Goal: Task Accomplishment & Management: Manage account settings

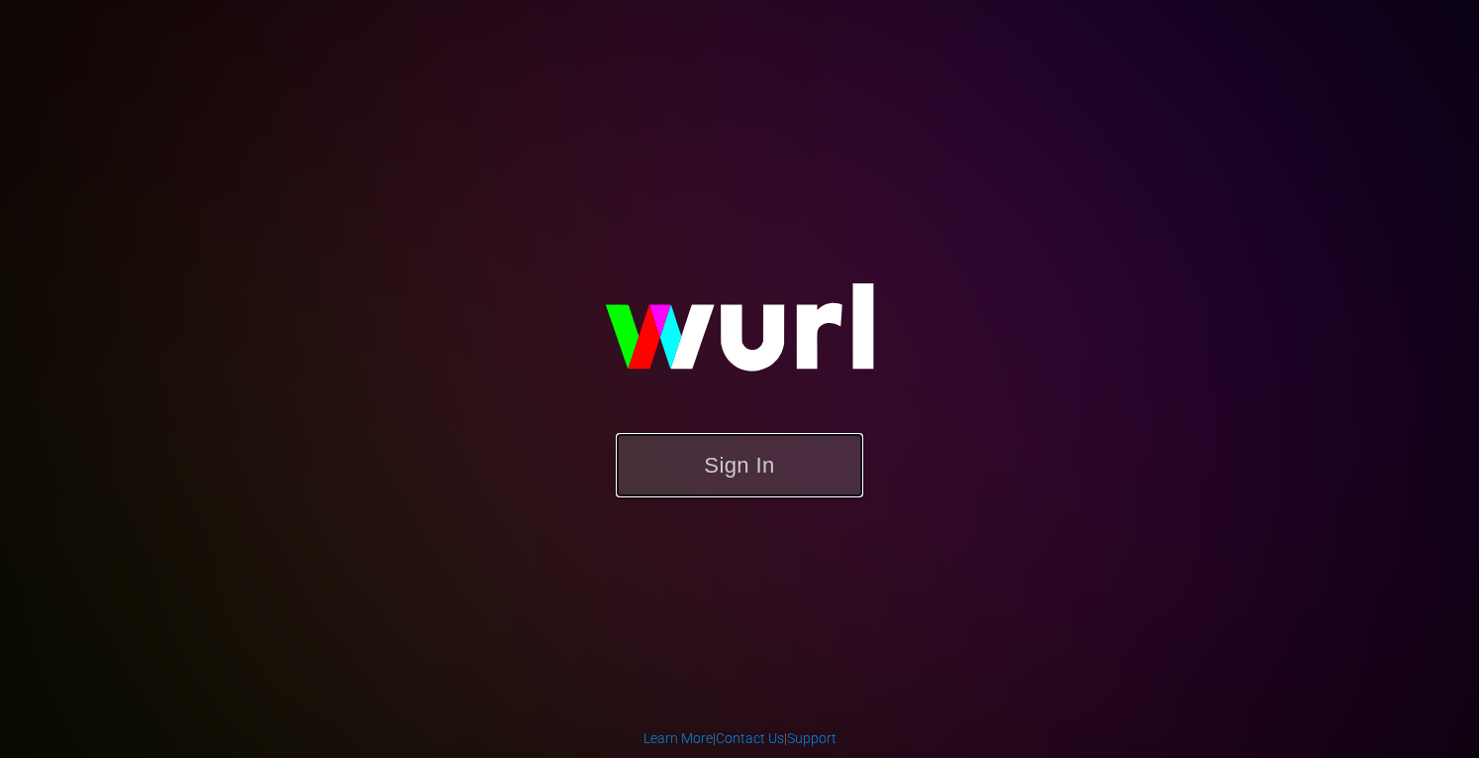
click at [745, 478] on button "Sign In" at bounding box center [740, 465] width 248 height 64
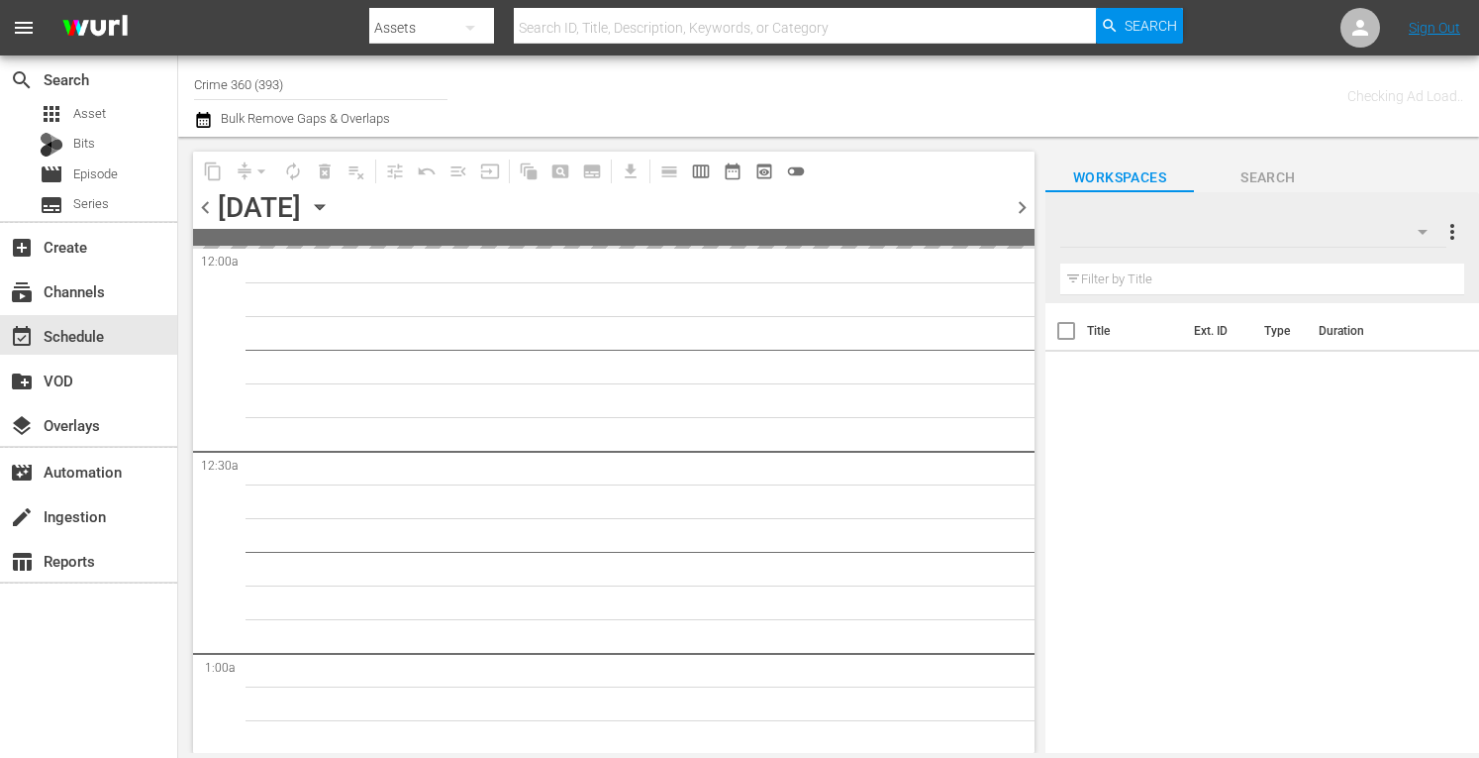
click at [259, 83] on input "Crime 360 (393)" at bounding box center [320, 84] width 253 height 48
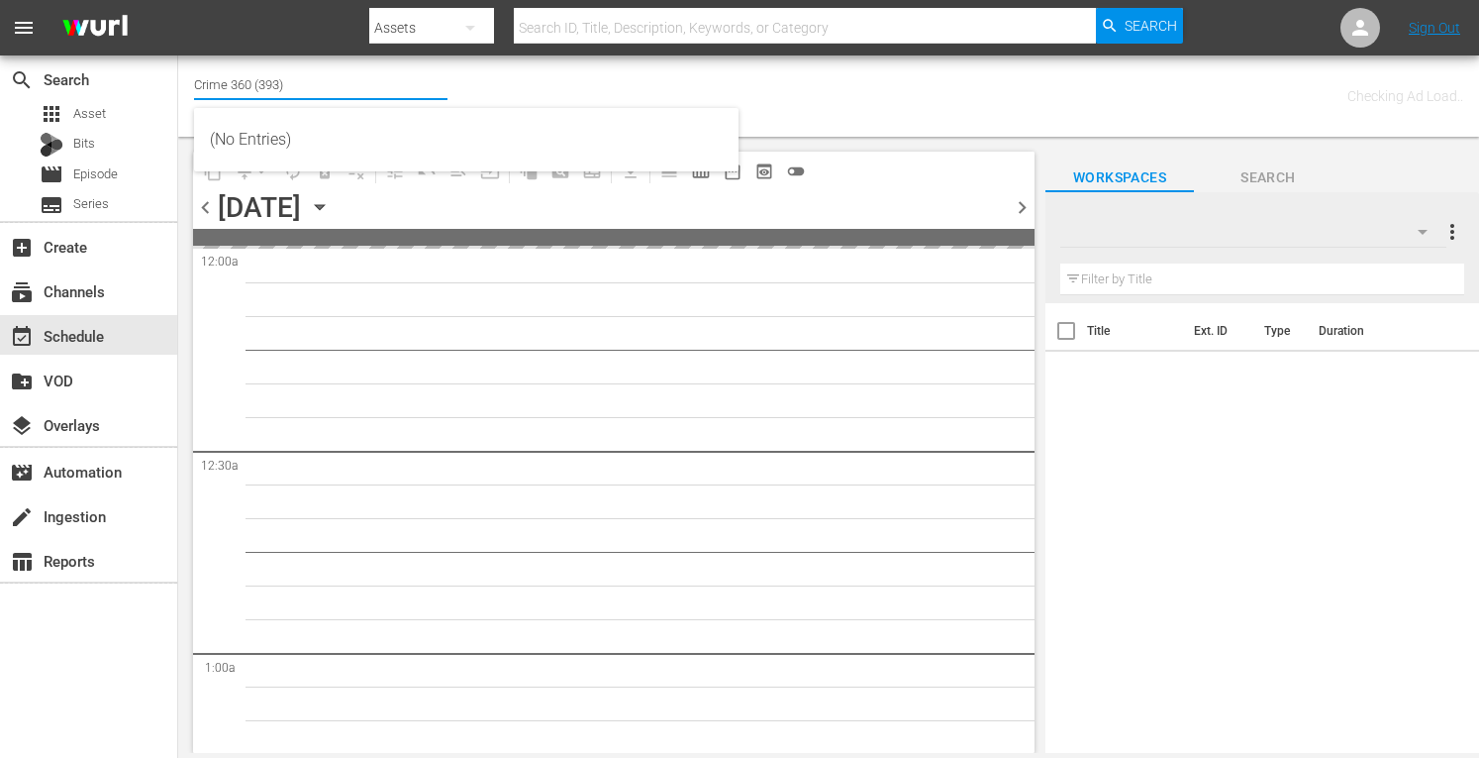
click at [259, 83] on input "Crime 360 (393)" at bounding box center [320, 84] width 253 height 48
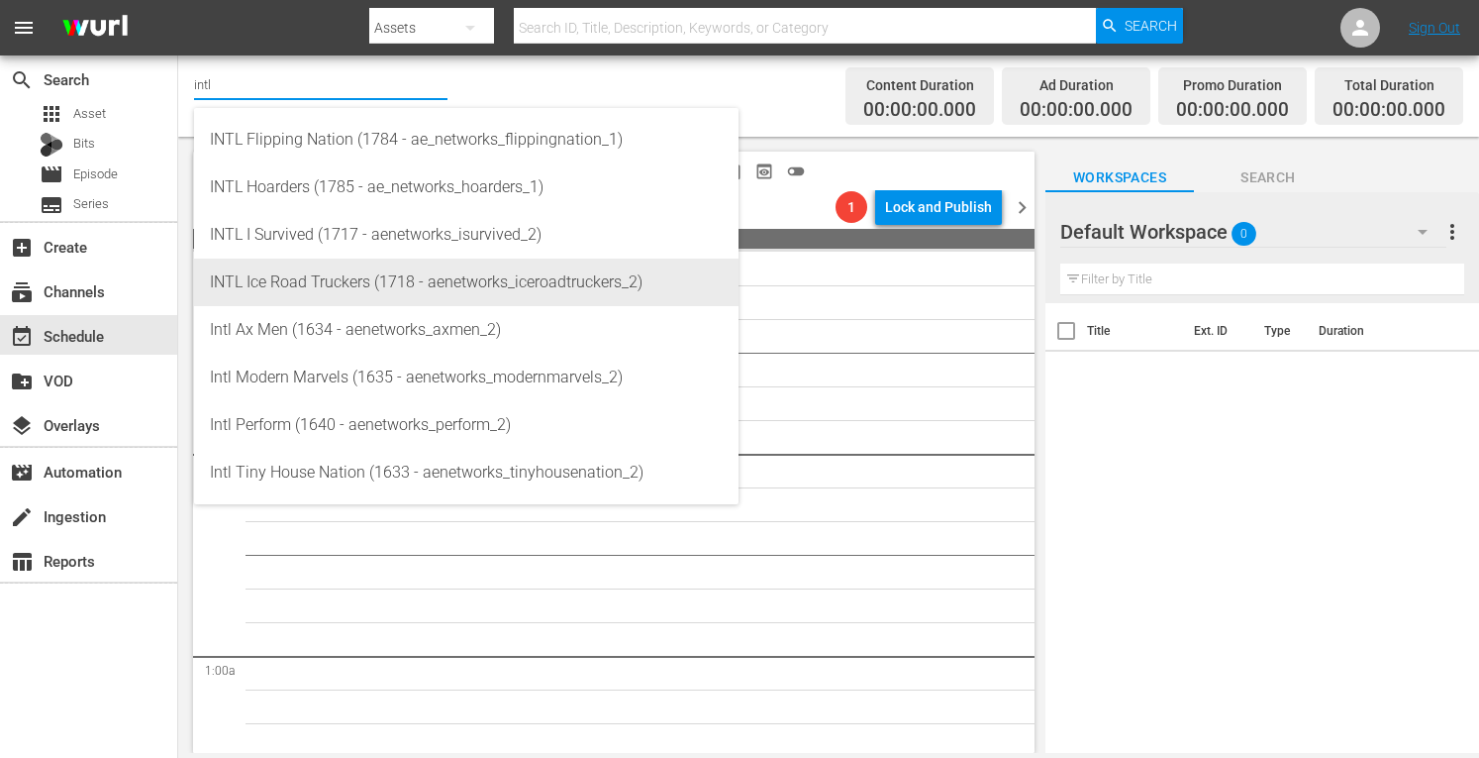
click at [277, 278] on div "INTL Ice Road Truckers (1718 - aenetworks_iceroadtruckers_2)" at bounding box center [466, 282] width 513 height 48
type input "INTL Ice Road Truckers (1718 - aenetworks_iceroadtruckers_2)"
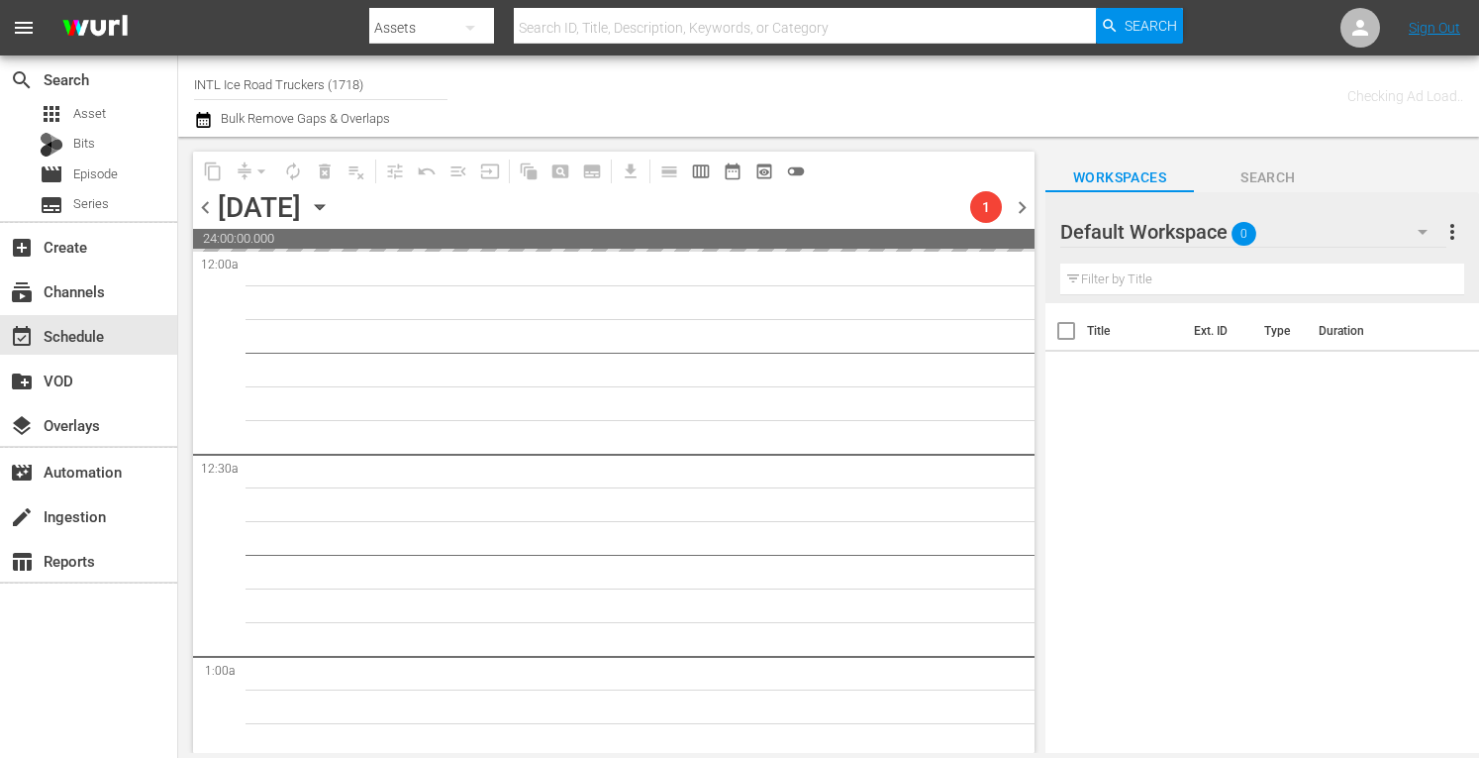
click at [324, 205] on icon "button" at bounding box center [319, 207] width 9 height 5
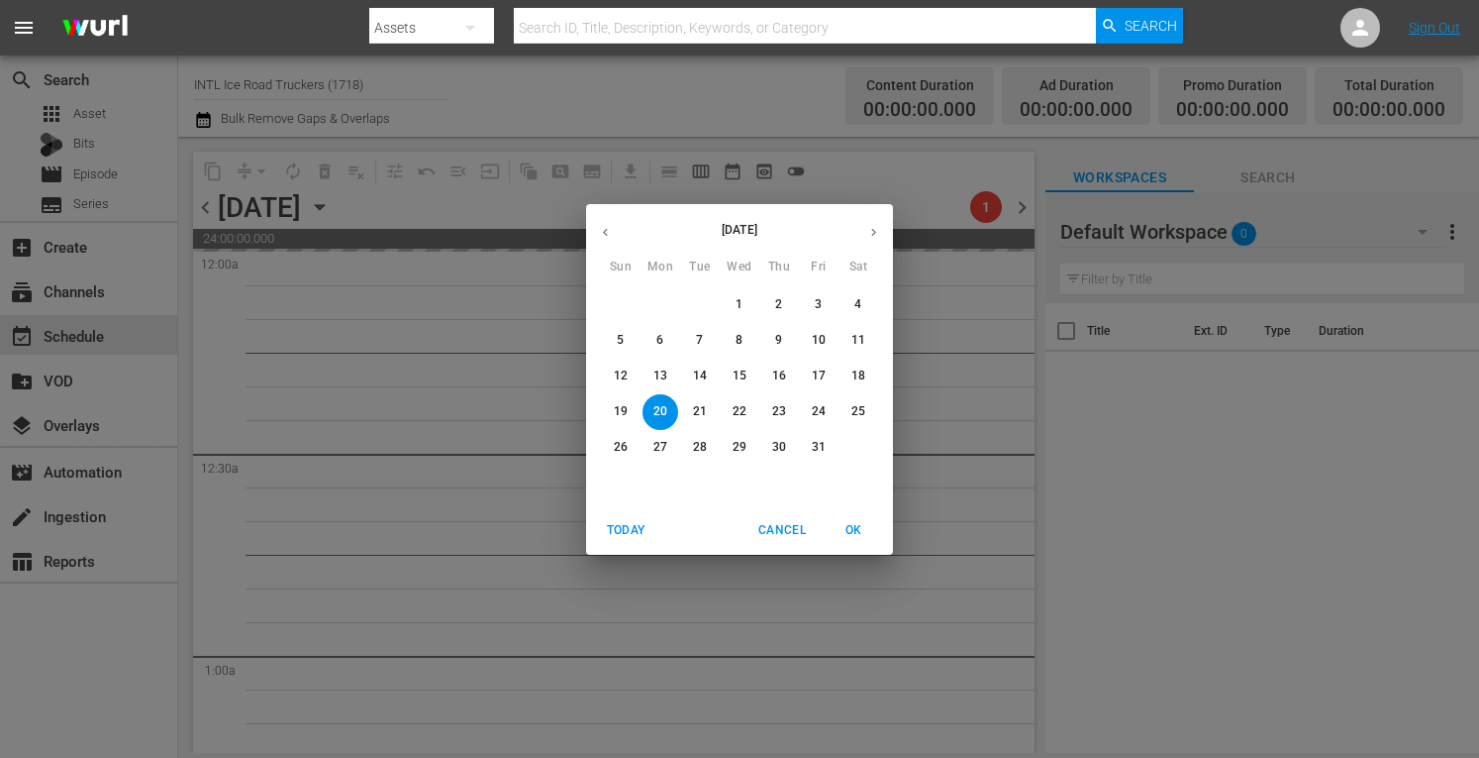
click at [619, 530] on span "Today" at bounding box center [626, 530] width 48 height 21
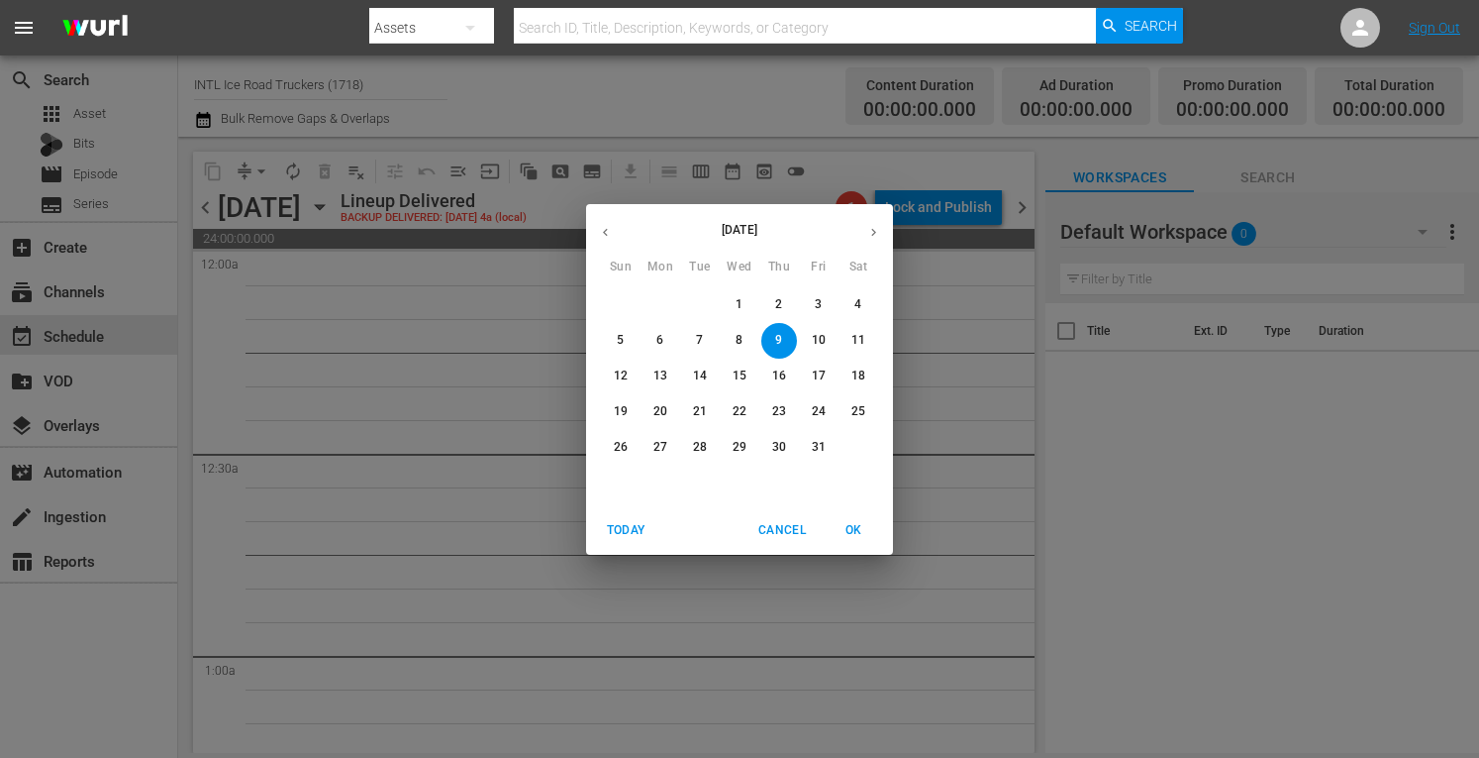
click at [659, 456] on button "27" at bounding box center [661, 448] width 36 height 36
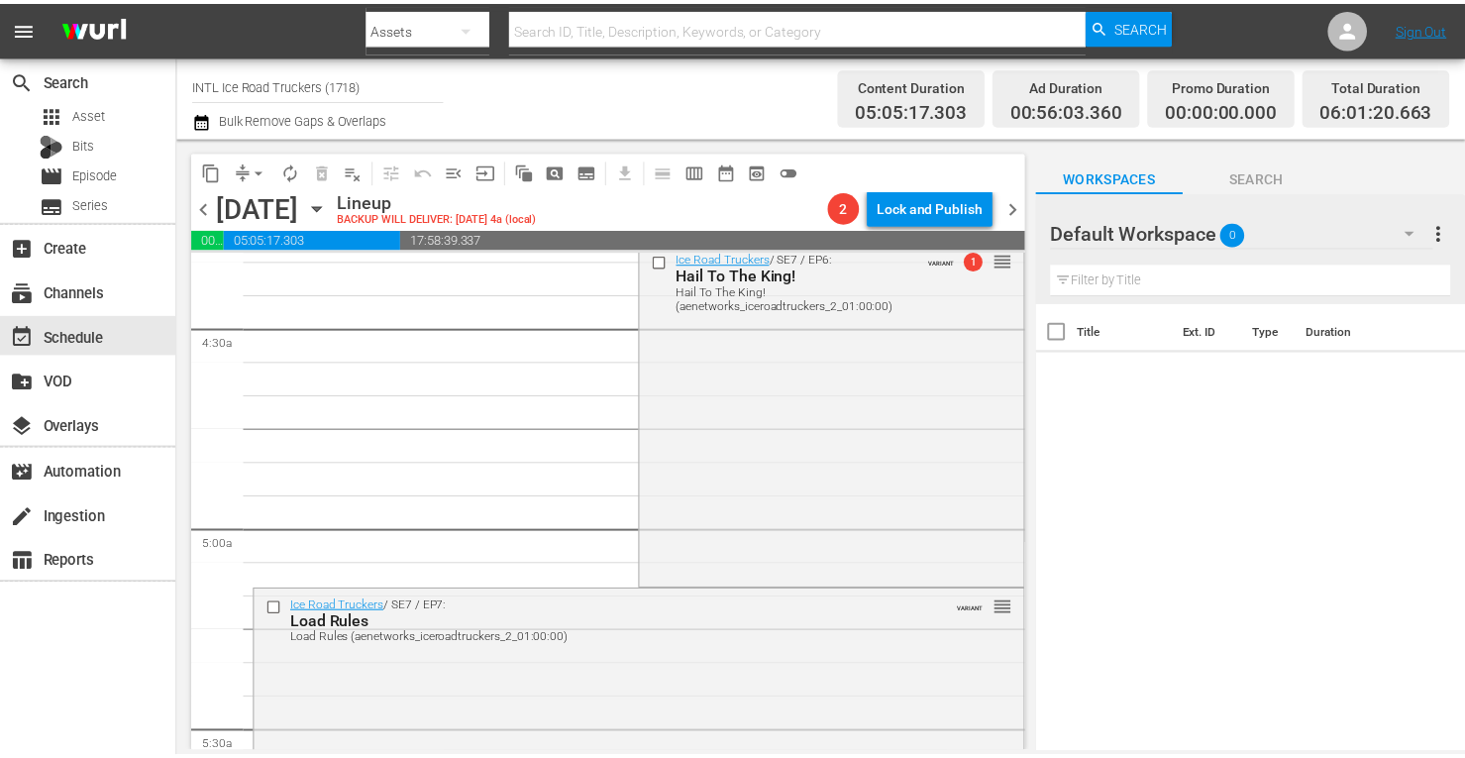
scroll to position [1791, 0]
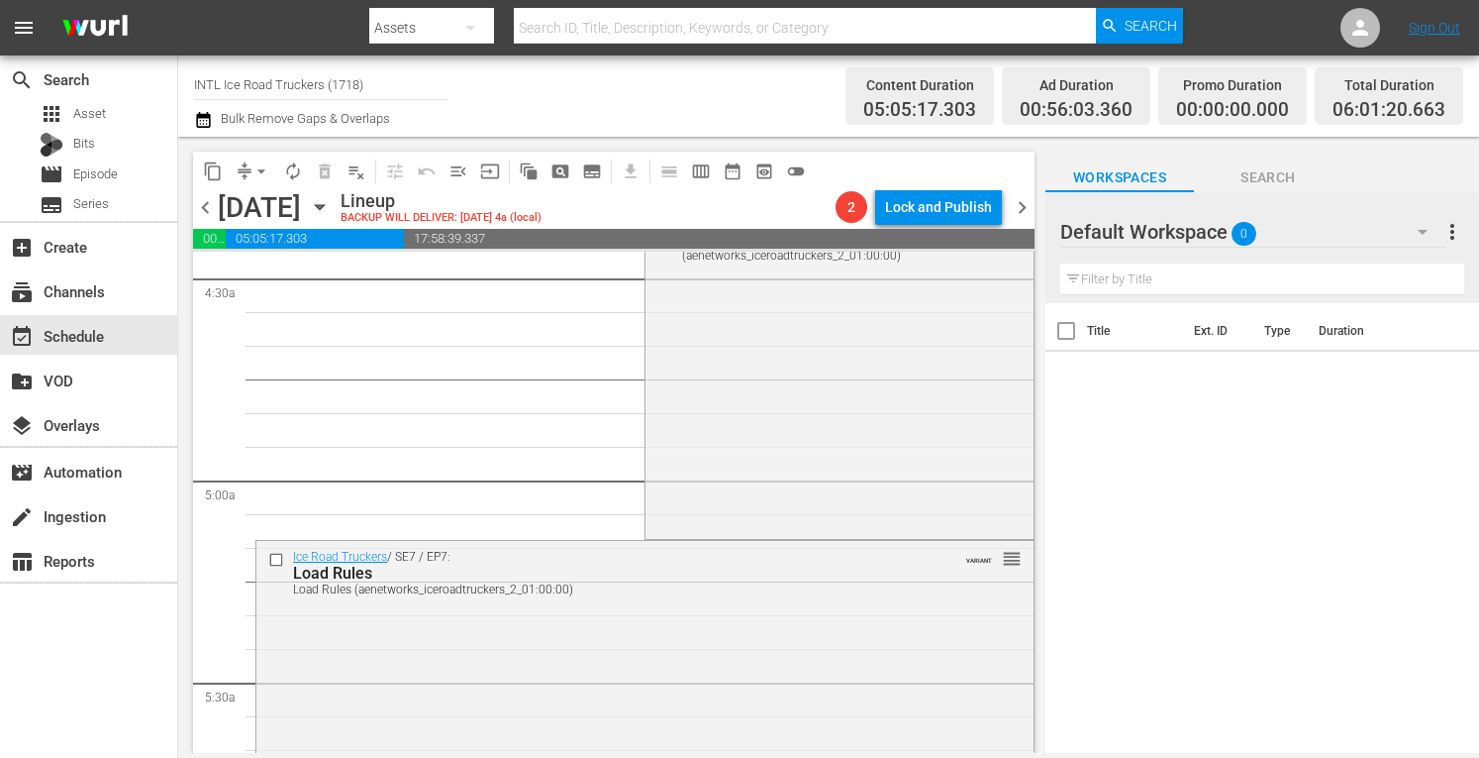
click at [262, 175] on span "arrow_drop_down" at bounding box center [262, 171] width 20 height 20
click at [230, 209] on li "Align to Midnight" at bounding box center [262, 211] width 208 height 33
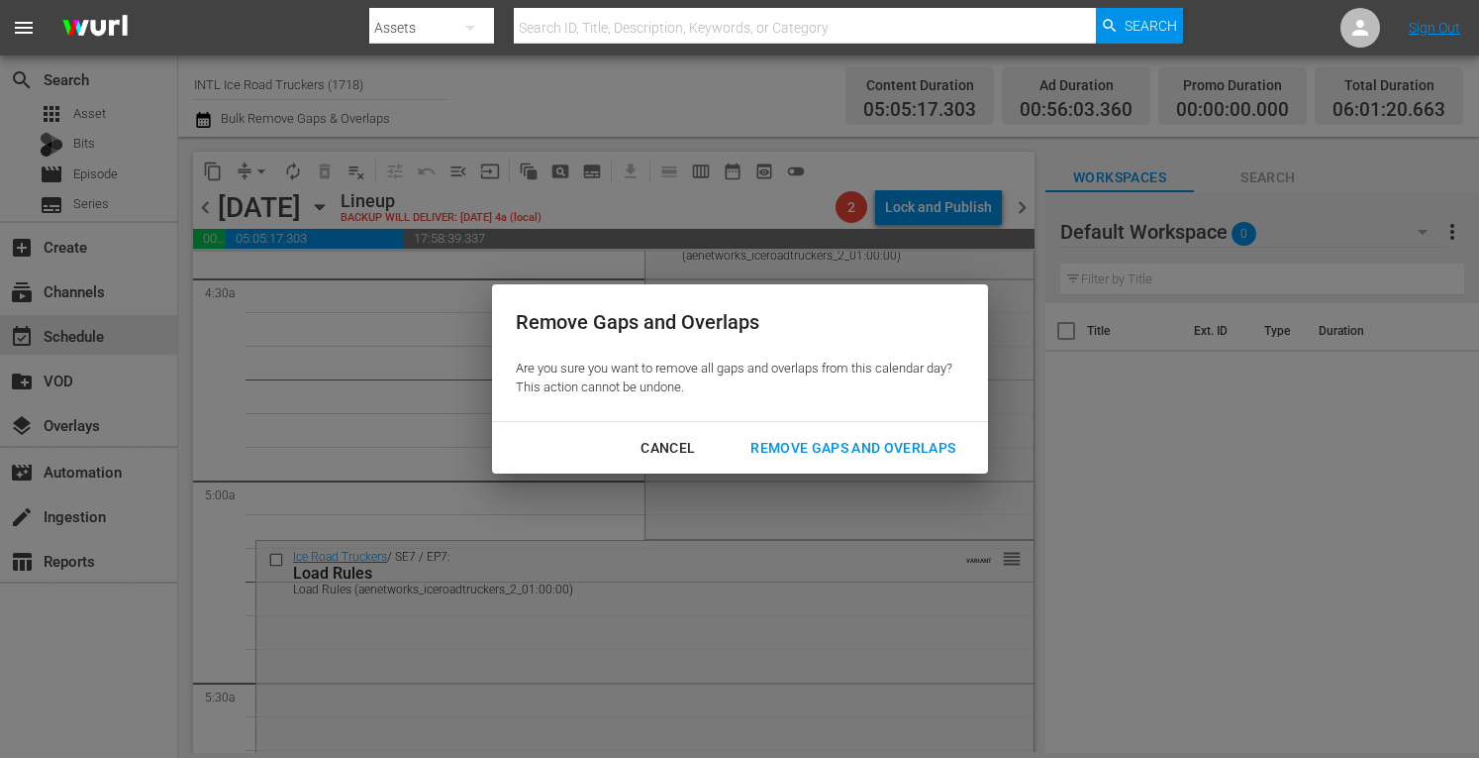
click at [792, 450] on div "Remove Gaps and Overlaps" at bounding box center [853, 448] width 237 height 25
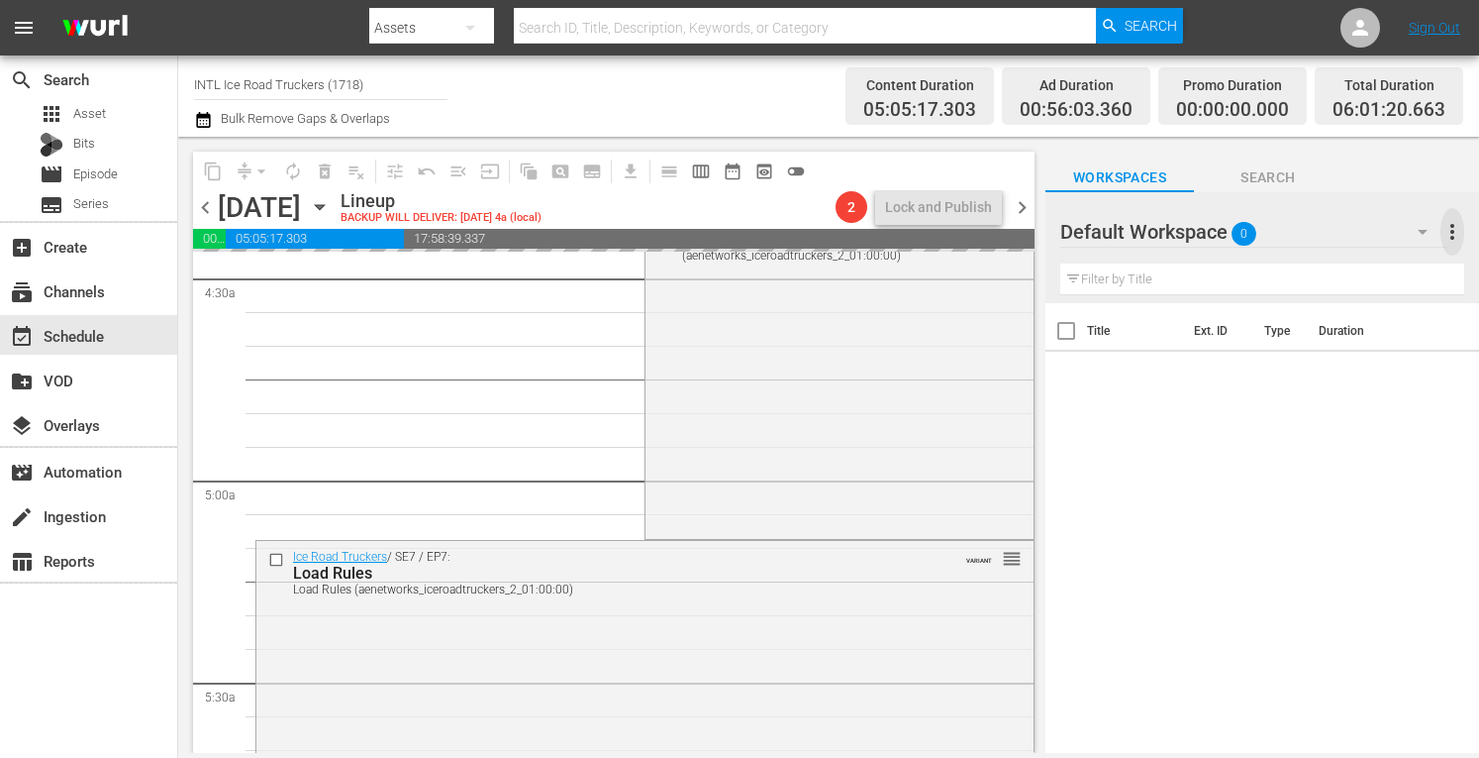
click at [1441, 233] on span "more_vert" at bounding box center [1453, 232] width 24 height 24
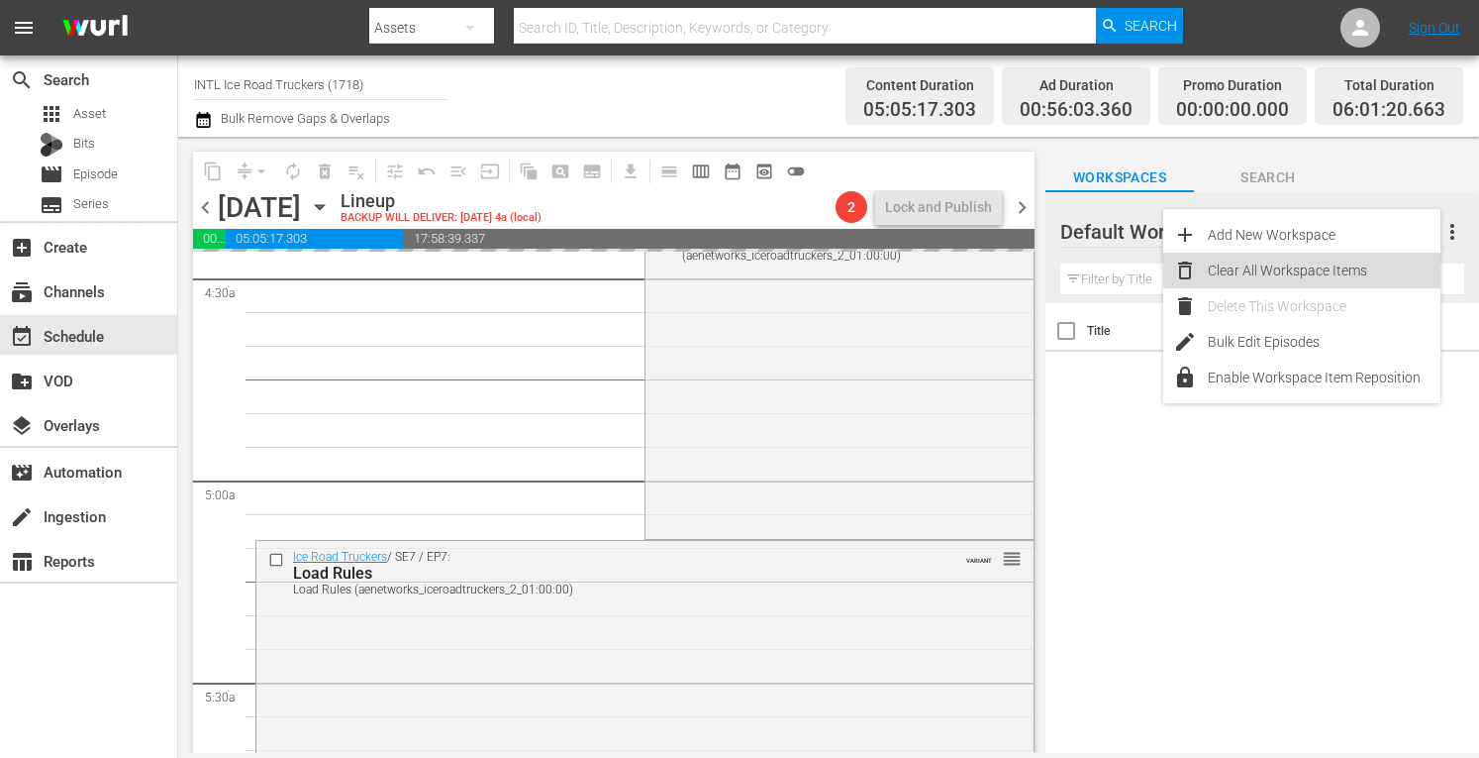
click at [1325, 262] on div "Clear All Workspace Items" at bounding box center [1324, 271] width 233 height 36
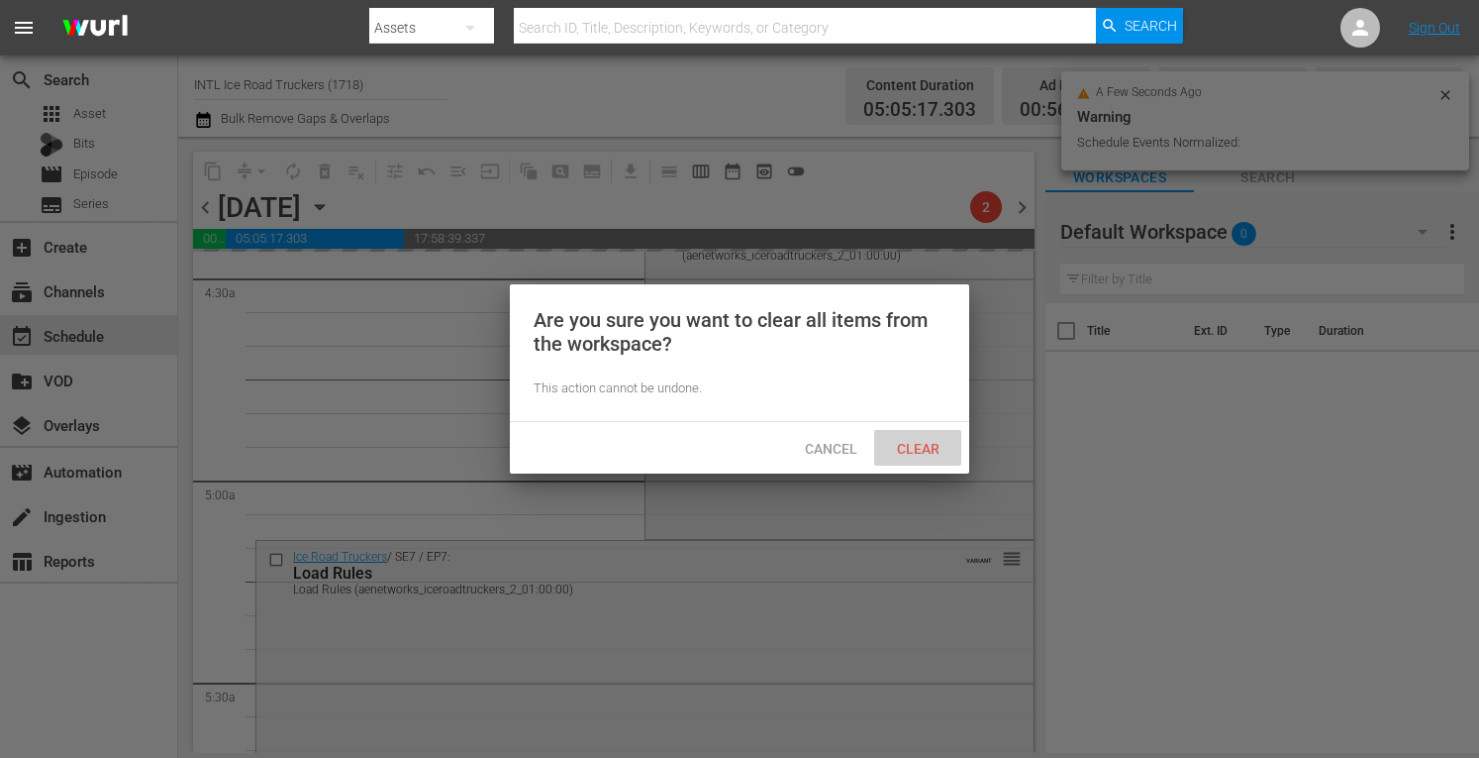
click at [897, 448] on span "Clear" at bounding box center [918, 449] width 74 height 16
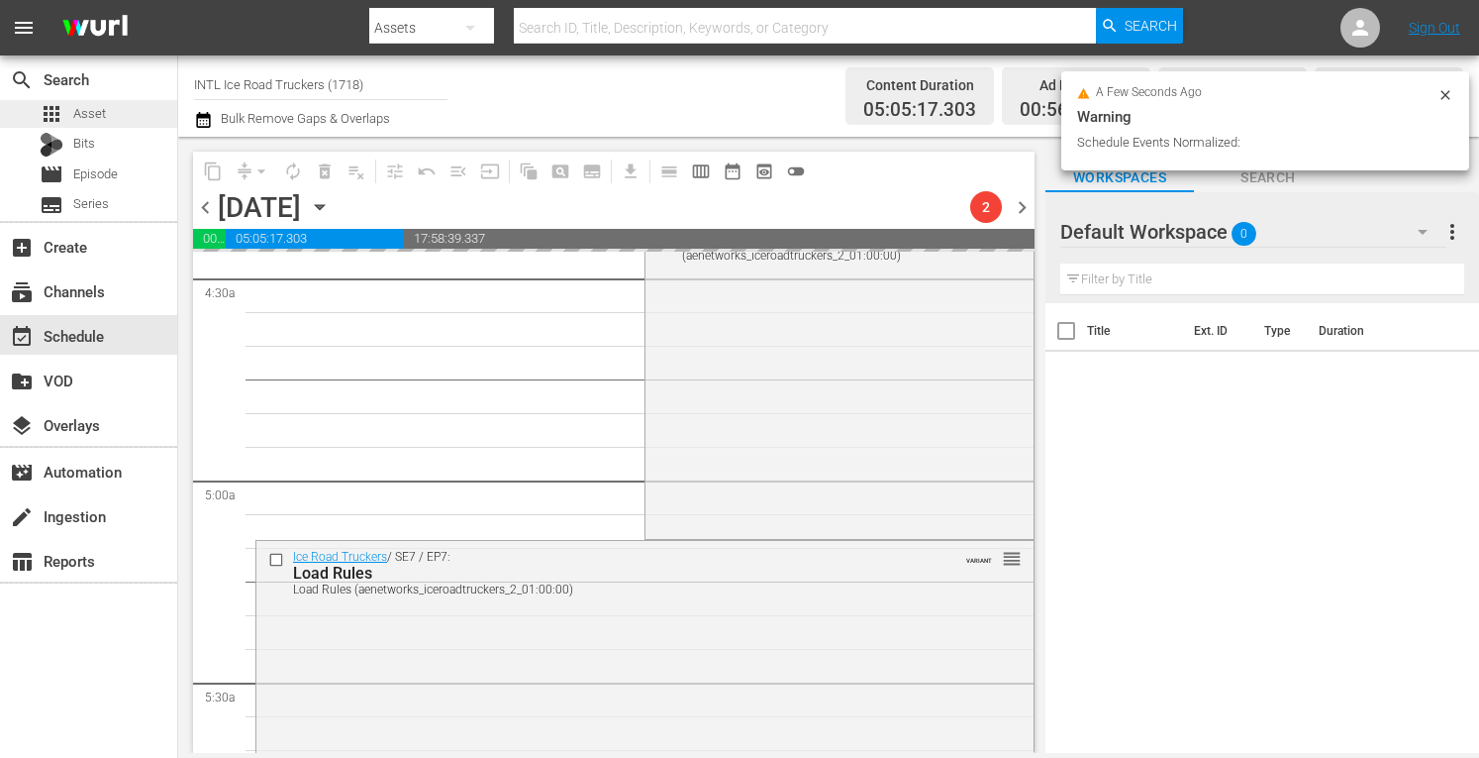
click at [95, 119] on span "Asset" at bounding box center [89, 114] width 33 height 20
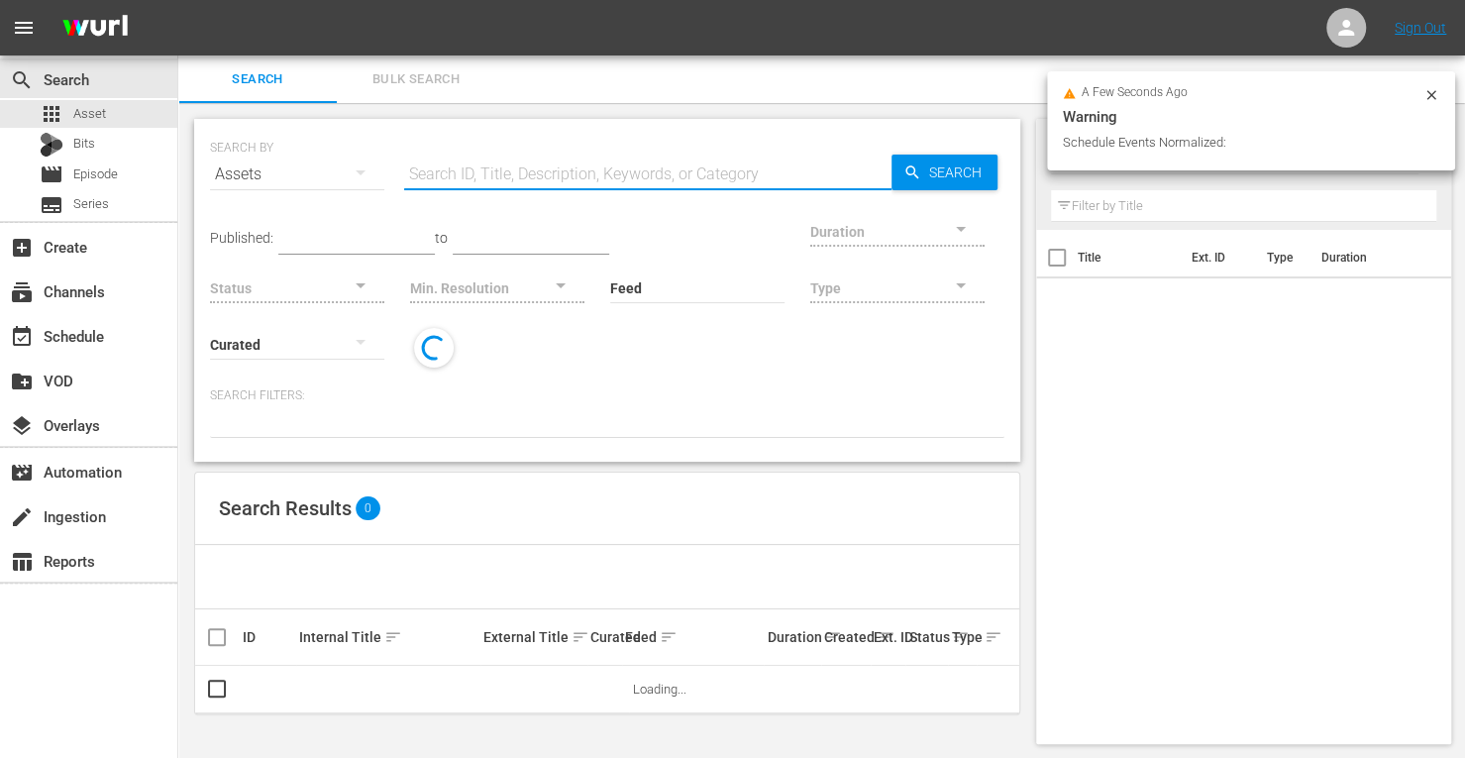
click at [510, 173] on input "text" at bounding box center [647, 175] width 487 height 48
type input "INTL ice road"
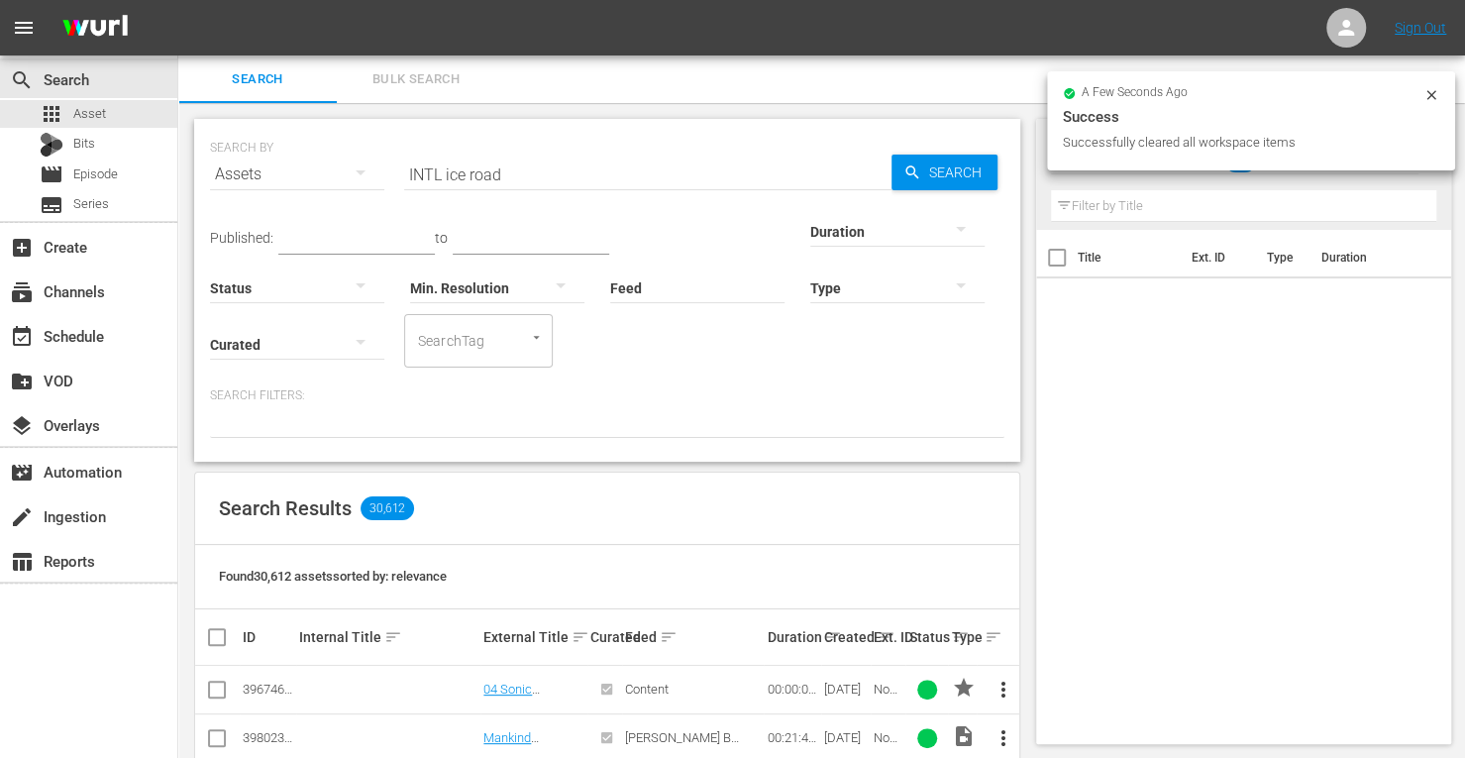
click at [810, 233] on div at bounding box center [897, 230] width 174 height 55
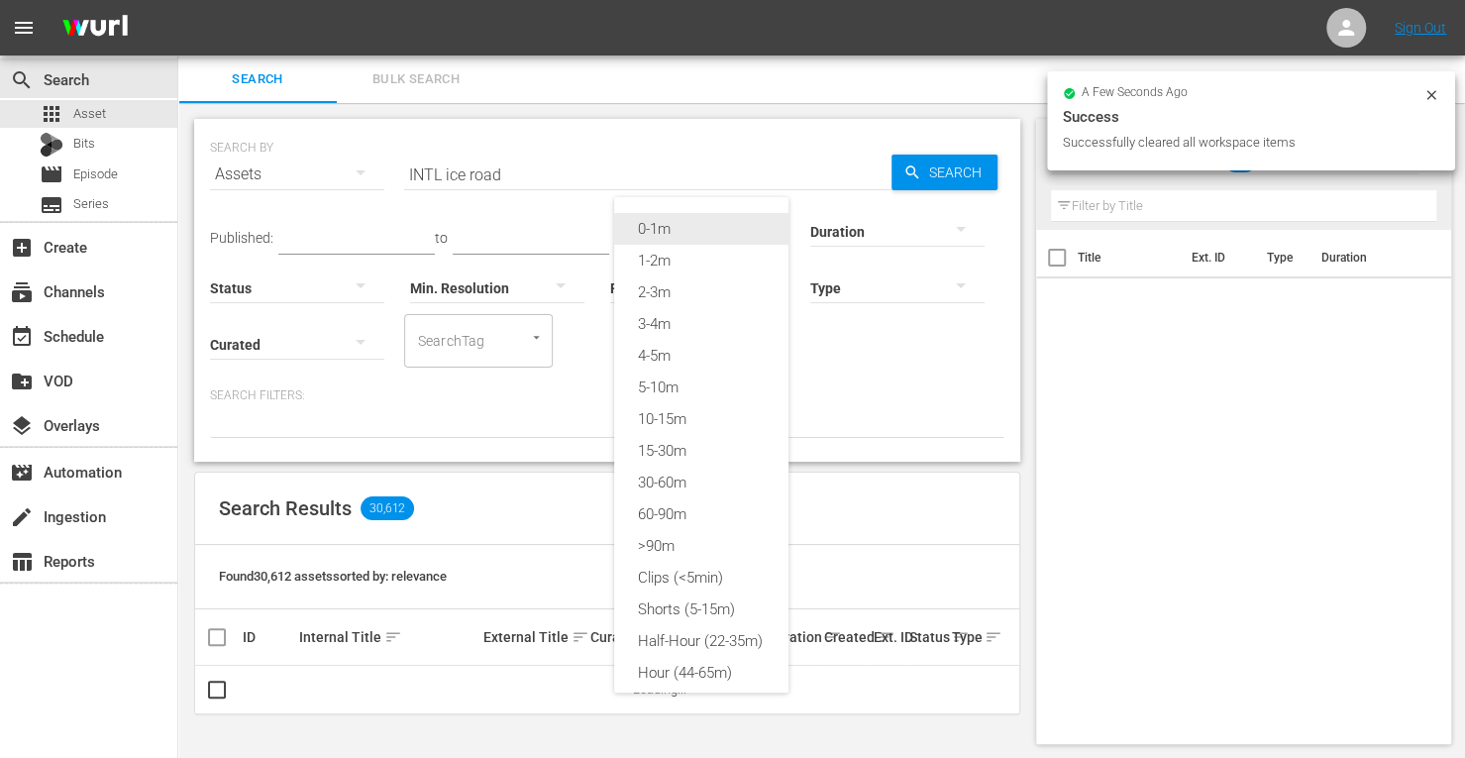
click at [715, 224] on div "0-1m" at bounding box center [701, 229] width 174 height 32
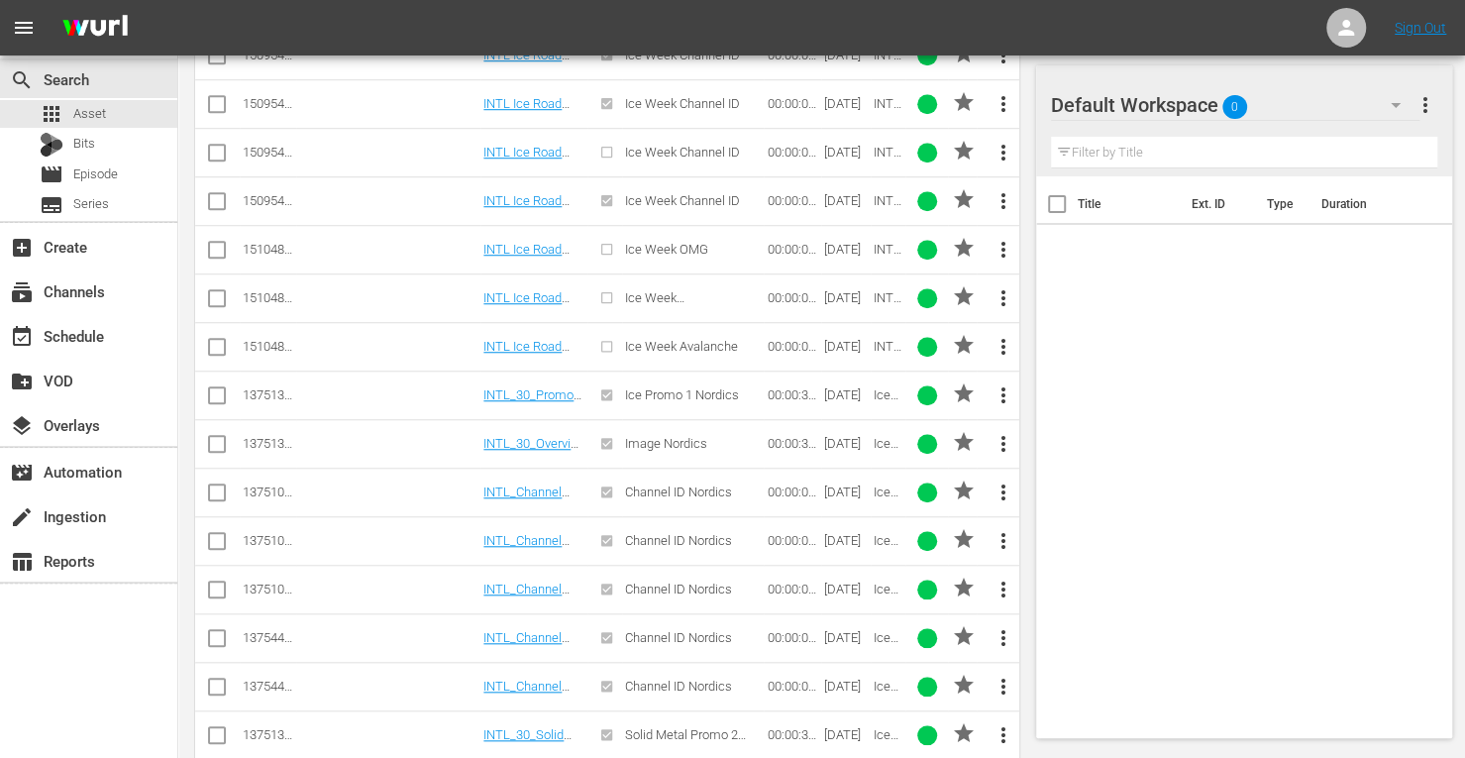
scroll to position [856, 0]
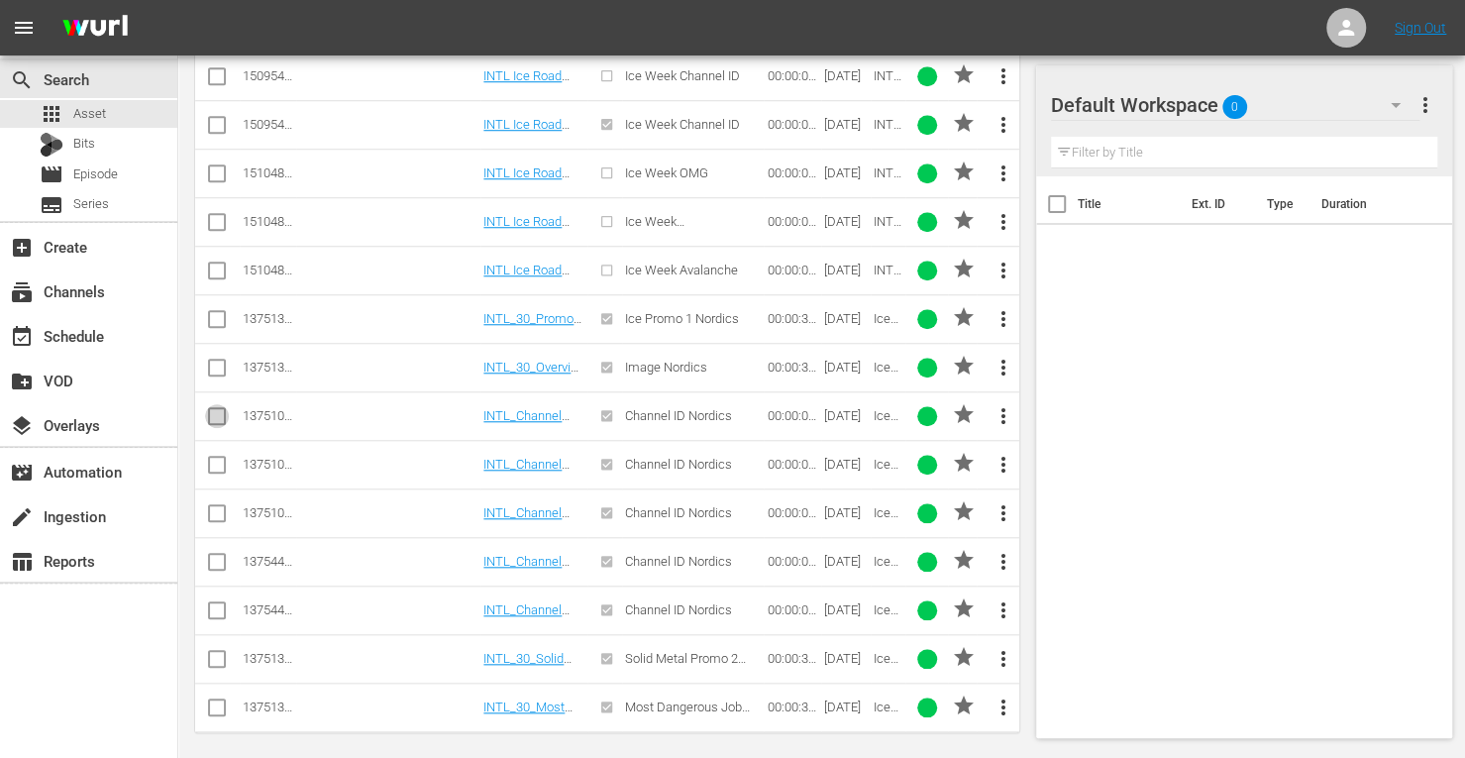
click at [225, 412] on input "checkbox" at bounding box center [217, 420] width 24 height 24
checkbox input "true"
click at [217, 462] on input "checkbox" at bounding box center [217, 468] width 24 height 24
checkbox input "true"
click at [212, 517] on input "checkbox" at bounding box center [217, 517] width 24 height 24
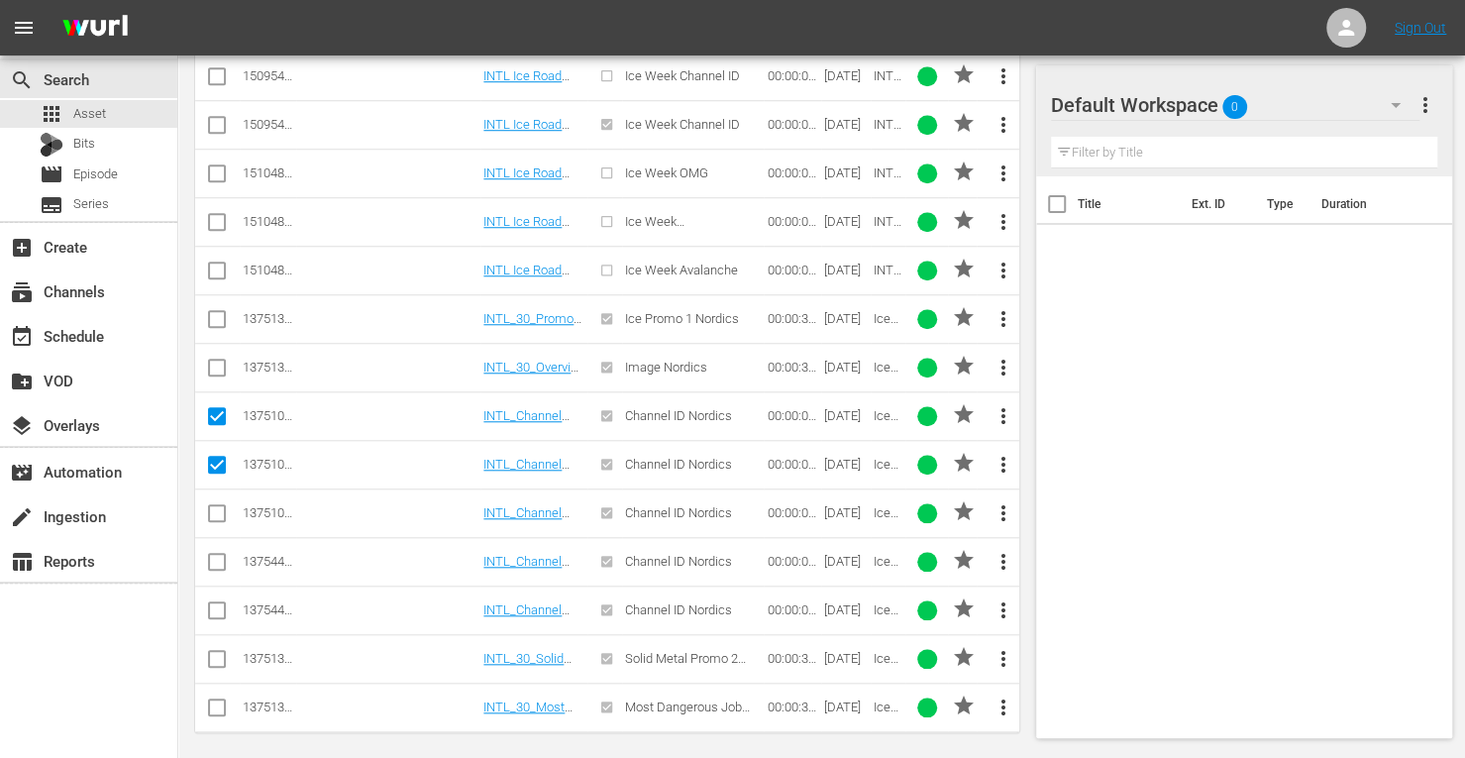
checkbox input "true"
click at [213, 554] on input "checkbox" at bounding box center [217, 566] width 24 height 24
checkbox input "true"
click at [213, 602] on input "checkbox" at bounding box center [217, 614] width 24 height 24
checkbox input "true"
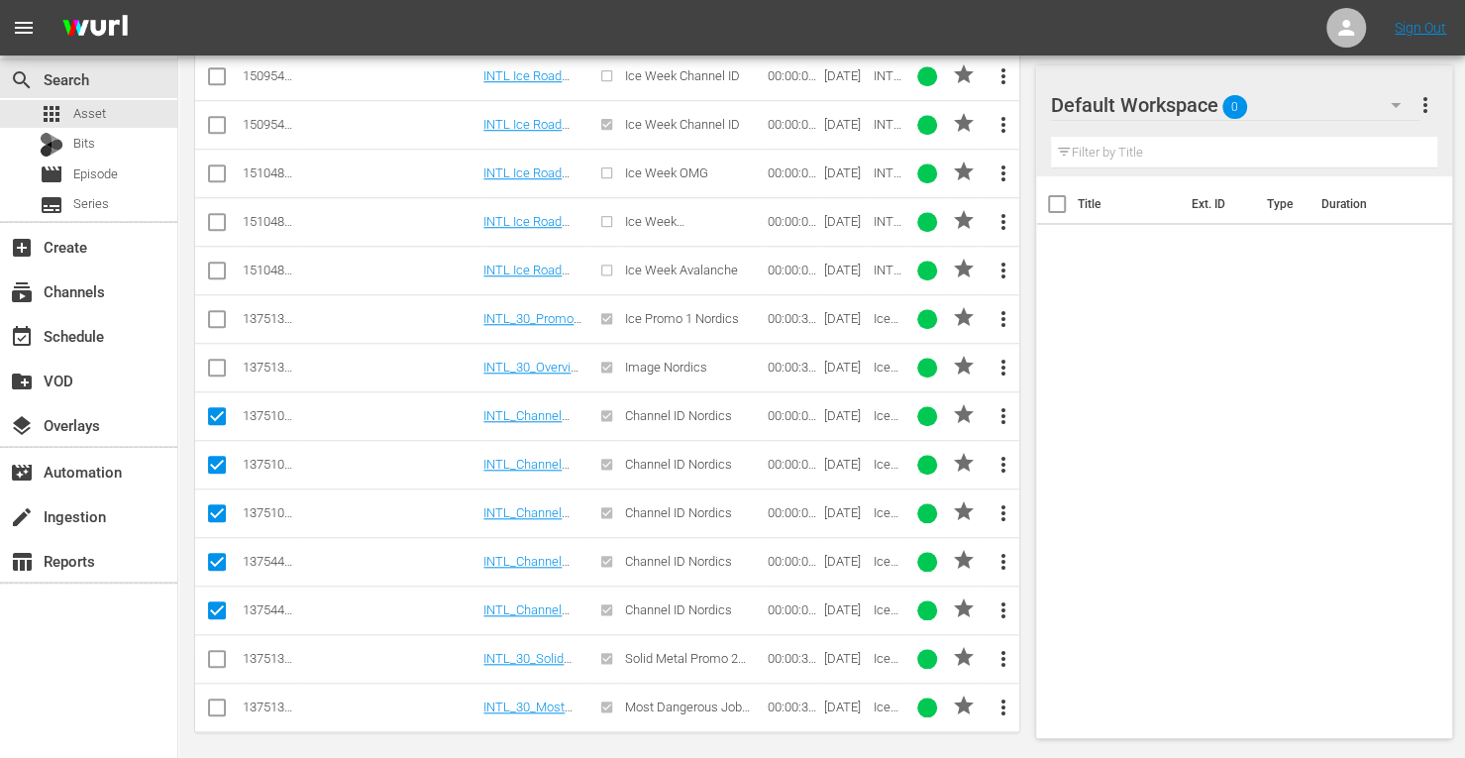
click at [216, 651] on input "checkbox" at bounding box center [217, 663] width 24 height 24
checkbox input "true"
click at [211, 699] on input "checkbox" at bounding box center [217, 711] width 24 height 24
checkbox input "true"
click at [220, 365] on input "checkbox" at bounding box center [217, 371] width 24 height 24
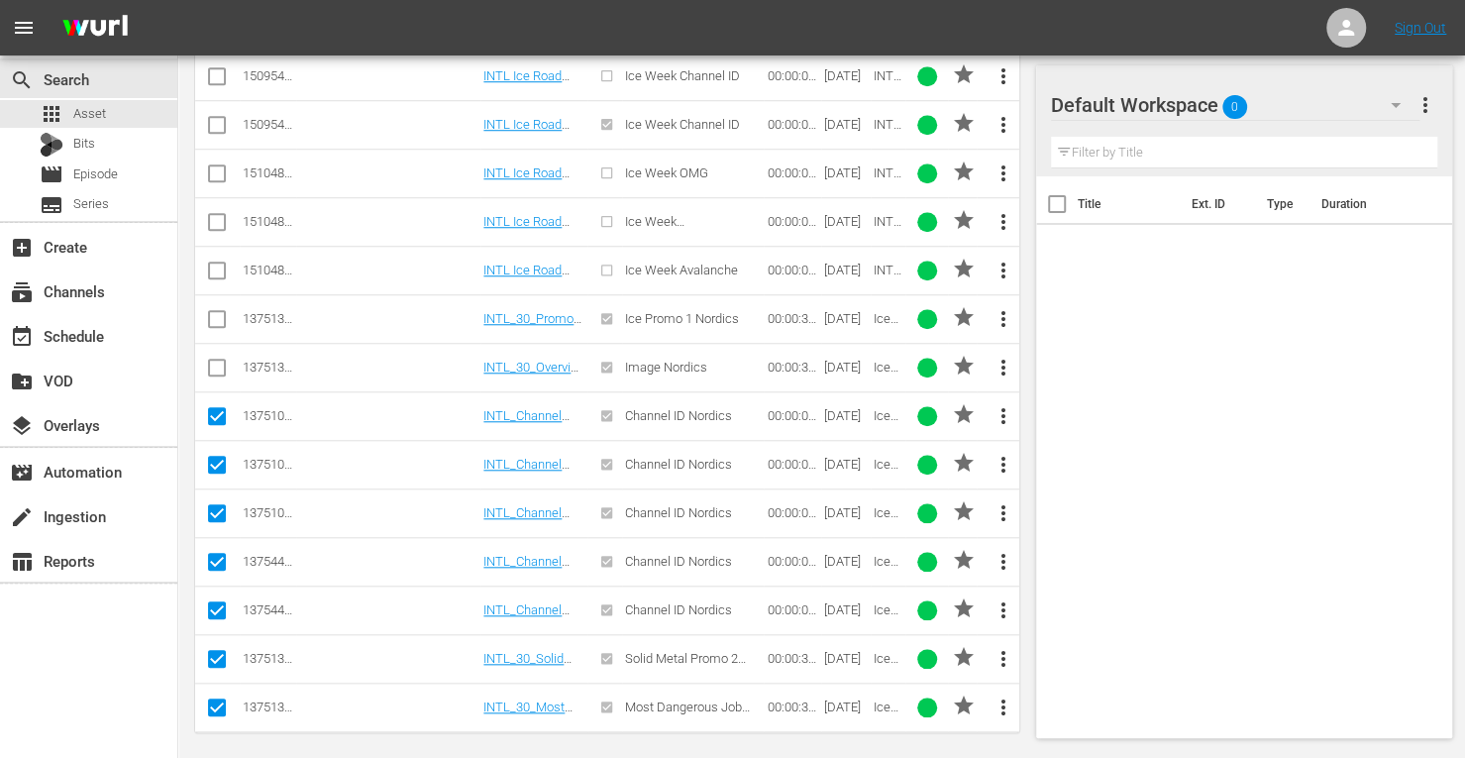
checkbox input "true"
click at [219, 315] on input "checkbox" at bounding box center [217, 323] width 24 height 24
checkbox input "true"
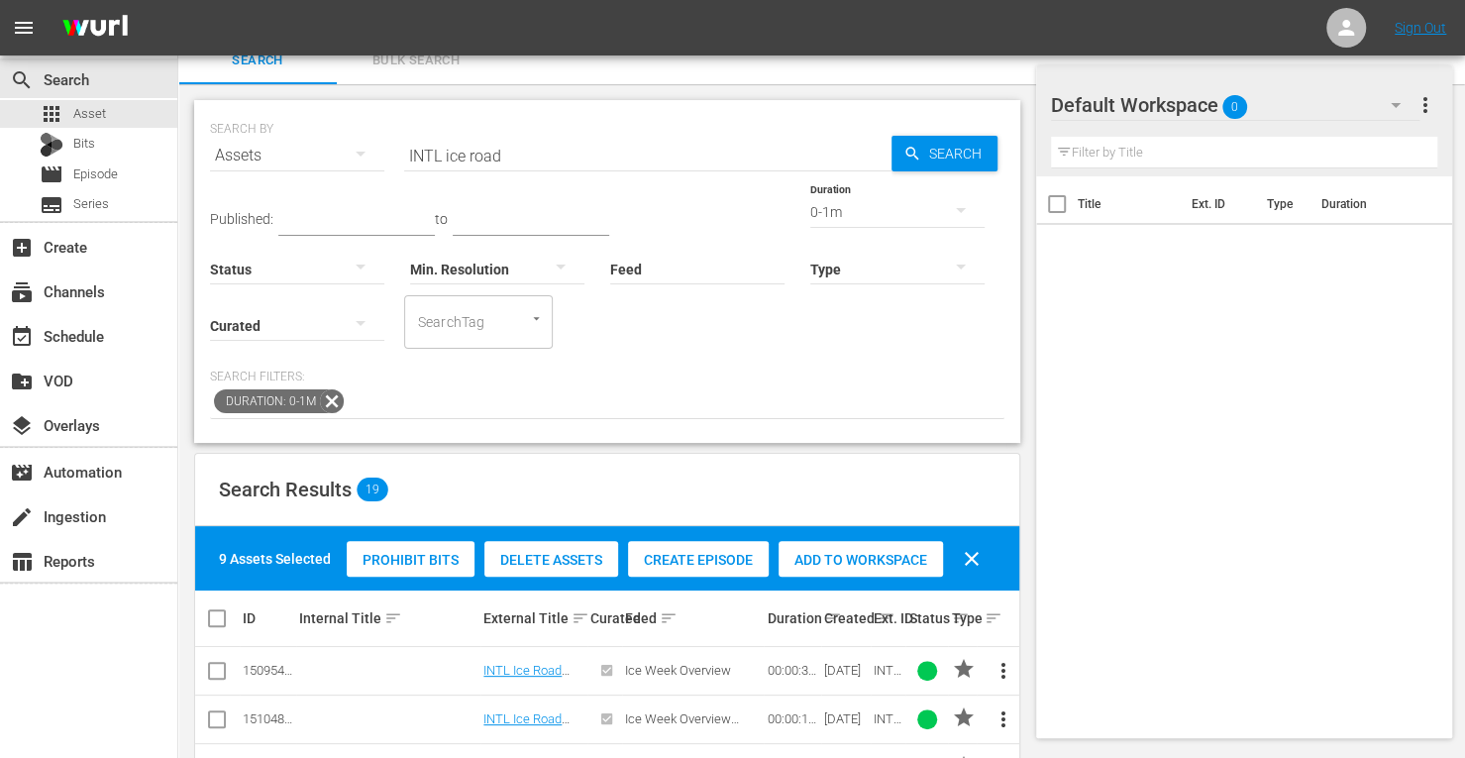
scroll to position [0, 0]
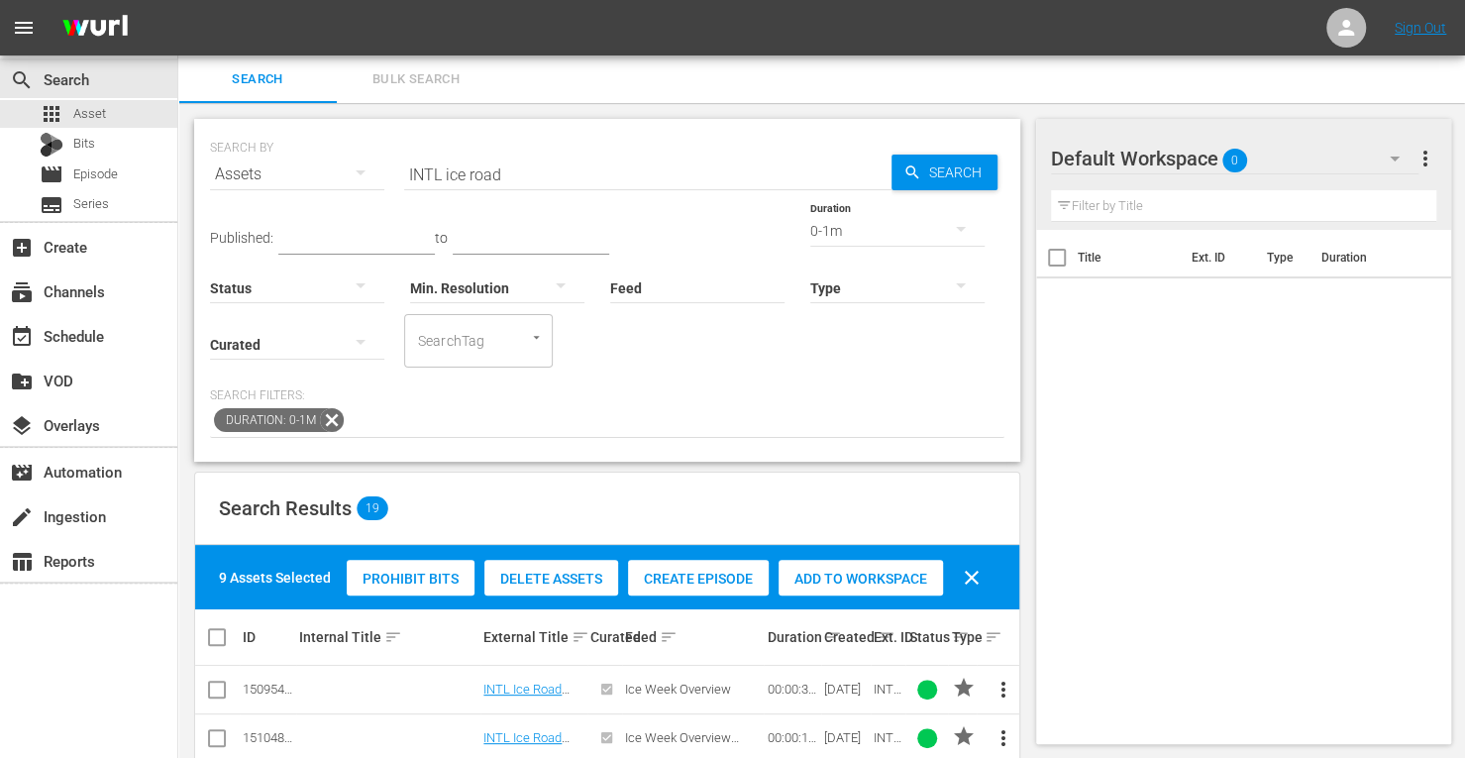
click at [814, 572] on span "Add to Workspace" at bounding box center [860, 578] width 164 height 16
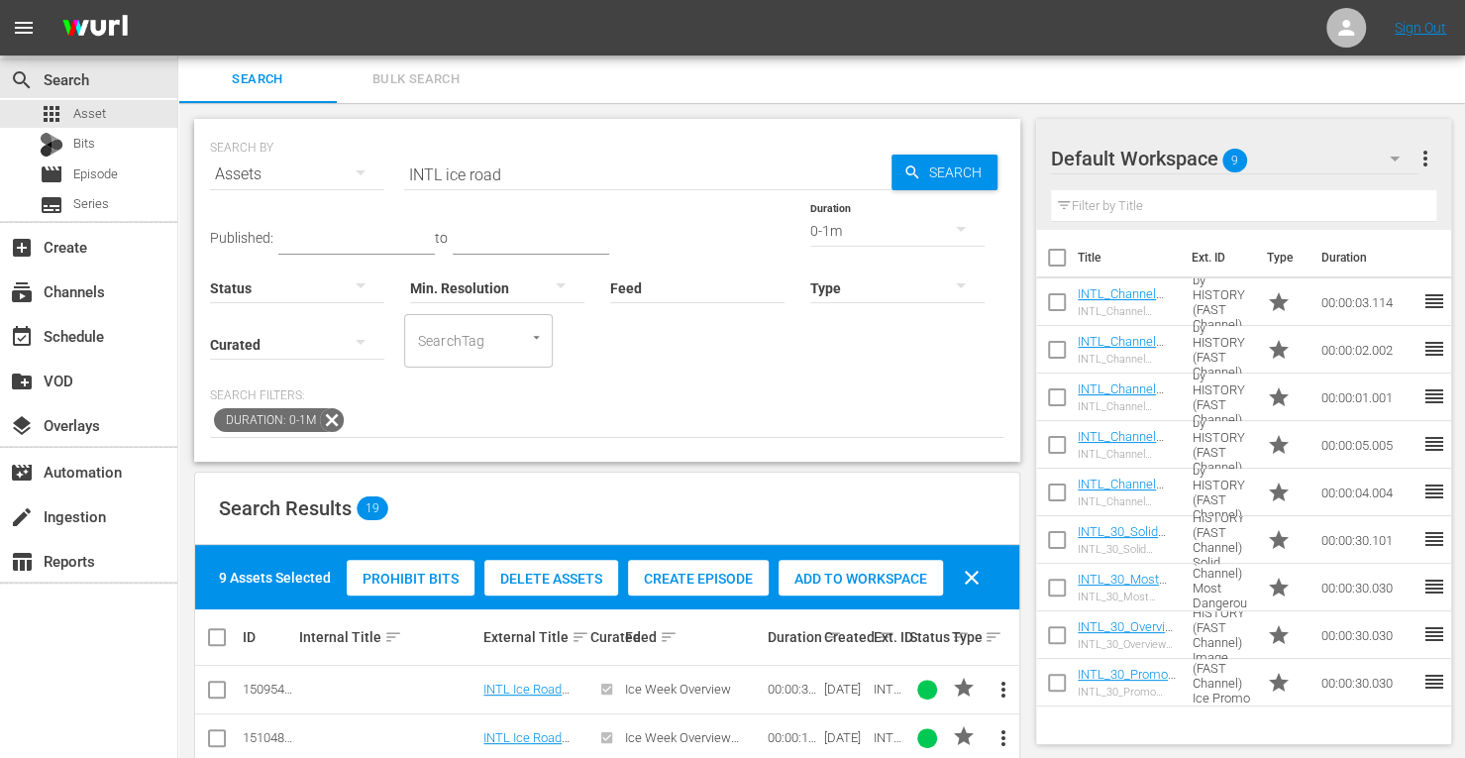
click at [810, 222] on div "0-1m" at bounding box center [897, 230] width 174 height 55
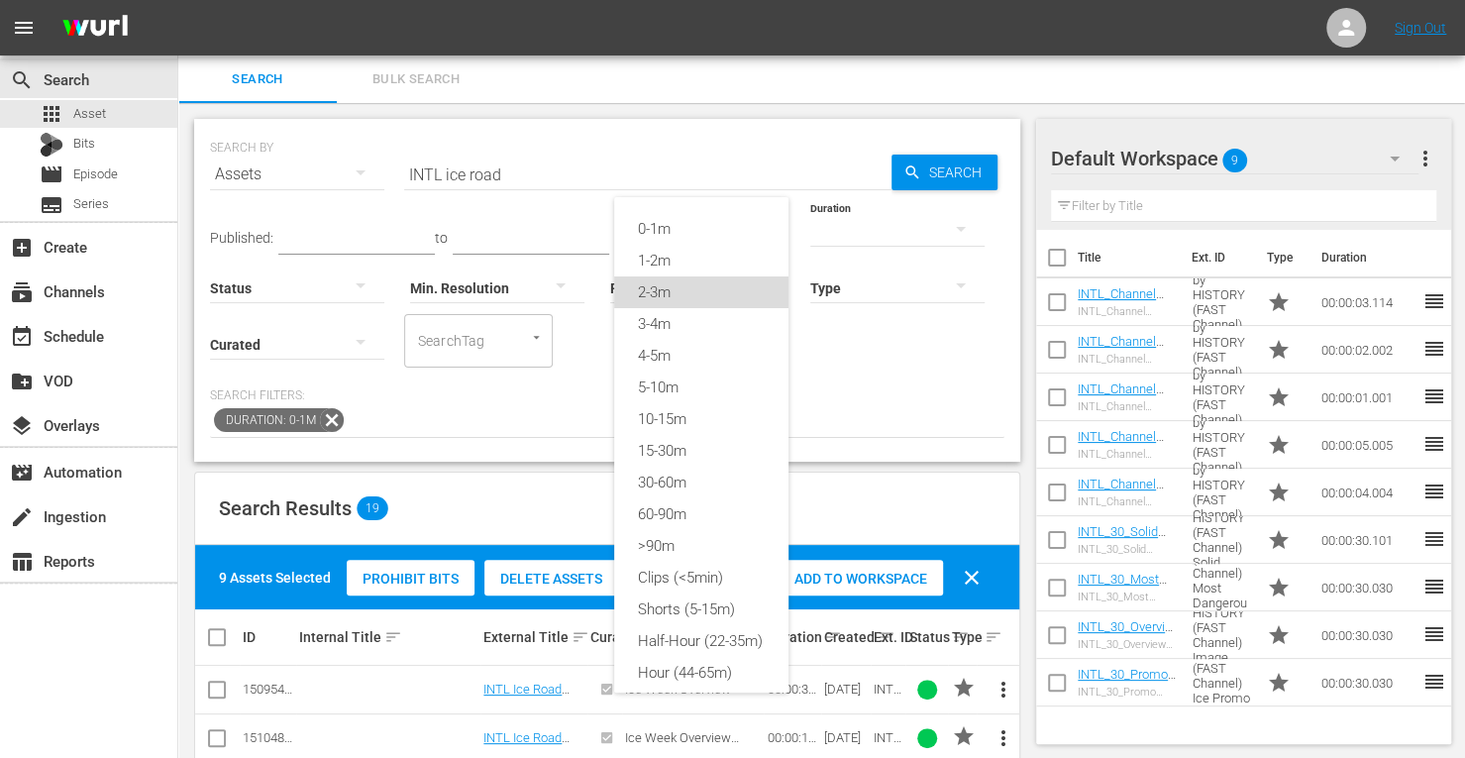
click at [652, 294] on div "2-3m" at bounding box center [701, 292] width 174 height 32
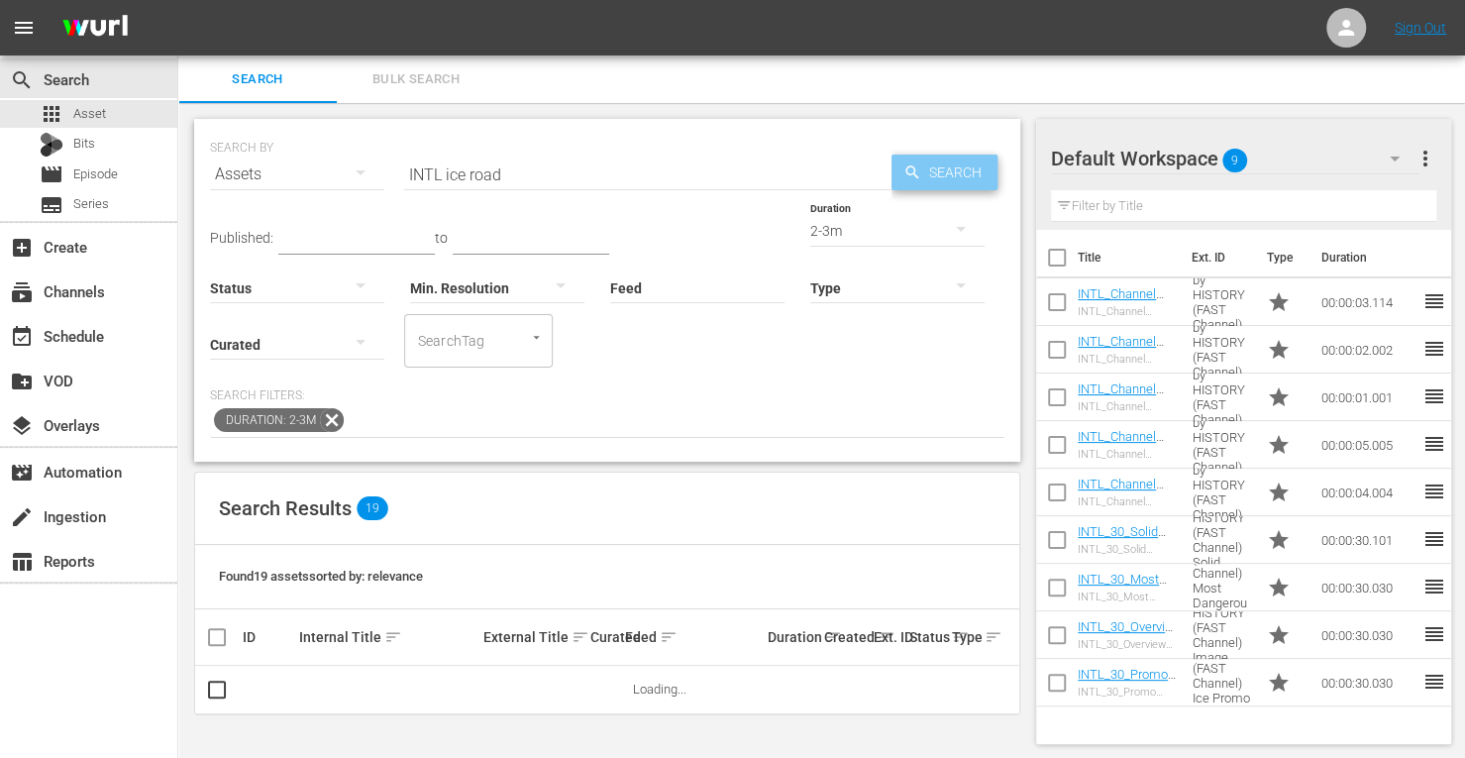
click at [951, 172] on span "Search" at bounding box center [959, 172] width 76 height 36
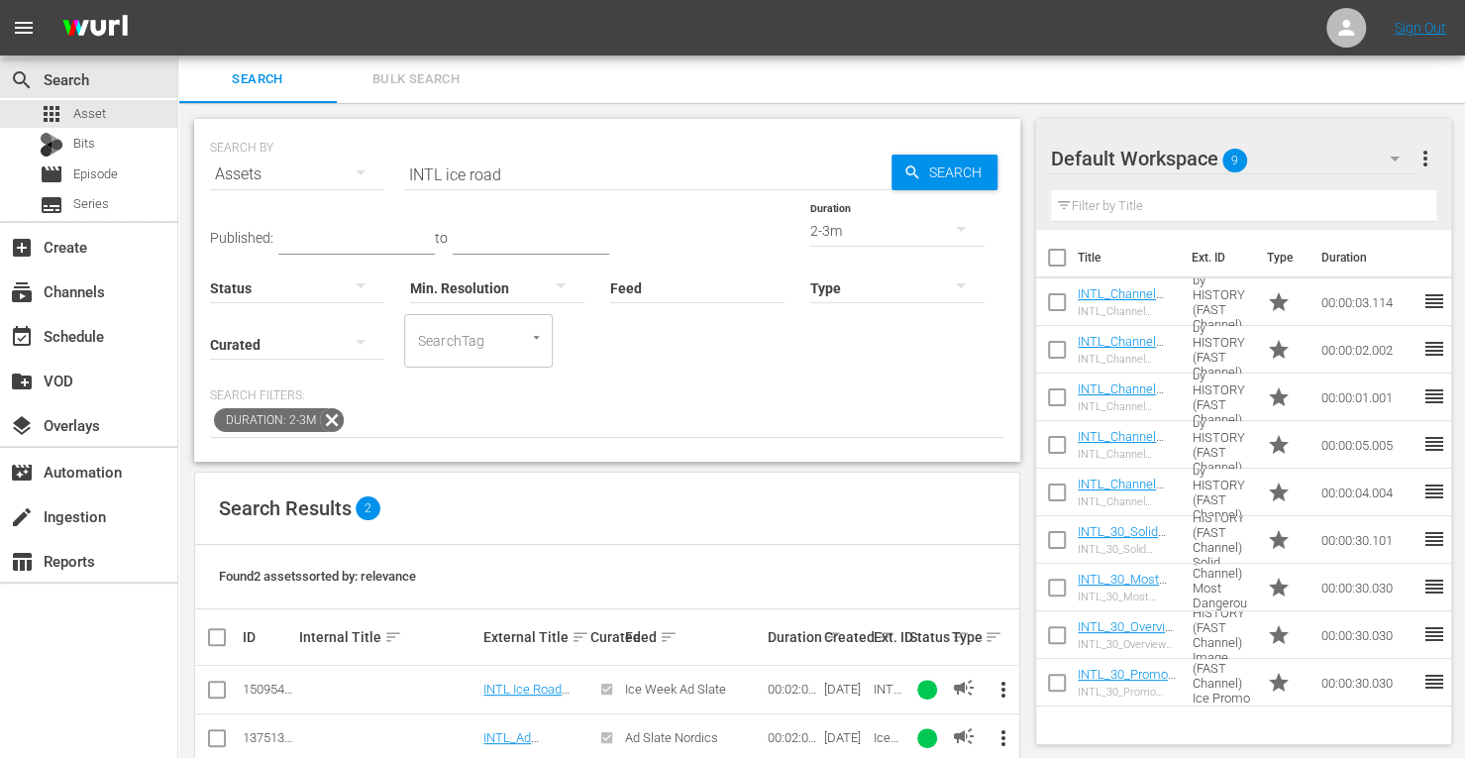
scroll to position [36, 0]
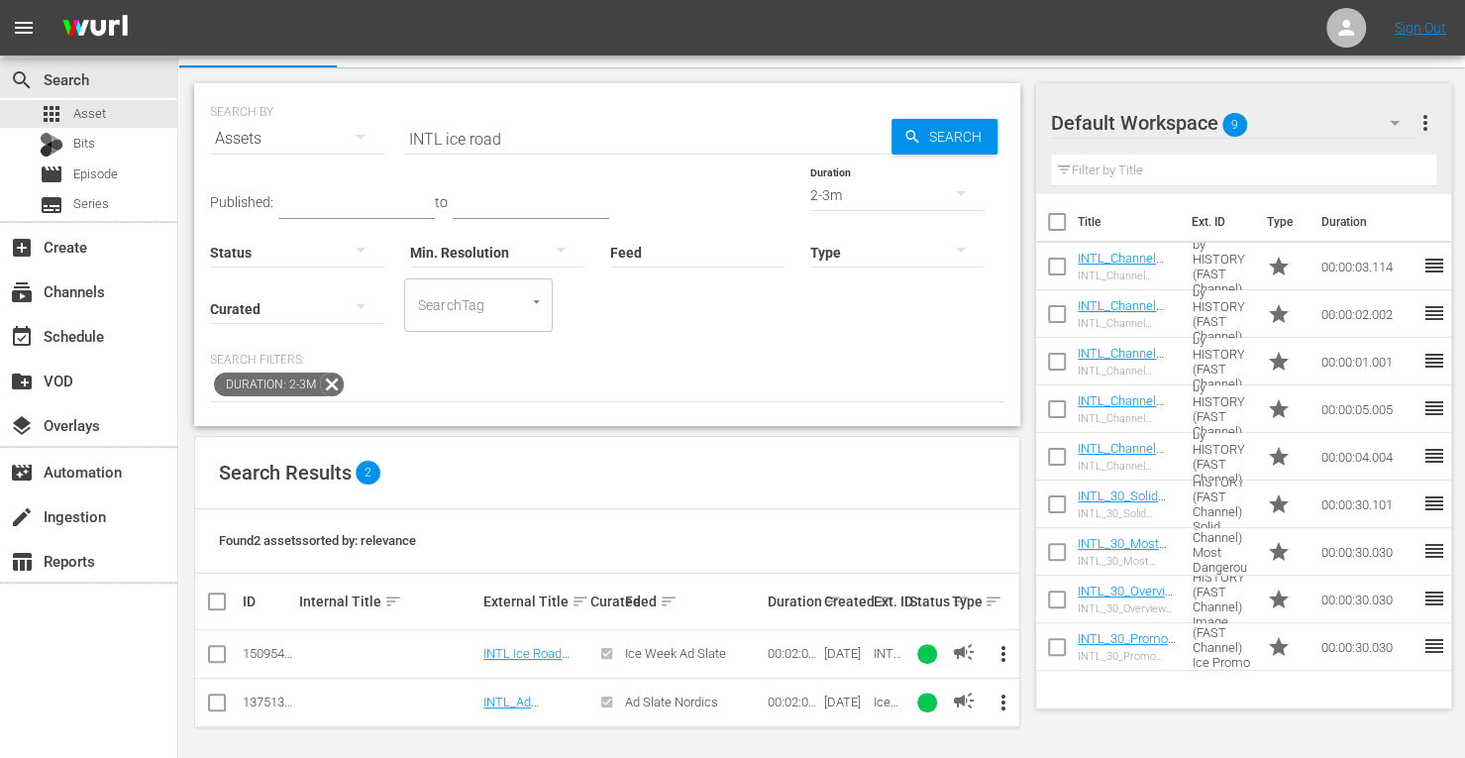
click at [220, 700] on input "checkbox" at bounding box center [217, 706] width 24 height 24
checkbox input "true"
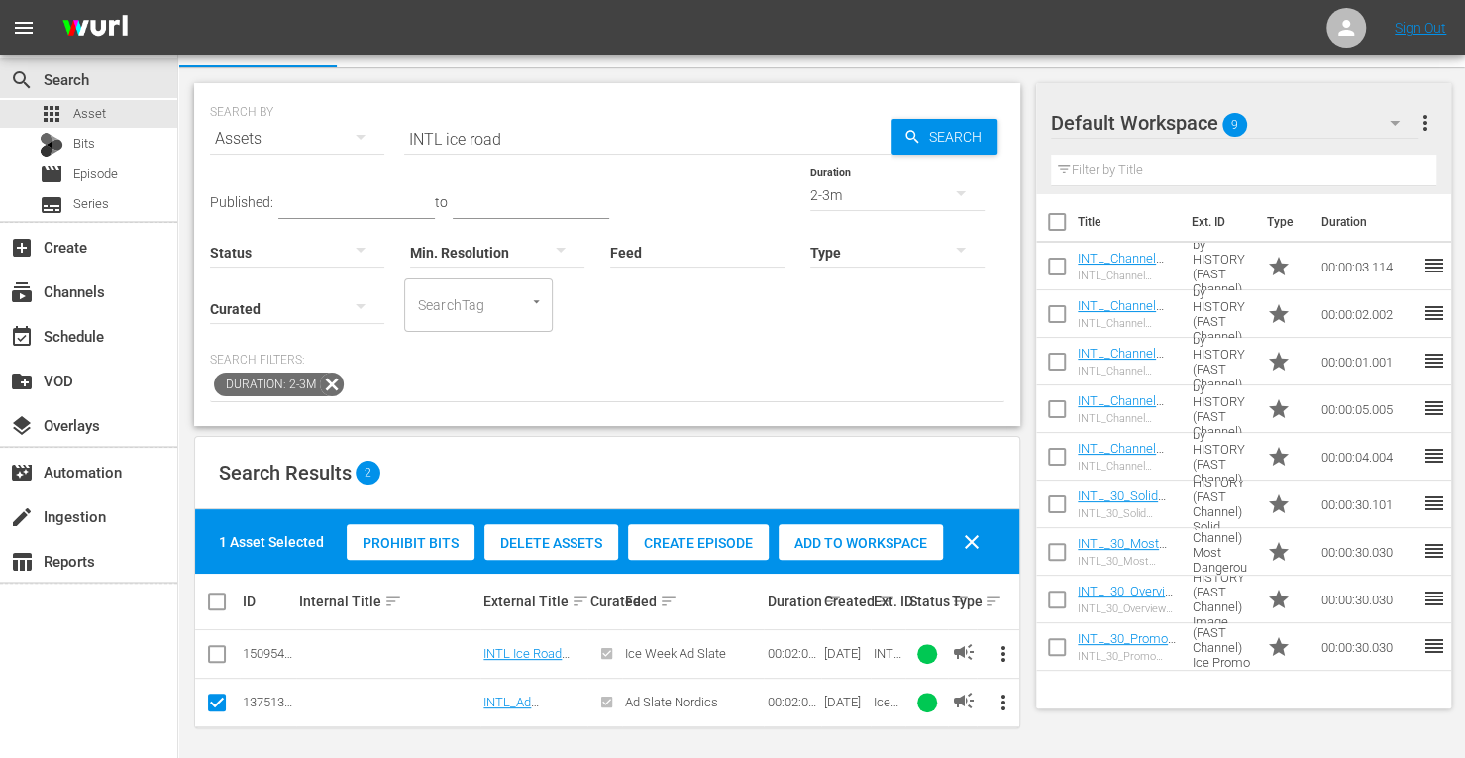
click at [875, 541] on span "Add to Workspace" at bounding box center [860, 543] width 164 height 16
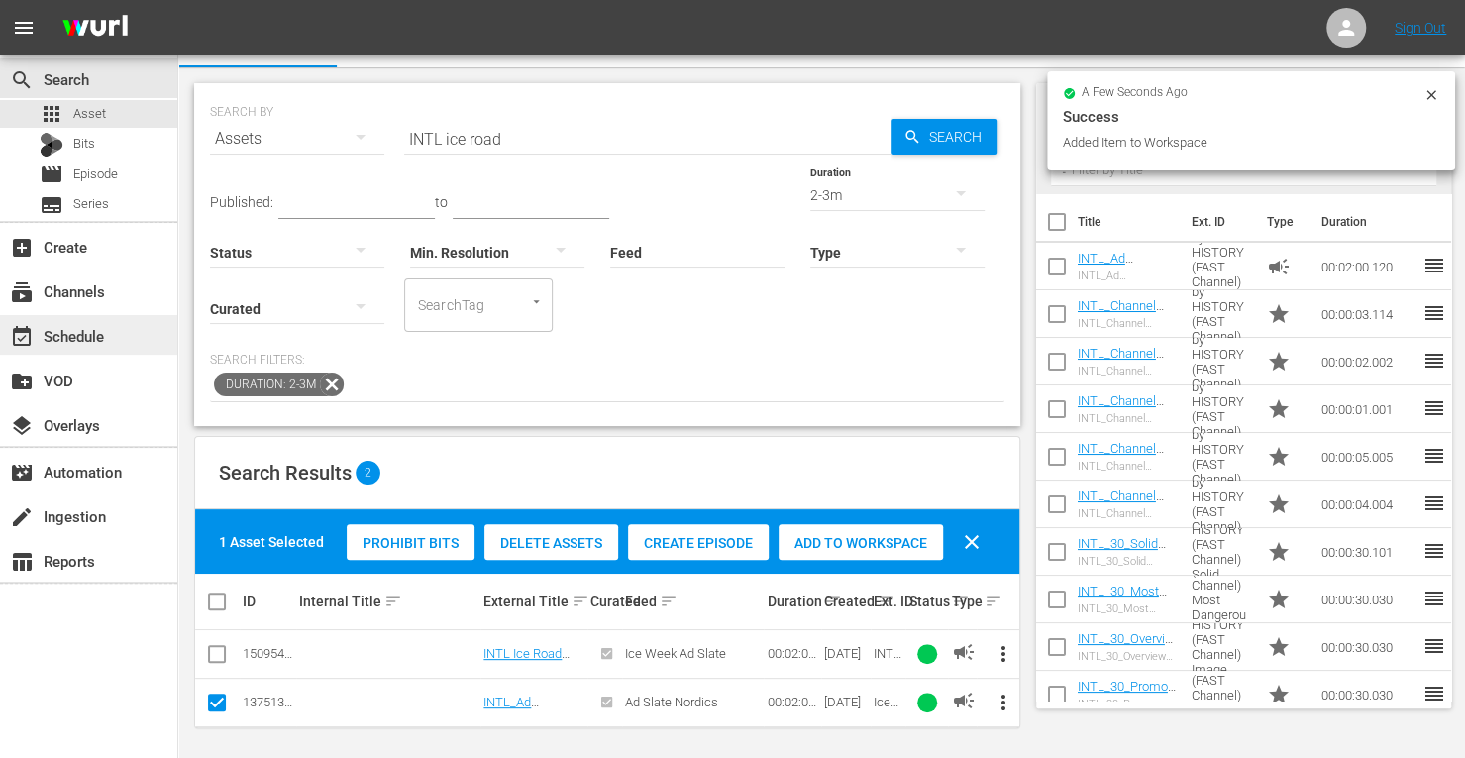
click at [64, 329] on div "event_available Schedule" at bounding box center [55, 333] width 111 height 18
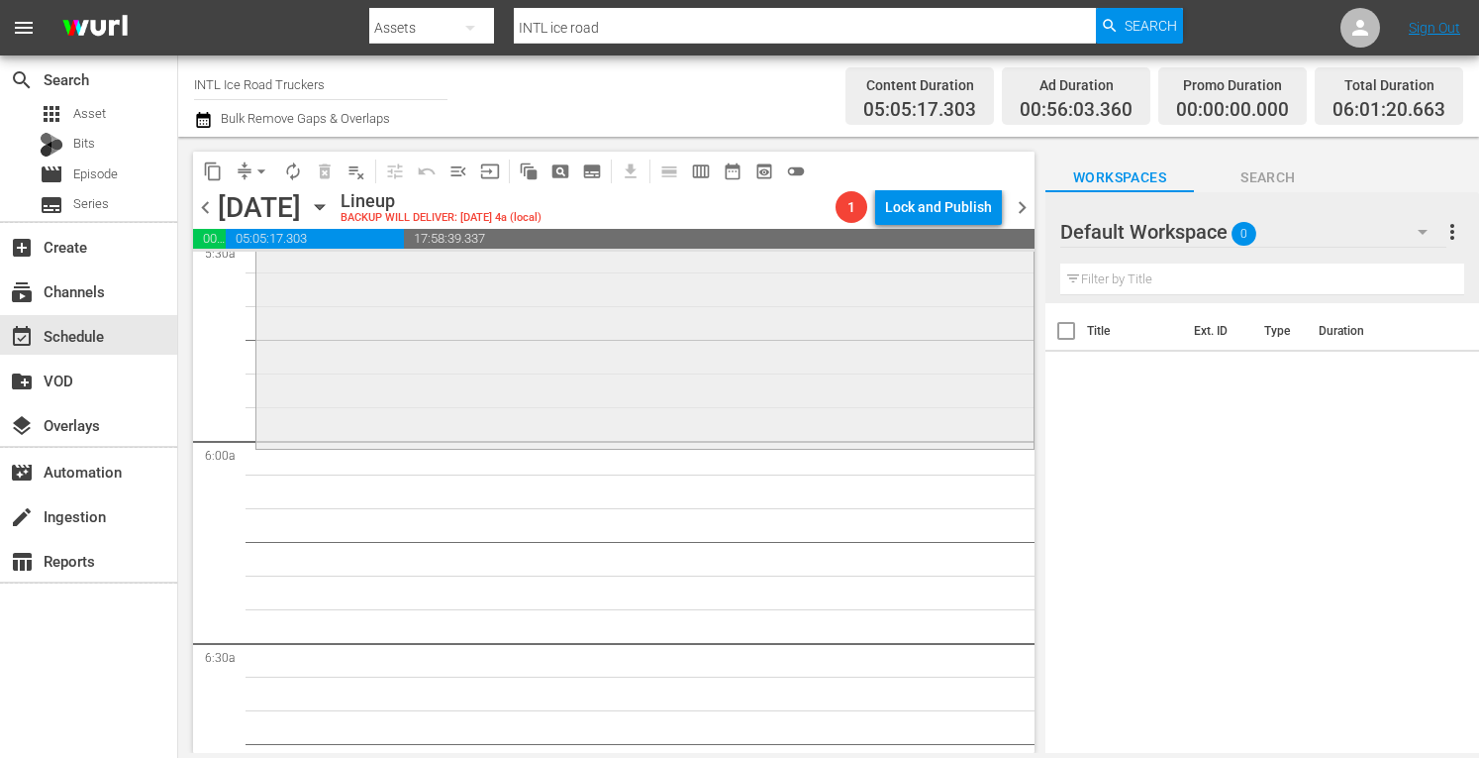
scroll to position [2234, 0]
click at [470, 409] on div "Ice Road Truckers / SE7 / EP7: Load Rules Load Rules (aenetworks_iceroadtrucker…" at bounding box center [644, 276] width 777 height 341
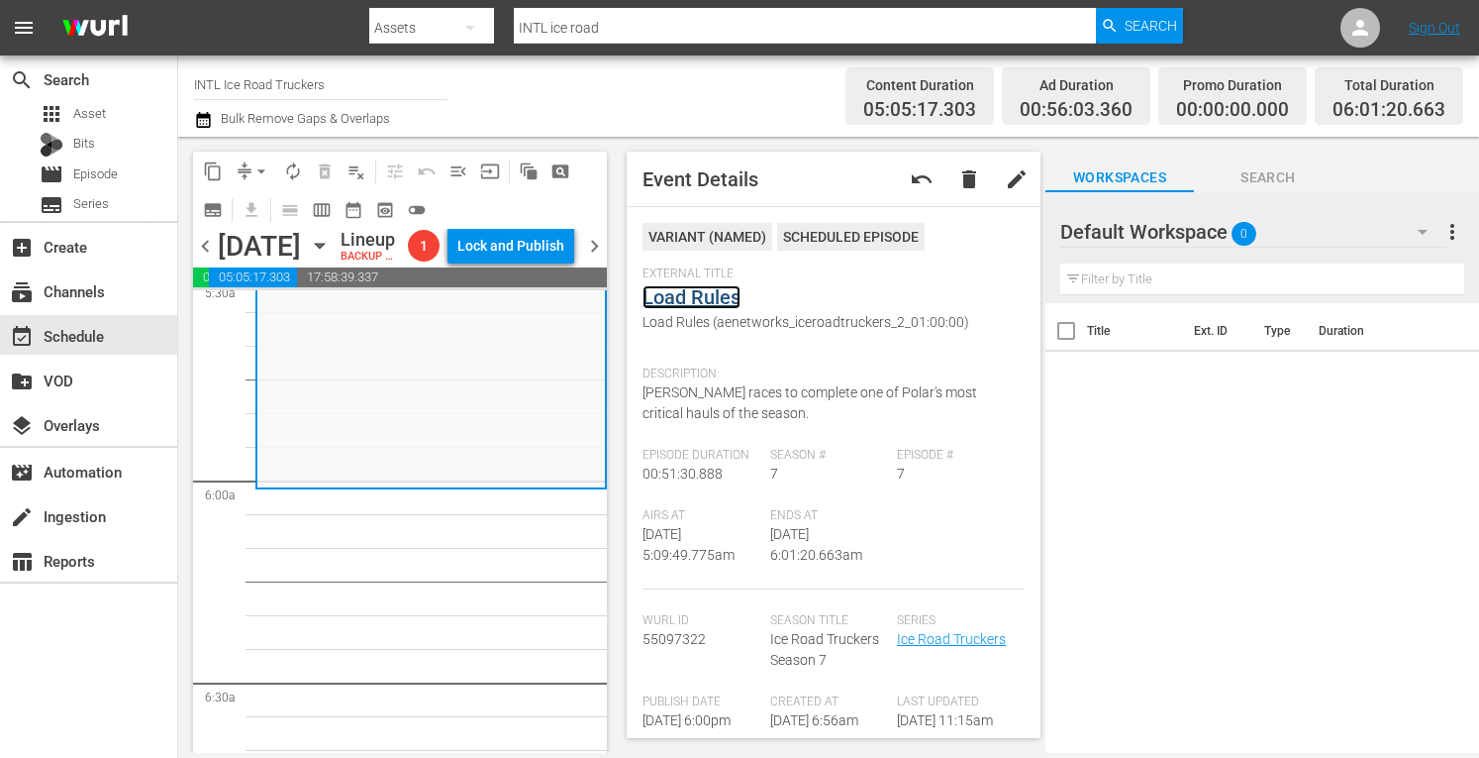
click at [700, 293] on link "Load Rules" at bounding box center [692, 297] width 98 height 24
click at [261, 173] on span "arrow_drop_down" at bounding box center [262, 171] width 20 height 20
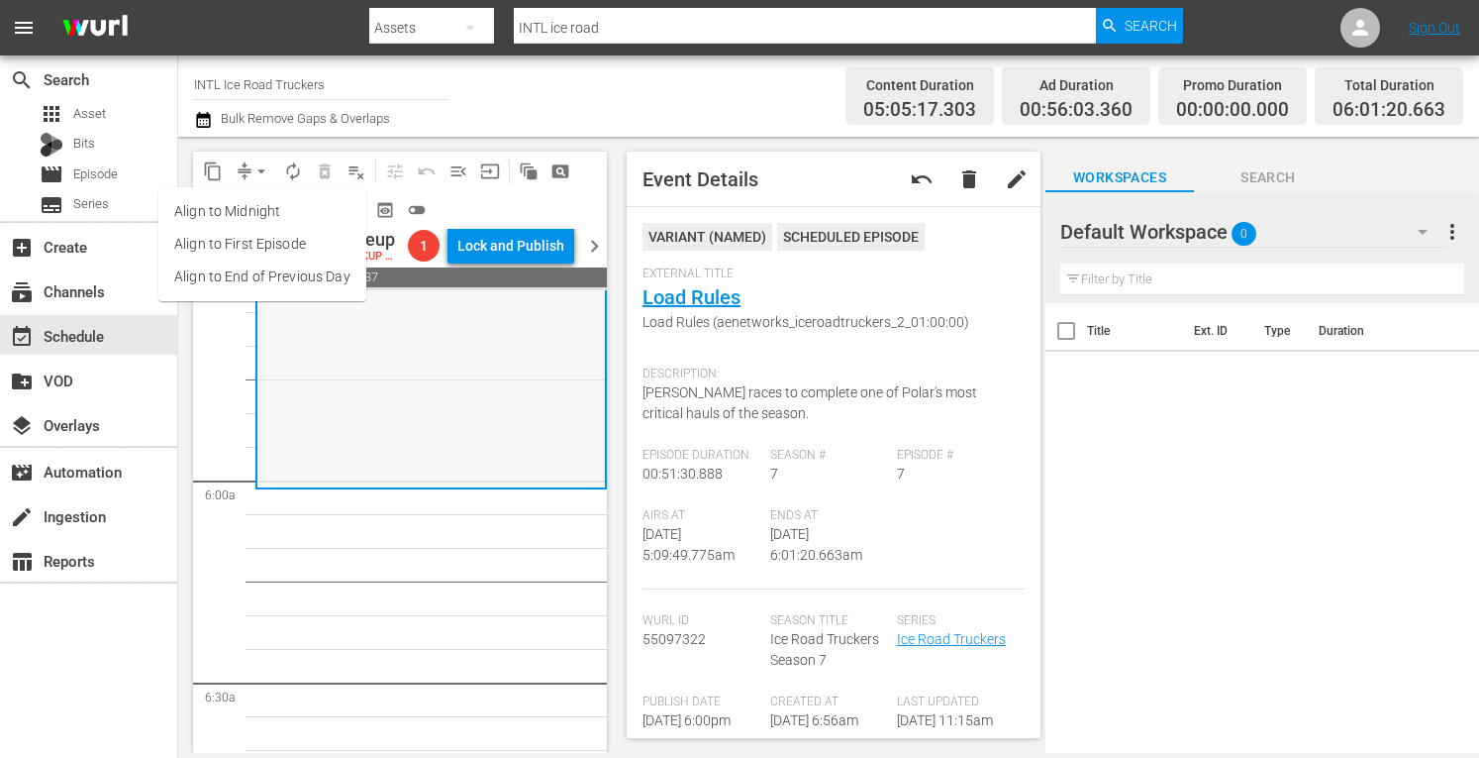
click at [229, 207] on li "Align to Midnight" at bounding box center [262, 211] width 208 height 33
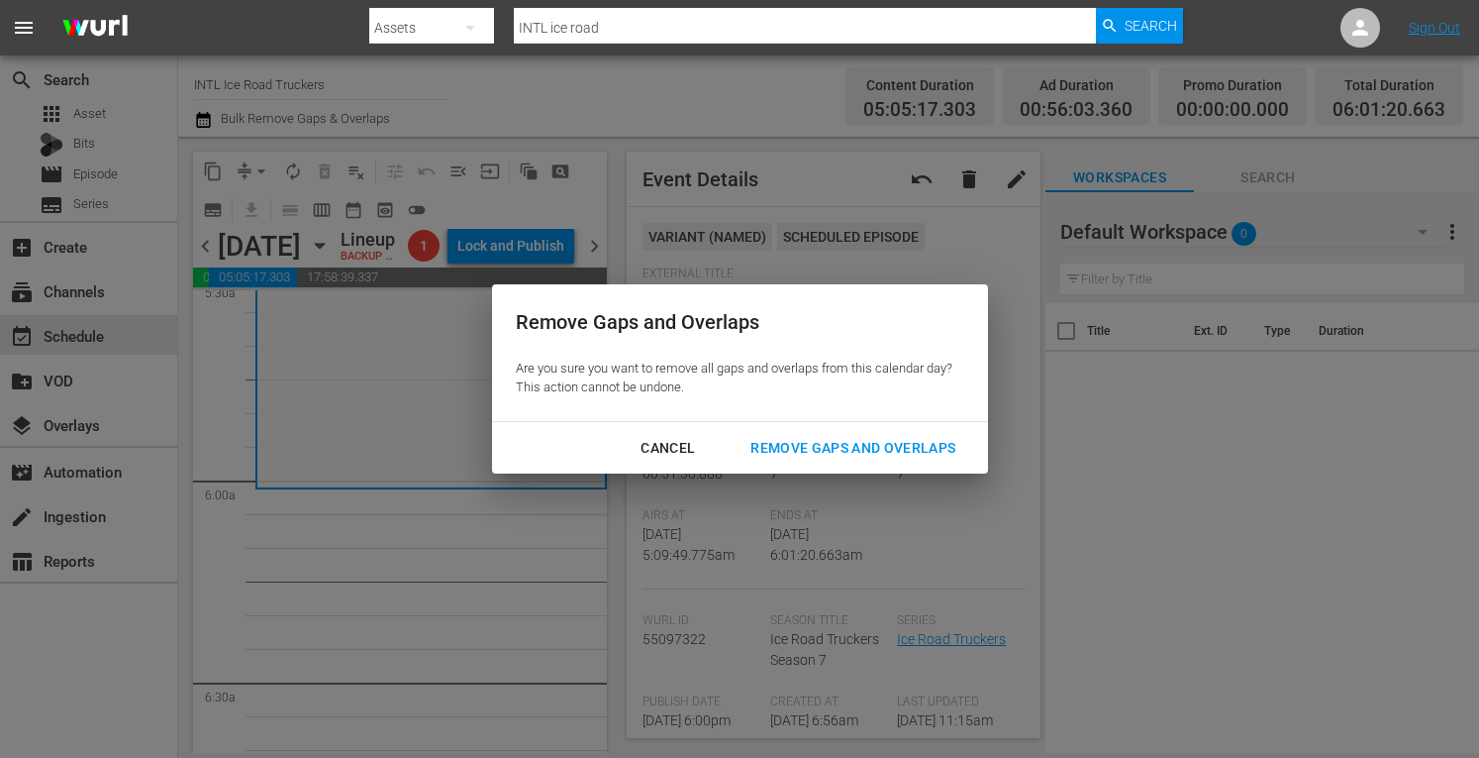
click at [797, 440] on div "Remove Gaps and Overlaps" at bounding box center [853, 448] width 237 height 25
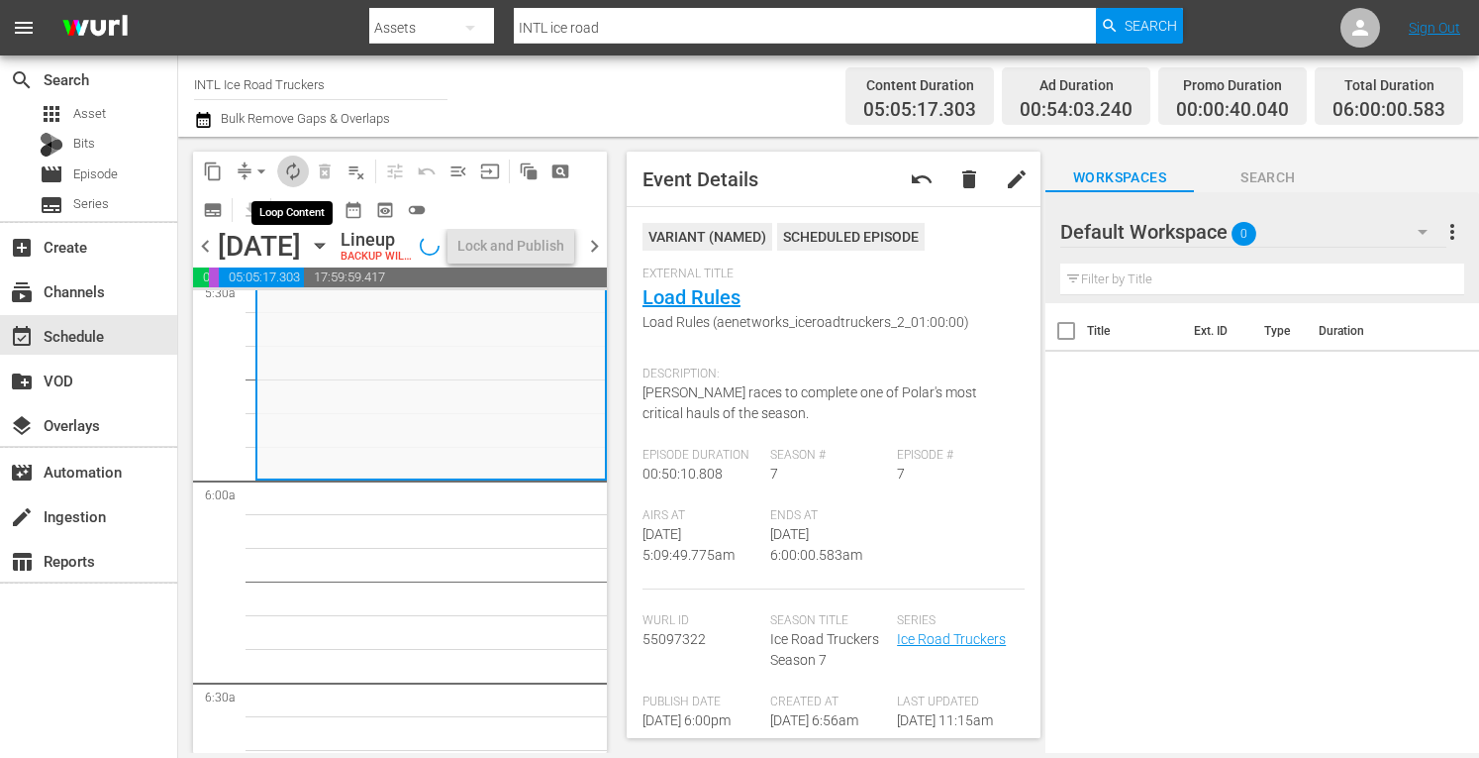
click at [289, 169] on span "autorenew_outlined" at bounding box center [293, 171] width 20 height 20
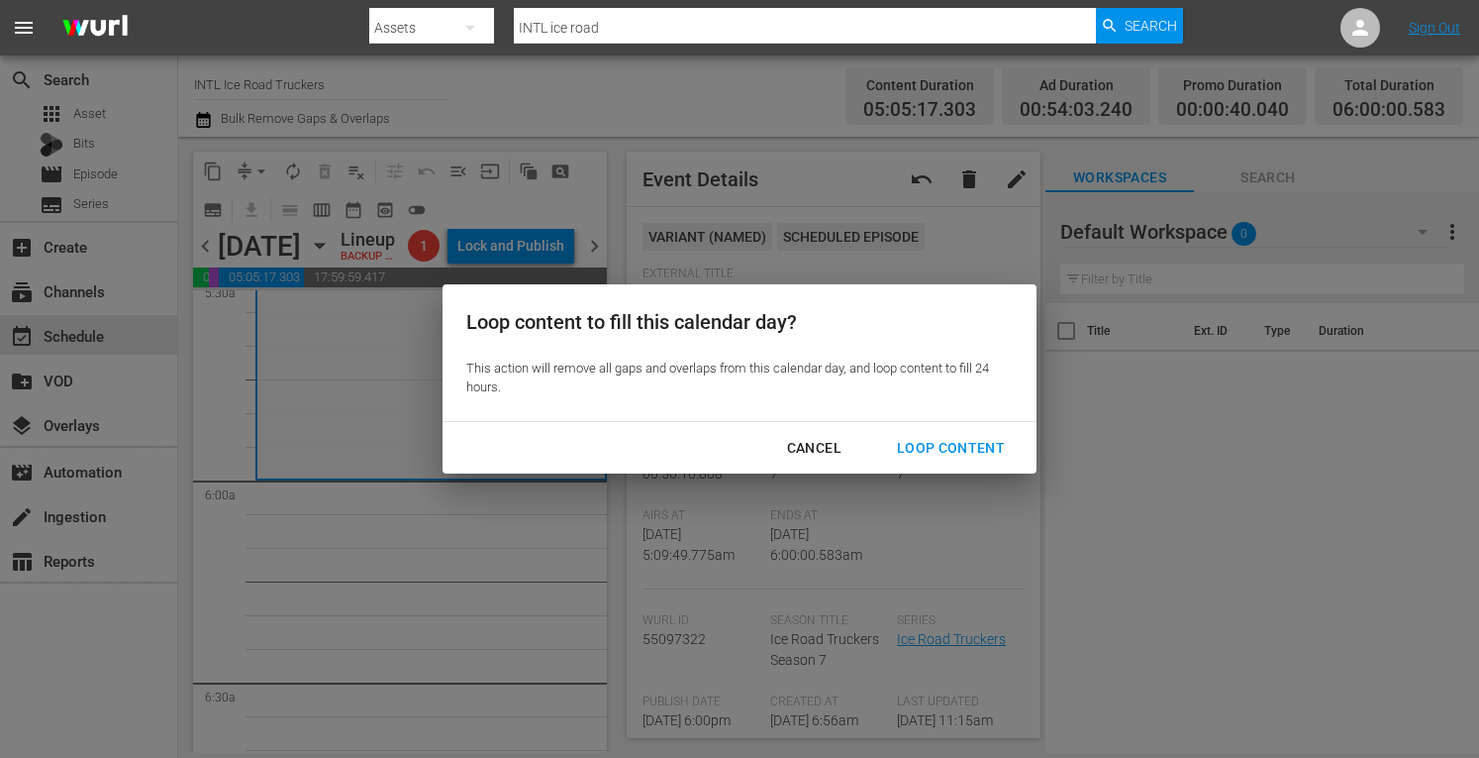
click at [933, 460] on button "Loop Content" at bounding box center [950, 448] width 155 height 37
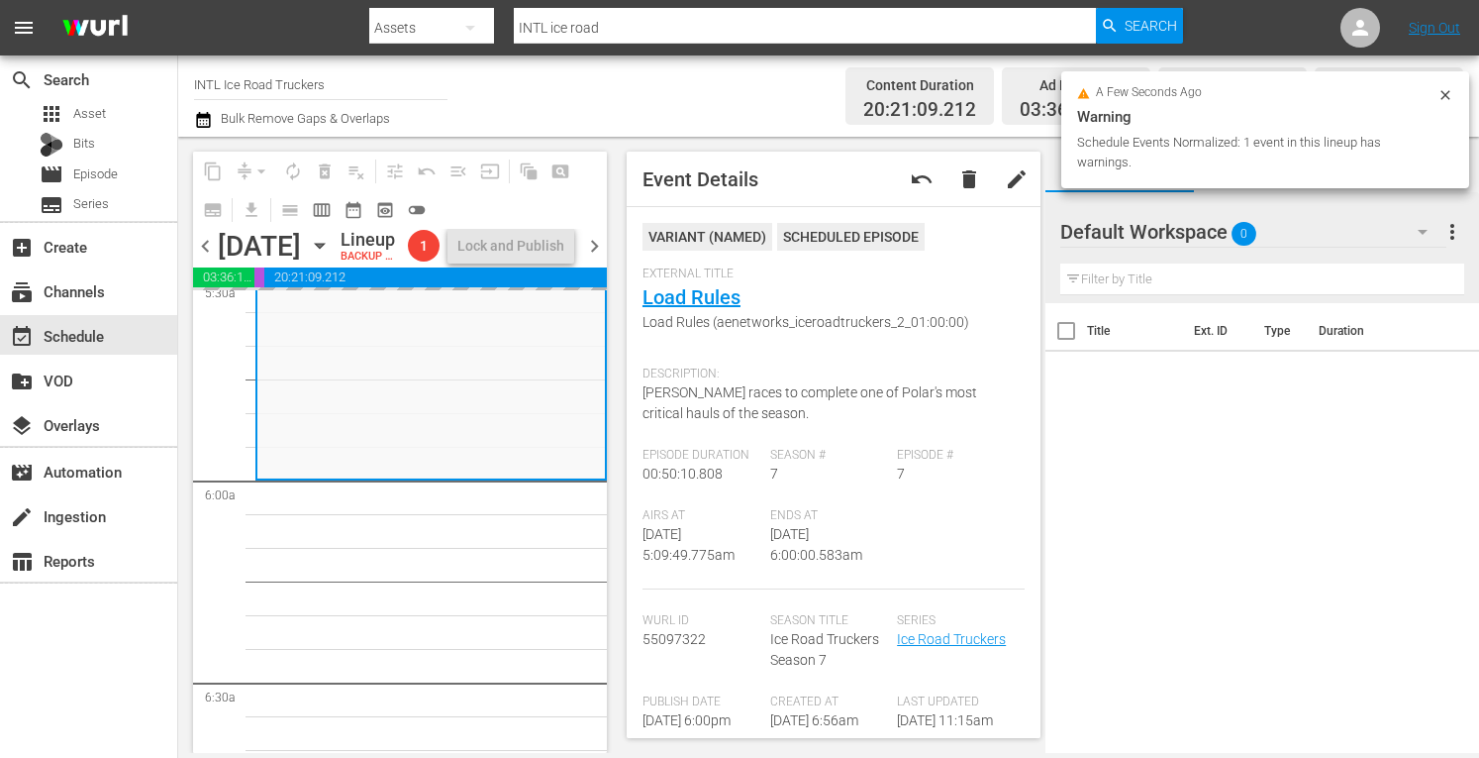
click at [933, 460] on span "Episode #" at bounding box center [956, 456] width 118 height 16
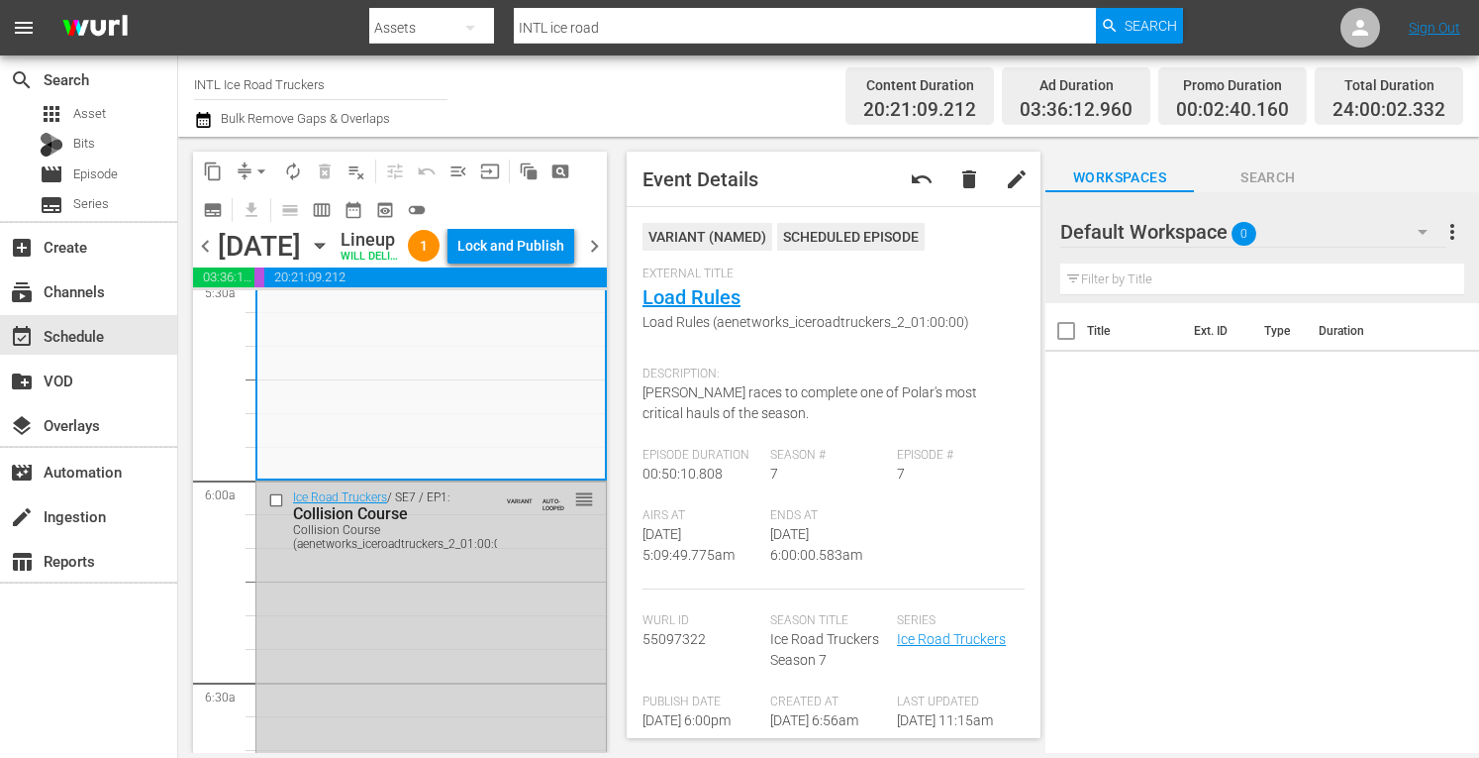
click at [523, 245] on div "Lock and Publish" at bounding box center [510, 246] width 107 height 36
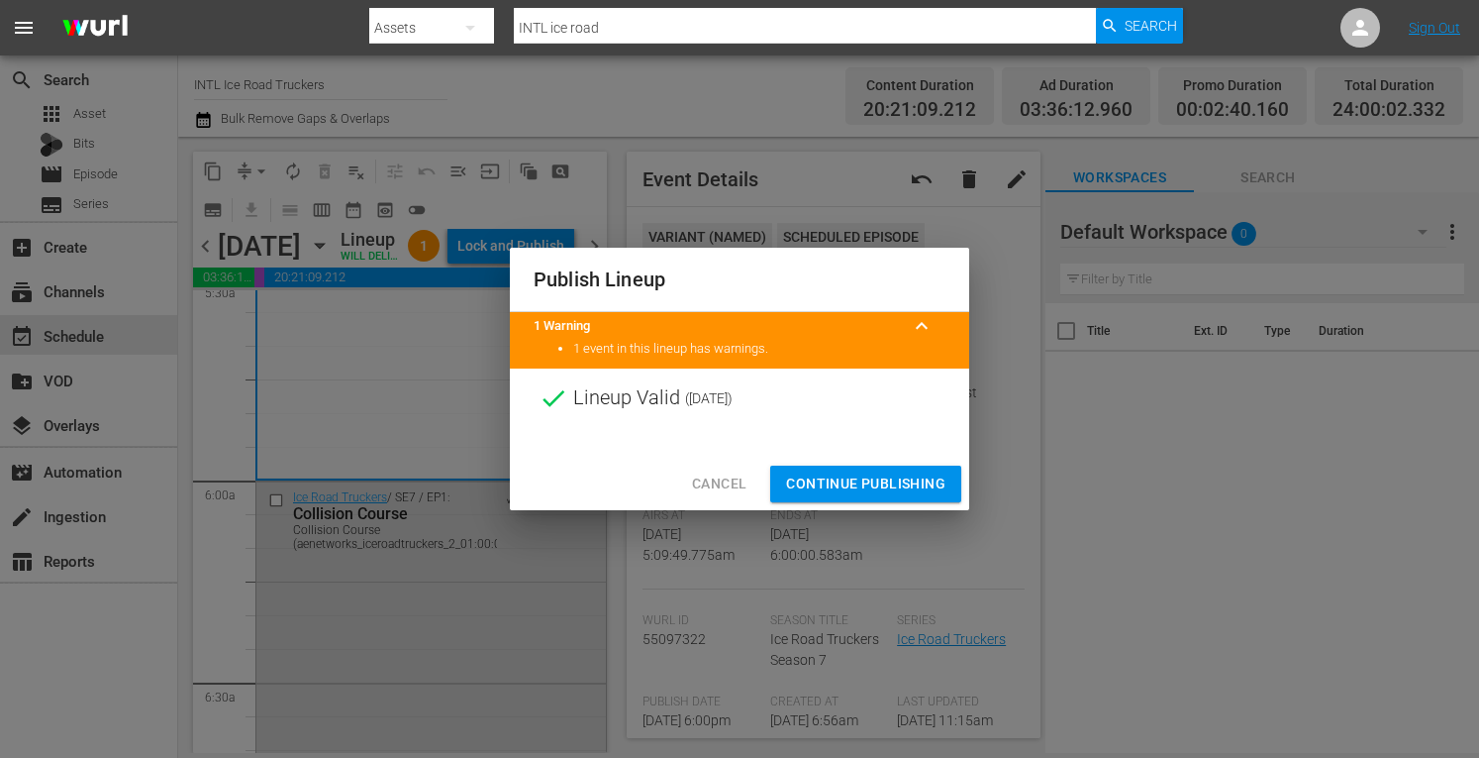
click at [825, 489] on span "Continue Publishing" at bounding box center [865, 483] width 159 height 25
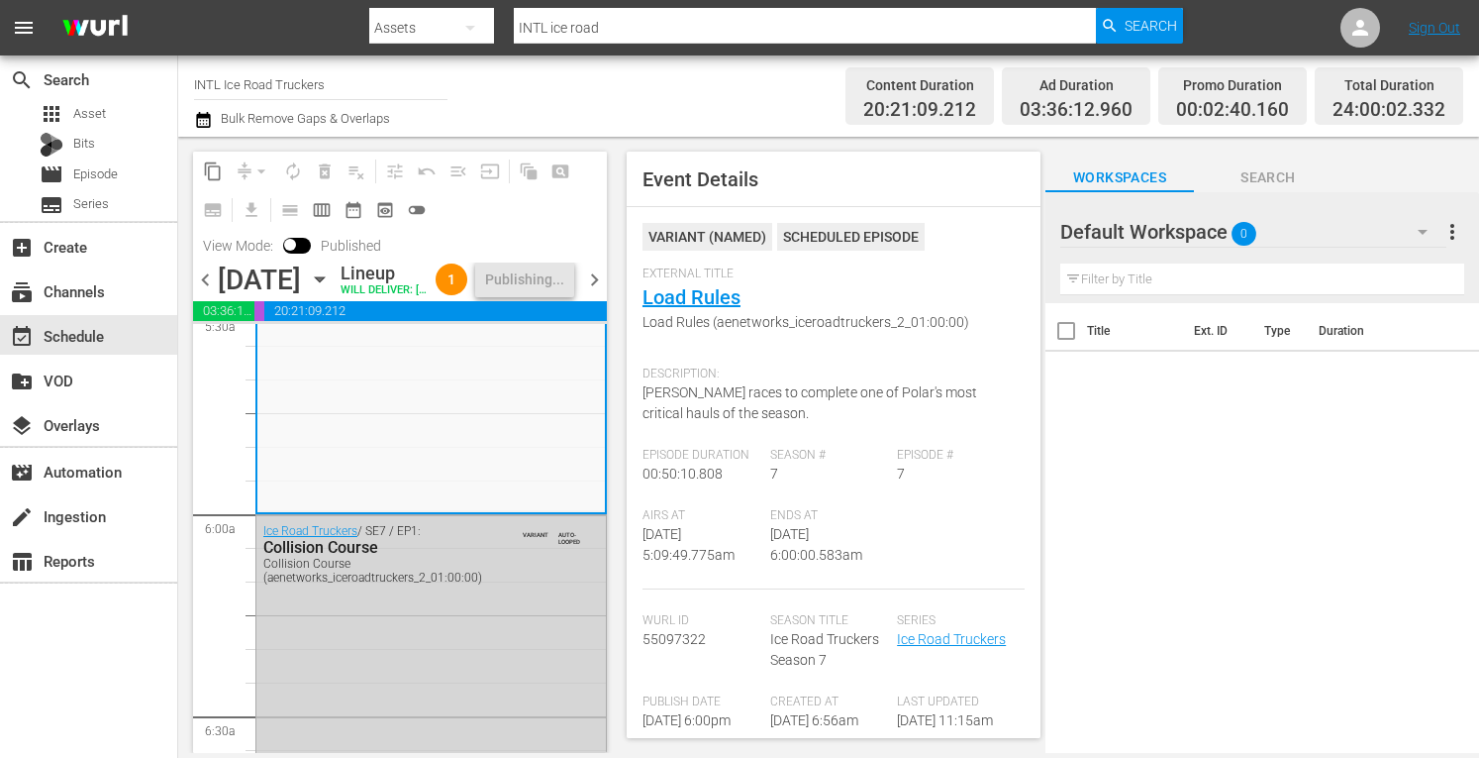
click at [595, 292] on span "chevron_right" at bounding box center [594, 279] width 25 height 25
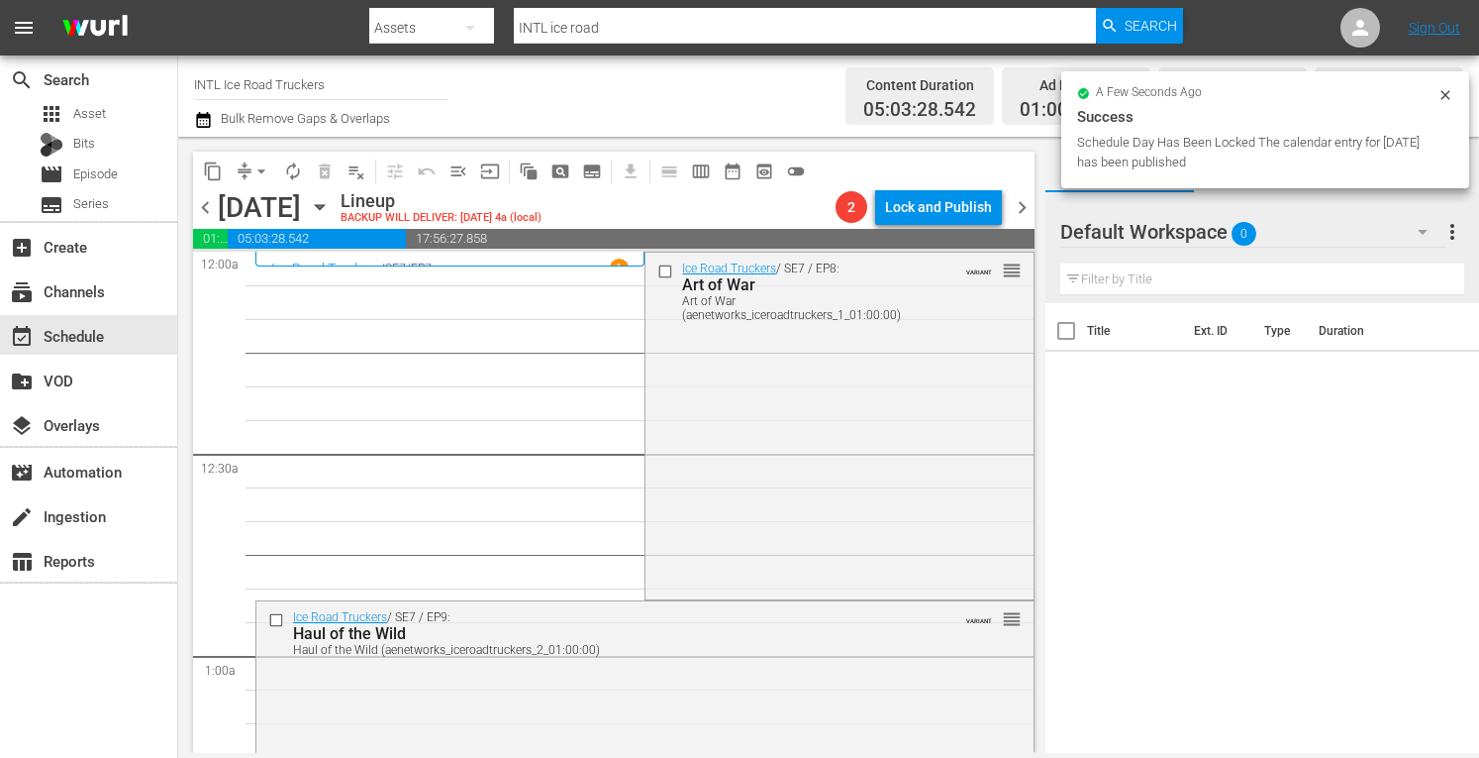
click at [257, 169] on span "arrow_drop_down" at bounding box center [262, 171] width 20 height 20
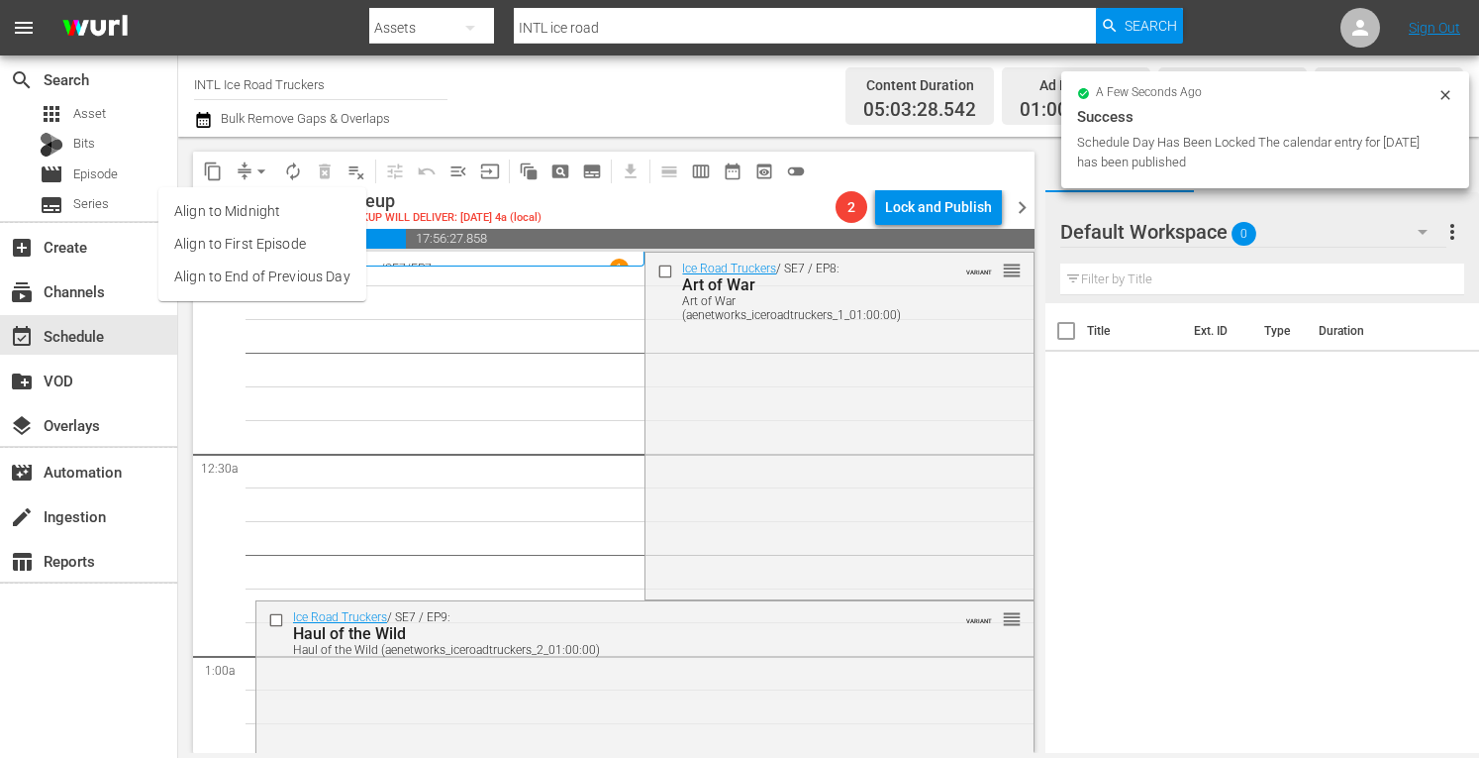
click at [224, 215] on li "Align to Midnight" at bounding box center [262, 211] width 208 height 33
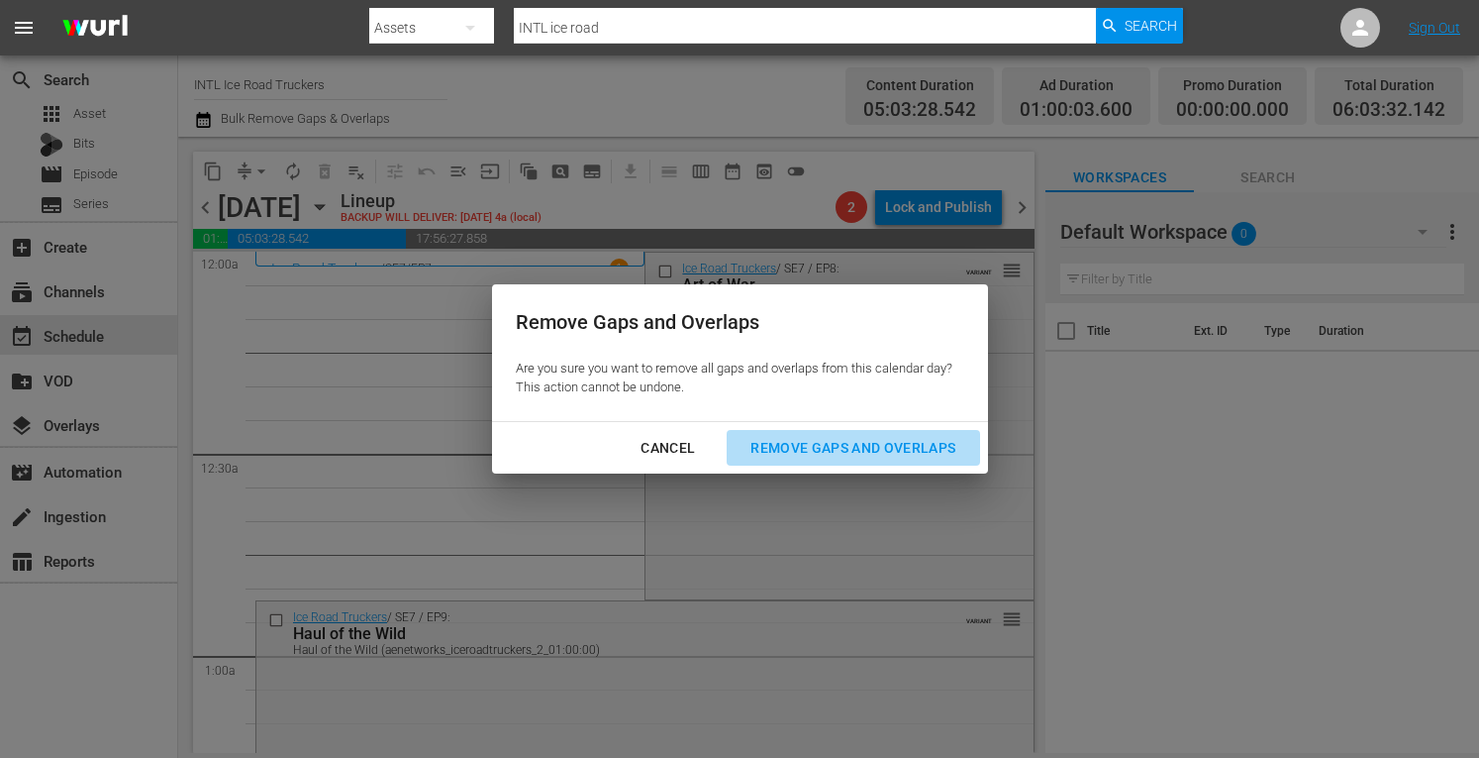
click at [818, 440] on div "Remove Gaps and Overlaps" at bounding box center [853, 448] width 237 height 25
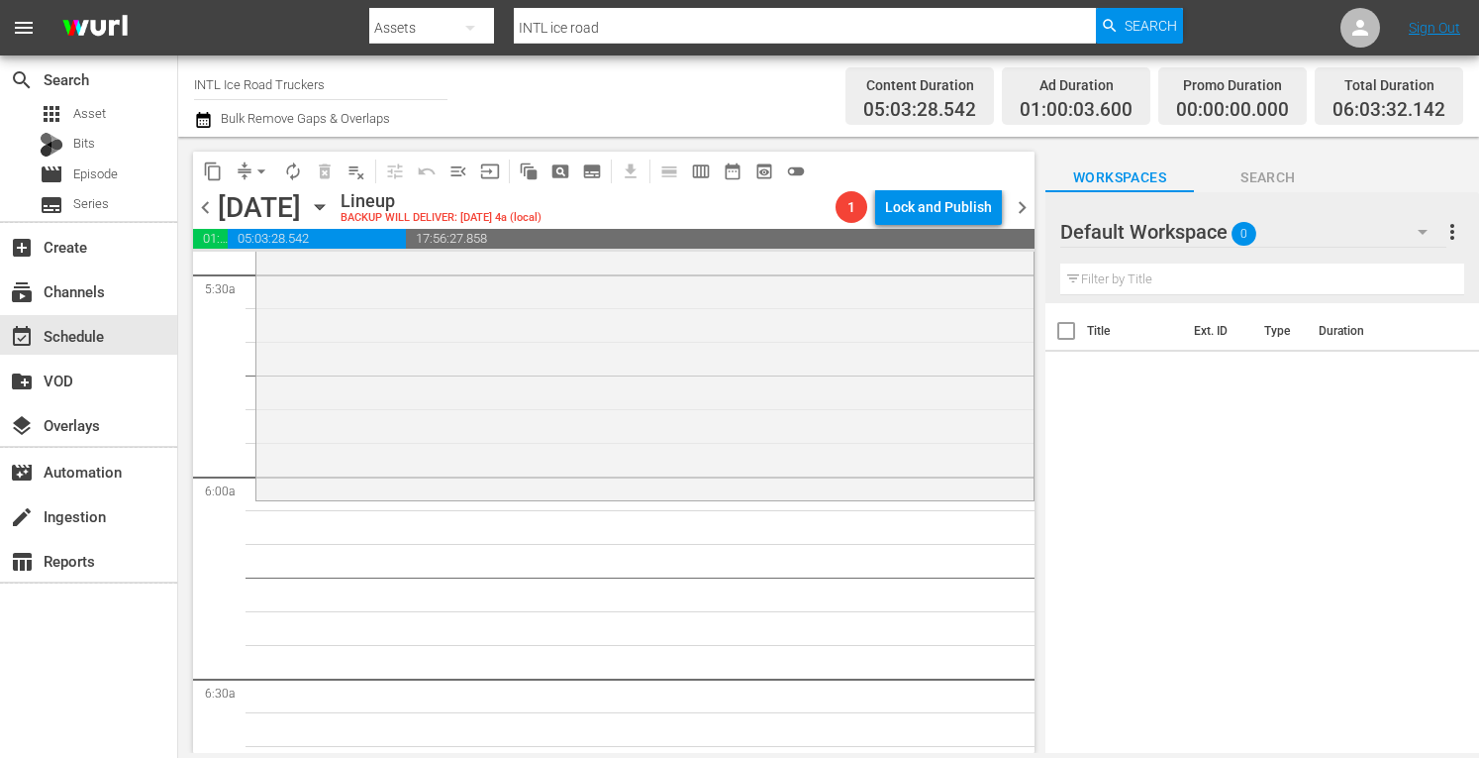
scroll to position [2209, 0]
click at [426, 385] on div "Ice Road Truckers / SE8 / EP2: Rushin' Roulette Rushin' Roulette (aenetworks_ic…" at bounding box center [644, 312] width 777 height 349
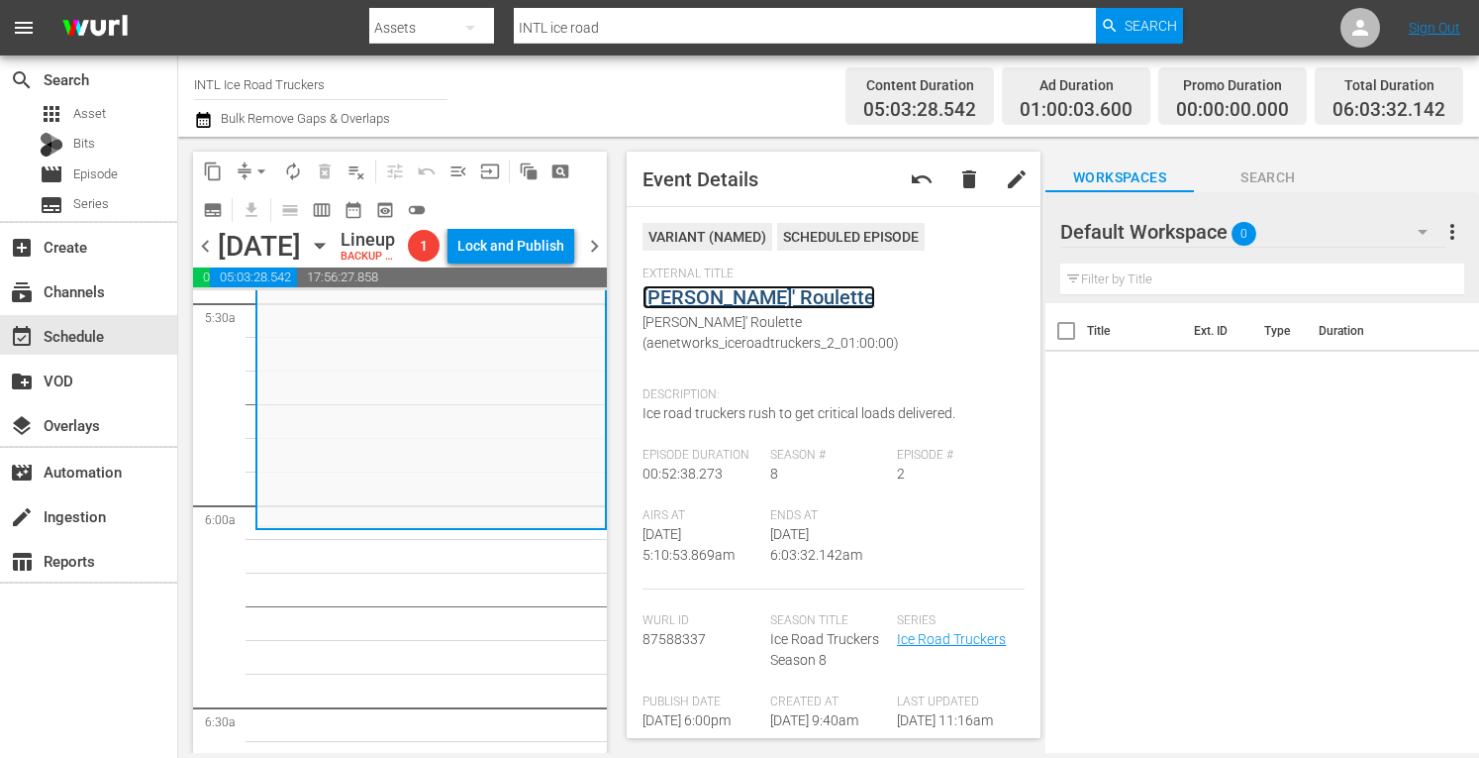
click at [728, 298] on link "Rushin' Roulette" at bounding box center [759, 297] width 233 height 24
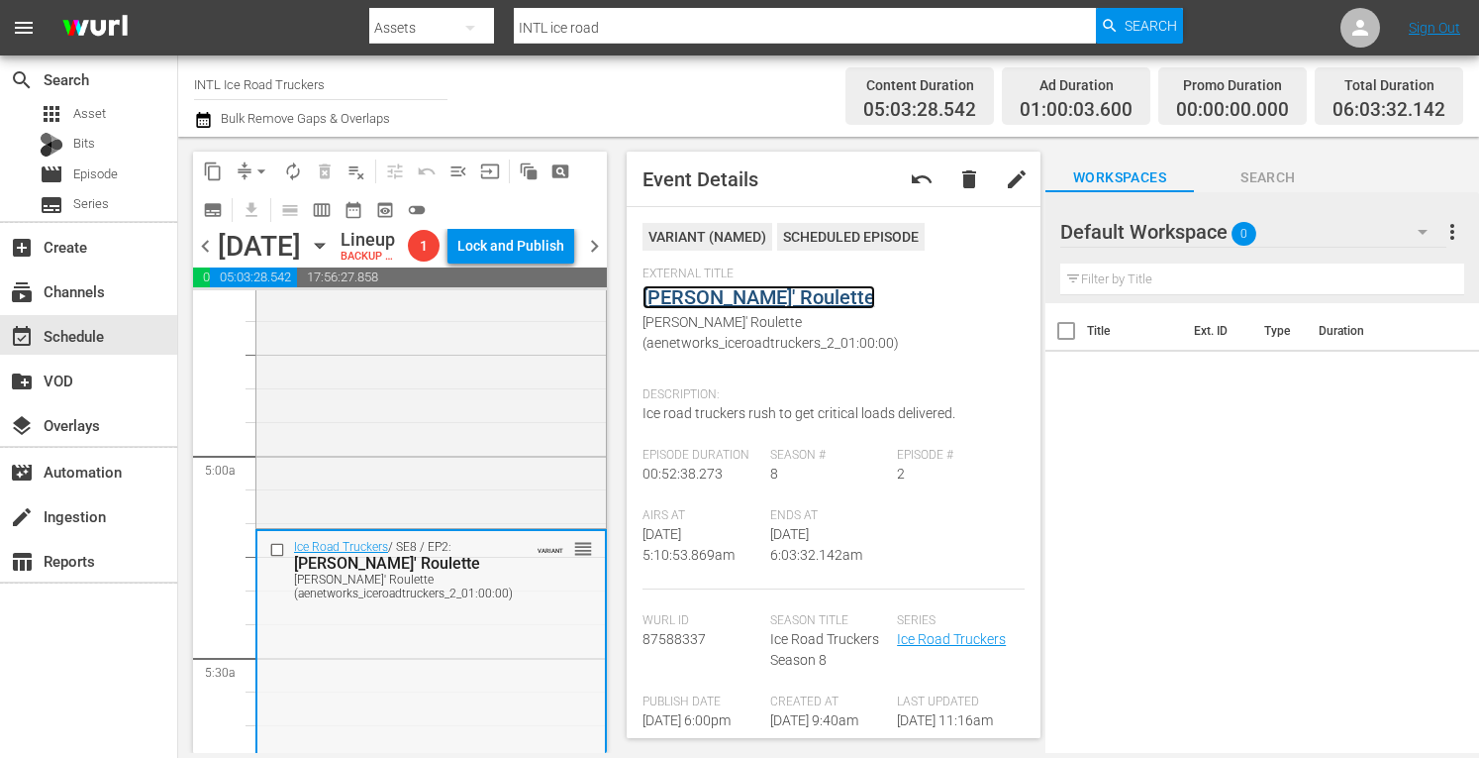
scroll to position [1824, 0]
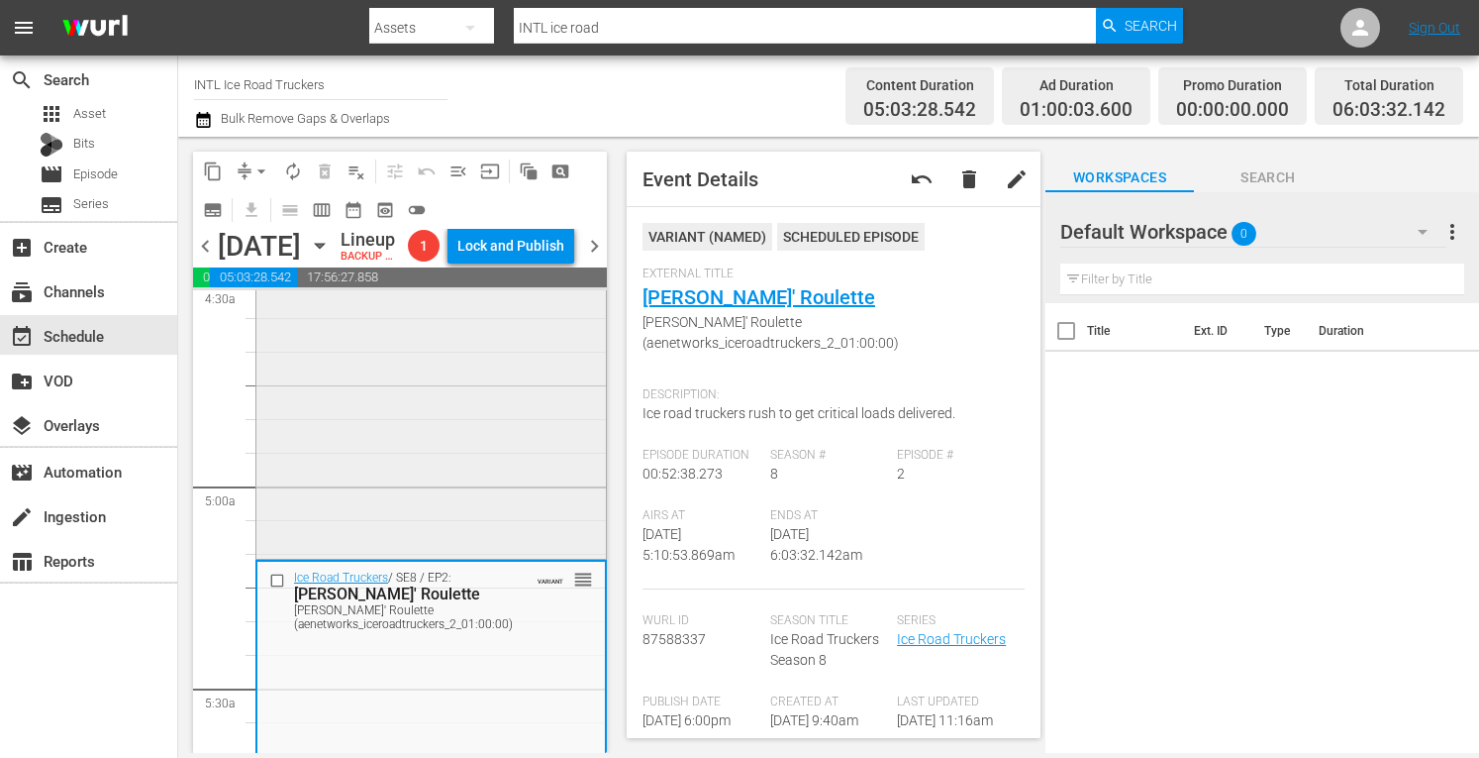
click at [461, 524] on div "Ice Road Truckers / SE8 / EP1: The Gathering Storm The Gathering Storm (aenetwo…" at bounding box center [431, 382] width 350 height 345
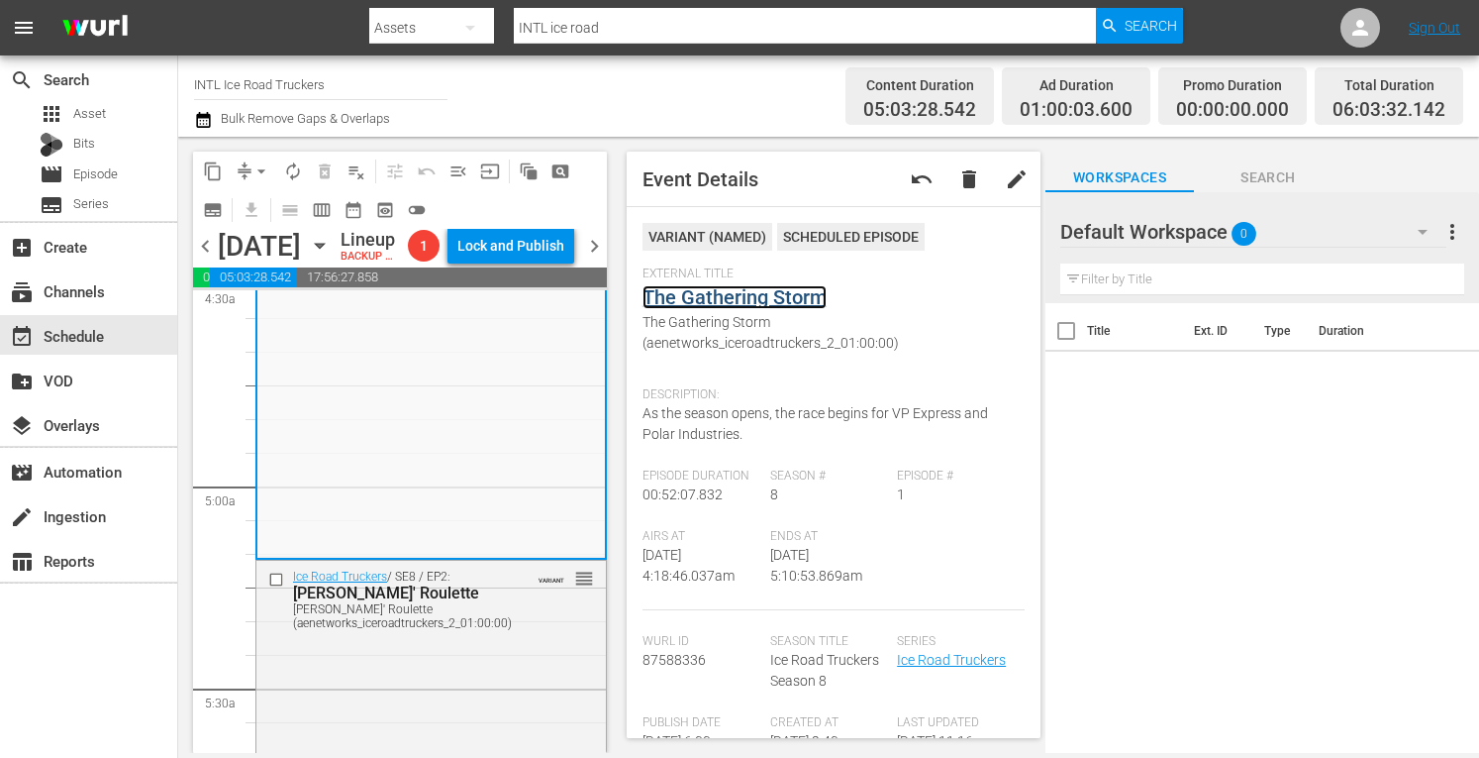
click at [762, 296] on link "The Gathering Storm" at bounding box center [735, 297] width 184 height 24
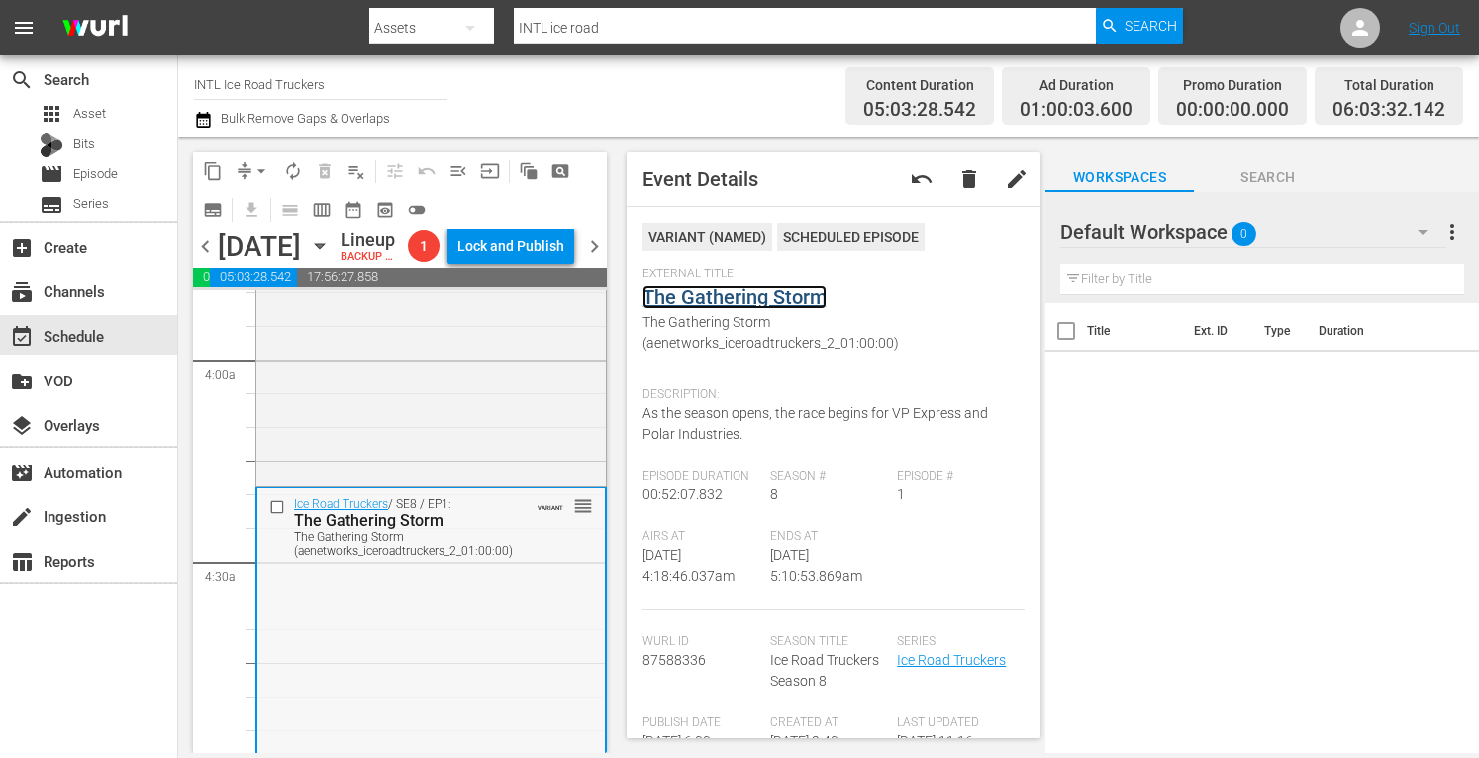
scroll to position [1543, 0]
click at [393, 407] on div "Ice Road Truckers / SE7 / EP12: Winter Takes All Winter Takes All (aenetworks_i…" at bounding box center [431, 314] width 350 height 342
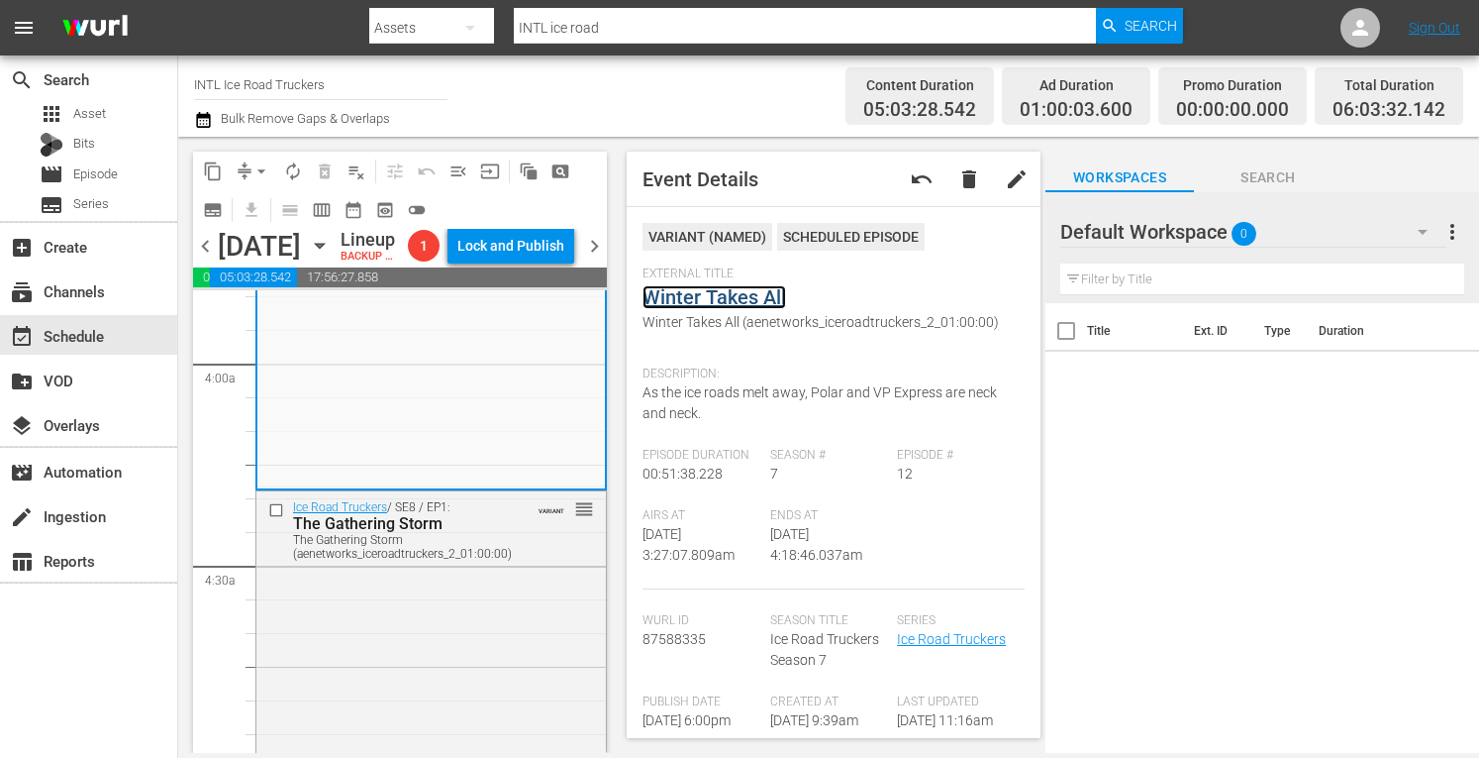
click at [724, 294] on link "Winter Takes All" at bounding box center [715, 297] width 144 height 24
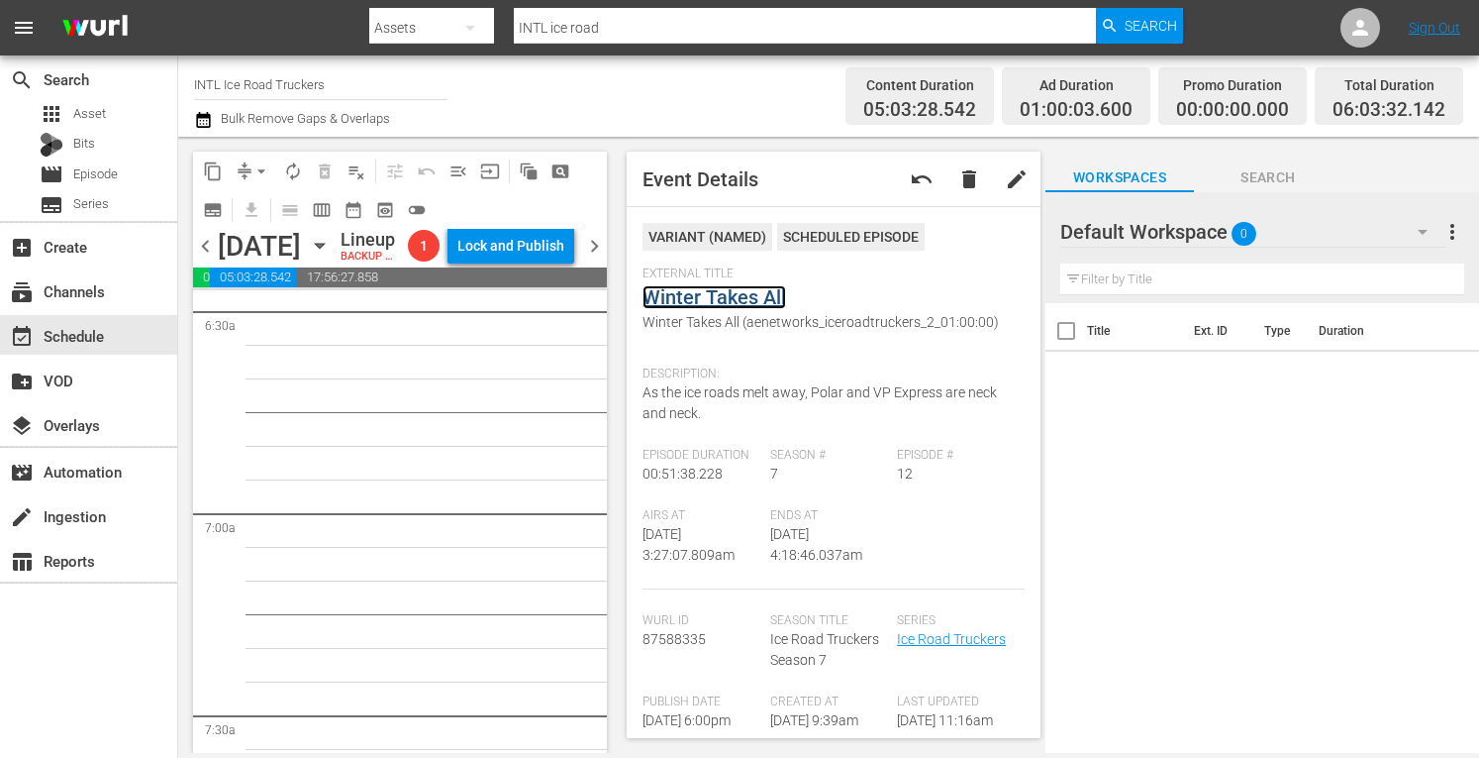
scroll to position [2658, 0]
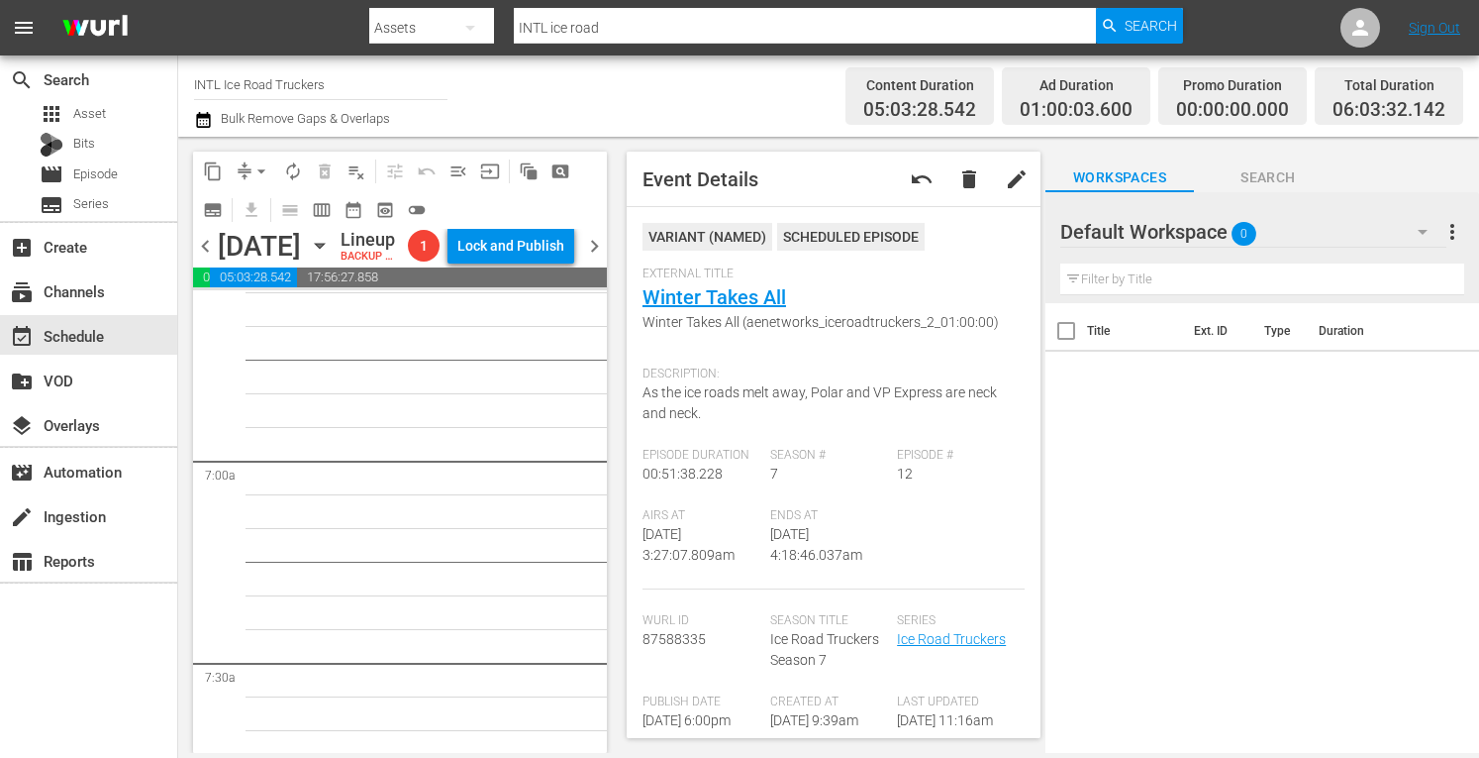
click at [259, 166] on span "arrow_drop_down" at bounding box center [262, 171] width 20 height 20
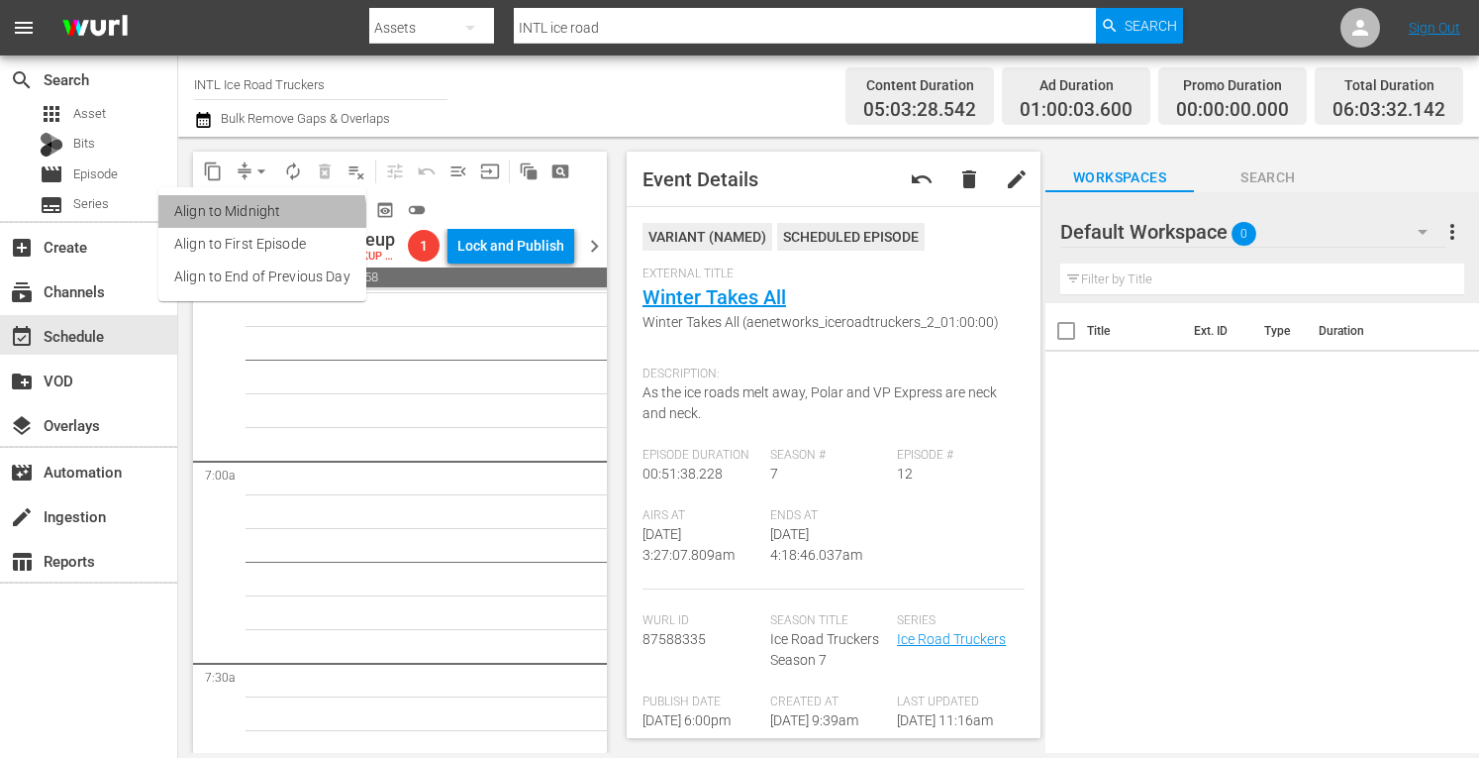
click at [242, 219] on li "Align to Midnight" at bounding box center [262, 211] width 208 height 33
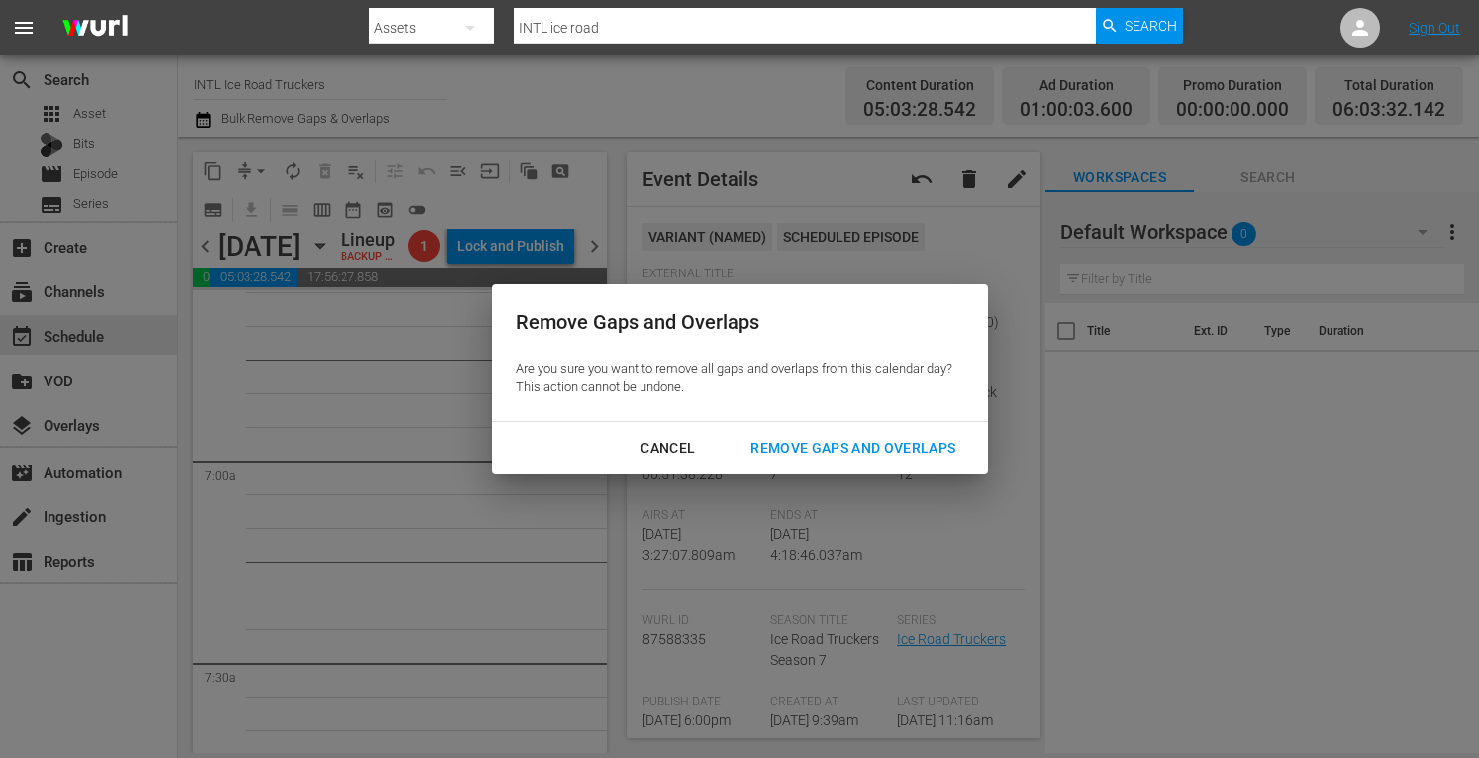
click at [814, 450] on div "Remove Gaps and Overlaps" at bounding box center [853, 448] width 237 height 25
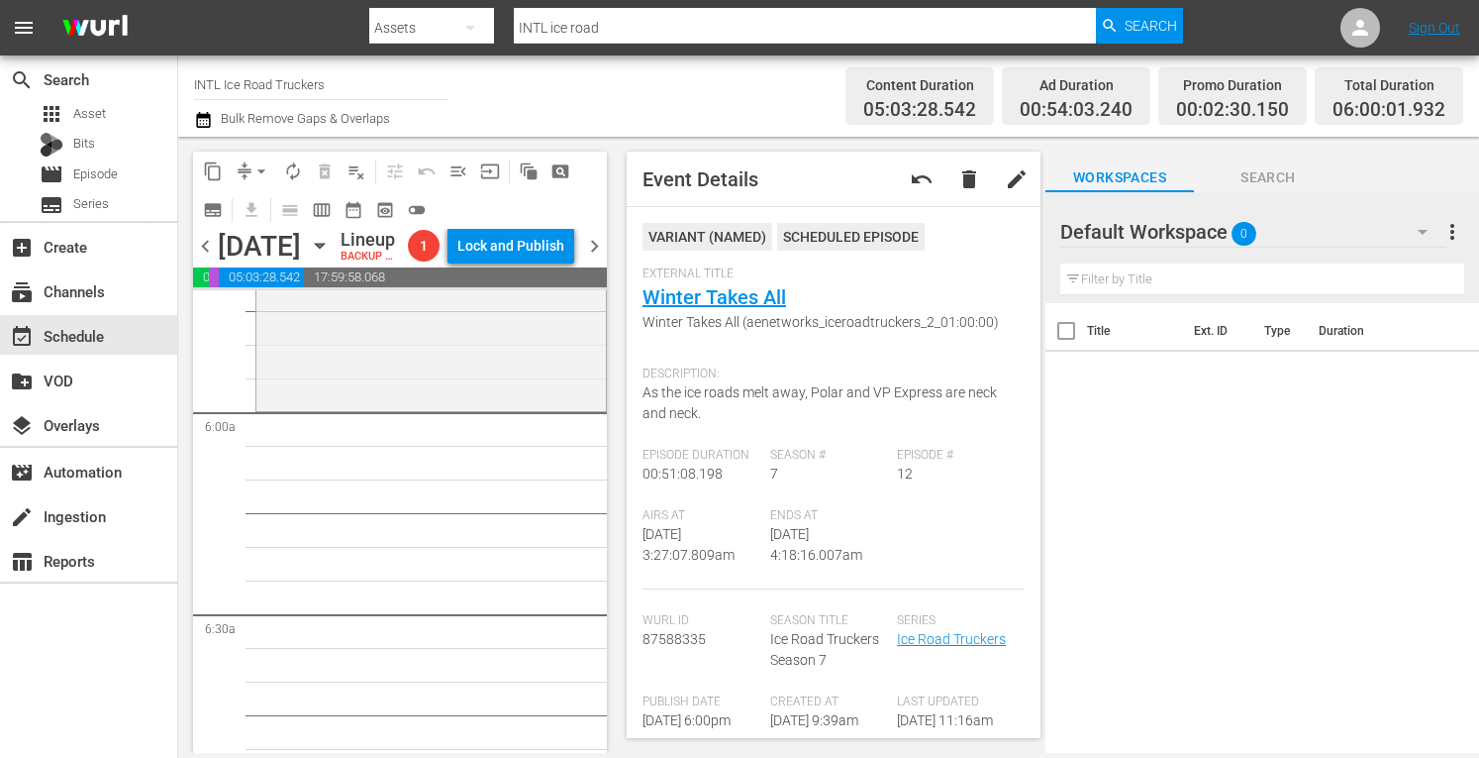
scroll to position [2300, 0]
click at [308, 379] on div "Ice Road Truckers / SE8 / EP2: Rushin' Roulette Rushin' Roulette (aenetworks_ic…" at bounding box center [431, 240] width 350 height 339
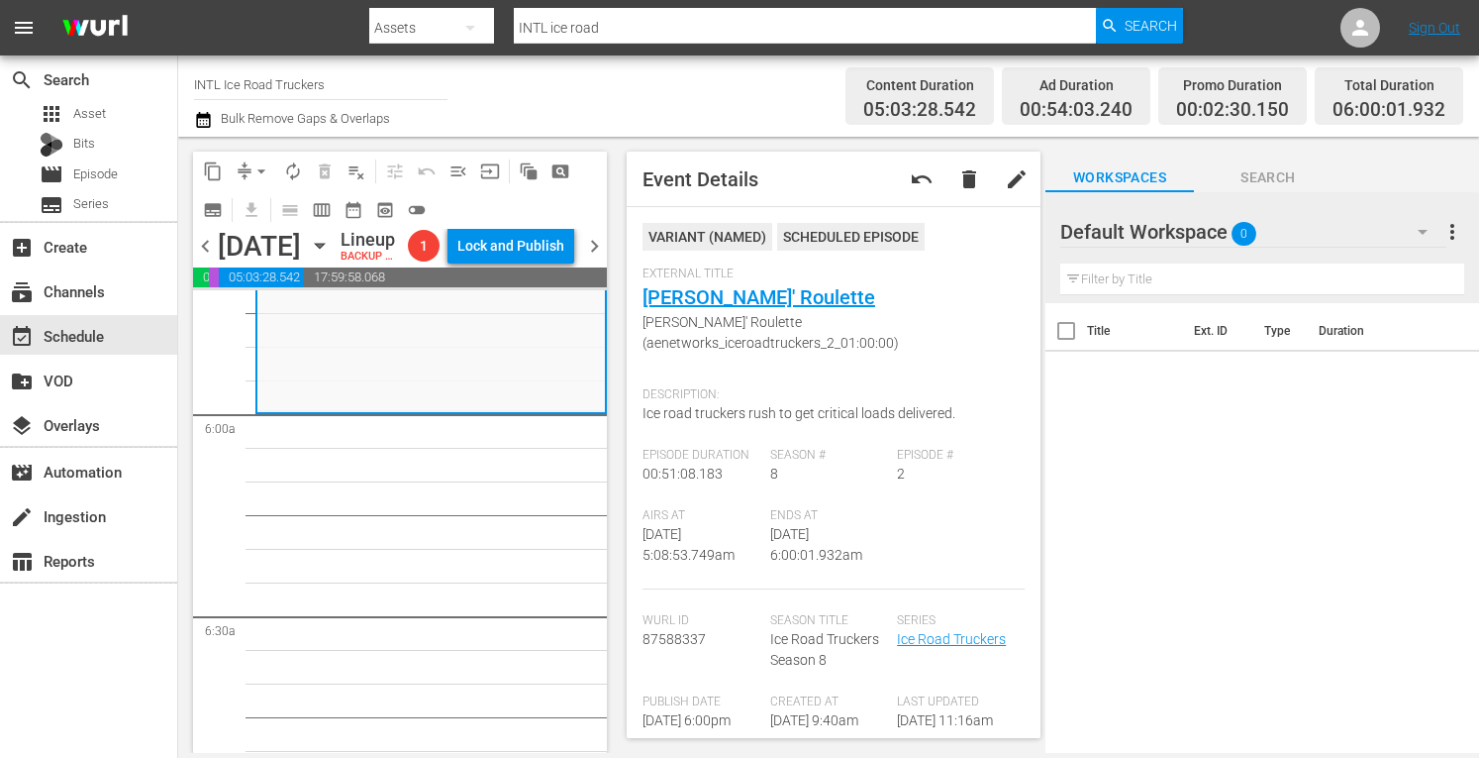
click at [267, 173] on span "arrow_drop_down" at bounding box center [262, 171] width 20 height 20
click at [232, 205] on li "Align to Midnight" at bounding box center [262, 211] width 208 height 33
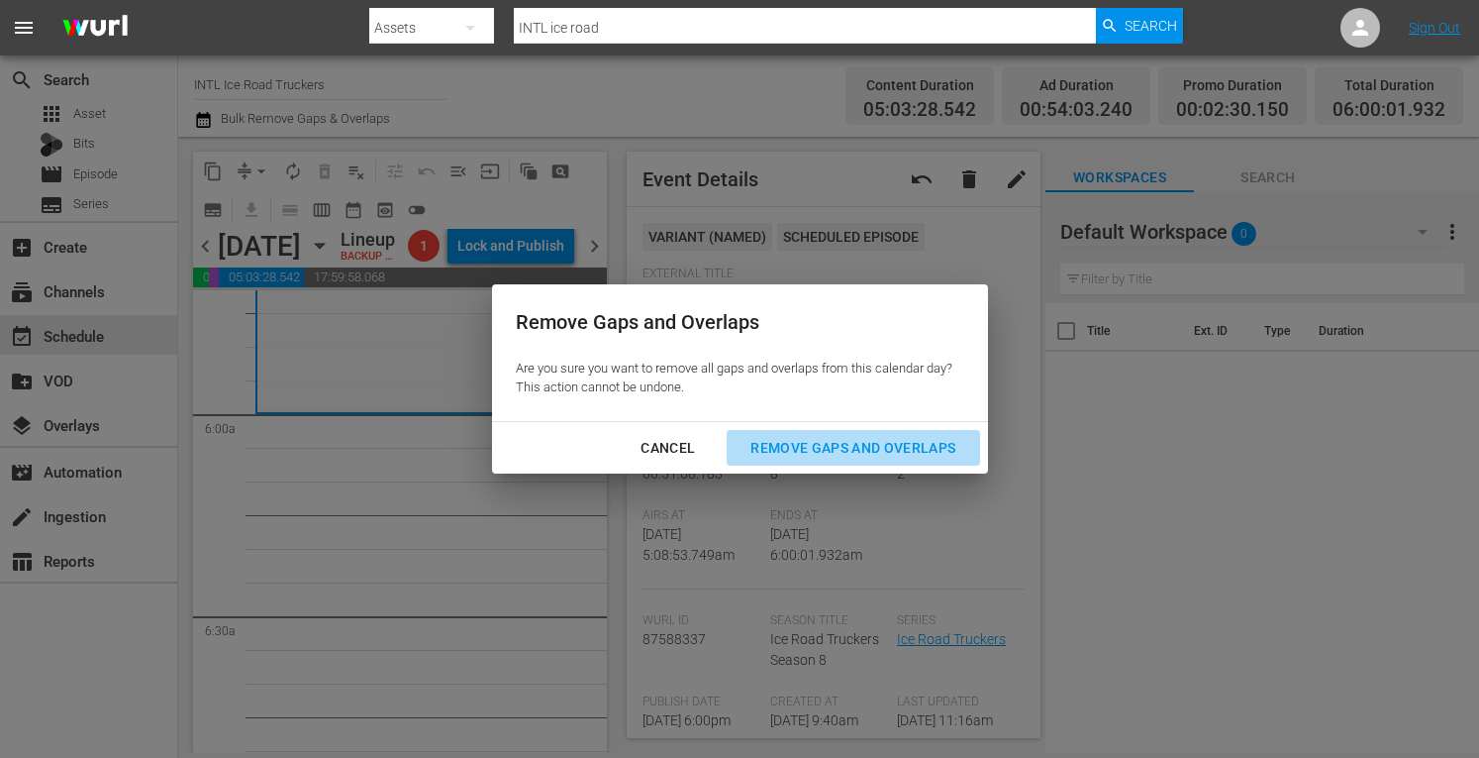
click at [860, 461] on button "Remove Gaps and Overlaps" at bounding box center [853, 448] width 253 height 37
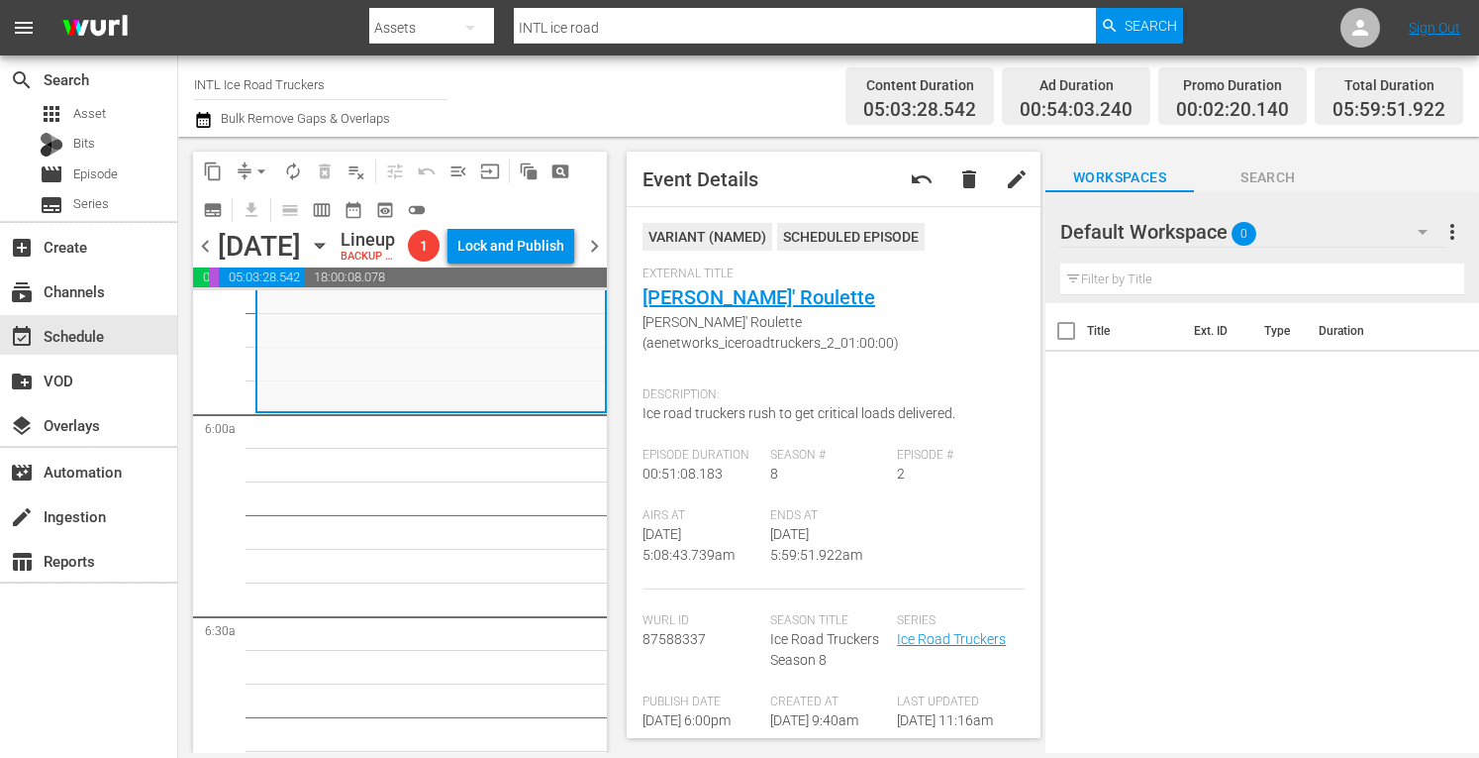
click at [250, 169] on button "arrow_drop_down" at bounding box center [262, 171] width 32 height 32
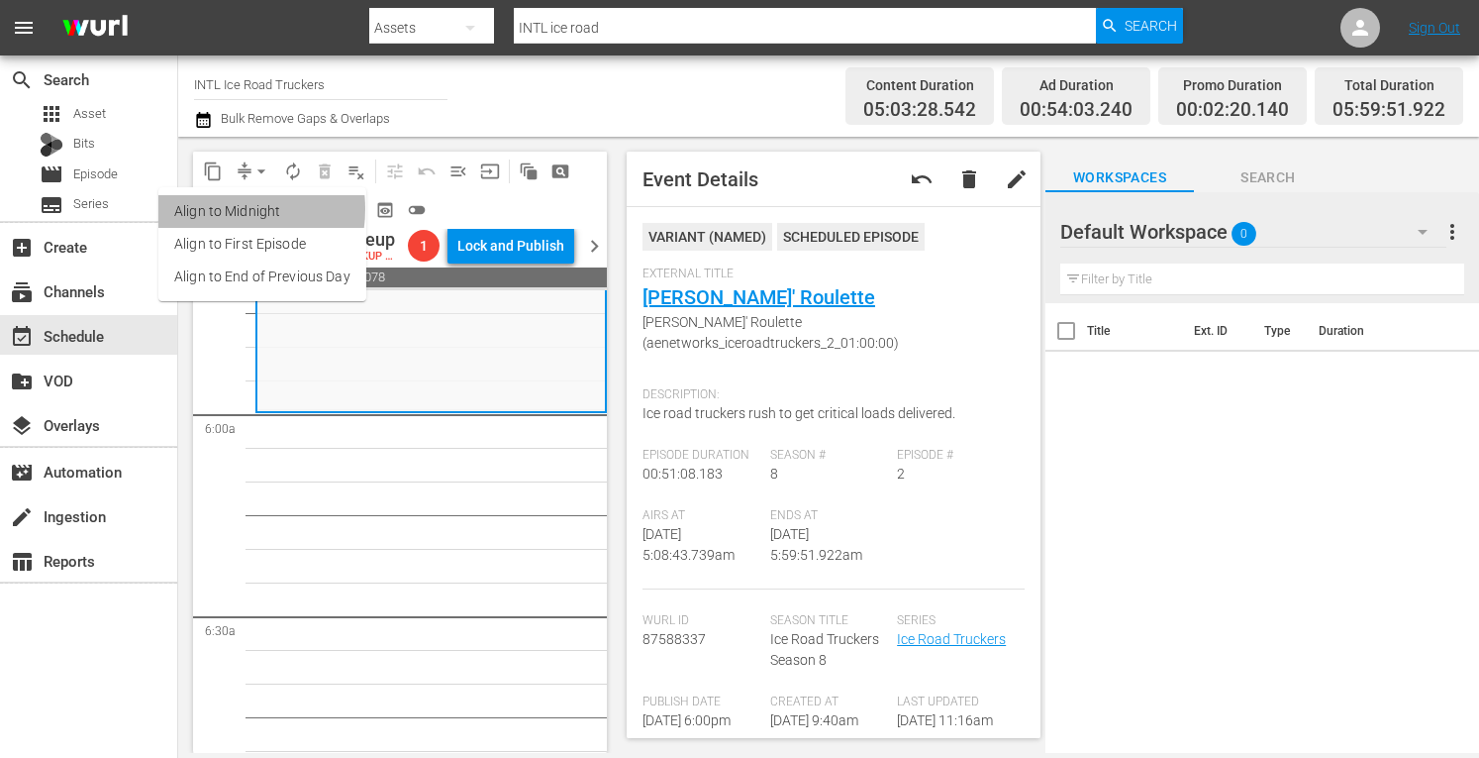
click at [221, 209] on li "Align to Midnight" at bounding box center [262, 211] width 208 height 33
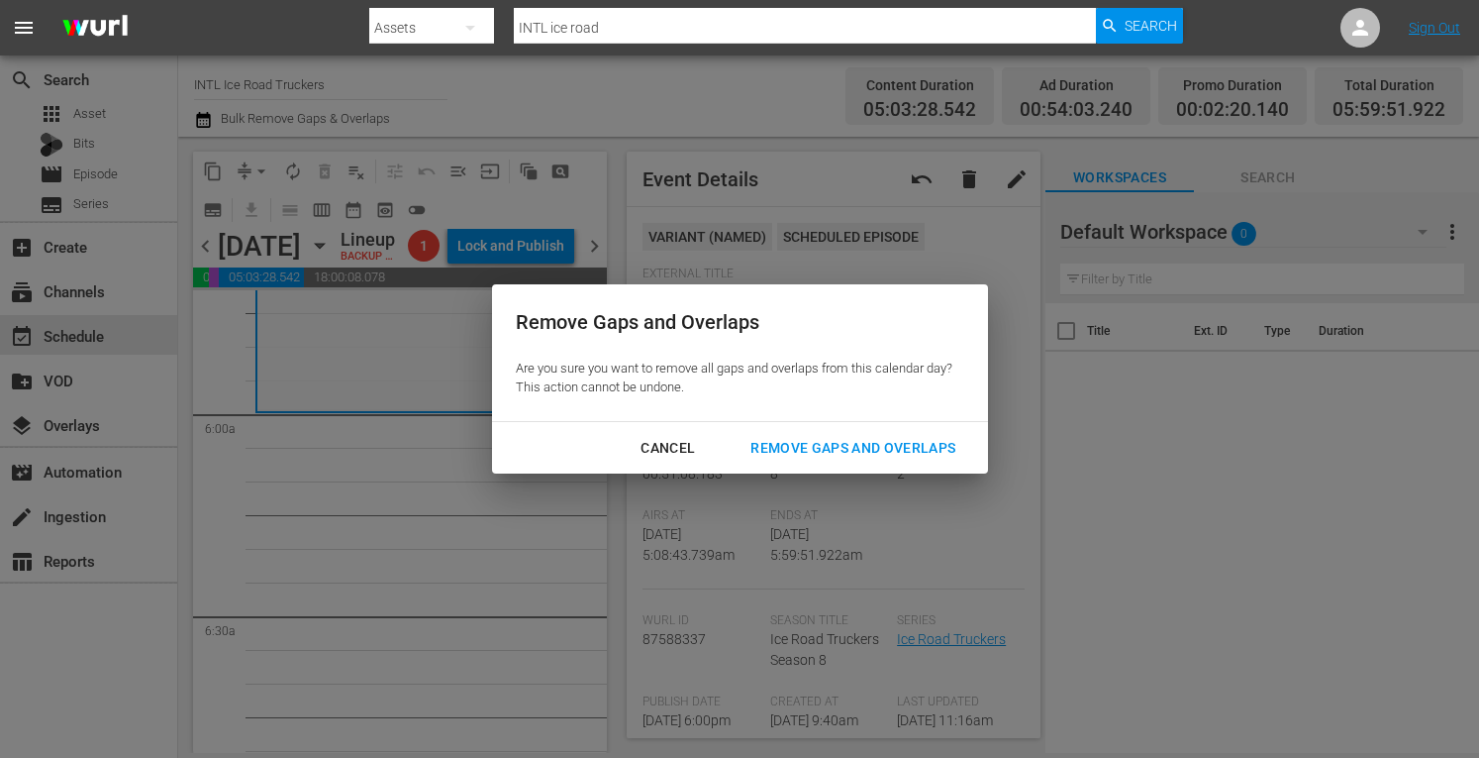
click at [849, 455] on div "Remove Gaps and Overlaps" at bounding box center [853, 448] width 237 height 25
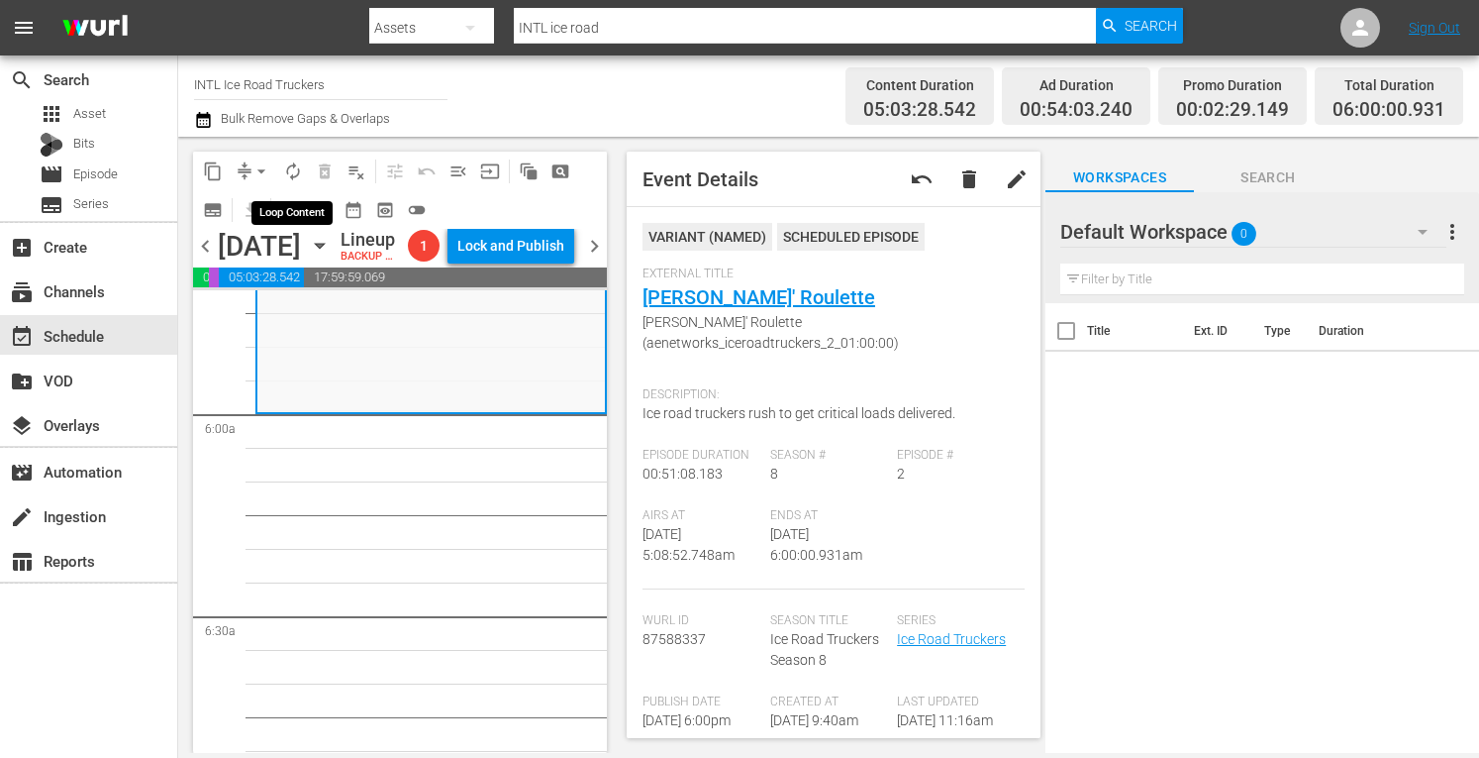
click at [293, 167] on span "autorenew_outlined" at bounding box center [293, 171] width 20 height 20
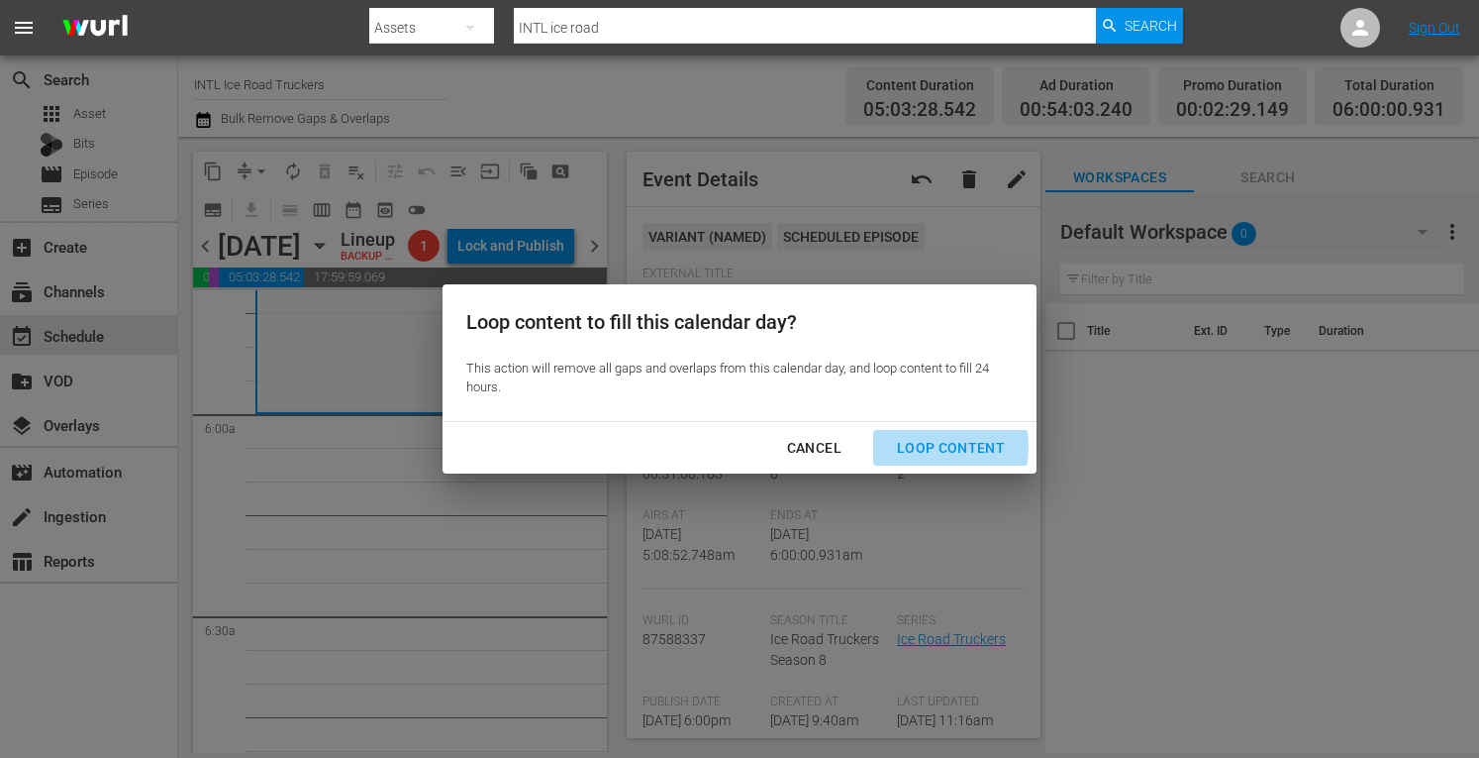
click at [929, 447] on div "Loop Content" at bounding box center [951, 448] width 140 height 25
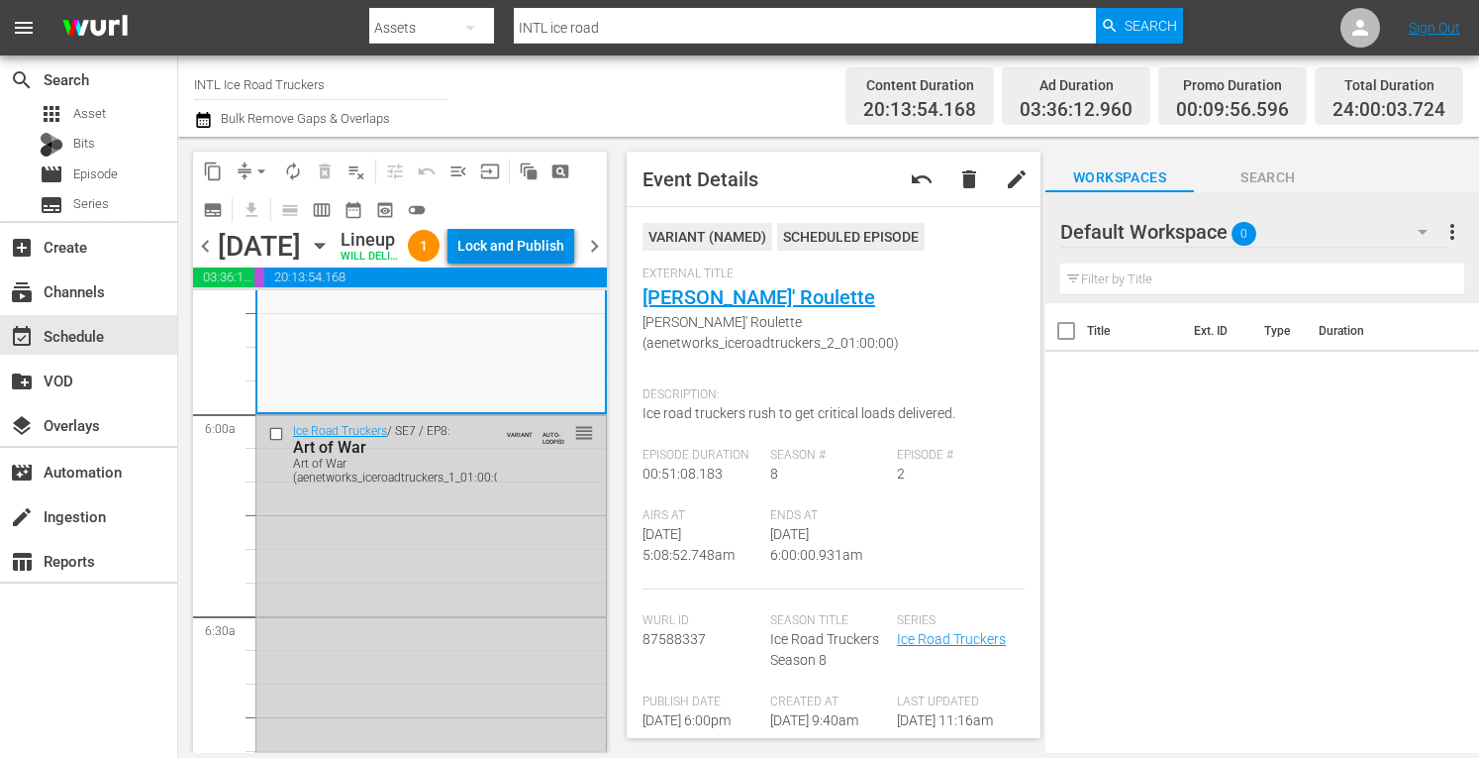
click at [525, 253] on div "Lock and Publish" at bounding box center [510, 246] width 107 height 36
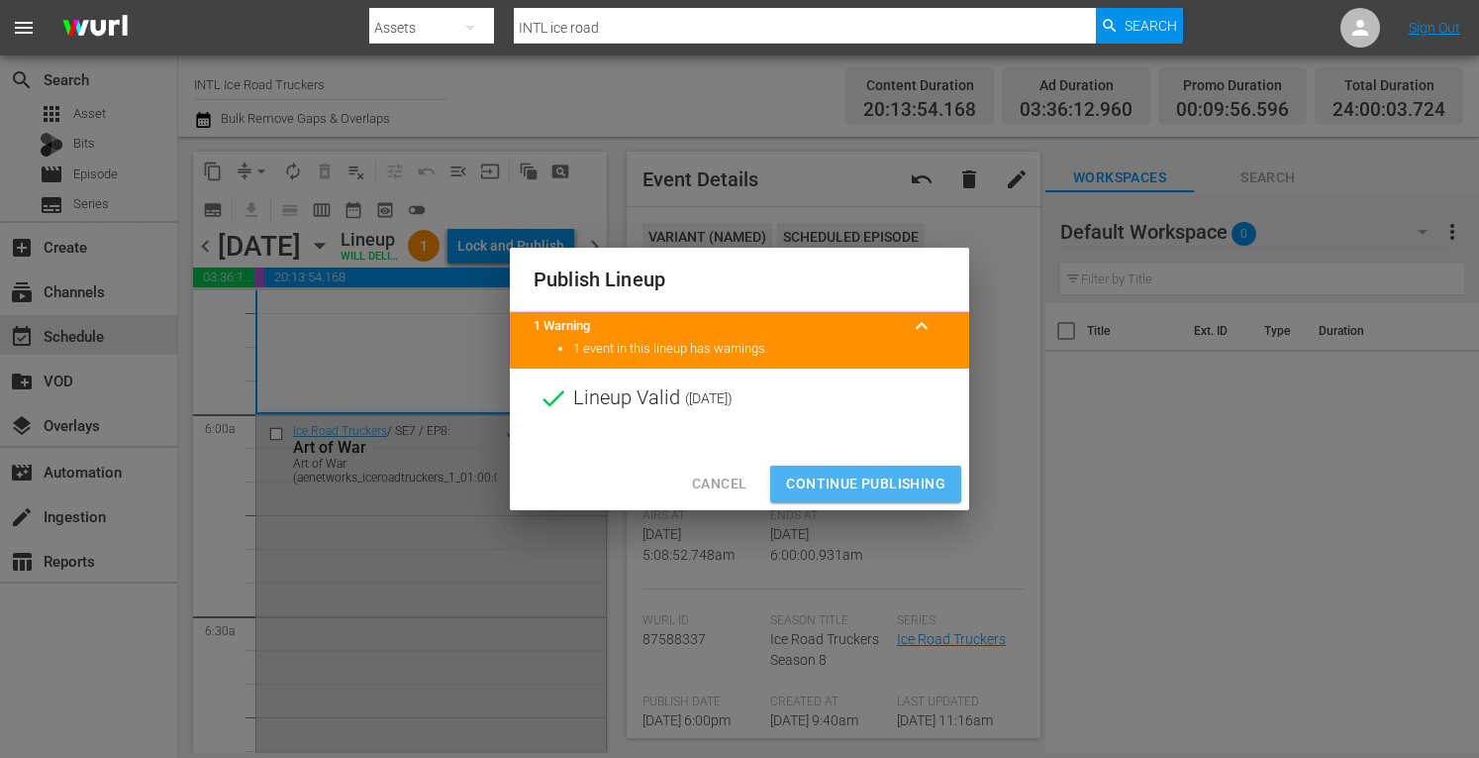
click at [837, 475] on span "Continue Publishing" at bounding box center [865, 483] width 159 height 25
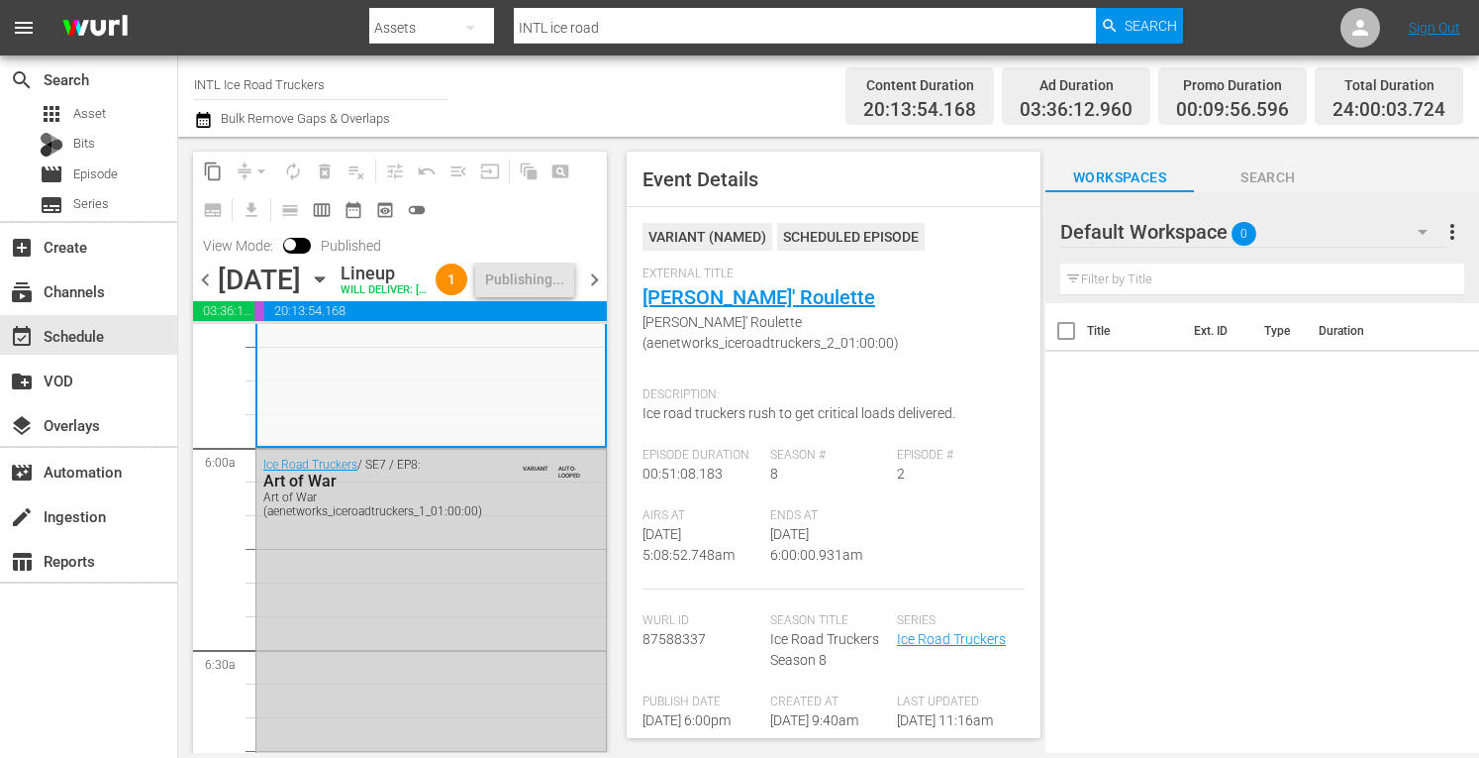
click at [597, 292] on span "chevron_right" at bounding box center [594, 279] width 25 height 25
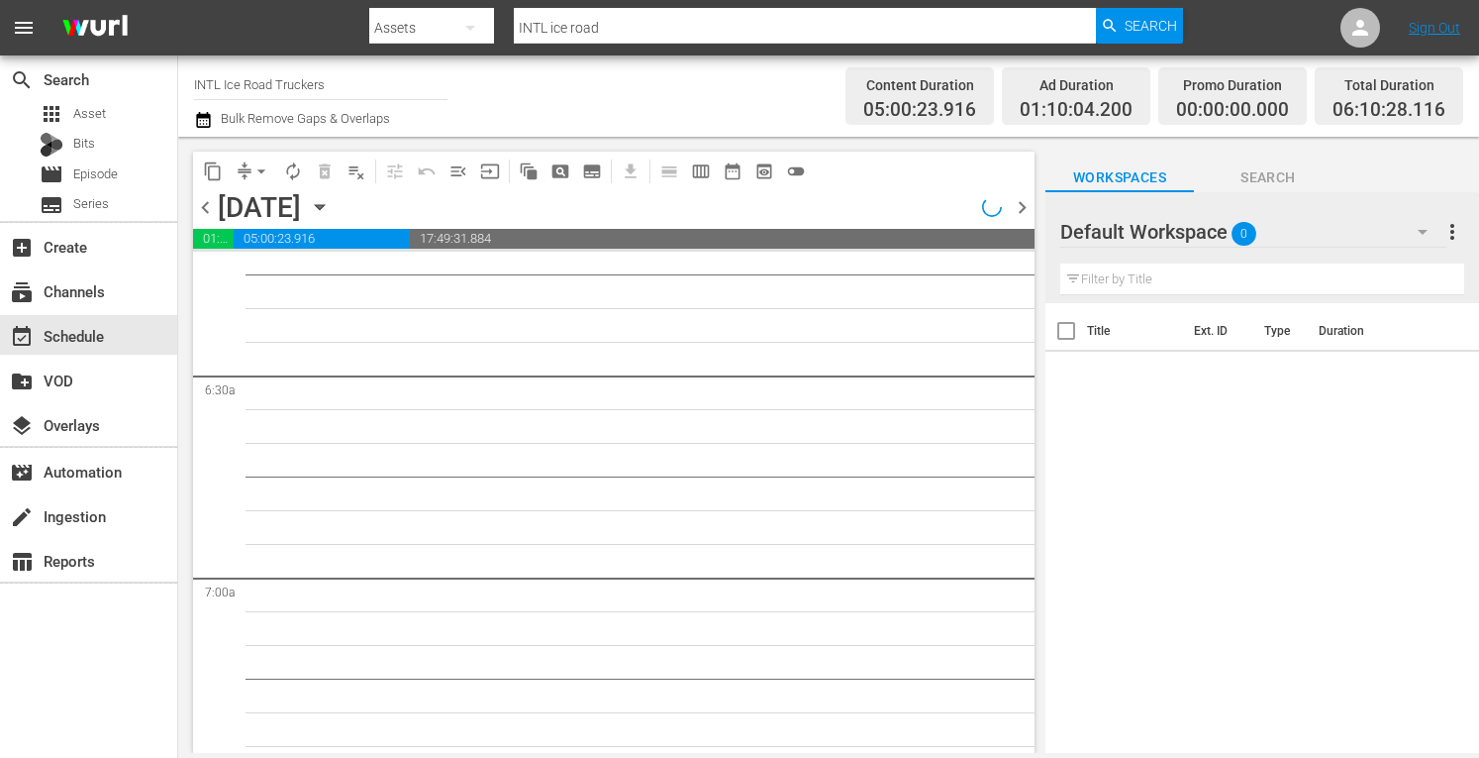
scroll to position [2401, 0]
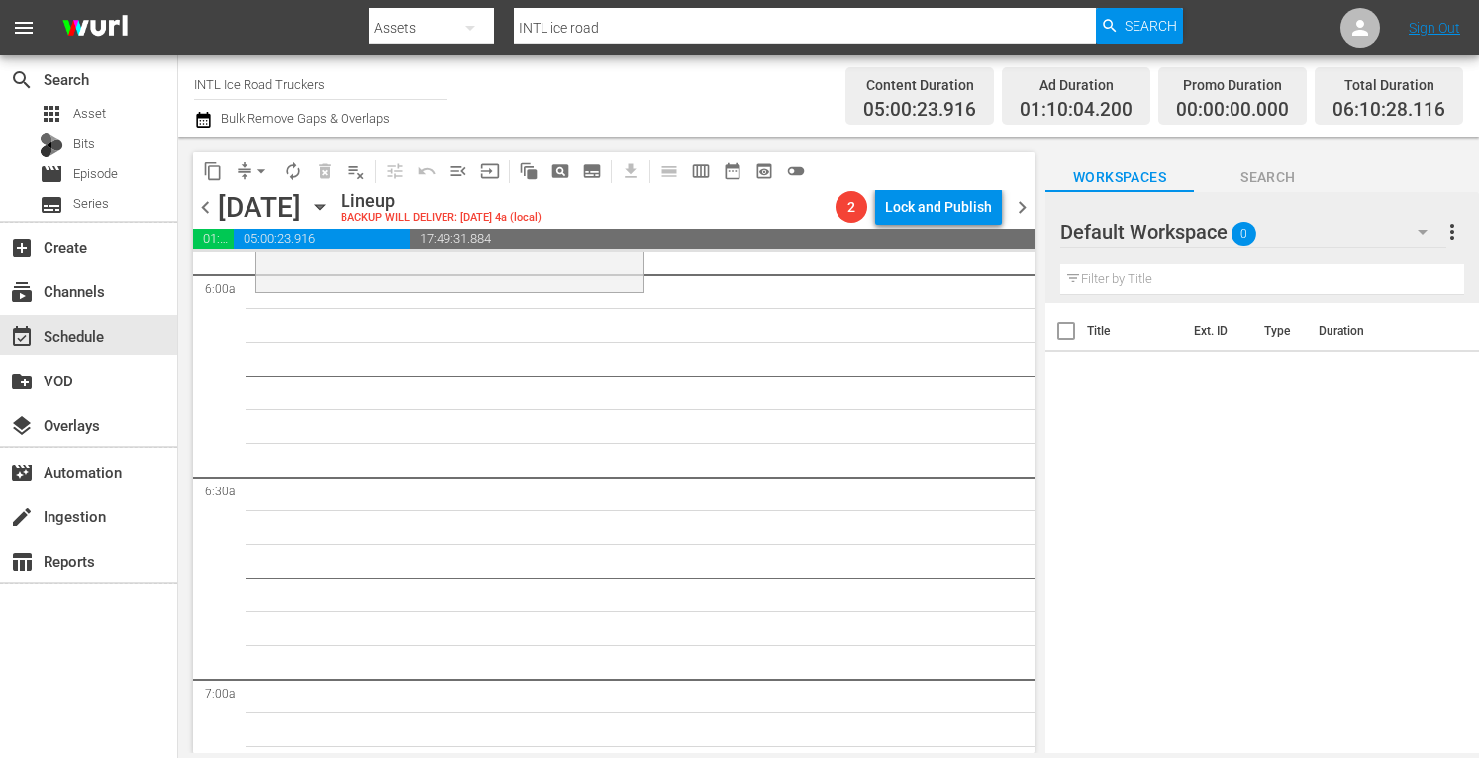
click at [256, 175] on span "arrow_drop_down" at bounding box center [262, 171] width 20 height 20
click at [220, 219] on li "Align to Midnight" at bounding box center [261, 211] width 163 height 33
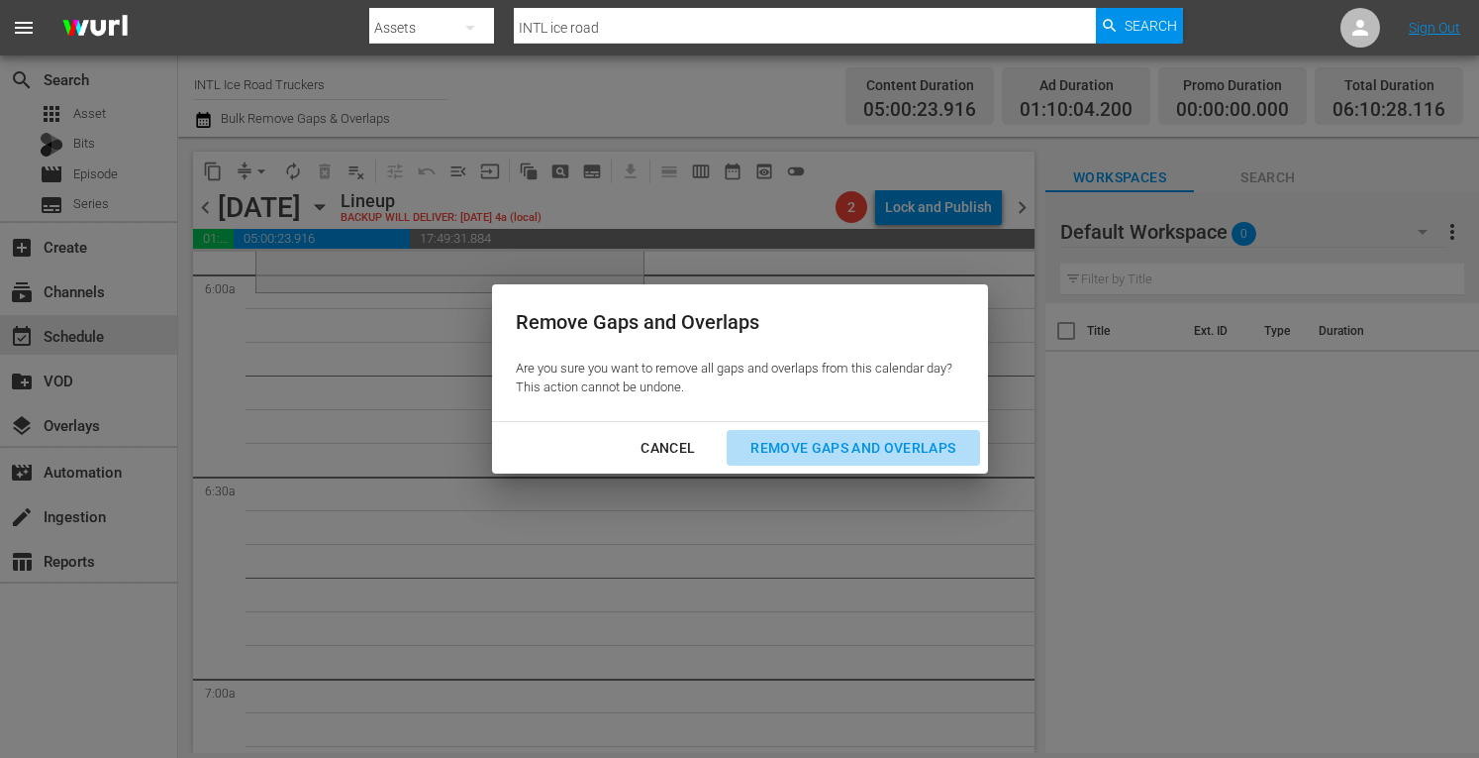
click at [826, 435] on button "Remove Gaps and Overlaps" at bounding box center [853, 448] width 253 height 37
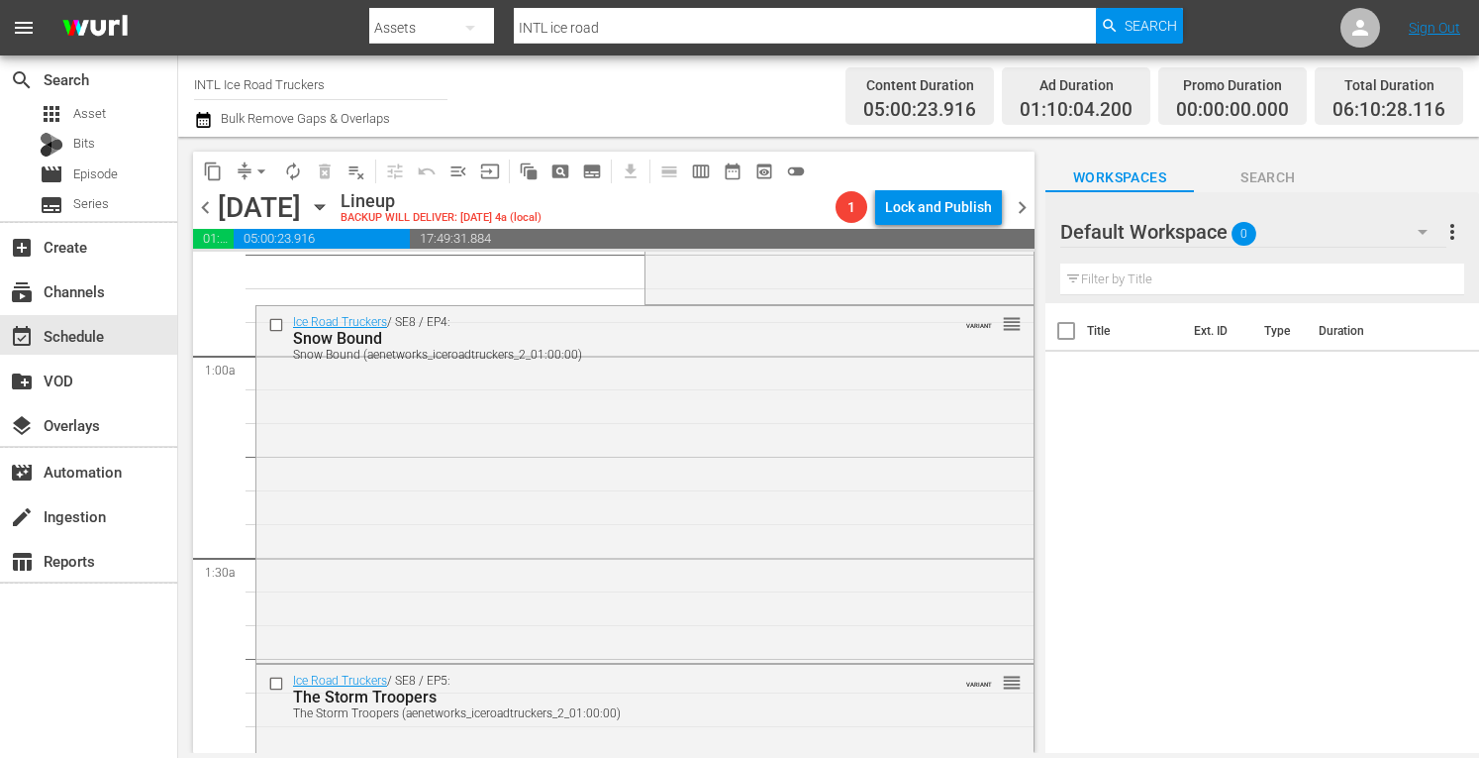
scroll to position [0, 0]
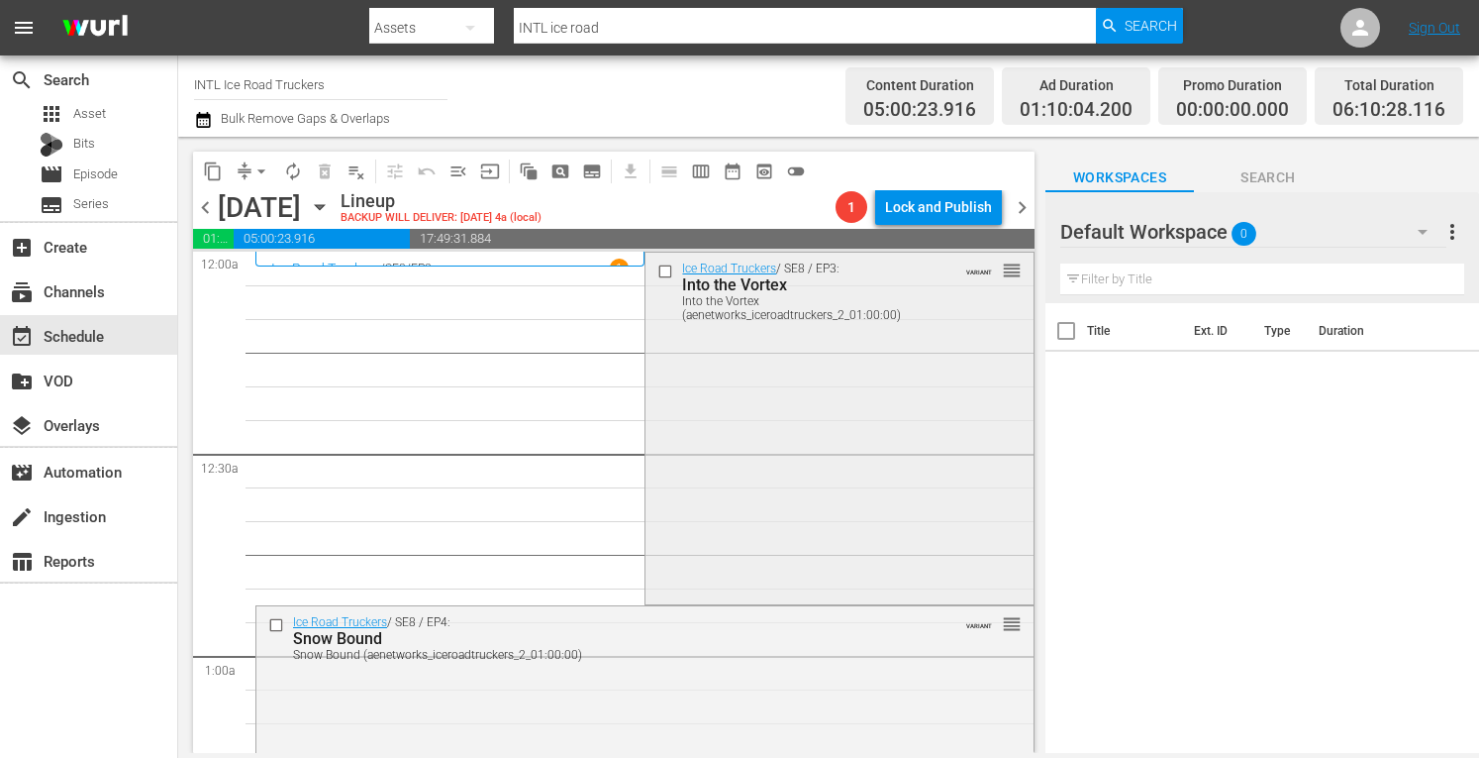
click at [813, 373] on div "Ice Road Truckers / SE8 / EP3: Into the Vortex Into the Vortex (aenetworks_icer…" at bounding box center [839, 427] width 387 height 348
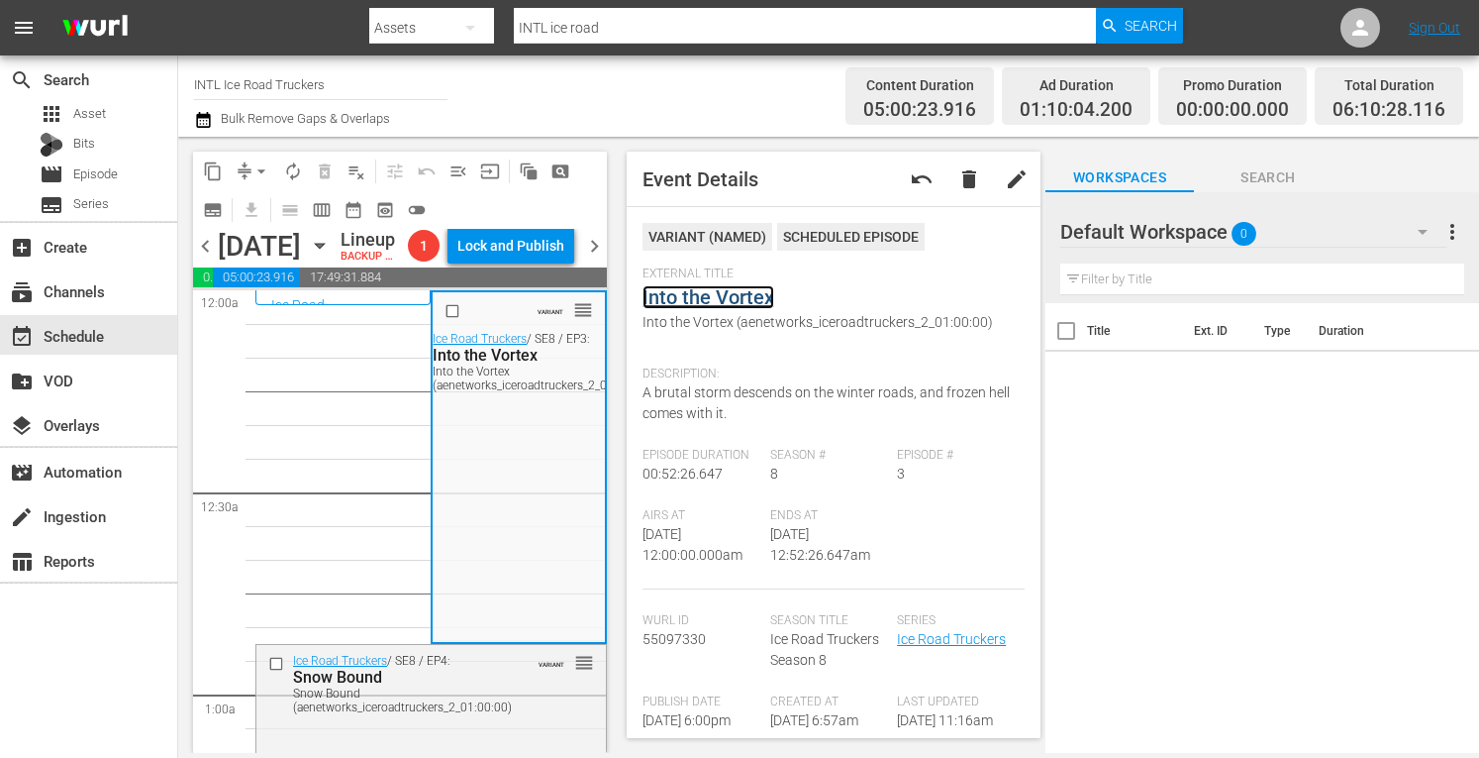
click at [723, 298] on link "Into the Vortex" at bounding box center [709, 297] width 132 height 24
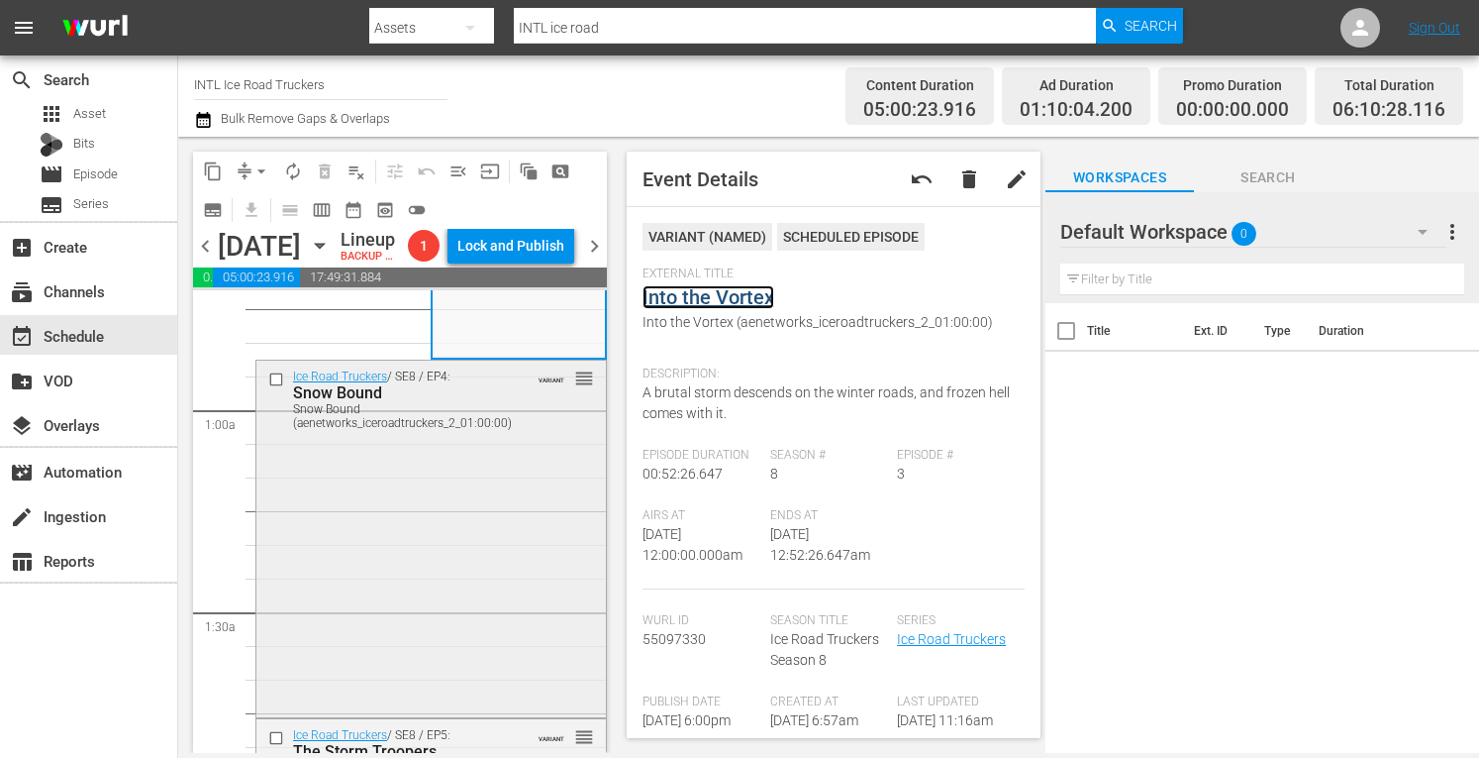
scroll to position [288, 0]
click at [459, 564] on div "Ice Road Truckers / SE8 / EP4: Snow Bound Snow Bound (aenetworks_iceroadtrucker…" at bounding box center [431, 532] width 350 height 353
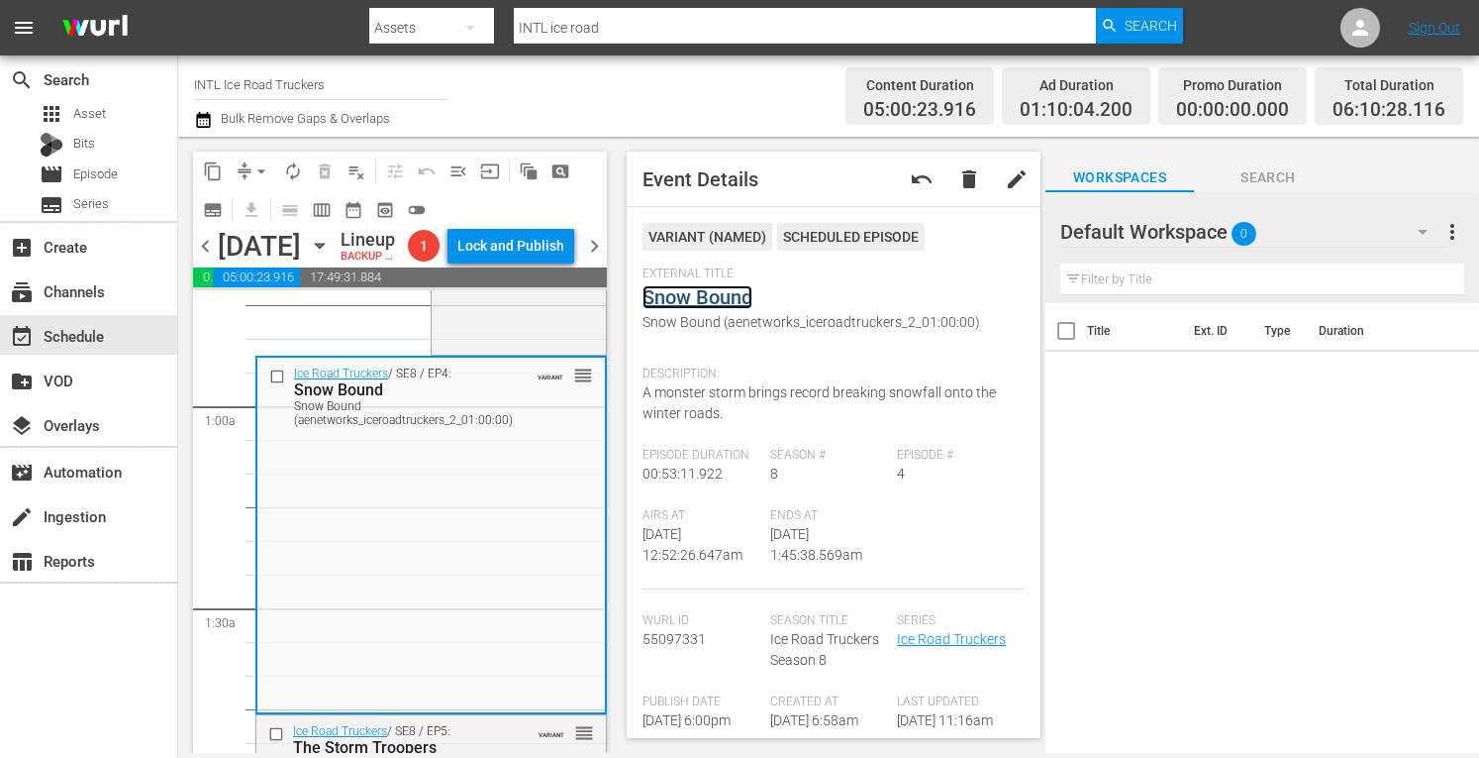
click at [684, 302] on link "Snow Bound" at bounding box center [698, 297] width 110 height 24
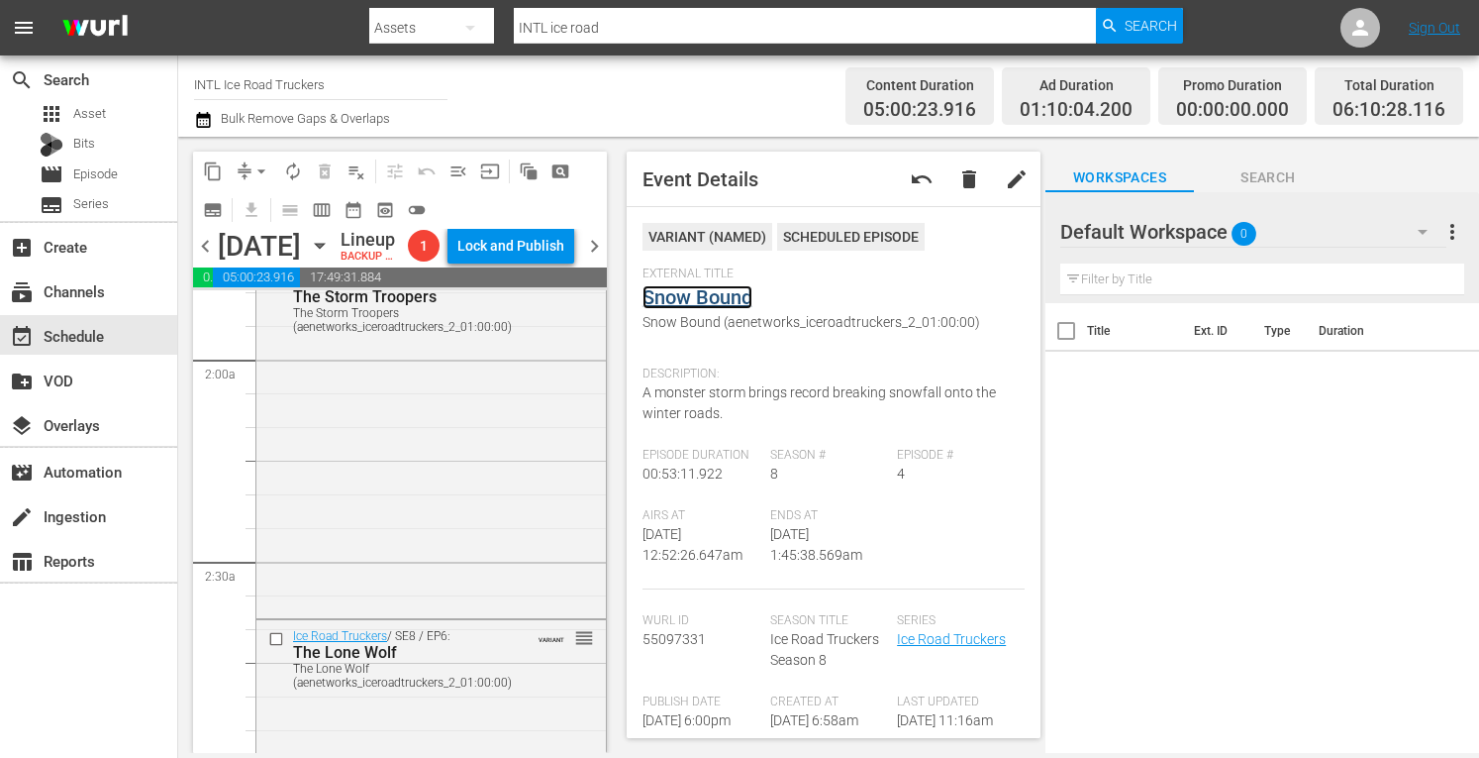
scroll to position [805, 0]
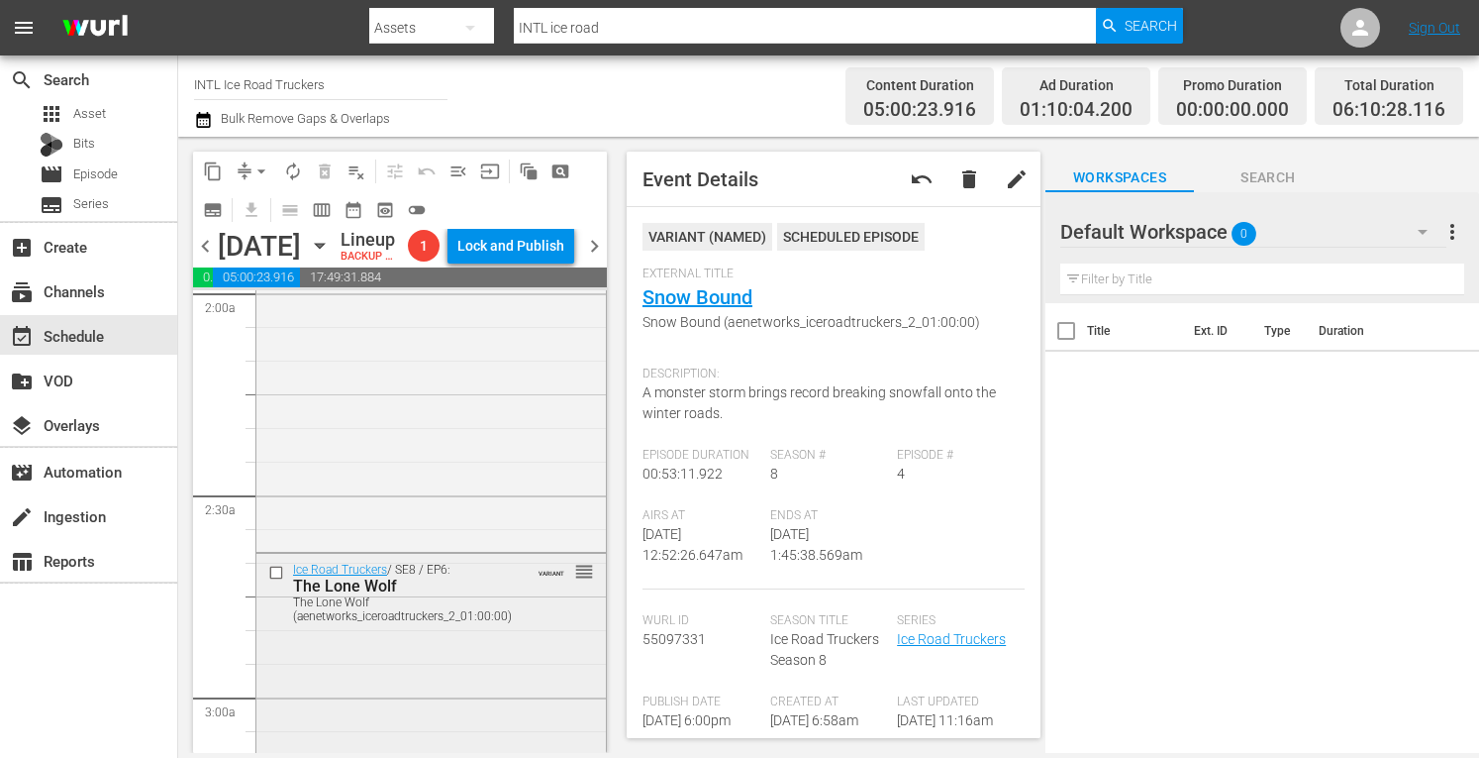
click at [396, 623] on div "The Lone Wolf (aenetworks_iceroadtruckers_2_01:00:00)" at bounding box center [403, 609] width 220 height 28
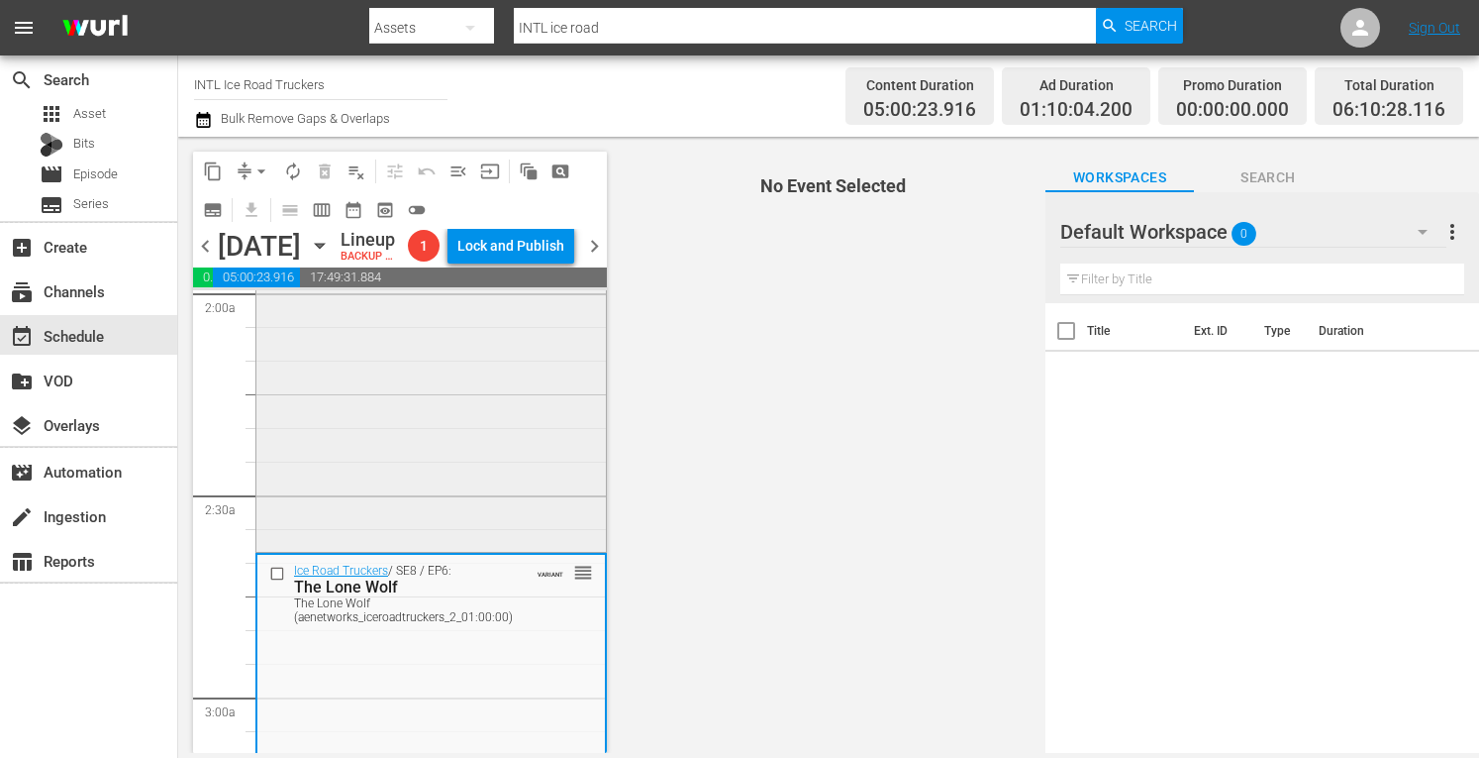
click at [355, 411] on div "Ice Road Truckers / SE8 / EP5: The Storm Troopers The Storm Troopers (aenetwork…" at bounding box center [431, 373] width 350 height 351
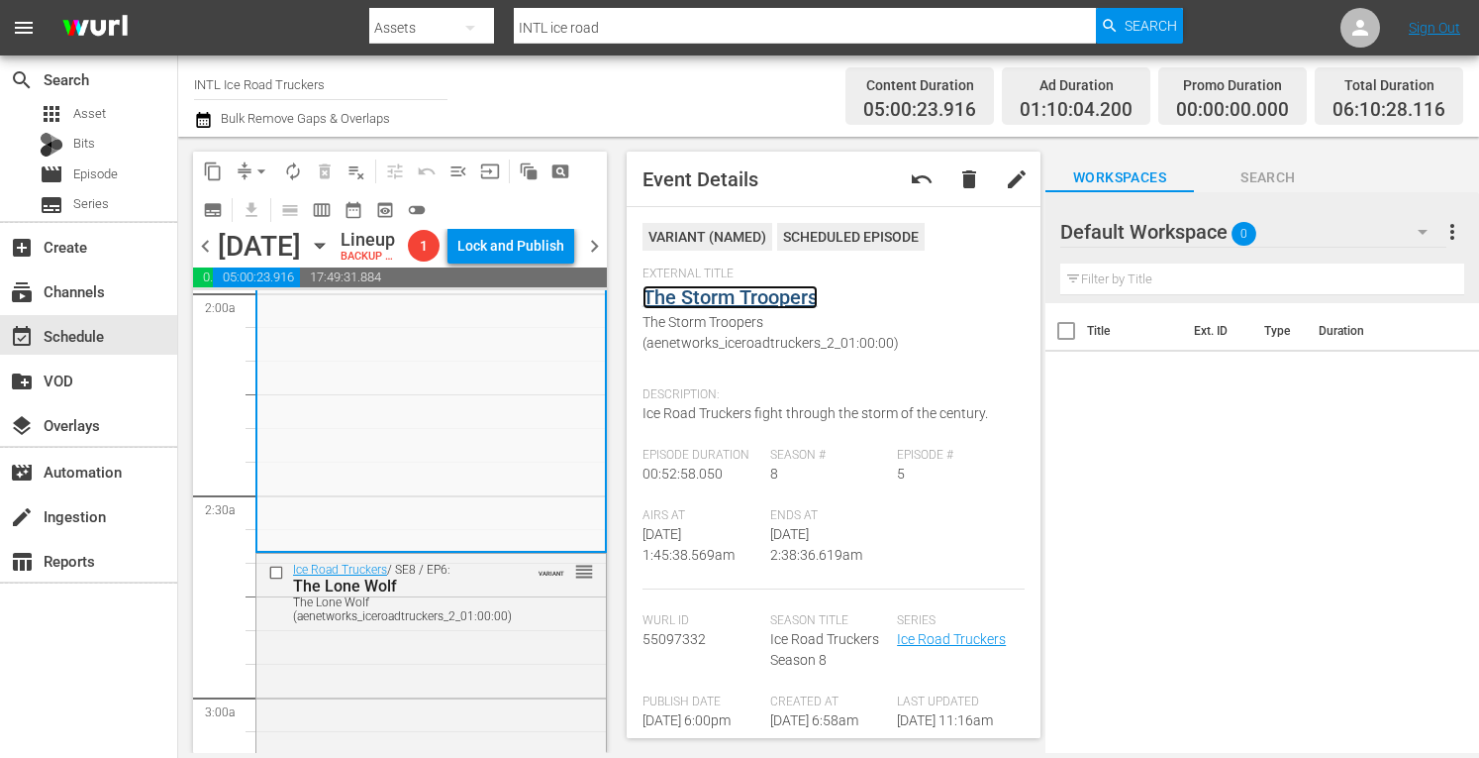
click at [762, 300] on link "The Storm Troopers" at bounding box center [730, 297] width 175 height 24
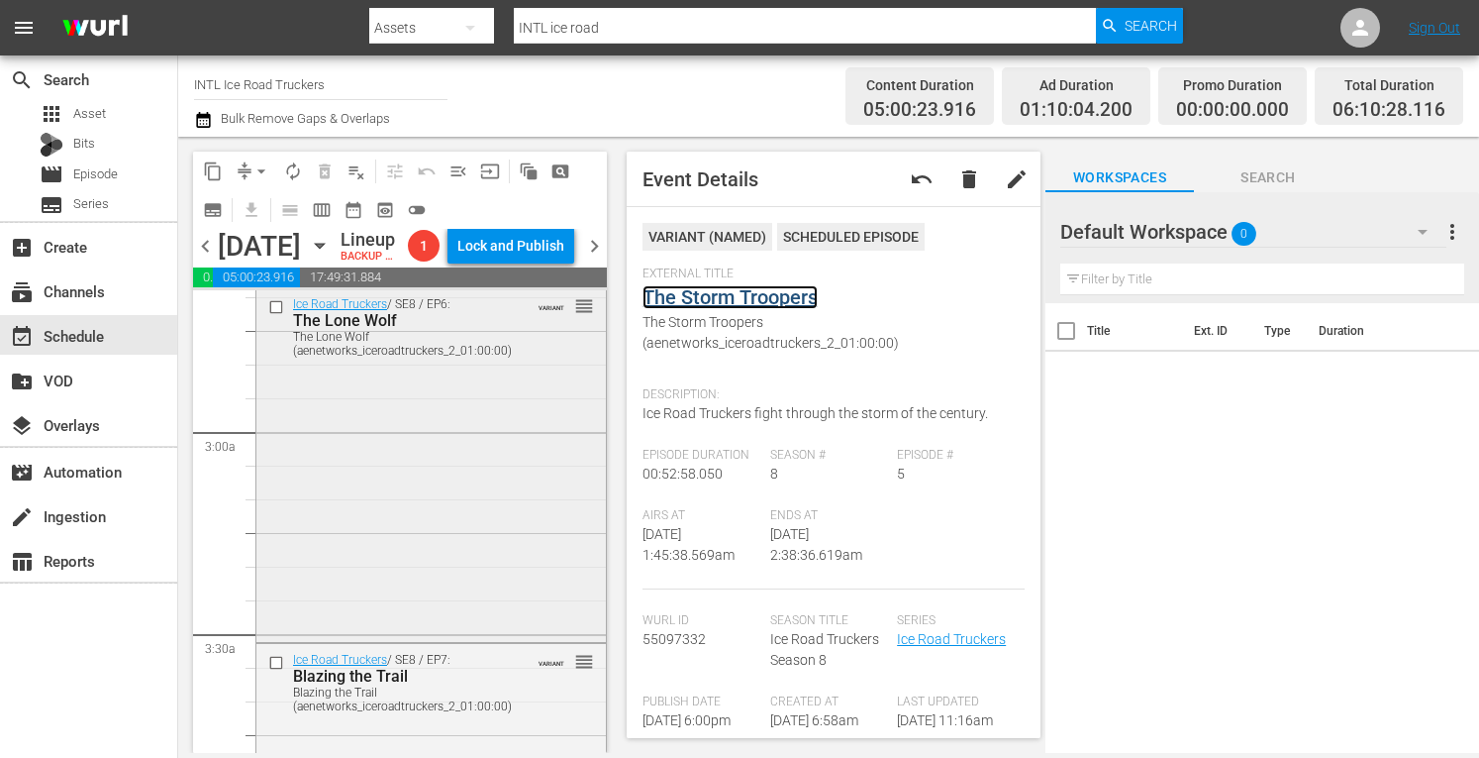
scroll to position [1075, 0]
click at [442, 554] on div "Ice Road Truckers / SE8 / EP6: The Lone Wolf The Lone Wolf (aenetworks_iceroadt…" at bounding box center [431, 457] width 350 height 349
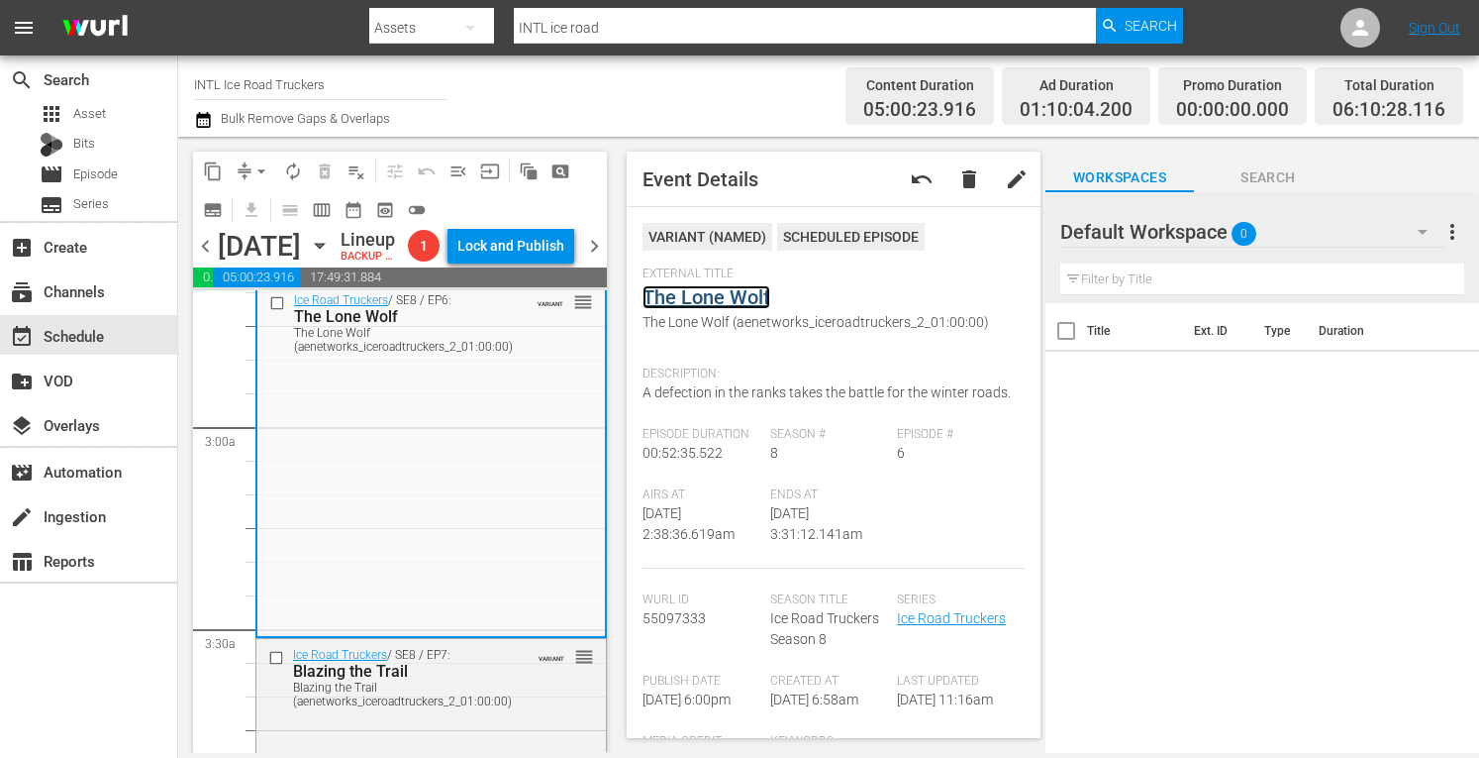
click at [697, 293] on link "The Lone Wolf" at bounding box center [707, 297] width 128 height 24
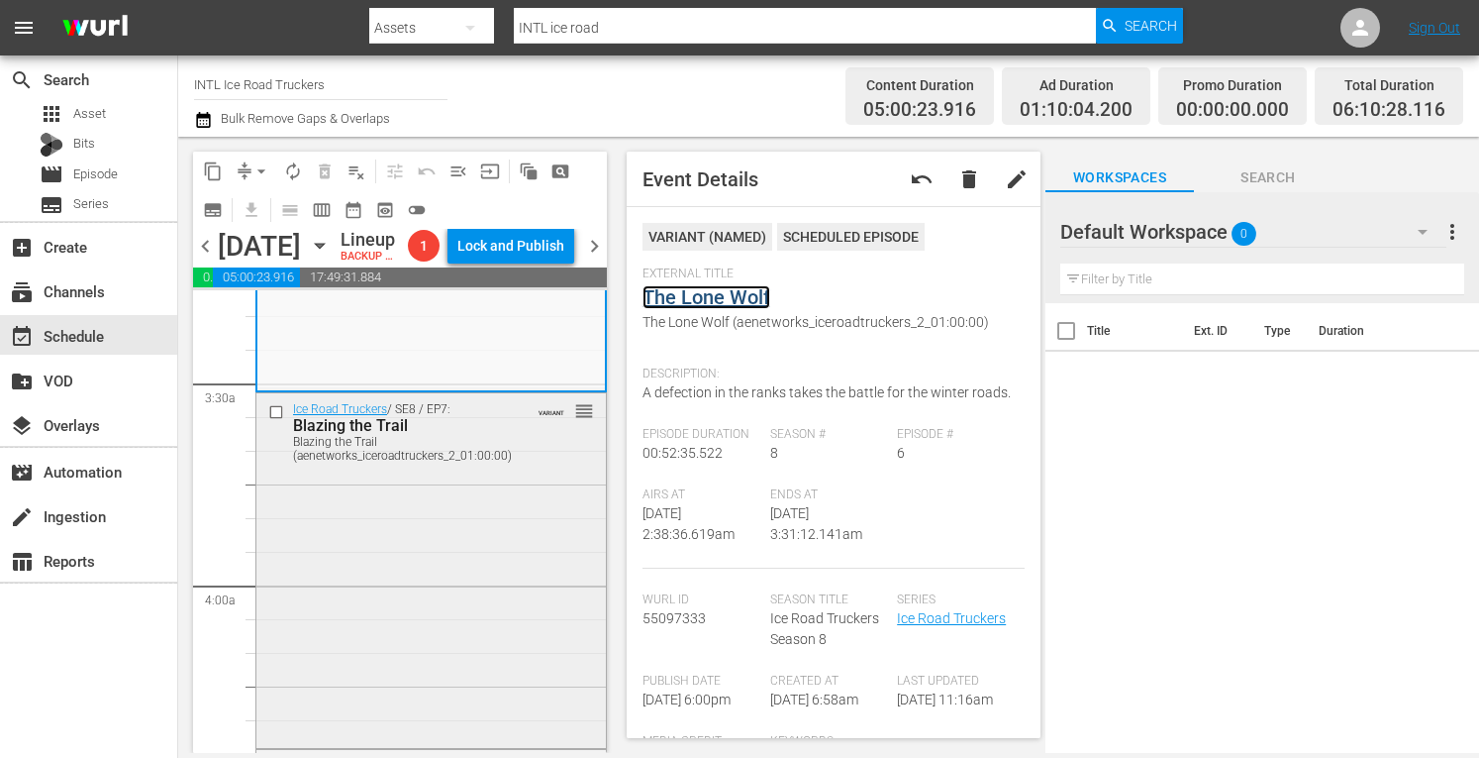
scroll to position [1334, 0]
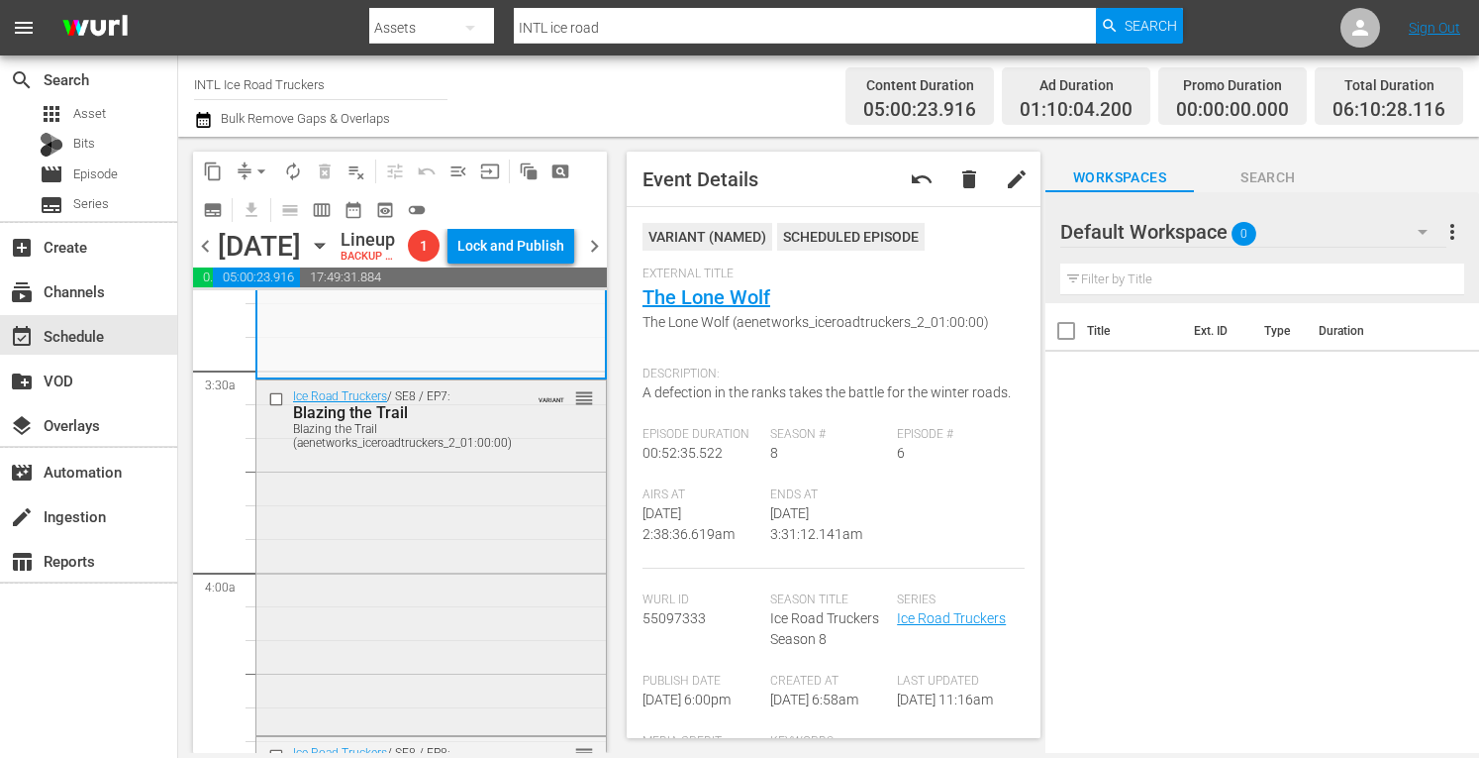
click at [491, 566] on div "Ice Road Truckers / SE8 / EP7: Blazing the Trail Blazing the Trail (aenetworks_…" at bounding box center [431, 556] width 350 height 352
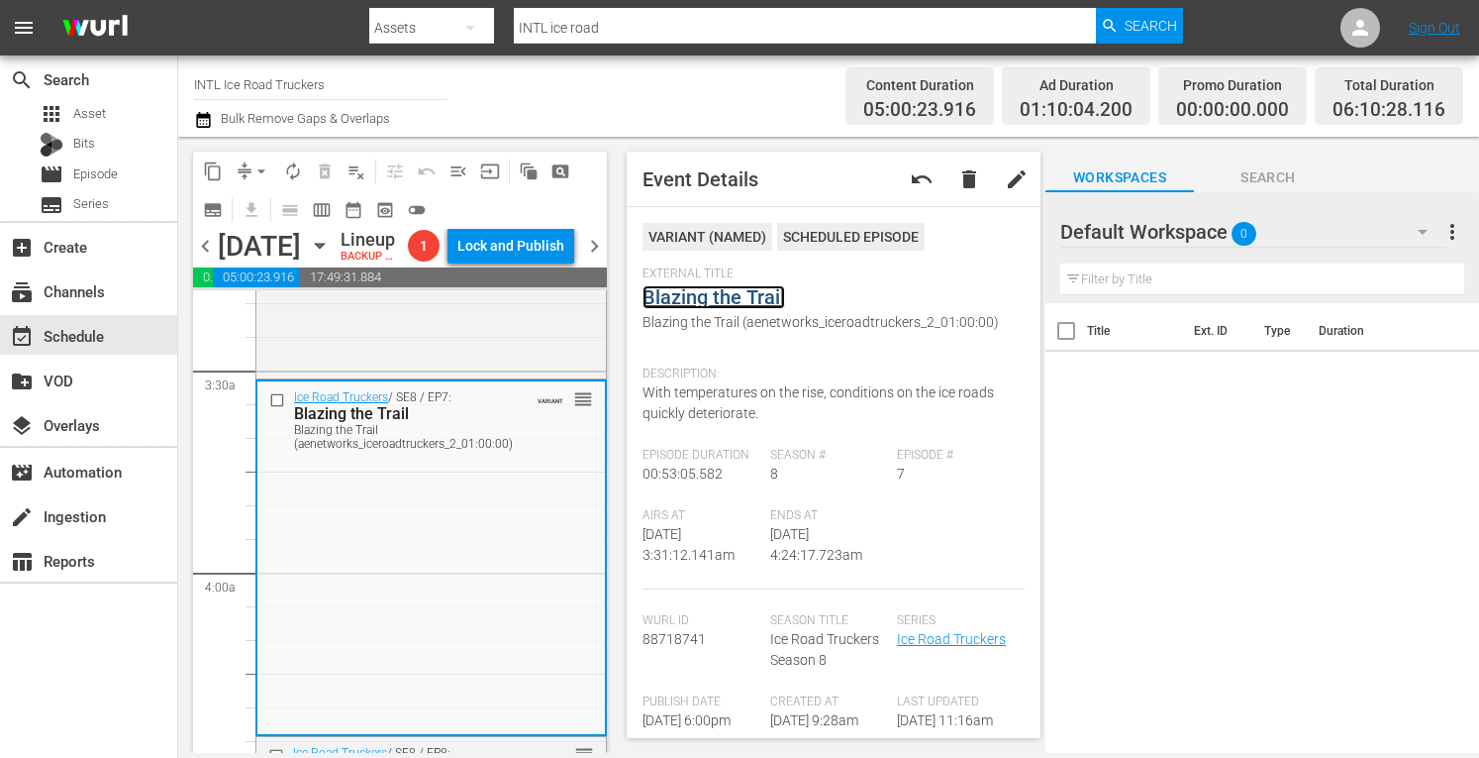
click at [727, 303] on link "Blazing the Trail" at bounding box center [714, 297] width 143 height 24
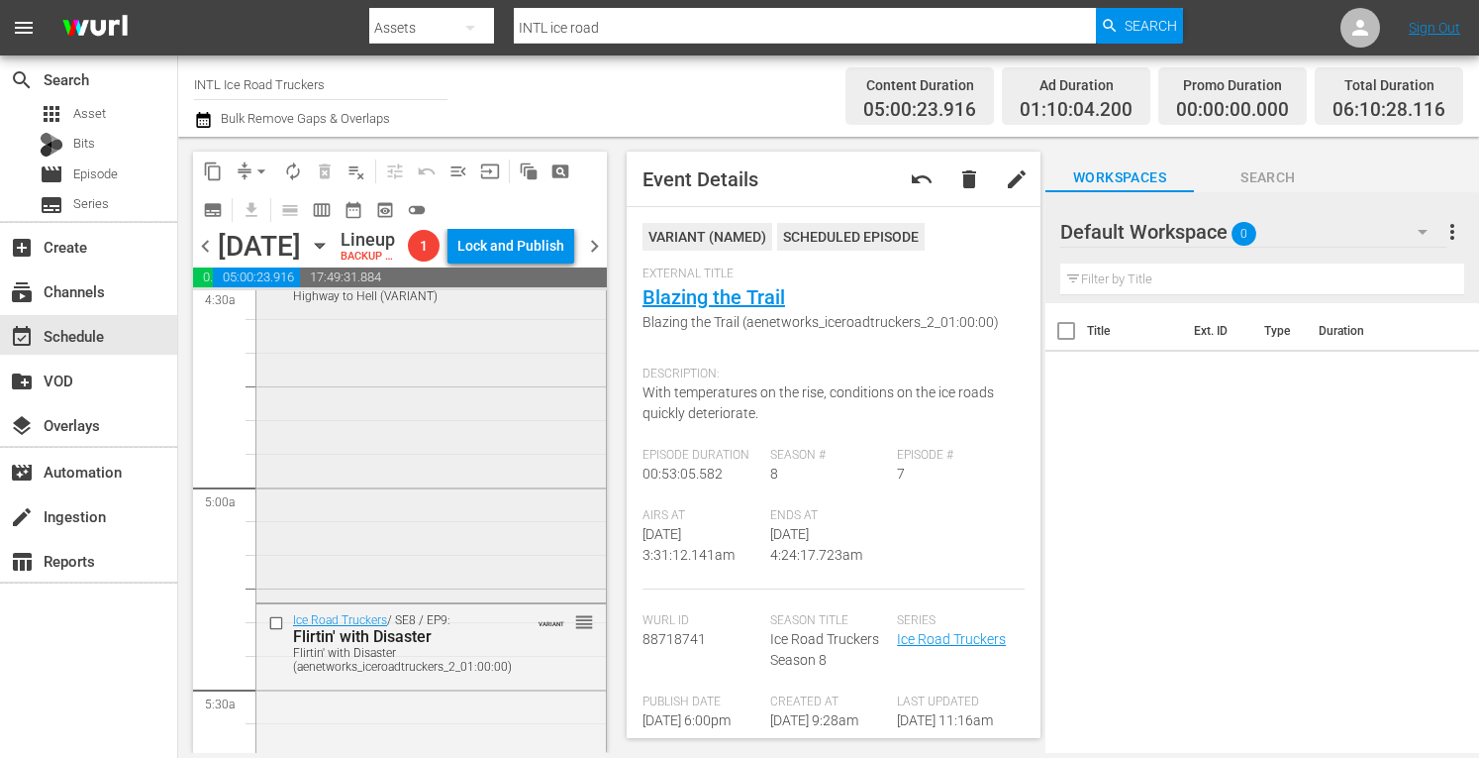
click at [463, 501] on div "Ice Road Truckers / SE8 / EP8: Highway to Hell Highway to Hell (VARIANT) VARIAN…" at bounding box center [431, 423] width 350 height 351
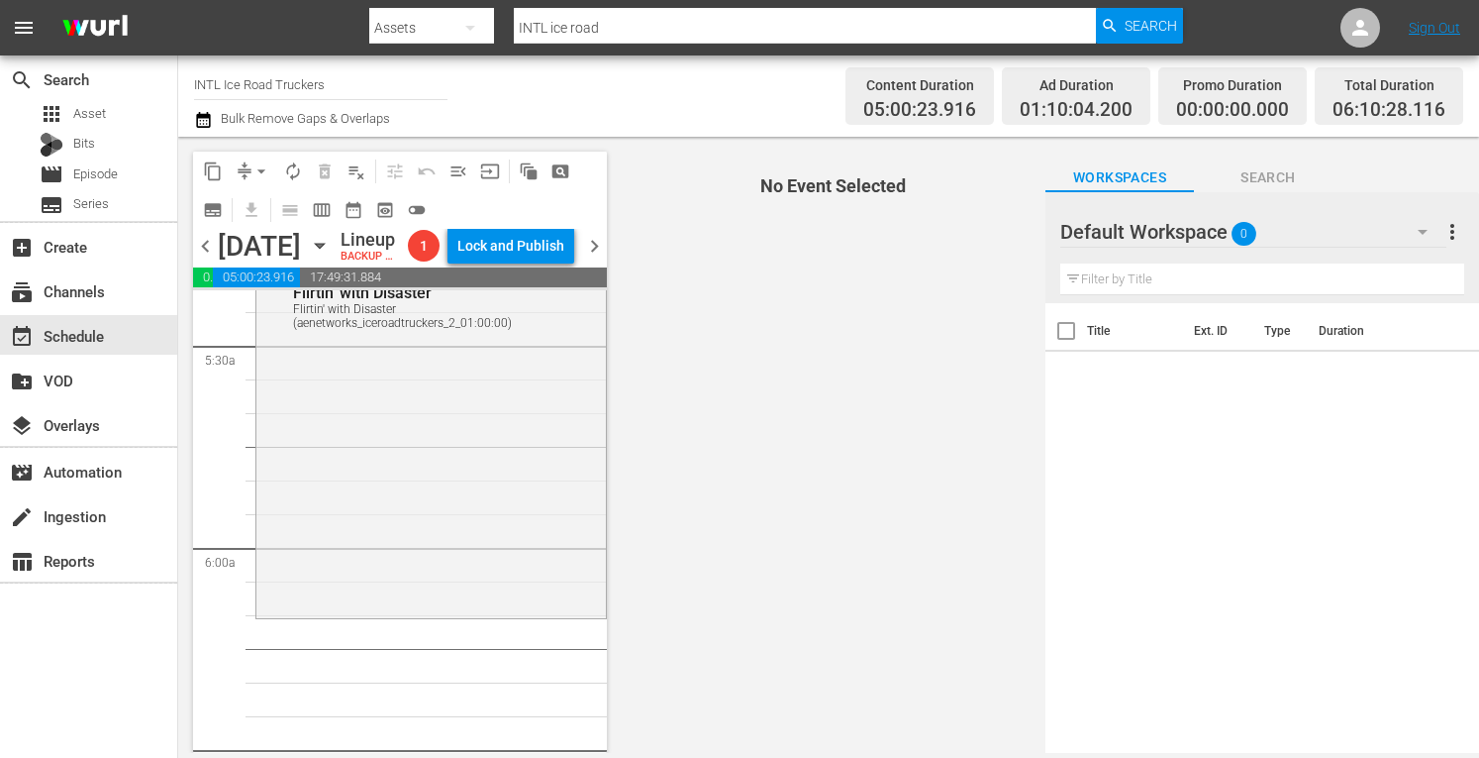
scroll to position [2044, 0]
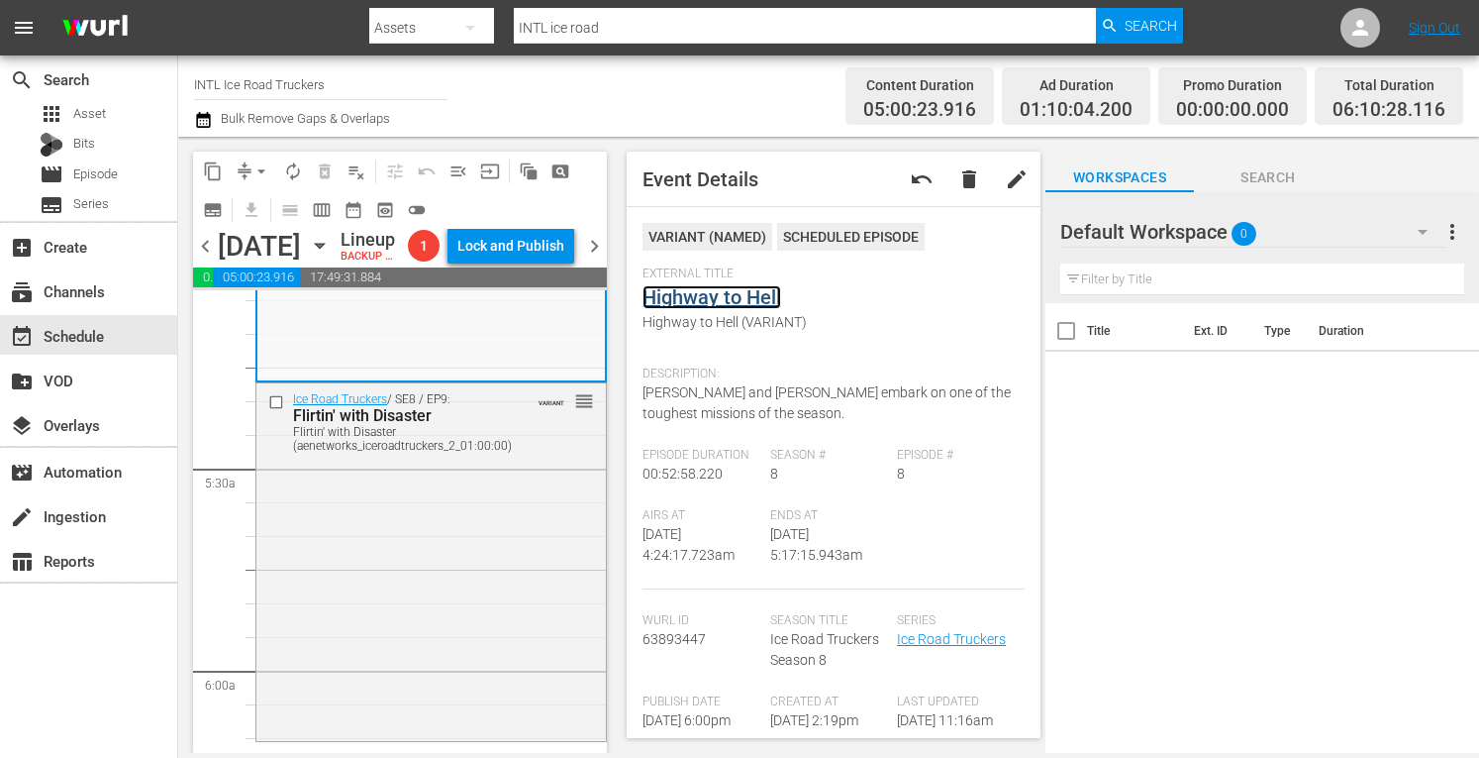
click at [701, 298] on link "Highway to Hell" at bounding box center [712, 297] width 139 height 24
click at [509, 546] on div "Ice Road Truckers / SE8 / EP9: Flirtin' with Disaster Flirtin' with Disaster (a…" at bounding box center [431, 559] width 350 height 353
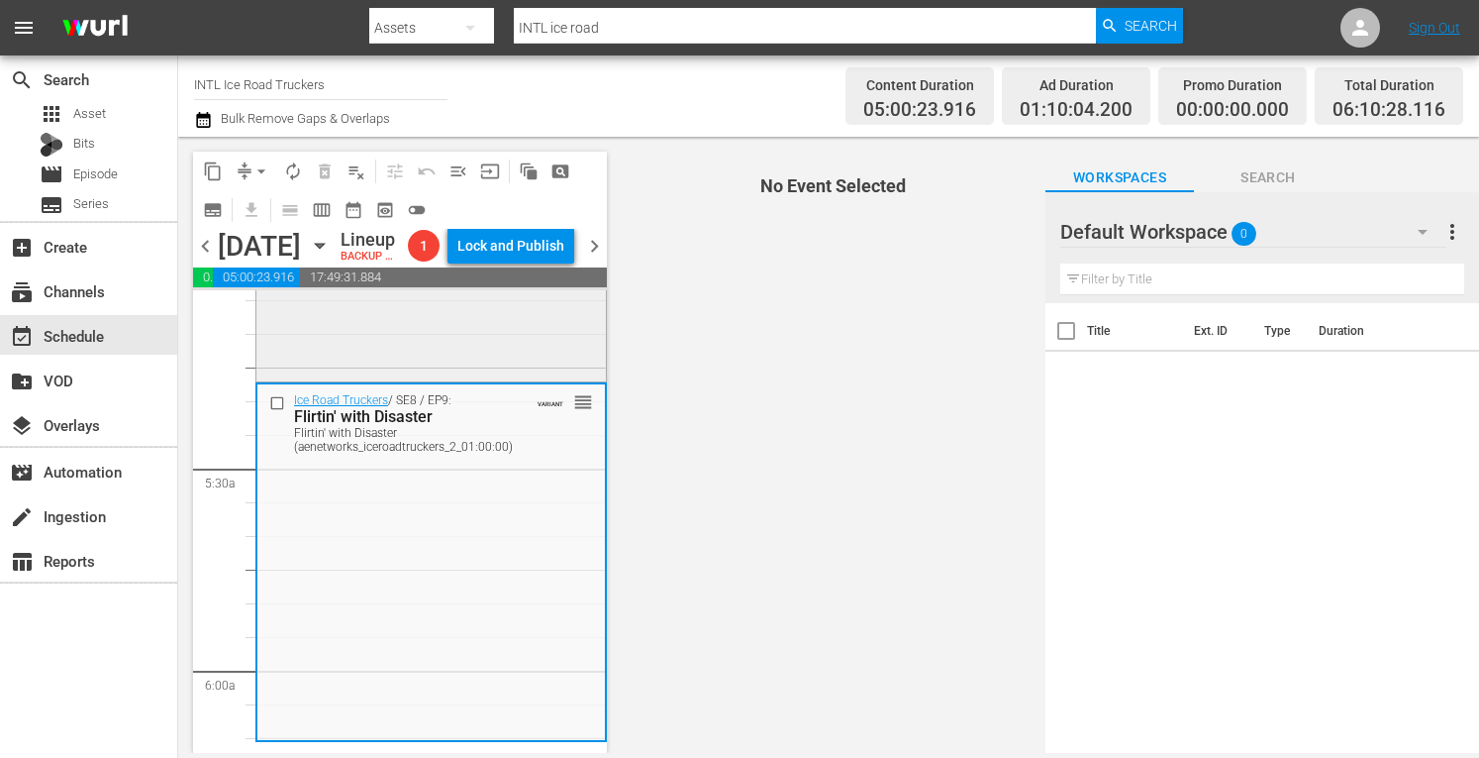
scroll to position [2090, 0]
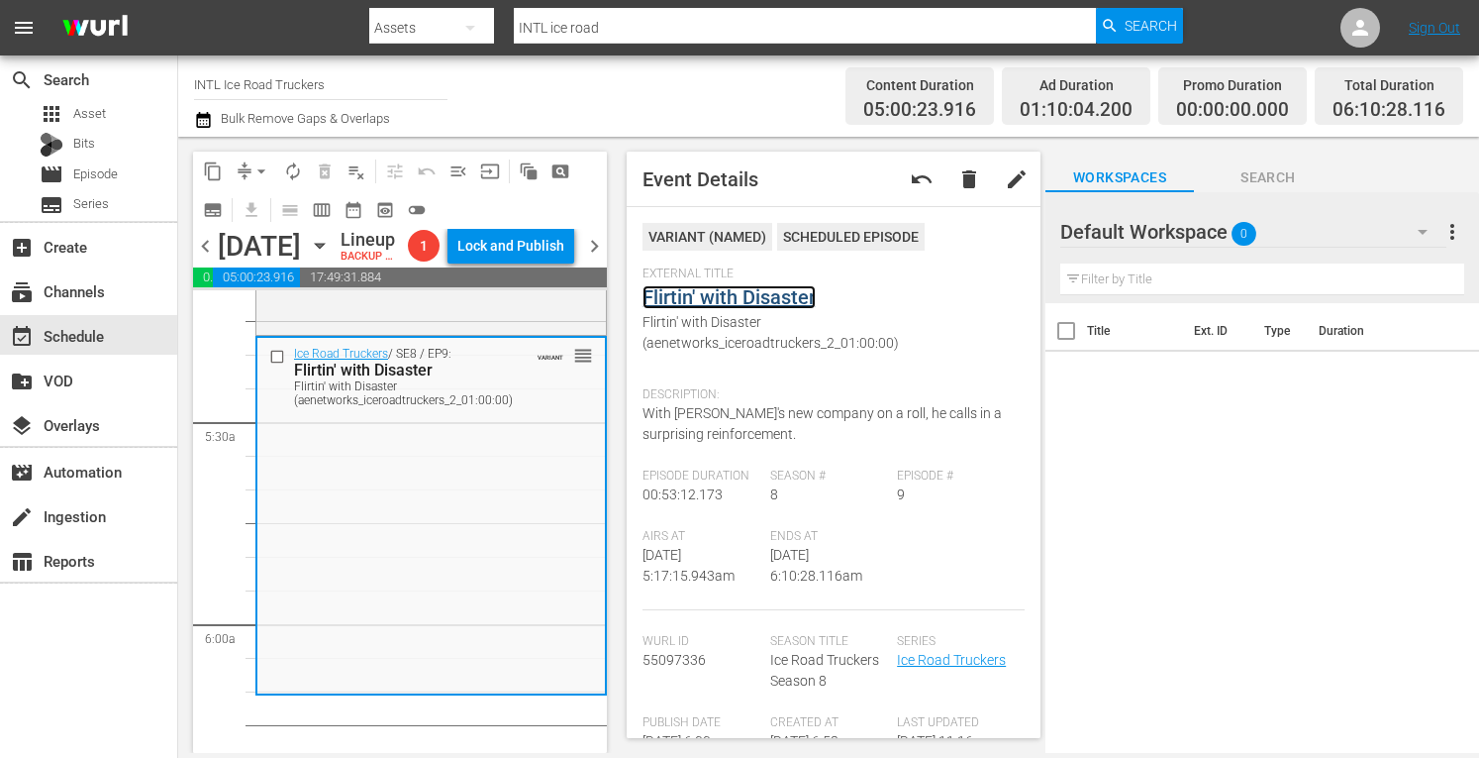
click at [703, 294] on link "Flirtin' with Disaster" at bounding box center [729, 297] width 173 height 24
click at [252, 169] on span "arrow_drop_down" at bounding box center [262, 171] width 20 height 20
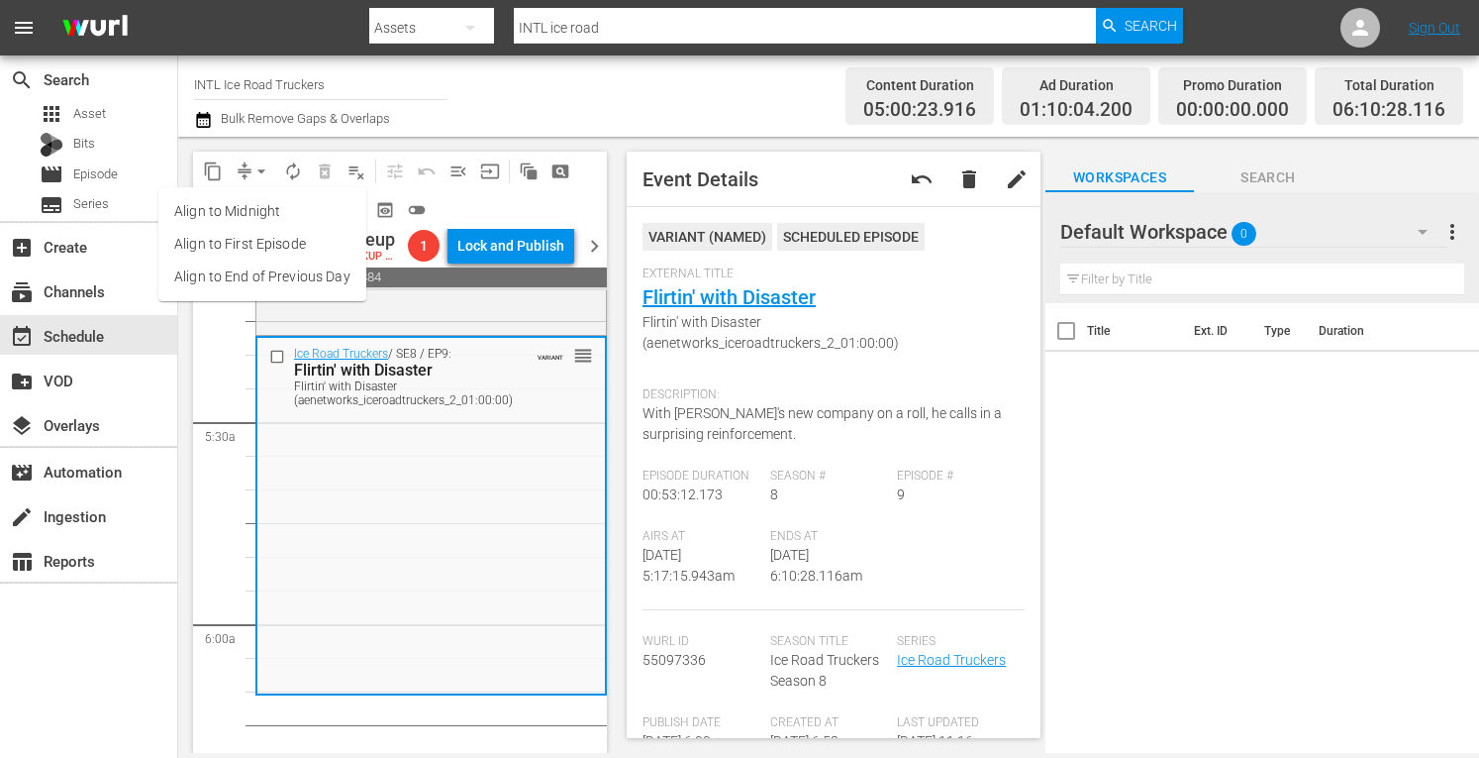
click at [240, 209] on li "Align to Midnight" at bounding box center [262, 211] width 208 height 33
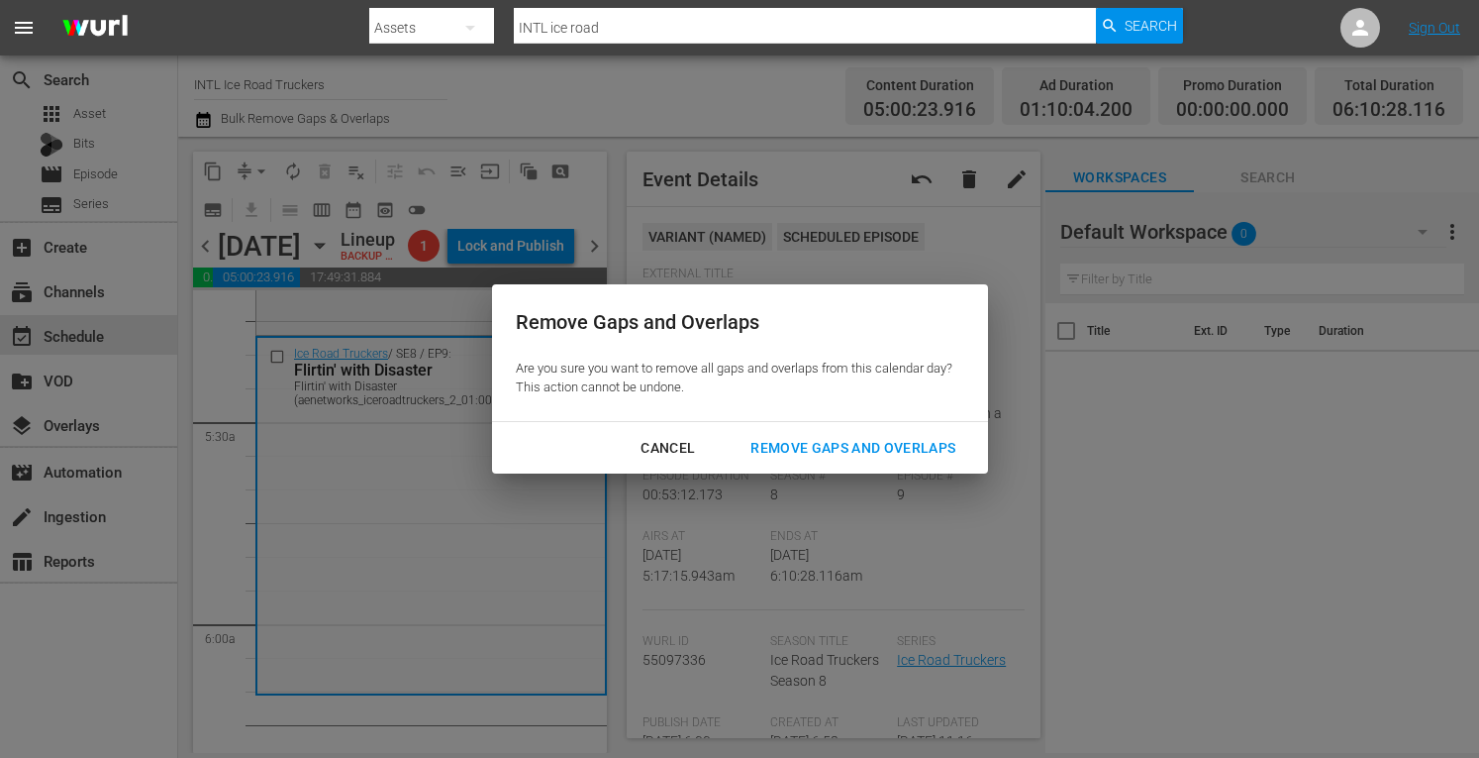
click at [751, 435] on button "Remove Gaps and Overlaps" at bounding box center [853, 448] width 253 height 37
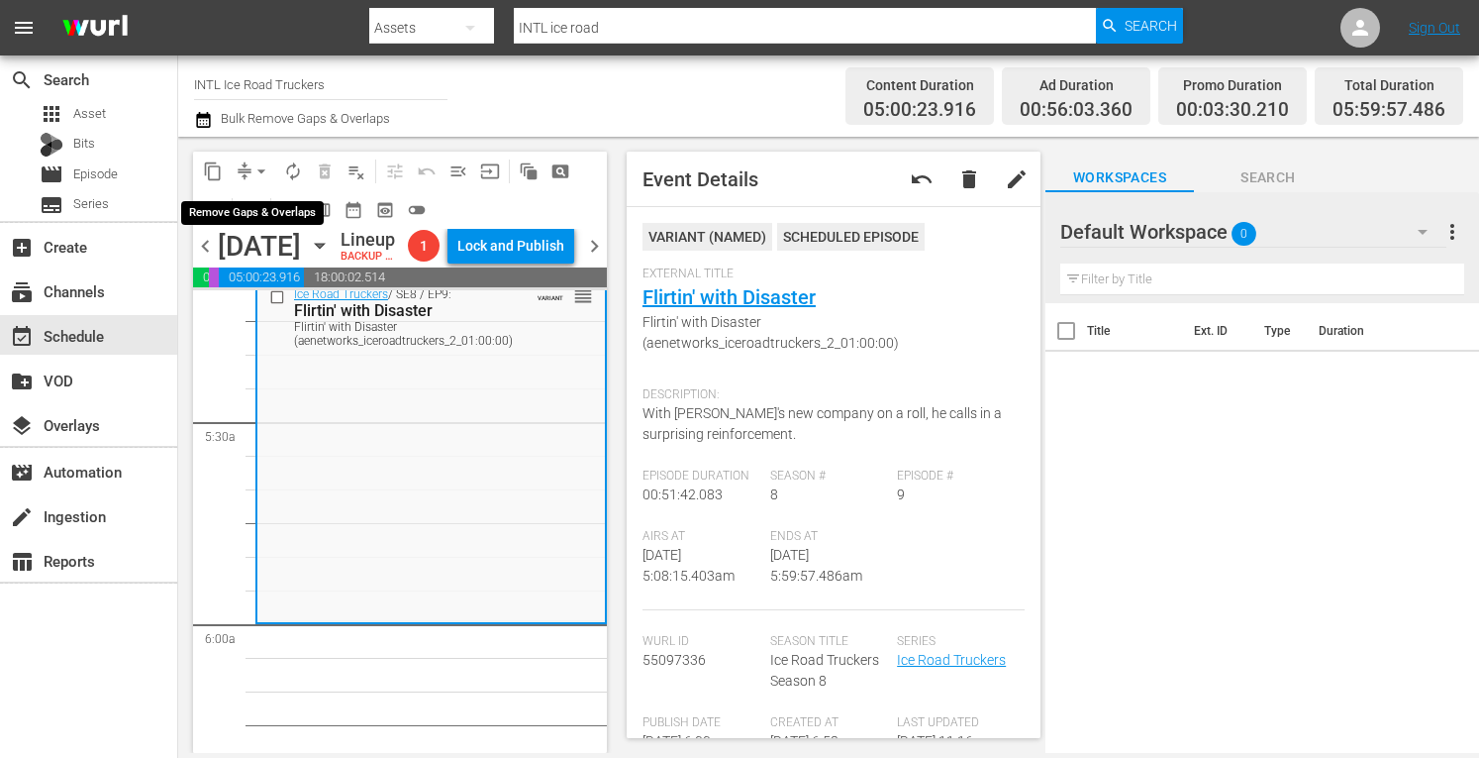
click at [258, 172] on span "arrow_drop_down" at bounding box center [262, 171] width 20 height 20
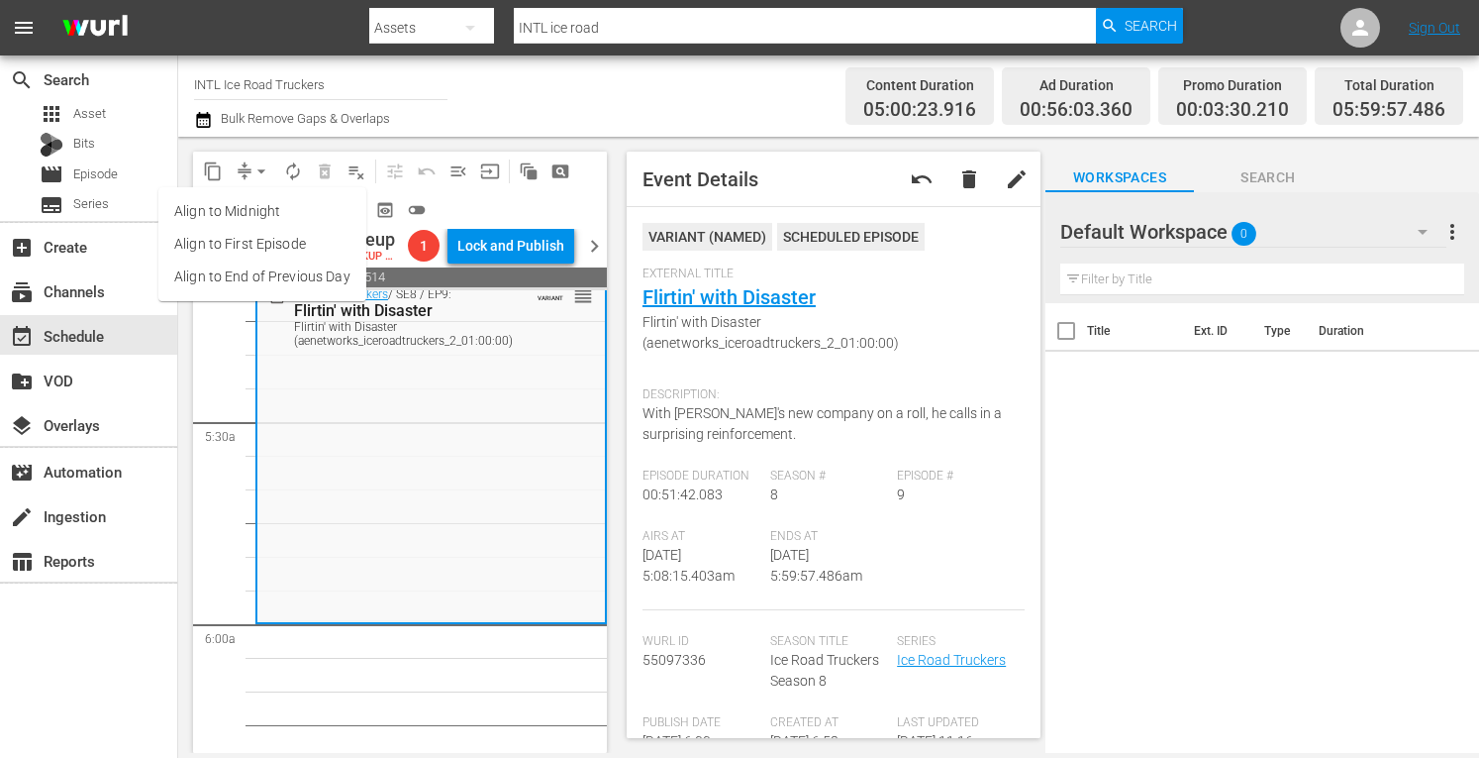
click at [218, 211] on li "Align to Midnight" at bounding box center [262, 211] width 208 height 33
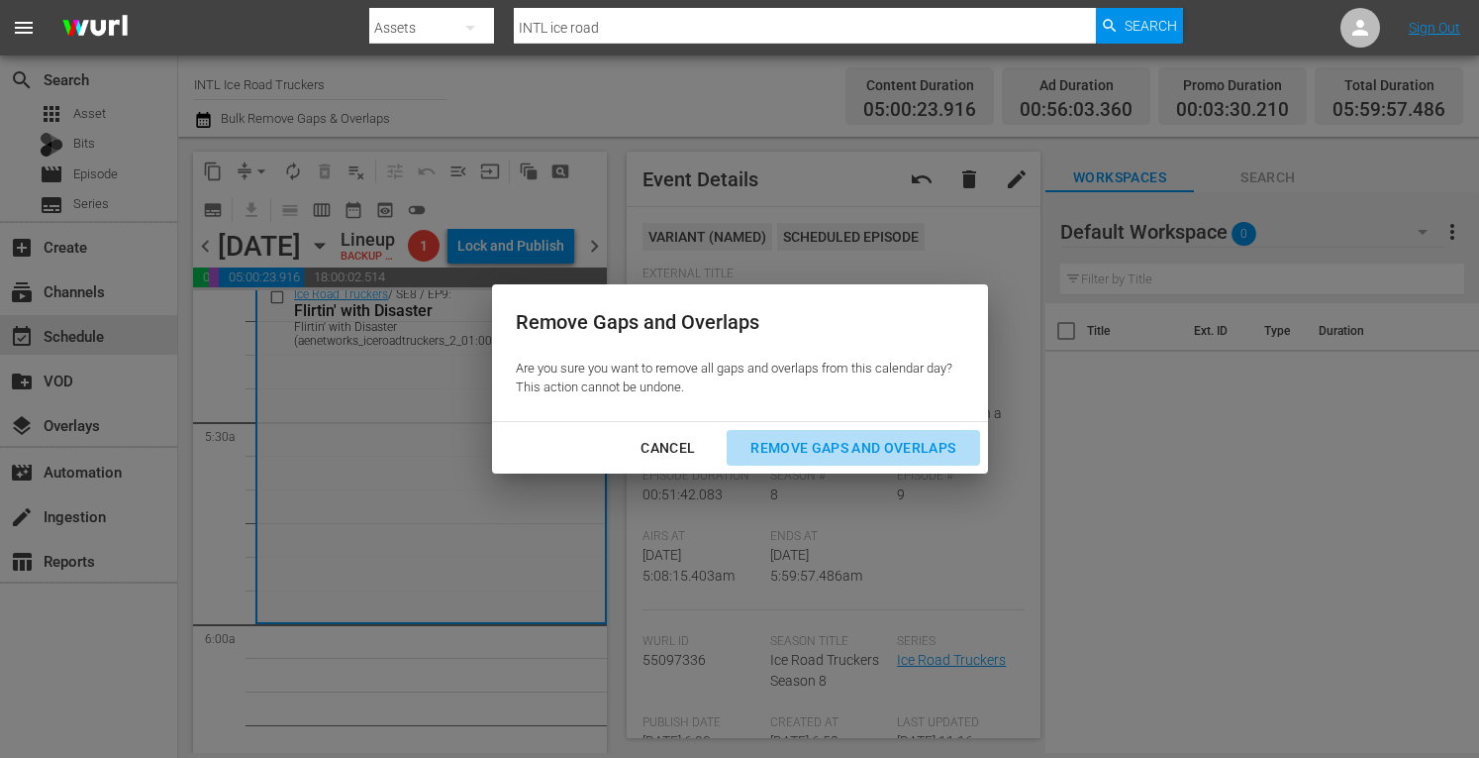
click at [808, 451] on div "Remove Gaps and Overlaps" at bounding box center [853, 448] width 237 height 25
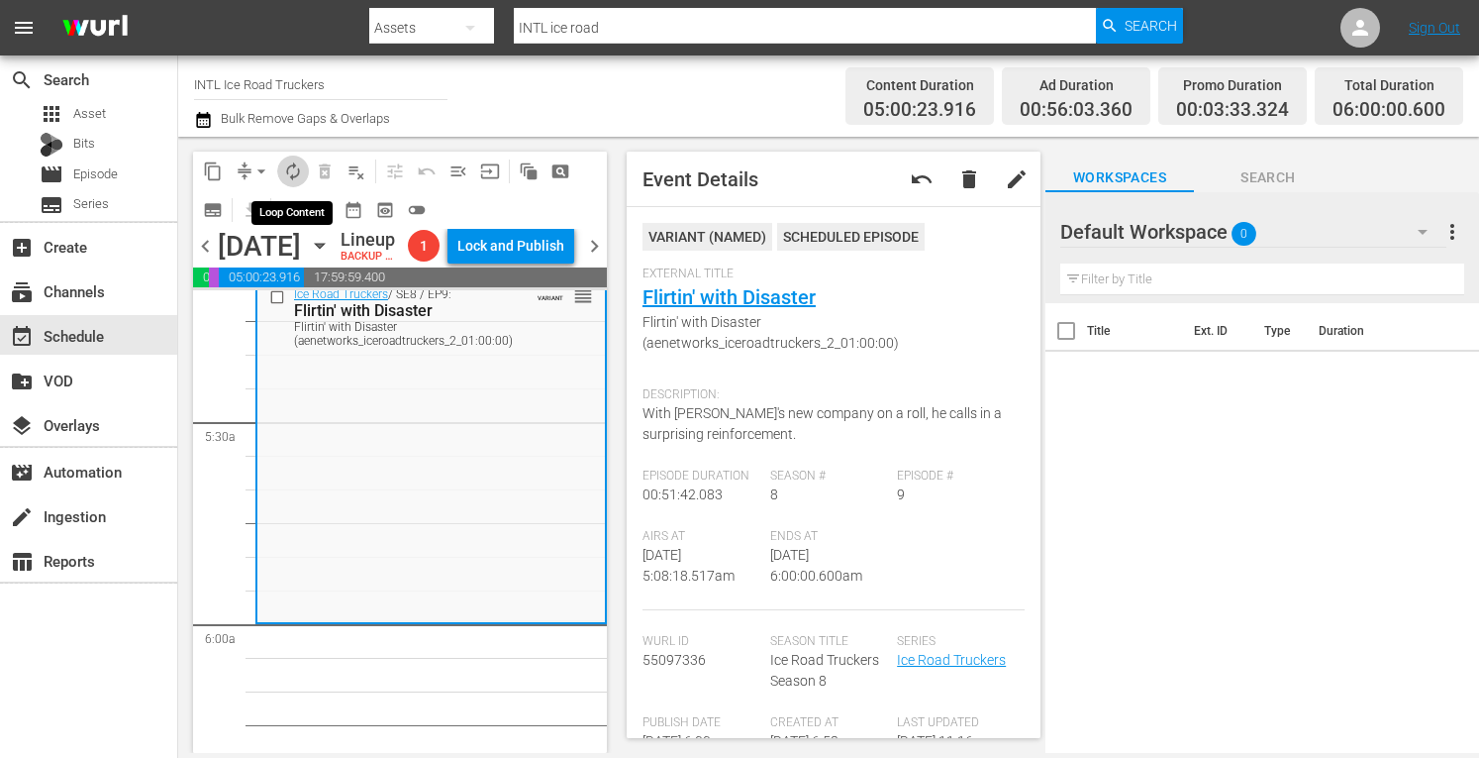
click at [300, 165] on span "autorenew_outlined" at bounding box center [293, 171] width 20 height 20
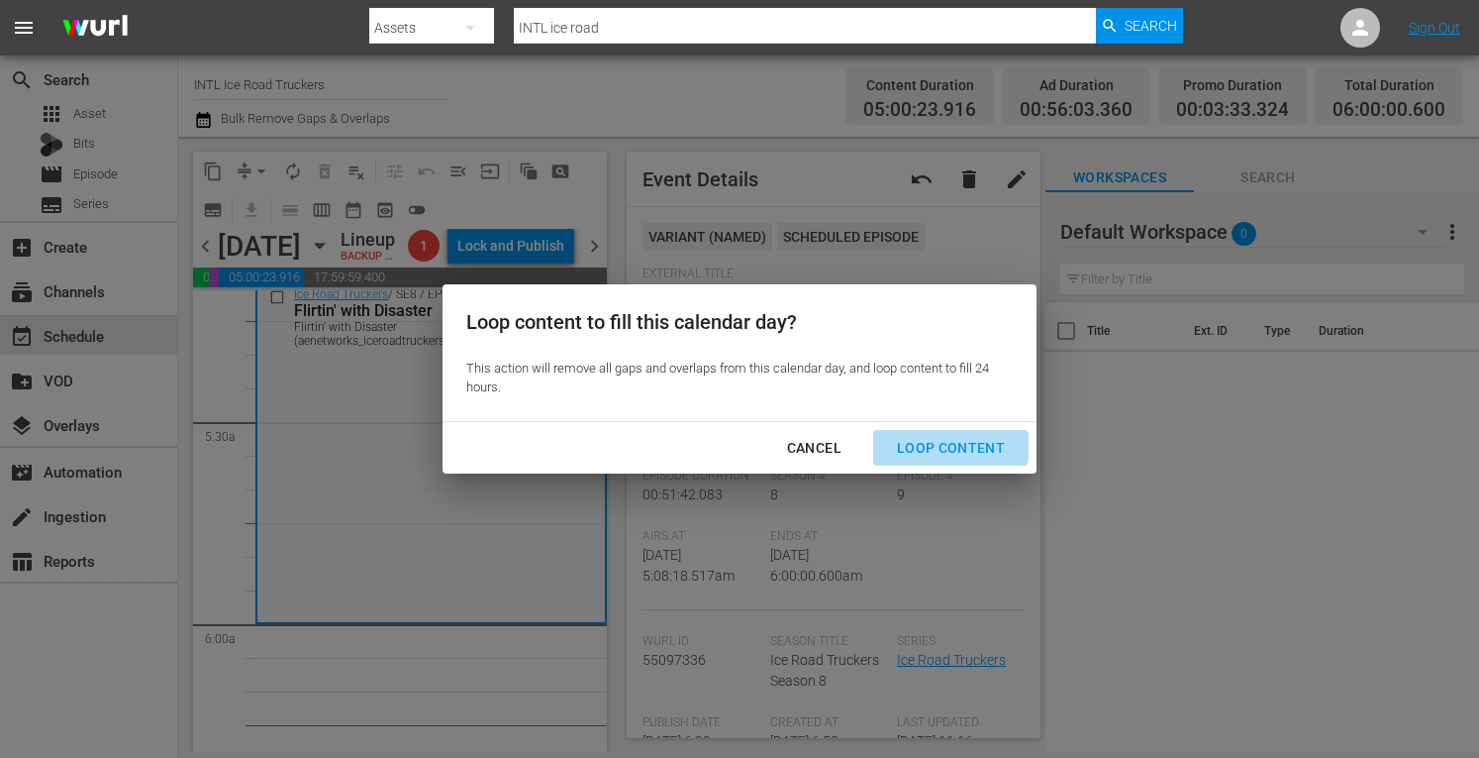
click at [929, 443] on div "Loop Content" at bounding box center [951, 448] width 140 height 25
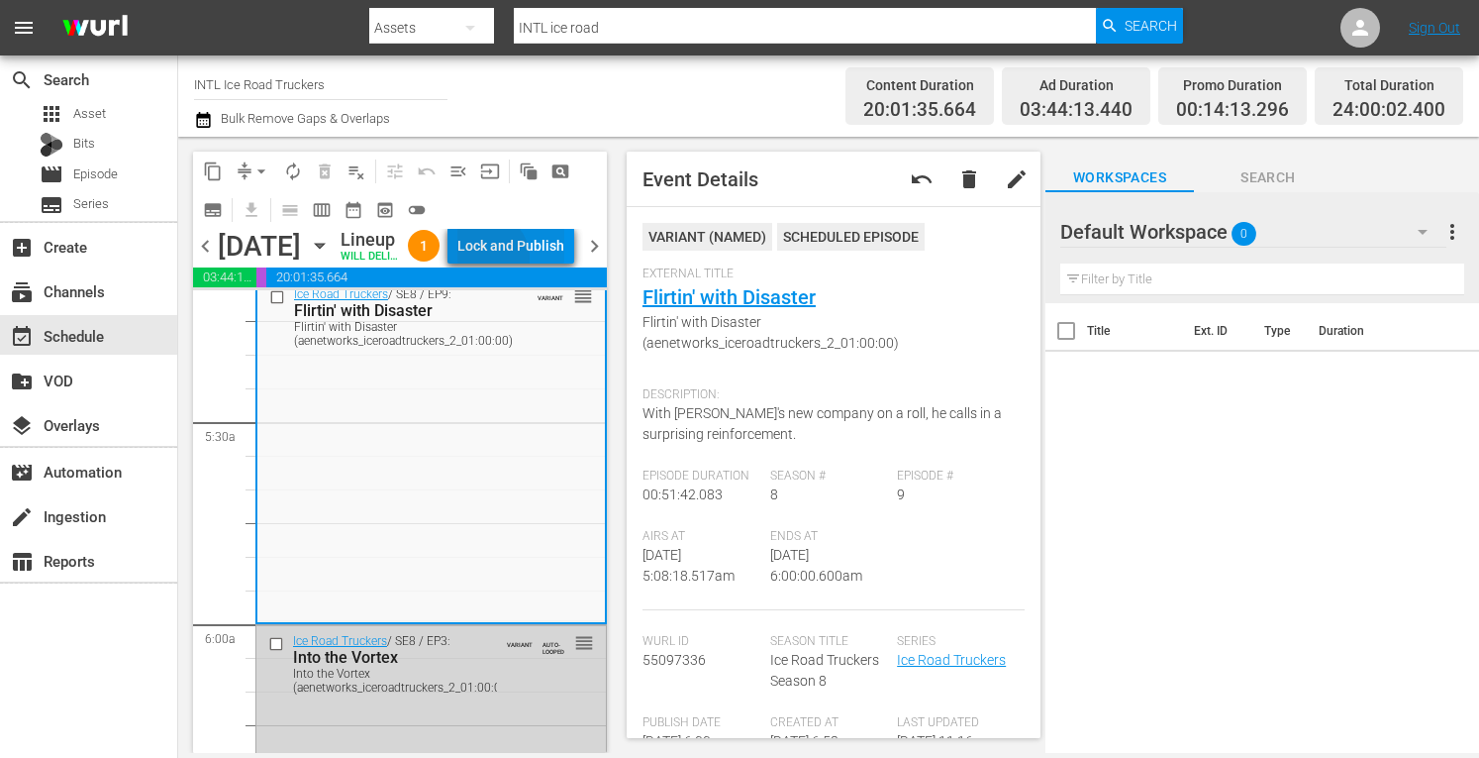
click at [533, 261] on div "Lock and Publish" at bounding box center [510, 246] width 107 height 36
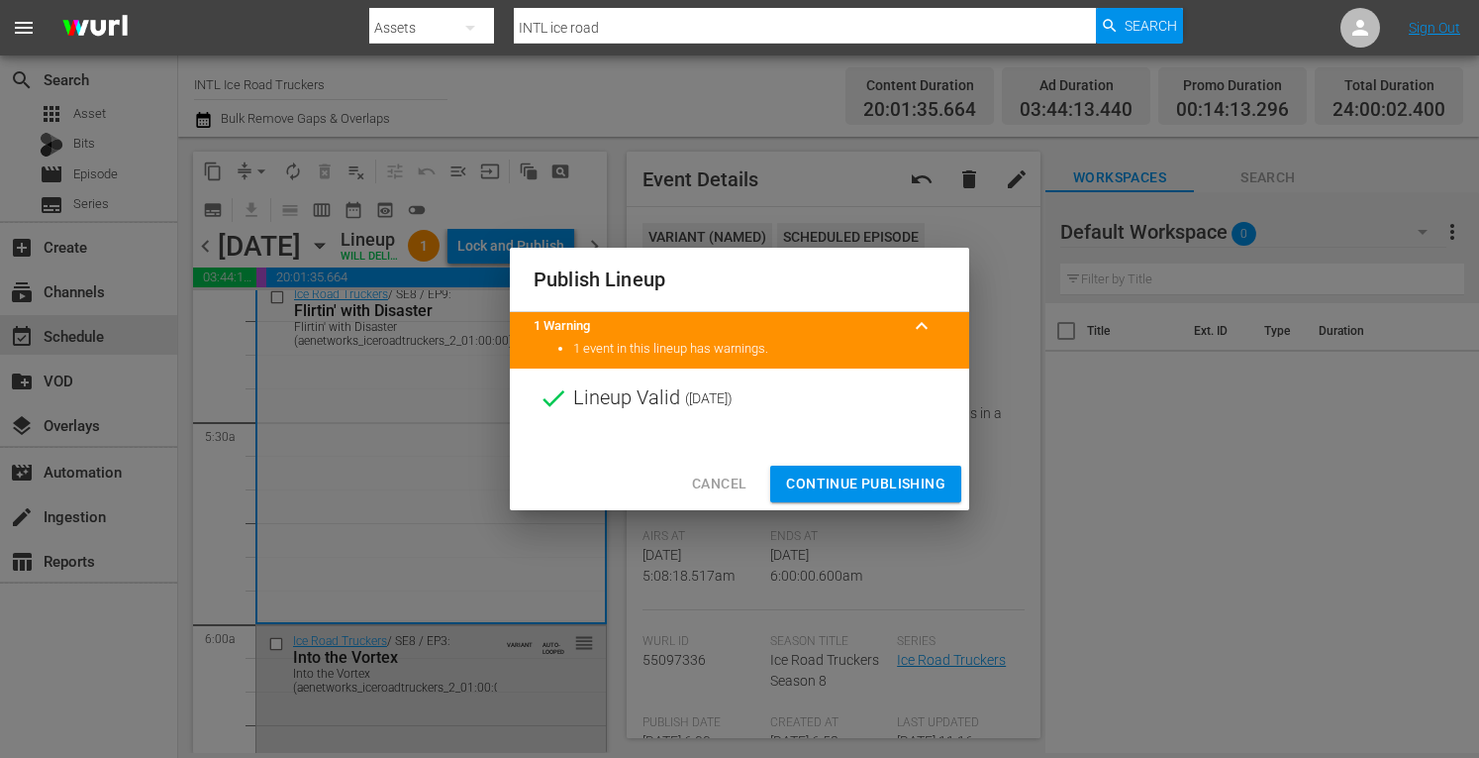
click at [877, 482] on span "Continue Publishing" at bounding box center [865, 483] width 159 height 25
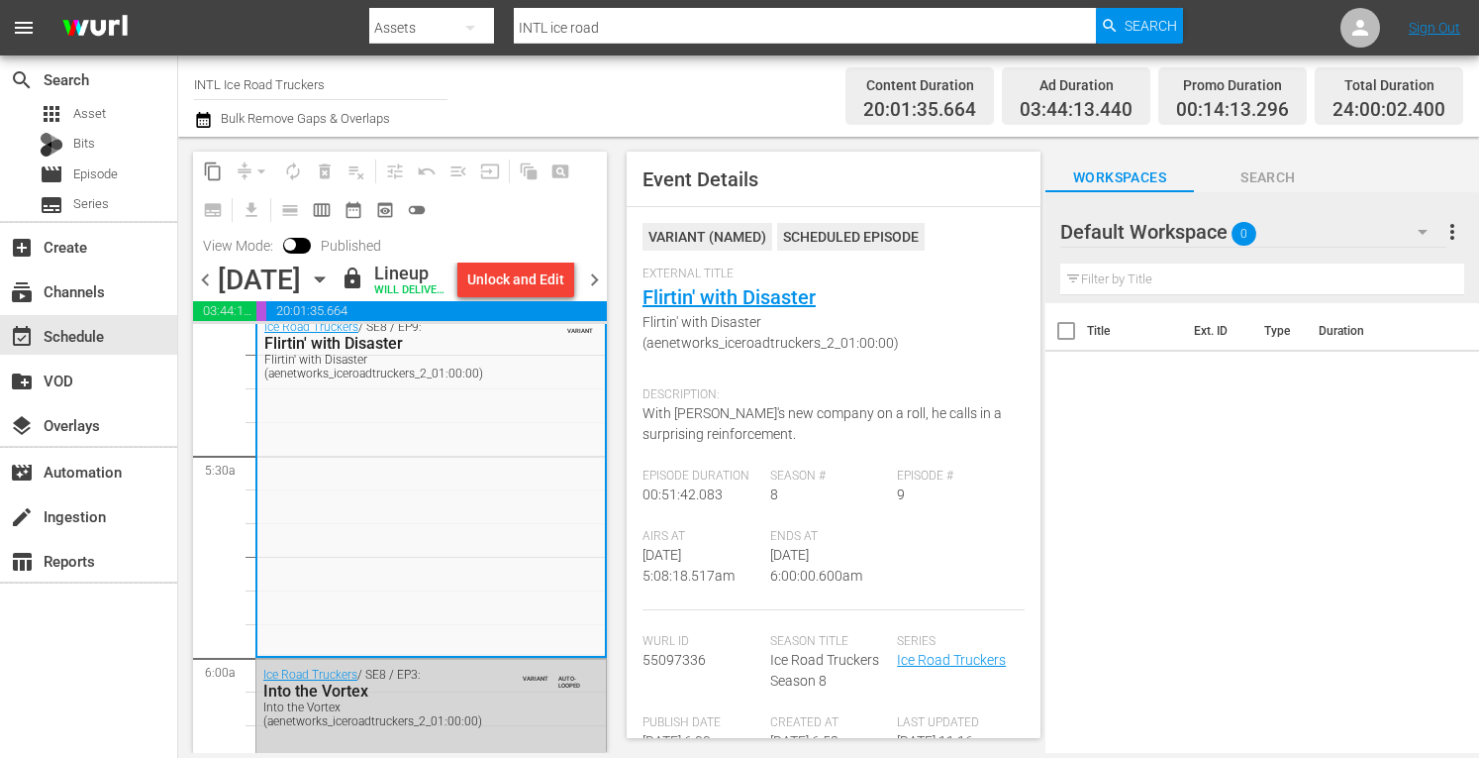
click at [587, 292] on span "chevron_right" at bounding box center [594, 279] width 25 height 25
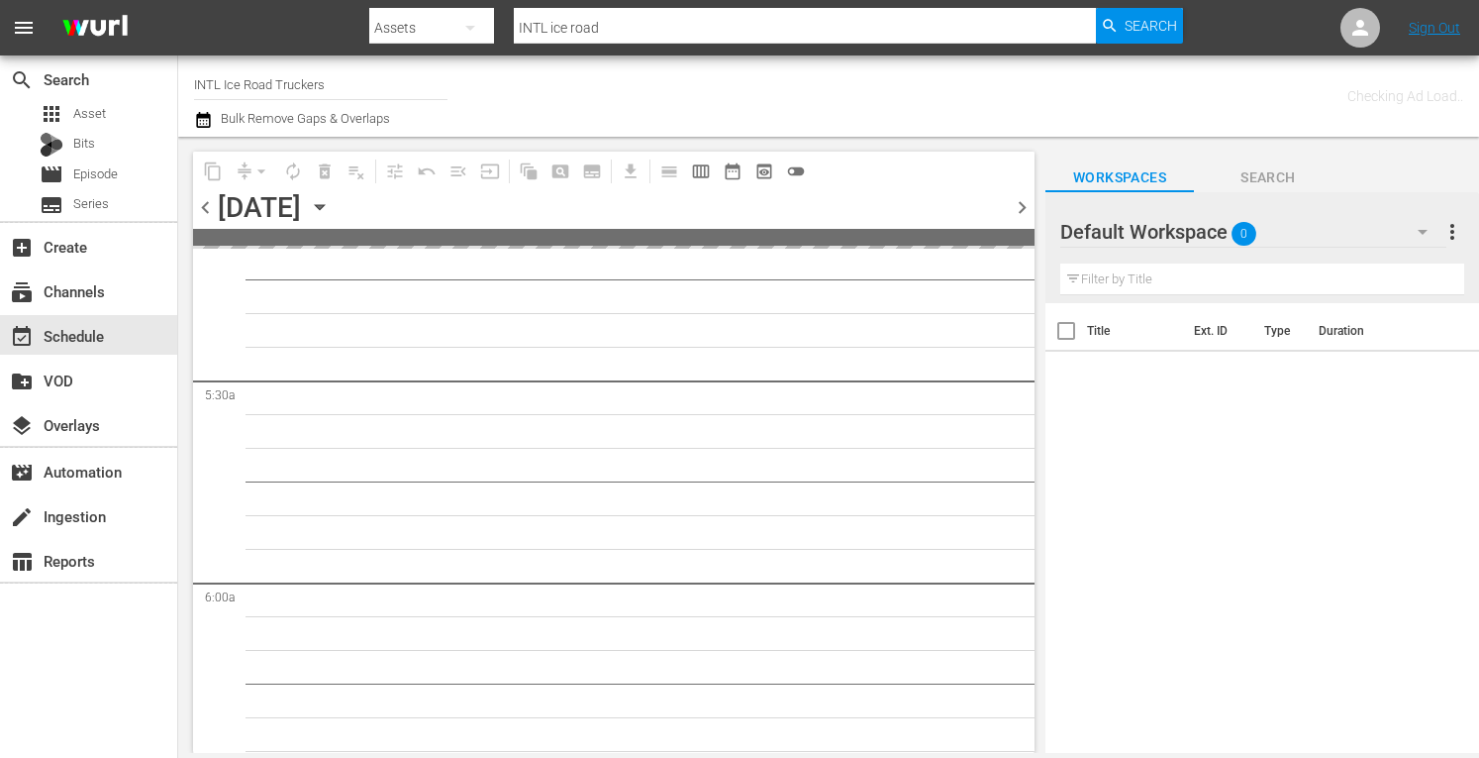
scroll to position [2225, 0]
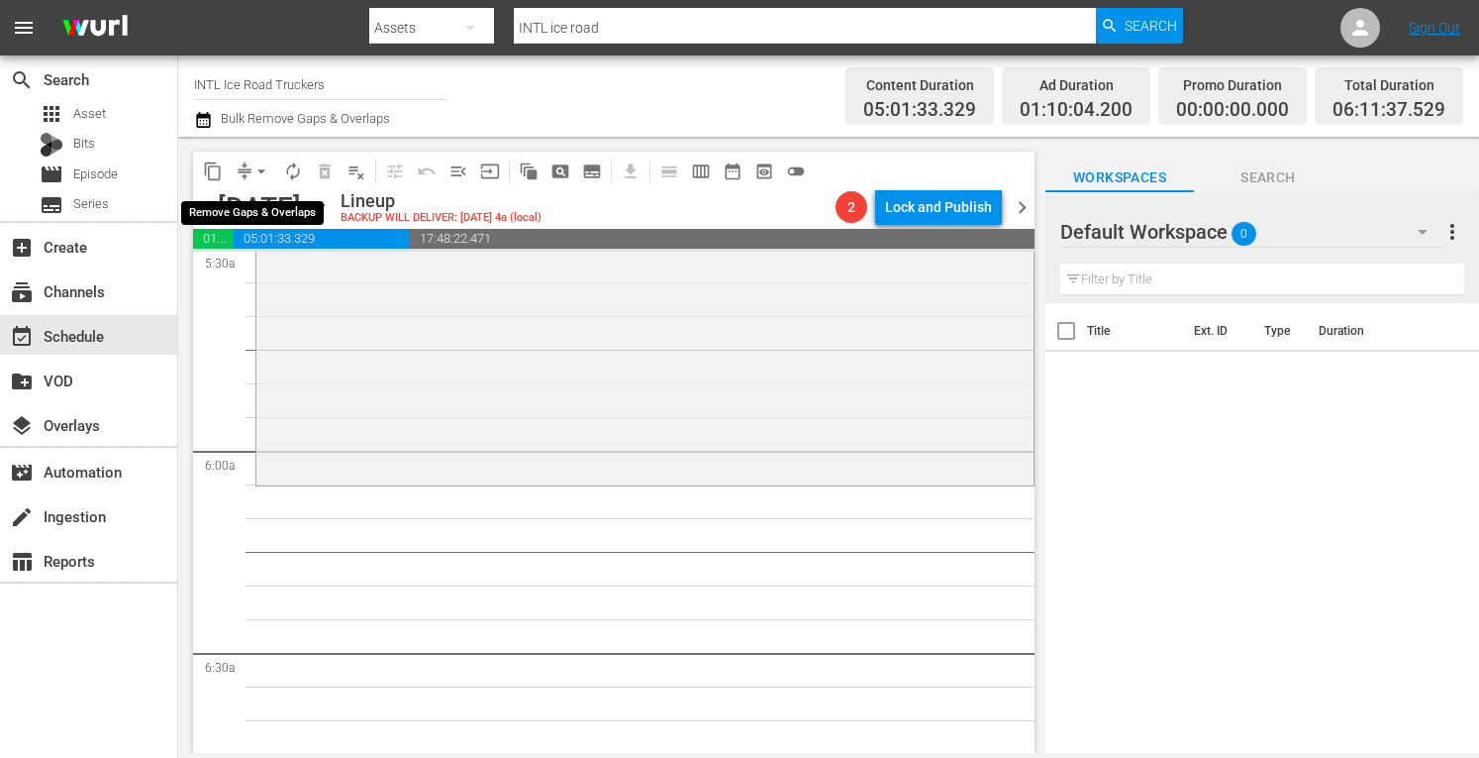
click at [259, 175] on span "arrow_drop_down" at bounding box center [262, 171] width 20 height 20
click at [229, 205] on li "Align to Midnight" at bounding box center [262, 211] width 208 height 33
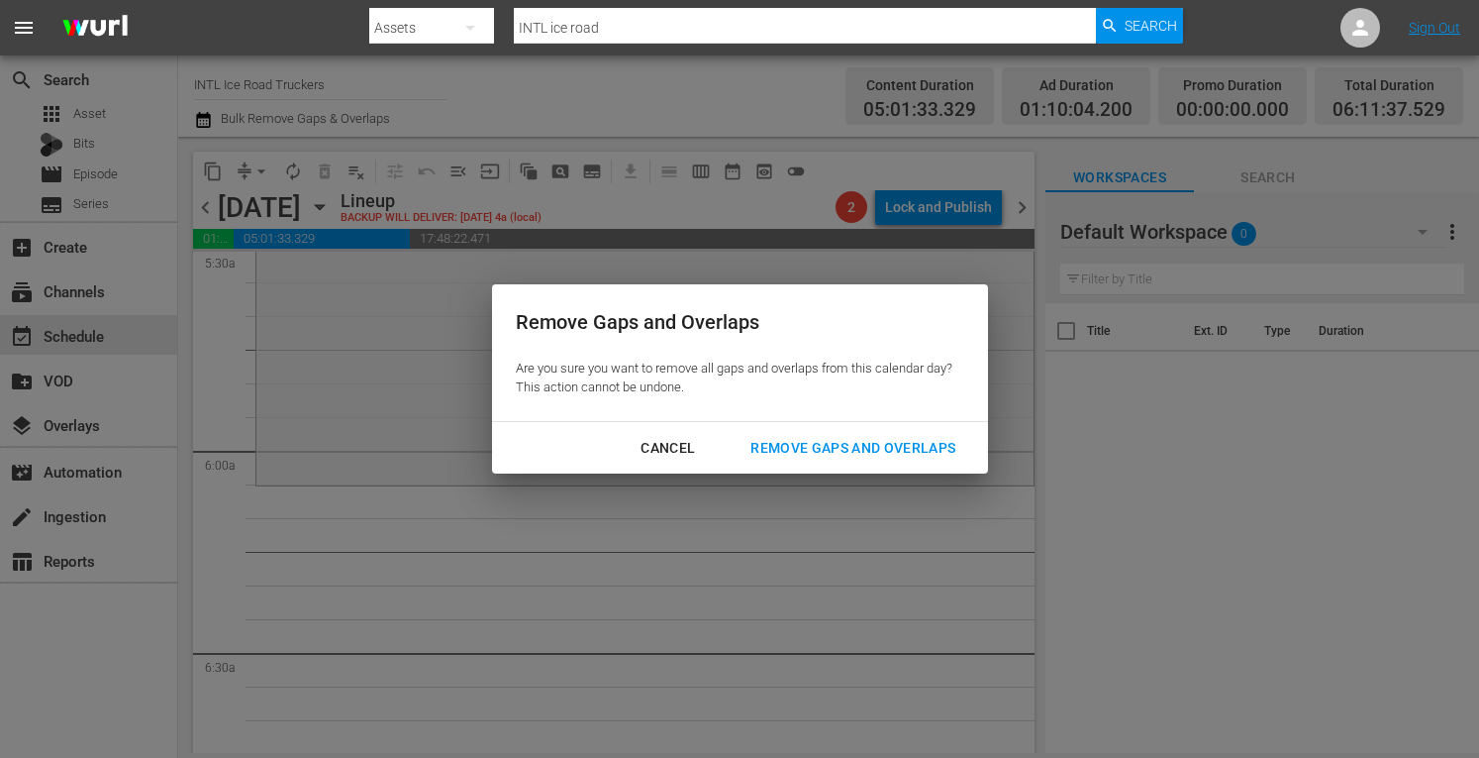
click at [837, 453] on div "Remove Gaps and Overlaps" at bounding box center [853, 448] width 237 height 25
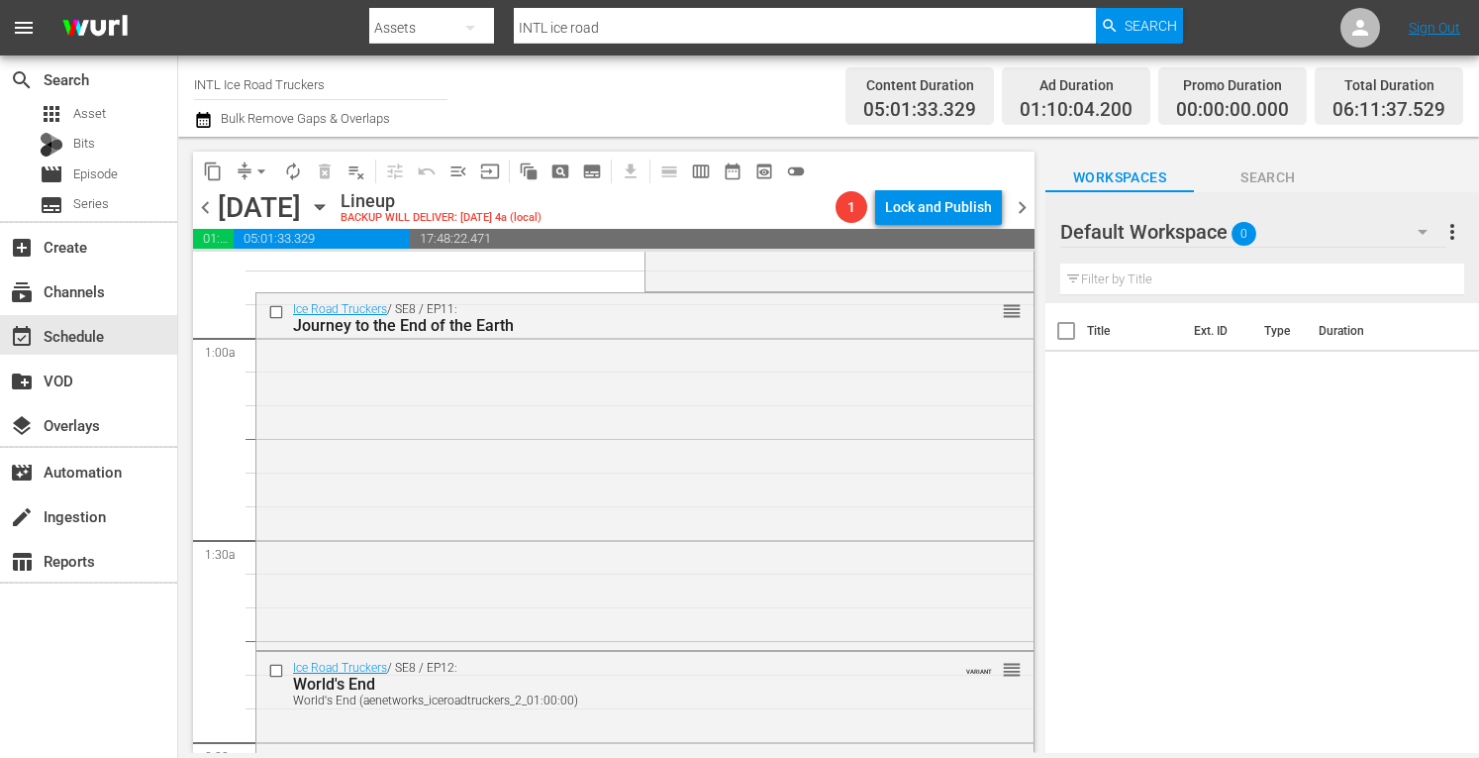
scroll to position [0, 0]
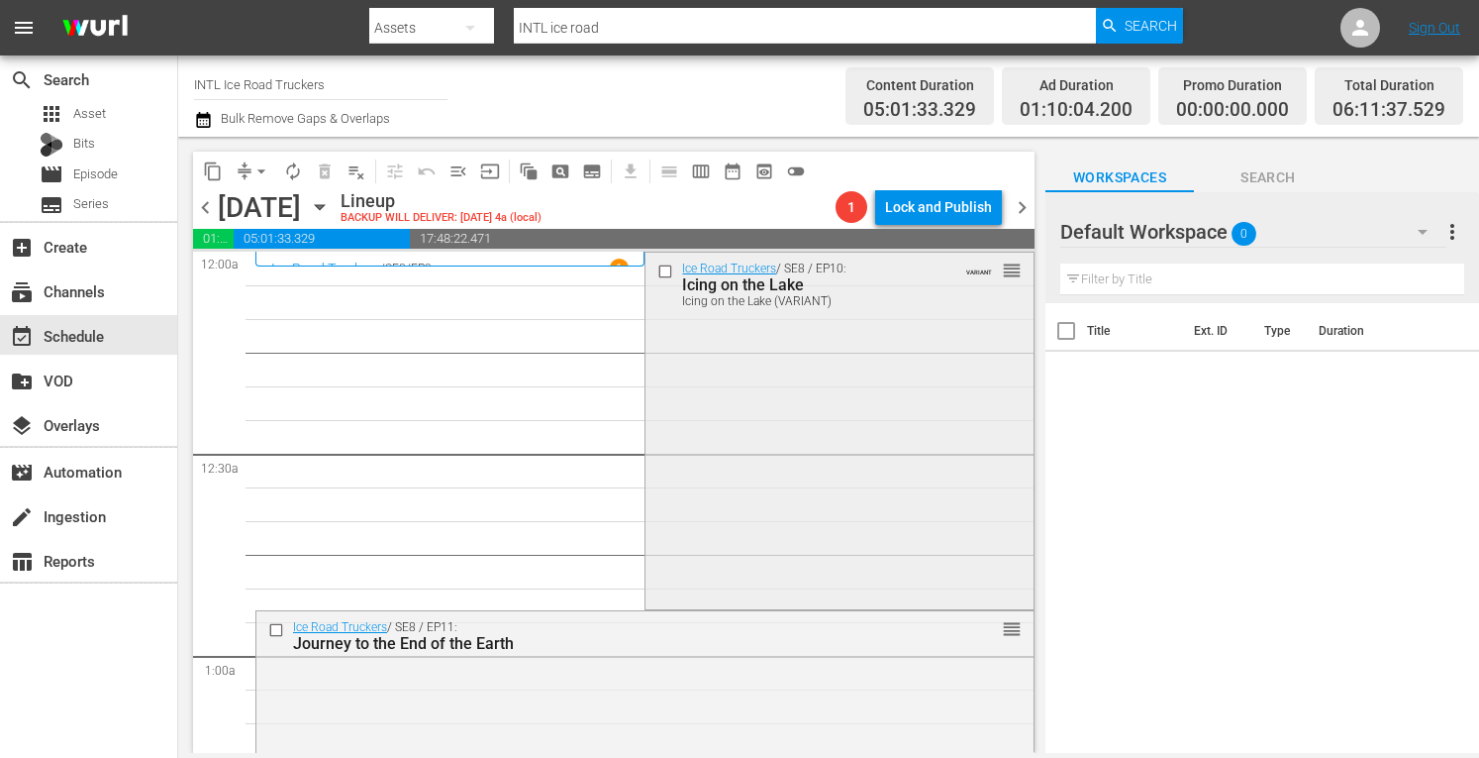
click at [724, 476] on div "Ice Road Truckers / SE8 / EP10: Icing on the Lake Icing on the Lake (VARIANT) V…" at bounding box center [839, 429] width 387 height 353
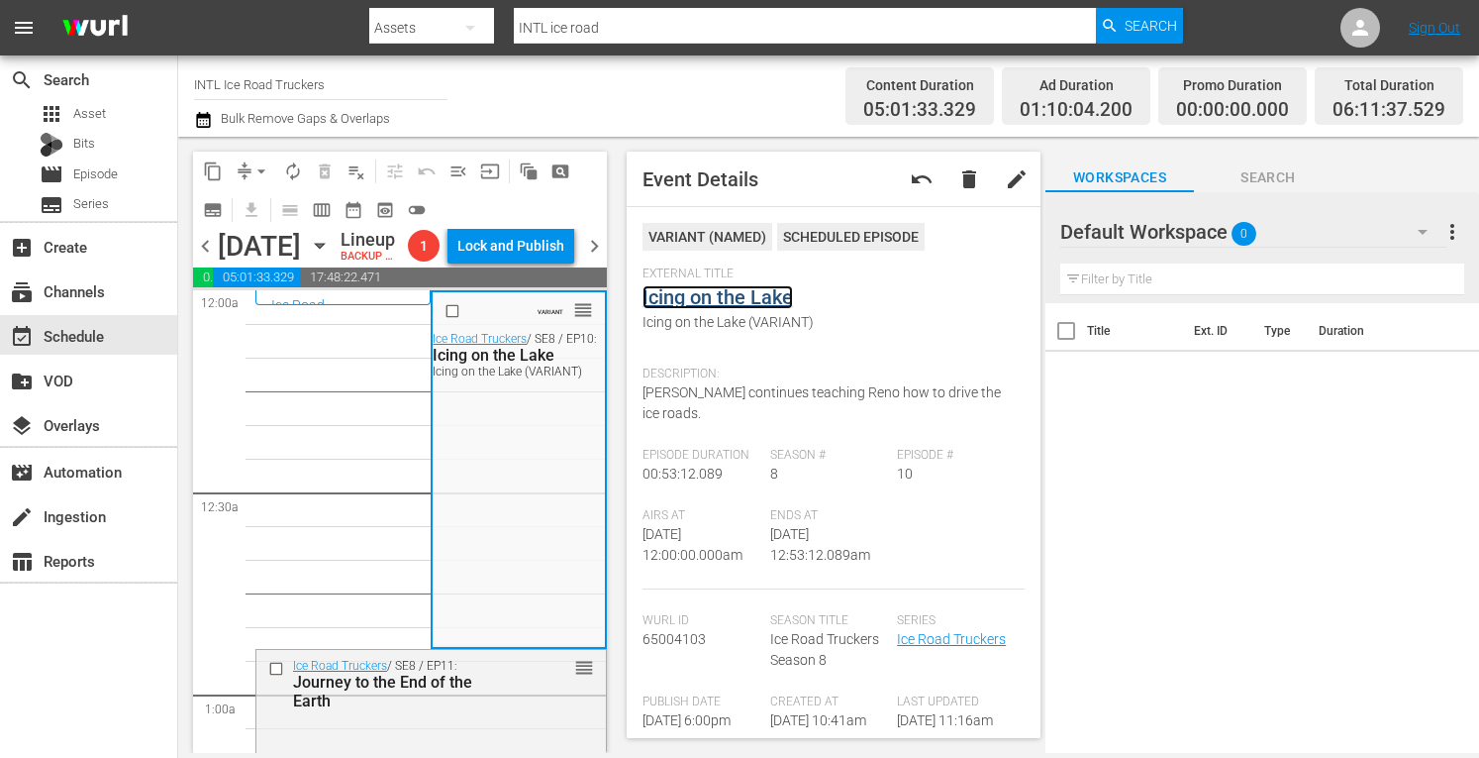
click at [719, 295] on link "Icing on the Lake" at bounding box center [718, 297] width 151 height 24
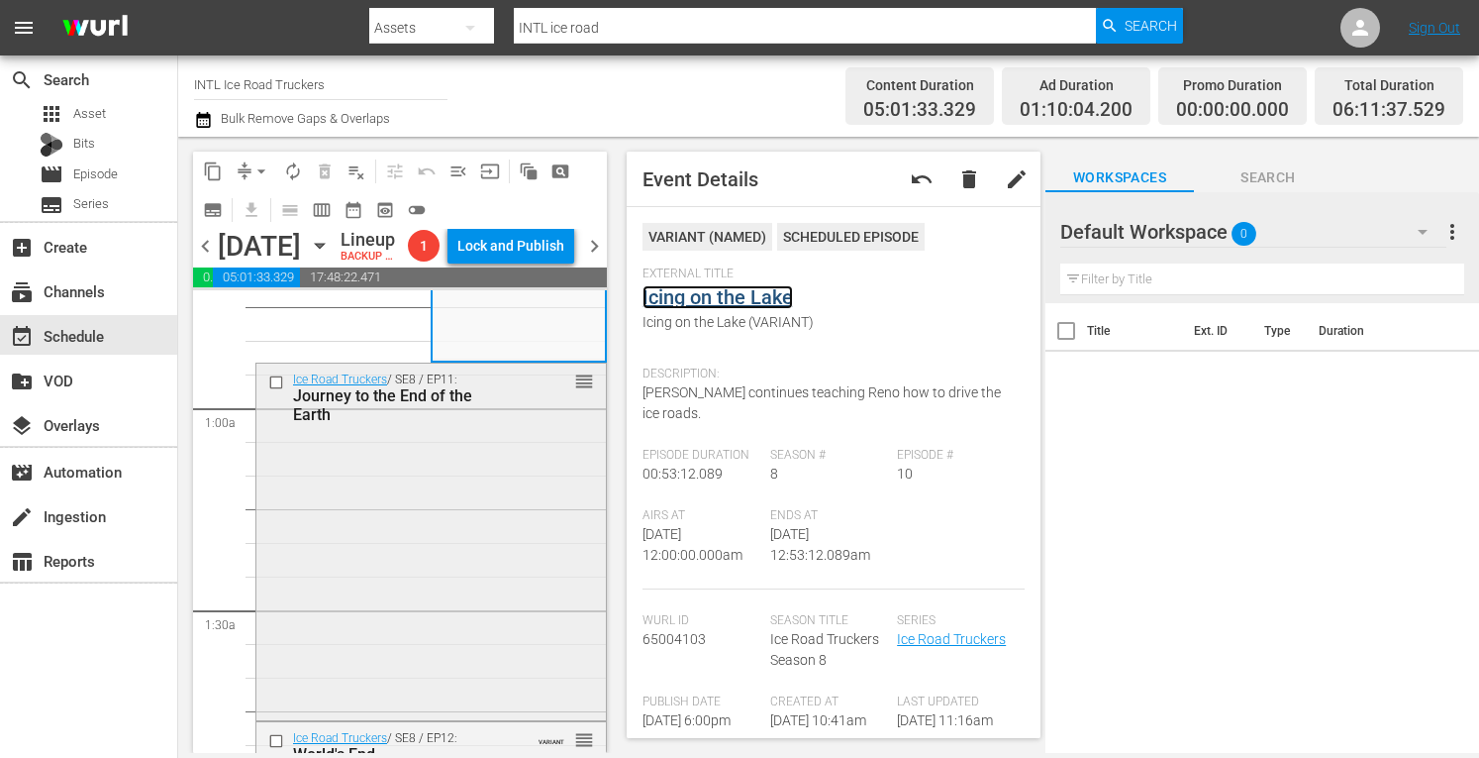
scroll to position [296, 0]
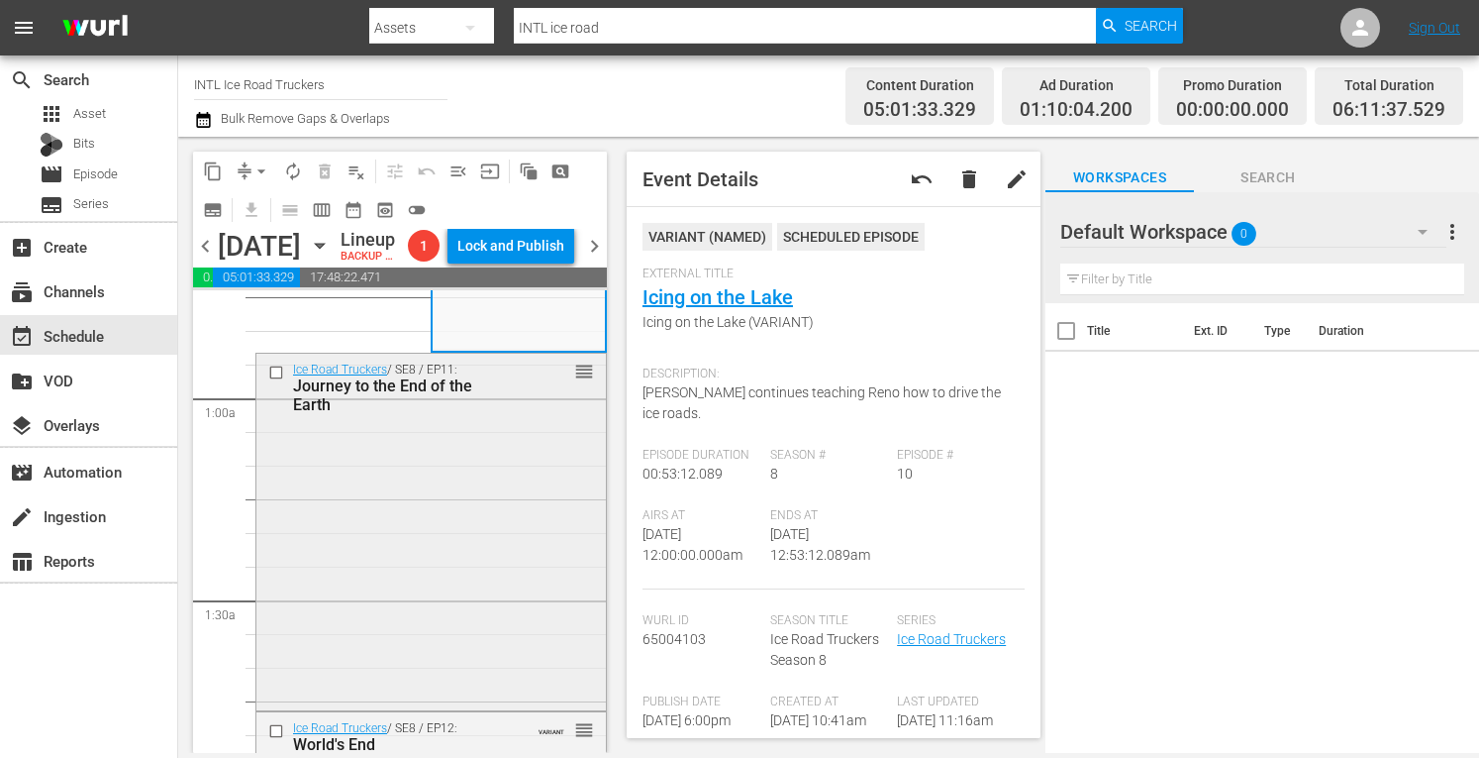
click at [450, 498] on div "Ice Road Truckers / SE8 / EP11: Journey to the End of the Earth reorder" at bounding box center [431, 530] width 350 height 353
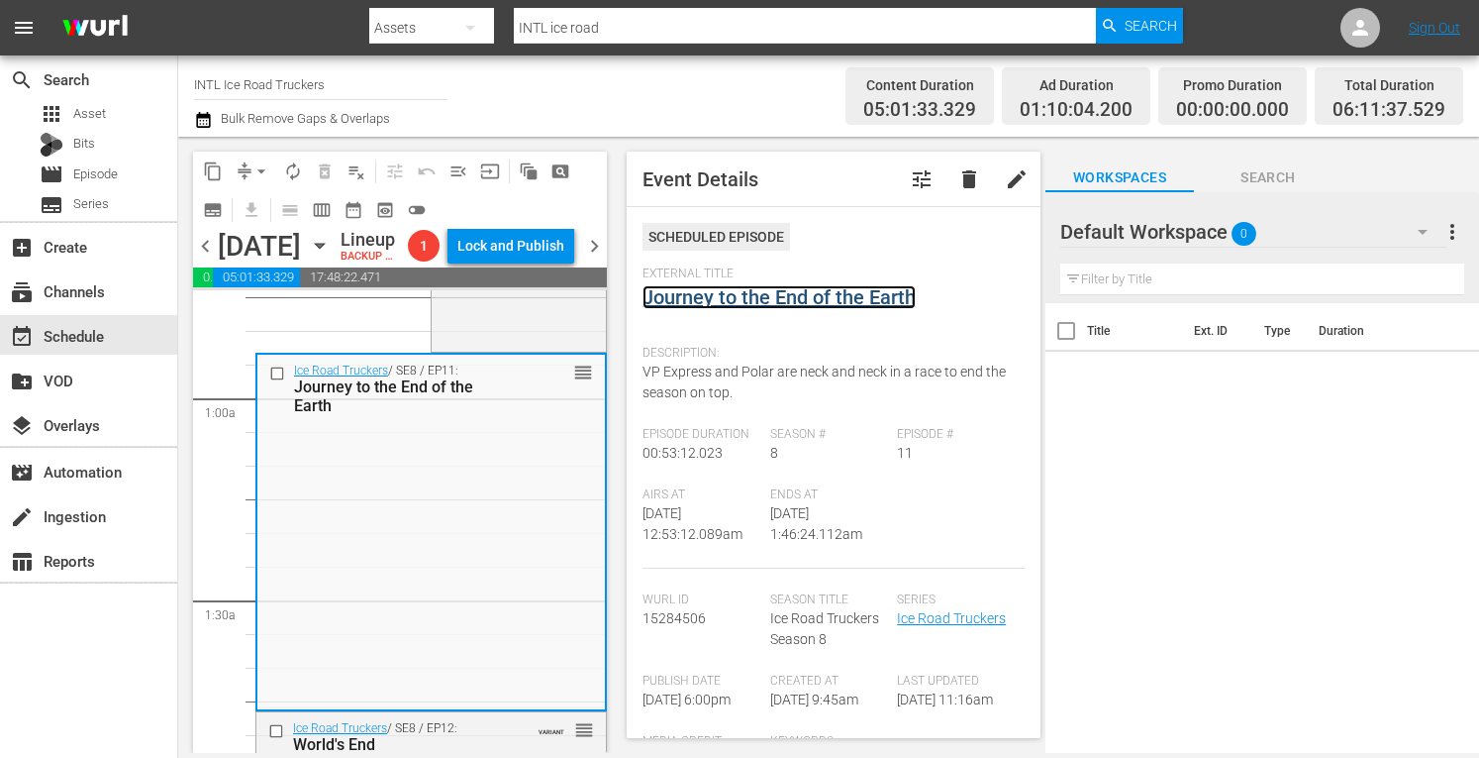
click at [728, 300] on link "Journey to the End of the Earth" at bounding box center [779, 297] width 273 height 24
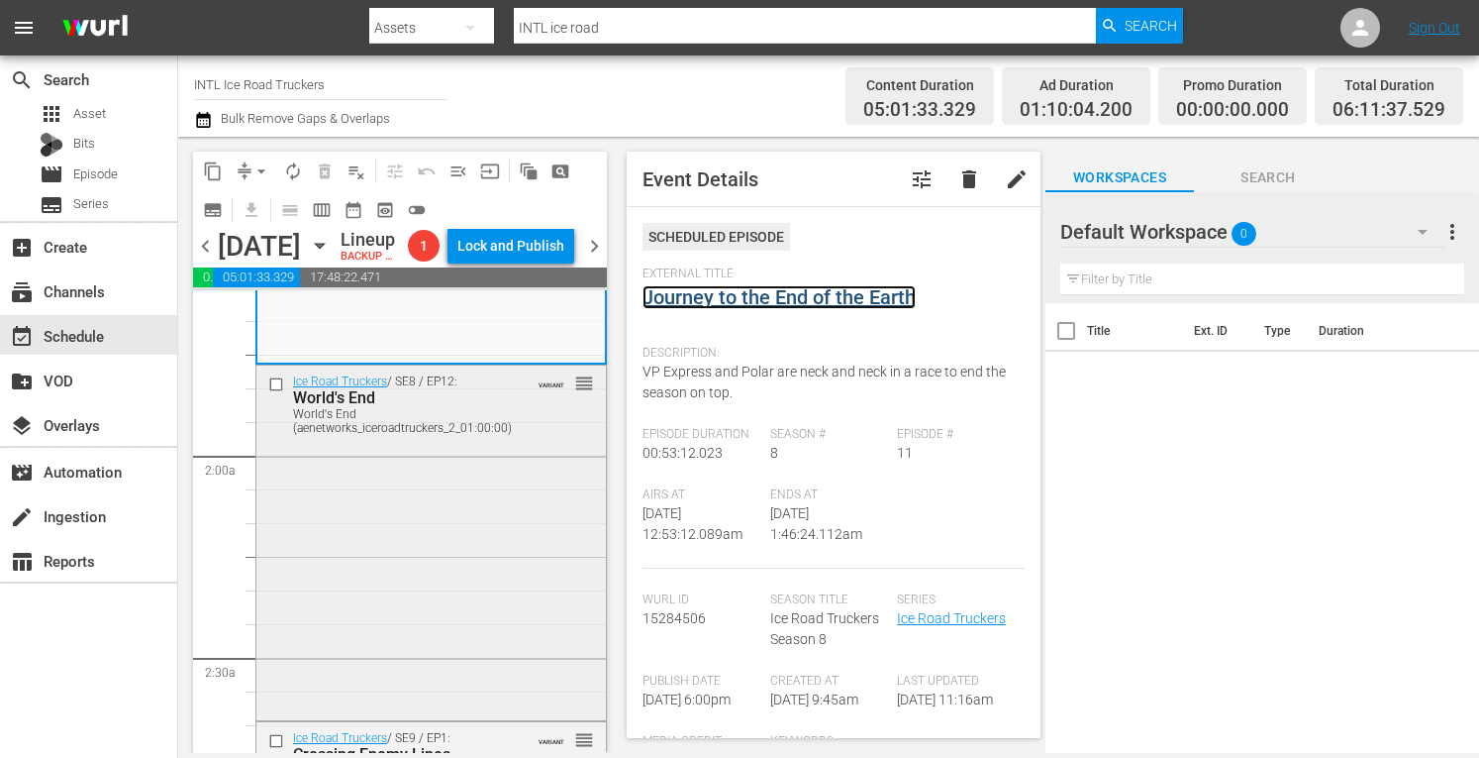
scroll to position [662, 0]
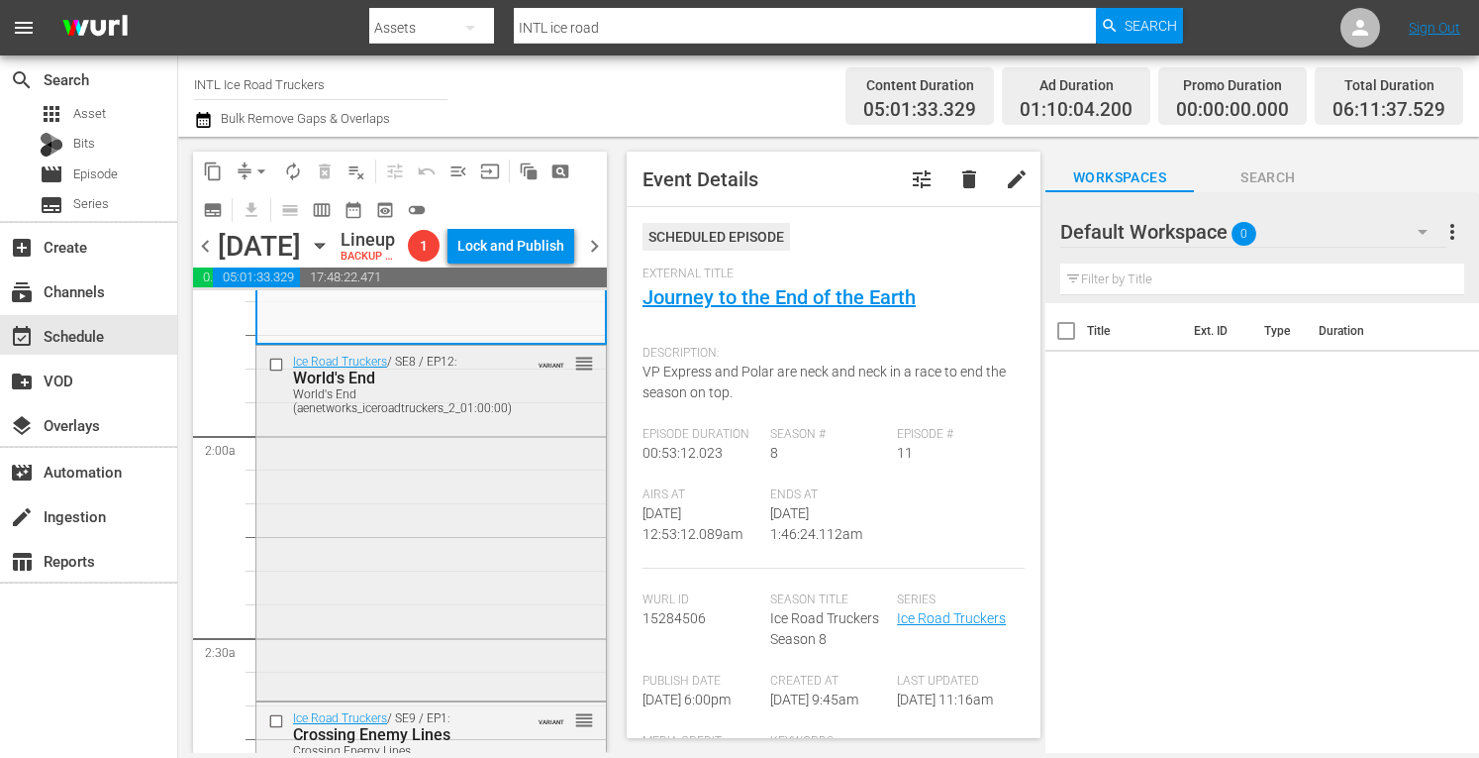
click at [384, 492] on div "Ice Road Truckers / SE8 / EP12: World's End World's End (aenetworks_iceroadtruc…" at bounding box center [431, 522] width 350 height 352
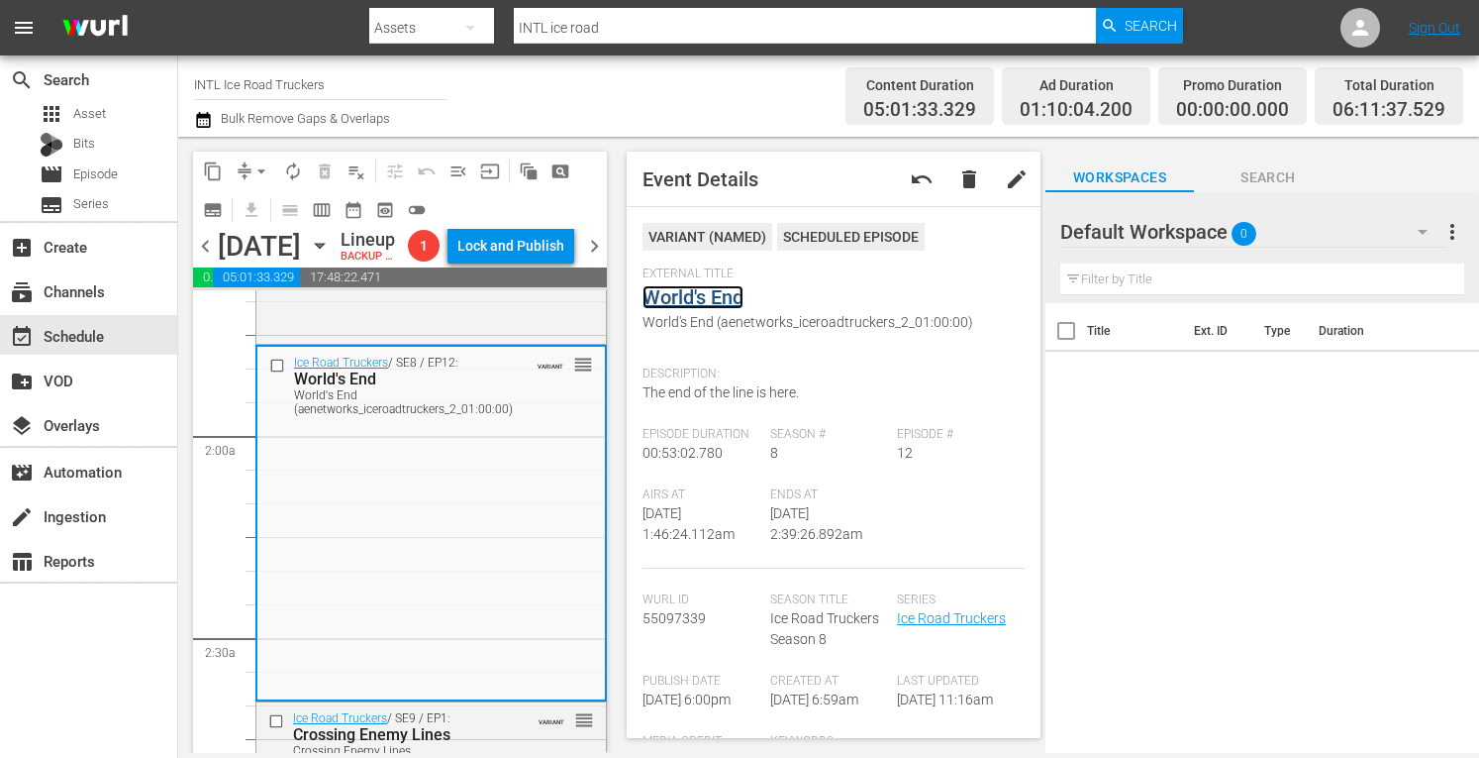
click at [672, 300] on link "World's End" at bounding box center [693, 297] width 101 height 24
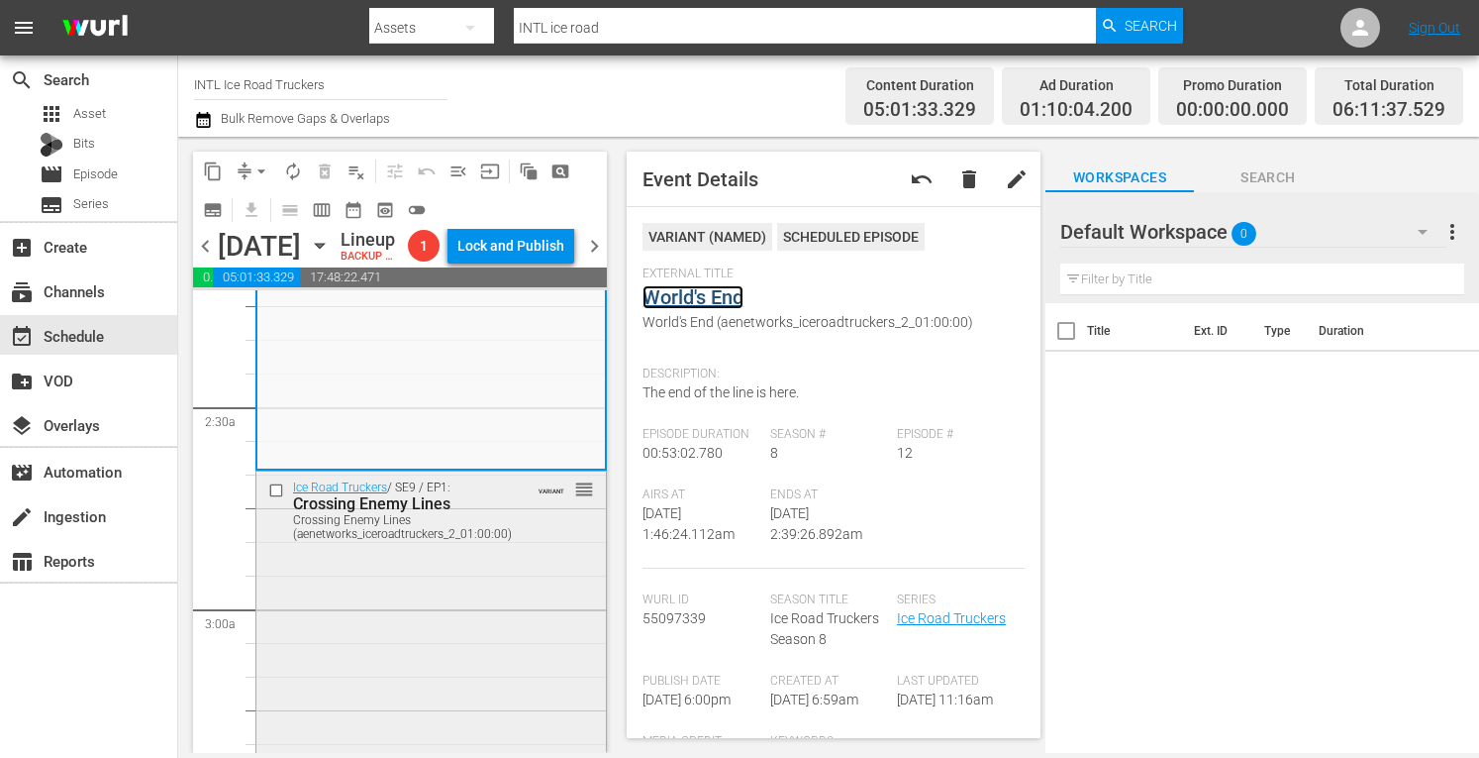
scroll to position [901, 0]
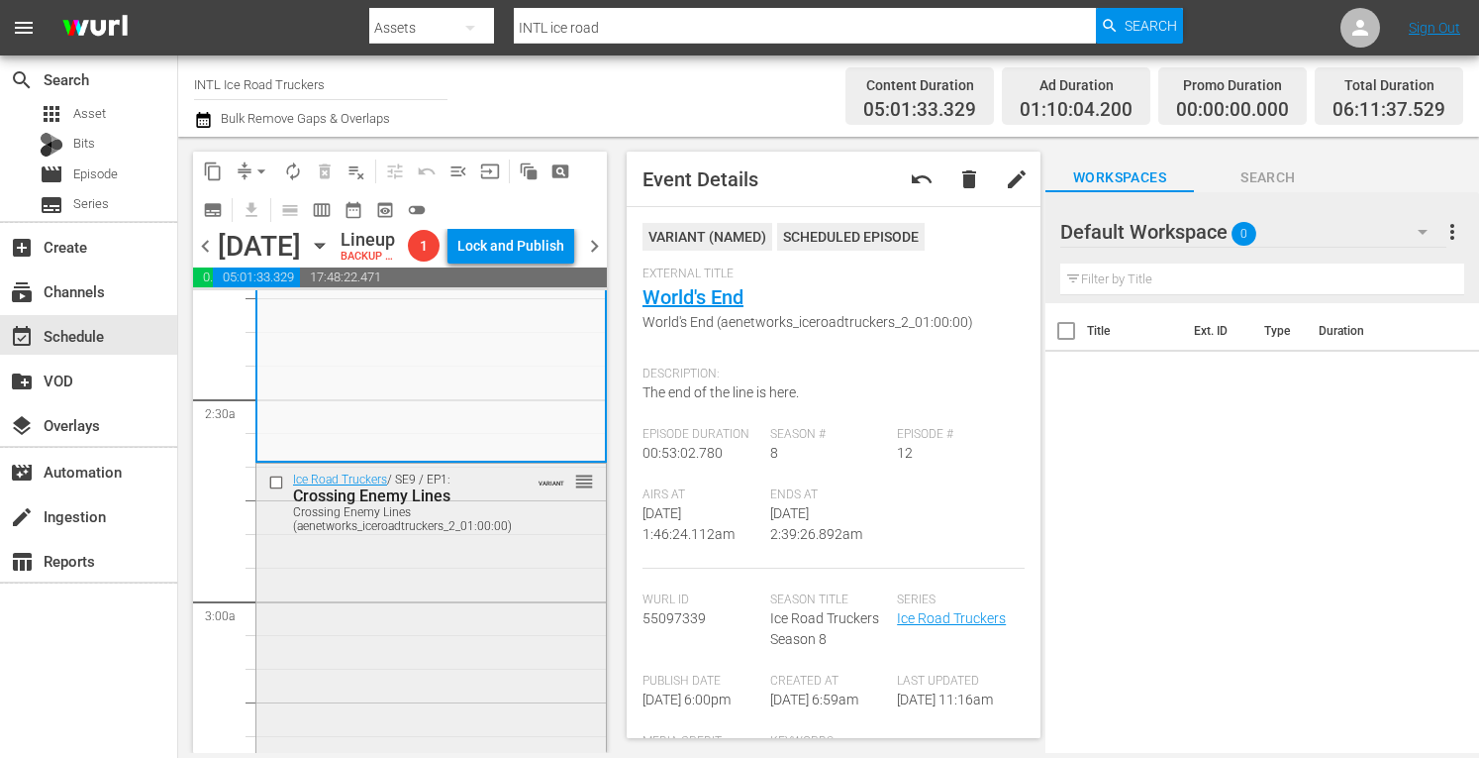
click at [481, 587] on div "Ice Road Truckers / SE9 / EP1: Crossing Enemy Lines Crossing Enemy Lines (aenet…" at bounding box center [431, 638] width 350 height 351
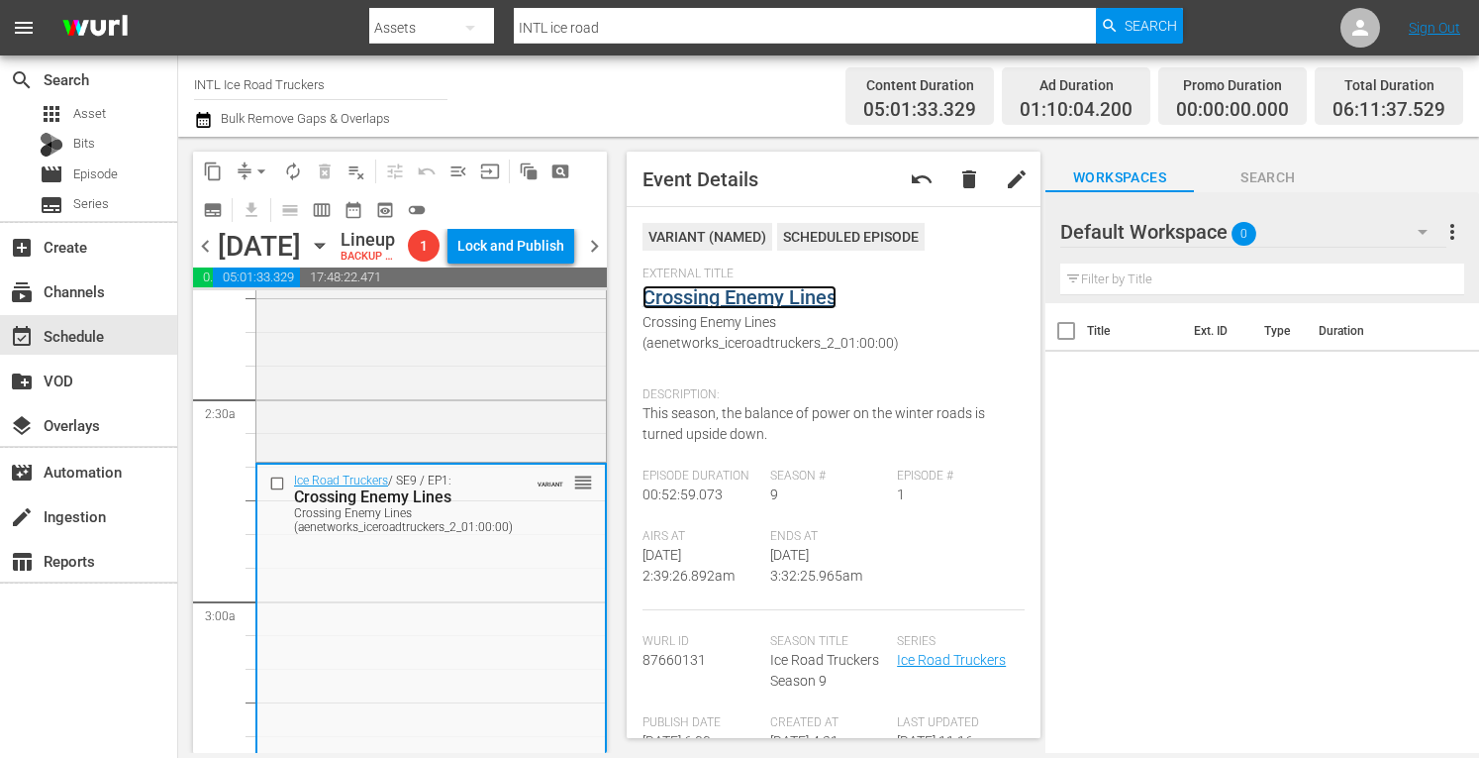
click at [698, 294] on link "Crossing Enemy Lines" at bounding box center [740, 297] width 194 height 24
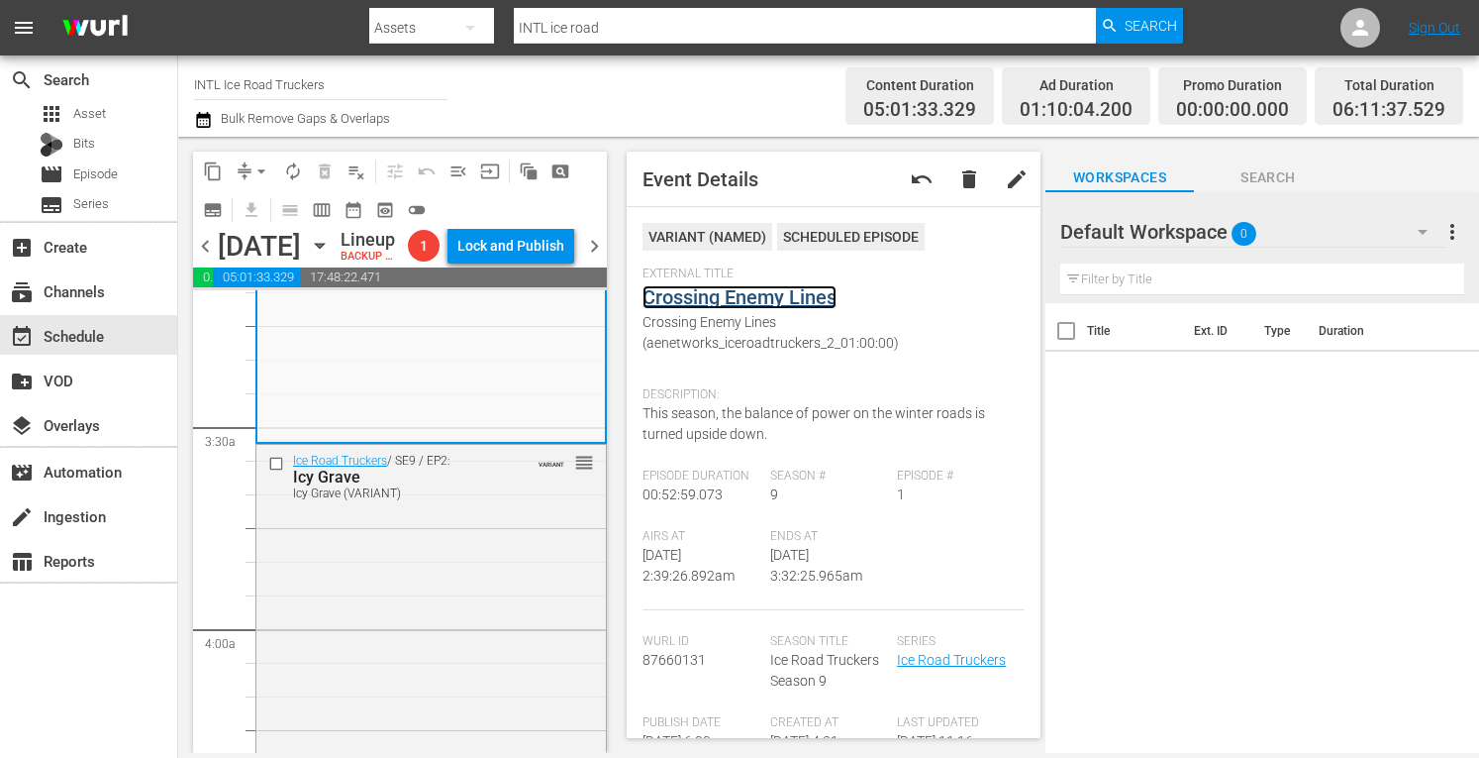
scroll to position [1323, 0]
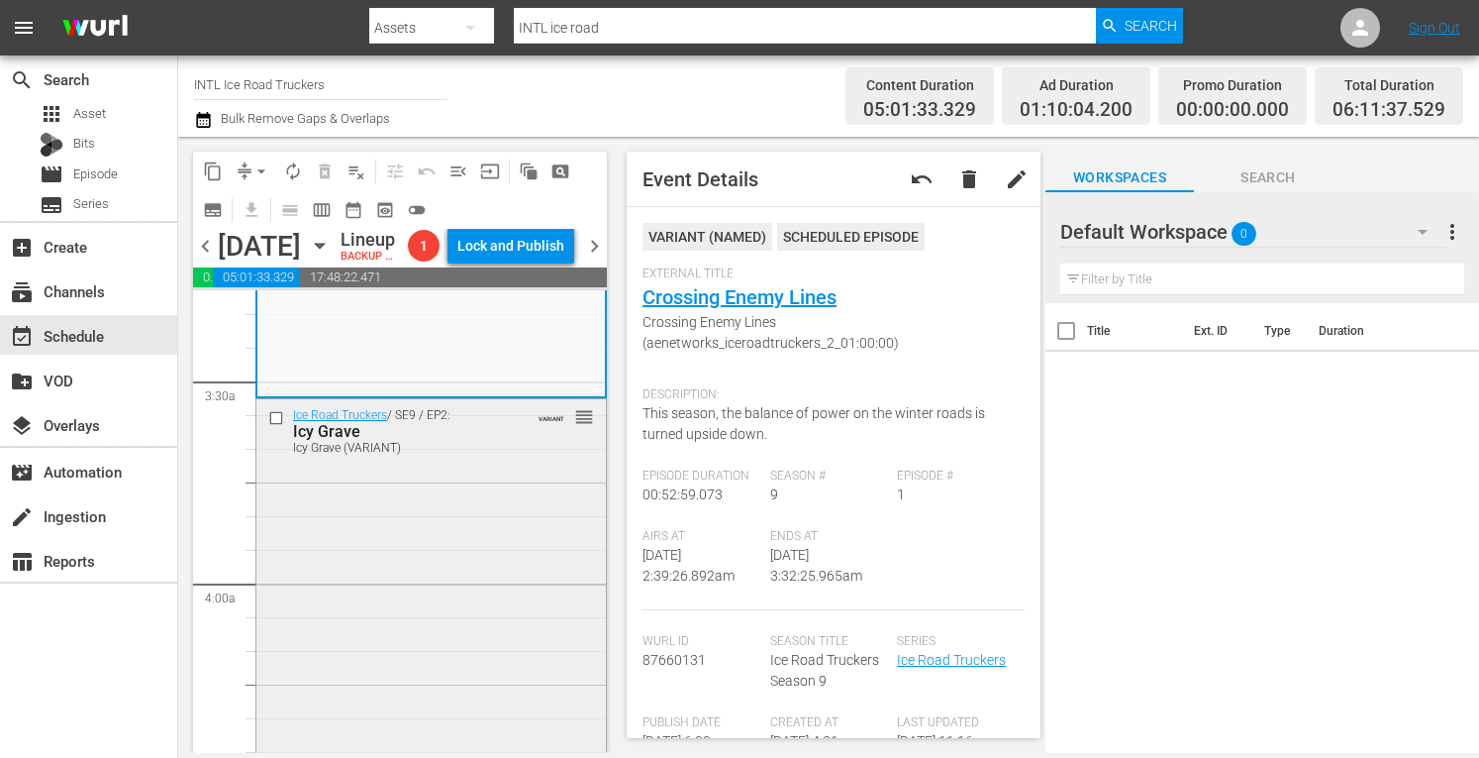
click at [445, 565] on div "Ice Road Truckers / SE9 / EP2: Icy Grave Icy Grave (VARIANT) VARIANT reorder" at bounding box center [431, 575] width 350 height 353
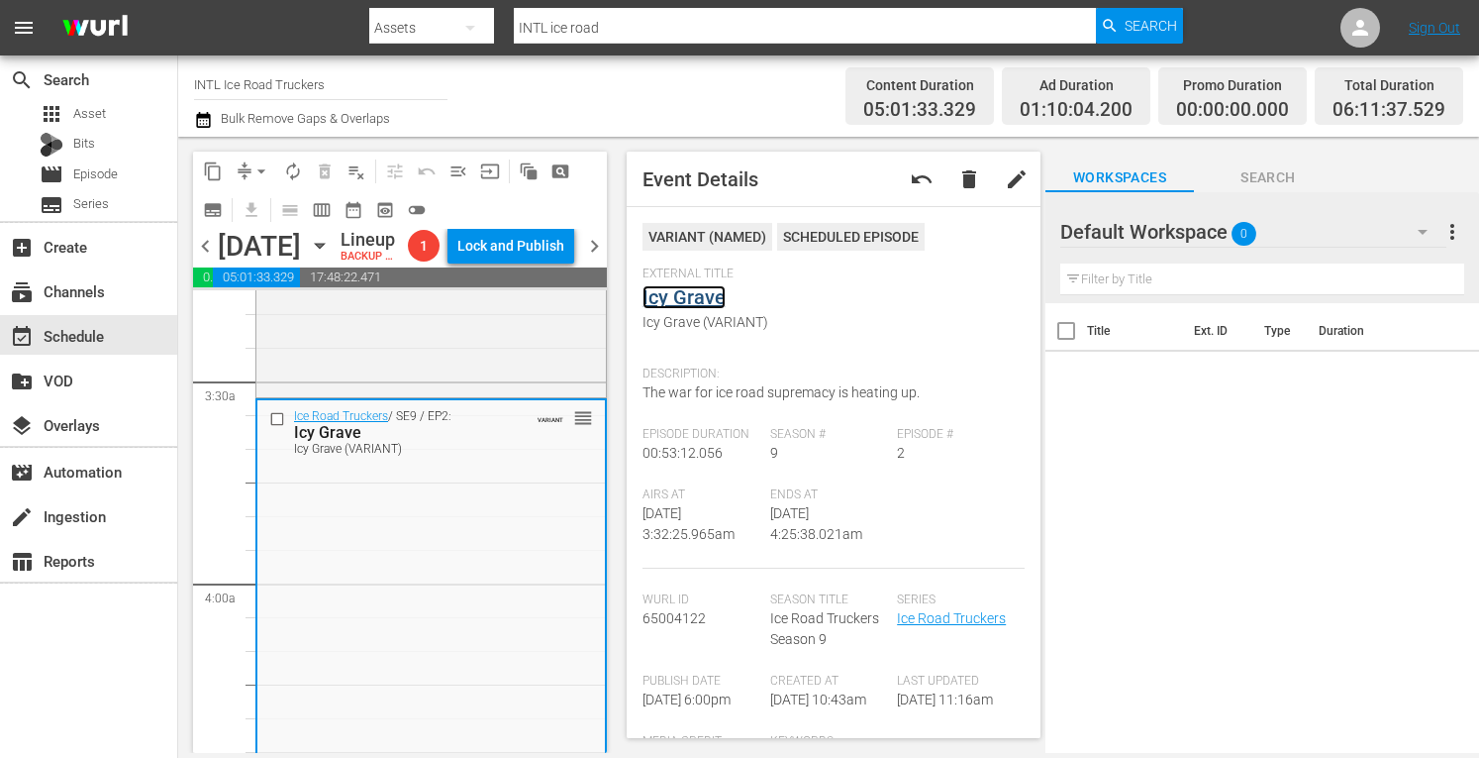
click at [697, 296] on link "Icy Grave" at bounding box center [684, 297] width 83 height 24
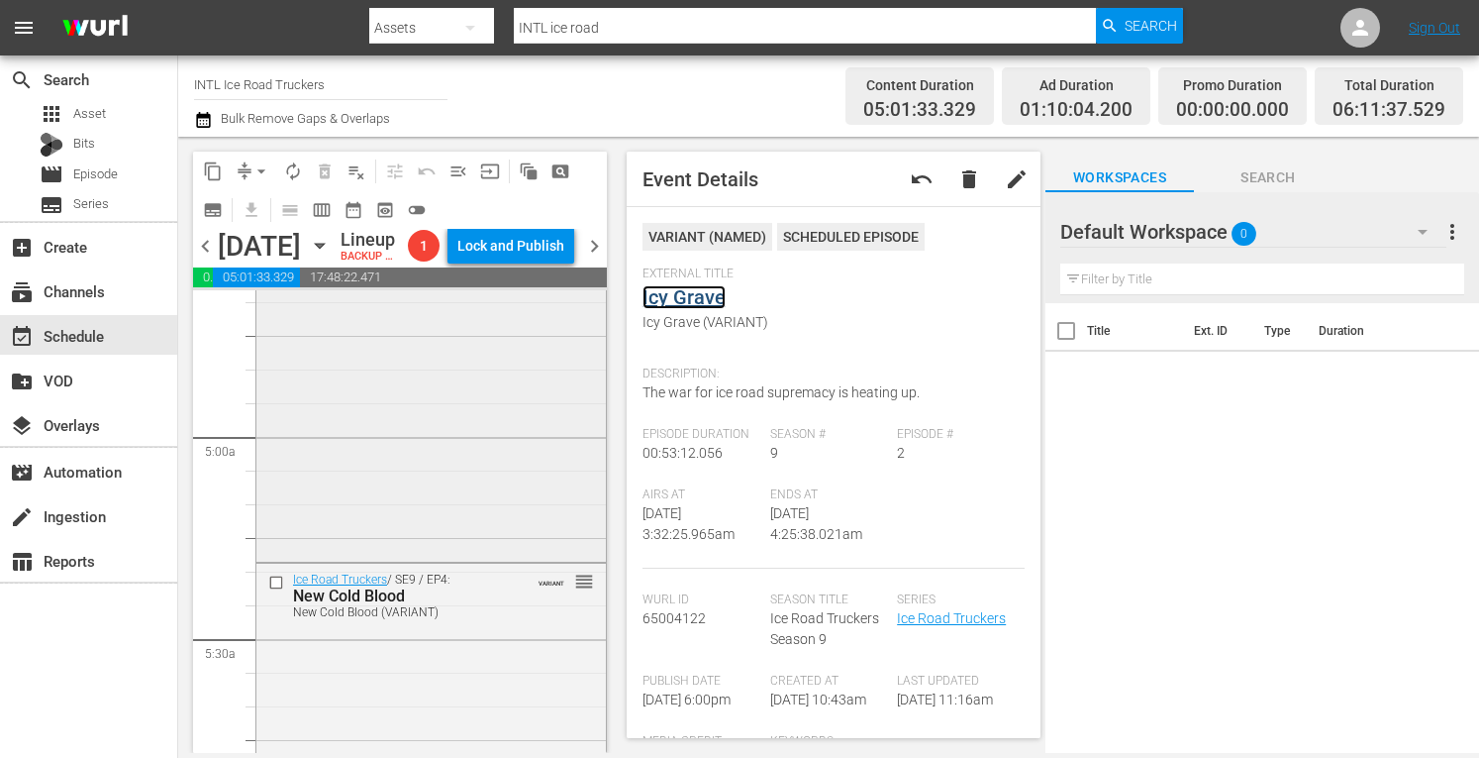
scroll to position [1878, 0]
click at [350, 498] on div "Ice Road Truckers / SE9 / EP3: Trail Blazers Trail Blazers (VARIANT) VARIANT re…" at bounding box center [431, 377] width 350 height 351
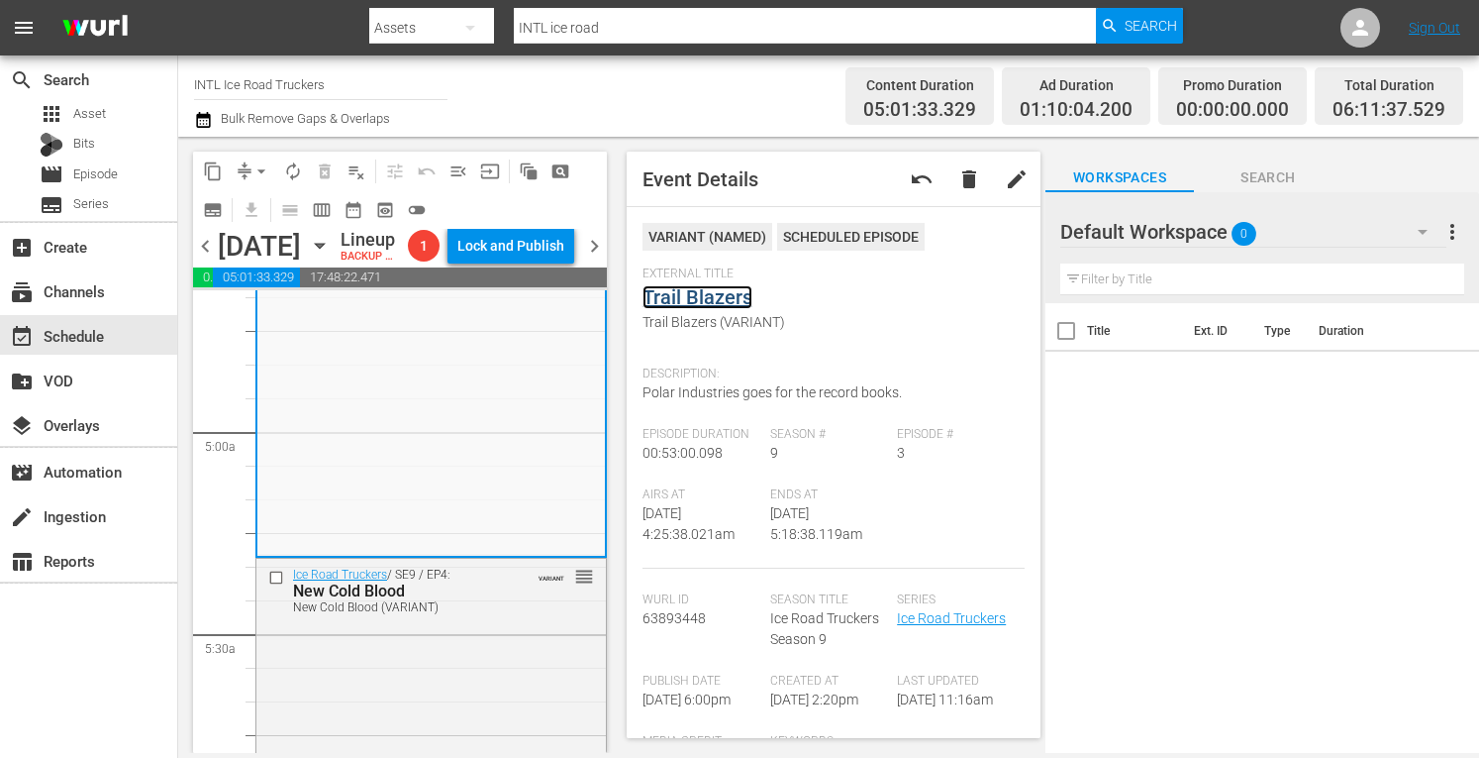
click at [713, 303] on link "Trail Blazers" at bounding box center [698, 297] width 110 height 24
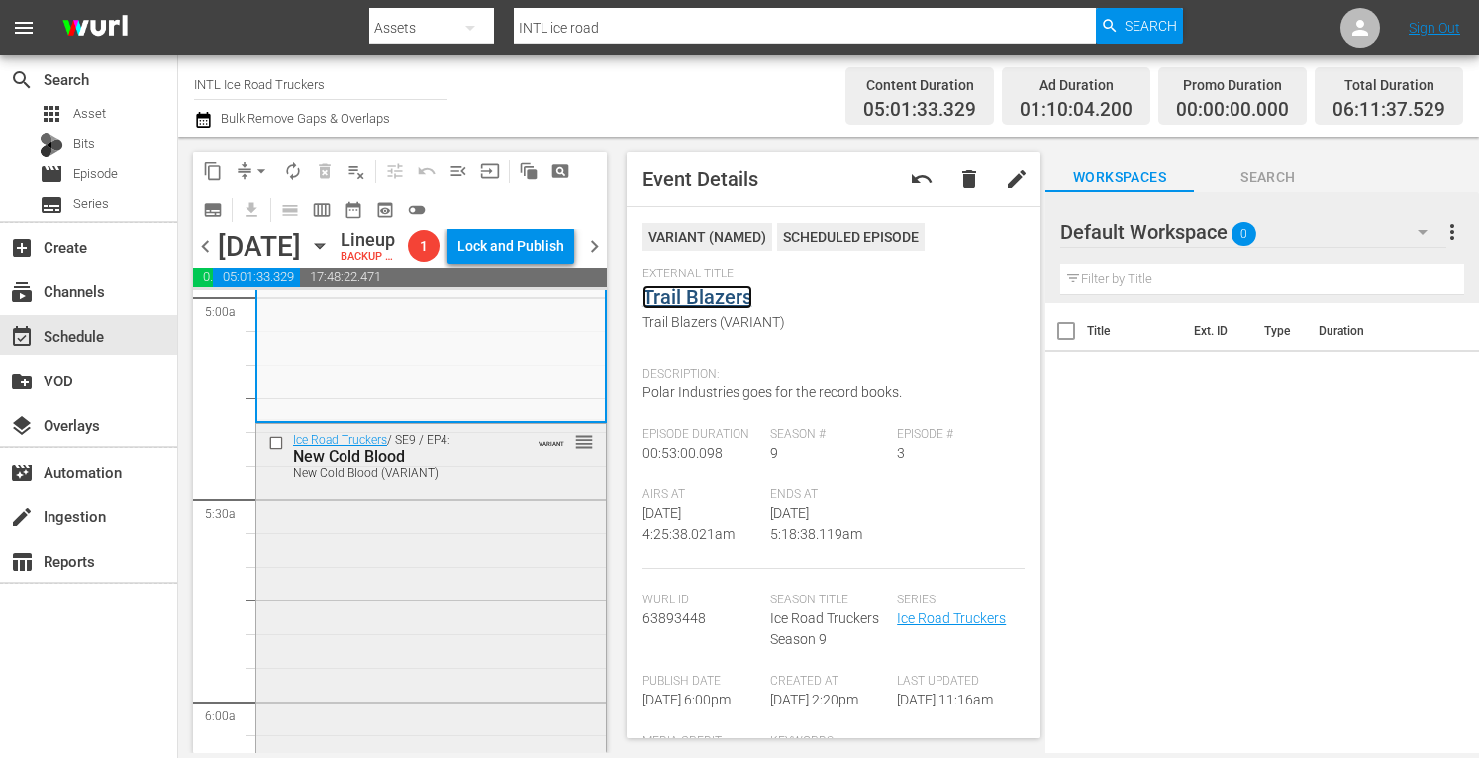
scroll to position [2015, 0]
click at [392, 592] on div "Ice Road Truckers / SE9 / EP4: New Cold Blood New Cold Blood (VARIANT) VARIANT …" at bounding box center [431, 597] width 350 height 351
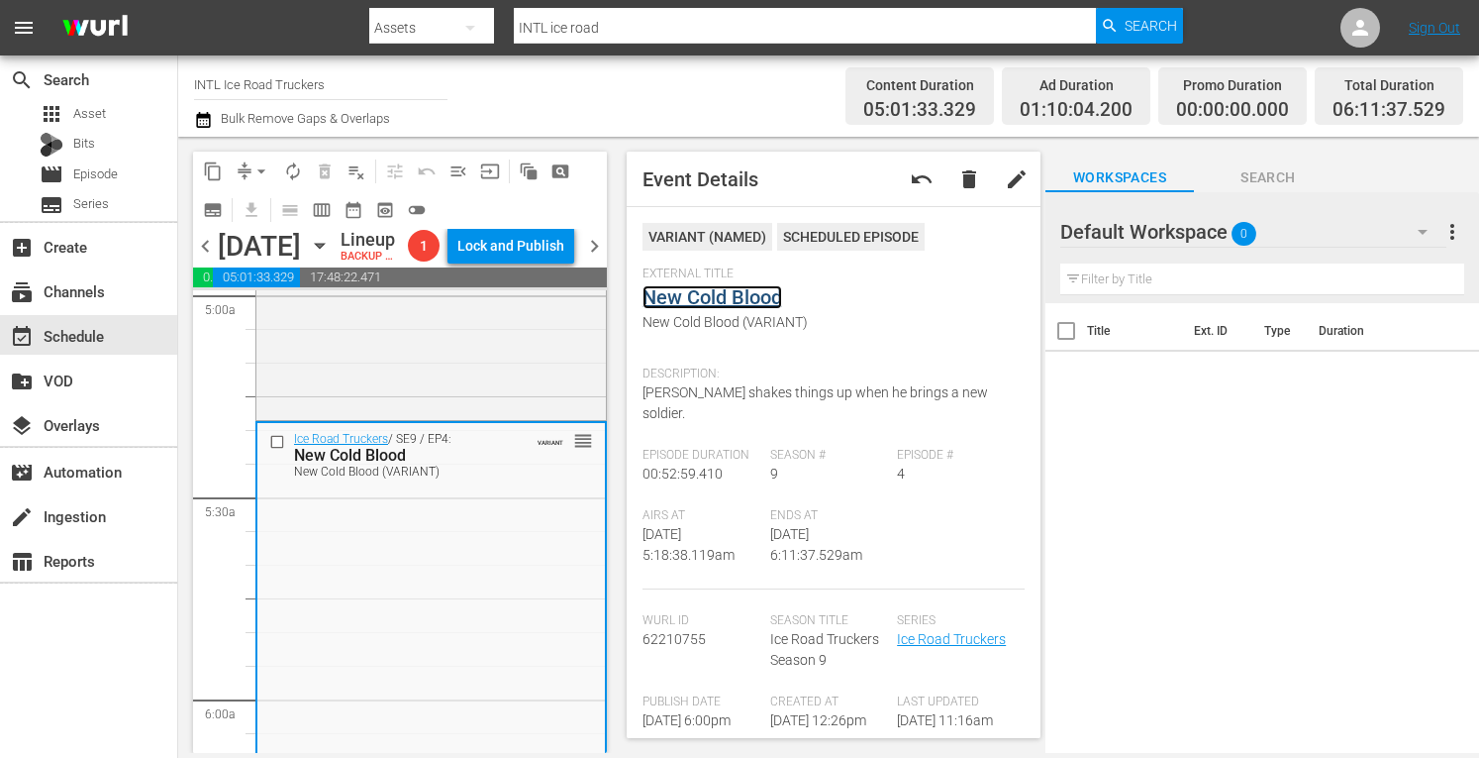
click at [737, 301] on link "New Cold Blood" at bounding box center [713, 297] width 140 height 24
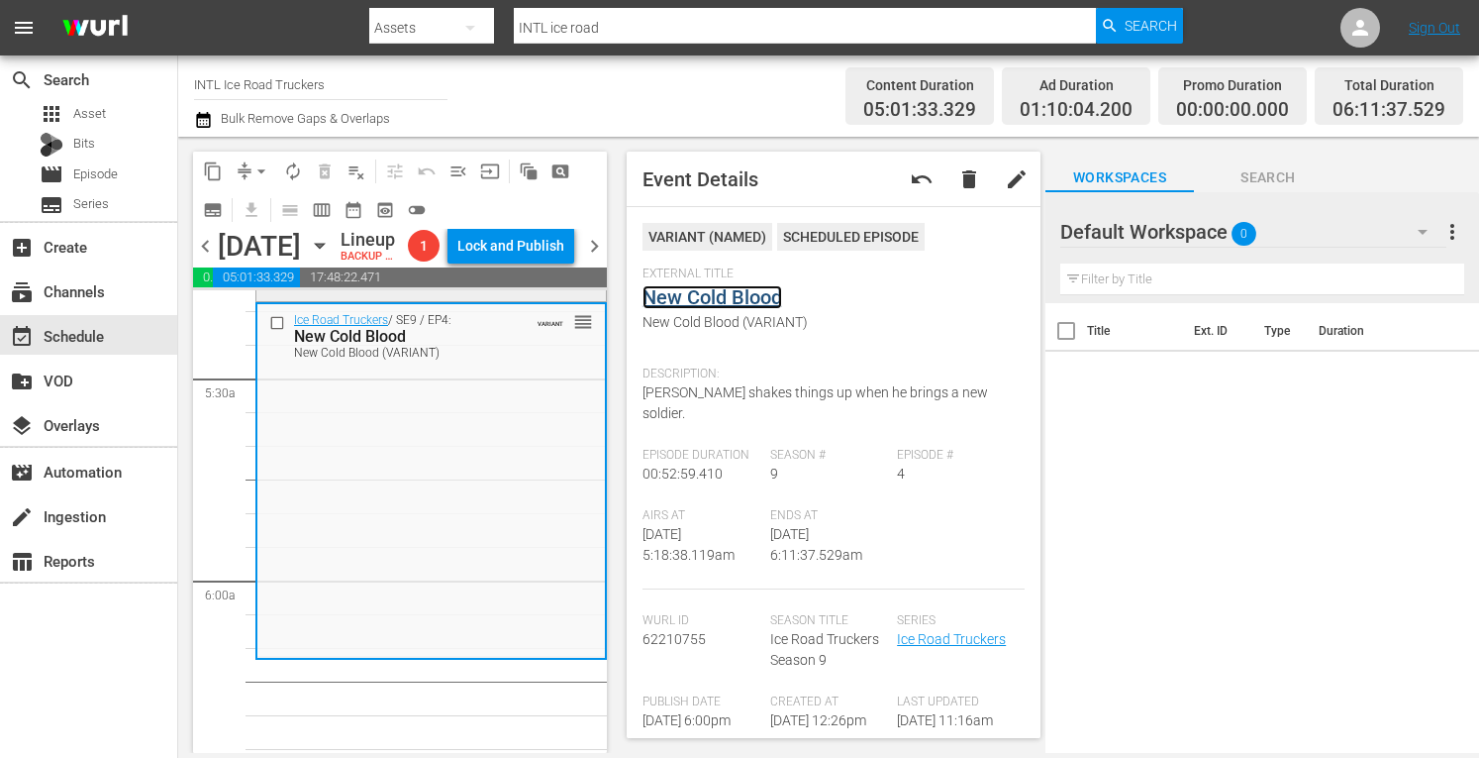
scroll to position [2138, 0]
click at [260, 165] on span "arrow_drop_down" at bounding box center [262, 171] width 20 height 20
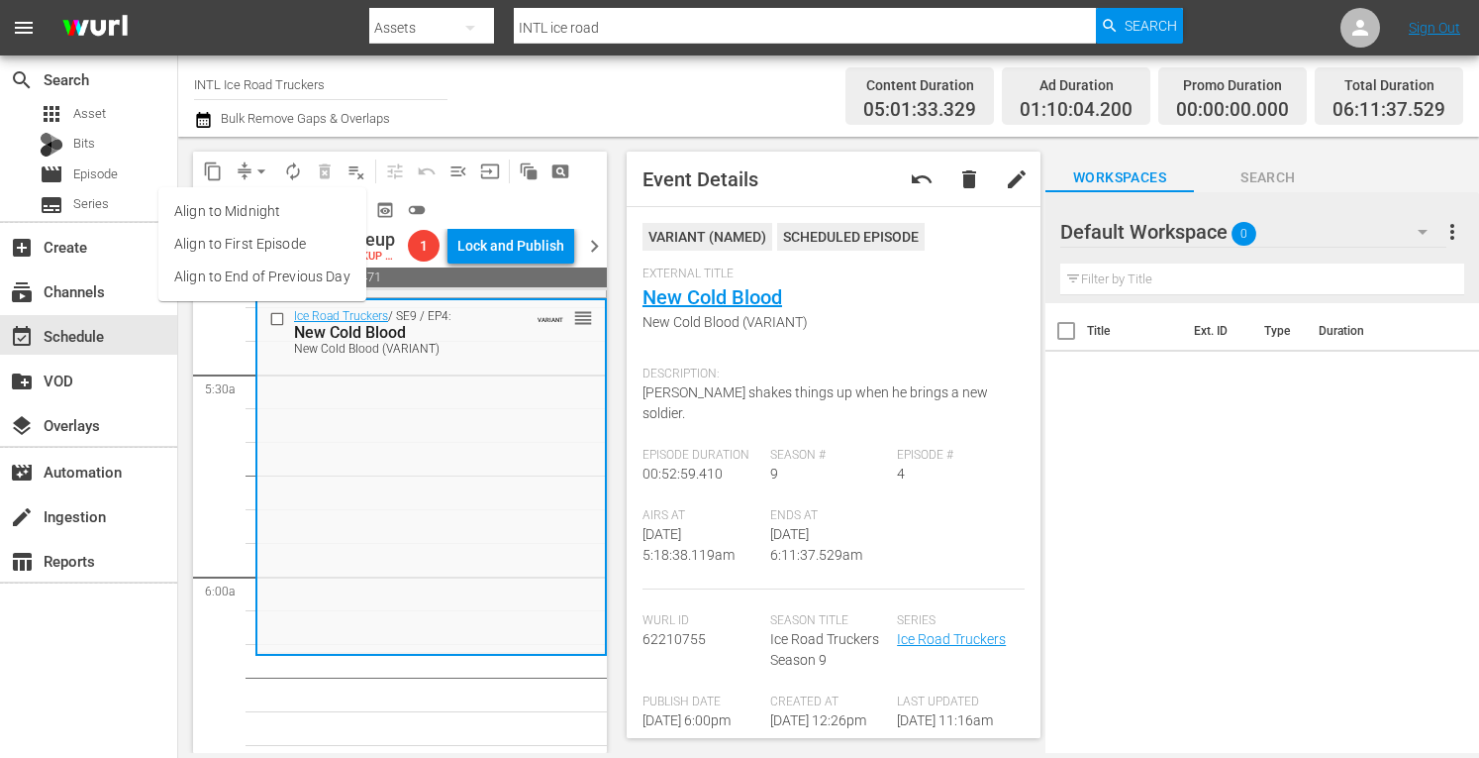
click at [245, 223] on li "Align to Midnight" at bounding box center [262, 211] width 208 height 33
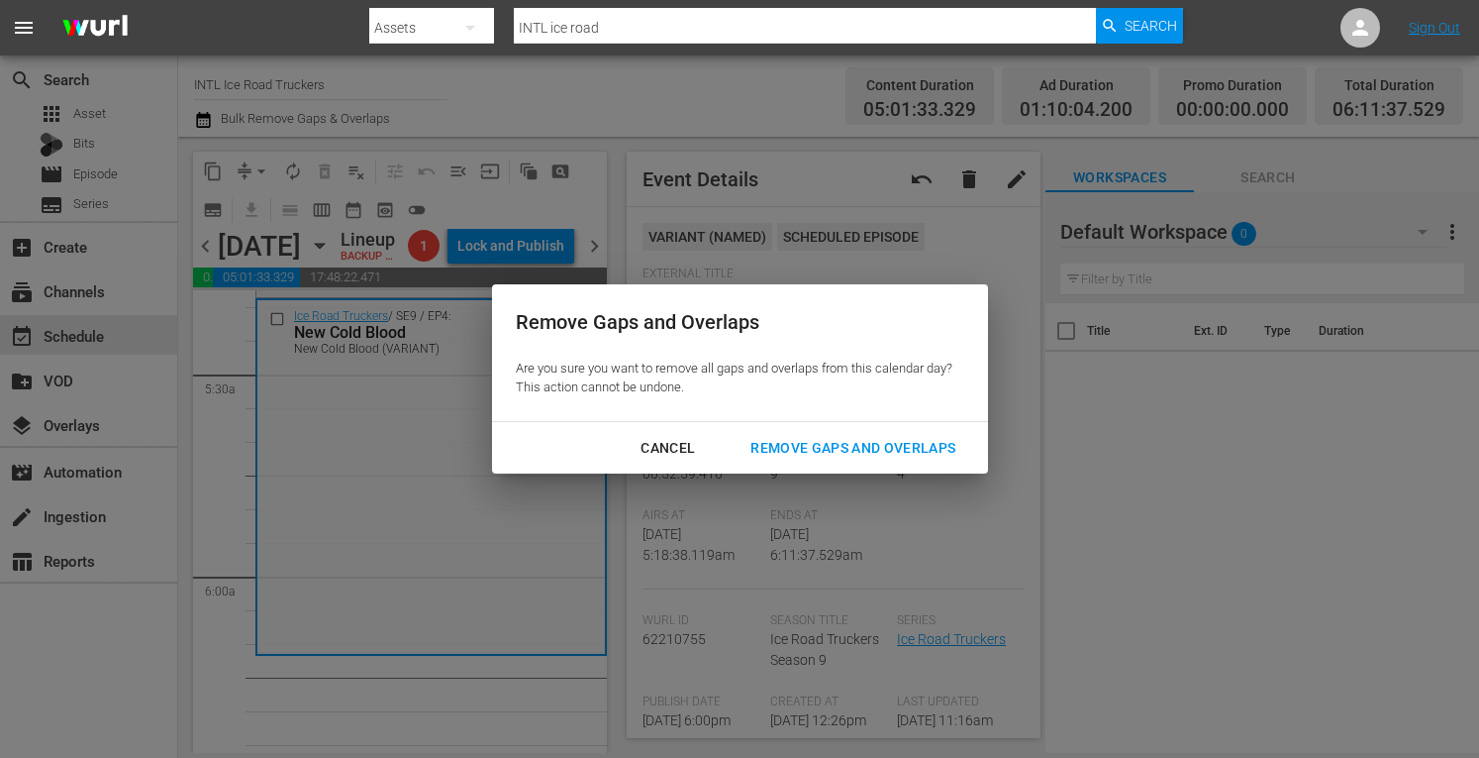
click at [809, 449] on div "Remove Gaps and Overlaps" at bounding box center [853, 448] width 237 height 25
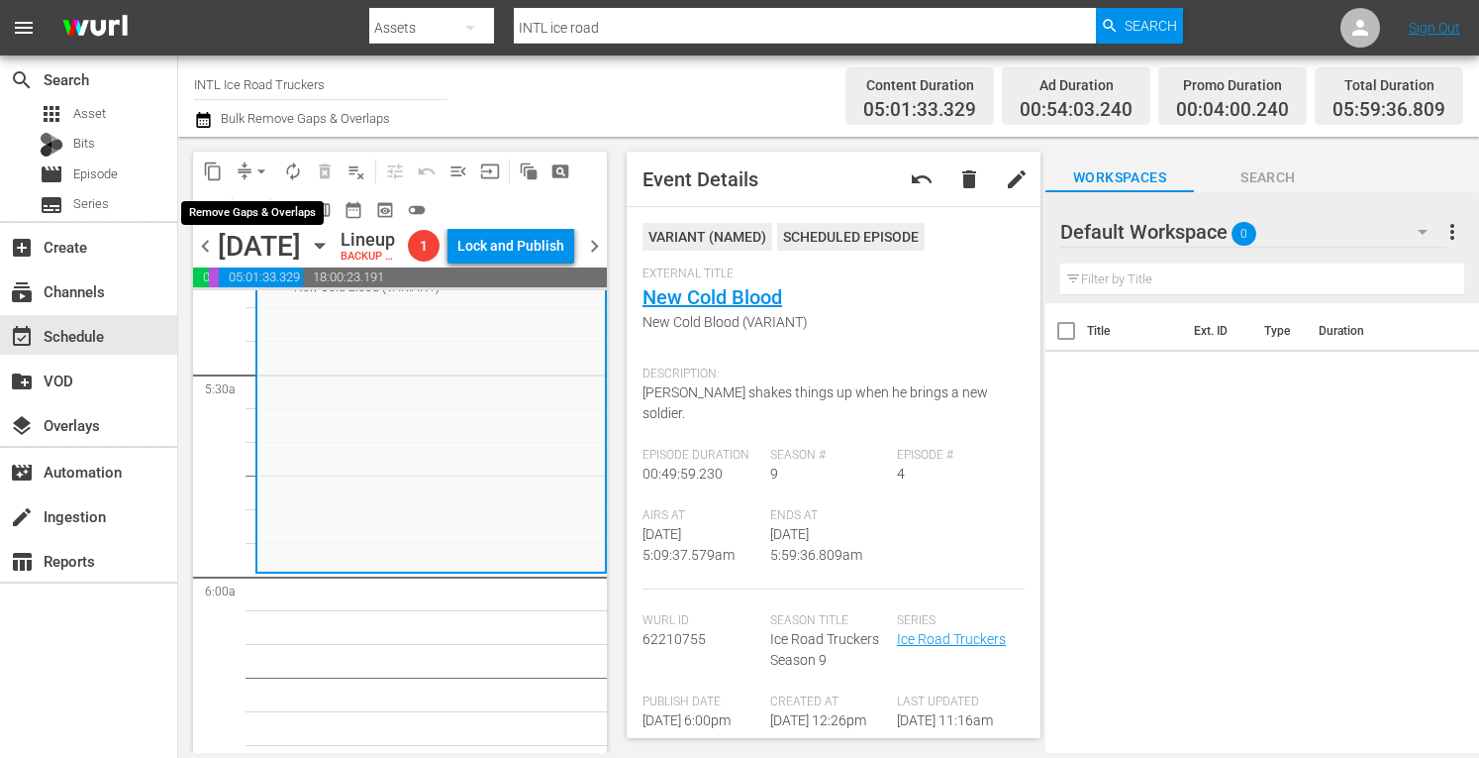
click at [257, 169] on span "arrow_drop_down" at bounding box center [262, 171] width 20 height 20
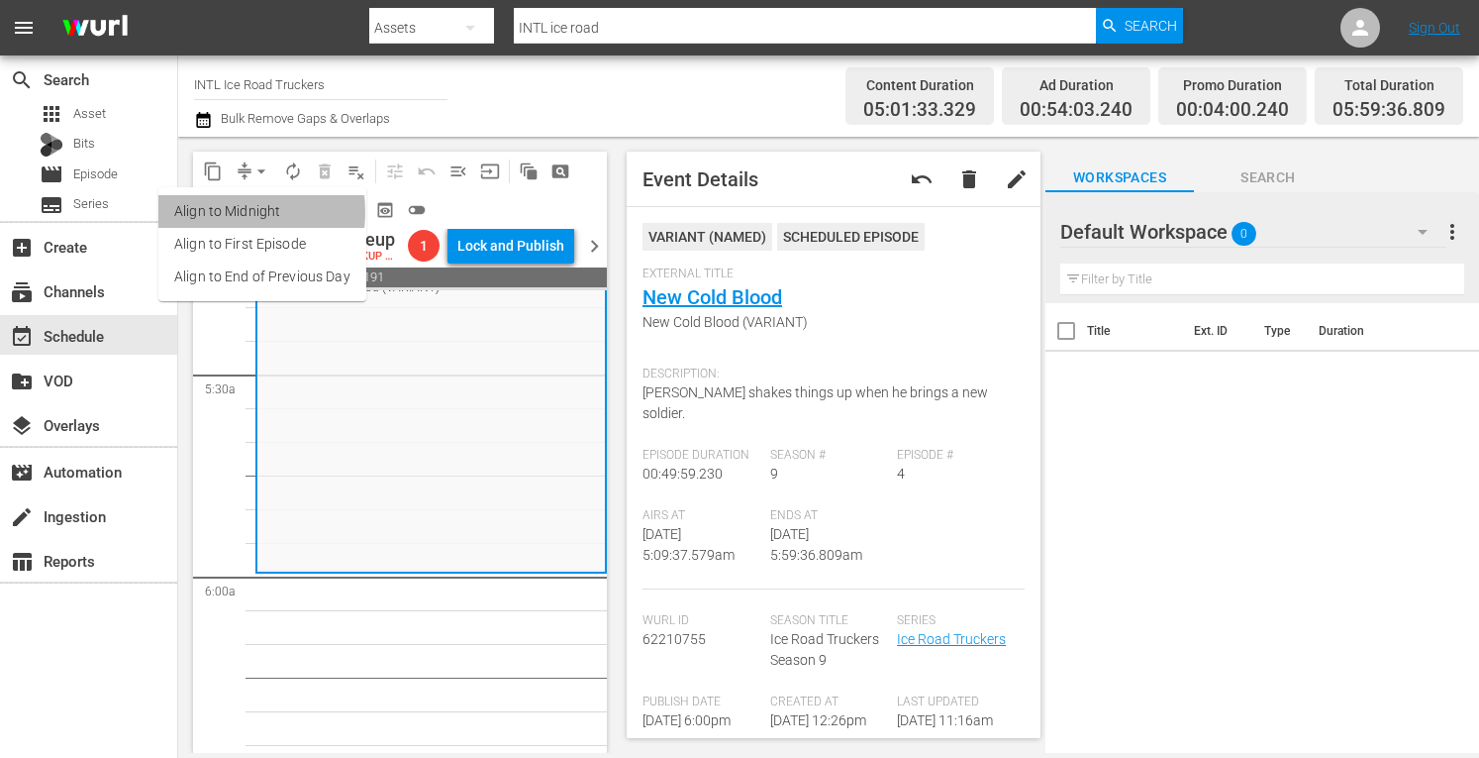
click at [214, 212] on li "Align to Midnight" at bounding box center [262, 211] width 208 height 33
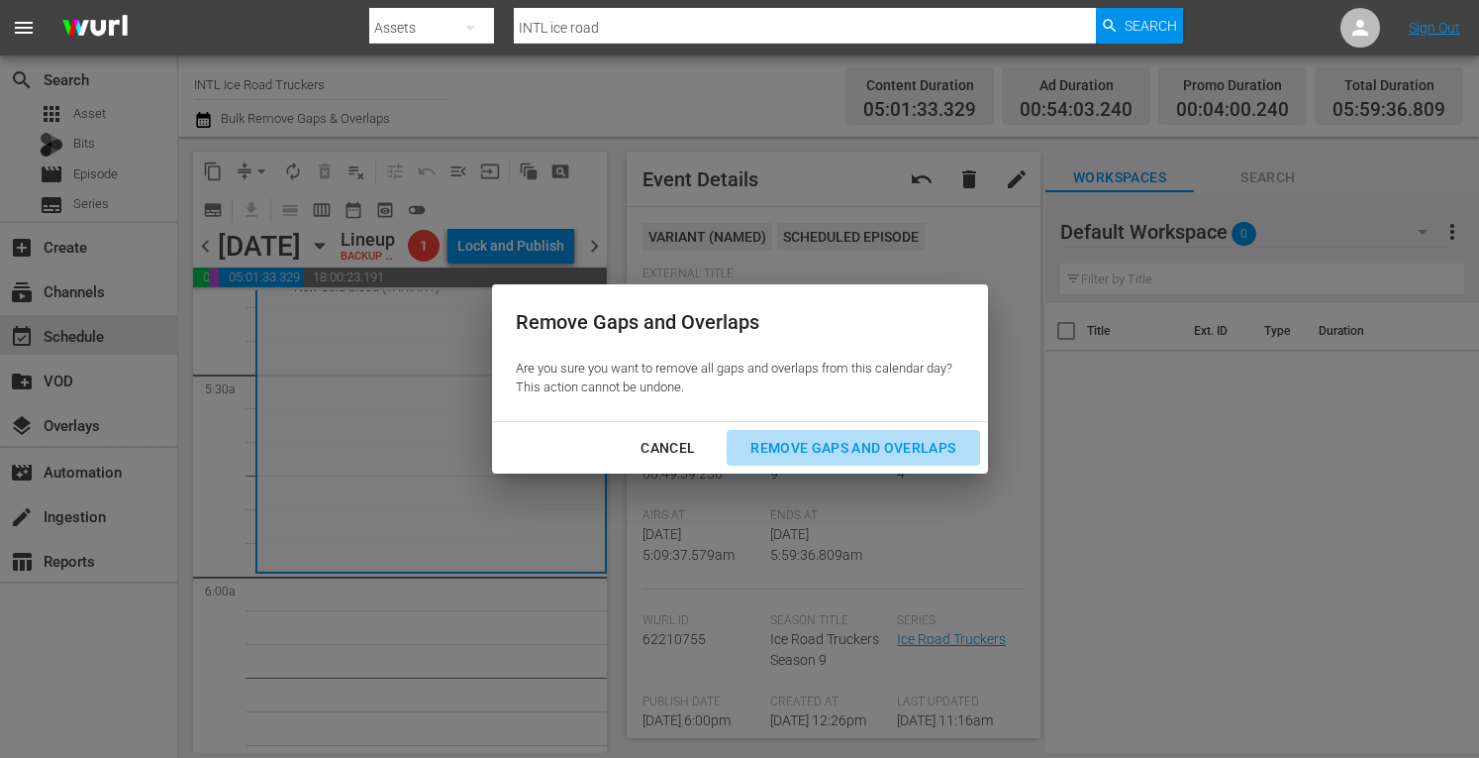
click at [784, 436] on div "Remove Gaps and Overlaps" at bounding box center [853, 448] width 237 height 25
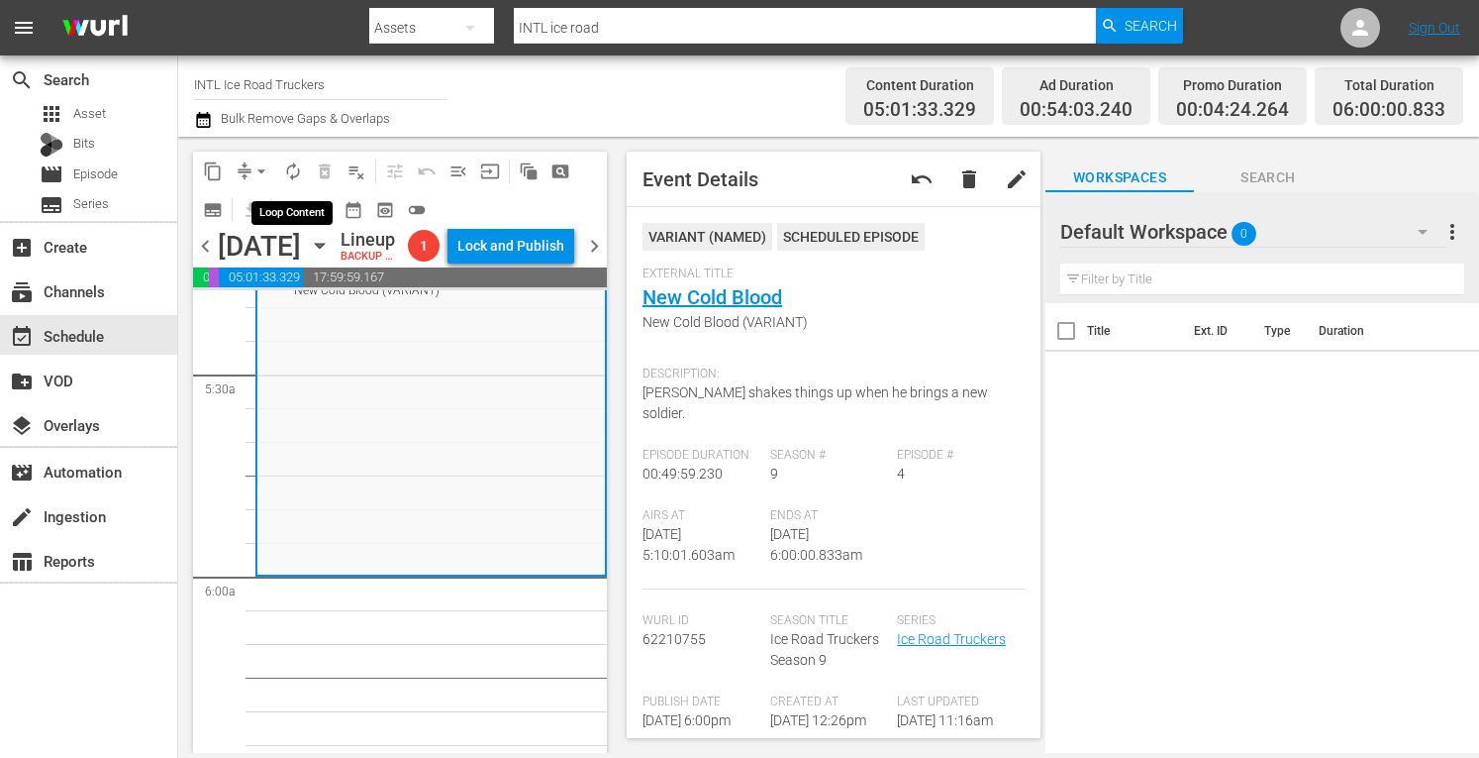
click at [289, 169] on span "autorenew_outlined" at bounding box center [293, 171] width 20 height 20
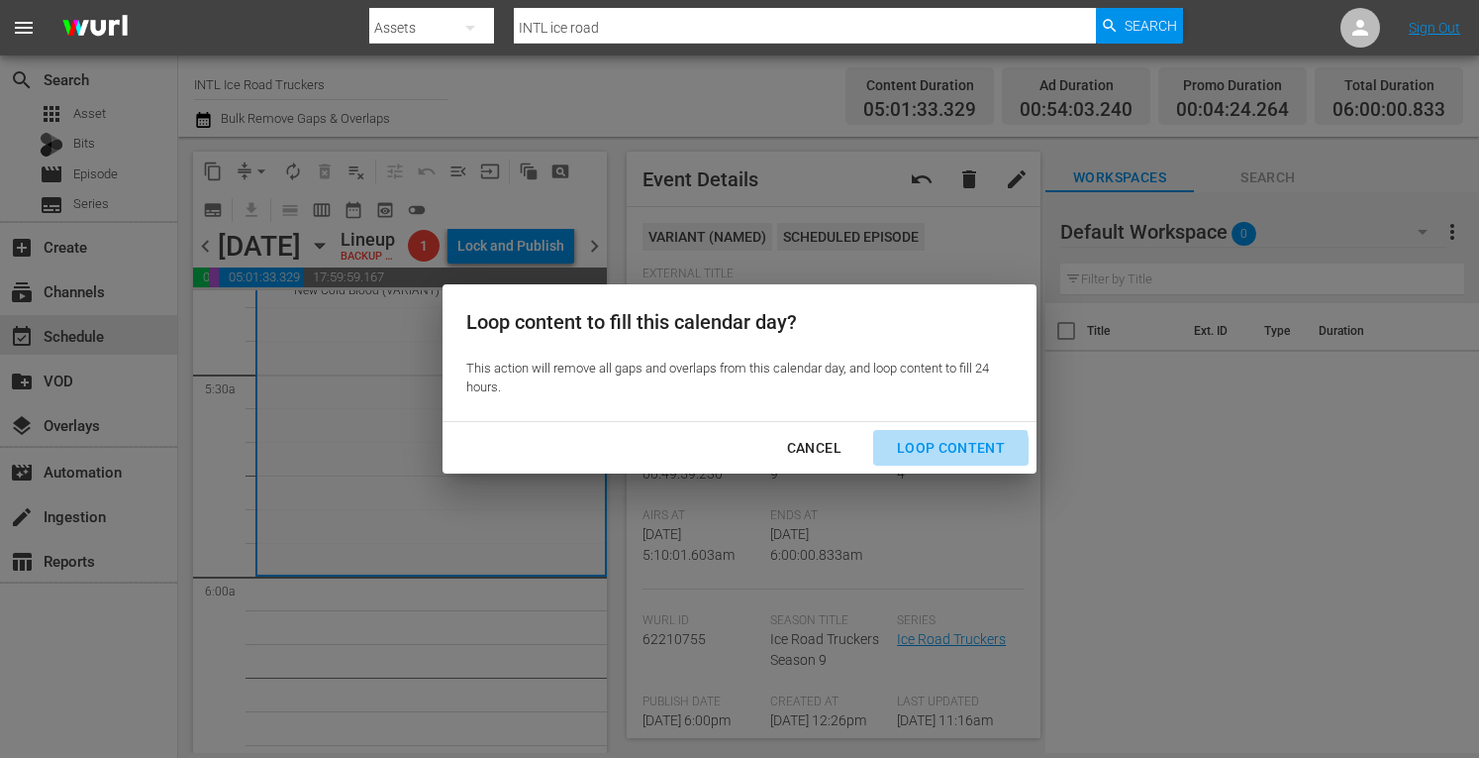
click at [918, 454] on div "Loop Content" at bounding box center [951, 448] width 140 height 25
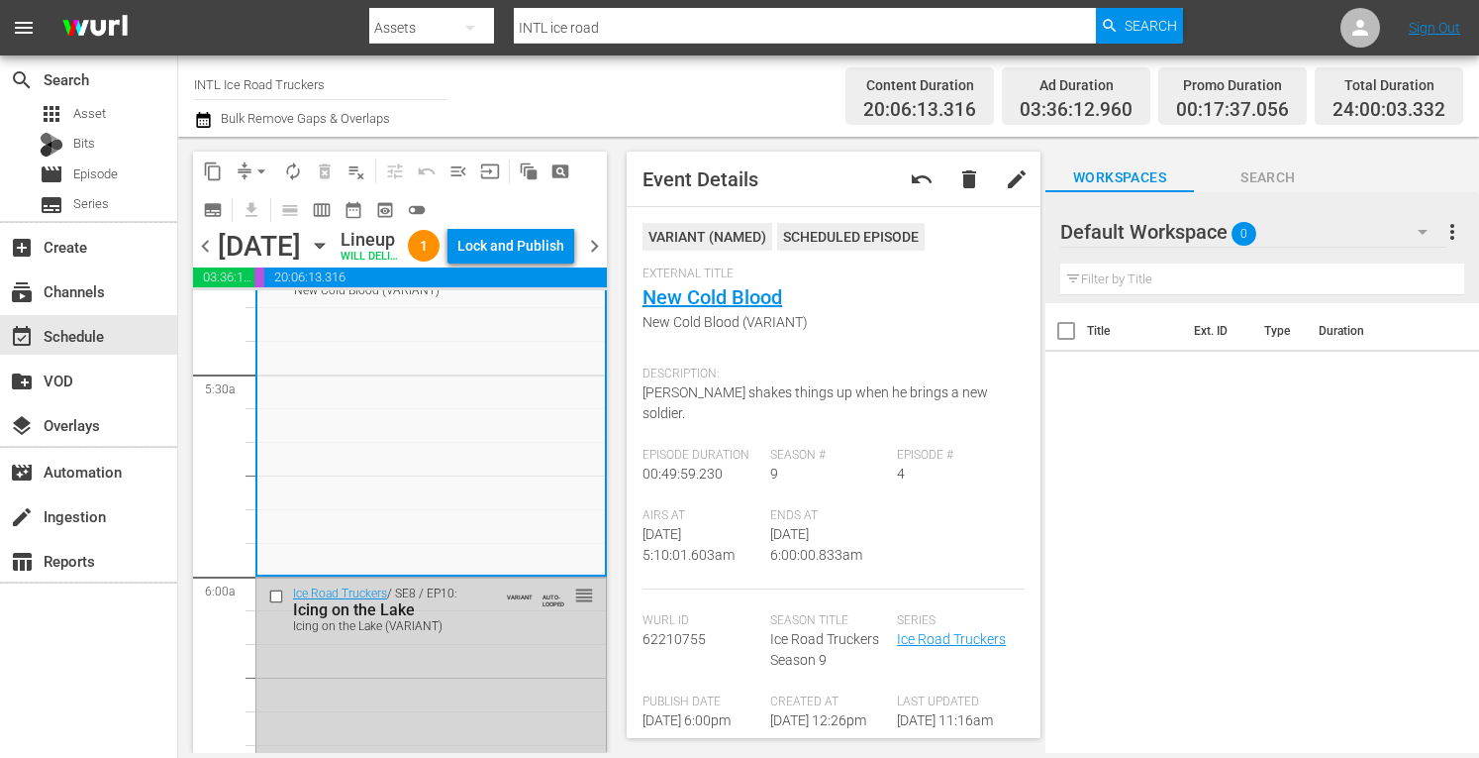
click at [513, 249] on div "Lock and Publish" at bounding box center [510, 246] width 107 height 36
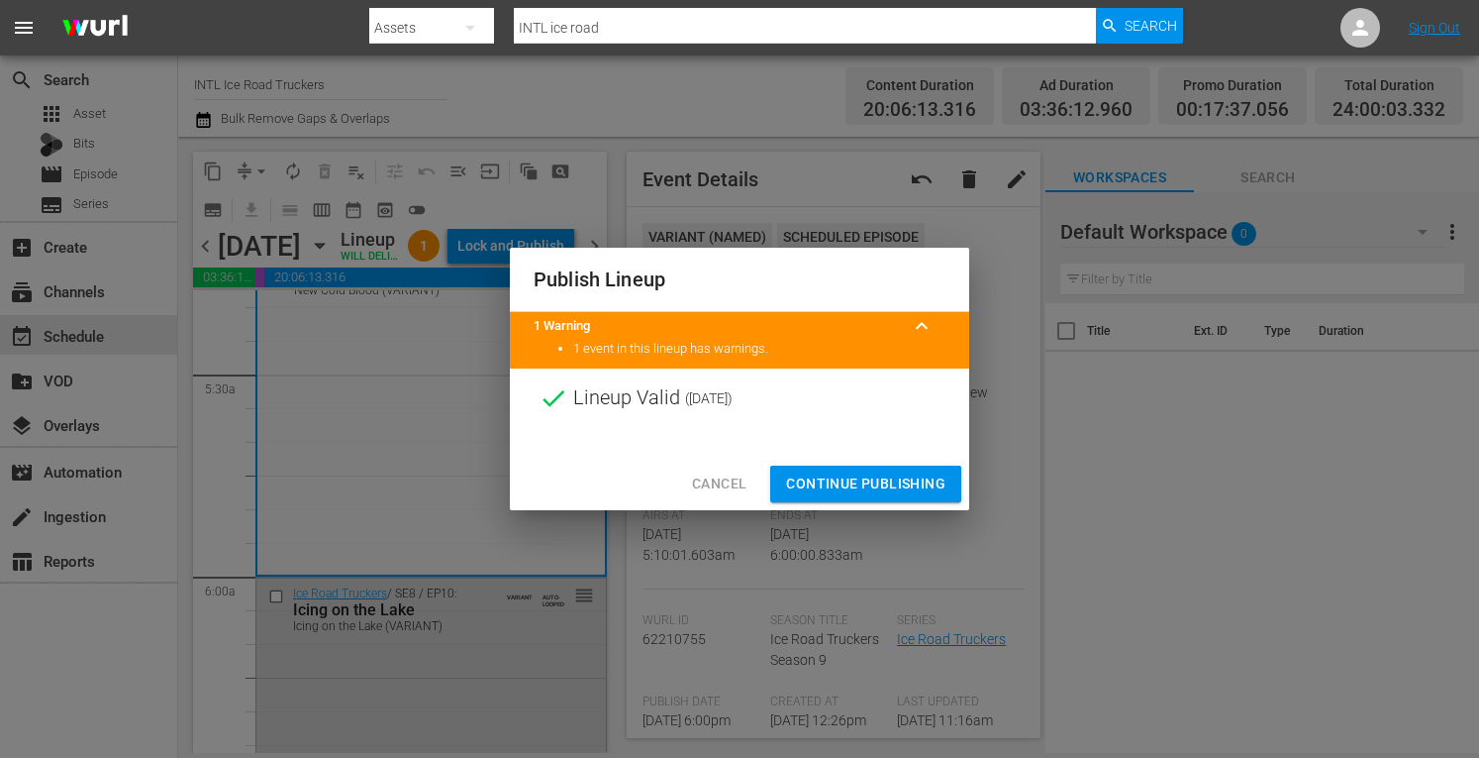
click at [867, 485] on span "Continue Publishing" at bounding box center [865, 483] width 159 height 25
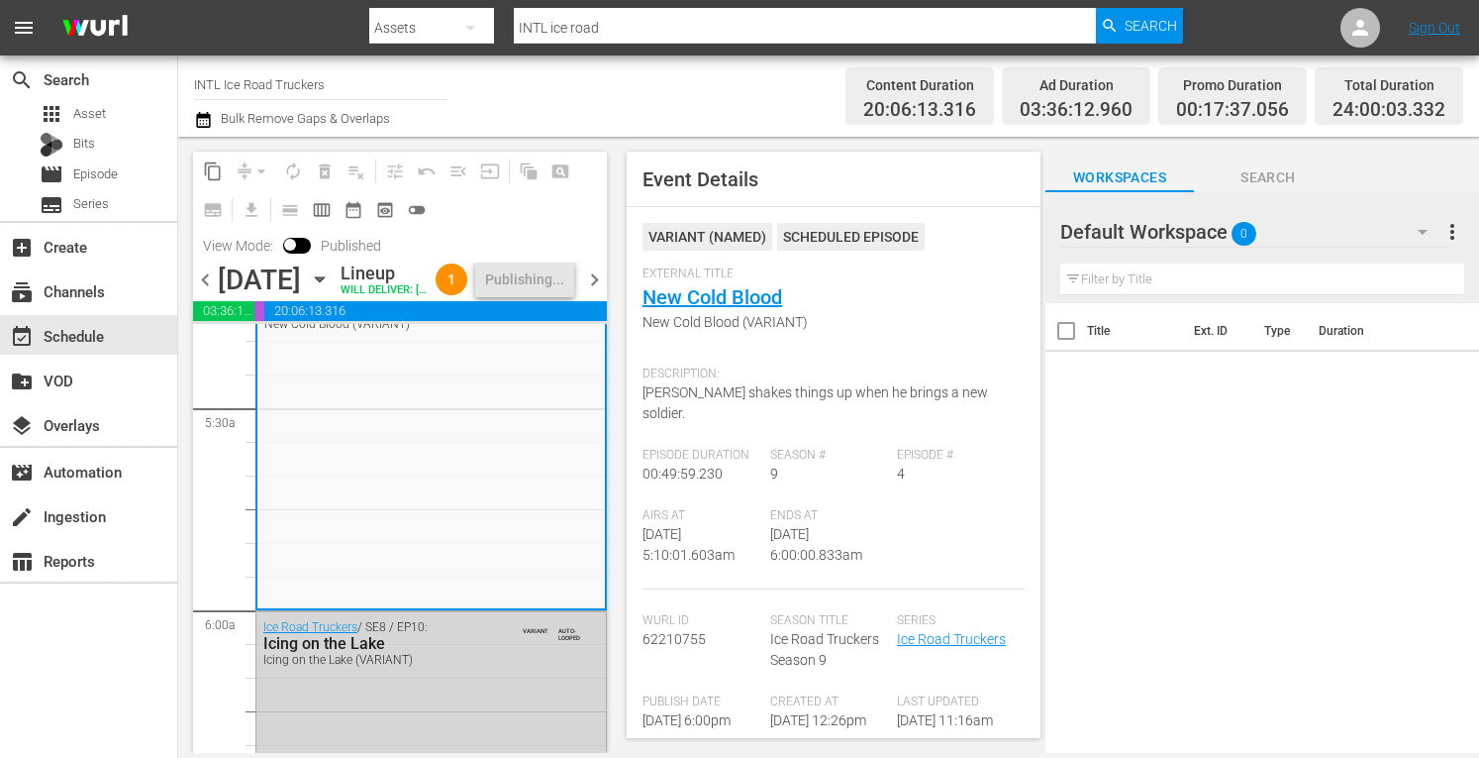
click at [588, 292] on span "chevron_right" at bounding box center [594, 279] width 25 height 25
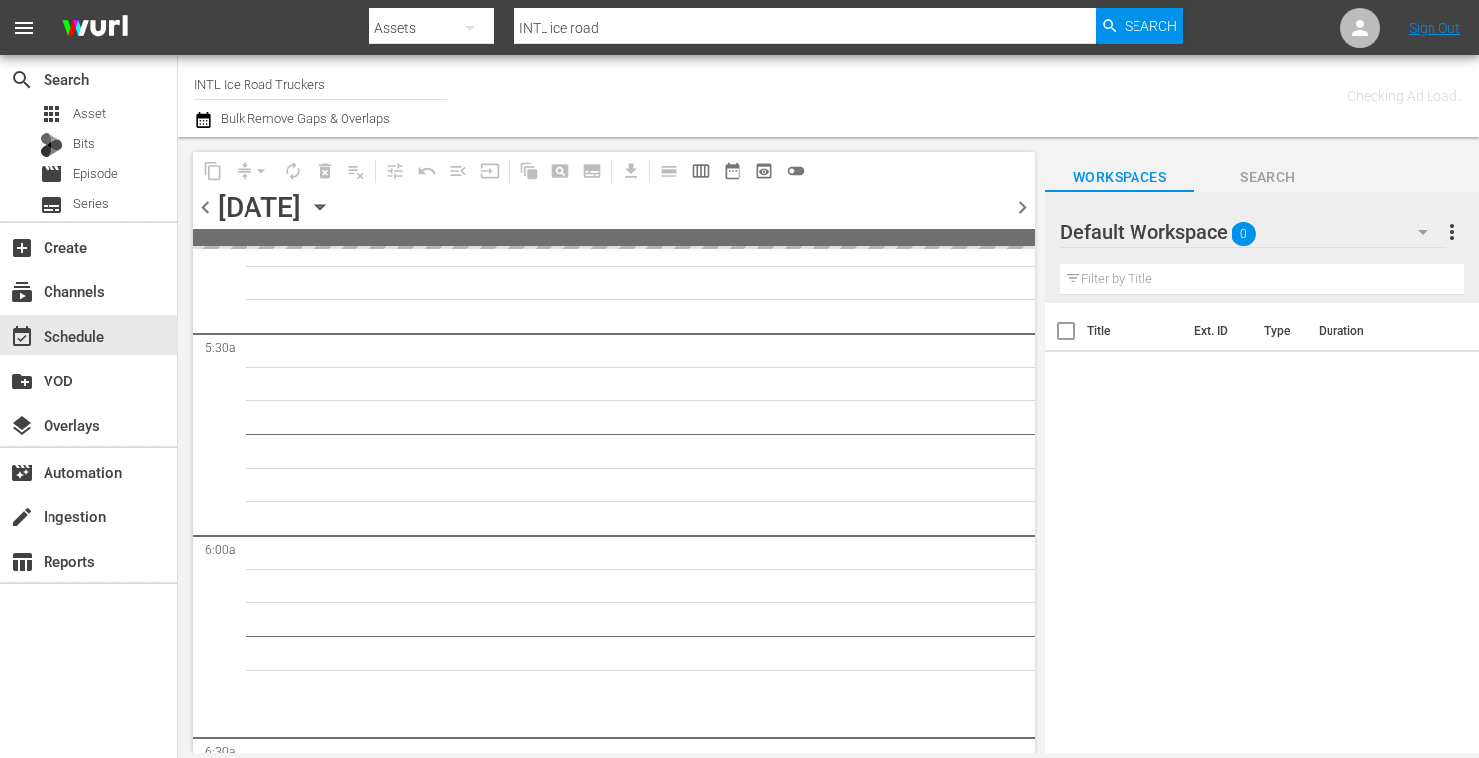
scroll to position [2306, 0]
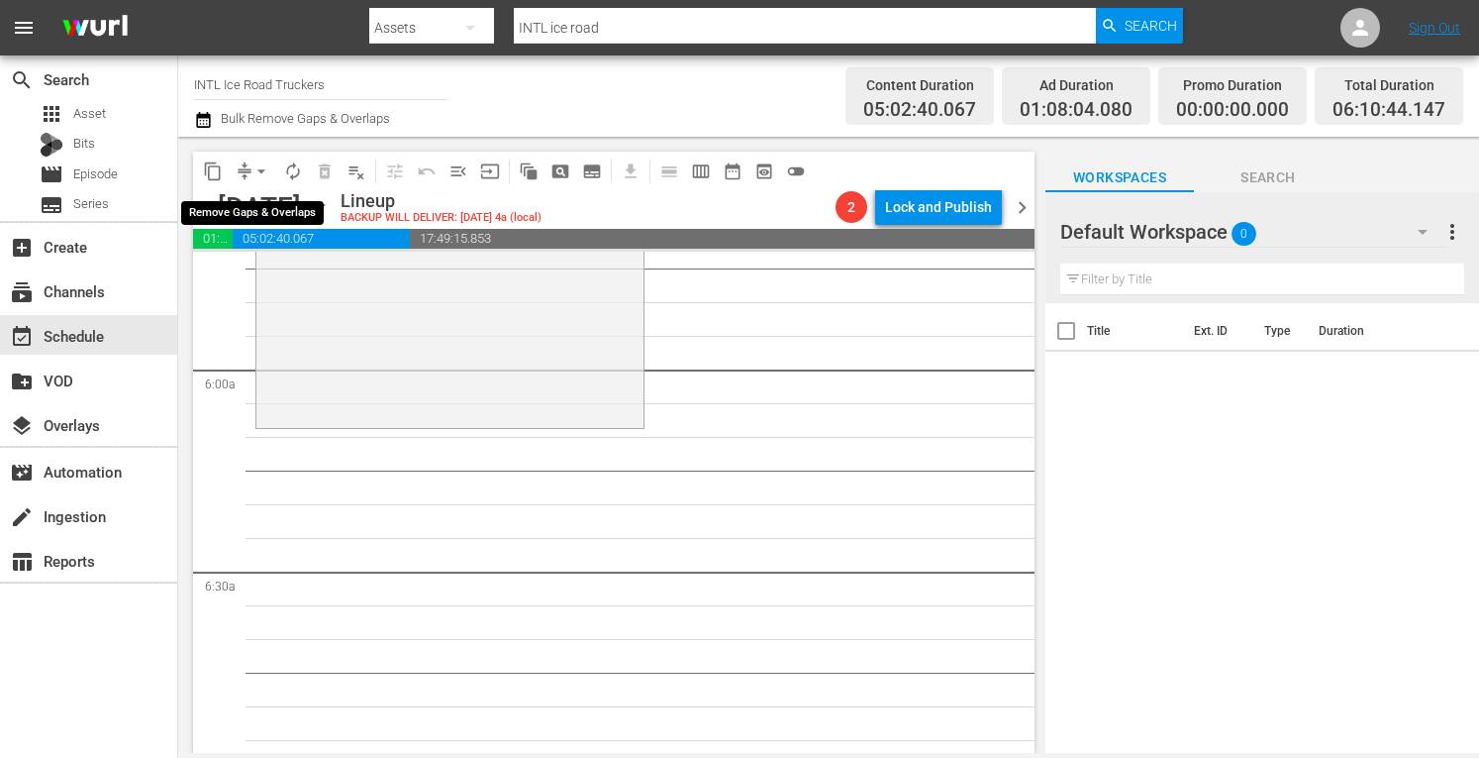
click at [252, 161] on span "arrow_drop_down" at bounding box center [262, 171] width 20 height 20
click at [218, 215] on li "Align to Midnight" at bounding box center [262, 211] width 208 height 33
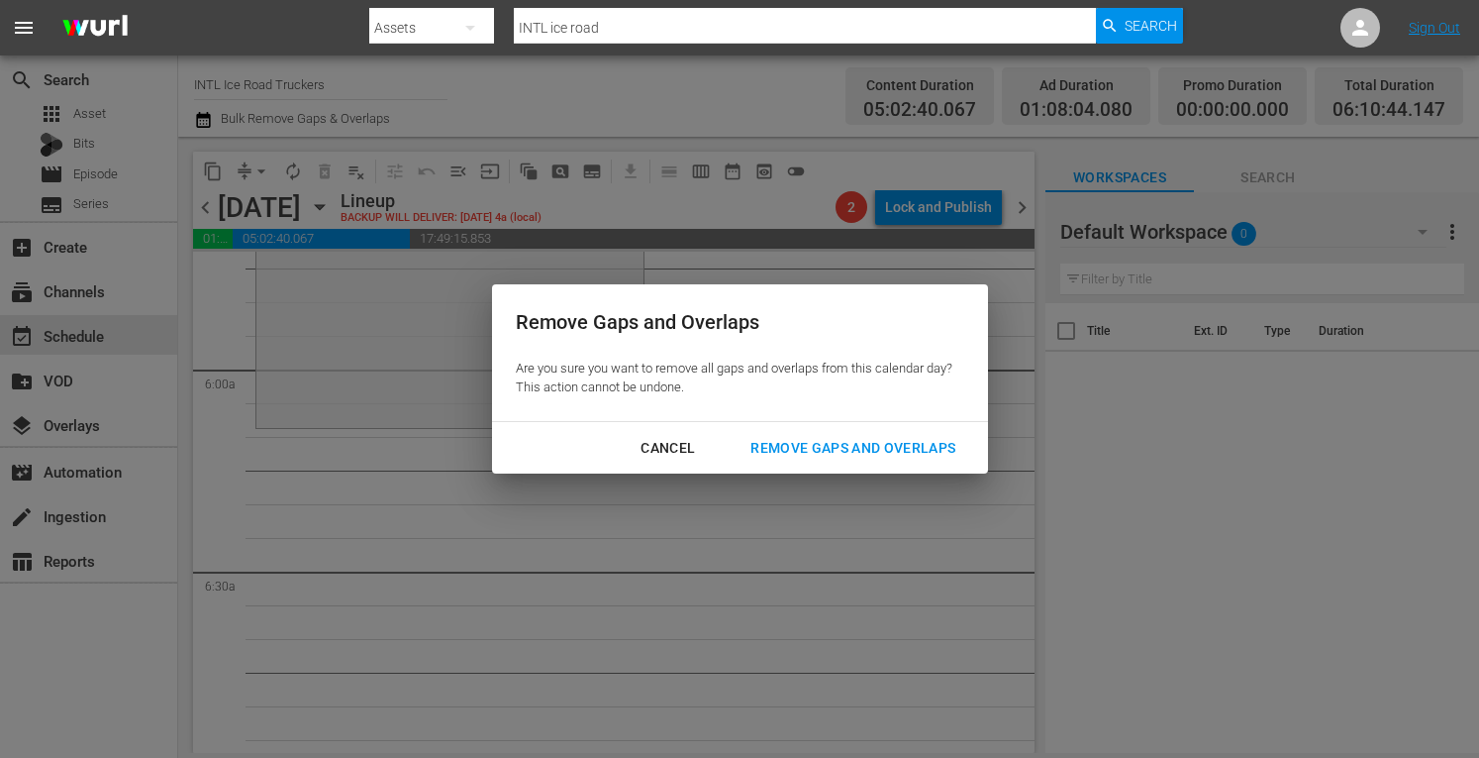
click at [887, 455] on div "Remove Gaps and Overlaps" at bounding box center [853, 448] width 237 height 25
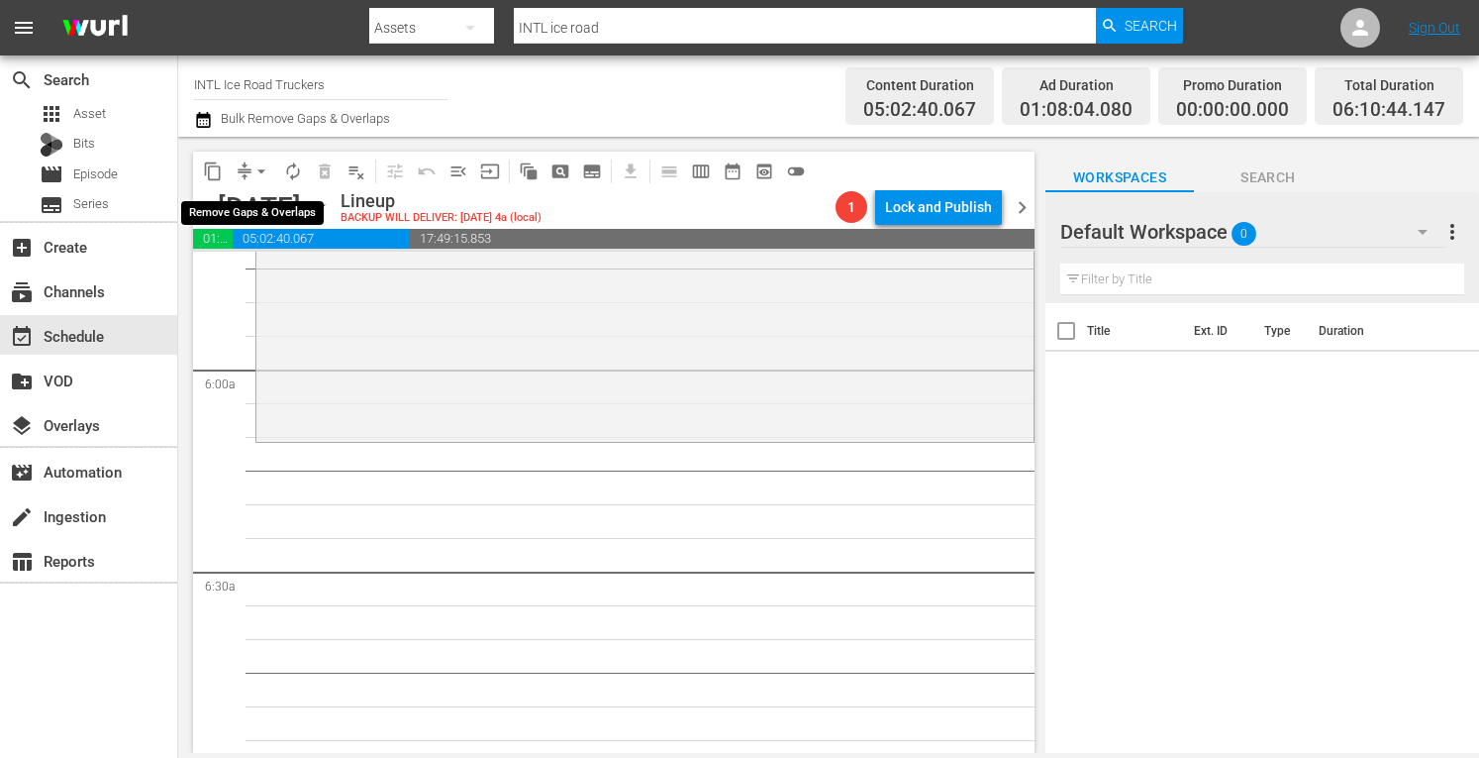
click at [267, 166] on span "arrow_drop_down" at bounding box center [262, 171] width 20 height 20
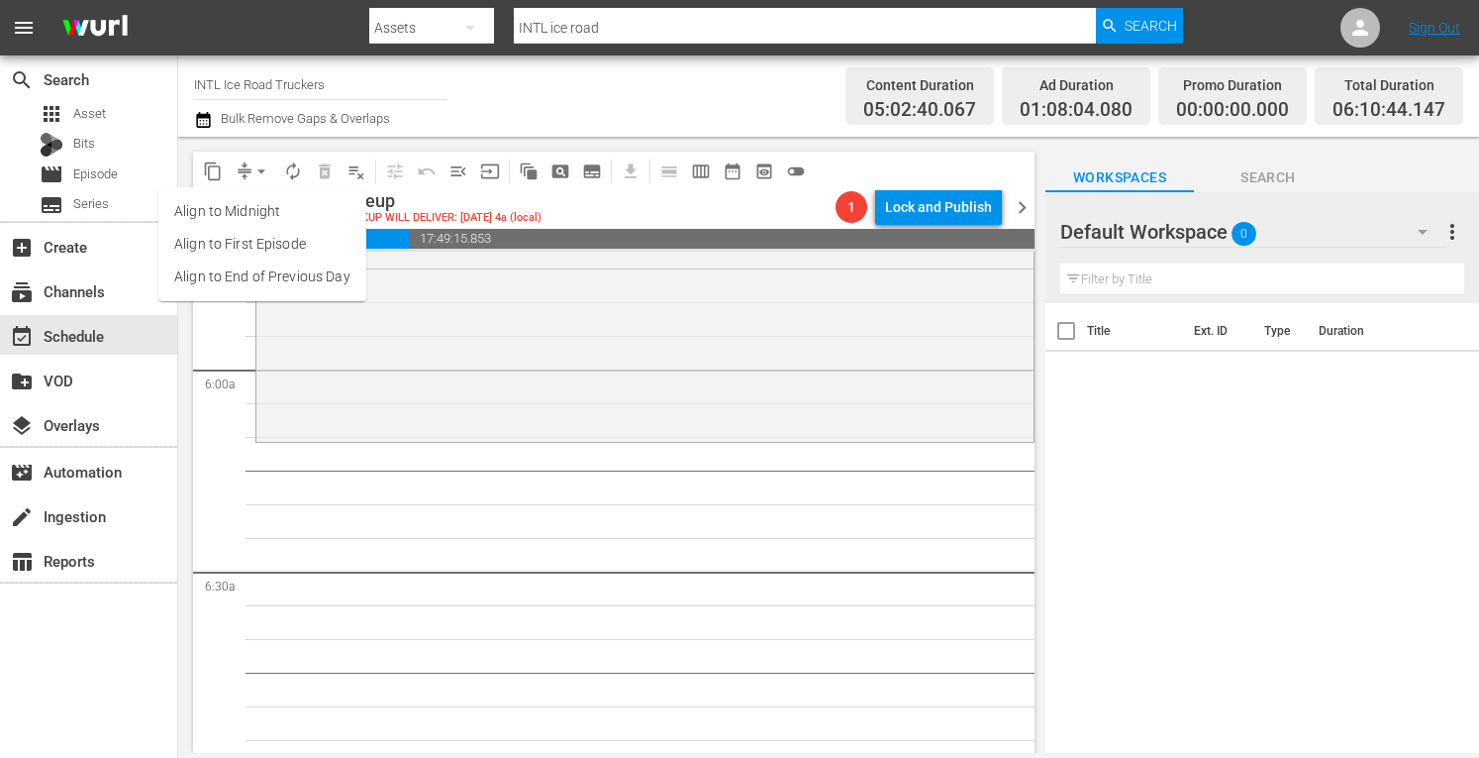
click at [235, 205] on li "Align to Midnight" at bounding box center [262, 211] width 208 height 33
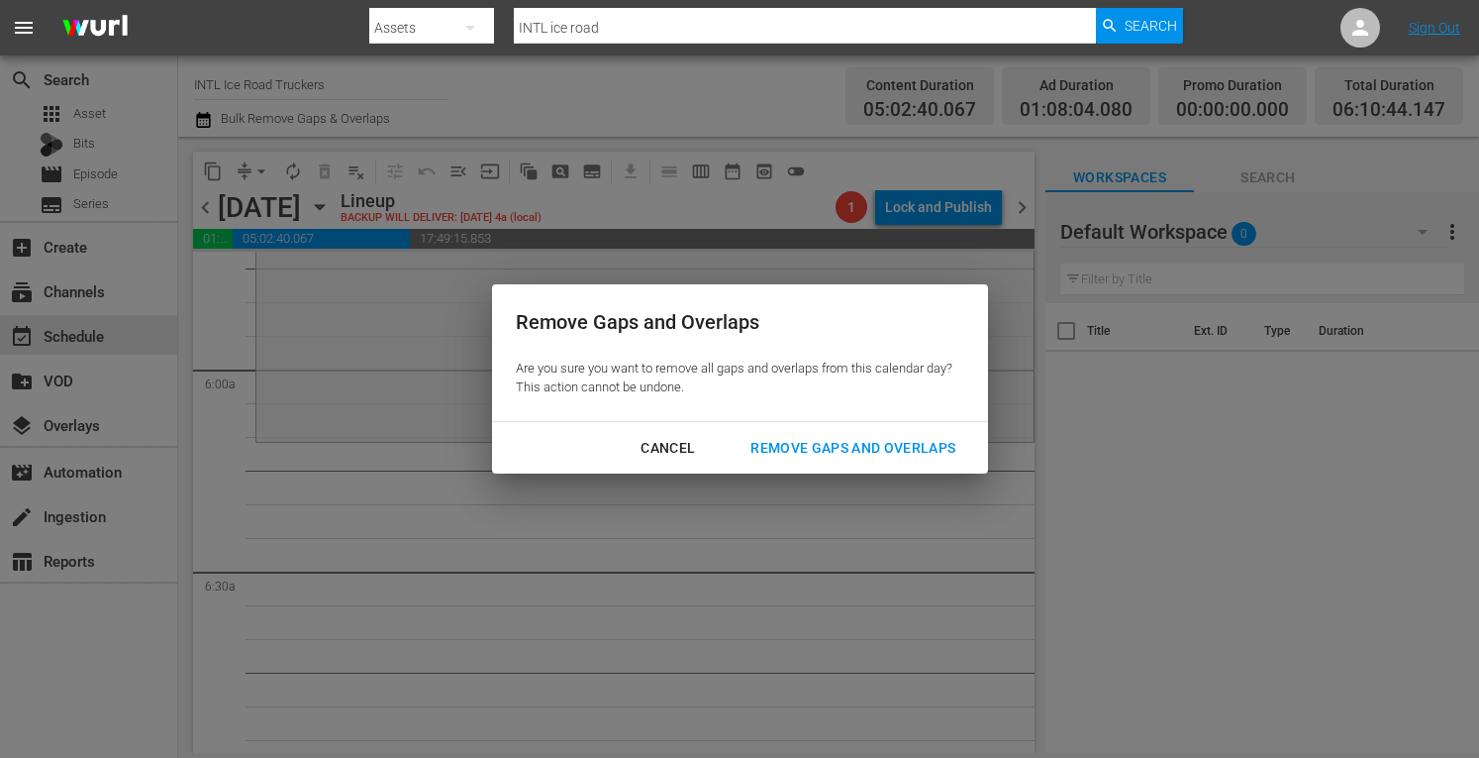
click at [858, 445] on div "Remove Gaps and Overlaps" at bounding box center [853, 448] width 237 height 25
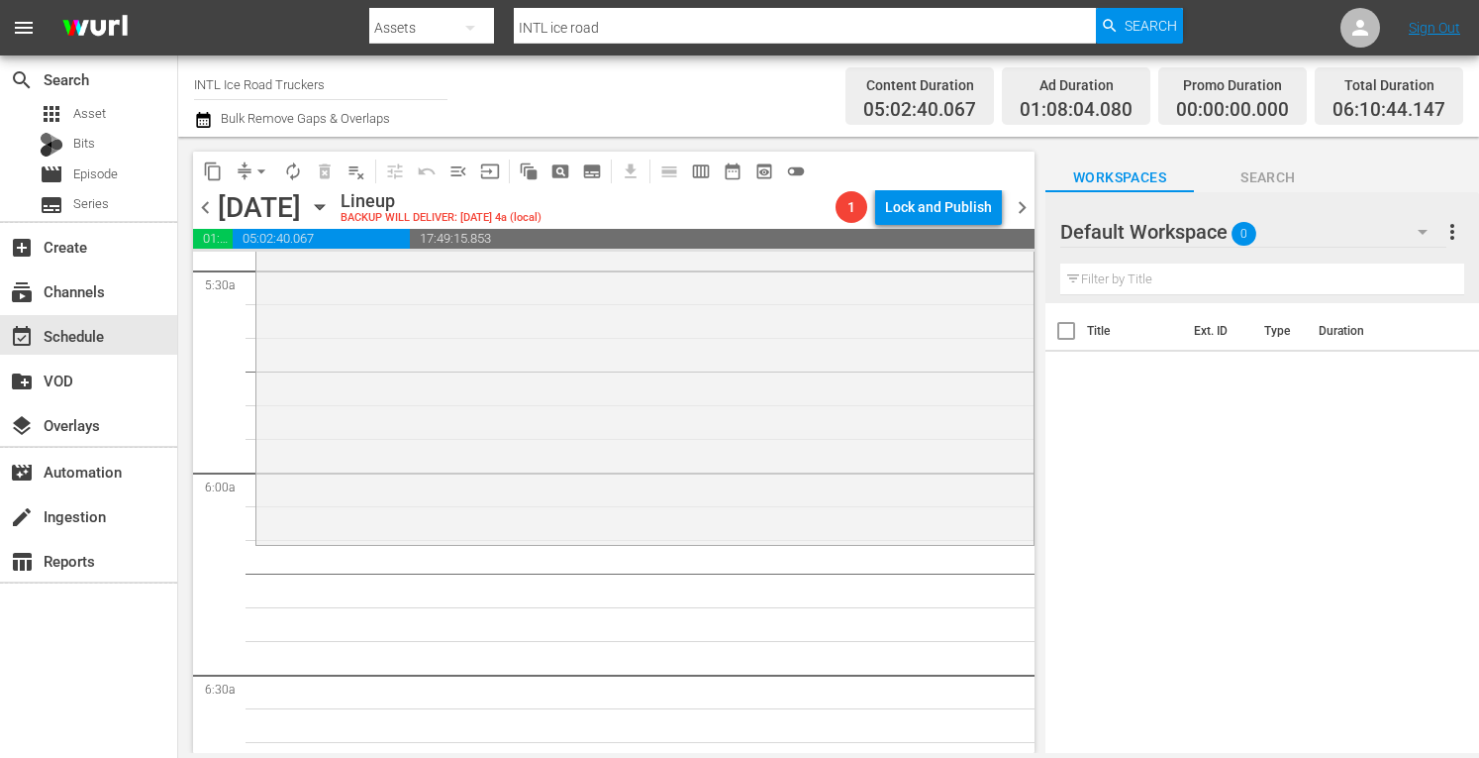
scroll to position [2200, 0]
click at [490, 424] on div "Ice Road Truckers / SE2 / EP14: Road to the Finale Road to the Finale (aenetwor…" at bounding box center [644, 367] width 777 height 351
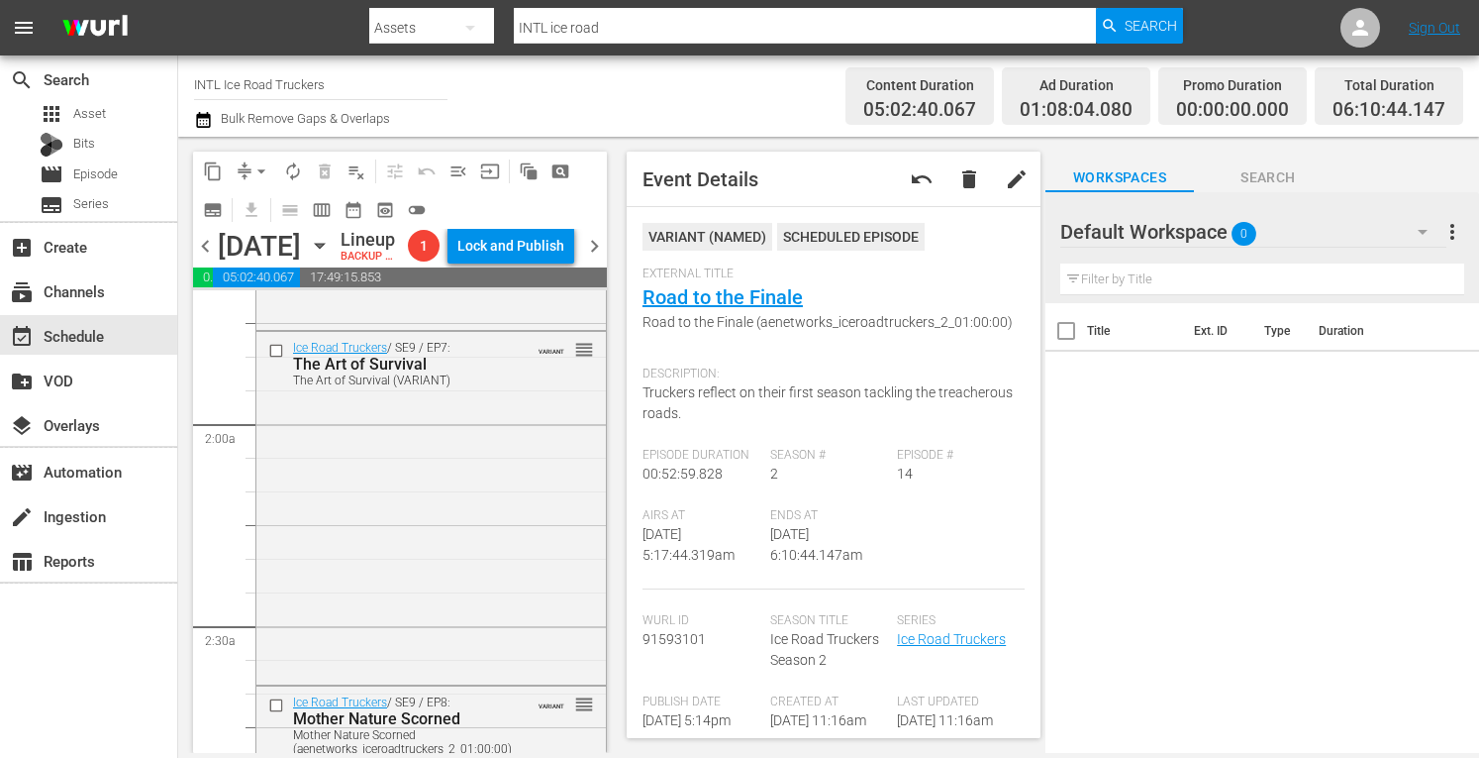
scroll to position [0, 0]
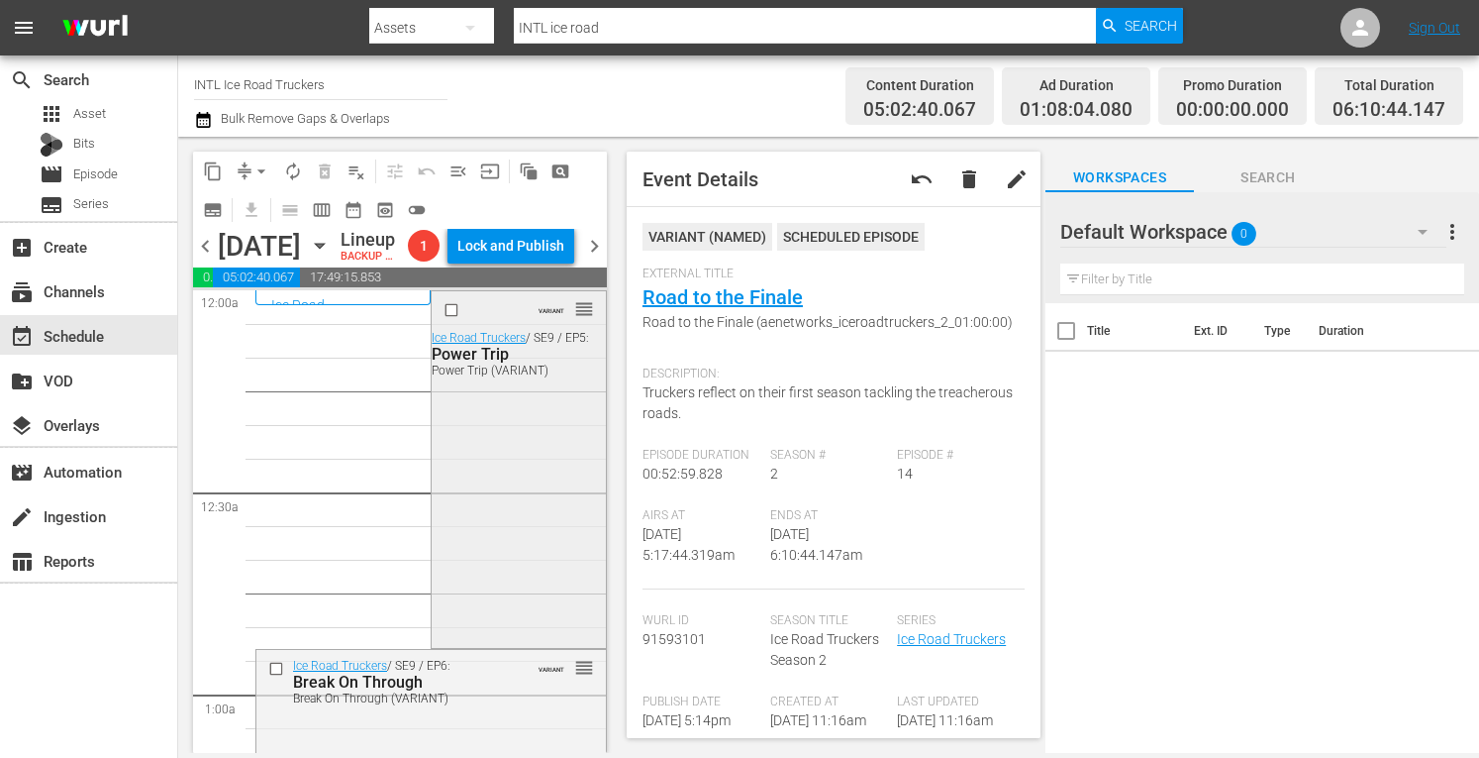
click at [473, 490] on div "VARIANT reorder Ice Road Truckers / SE9 / EP5: Power Trip Power Trip (VARIANT)" at bounding box center [518, 467] width 173 height 353
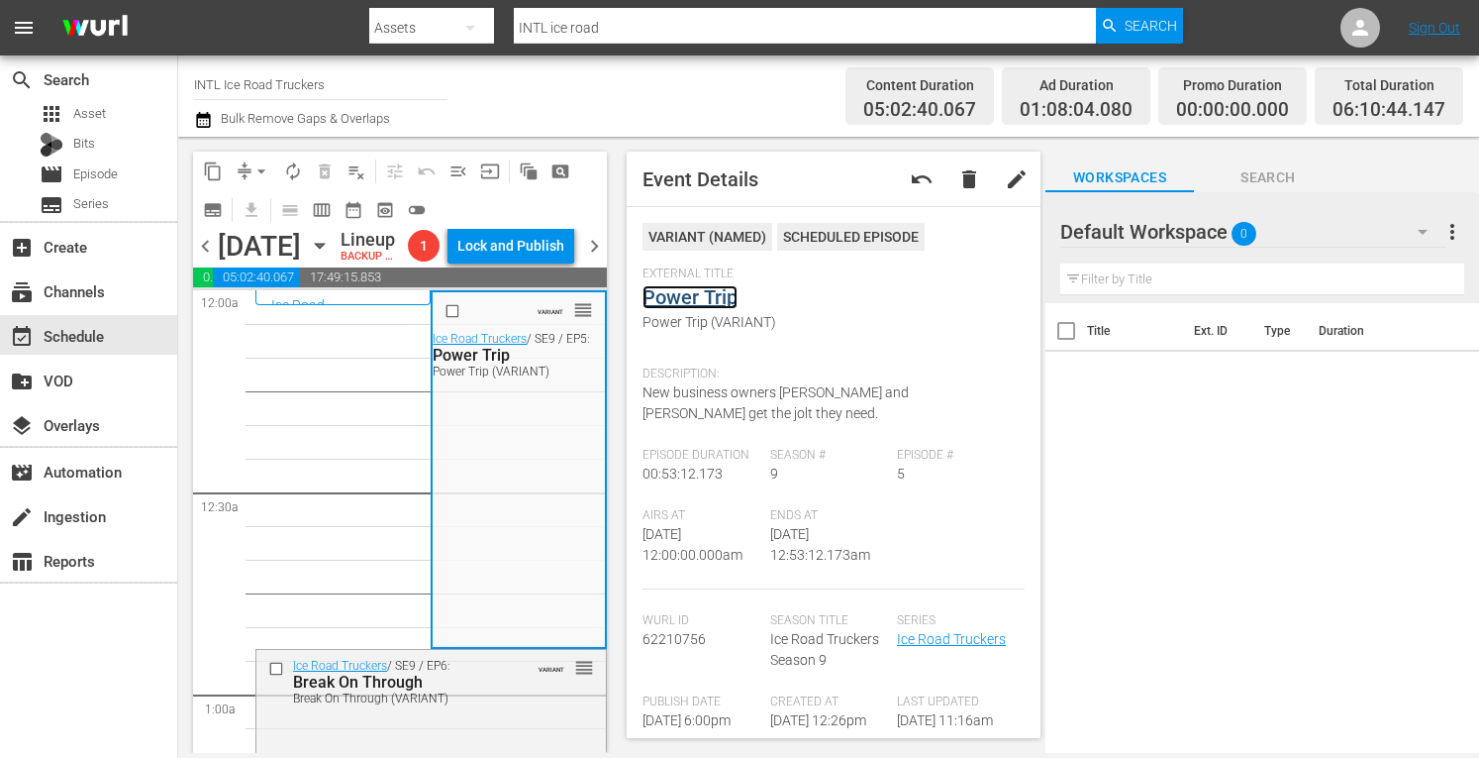
click at [687, 294] on link "Power Trip" at bounding box center [690, 297] width 95 height 24
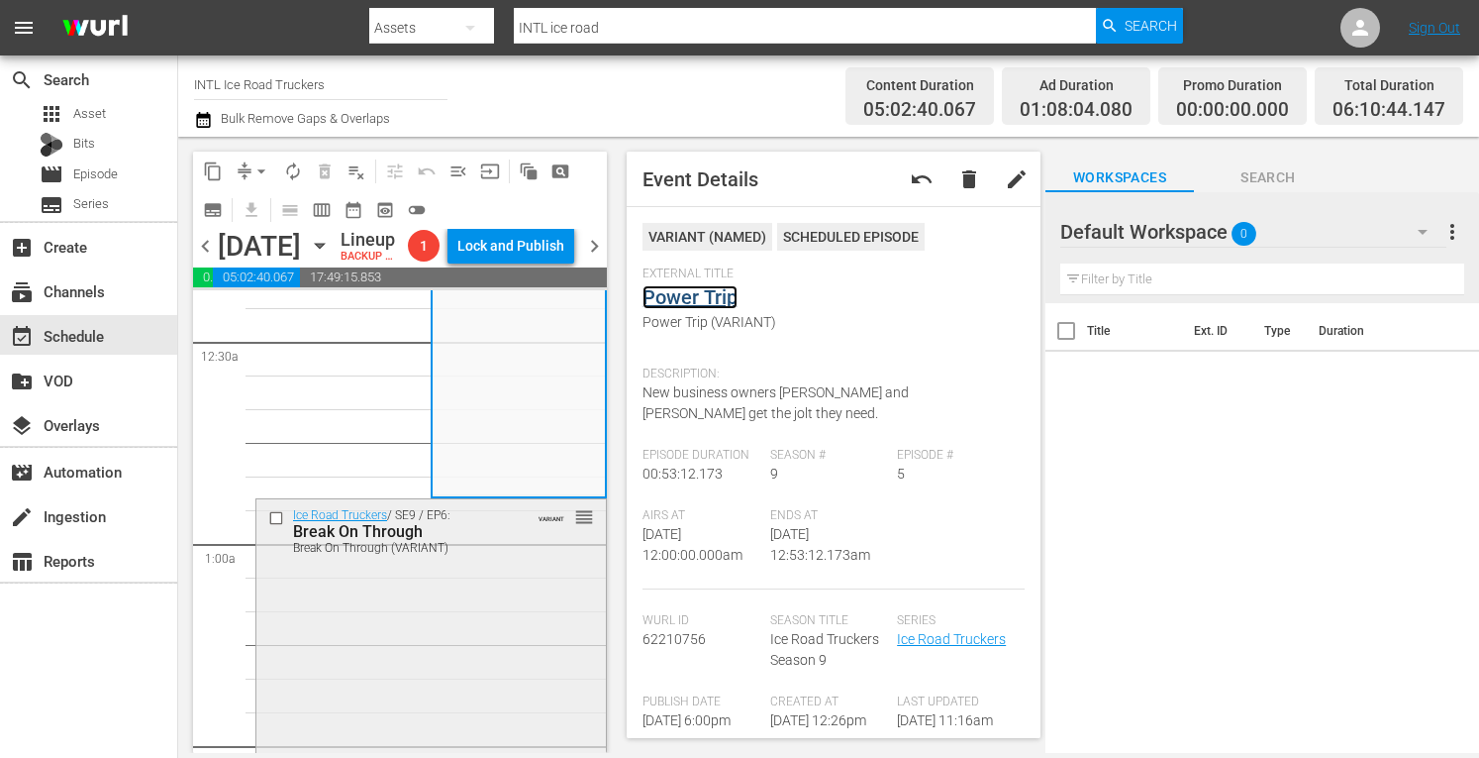
scroll to position [152, 0]
click at [470, 652] on div "Ice Road Truckers / SE9 / EP6: Break On Through Break On Through (VARIANT) VARI…" at bounding box center [431, 672] width 350 height 351
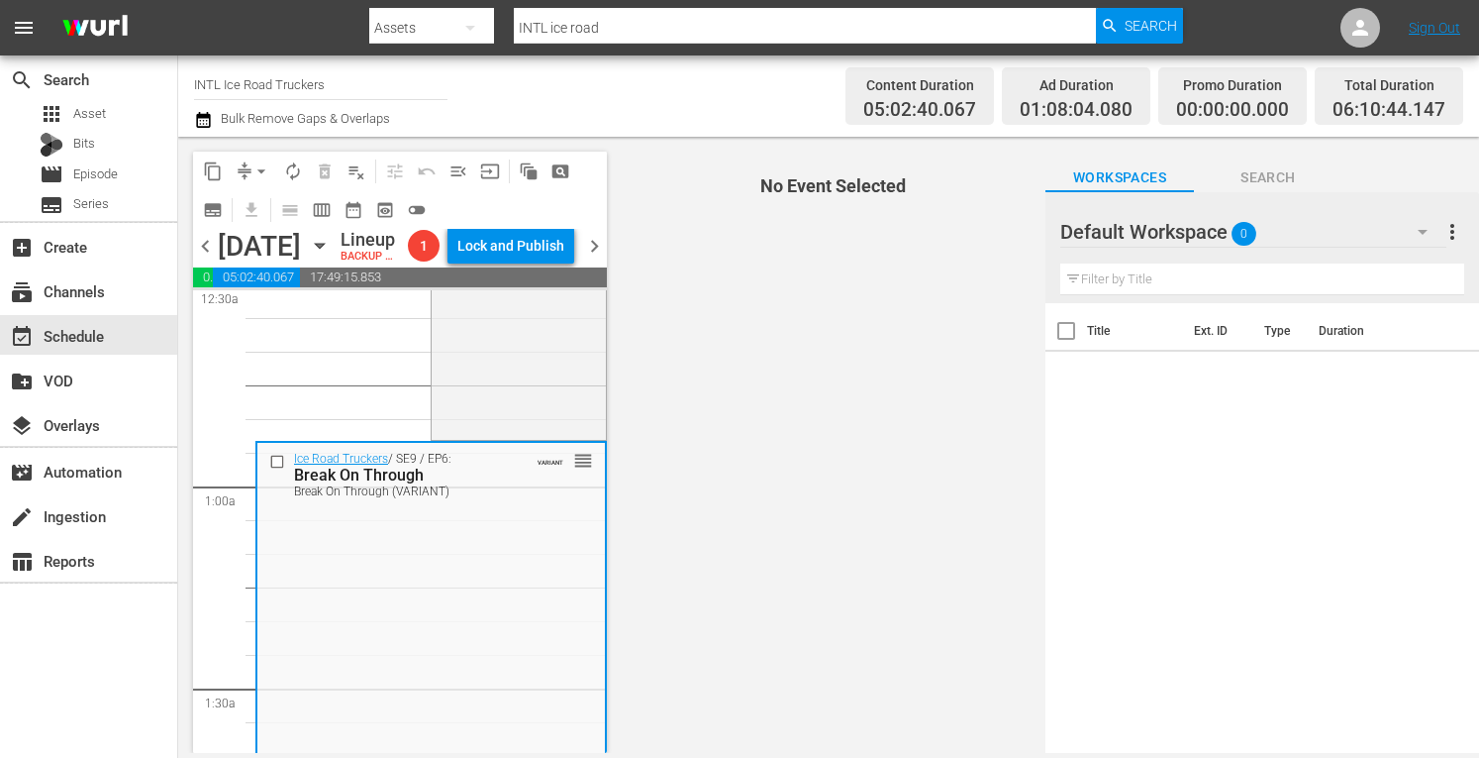
scroll to position [214, 0]
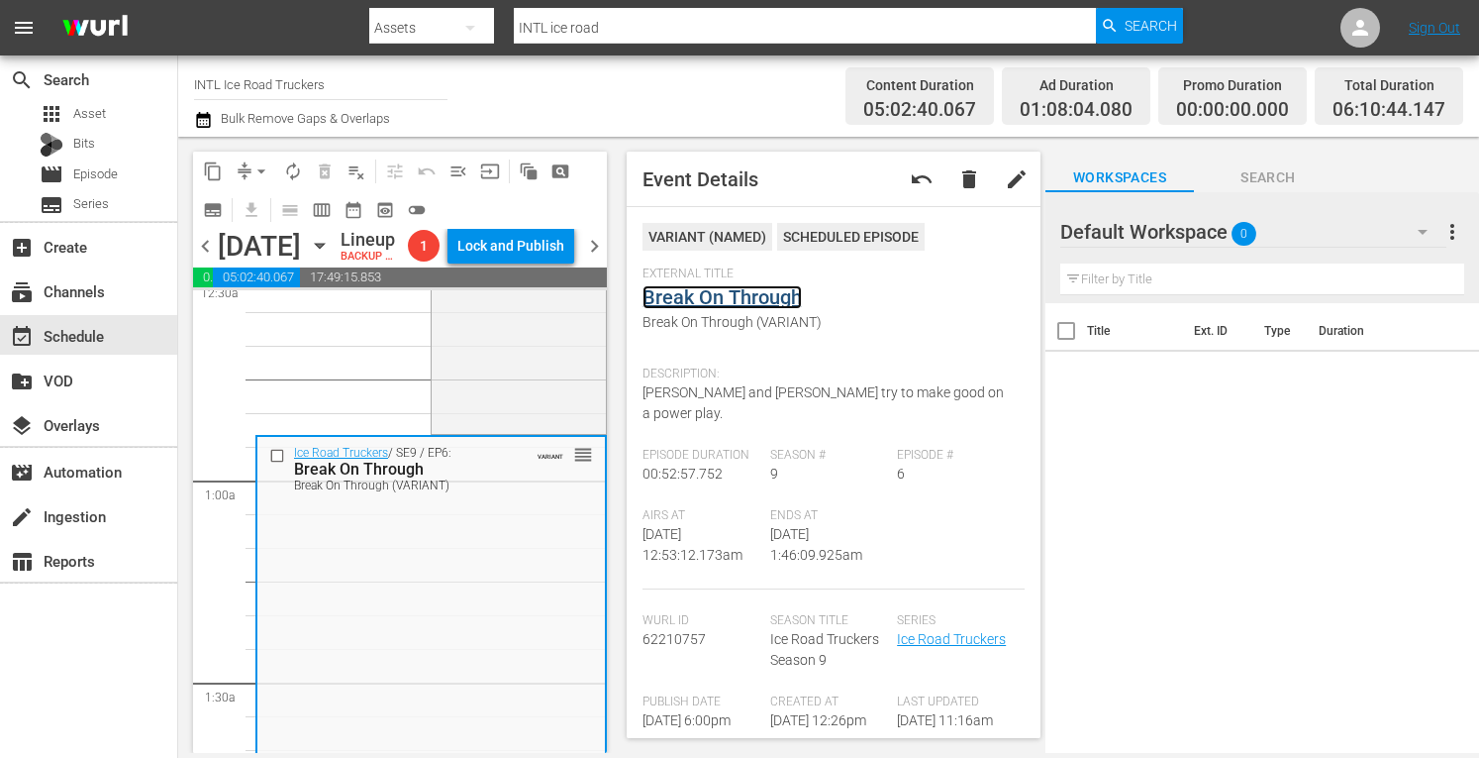
click at [783, 294] on link "Break On Through" at bounding box center [722, 297] width 159 height 24
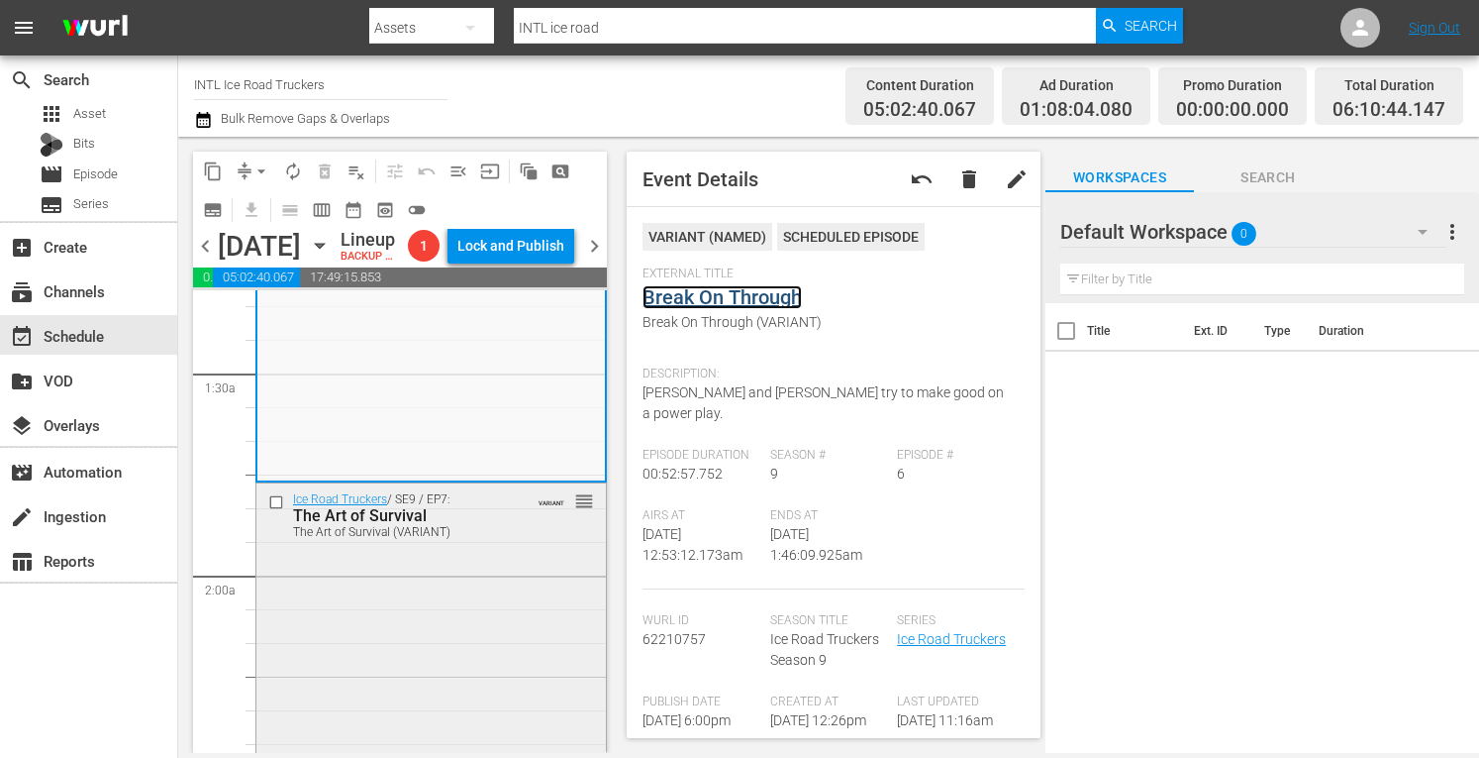
scroll to position [539, 0]
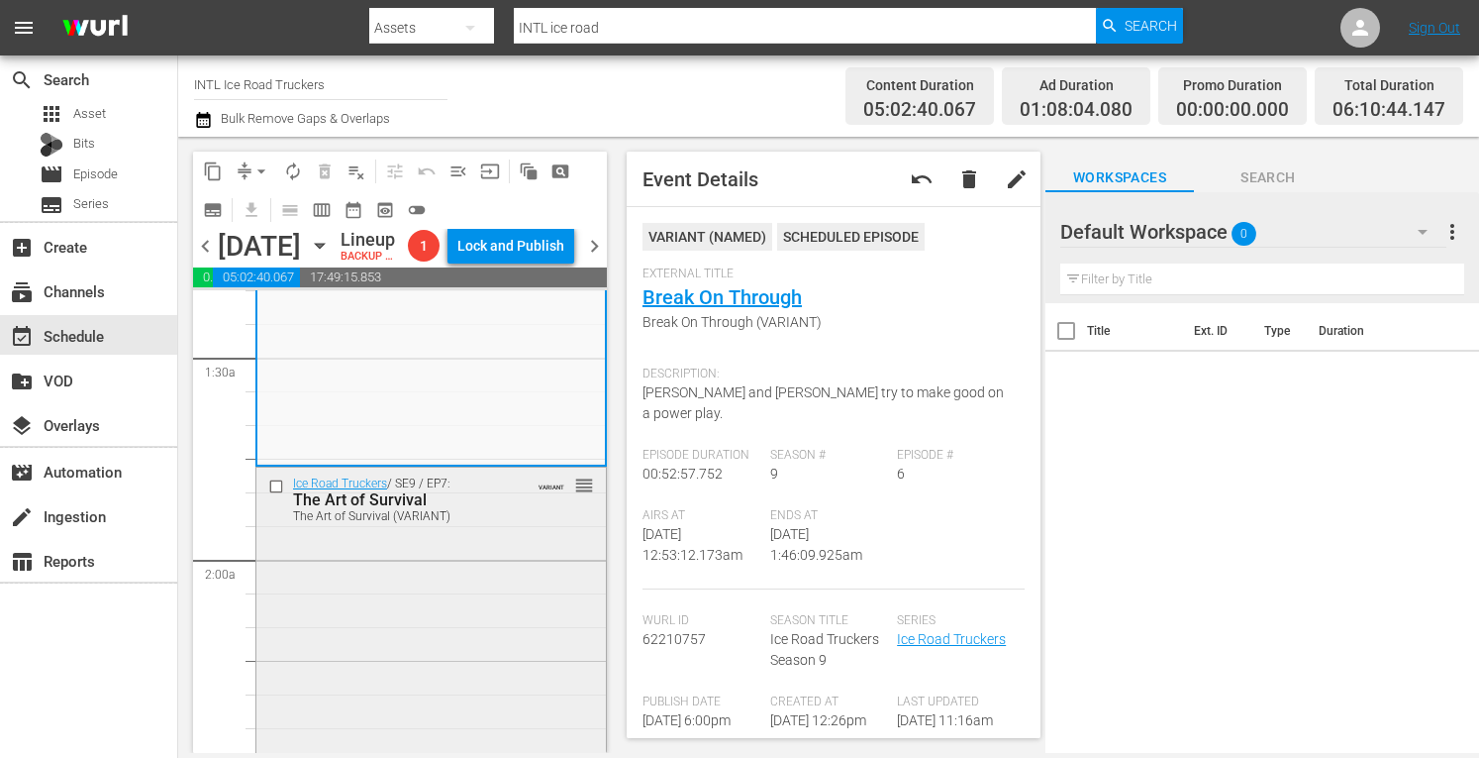
click at [492, 629] on div "Ice Road Truckers / SE9 / EP7: The Art of Survival The Art of Survival (VARIANT…" at bounding box center [431, 641] width 350 height 349
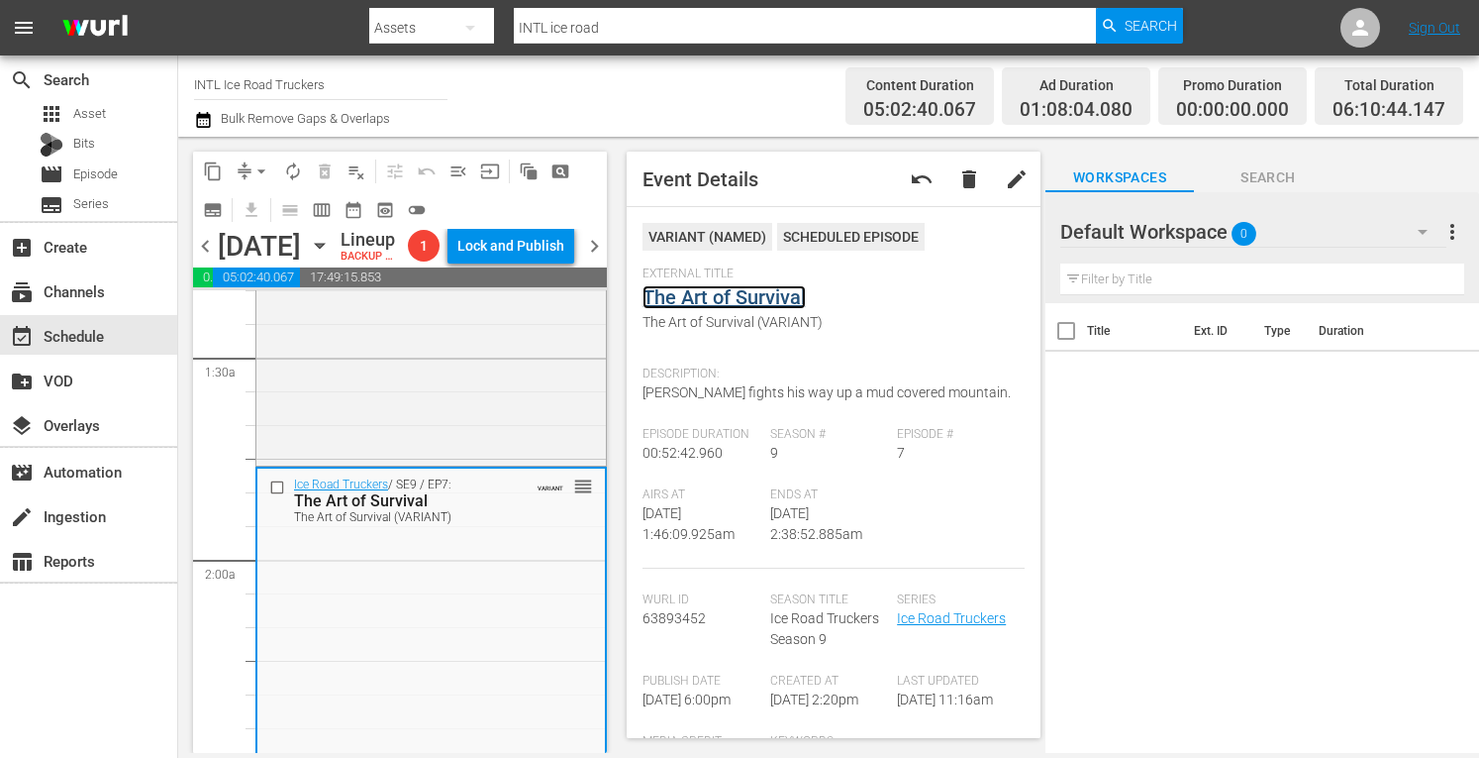
click at [727, 293] on link "The Art of Survival" at bounding box center [724, 297] width 163 height 24
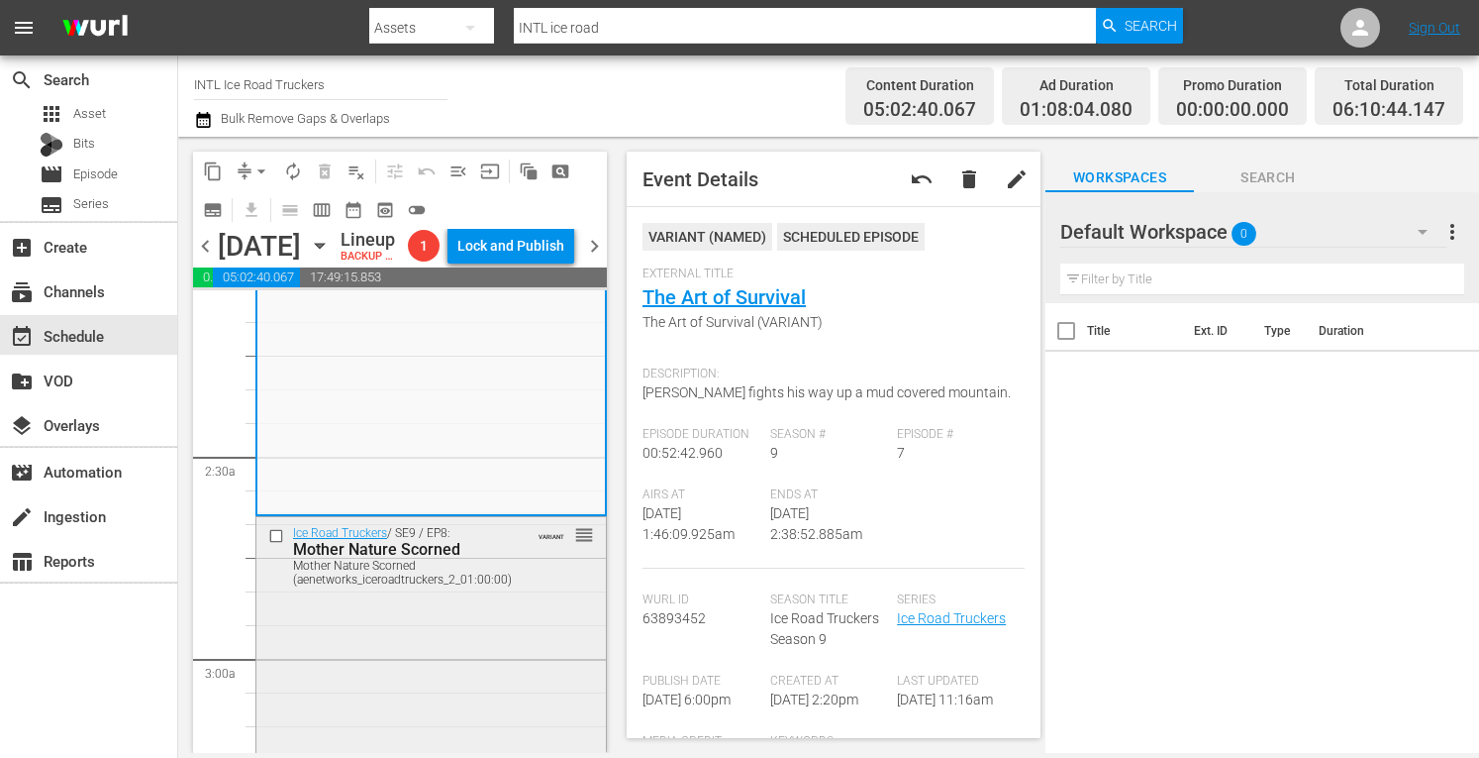
click at [459, 558] on div "Mother Nature Scorned" at bounding box center [403, 549] width 220 height 19
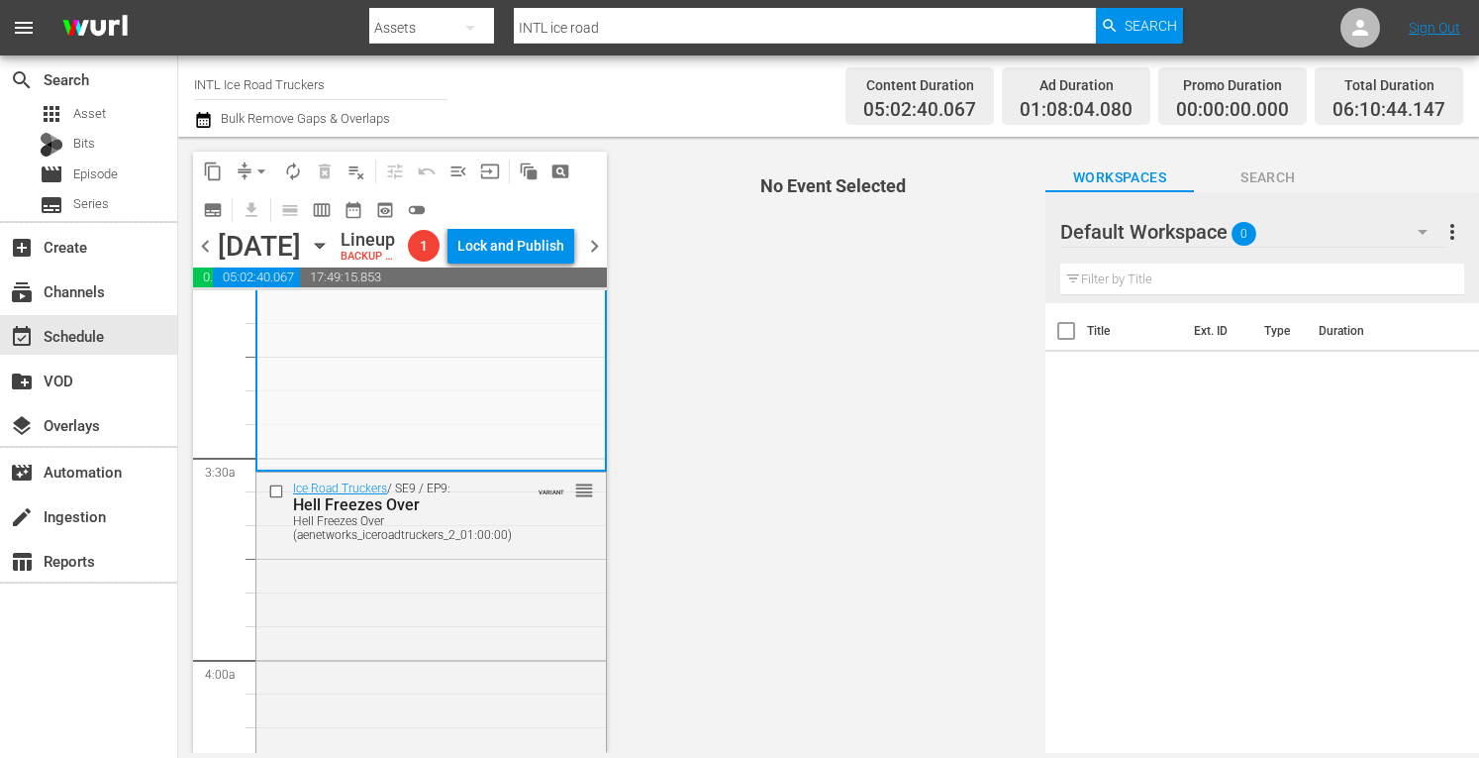
scroll to position [1248, 0]
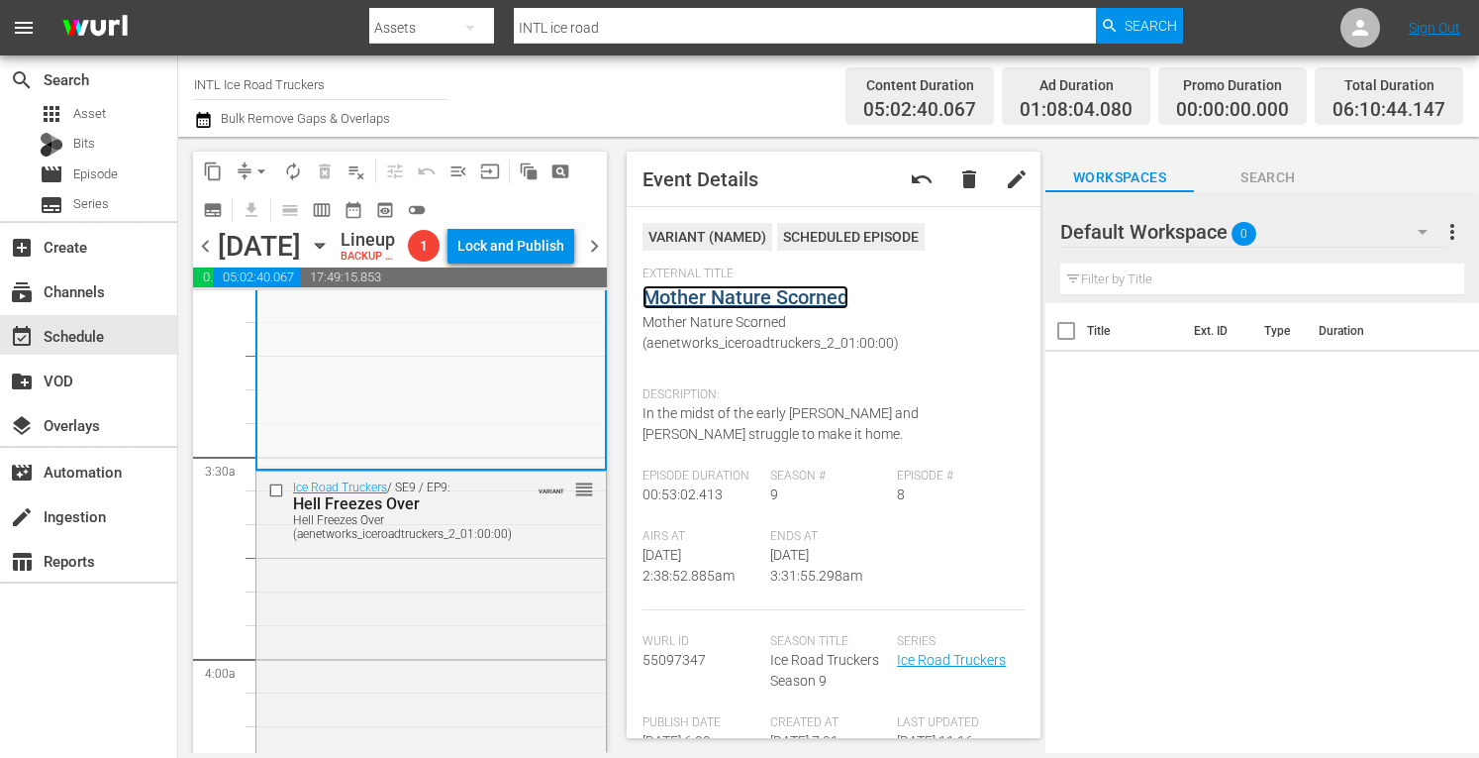
click at [753, 294] on link "Mother Nature Scorned" at bounding box center [746, 297] width 206 height 24
click at [465, 595] on div "Ice Road Truckers / SE9 / EP9: Hell Freezes Over Hell Freezes Over (aenetworks_…" at bounding box center [431, 647] width 350 height 352
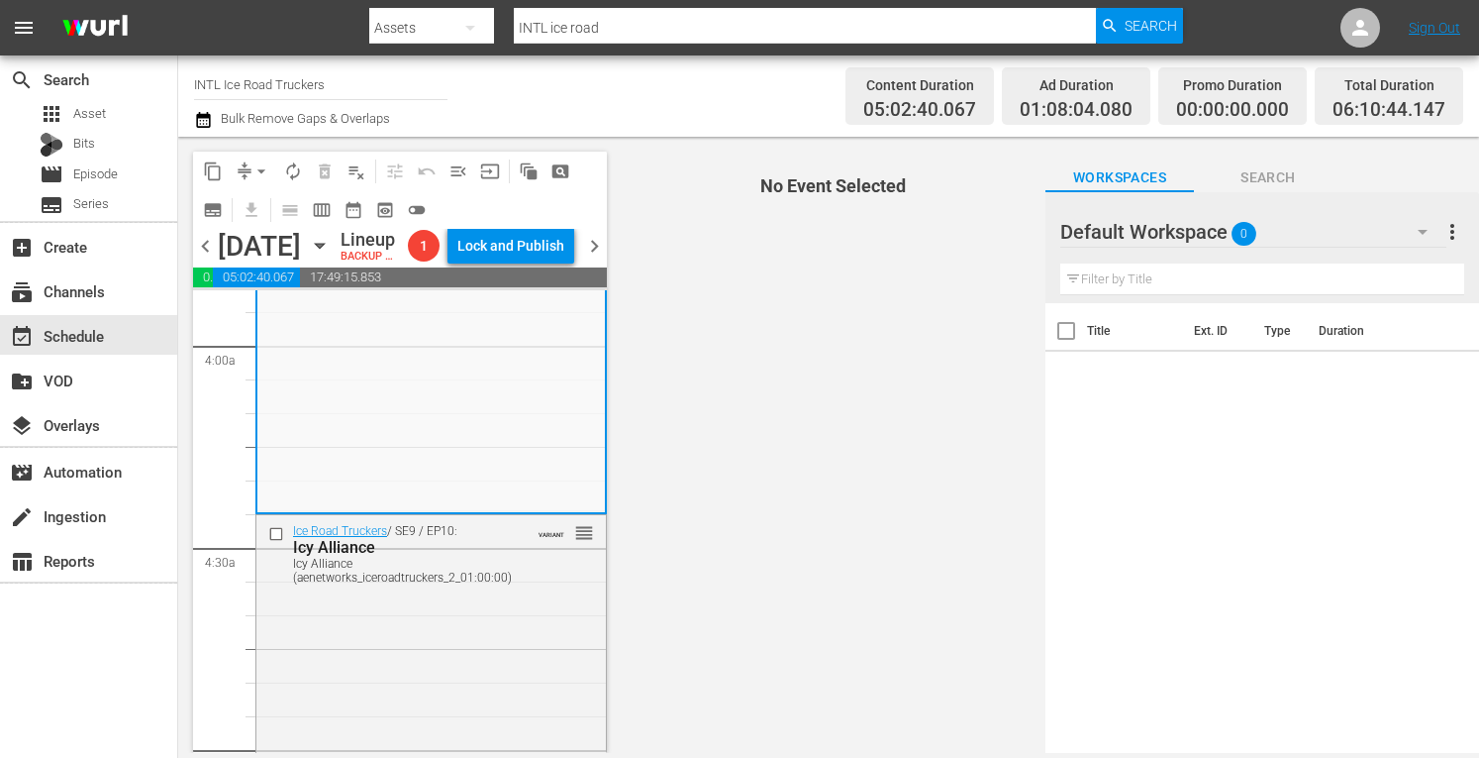
scroll to position [1566, 0]
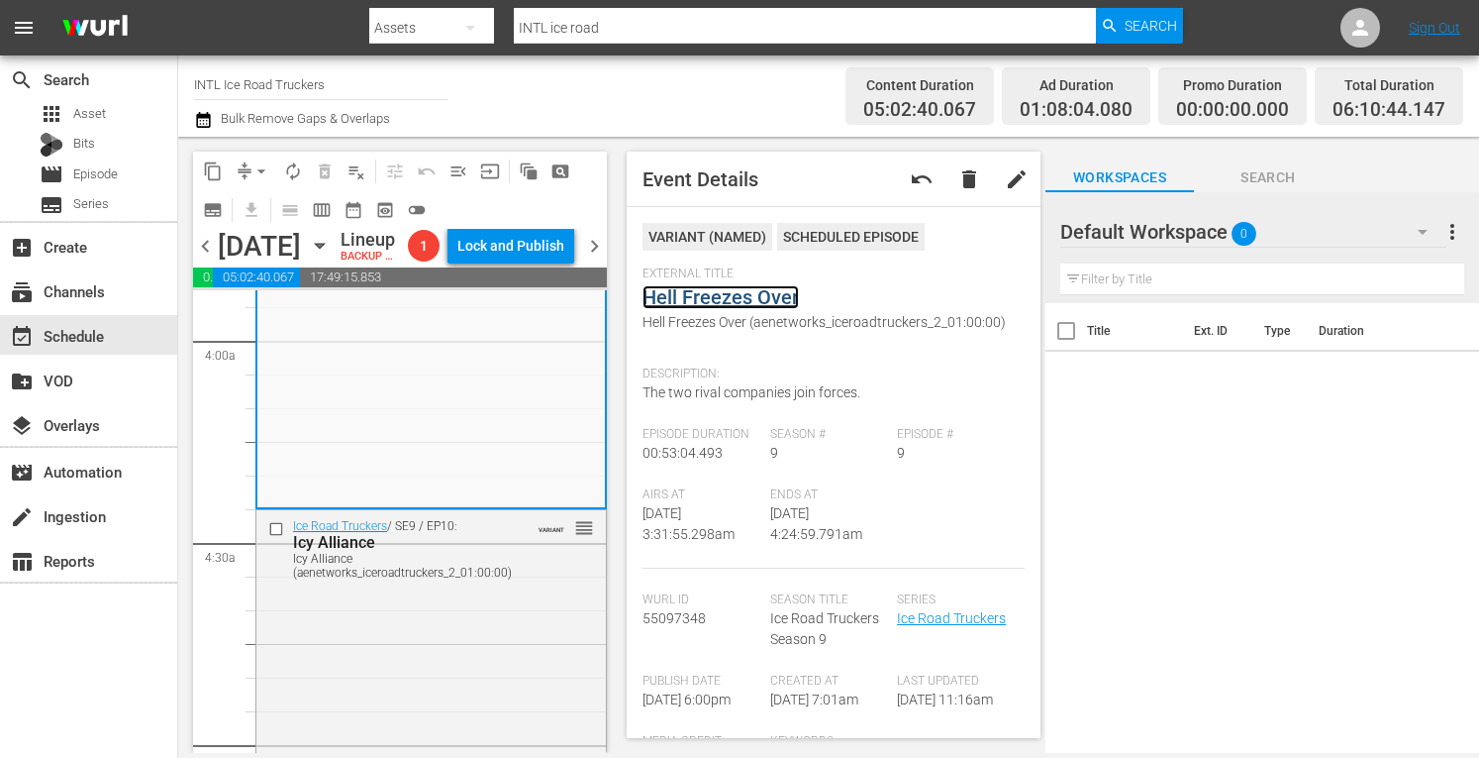
click at [715, 304] on link "Hell Freezes Over" at bounding box center [721, 297] width 156 height 24
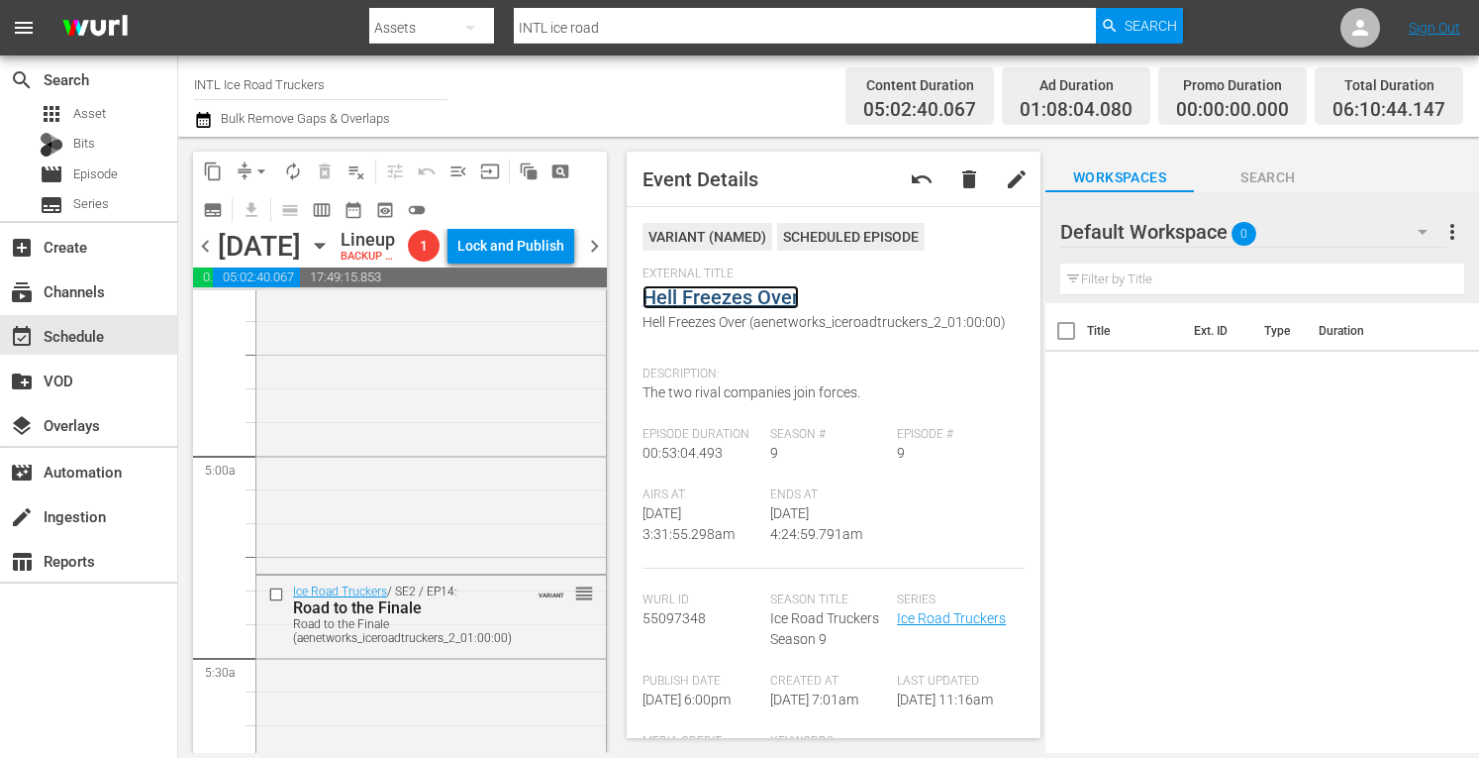
scroll to position [1881, 0]
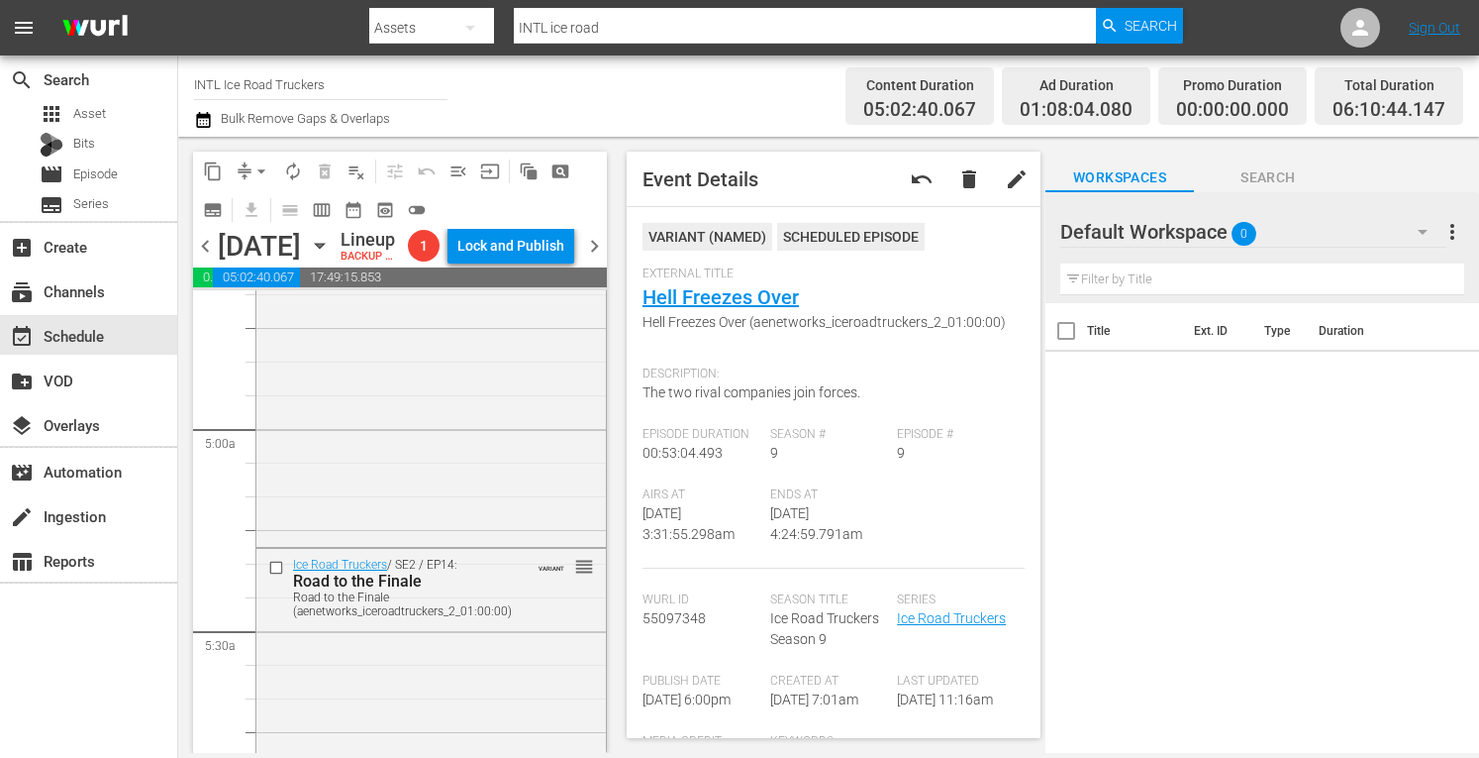
click at [488, 487] on div "Ice Road Truckers / SE9 / EP10: Icy Alliance Icy Alliance (aenetworks_iceroadtr…" at bounding box center [431, 369] width 350 height 350
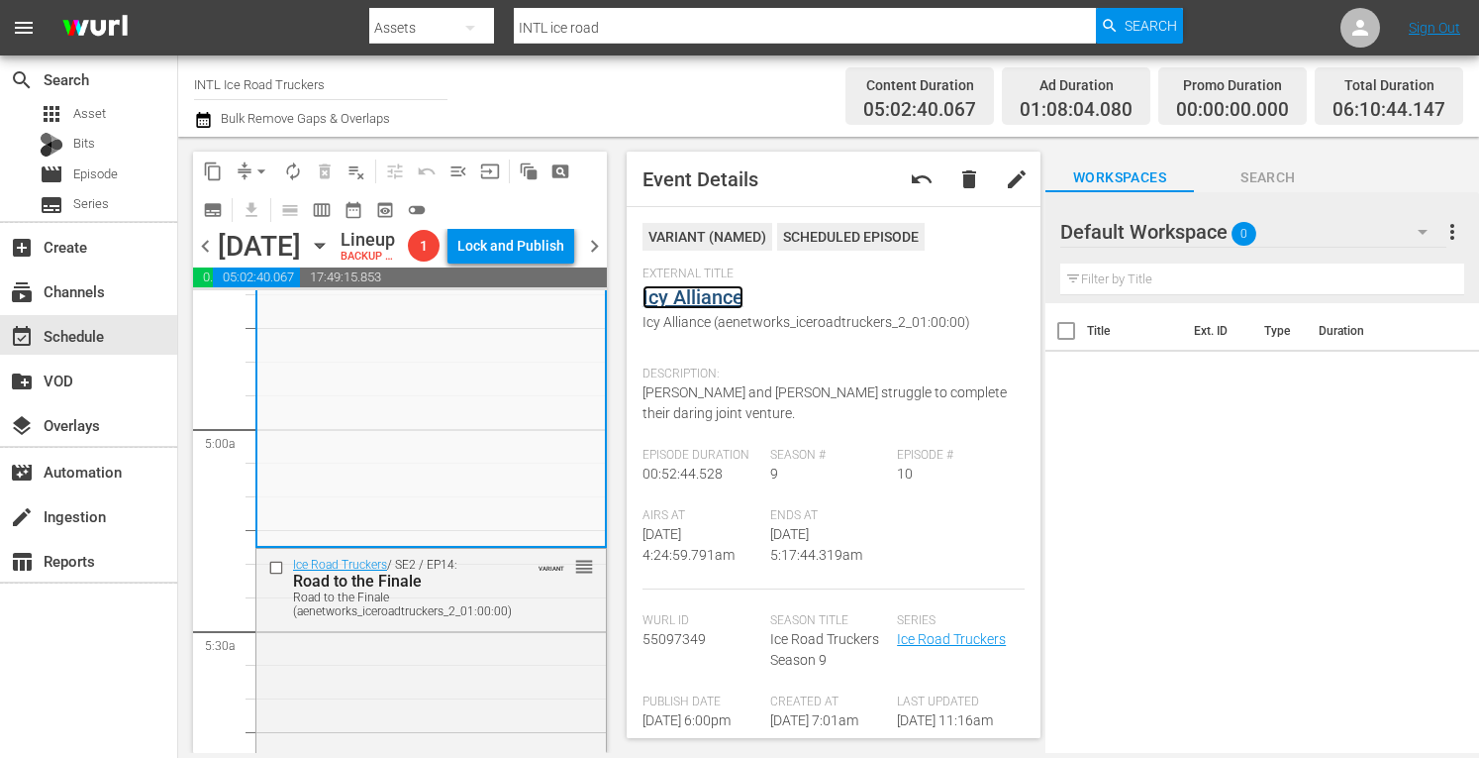
click at [679, 305] on link "Icy Alliance" at bounding box center [693, 297] width 101 height 24
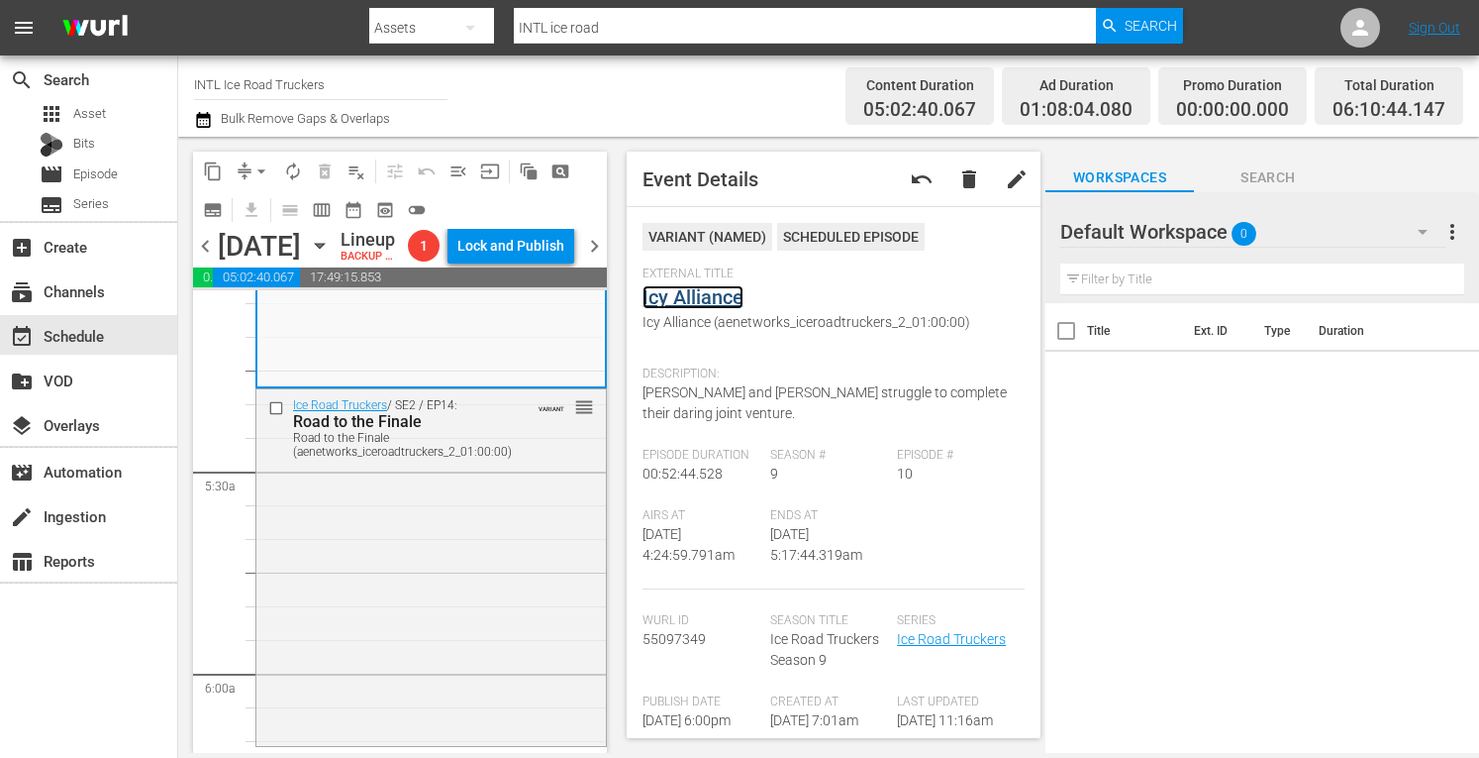
scroll to position [2046, 0]
click at [524, 629] on div "Ice Road Truckers / SE2 / EP14: Road to the Finale Road to the Finale (aenetwor…" at bounding box center [431, 559] width 350 height 351
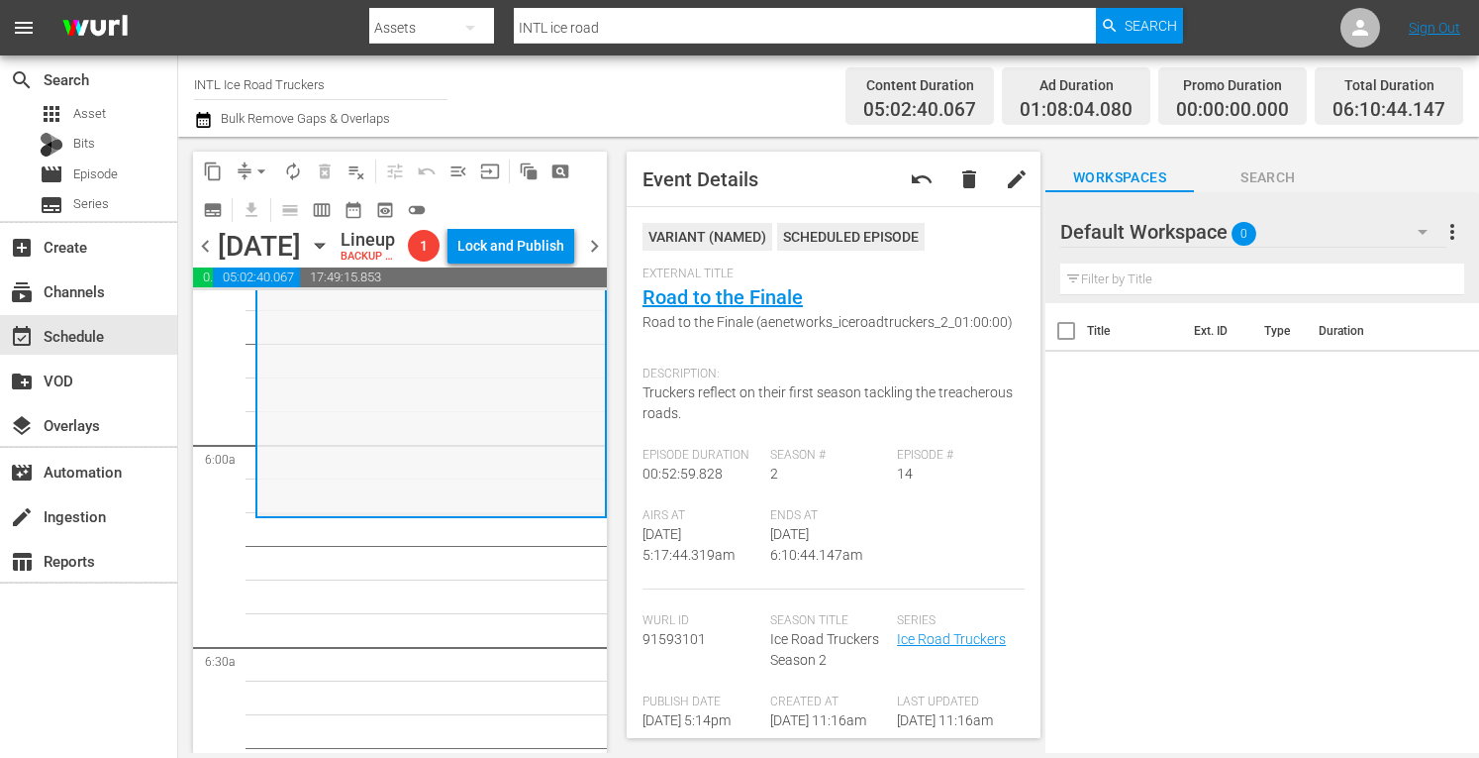
scroll to position [2272, 0]
click at [708, 300] on link "Road to the Finale" at bounding box center [723, 297] width 160 height 24
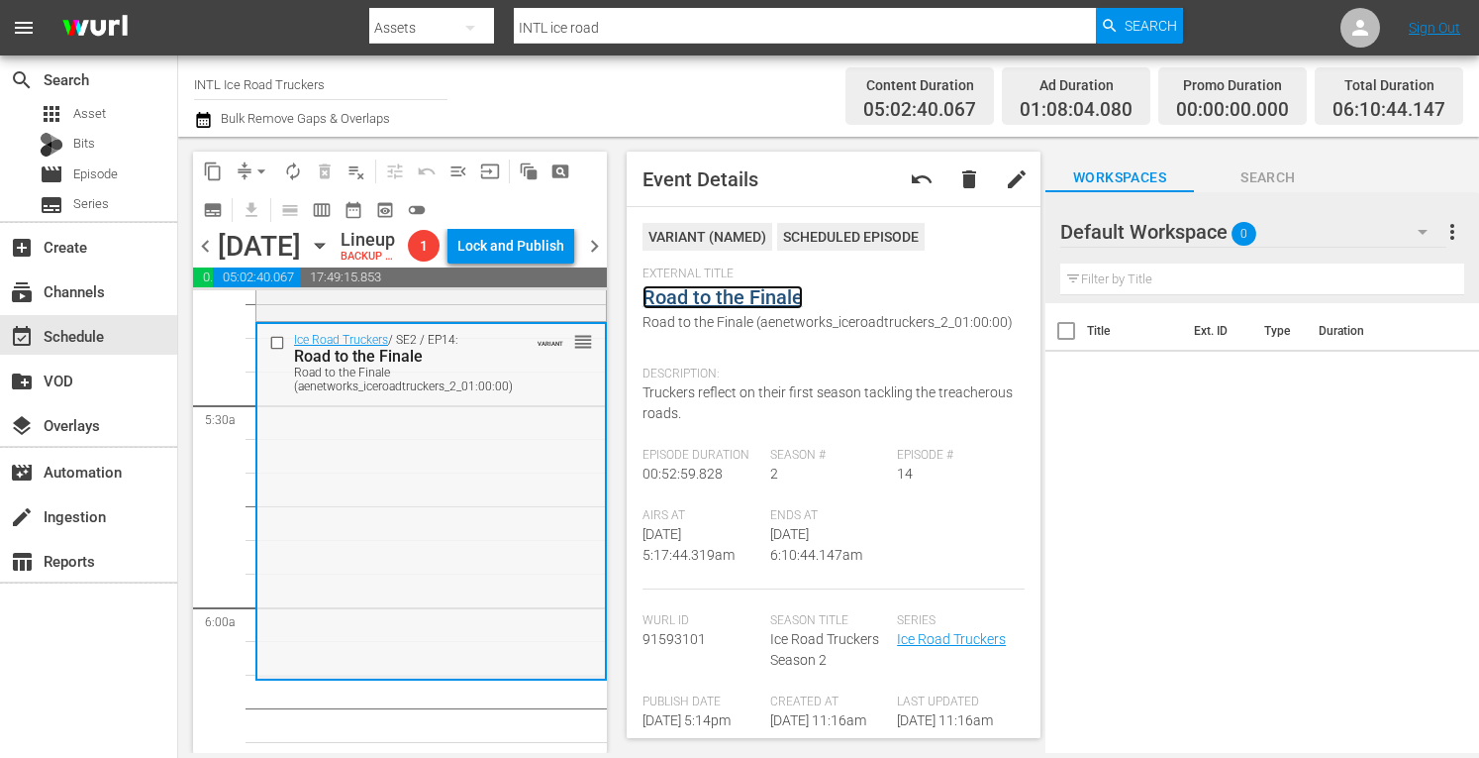
scroll to position [2099, 0]
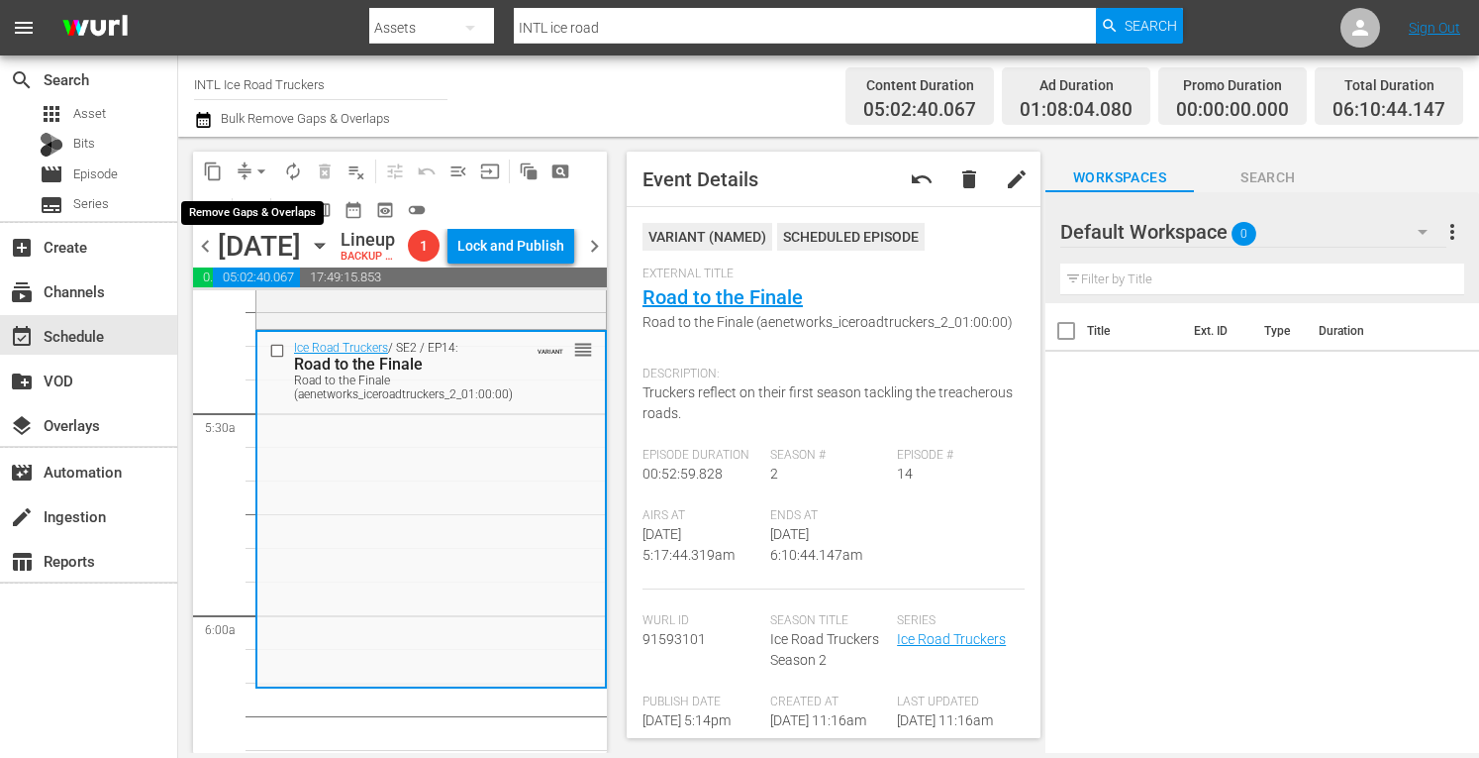
click at [262, 165] on span "arrow_drop_down" at bounding box center [262, 171] width 20 height 20
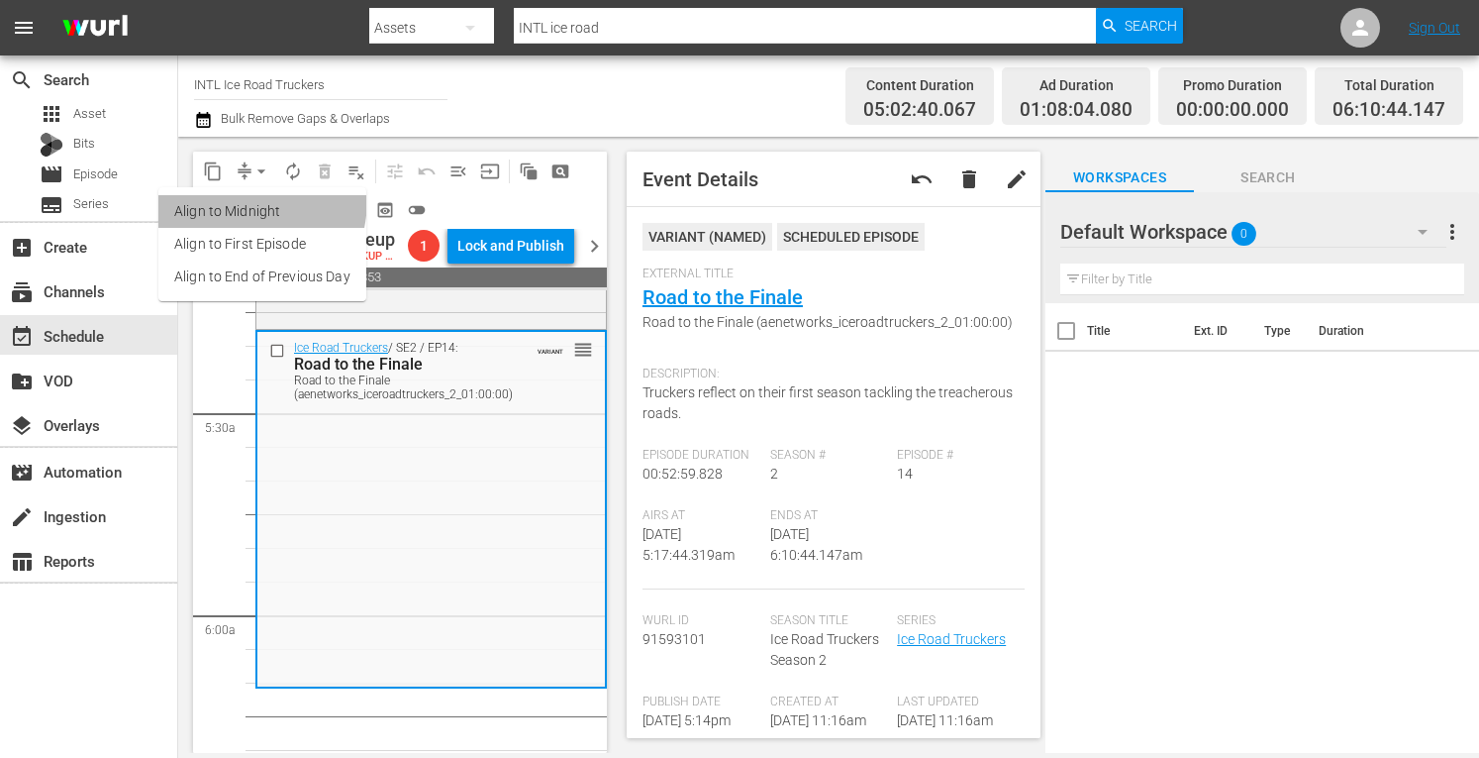
click at [227, 199] on li "Align to Midnight" at bounding box center [262, 211] width 208 height 33
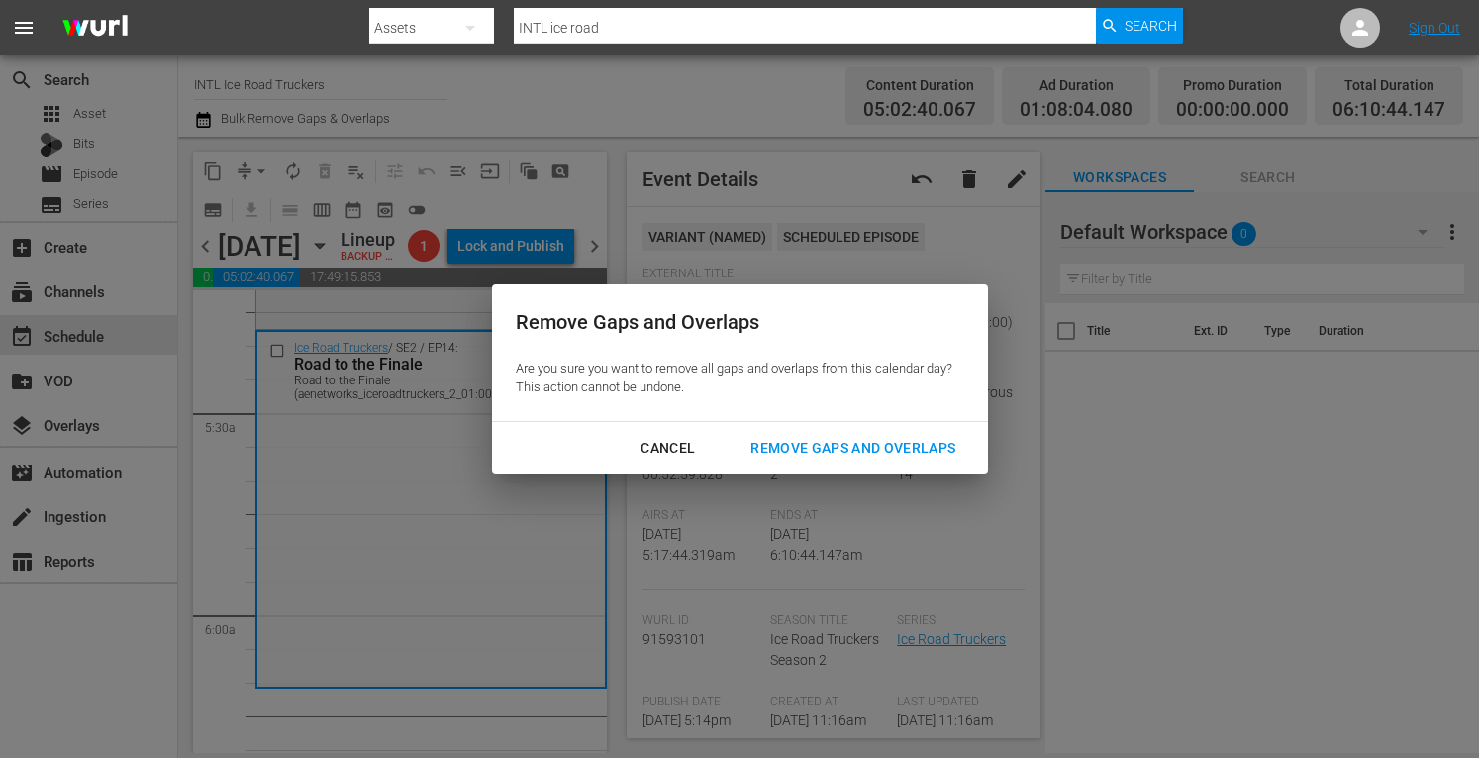
click at [794, 447] on div "Remove Gaps and Overlaps" at bounding box center [853, 448] width 237 height 25
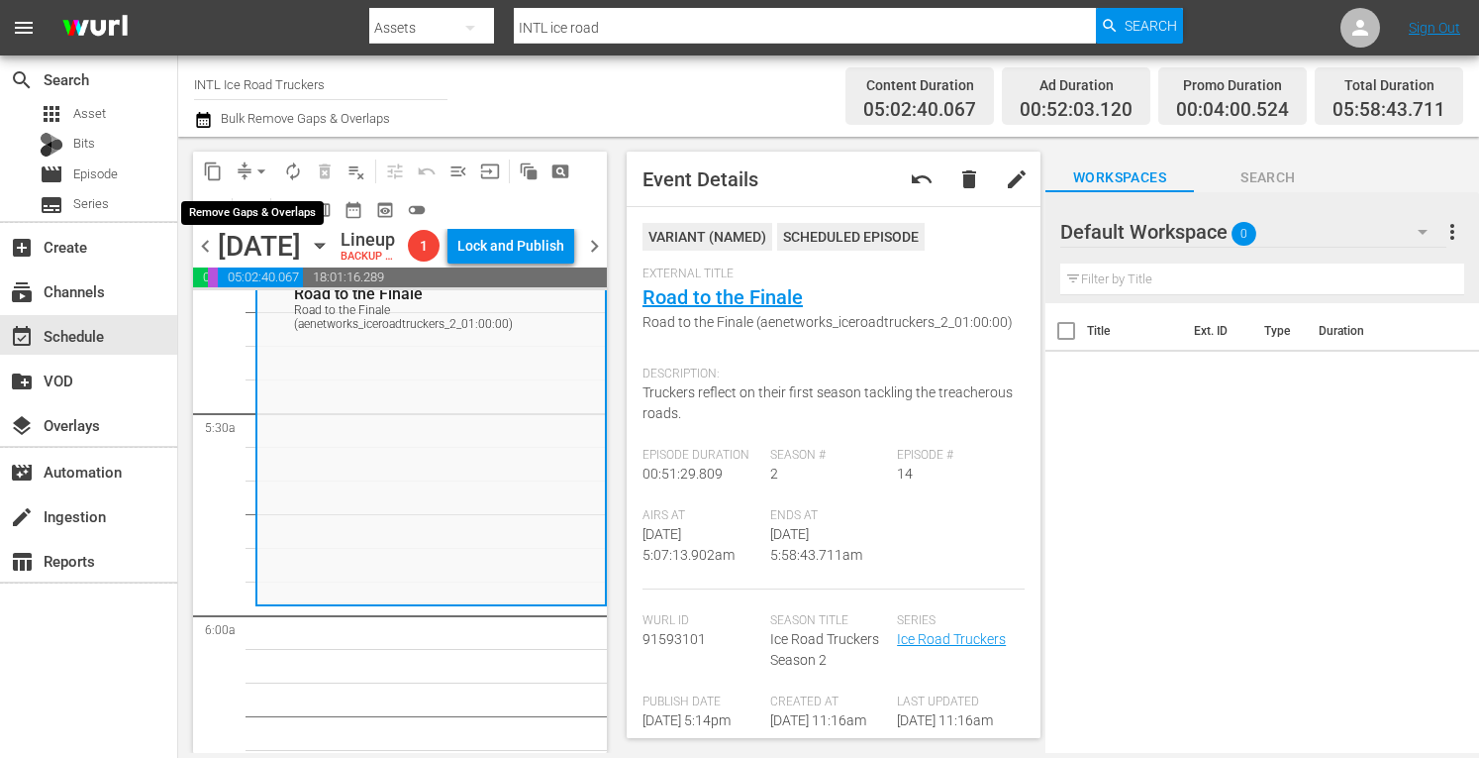
click at [263, 172] on span "arrow_drop_down" at bounding box center [262, 171] width 20 height 20
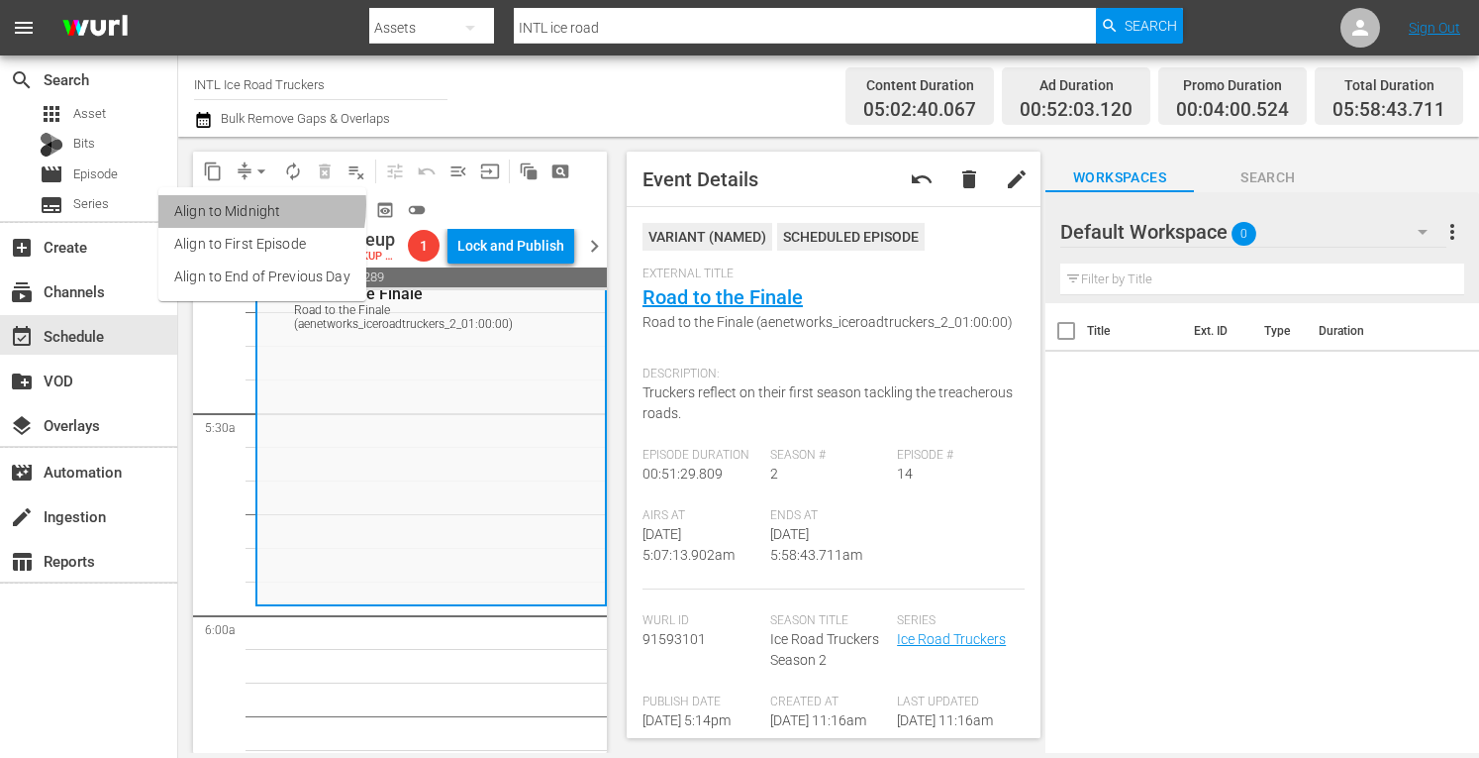
click at [226, 205] on li "Align to Midnight" at bounding box center [262, 211] width 208 height 33
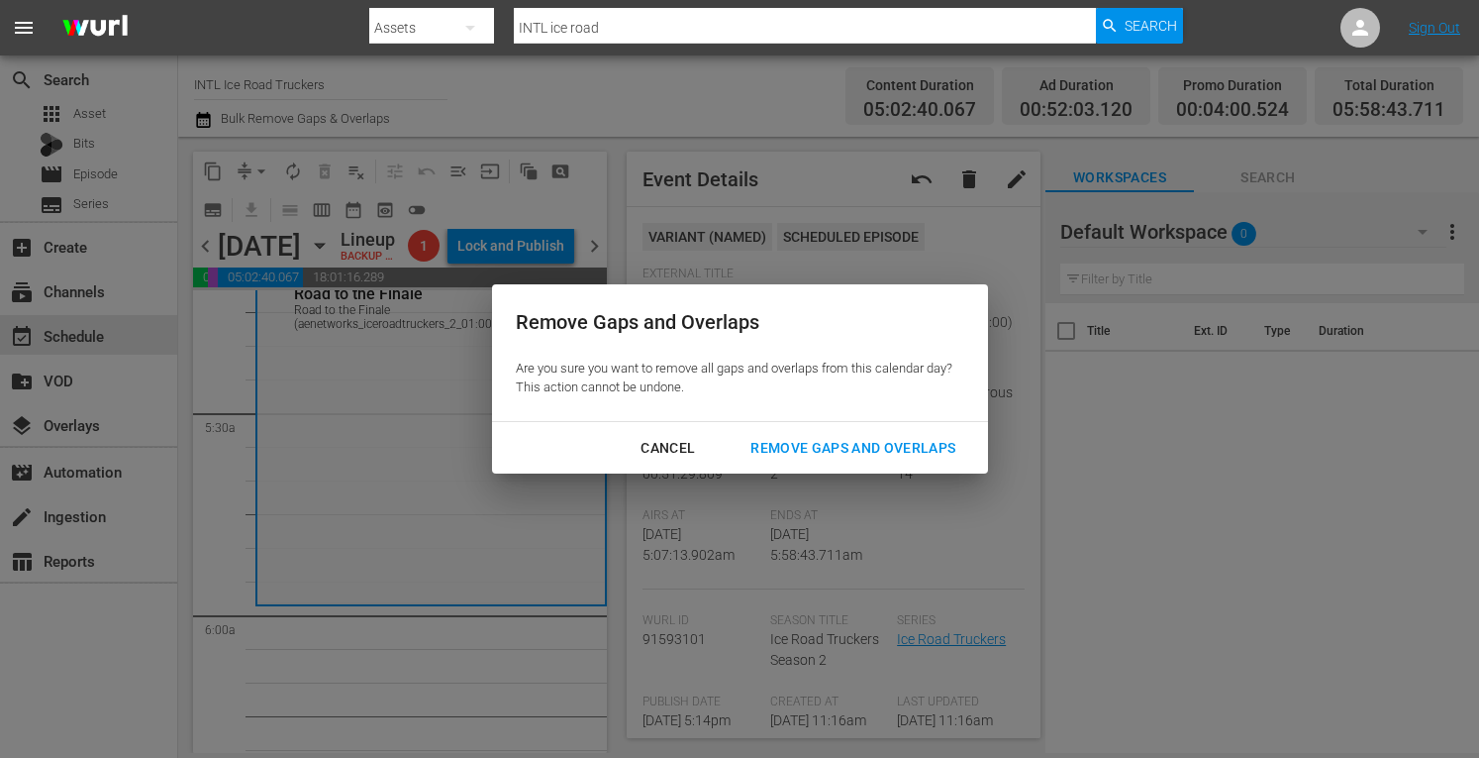
click at [810, 440] on div "Remove Gaps and Overlaps" at bounding box center [853, 448] width 237 height 25
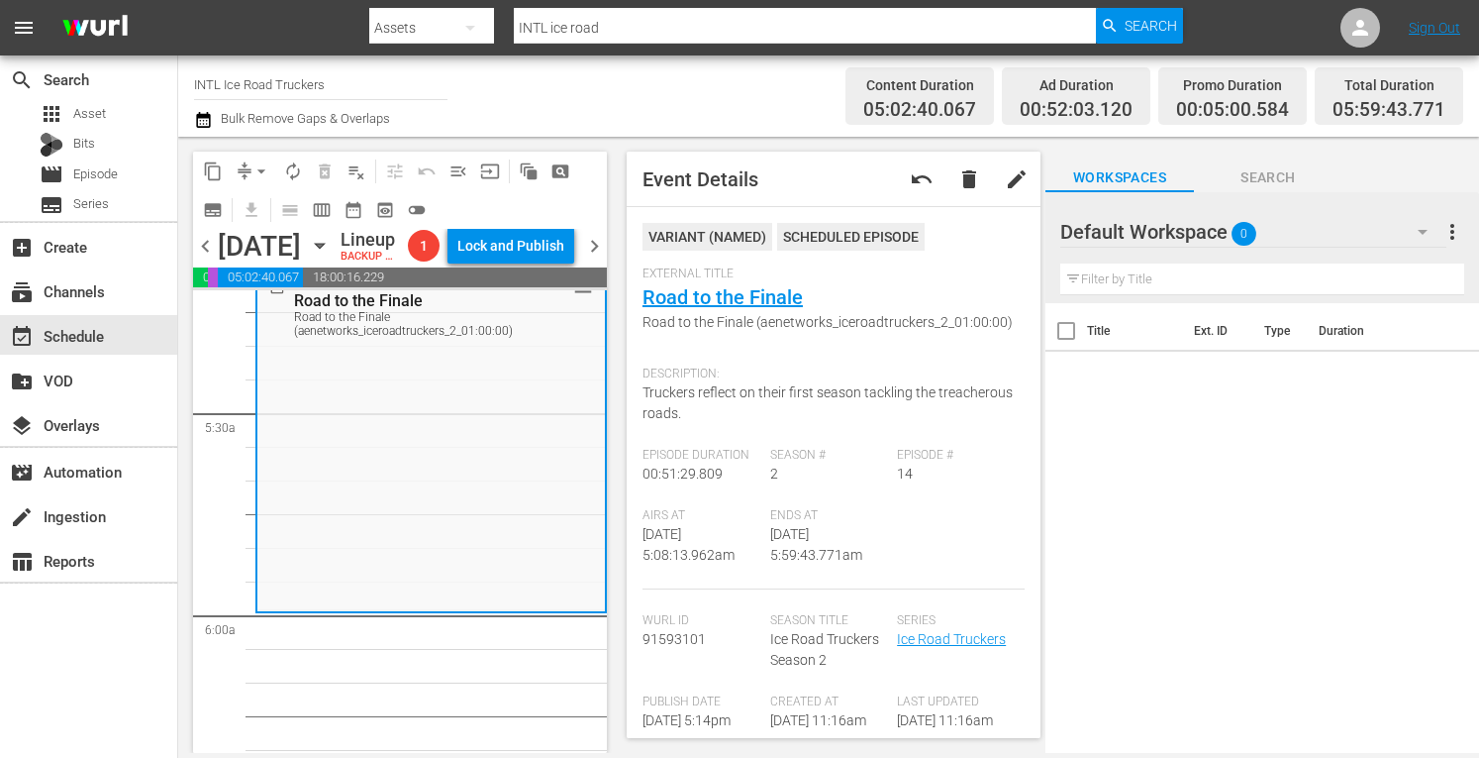
click at [262, 161] on span "arrow_drop_down" at bounding box center [262, 171] width 20 height 20
click at [225, 210] on li "Align to Midnight" at bounding box center [262, 211] width 208 height 33
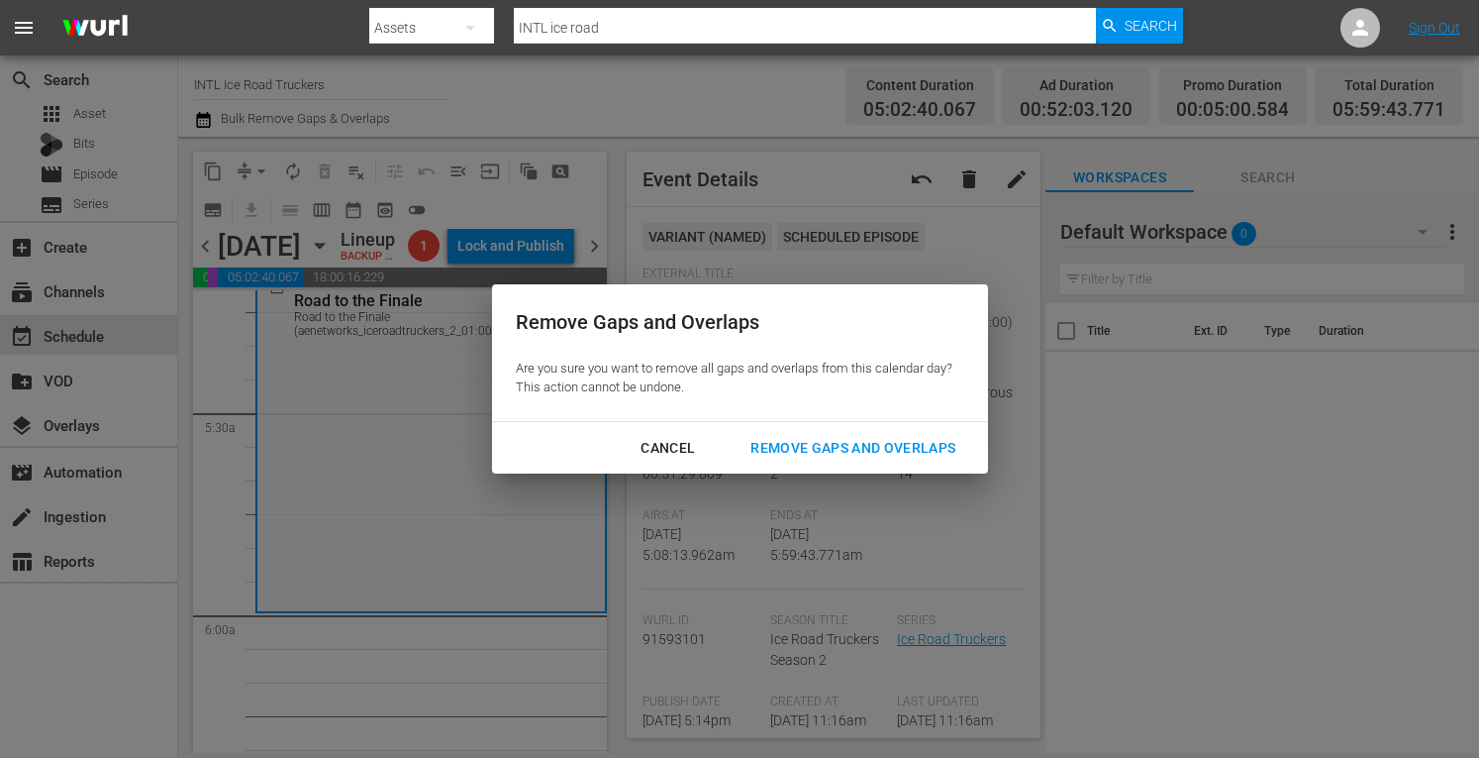
click at [831, 459] on button "Remove Gaps and Overlaps" at bounding box center [853, 448] width 253 height 37
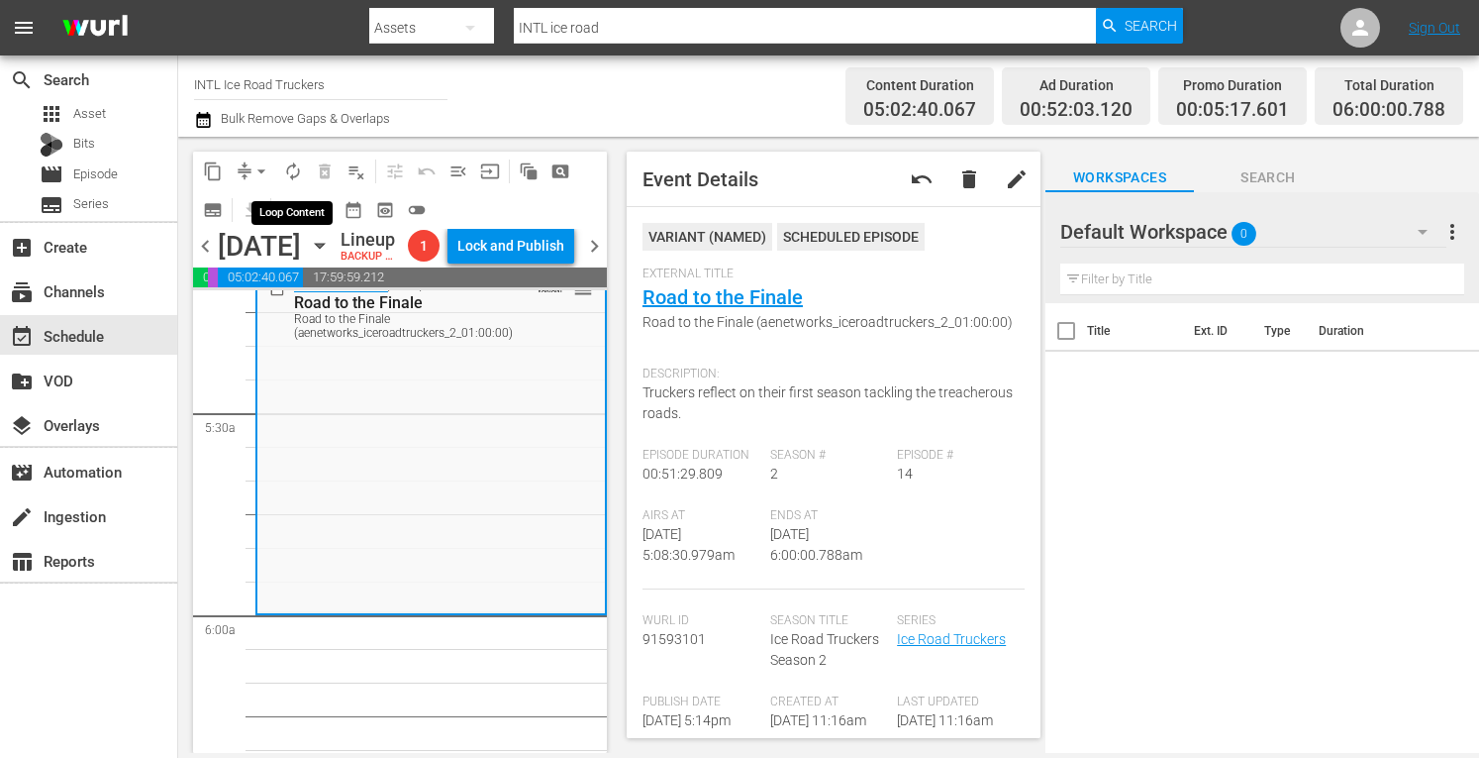
click at [293, 171] on span "autorenew_outlined" at bounding box center [293, 171] width 20 height 20
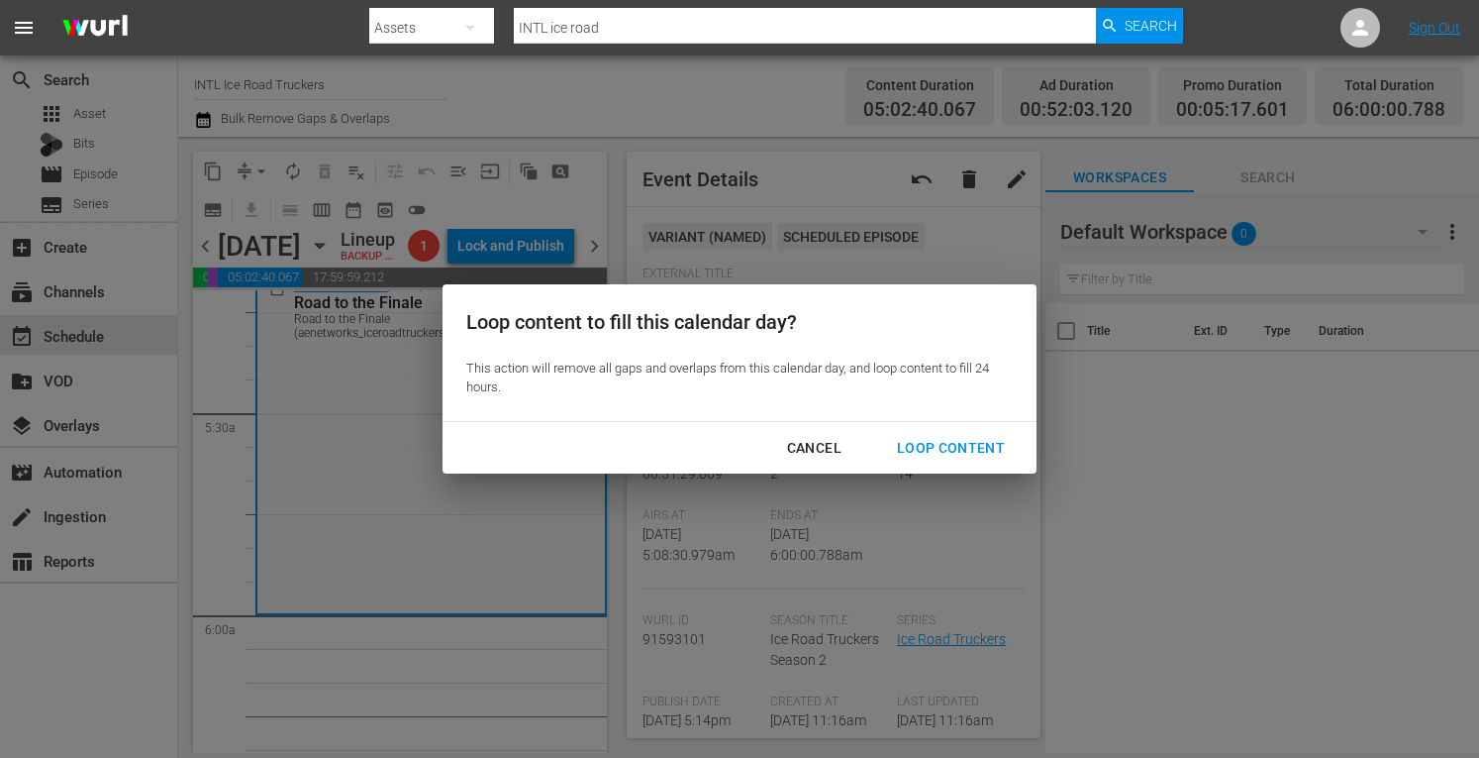
click at [935, 450] on div "Loop Content" at bounding box center [951, 448] width 140 height 25
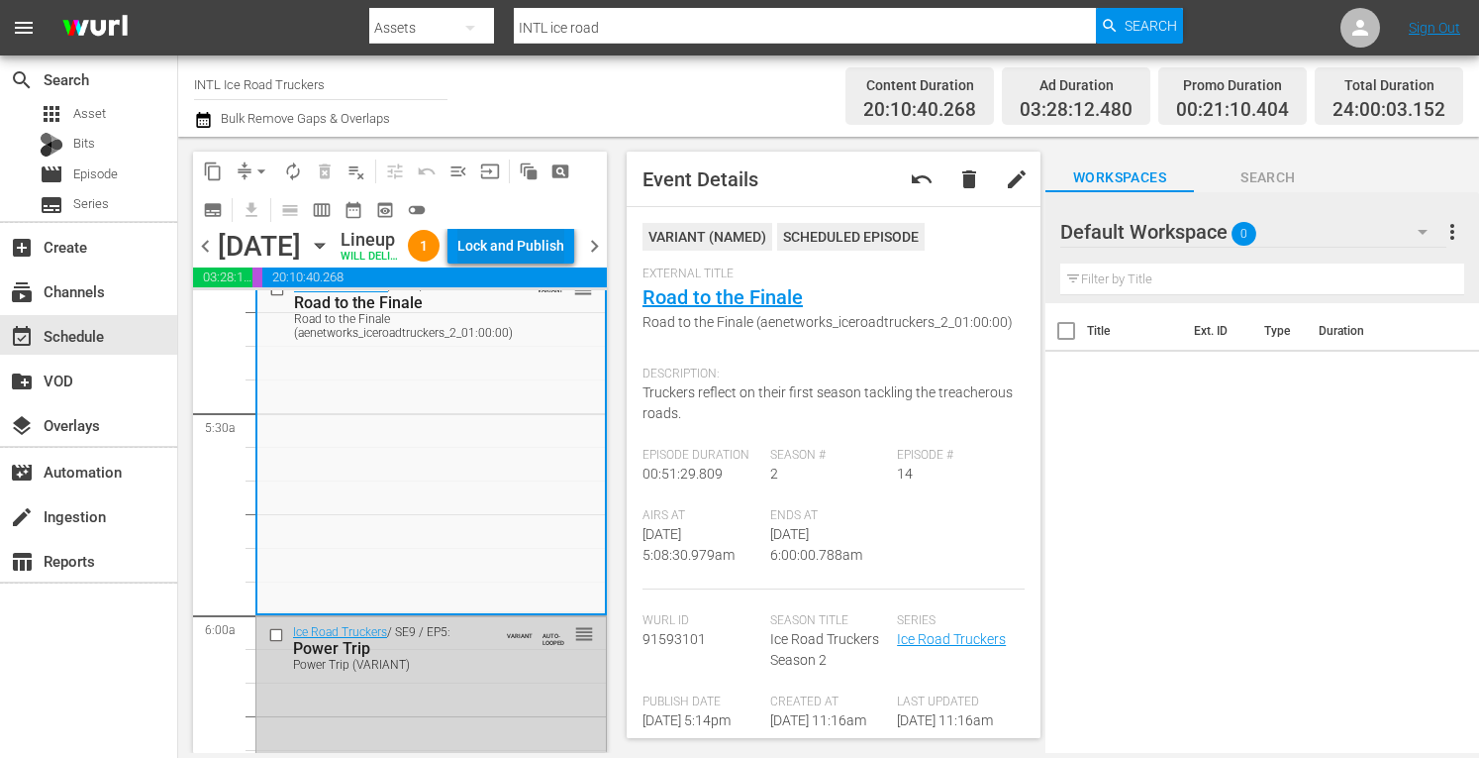
click at [541, 251] on div "Lock and Publish" at bounding box center [510, 246] width 107 height 36
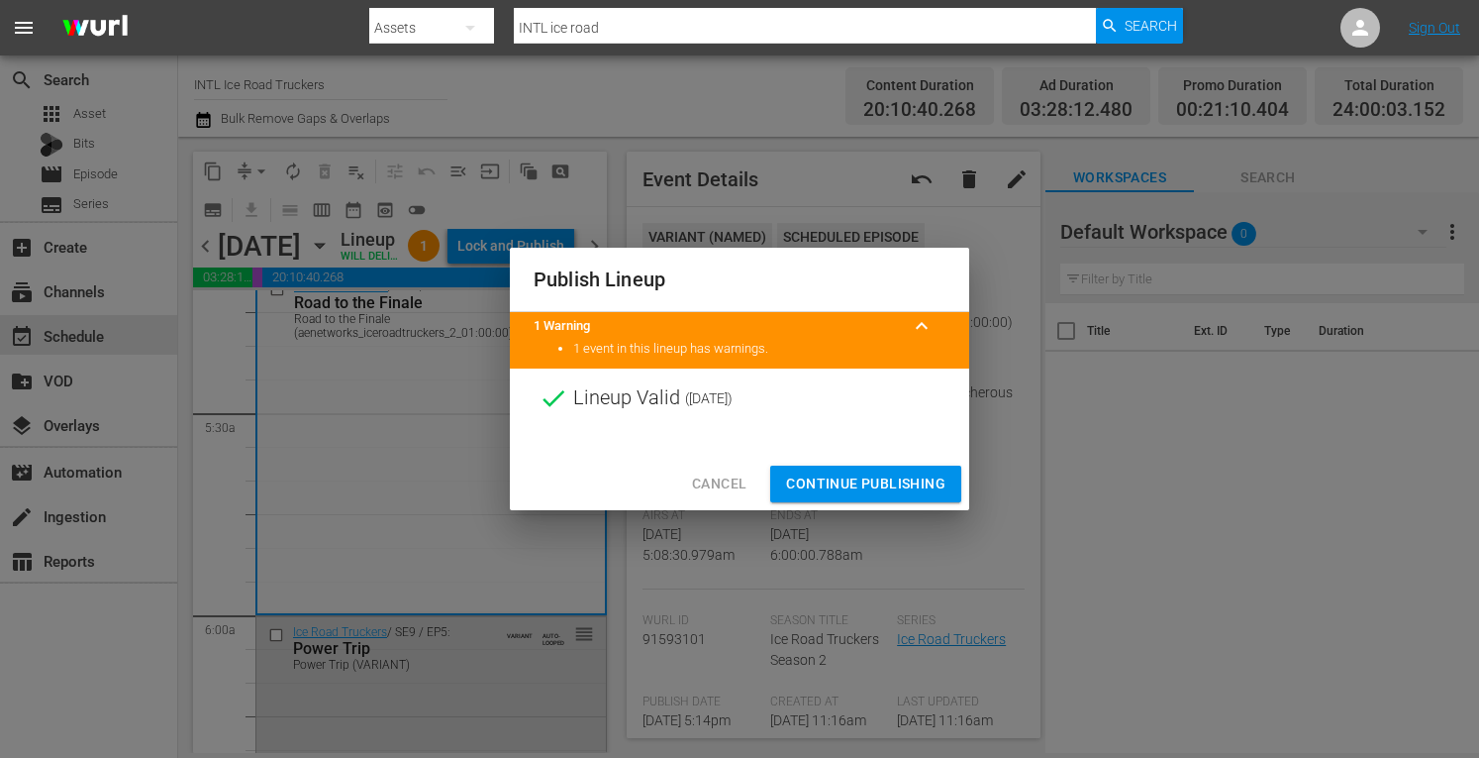
click at [826, 472] on span "Continue Publishing" at bounding box center [865, 483] width 159 height 25
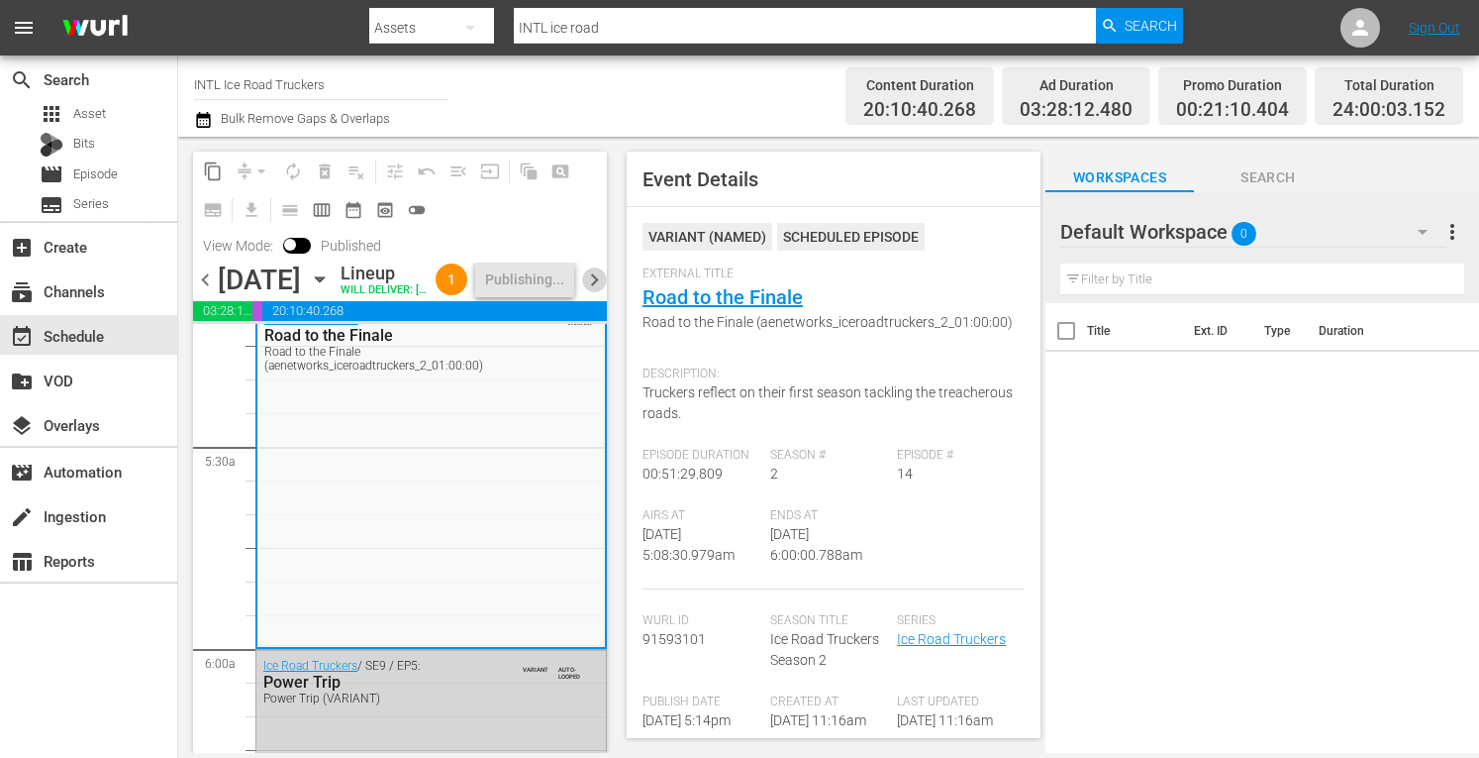
click at [595, 292] on span "chevron_right" at bounding box center [594, 279] width 25 height 25
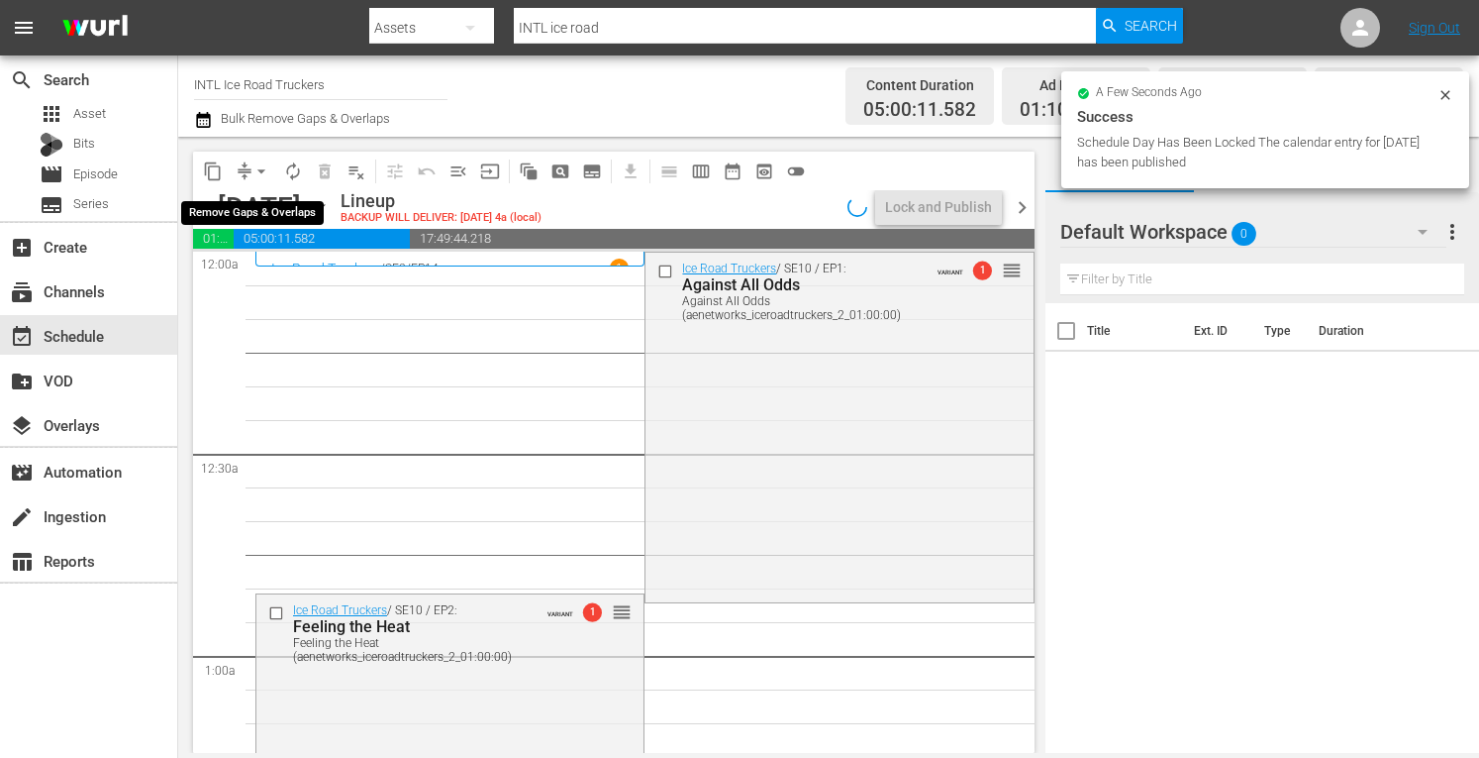
click at [260, 165] on span "arrow_drop_down" at bounding box center [262, 171] width 20 height 20
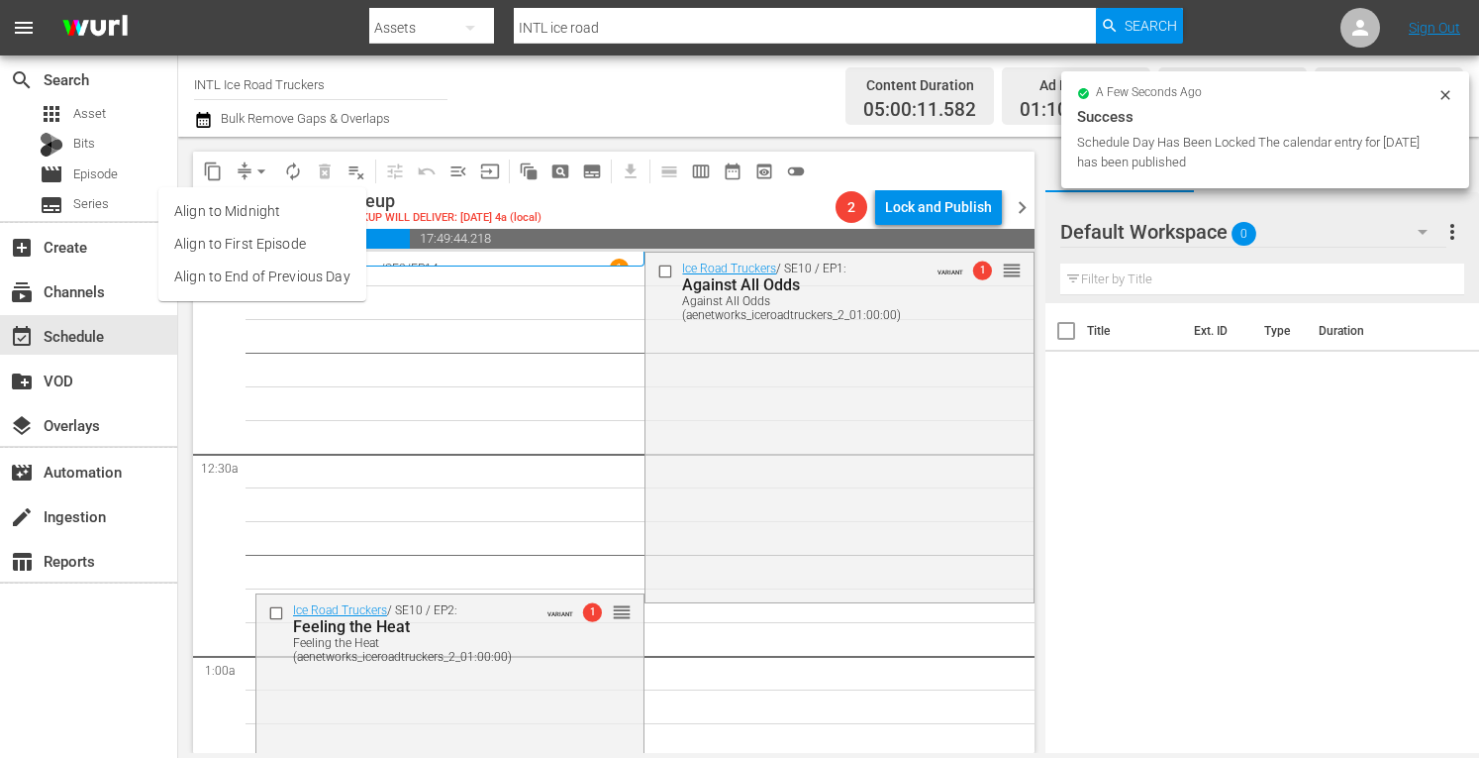
click at [215, 204] on li "Align to Midnight" at bounding box center [262, 211] width 208 height 33
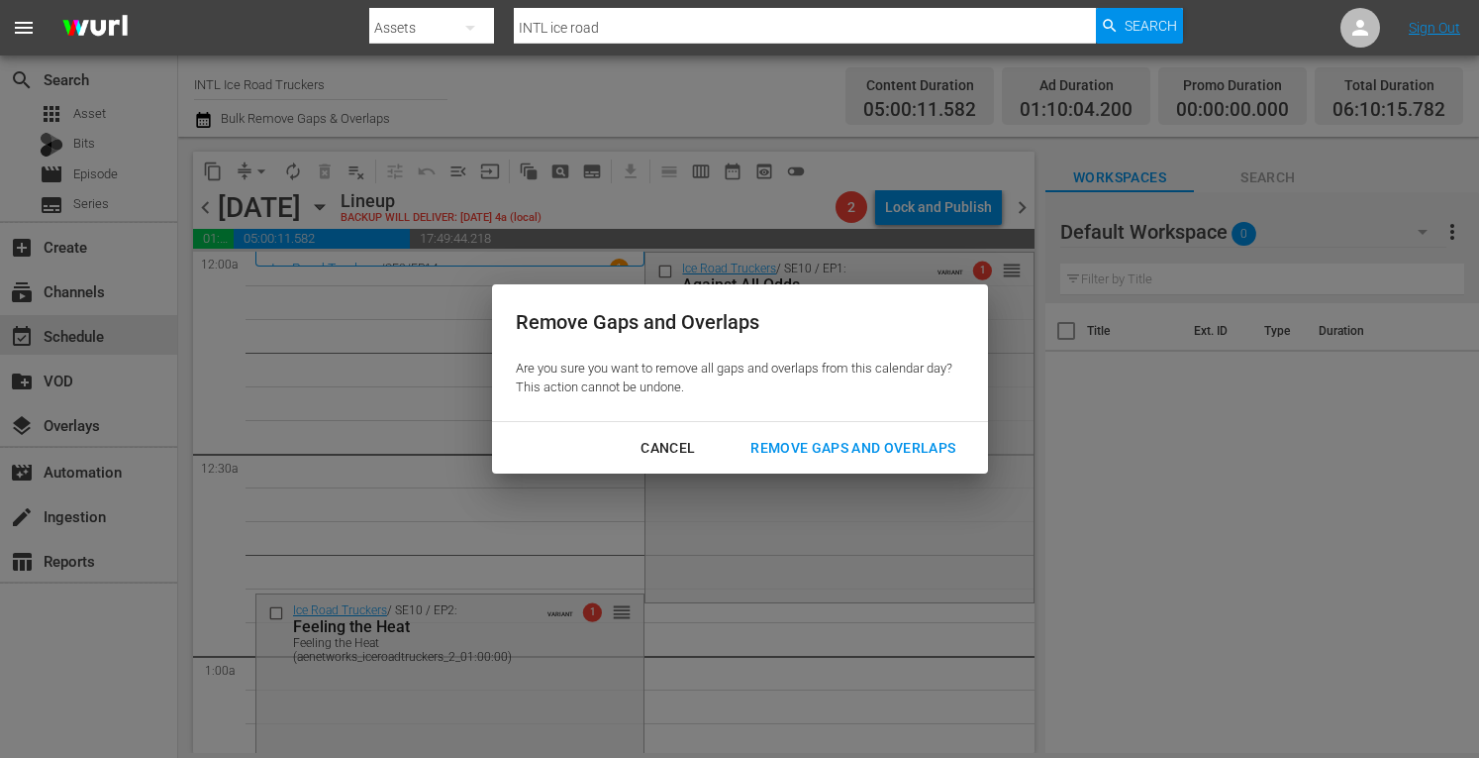
click at [891, 448] on div "Remove Gaps and Overlaps" at bounding box center [853, 448] width 237 height 25
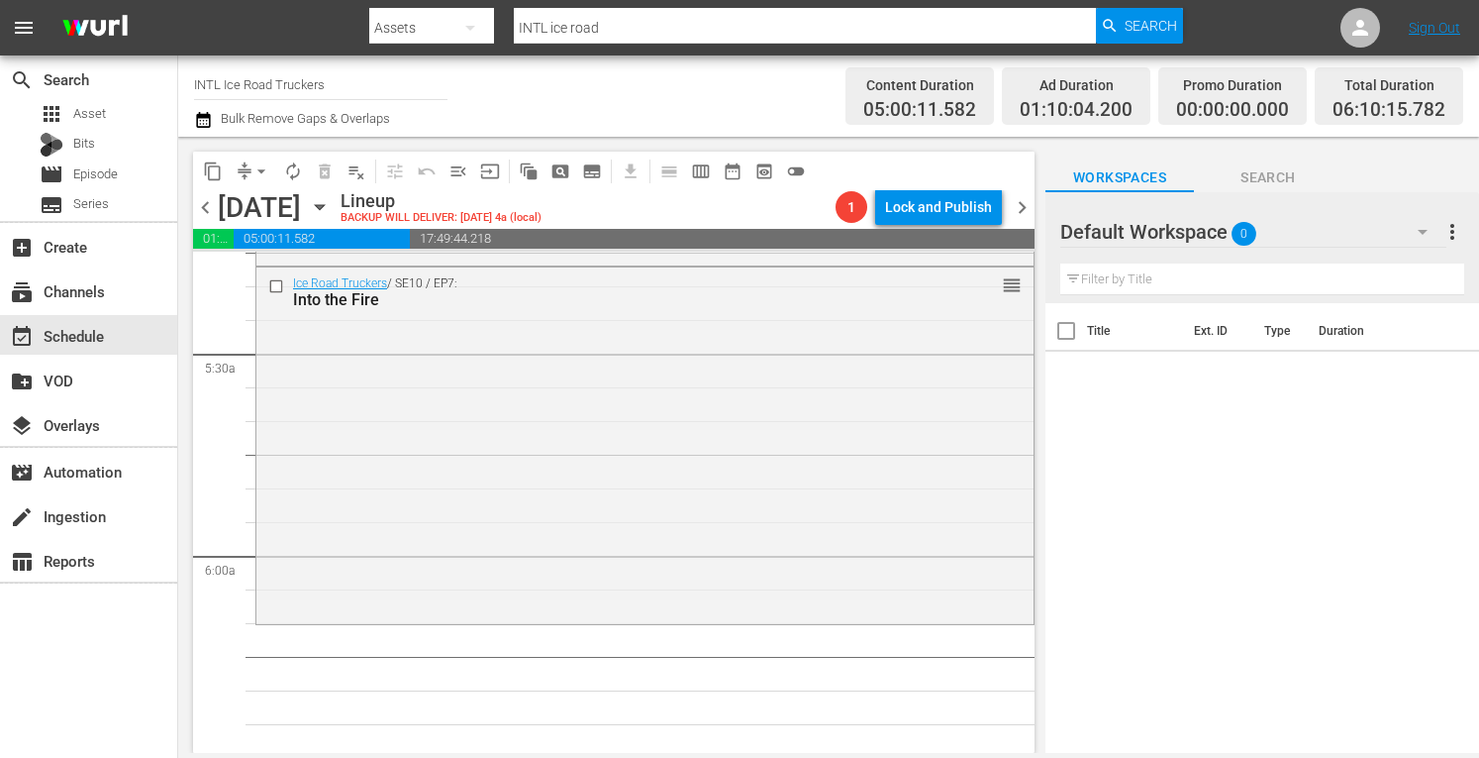
scroll to position [2141, 0]
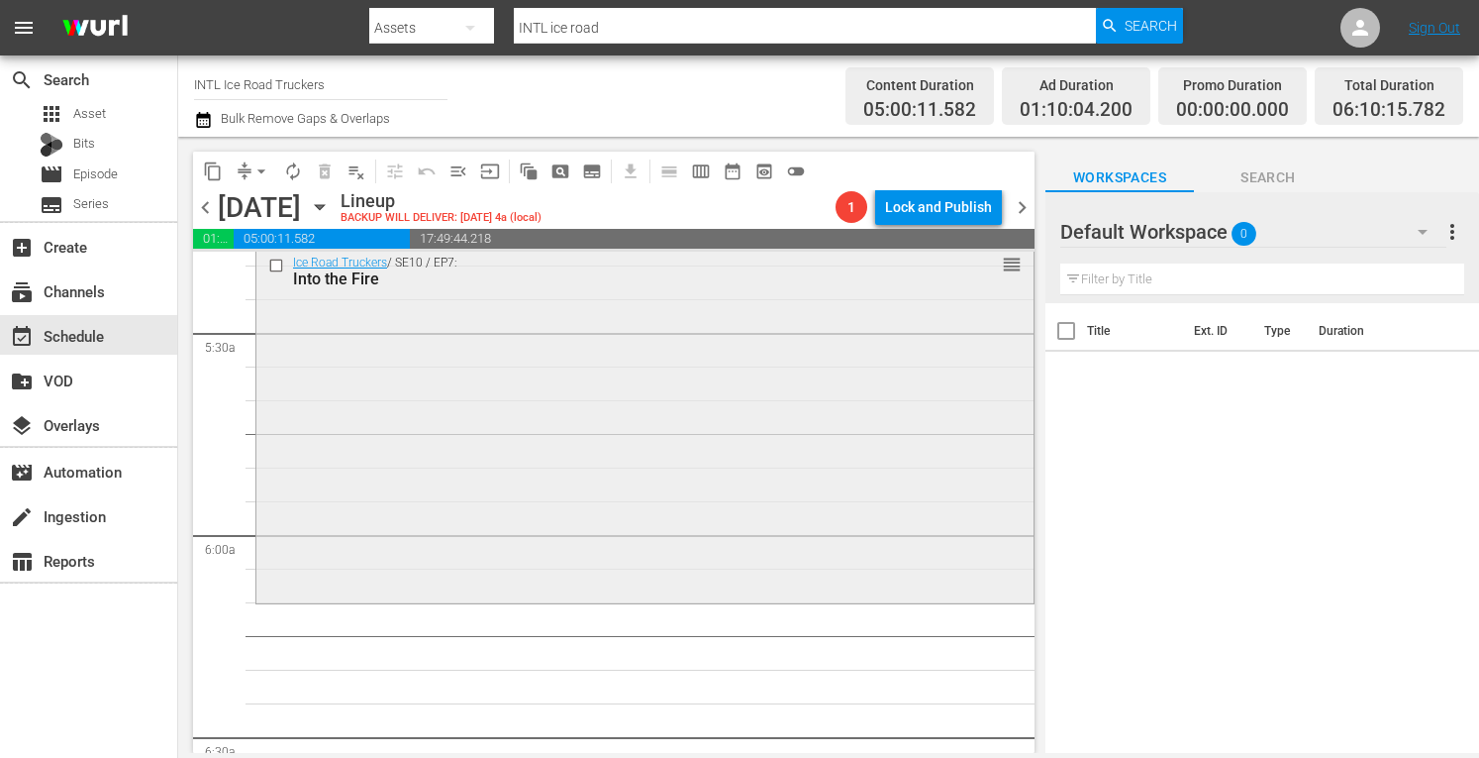
click at [388, 416] on div "Ice Road Truckers / SE10 / EP7: Into the Fire reorder" at bounding box center [644, 424] width 777 height 354
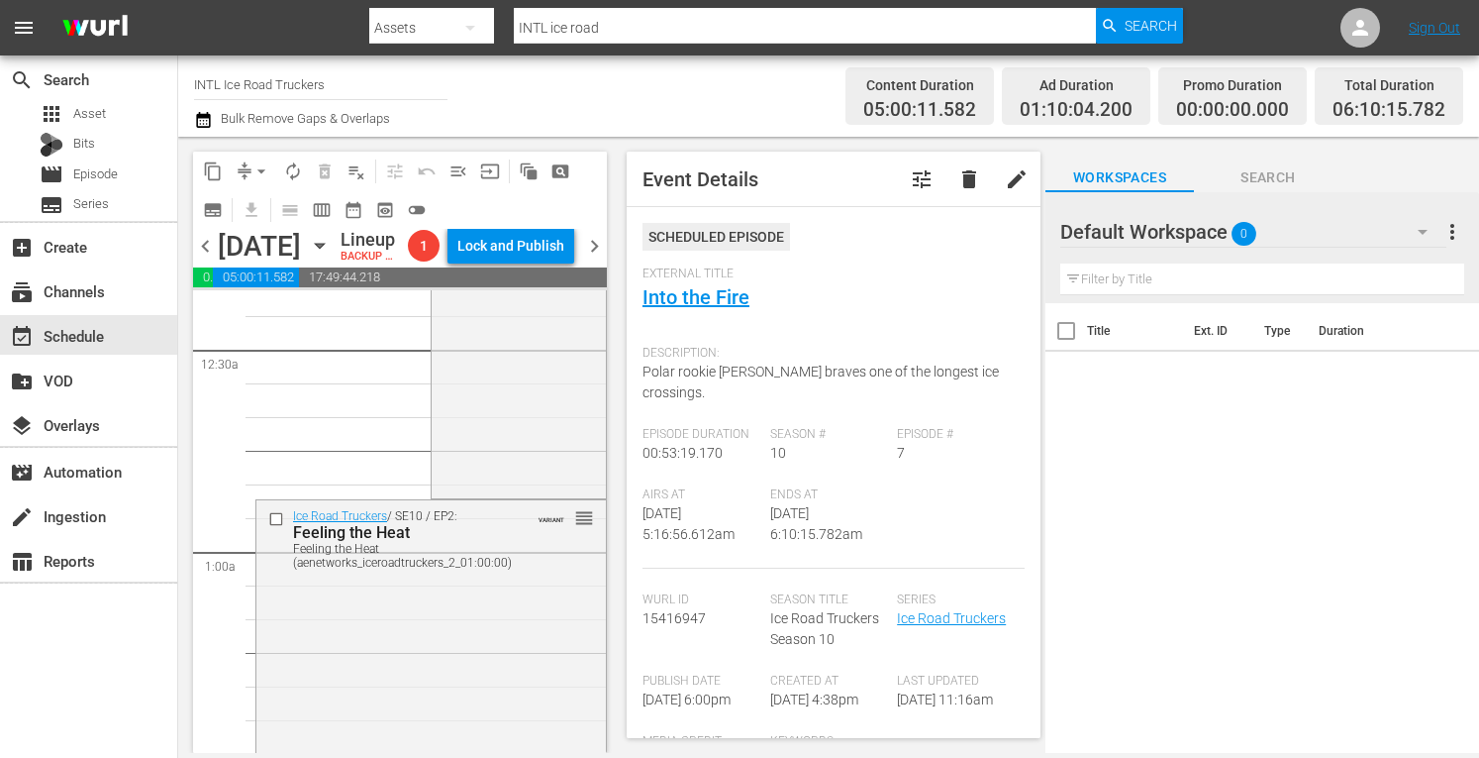
scroll to position [0, 0]
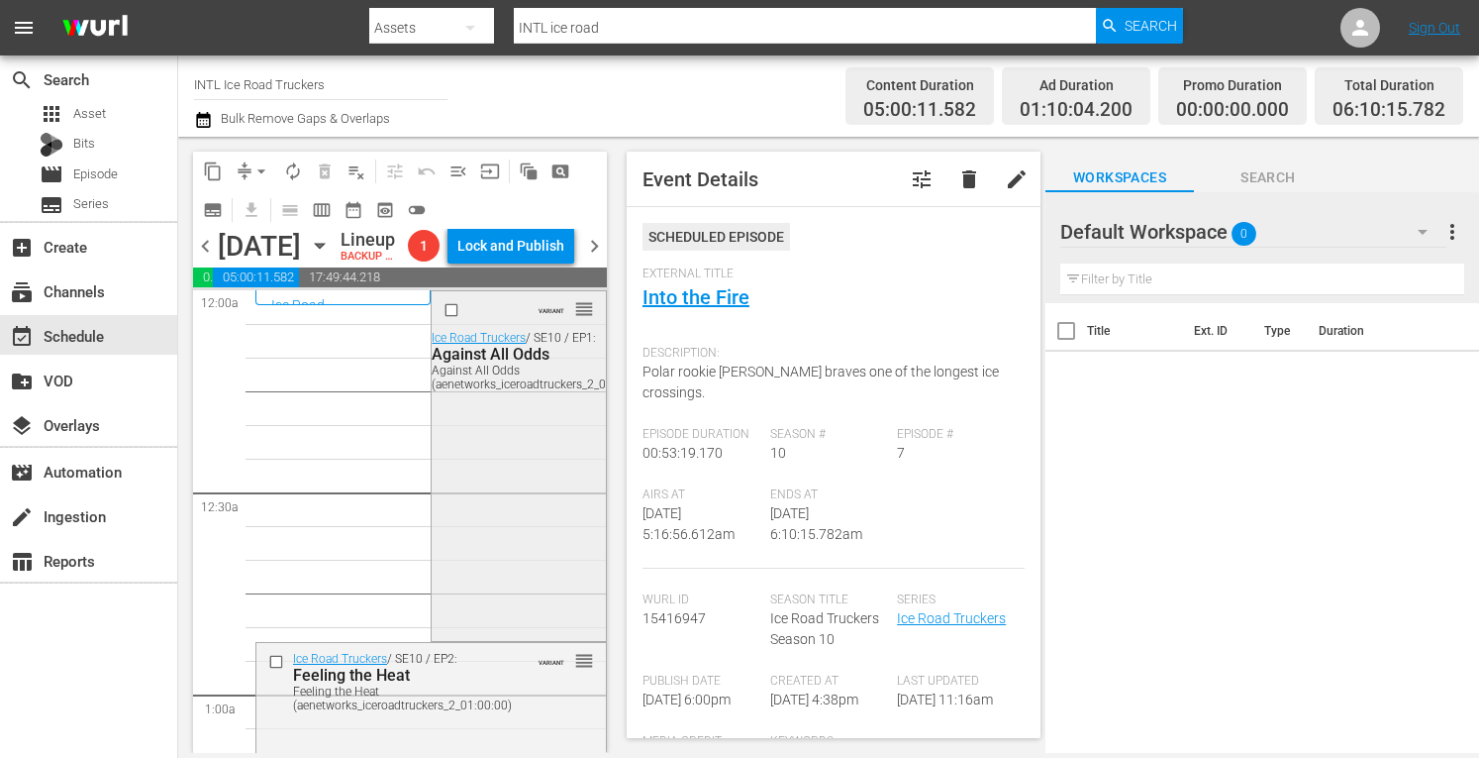
click at [491, 544] on div "VARIANT reorder Ice Road Truckers / SE10 / EP1: Against All Odds Against All Od…" at bounding box center [518, 464] width 173 height 346
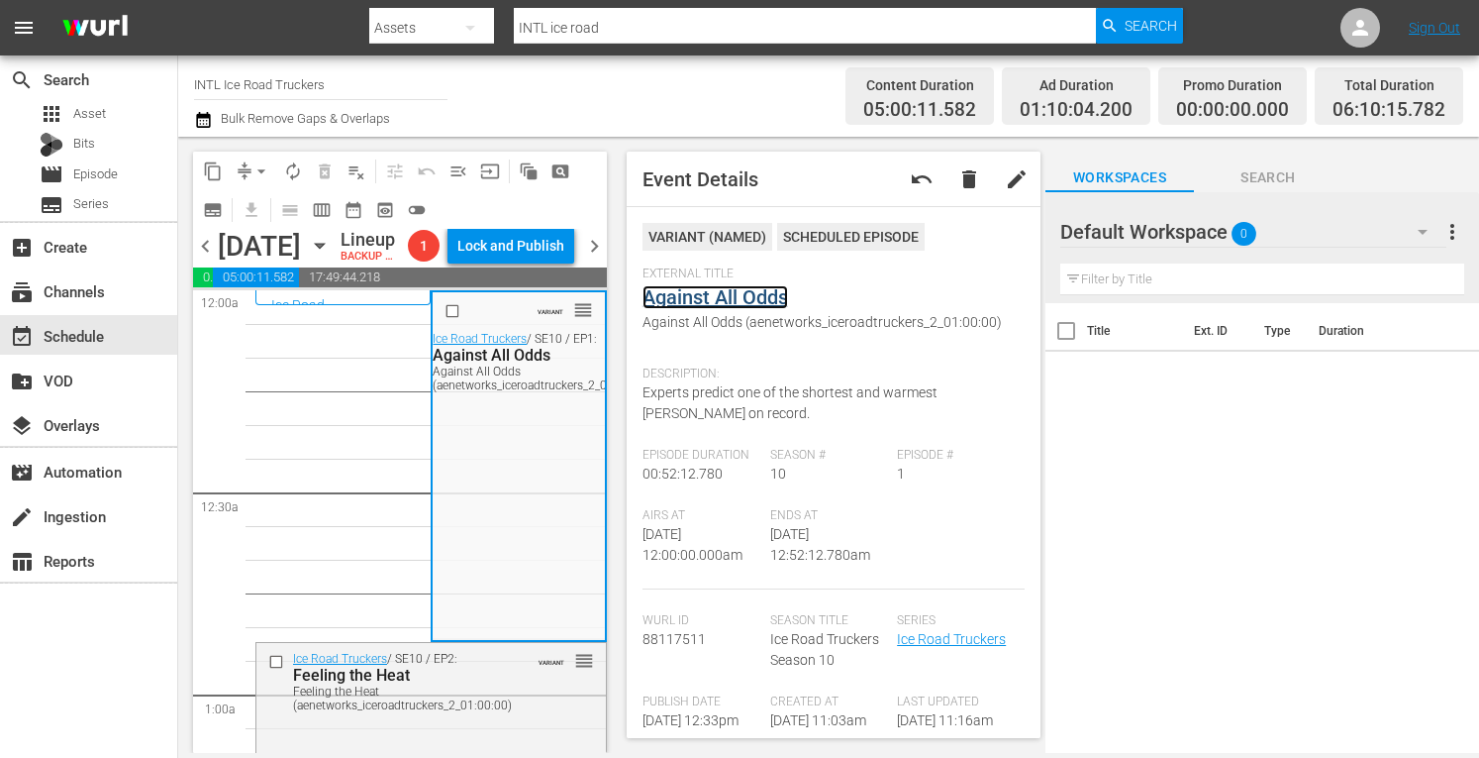
click at [731, 299] on link "Against All Odds" at bounding box center [716, 297] width 146 height 24
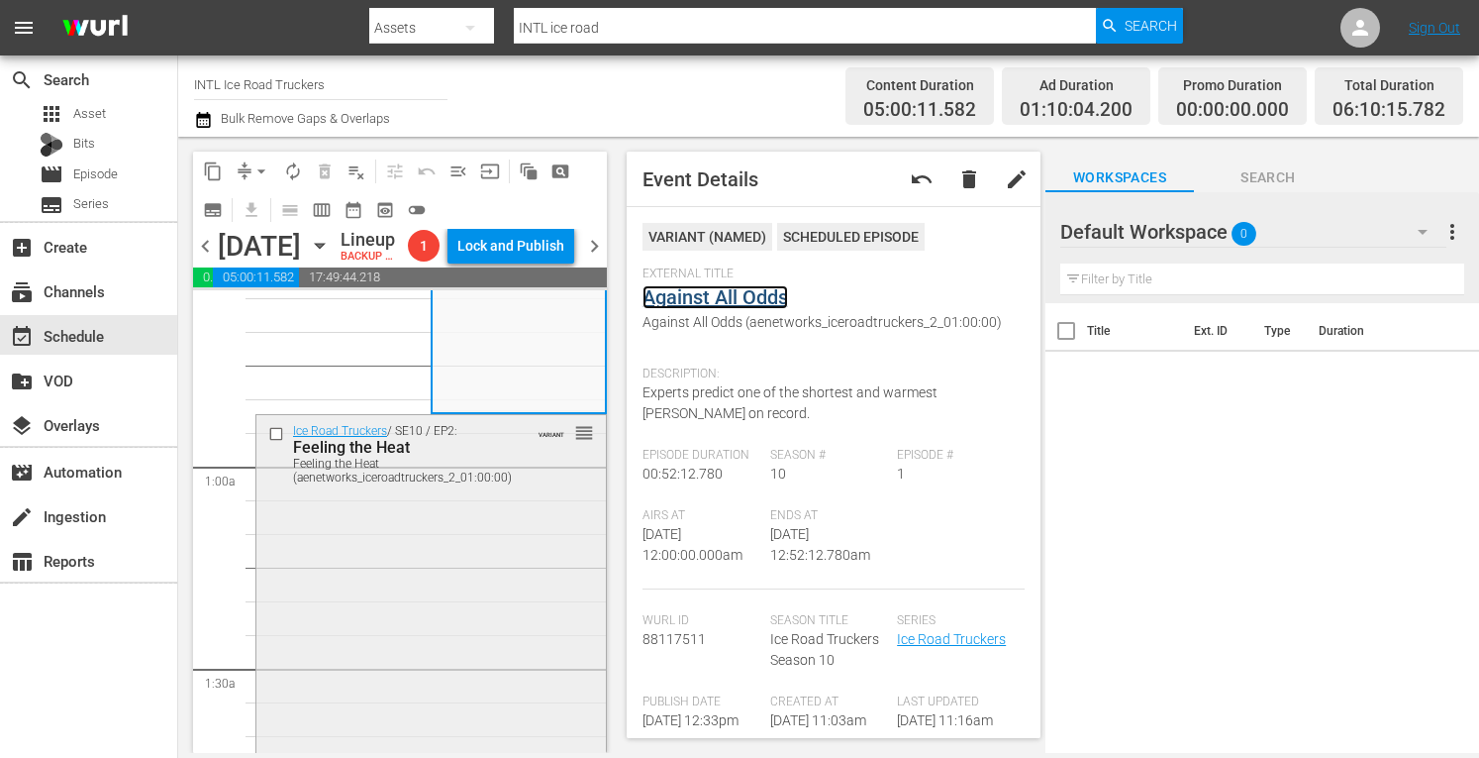
scroll to position [234, 0]
click at [452, 603] on div "Ice Road Truckers / SE10 / EP2: Feeling the Heat Feeling the Heat (aenetworks_i…" at bounding box center [431, 586] width 350 height 354
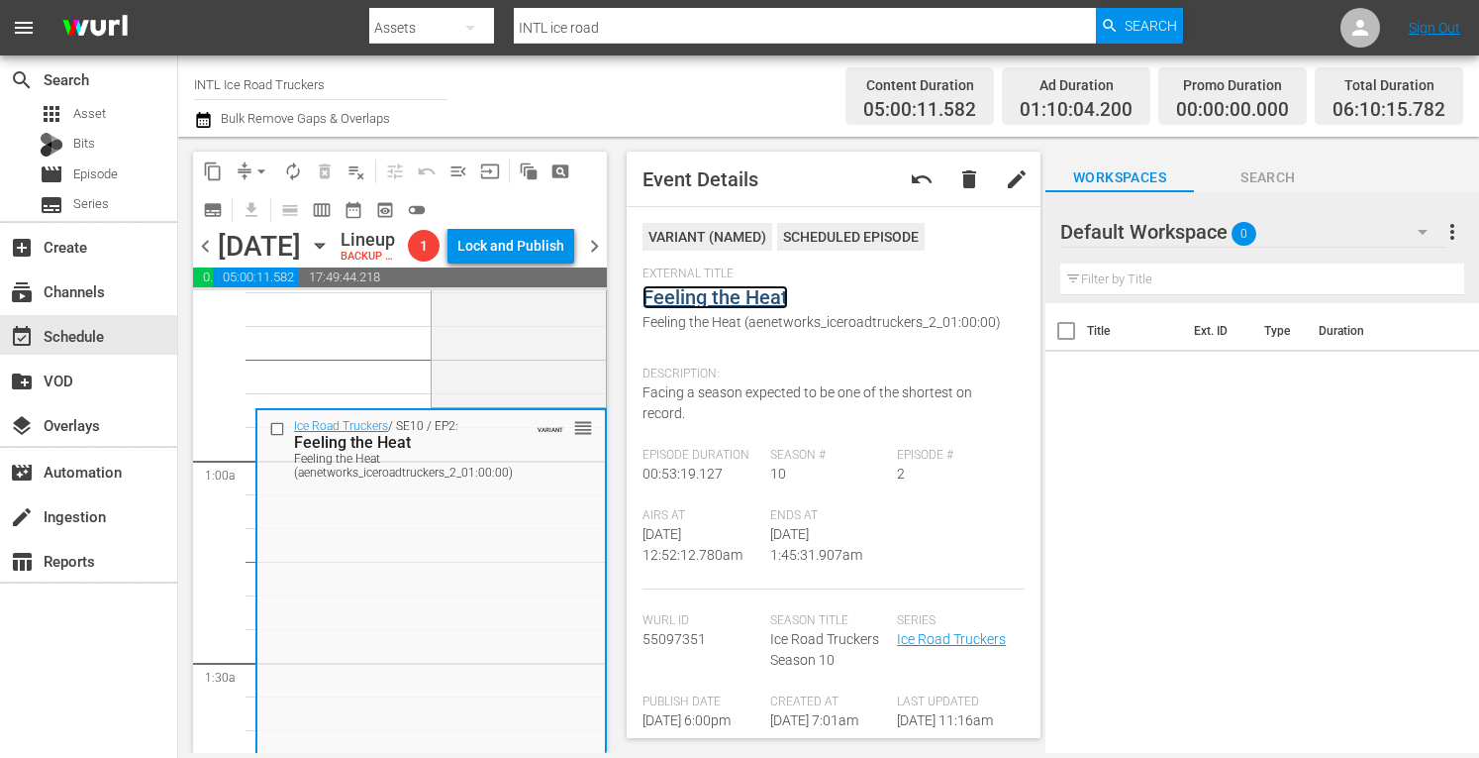
click at [685, 297] on link "Feeling the Heat" at bounding box center [716, 297] width 146 height 24
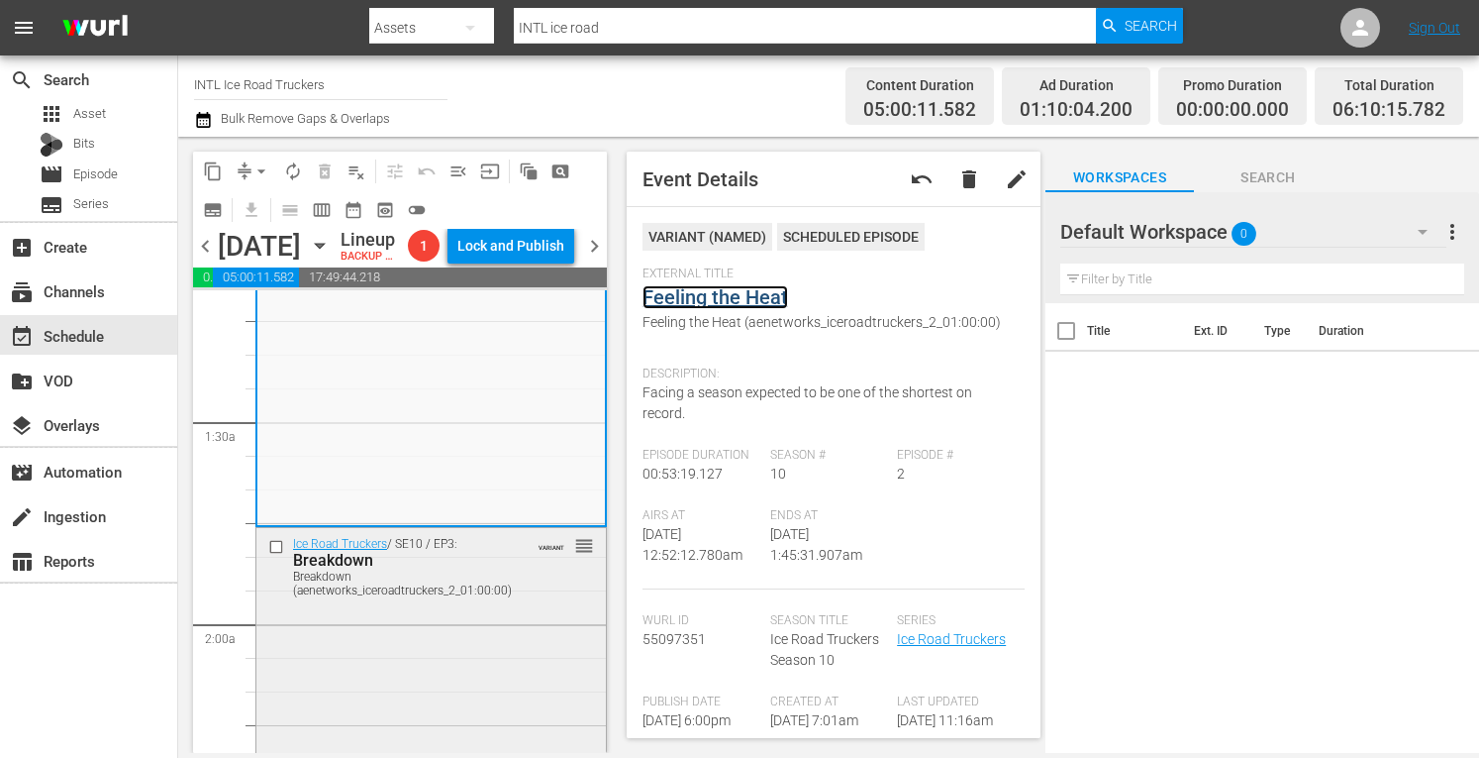
scroll to position [477, 0]
click at [455, 666] on div "Ice Road Truckers / SE10 / EP3: Breakdown Breakdown (aenetworks_iceroadtruckers…" at bounding box center [431, 699] width 350 height 349
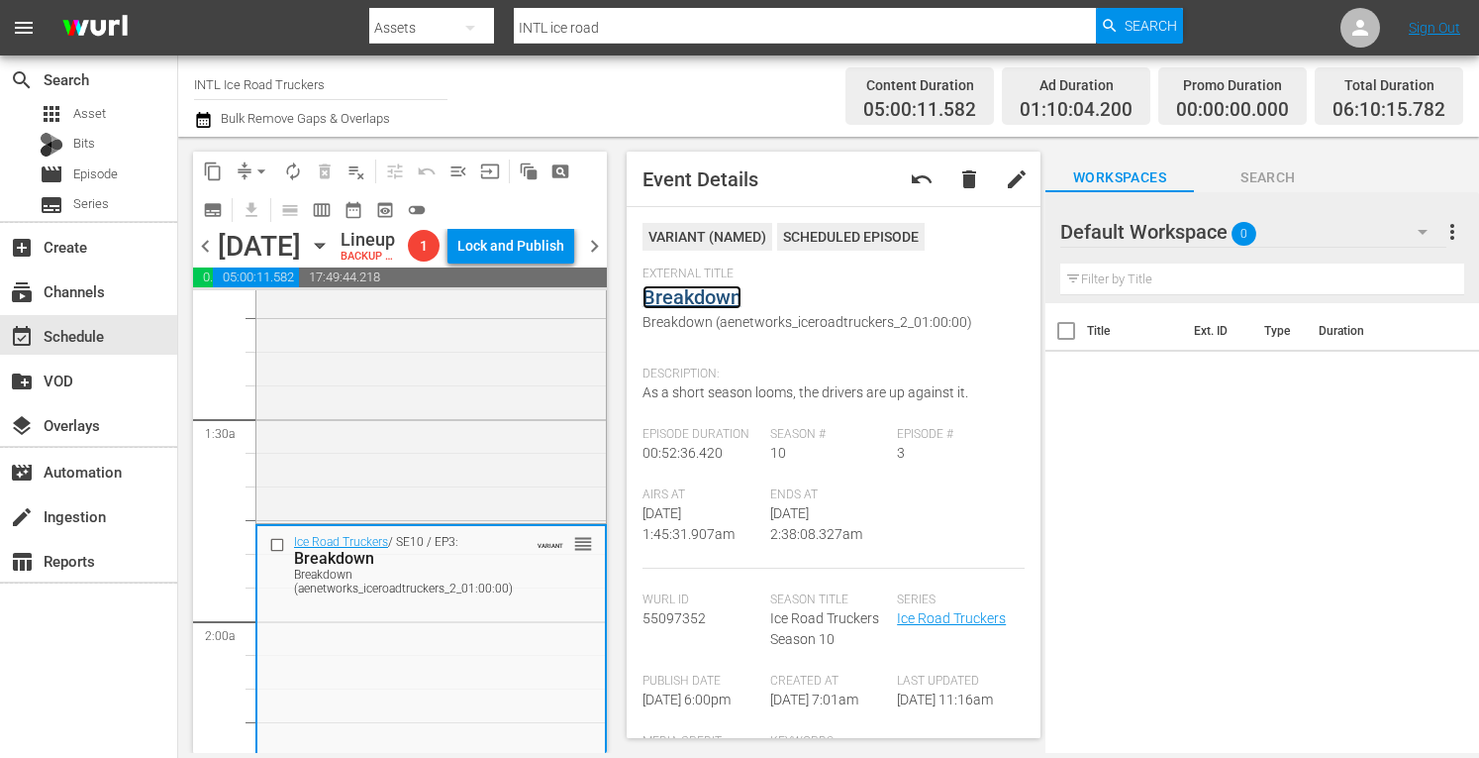
click at [688, 288] on link "Breakdown" at bounding box center [692, 297] width 99 height 24
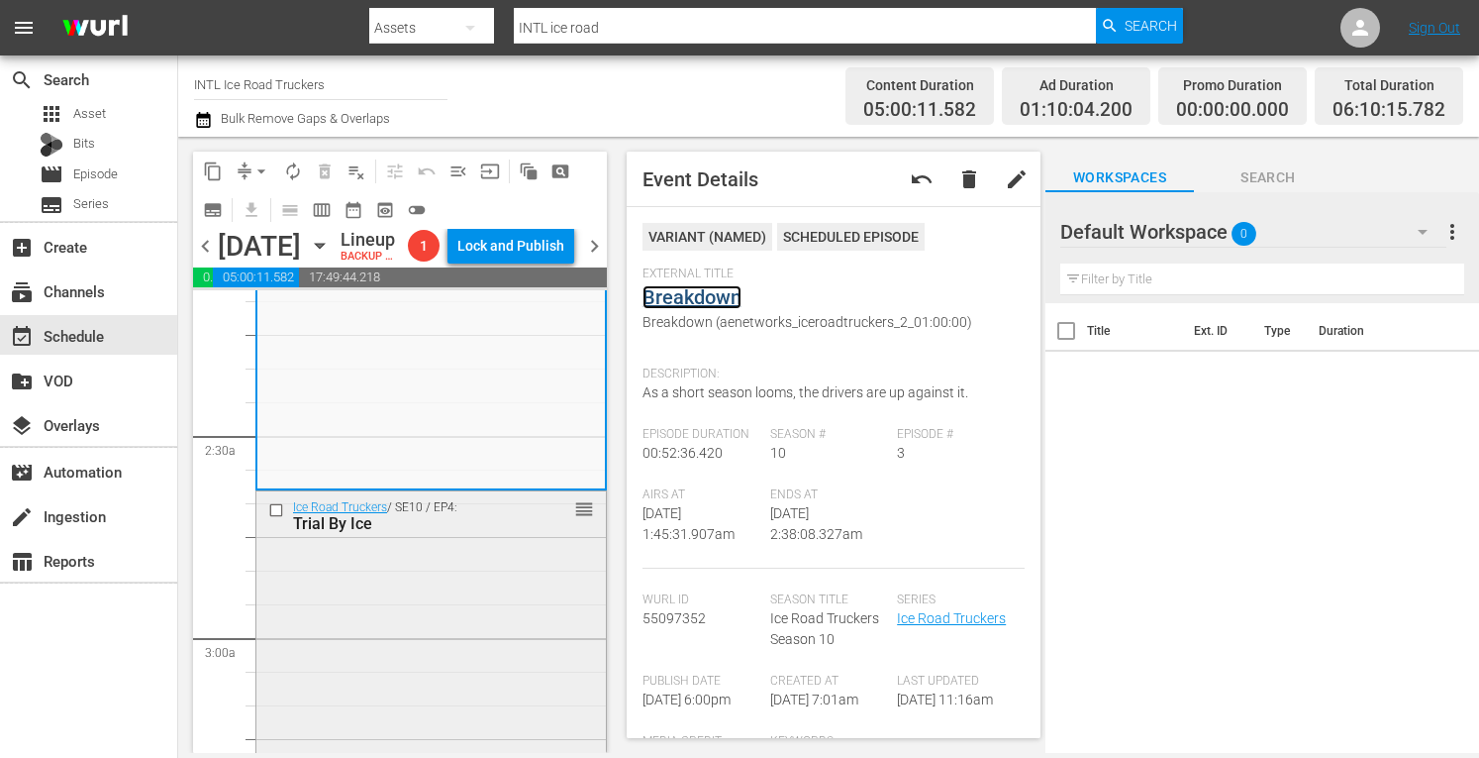
scroll to position [885, 0]
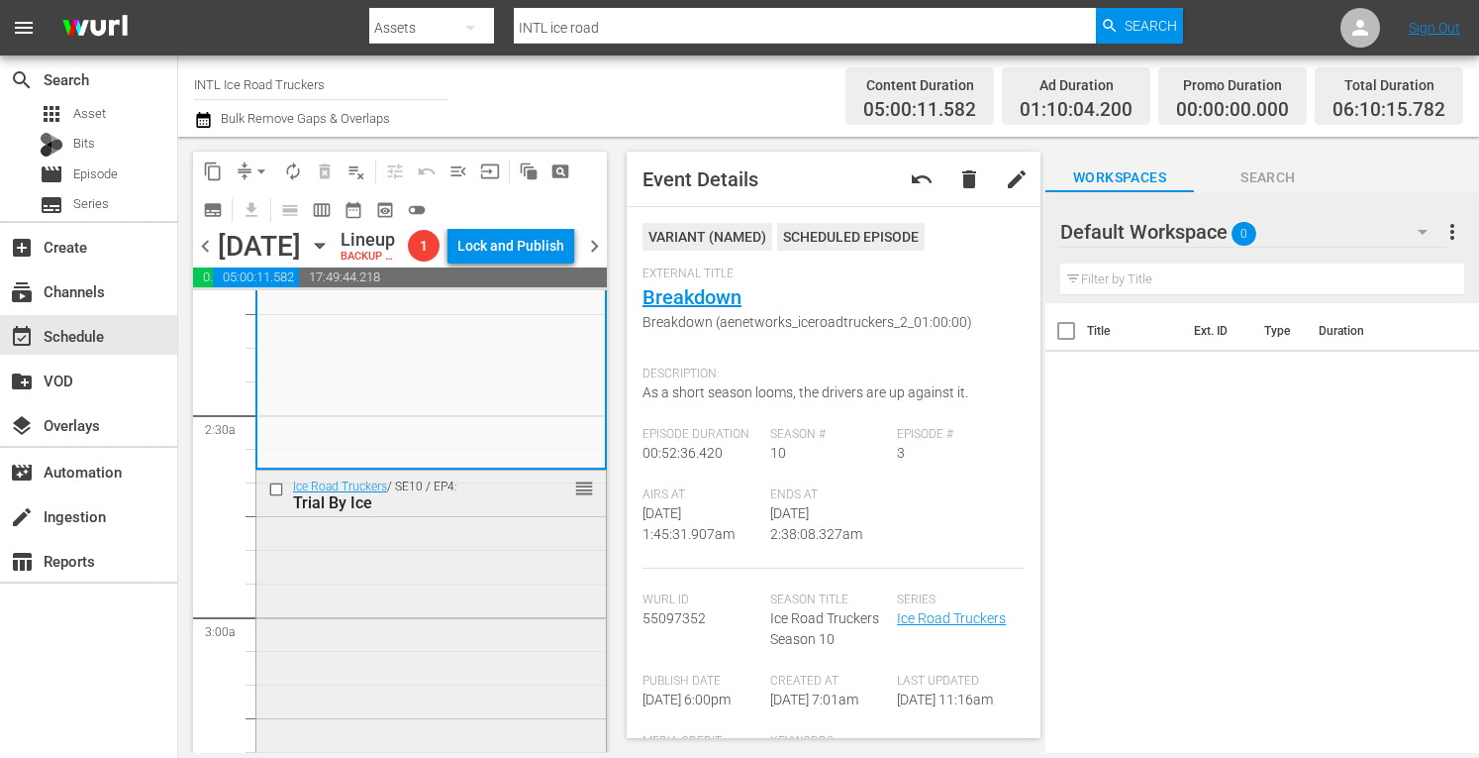
click at [384, 629] on div "Ice Road Truckers / SE10 / EP4: Trial By Ice reorder" at bounding box center [431, 645] width 350 height 351
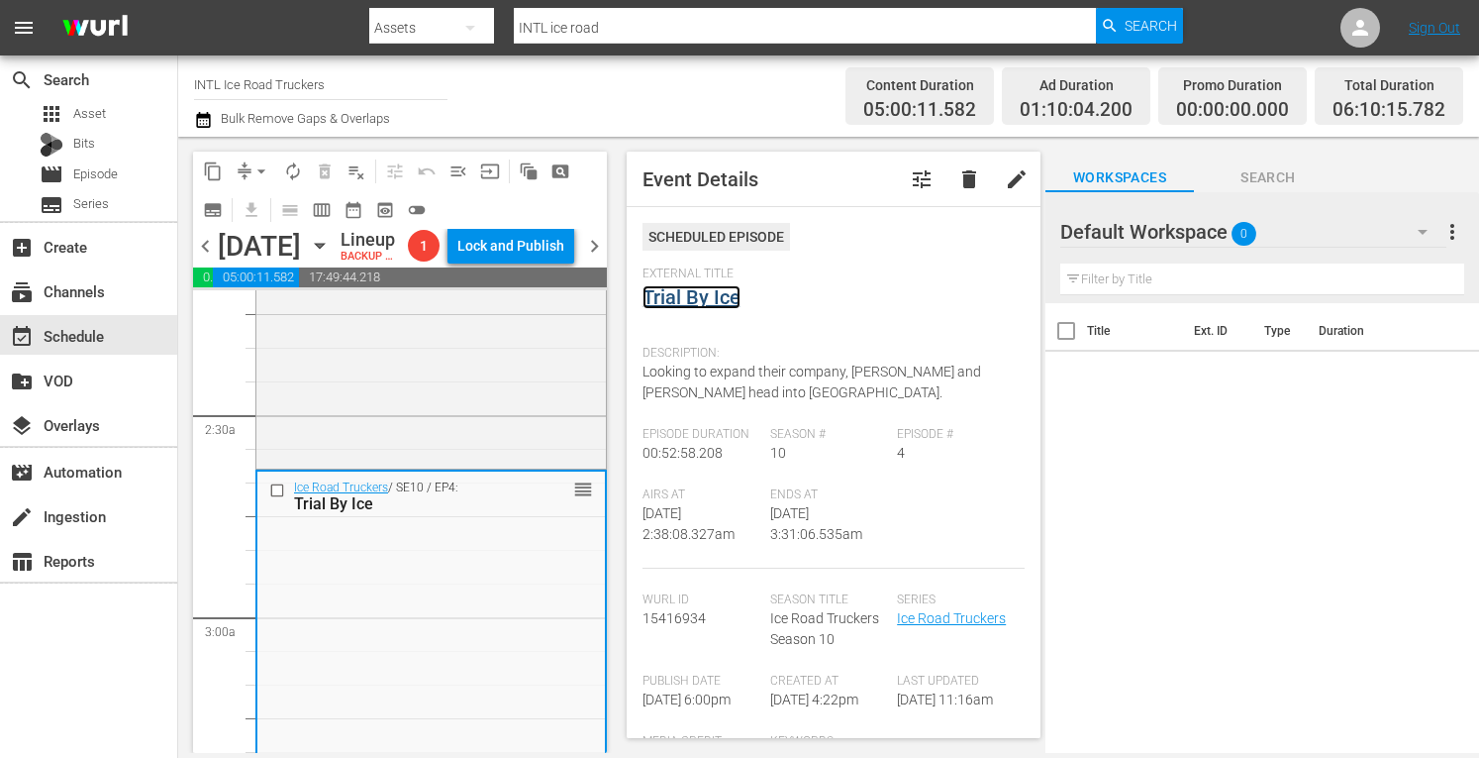
click at [679, 299] on link "Trial By Ice" at bounding box center [692, 297] width 98 height 24
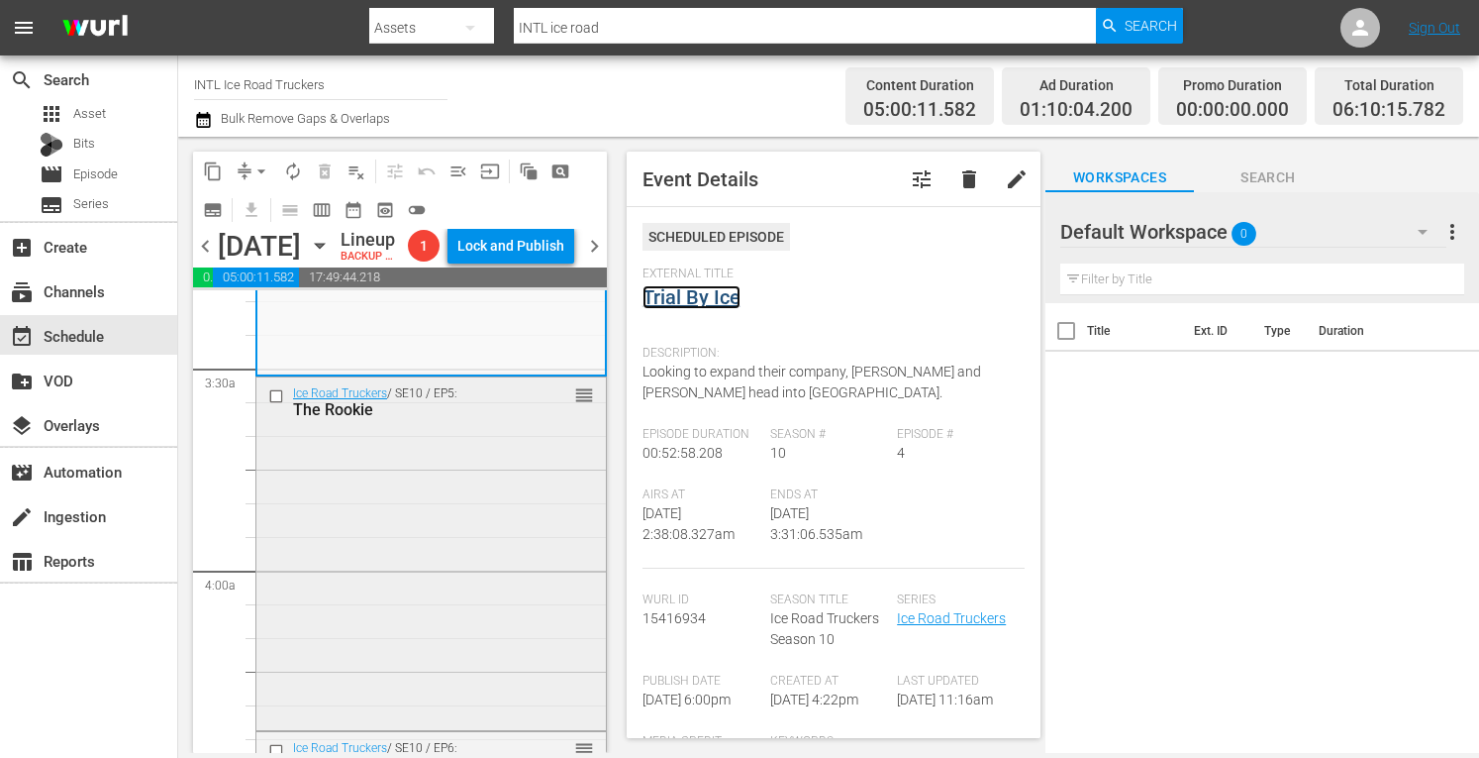
scroll to position [1370, 0]
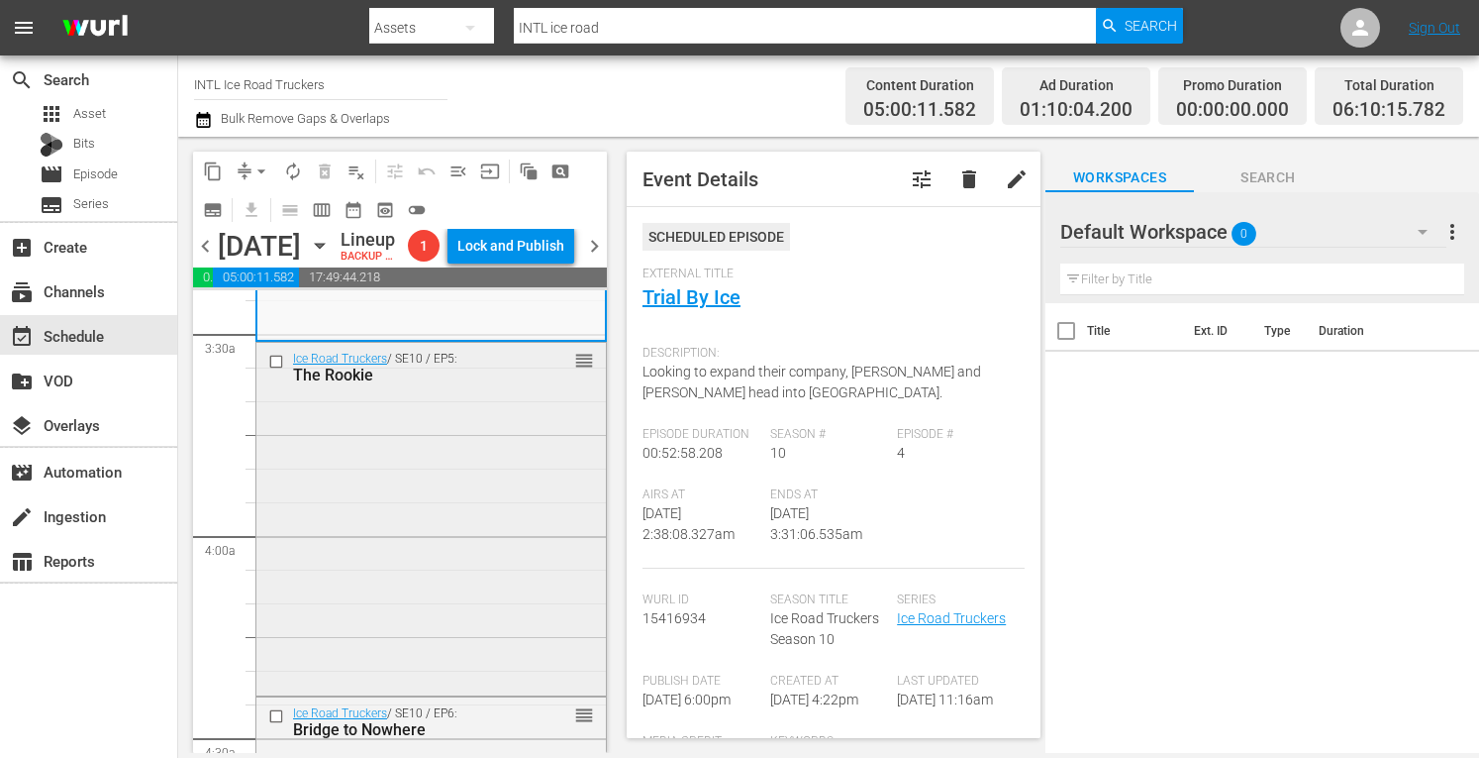
click at [412, 561] on div "Ice Road Truckers / SE10 / EP5: The Rookie reorder" at bounding box center [431, 517] width 350 height 349
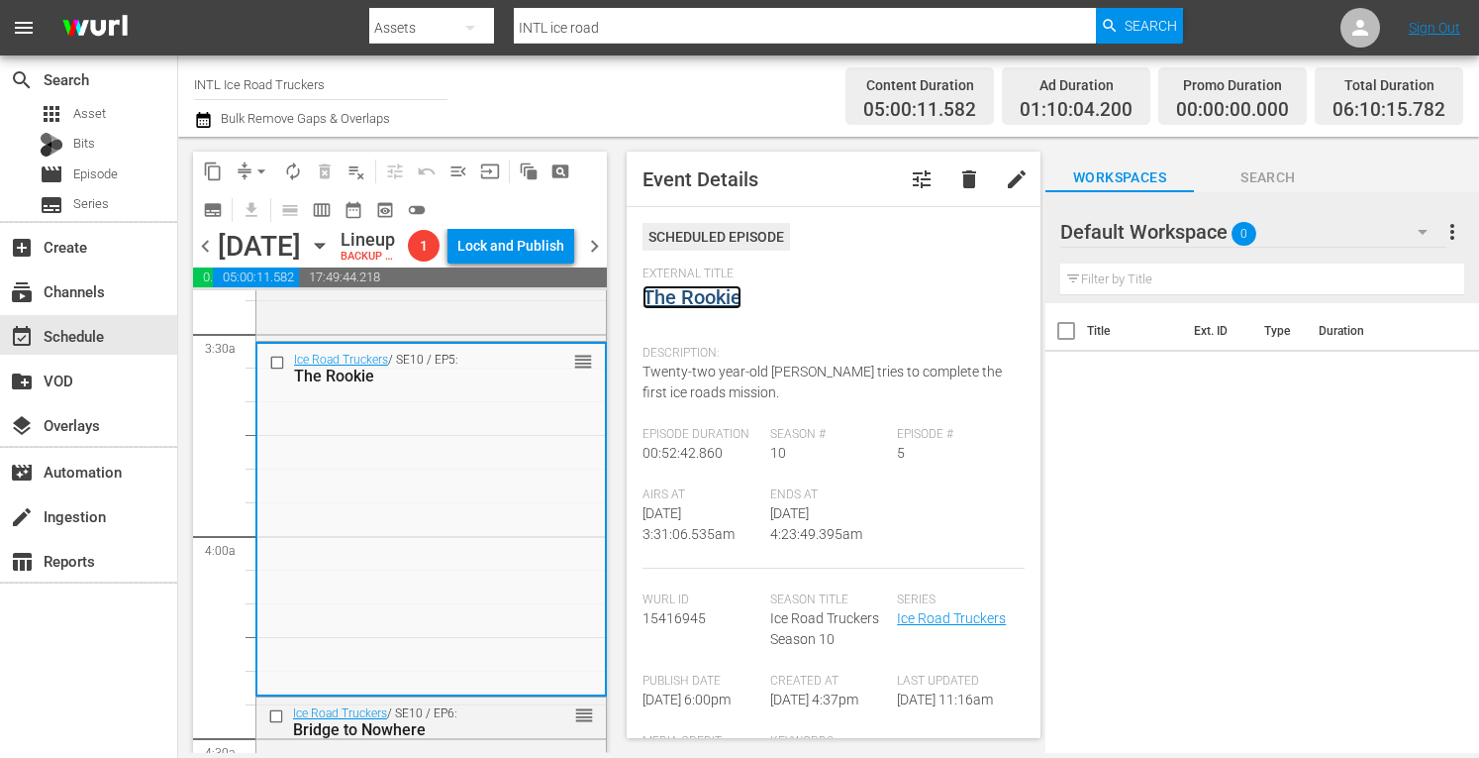
click at [701, 309] on link "The Rookie" at bounding box center [692, 297] width 99 height 24
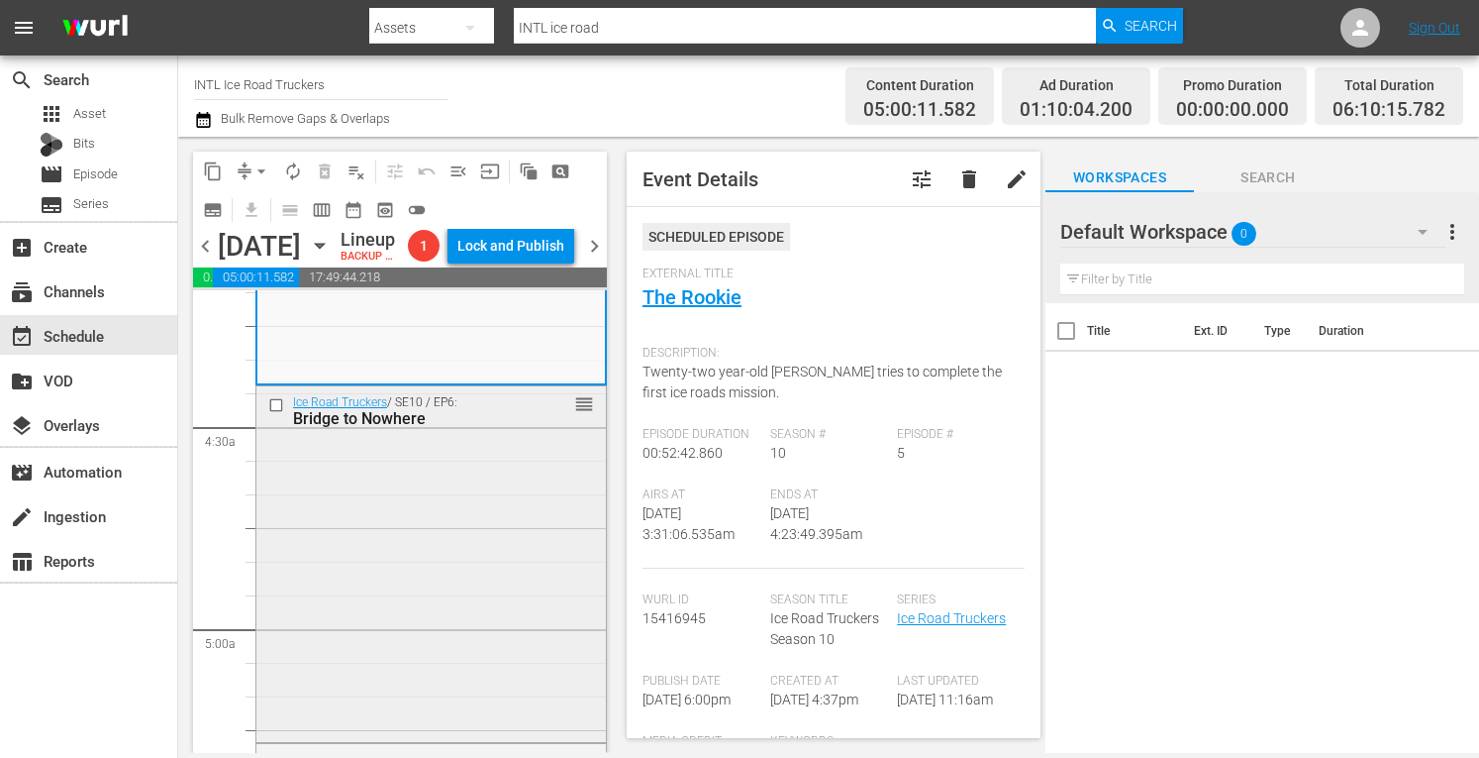
click at [463, 552] on div "Ice Road Truckers / SE10 / EP6: Bridge to Nowhere reorder" at bounding box center [431, 562] width 350 height 352
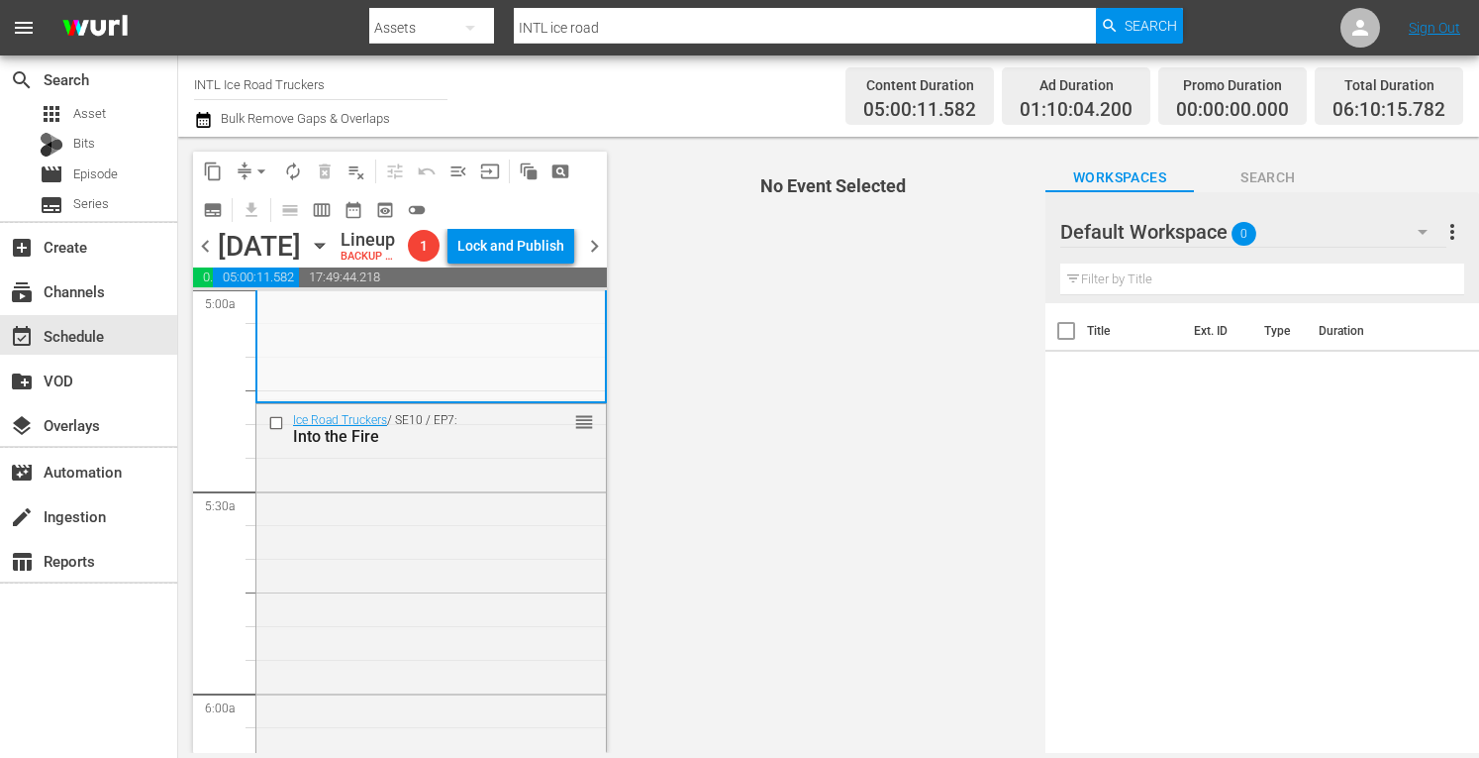
scroll to position [2003, 0]
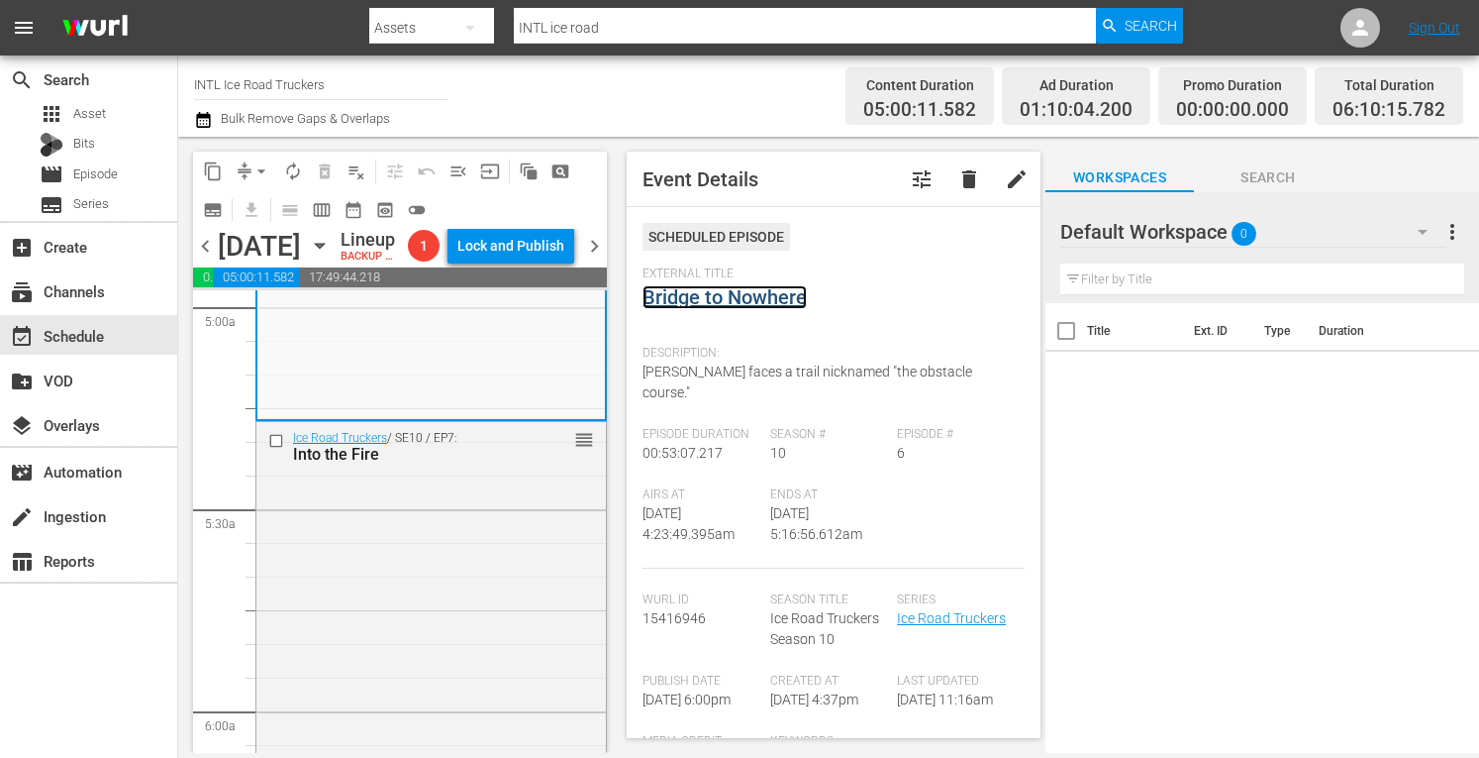
click at [774, 290] on link "Bridge to Nowhere" at bounding box center [725, 297] width 164 height 24
click at [510, 659] on div "Ice Road Truckers / SE10 / EP7: Into the Fire reorder" at bounding box center [431, 599] width 350 height 354
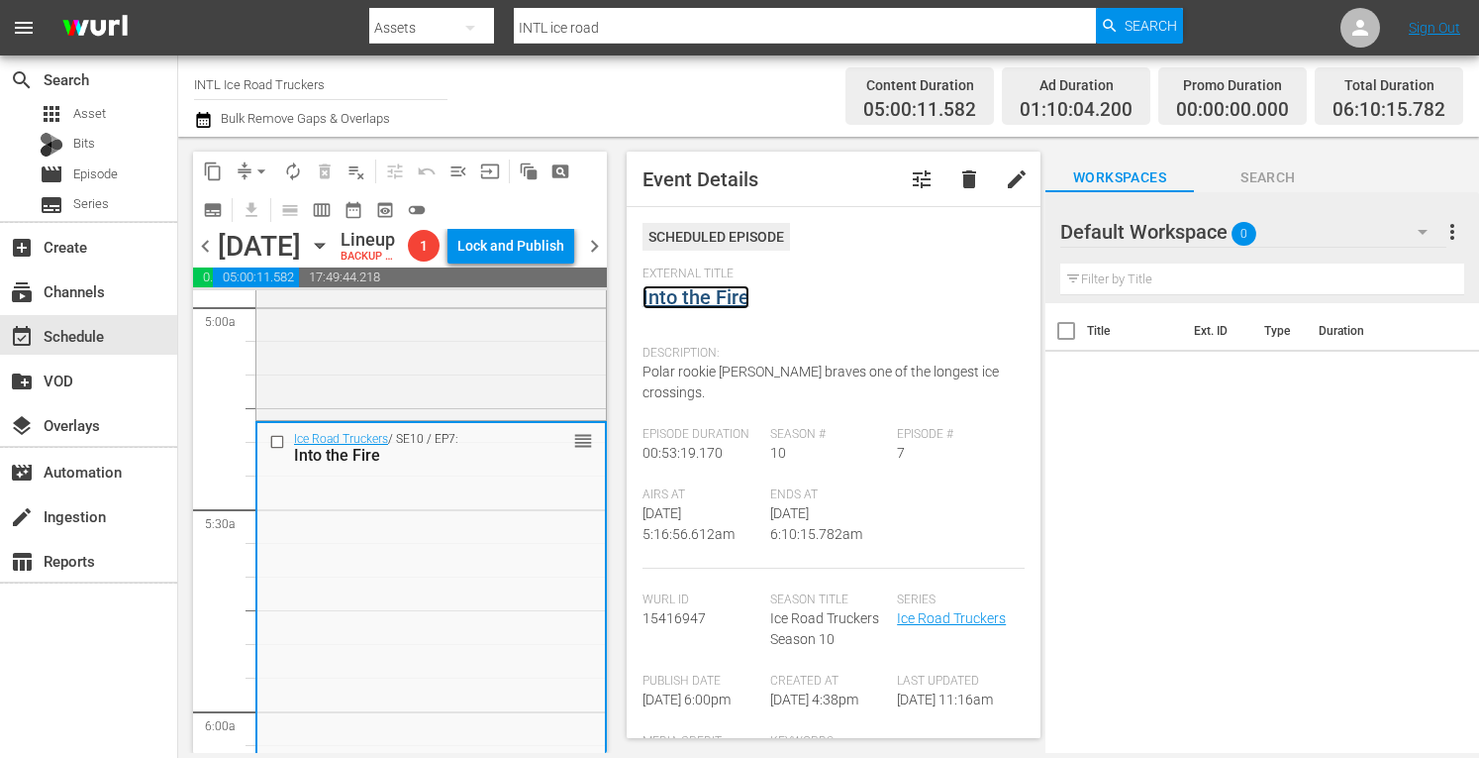
click at [721, 301] on link "Into the Fire" at bounding box center [696, 297] width 107 height 24
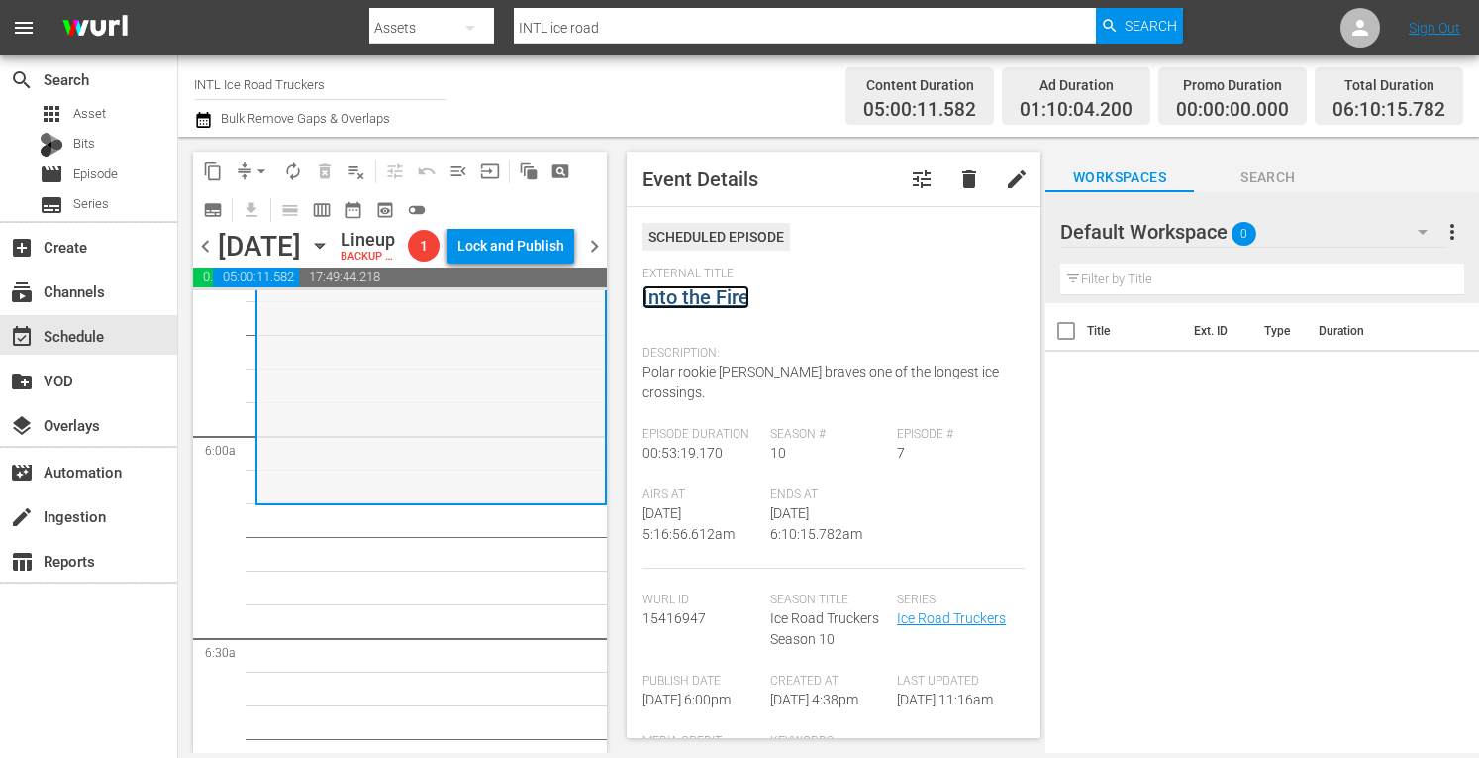
scroll to position [2281, 0]
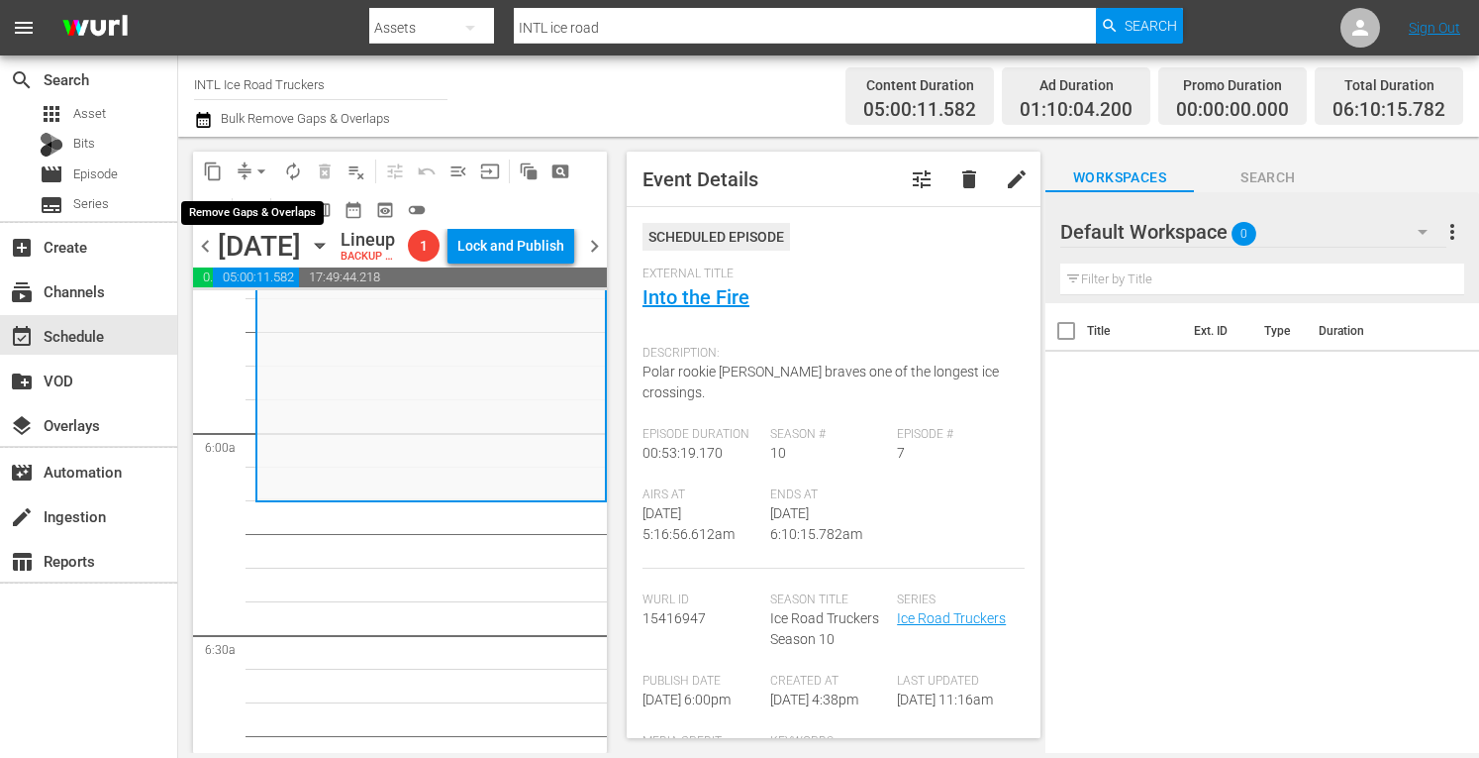
click at [251, 171] on button "arrow_drop_down" at bounding box center [262, 171] width 32 height 32
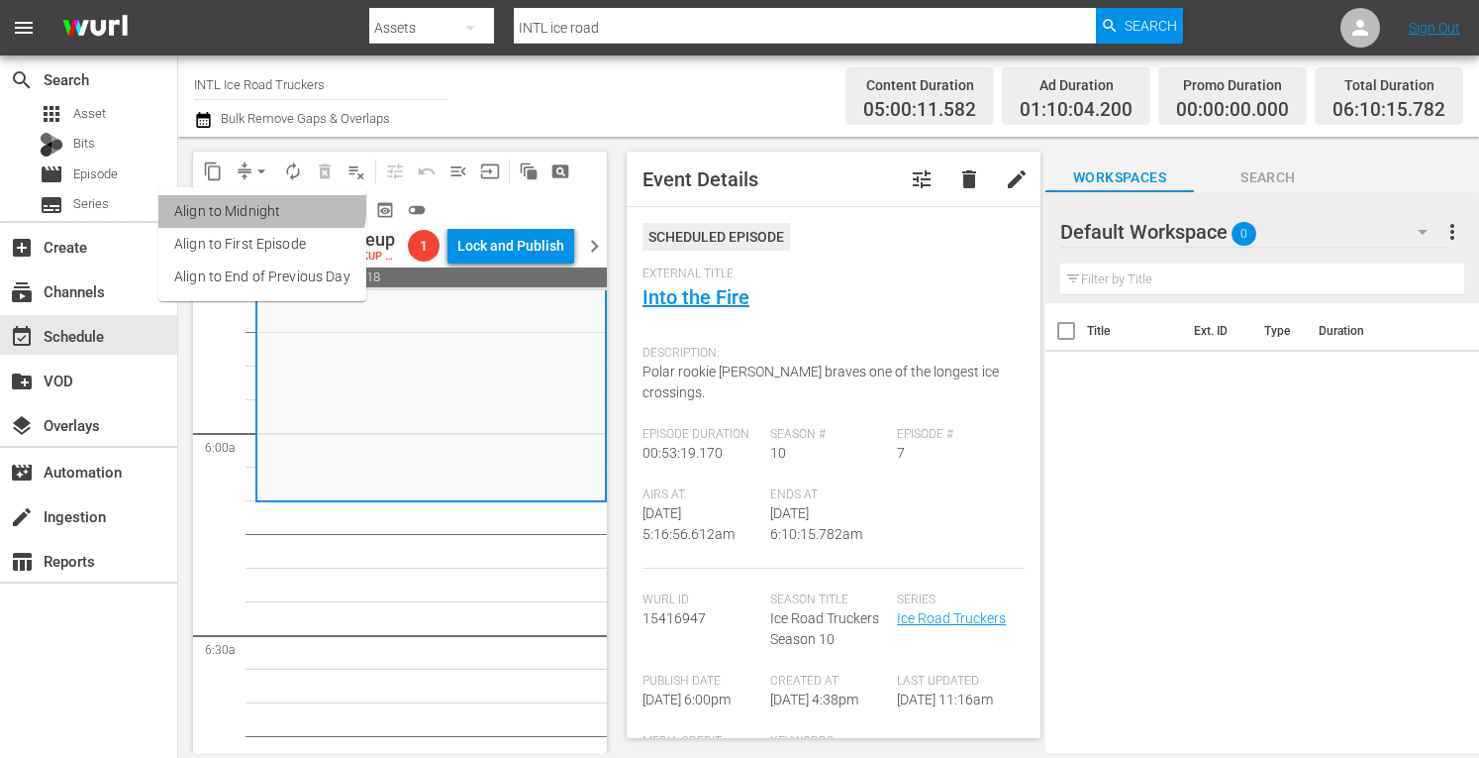
click at [220, 199] on li "Align to Midnight" at bounding box center [262, 211] width 208 height 33
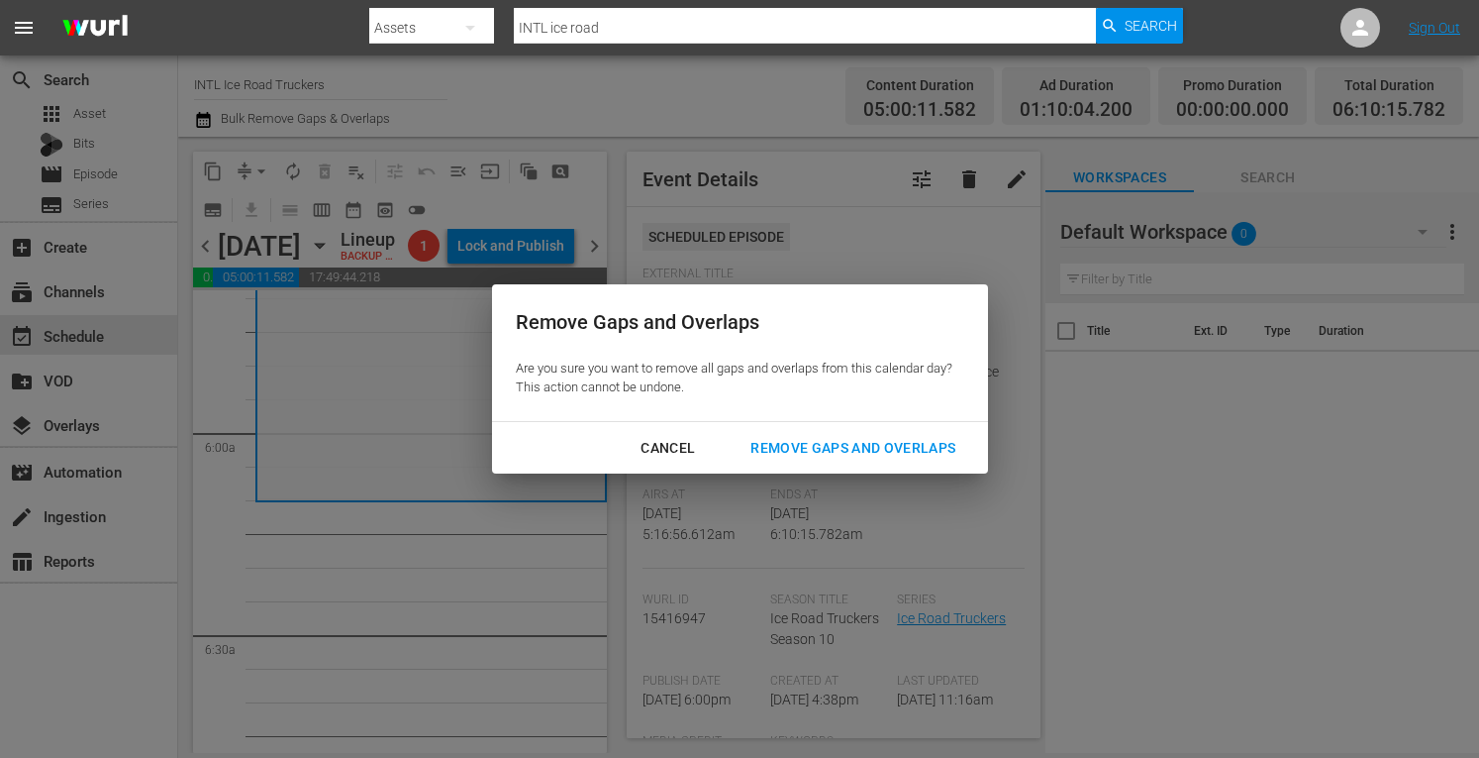
click at [872, 458] on div "Remove Gaps and Overlaps" at bounding box center [853, 448] width 237 height 25
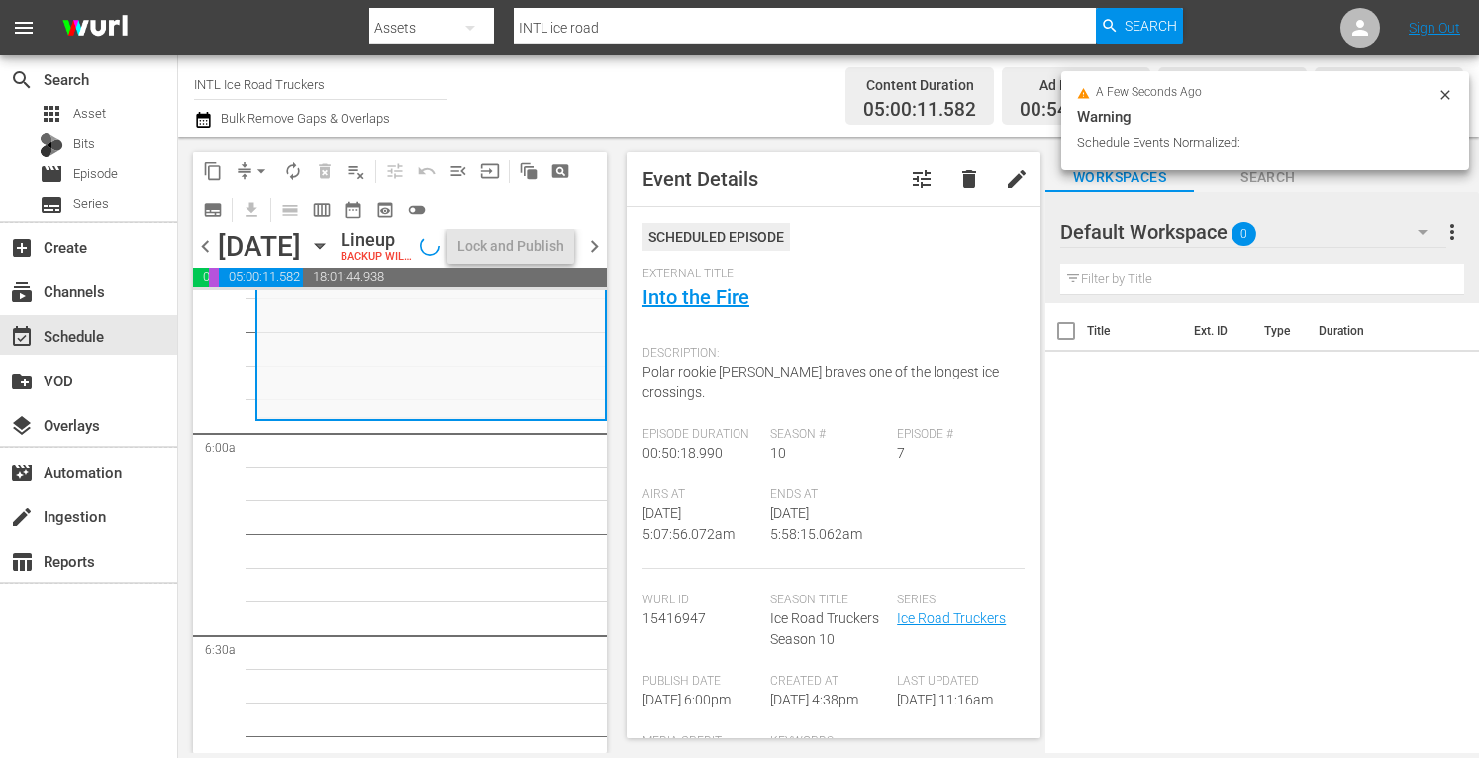
scroll to position [2315, 0]
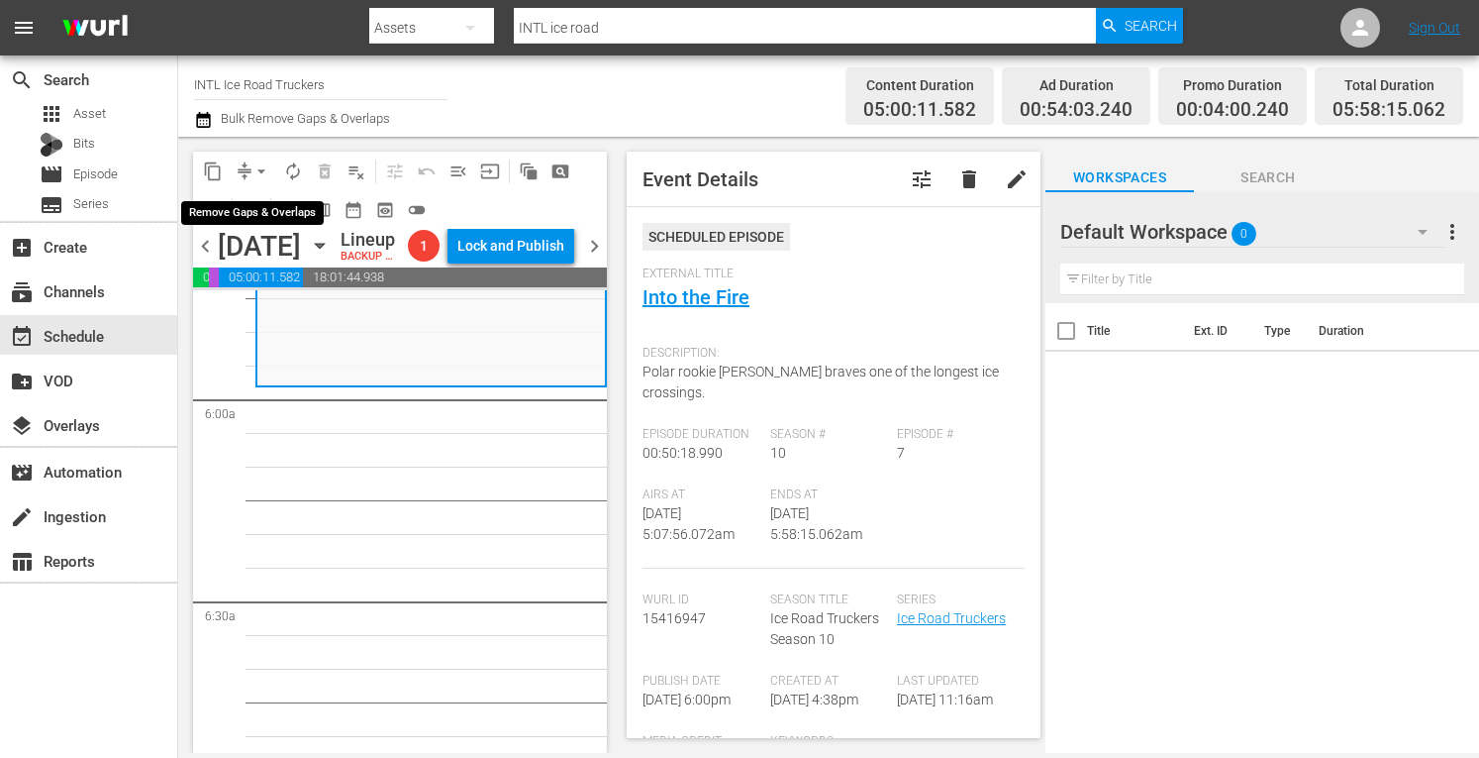
click at [257, 173] on span "arrow_drop_down" at bounding box center [262, 171] width 20 height 20
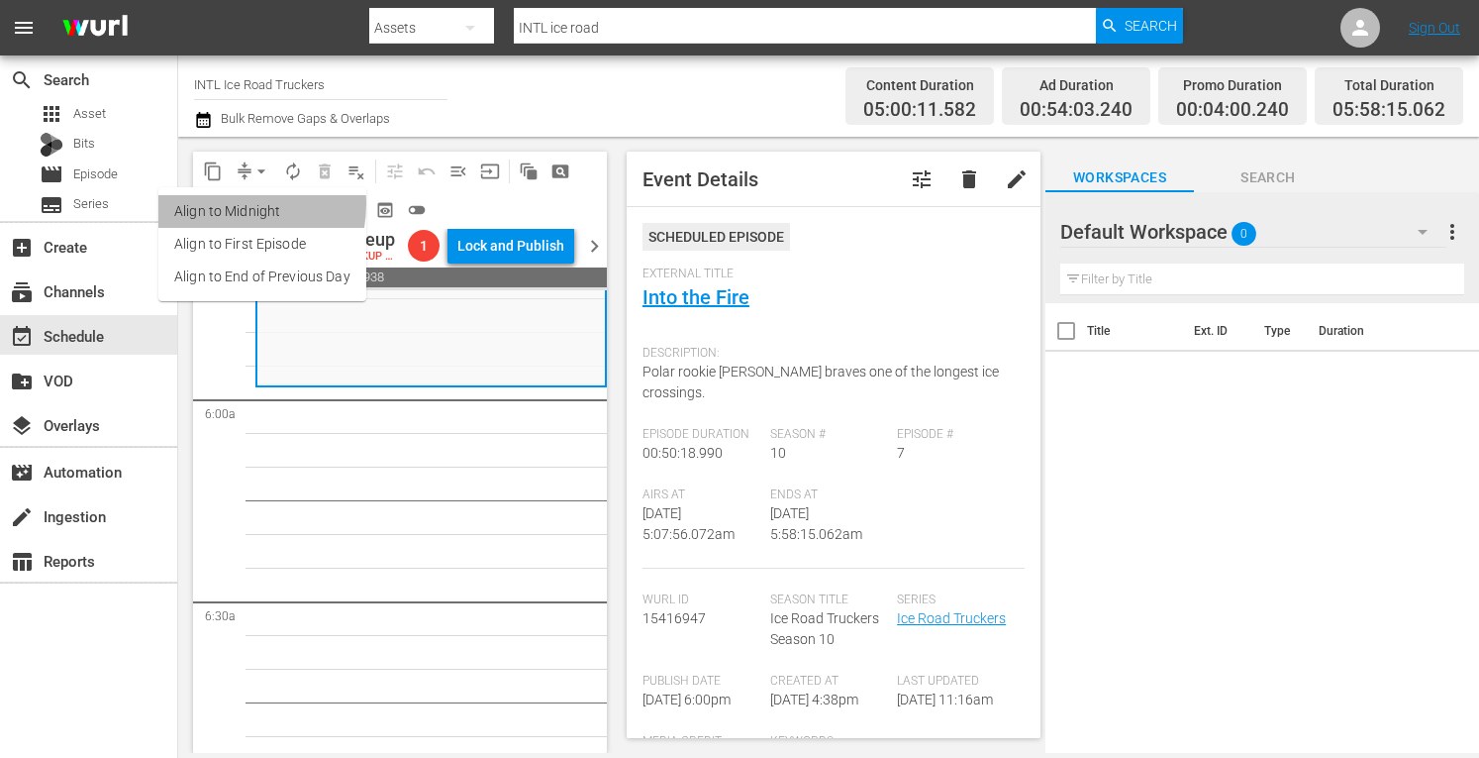
click at [224, 204] on li "Align to Midnight" at bounding box center [262, 211] width 208 height 33
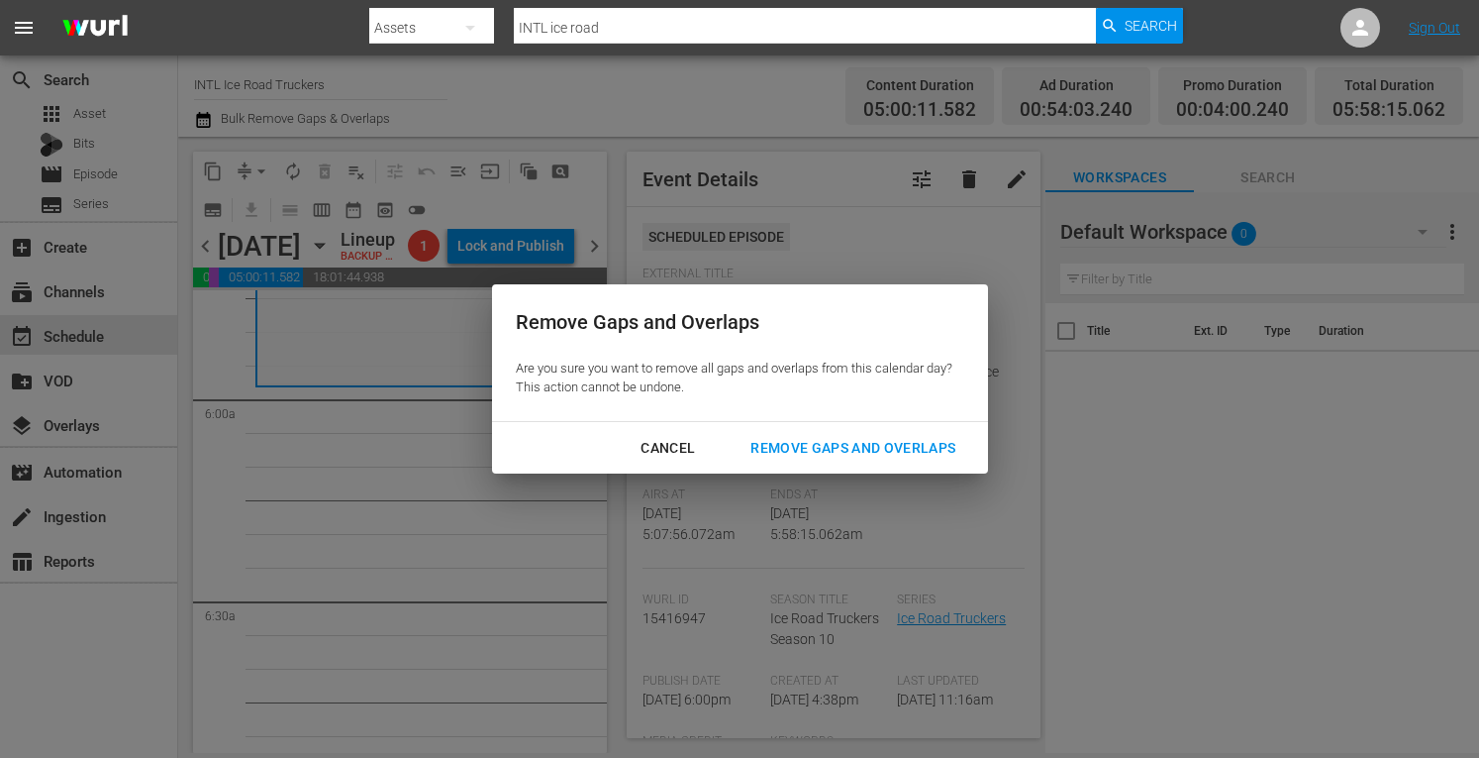
click at [885, 445] on div "Remove Gaps and Overlaps" at bounding box center [853, 448] width 237 height 25
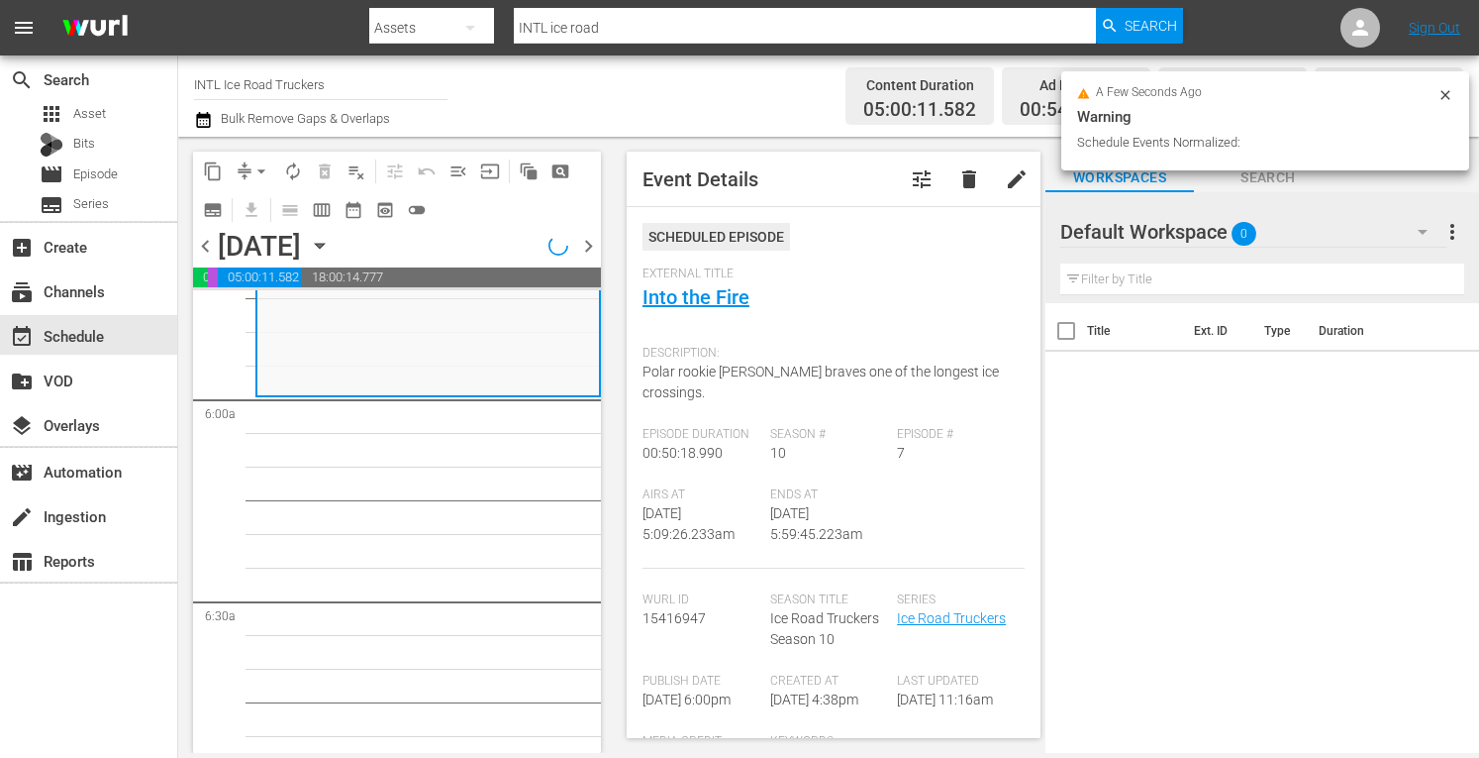
scroll to position [2382, 0]
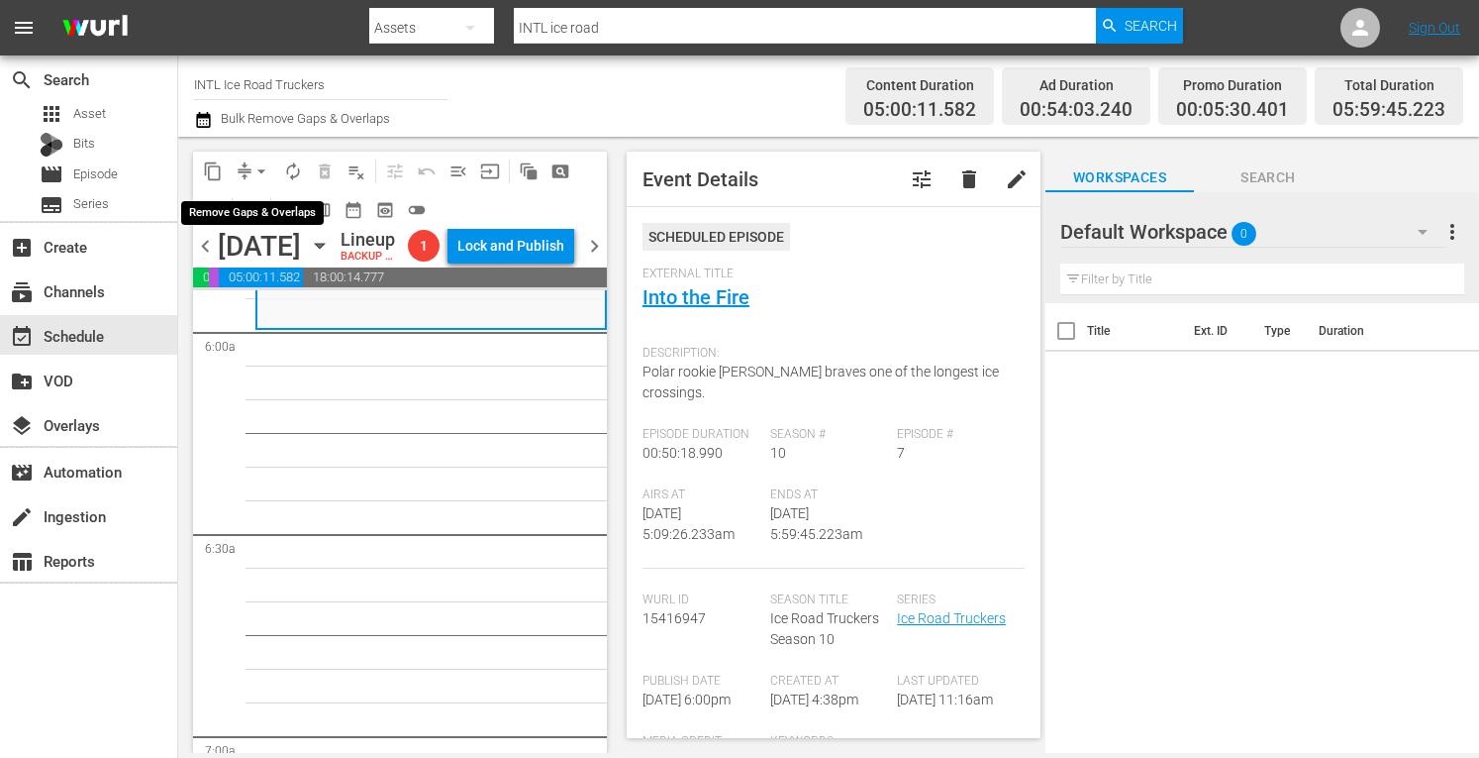
click at [261, 163] on span "arrow_drop_down" at bounding box center [262, 171] width 20 height 20
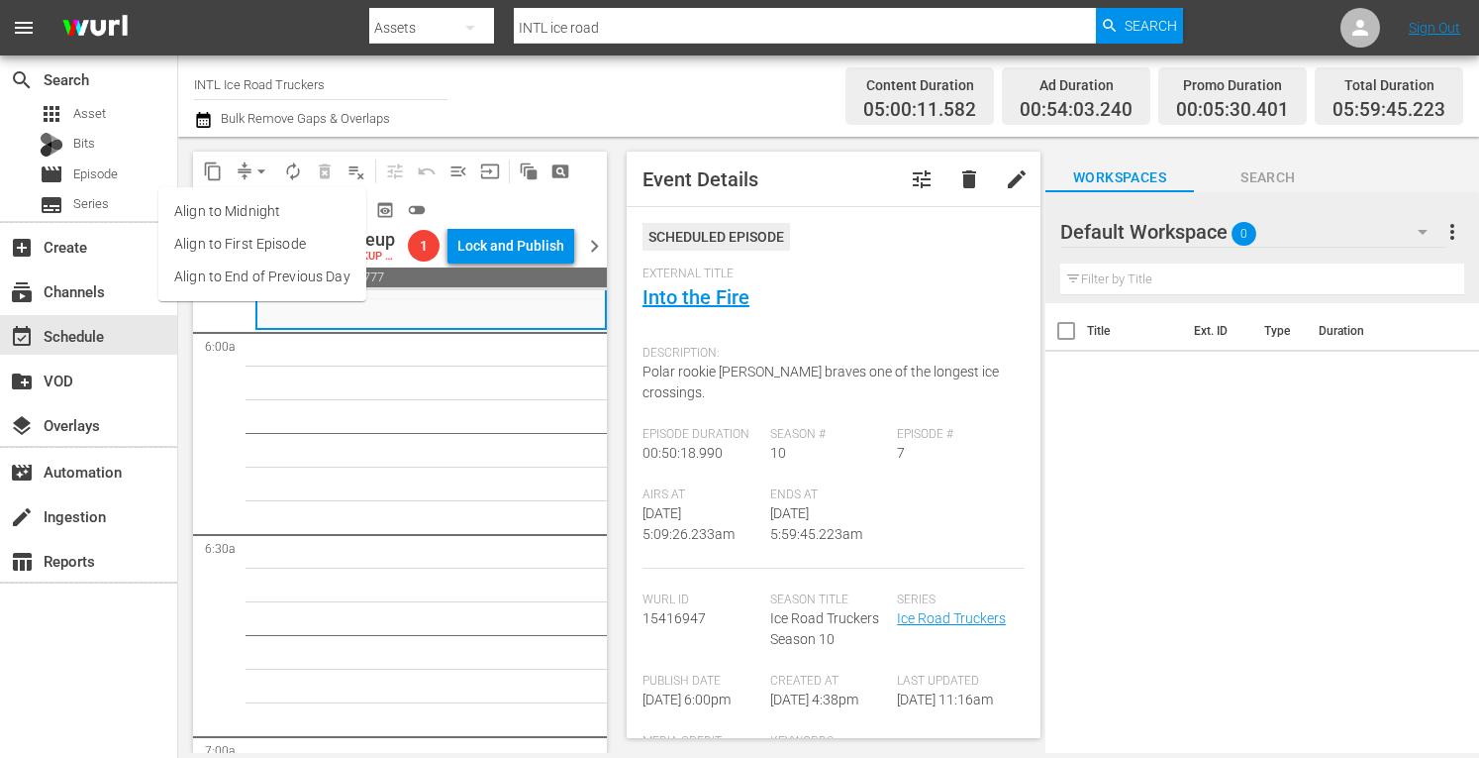
click at [244, 201] on li "Align to Midnight" at bounding box center [262, 211] width 208 height 33
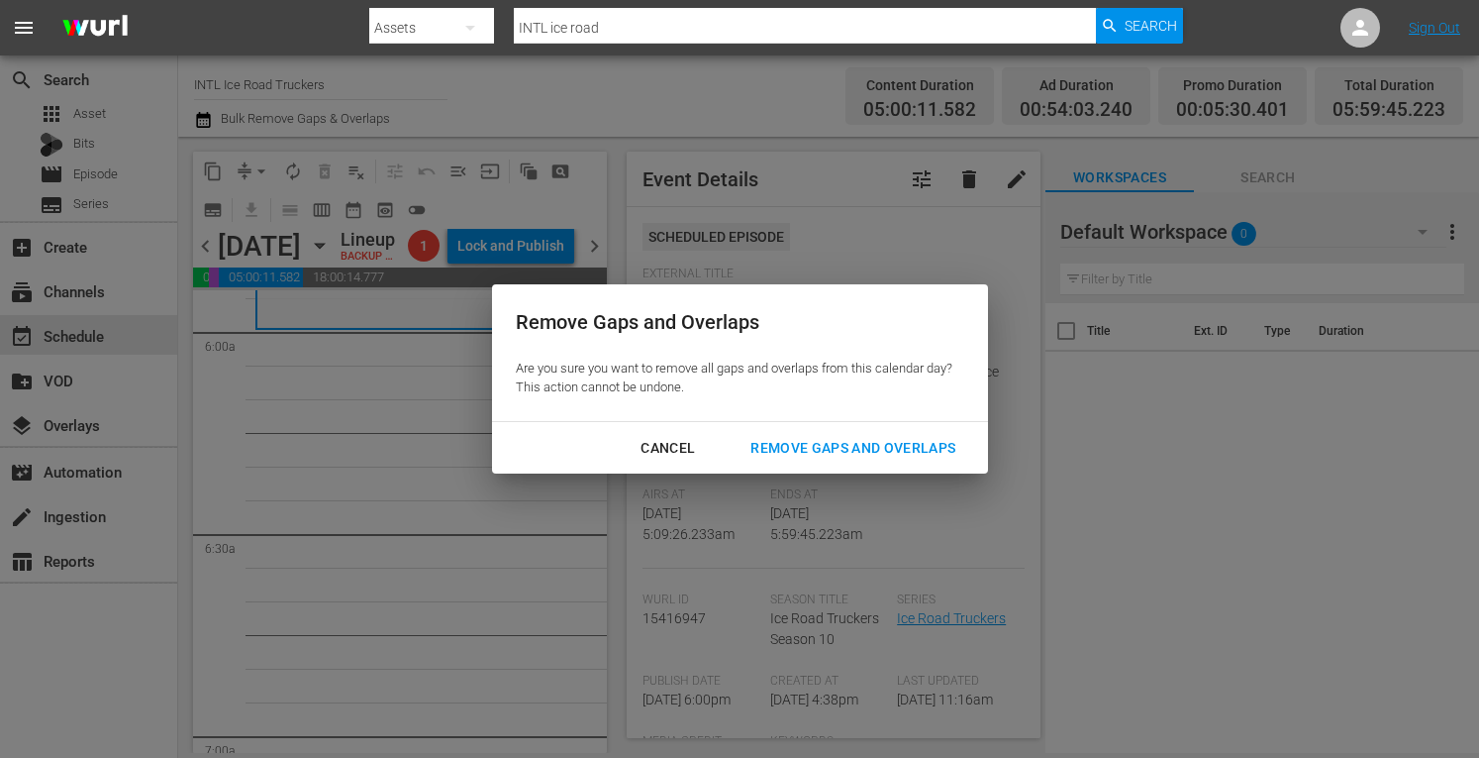
click at [834, 441] on div "Remove Gaps and Overlaps" at bounding box center [853, 448] width 237 height 25
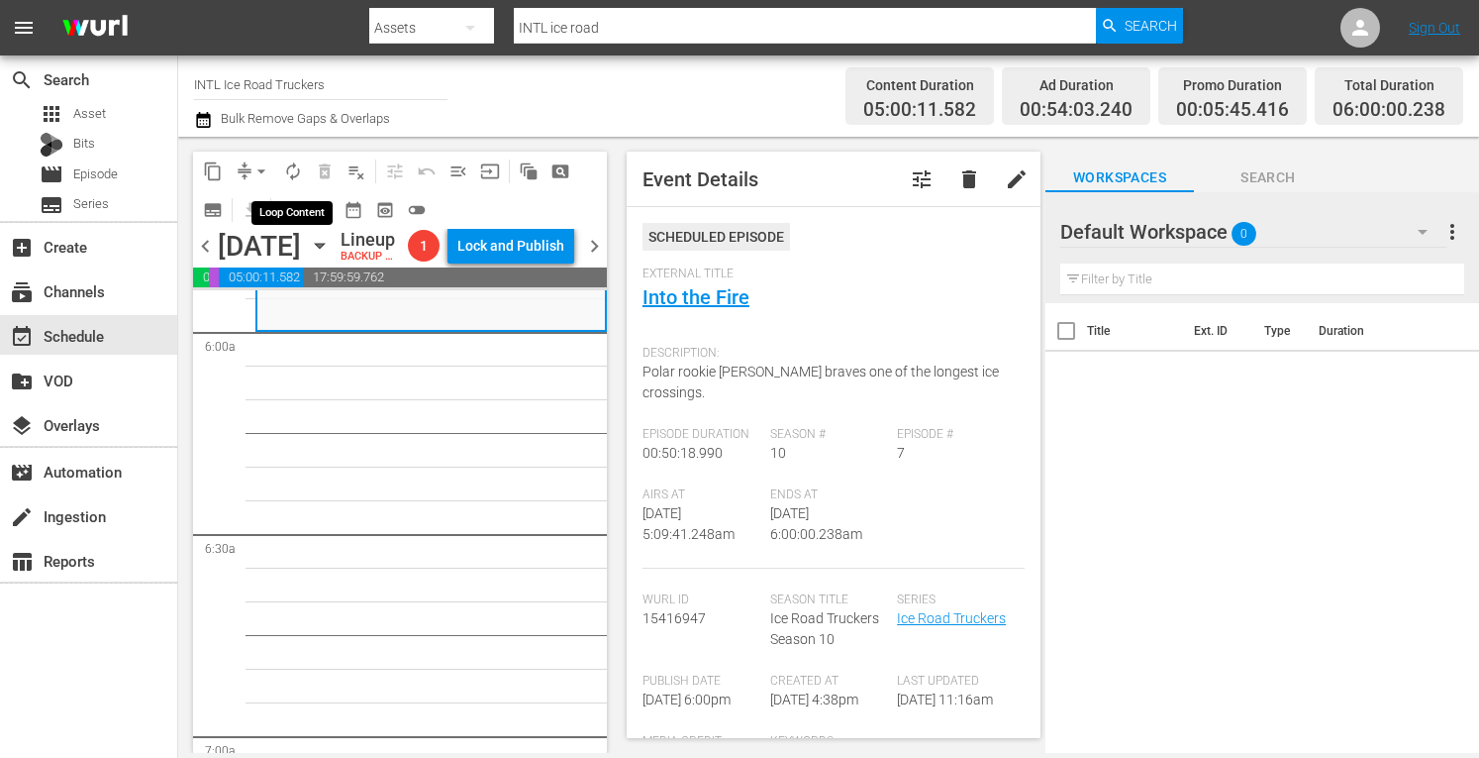
click at [293, 167] on span "autorenew_outlined" at bounding box center [293, 171] width 20 height 20
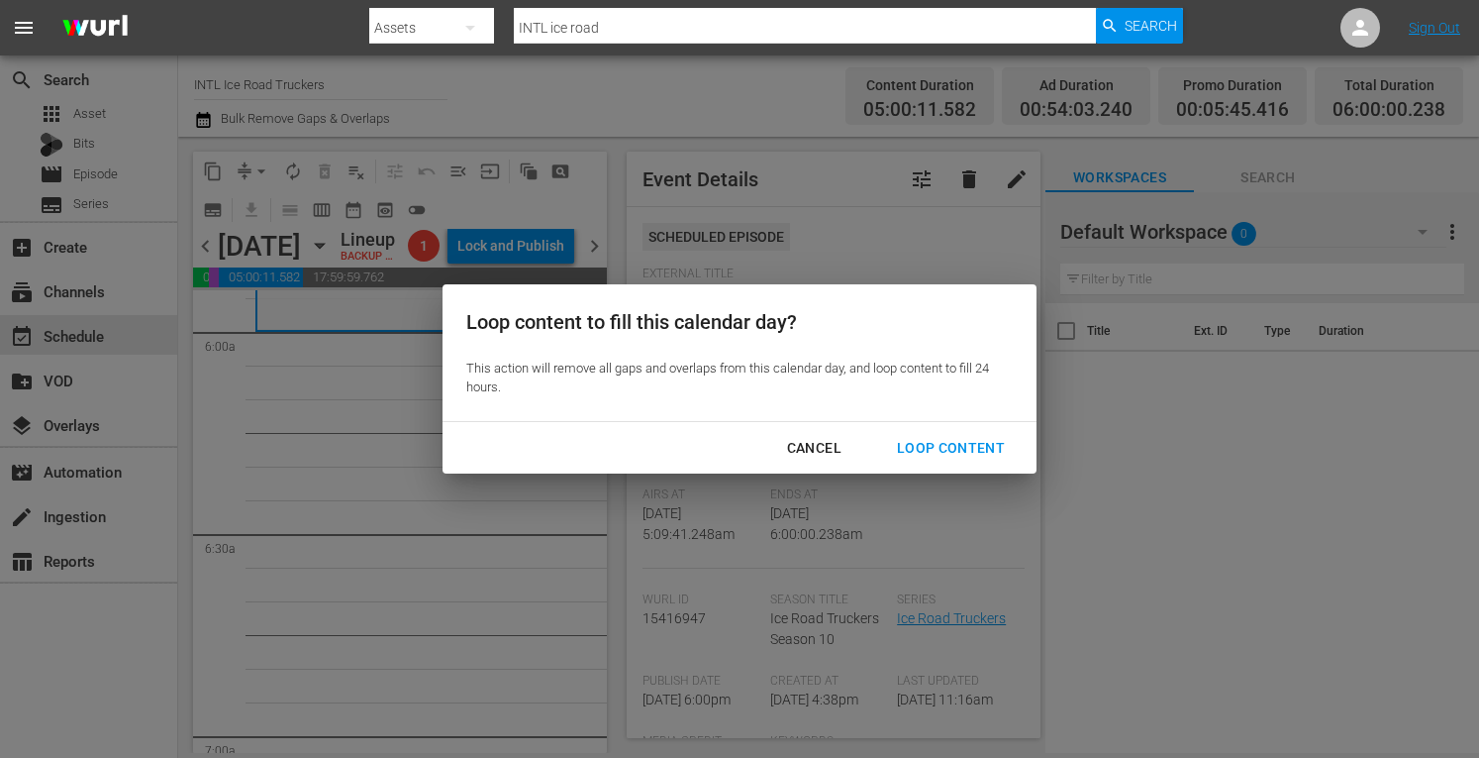
click at [972, 447] on div "Loop Content" at bounding box center [951, 448] width 140 height 25
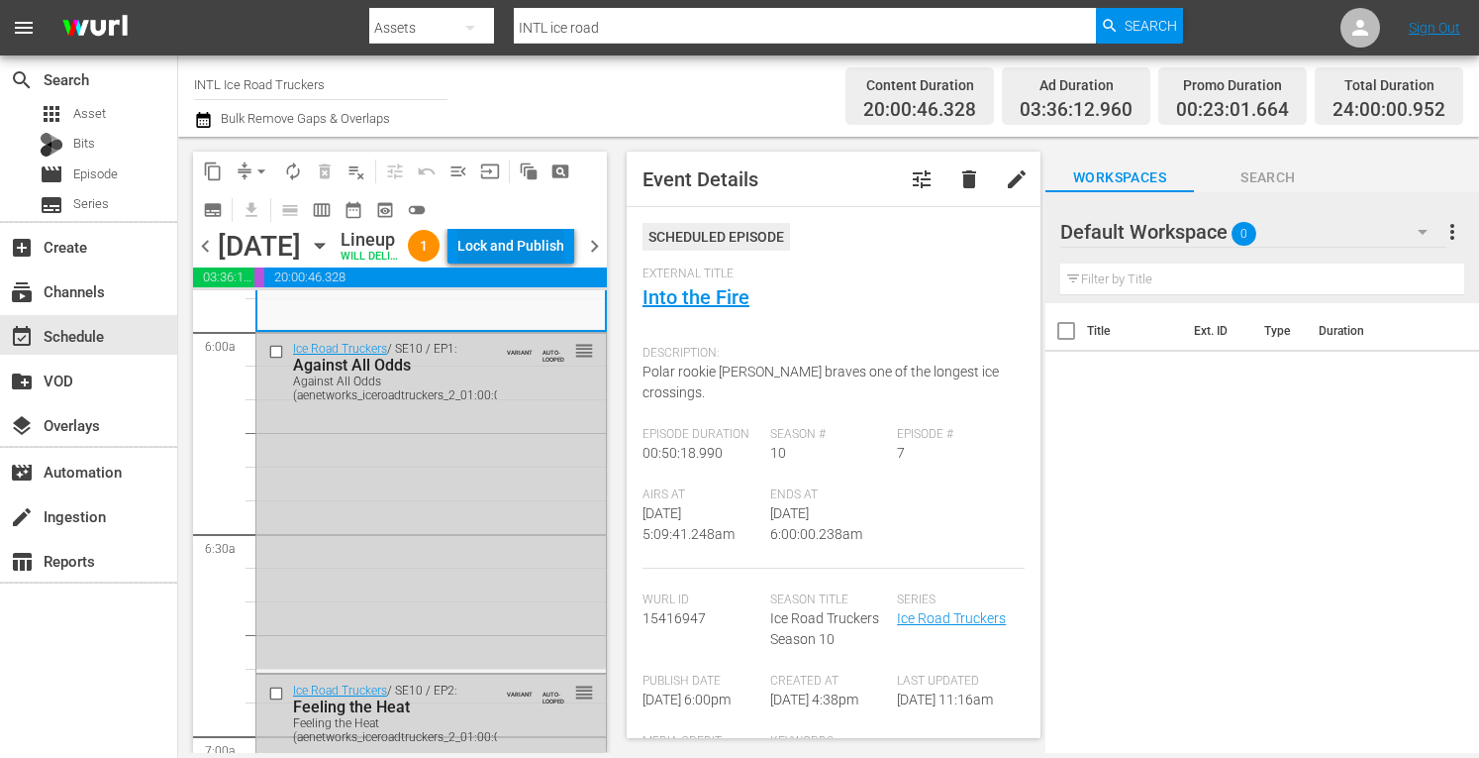
click at [547, 254] on div "Lock and Publish" at bounding box center [510, 246] width 107 height 36
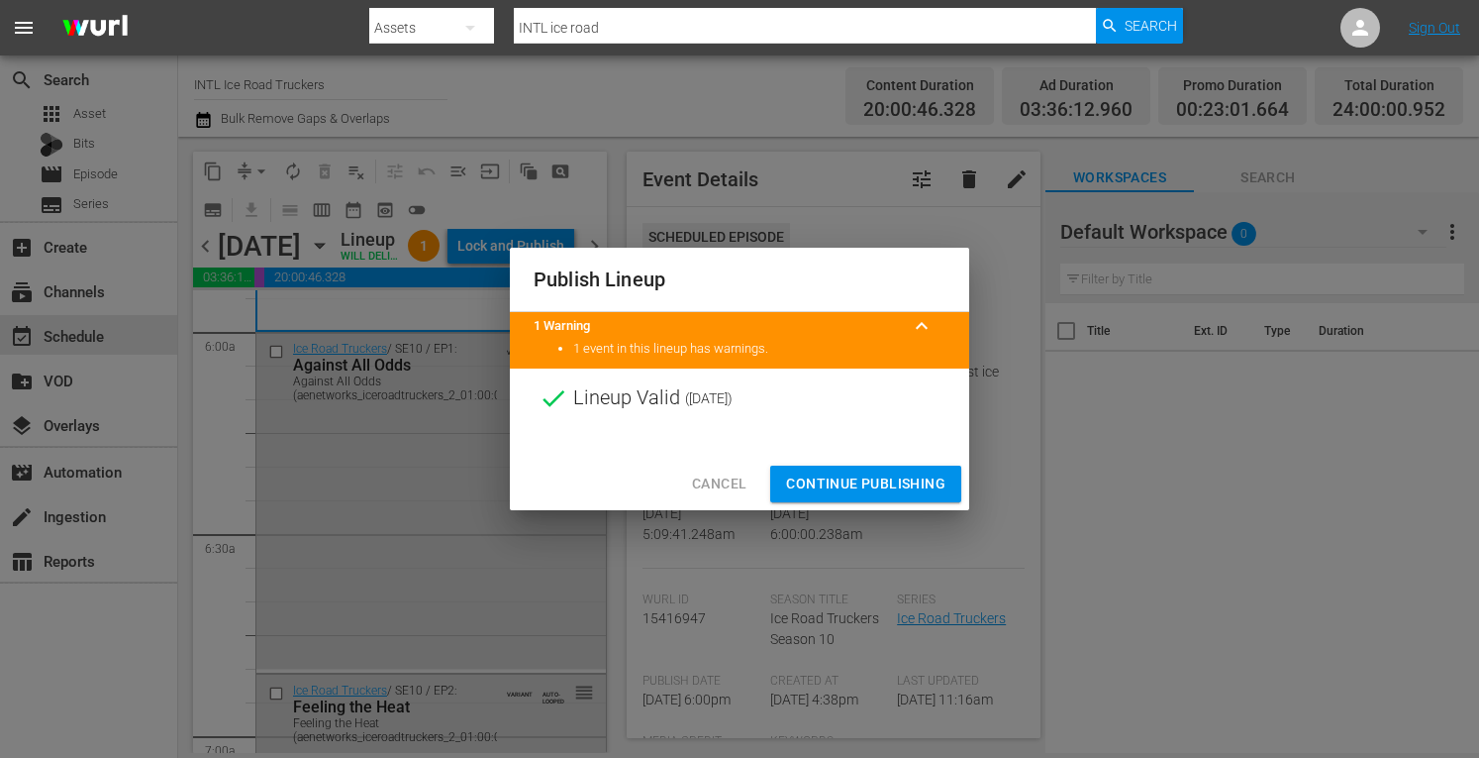
click at [861, 479] on span "Continue Publishing" at bounding box center [865, 483] width 159 height 25
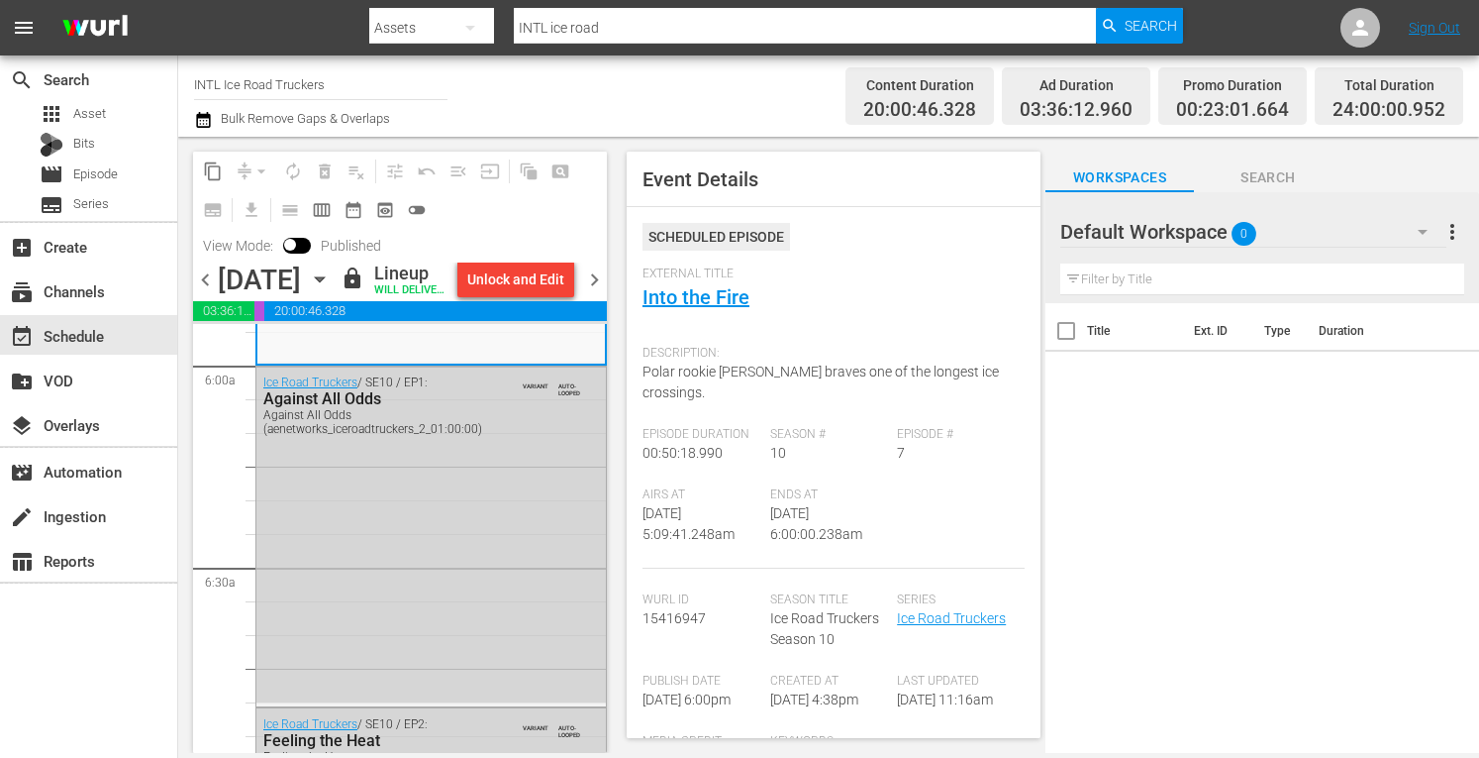
click at [600, 292] on span "chevron_right" at bounding box center [594, 279] width 25 height 25
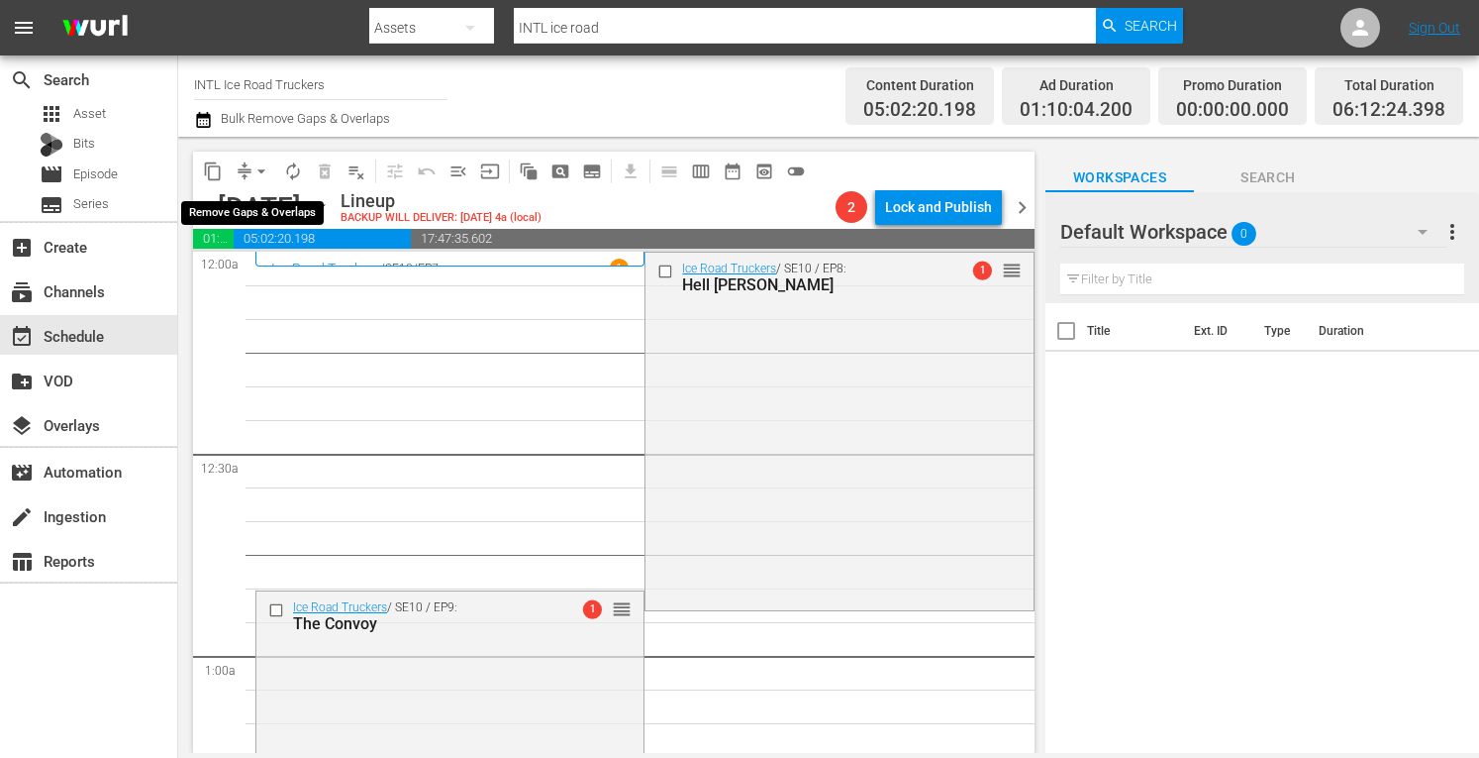
click at [260, 171] on span "arrow_drop_down" at bounding box center [262, 171] width 20 height 20
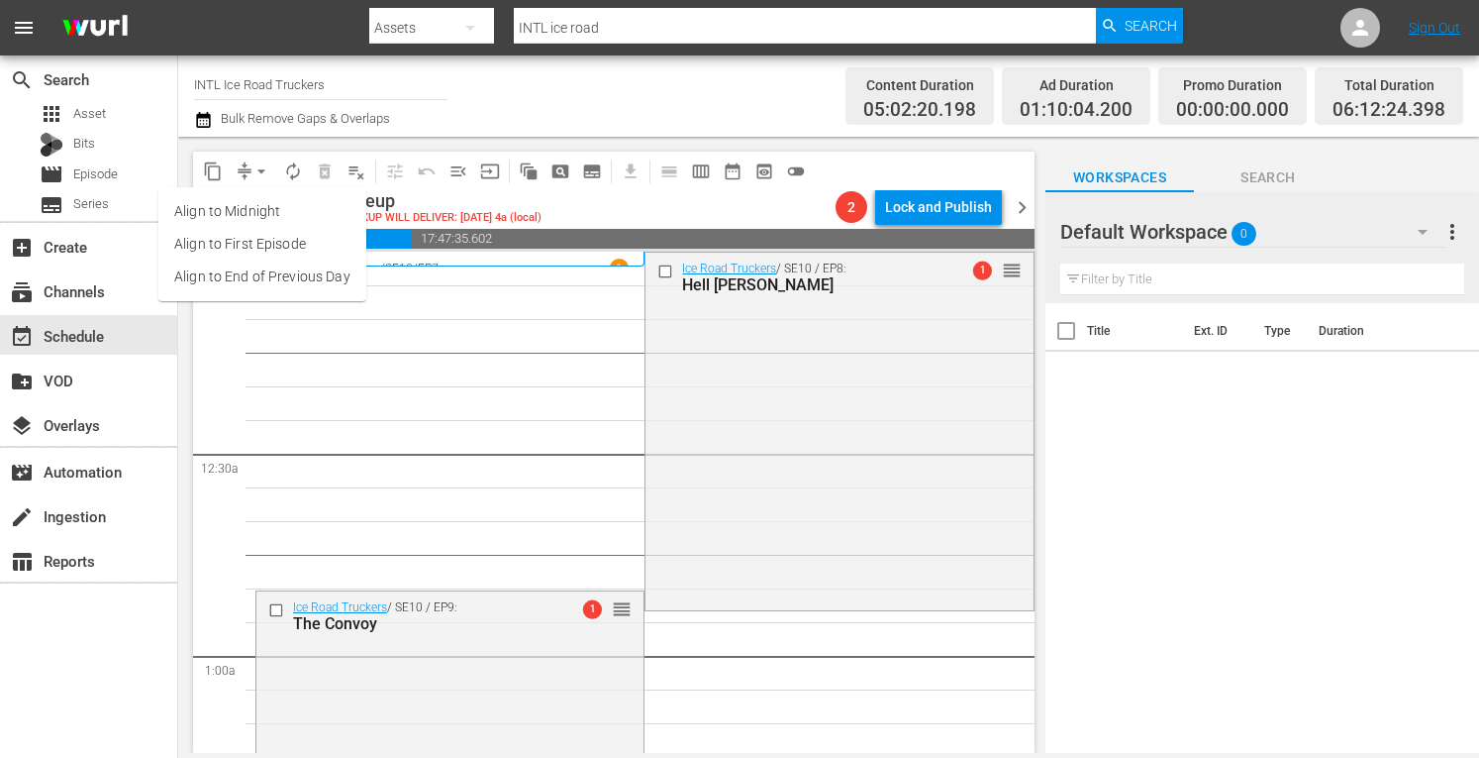
click at [228, 201] on li "Align to Midnight" at bounding box center [262, 211] width 208 height 33
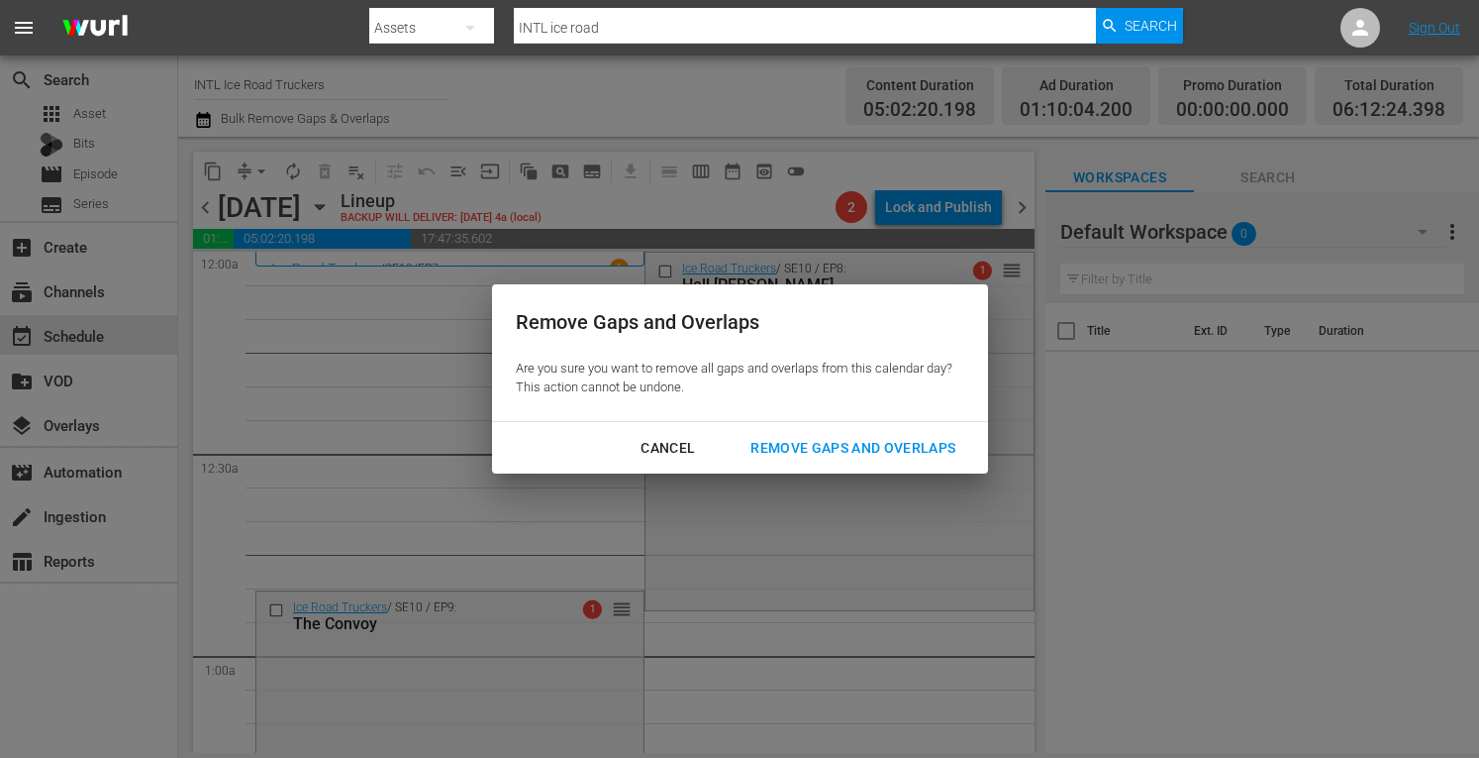
click at [873, 449] on div "Remove Gaps and Overlaps" at bounding box center [853, 448] width 237 height 25
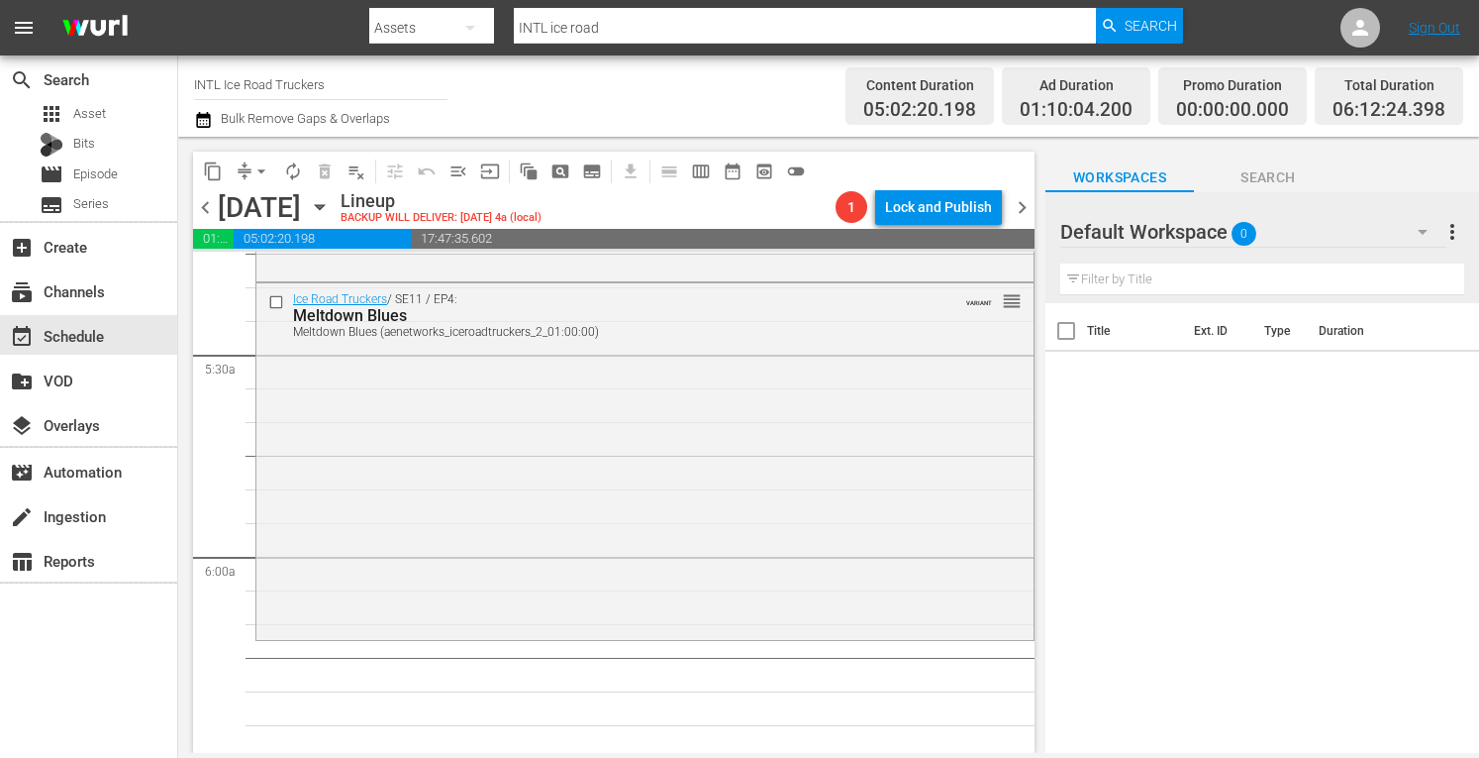
scroll to position [2161, 0]
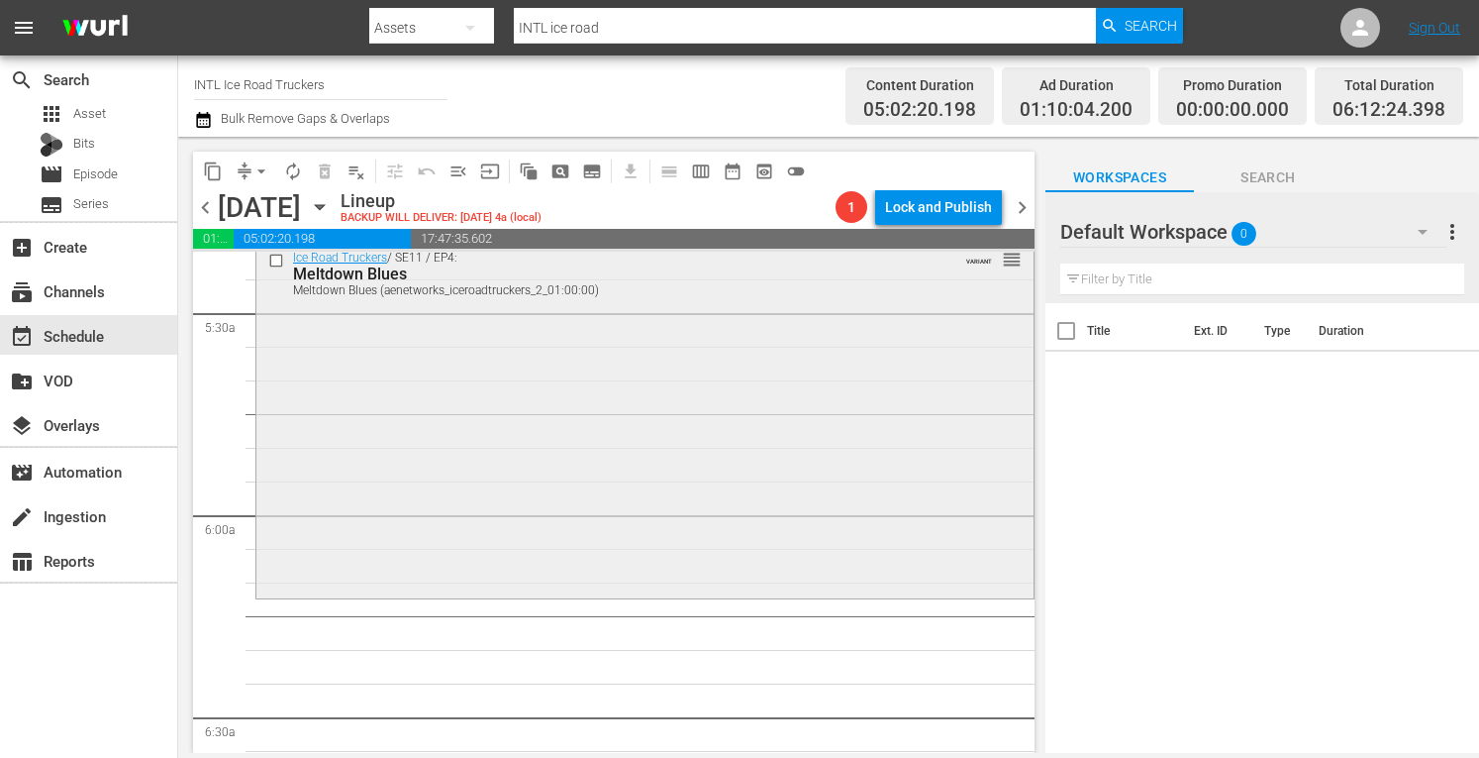
click at [483, 419] on div "Ice Road Truckers / SE11 / EP4: Meltdown Blues Meltdown Blues (aenetworks_icero…" at bounding box center [644, 418] width 777 height 353
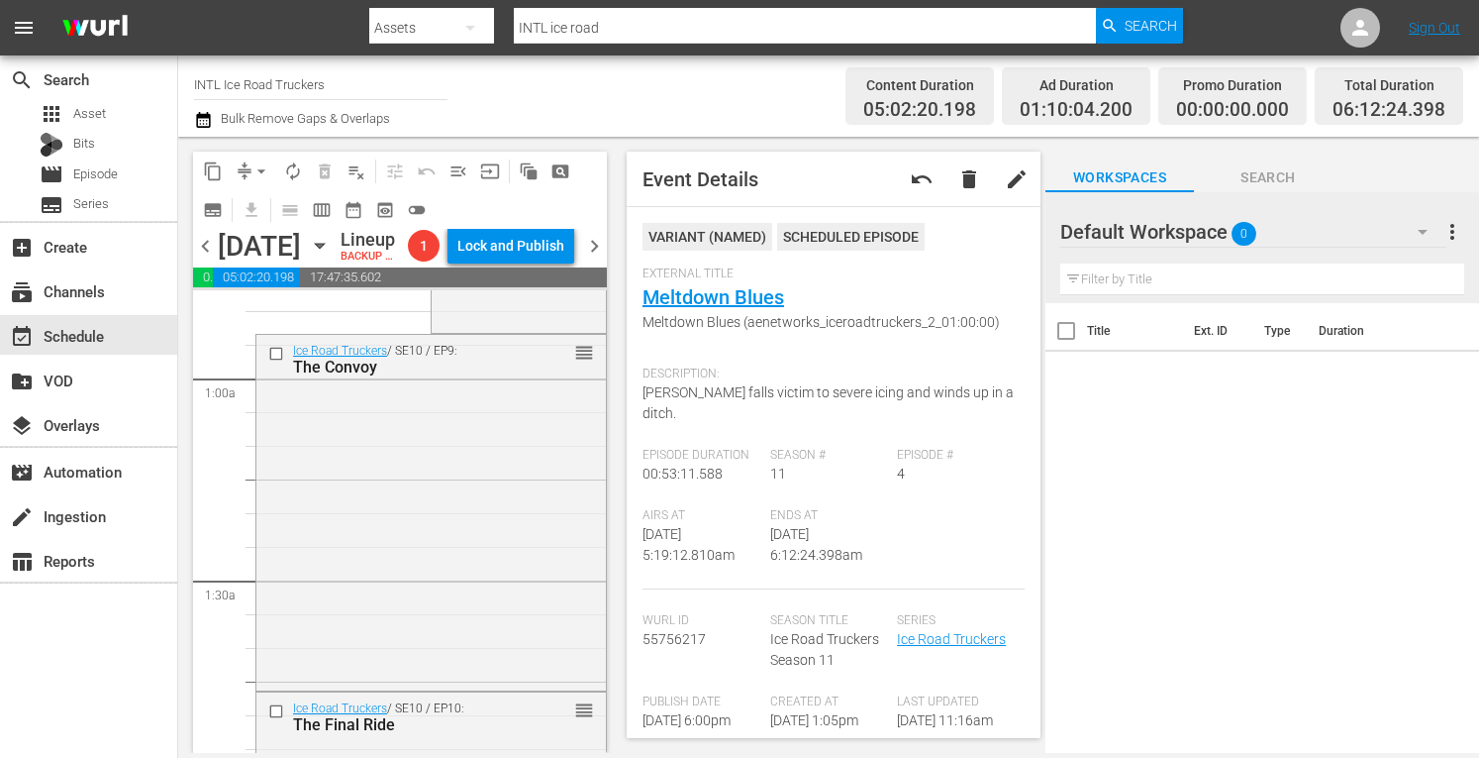
scroll to position [0, 0]
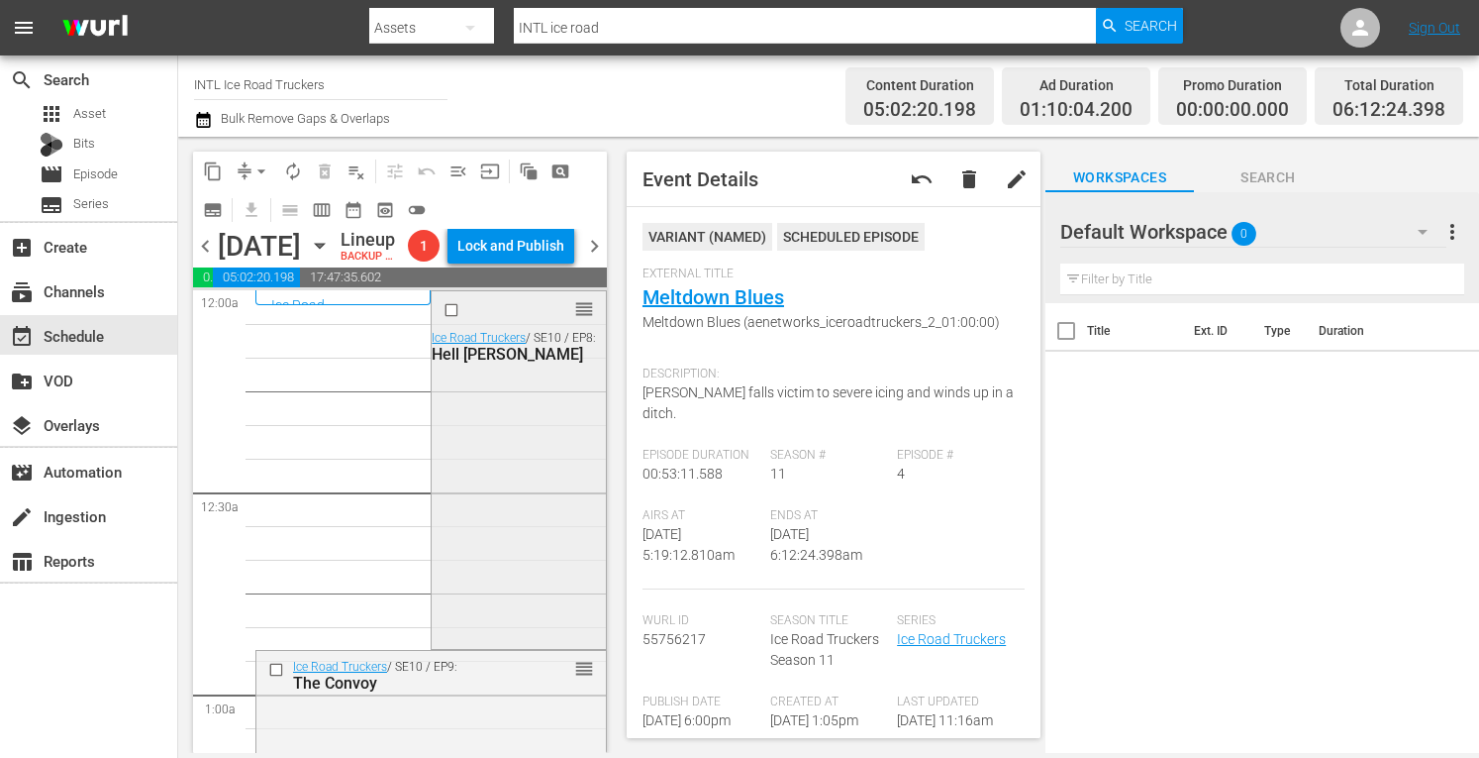
click at [523, 476] on div "reorder Ice Road Truckers / SE10 / EP8: Hell Nino" at bounding box center [518, 468] width 173 height 354
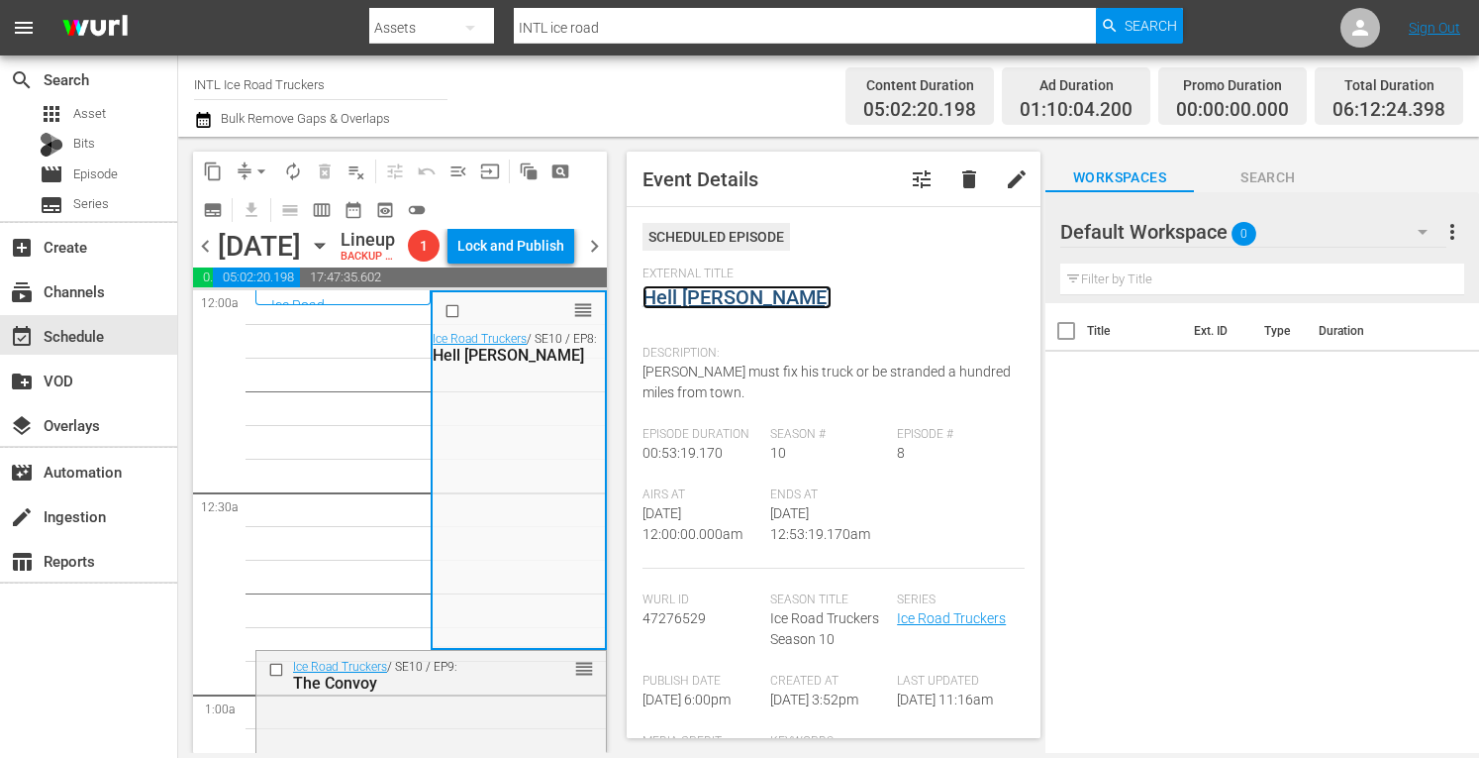
click at [696, 299] on link "Hell Nino" at bounding box center [737, 297] width 189 height 24
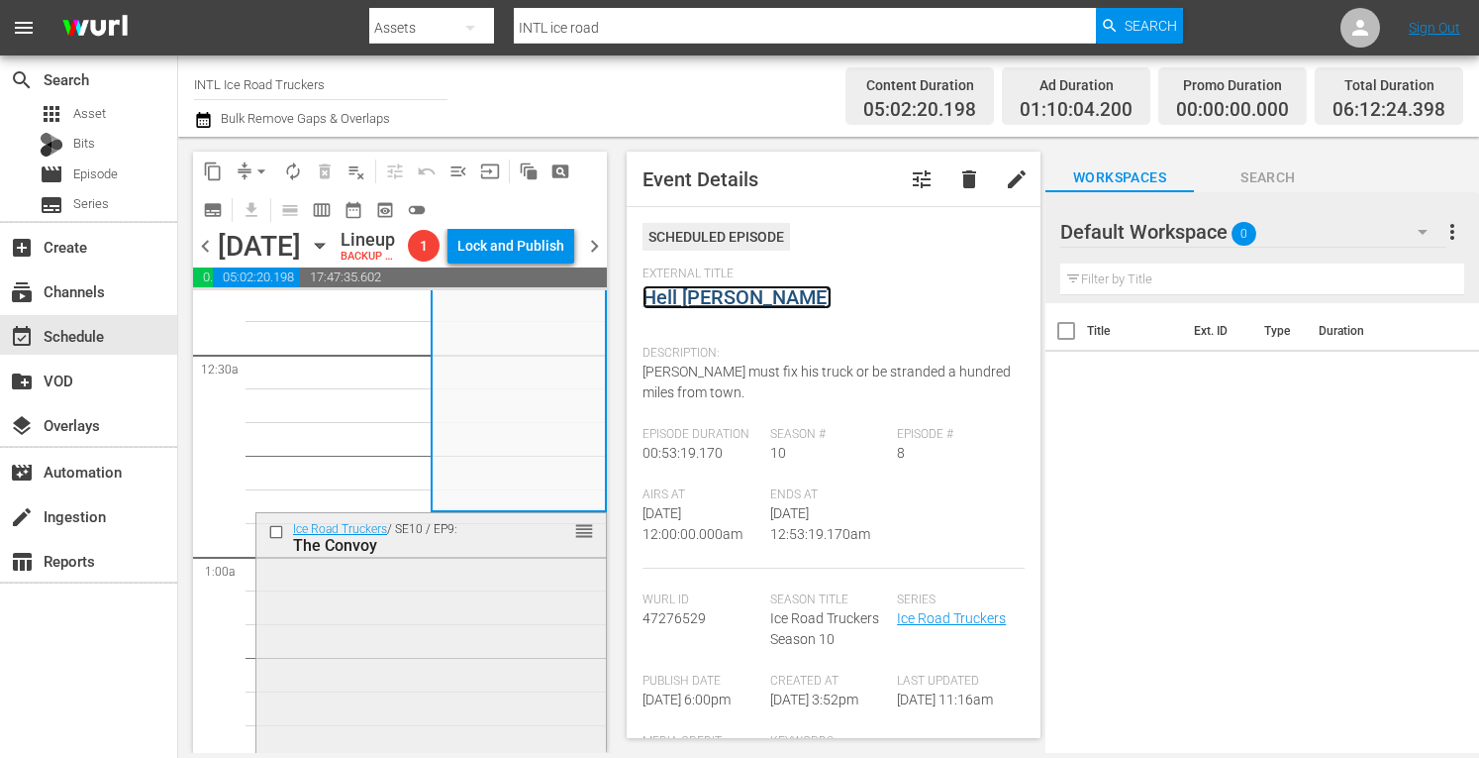
scroll to position [140, 0]
click at [456, 639] on div "Ice Road Truckers / SE10 / EP9: The Convoy reorder" at bounding box center [431, 687] width 350 height 352
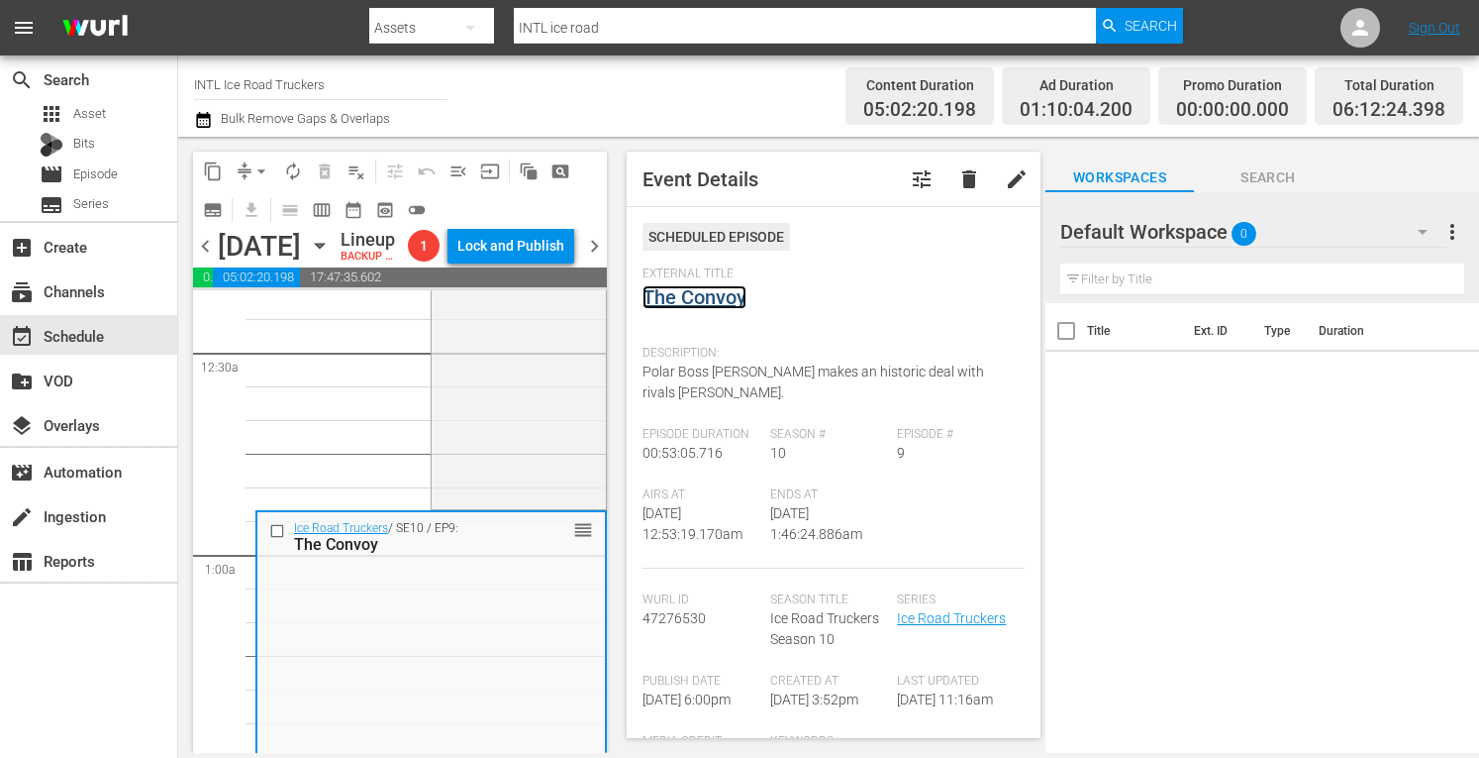
click at [721, 300] on link "The Convoy" at bounding box center [695, 297] width 104 height 24
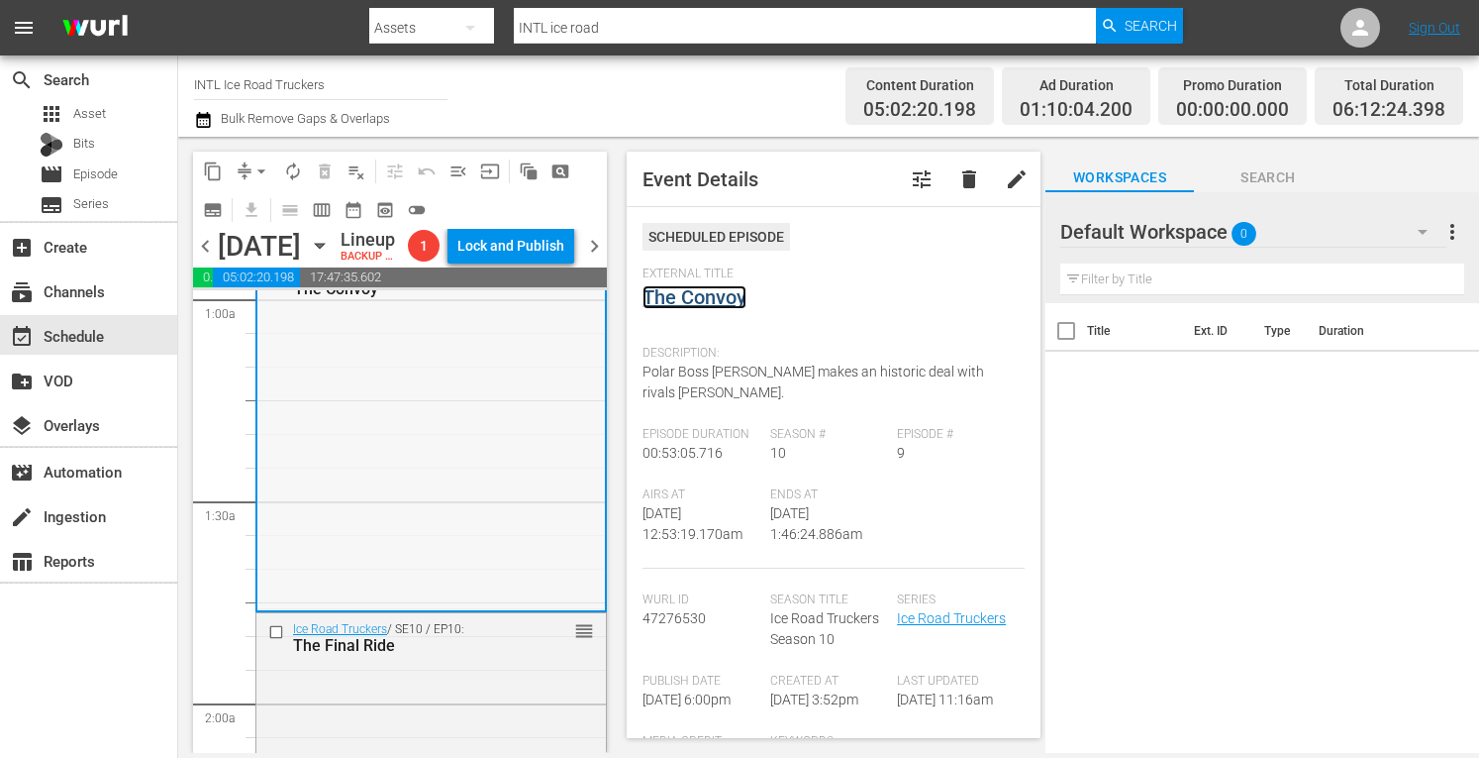
scroll to position [406, 0]
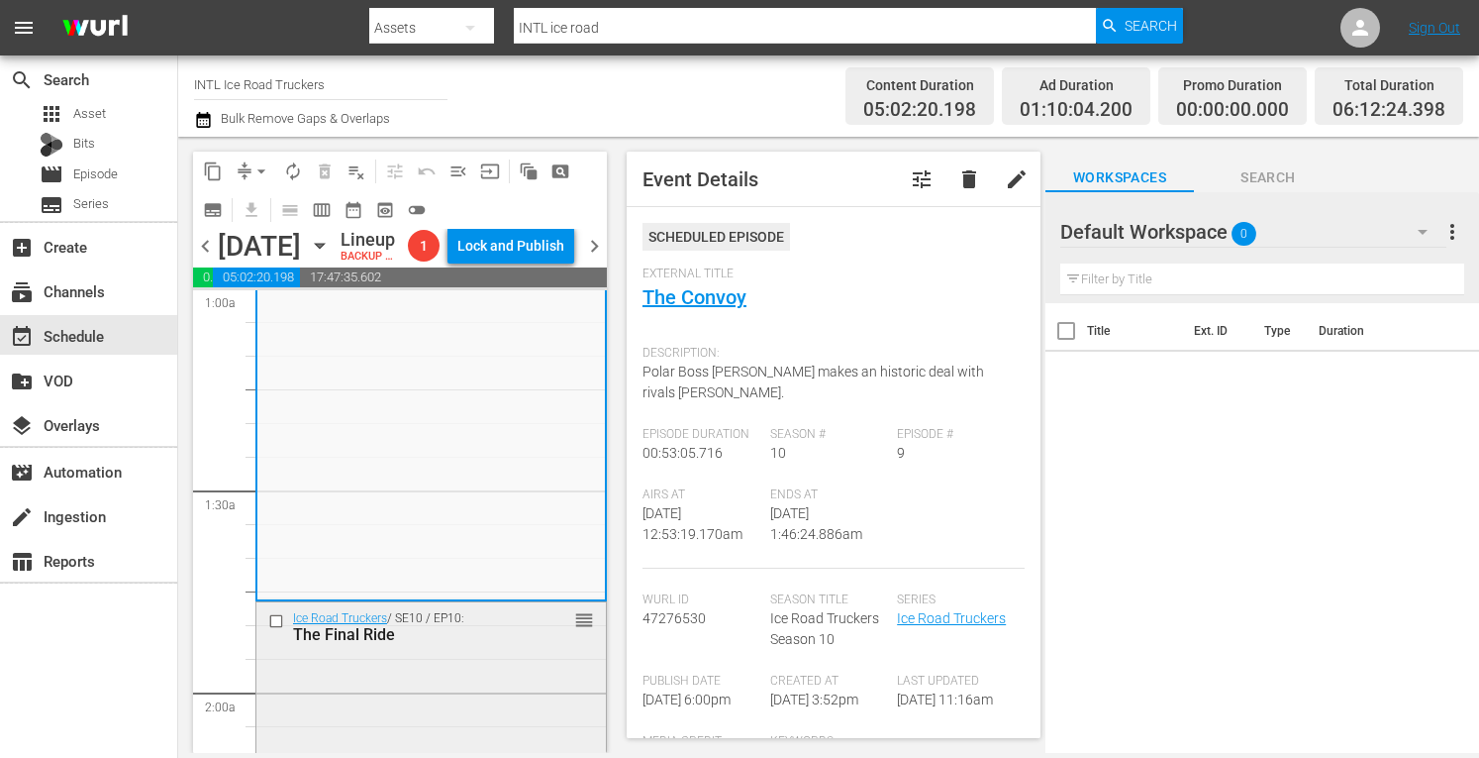
click at [439, 651] on div "Ice Road Truckers / SE10 / EP10: The Final Ride reorder" at bounding box center [431, 626] width 350 height 49
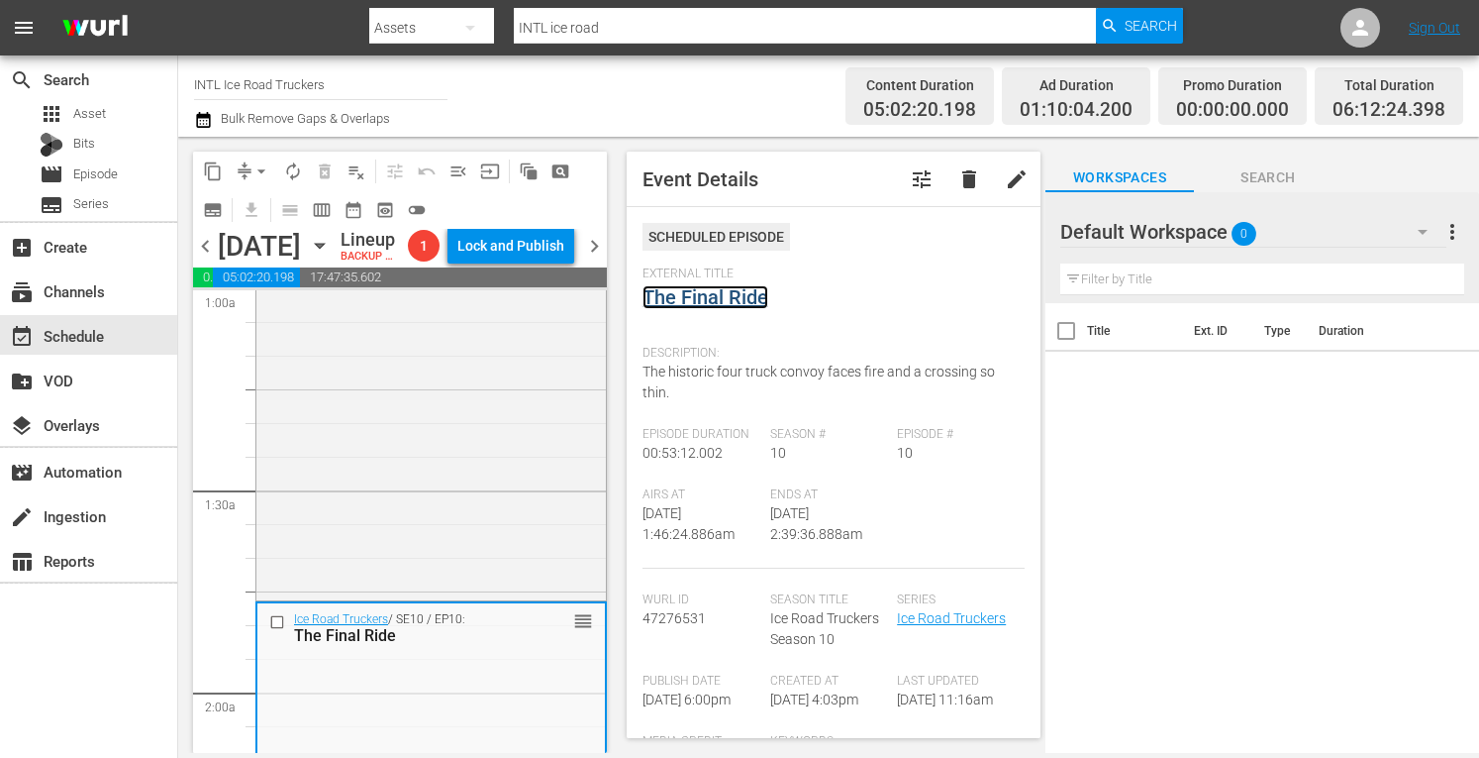
click at [737, 293] on link "The Final Ride" at bounding box center [706, 297] width 126 height 24
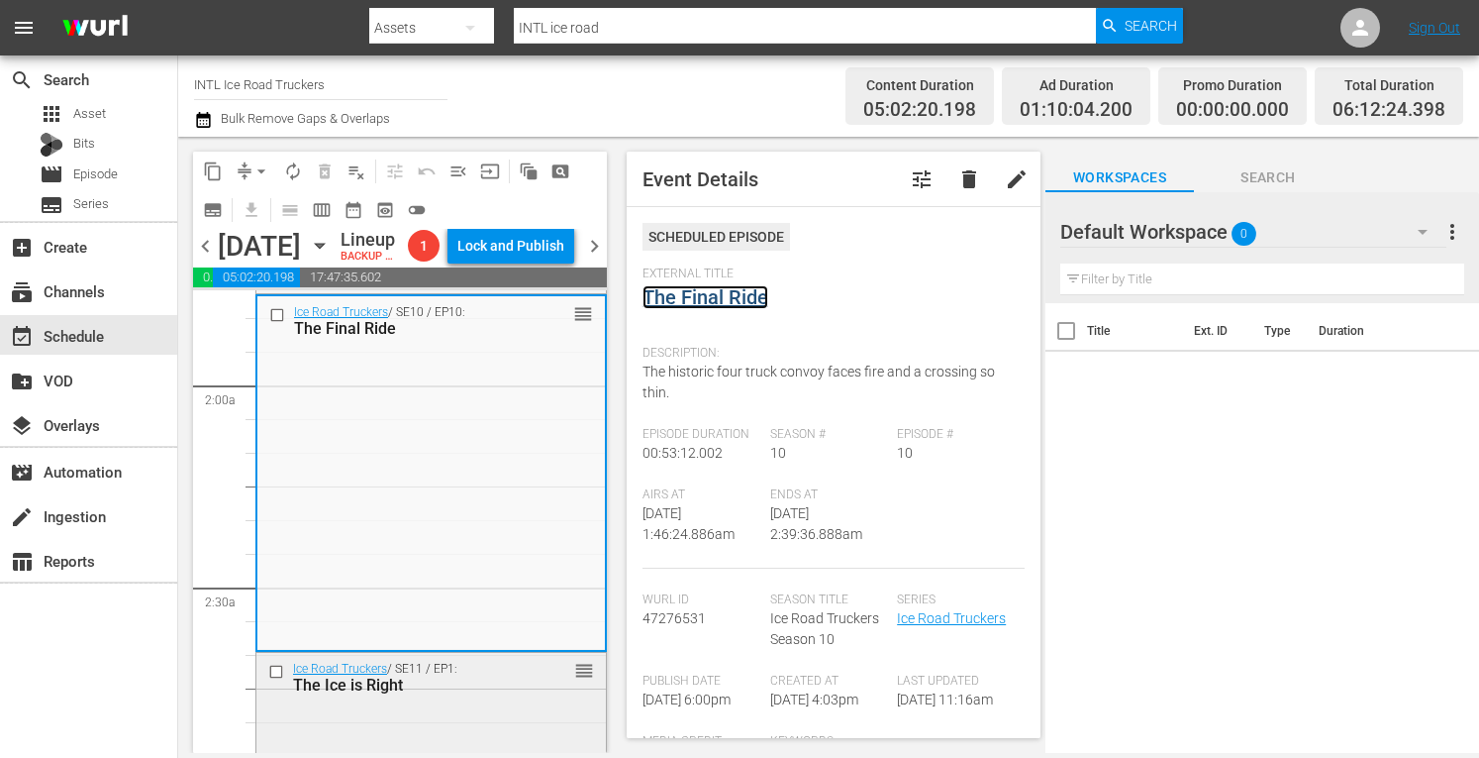
scroll to position [728, 0]
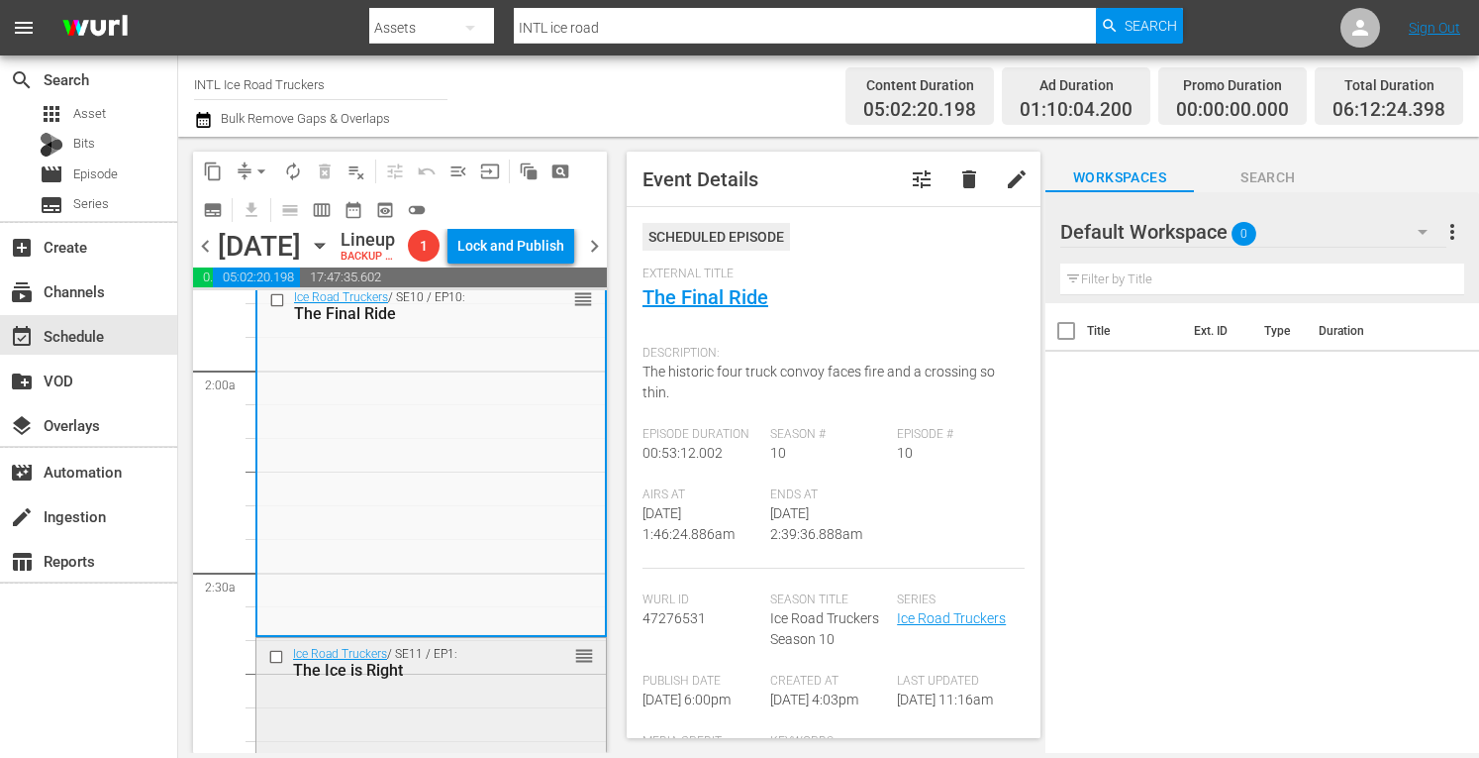
click at [437, 686] on div "Ice Road Truckers / SE11 / EP1: The Ice is Right reorder" at bounding box center [431, 662] width 350 height 49
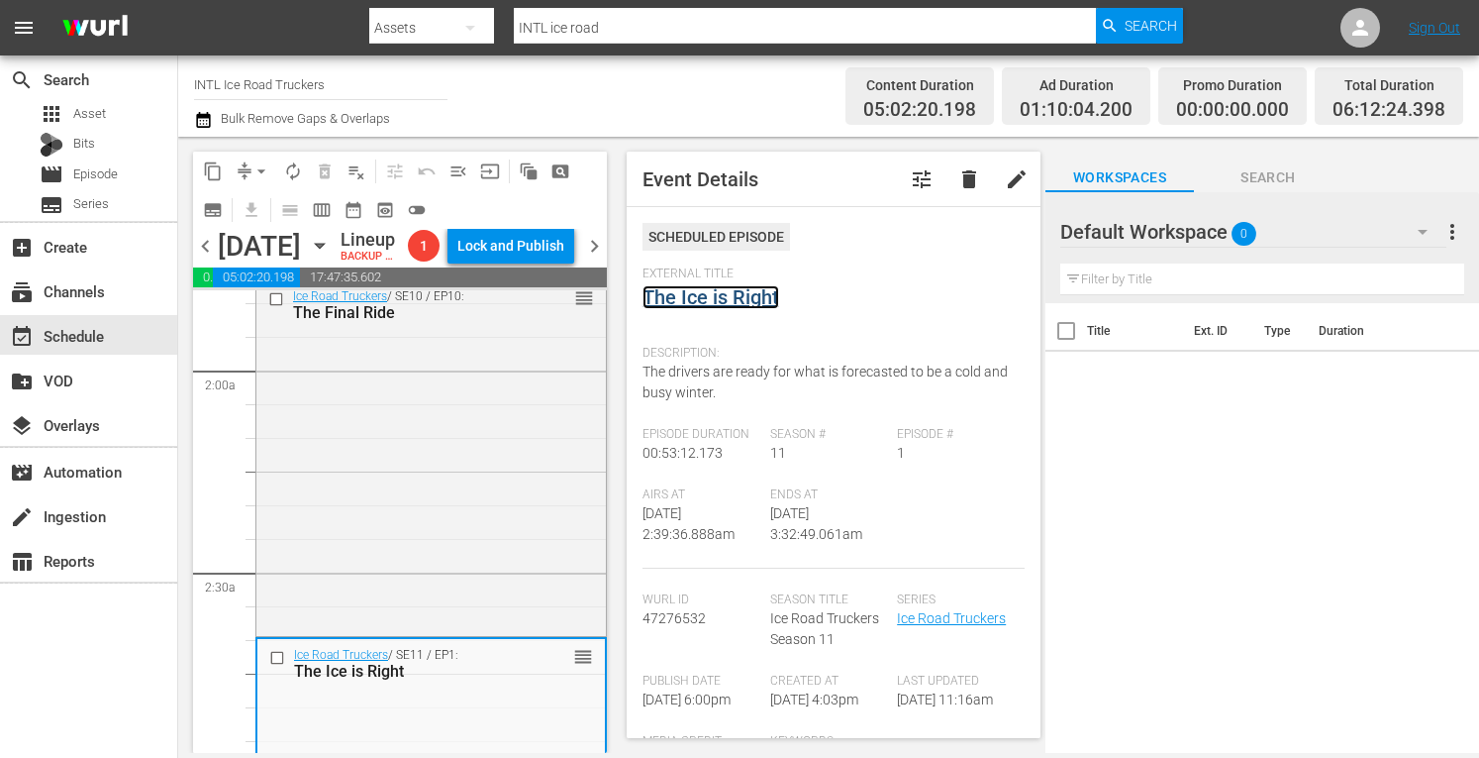
click at [710, 289] on link "The Ice is Right" at bounding box center [711, 297] width 137 height 24
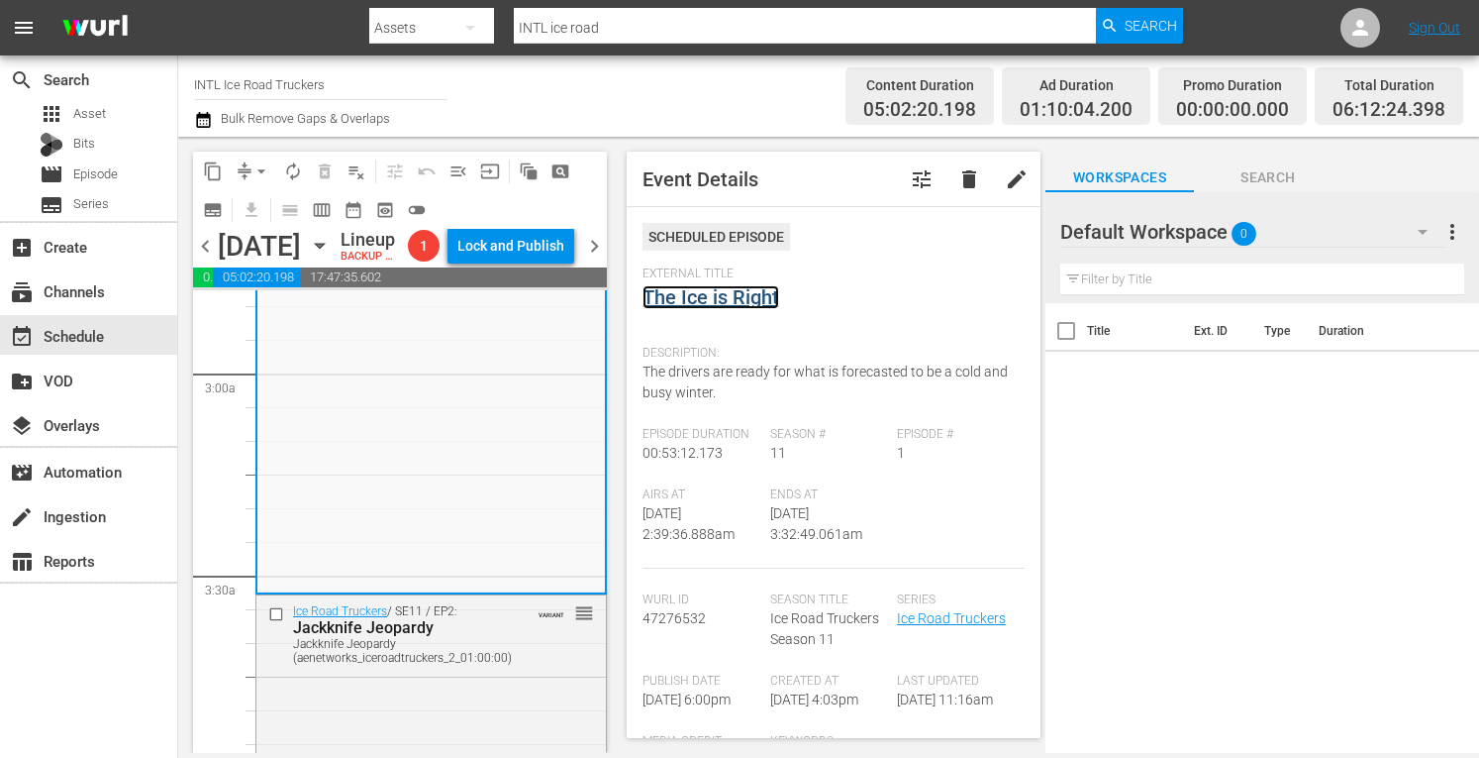
scroll to position [1188, 0]
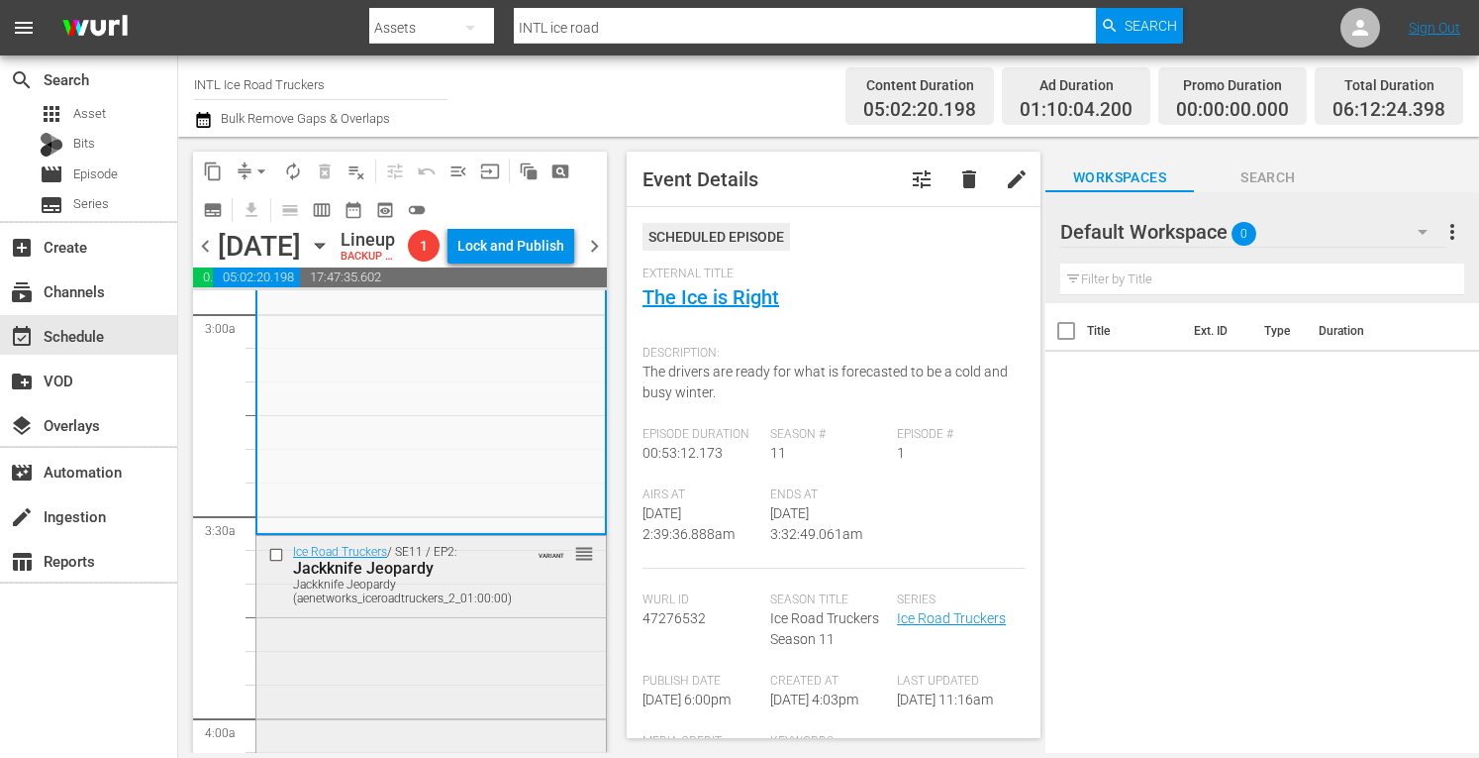
click at [449, 709] on div "Ice Road Truckers / SE11 / EP2: Jackknife Jeopardy Jackknife Jeopardy (aenetwor…" at bounding box center [431, 712] width 350 height 353
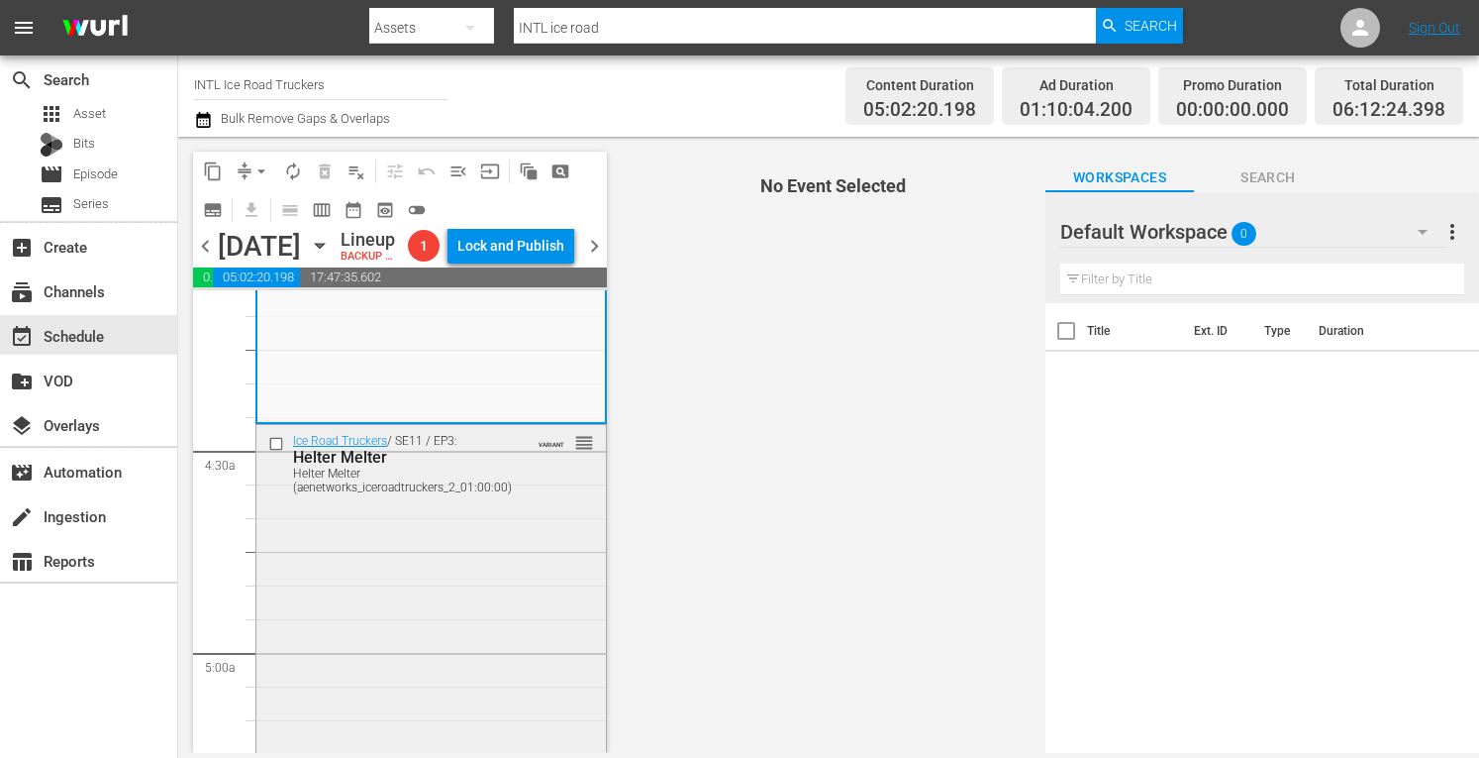
scroll to position [1671, 0]
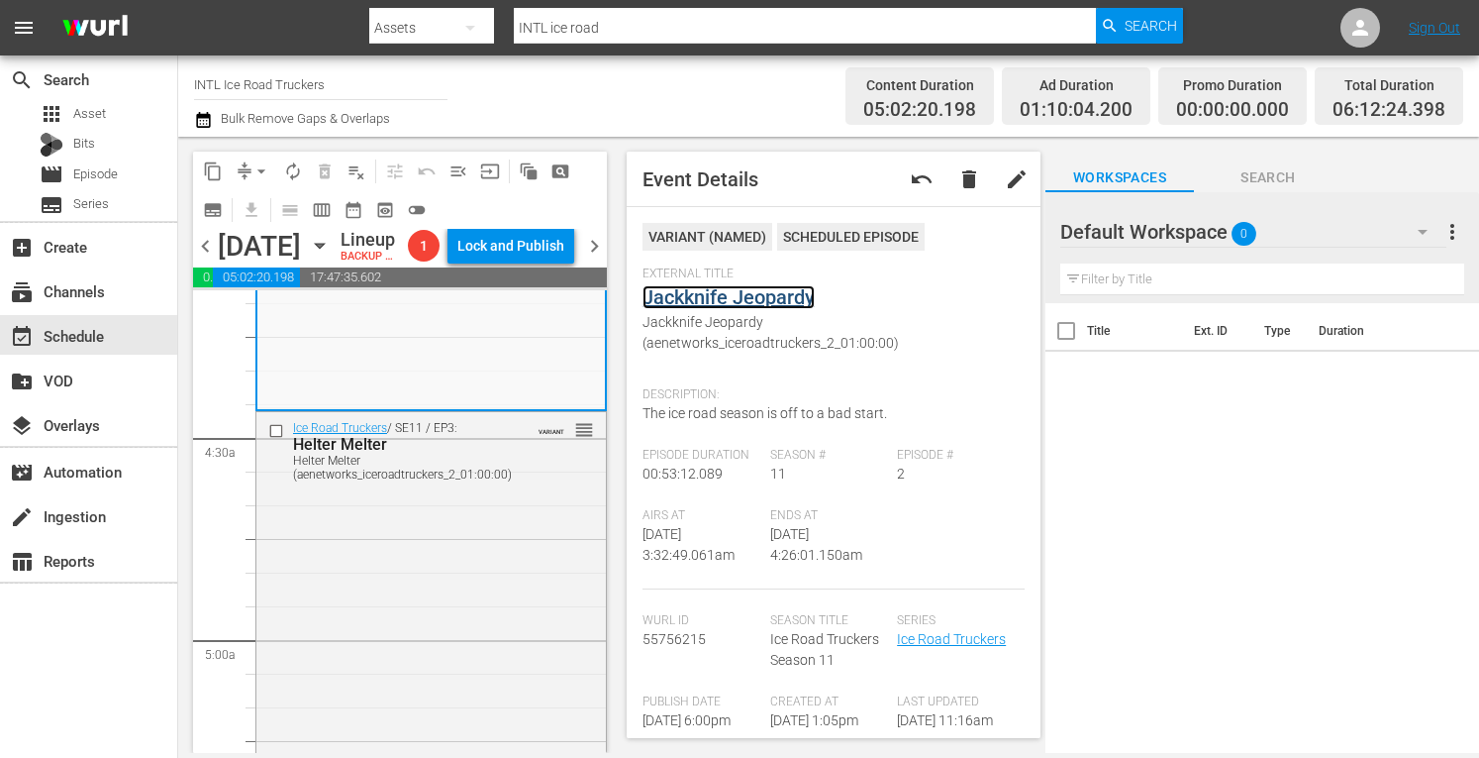
click at [660, 294] on link "Jackknife Jeopardy" at bounding box center [729, 297] width 172 height 24
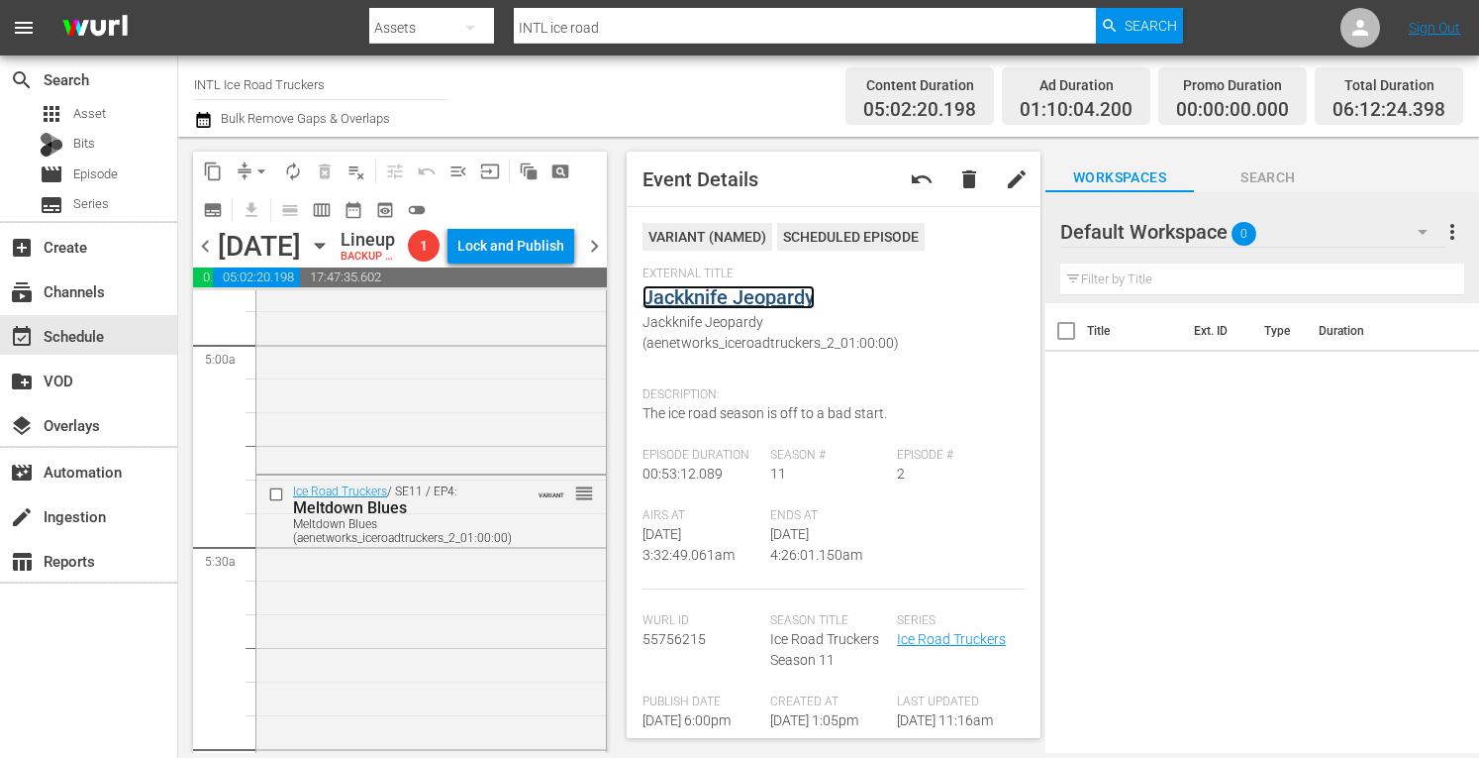
scroll to position [1970, 0]
click at [484, 388] on div "Ice Road Truckers / SE11 / EP3: Helter Melter Helter Melter (aenetworks_iceroad…" at bounding box center [431, 289] width 350 height 353
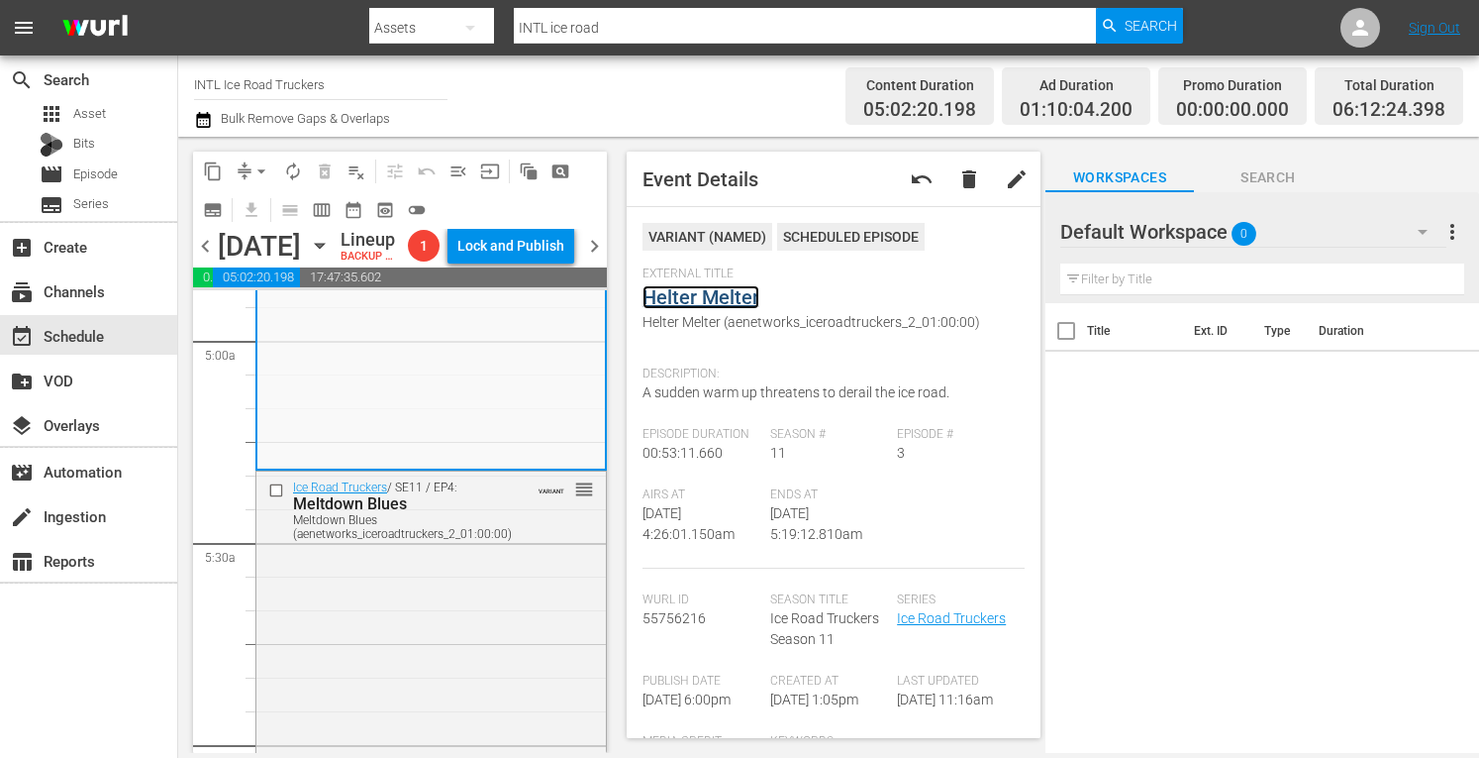
click at [672, 296] on link "Helter Melter" at bounding box center [701, 297] width 117 height 24
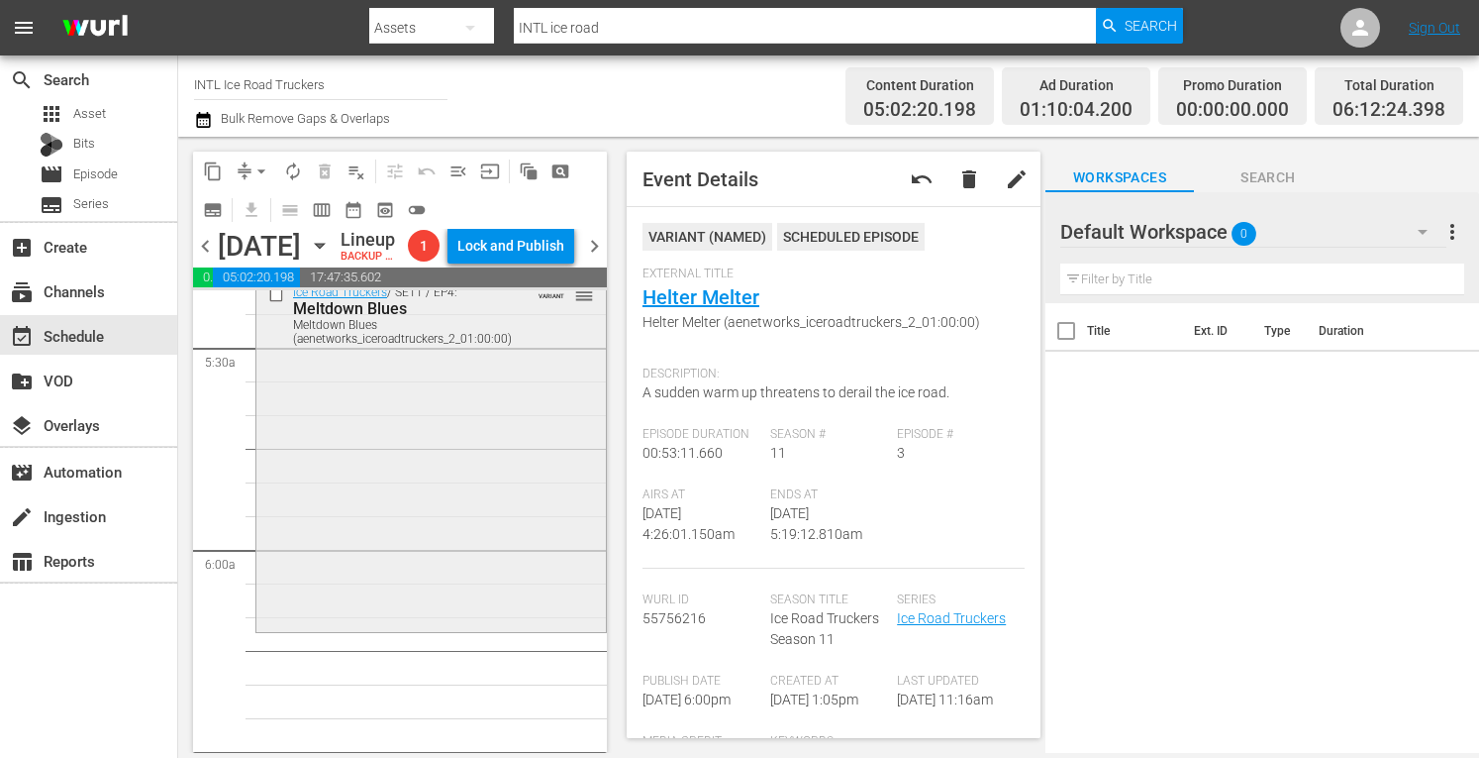
scroll to position [2166, 0]
click at [444, 538] on div "Ice Road Truckers / SE11 / EP4: Meltdown Blues Meltdown Blues (aenetworks_icero…" at bounding box center [431, 451] width 350 height 353
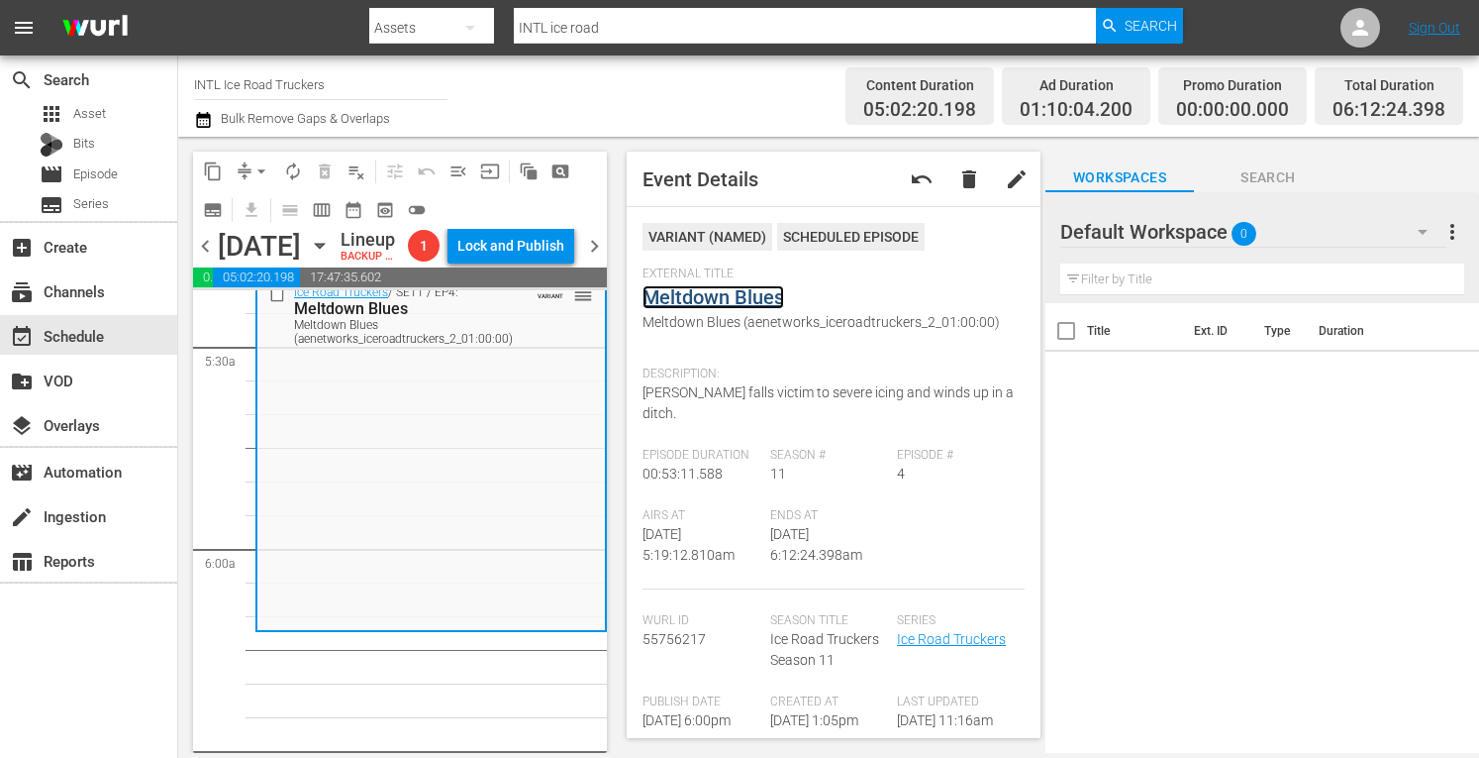
click at [697, 298] on link "Meltdown Blues" at bounding box center [714, 297] width 142 height 24
click at [261, 163] on span "arrow_drop_down" at bounding box center [262, 171] width 20 height 20
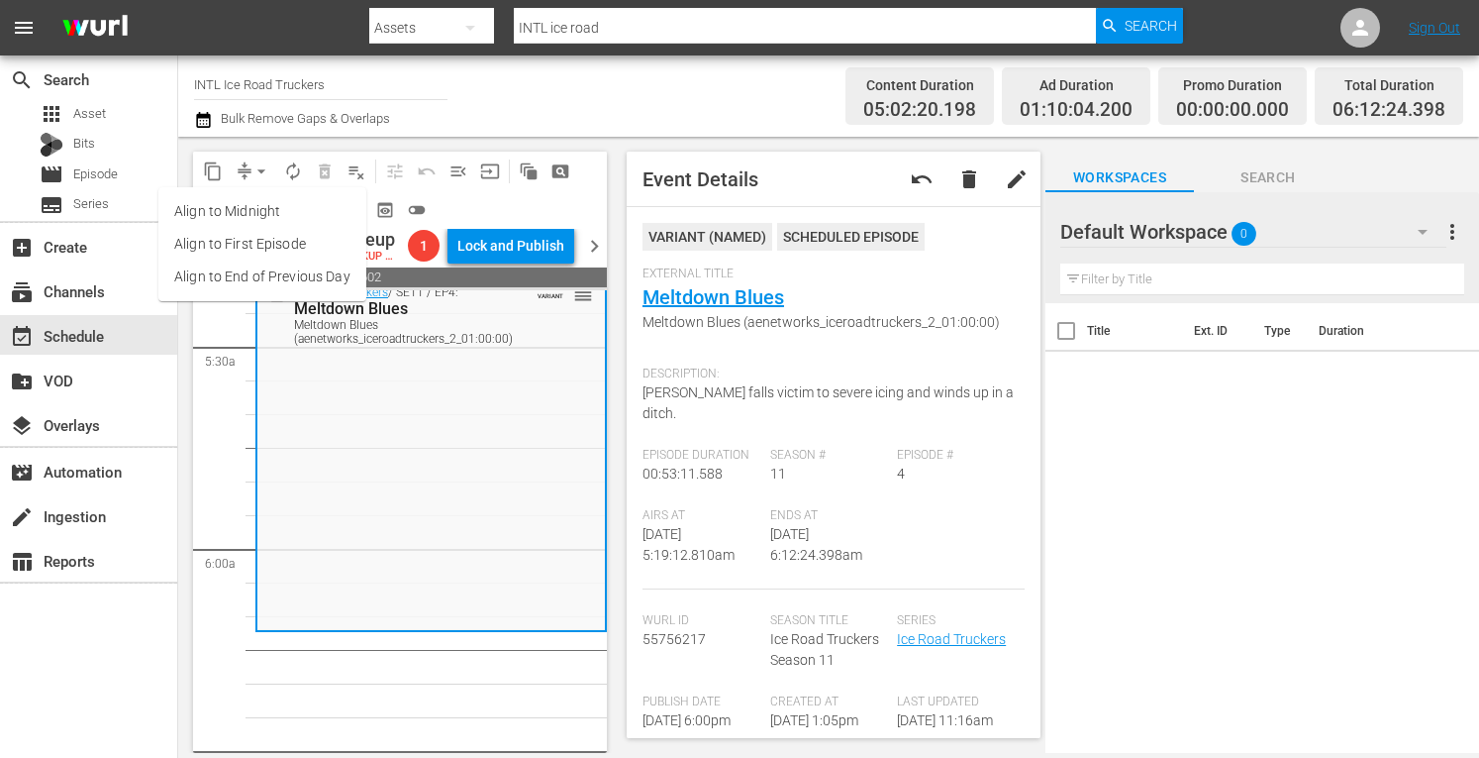
click at [233, 195] on li "Align to Midnight" at bounding box center [262, 211] width 208 height 33
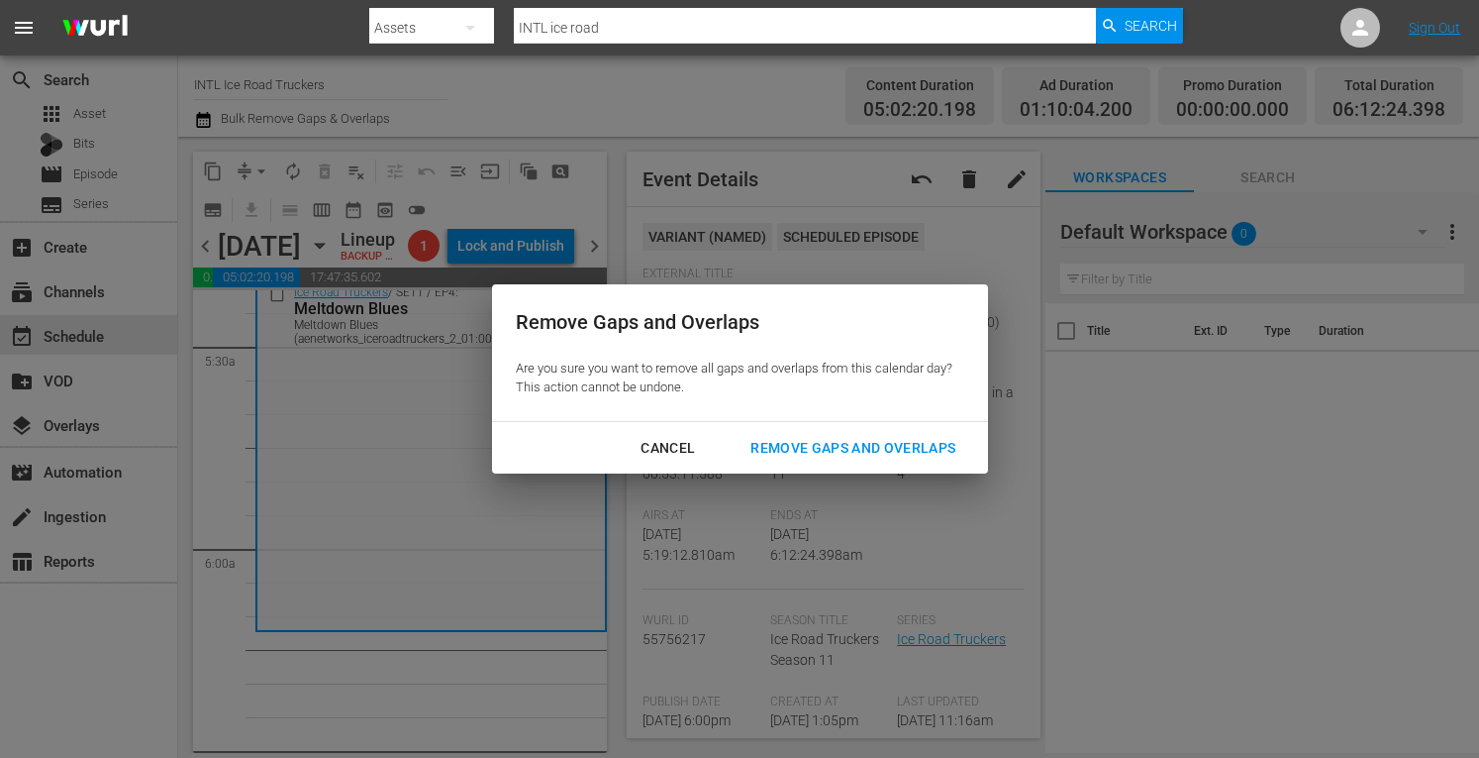
click at [850, 431] on button "Remove Gaps and Overlaps" at bounding box center [853, 448] width 253 height 37
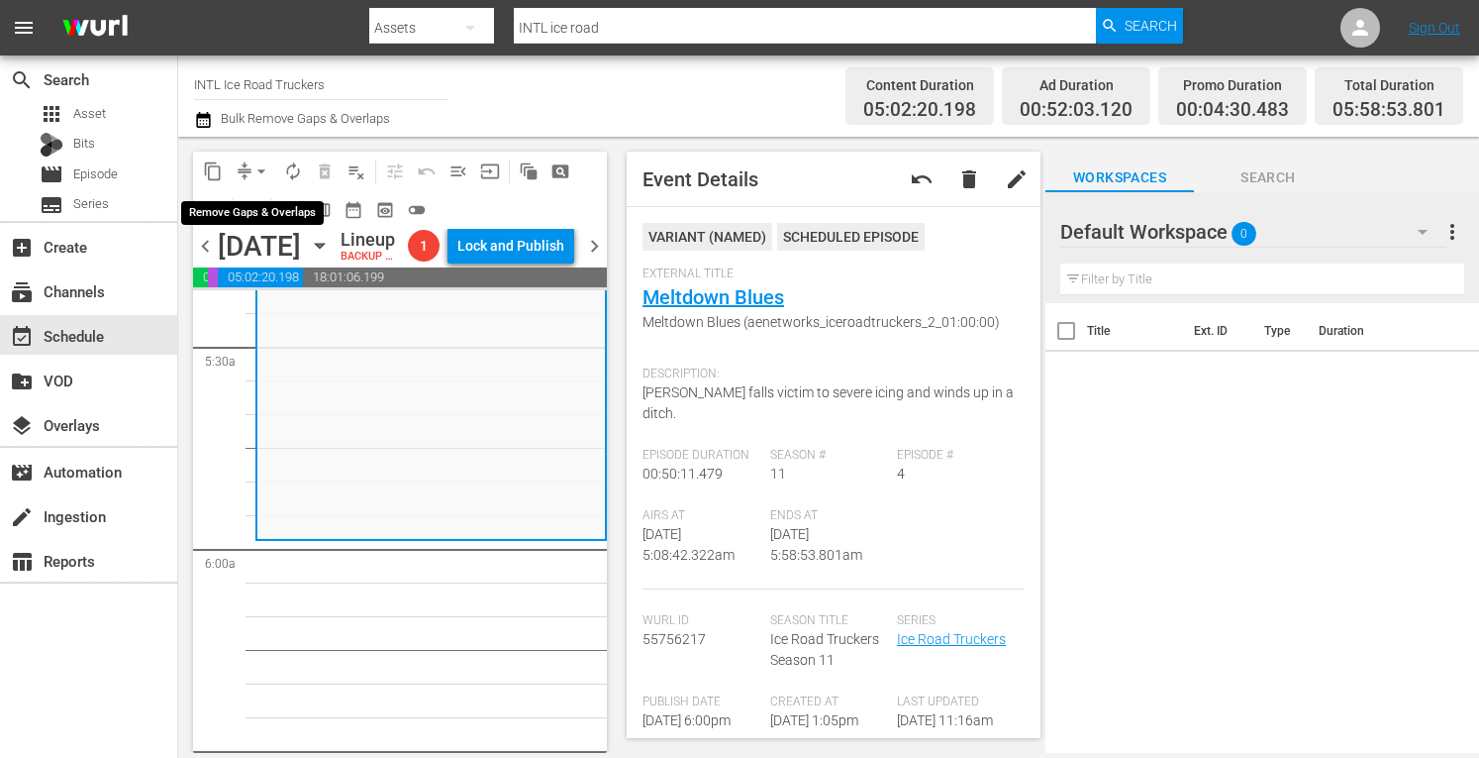
click at [259, 163] on span "arrow_drop_down" at bounding box center [262, 171] width 20 height 20
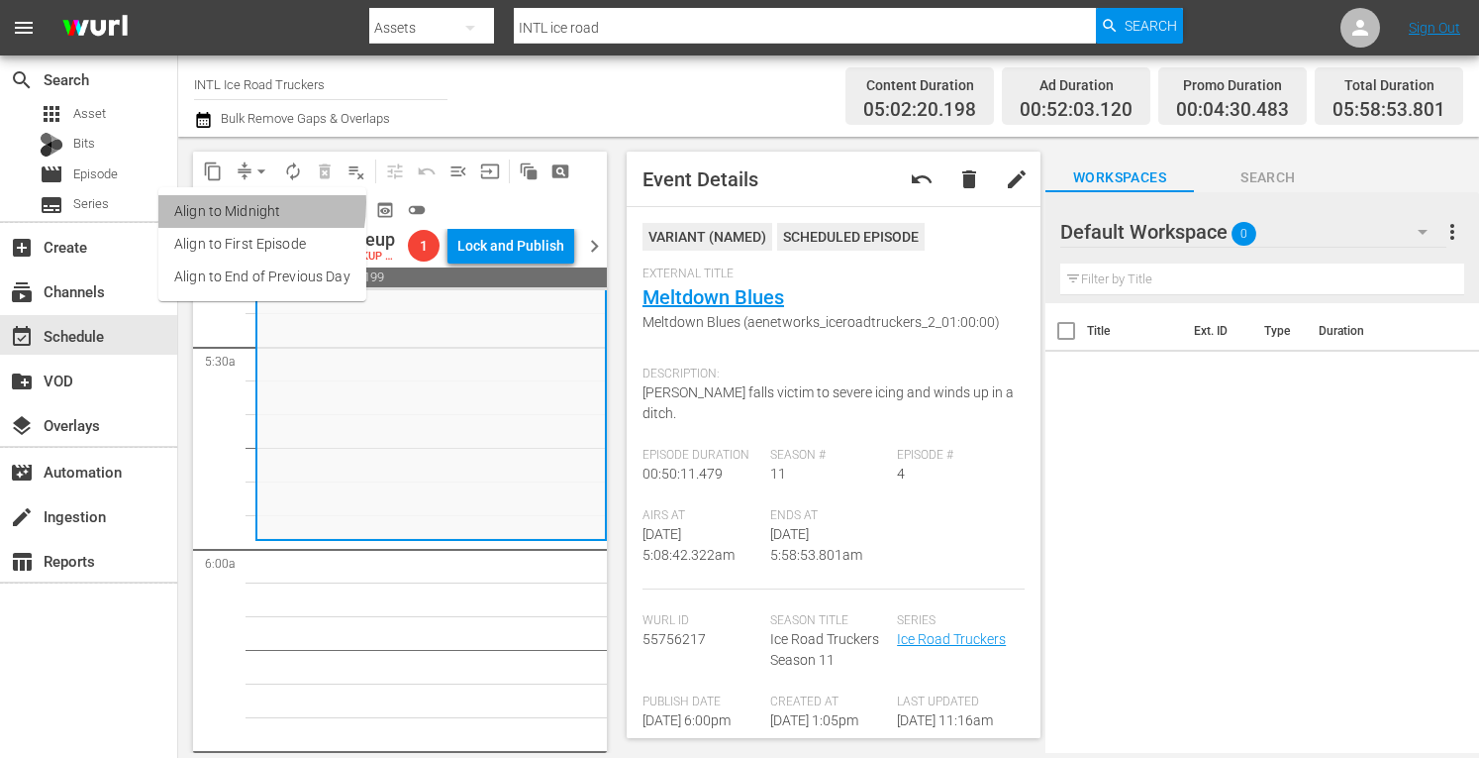
click at [211, 203] on li "Align to Midnight" at bounding box center [262, 211] width 208 height 33
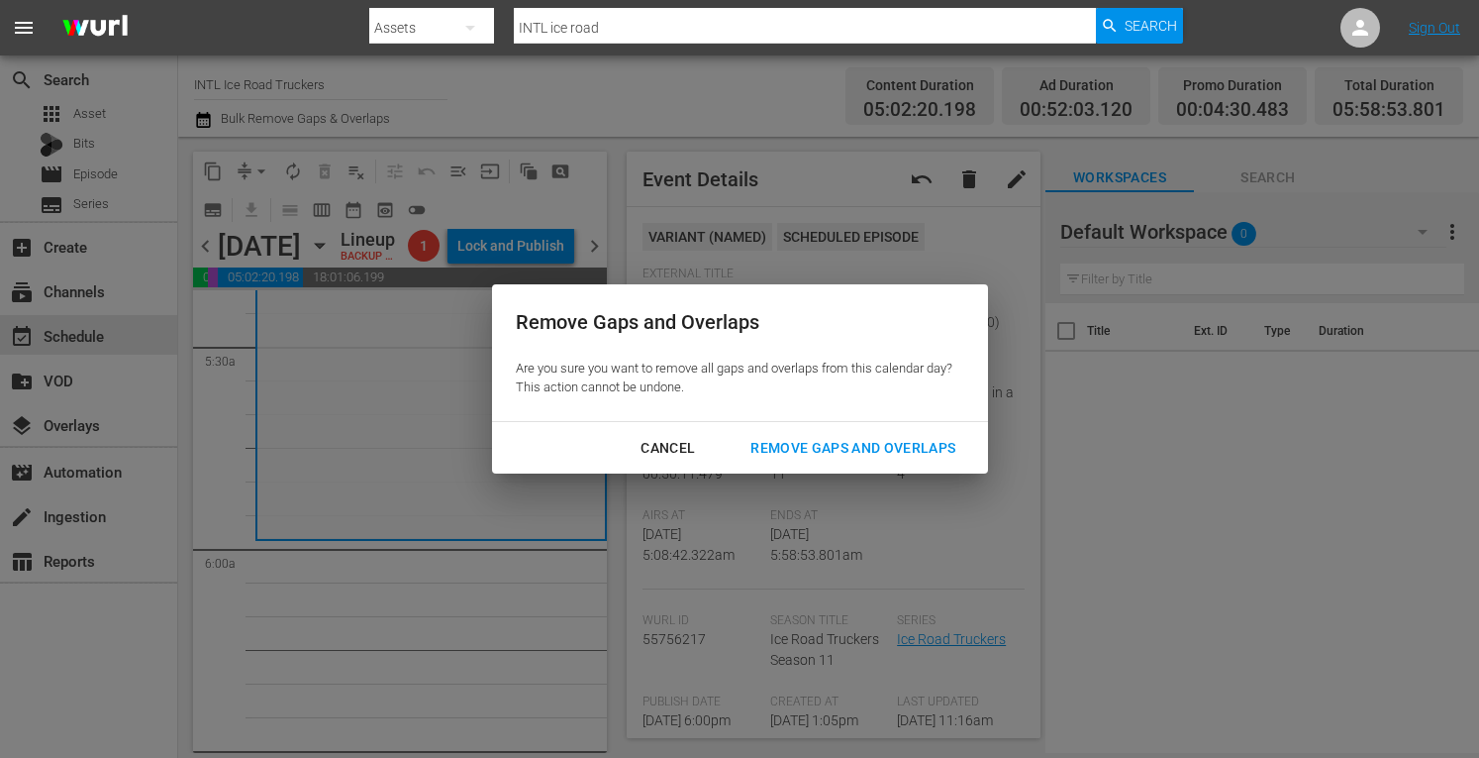
click at [855, 445] on div "Remove Gaps and Overlaps" at bounding box center [853, 448] width 237 height 25
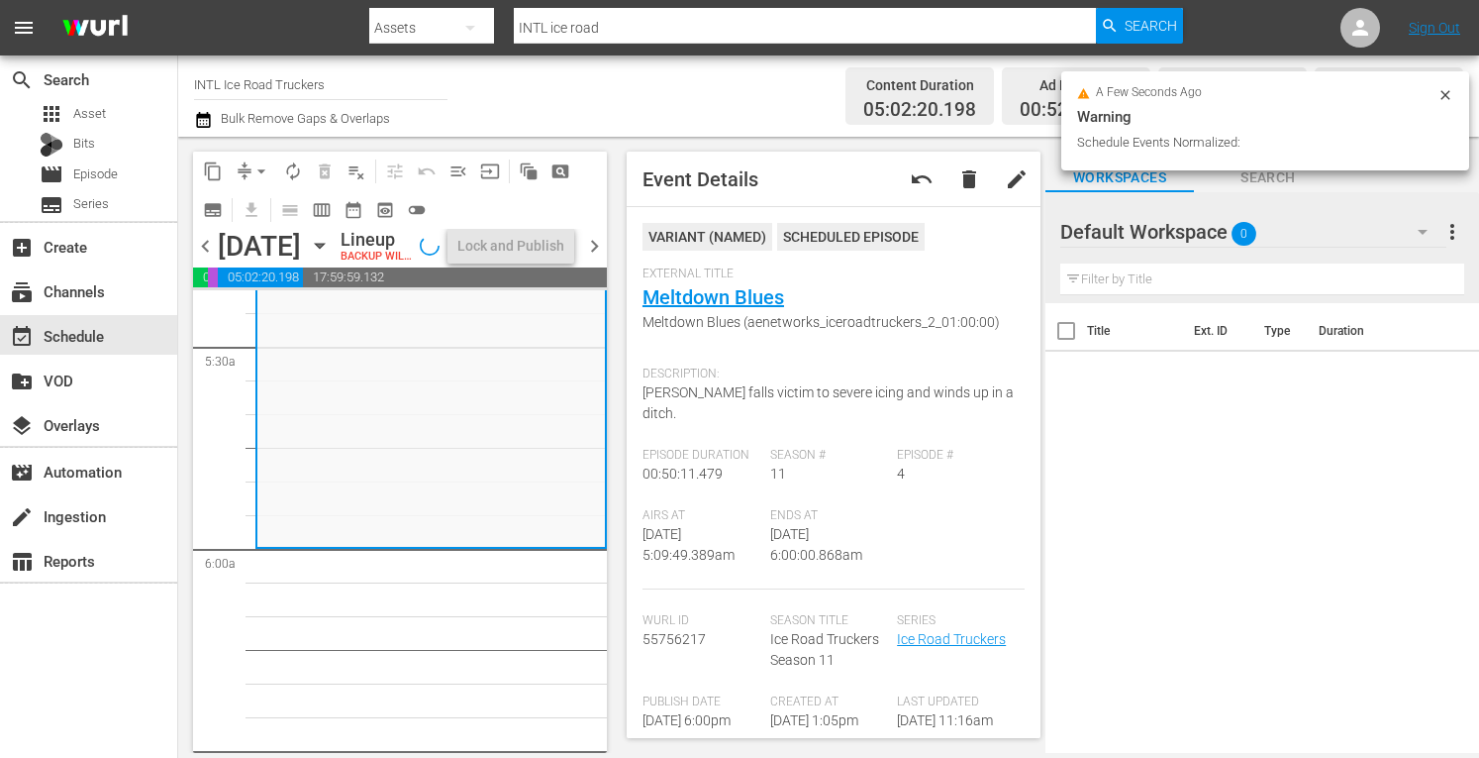
scroll to position [2199, 0]
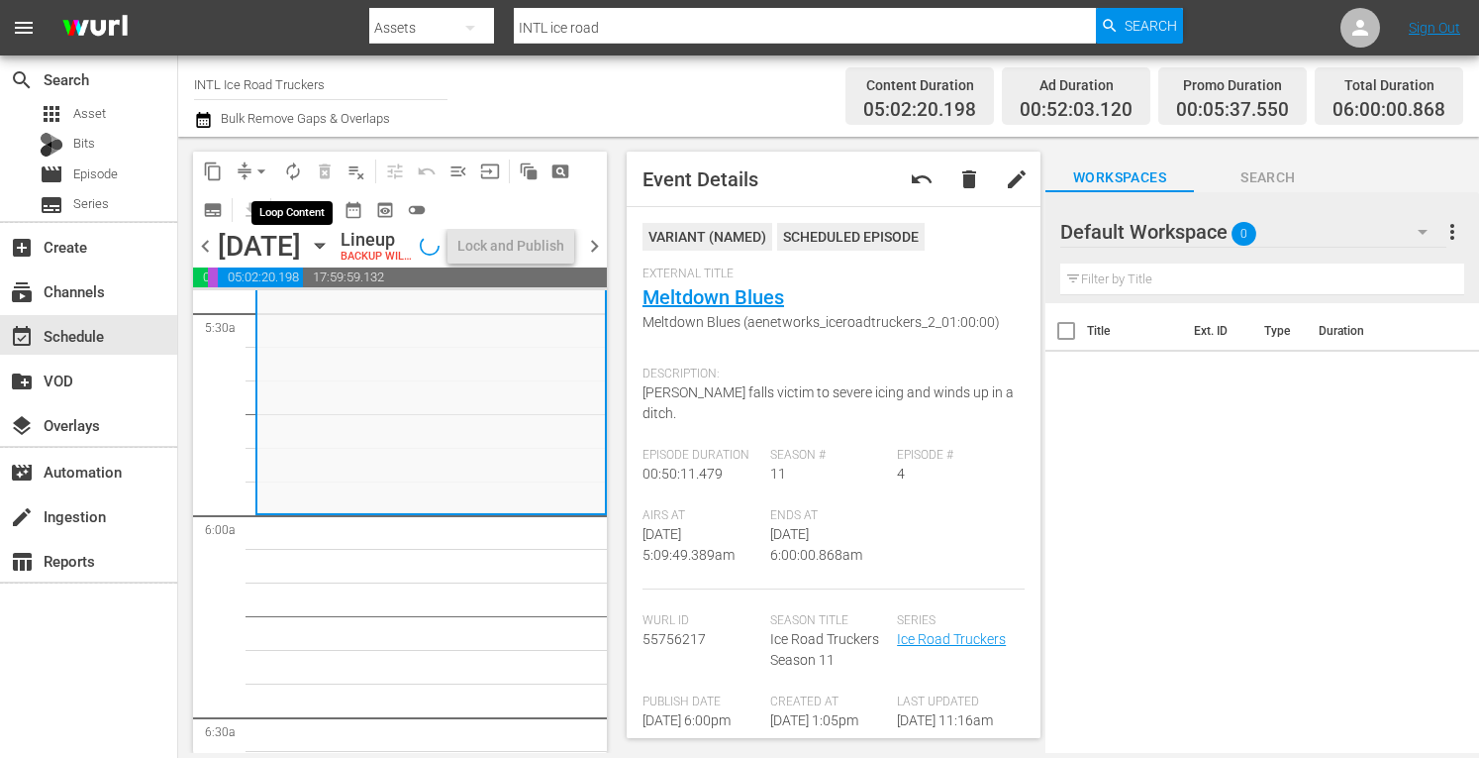
click at [293, 170] on span "autorenew_outlined" at bounding box center [293, 171] width 20 height 20
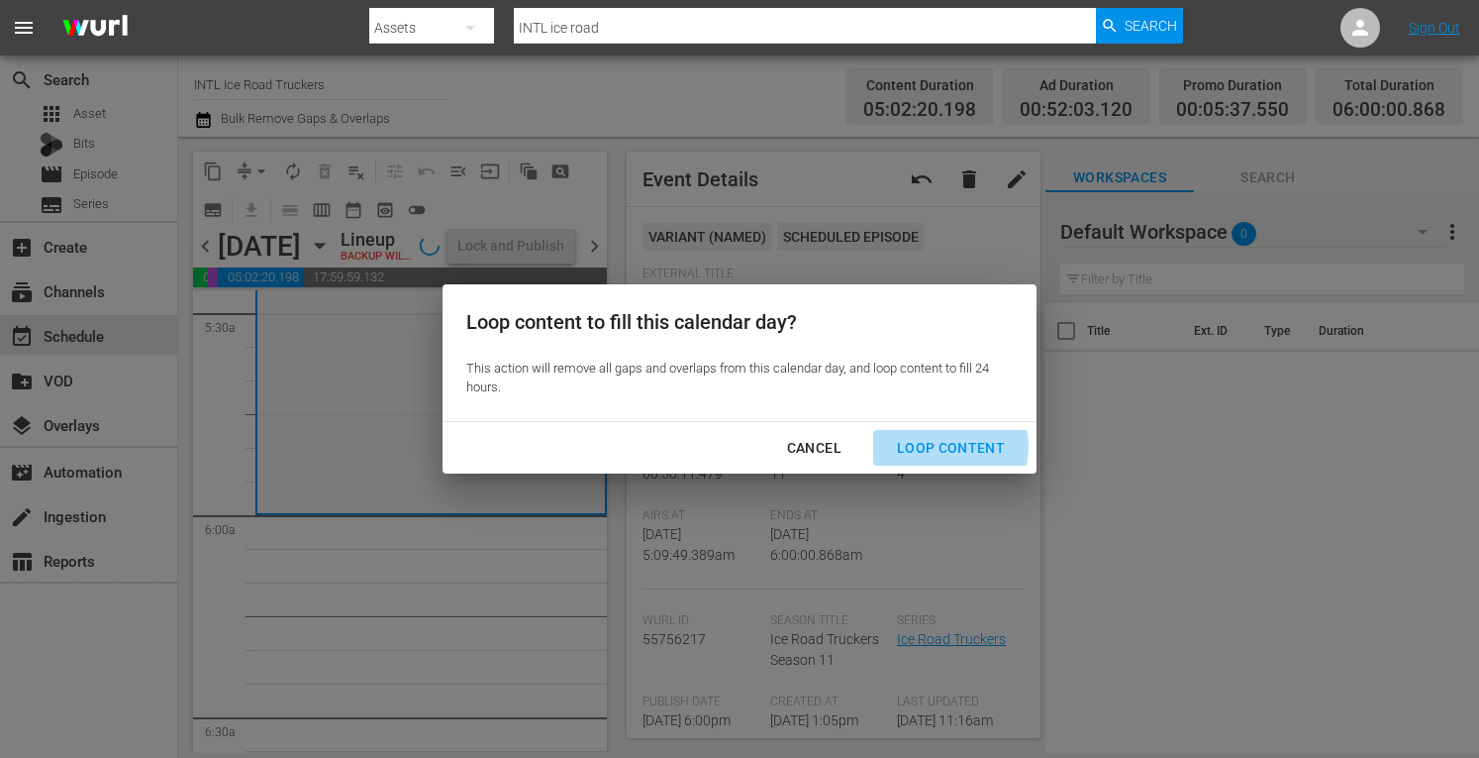
click at [952, 448] on div "Loop Content" at bounding box center [951, 448] width 140 height 25
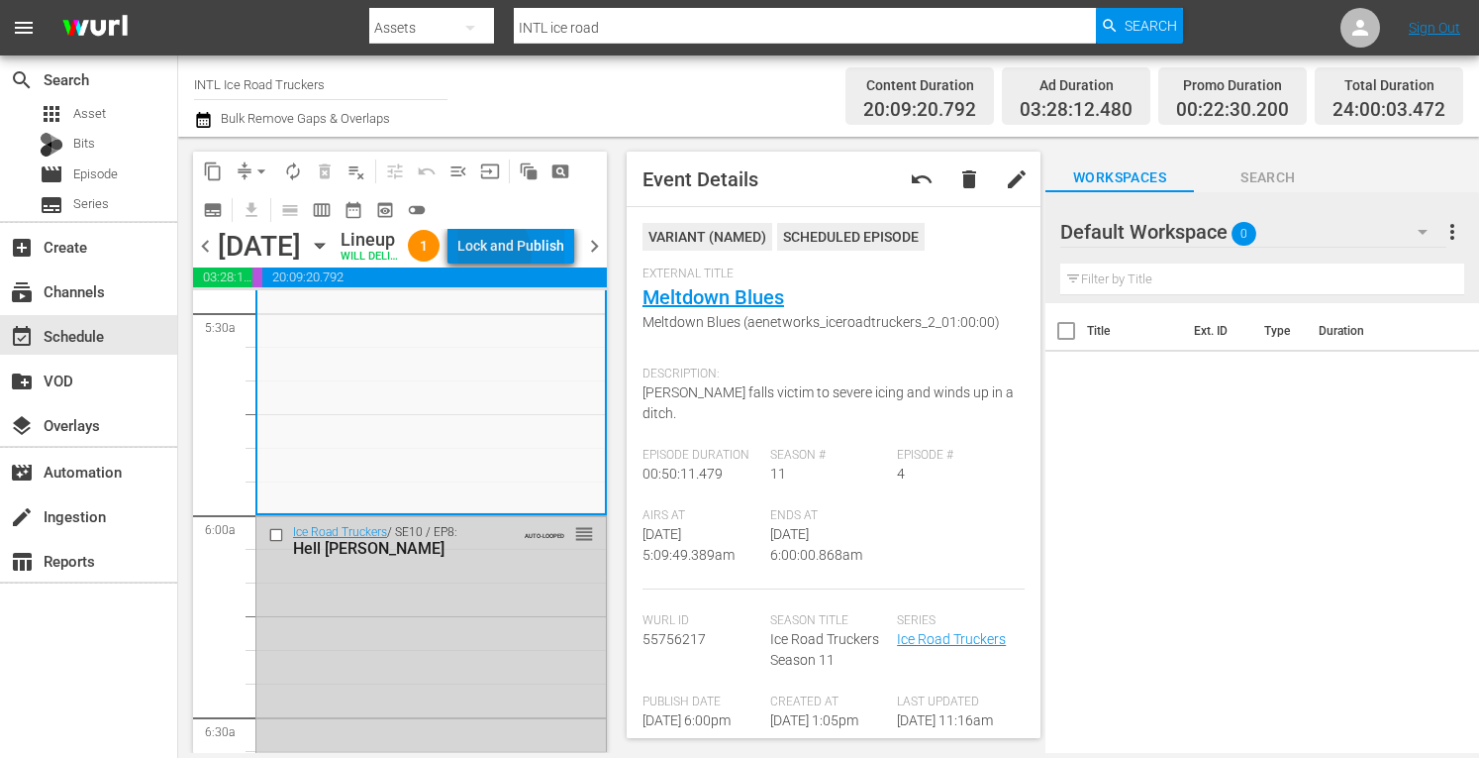
click at [536, 256] on div "Lock and Publish" at bounding box center [510, 246] width 107 height 36
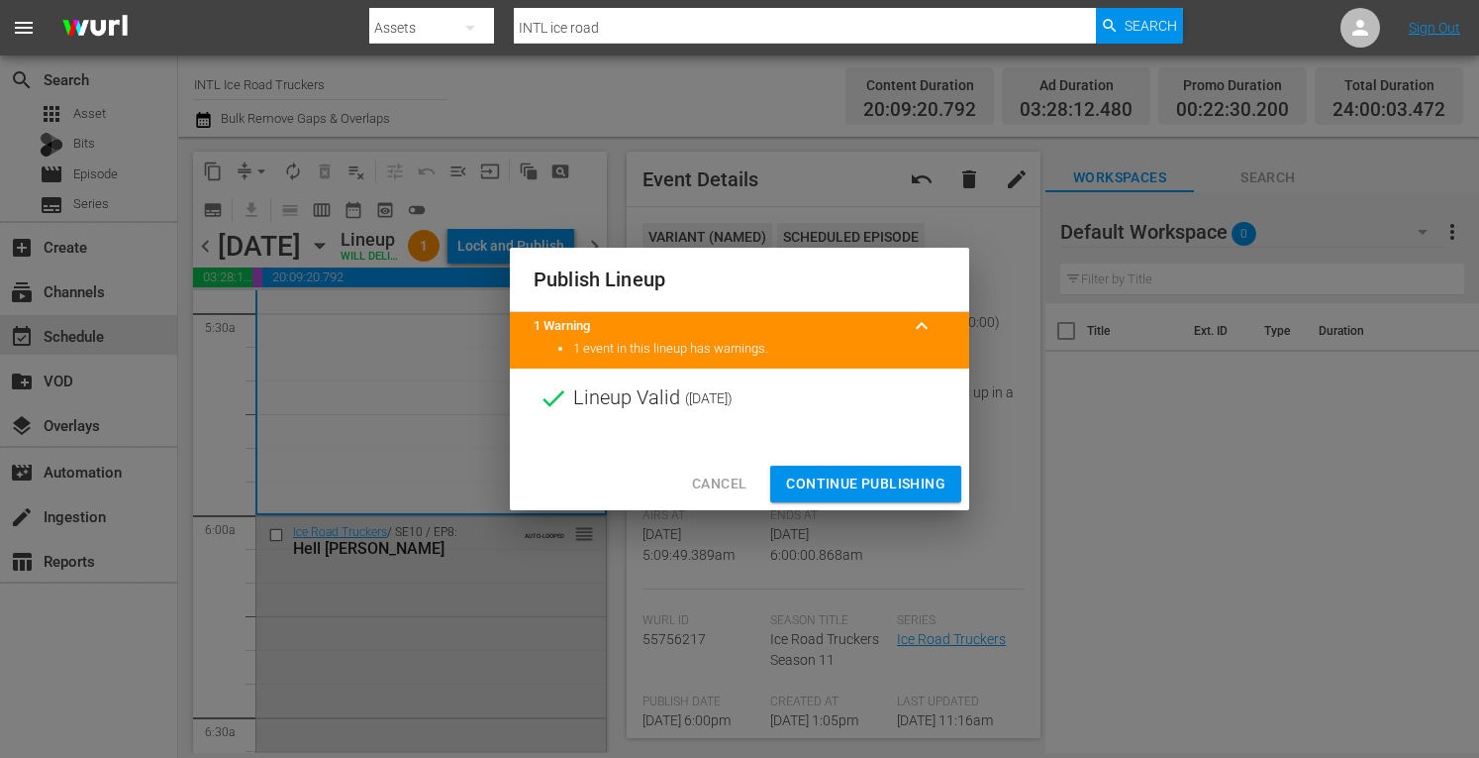
click at [842, 488] on span "Continue Publishing" at bounding box center [865, 483] width 159 height 25
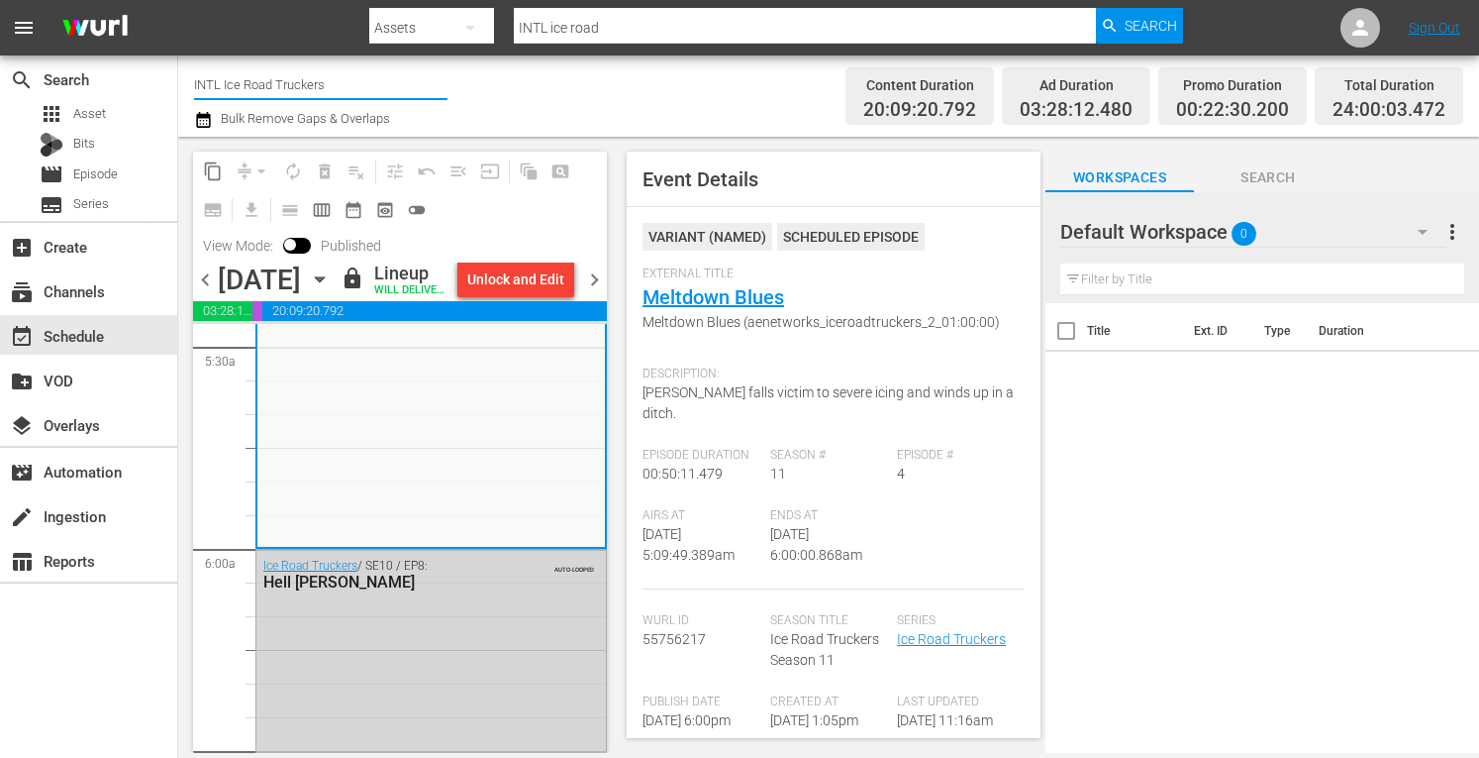
click at [265, 84] on input "INTL Ice Road Truckers" at bounding box center [320, 84] width 253 height 48
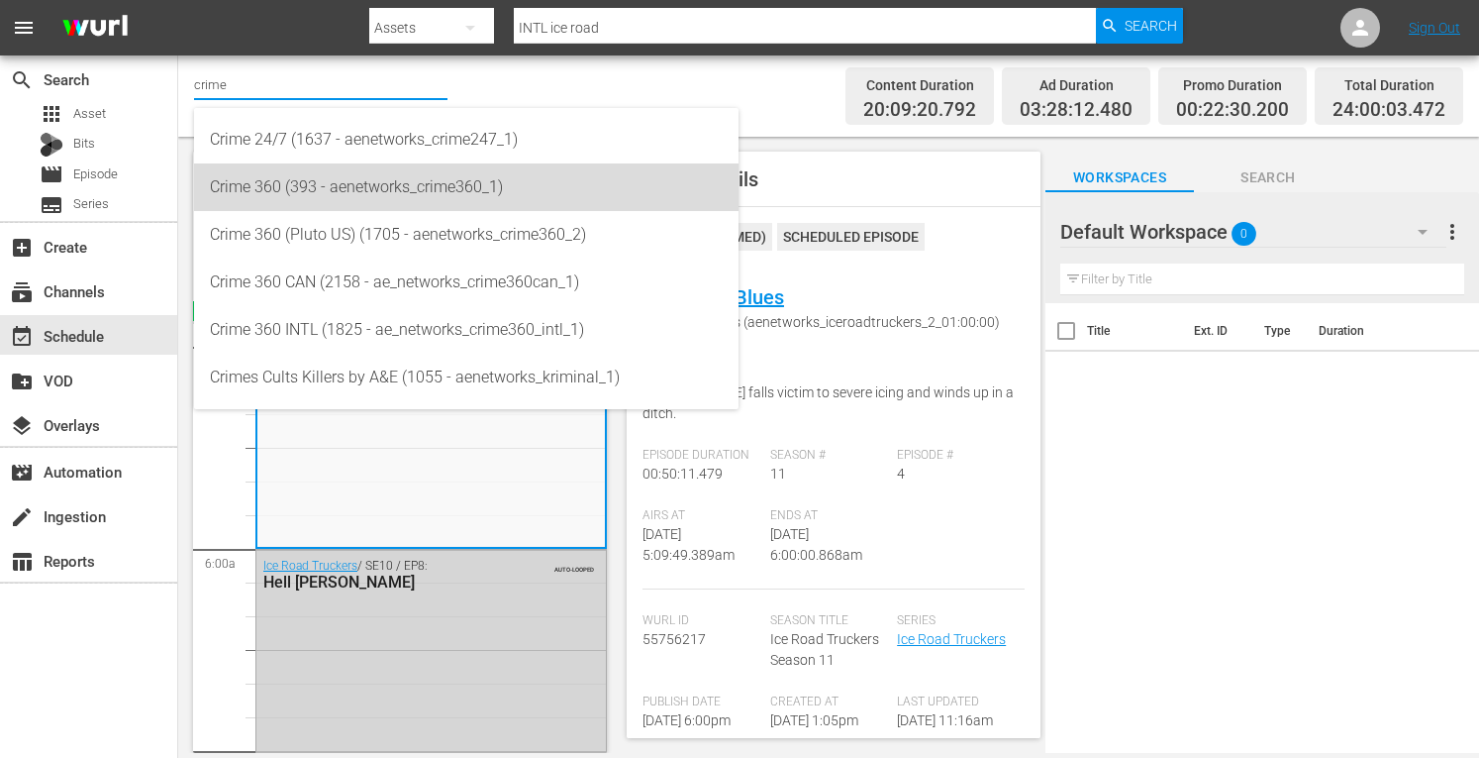
click at [252, 185] on div "Crime 360 (393 - aenetworks_crime360_1)" at bounding box center [466, 187] width 513 height 48
type input "Crime 360 (393 - aenetworks_crime360_1)"
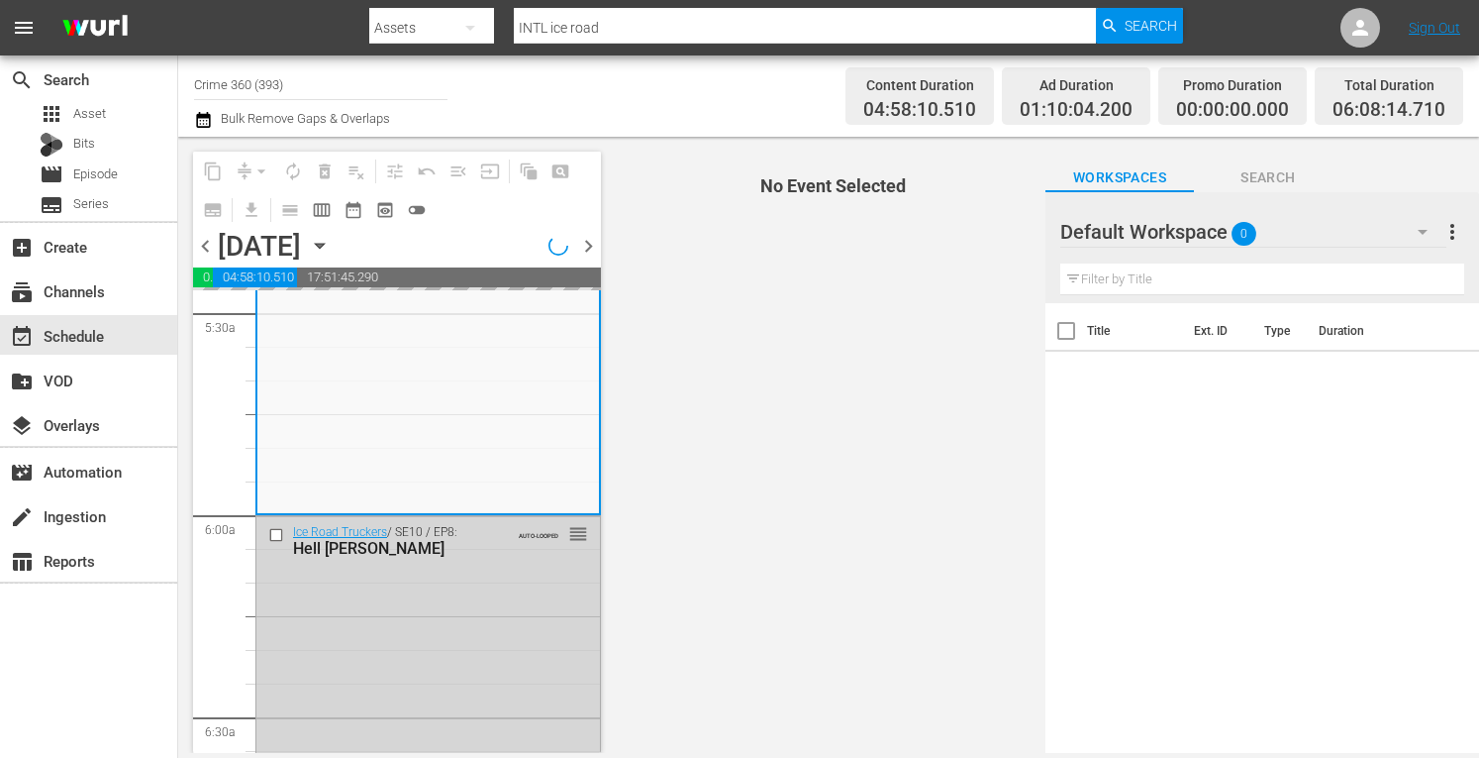
click at [1448, 236] on span "more_vert" at bounding box center [1453, 232] width 24 height 24
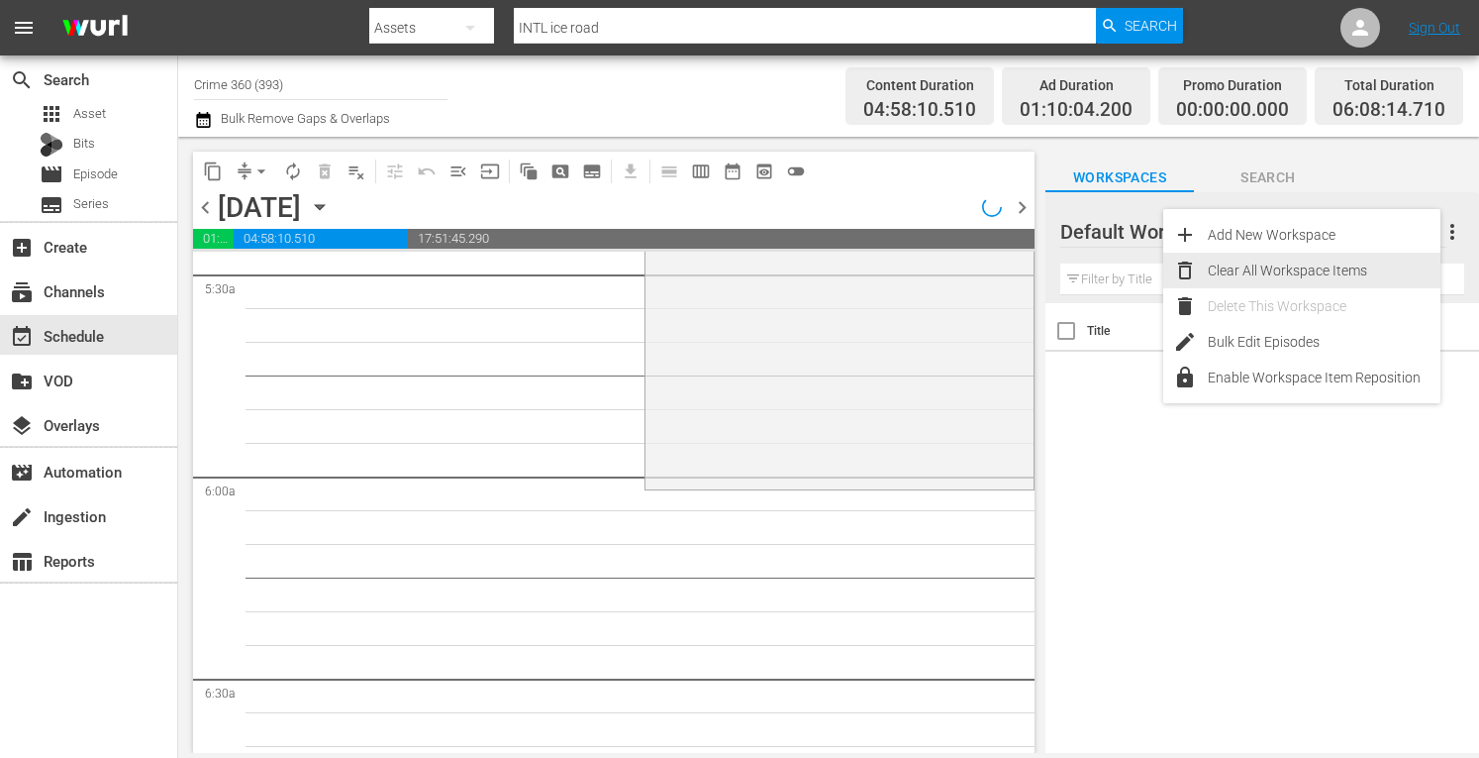
scroll to position [2233, 0]
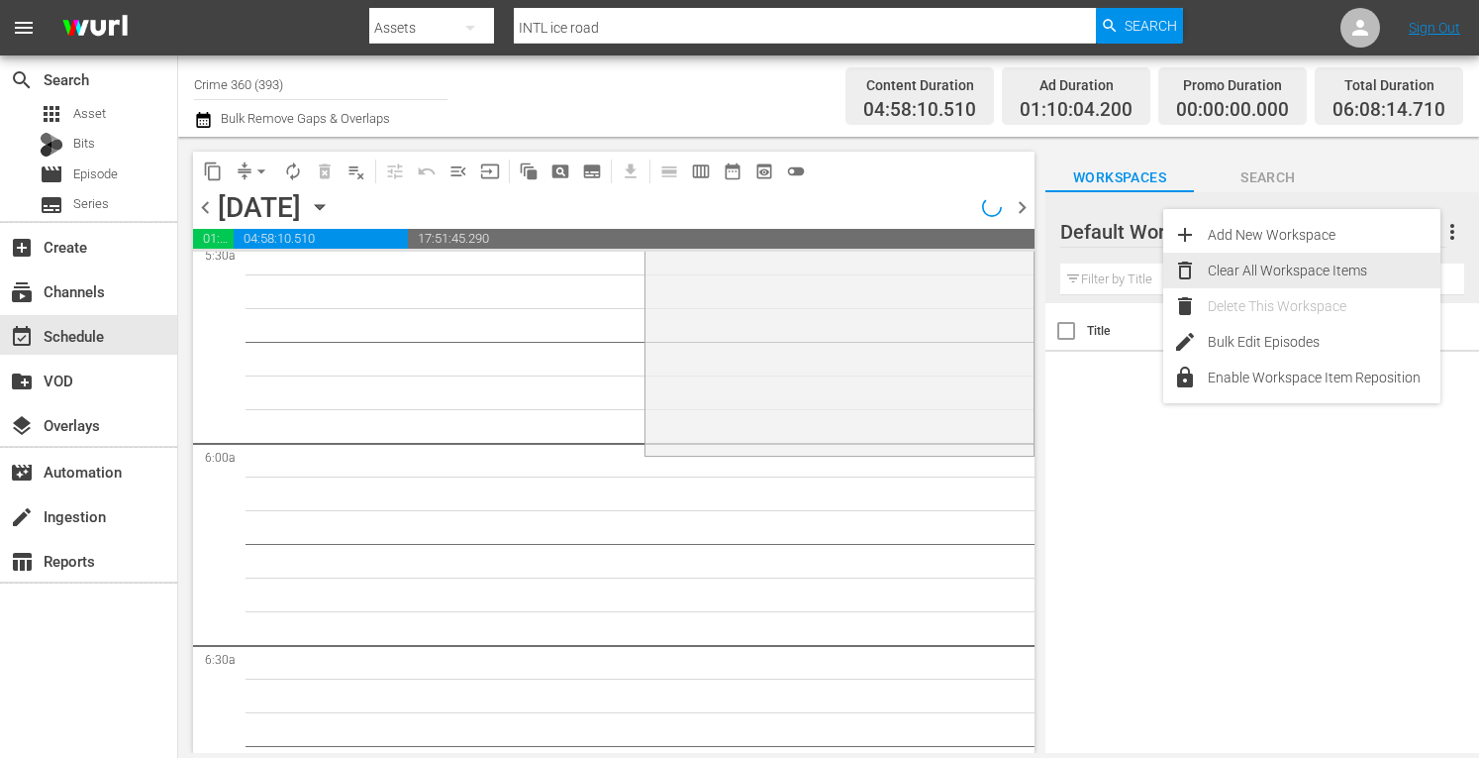
click at [1299, 272] on div "Clear All Workspace Items" at bounding box center [1324, 271] width 233 height 36
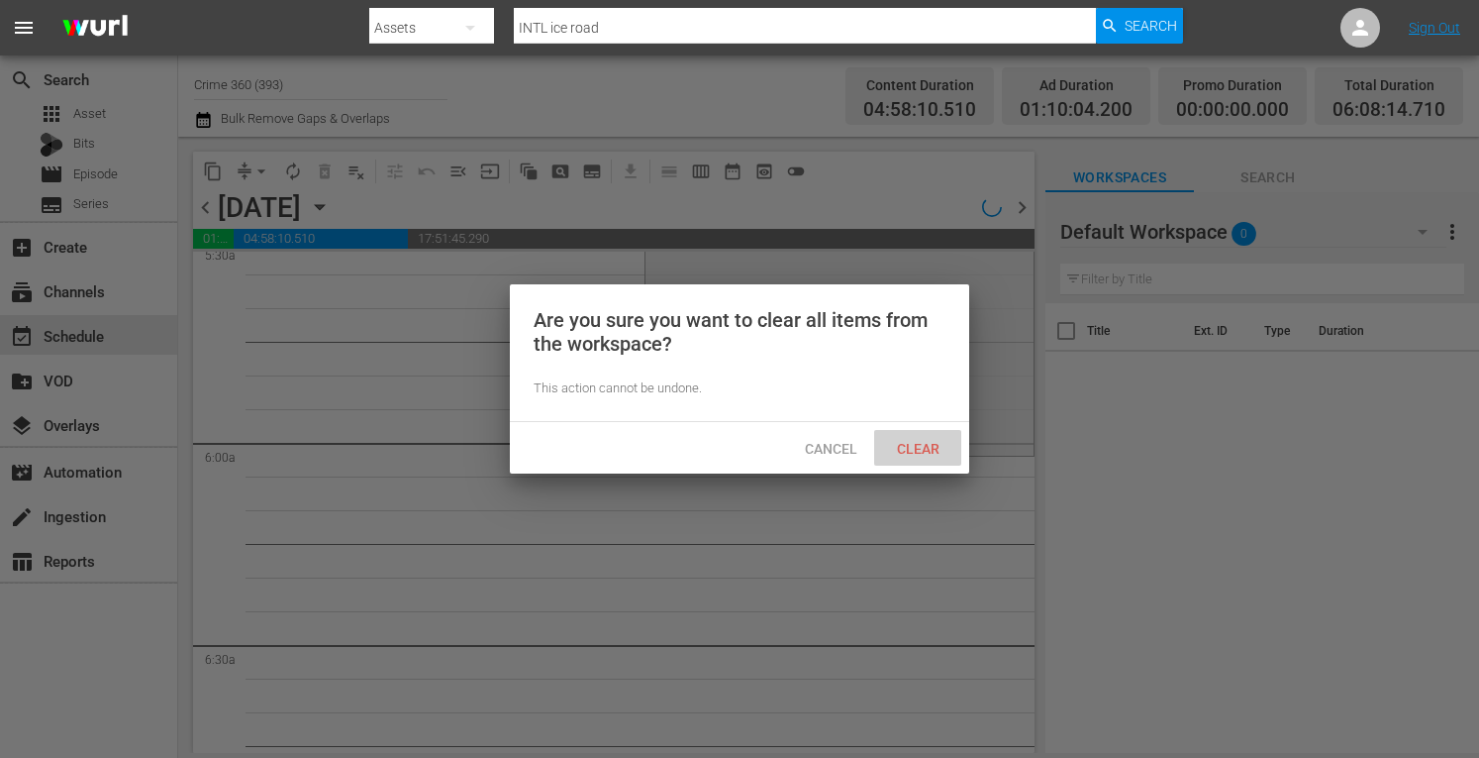
click at [906, 463] on div "Clear" at bounding box center [917, 448] width 87 height 37
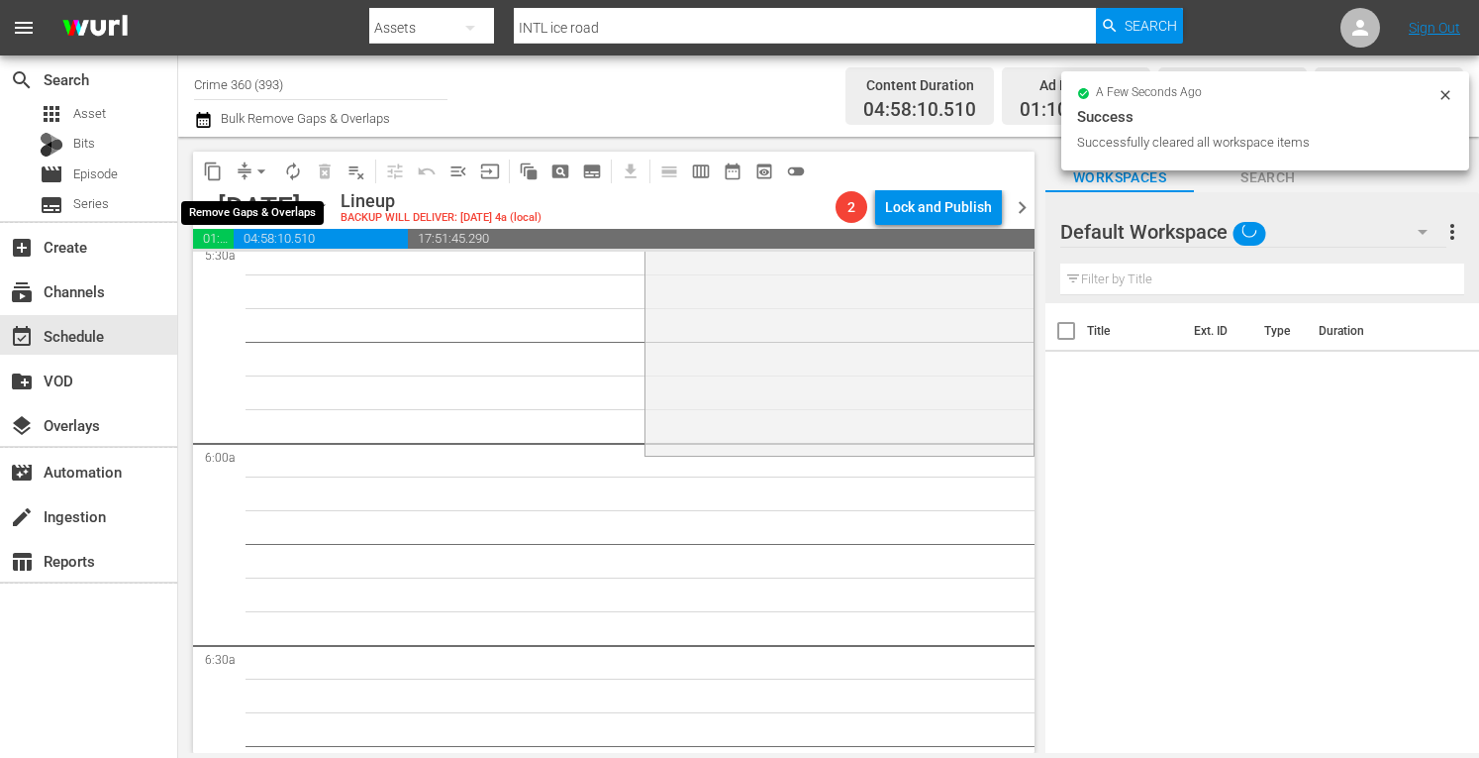
click at [254, 167] on span "arrow_drop_down" at bounding box center [262, 171] width 20 height 20
click at [253, 219] on li "Align to Midnight" at bounding box center [261, 211] width 163 height 33
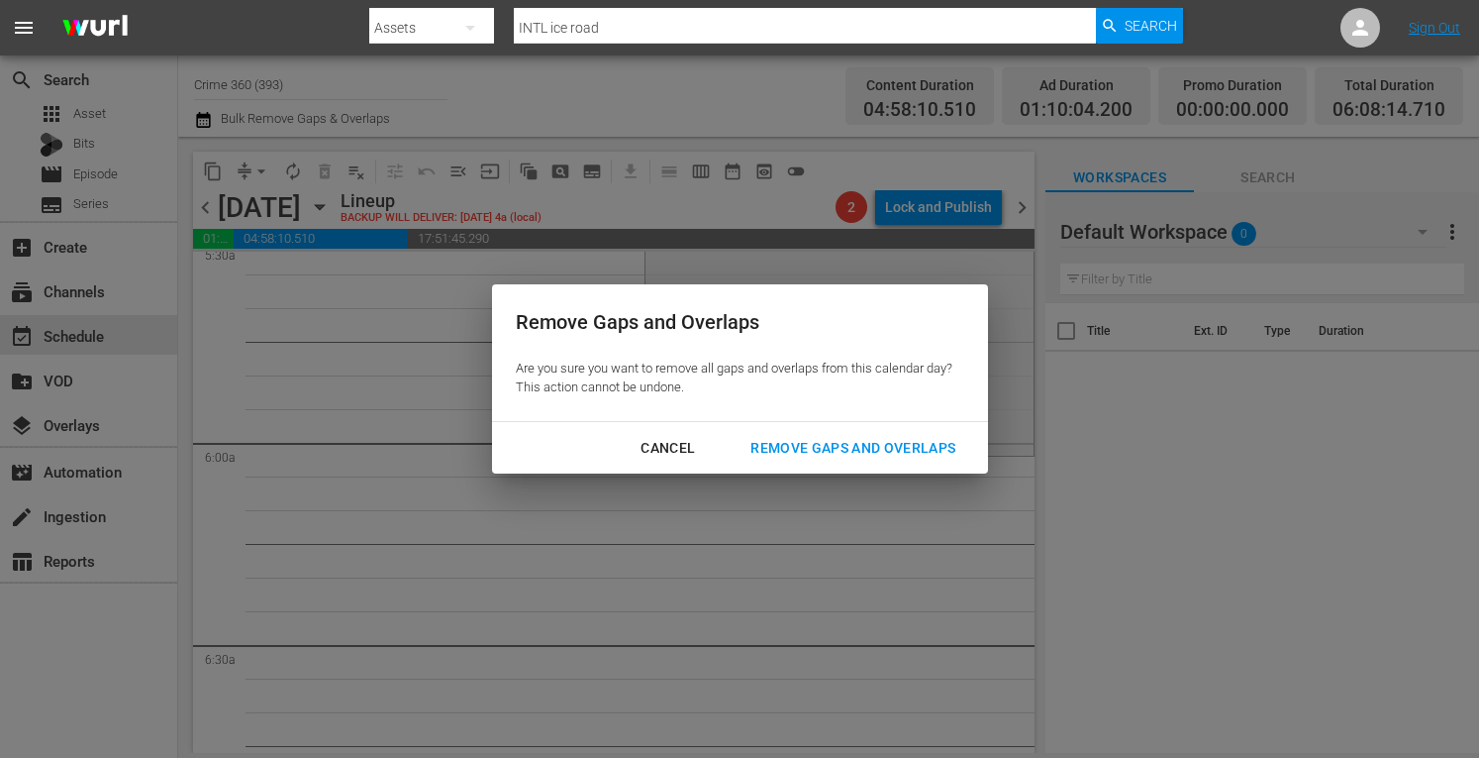
click at [776, 451] on div "Remove Gaps and Overlaps" at bounding box center [853, 448] width 237 height 25
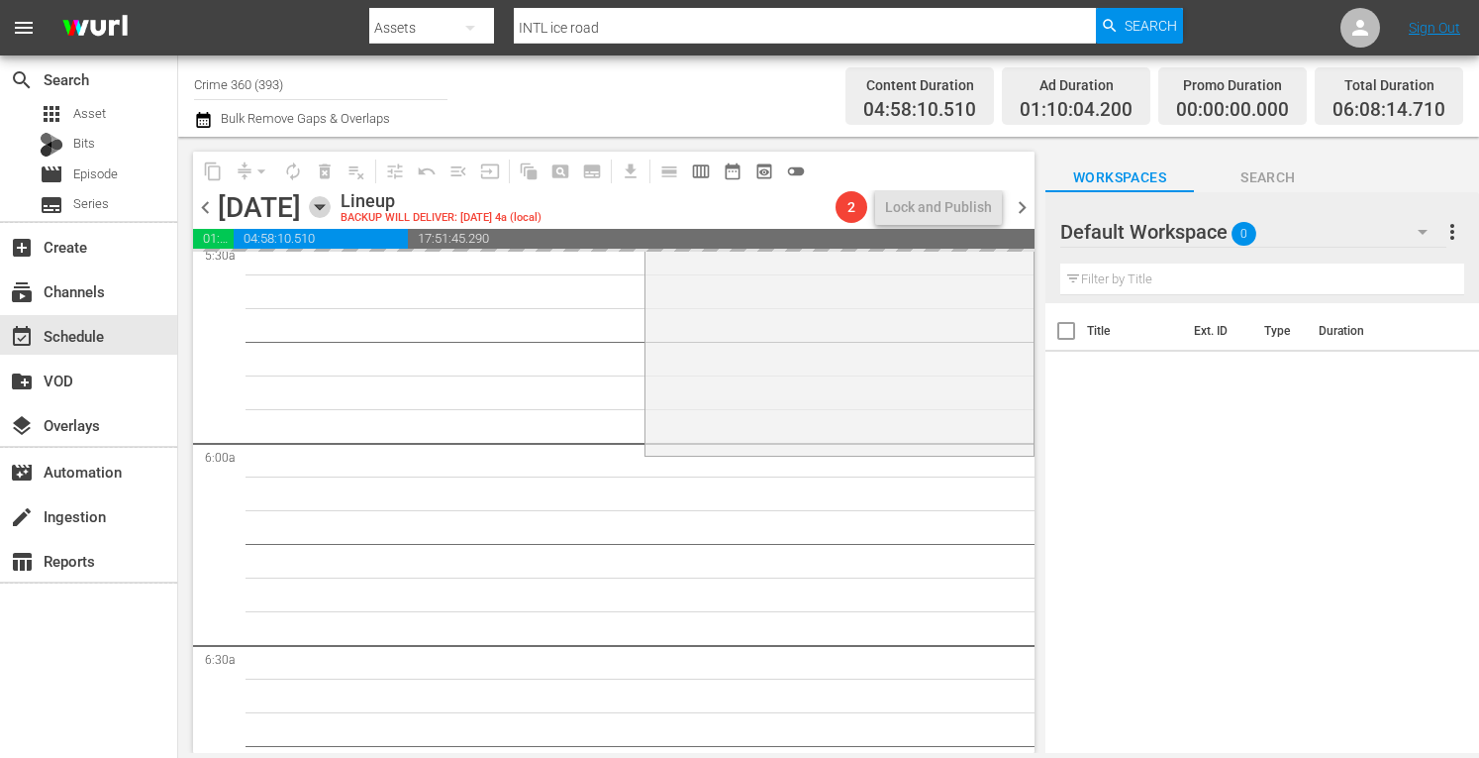
click at [331, 206] on icon "button" at bounding box center [320, 207] width 22 height 22
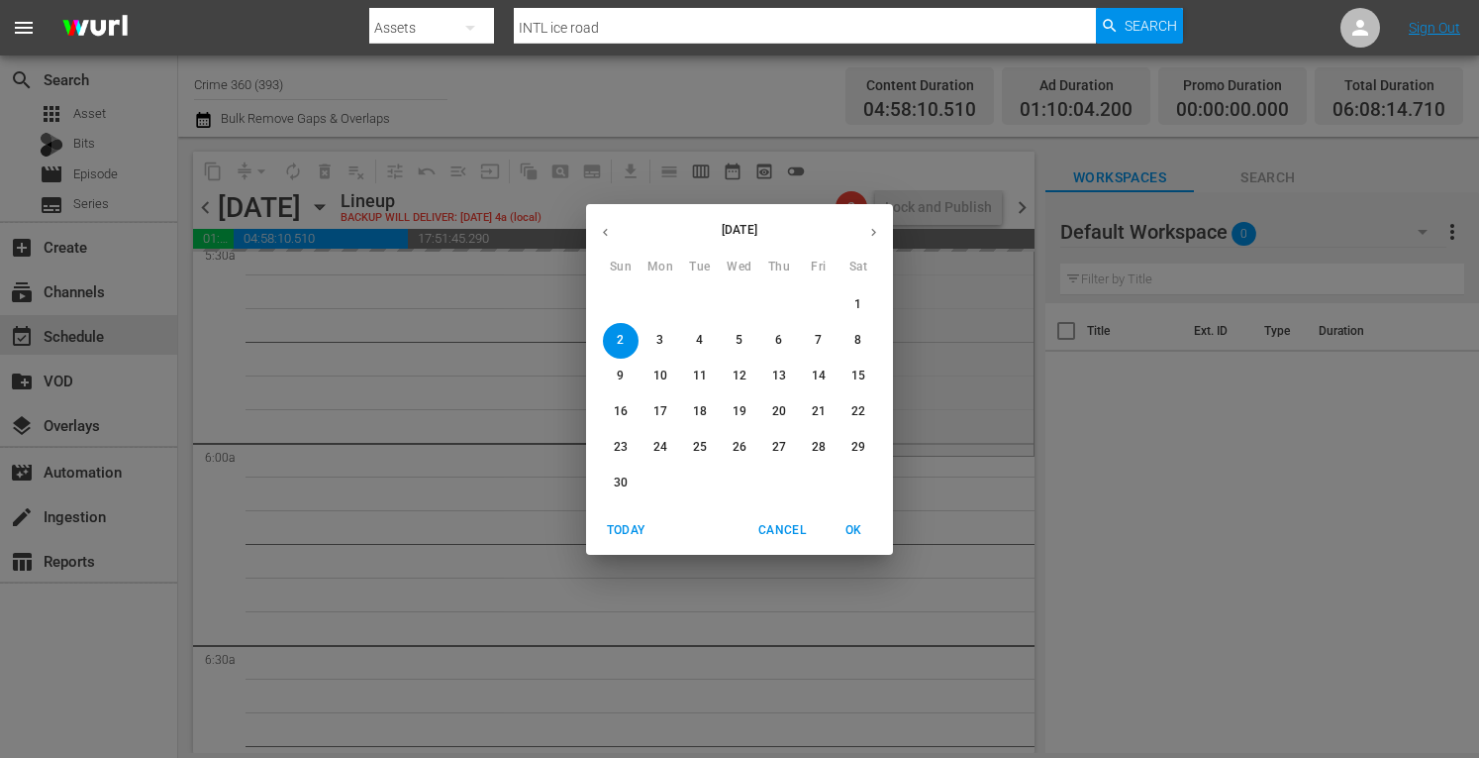
click at [607, 237] on icon "button" at bounding box center [605, 232] width 15 height 15
click at [658, 443] on p "27" at bounding box center [661, 447] width 14 height 17
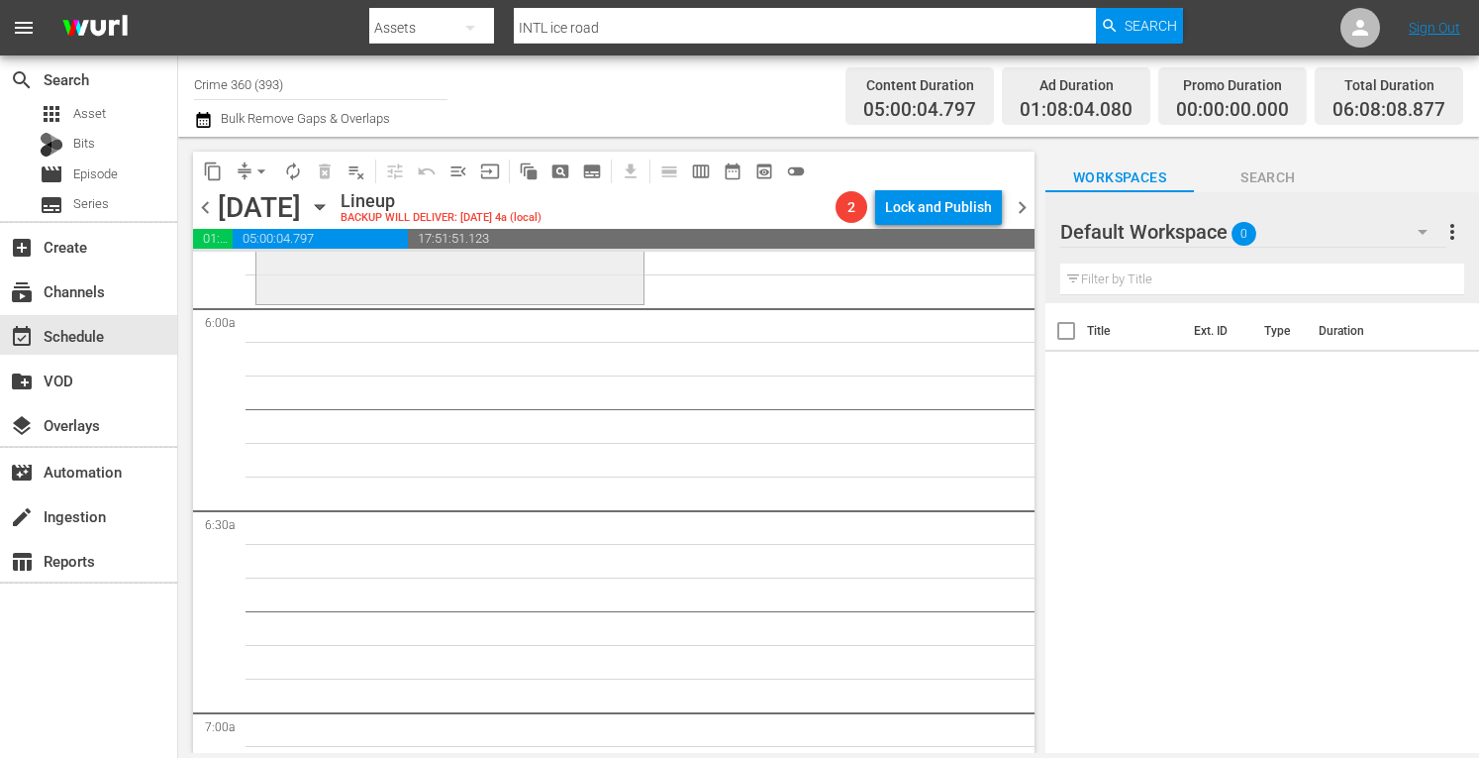
scroll to position [2233, 0]
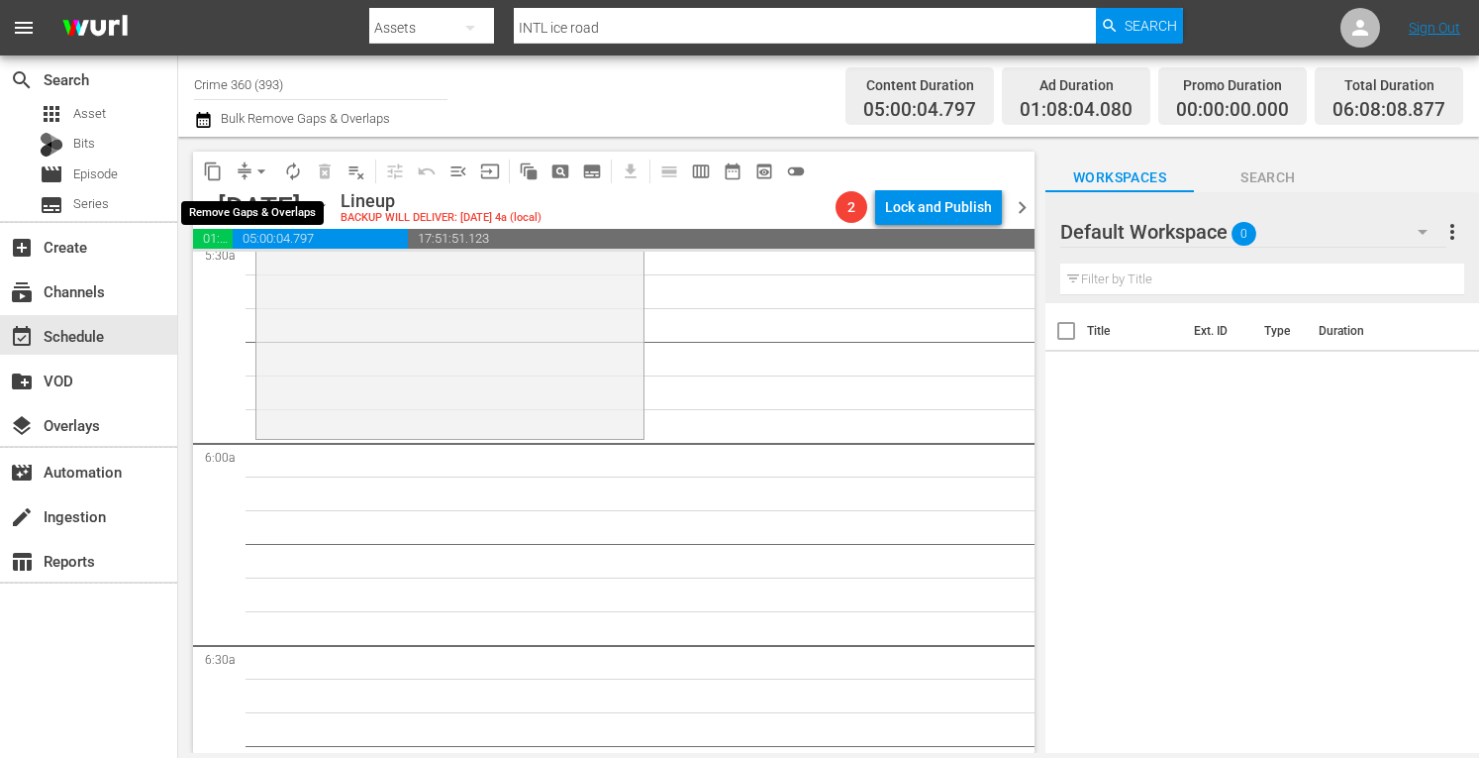
click at [261, 173] on span "arrow_drop_down" at bounding box center [262, 171] width 20 height 20
click at [219, 217] on li "Align to Midnight" at bounding box center [262, 211] width 208 height 33
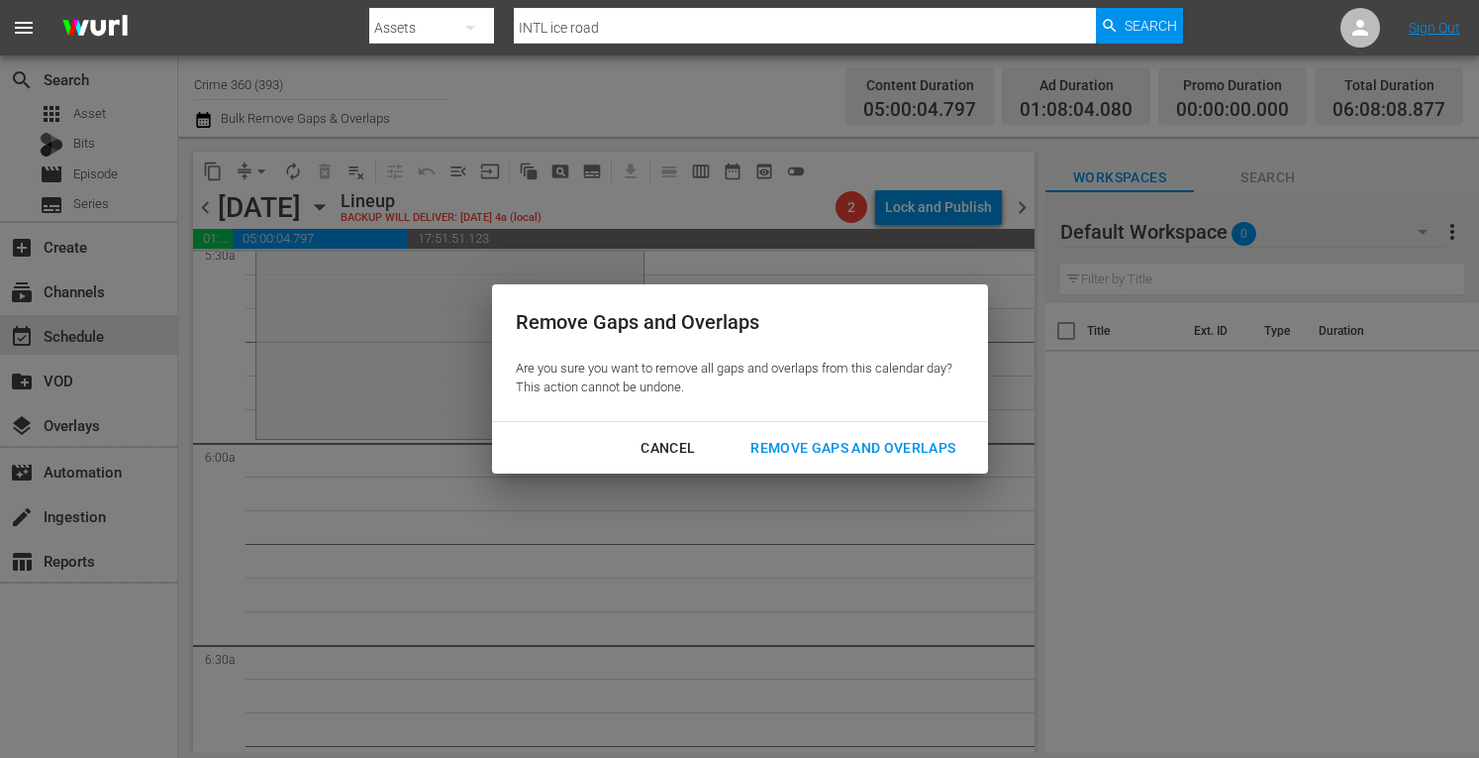
click at [849, 437] on div "Remove Gaps and Overlaps" at bounding box center [853, 448] width 237 height 25
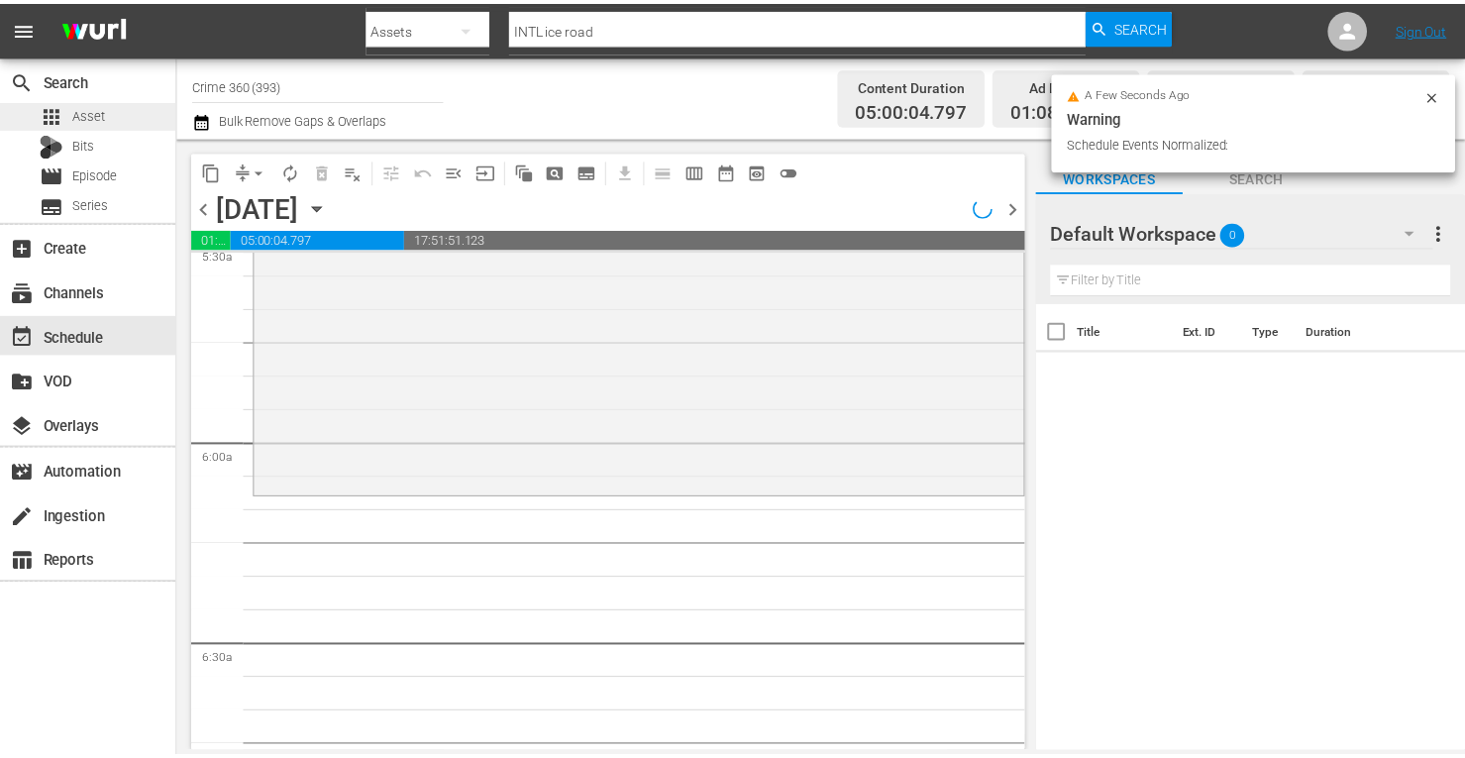
scroll to position [2199, 0]
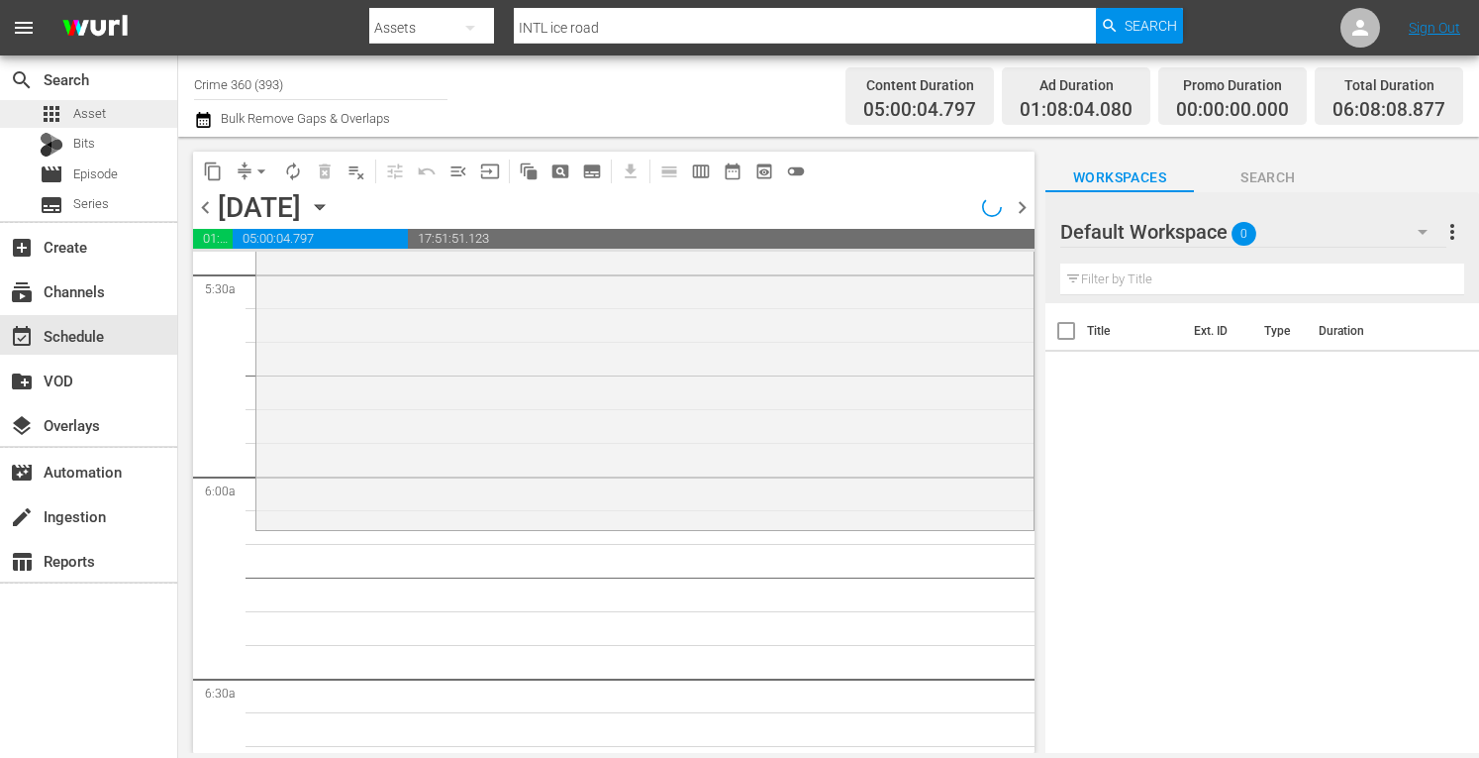
click at [111, 110] on div "apps Asset" at bounding box center [88, 114] width 177 height 28
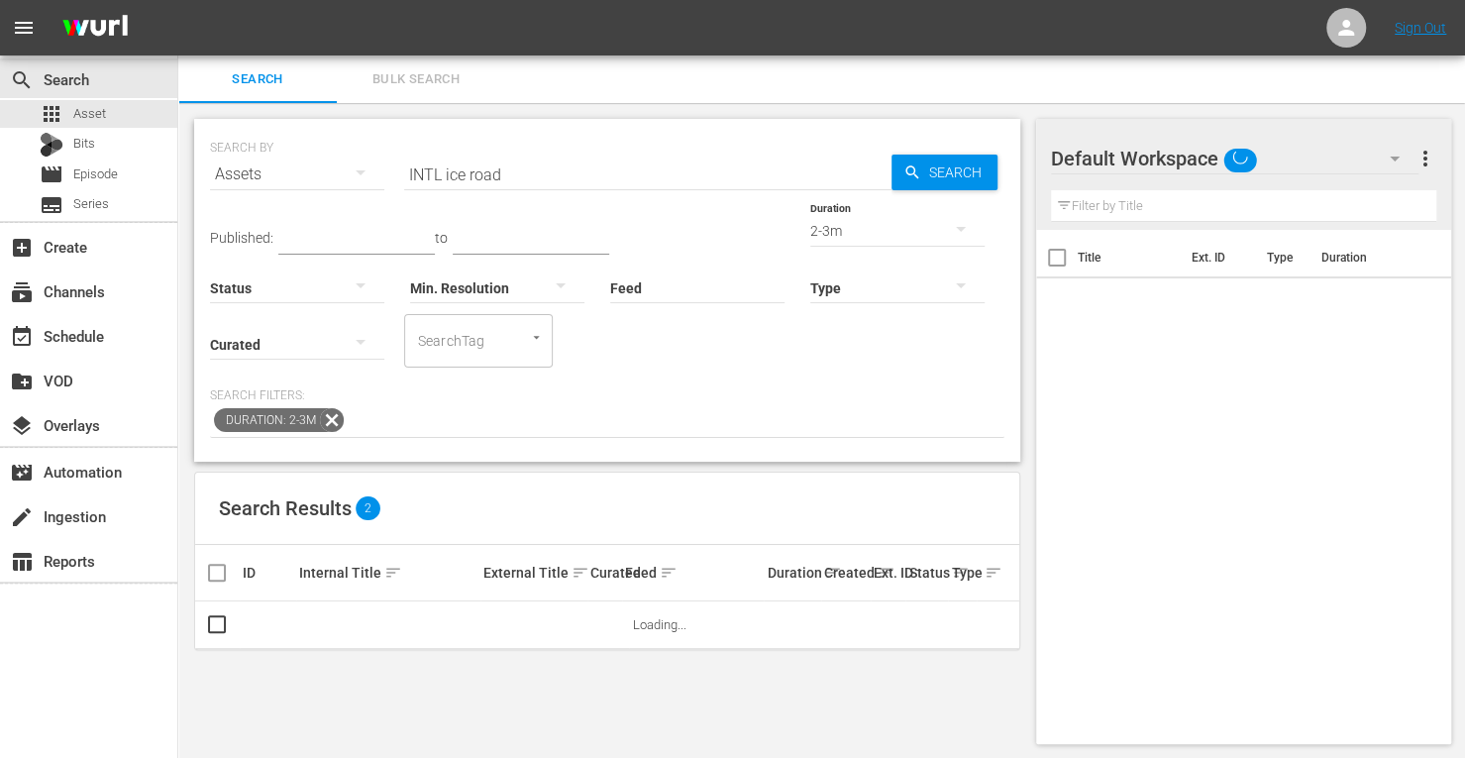
click at [525, 172] on input "INTL ice road" at bounding box center [647, 175] width 487 height 48
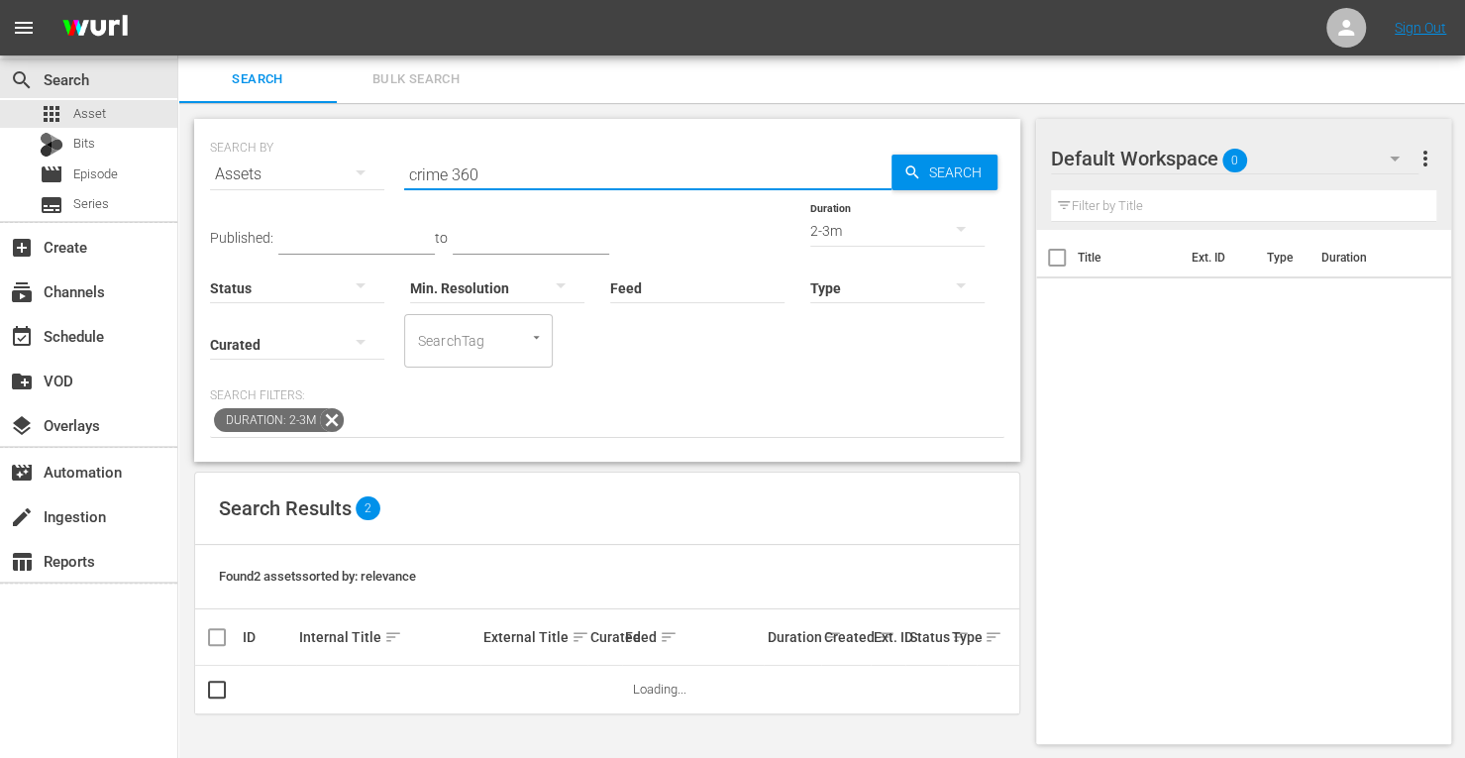
type input "crime 360"
click at [810, 226] on div "2-3m" at bounding box center [897, 230] width 174 height 55
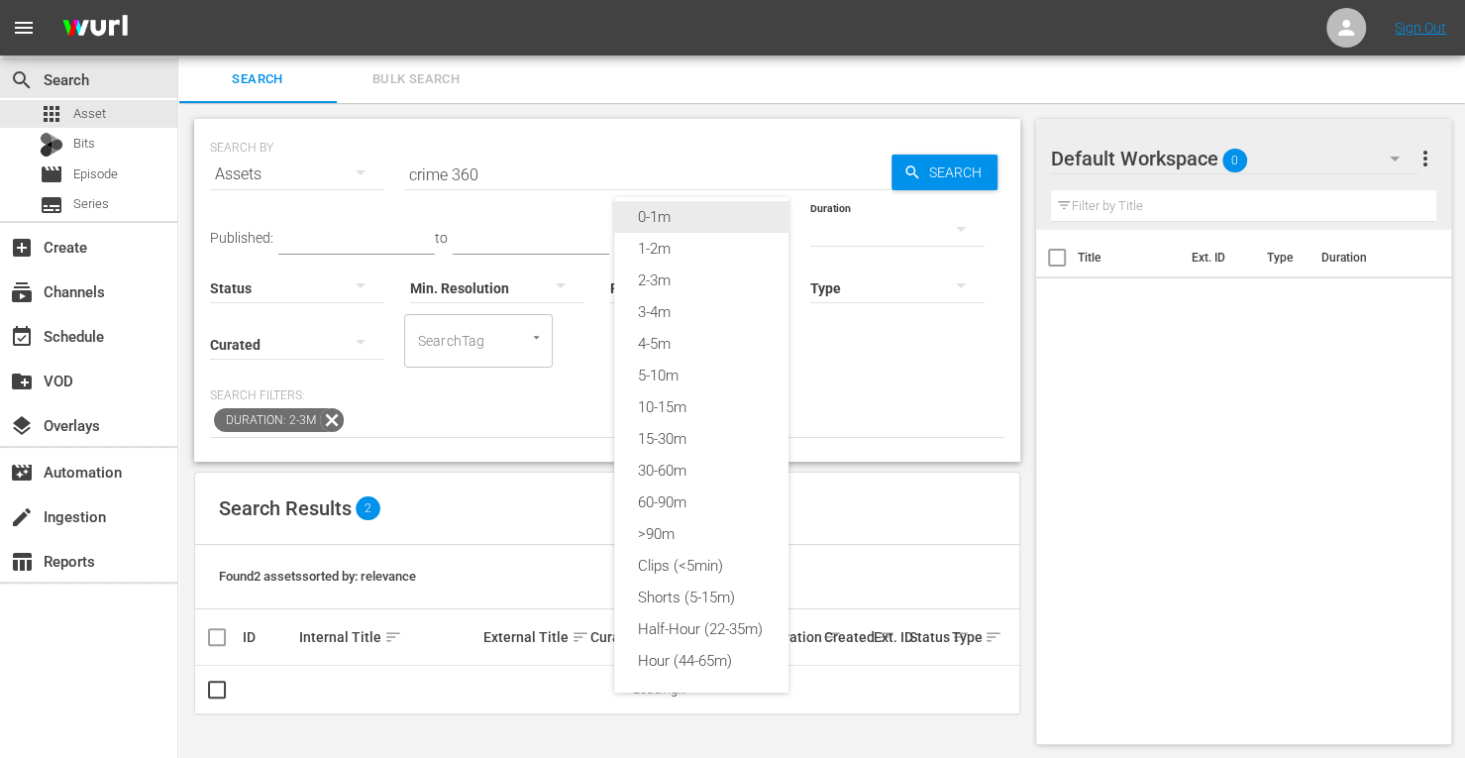
click at [650, 202] on div "0-1m" at bounding box center [701, 217] width 174 height 32
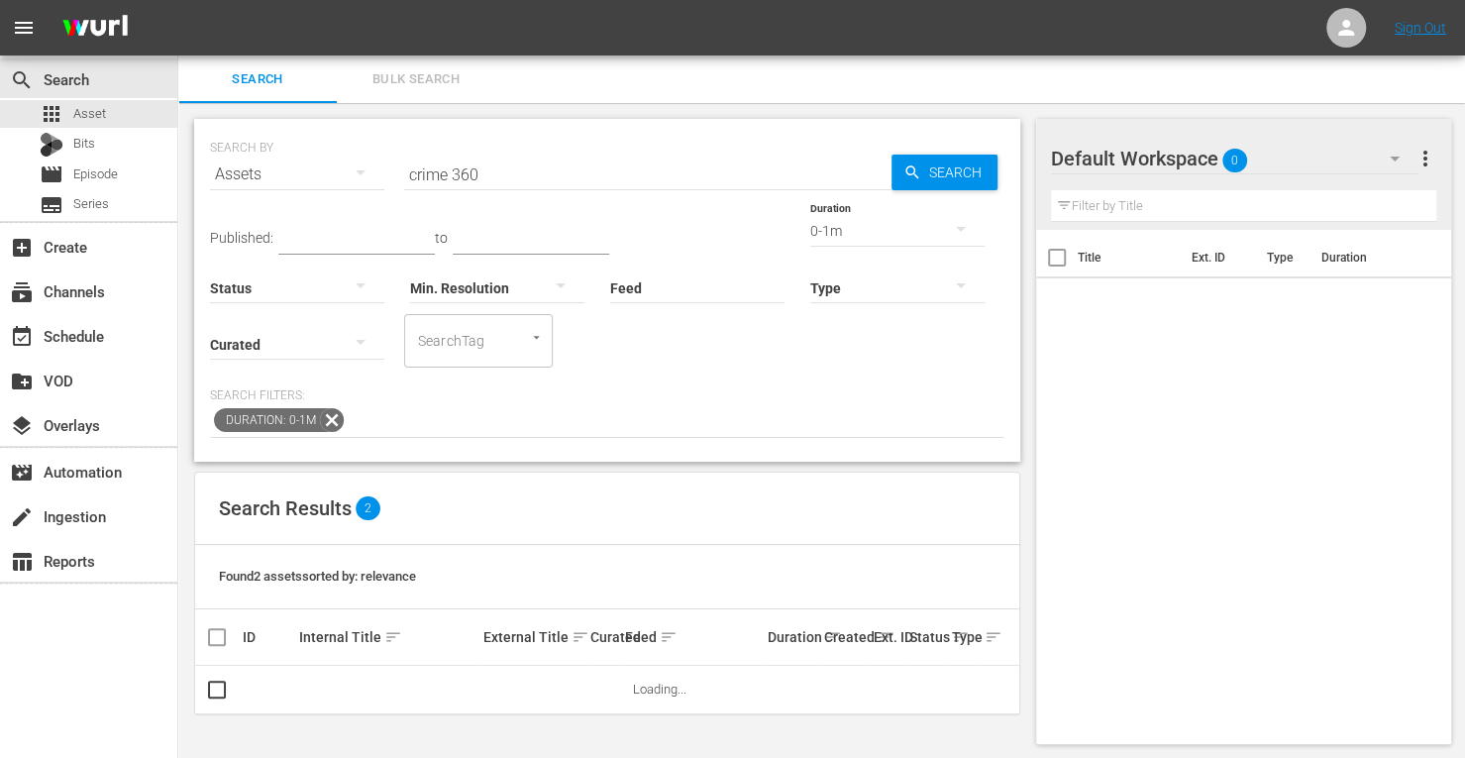
scroll to position [16, 0]
click at [941, 175] on span "Search" at bounding box center [959, 172] width 76 height 36
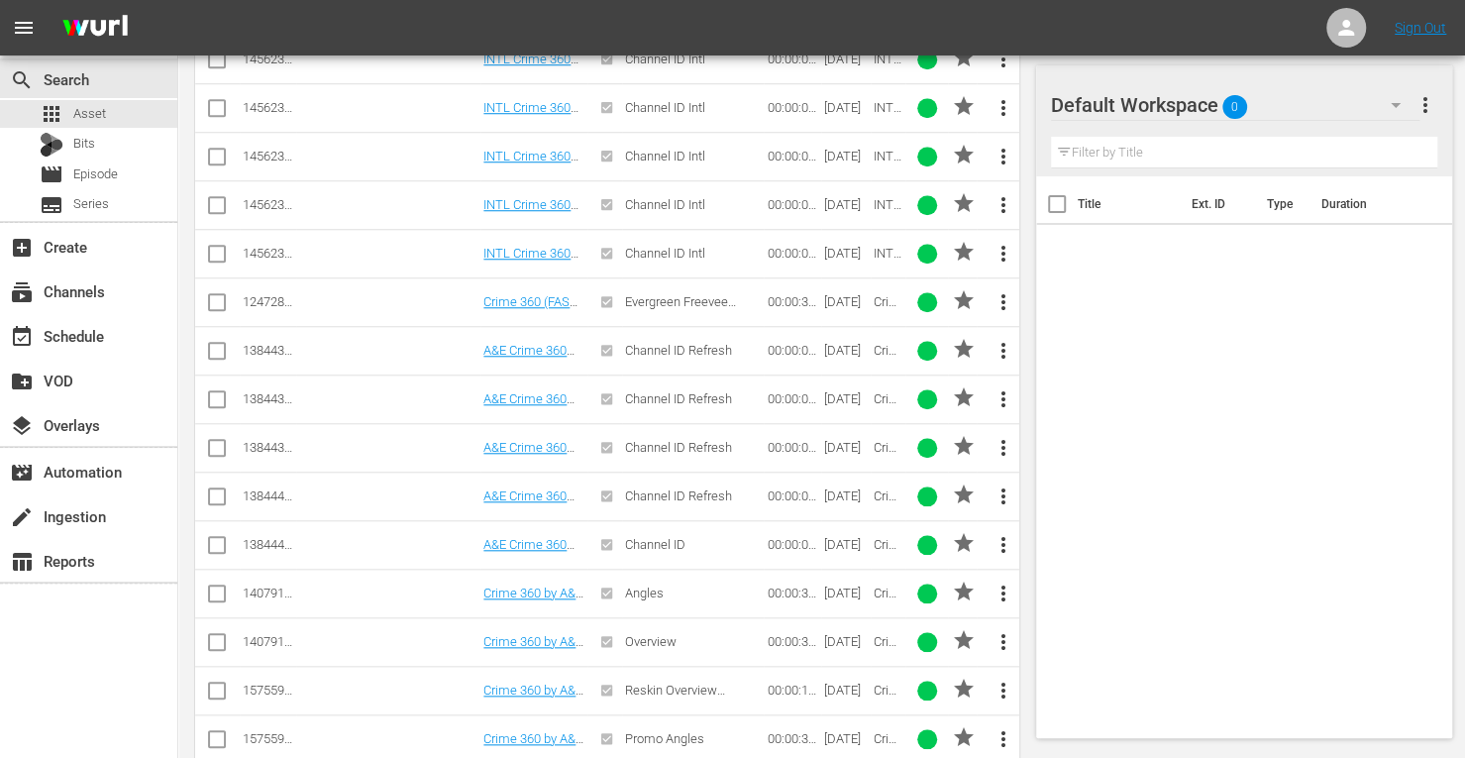
scroll to position [878, 0]
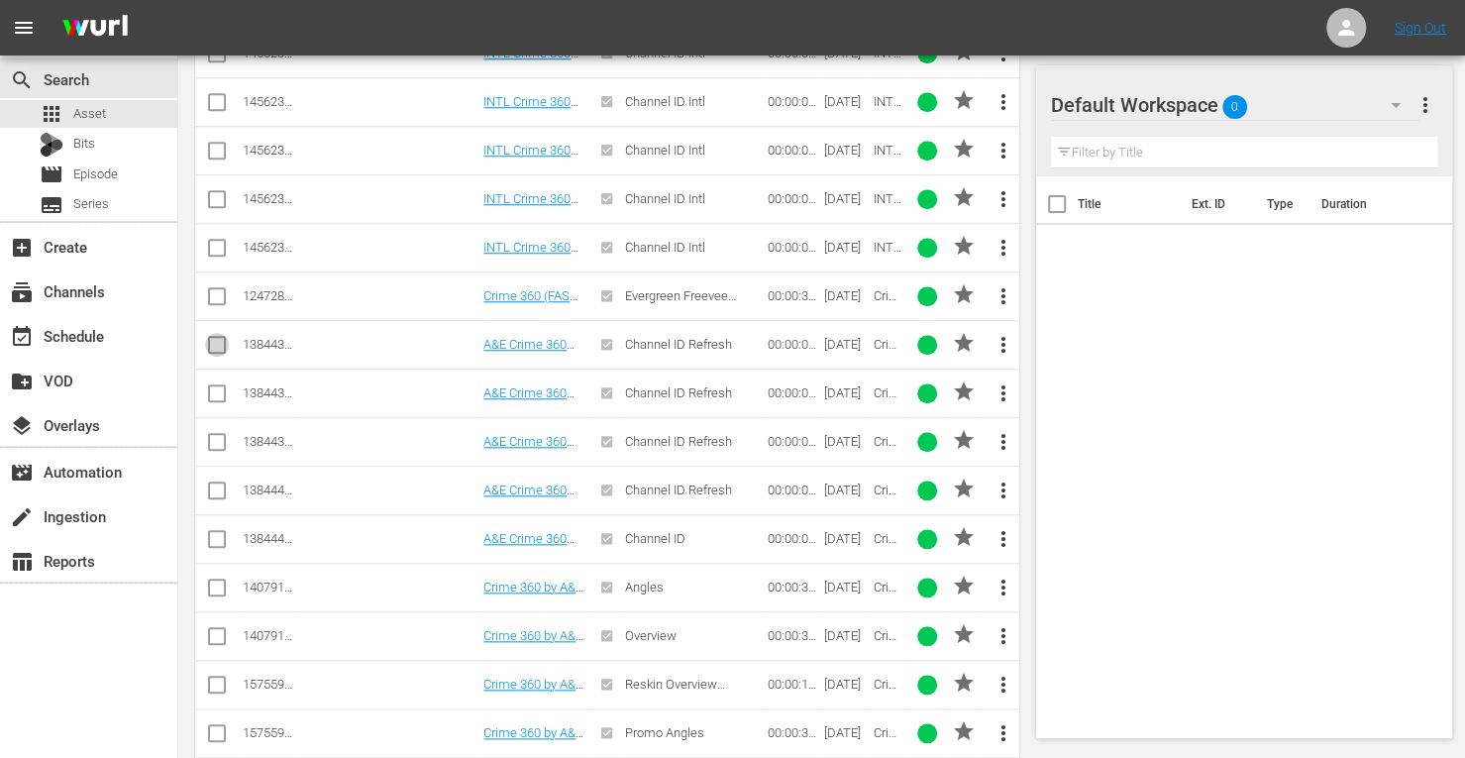
click at [217, 342] on input "checkbox" at bounding box center [217, 349] width 24 height 24
checkbox input "true"
click at [213, 386] on input "checkbox" at bounding box center [217, 397] width 24 height 24
checkbox input "true"
click at [212, 435] on input "checkbox" at bounding box center [217, 446] width 24 height 24
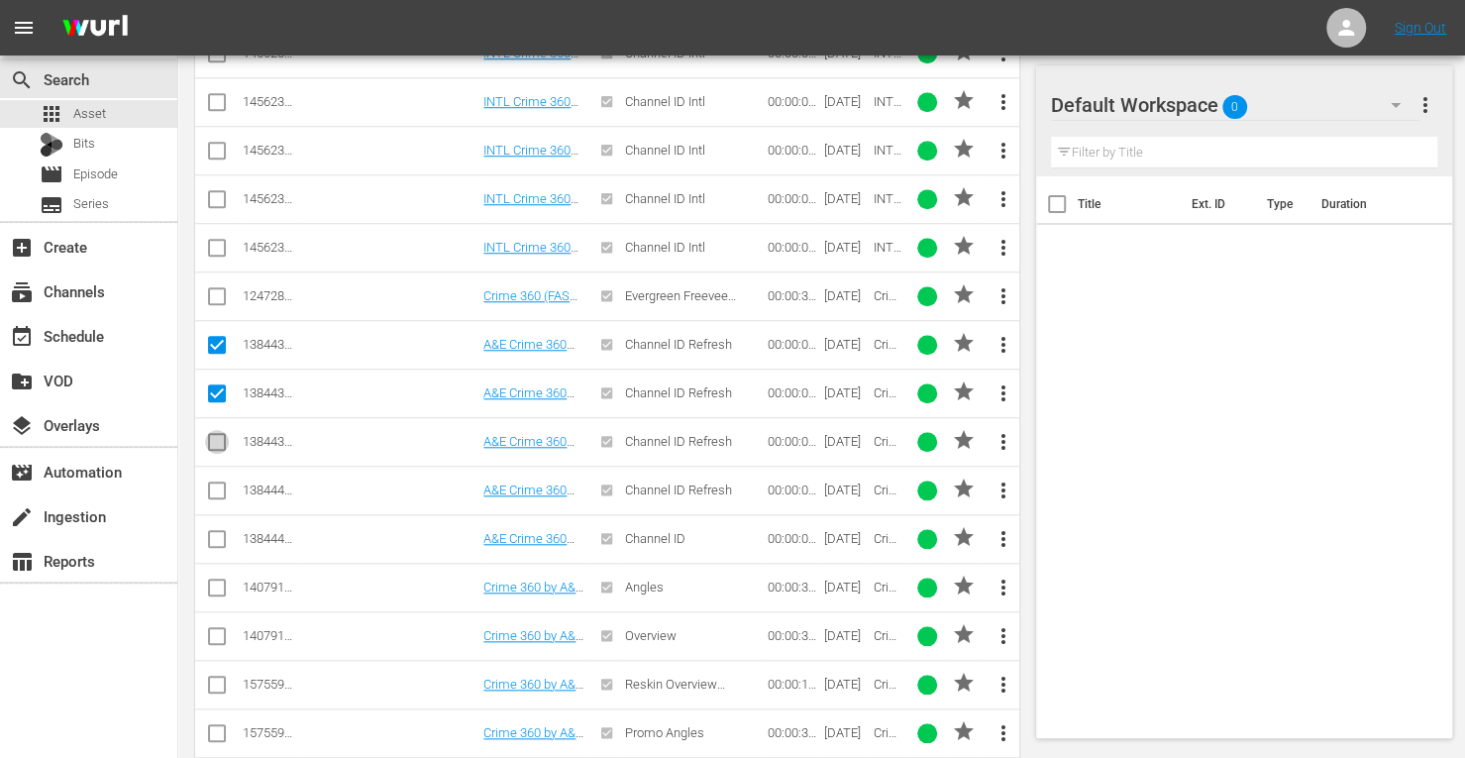
checkbox input "true"
click at [214, 482] on input "checkbox" at bounding box center [217, 494] width 24 height 24
checkbox input "true"
click at [214, 531] on input "checkbox" at bounding box center [217, 543] width 24 height 24
checkbox input "true"
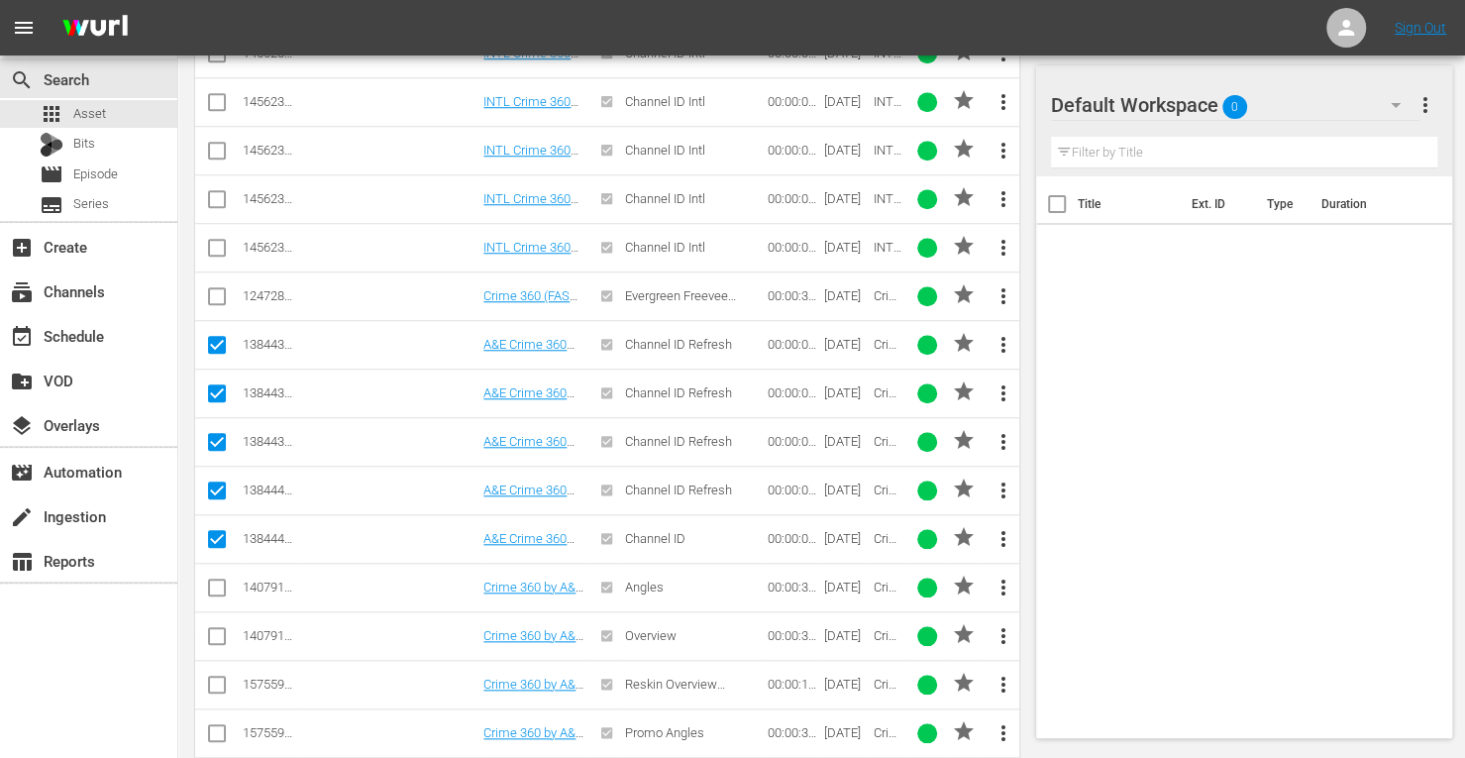
click at [211, 579] on input "checkbox" at bounding box center [217, 591] width 24 height 24
checkbox input "true"
click at [218, 635] on input "checkbox" at bounding box center [217, 640] width 24 height 24
checkbox input "true"
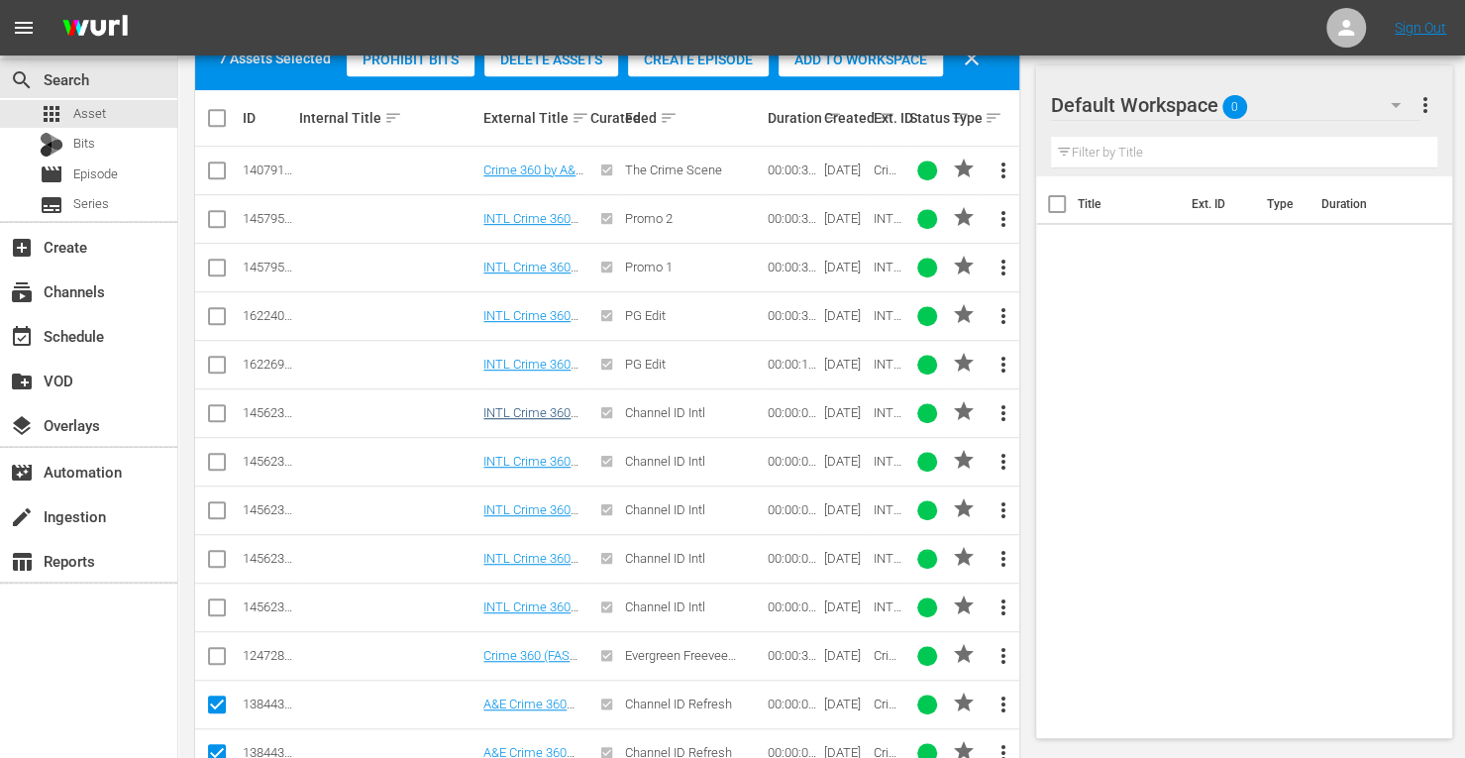
scroll to position [482, 0]
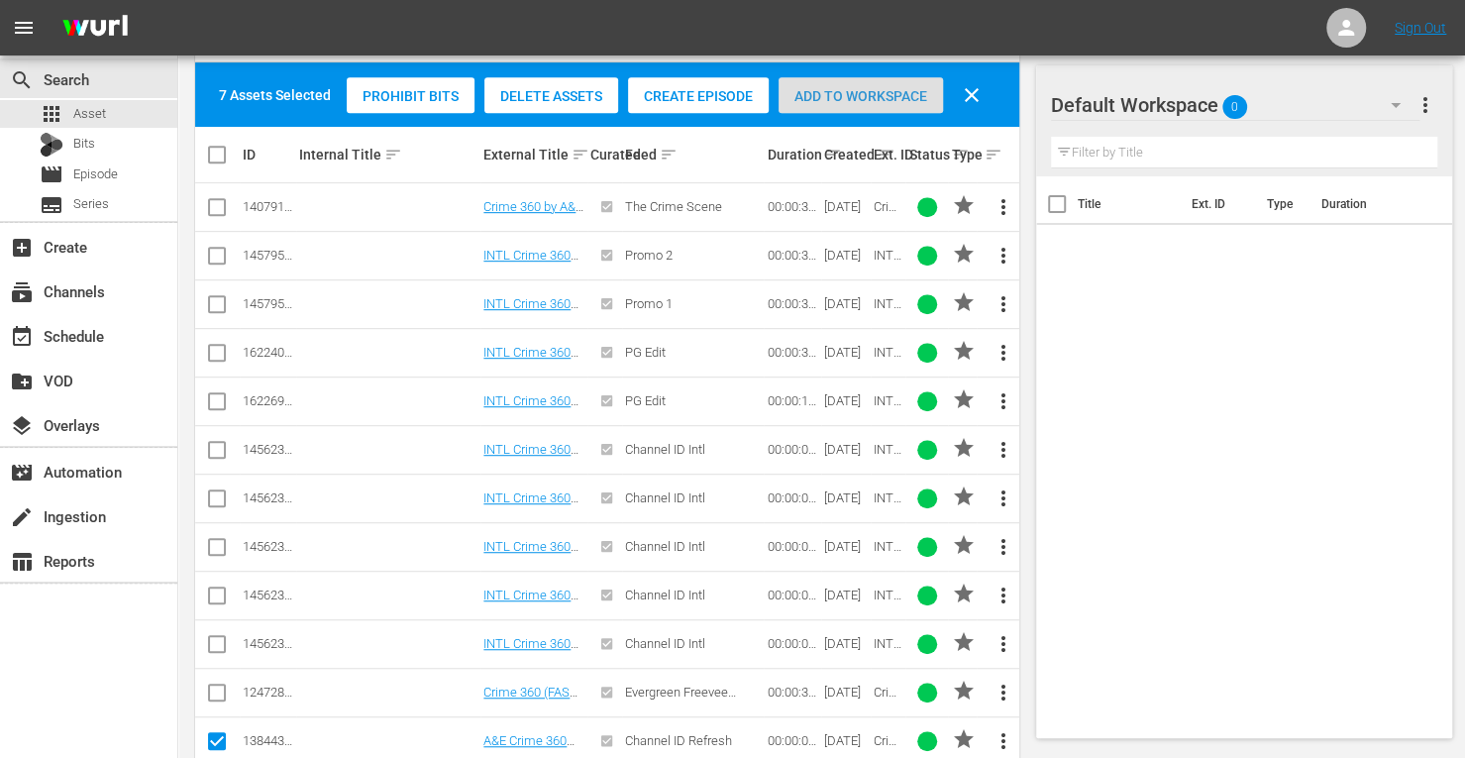
click at [858, 94] on span "Add to Workspace" at bounding box center [860, 96] width 164 height 16
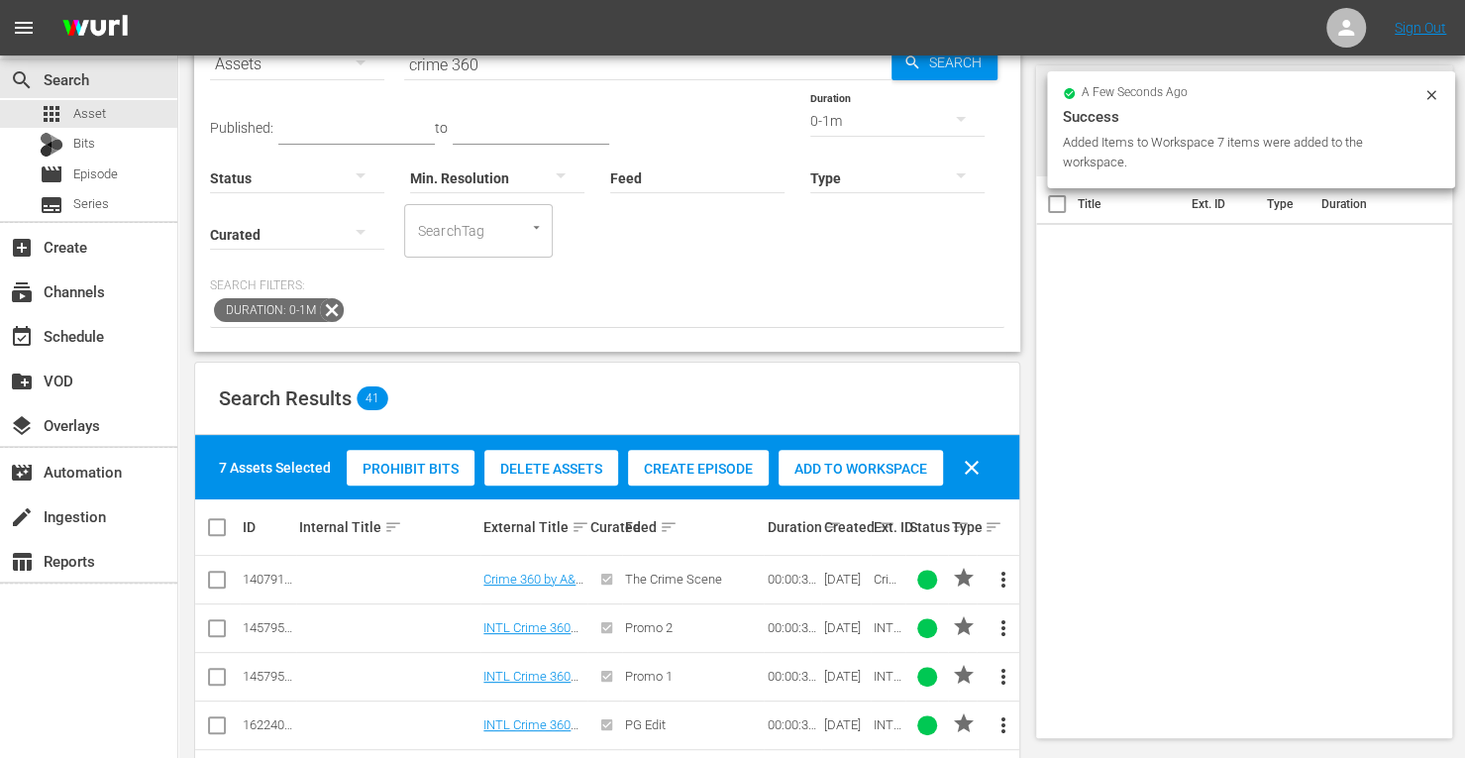
scroll to position [106, 0]
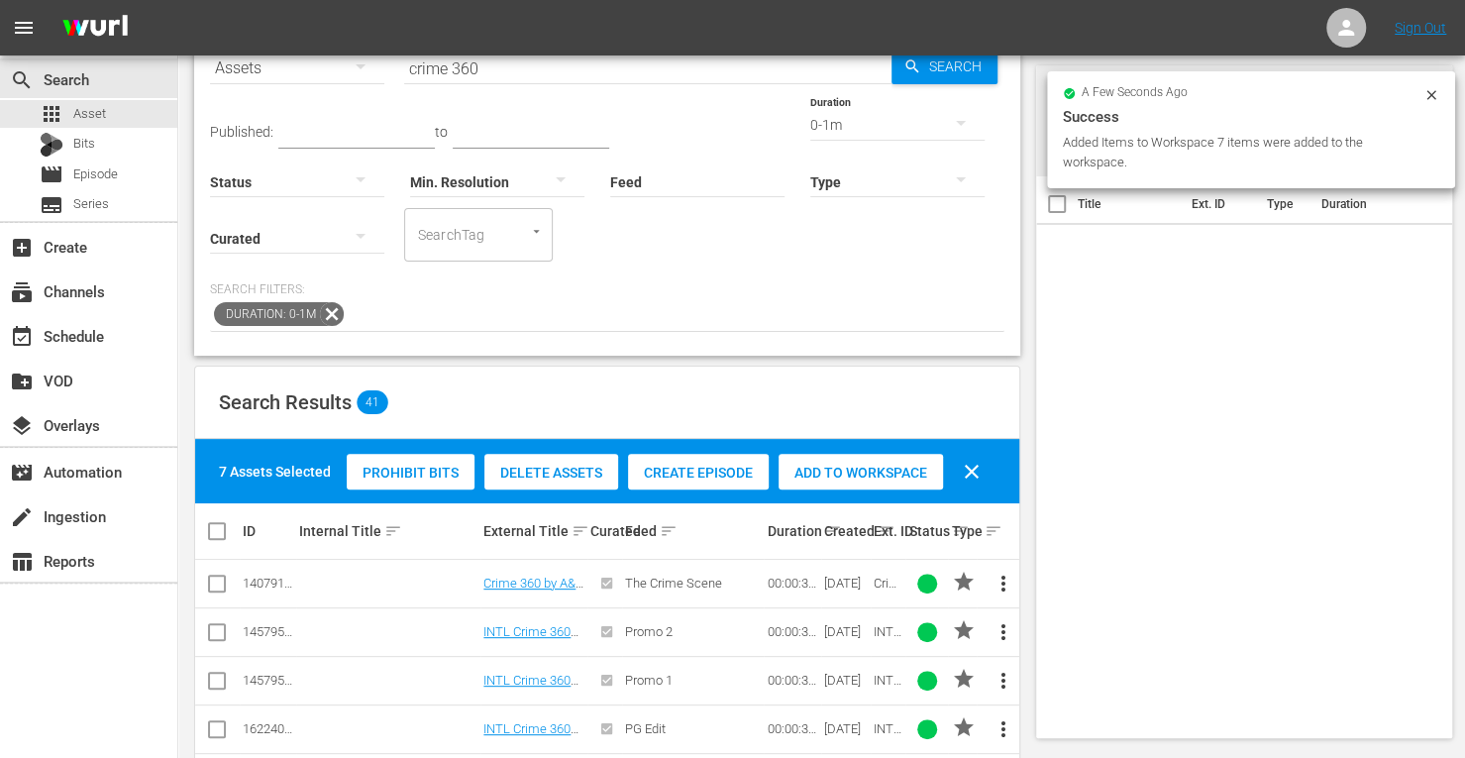
click at [810, 121] on div "0-1m" at bounding box center [897, 124] width 174 height 55
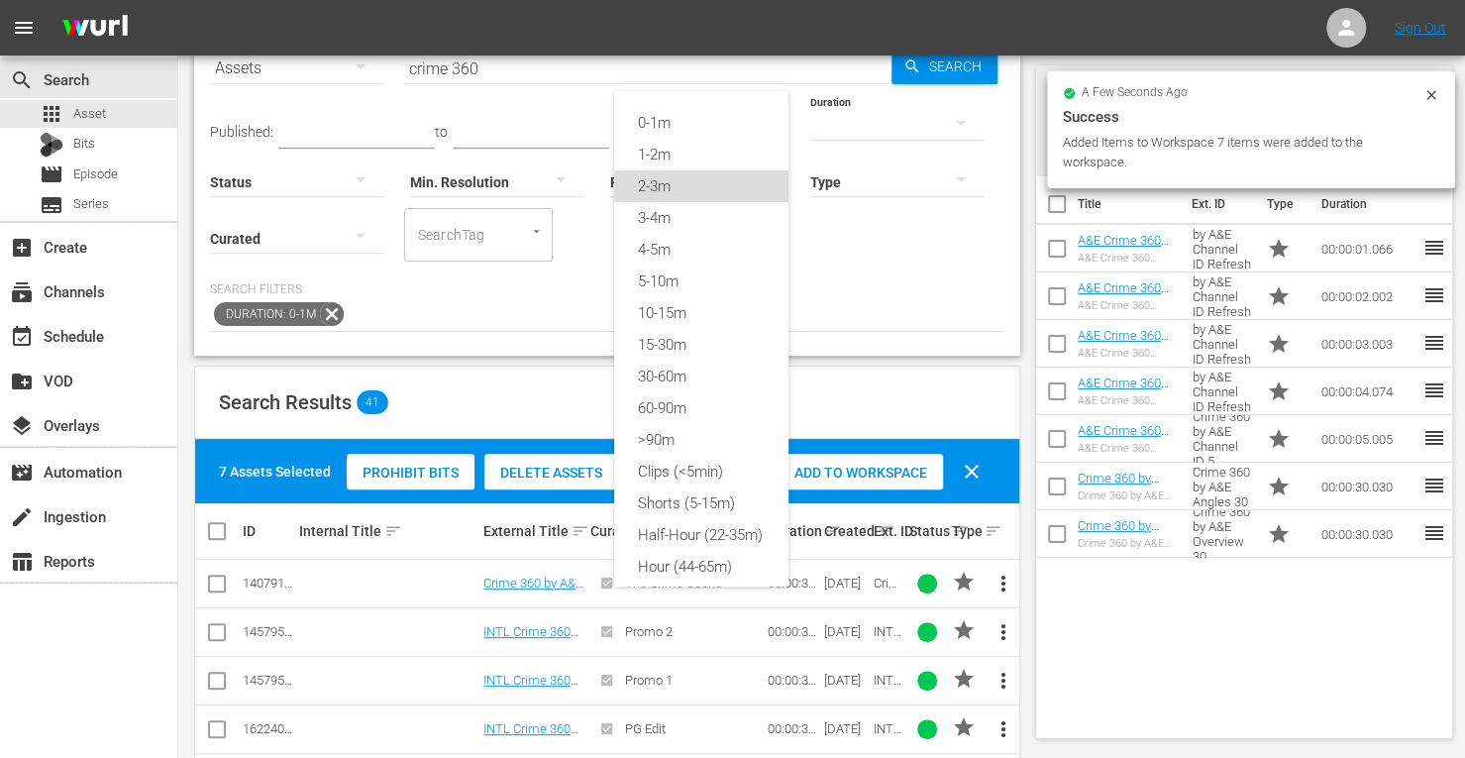
click at [663, 193] on div "2-3m" at bounding box center [701, 186] width 174 height 32
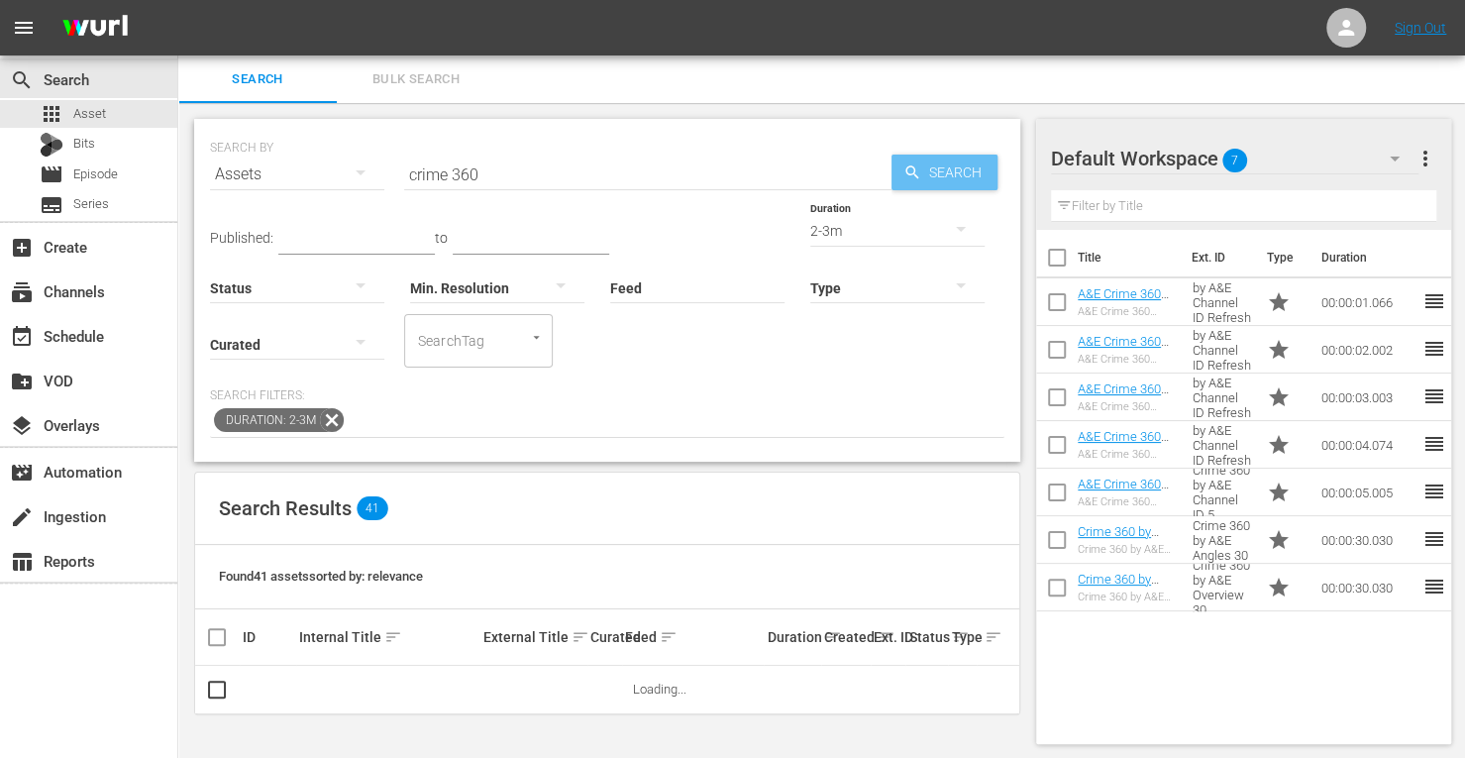
click at [927, 173] on span "Search" at bounding box center [959, 172] width 76 height 36
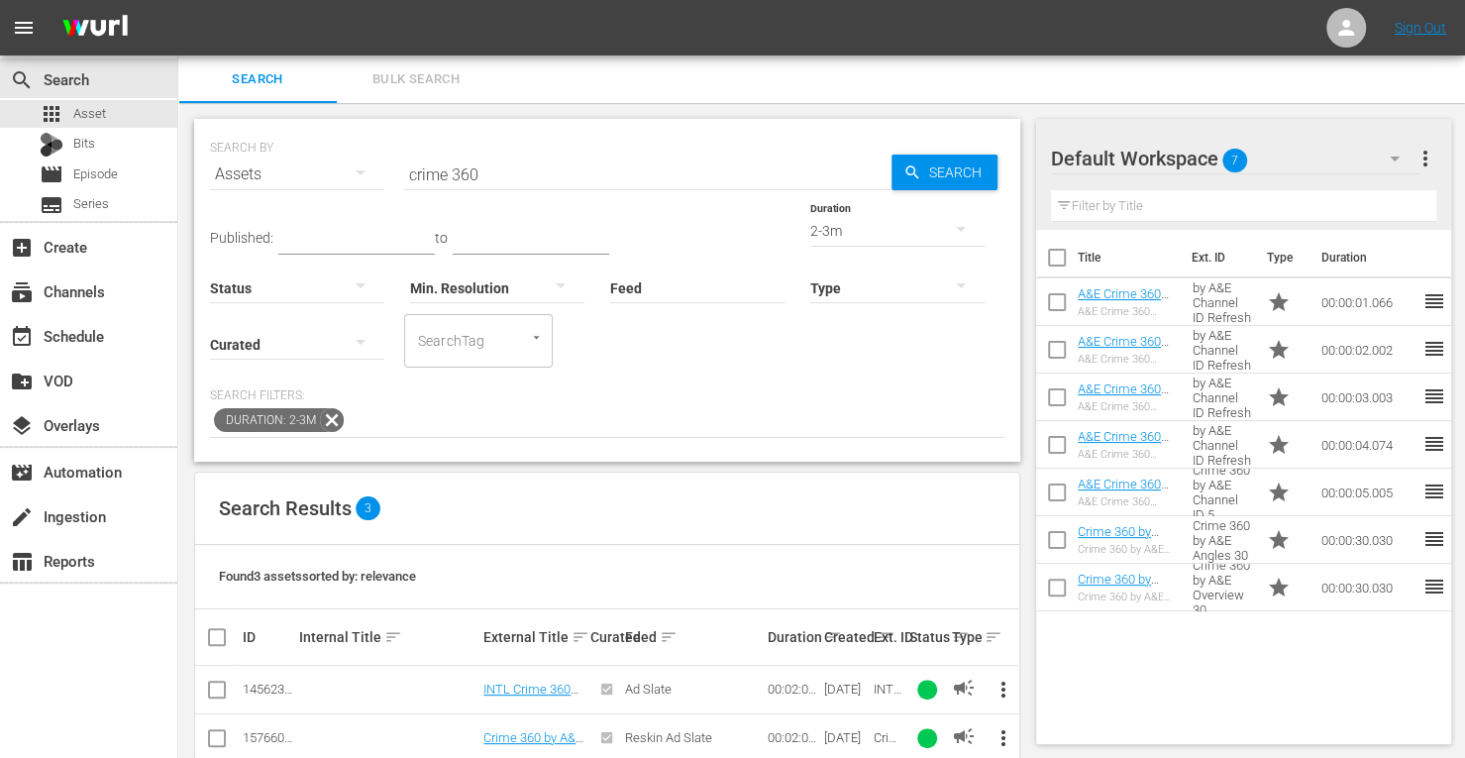
scroll to position [84, 0]
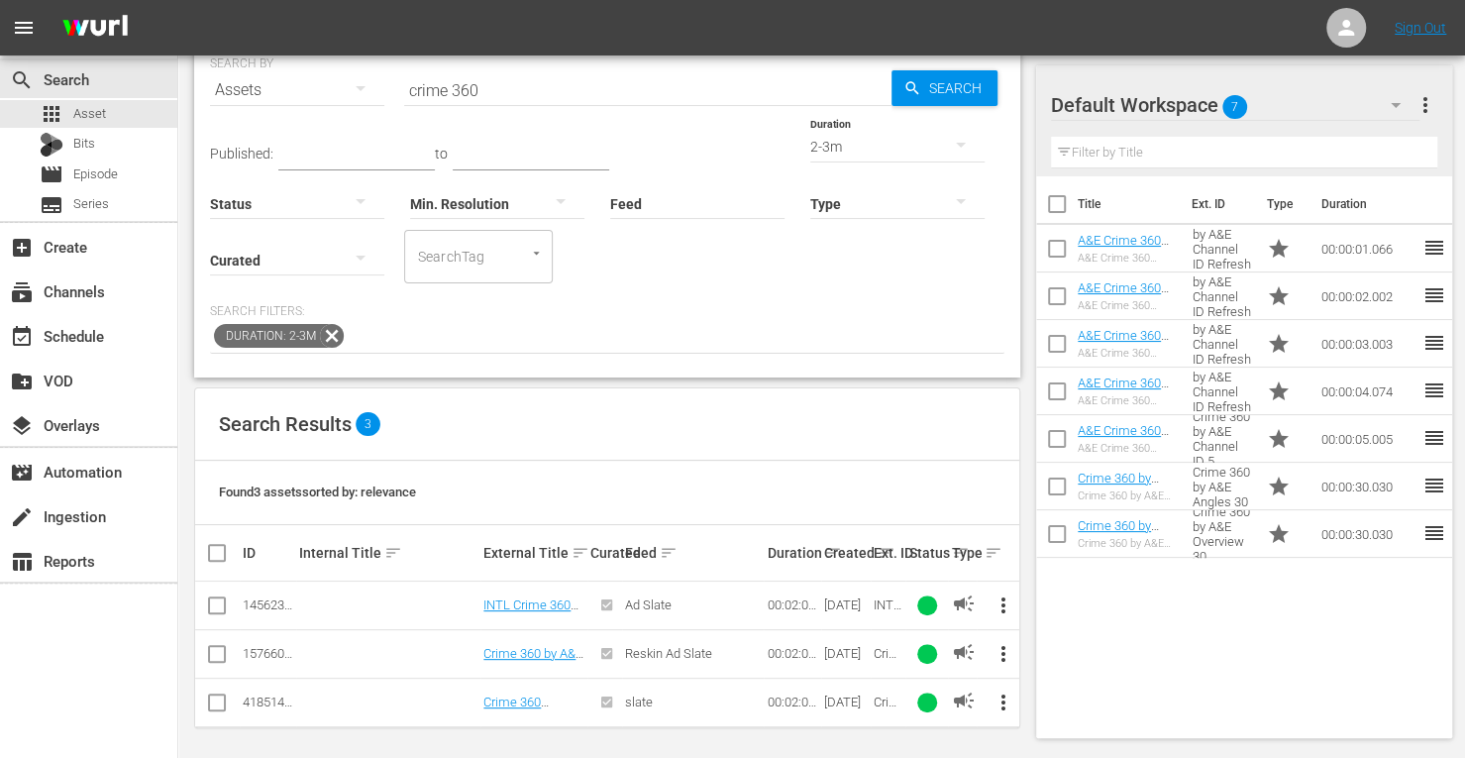
click at [212, 649] on input "checkbox" at bounding box center [217, 658] width 24 height 24
checkbox input "true"
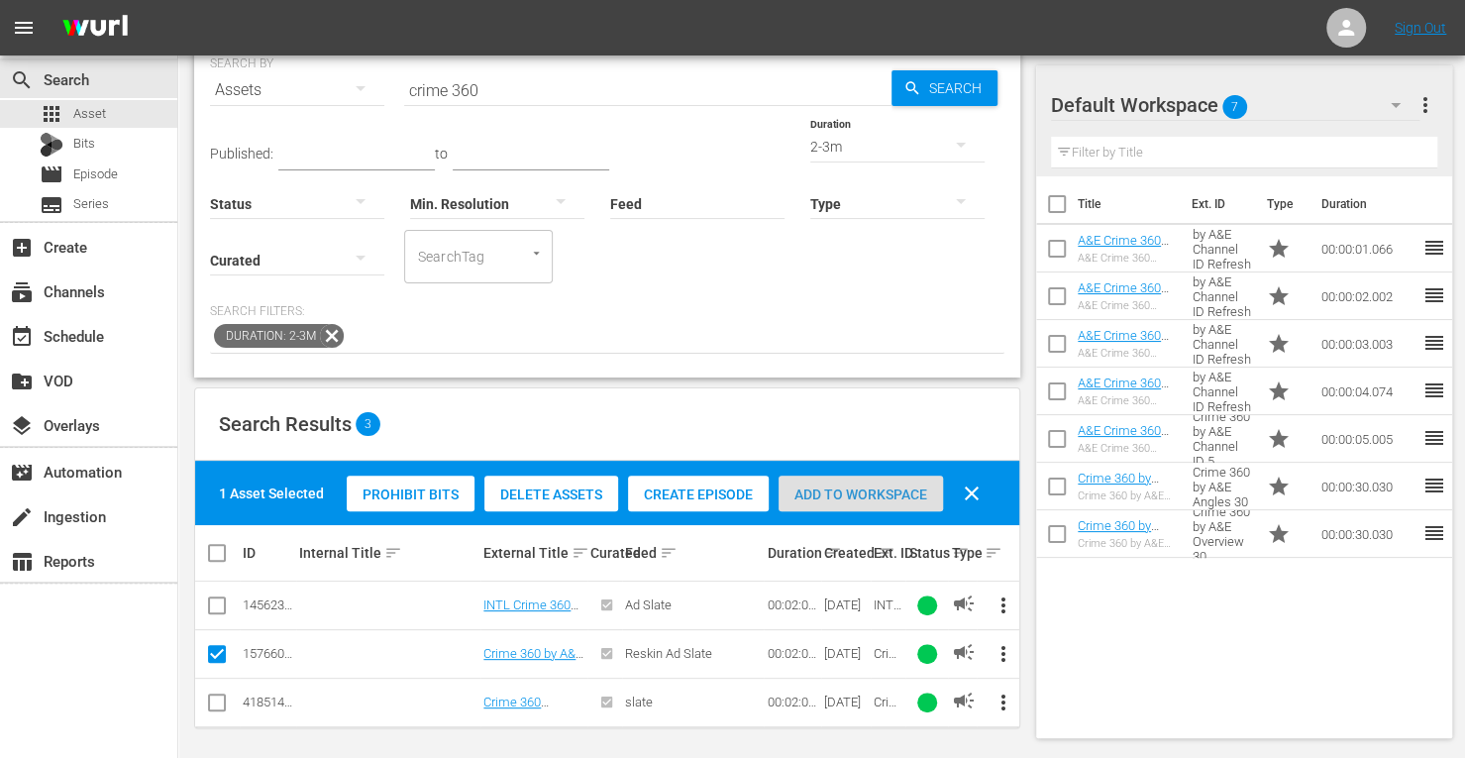
click at [889, 486] on span "Add to Workspace" at bounding box center [860, 494] width 164 height 16
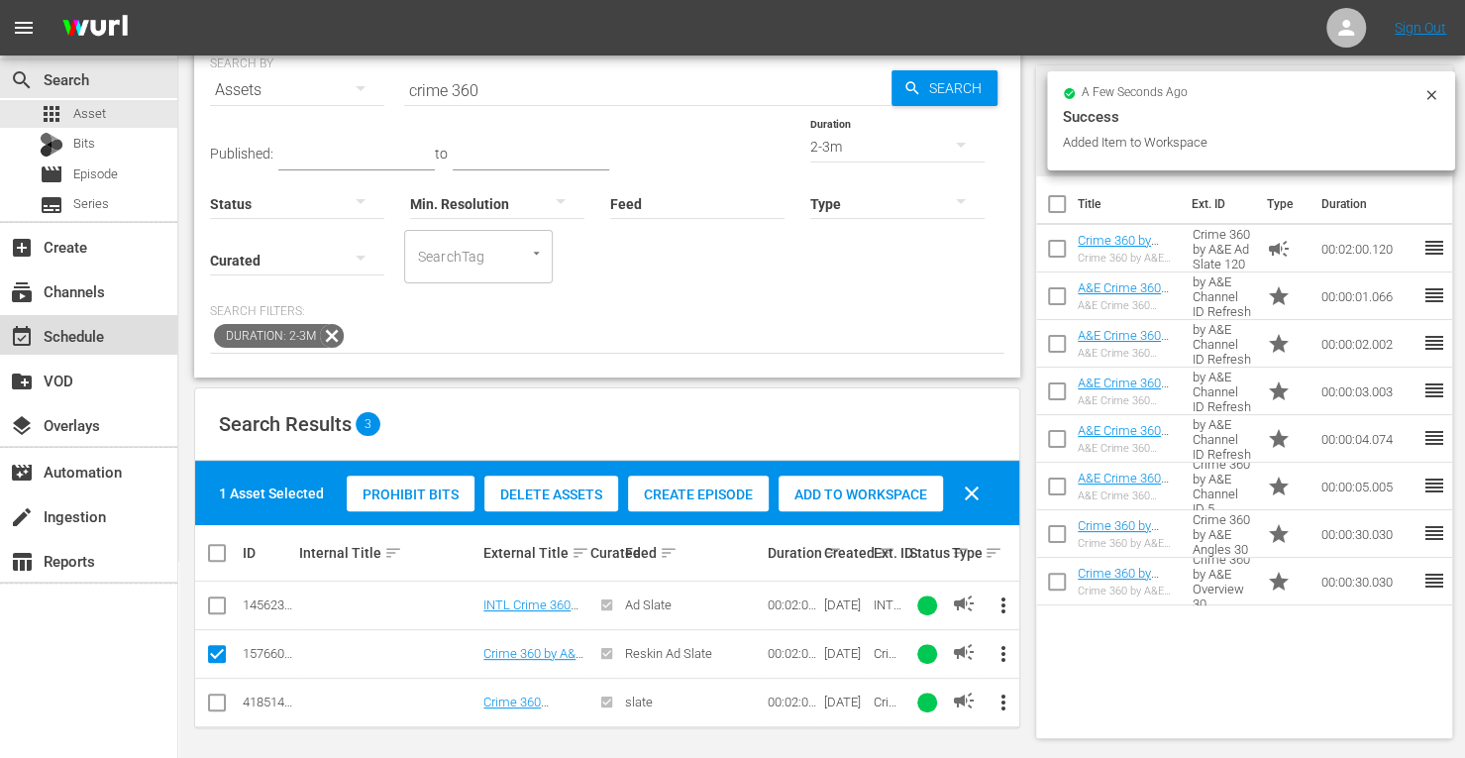
click at [94, 332] on div "event_available Schedule" at bounding box center [55, 333] width 111 height 18
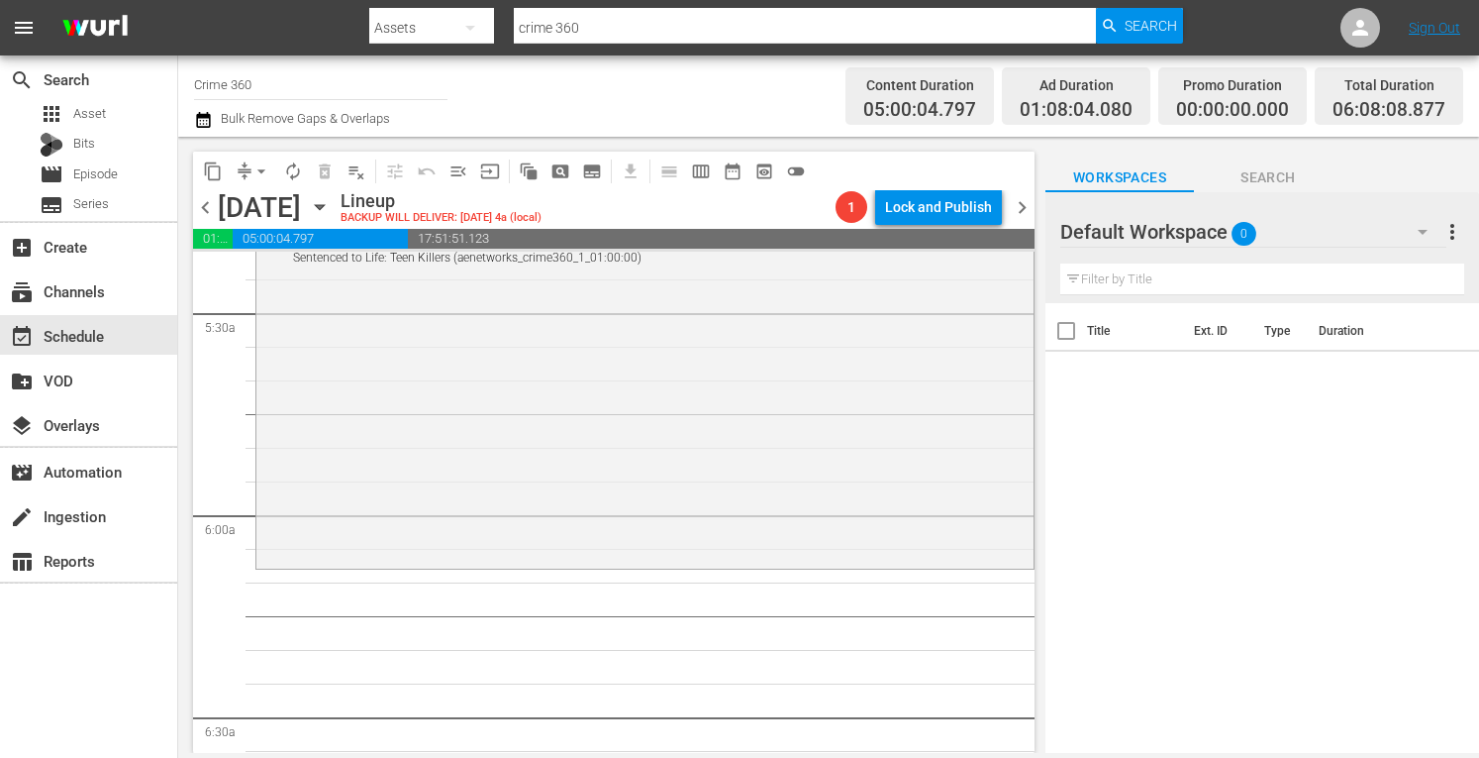
scroll to position [2196, 0]
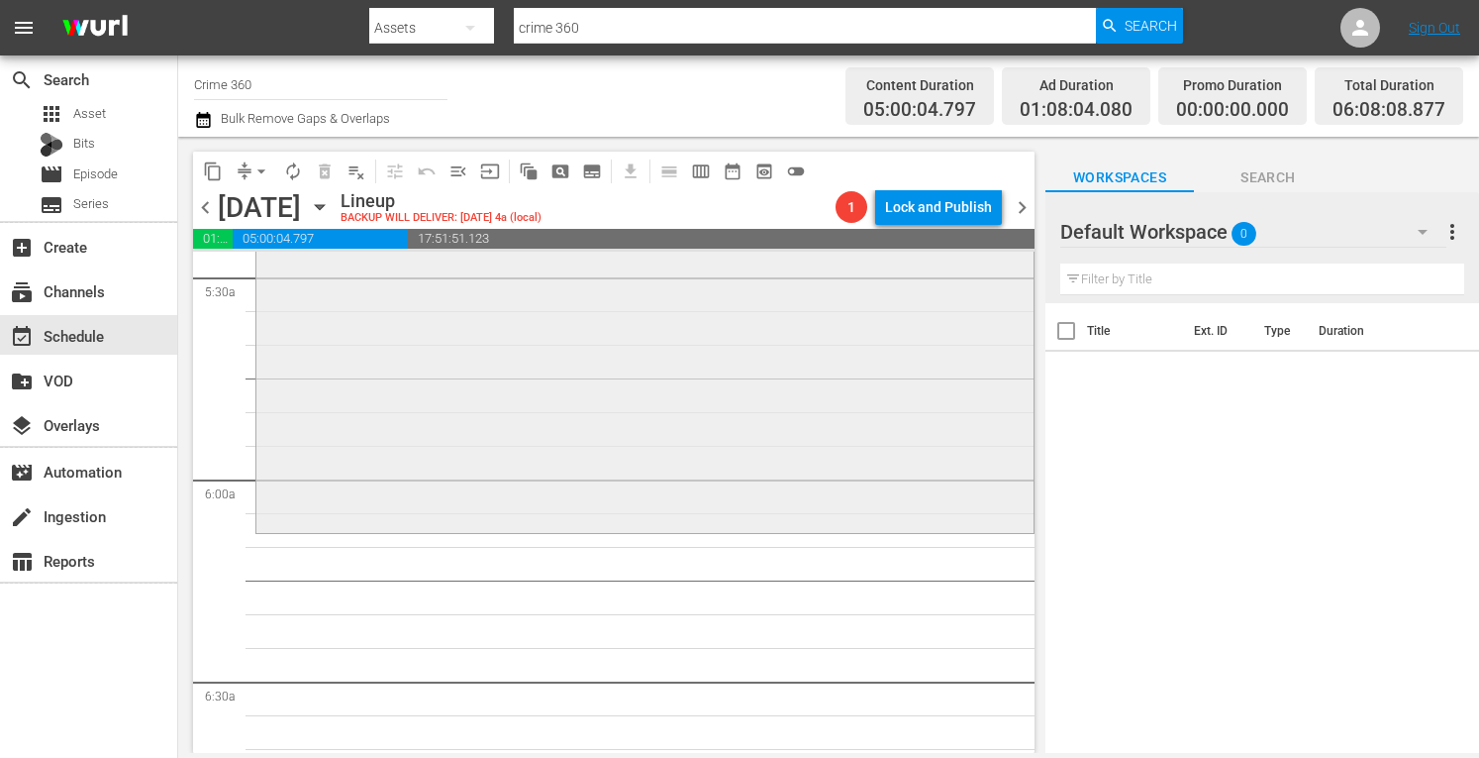
click at [411, 446] on div "Sentenced to Life: Teen Killers Sentenced to Life: Teen Killers (aenetworks_cri…" at bounding box center [644, 358] width 777 height 343
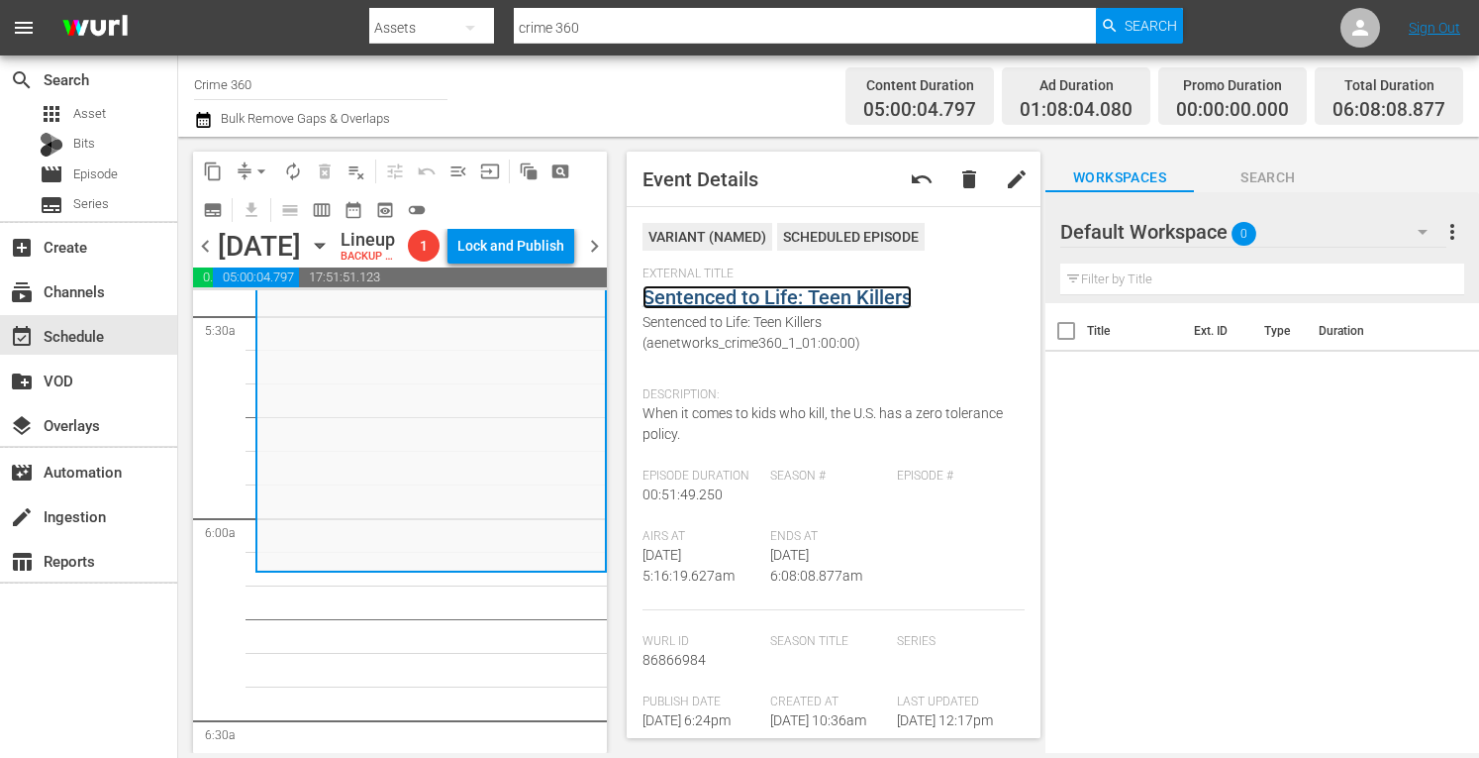
click at [780, 297] on link "Sentenced to Life: Teen Killers" at bounding box center [777, 297] width 269 height 24
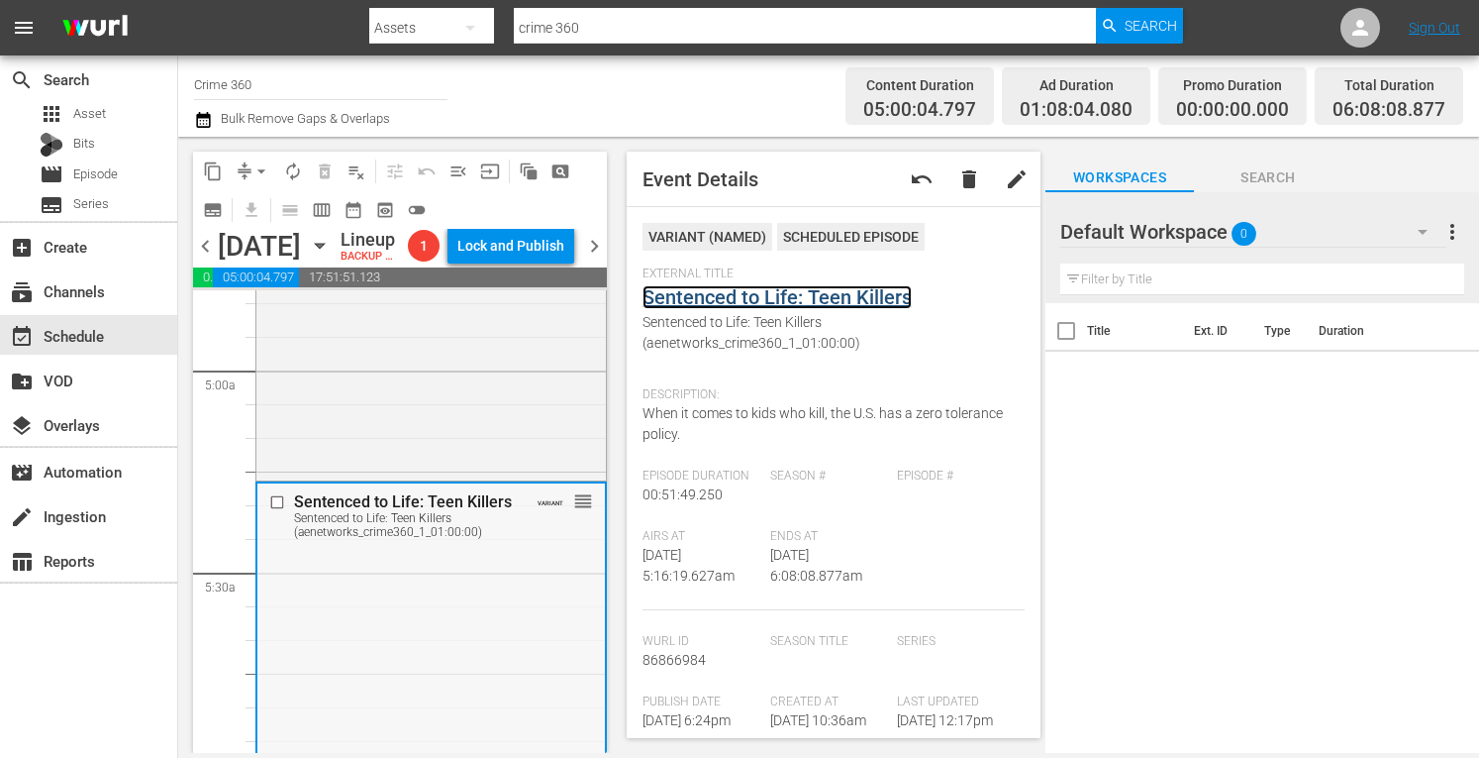
scroll to position [1923, 0]
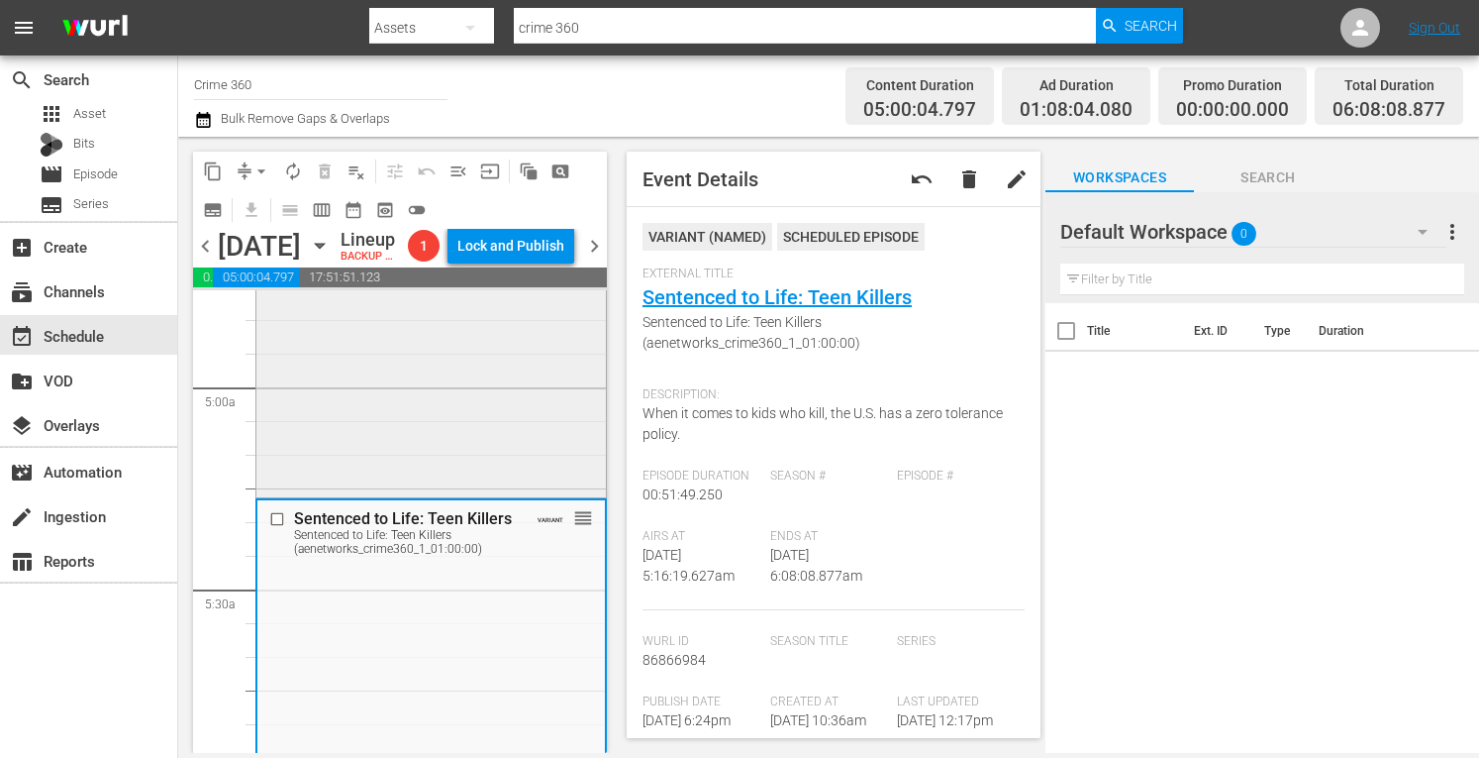
click at [374, 433] on div "The Menendez Murders: Erik Tells All / SE1 / EP5: Final Verdict Final Verdict (…" at bounding box center [431, 317] width 350 height 352
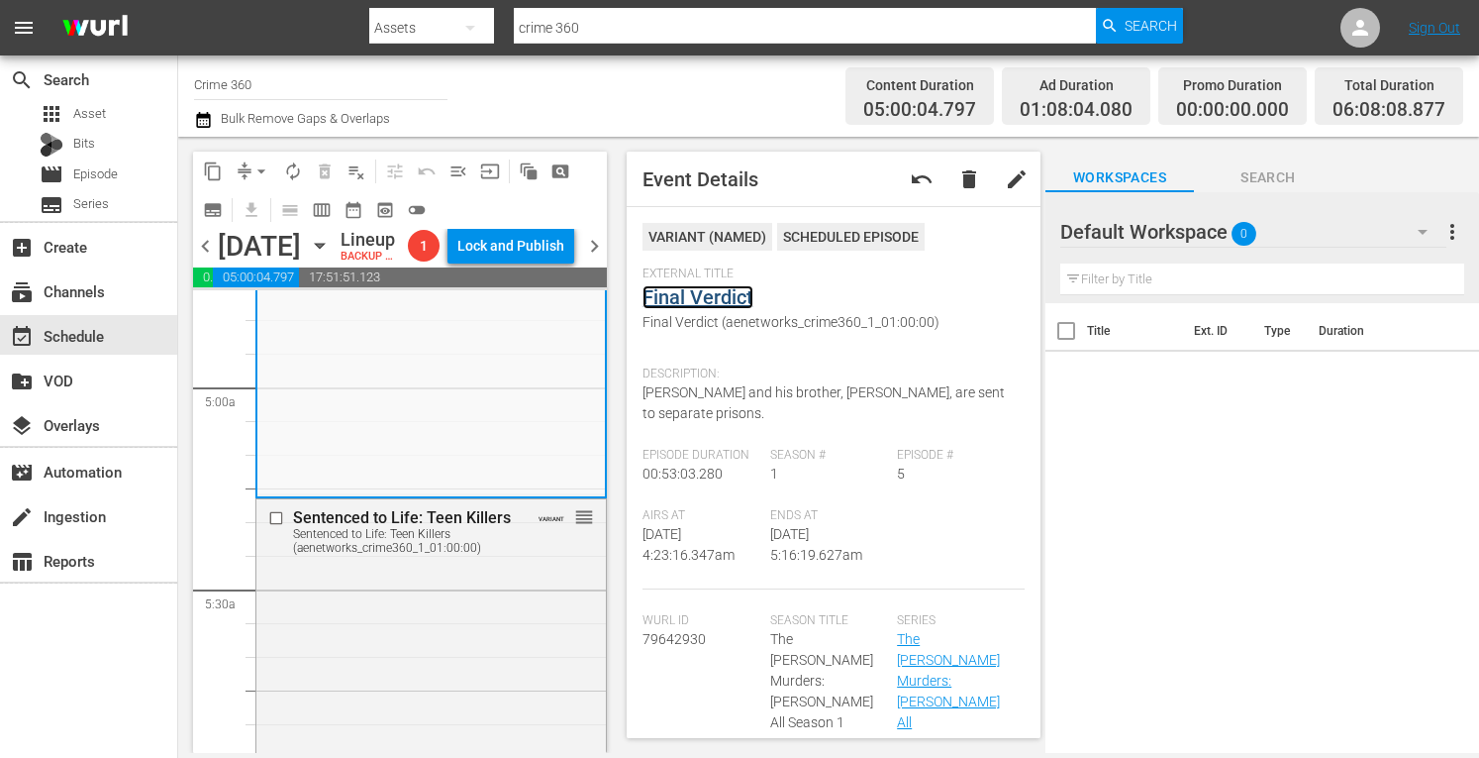
click at [695, 294] on link "Final Verdict" at bounding box center [698, 297] width 111 height 24
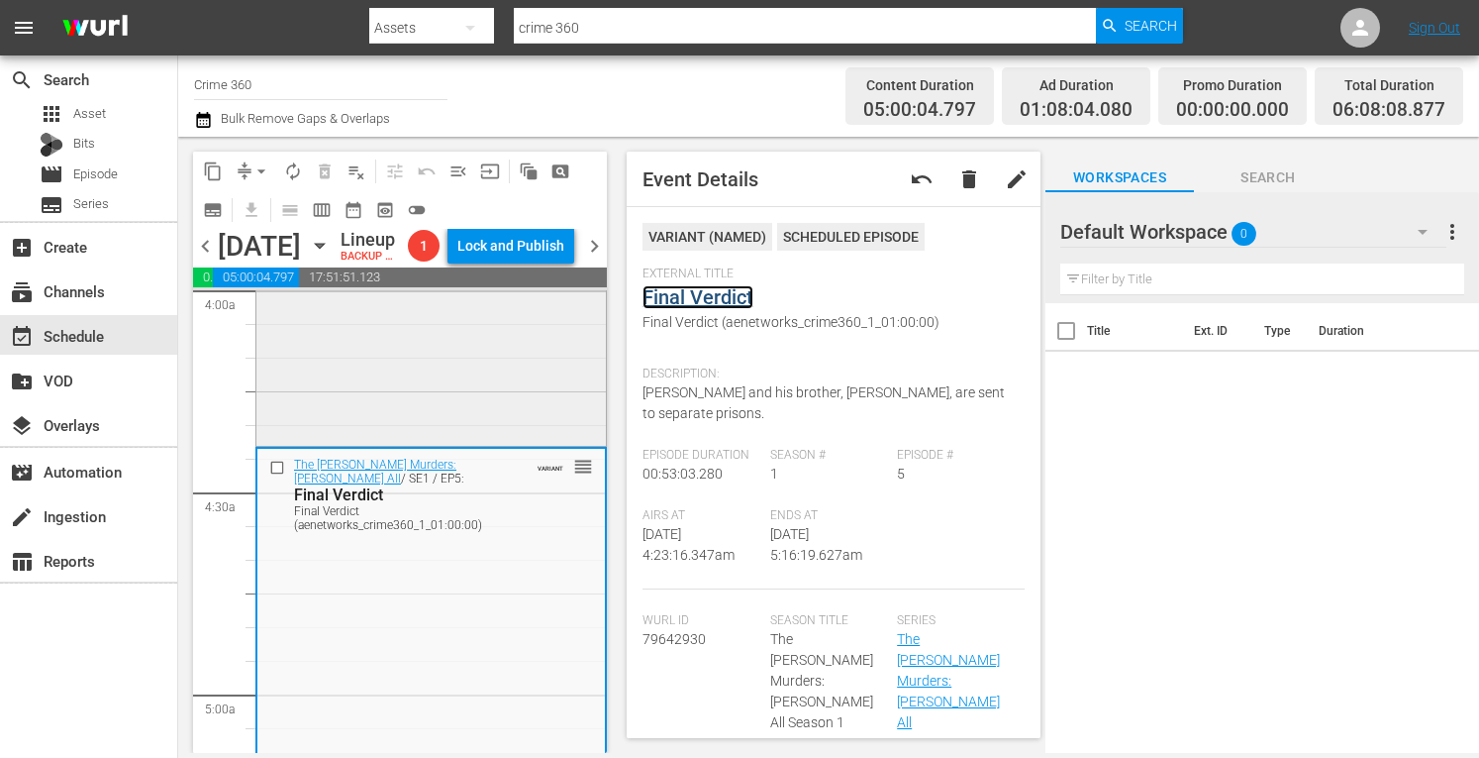
scroll to position [1615, 0]
click at [374, 418] on div "The Menendez Murders: Erik Tells All / SE1 / EP4: Trials and Reversals Trials a…" at bounding box center [431, 268] width 350 height 352
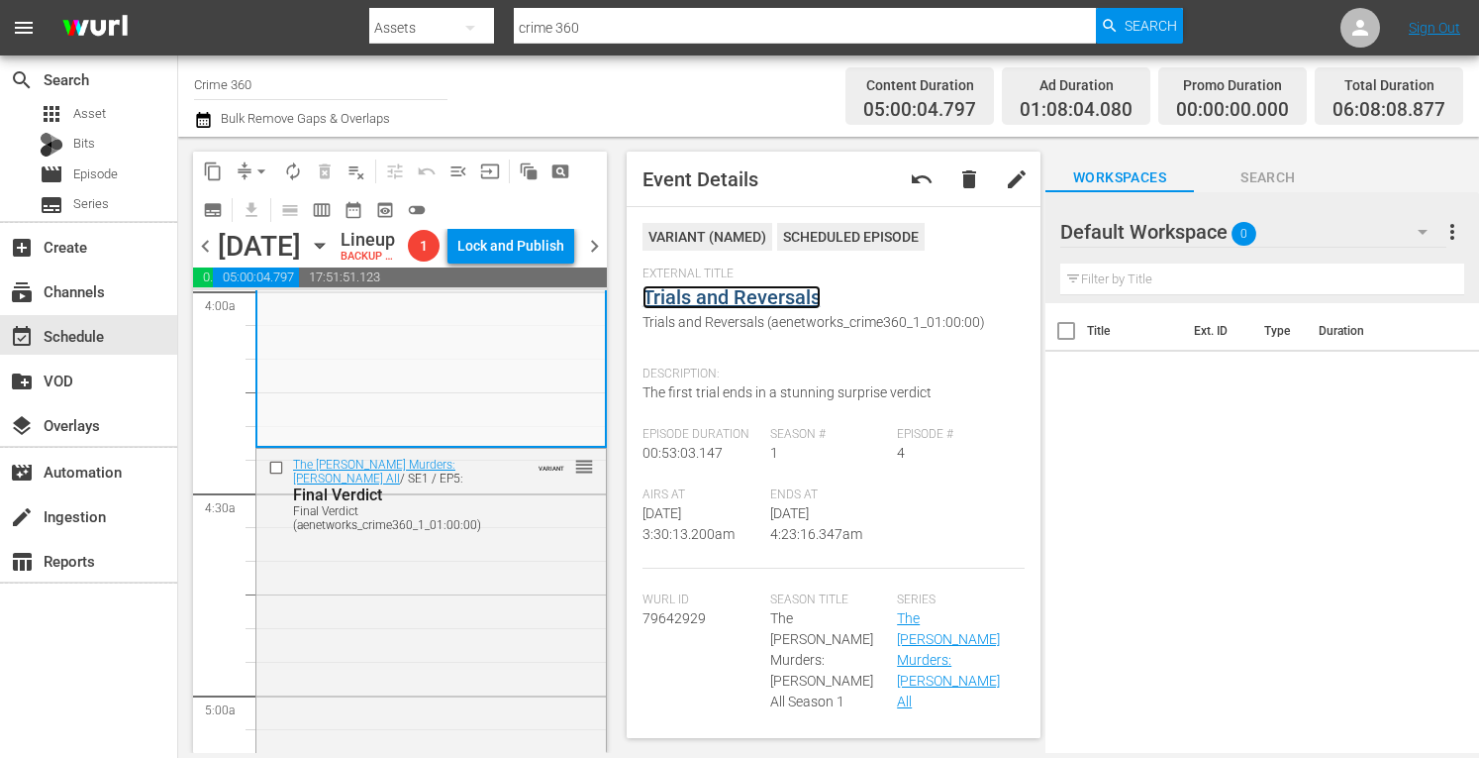
click at [688, 295] on link "Trials and Reversals" at bounding box center [732, 297] width 178 height 24
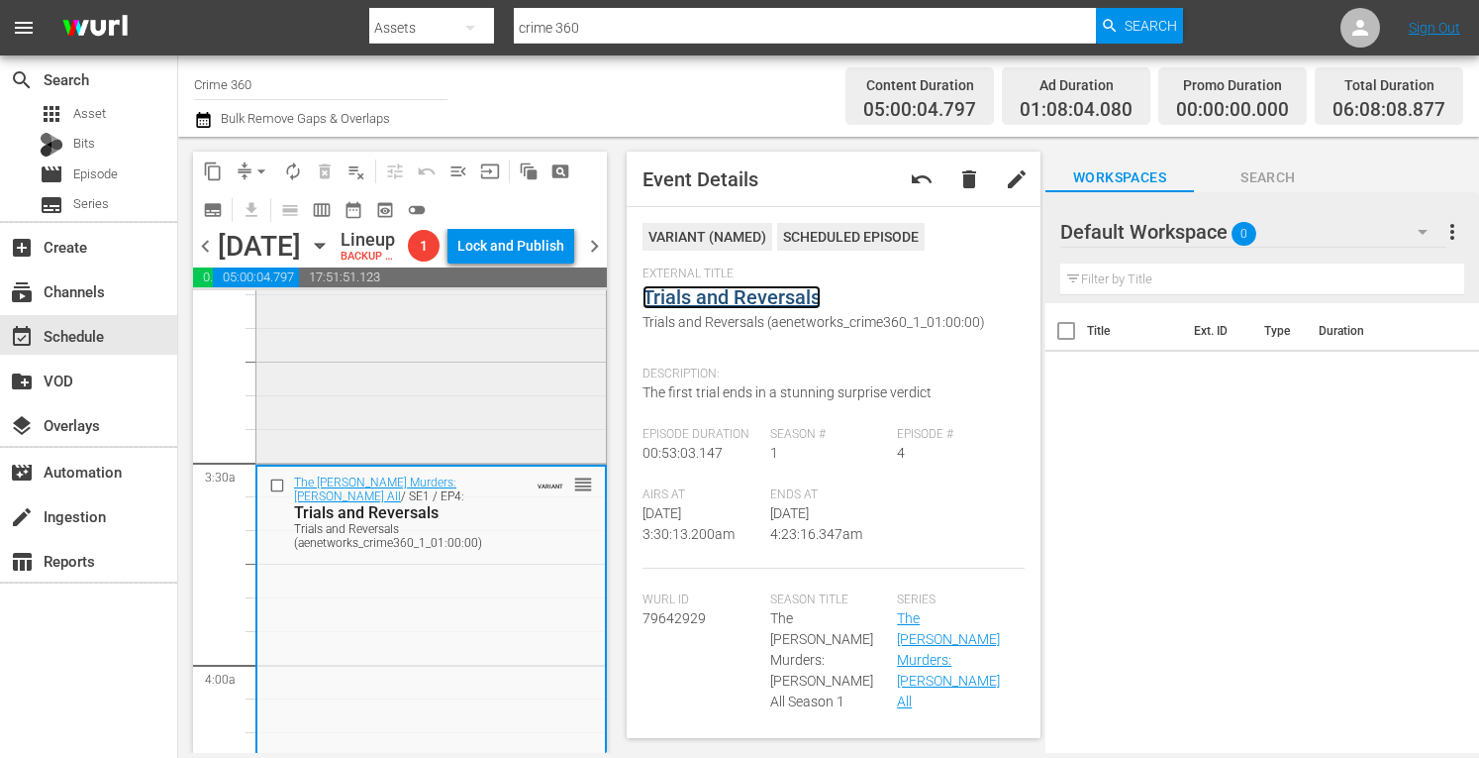
scroll to position [1236, 0]
click at [369, 434] on div "The Menendez Murders: Erik Tells All / SE1 / EP3: Abuse Excuse? Abuse Excuse? (…" at bounding box center [431, 290] width 350 height 352
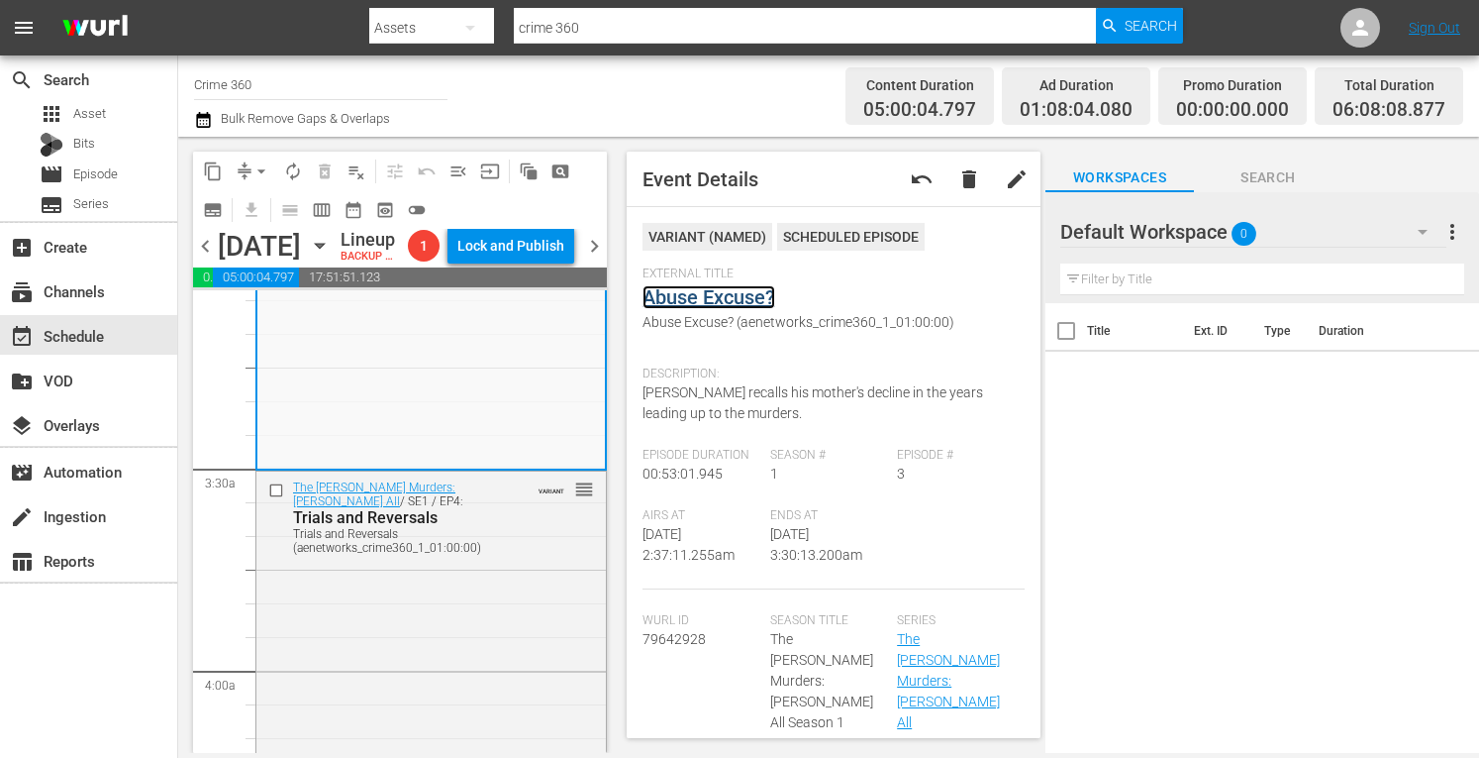
click at [753, 295] on link "Abuse Excuse?" at bounding box center [709, 297] width 133 height 24
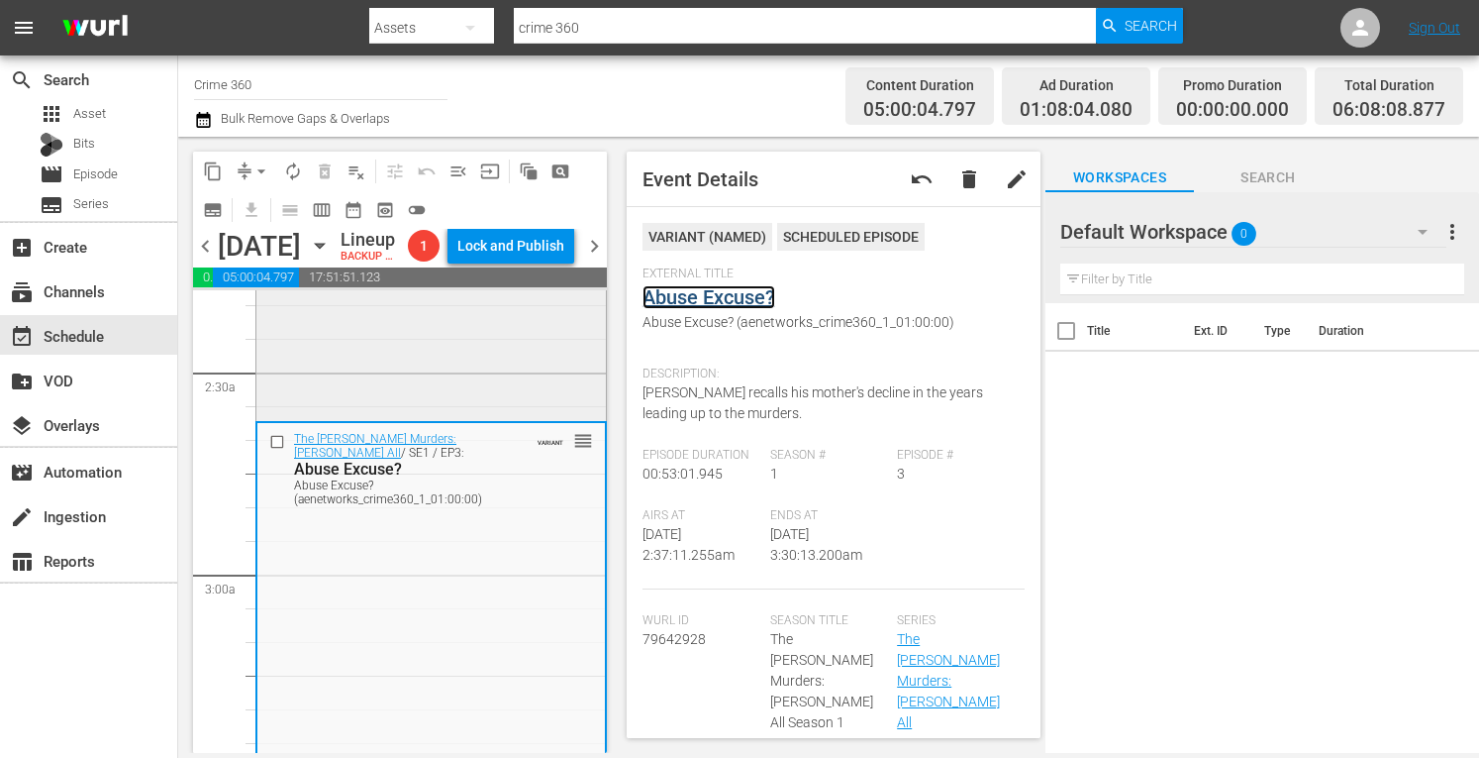
scroll to position [927, 0]
click at [366, 409] on div "The Menendez Murders: Erik Tells All / SE1 / EP2: A Family With a Dirty Secret …" at bounding box center [431, 241] width 350 height 352
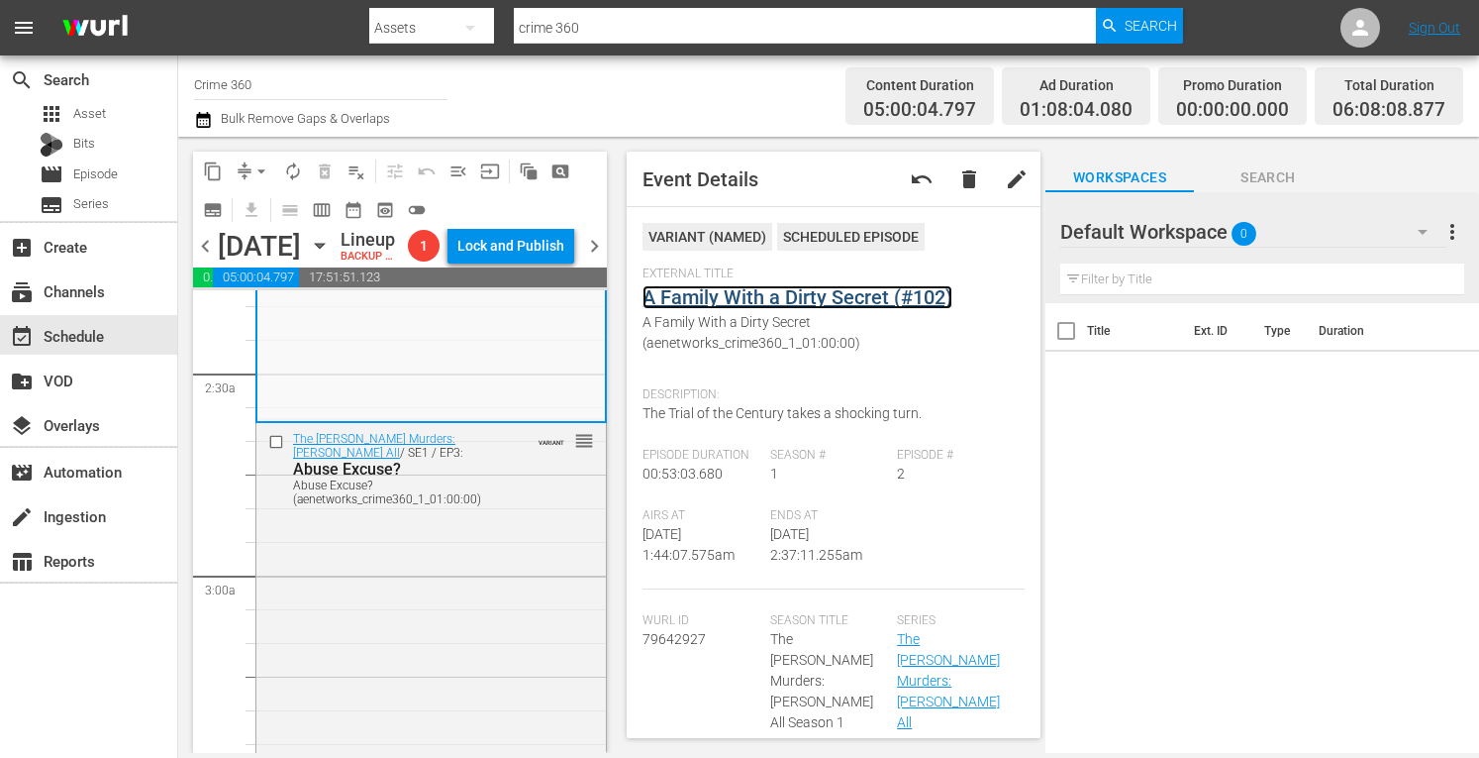
click at [752, 296] on link "A Family With a Dirty Secret (#102)" at bounding box center [798, 297] width 310 height 24
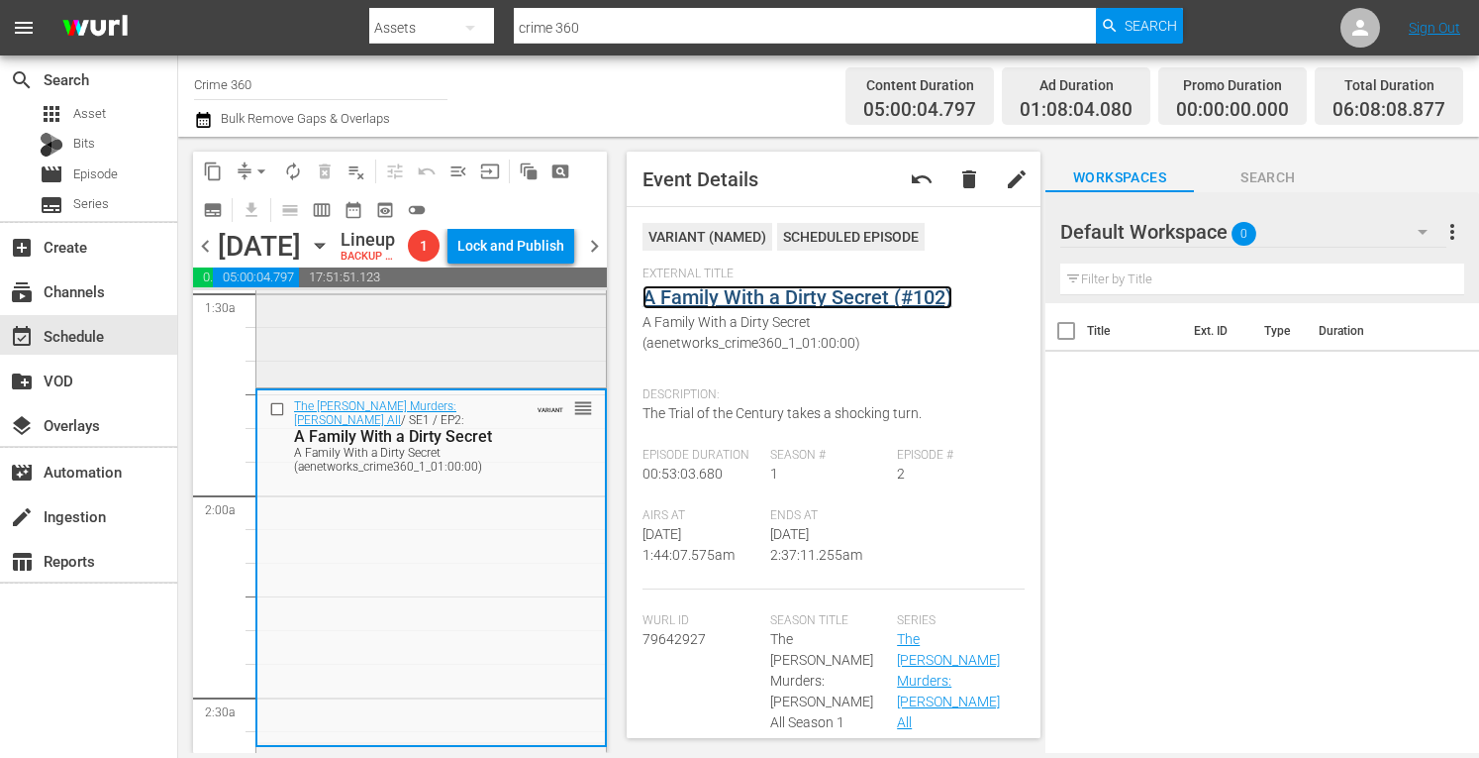
scroll to position [602, 0]
click at [373, 380] on div "The Menendez Murders: Erik Tells All / SE1 / EP1: A Murder in Beverly Hills A M…" at bounding box center [431, 210] width 350 height 352
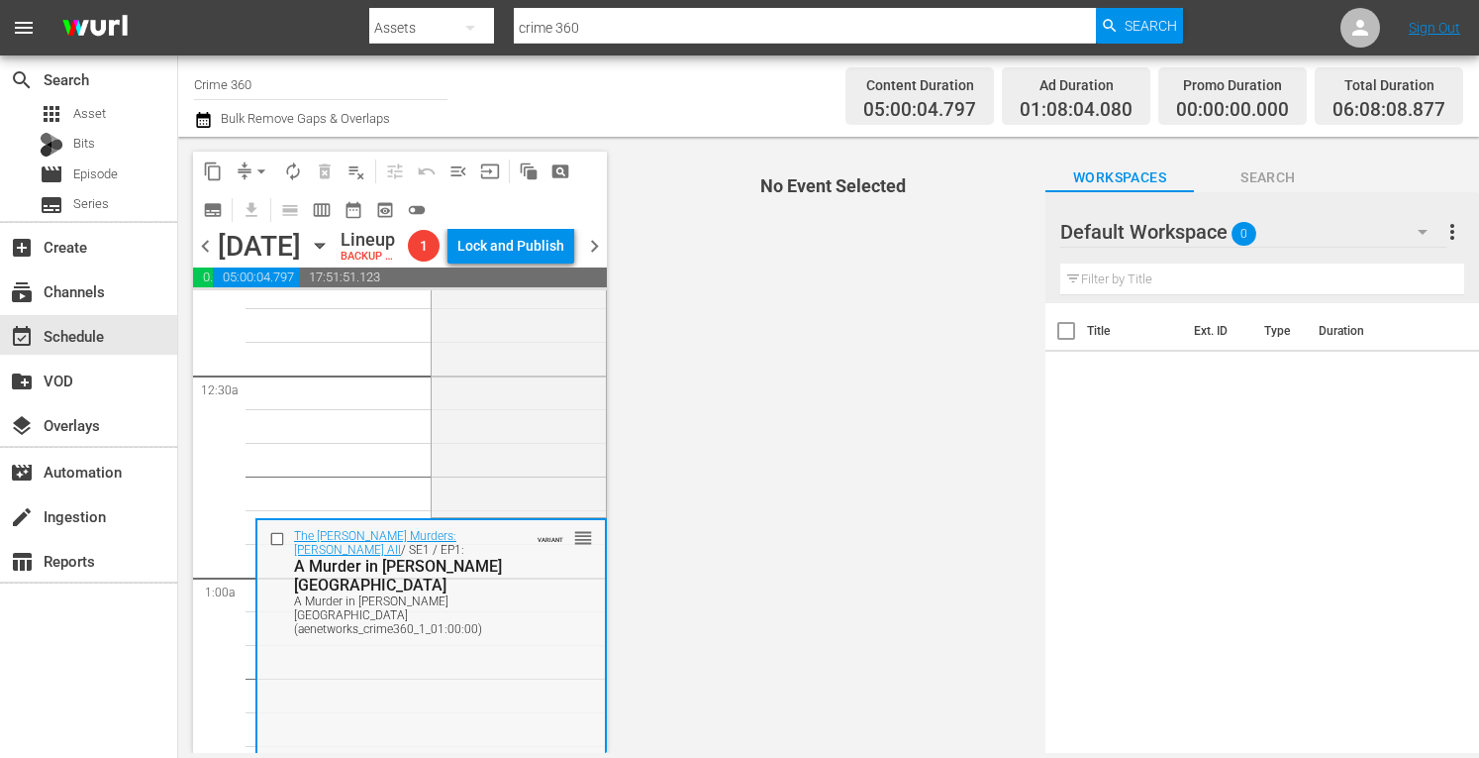
scroll to position [0, 0]
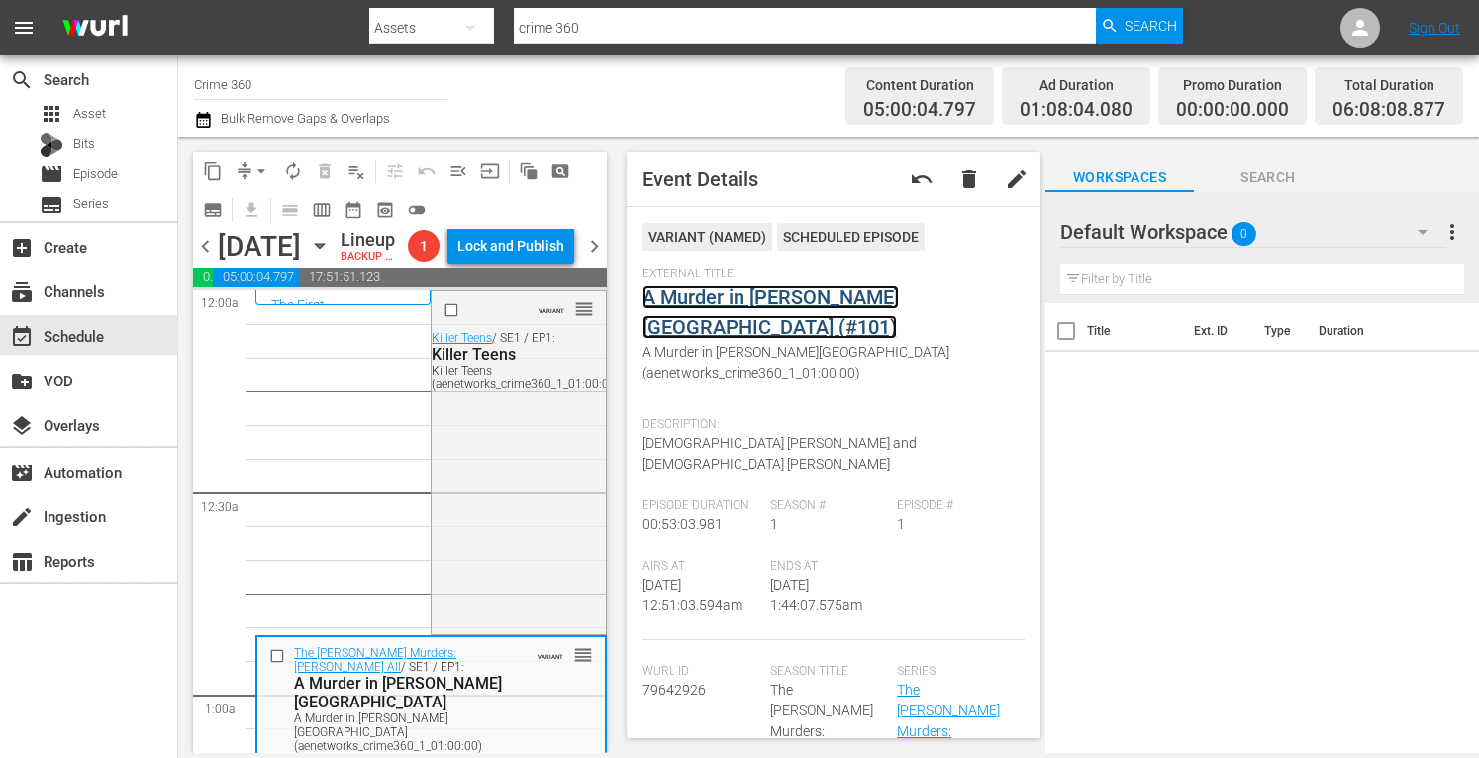
click at [819, 297] on link "A Murder in Beverly Hills (#101)" at bounding box center [771, 311] width 256 height 53
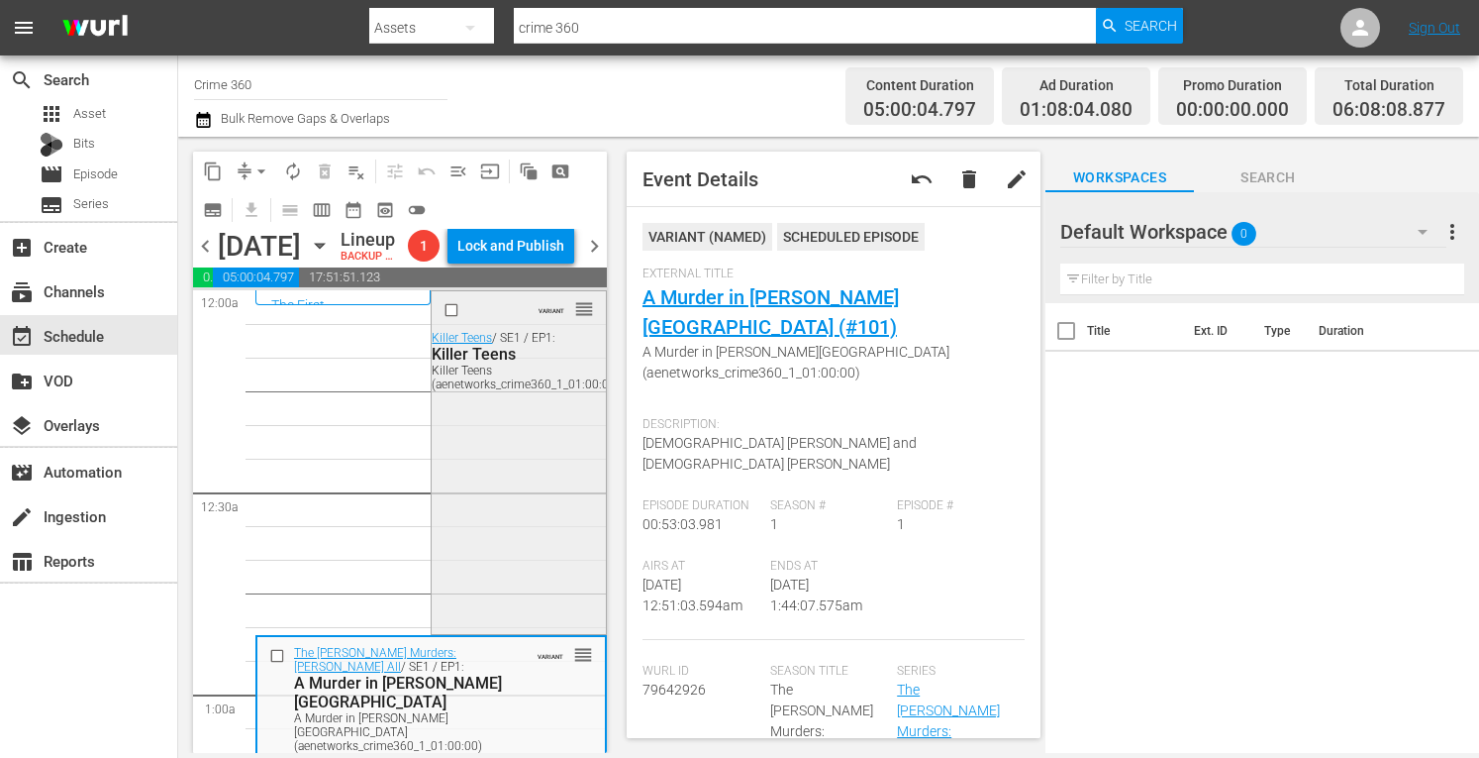
click at [575, 451] on div "VARIANT reorder Killer Teens / SE1 / EP1: Killer Teens Killer Teens (aenetworks…" at bounding box center [518, 460] width 173 height 338
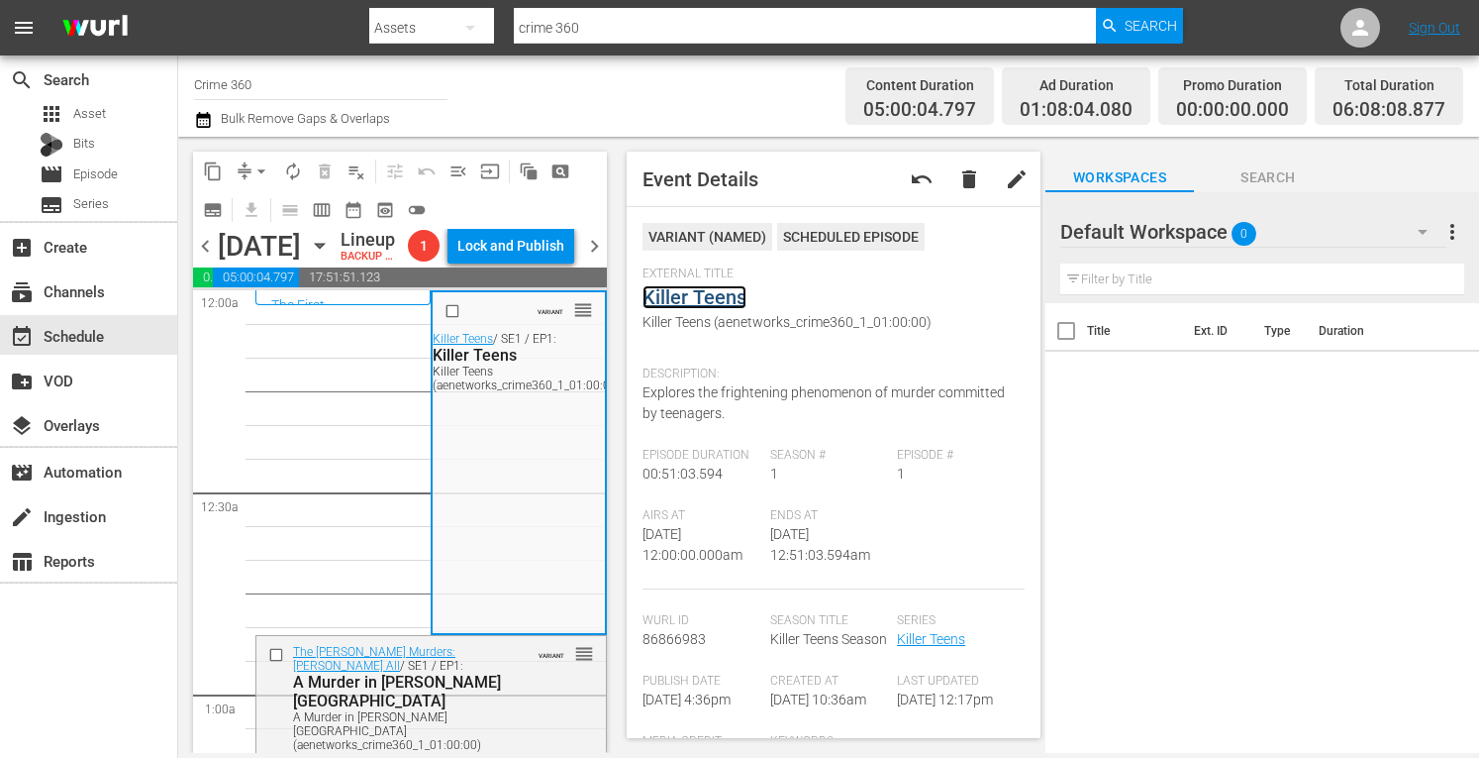
click at [698, 302] on link "Killer Teens" at bounding box center [695, 297] width 104 height 24
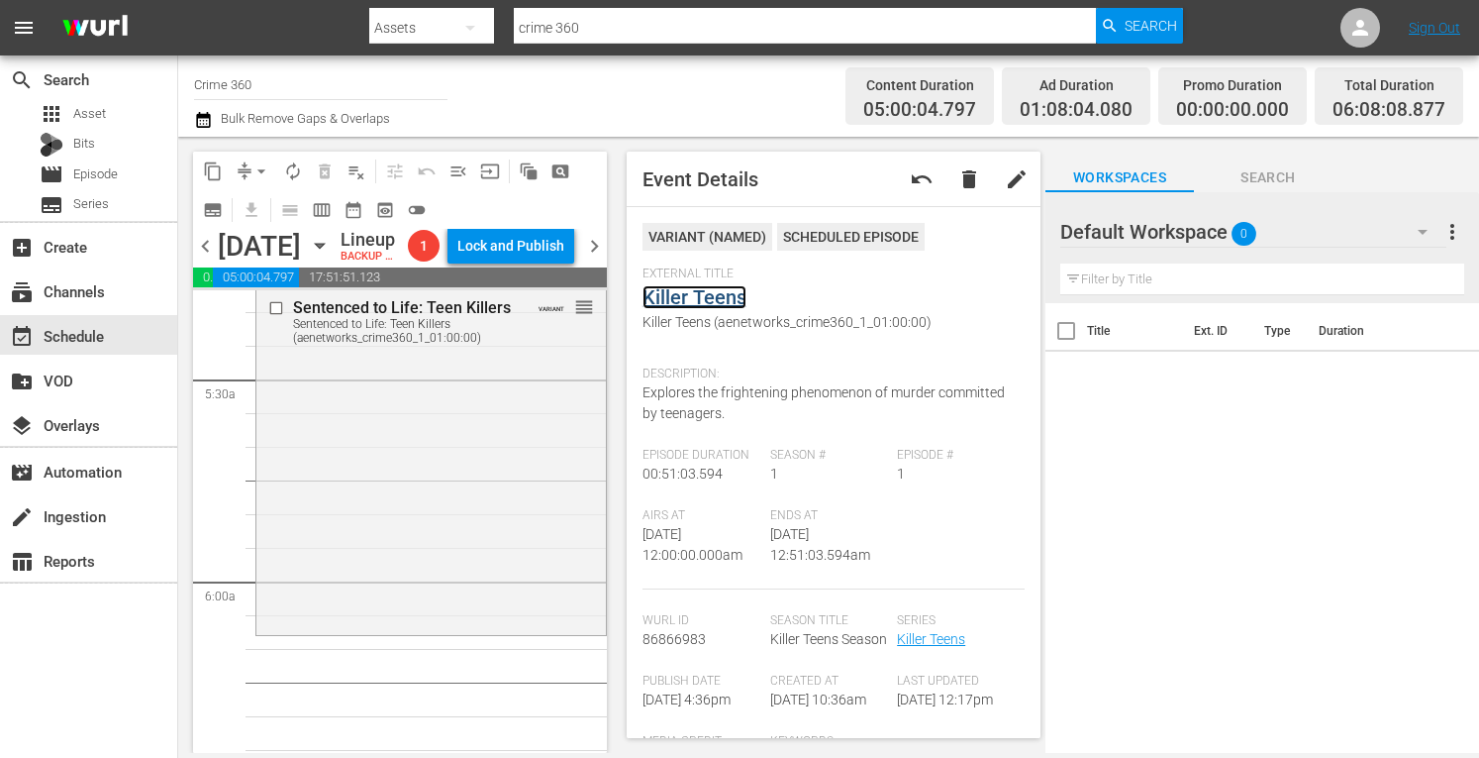
scroll to position [2187, 0]
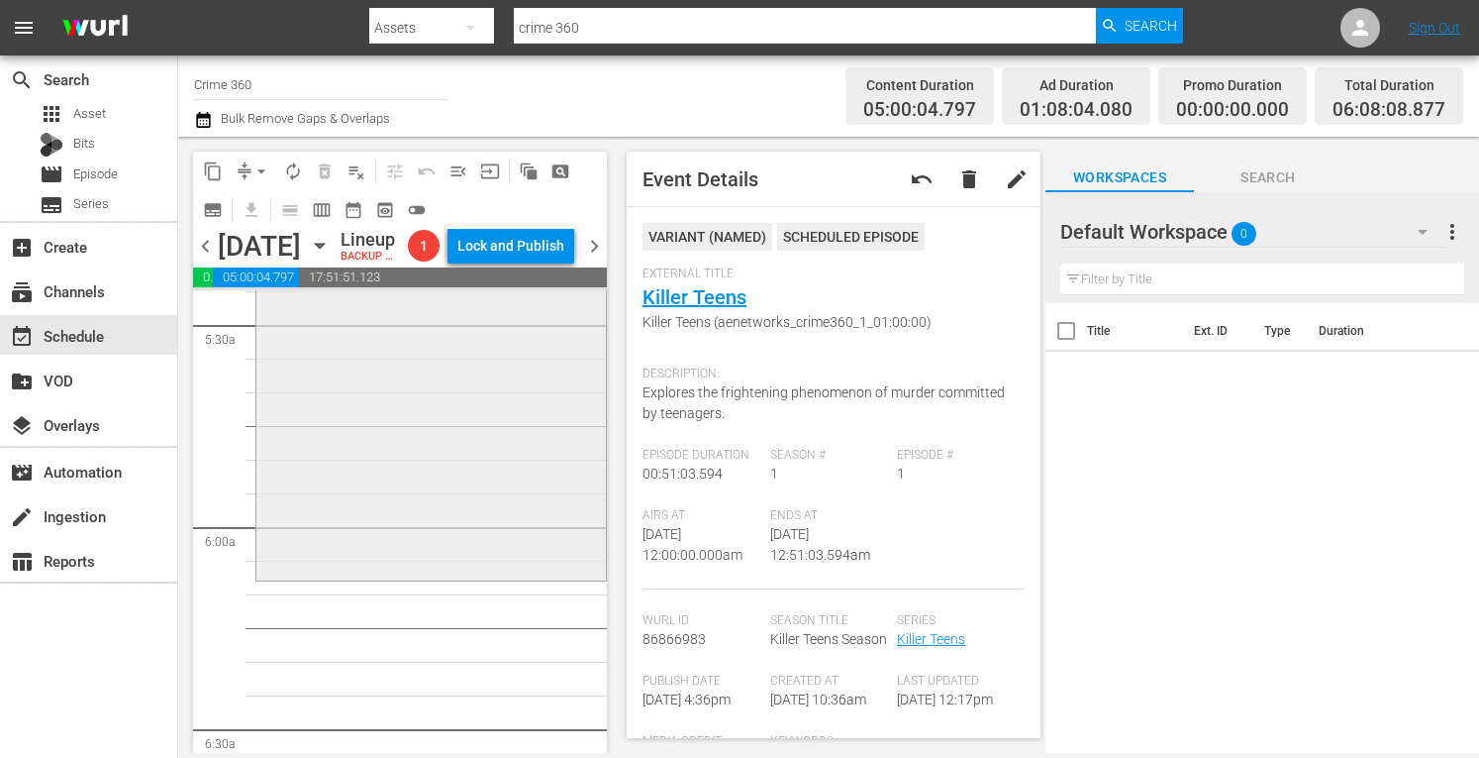
click at [356, 510] on div "Sentenced to Life: Teen Killers Sentenced to Life: Teen Killers (aenetworks_cri…" at bounding box center [431, 406] width 350 height 343
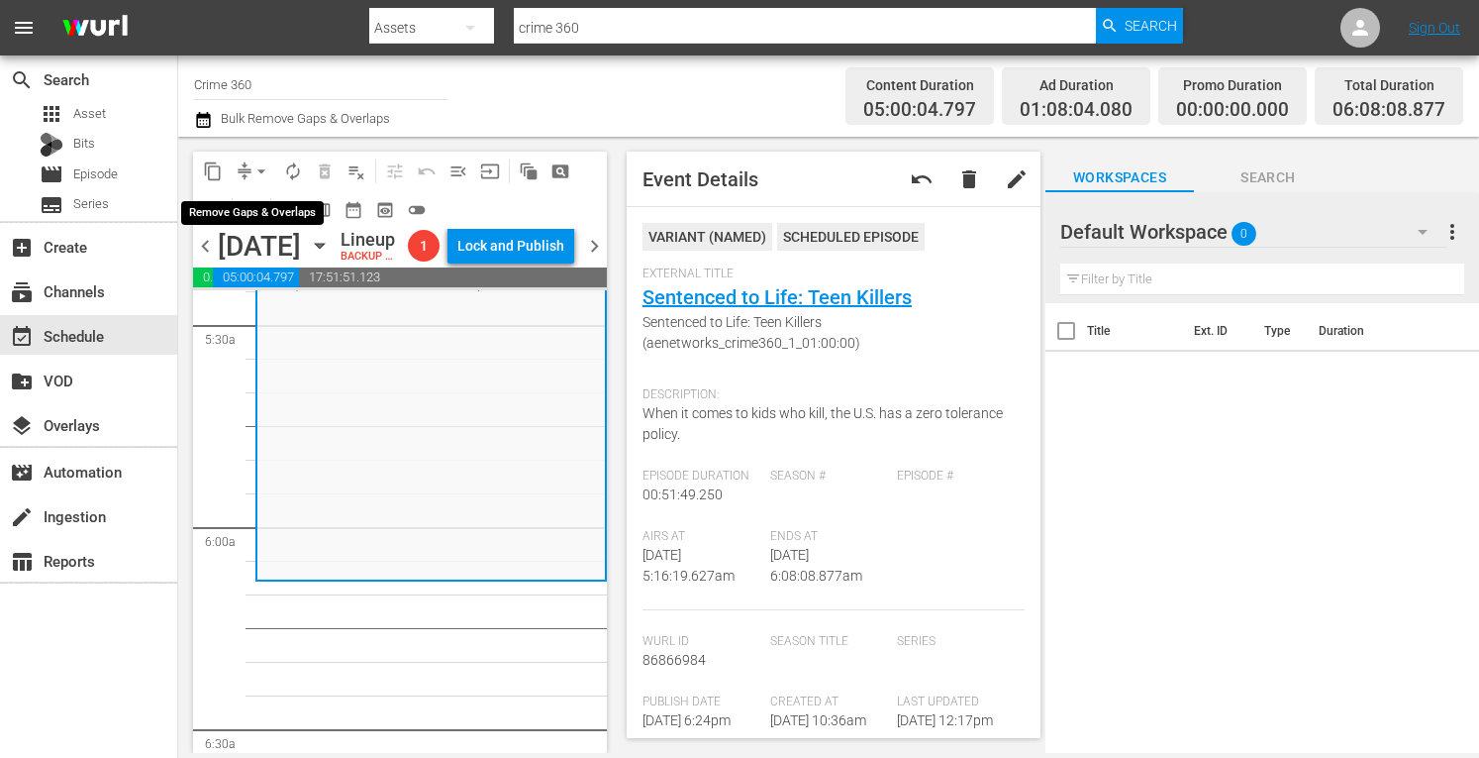
click at [263, 161] on span "arrow_drop_down" at bounding box center [262, 171] width 20 height 20
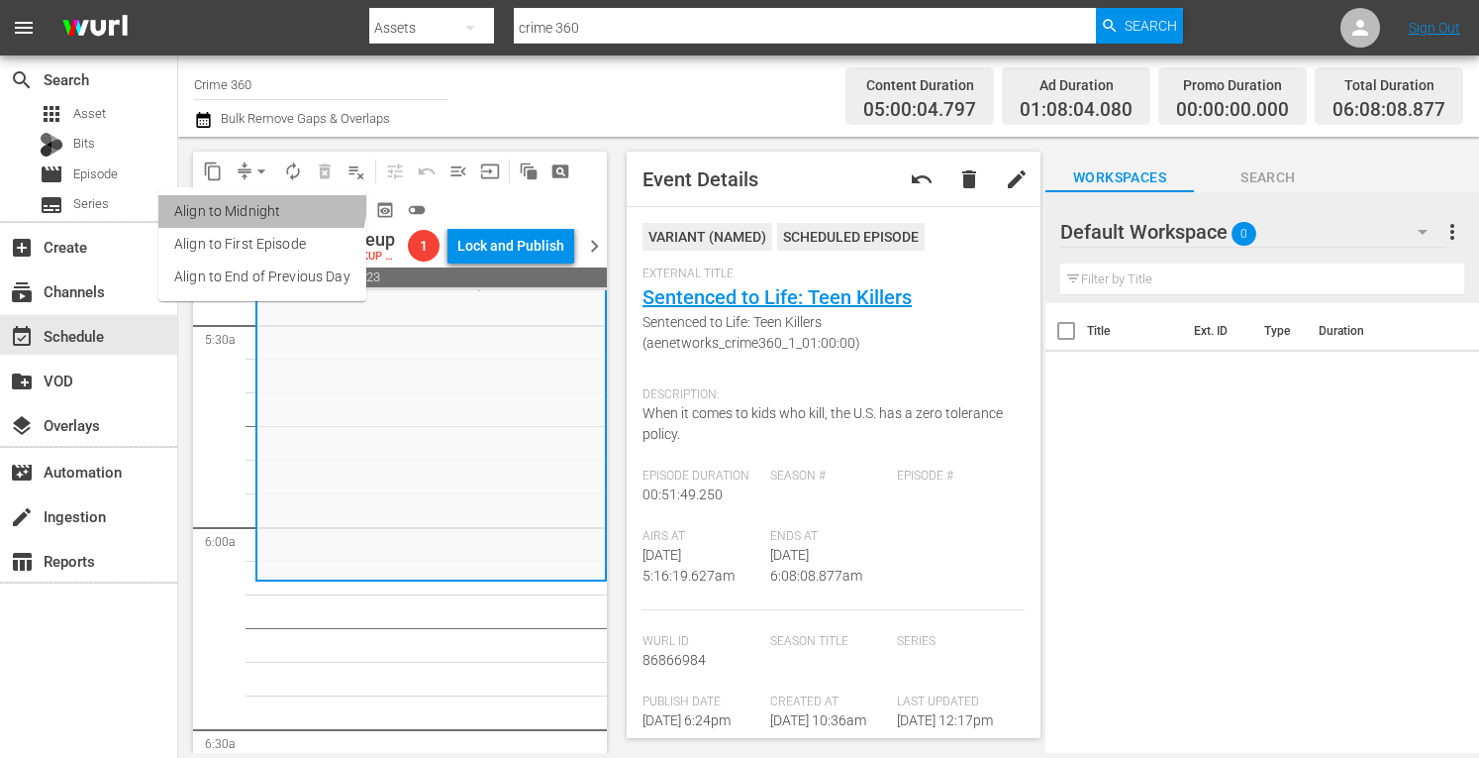
click at [220, 197] on li "Align to Midnight" at bounding box center [262, 211] width 208 height 33
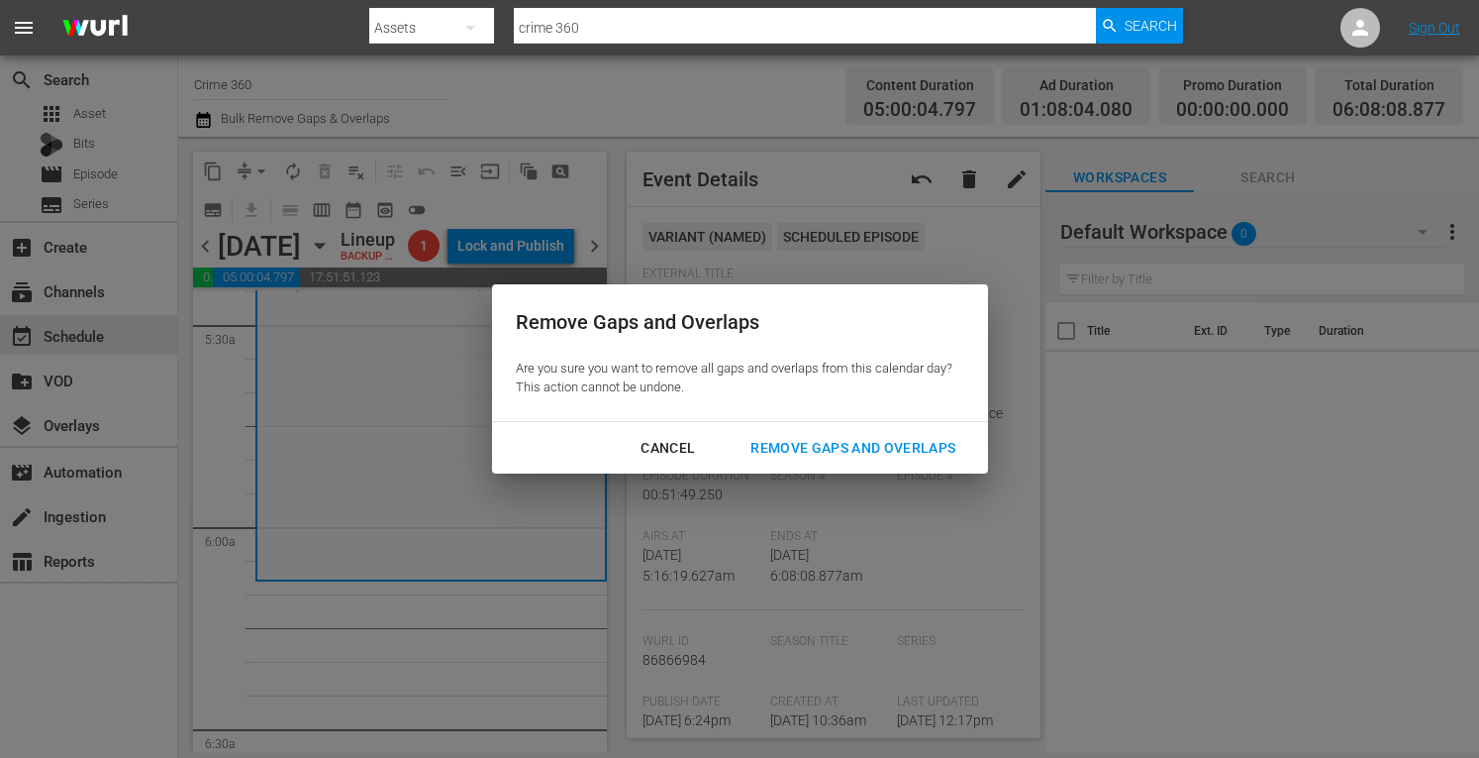
click at [846, 456] on div "Remove Gaps and Overlaps" at bounding box center [853, 448] width 237 height 25
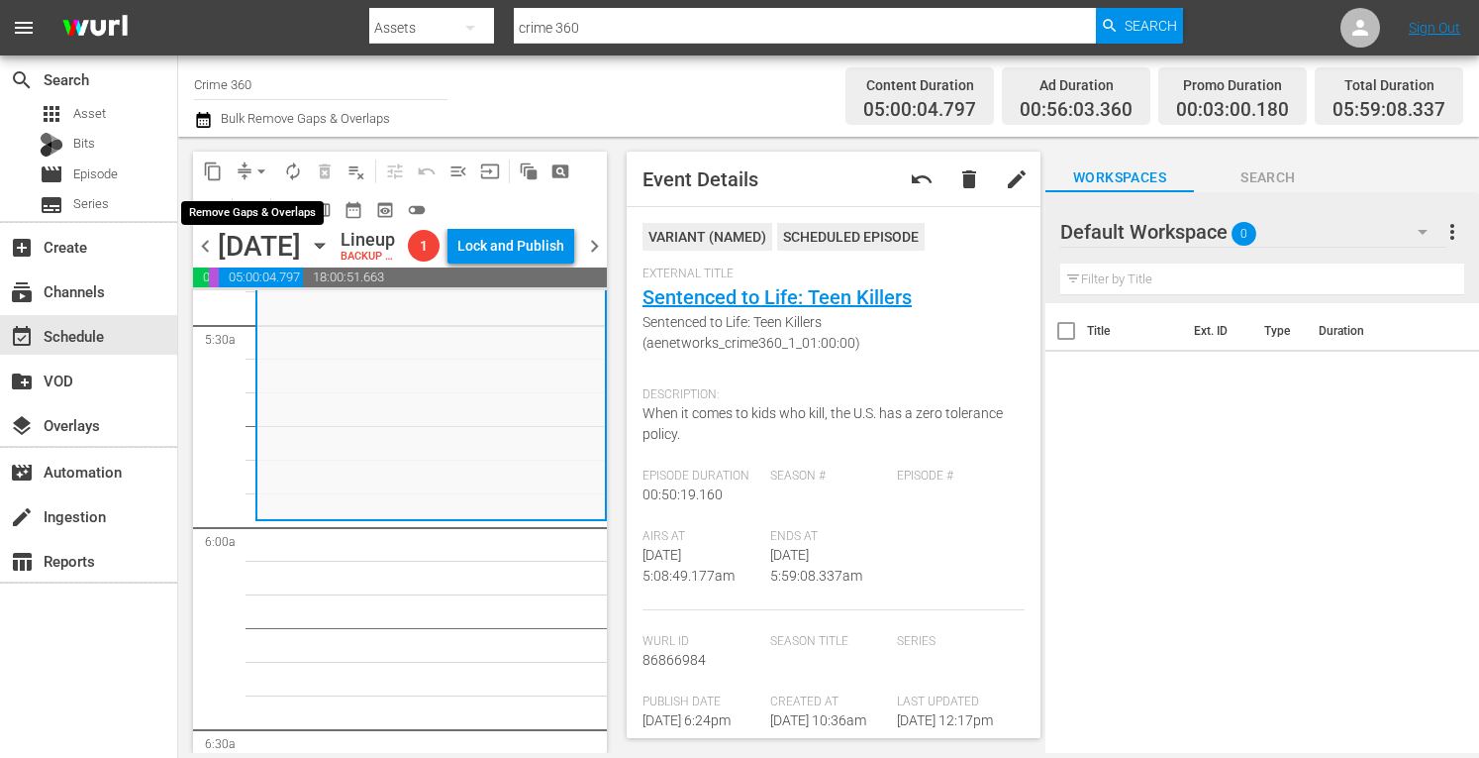
click at [260, 177] on span "arrow_drop_down" at bounding box center [262, 171] width 20 height 20
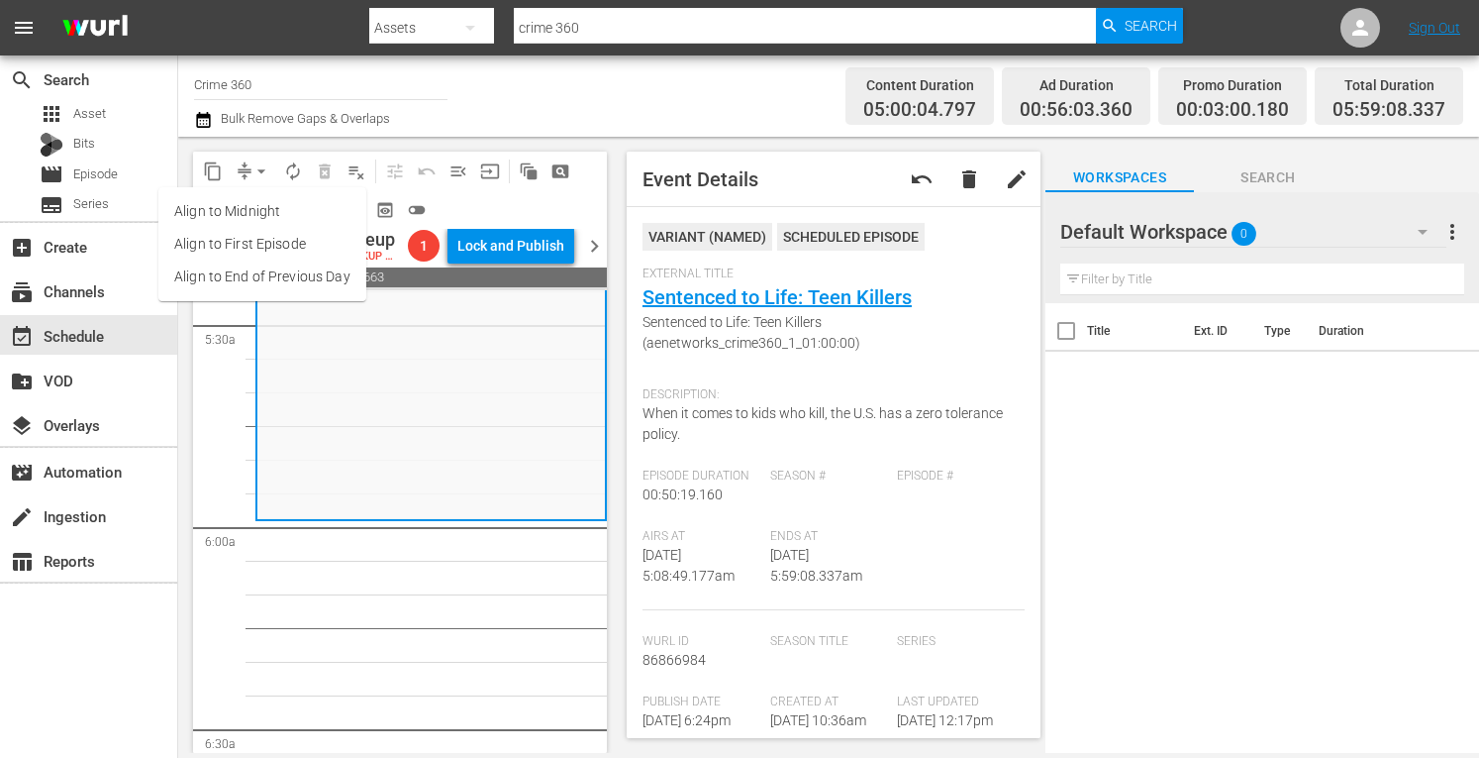
click at [224, 203] on li "Align to Midnight" at bounding box center [262, 211] width 208 height 33
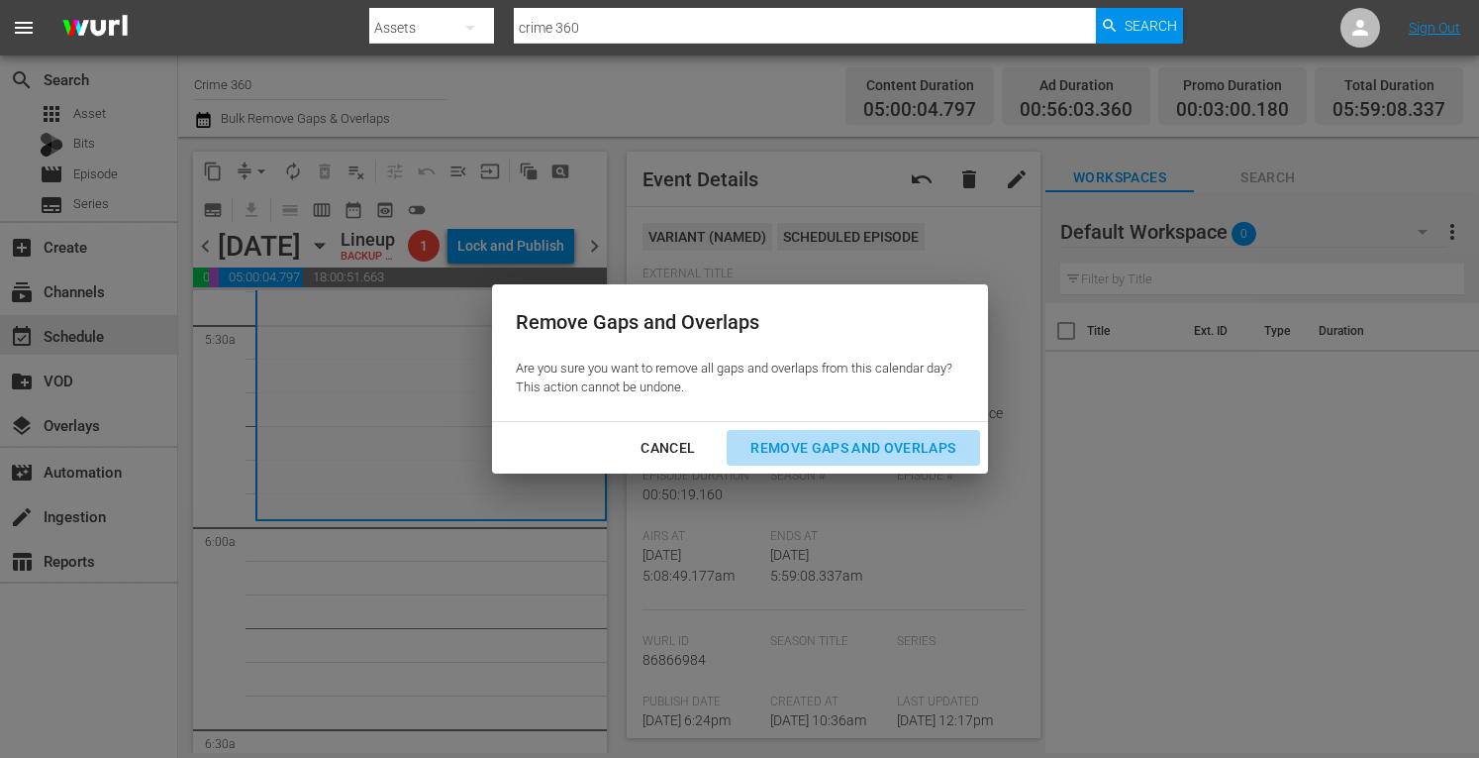
click at [808, 436] on div "Remove Gaps and Overlaps" at bounding box center [853, 448] width 237 height 25
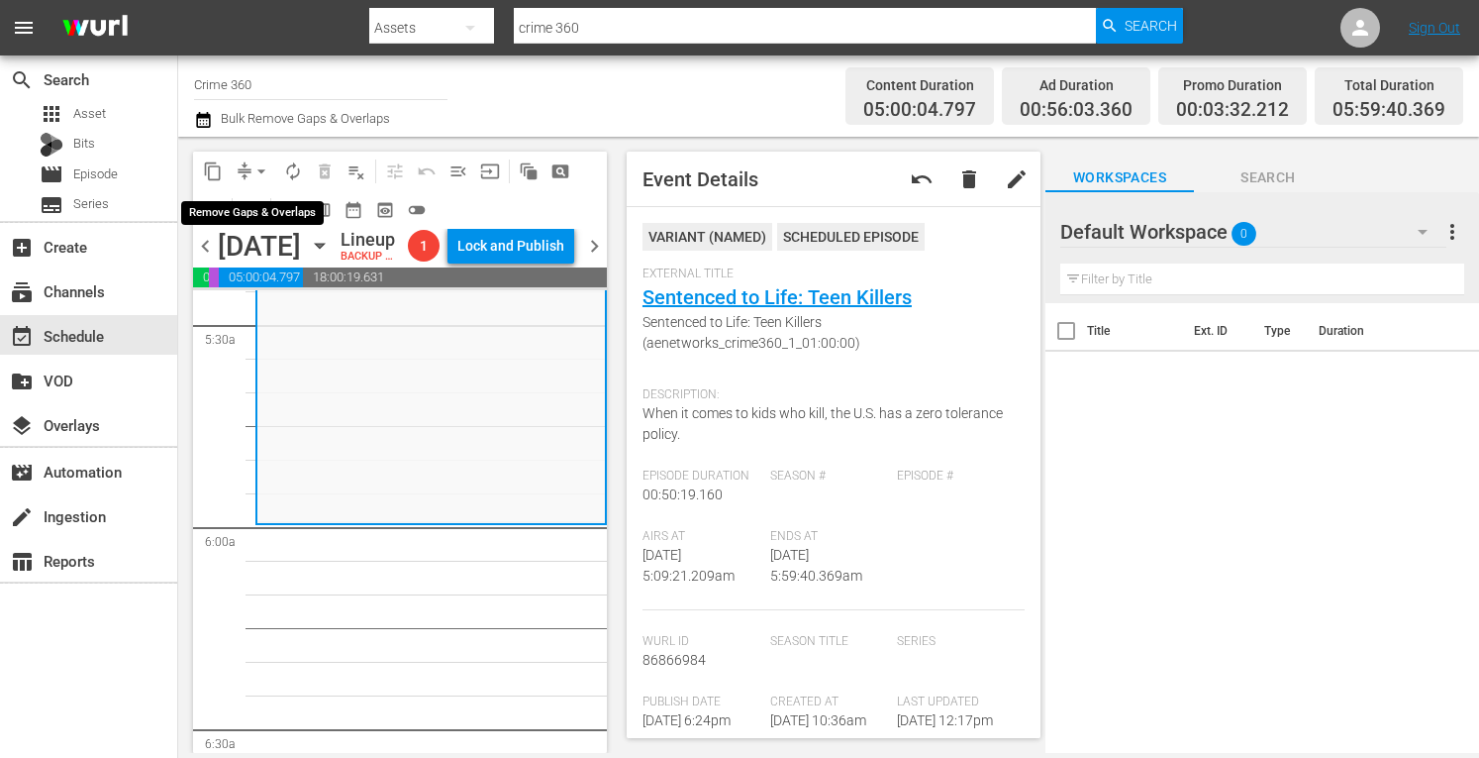
click at [258, 167] on span "arrow_drop_down" at bounding box center [262, 171] width 20 height 20
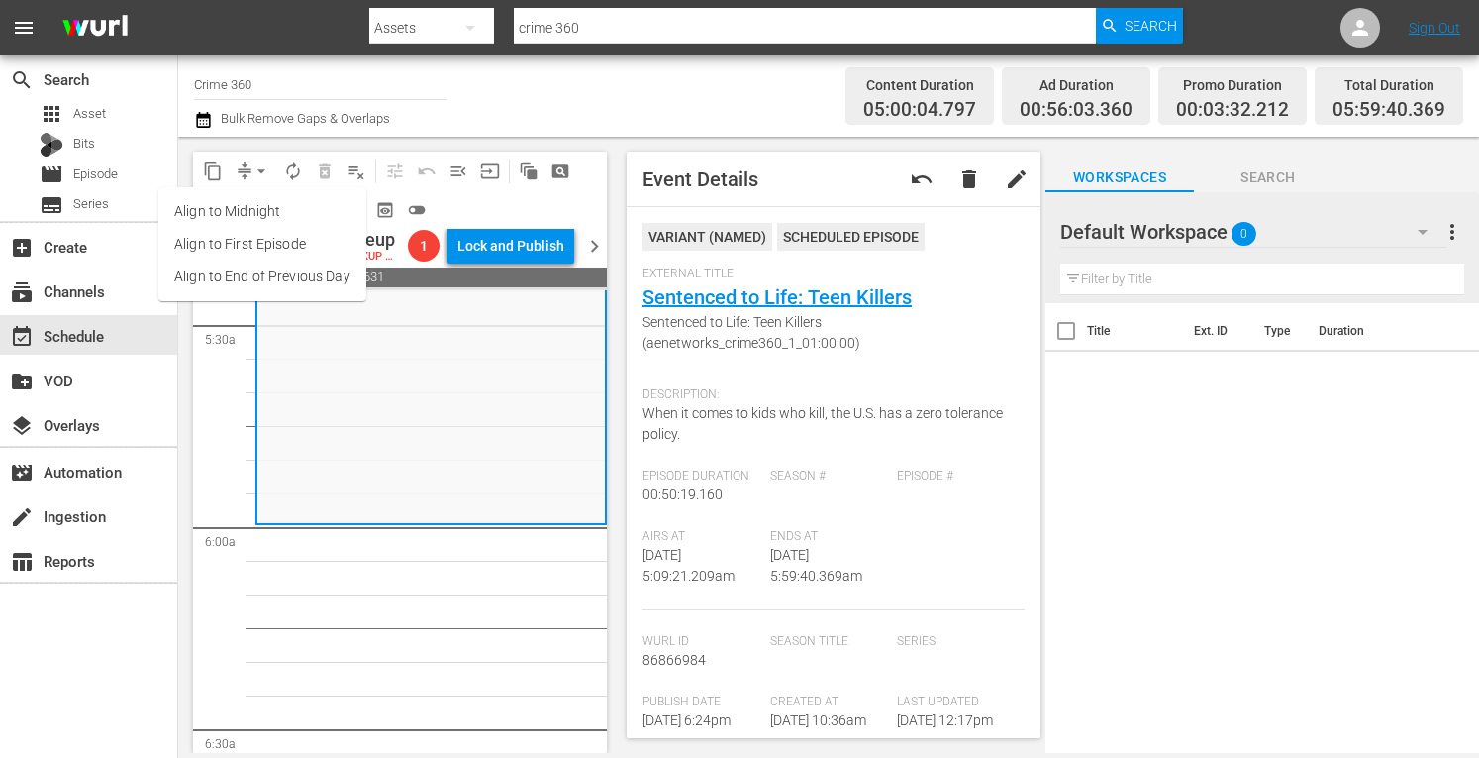
click at [226, 202] on li "Align to Midnight" at bounding box center [262, 211] width 208 height 33
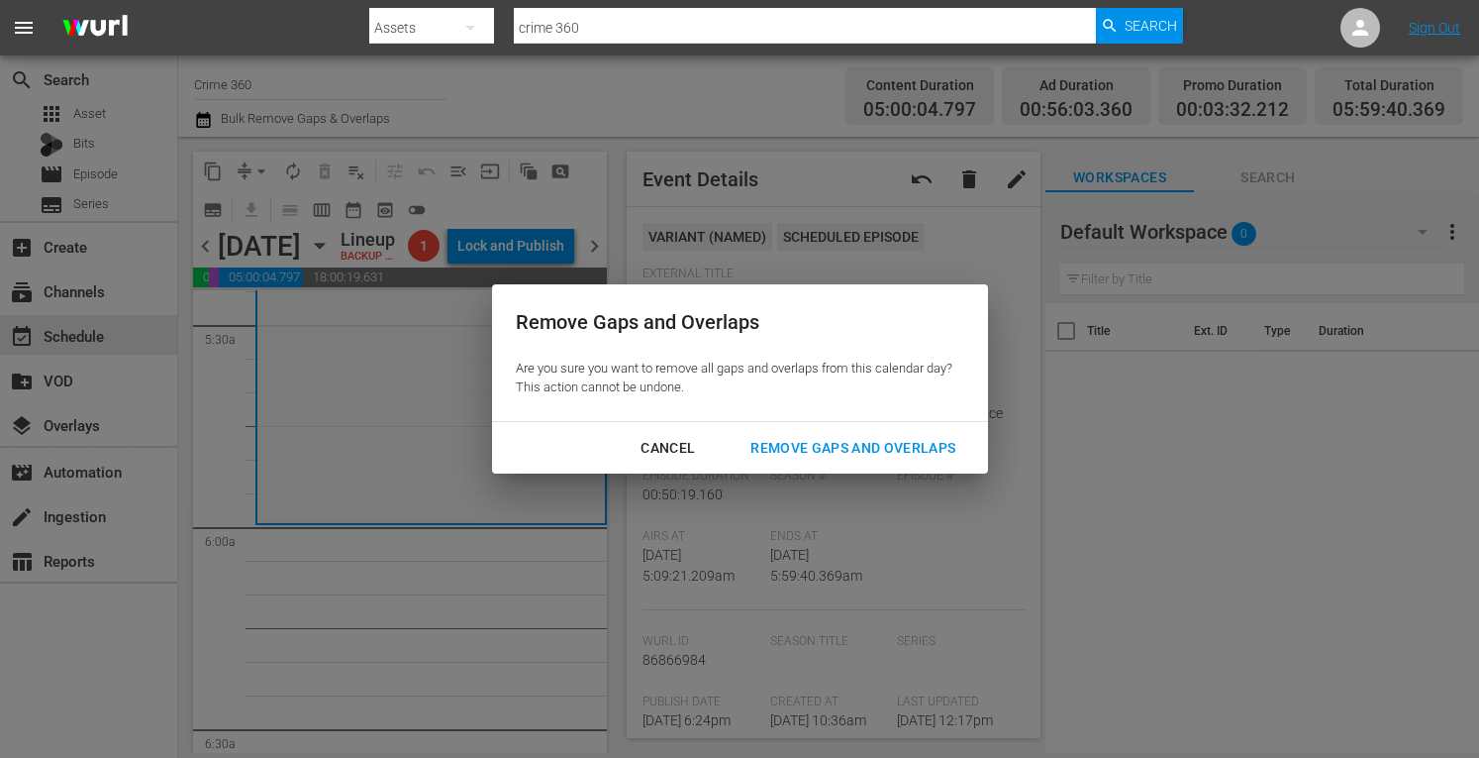
click at [814, 446] on div "Remove Gaps and Overlaps" at bounding box center [853, 448] width 237 height 25
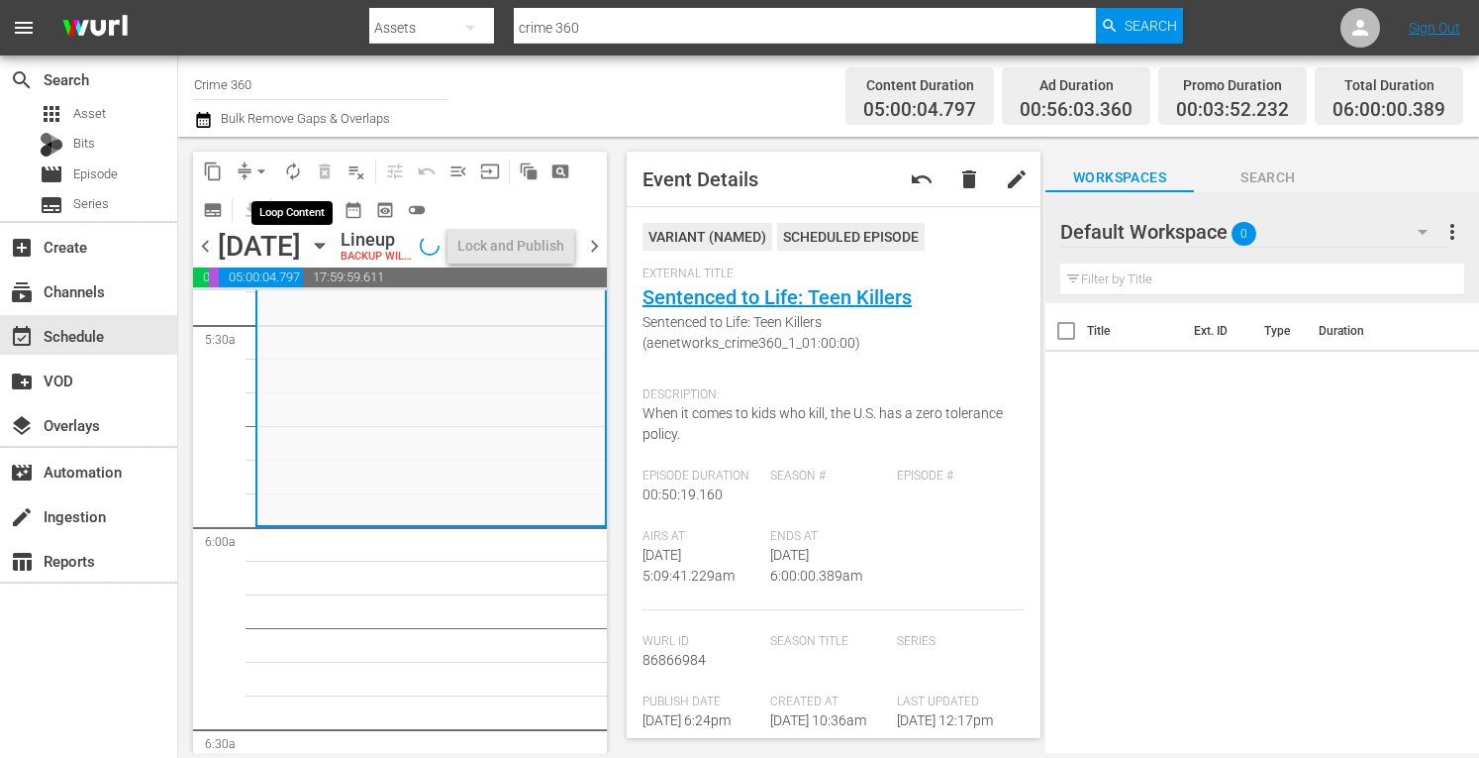
click at [291, 167] on span "autorenew_outlined" at bounding box center [293, 171] width 20 height 20
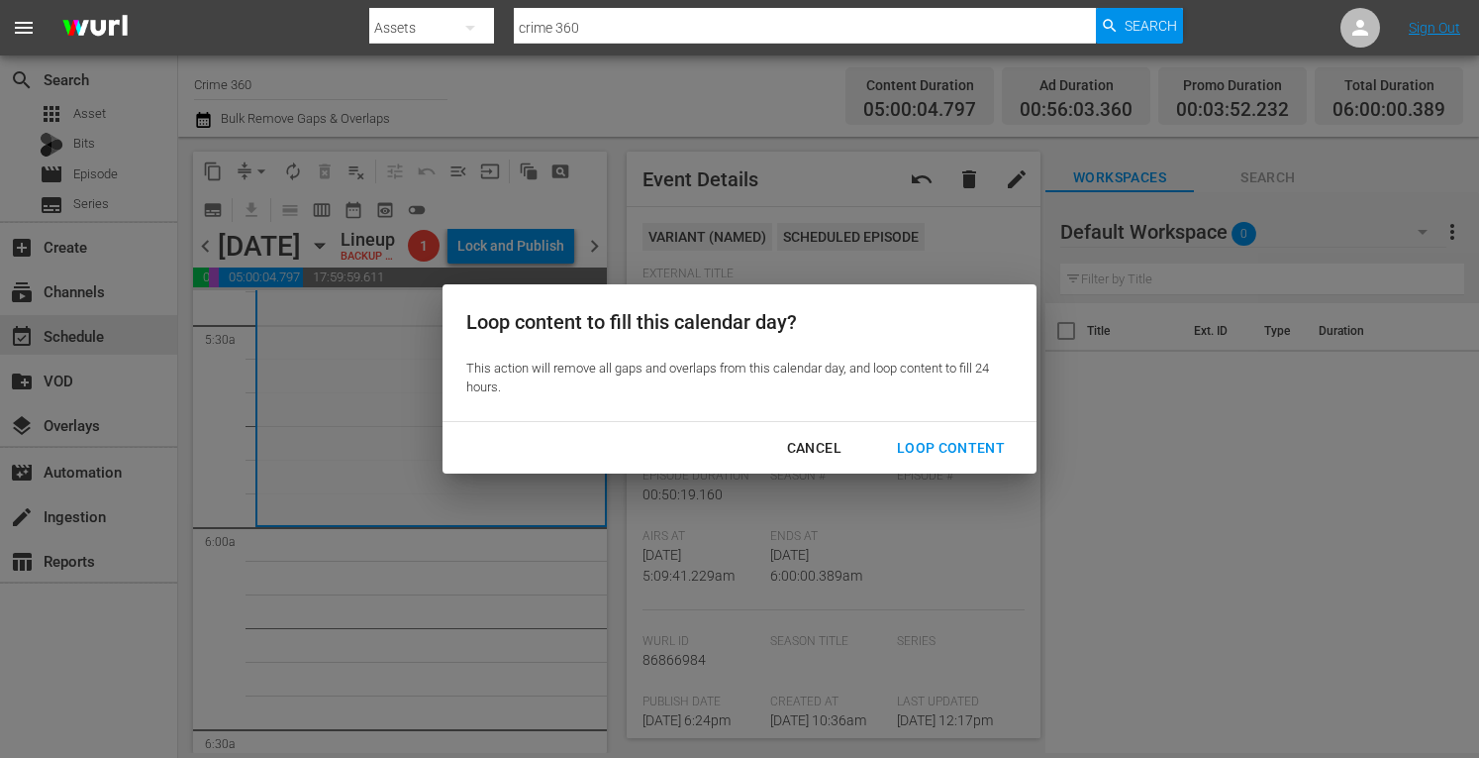
click at [927, 447] on div "Loop Content" at bounding box center [951, 448] width 140 height 25
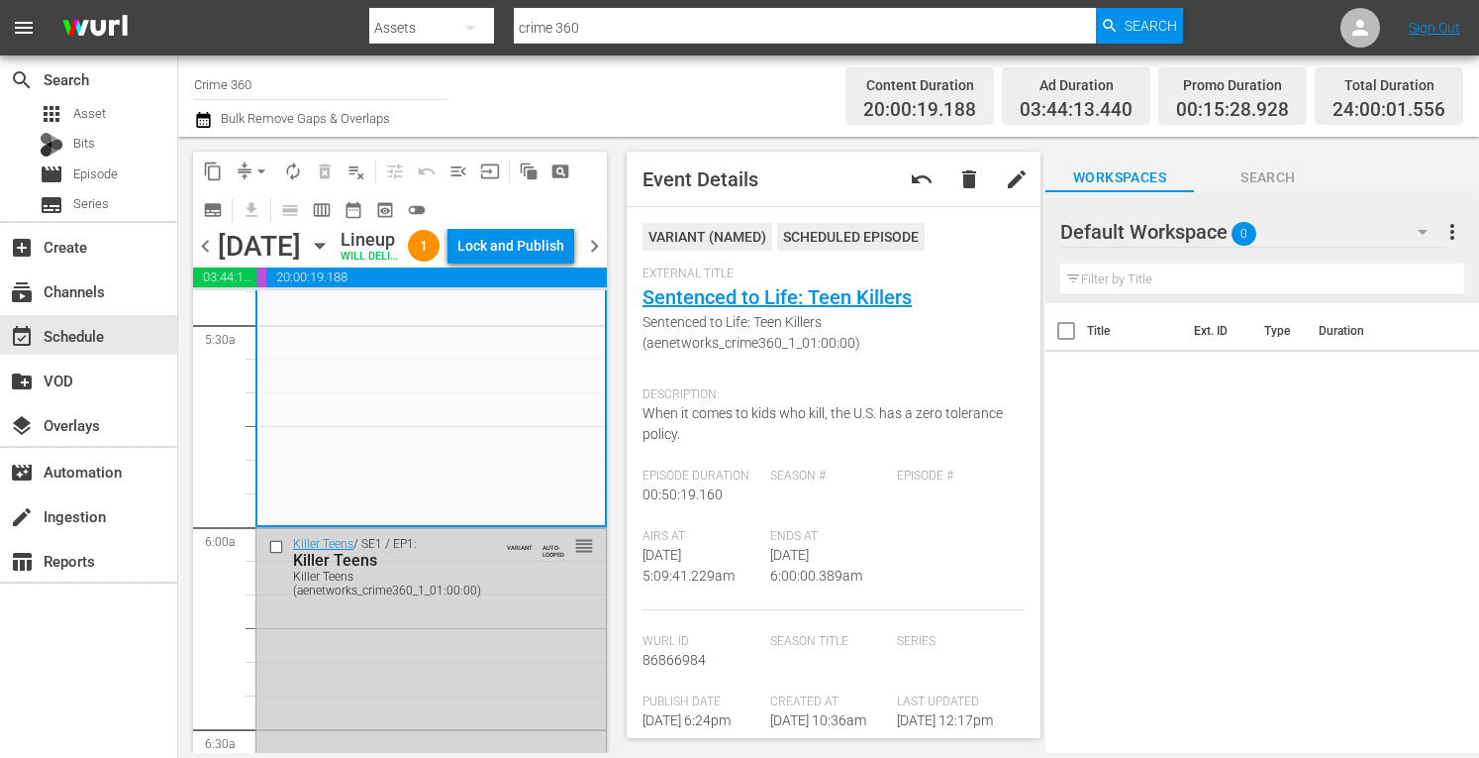
click at [541, 250] on div "Lock and Publish" at bounding box center [510, 246] width 107 height 36
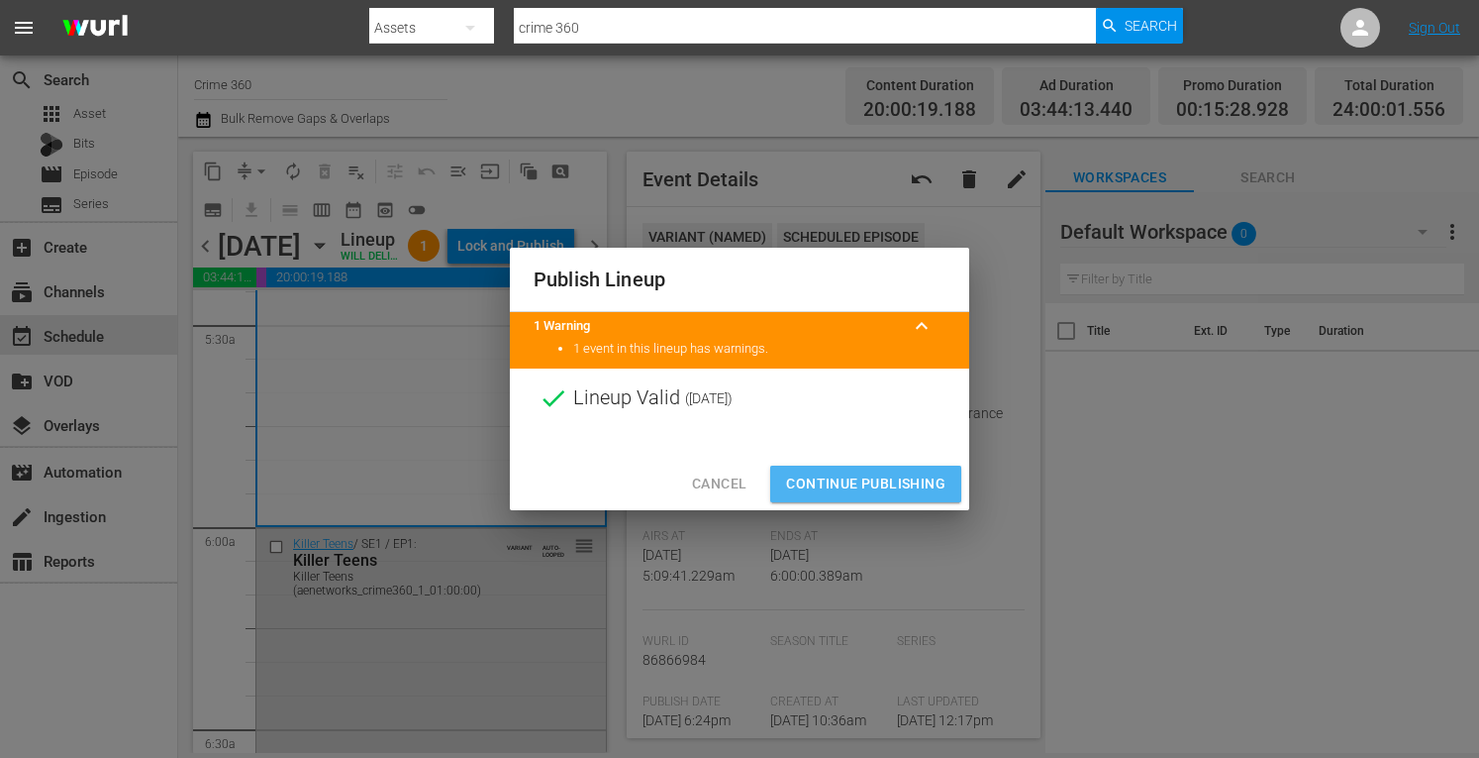
click at [841, 477] on span "Continue Publishing" at bounding box center [865, 483] width 159 height 25
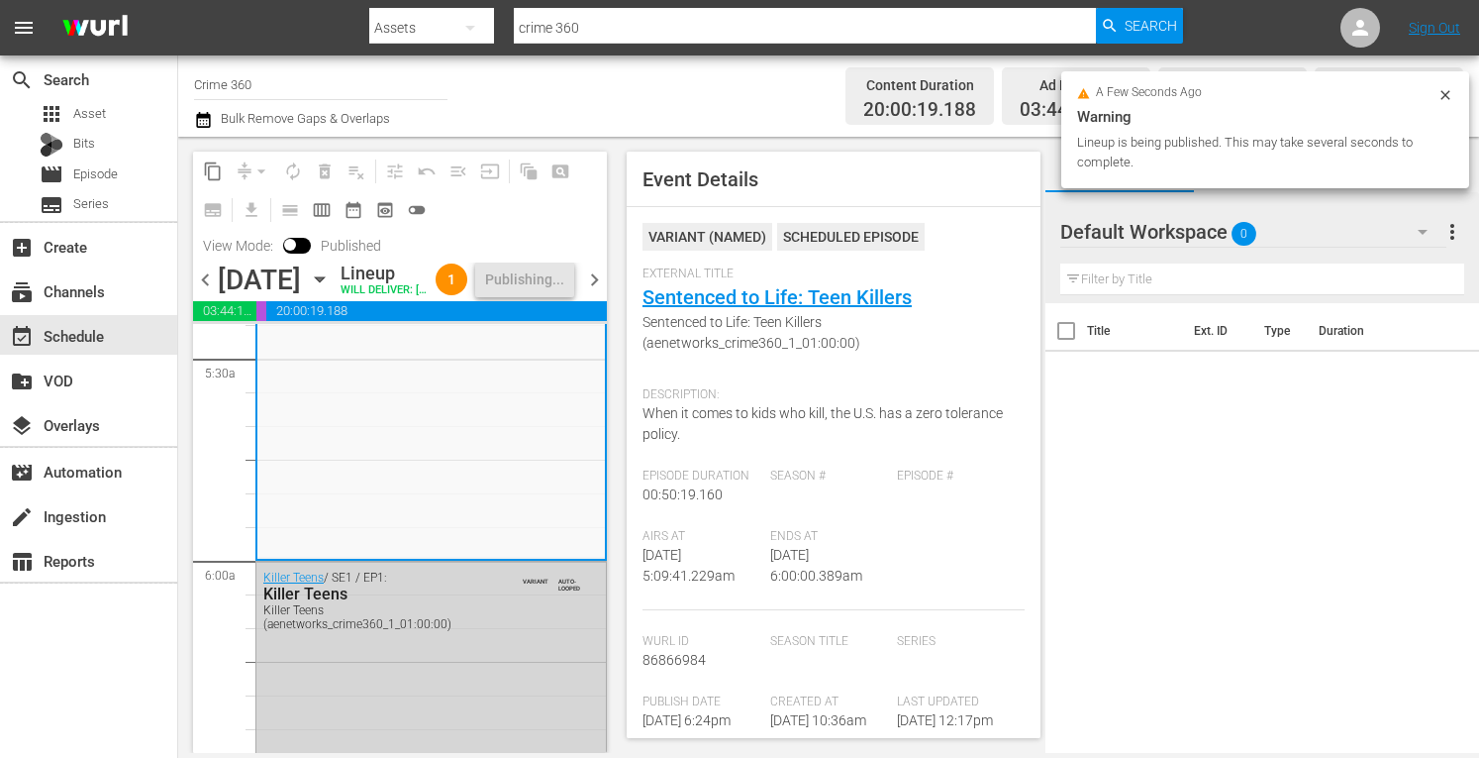
click at [588, 292] on span "chevron_right" at bounding box center [594, 279] width 25 height 25
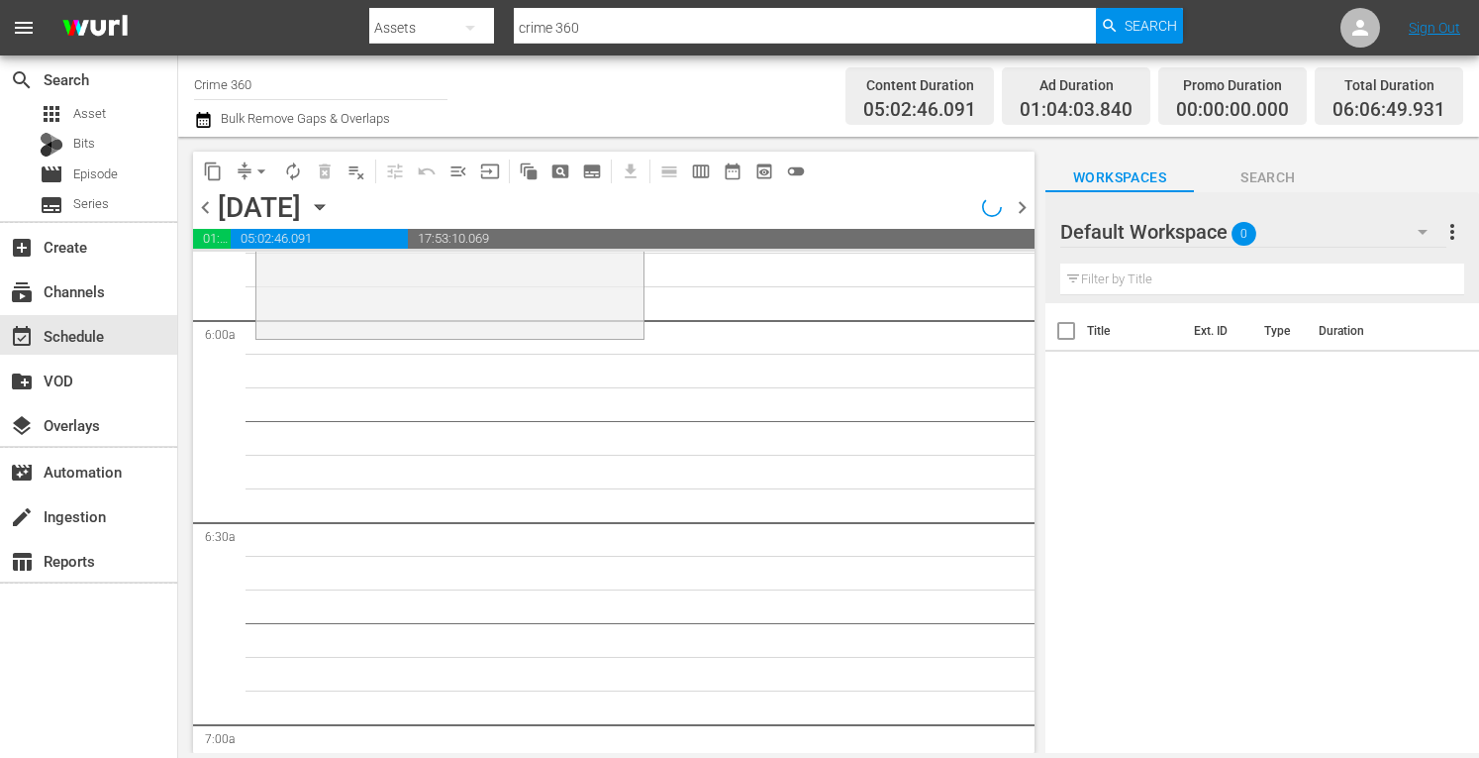
scroll to position [2221, 0]
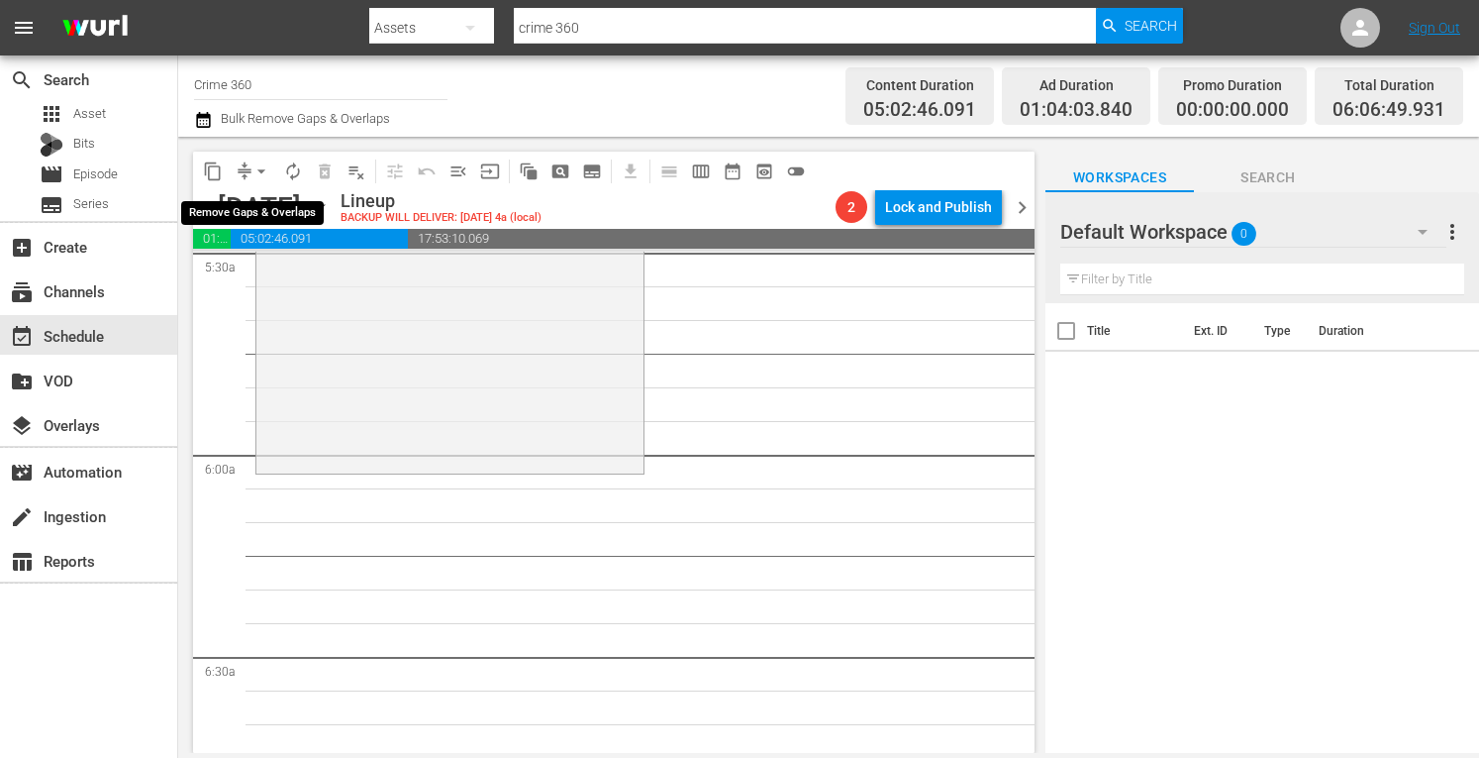
click at [265, 170] on span "arrow_drop_down" at bounding box center [262, 171] width 20 height 20
click at [213, 209] on li "Align to Midnight" at bounding box center [261, 211] width 163 height 33
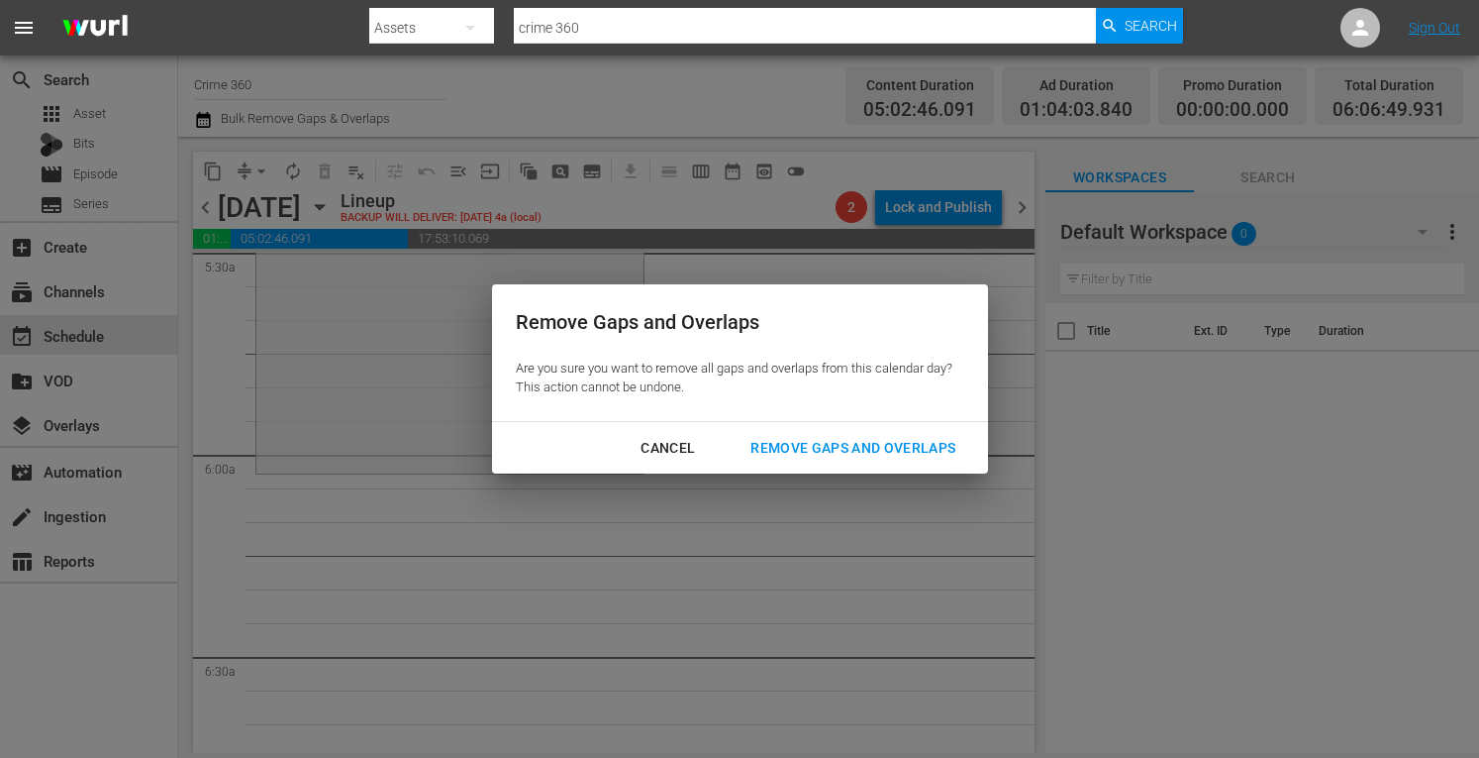
click at [809, 430] on button "Remove Gaps and Overlaps" at bounding box center [853, 448] width 253 height 37
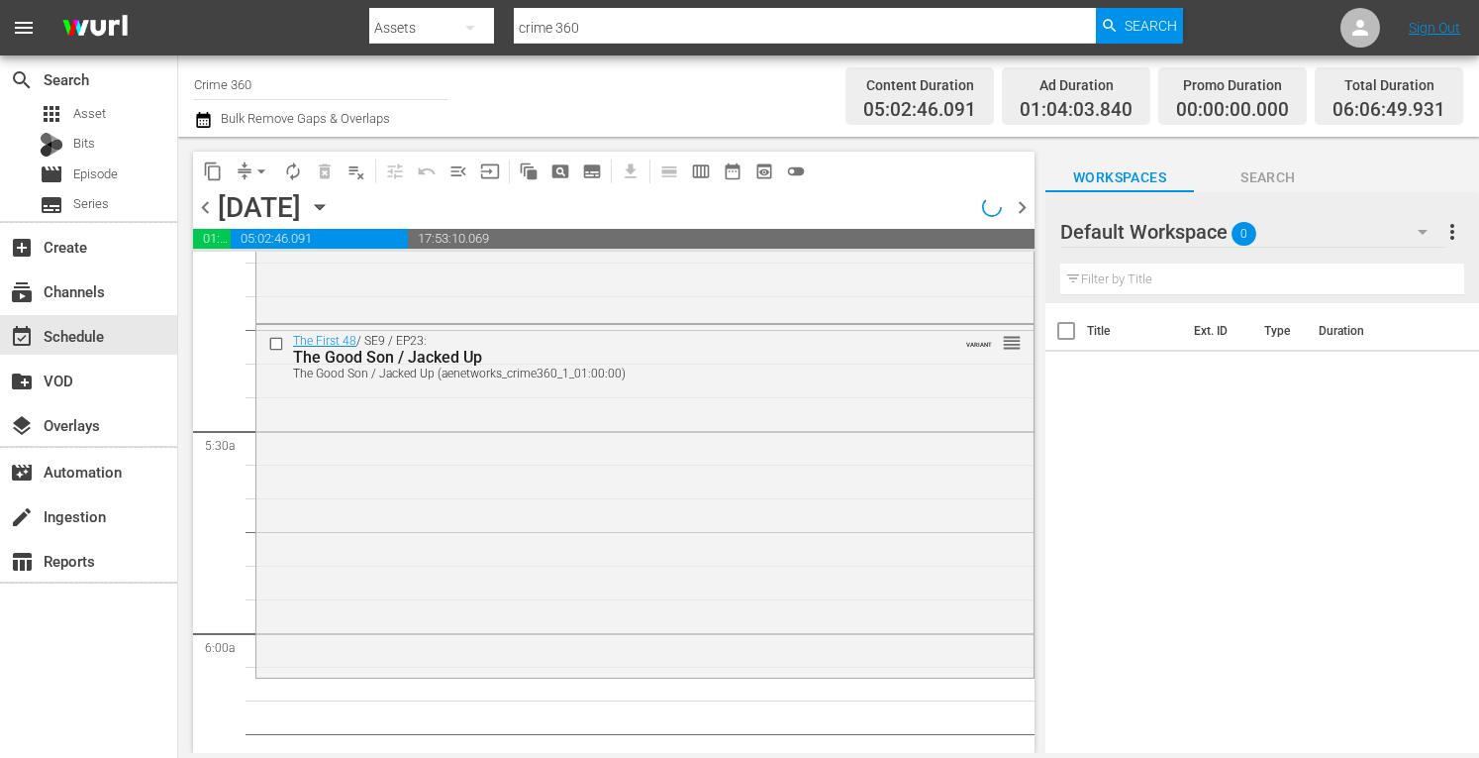
scroll to position [2056, 0]
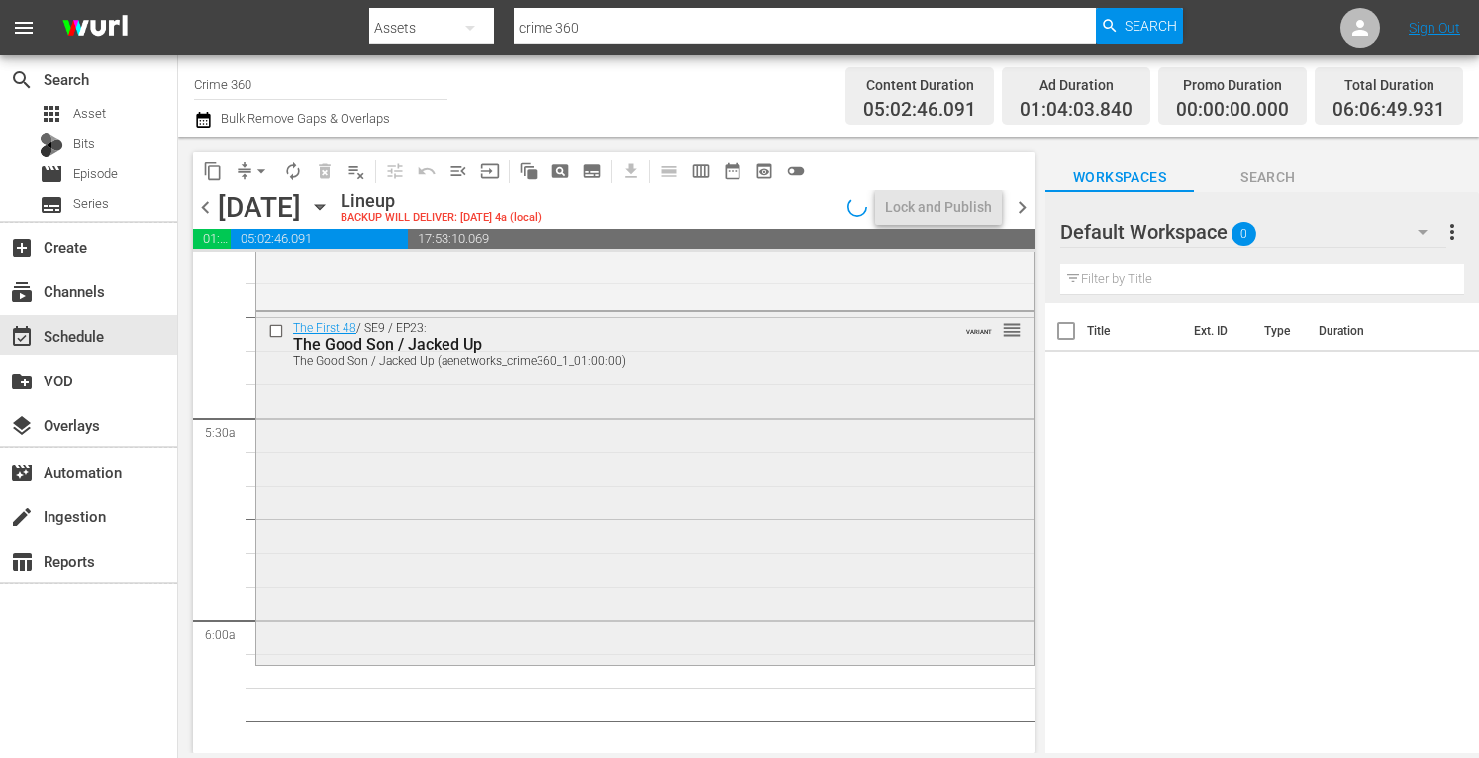
click at [537, 521] on div "The First 48 / SE9 / EP23: The Good Son / Jacked Up The Good Son / Jacked Up (a…" at bounding box center [644, 487] width 777 height 350
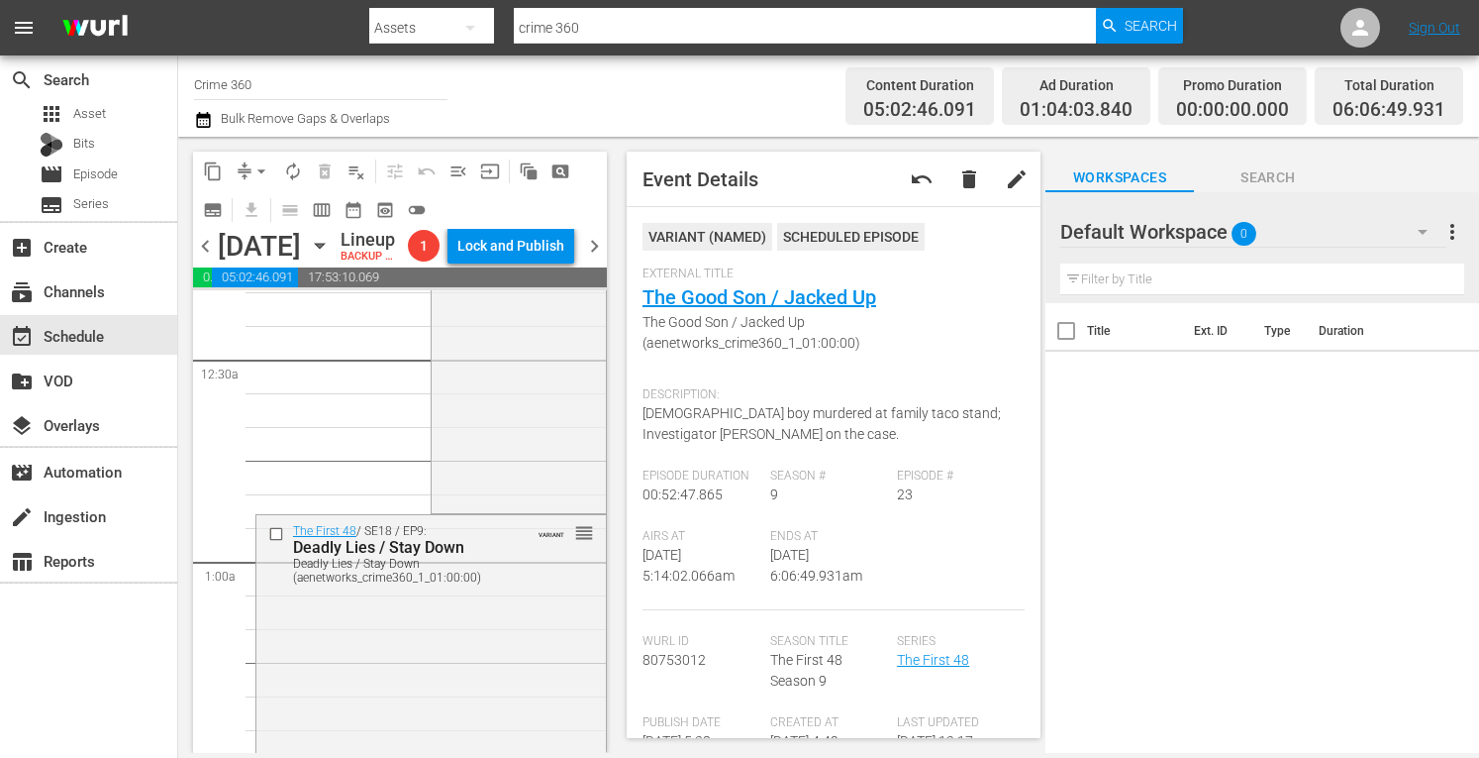
scroll to position [0, 0]
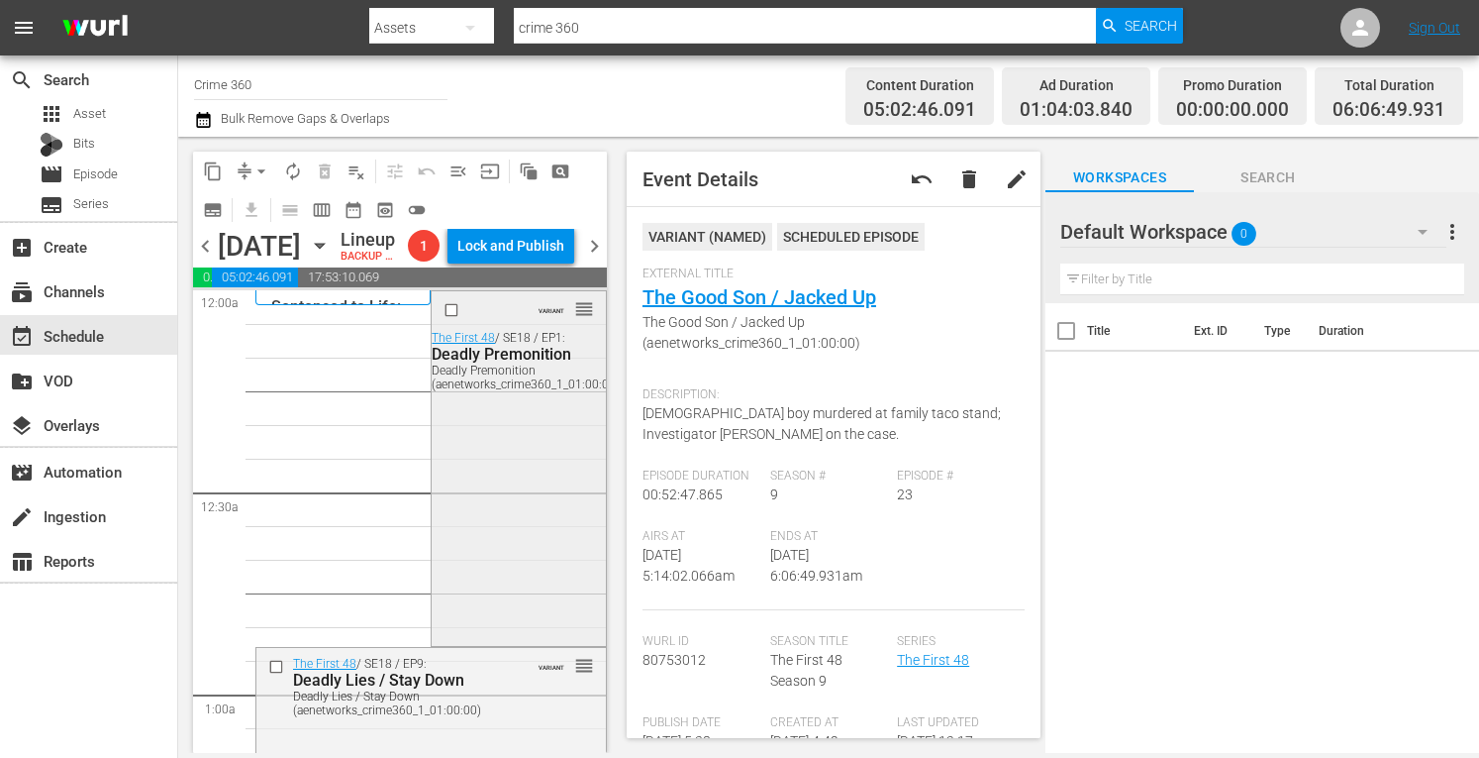
click at [499, 456] on div "VARIANT reorder The First 48 / SE18 / EP1: Deadly Premonition Deadly Premonitio…" at bounding box center [518, 466] width 173 height 351
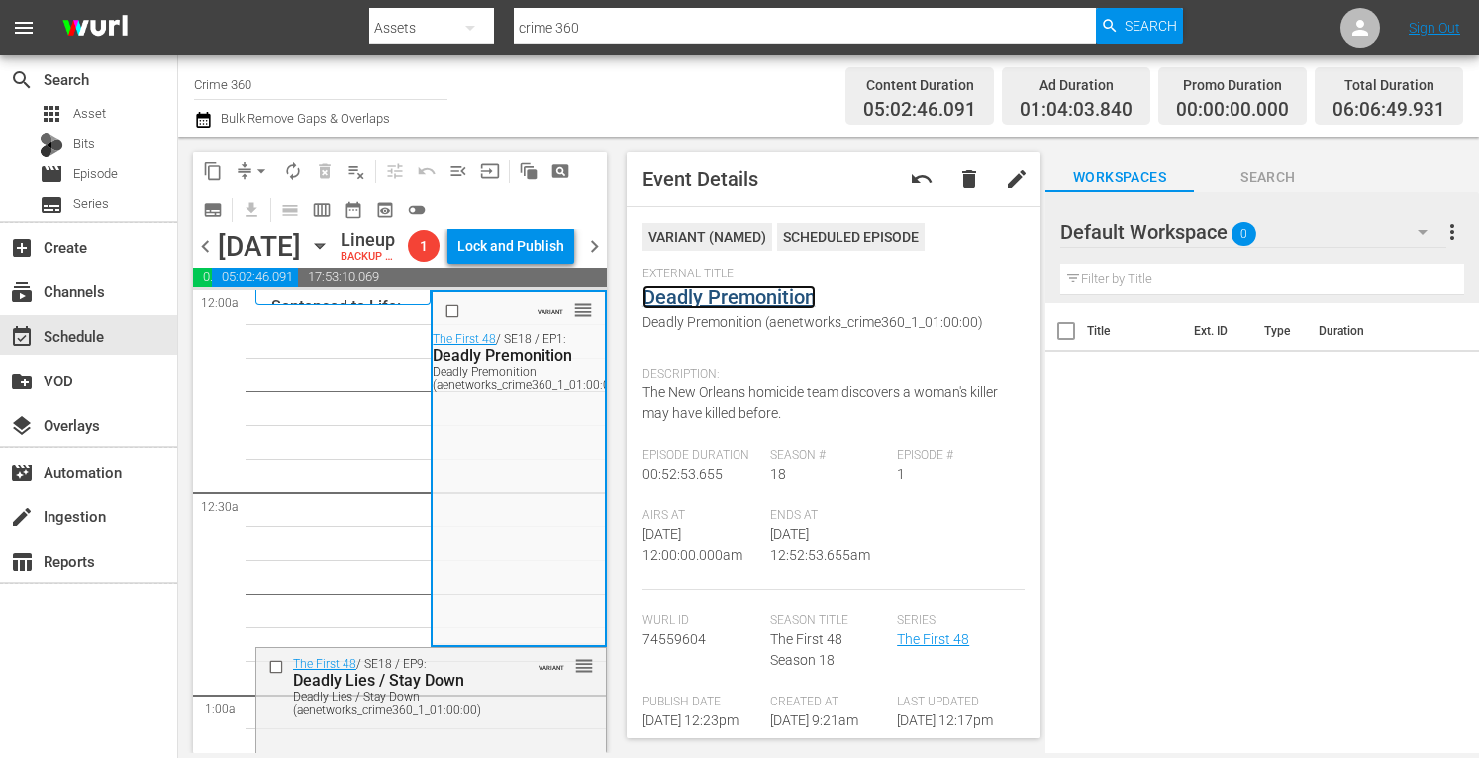
click at [697, 297] on link "Deadly Premonition" at bounding box center [729, 297] width 173 height 24
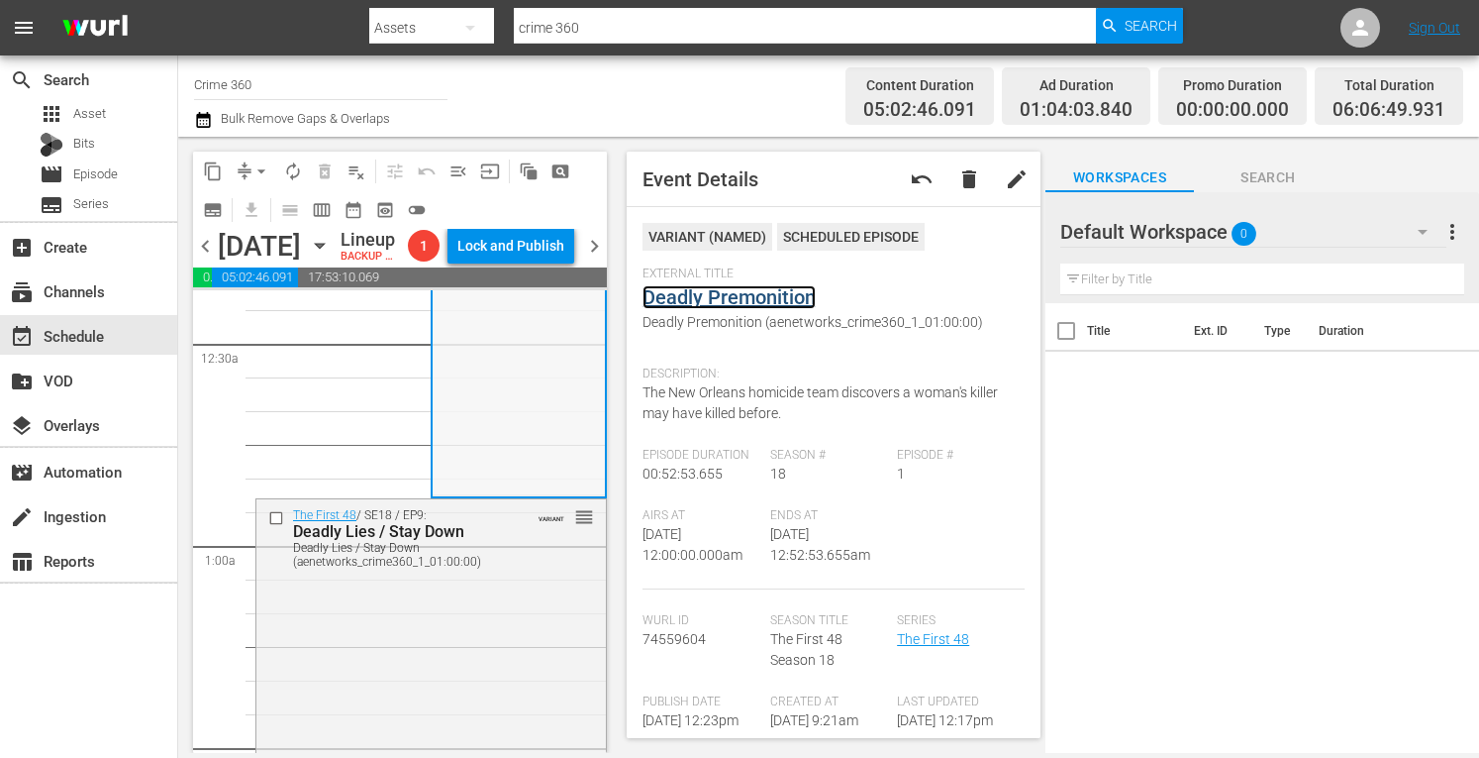
scroll to position [180, 0]
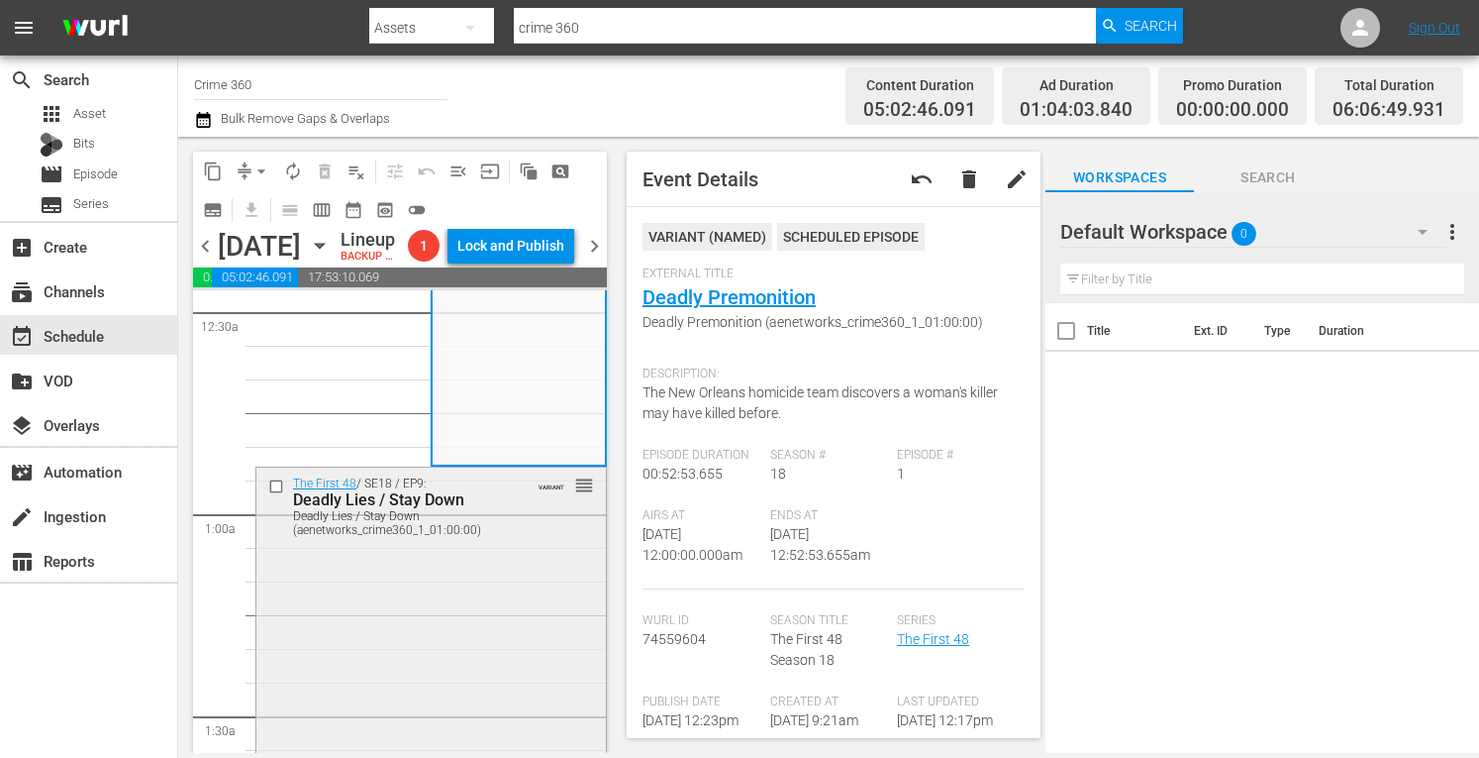
click at [430, 633] on div "The First 48 / SE18 / EP9: Deadly Lies / Stay Down Deadly Lies / Stay Down (aen…" at bounding box center [431, 642] width 350 height 350
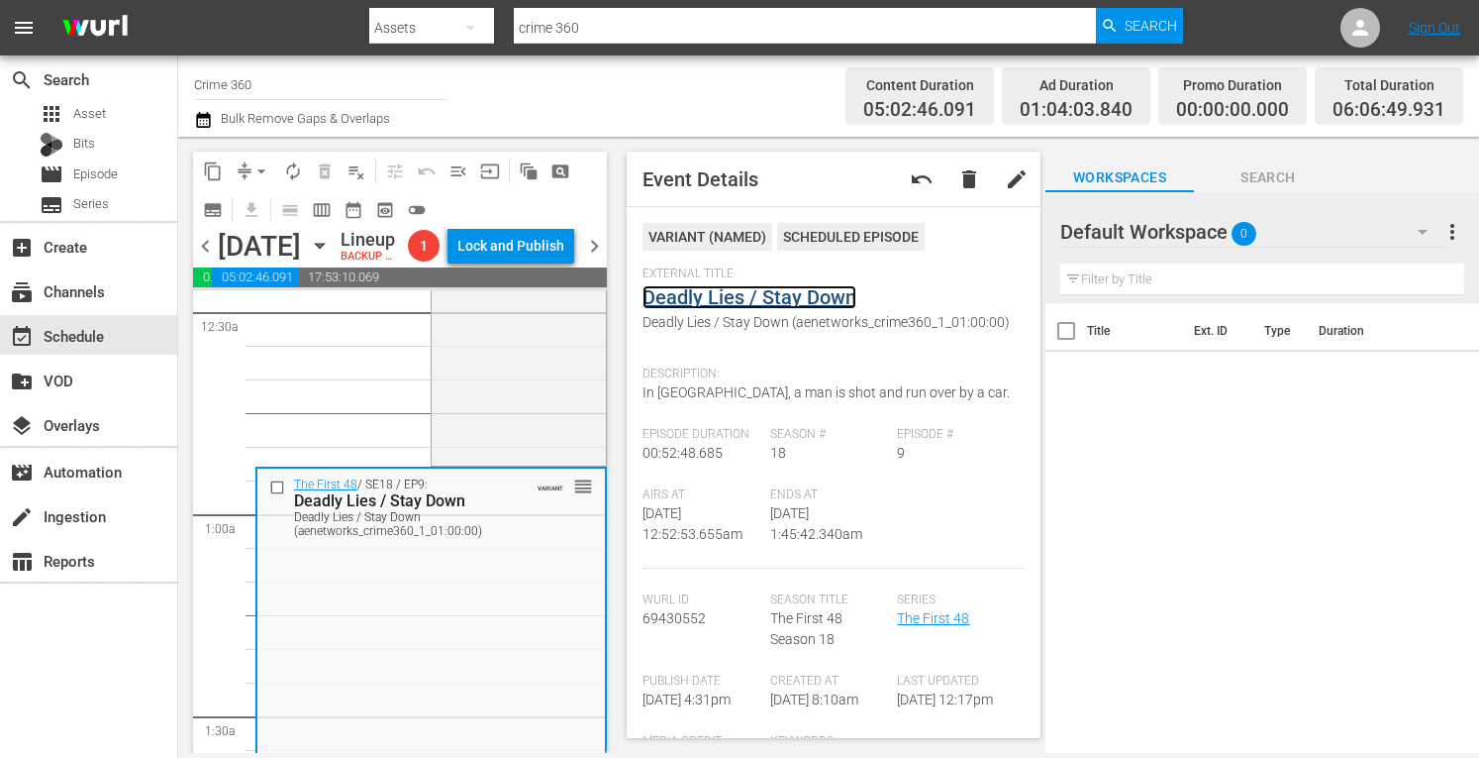
click at [794, 296] on link "Deadly Lies / Stay Down" at bounding box center [750, 297] width 214 height 24
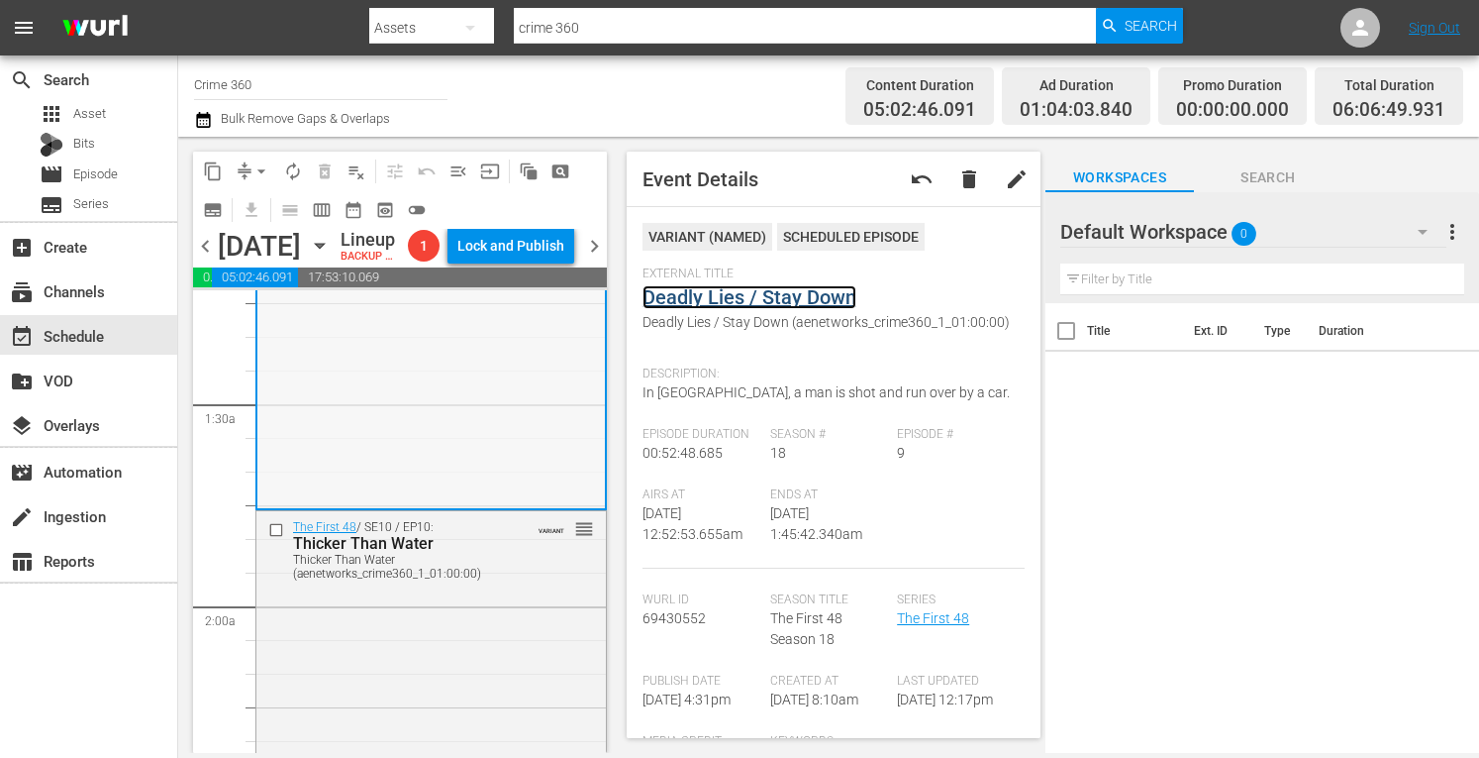
scroll to position [511, 0]
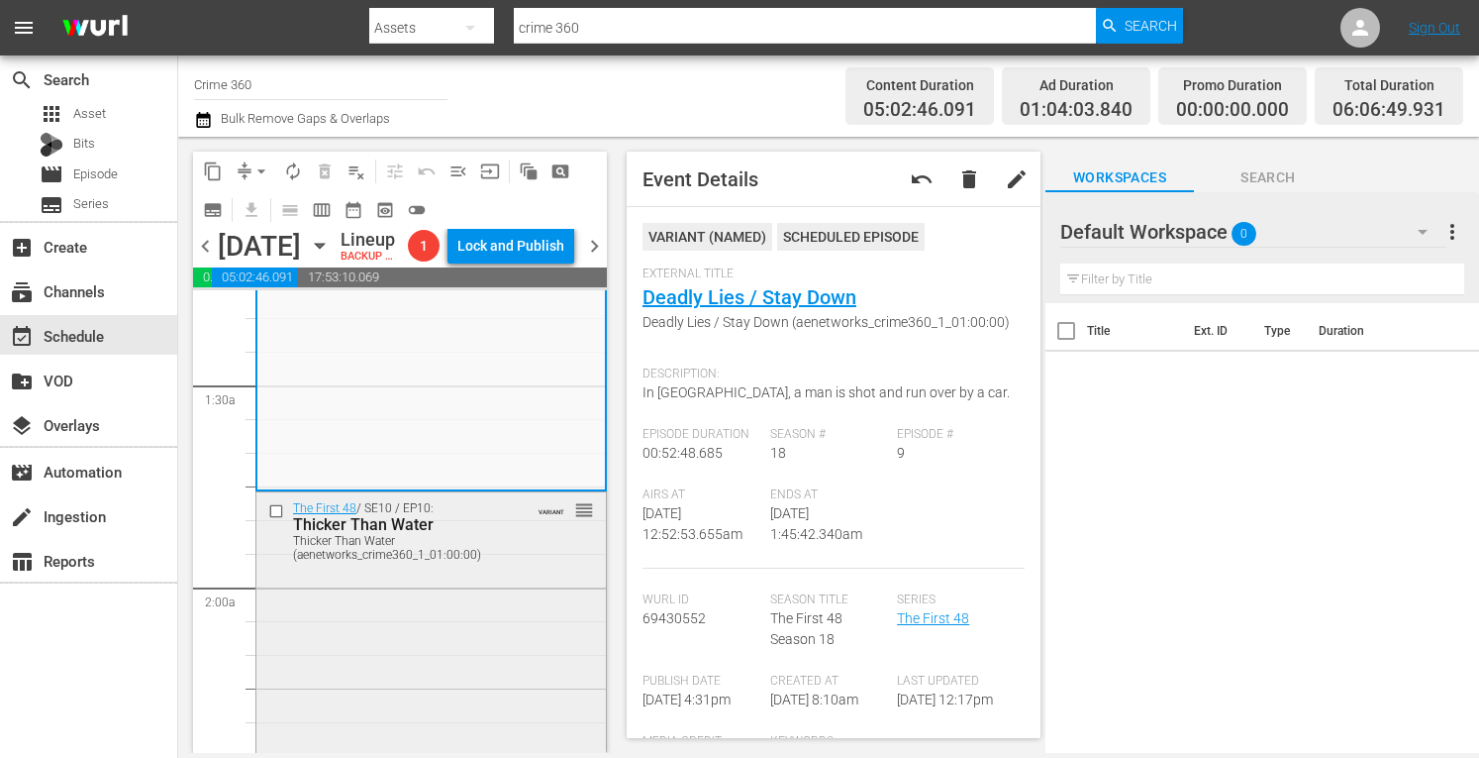
click at [427, 622] on div "The First 48 / SE10 / EP10: Thicker Than Water Thicker Than Water (aenetworks_c…" at bounding box center [431, 663] width 350 height 343
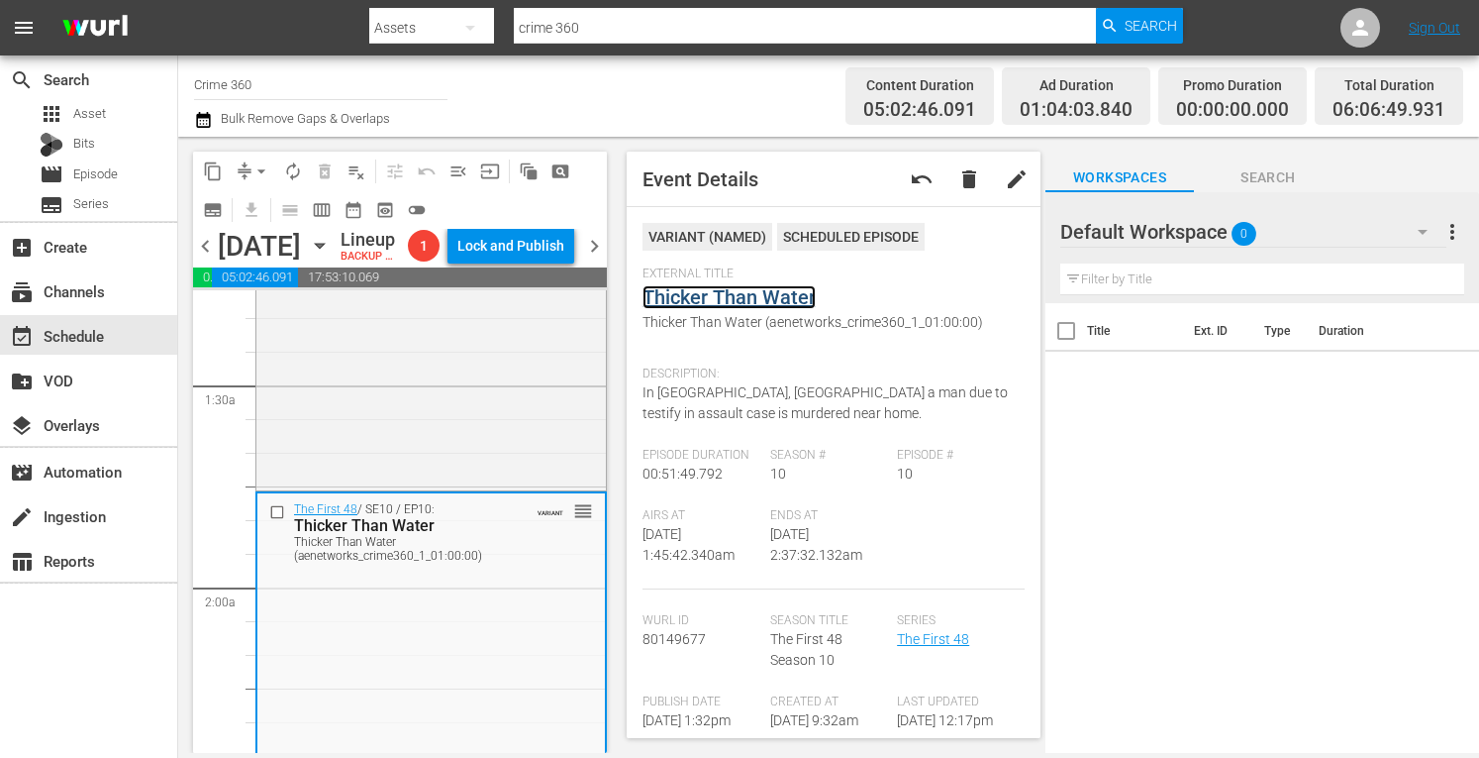
click at [738, 296] on link "Thicker Than Water" at bounding box center [729, 297] width 173 height 24
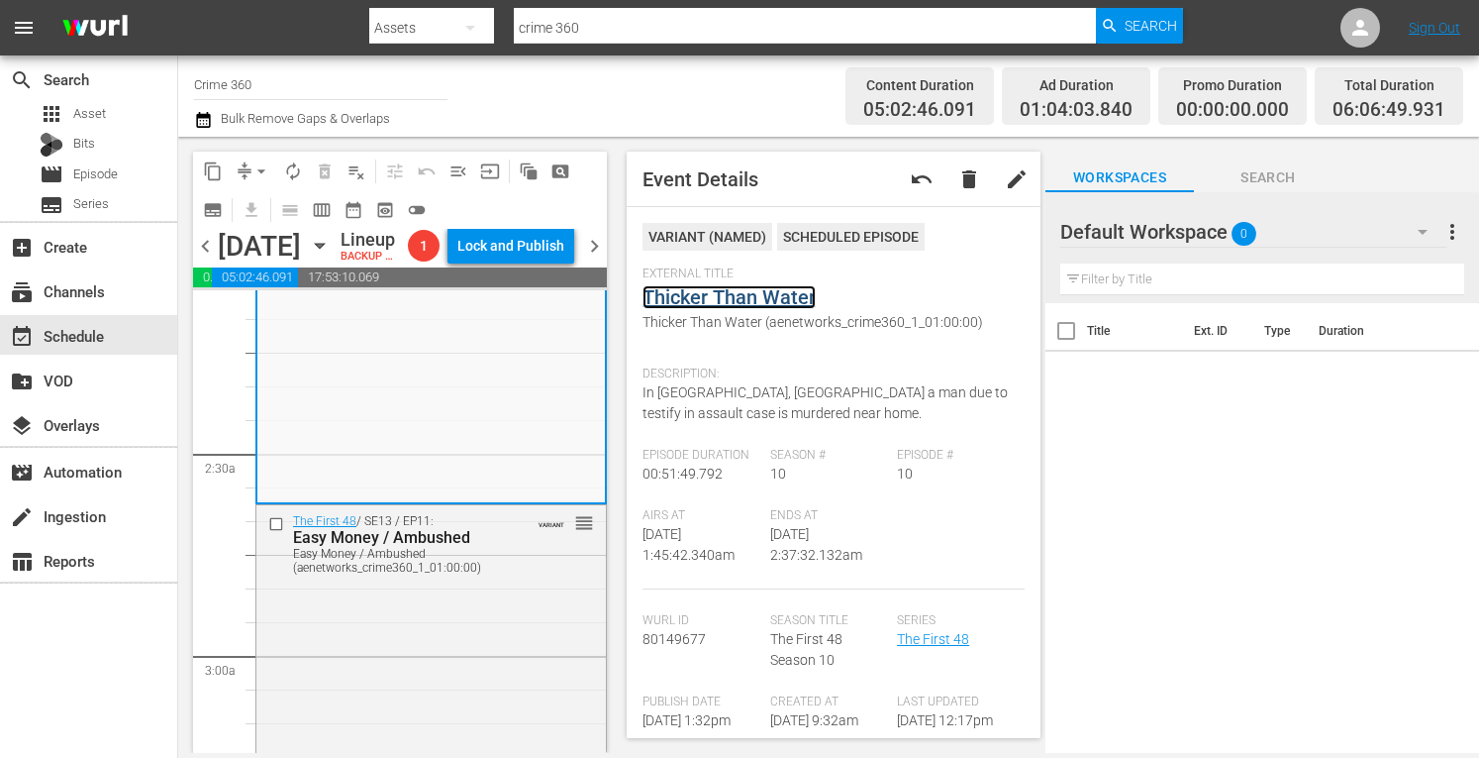
scroll to position [869, 0]
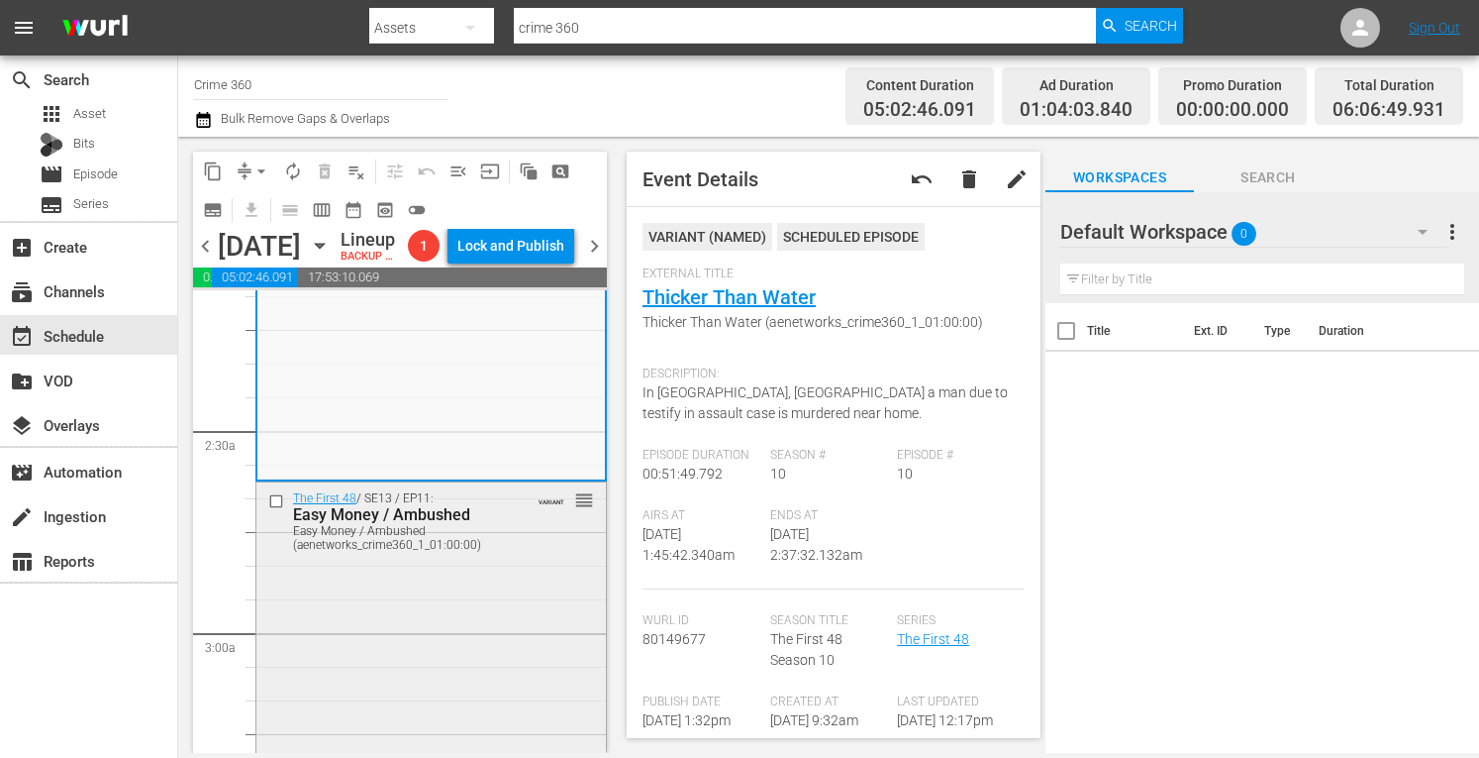
click at [388, 616] on div "The First 48 / SE13 / EP11: Easy Money / Ambushed Easy Money / Ambushed (aenetw…" at bounding box center [431, 650] width 350 height 336
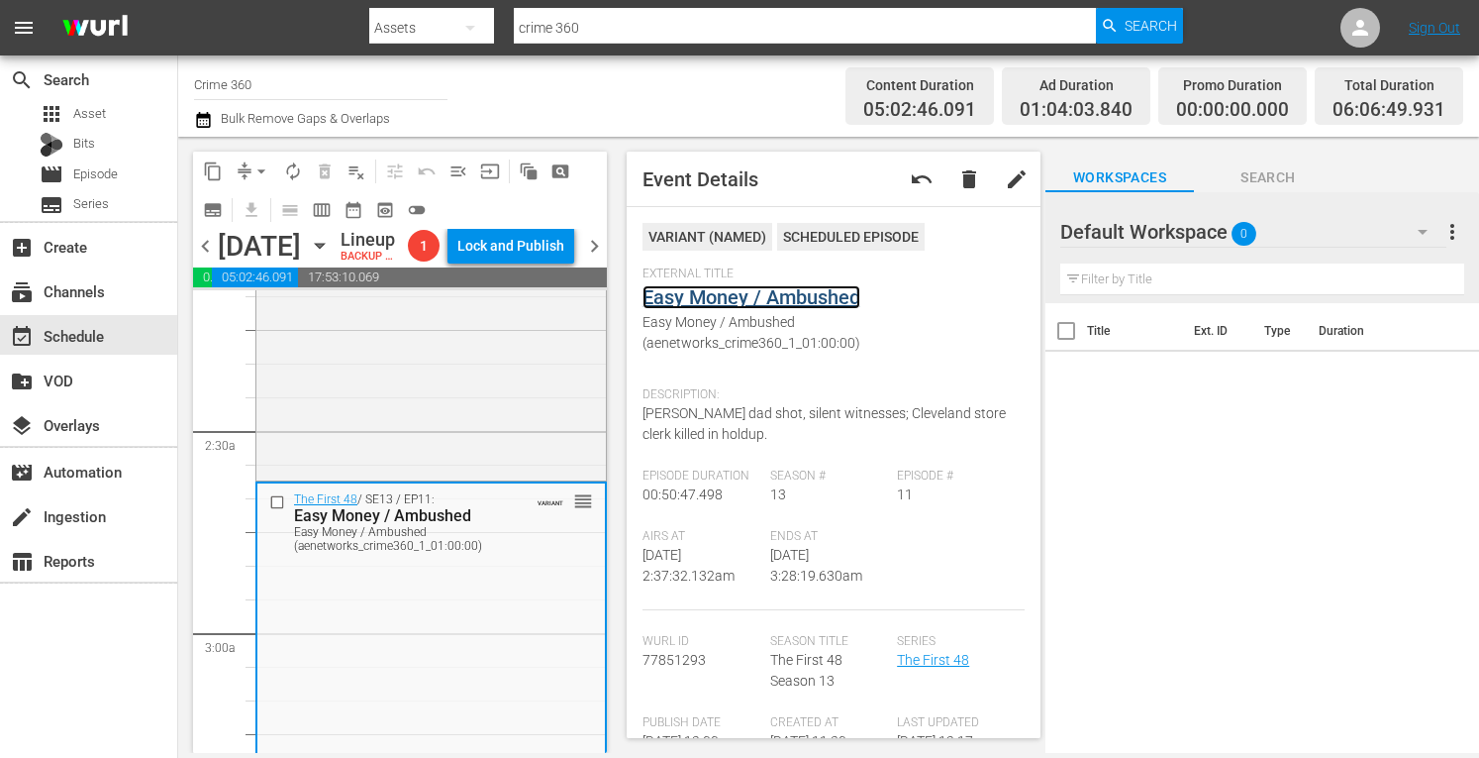
click at [705, 297] on link "Easy Money / Ambushed" at bounding box center [752, 297] width 218 height 24
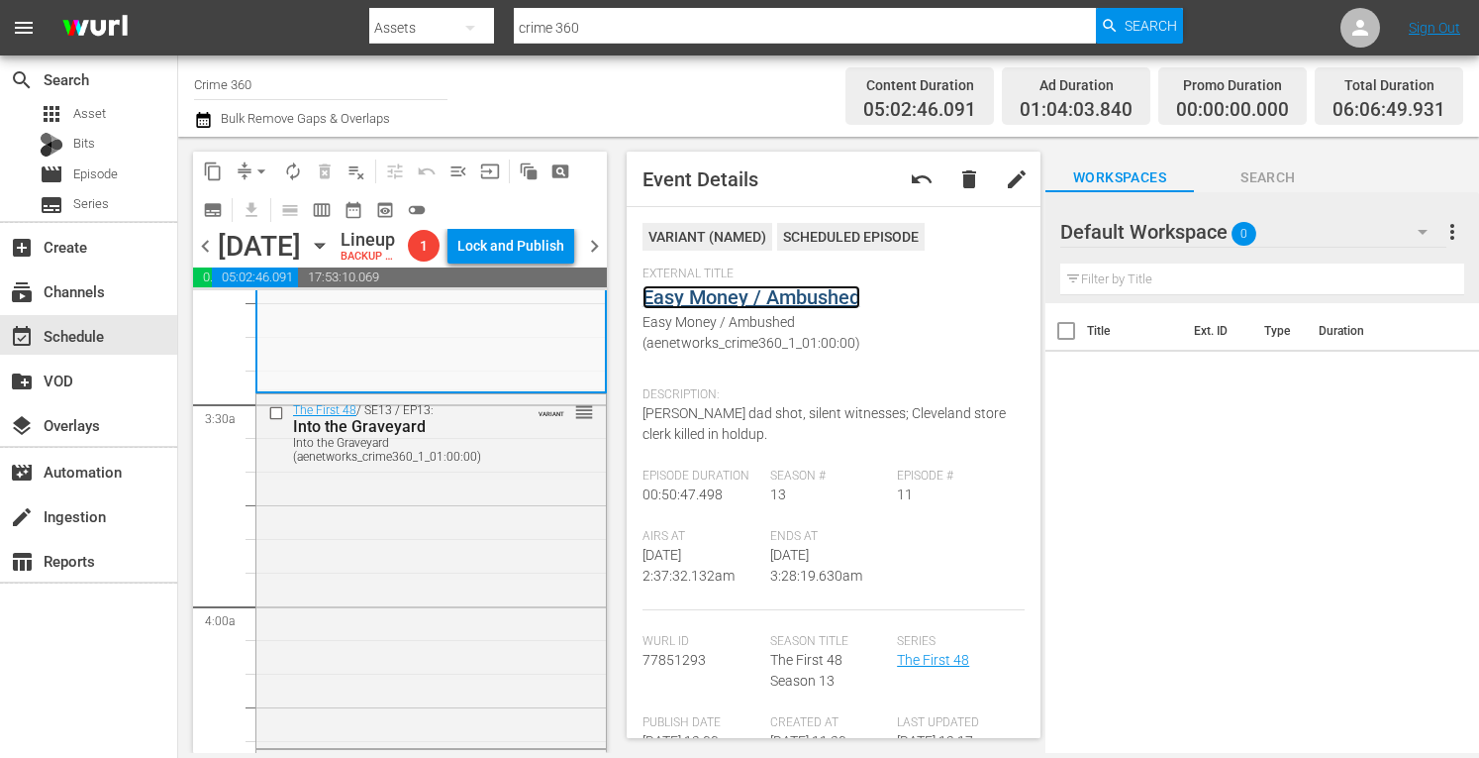
scroll to position [1351, 0]
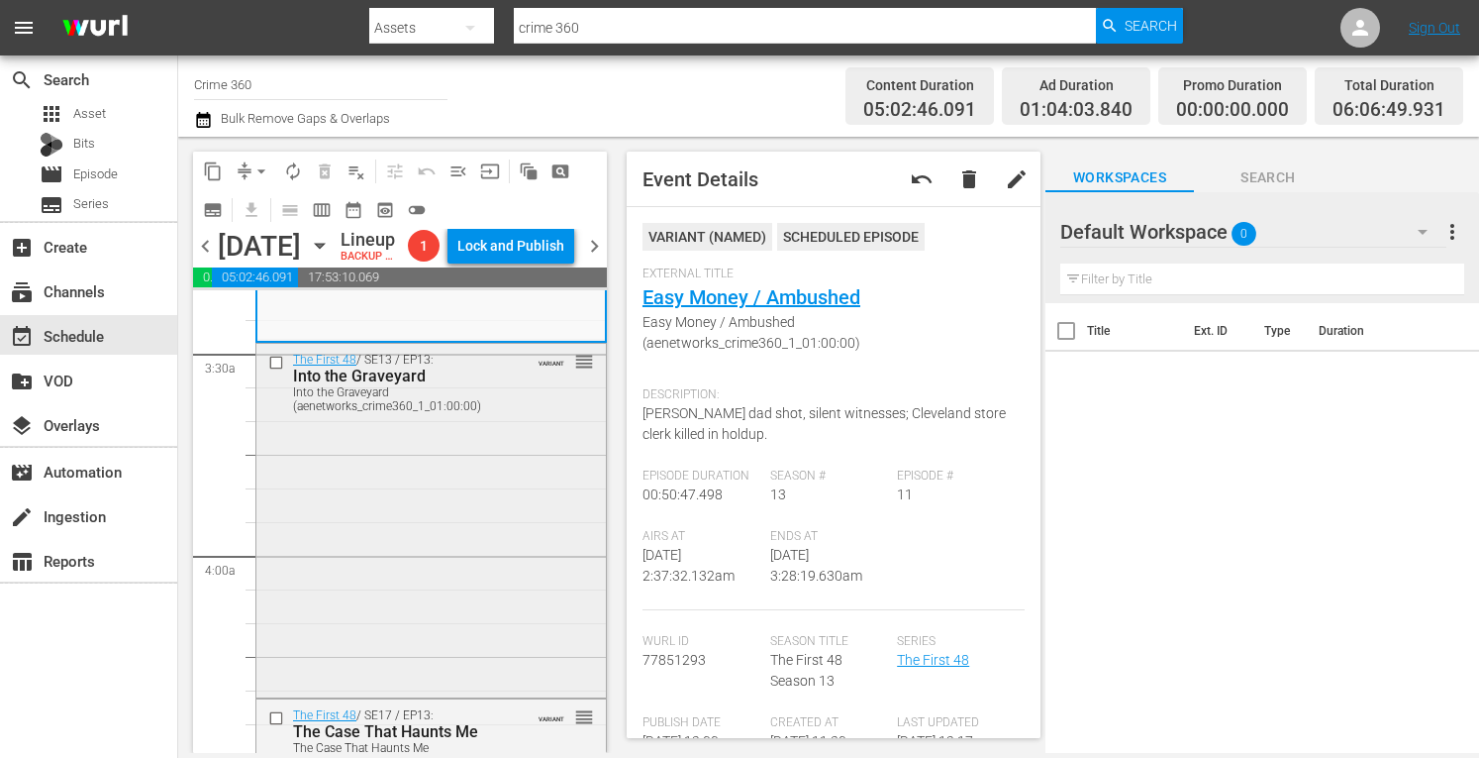
click at [445, 518] on div "The First 48 / SE13 / EP13: Into the Graveyard Into the Graveyard (aenetworks_c…" at bounding box center [431, 519] width 350 height 351
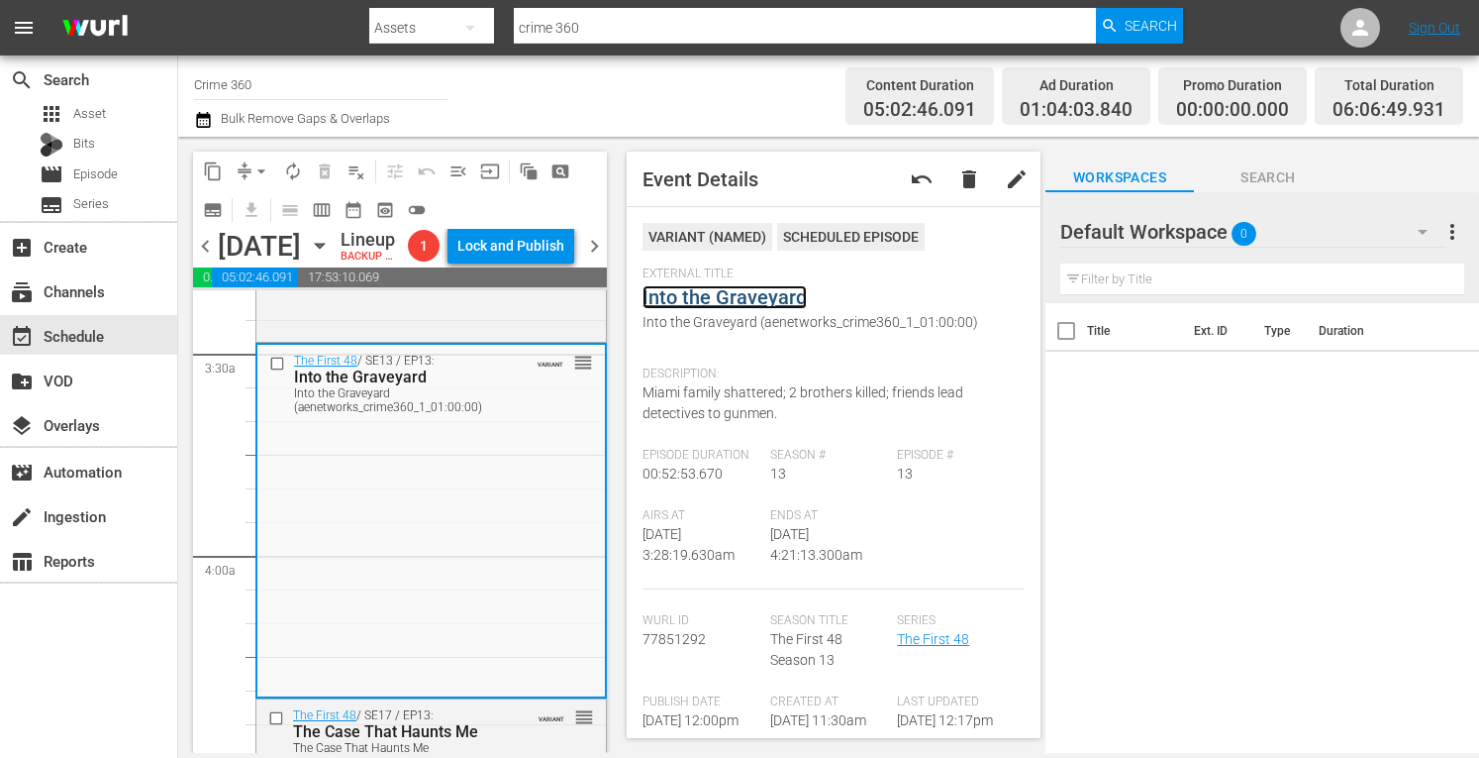
click at [700, 289] on link "Into the Graveyard" at bounding box center [725, 297] width 164 height 24
click at [256, 169] on span "arrow_drop_down" at bounding box center [262, 171] width 20 height 20
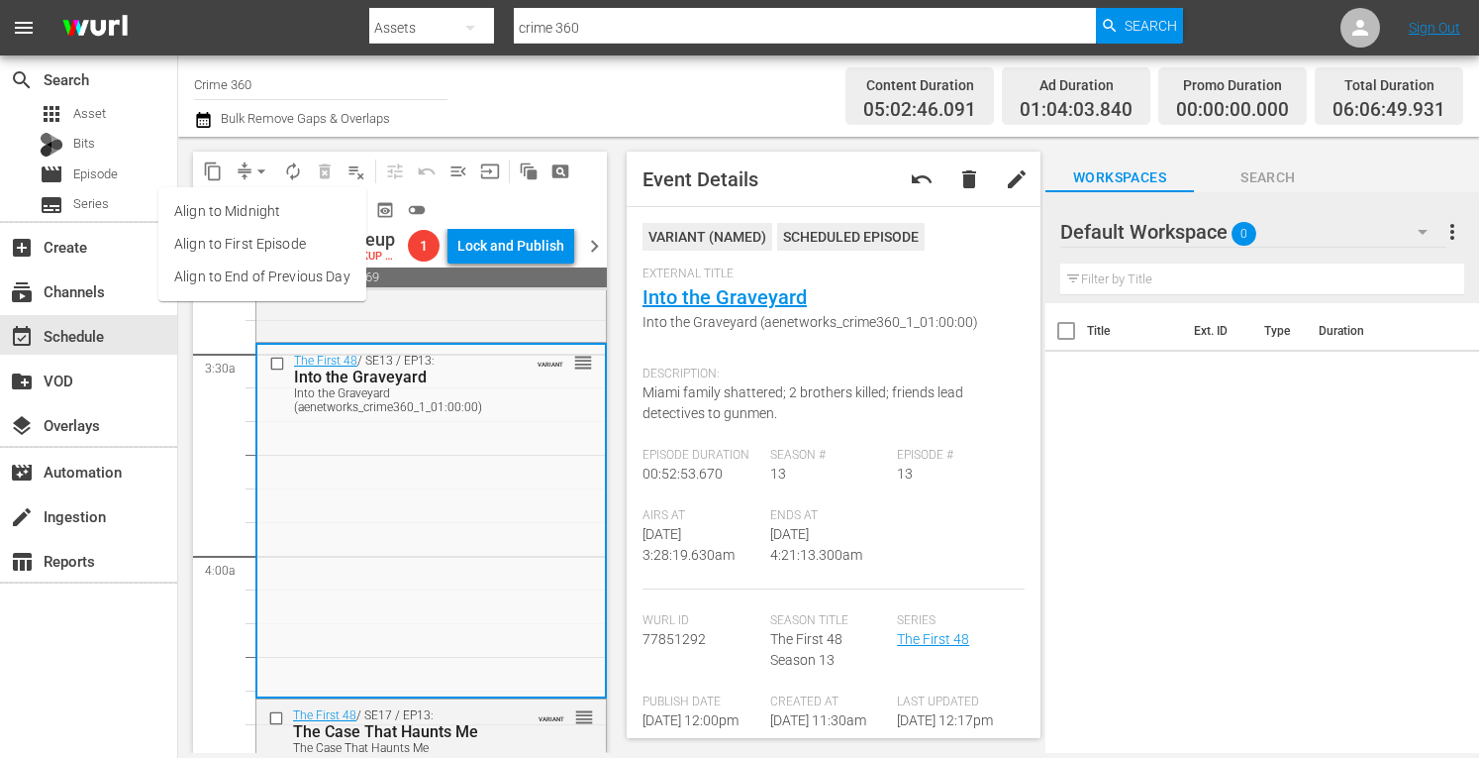
click at [210, 208] on li "Align to Midnight" at bounding box center [262, 211] width 208 height 33
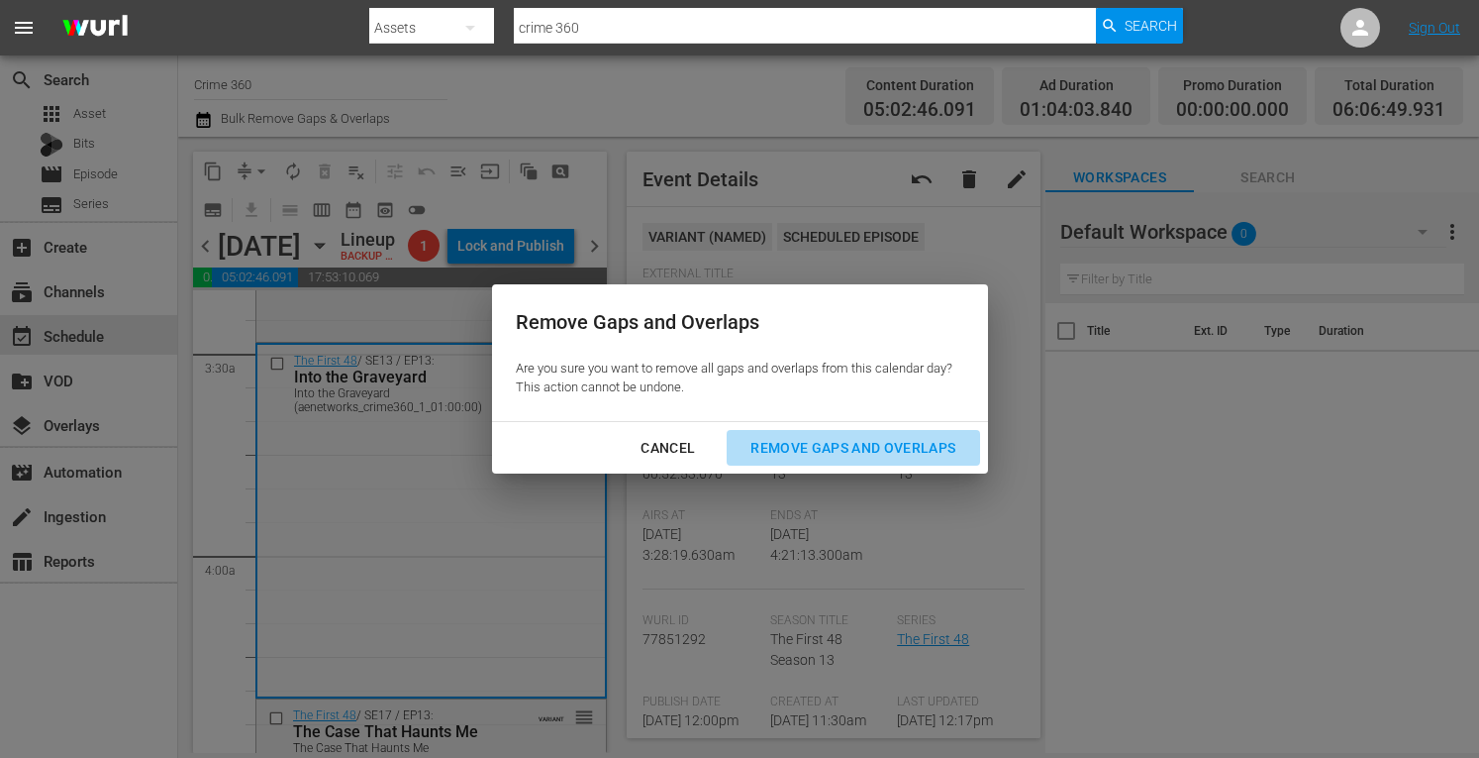
click at [762, 451] on div "Remove Gaps and Overlaps" at bounding box center [853, 448] width 237 height 25
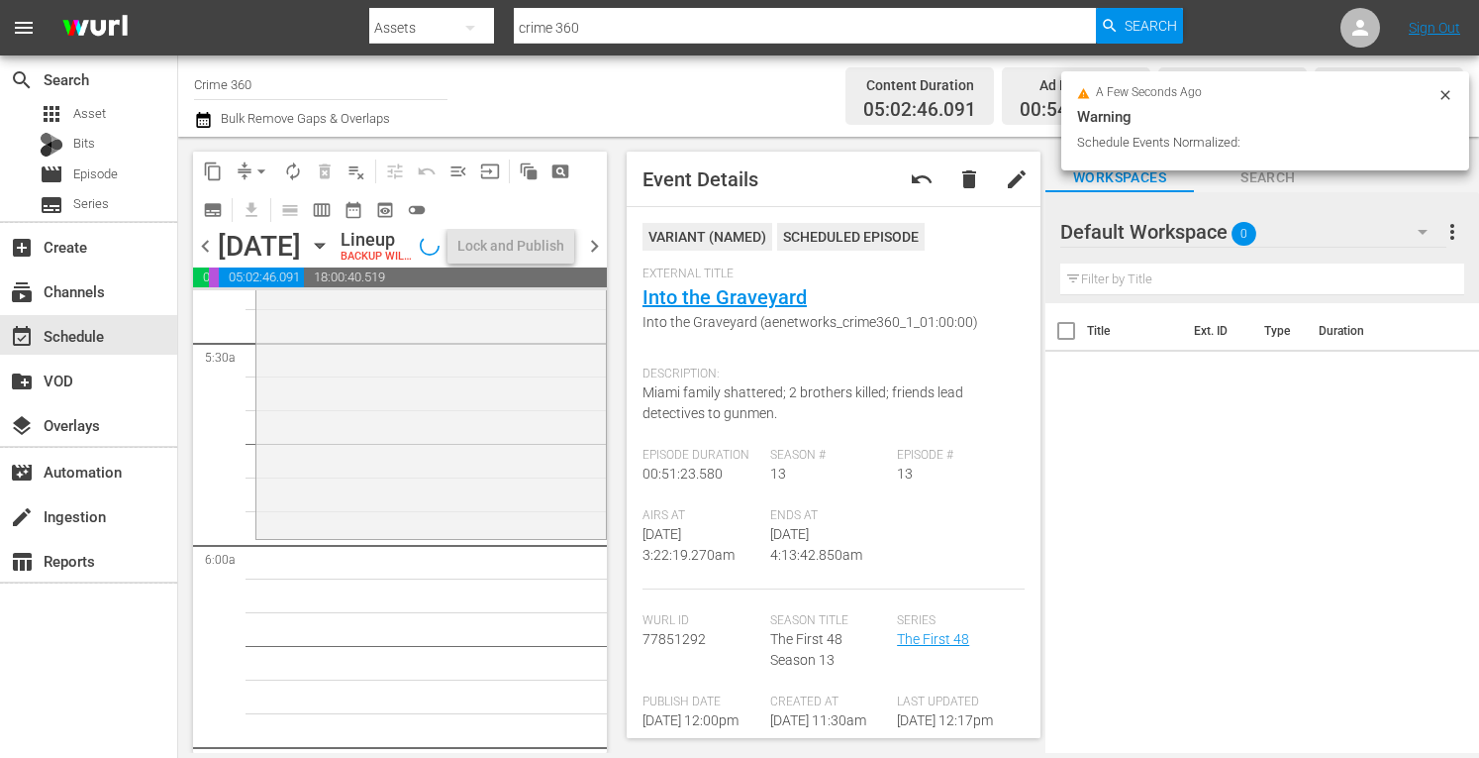
scroll to position [2081, 0]
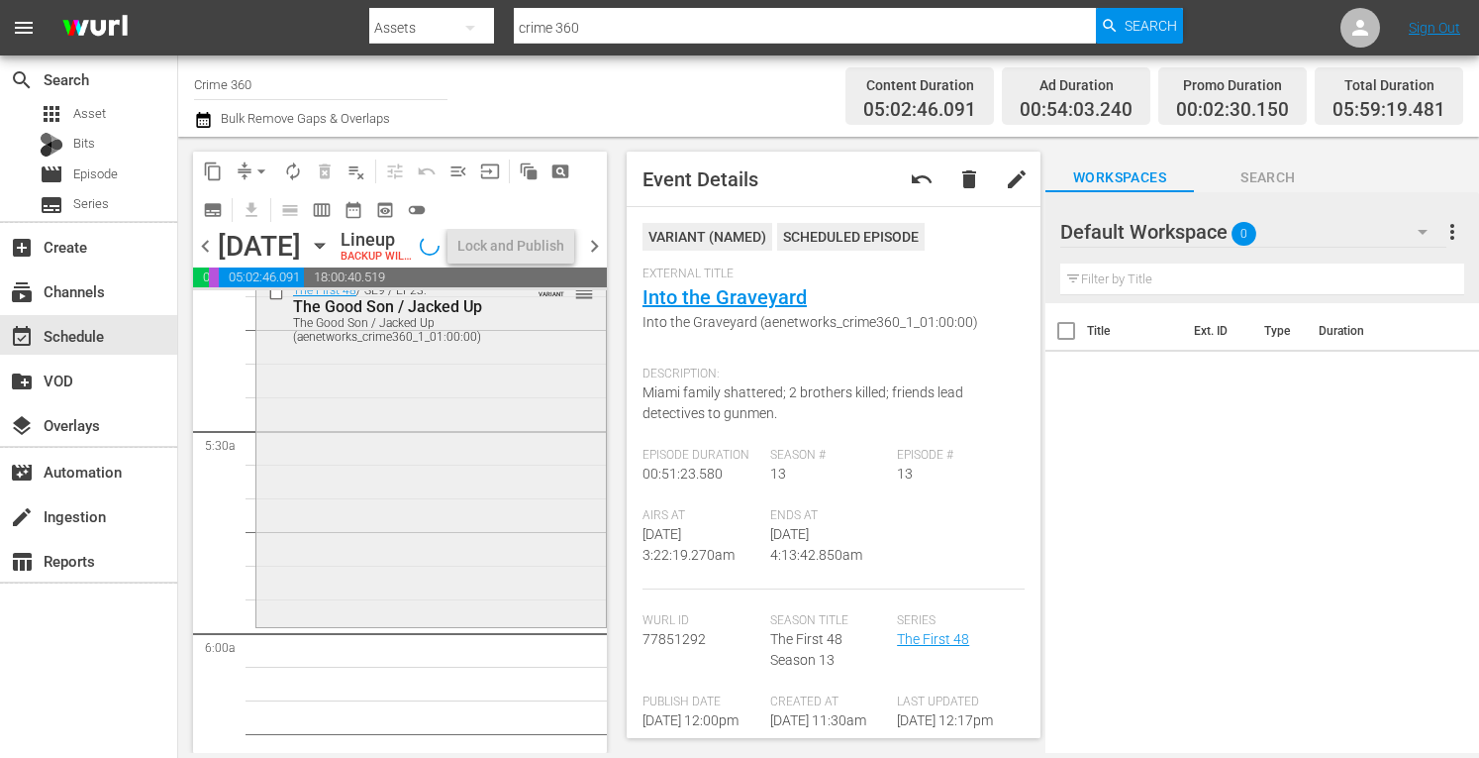
click at [347, 488] on div "The First 48 / SE9 / EP23: The Good Son / Jacked Up The Good Son / Jacked Up (a…" at bounding box center [431, 449] width 350 height 350
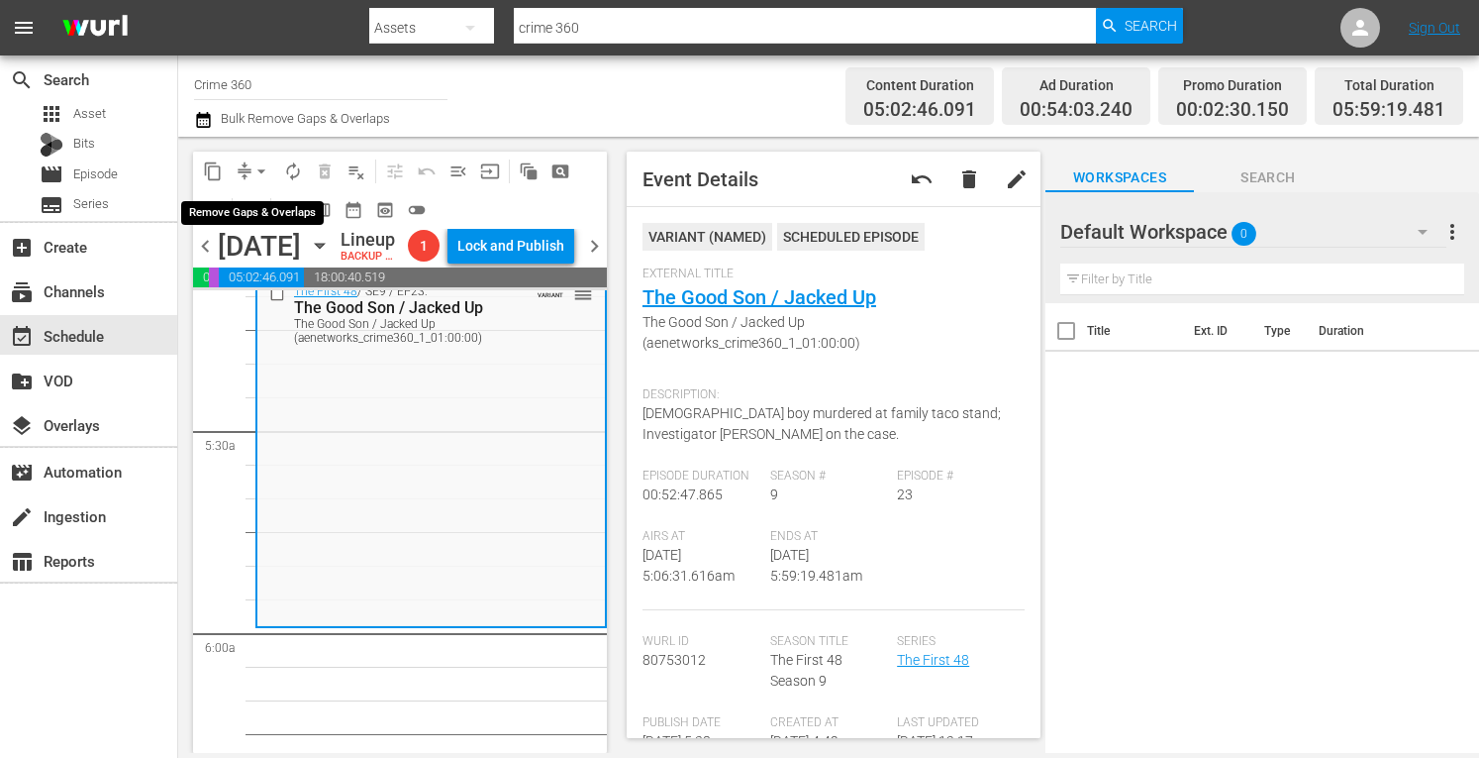
click at [266, 170] on span "arrow_drop_down" at bounding box center [262, 171] width 20 height 20
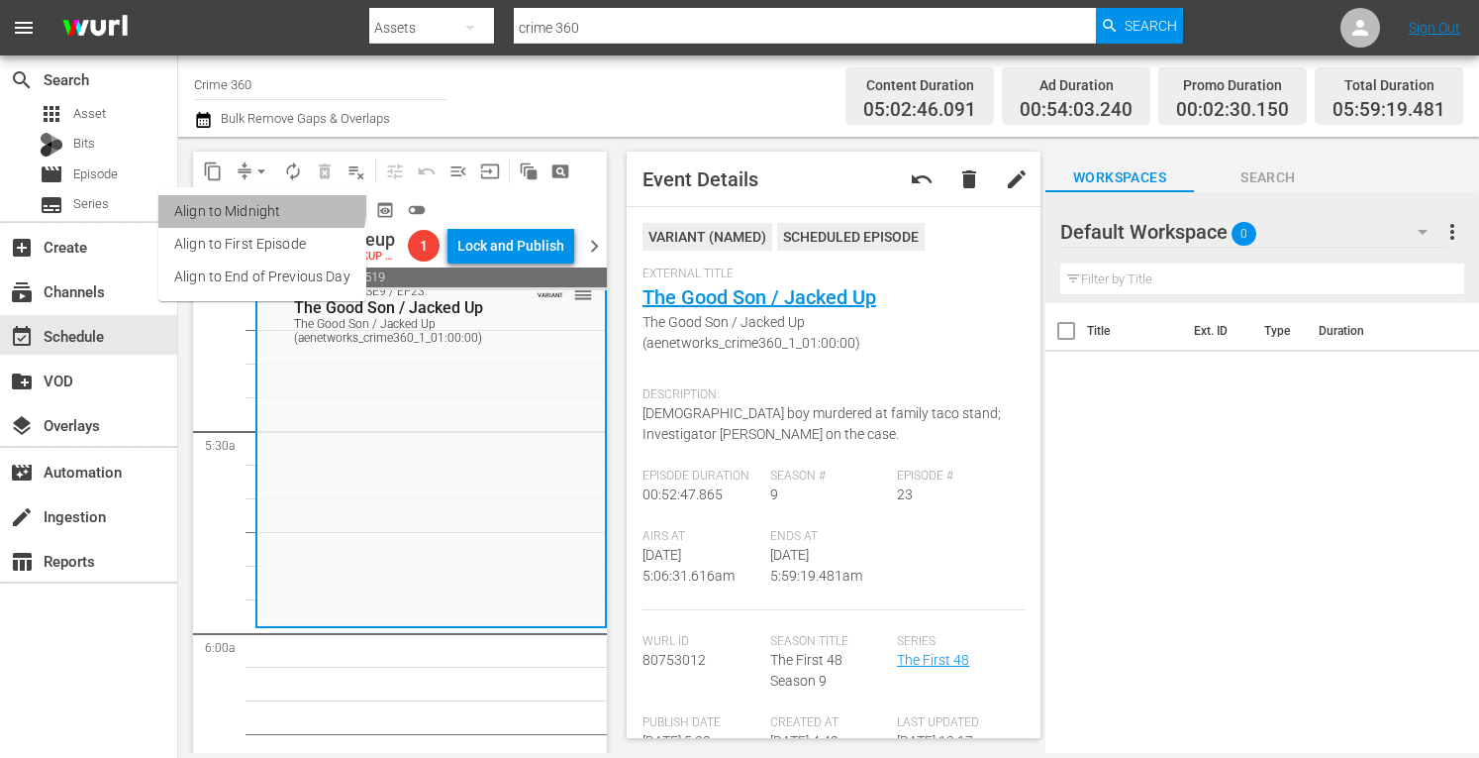
click at [224, 199] on li "Align to Midnight" at bounding box center [262, 211] width 208 height 33
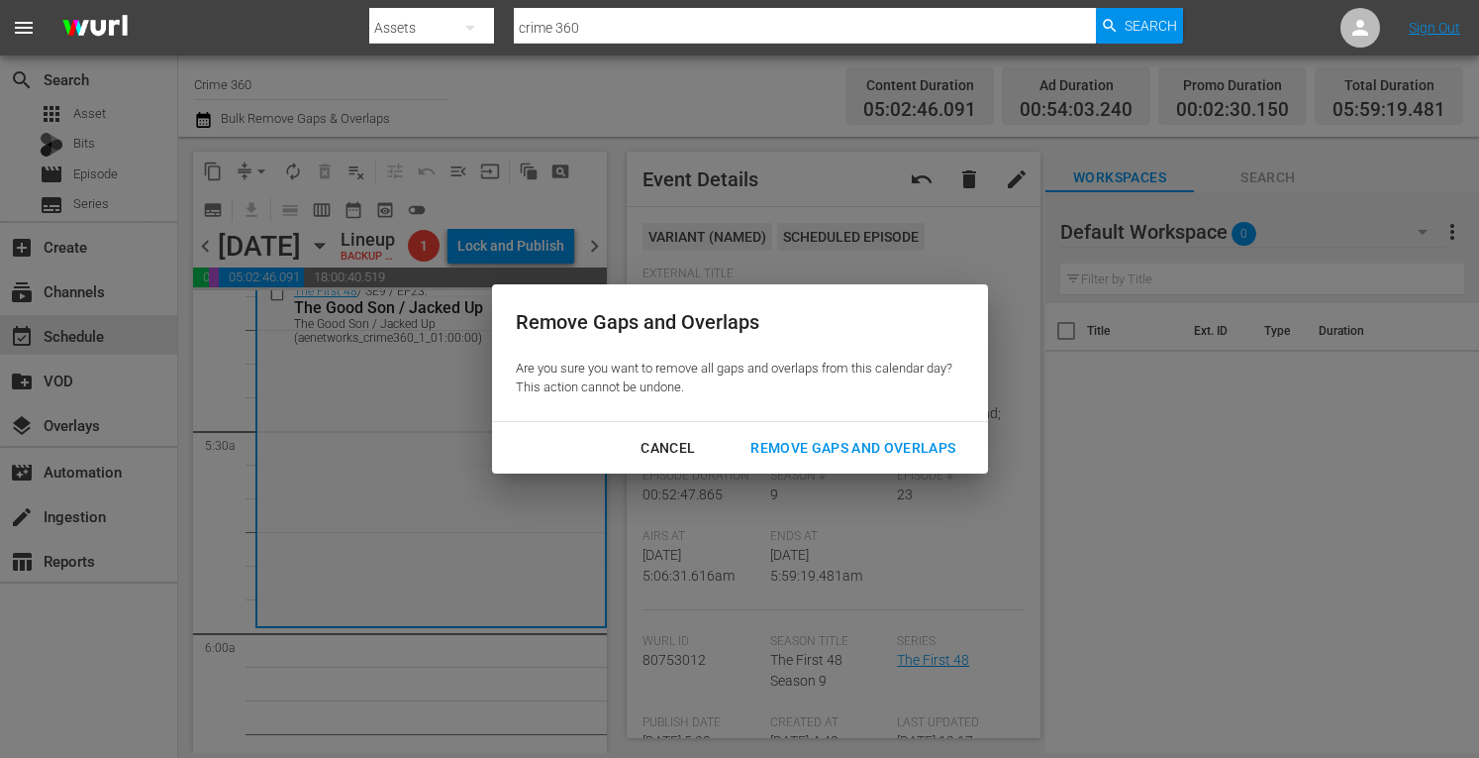
click at [838, 445] on div "Remove Gaps and Overlaps" at bounding box center [853, 448] width 237 height 25
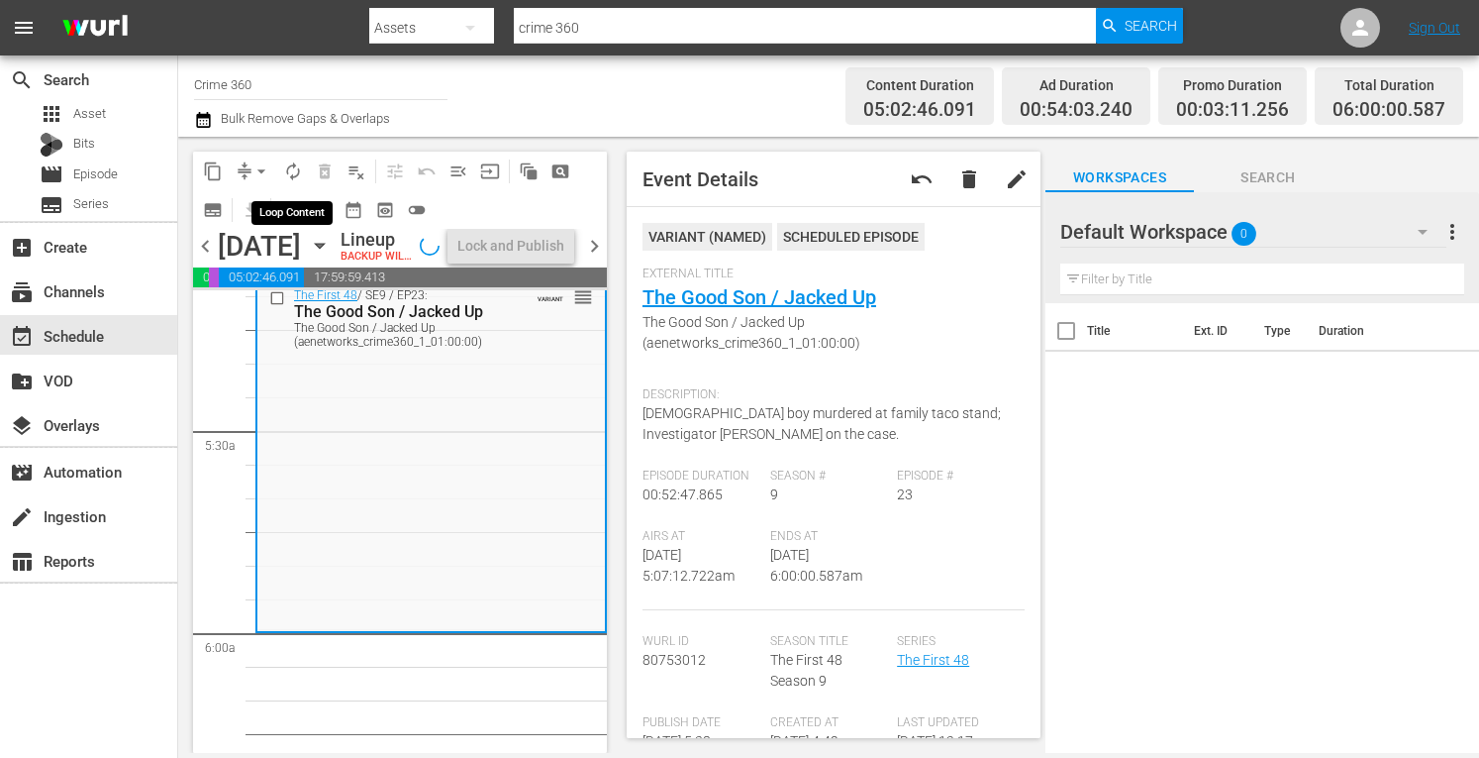
click at [298, 183] on button "autorenew_outlined" at bounding box center [293, 171] width 32 height 32
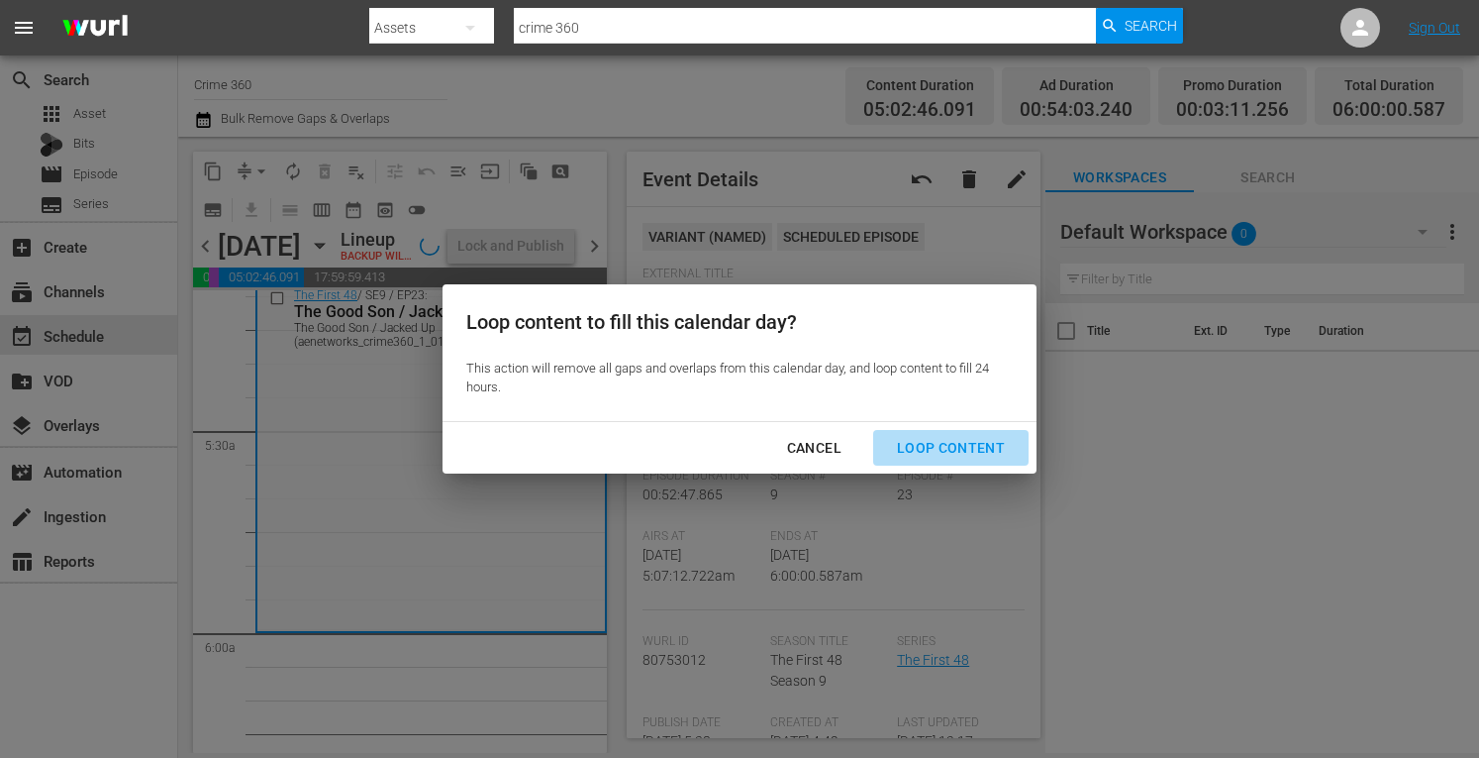
click at [973, 437] on div "Loop Content" at bounding box center [951, 448] width 140 height 25
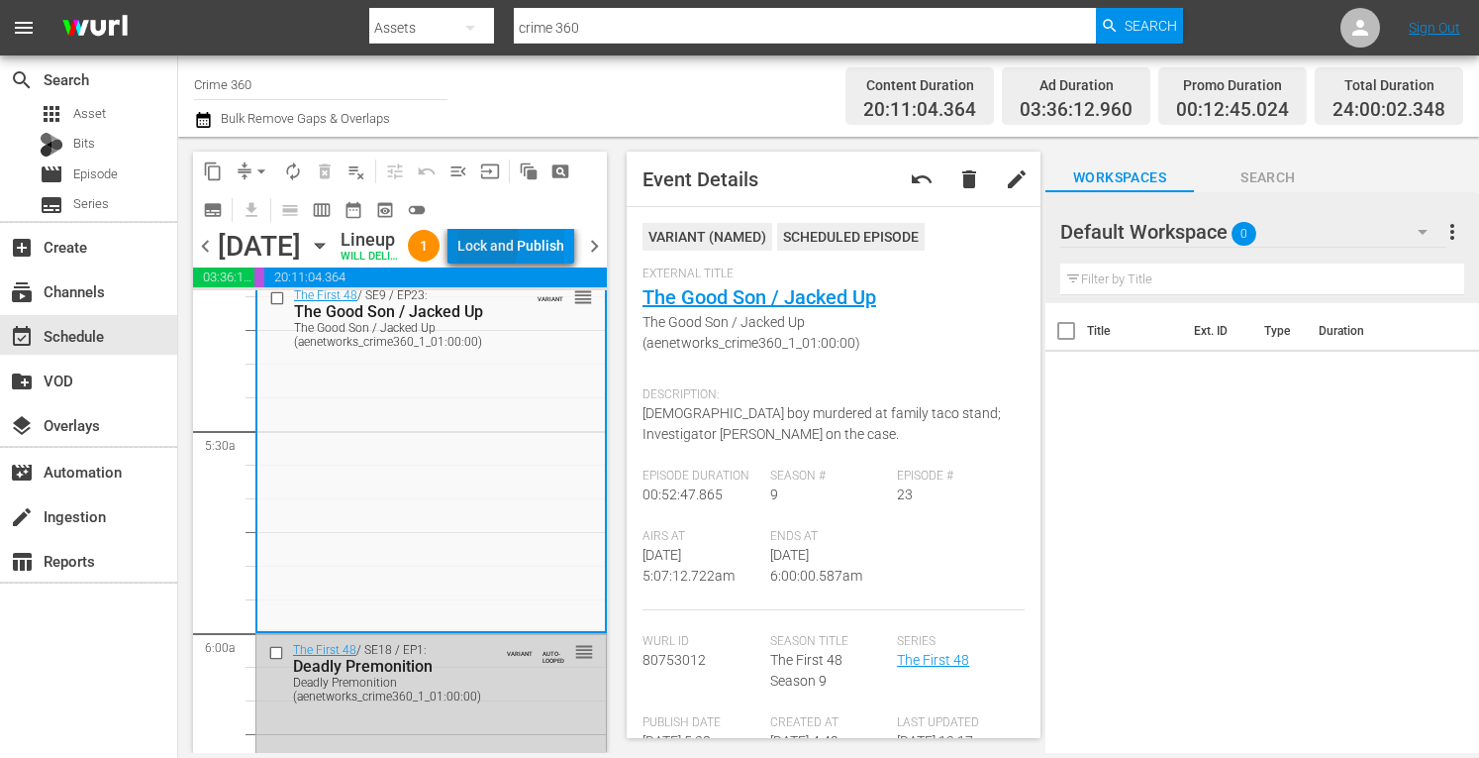
click at [509, 245] on div "Lock and Publish" at bounding box center [510, 246] width 107 height 36
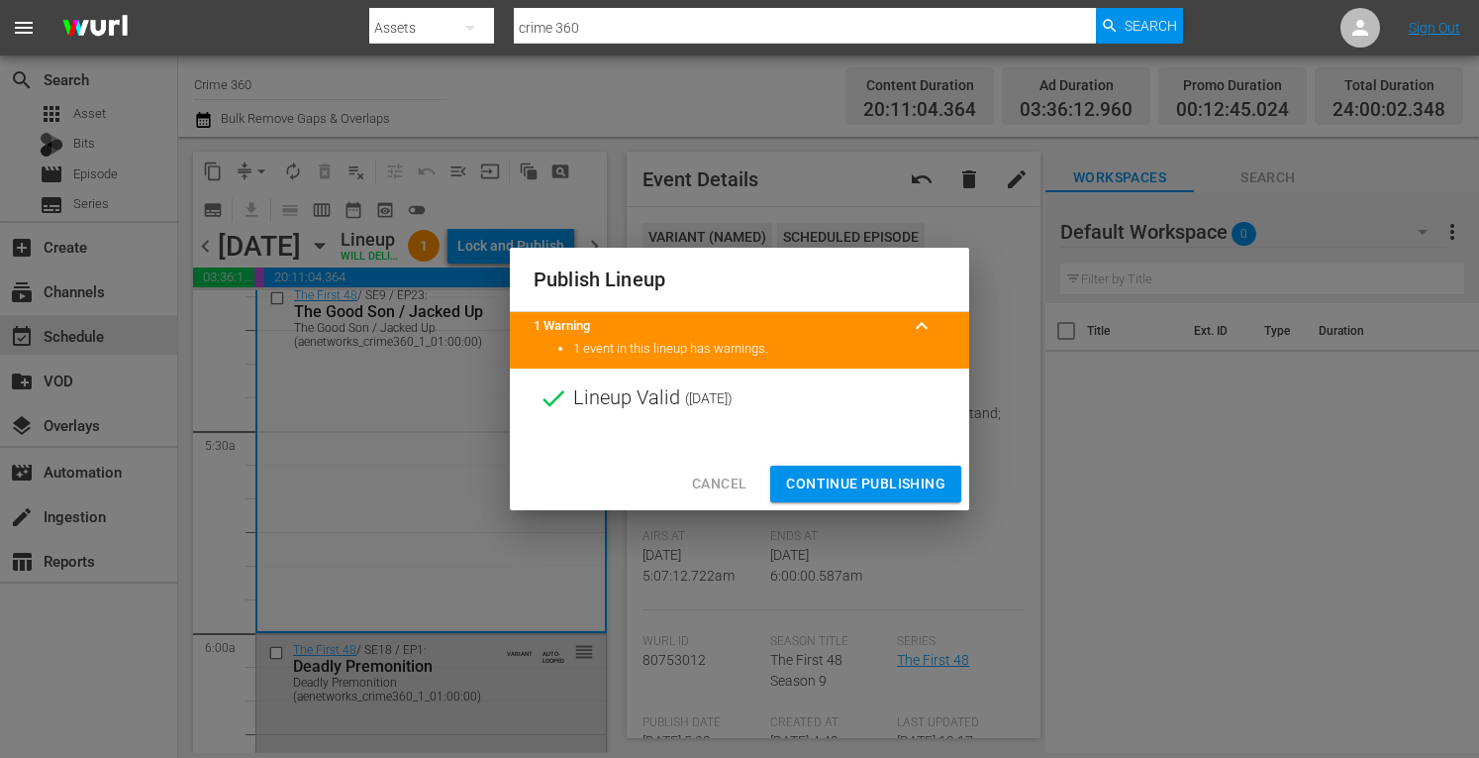
click at [811, 471] on span "Continue Publishing" at bounding box center [865, 483] width 159 height 25
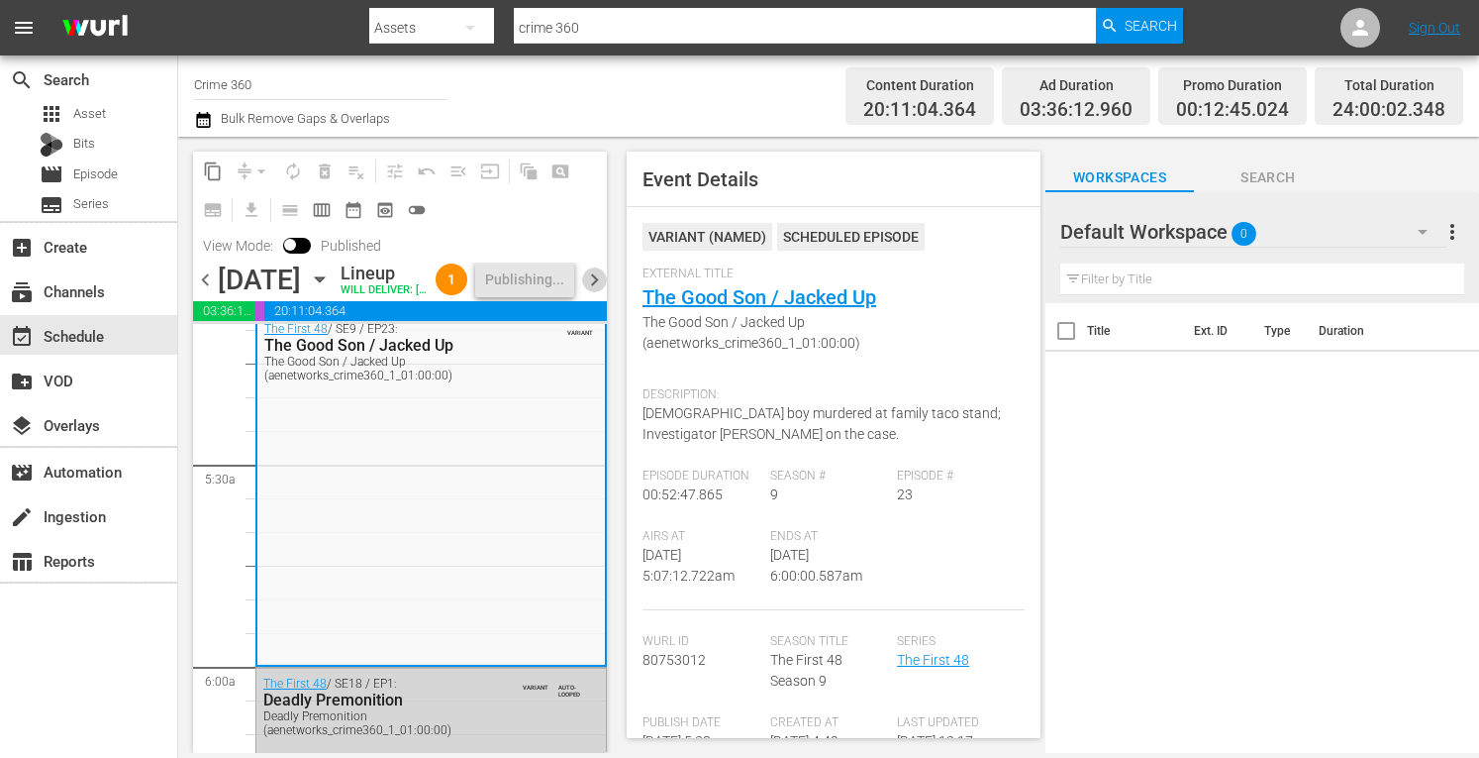
click at [596, 292] on span "chevron_right" at bounding box center [594, 279] width 25 height 25
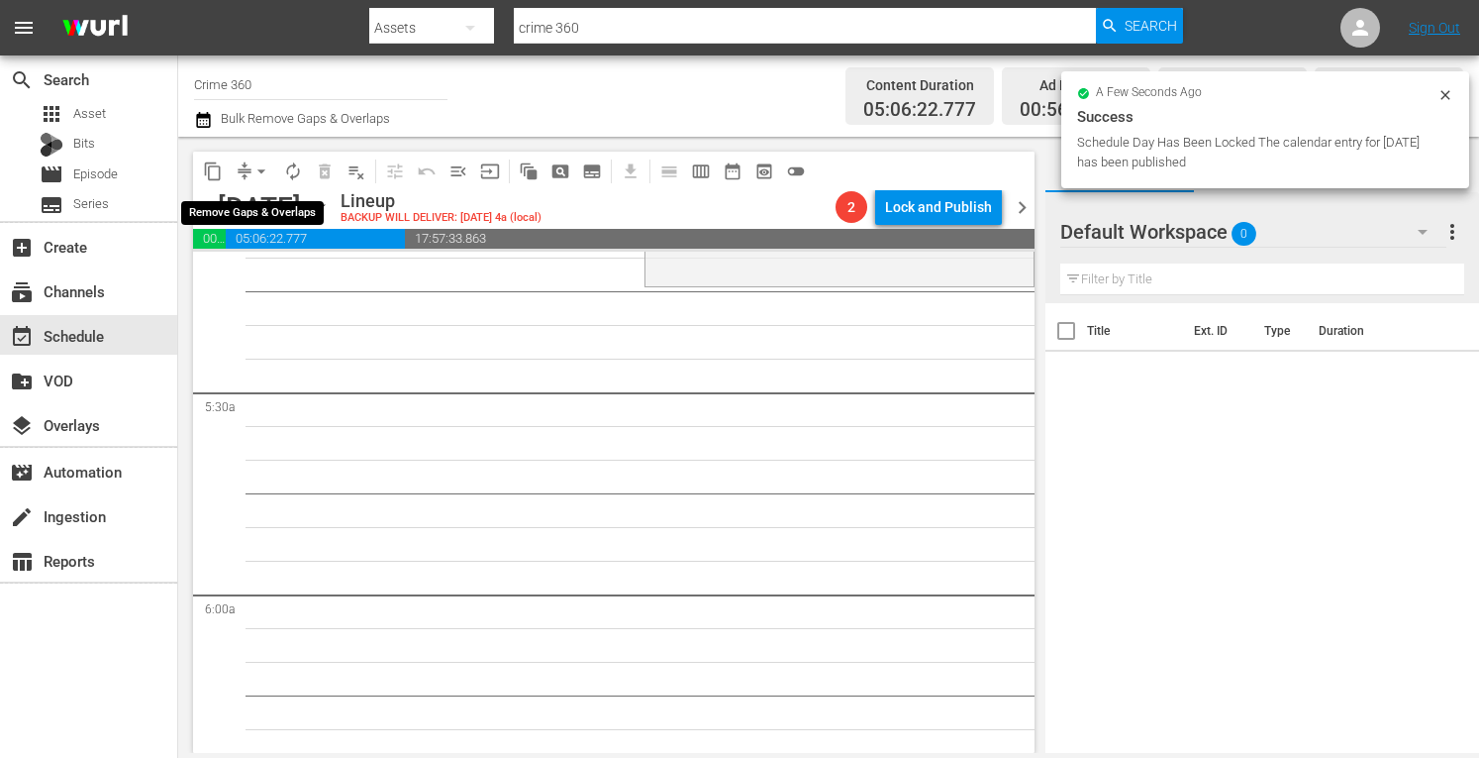
click at [260, 177] on span "arrow_drop_down" at bounding box center [262, 171] width 20 height 20
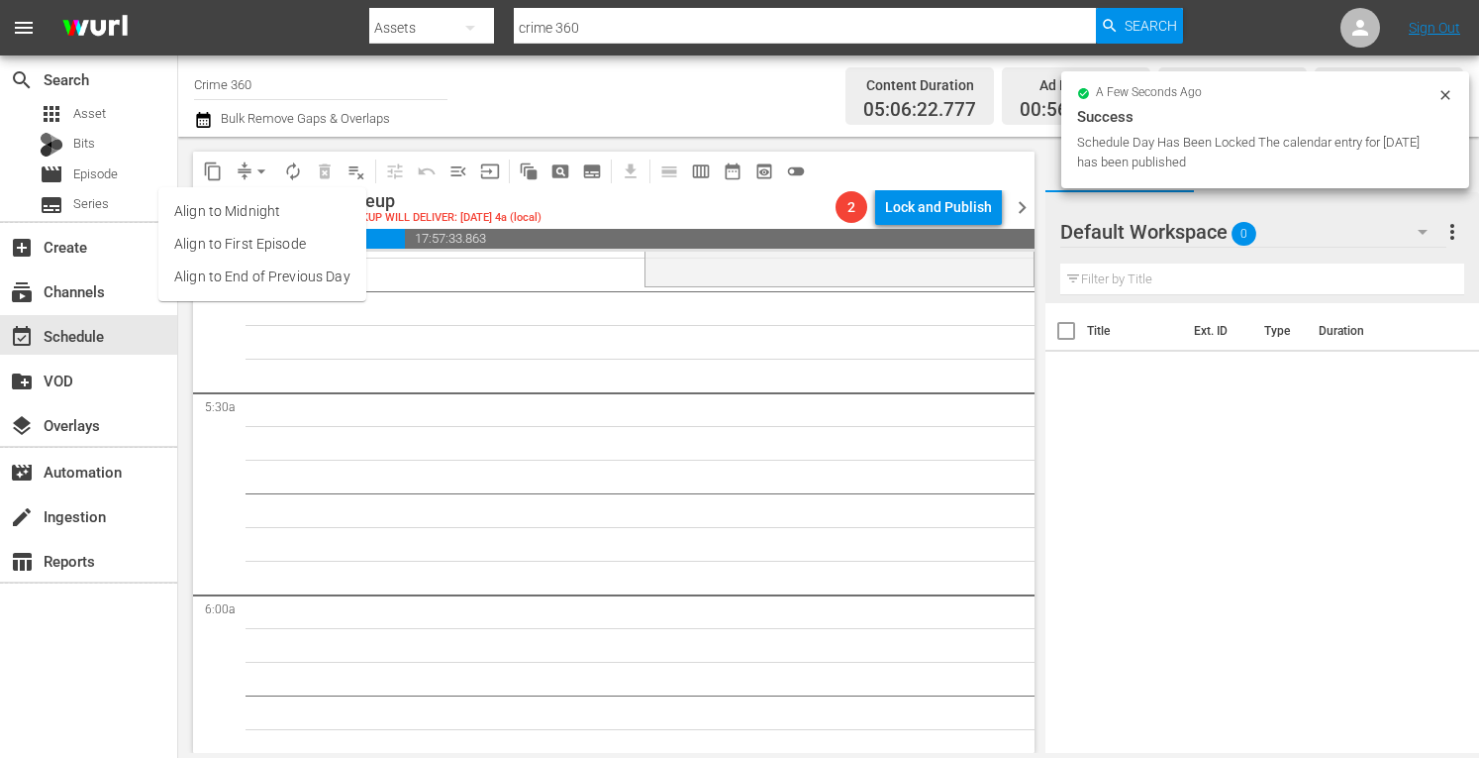
click at [227, 207] on li "Align to Midnight" at bounding box center [262, 211] width 208 height 33
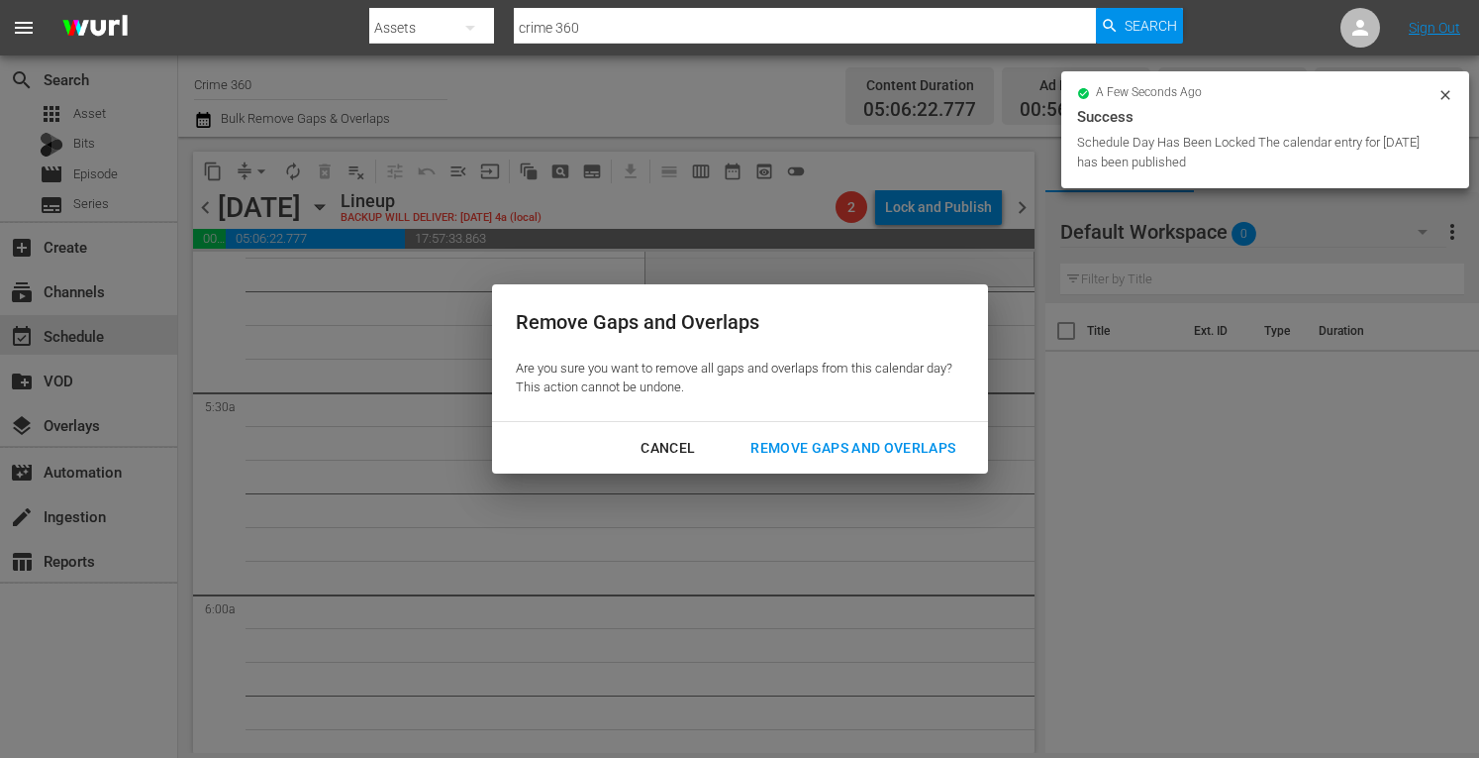
click at [822, 442] on div "Remove Gaps and Overlaps" at bounding box center [853, 448] width 237 height 25
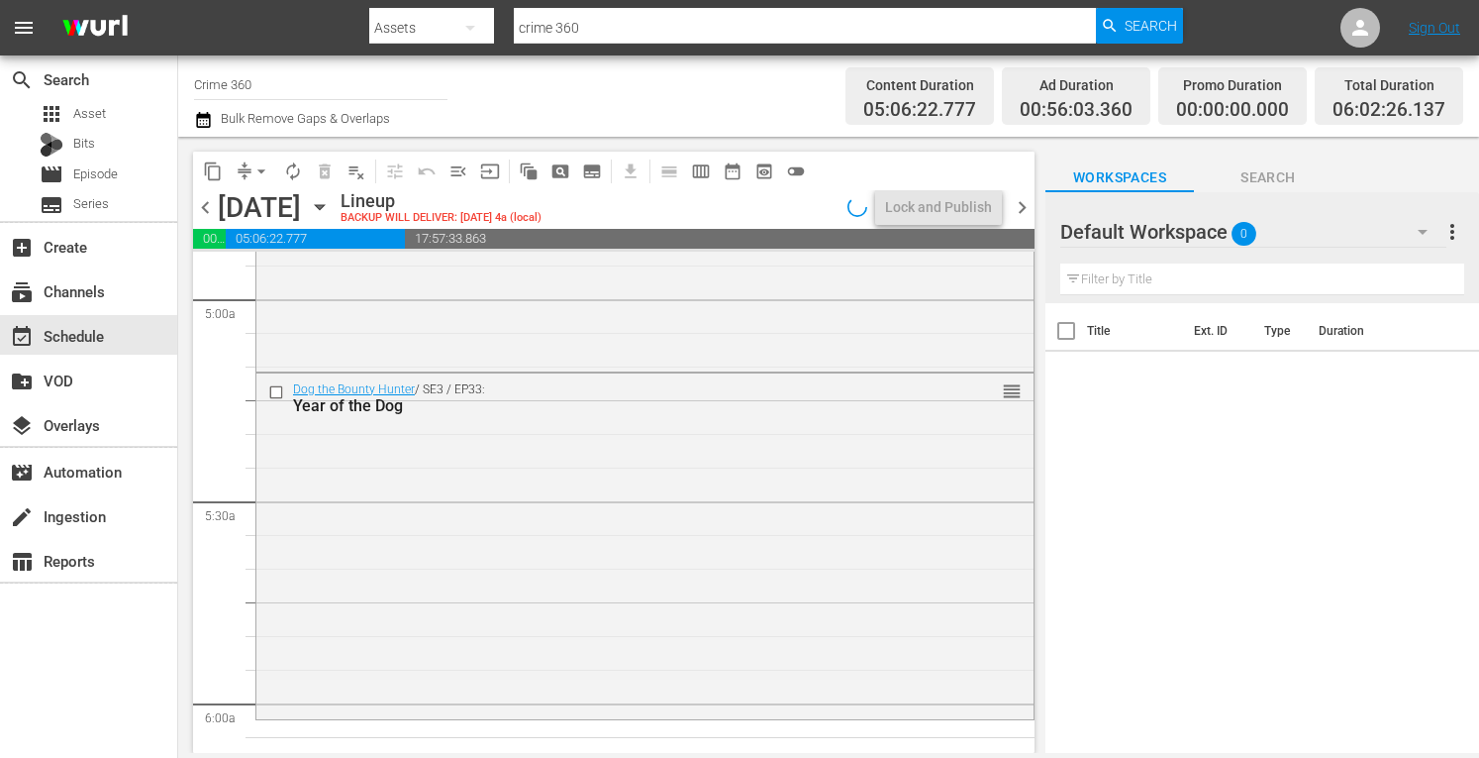
scroll to position [1976, 0]
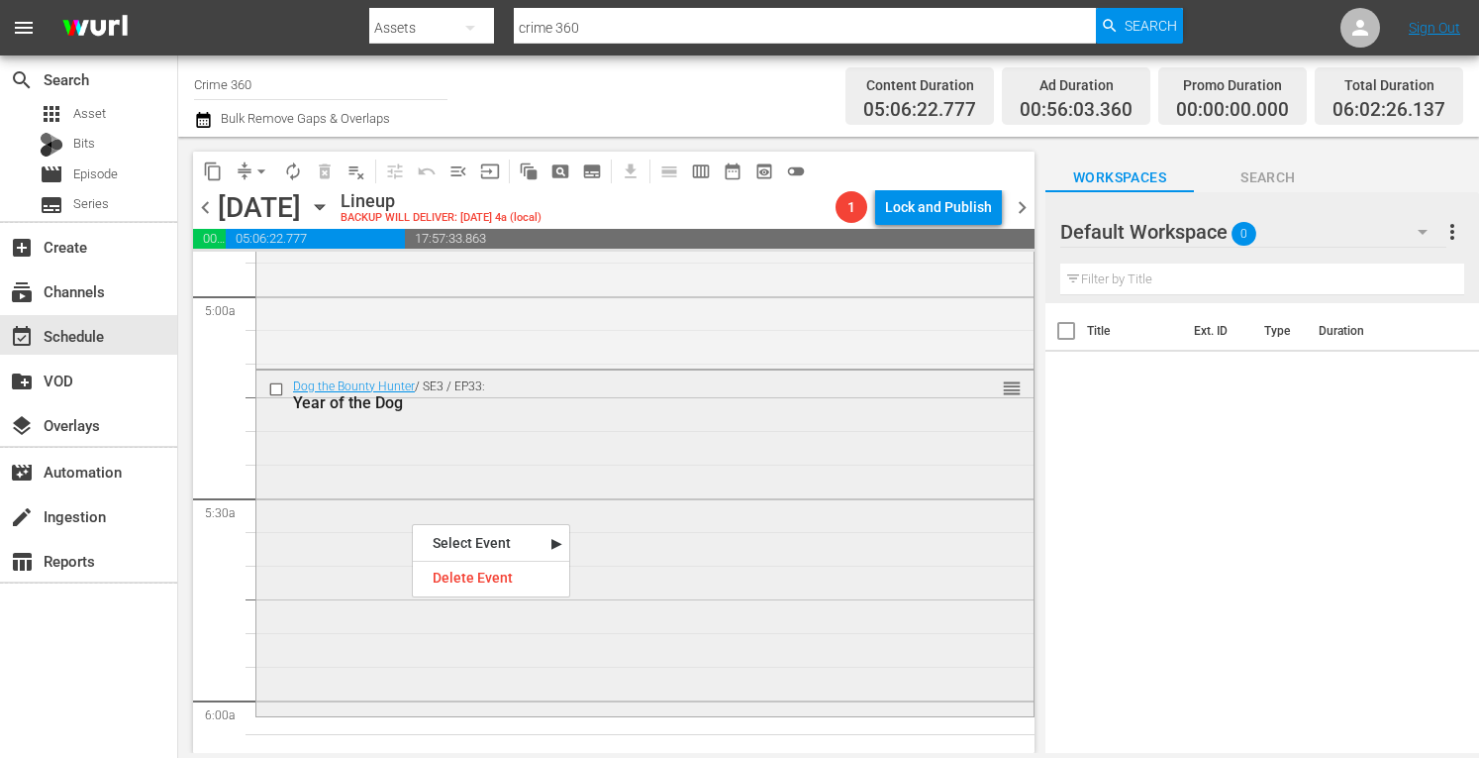
click at [331, 547] on div "Dog the Bounty Hunter / SE3 / EP33: Year of the Dog reorder" at bounding box center [644, 541] width 777 height 343
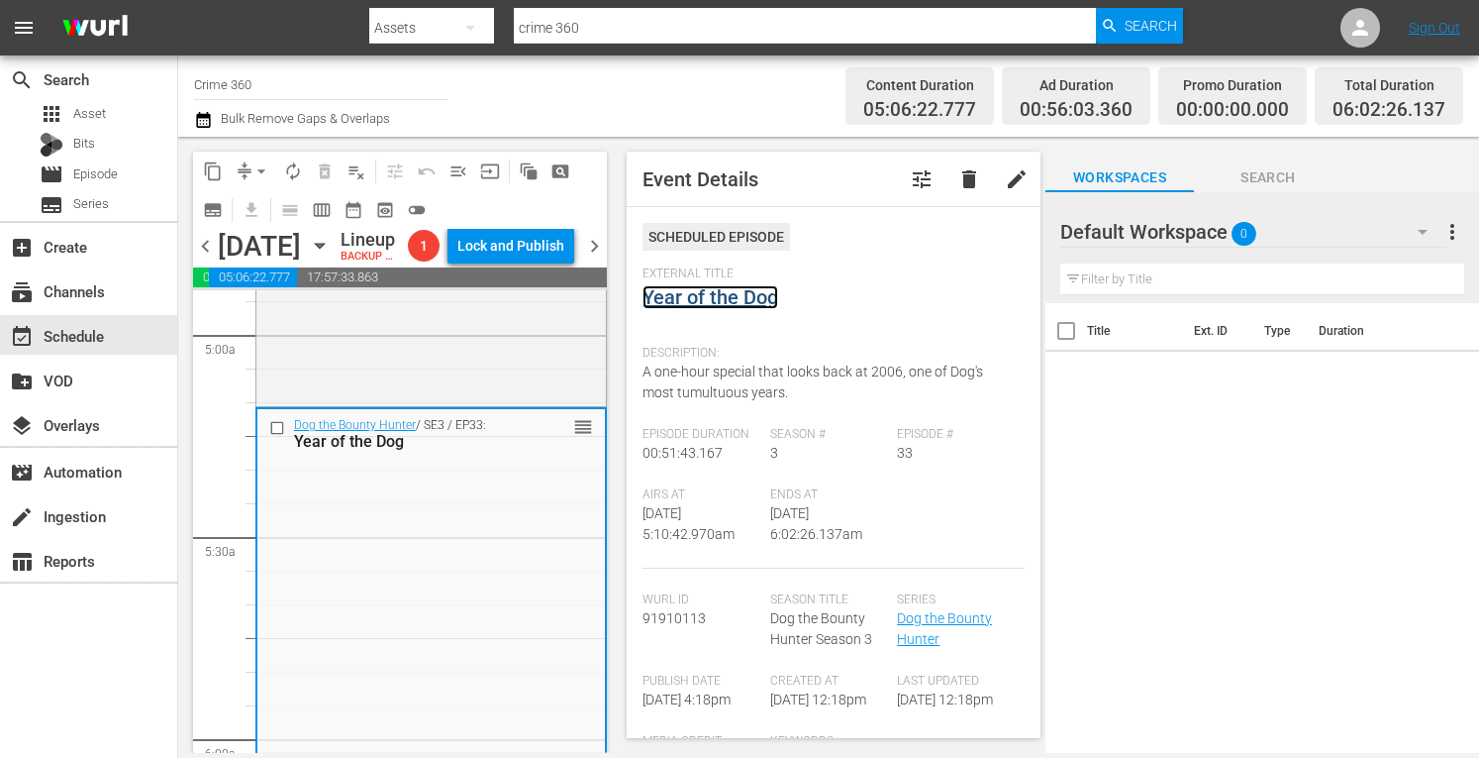
click at [677, 300] on link "Year of the Dog" at bounding box center [711, 297] width 136 height 24
click at [677, 296] on link "Year of the Dog" at bounding box center [711, 297] width 136 height 24
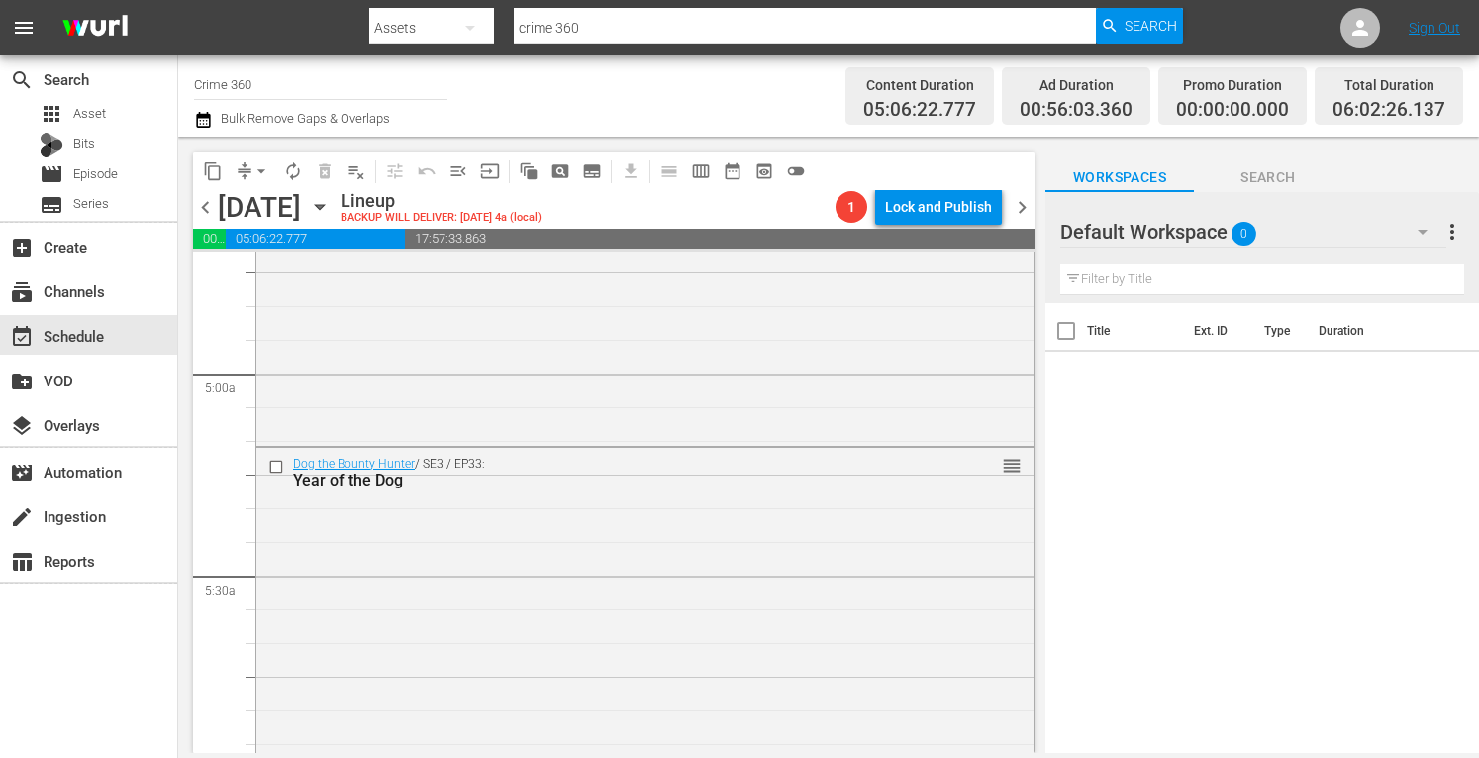
scroll to position [1893, 0]
click at [533, 358] on div "Dog the Bounty Hunter / SE2 / EP13: This Dog Can Hunt reorder" at bounding box center [644, 269] width 777 height 354
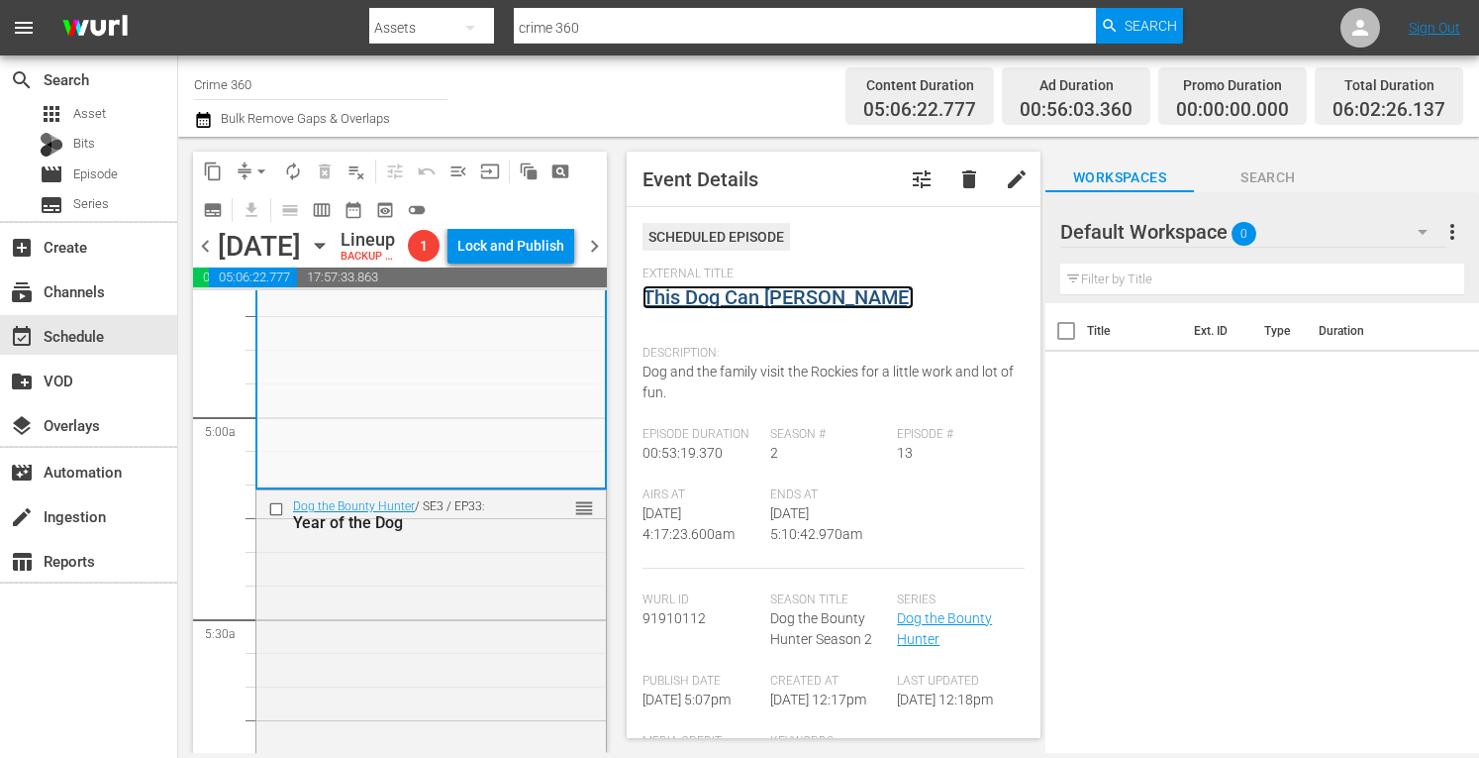
click at [753, 302] on link "This Dog Can Hunt" at bounding box center [778, 297] width 271 height 24
click at [373, 645] on div "Dog the Bounty Hunter / SE3 / EP33: Year of the Dog reorder" at bounding box center [431, 661] width 350 height 343
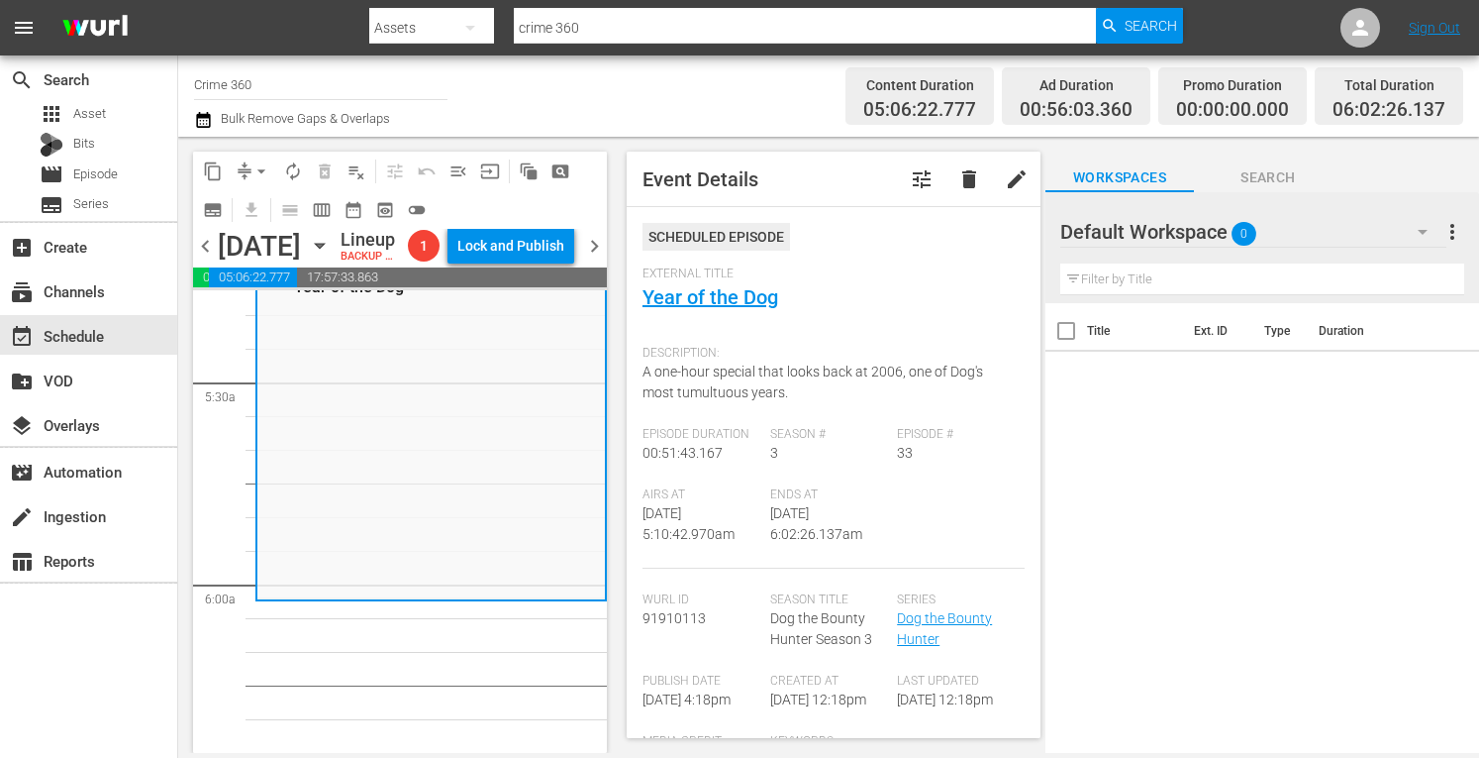
scroll to position [2131, 0]
click at [261, 171] on span "arrow_drop_down" at bounding box center [262, 171] width 20 height 20
click at [226, 214] on li "Align to Midnight" at bounding box center [262, 211] width 208 height 33
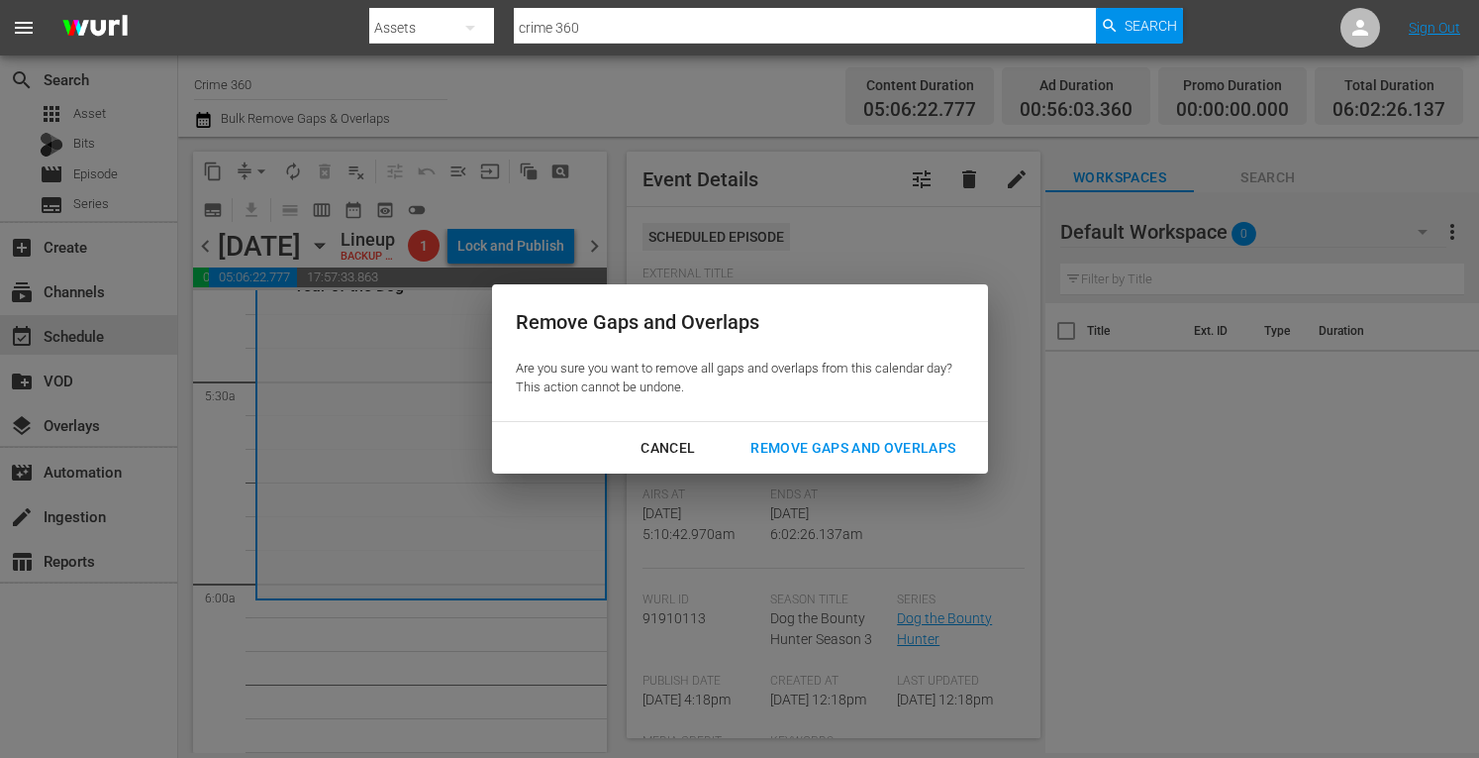
click at [846, 445] on div "Remove Gaps and Overlaps" at bounding box center [853, 448] width 237 height 25
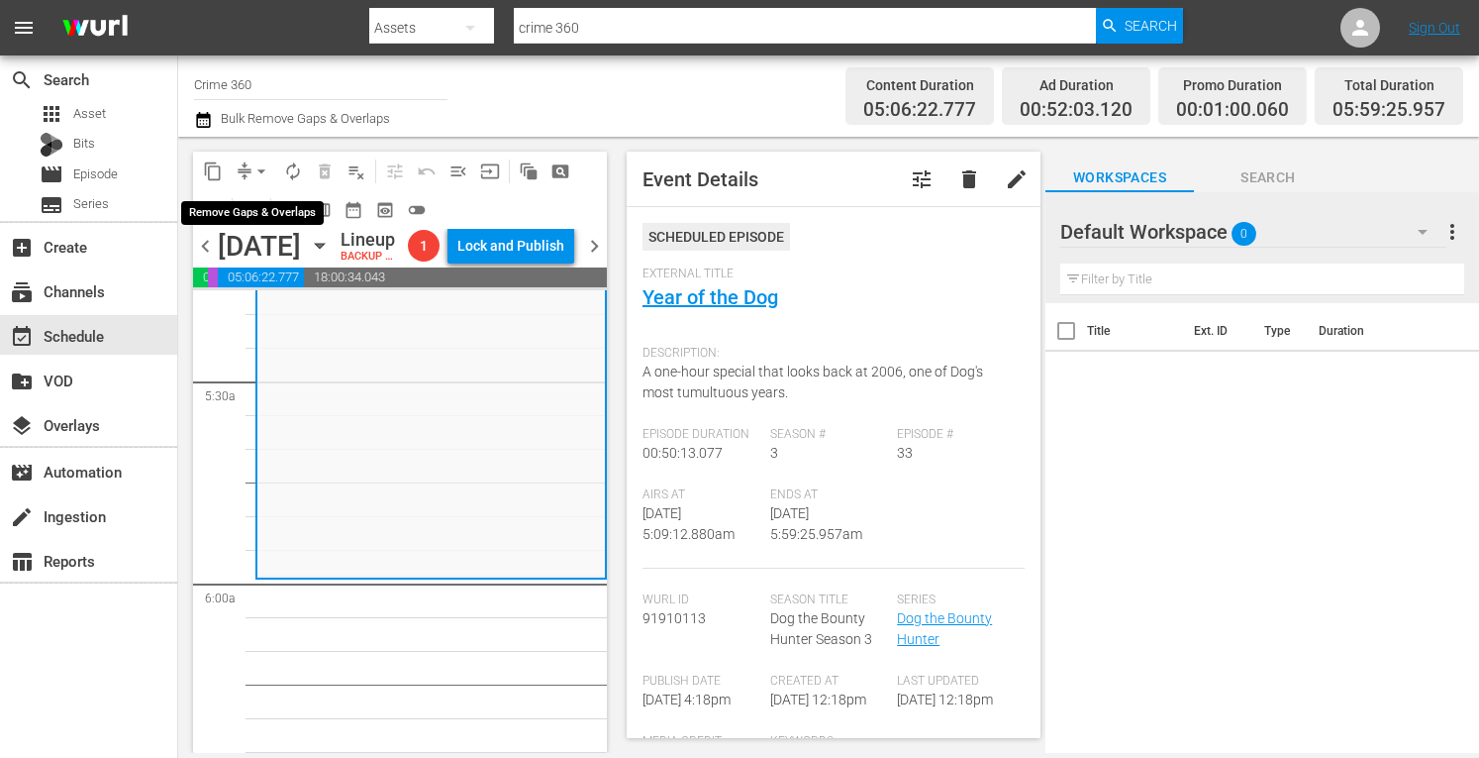
click at [255, 165] on span "arrow_drop_down" at bounding box center [262, 171] width 20 height 20
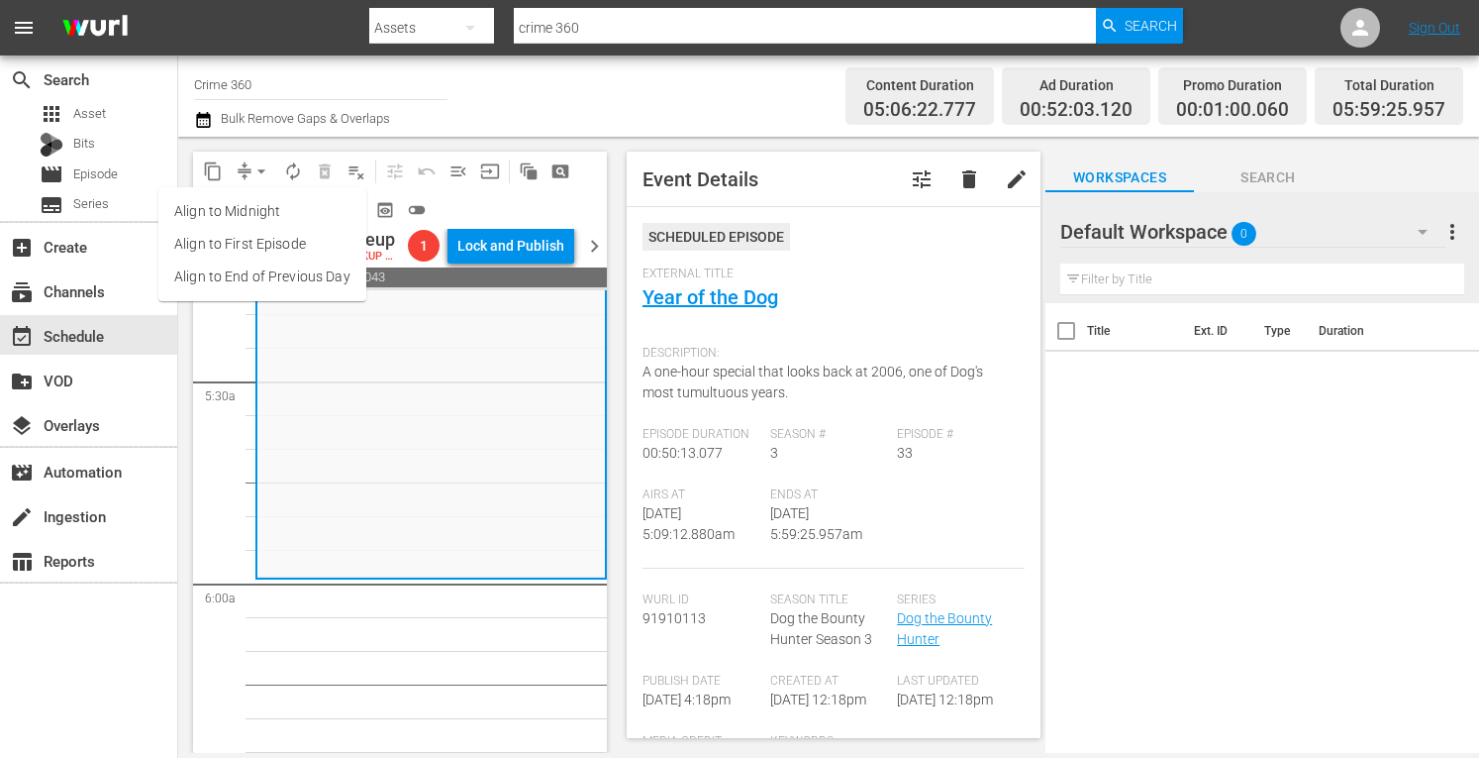
click at [239, 209] on li "Align to Midnight" at bounding box center [262, 211] width 208 height 33
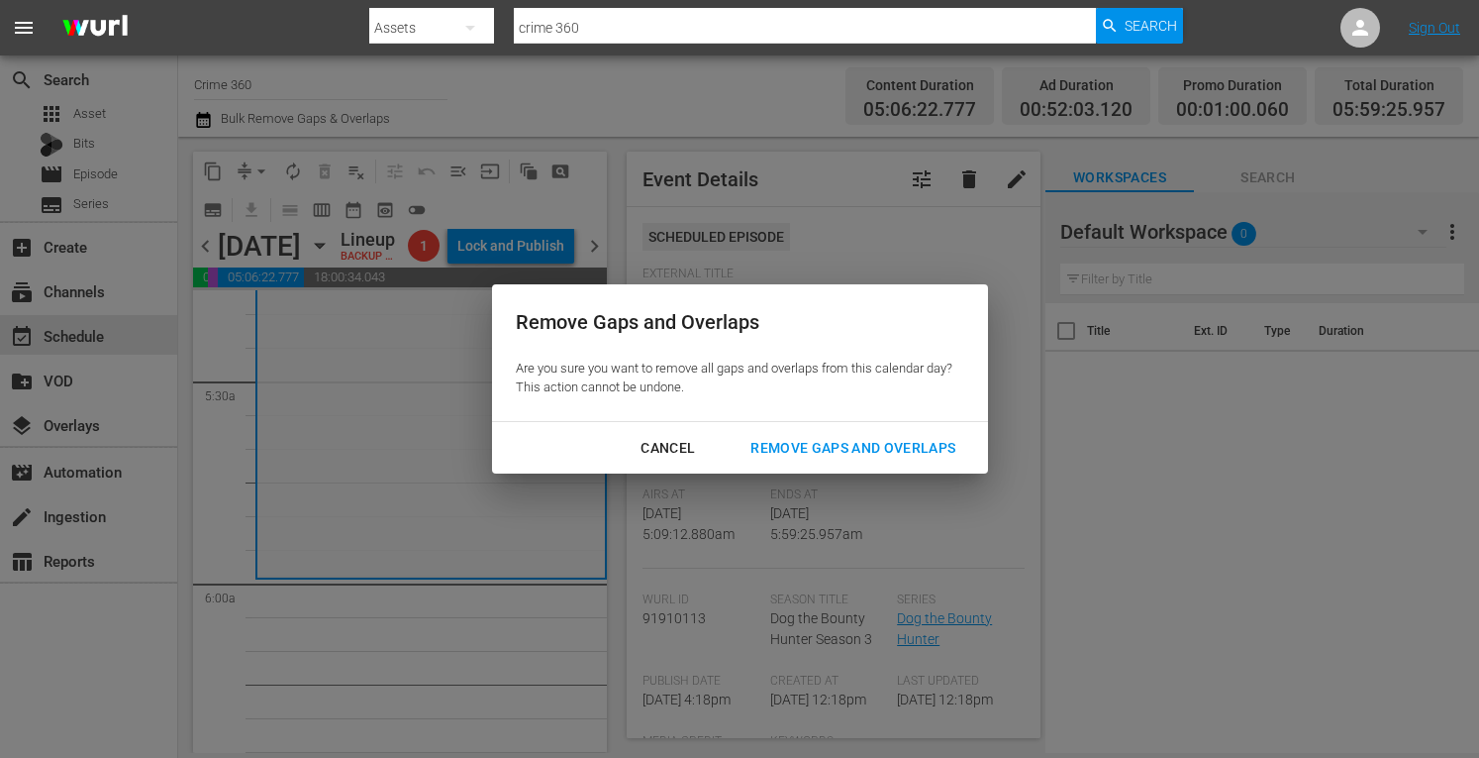
click at [794, 438] on div "Remove Gaps and Overlaps" at bounding box center [853, 448] width 237 height 25
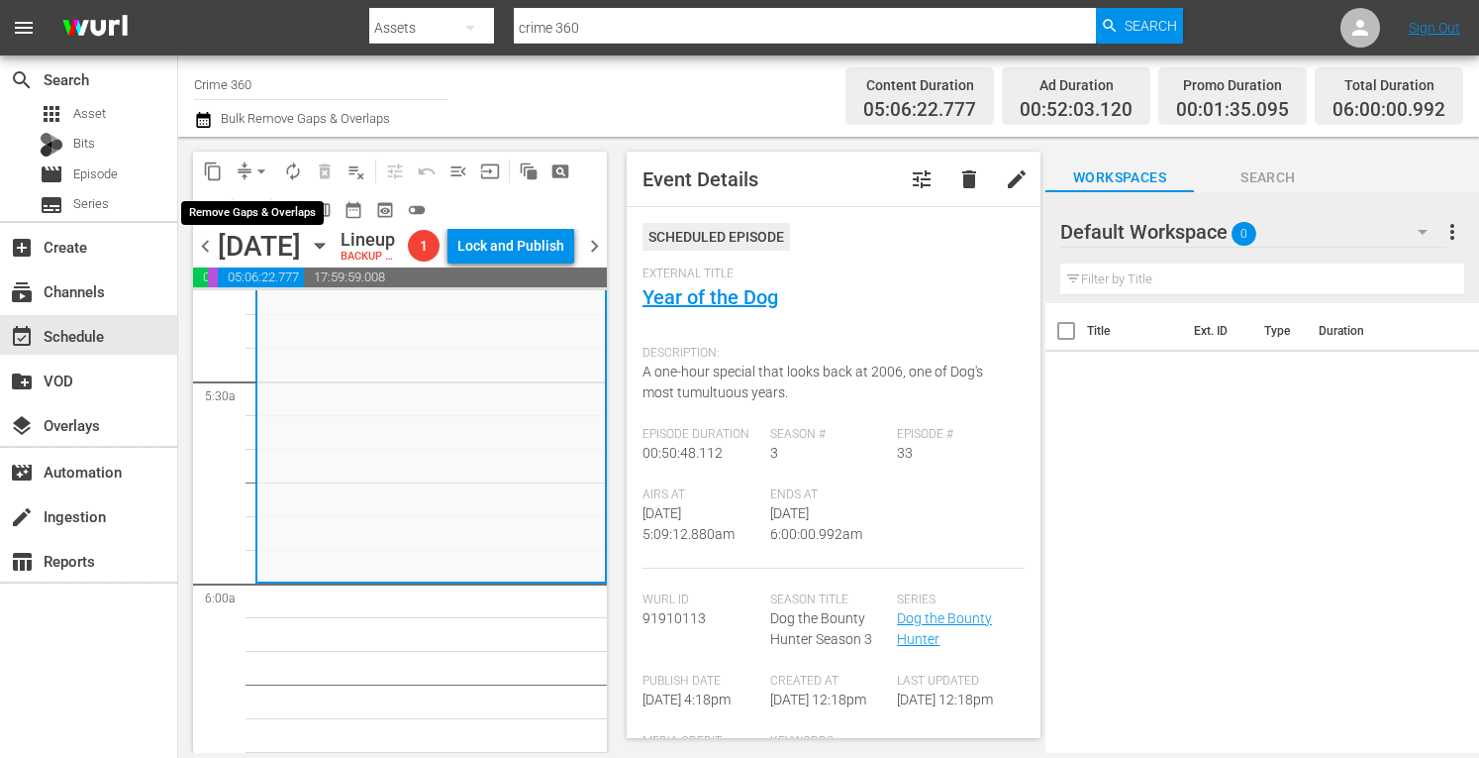
click at [257, 168] on span "arrow_drop_down" at bounding box center [262, 171] width 20 height 20
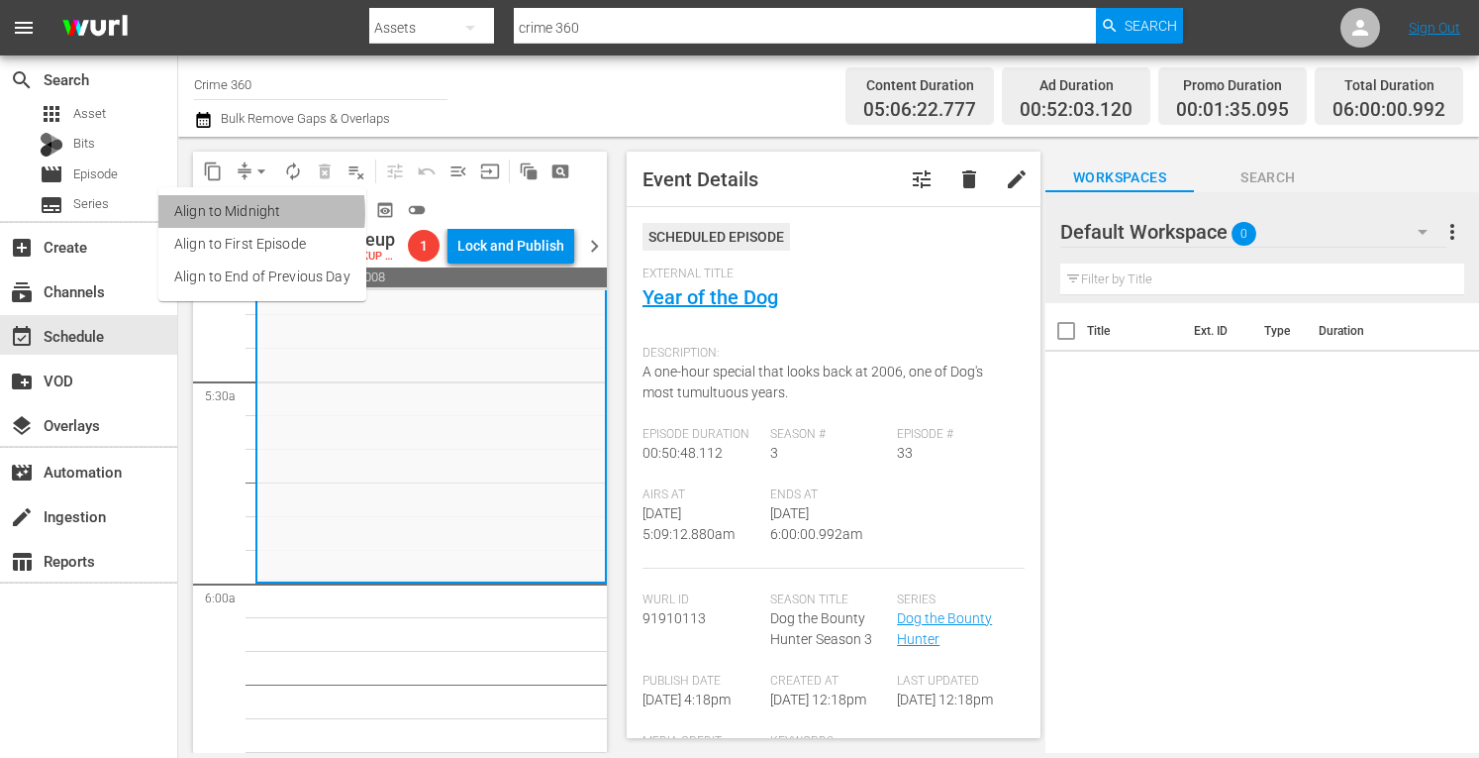
click at [221, 213] on li "Align to Midnight" at bounding box center [262, 211] width 208 height 33
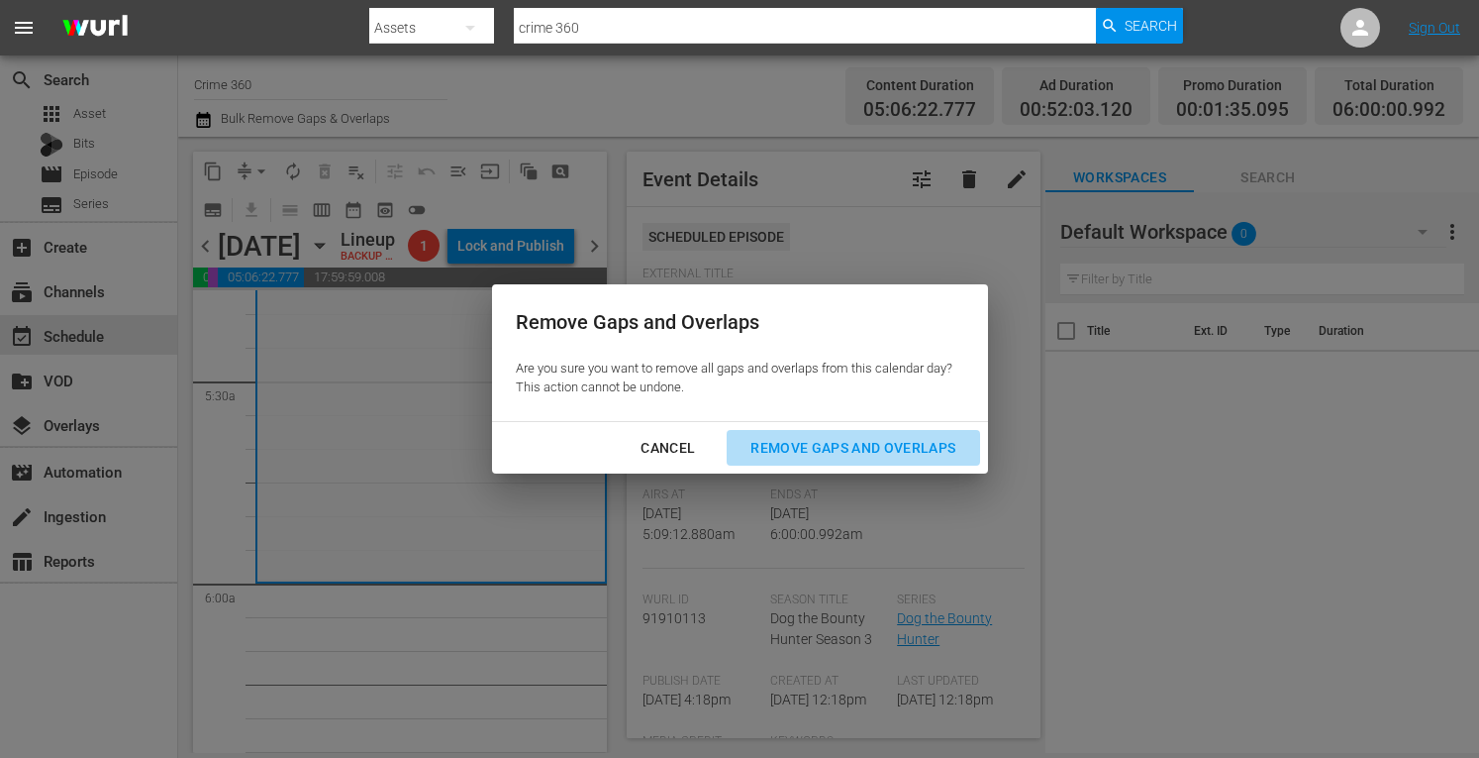
click at [859, 451] on div "Remove Gaps and Overlaps" at bounding box center [853, 448] width 237 height 25
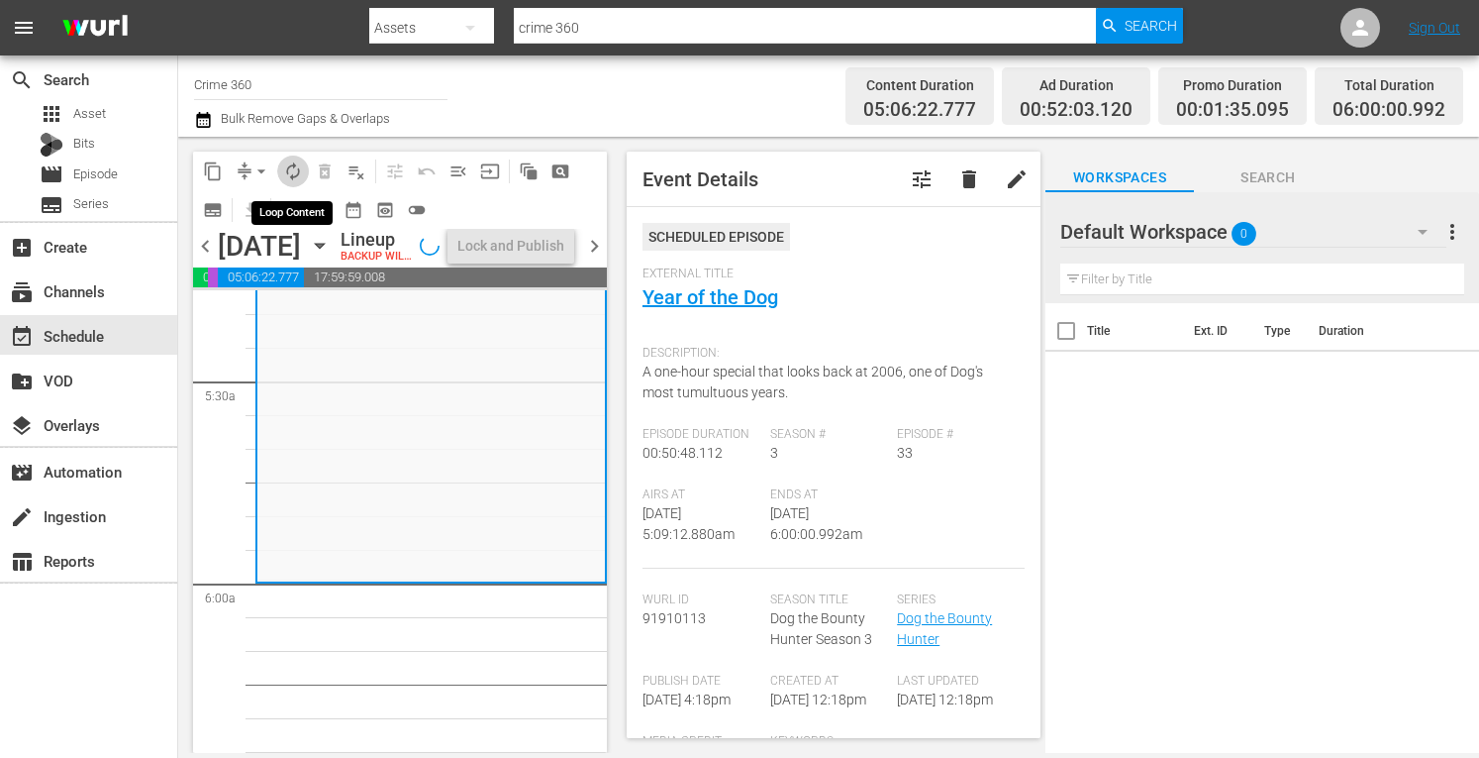
click at [290, 174] on span "autorenew_outlined" at bounding box center [293, 171] width 20 height 20
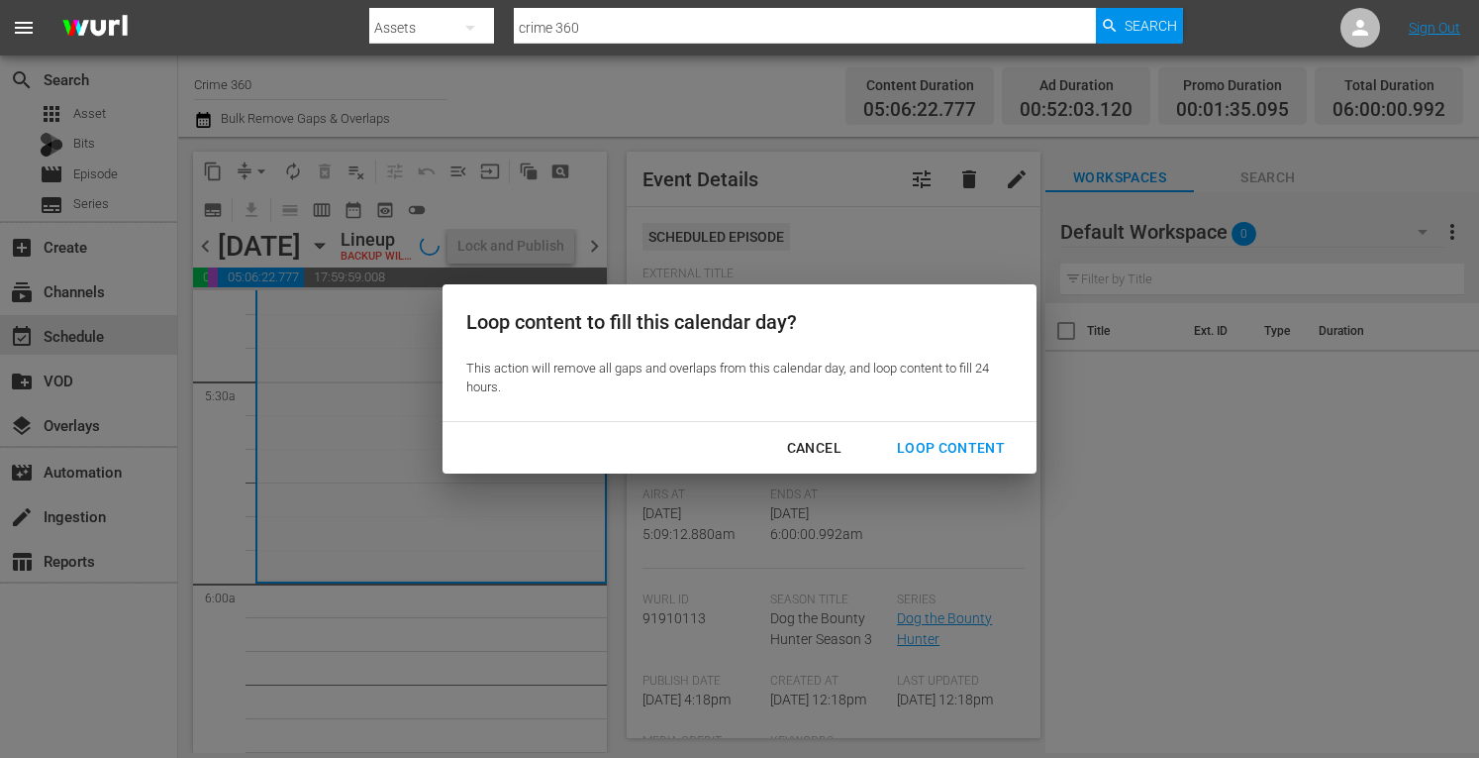
click at [947, 461] on button "Loop Content" at bounding box center [950, 448] width 155 height 37
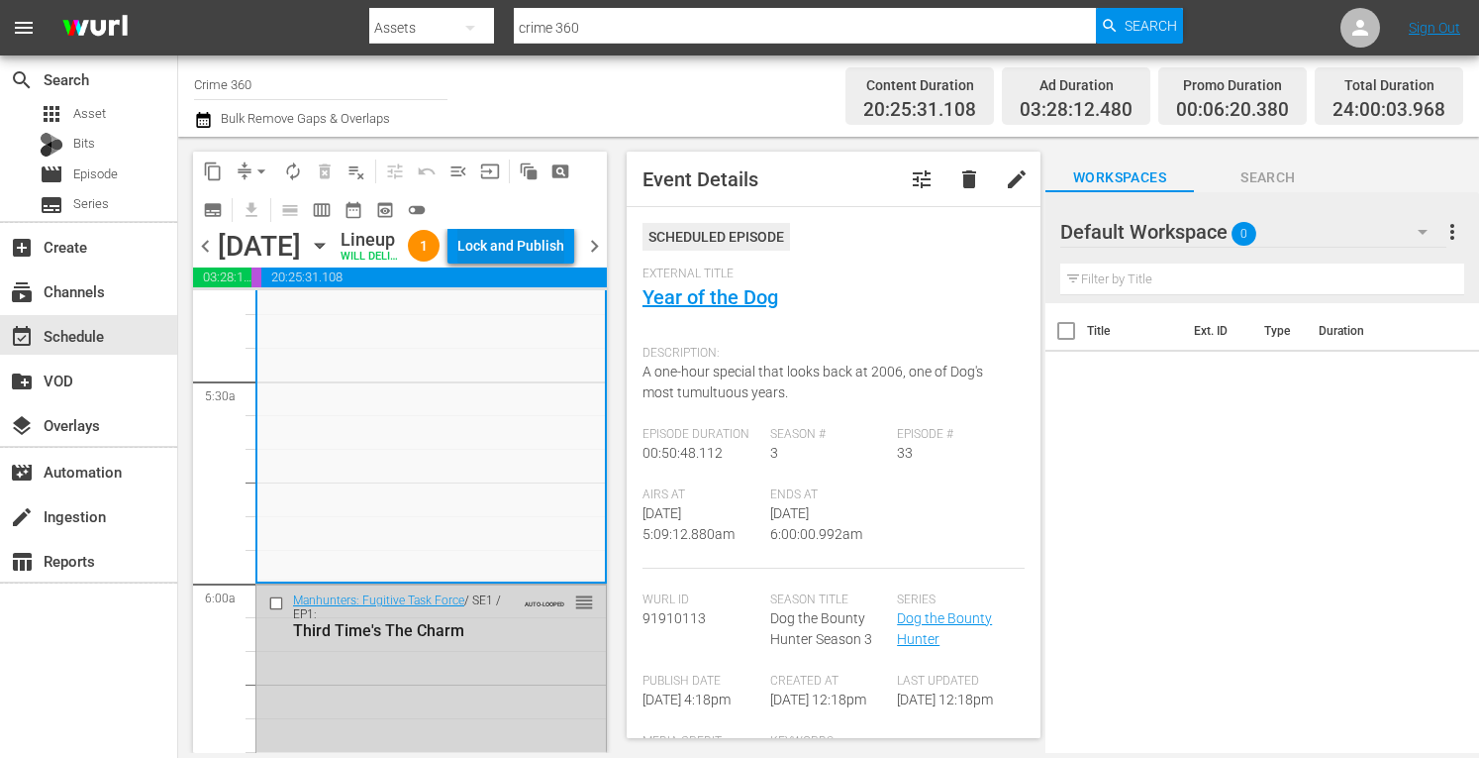
click at [525, 244] on div "Lock and Publish" at bounding box center [510, 246] width 107 height 36
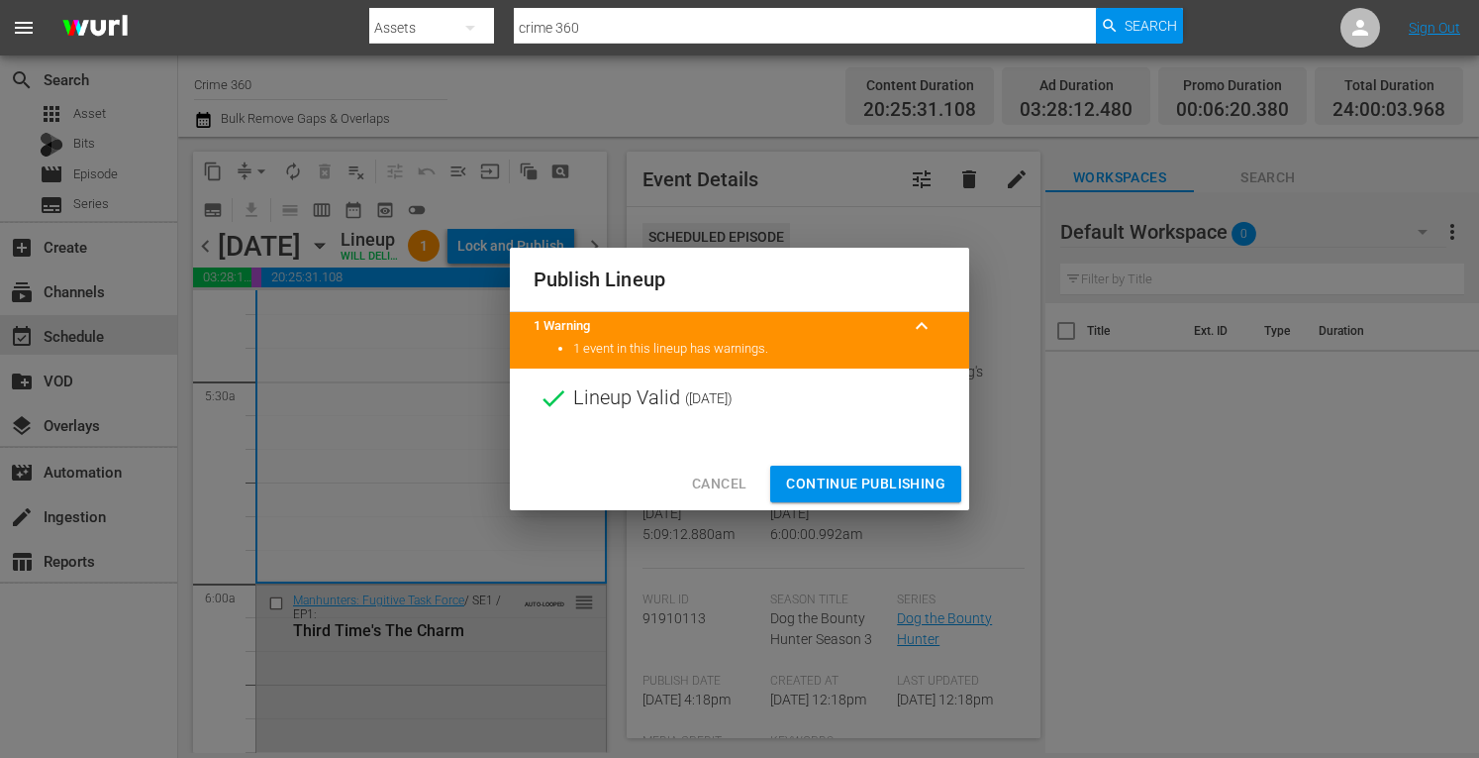
click at [829, 477] on span "Continue Publishing" at bounding box center [865, 483] width 159 height 25
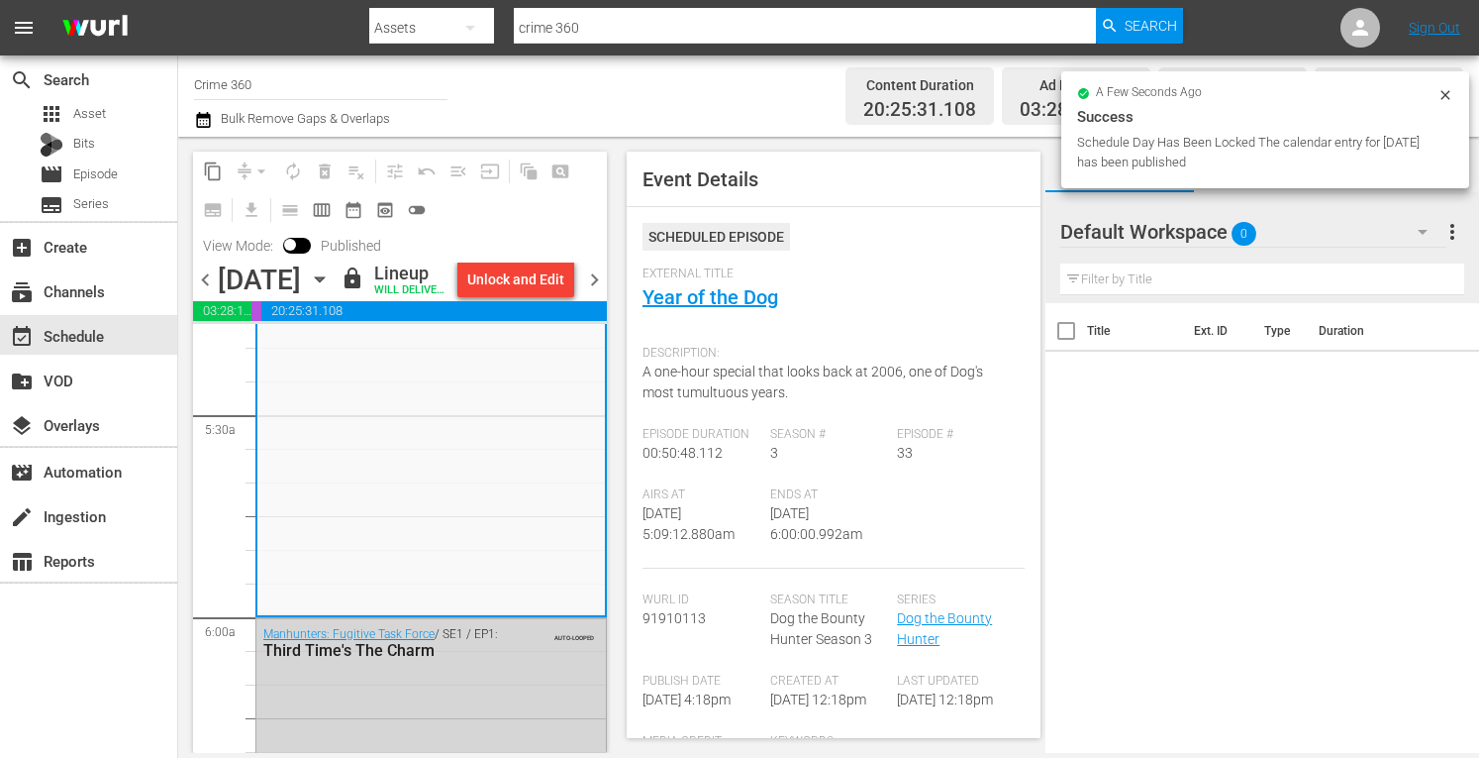
click at [589, 292] on span "chevron_right" at bounding box center [594, 279] width 25 height 25
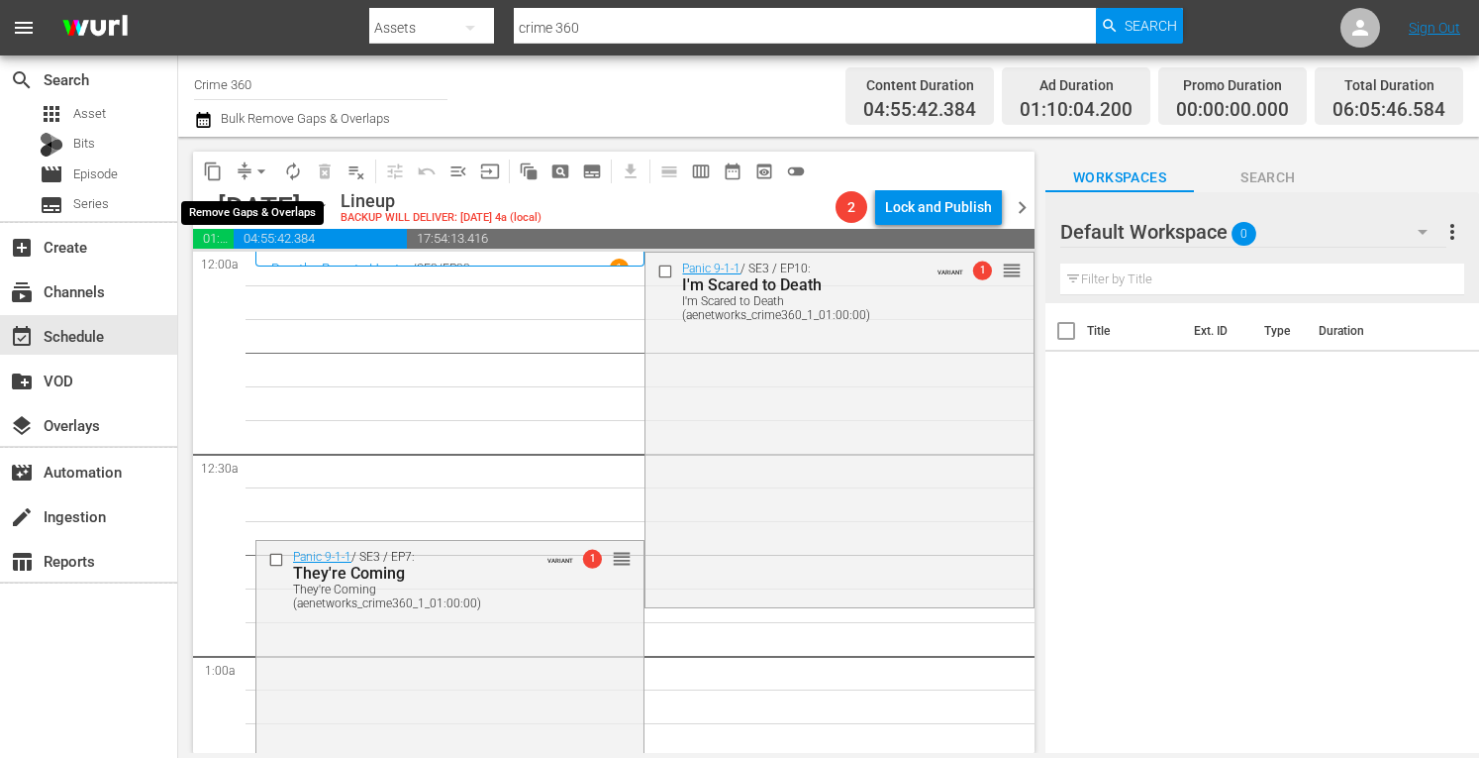
click at [256, 165] on span "arrow_drop_down" at bounding box center [262, 171] width 20 height 20
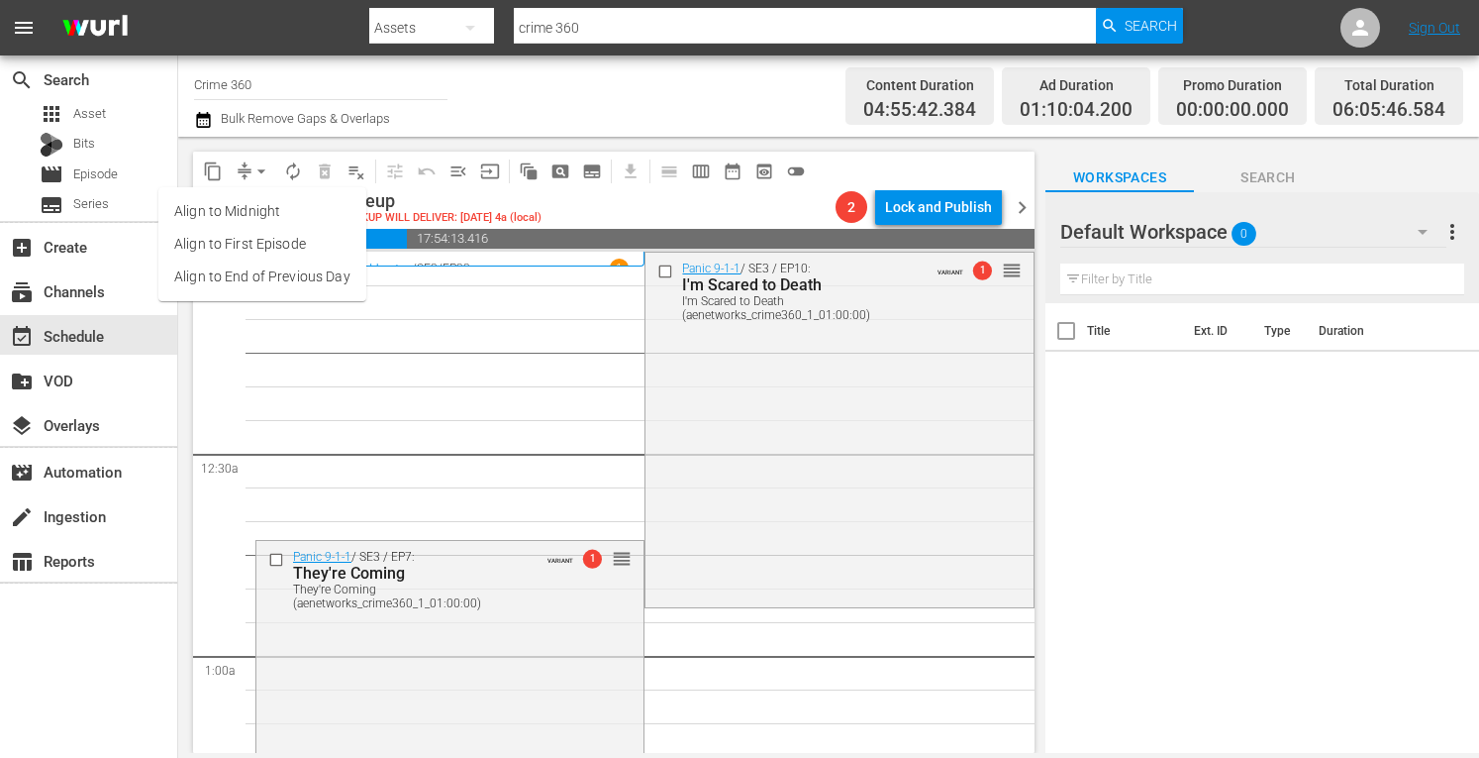
click at [228, 192] on ul "Align to Midnight Align to First Episode Align to End of Previous Day" at bounding box center [262, 244] width 208 height 114
click at [220, 208] on li "Align to Midnight" at bounding box center [262, 211] width 208 height 33
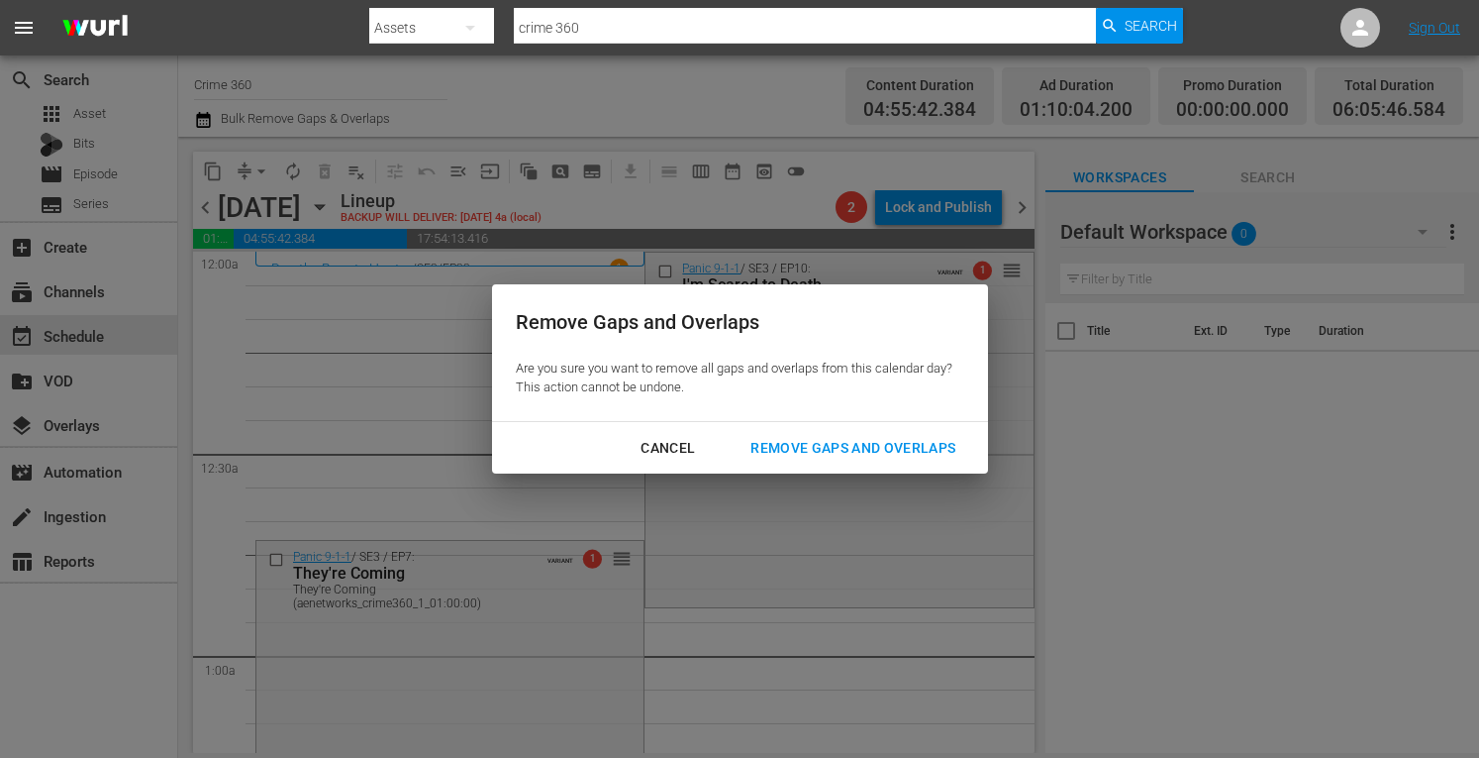
click at [871, 436] on div "Remove Gaps and Overlaps" at bounding box center [853, 448] width 237 height 25
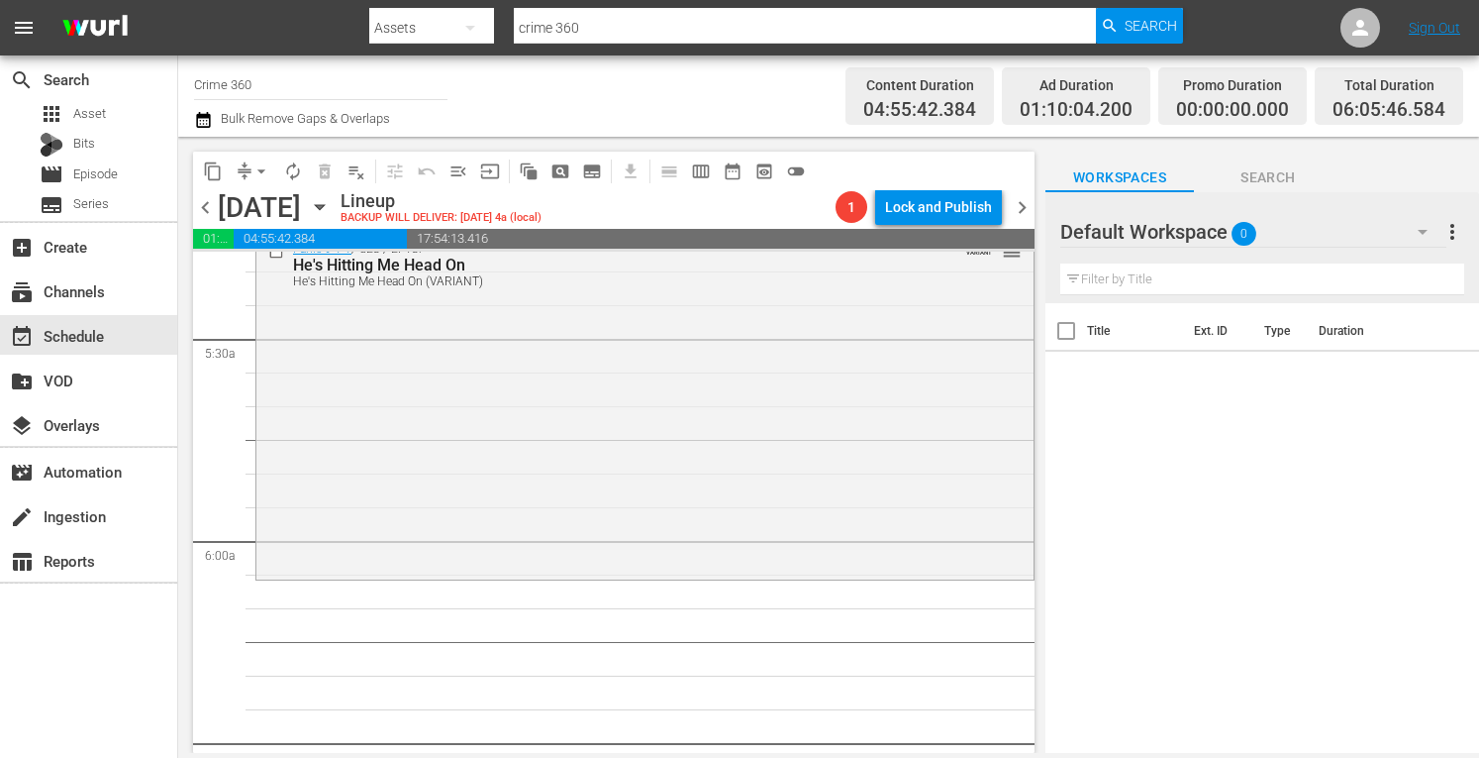
scroll to position [2143, 0]
click at [311, 439] on div "Panic 9-1-1 / SE3 / EP13: He's Hitting Me Head On He's Hitting Me Head On (VARI…" at bounding box center [644, 396] width 777 height 342
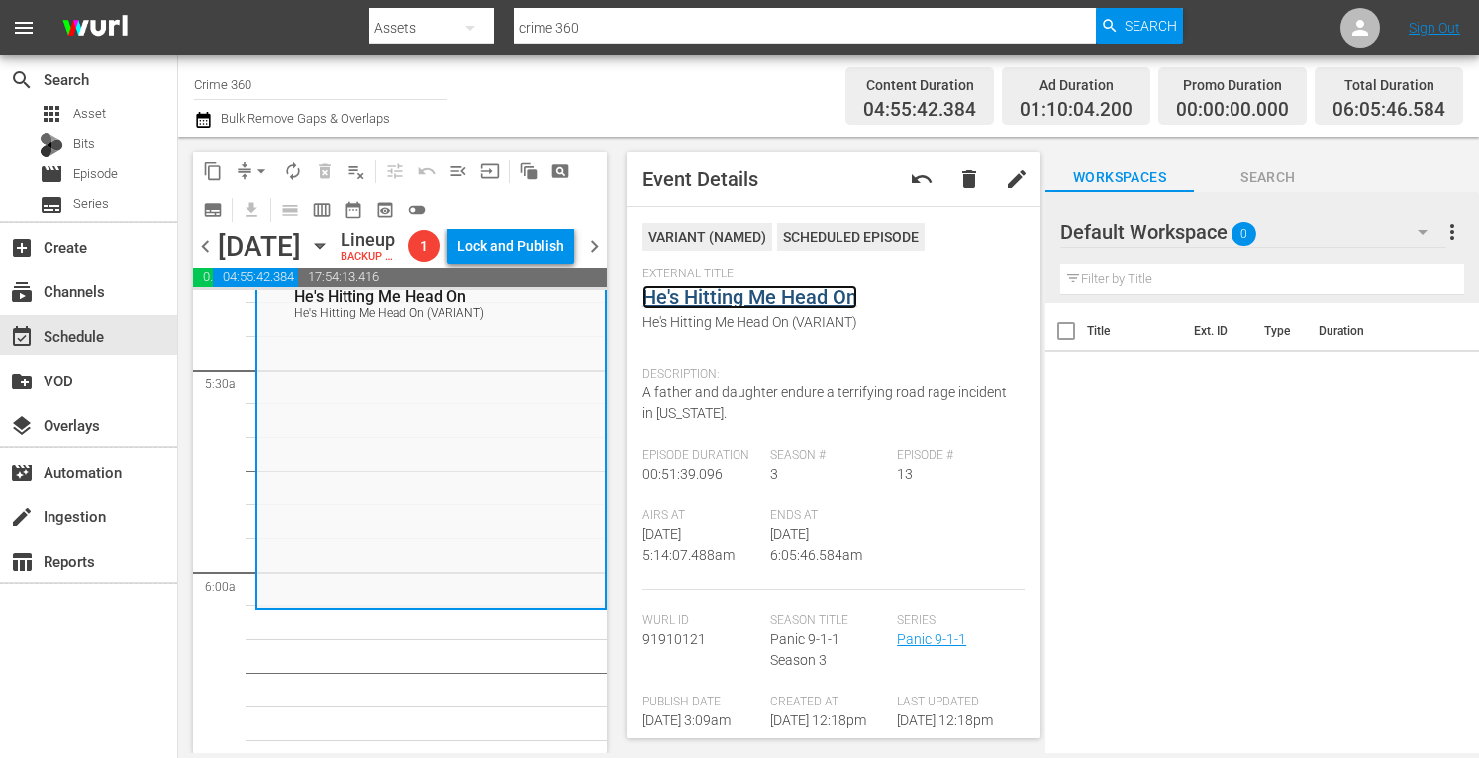
click at [714, 302] on link "He's Hitting Me Head On" at bounding box center [750, 297] width 215 height 24
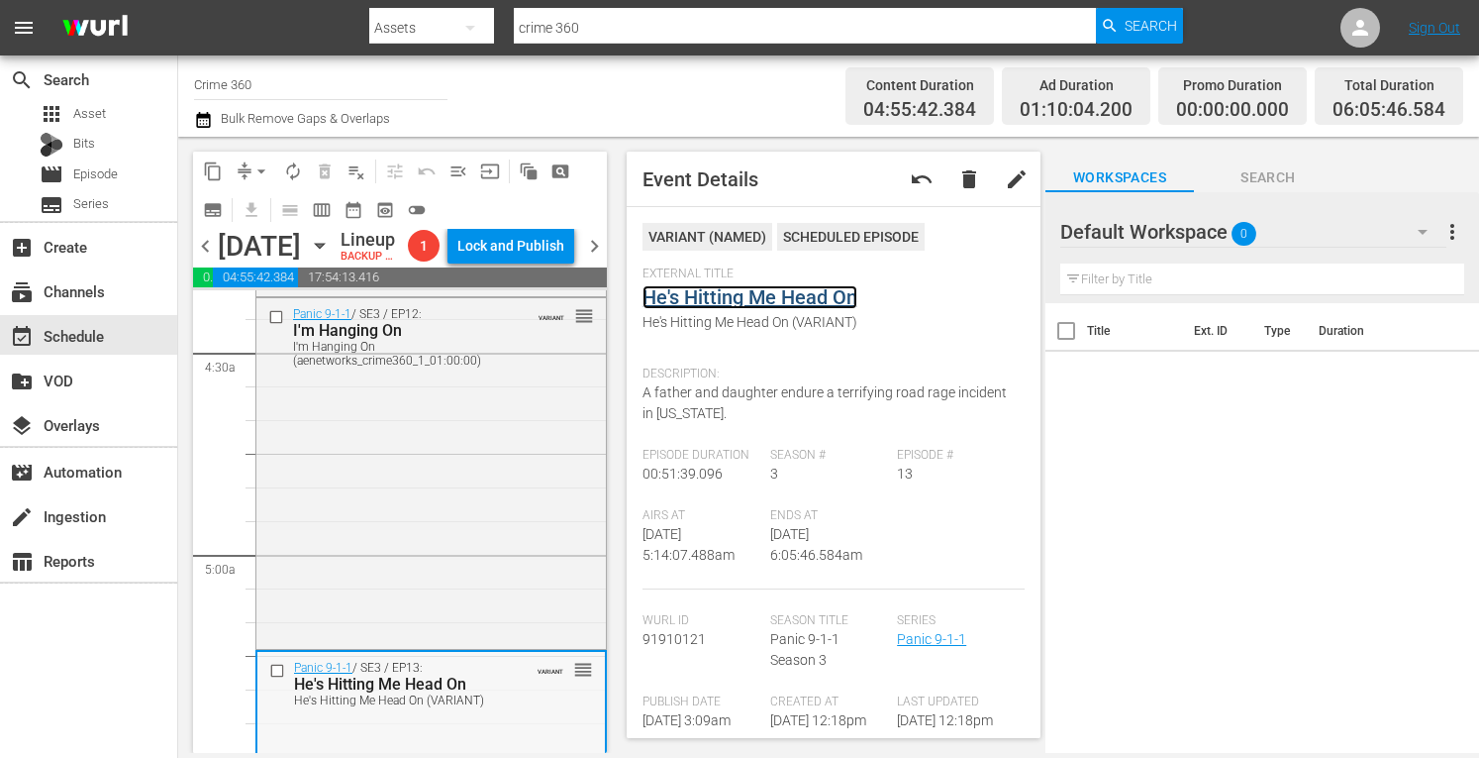
scroll to position [1685, 0]
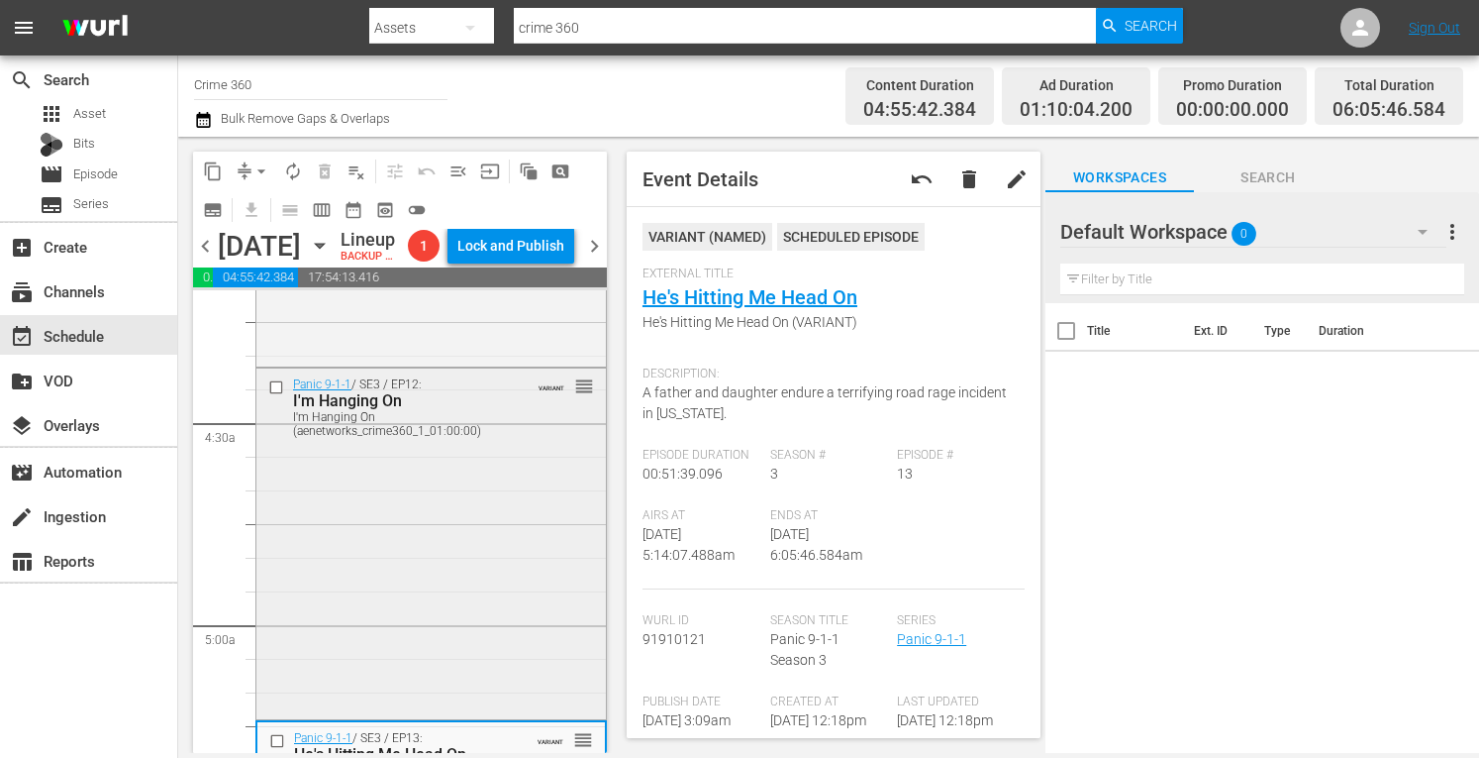
click at [310, 522] on div "Panic 9-1-1 / SE3 / EP12: I'm Hanging On I'm Hanging On (aenetworks_crime360_1_…" at bounding box center [431, 541] width 350 height 347
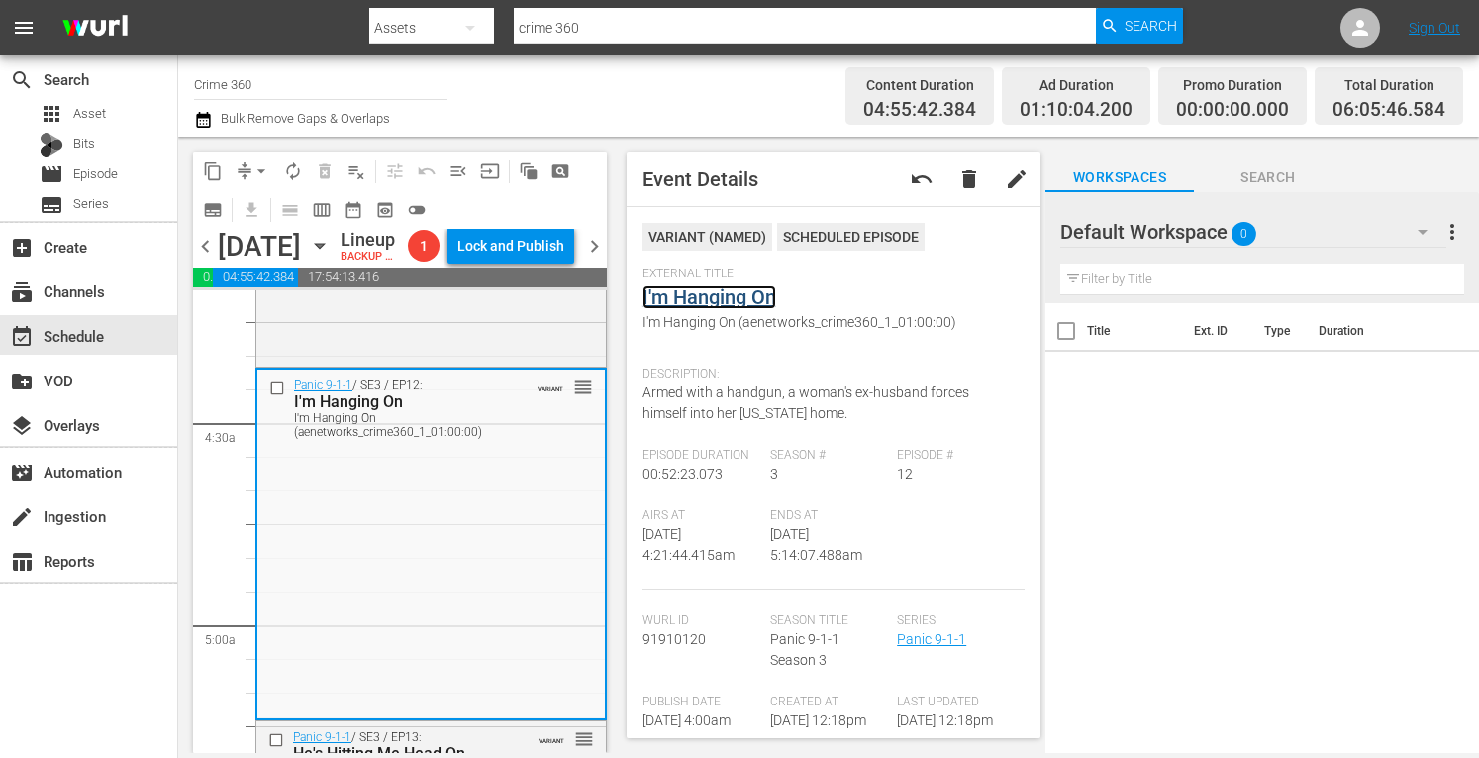
click at [707, 296] on link "I'm Hanging On" at bounding box center [710, 297] width 134 height 24
click at [447, 362] on div "Panic 9-1-1 / SE3 / EP8: Panic 9-1-1 Panic 9-1-1 (aenetworks_crime360_1_01:00:0…" at bounding box center [431, 188] width 350 height 350
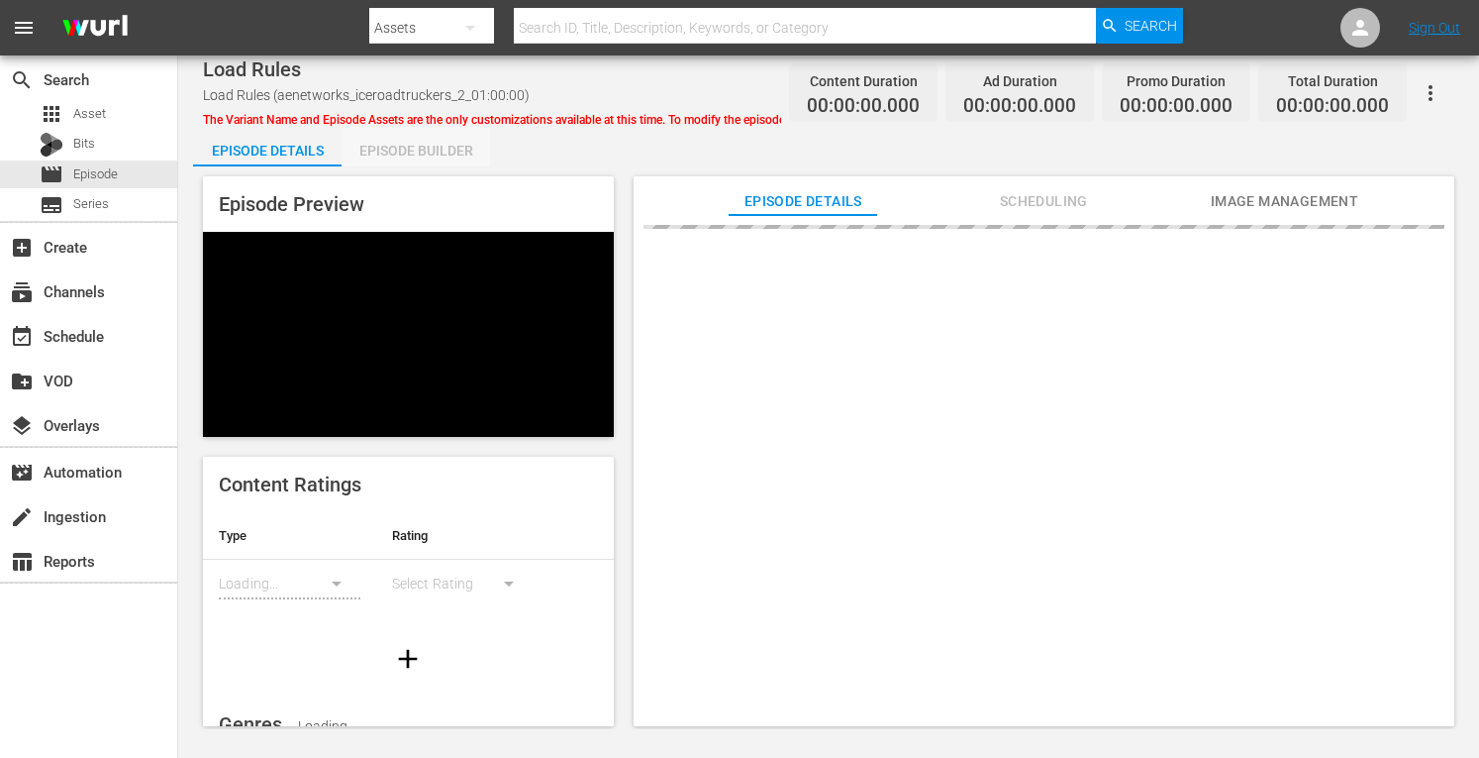
click at [414, 159] on div "Episode Builder" at bounding box center [416, 151] width 149 height 48
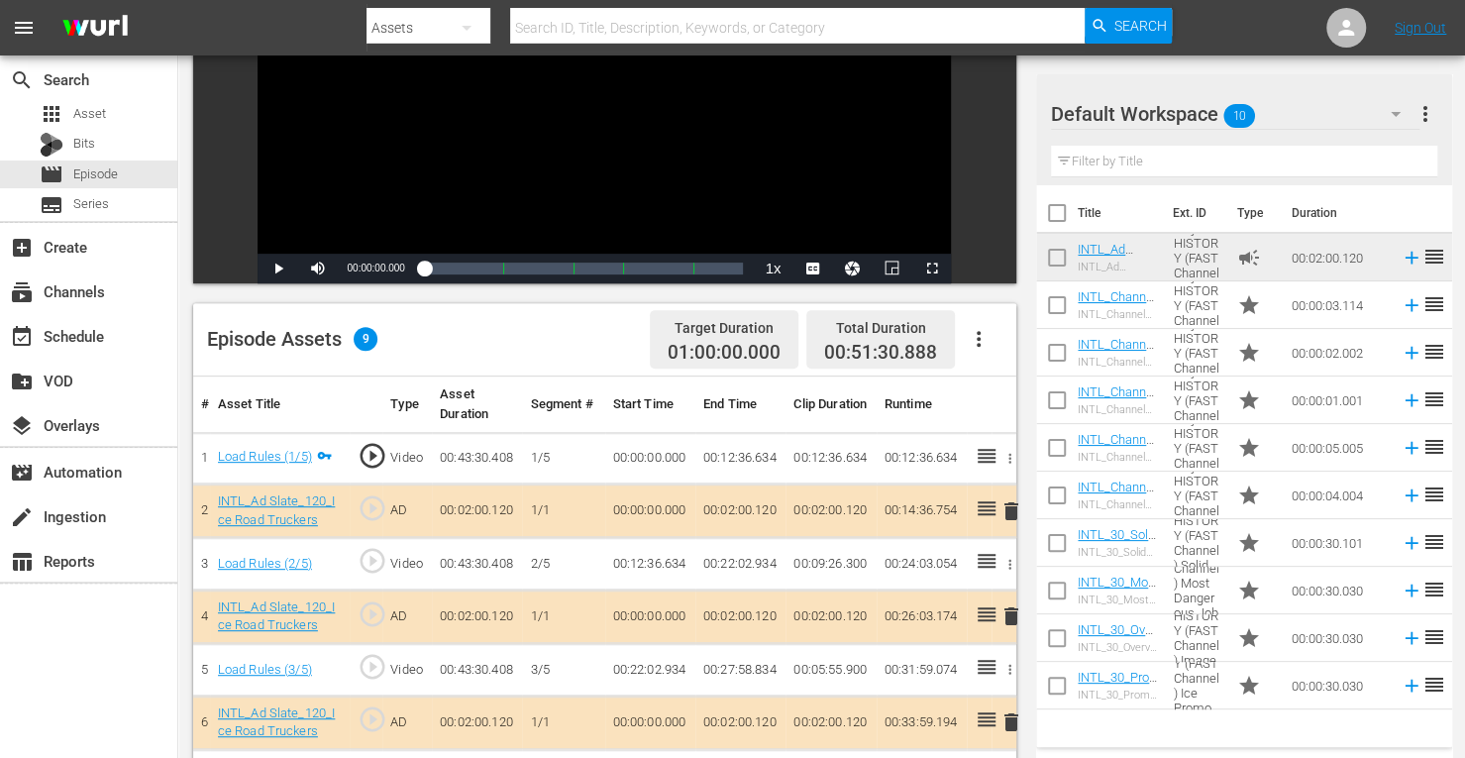
scroll to position [515, 0]
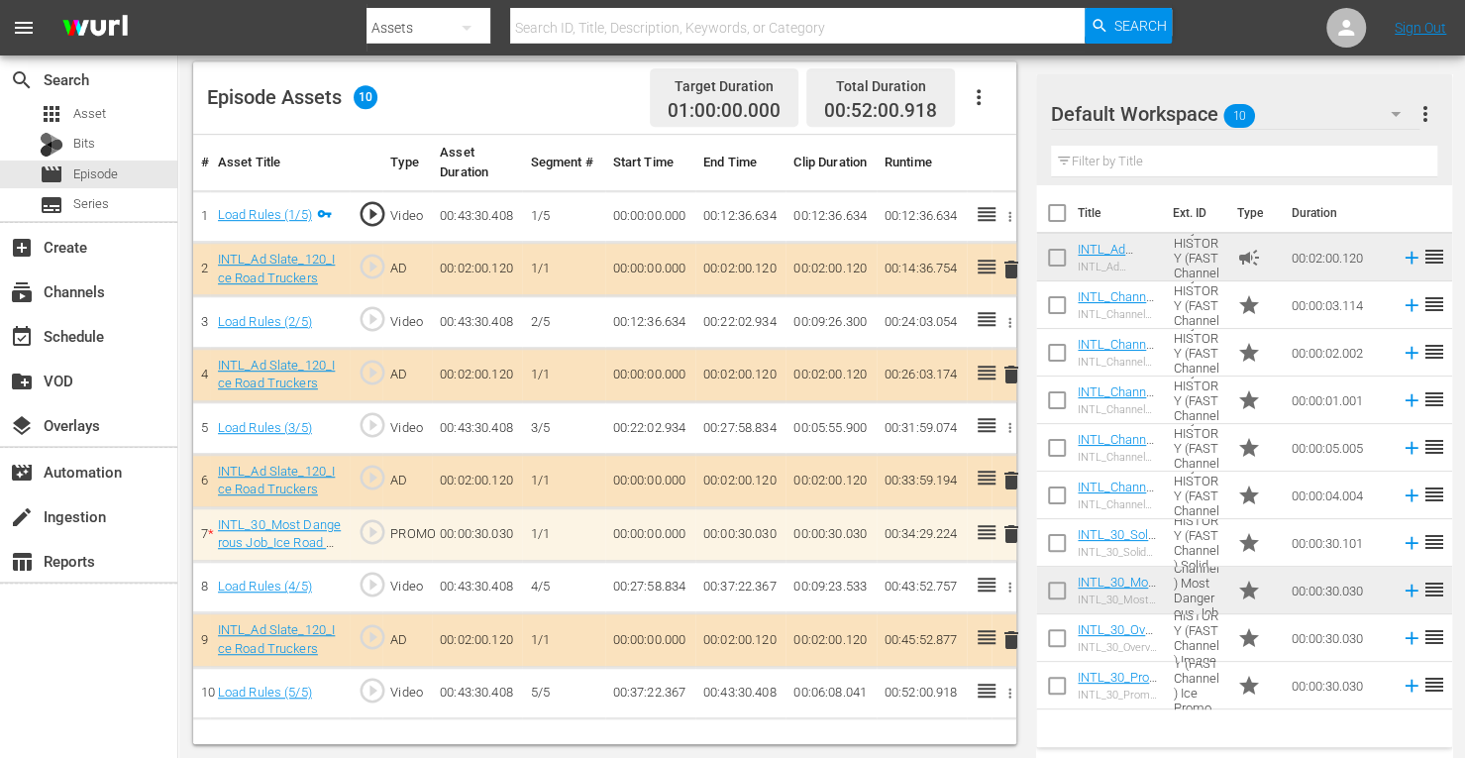
click at [1011, 476] on span "delete" at bounding box center [1011, 480] width 24 height 24
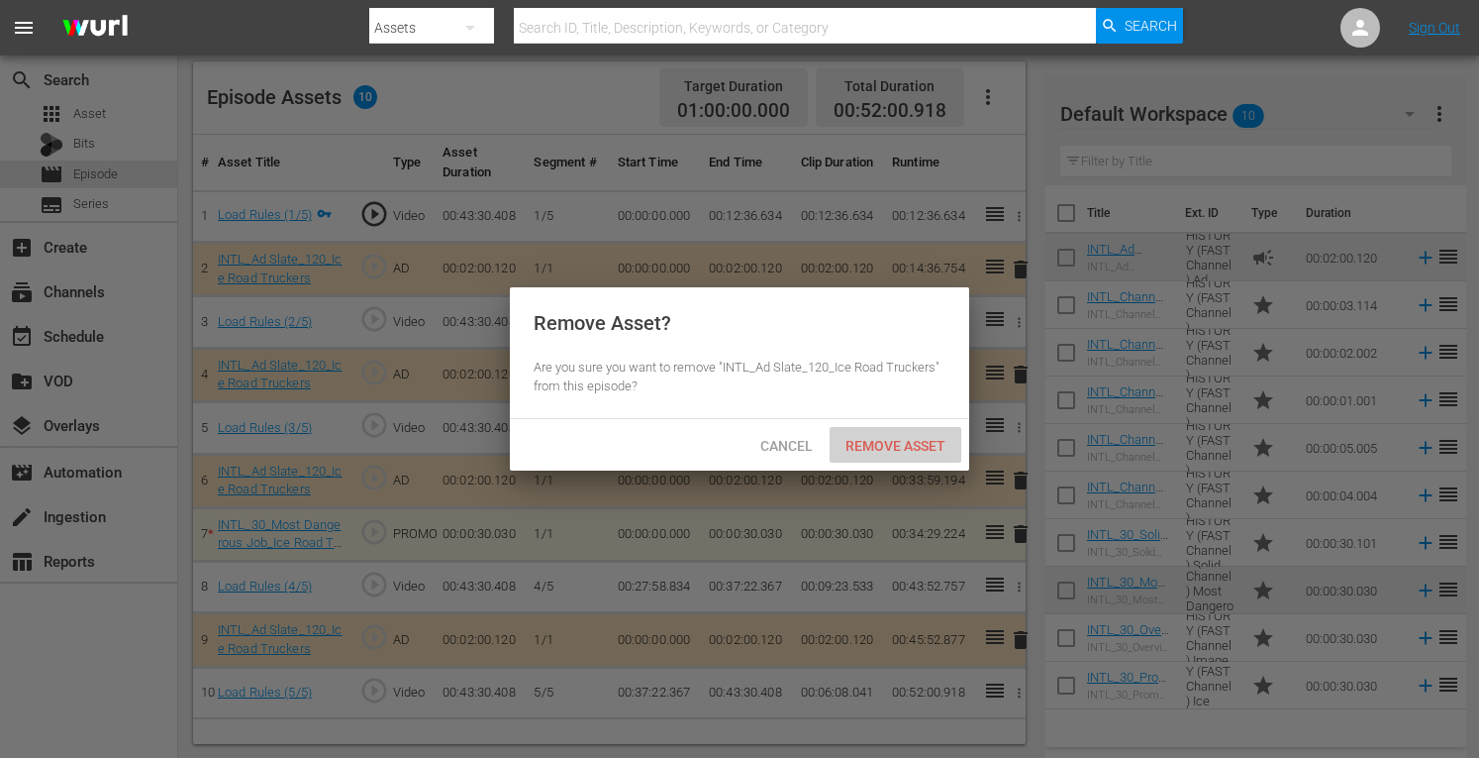
click at [919, 457] on div "Remove Asset" at bounding box center [896, 445] width 132 height 37
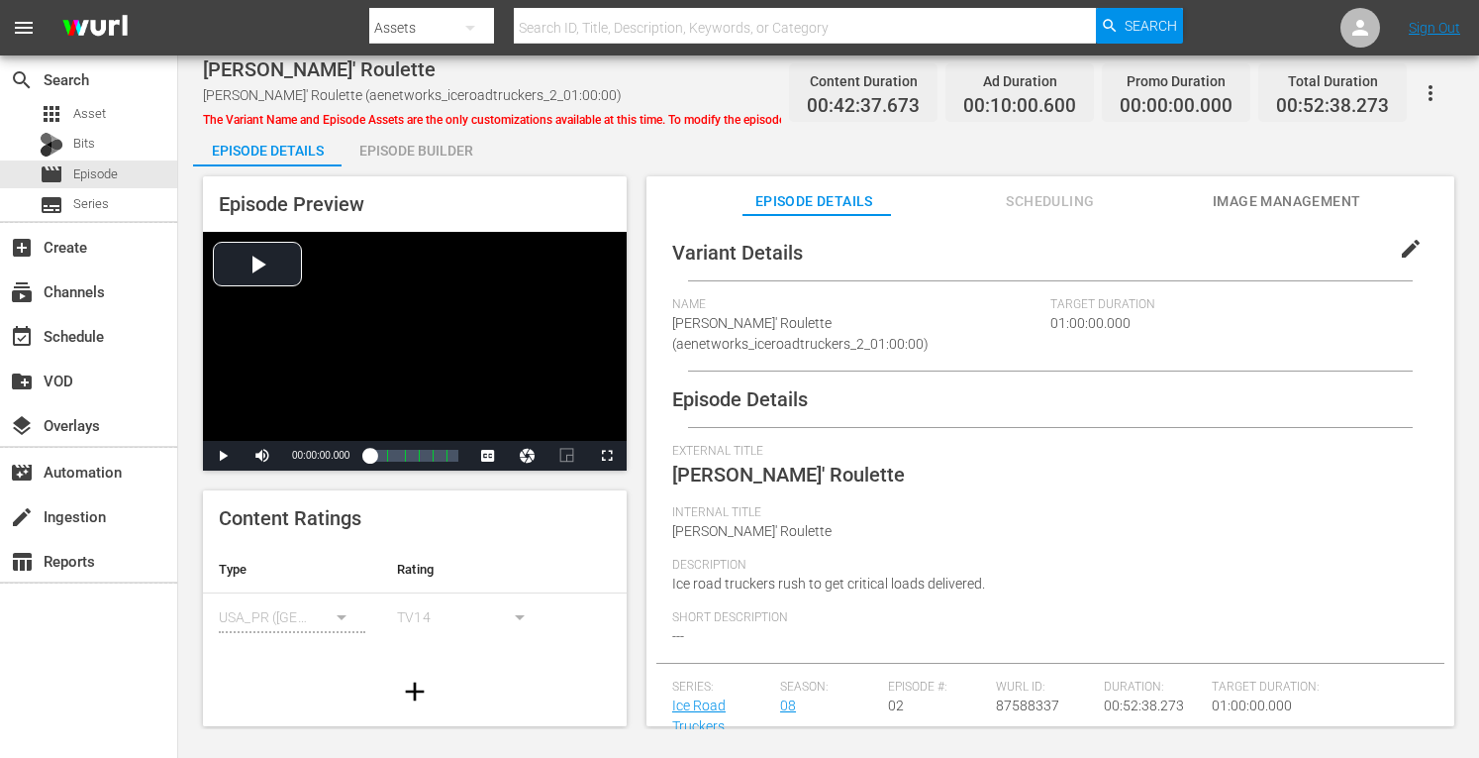
click at [419, 142] on div "Episode Builder" at bounding box center [416, 151] width 149 height 48
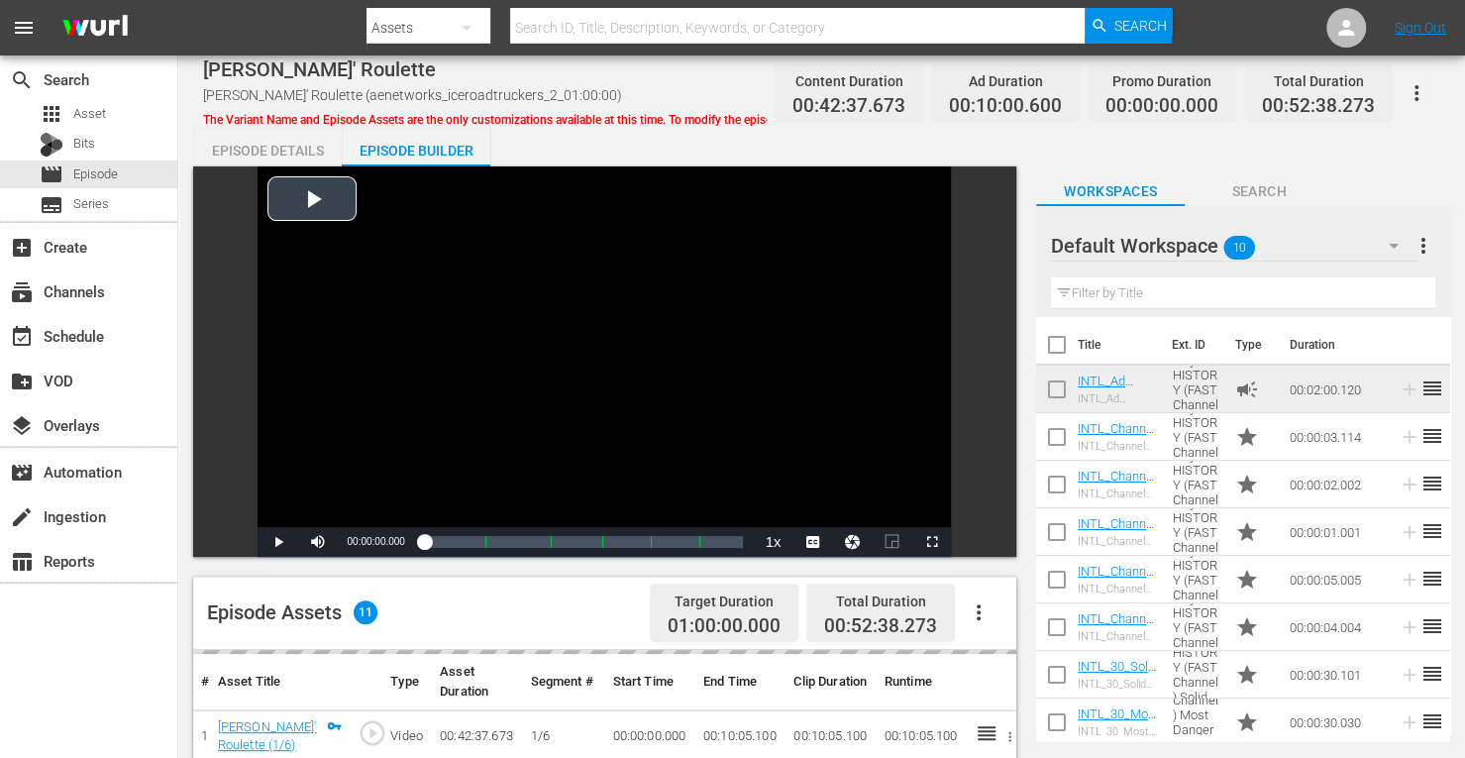
scroll to position [553, 0]
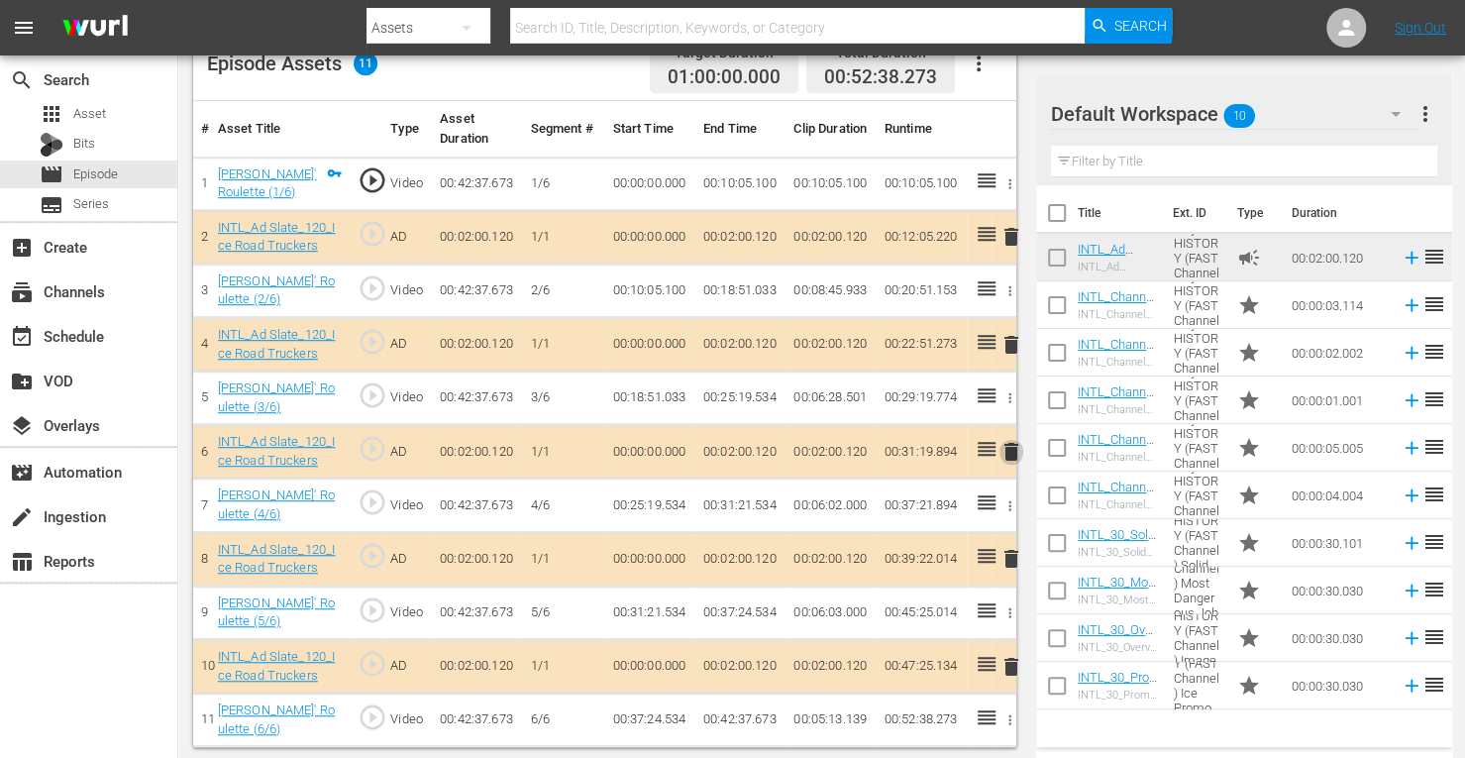
click at [1012, 453] on span "delete" at bounding box center [1011, 452] width 24 height 24
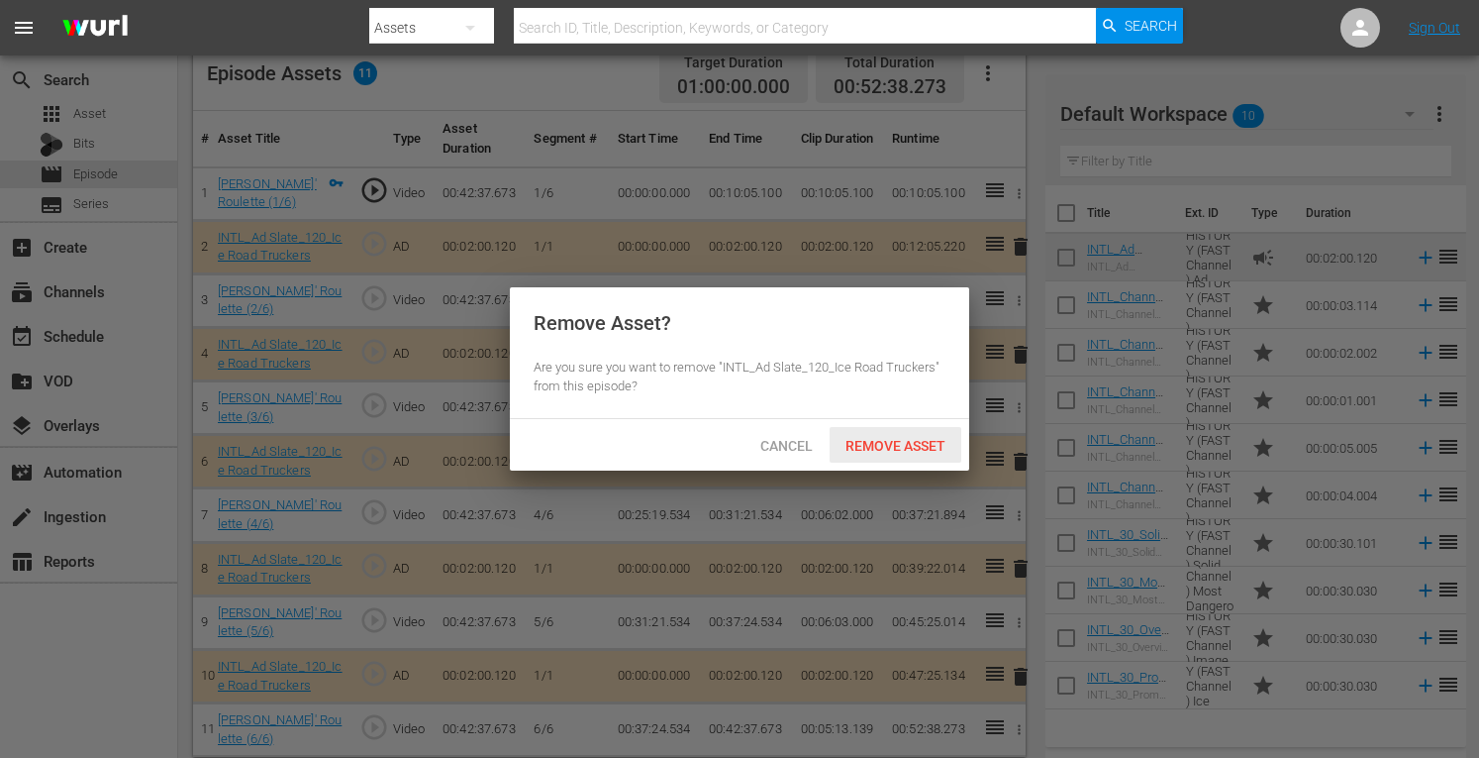
click at [907, 446] on span "Remove Asset" at bounding box center [896, 446] width 132 height 16
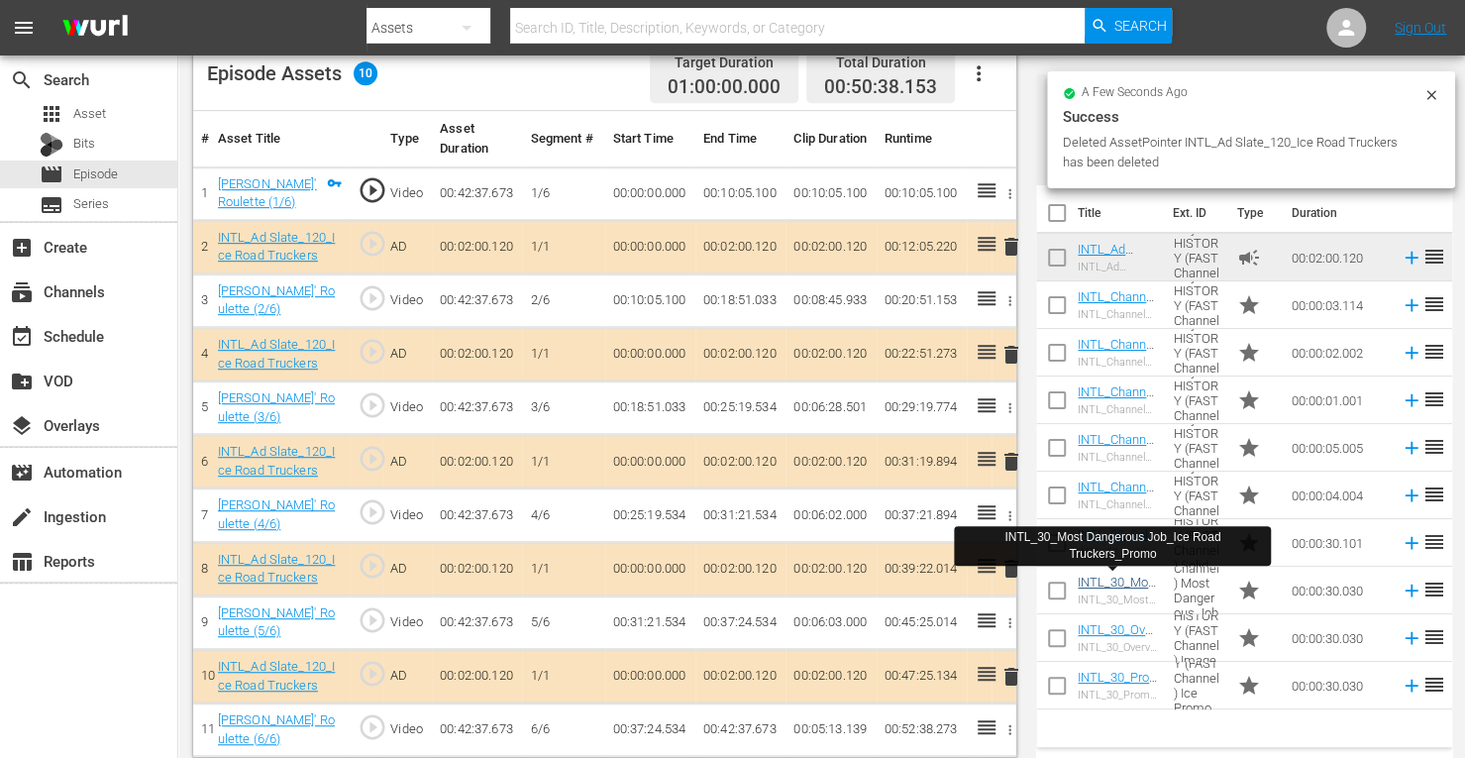
scroll to position [515, 0]
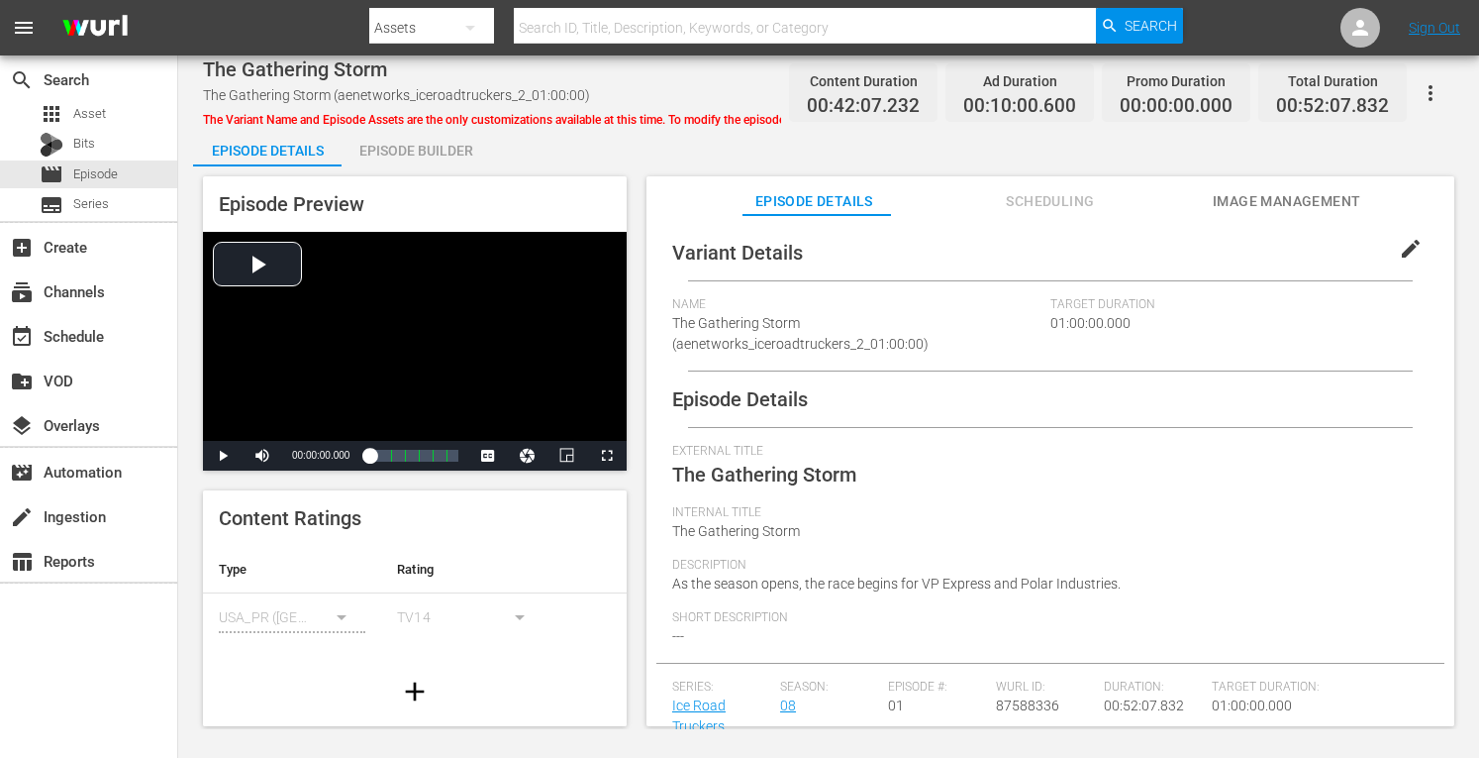
click at [438, 157] on div "Episode Builder" at bounding box center [416, 151] width 149 height 48
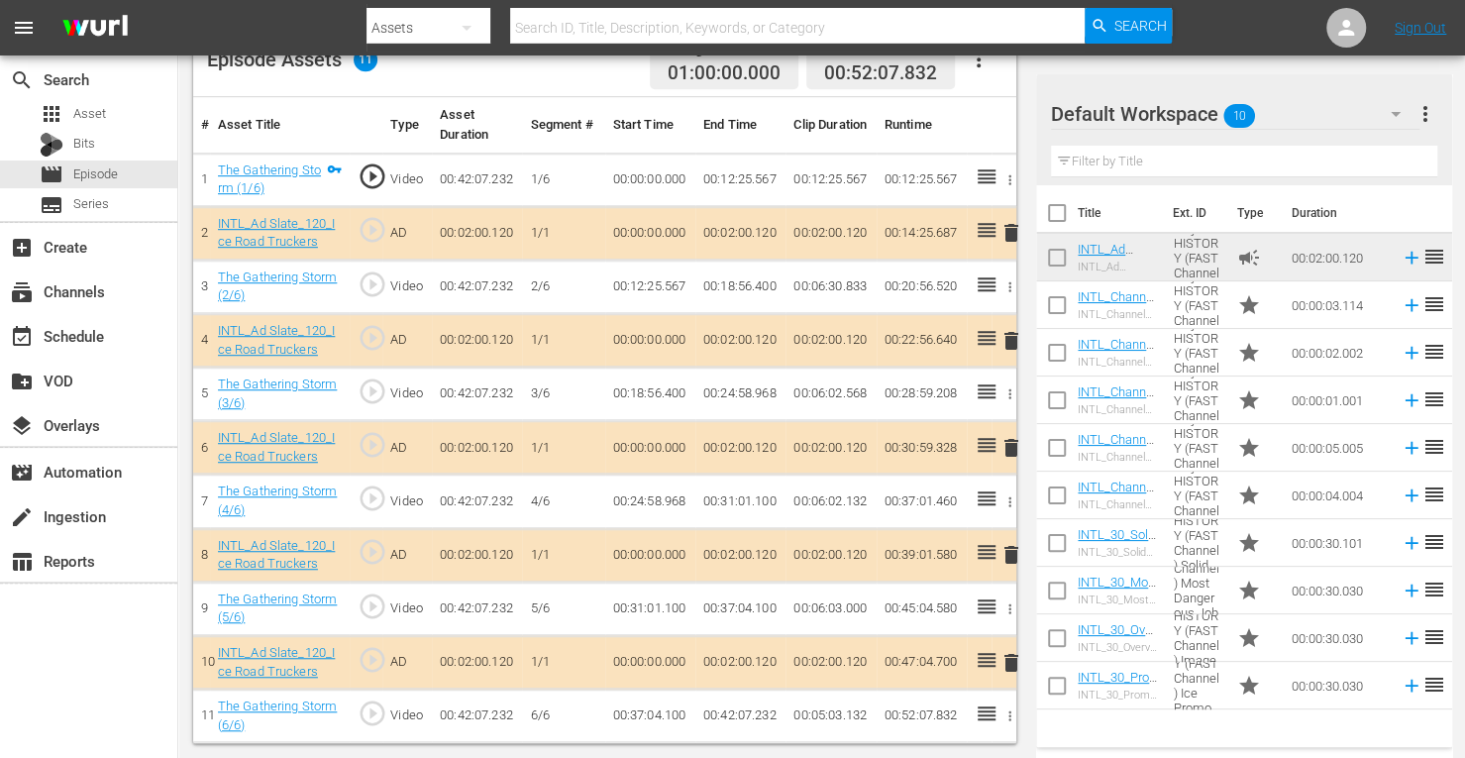
scroll to position [549, 0]
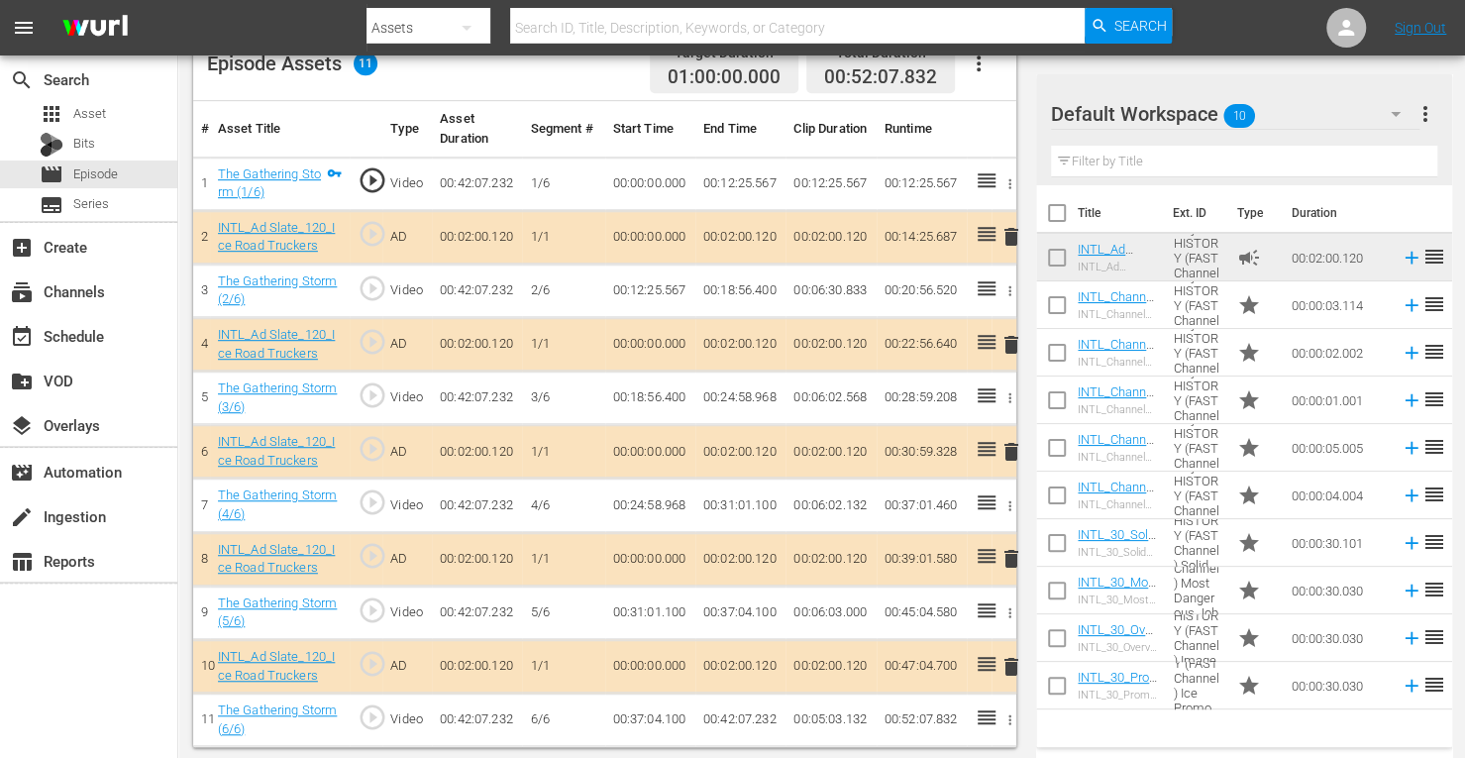
click at [1008, 445] on span "delete" at bounding box center [1011, 452] width 24 height 24
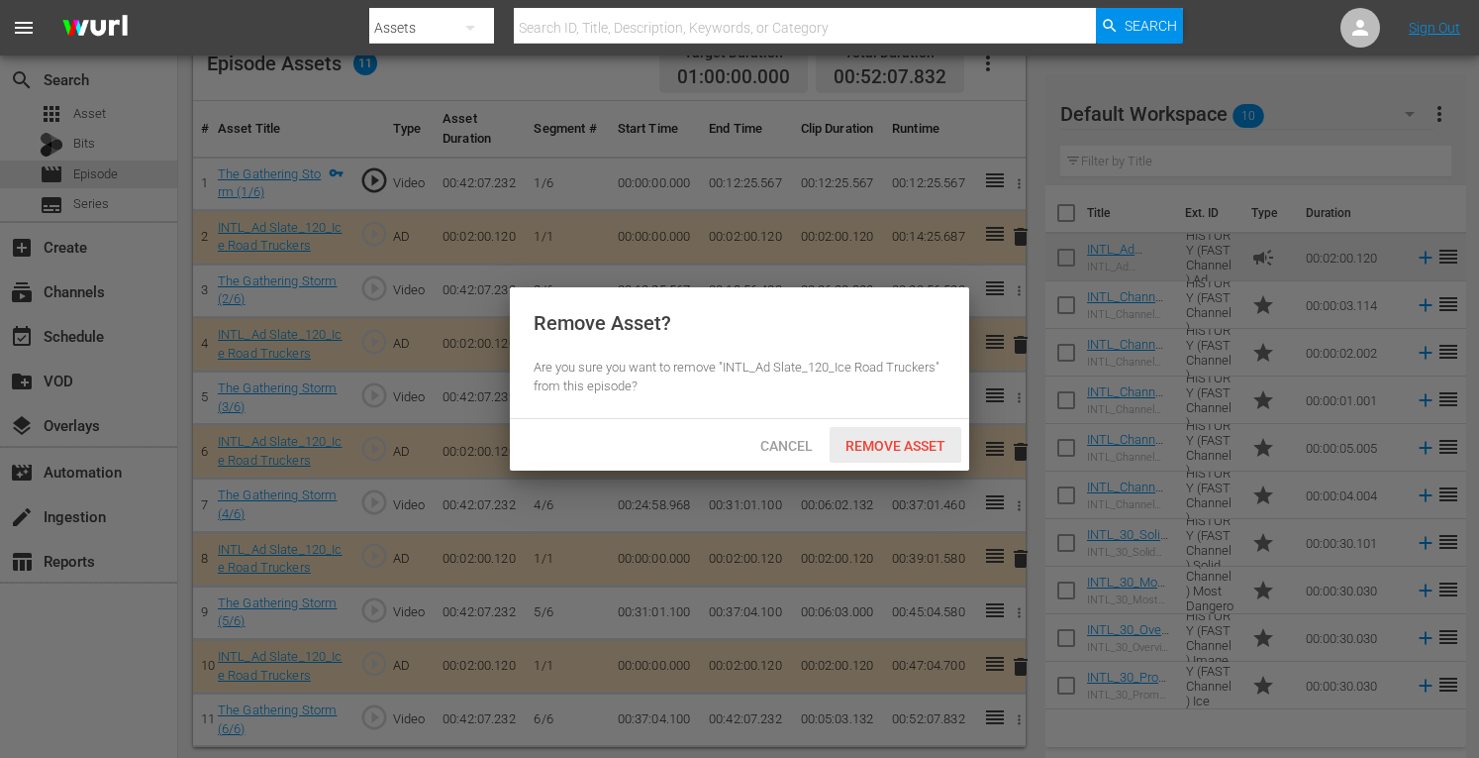
click at [913, 443] on span "Remove Asset" at bounding box center [896, 446] width 132 height 16
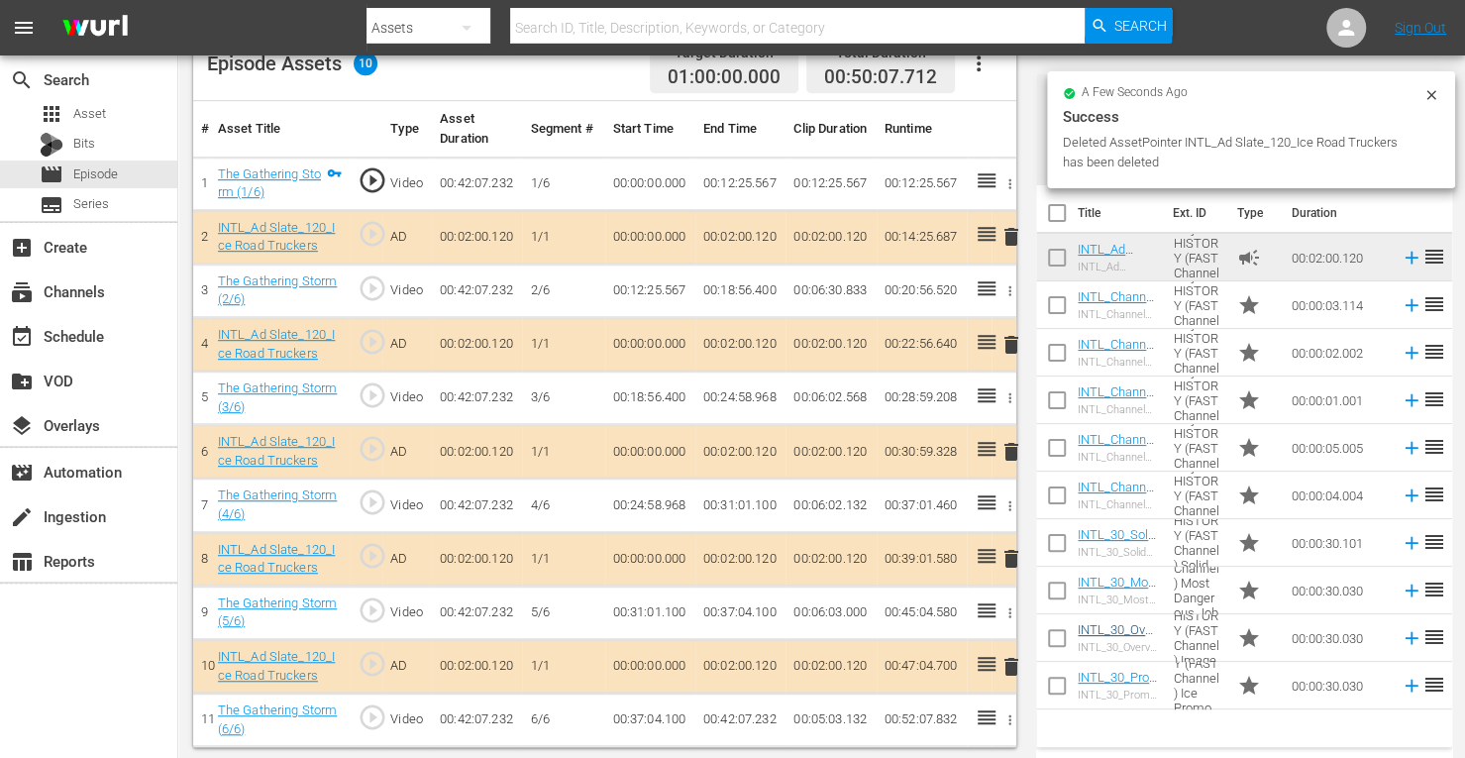
scroll to position [515, 0]
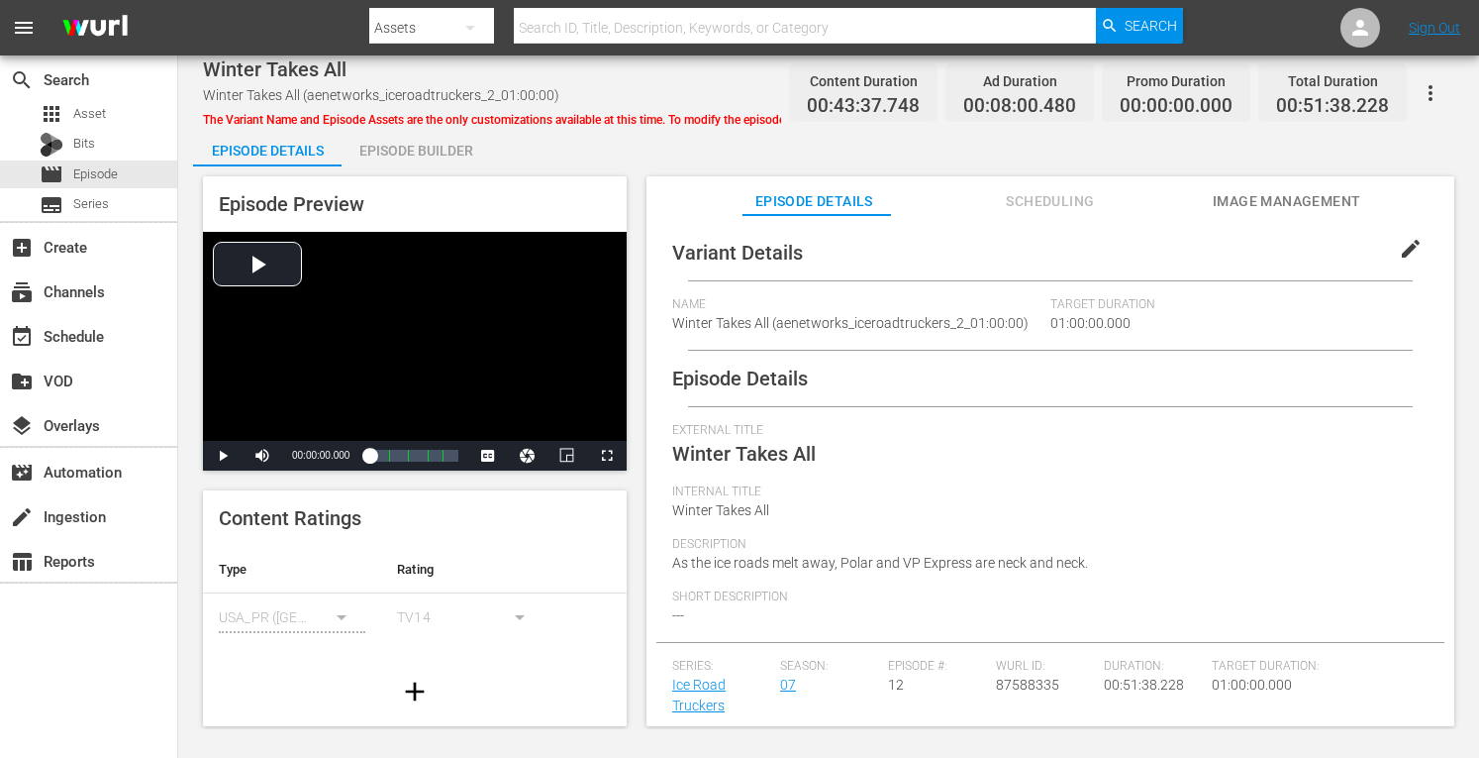
click at [436, 163] on div "Episode Builder" at bounding box center [416, 151] width 149 height 48
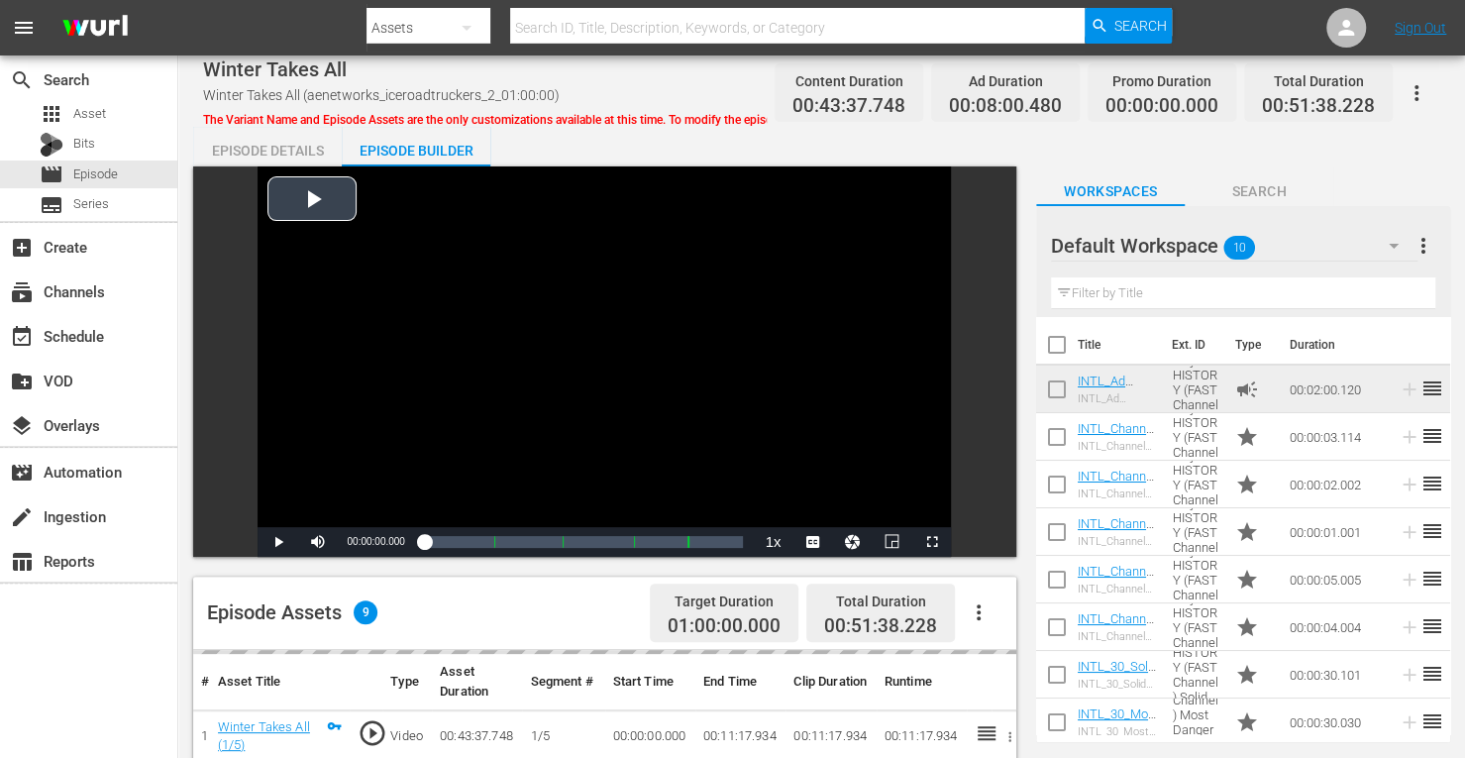
scroll to position [515, 0]
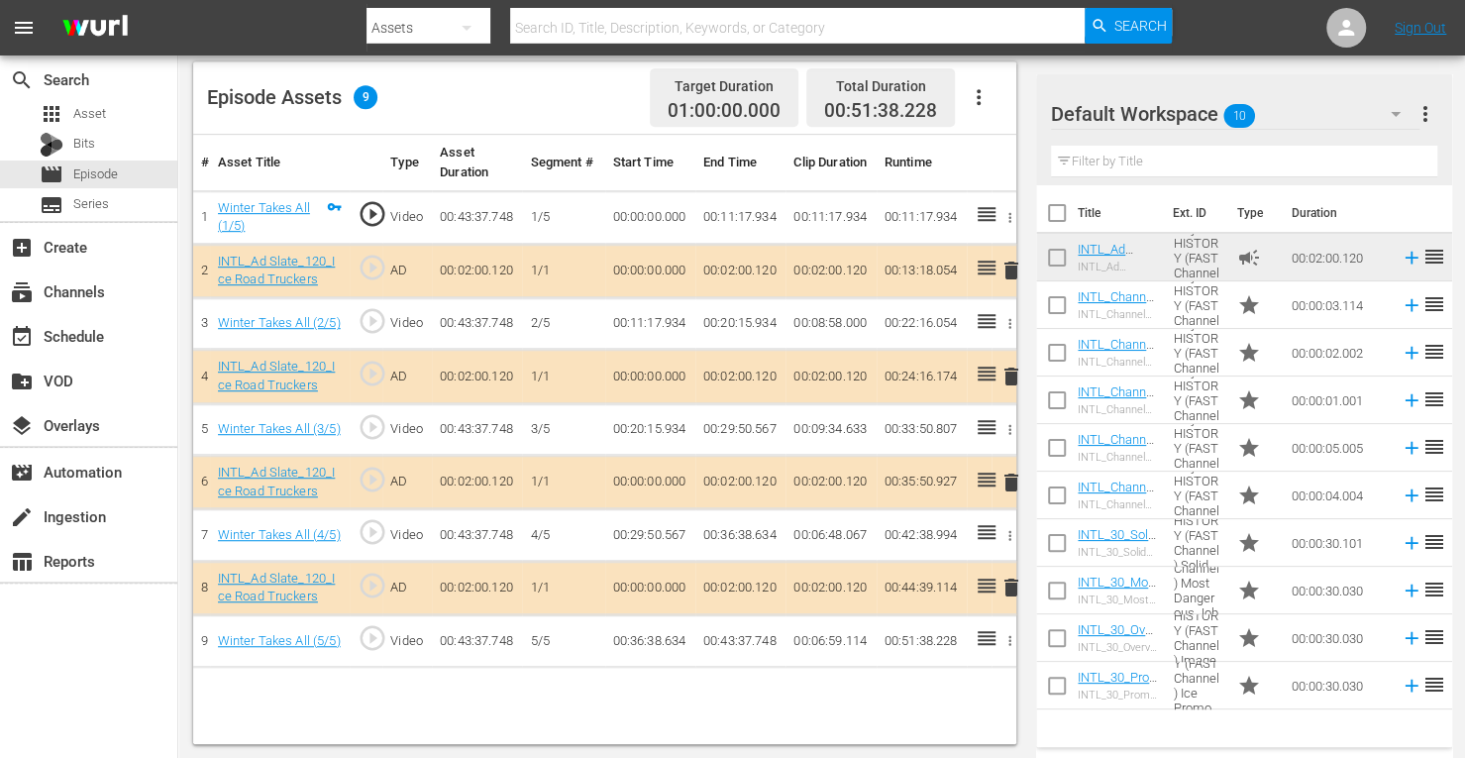
click at [1008, 482] on span "delete" at bounding box center [1011, 482] width 24 height 24
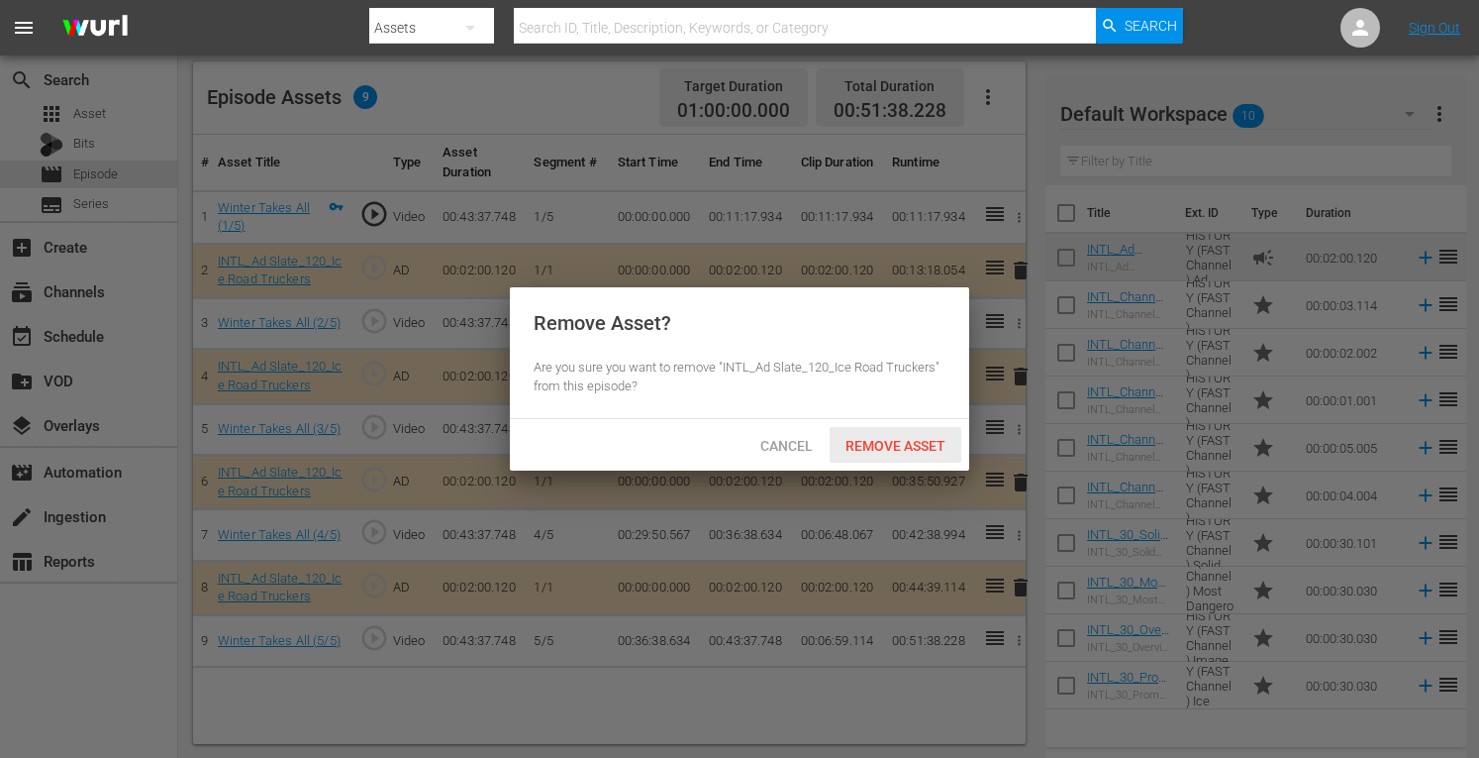
click at [870, 445] on span "Remove Asset" at bounding box center [896, 446] width 132 height 16
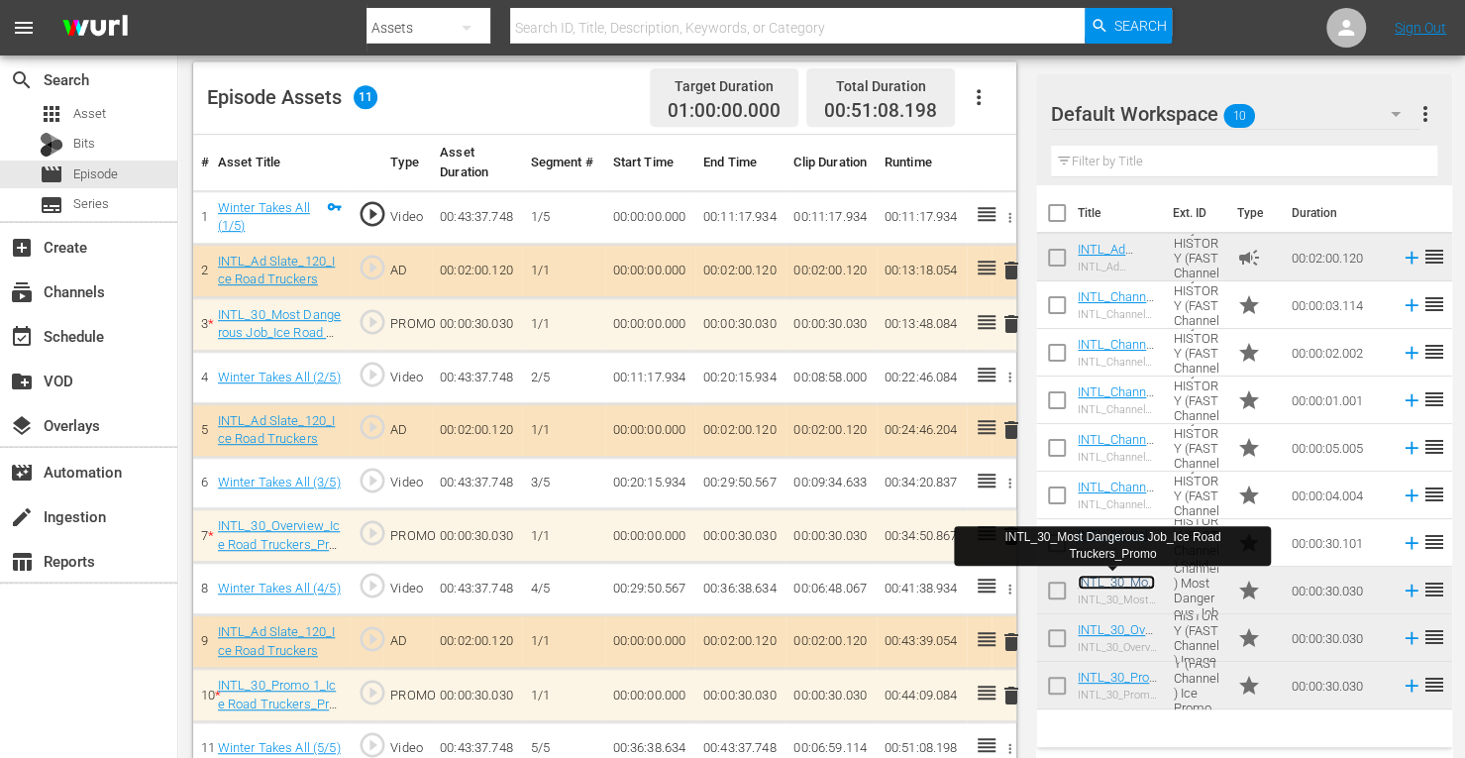
scroll to position [541, 0]
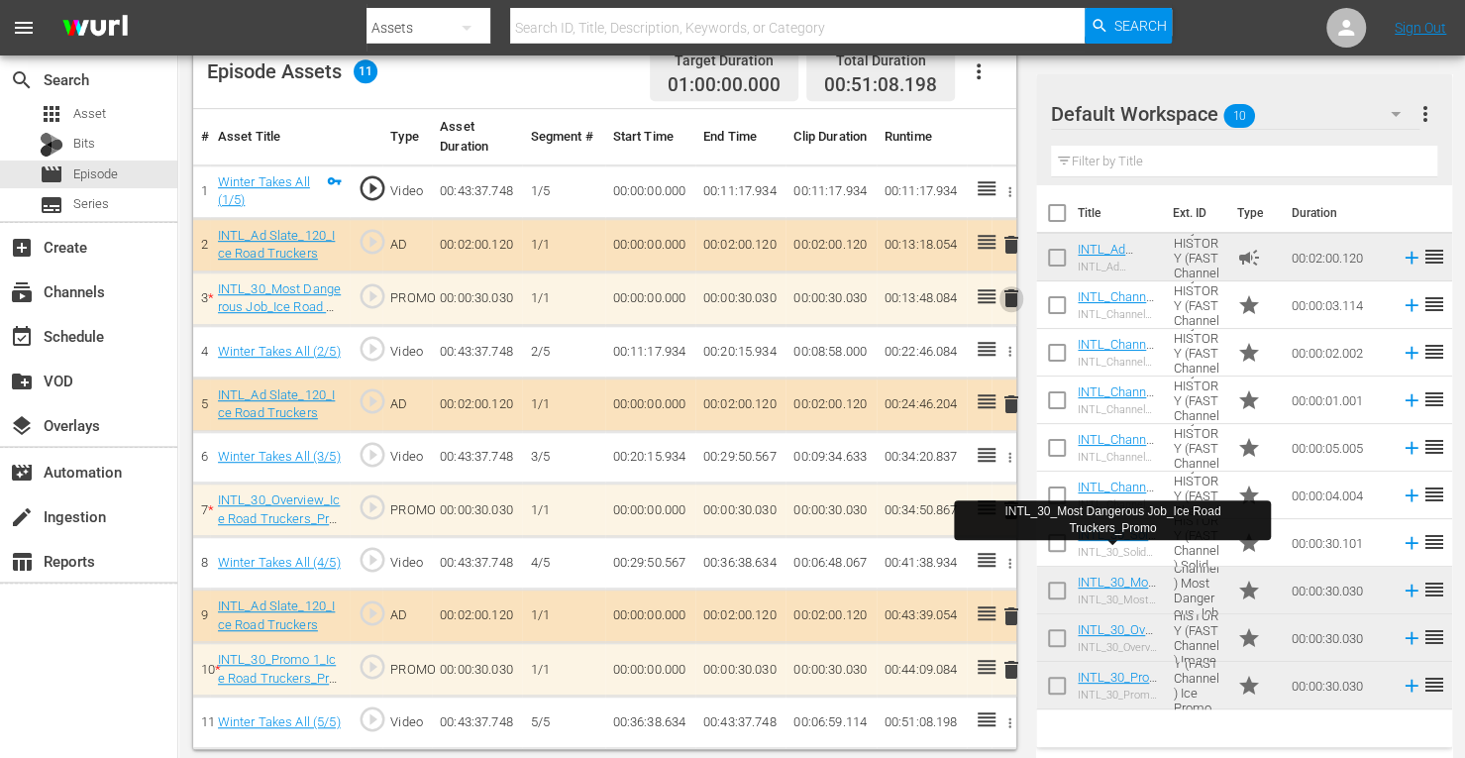
click at [1008, 299] on span "delete" at bounding box center [1011, 298] width 24 height 24
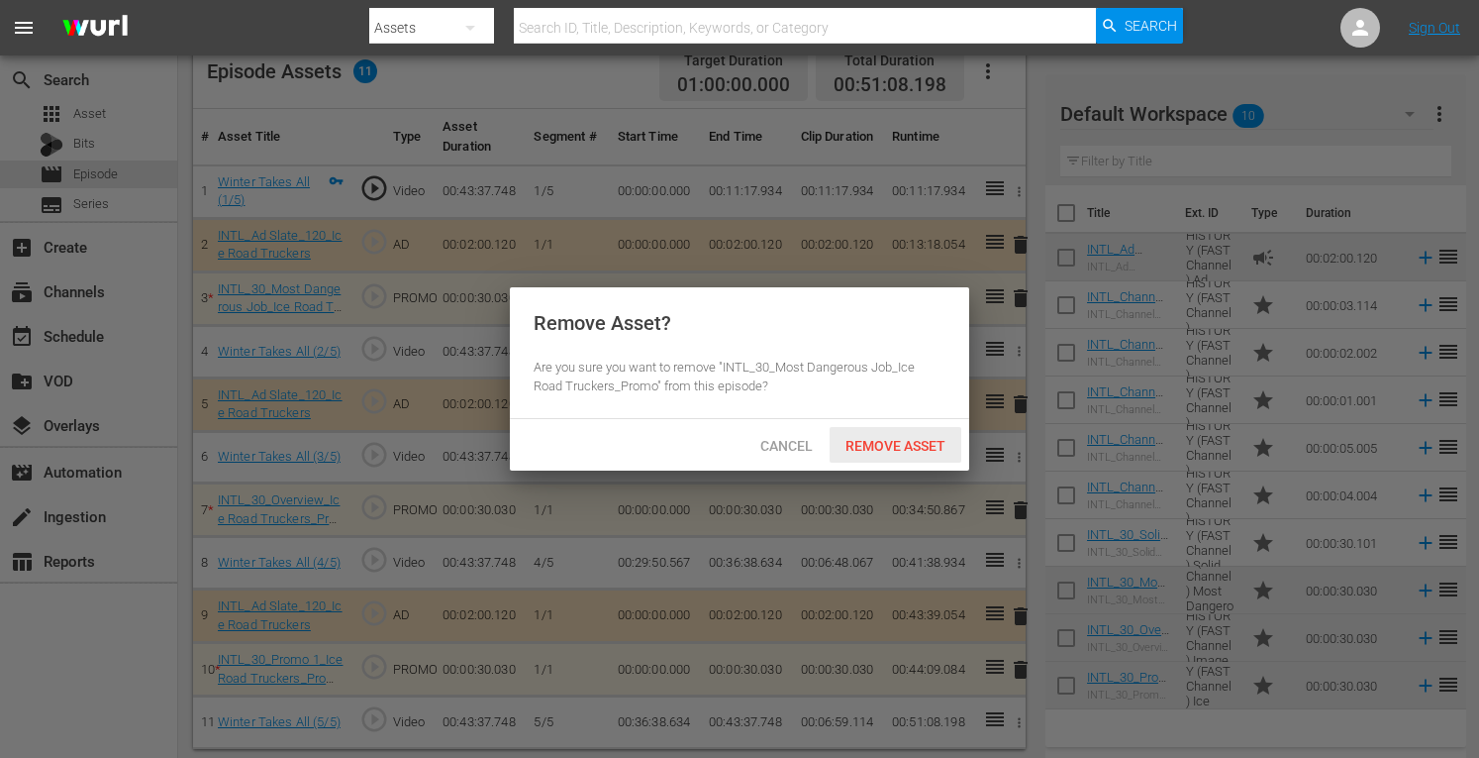
click at [902, 436] on div "Remove Asset" at bounding box center [896, 445] width 132 height 37
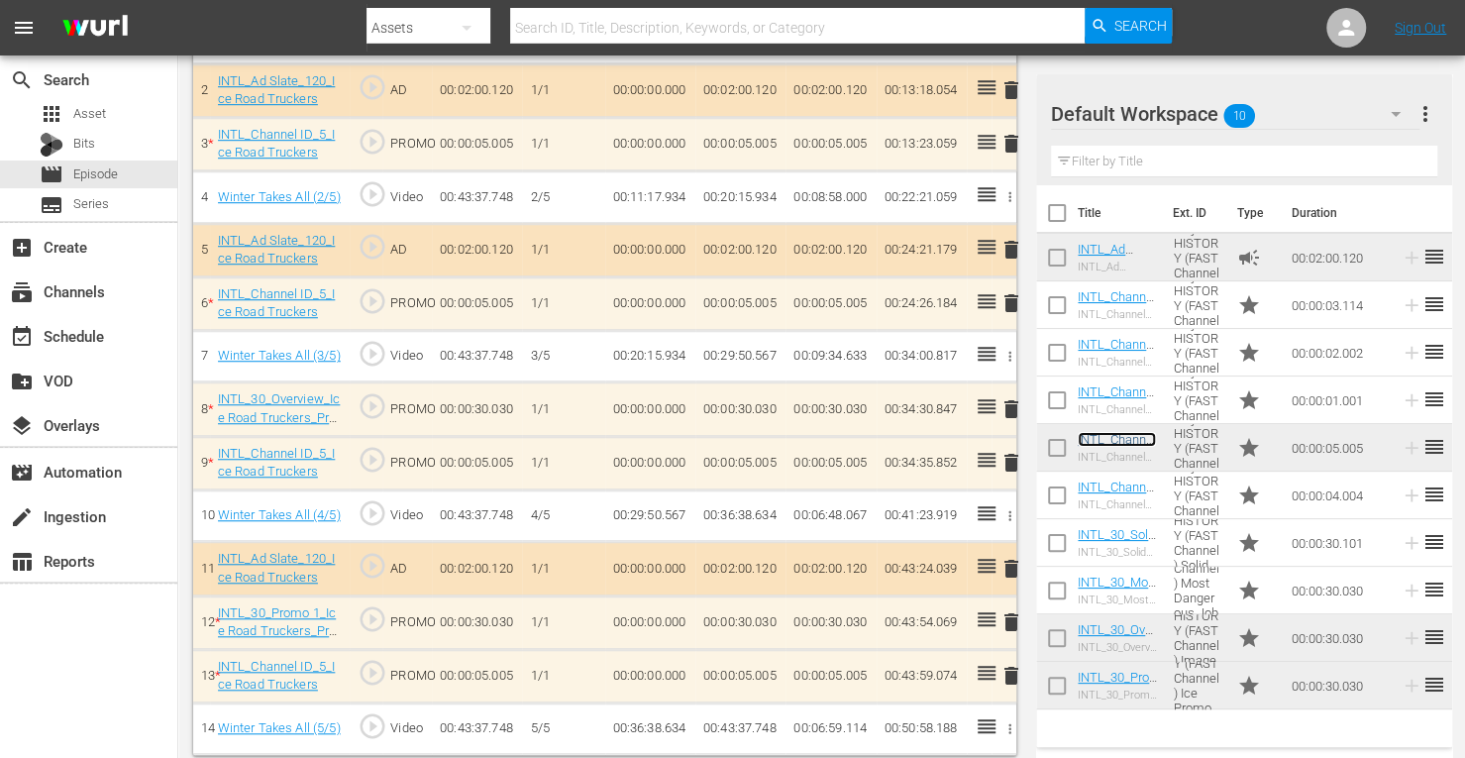
scroll to position [695, 0]
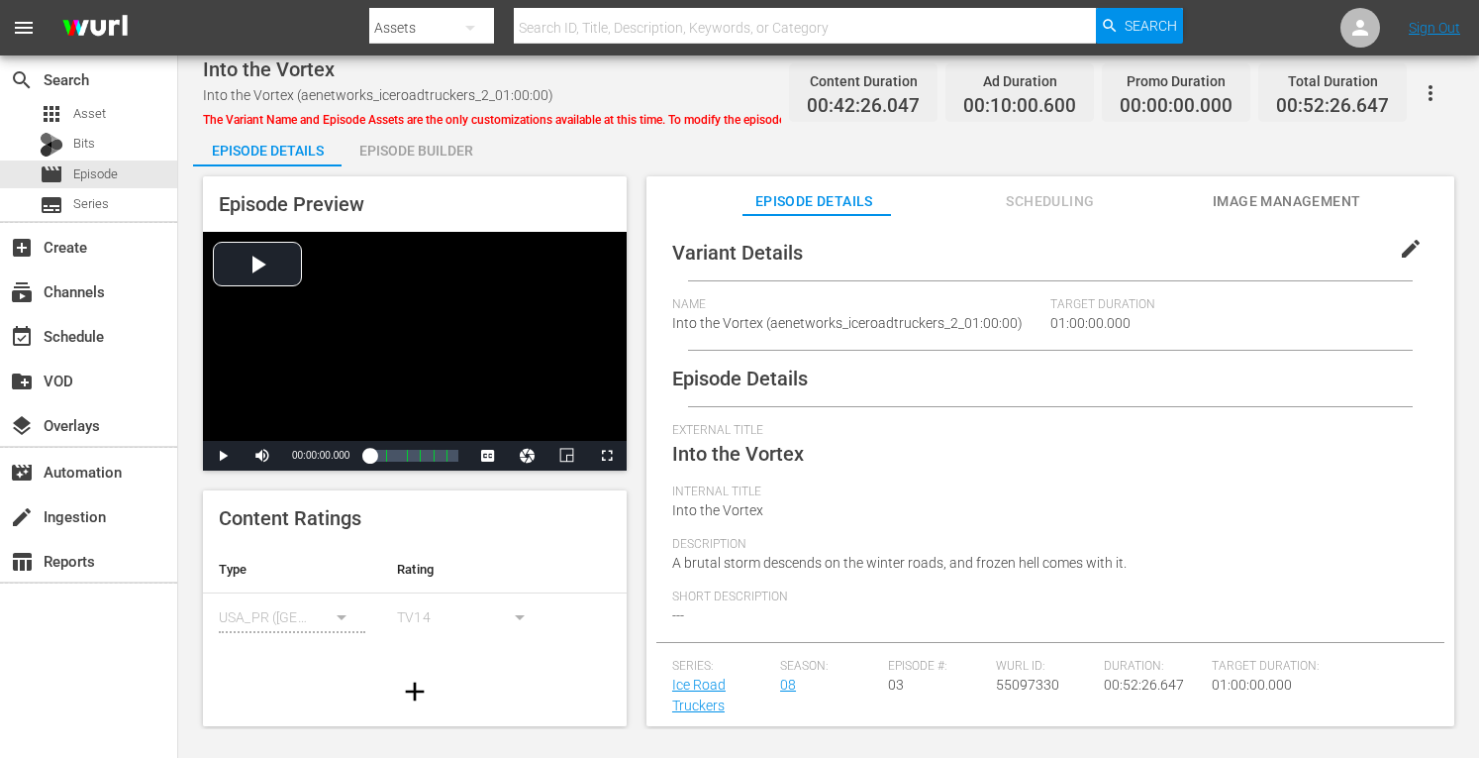
click at [433, 140] on div "Episode Builder" at bounding box center [416, 151] width 149 height 48
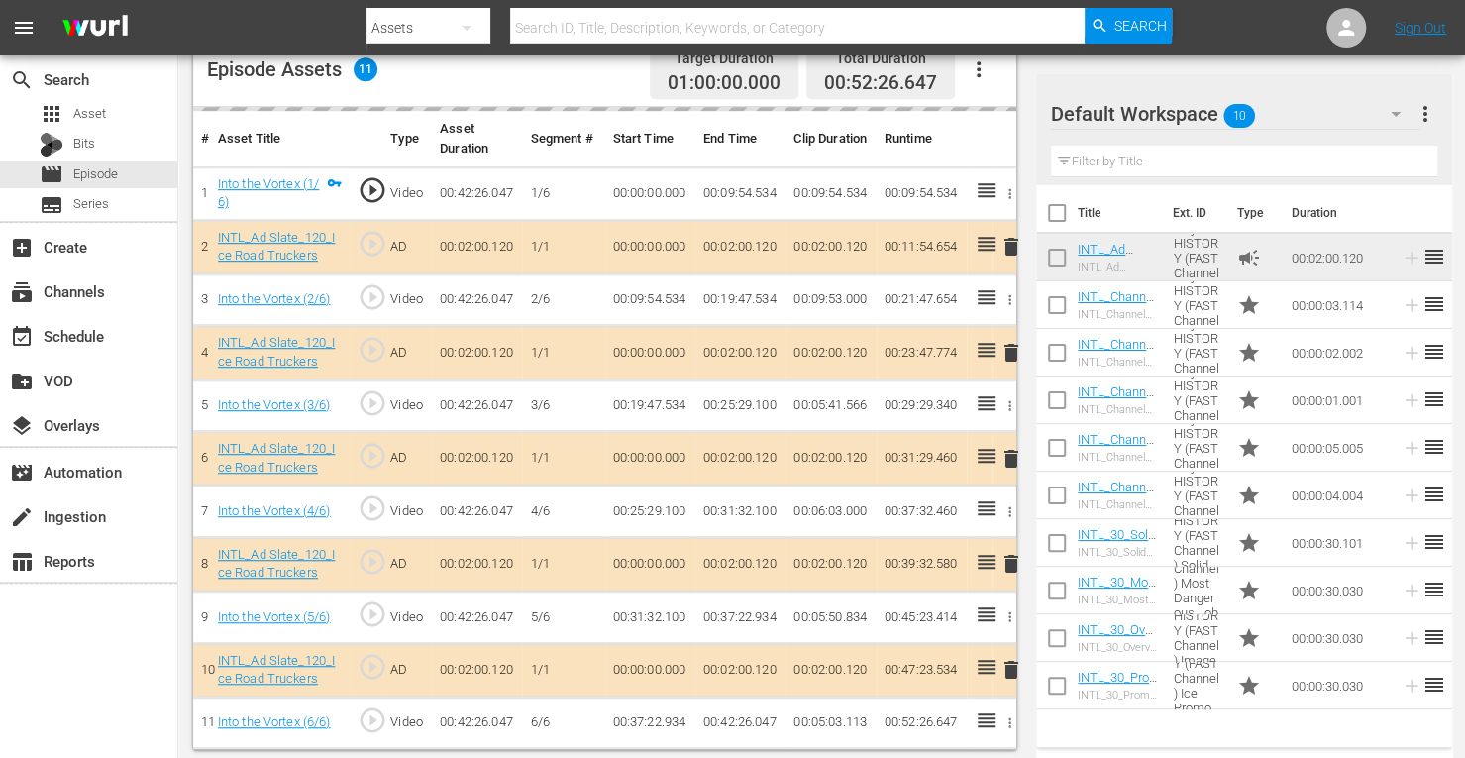
scroll to position [539, 0]
click at [1014, 352] on span "delete" at bounding box center [1011, 353] width 24 height 24
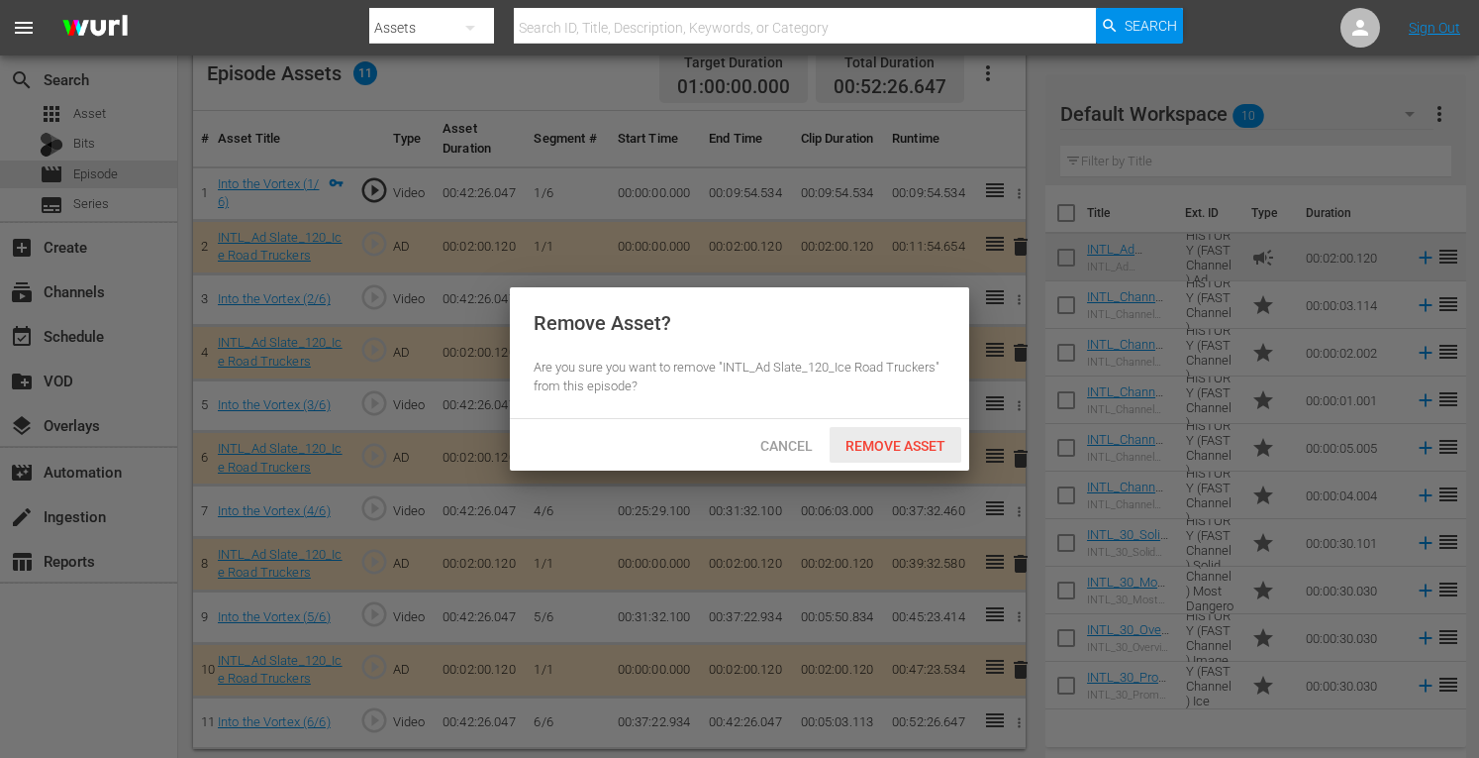
click at [893, 438] on span "Remove Asset" at bounding box center [896, 446] width 132 height 16
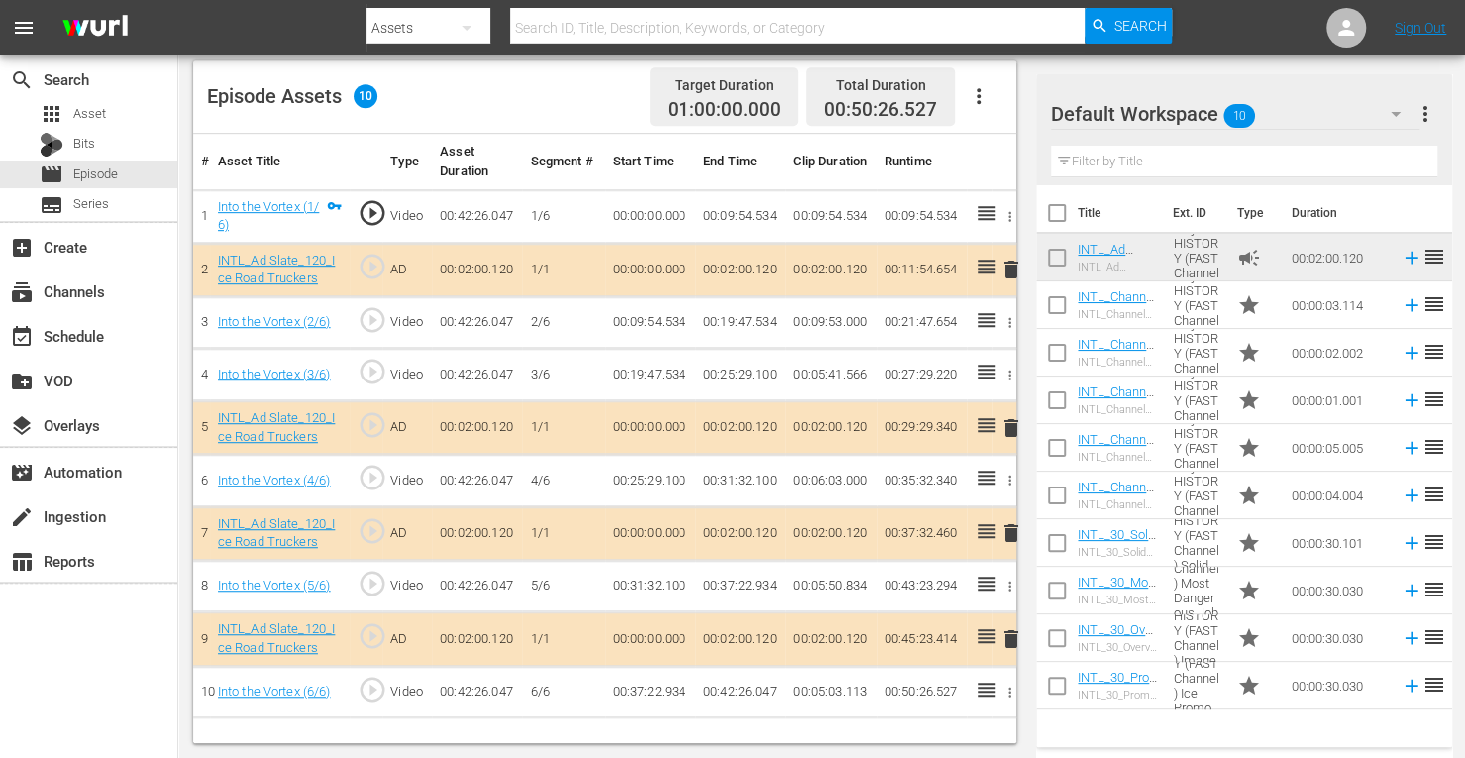
scroll to position [515, 0]
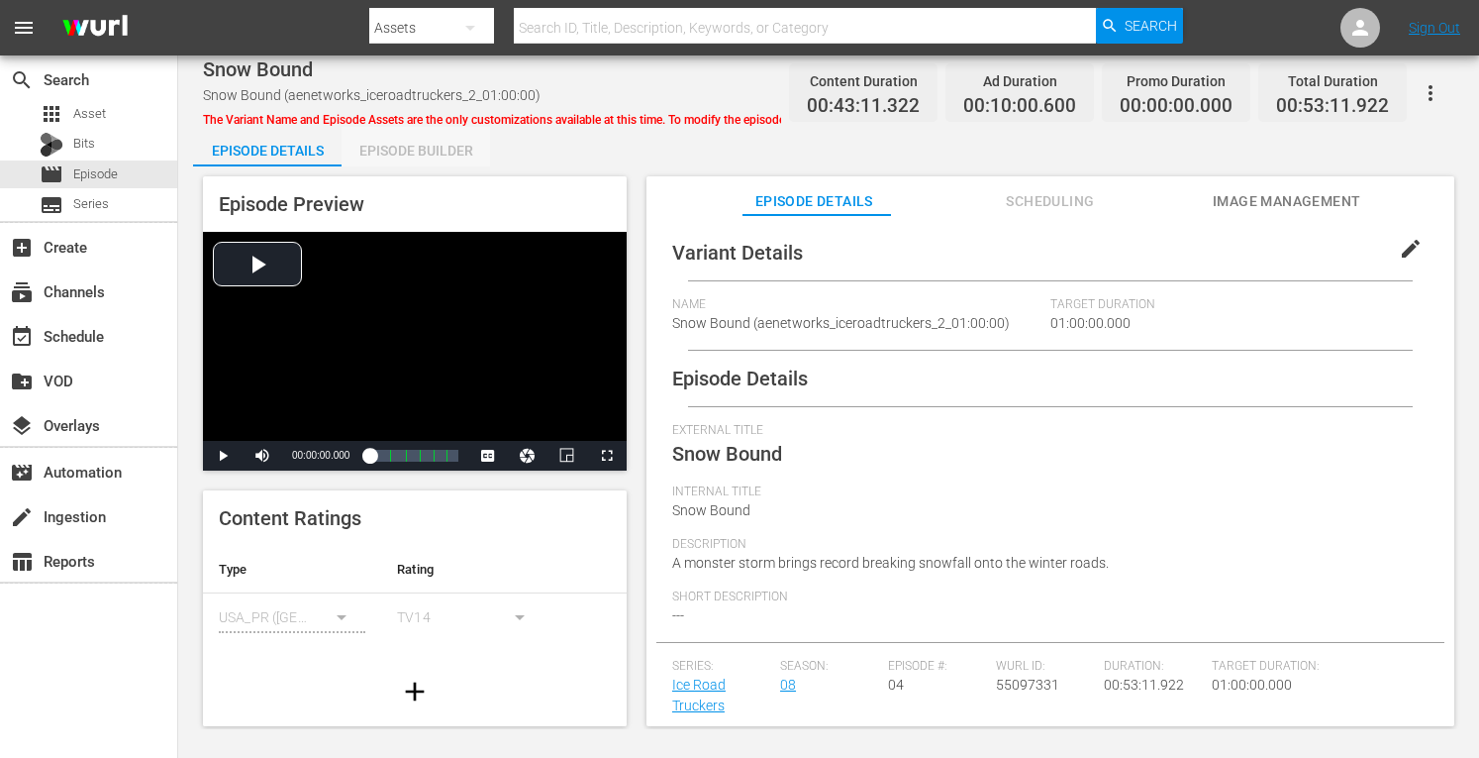
click at [406, 144] on div "Episode Builder" at bounding box center [416, 151] width 149 height 48
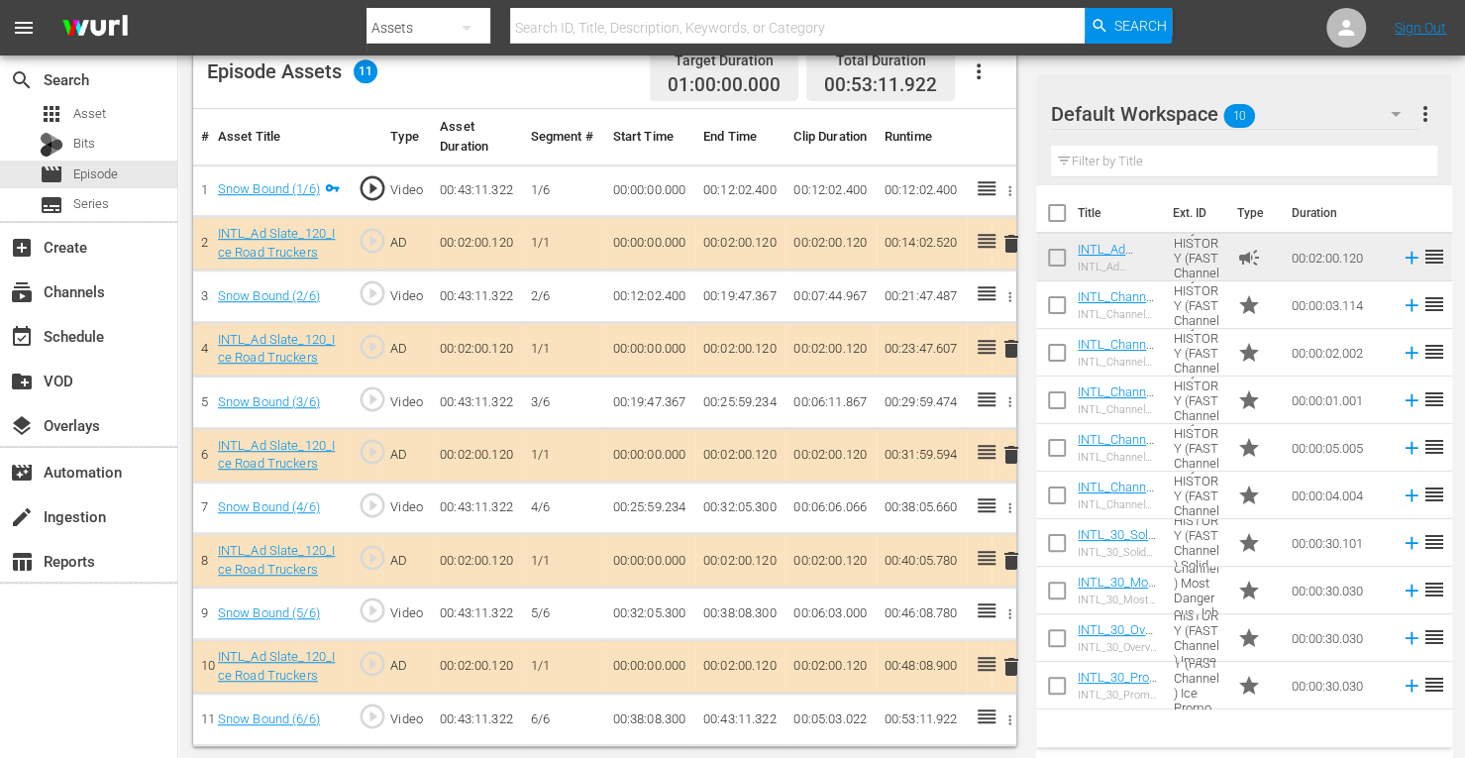
scroll to position [537, 0]
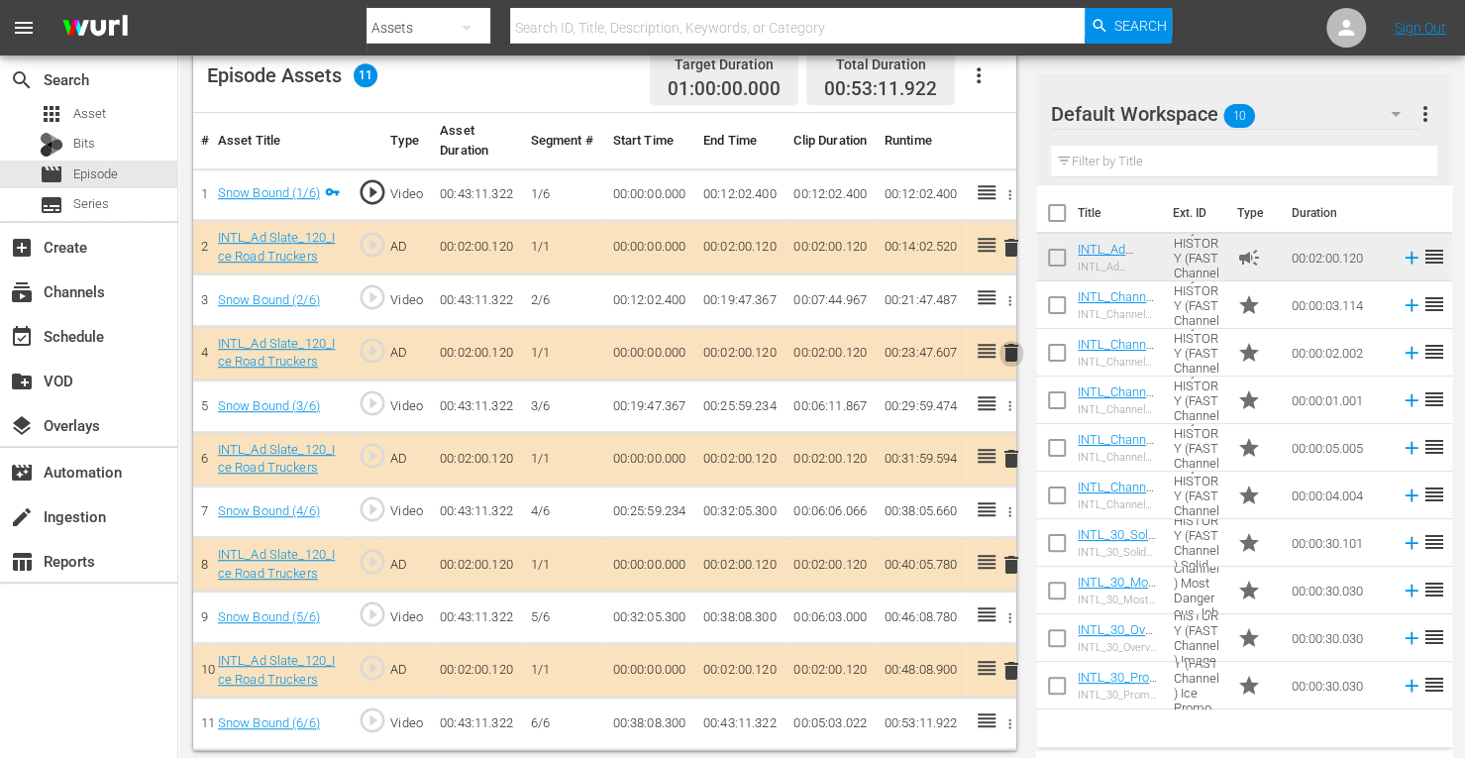
click at [1013, 346] on span "delete" at bounding box center [1011, 353] width 24 height 24
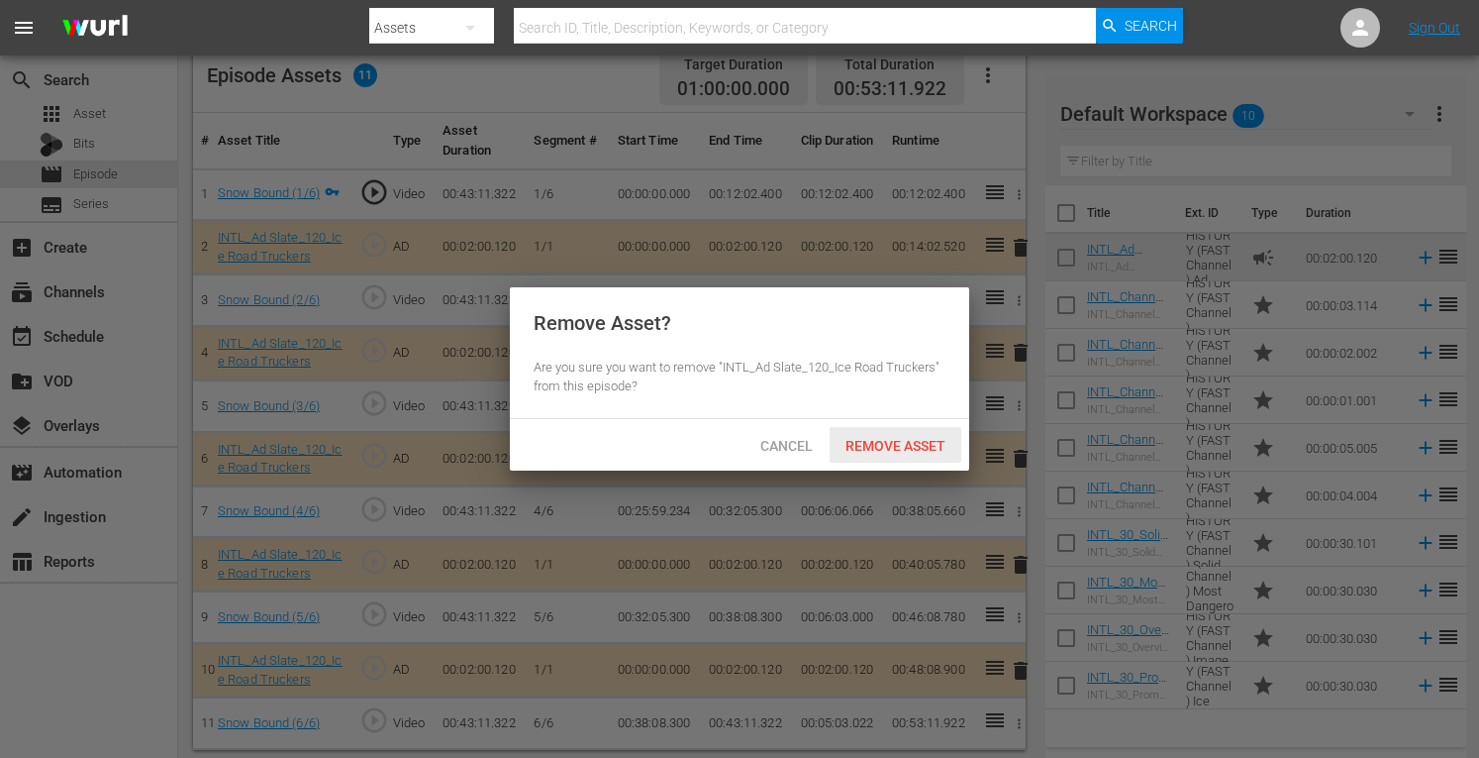
click at [893, 439] on span "Remove Asset" at bounding box center [896, 446] width 132 height 16
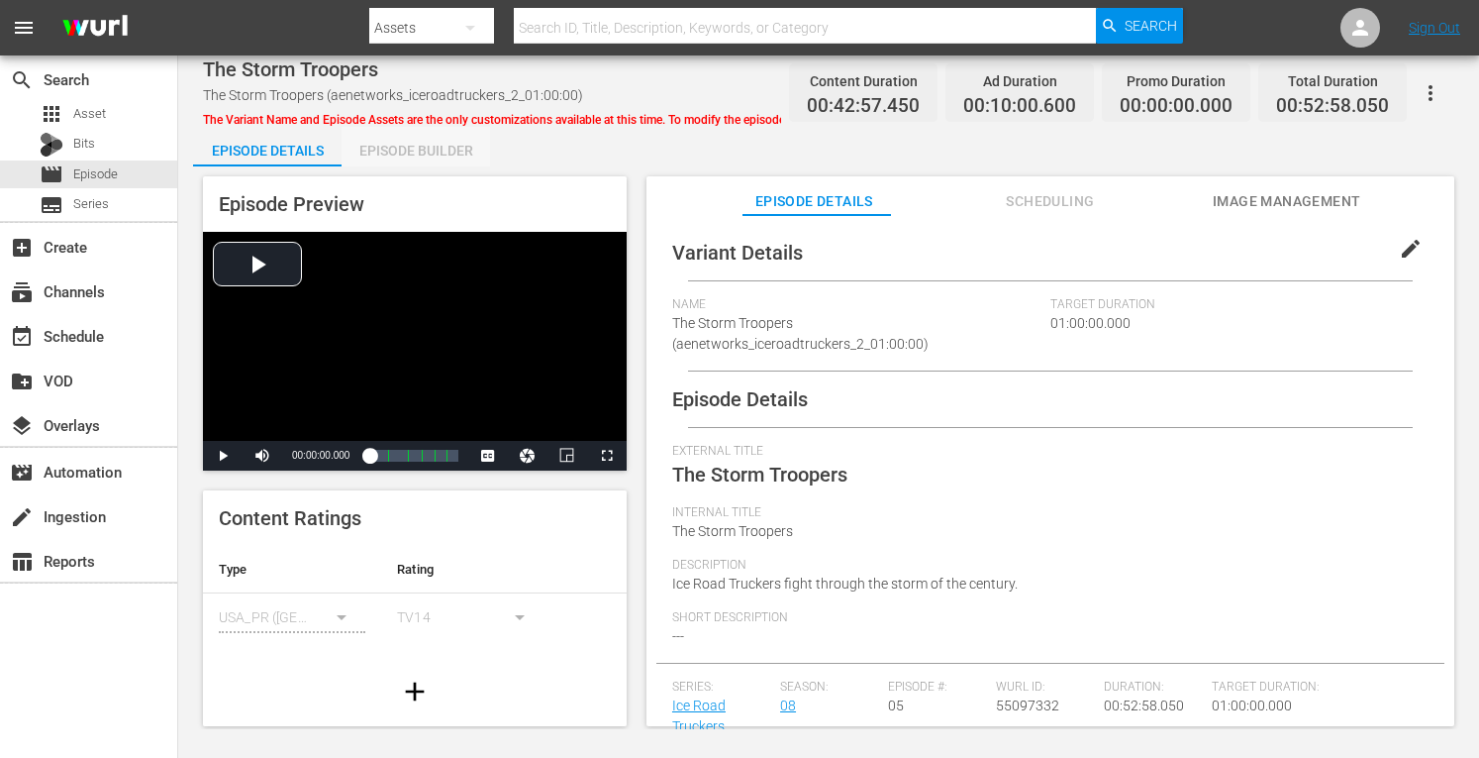
click at [437, 140] on div "Episode Builder" at bounding box center [416, 151] width 149 height 48
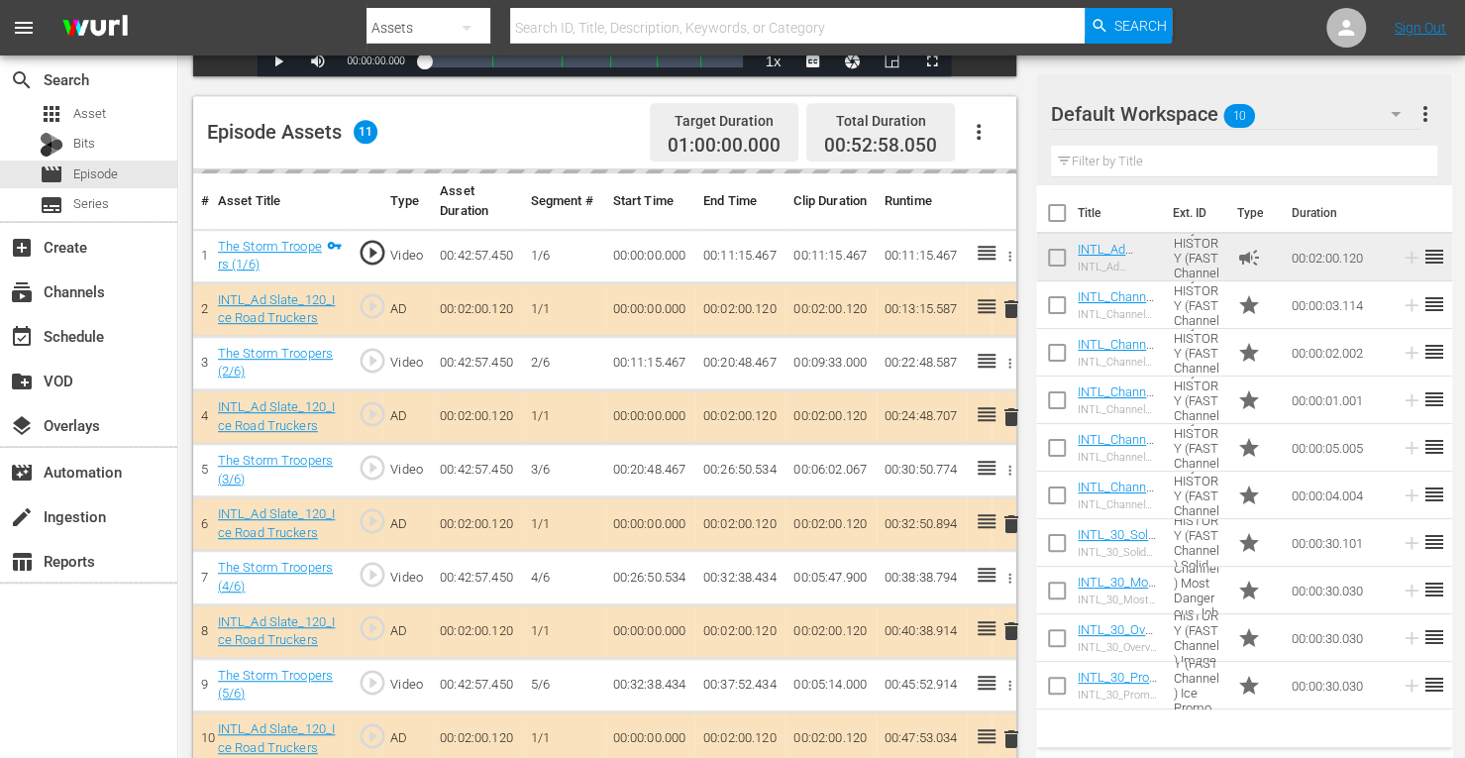
scroll to position [488, 0]
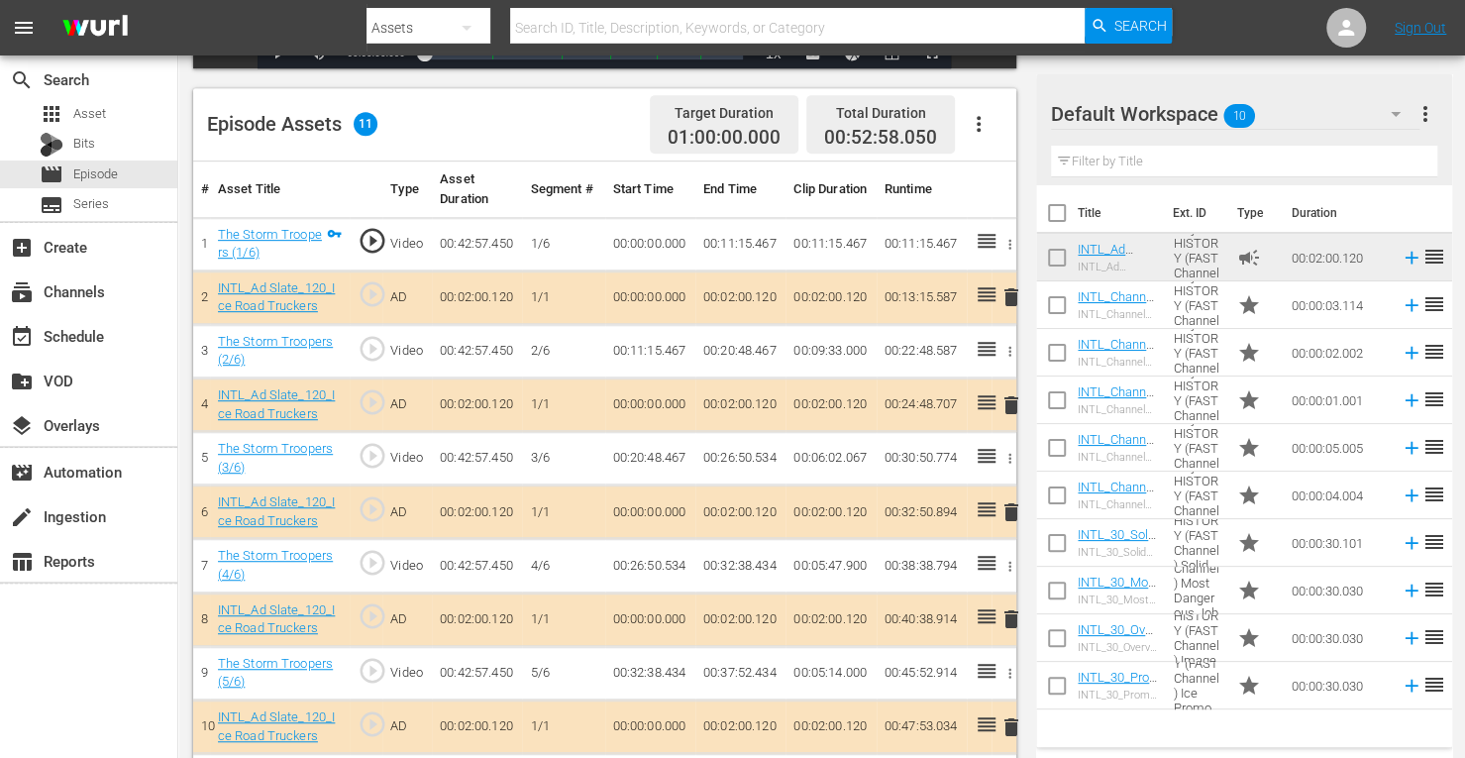
click at [1009, 506] on span "delete" at bounding box center [1011, 512] width 24 height 24
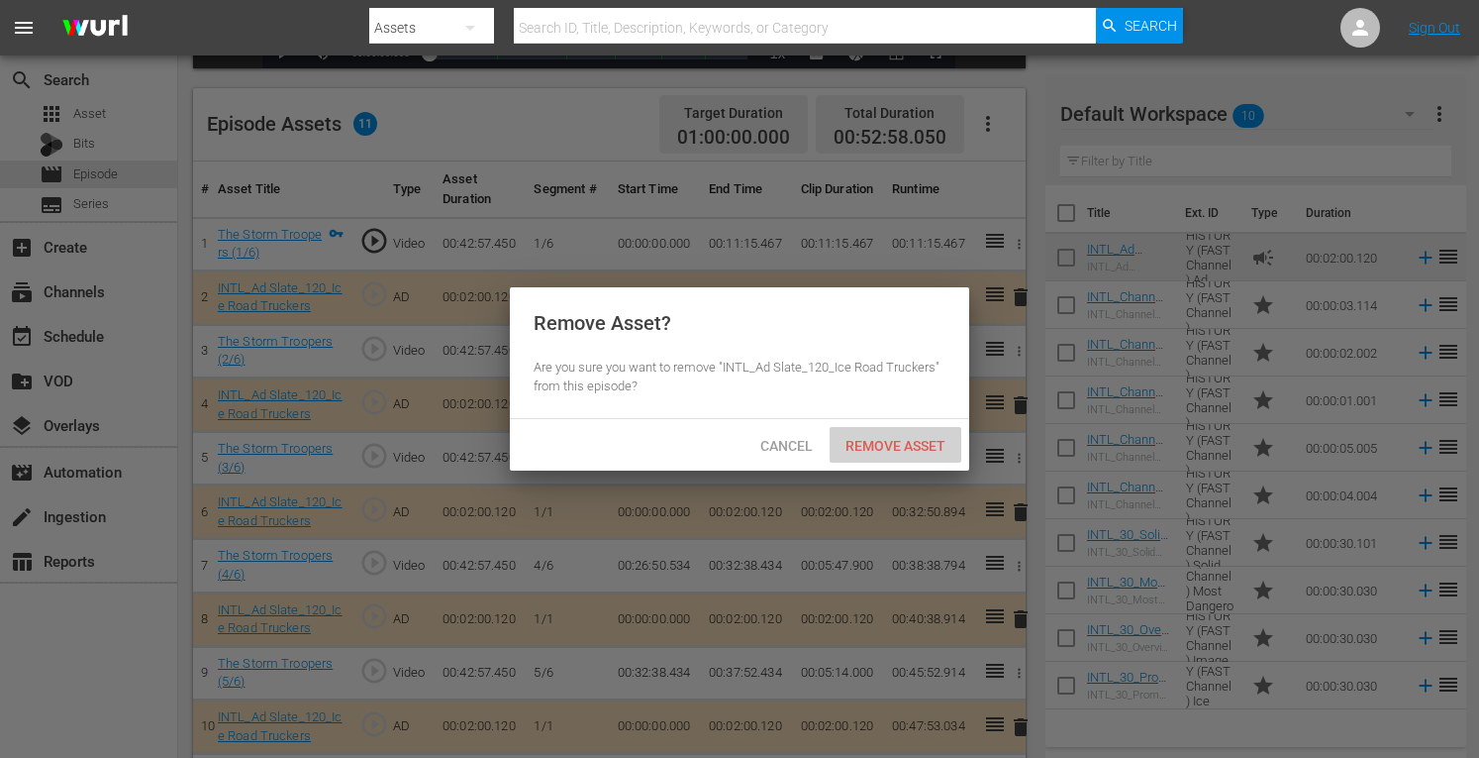
click at [884, 445] on span "Remove Asset" at bounding box center [896, 446] width 132 height 16
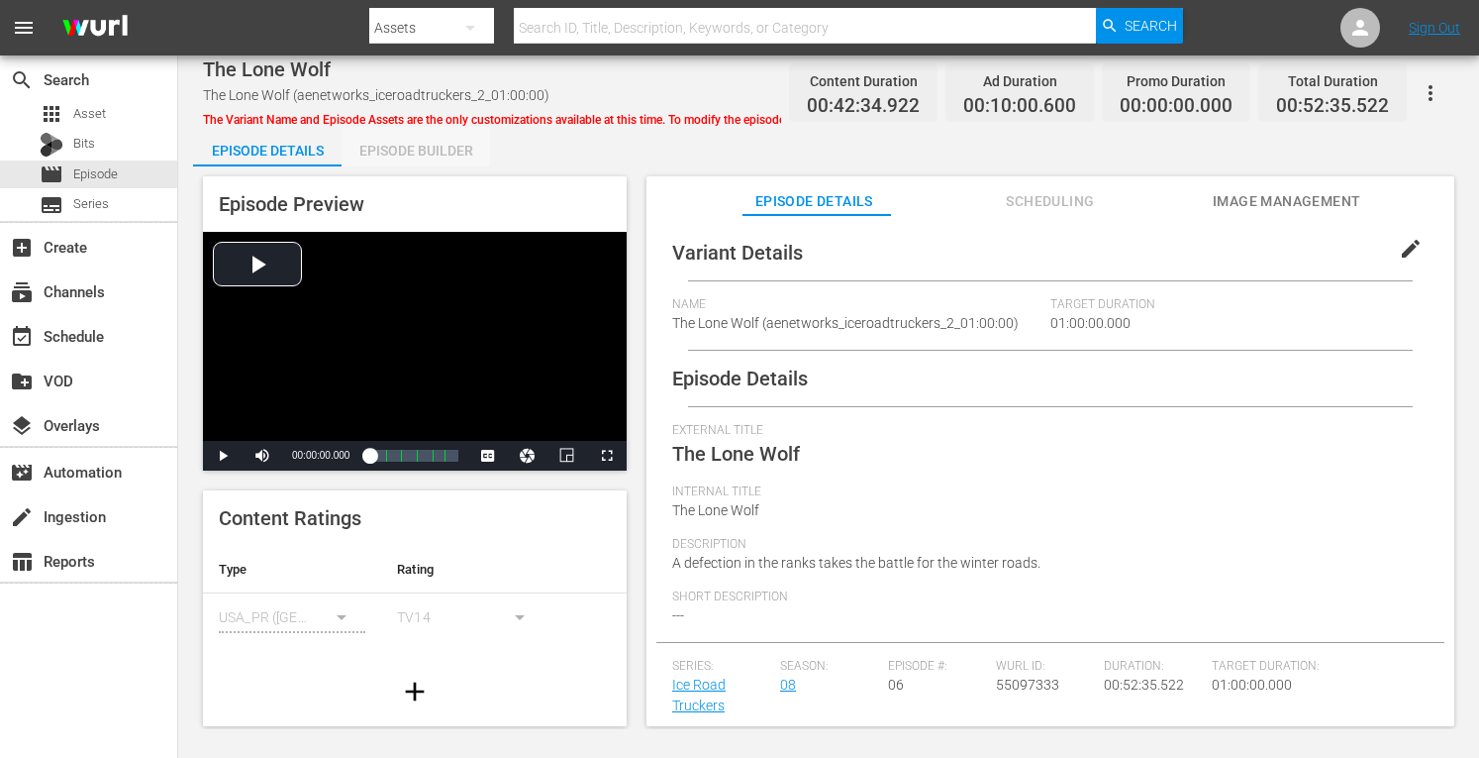
click at [423, 148] on div "Episode Builder" at bounding box center [416, 151] width 149 height 48
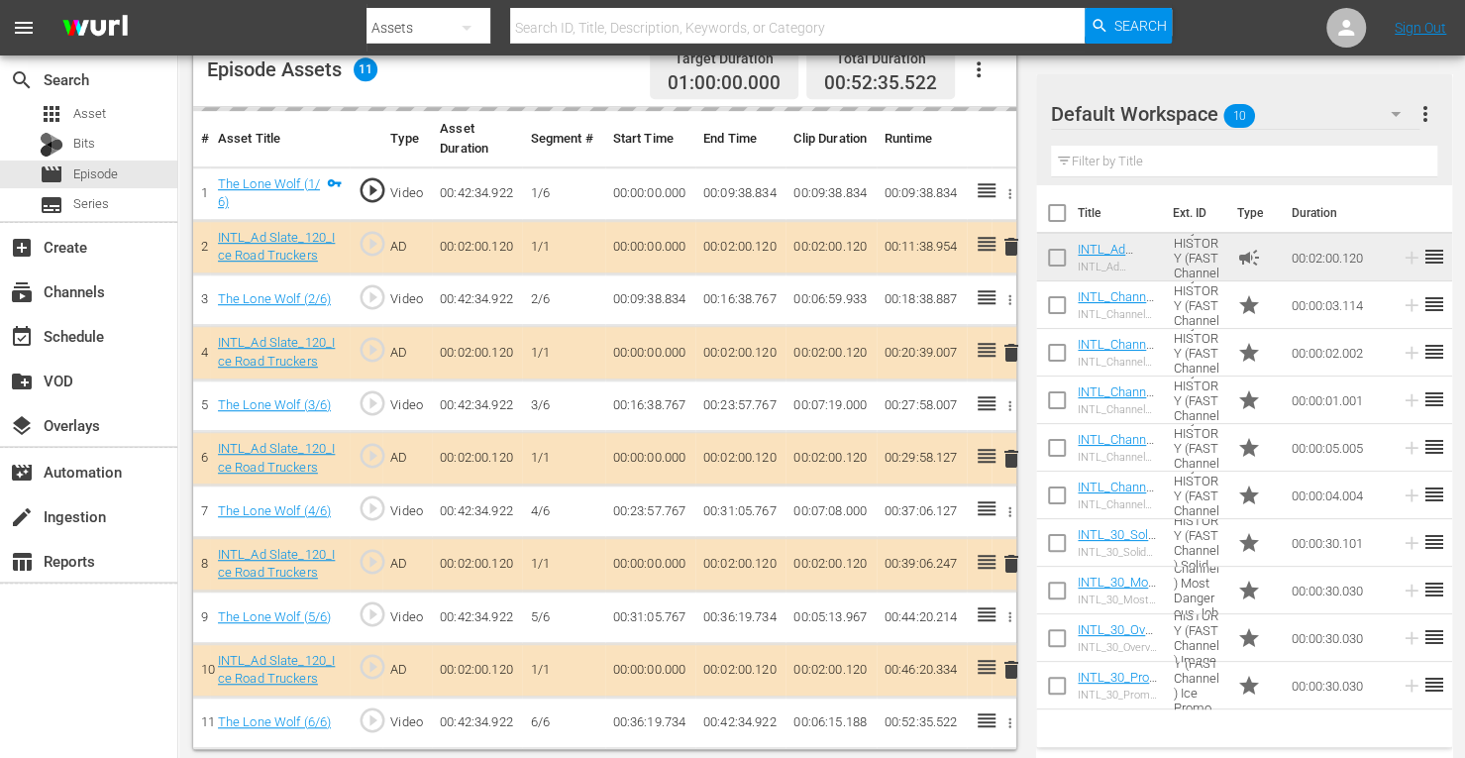
scroll to position [539, 0]
click at [1012, 454] on span "delete" at bounding box center [1011, 459] width 24 height 24
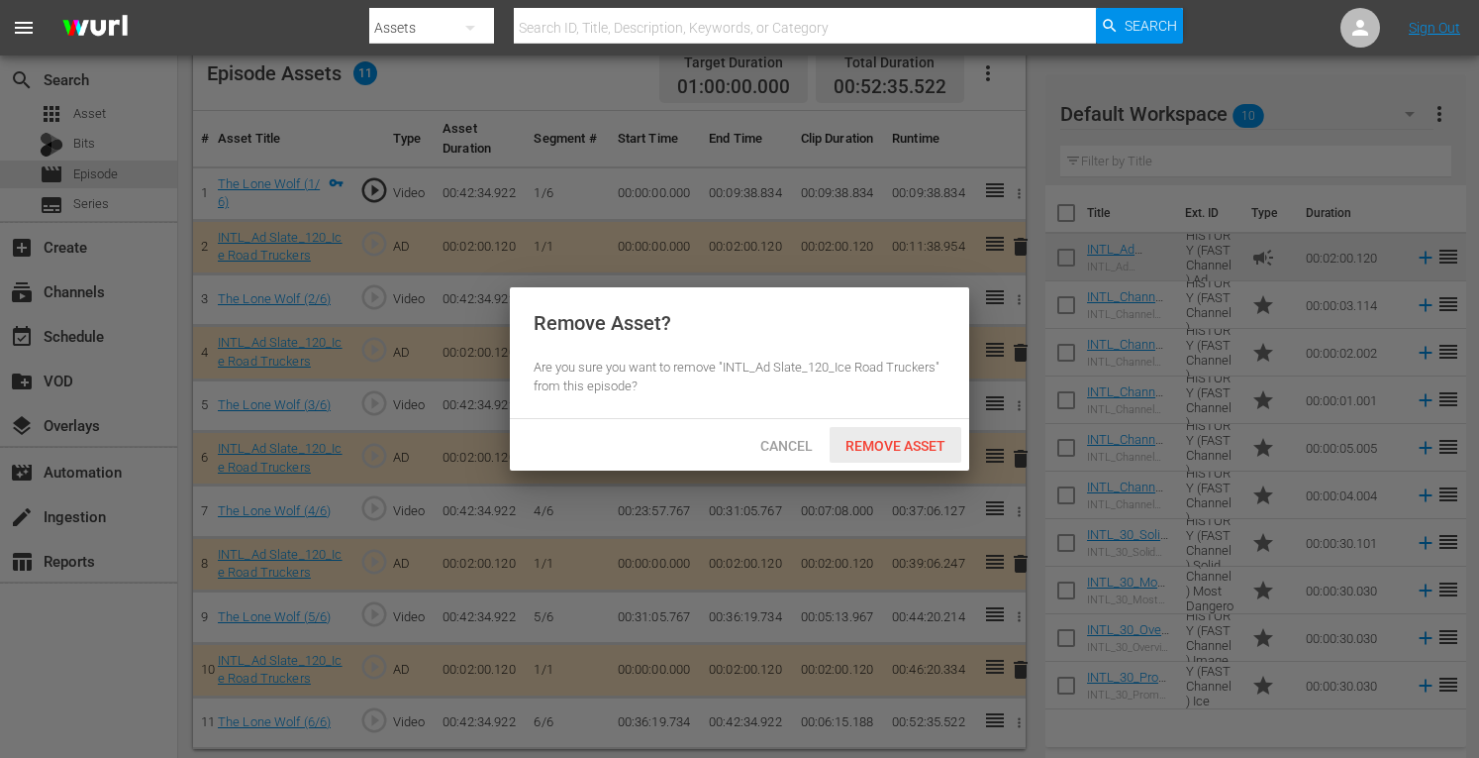
click at [919, 443] on span "Remove Asset" at bounding box center [896, 446] width 132 height 16
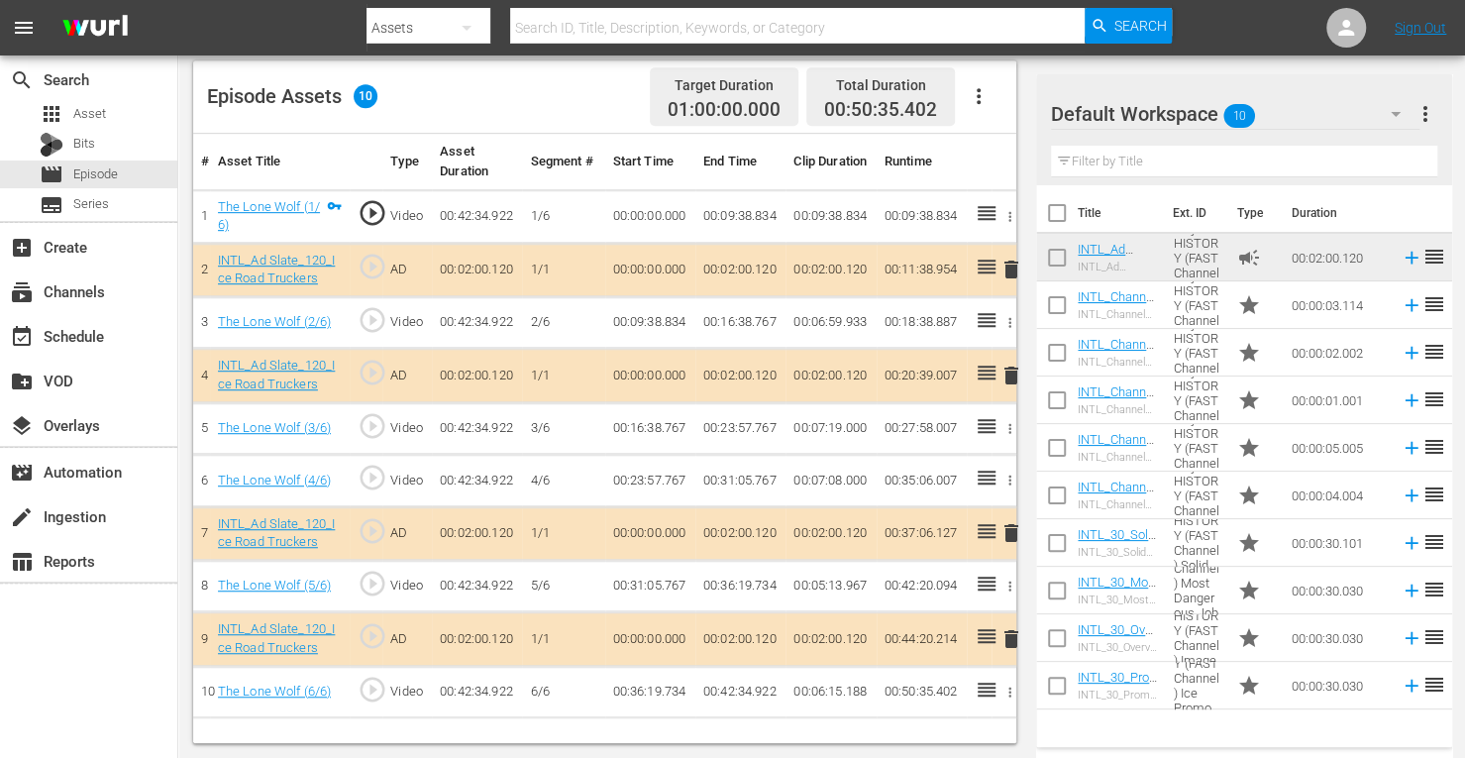
scroll to position [515, 0]
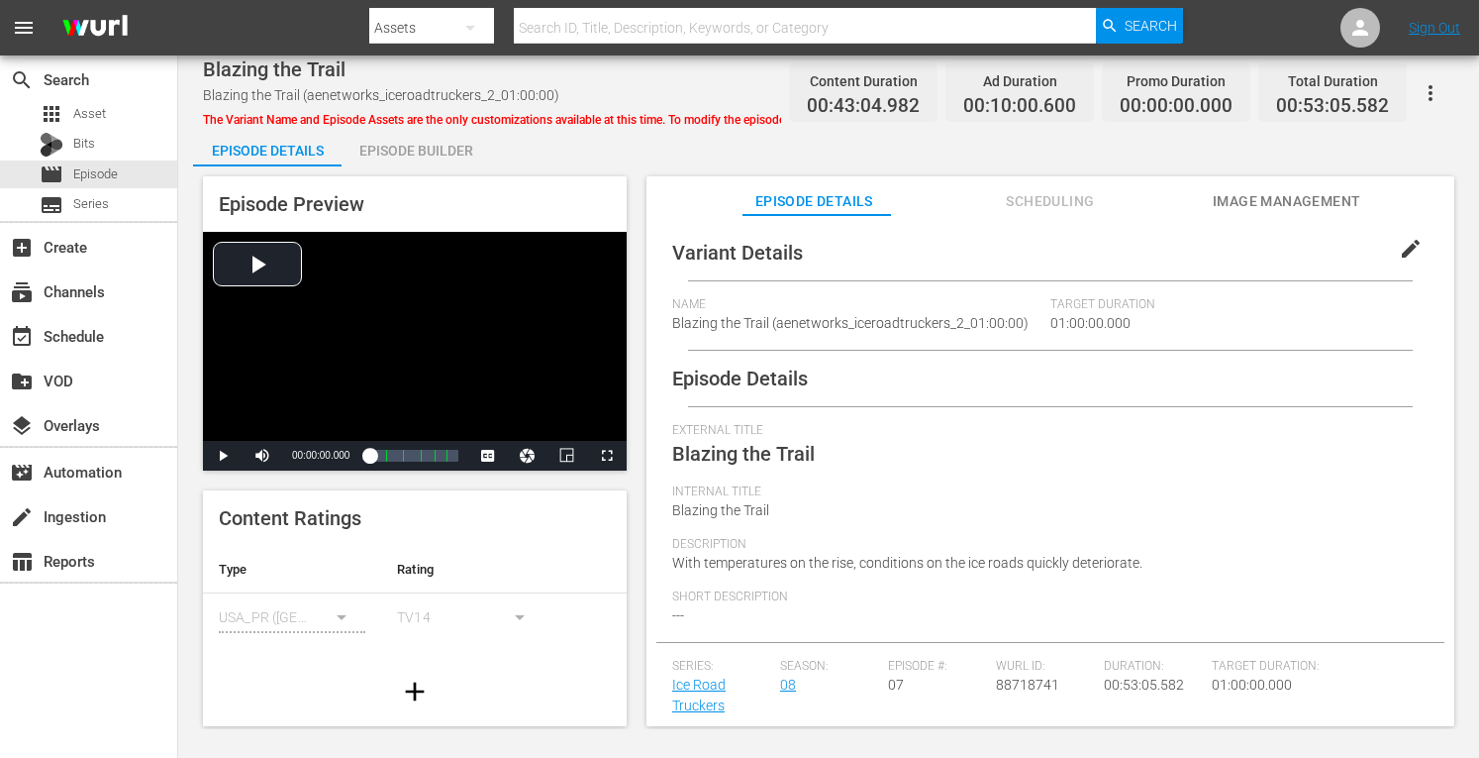
click at [446, 159] on div "Episode Builder" at bounding box center [416, 151] width 149 height 48
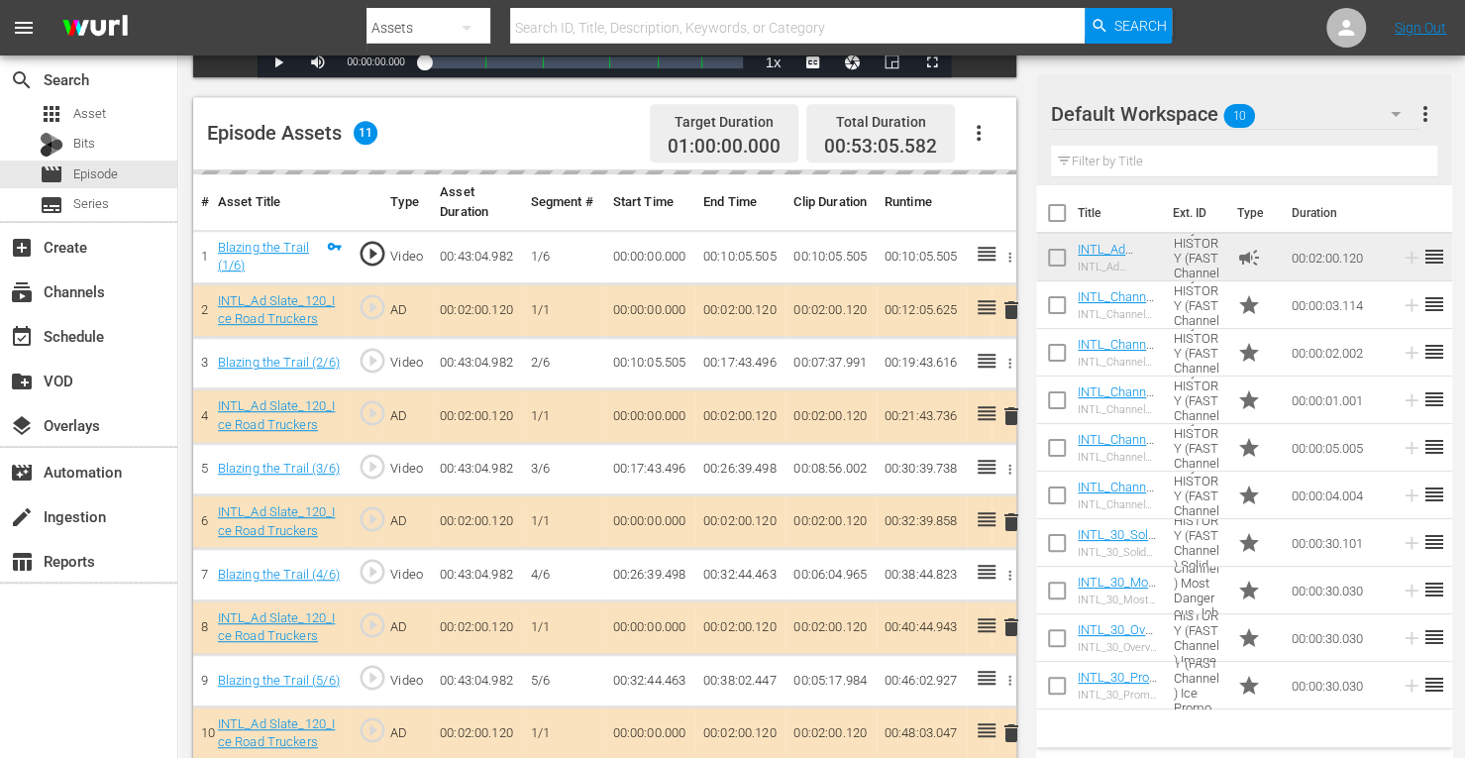
scroll to position [487, 0]
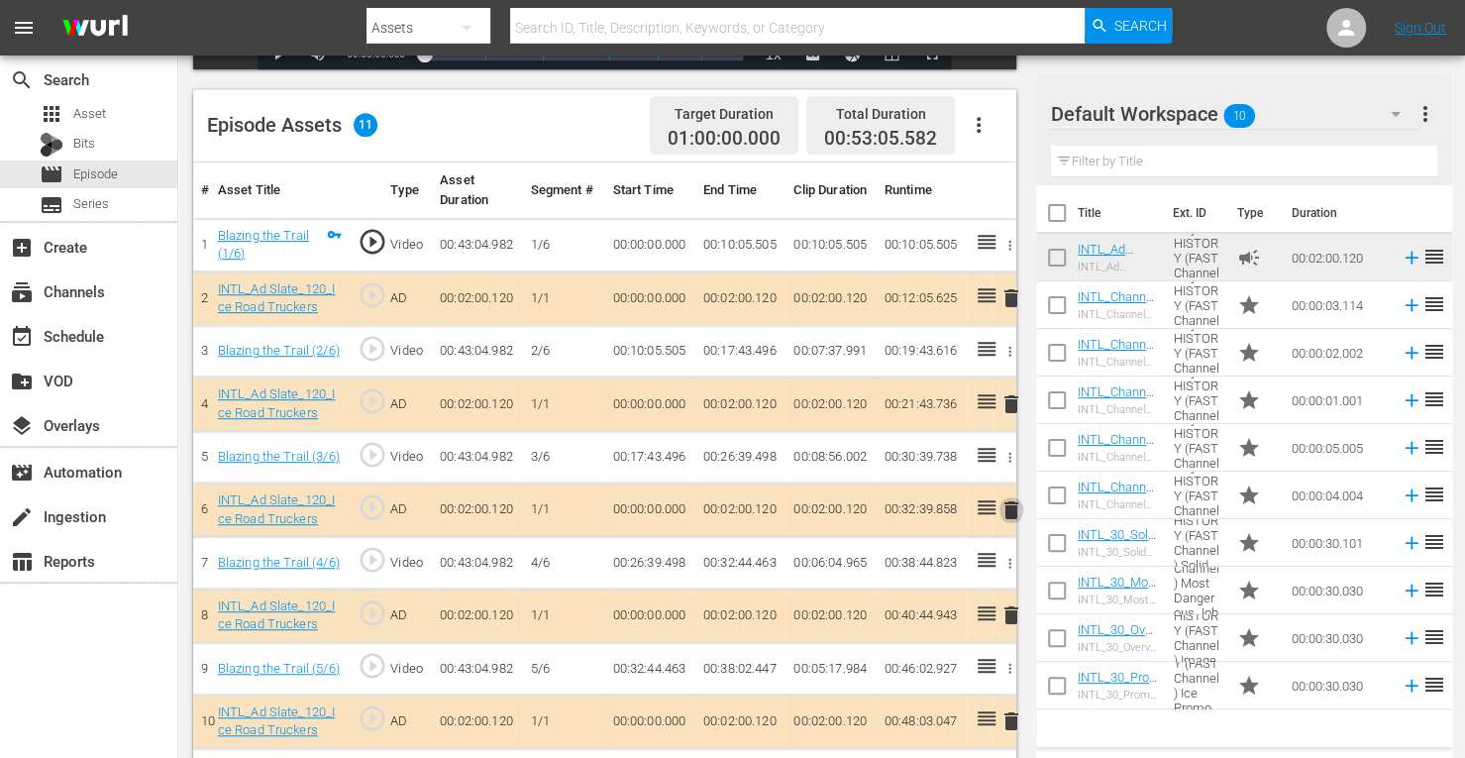
click at [1012, 508] on span "delete" at bounding box center [1011, 510] width 24 height 24
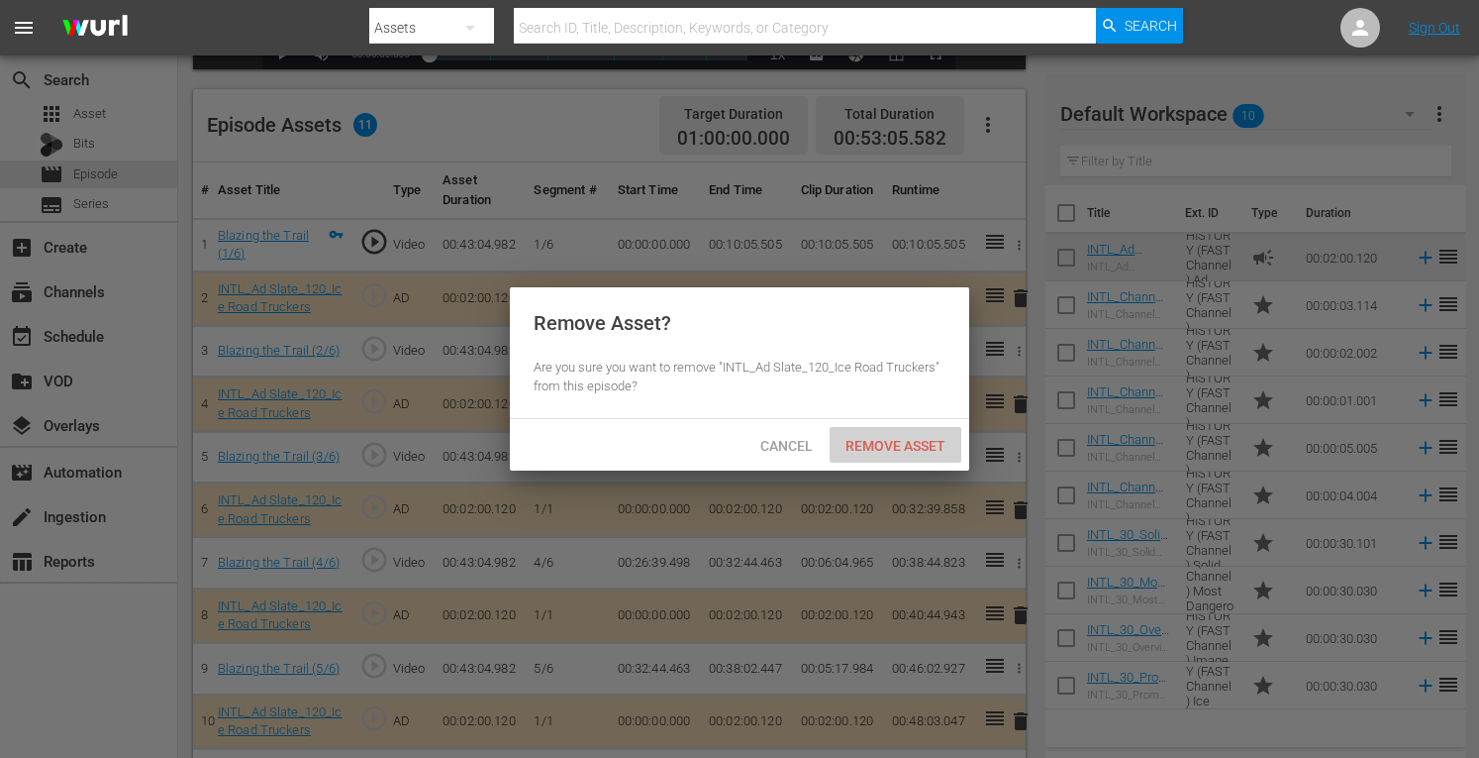
click at [891, 431] on div "Remove Asset" at bounding box center [896, 445] width 132 height 37
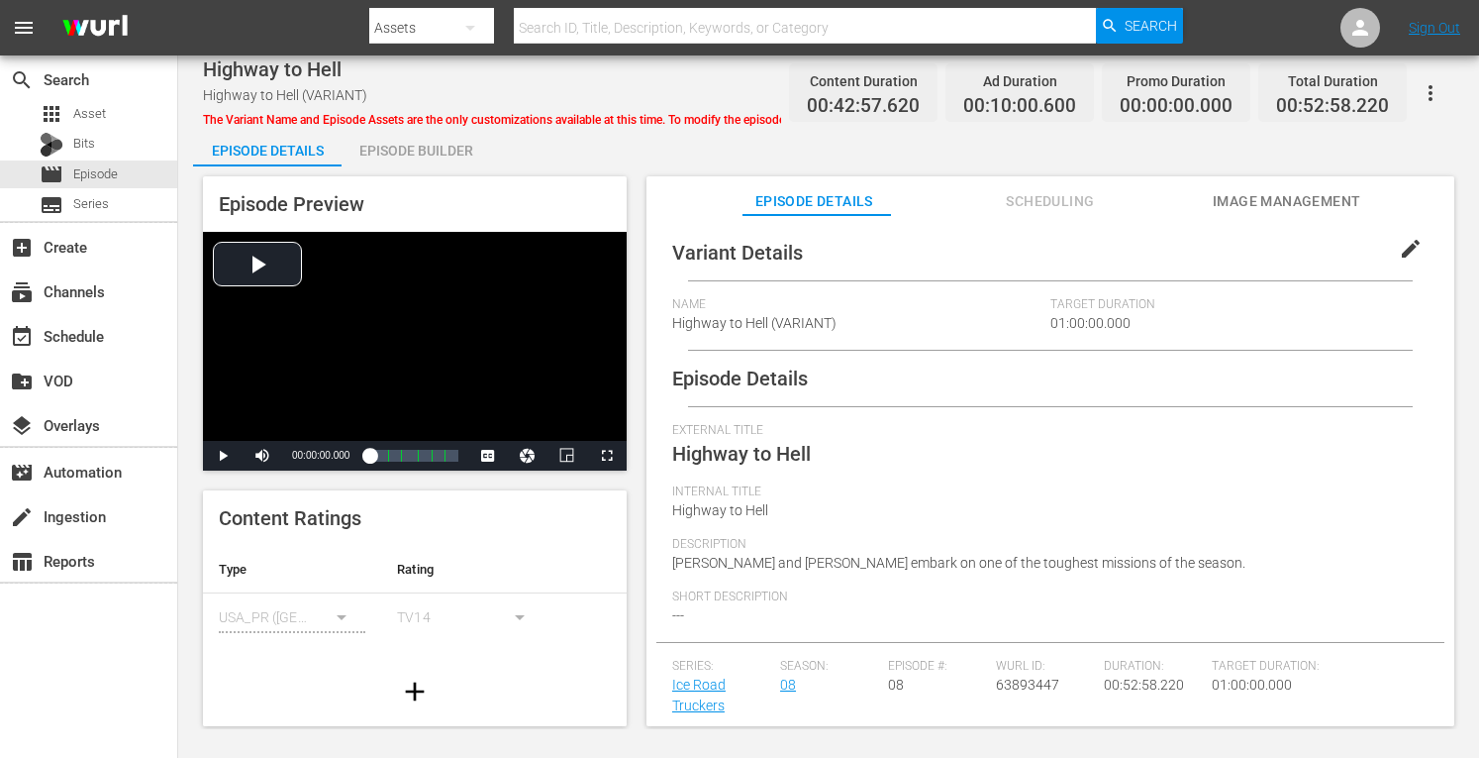
click at [416, 156] on div "Episode Builder" at bounding box center [416, 151] width 149 height 48
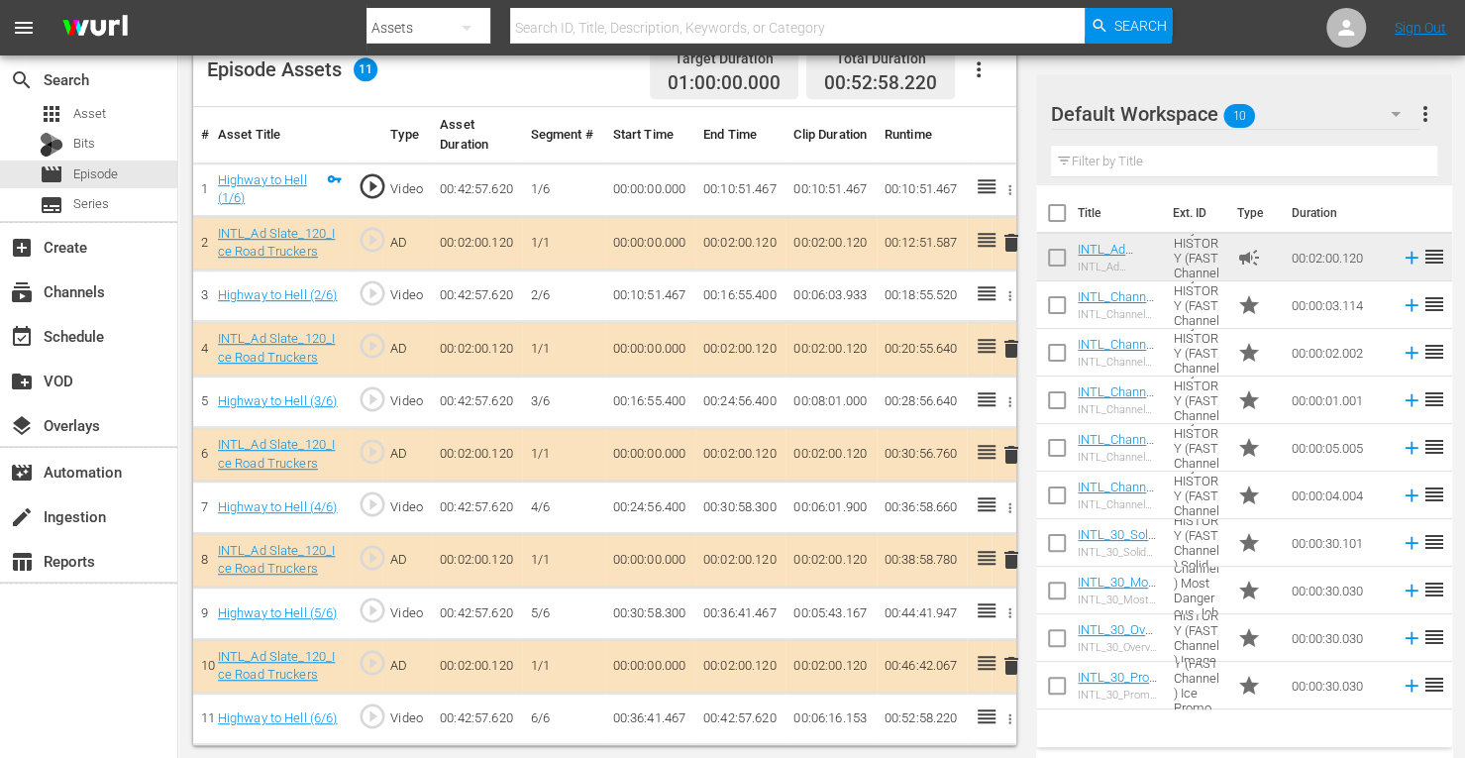
scroll to position [539, 0]
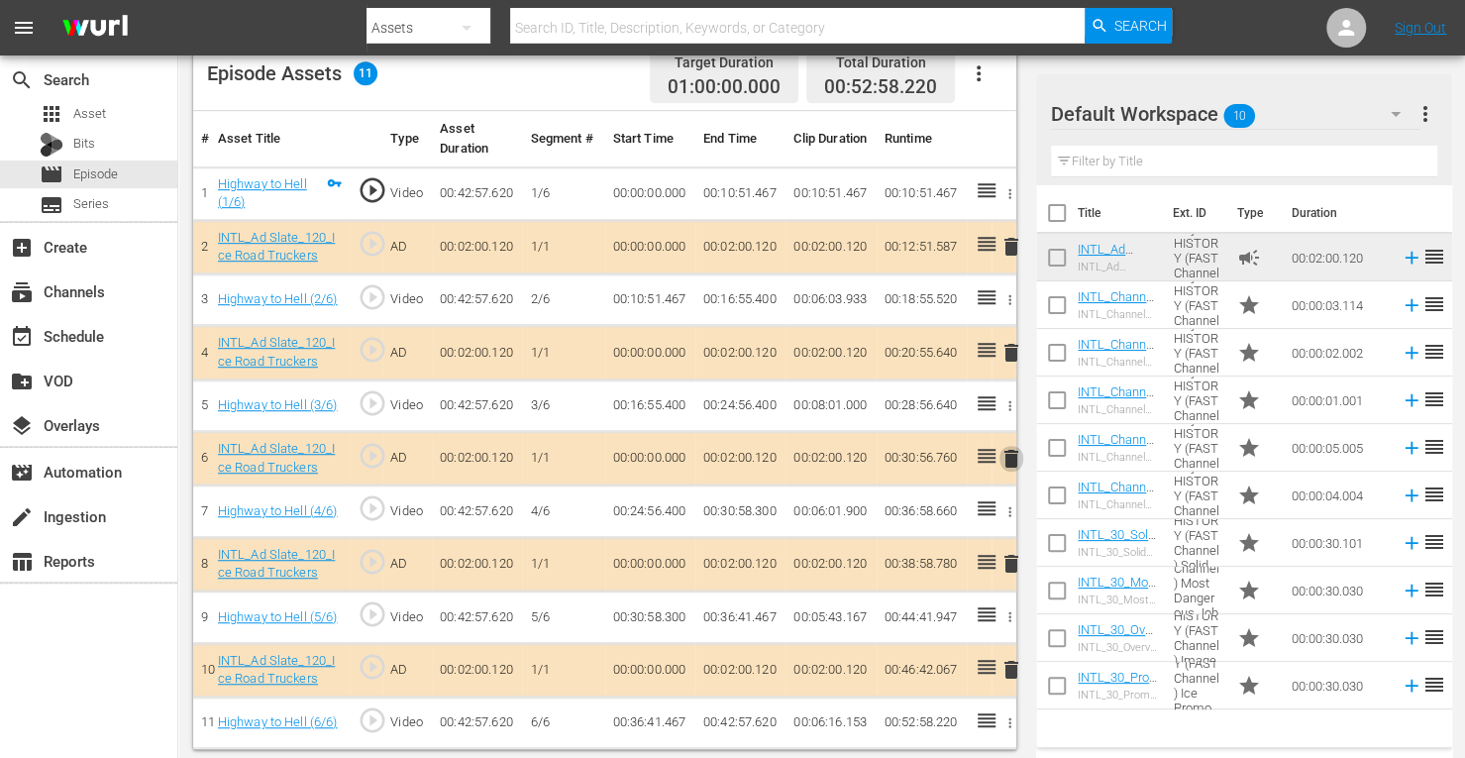
click at [1011, 455] on span "delete" at bounding box center [1011, 459] width 24 height 24
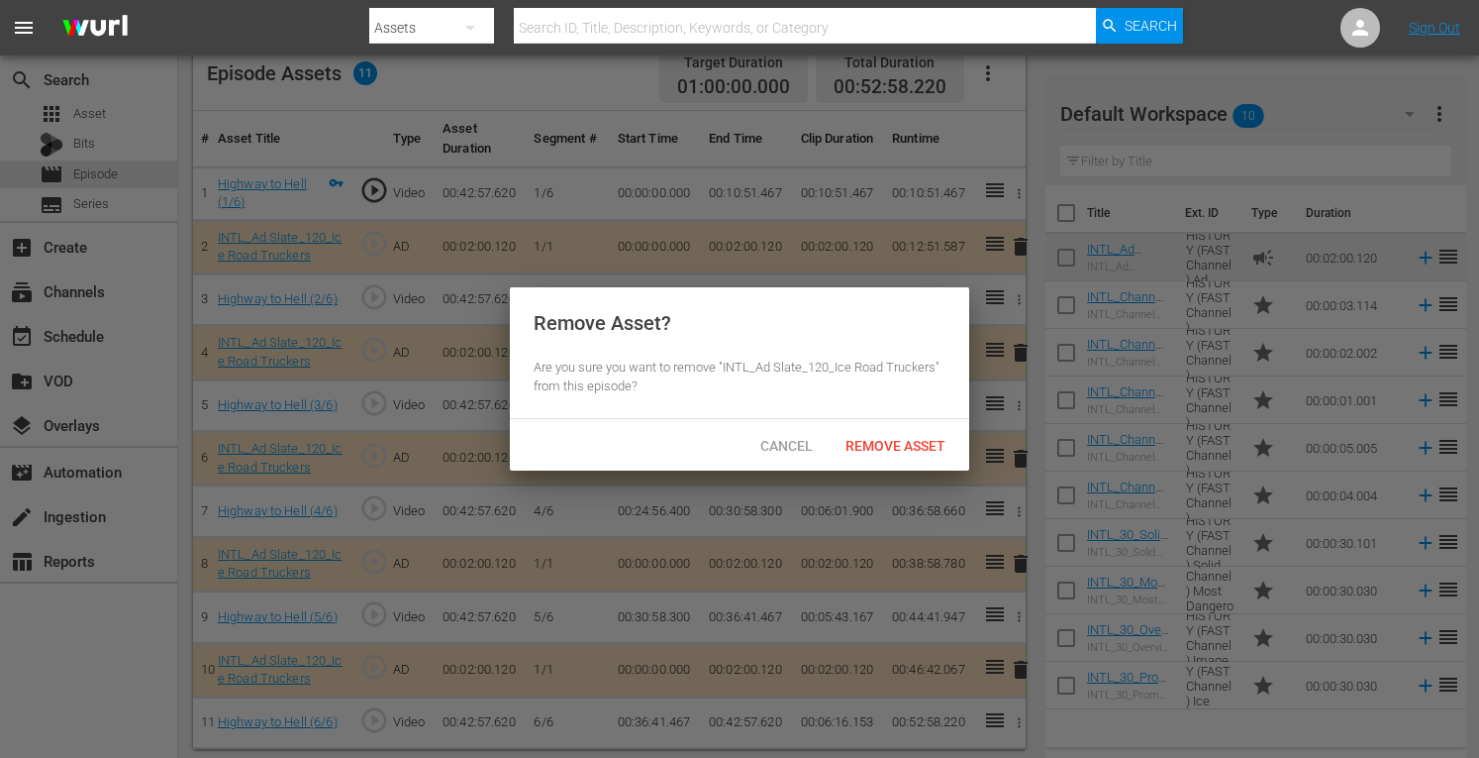
click at [900, 462] on div "Remove Asset" at bounding box center [896, 445] width 132 height 37
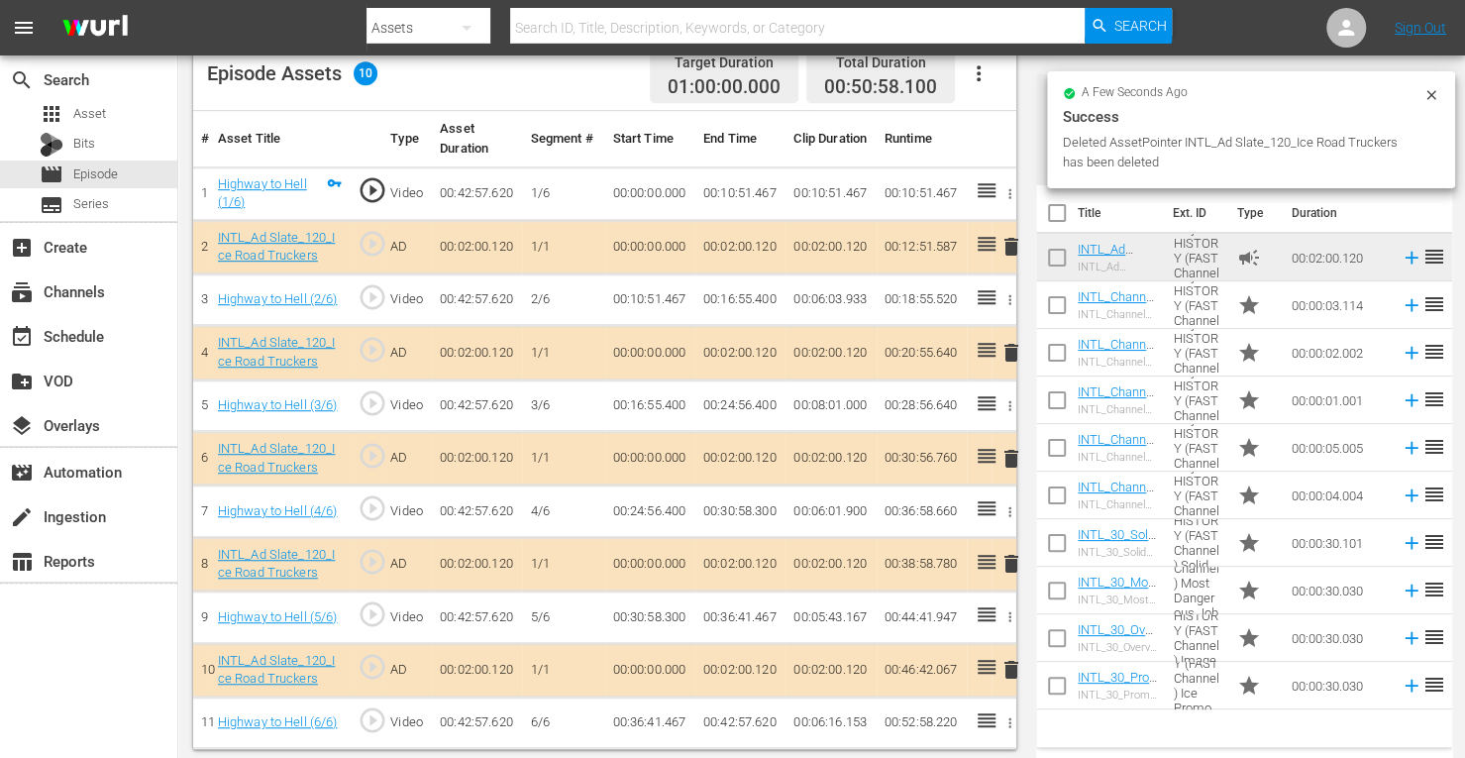
scroll to position [515, 0]
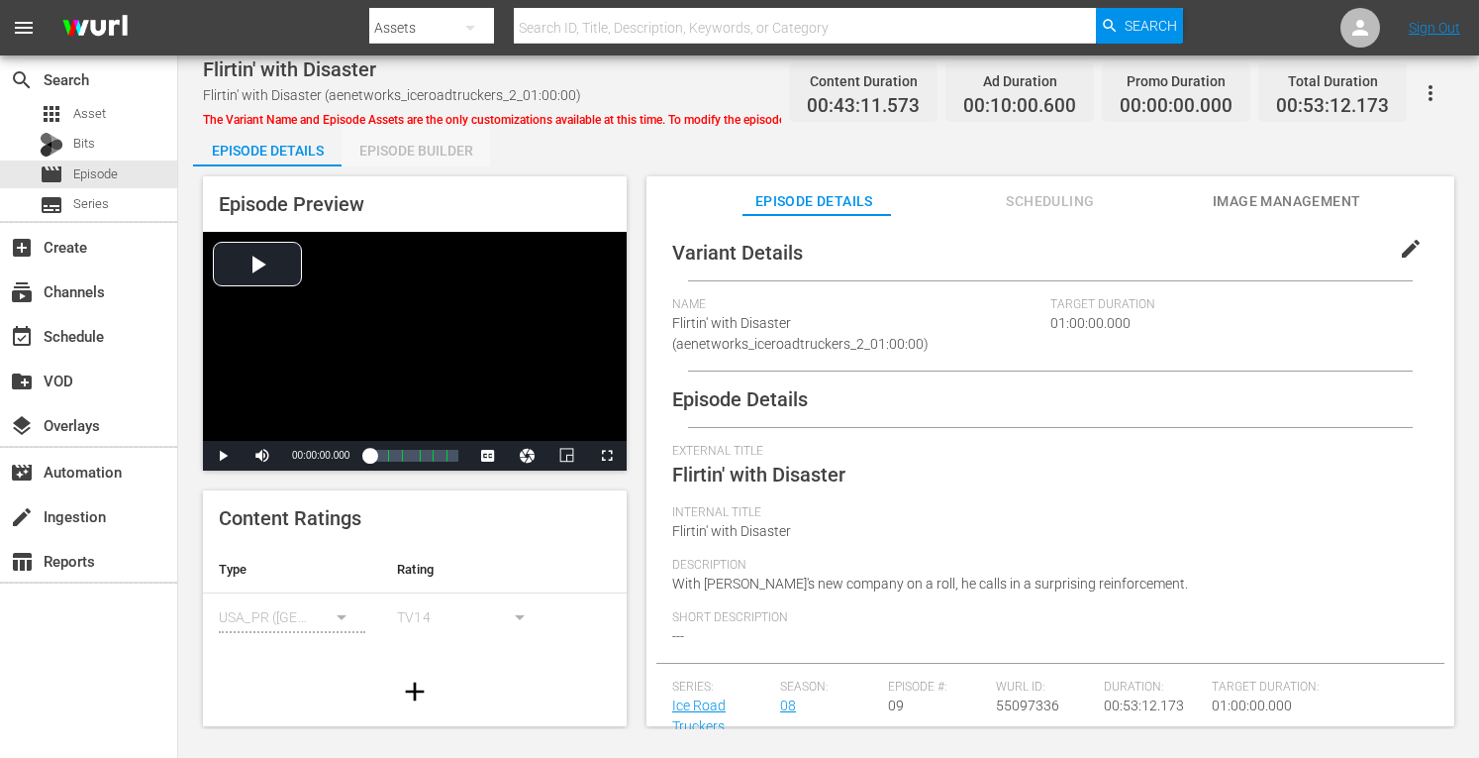
click at [422, 150] on div "Episode Builder" at bounding box center [416, 151] width 149 height 48
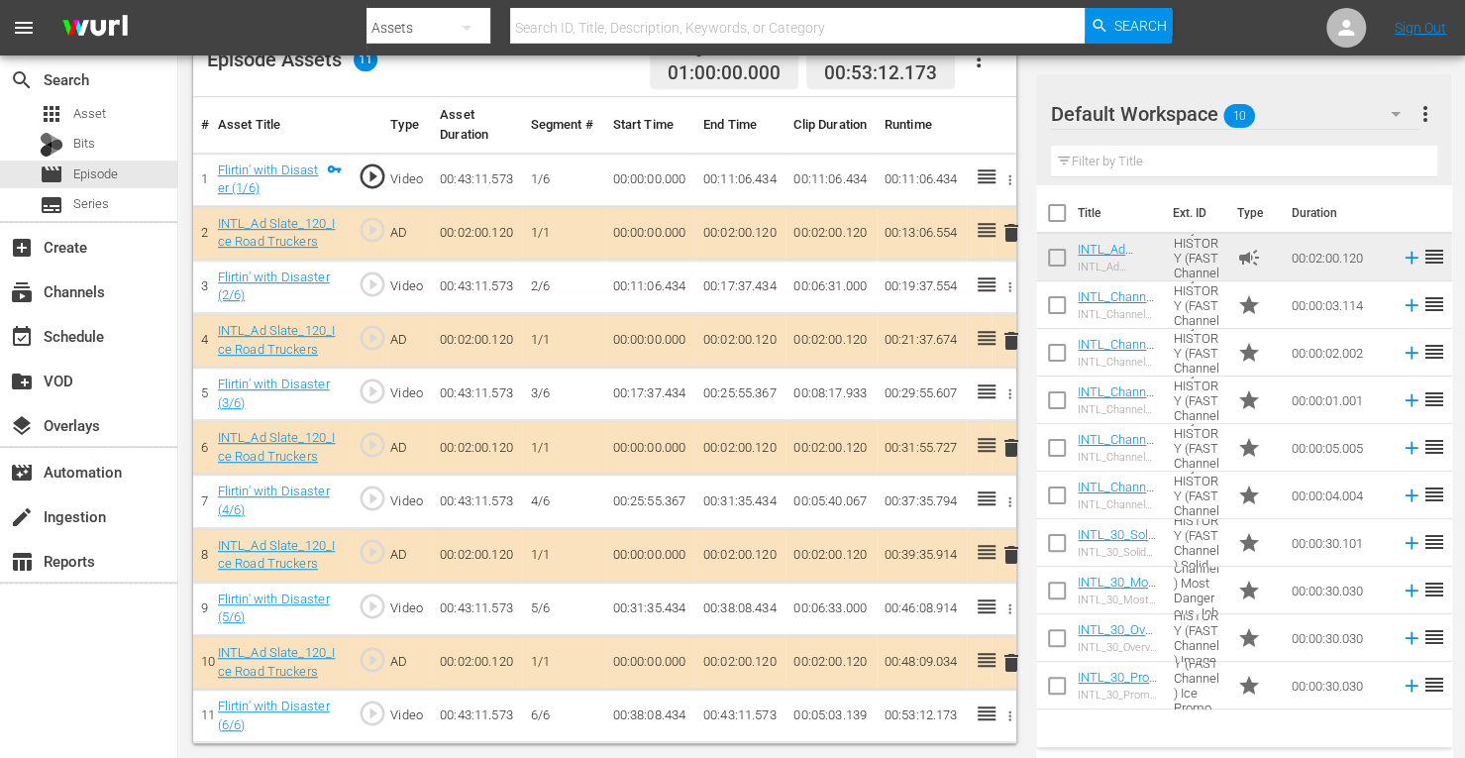
scroll to position [549, 0]
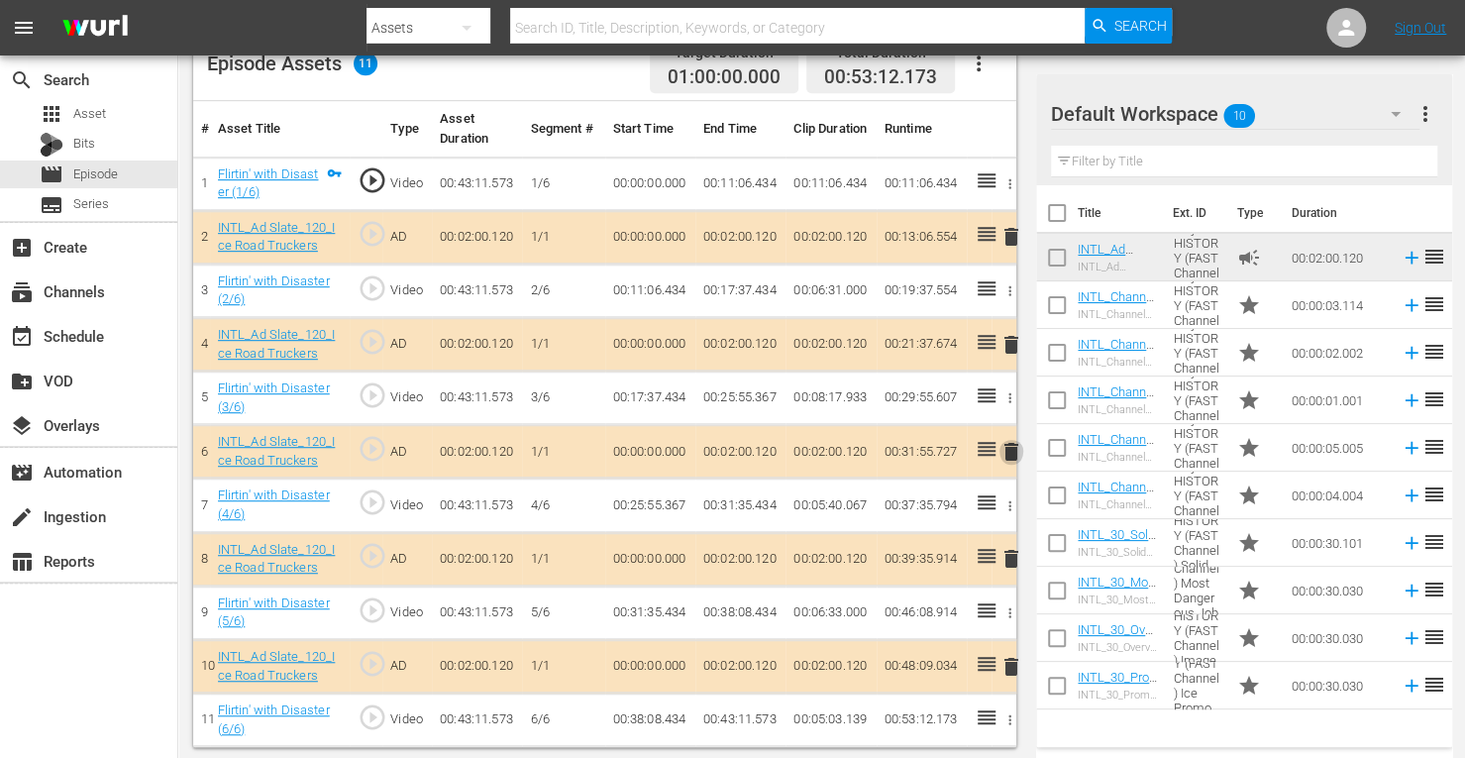
click at [1010, 447] on span "delete" at bounding box center [1011, 452] width 24 height 24
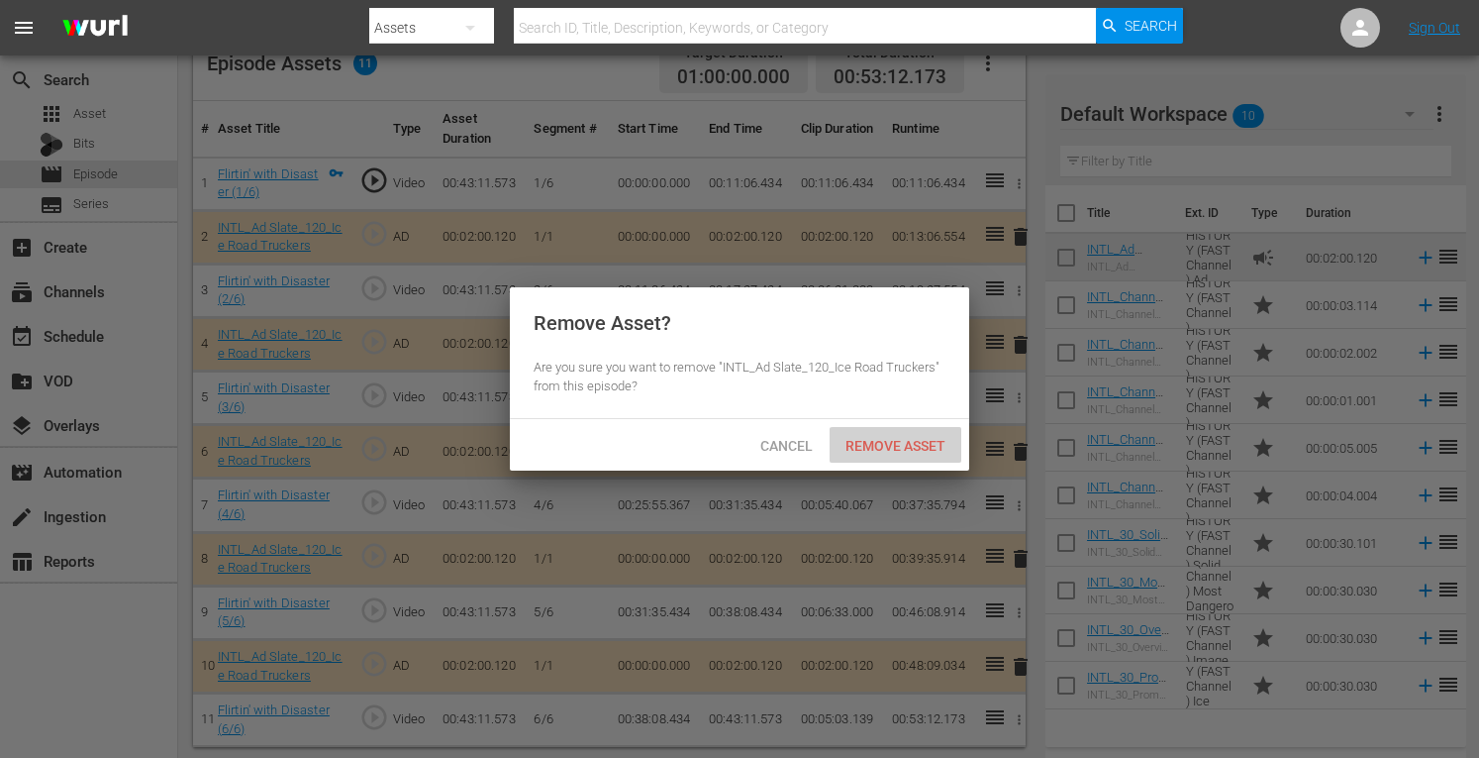
click at [900, 447] on span "Remove Asset" at bounding box center [896, 446] width 132 height 16
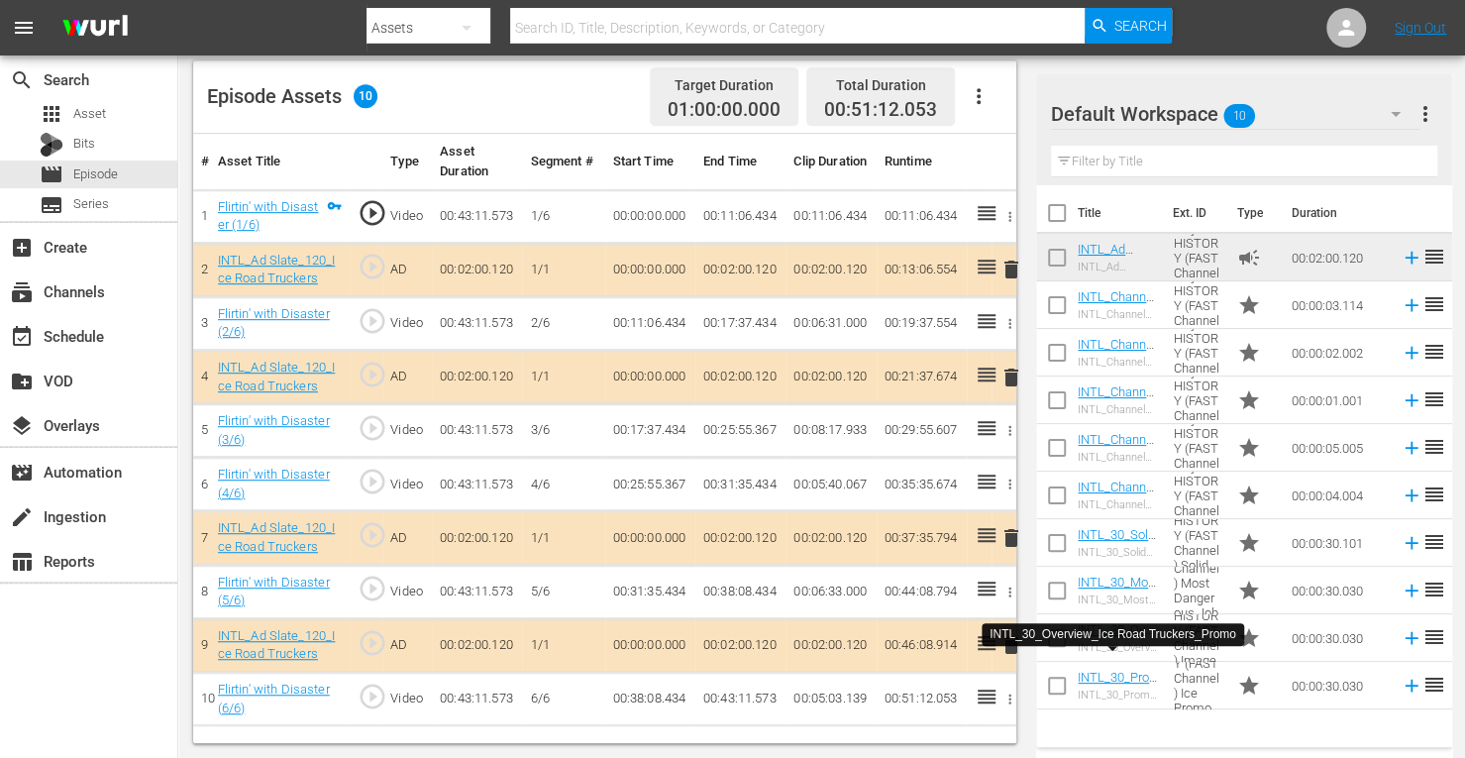
scroll to position [515, 0]
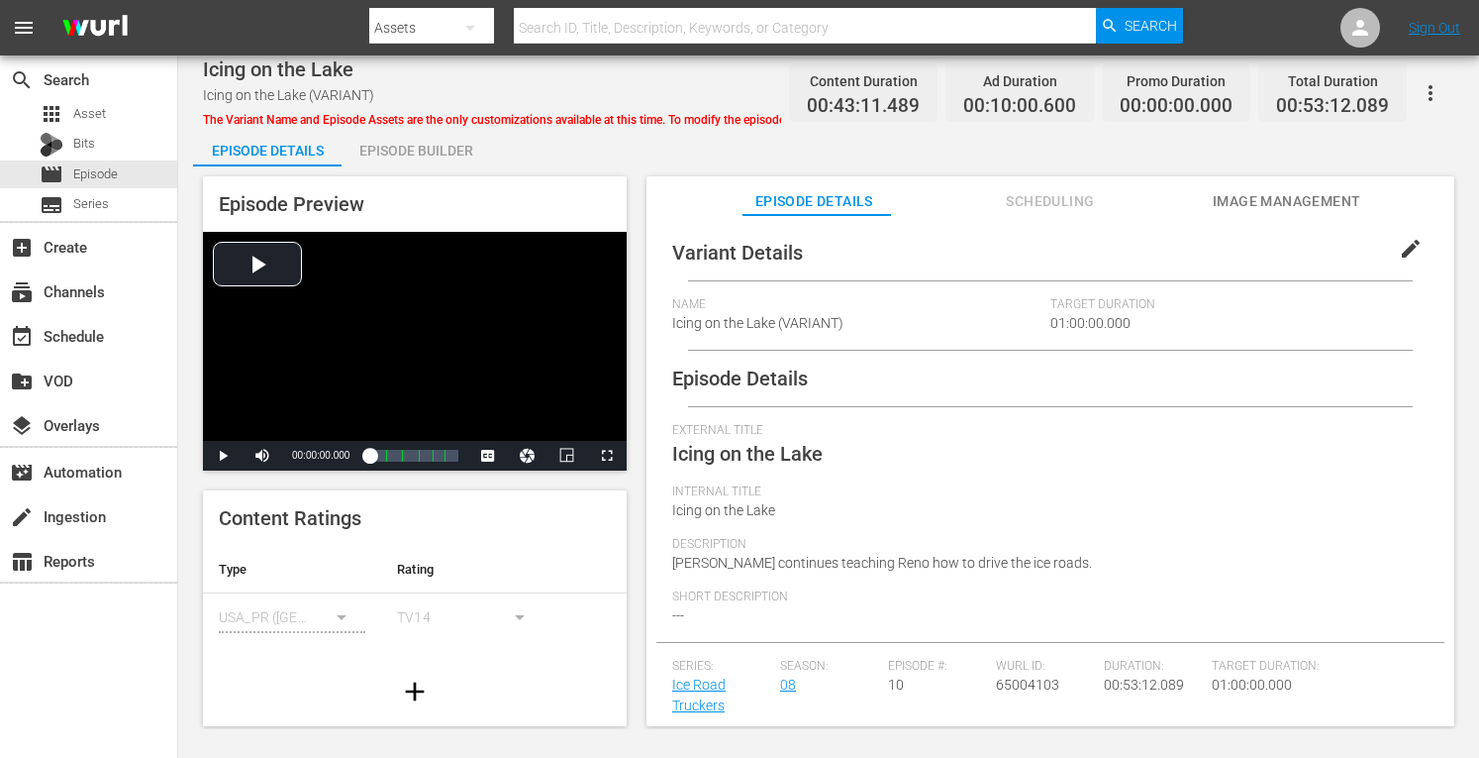
click at [412, 140] on div "Episode Builder" at bounding box center [416, 151] width 149 height 48
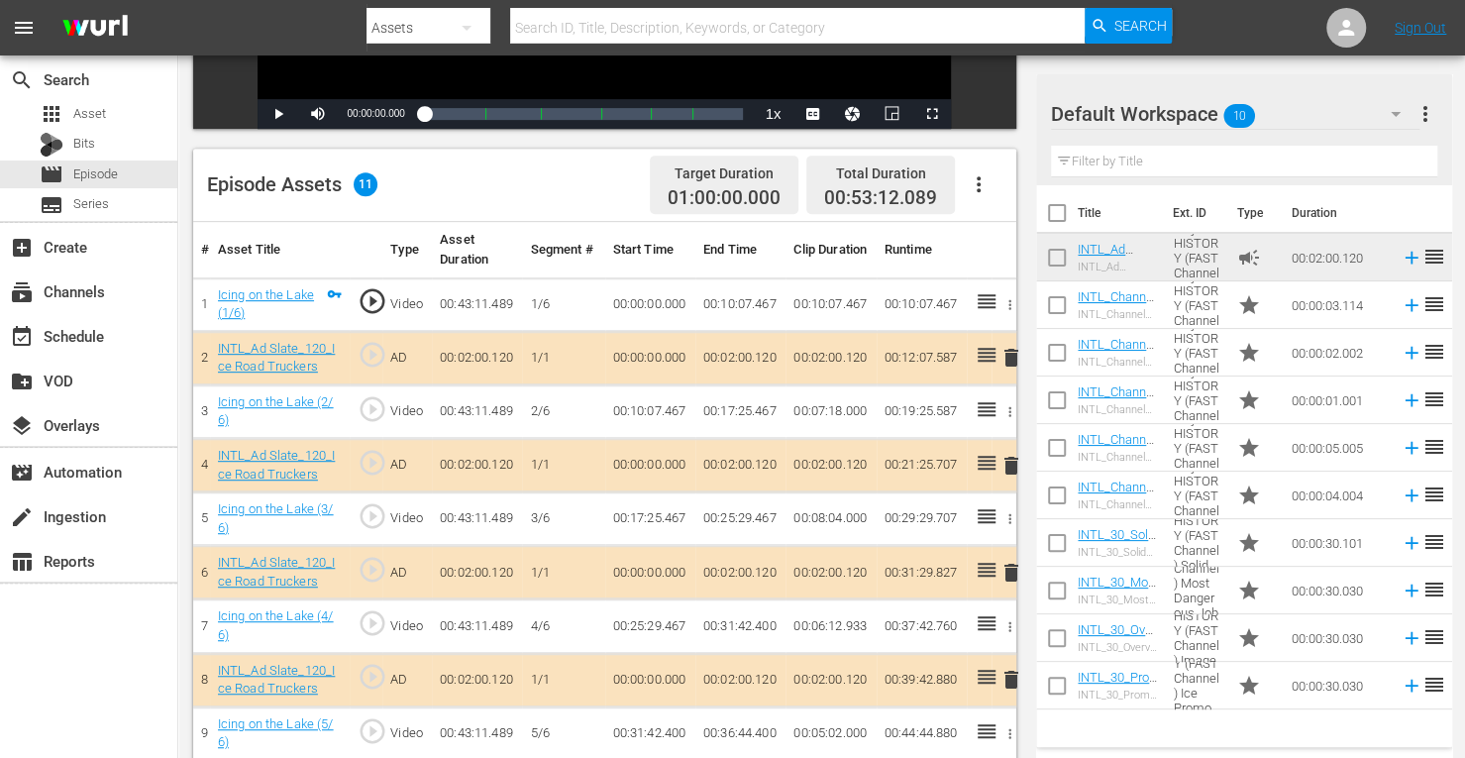
scroll to position [429, 0]
click at [1006, 464] on span "delete" at bounding box center [1011, 465] width 24 height 24
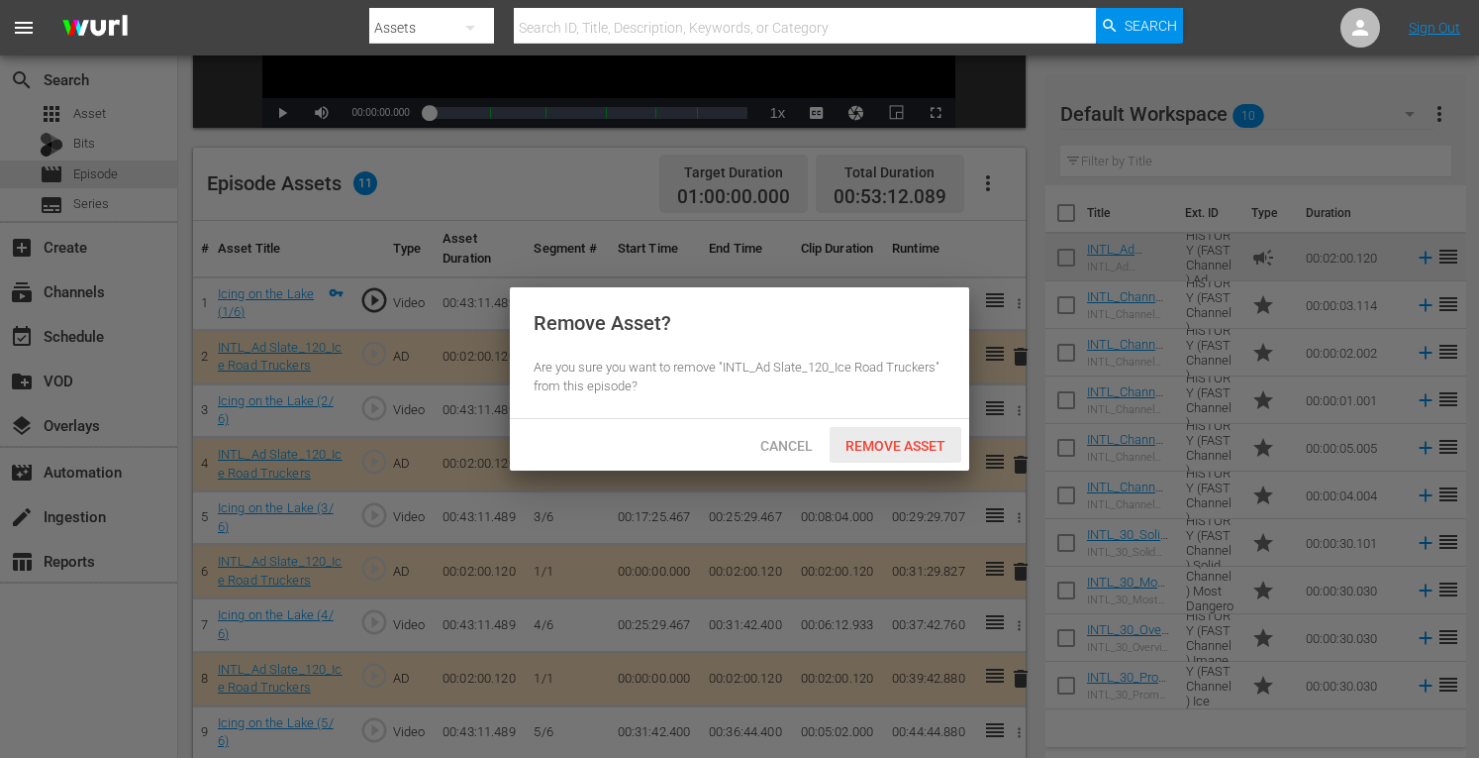
click at [861, 452] on span "Remove Asset" at bounding box center [896, 446] width 132 height 16
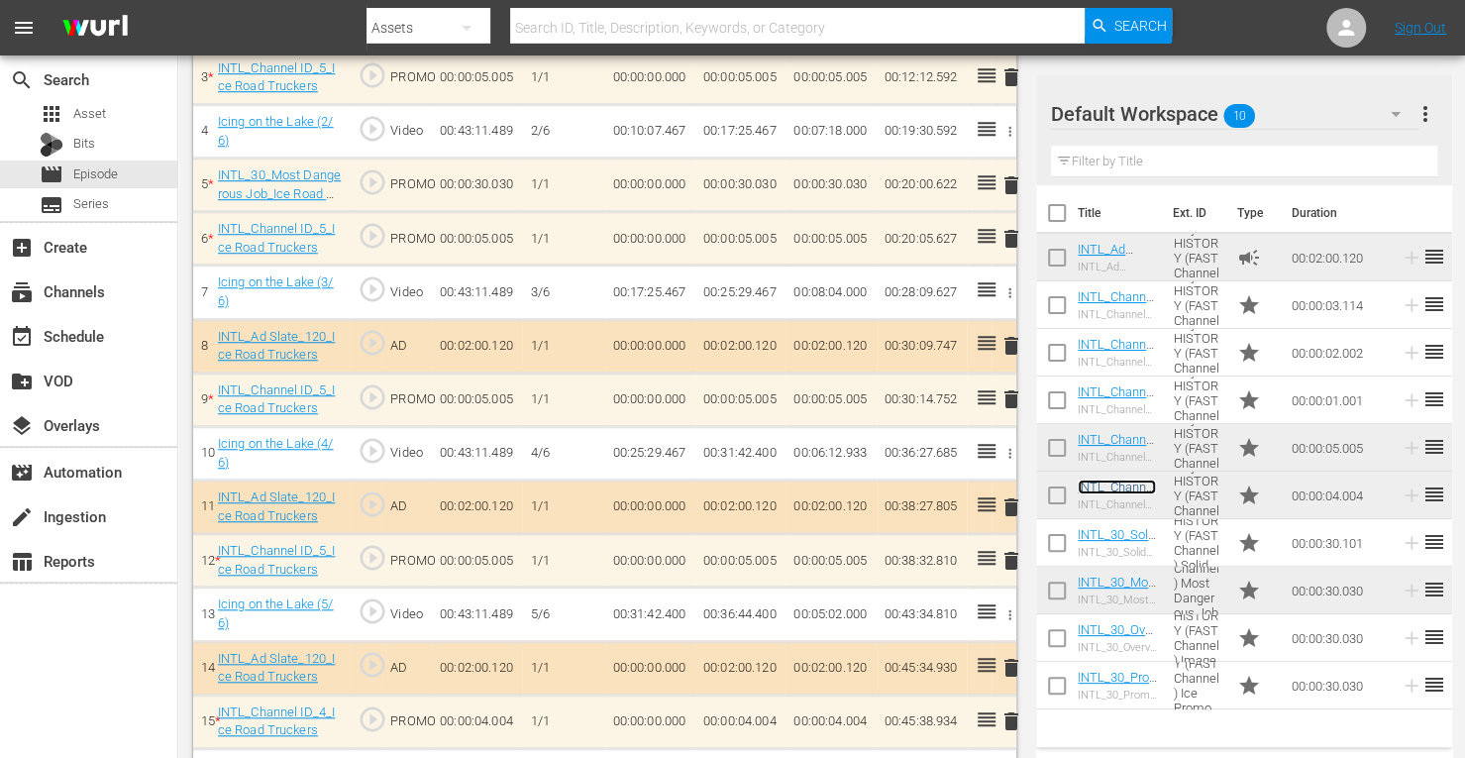
scroll to position [761, 0]
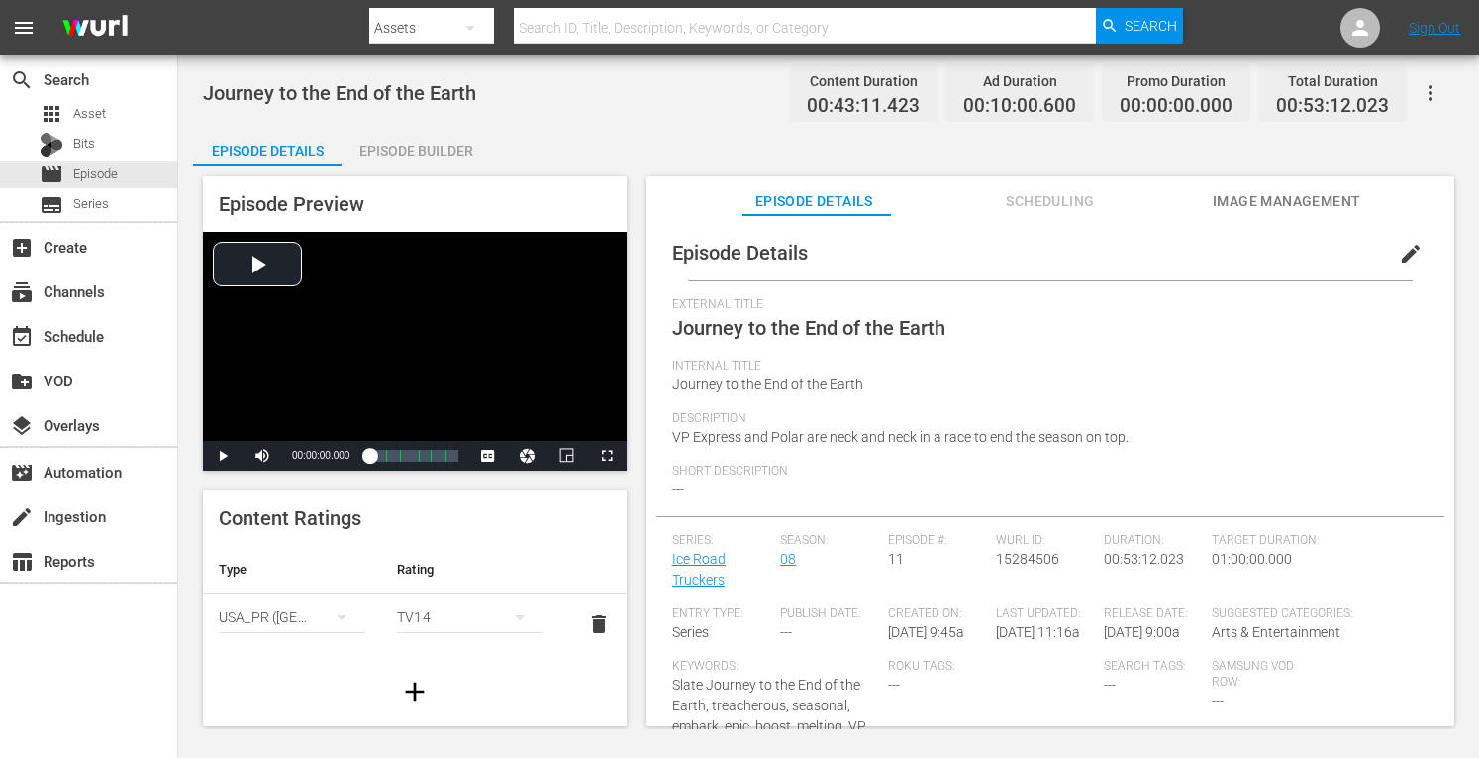
click at [396, 152] on div "Episode Builder" at bounding box center [416, 151] width 149 height 48
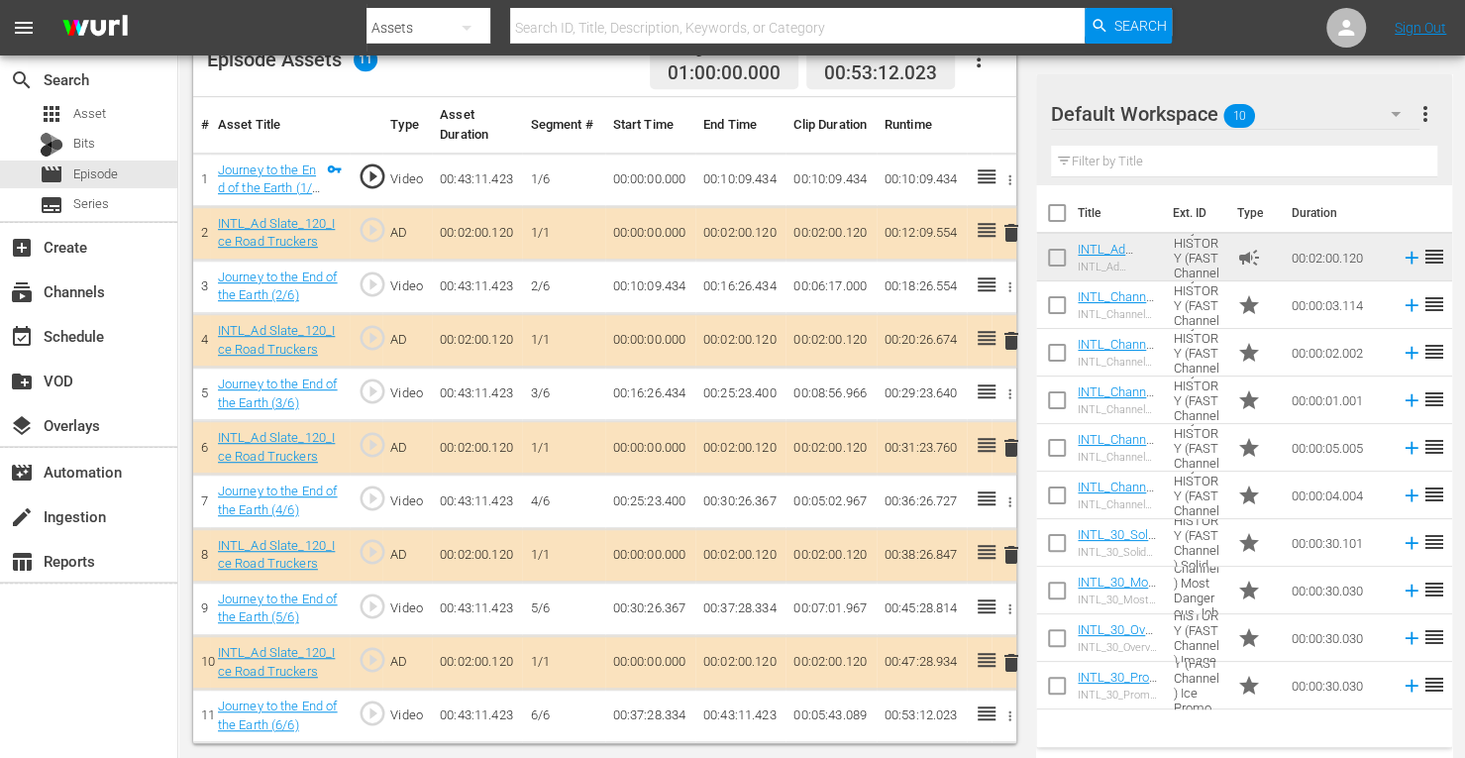
scroll to position [549, 0]
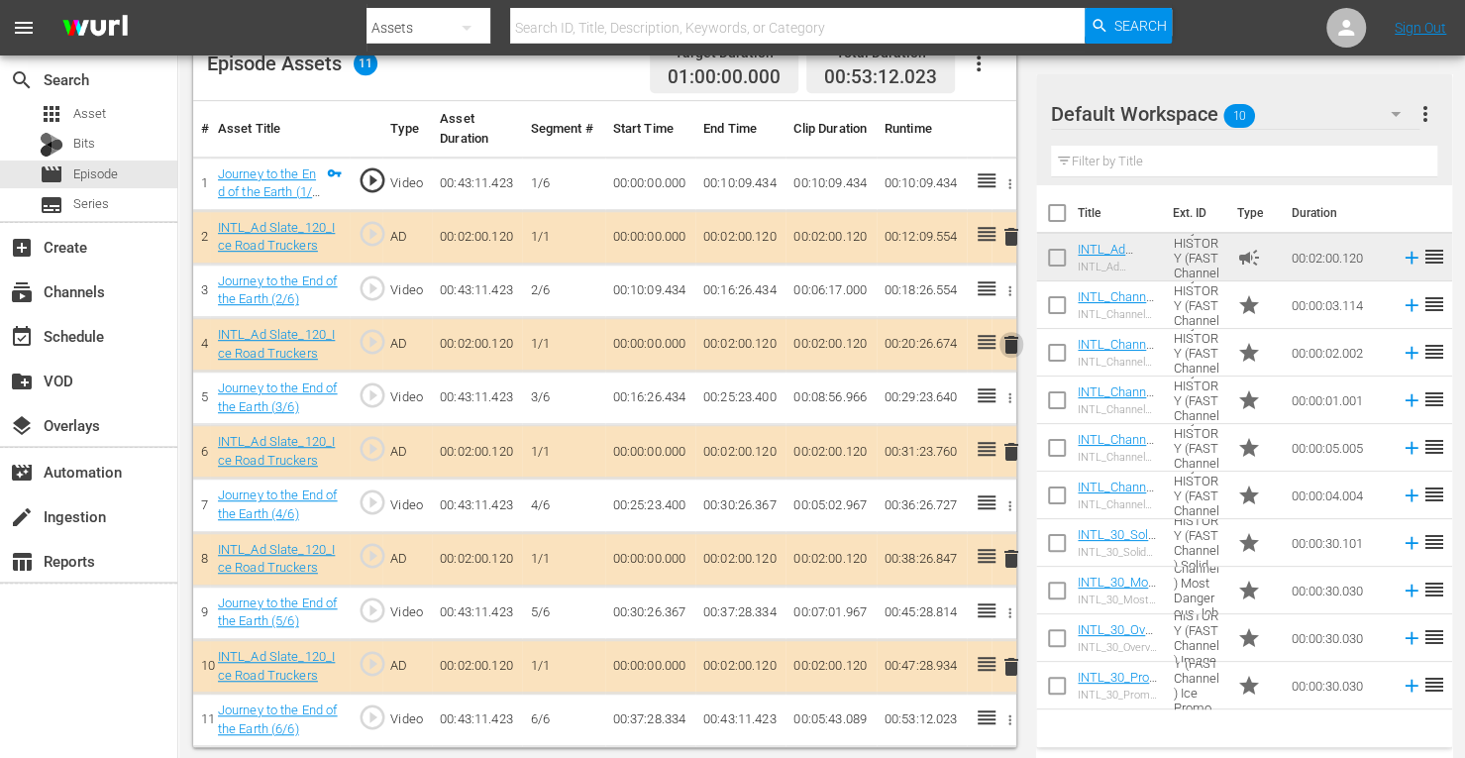
click at [1012, 344] on span "delete" at bounding box center [1011, 345] width 24 height 24
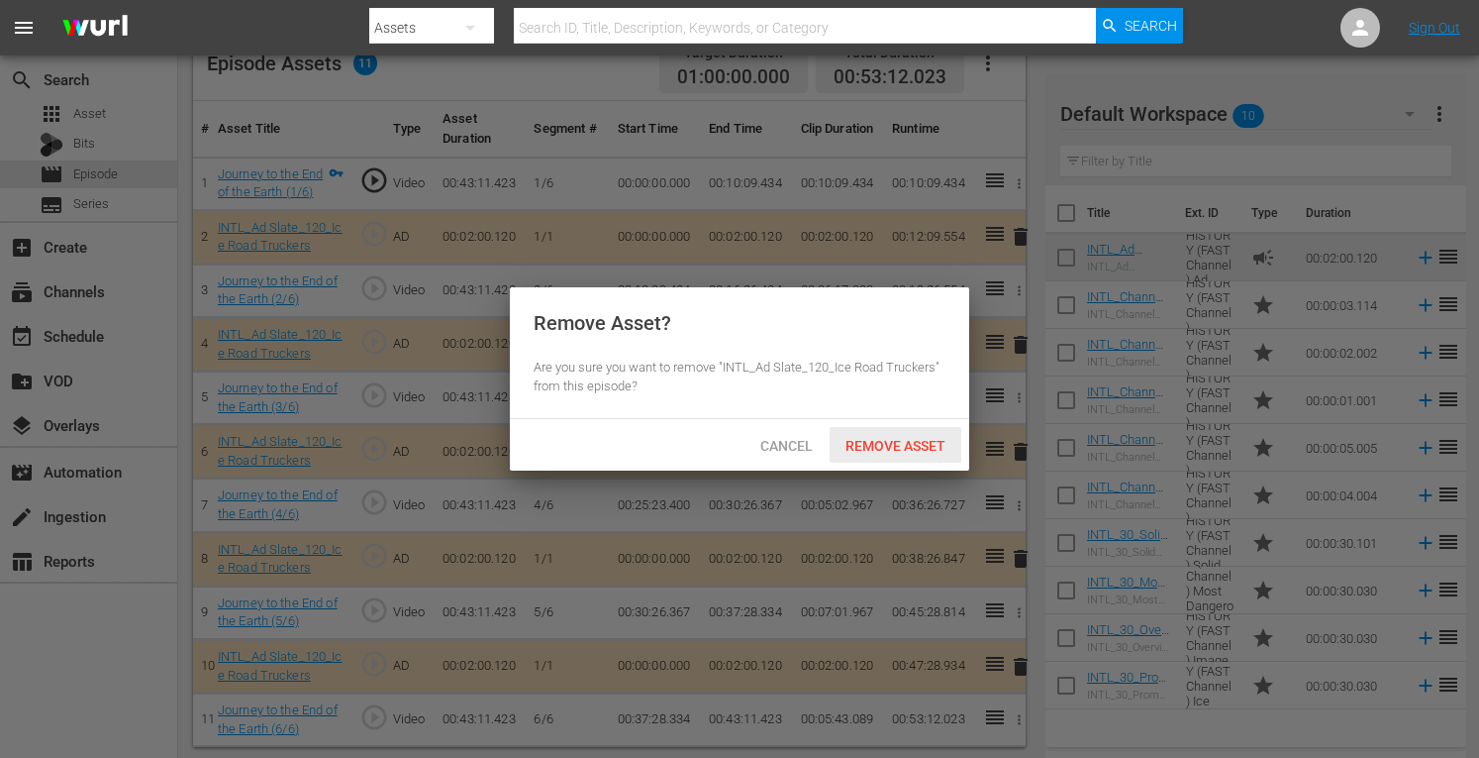
click at [878, 434] on div "Remove Asset" at bounding box center [896, 445] width 132 height 37
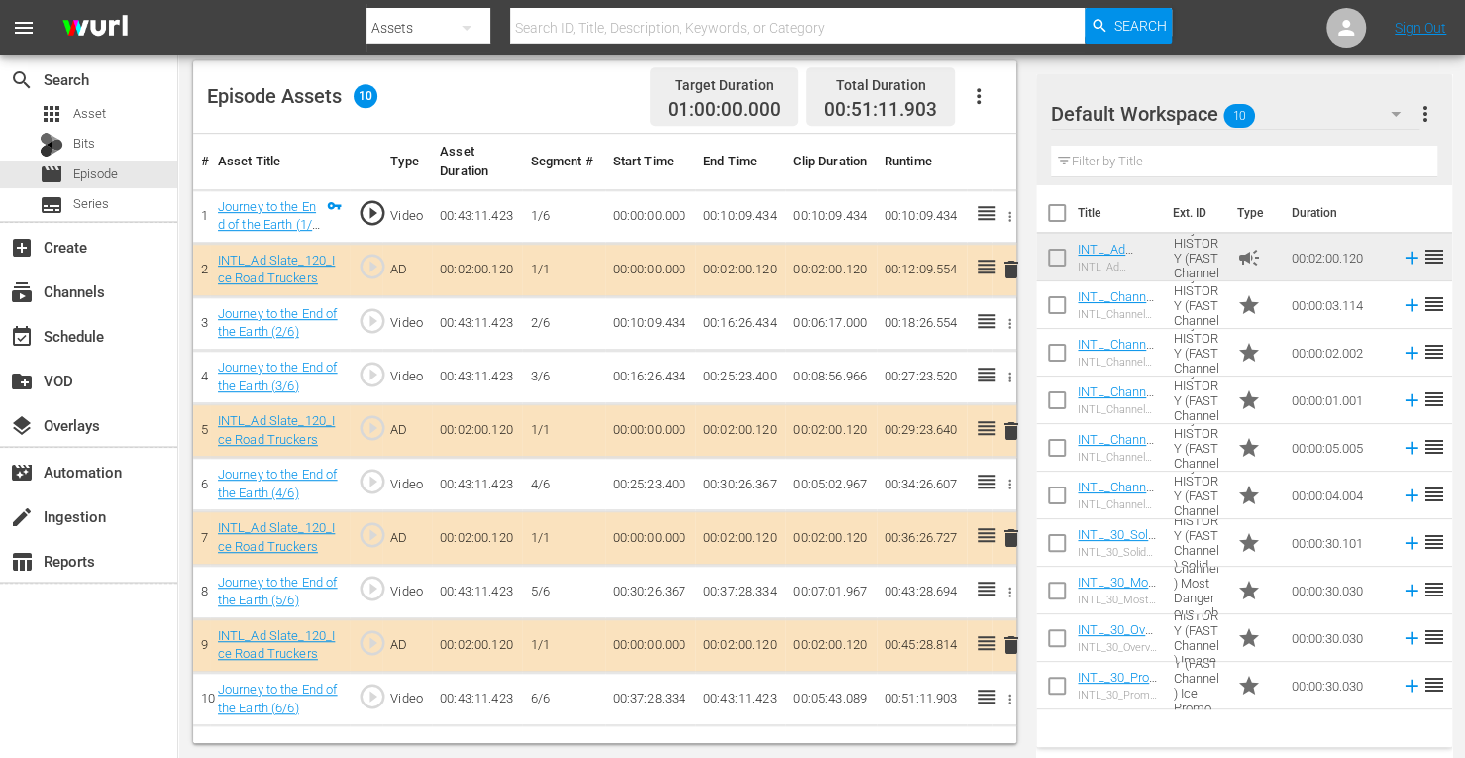
scroll to position [515, 0]
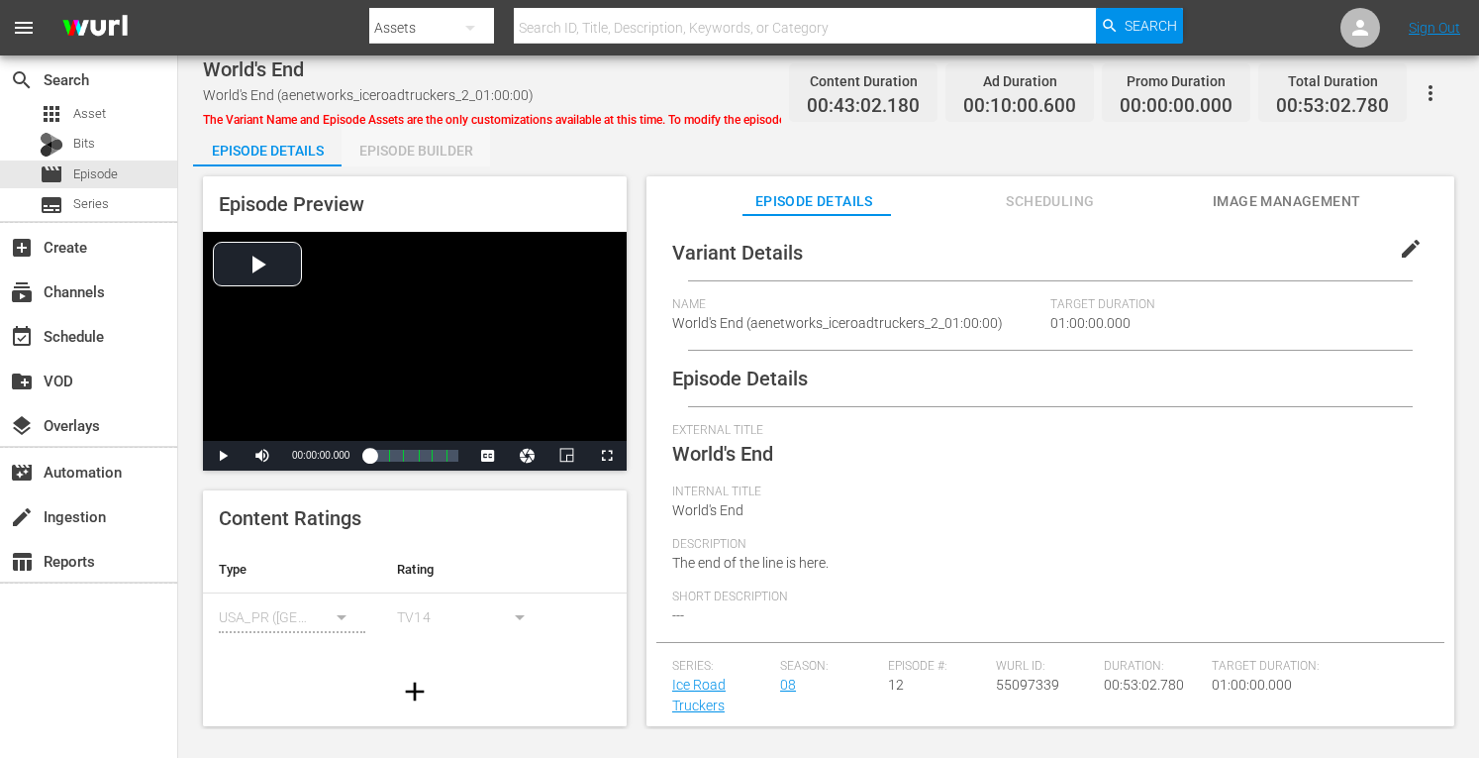
click at [397, 155] on div "Episode Builder" at bounding box center [416, 151] width 149 height 48
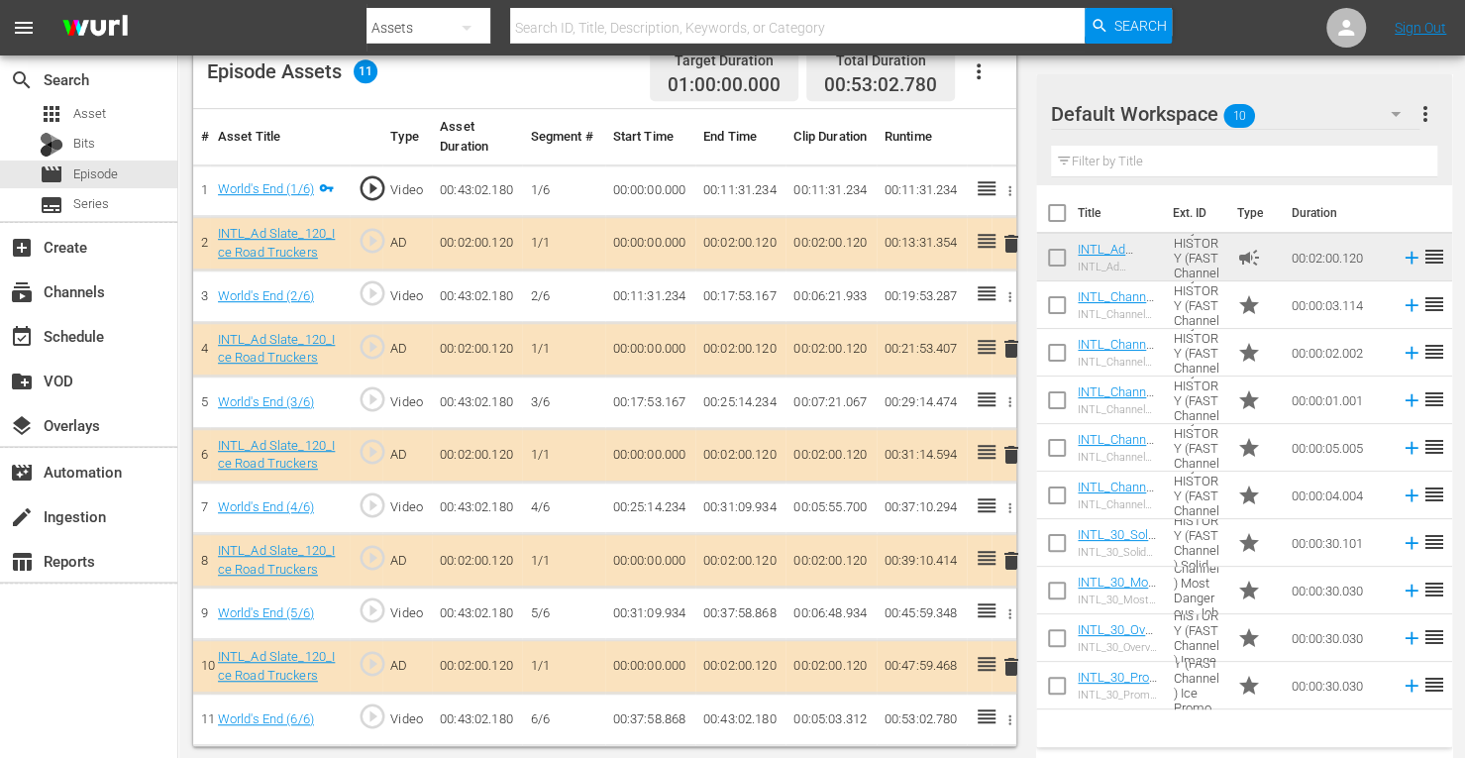
scroll to position [537, 0]
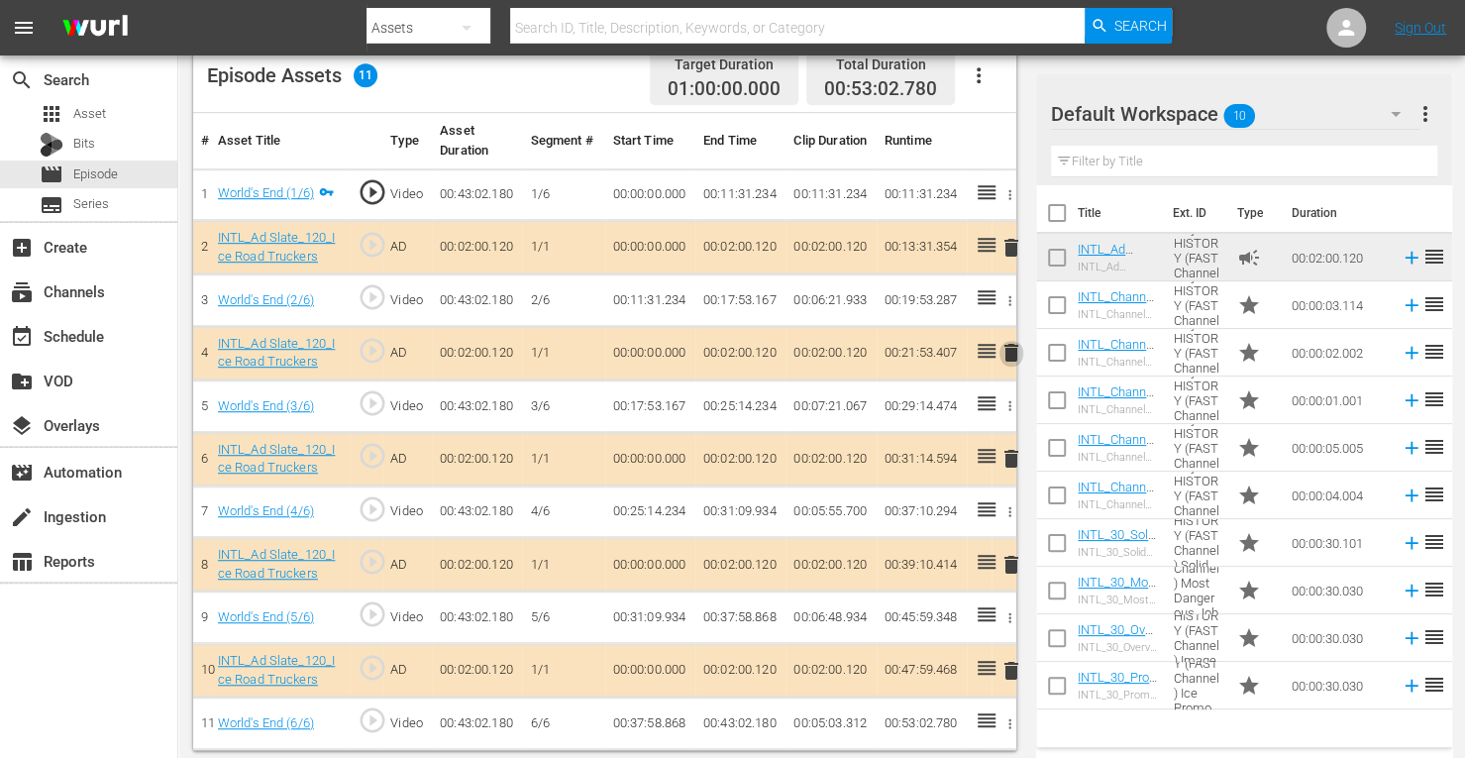
click at [1008, 352] on span "delete" at bounding box center [1011, 353] width 24 height 24
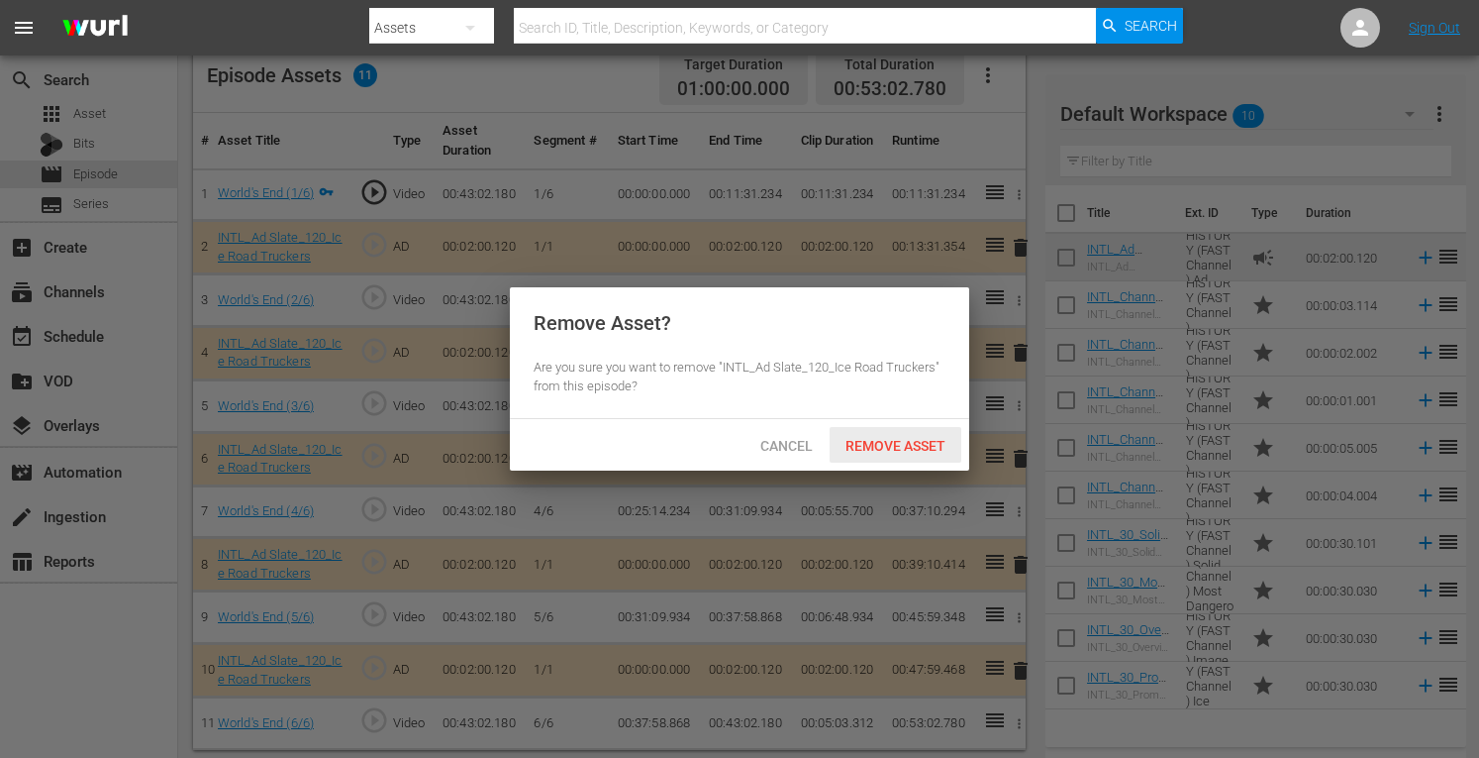
click at [865, 445] on span "Remove Asset" at bounding box center [896, 446] width 132 height 16
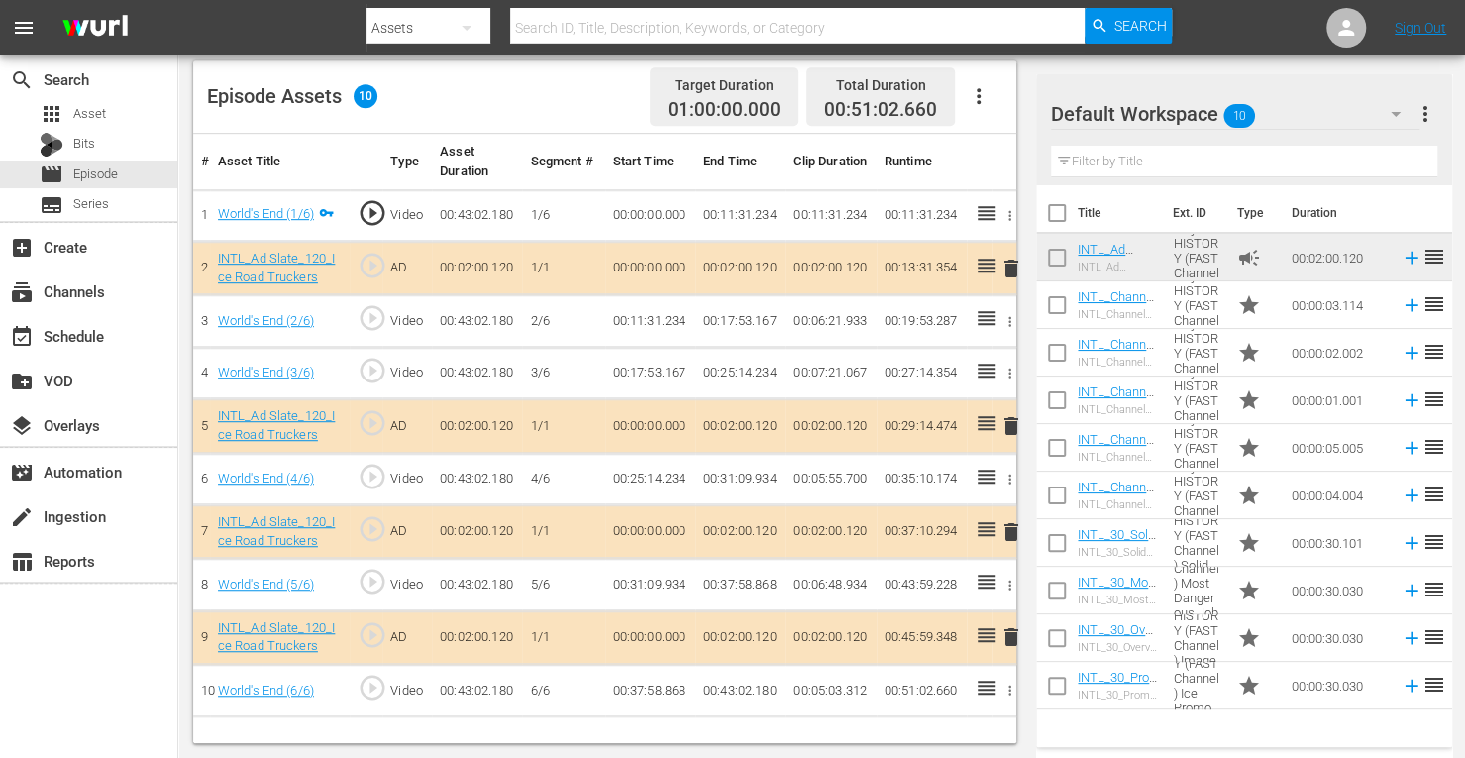
scroll to position [515, 0]
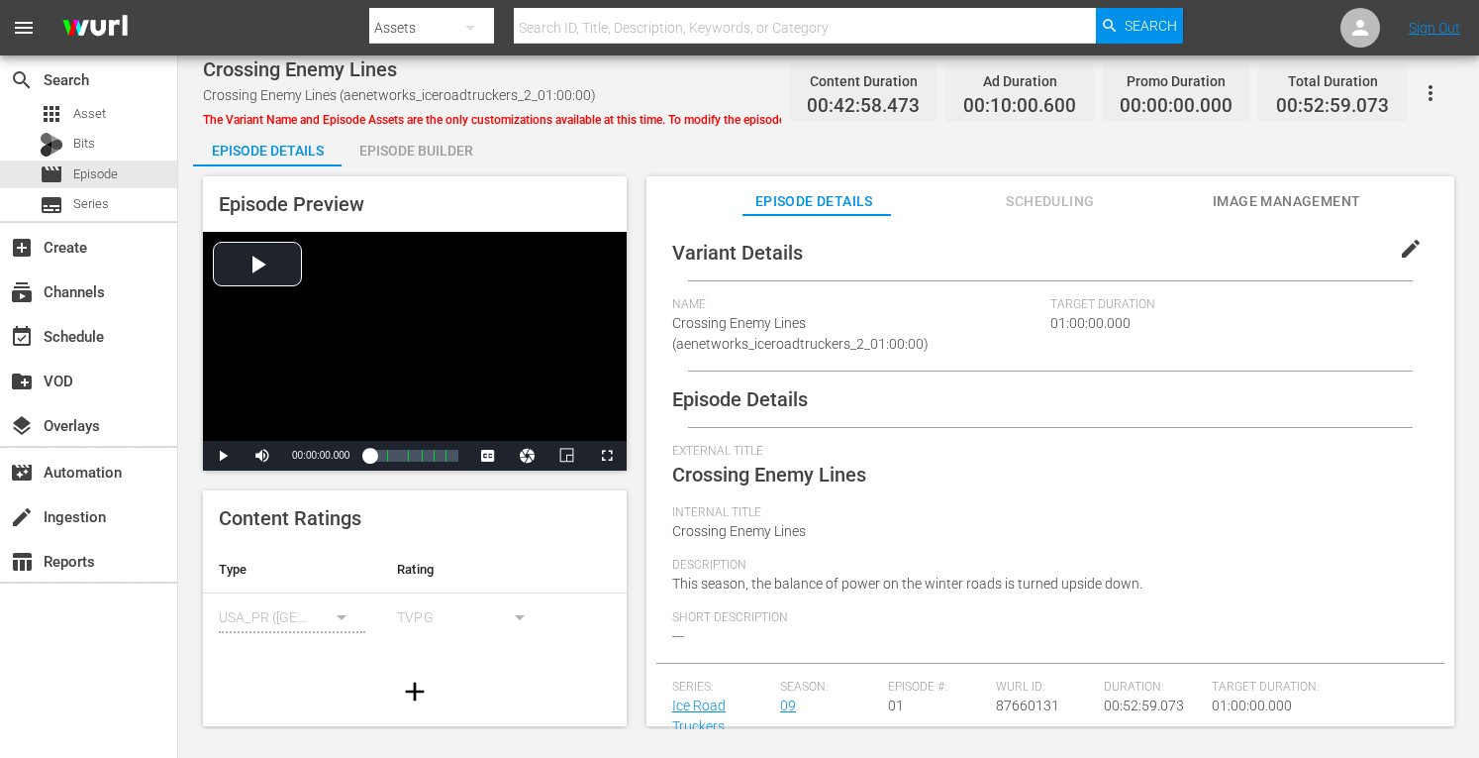
click at [396, 148] on div "Episode Builder" at bounding box center [416, 151] width 149 height 48
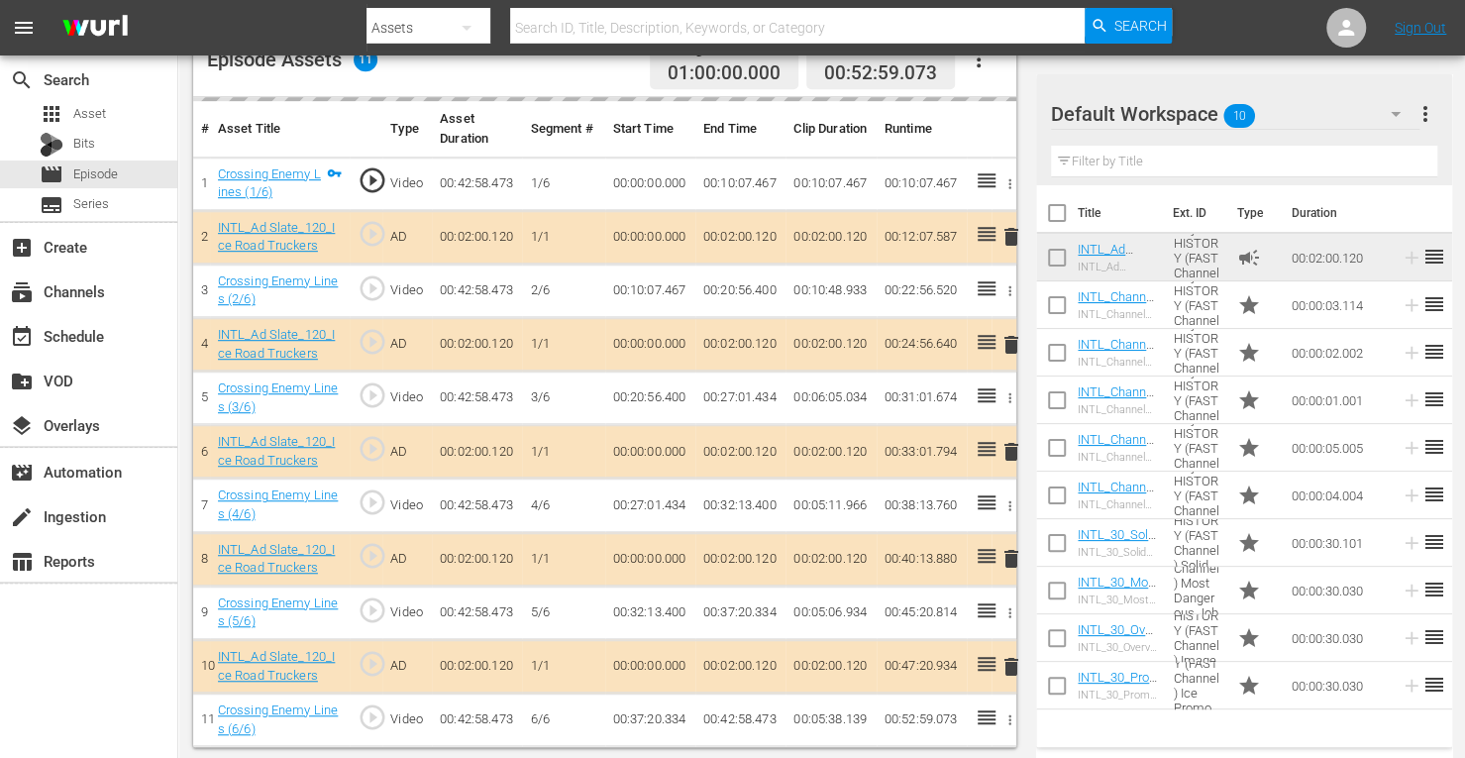
scroll to position [549, 0]
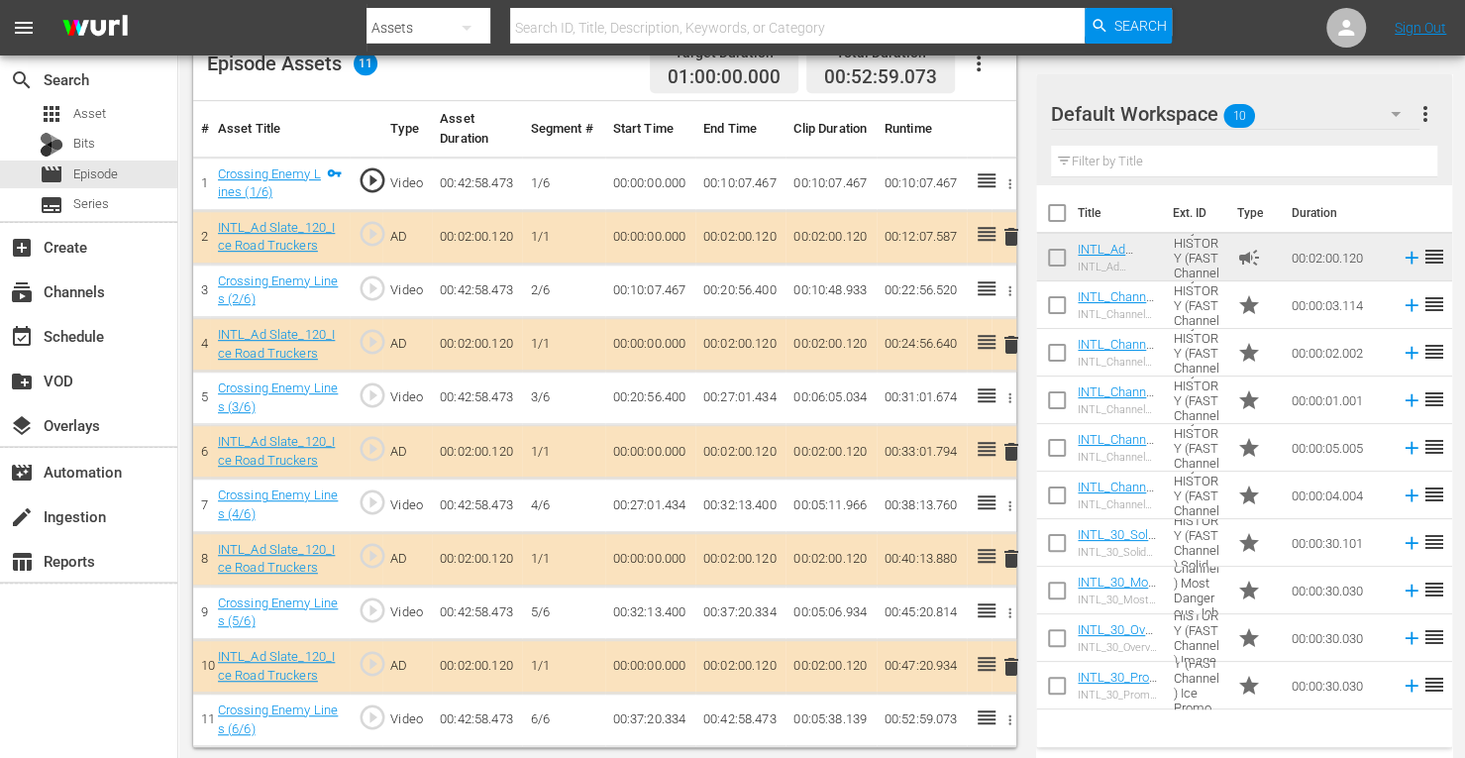
click at [1011, 342] on span "delete" at bounding box center [1011, 345] width 24 height 24
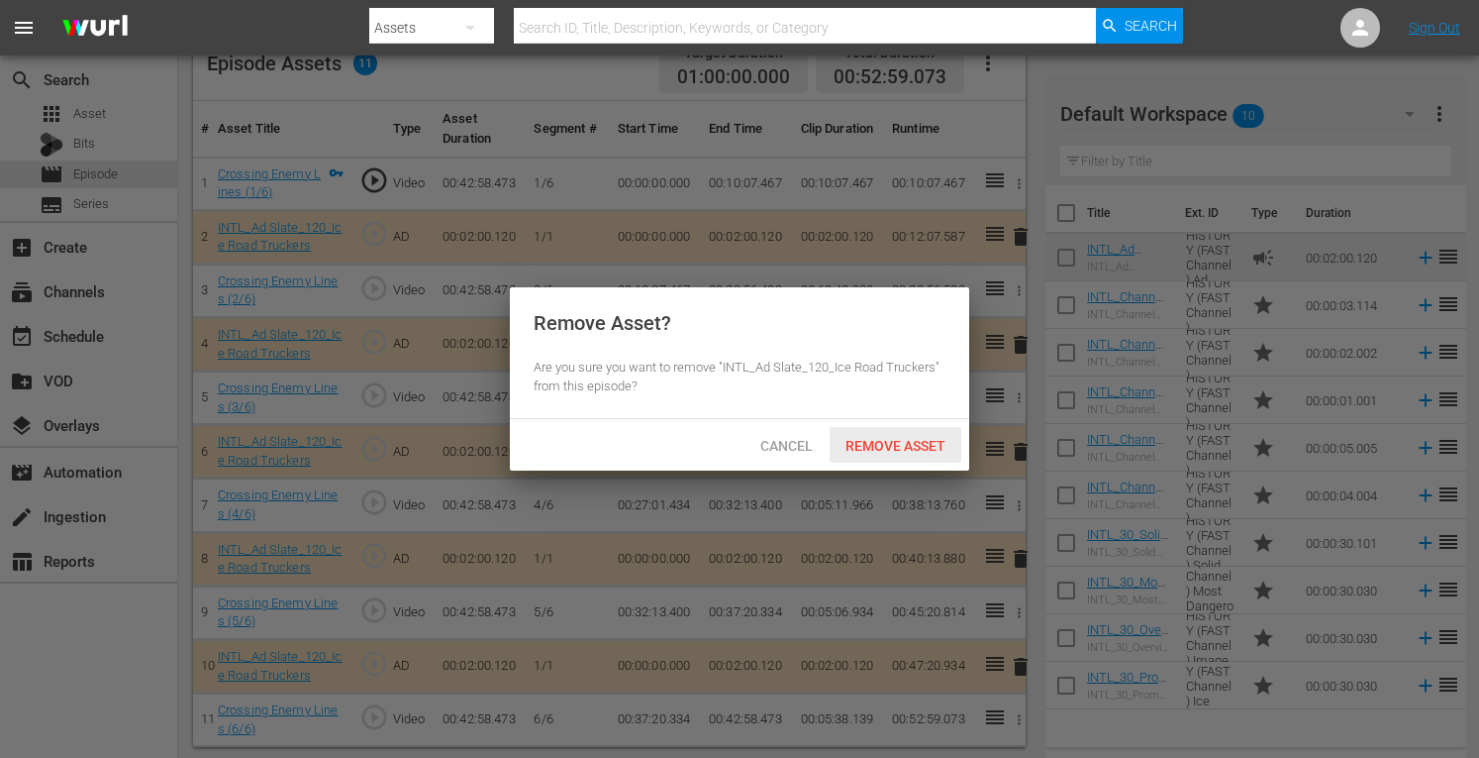
click at [890, 448] on span "Remove Asset" at bounding box center [896, 446] width 132 height 16
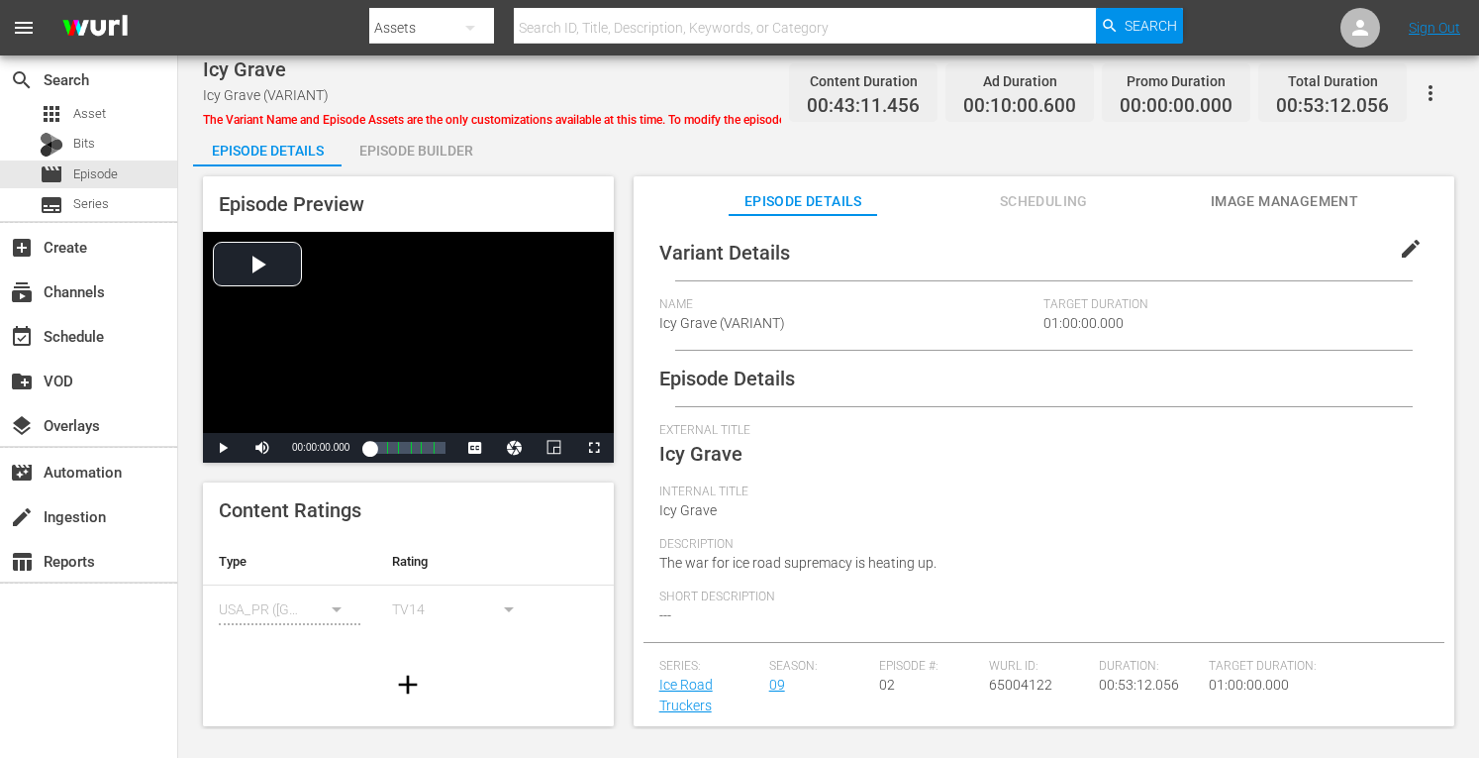
click at [440, 159] on div "Episode Builder" at bounding box center [416, 151] width 149 height 48
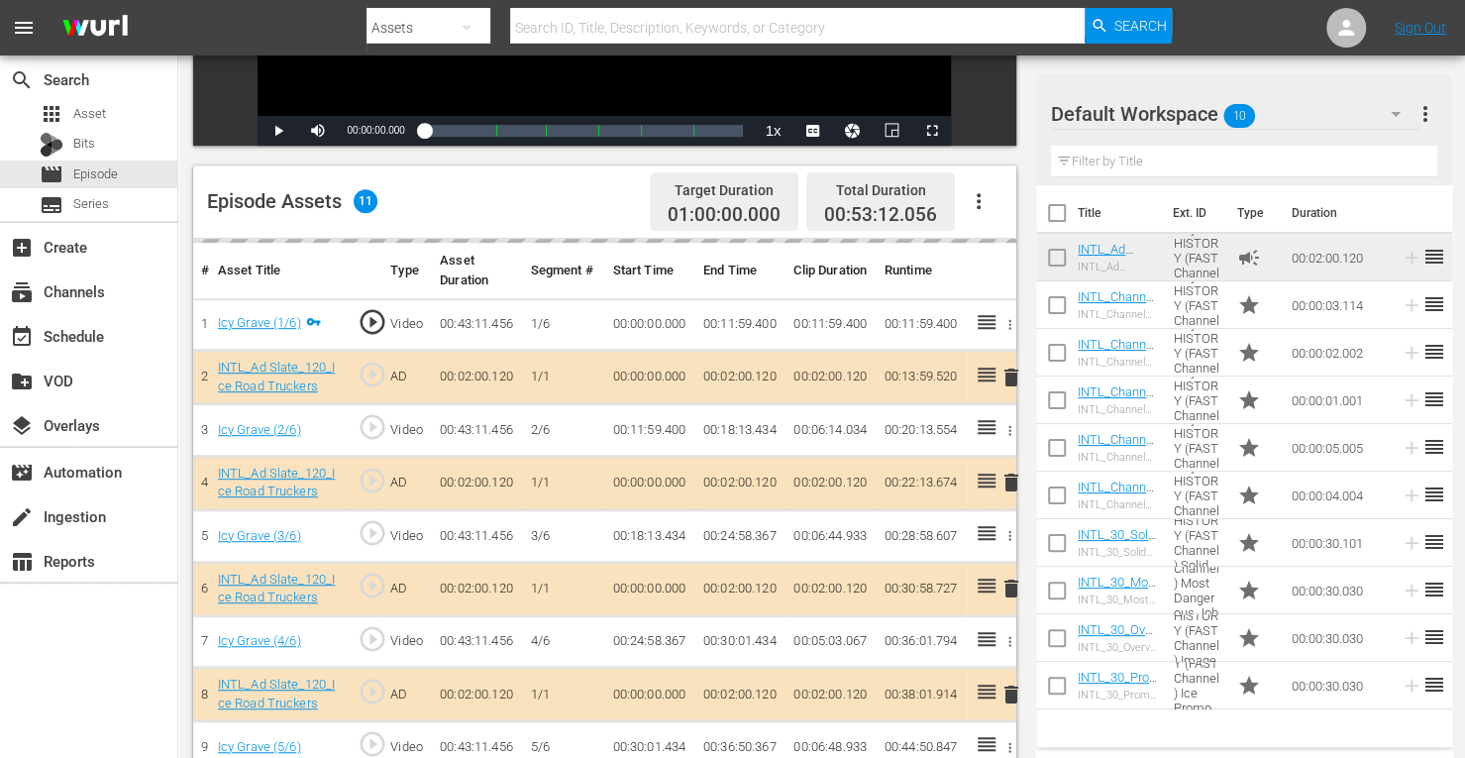
scroll to position [458, 0]
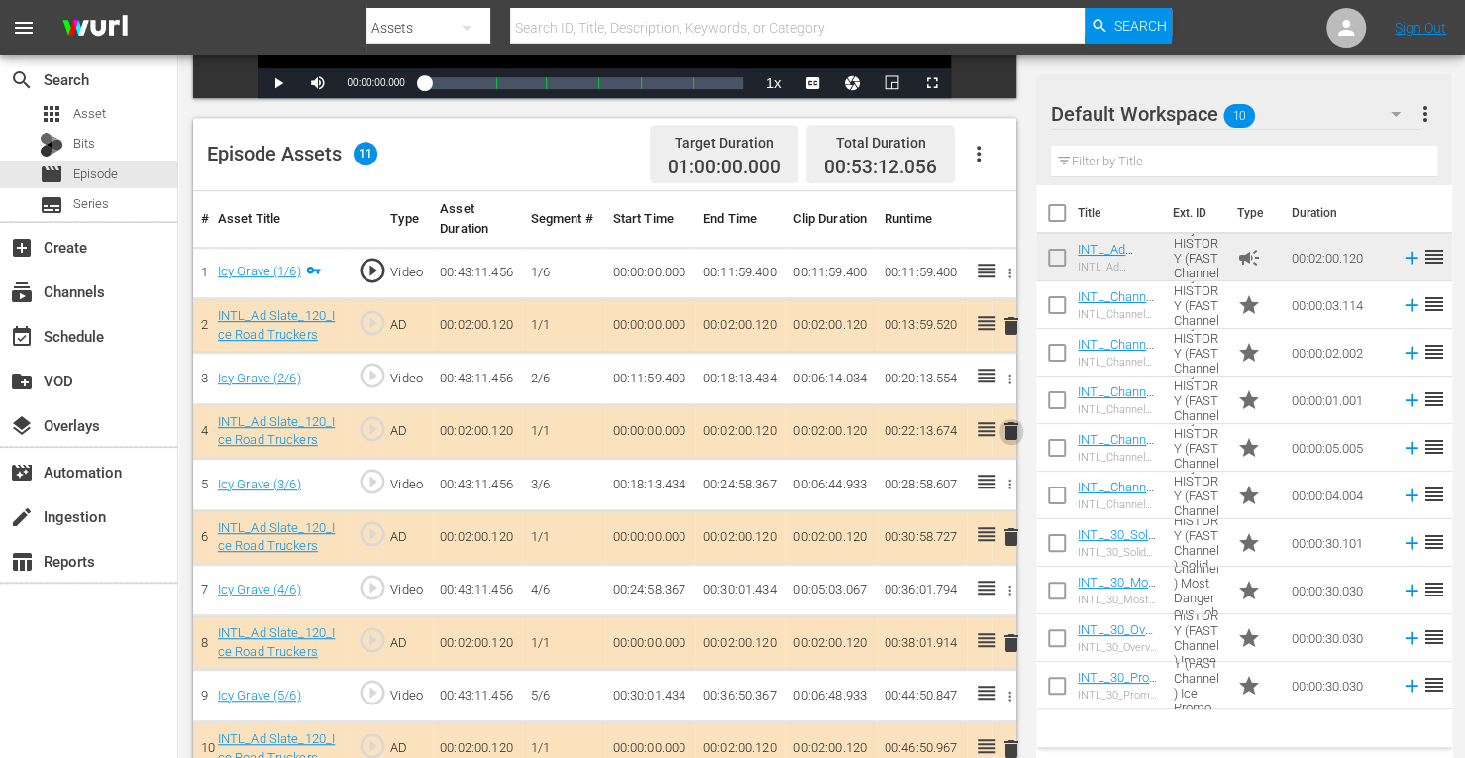
click at [1010, 431] on span "delete" at bounding box center [1011, 431] width 24 height 24
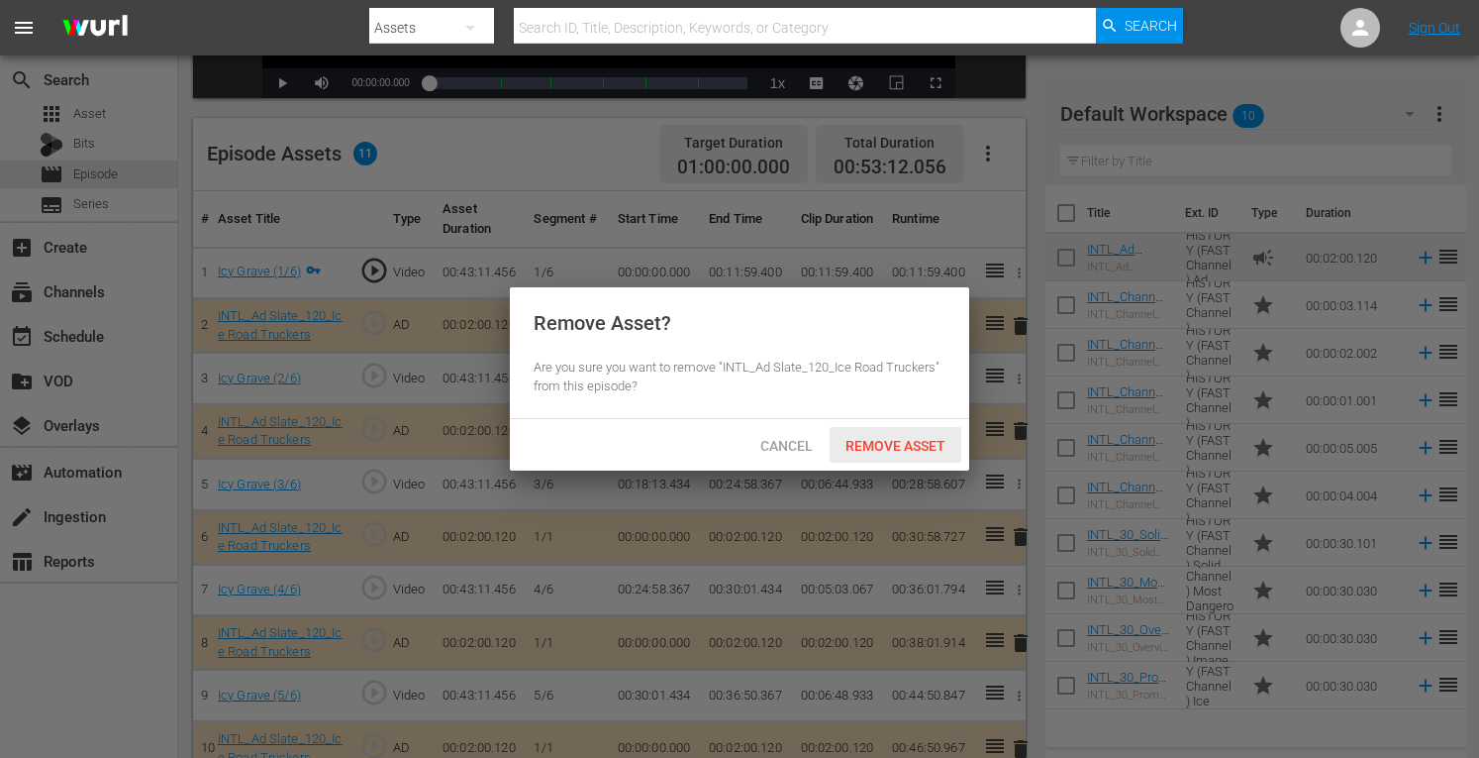
click at [885, 443] on span "Remove Asset" at bounding box center [896, 446] width 132 height 16
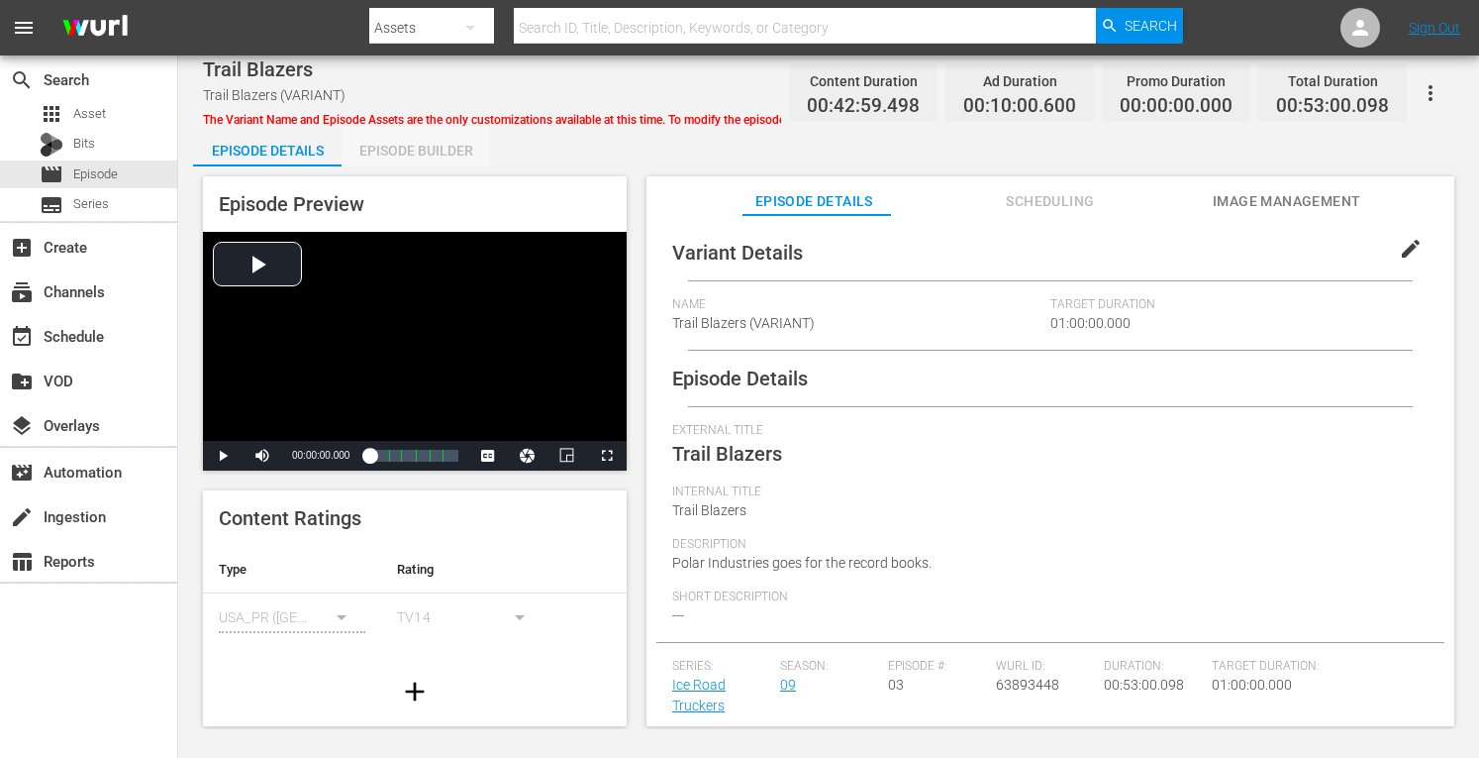
click at [435, 152] on div "Episode Builder" at bounding box center [416, 151] width 149 height 48
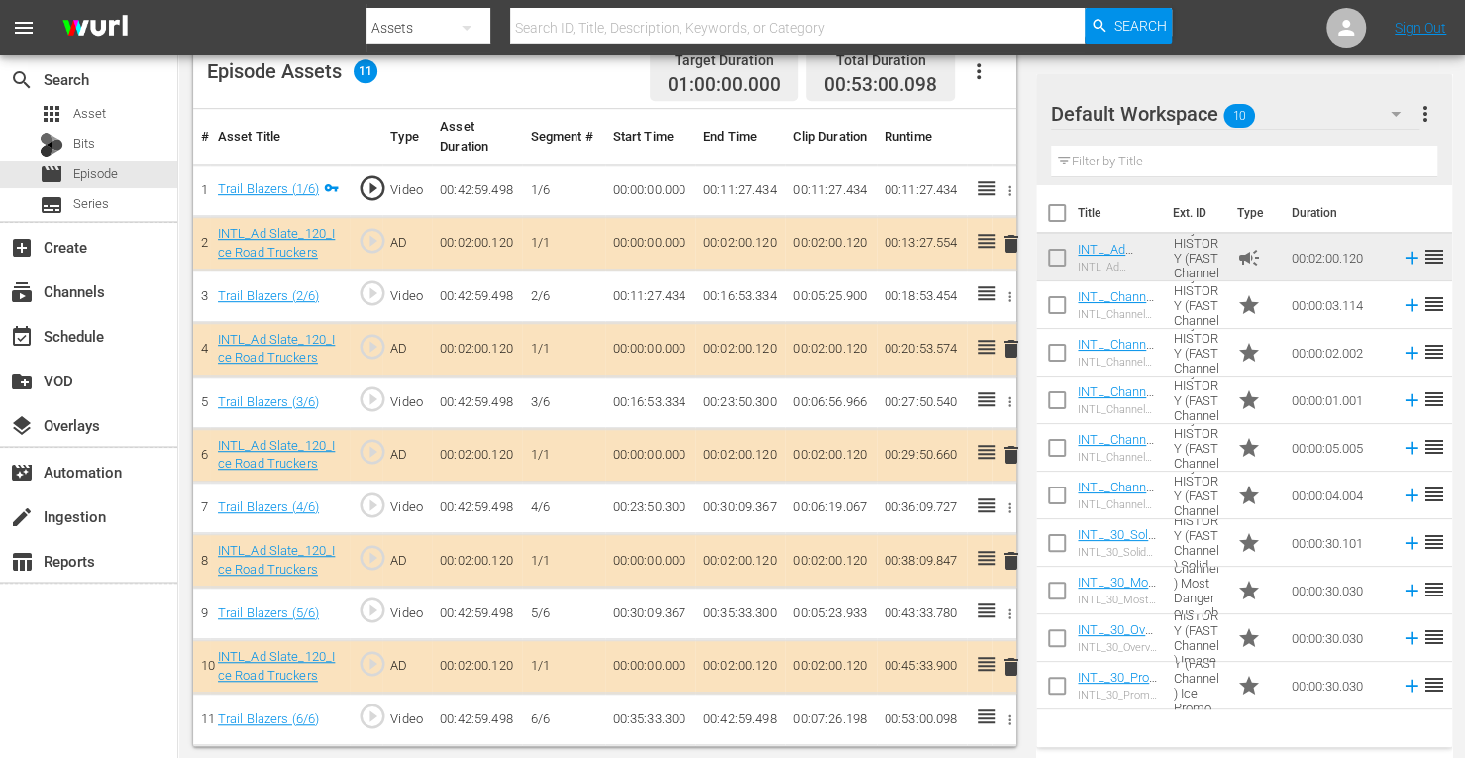
scroll to position [537, 0]
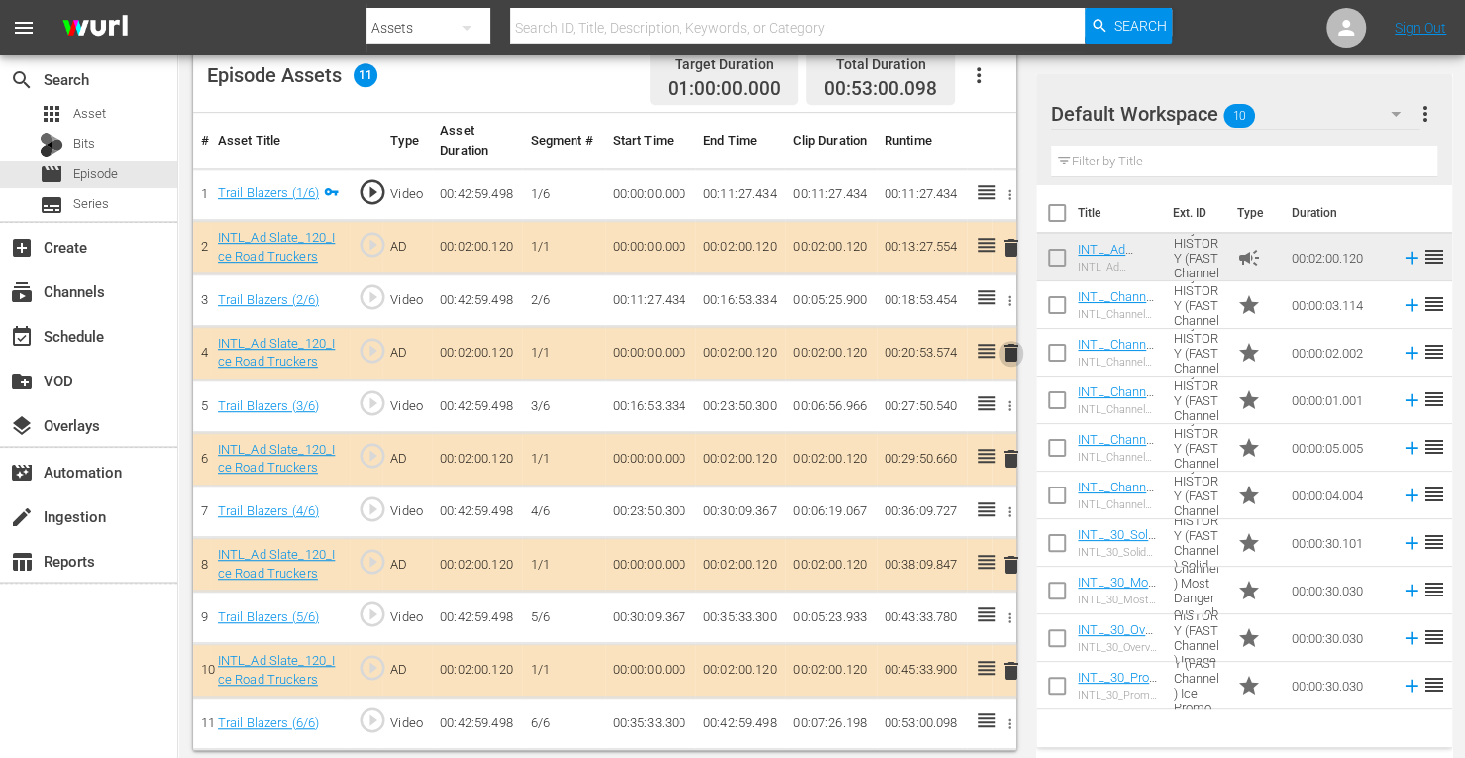
click at [1010, 354] on span "delete" at bounding box center [1011, 353] width 24 height 24
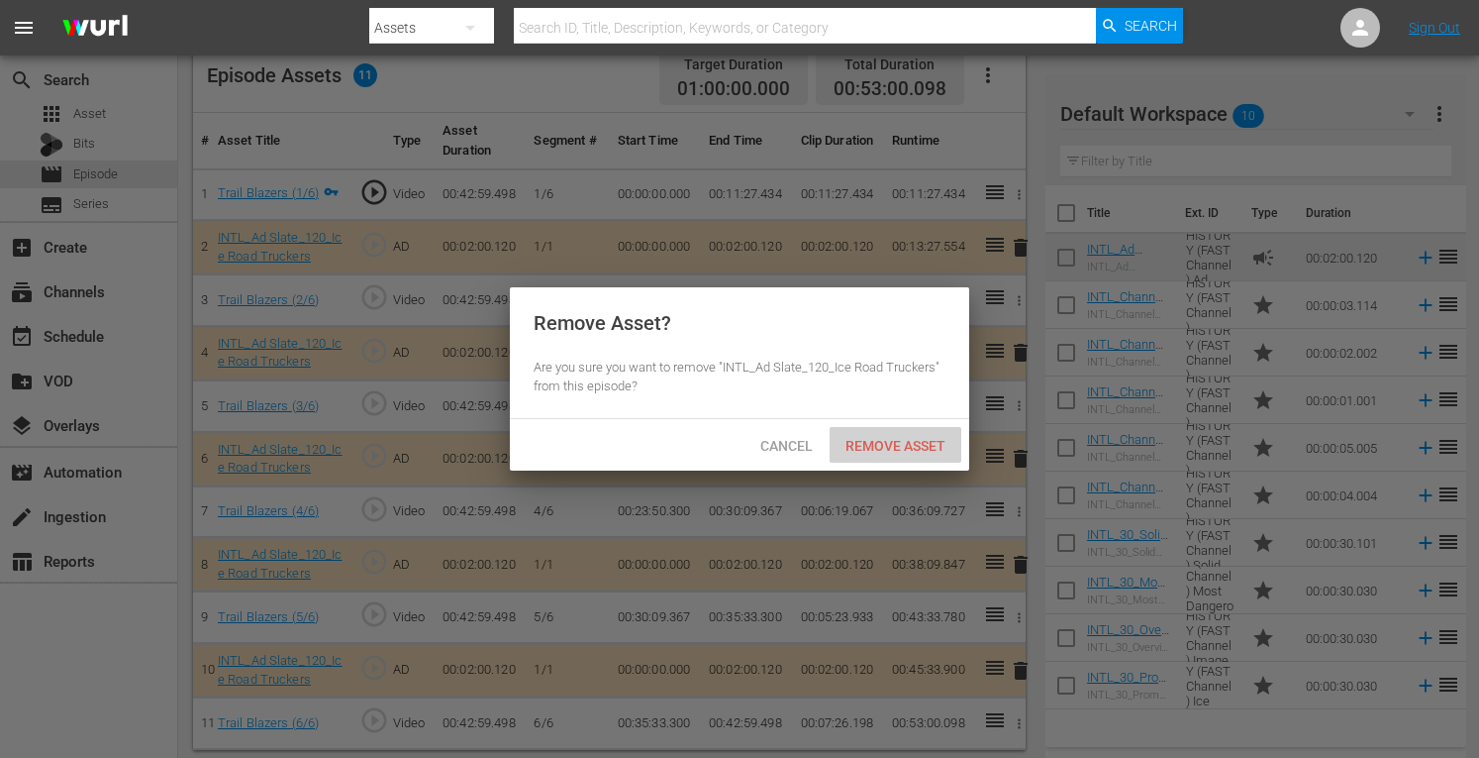
click at [870, 435] on div "Remove Asset" at bounding box center [896, 445] width 132 height 37
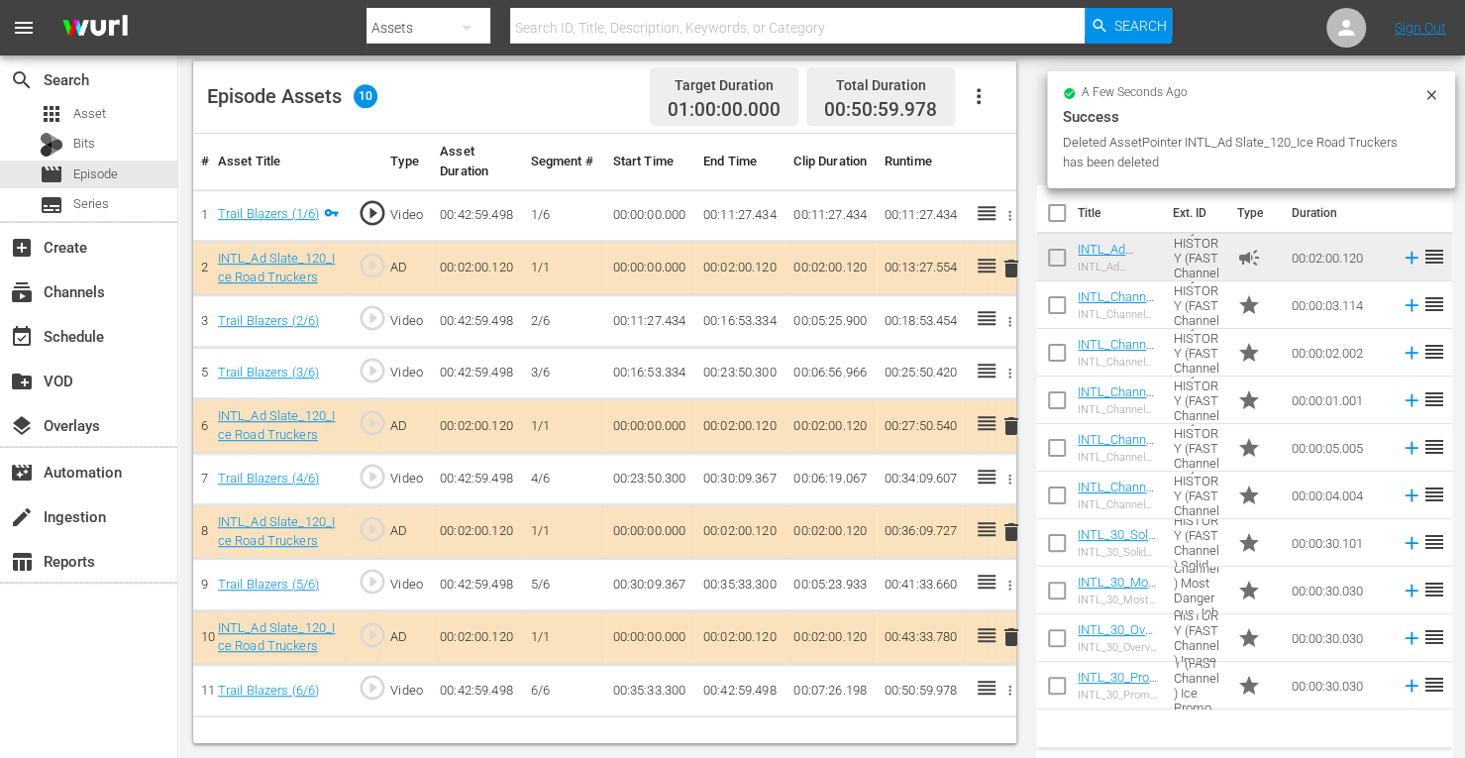
scroll to position [515, 0]
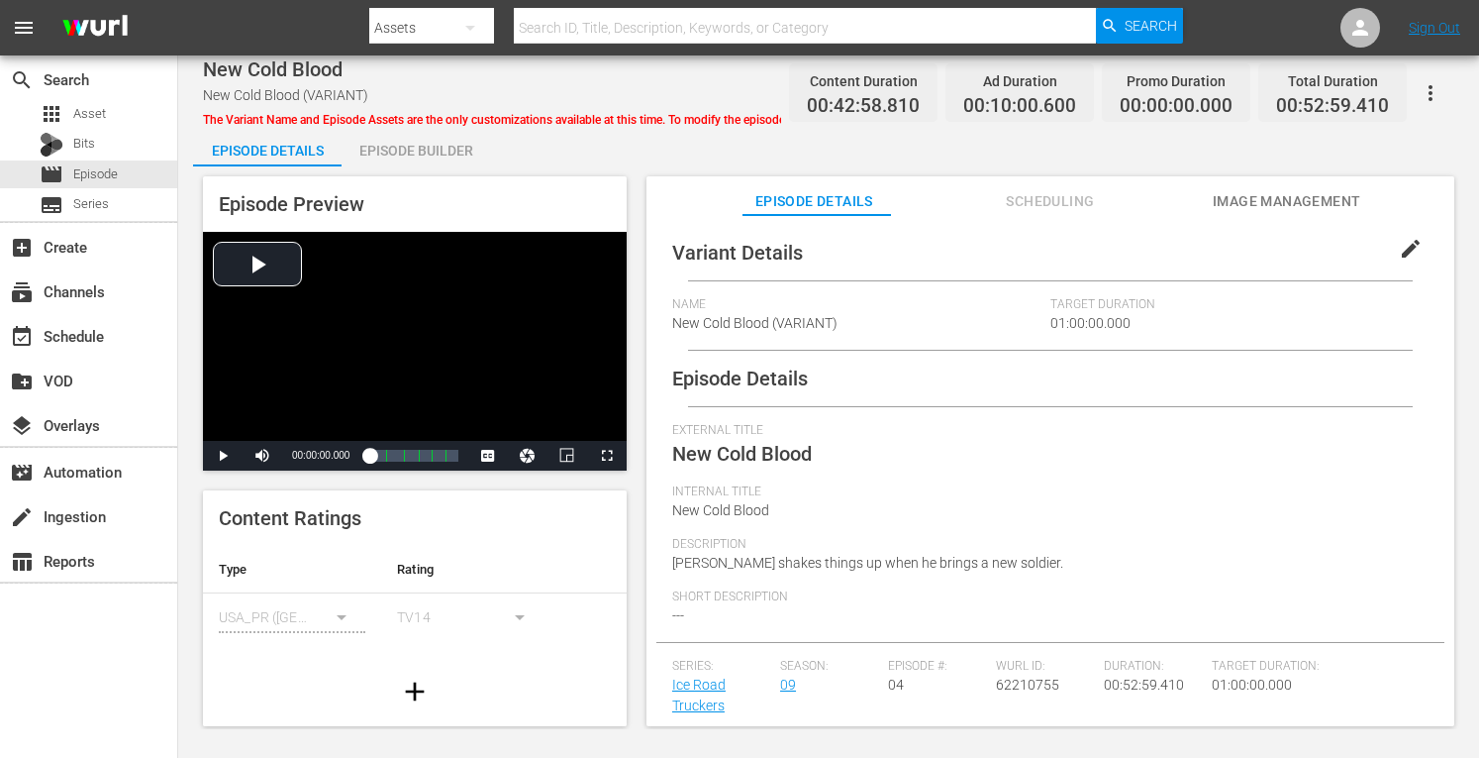
click at [444, 120] on span "The Variant Name and Episode Assets are the only customizations available at th…" at bounding box center [608, 120] width 811 height 14
click at [409, 152] on div "Episode Builder" at bounding box center [416, 151] width 149 height 48
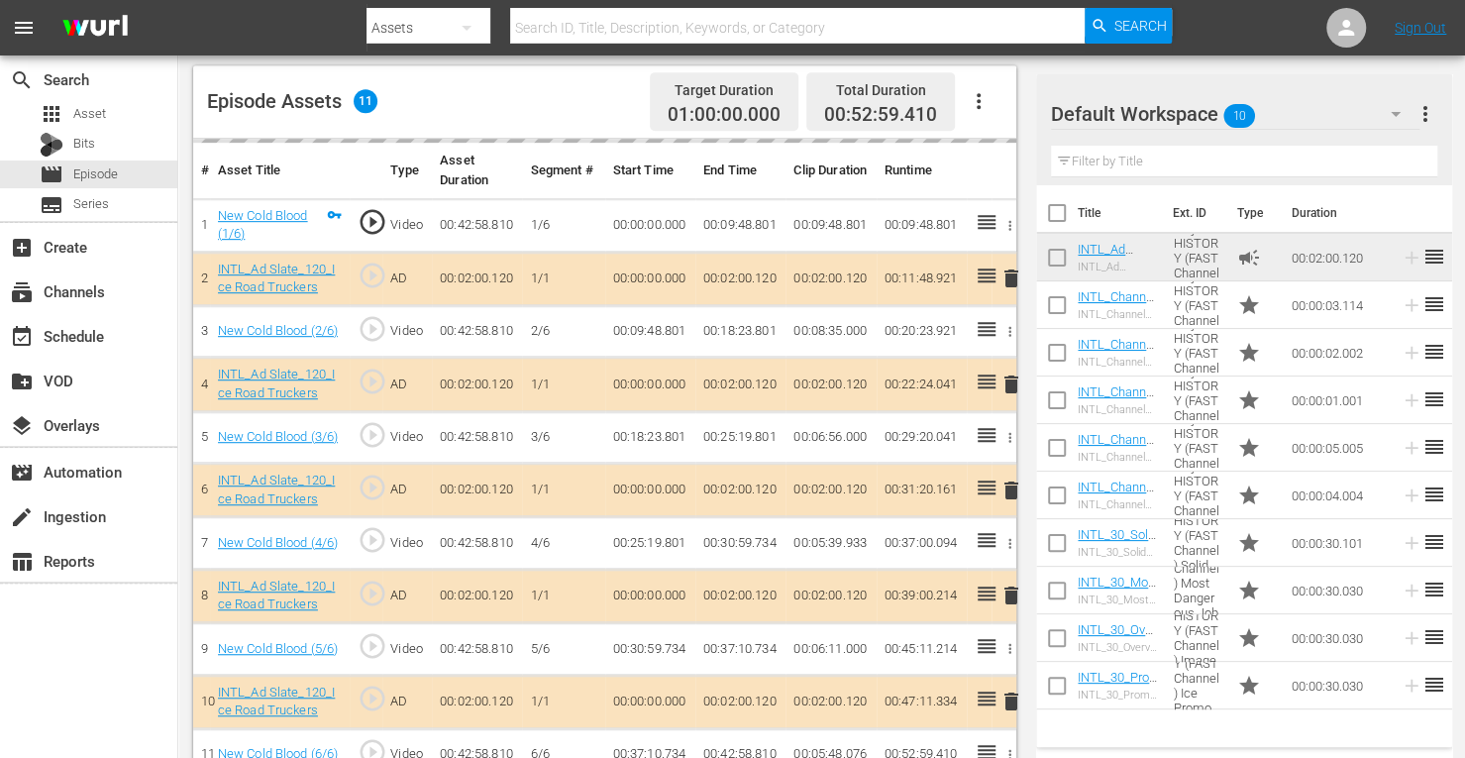
scroll to position [515, 0]
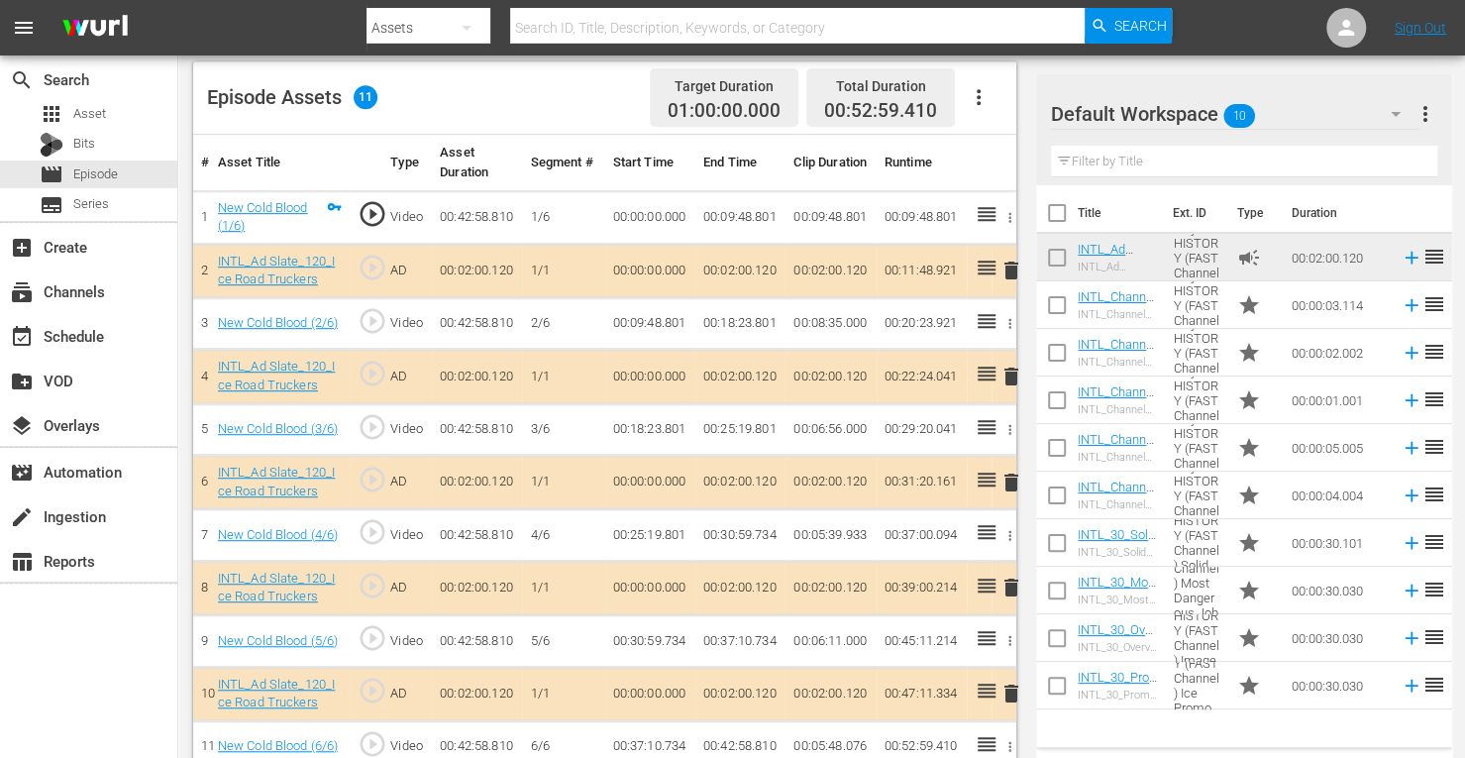
click at [1014, 371] on span "delete" at bounding box center [1011, 376] width 24 height 24
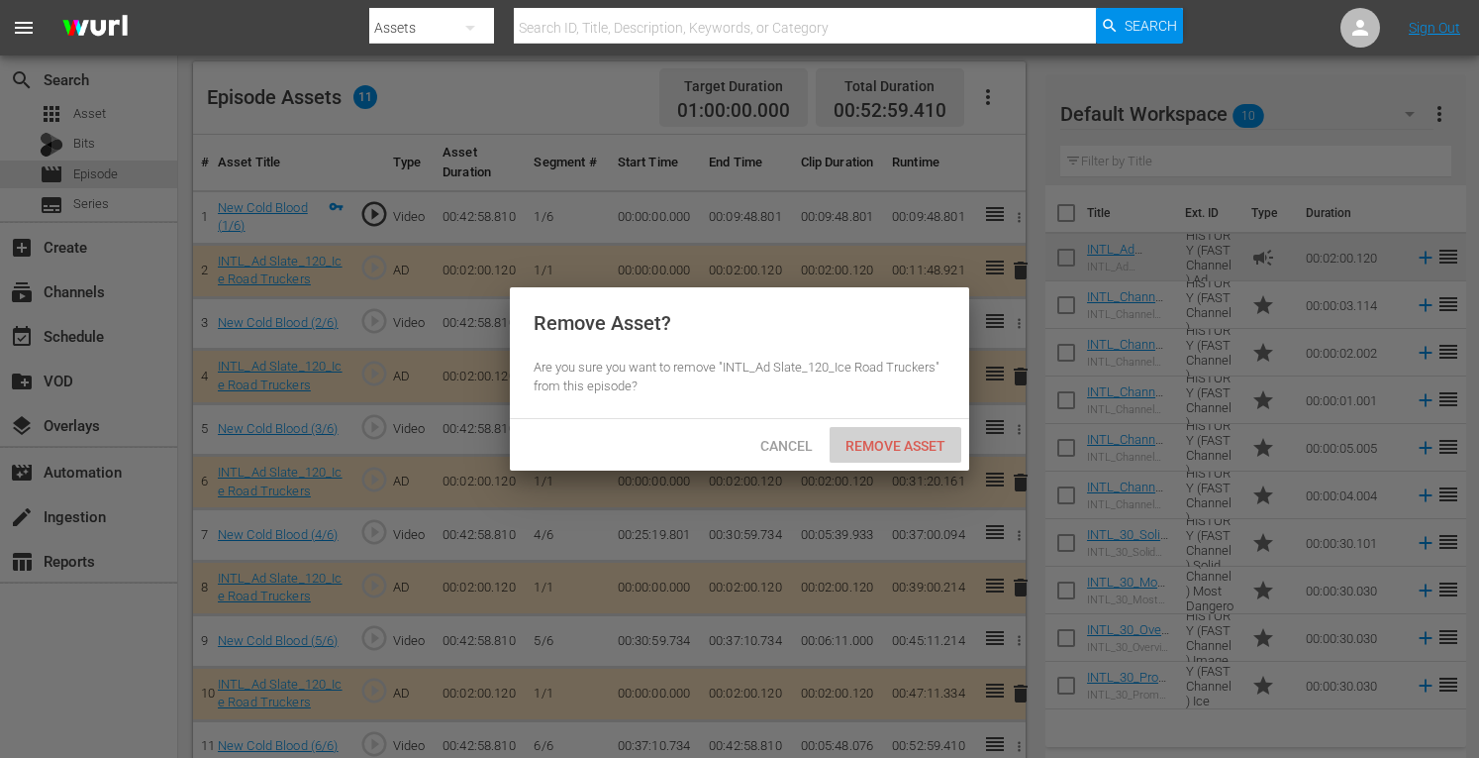
click at [893, 439] on span "Remove Asset" at bounding box center [896, 446] width 132 height 16
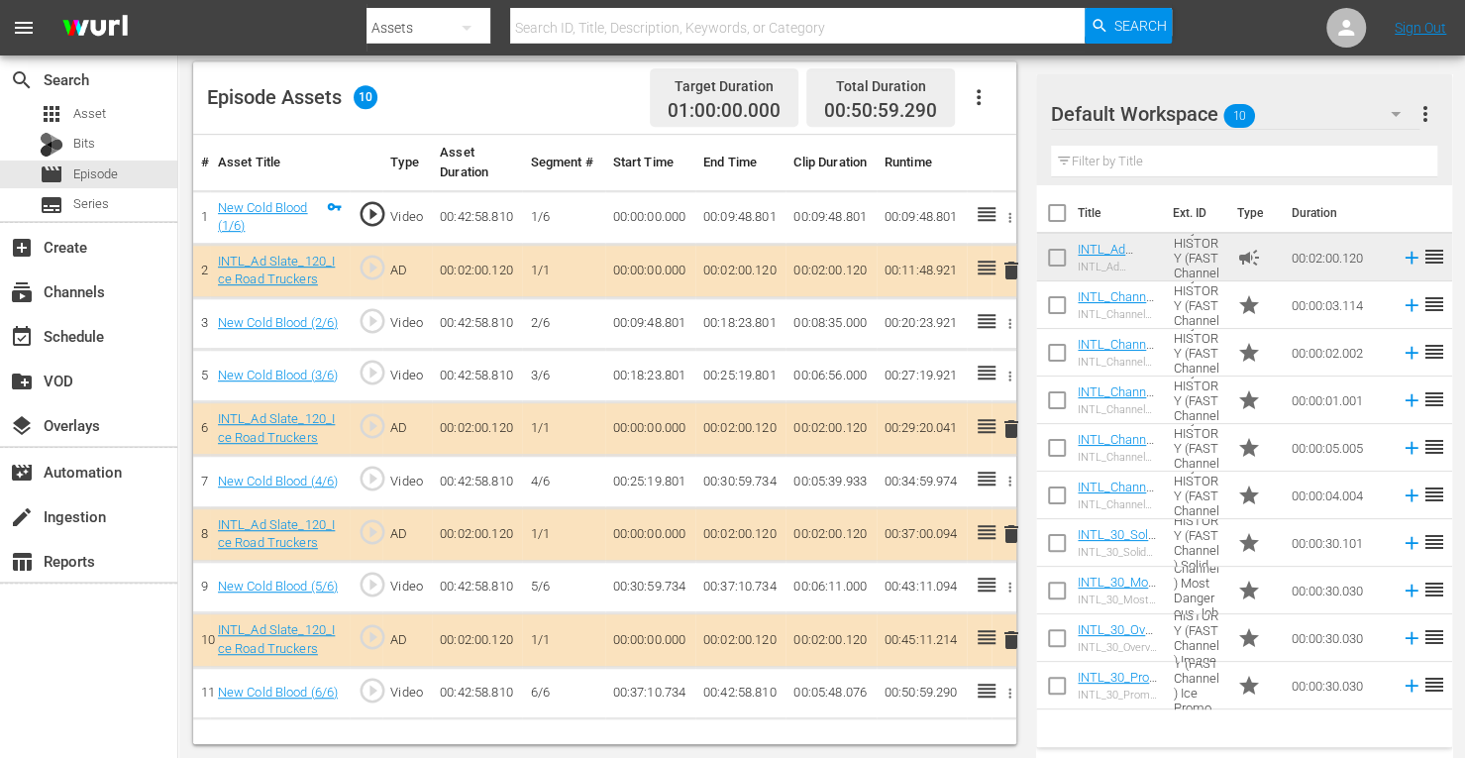
click at [1009, 532] on span "delete" at bounding box center [1011, 534] width 24 height 24
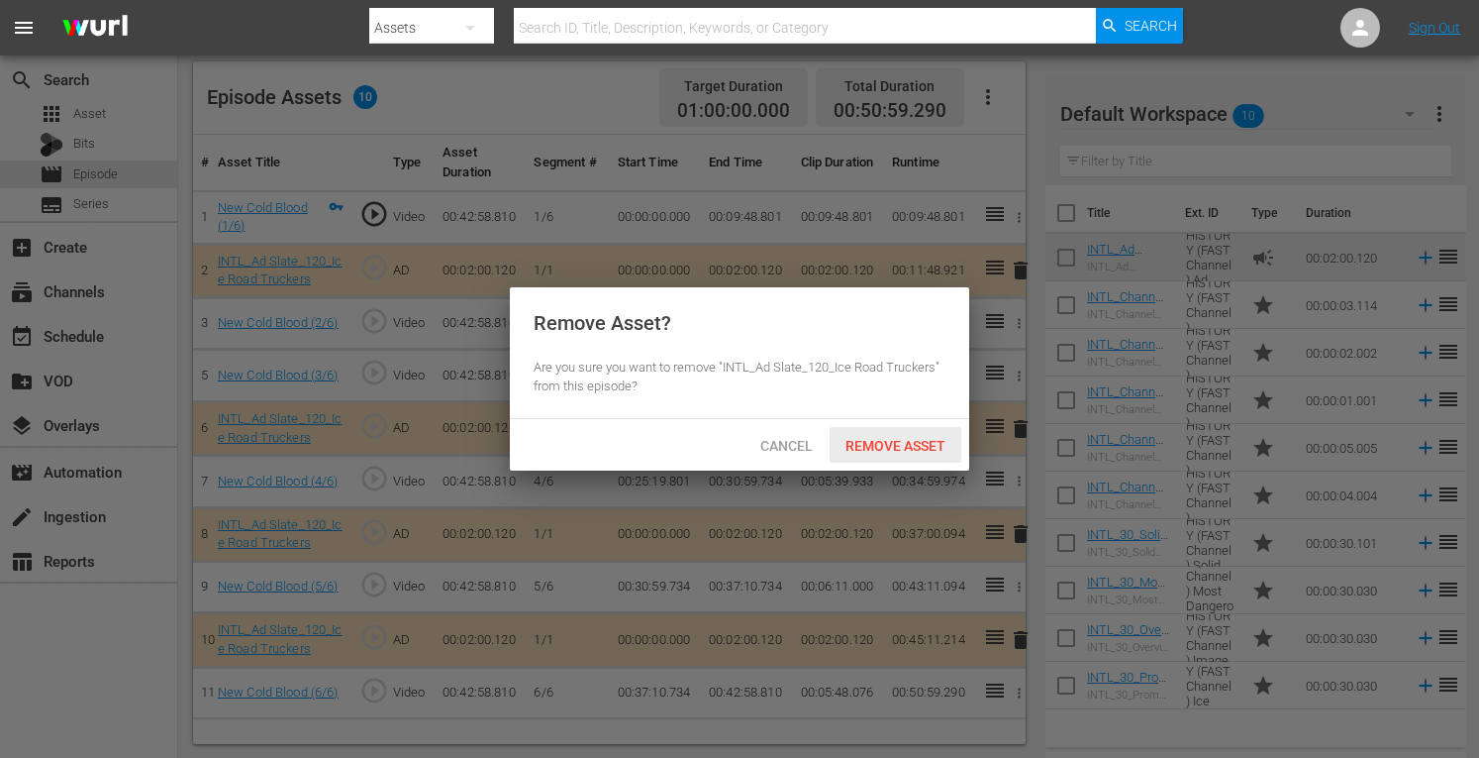
click at [878, 450] on span "Remove Asset" at bounding box center [896, 446] width 132 height 16
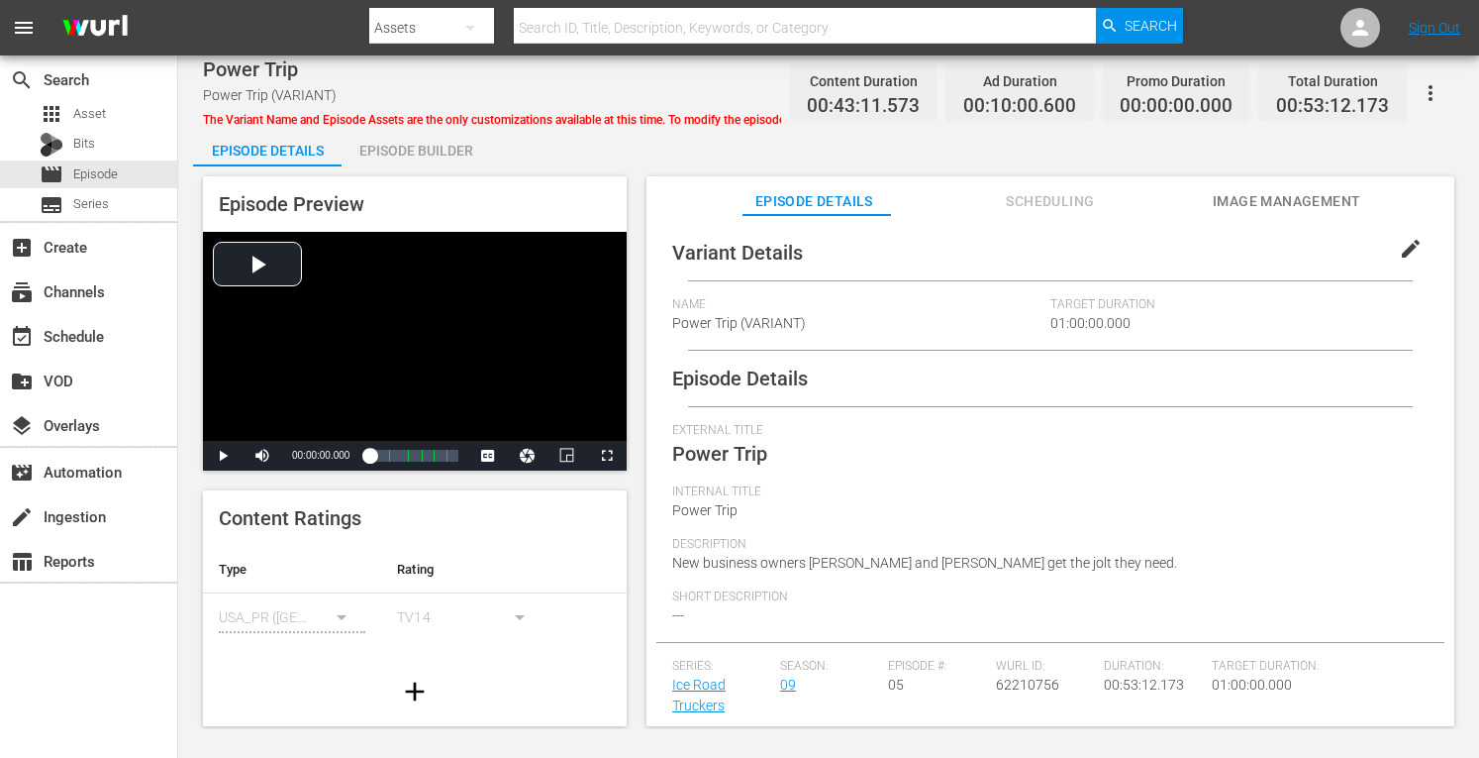
click at [393, 153] on div "Episode Builder" at bounding box center [416, 151] width 149 height 48
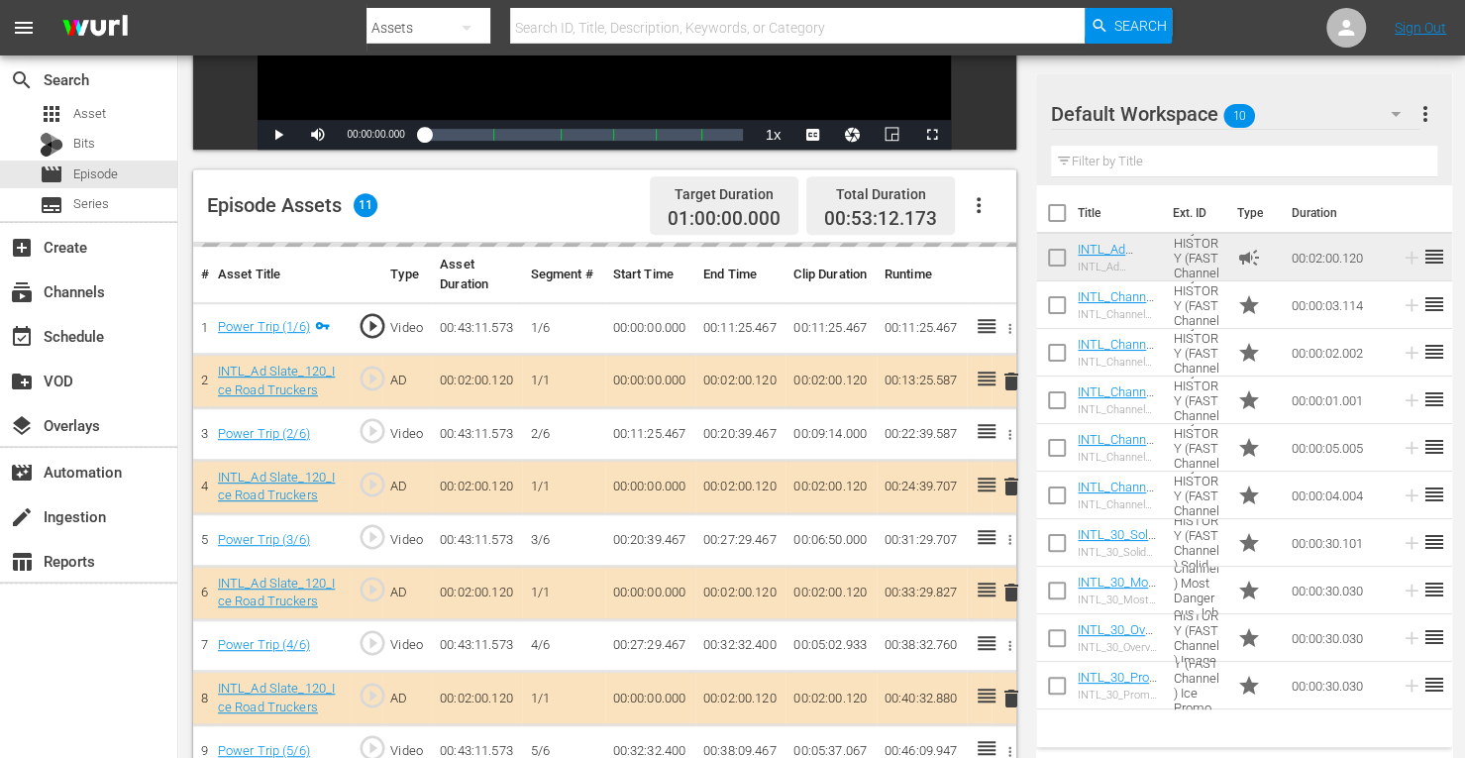
scroll to position [430, 0]
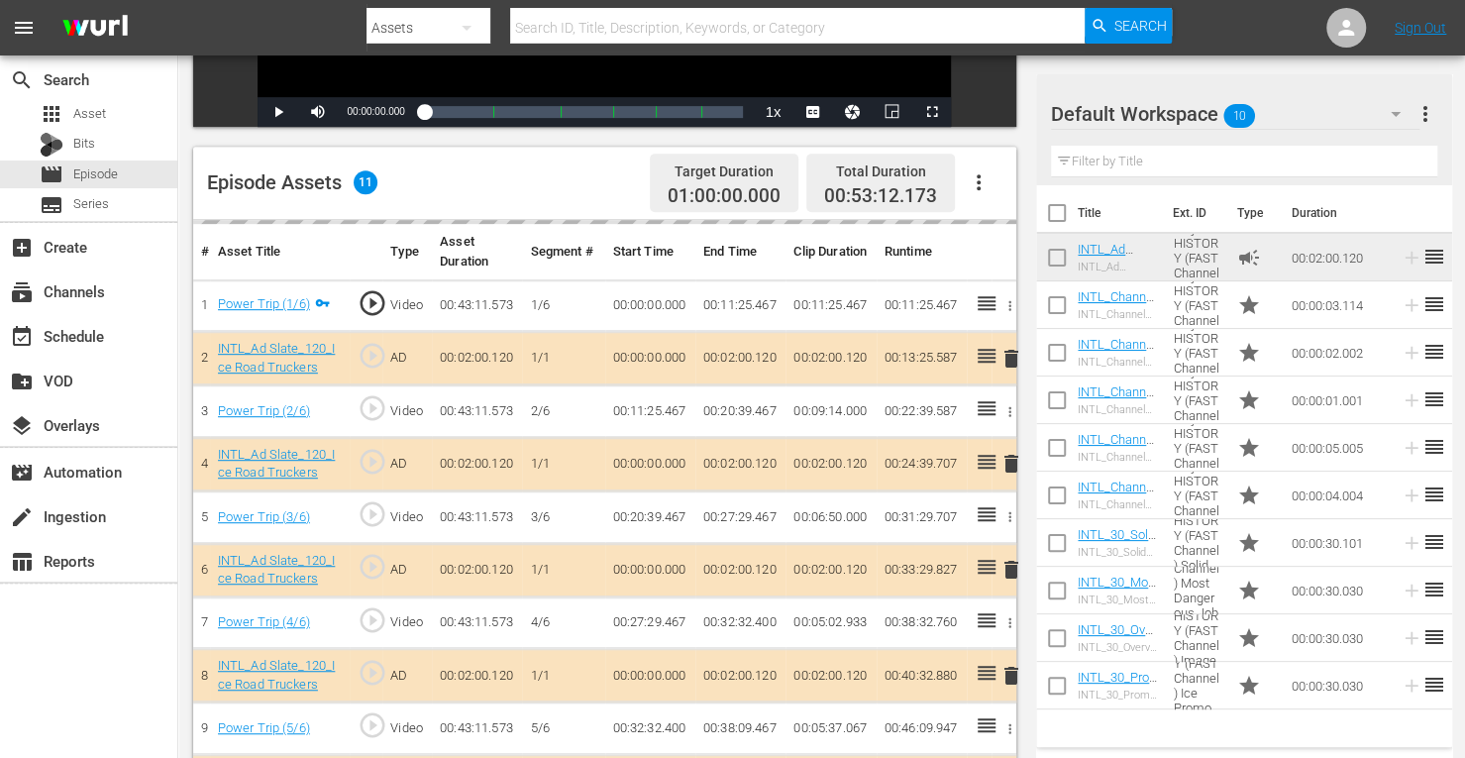
click at [1009, 462] on td "delete" at bounding box center [1003, 463] width 25 height 53
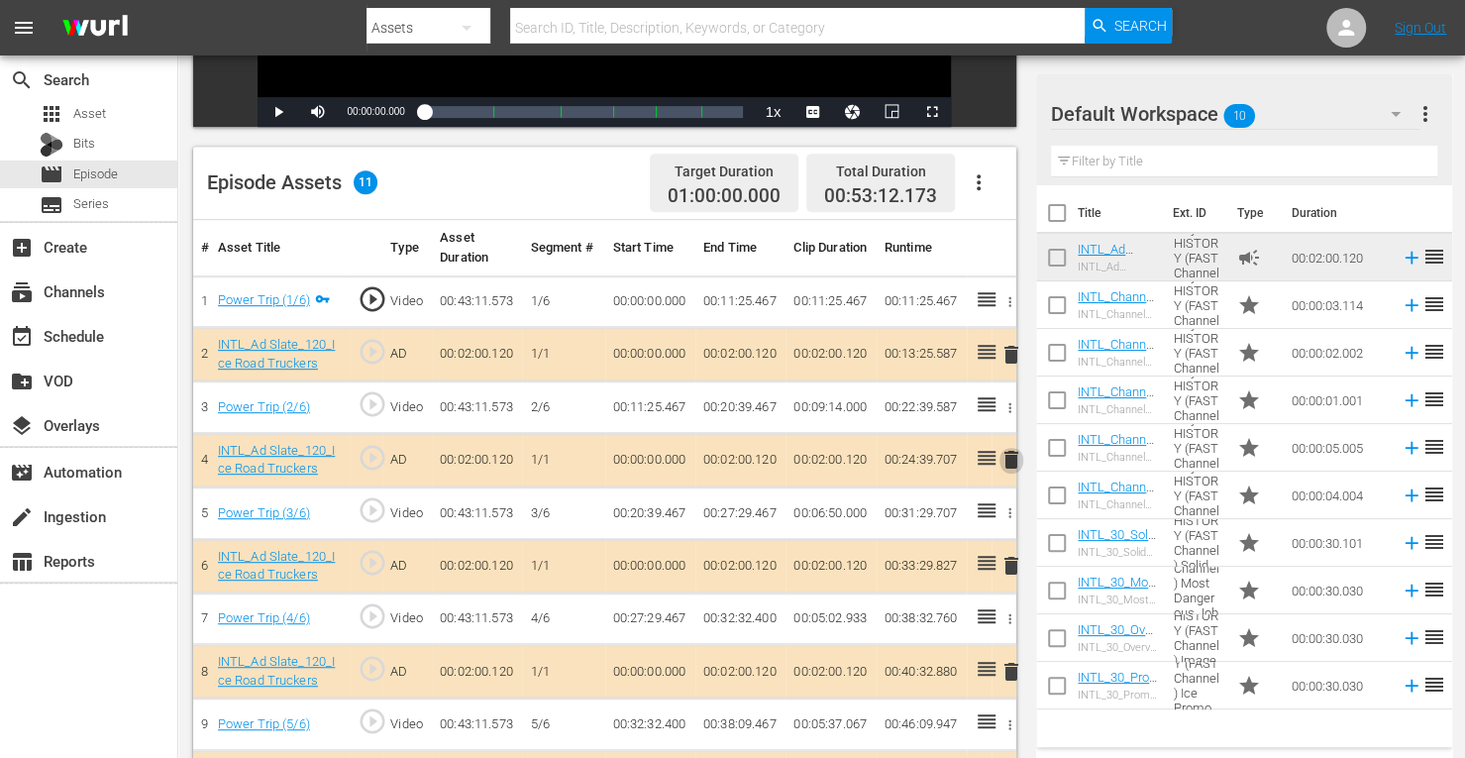
click at [1009, 462] on span "delete" at bounding box center [1011, 460] width 24 height 24
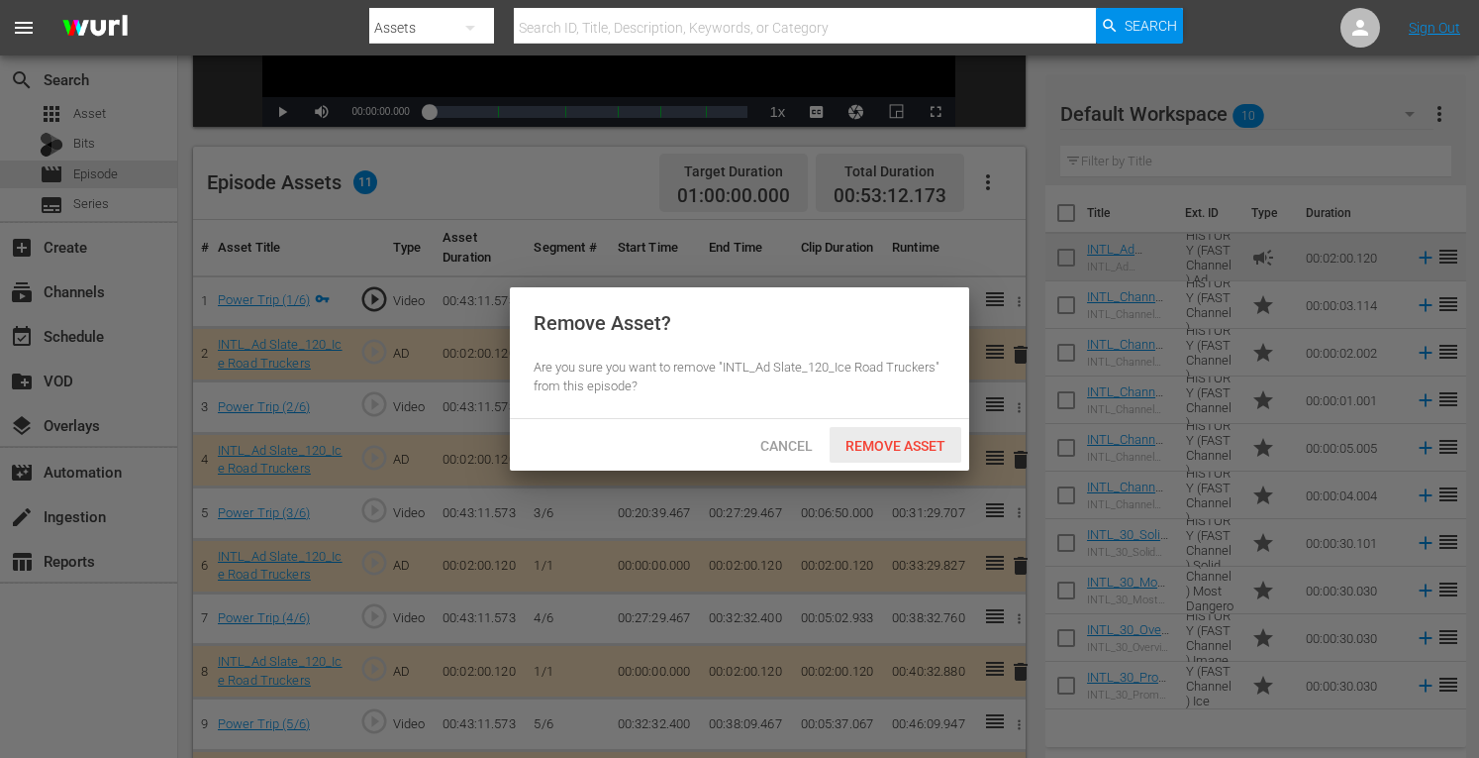
click at [907, 451] on span "Remove Asset" at bounding box center [896, 446] width 132 height 16
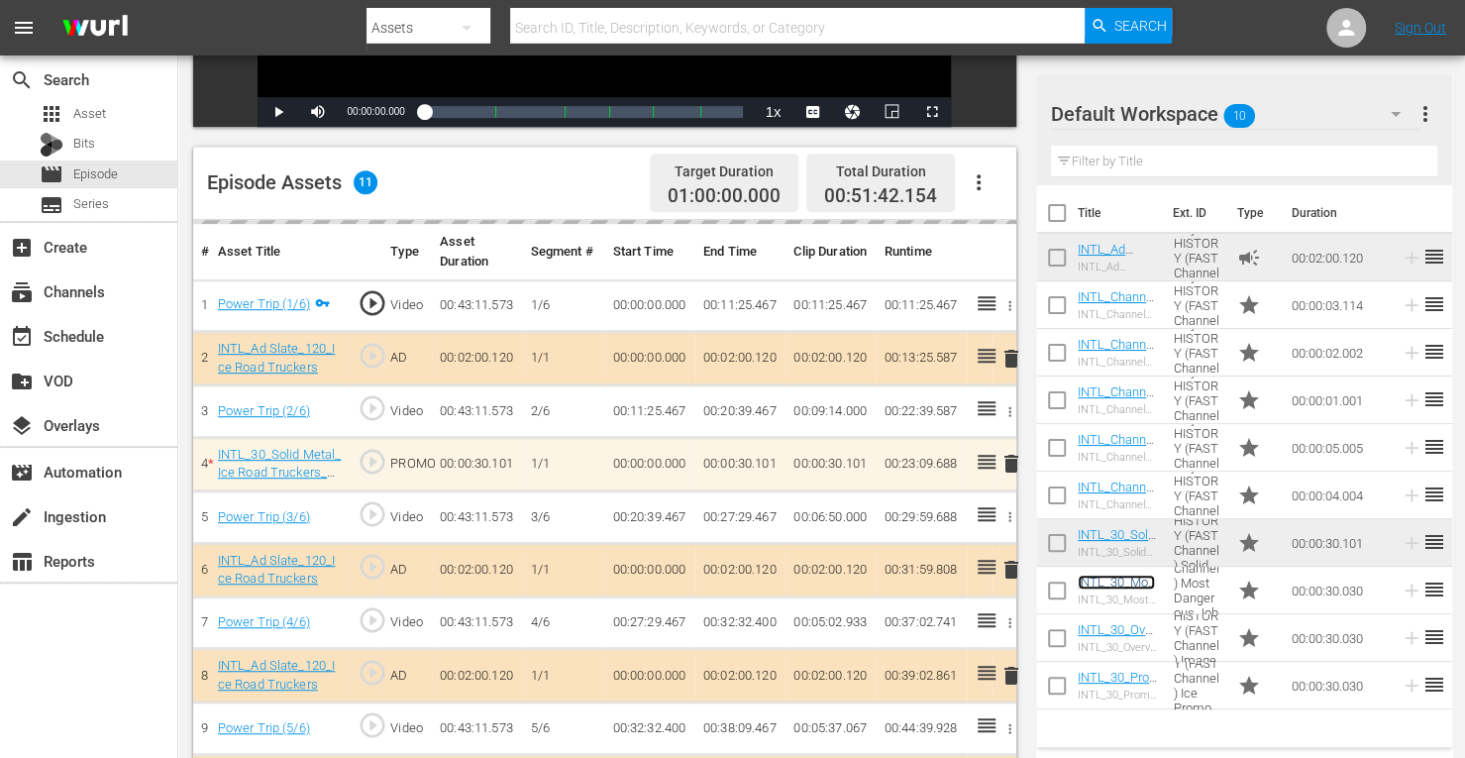
scroll to position [541, 0]
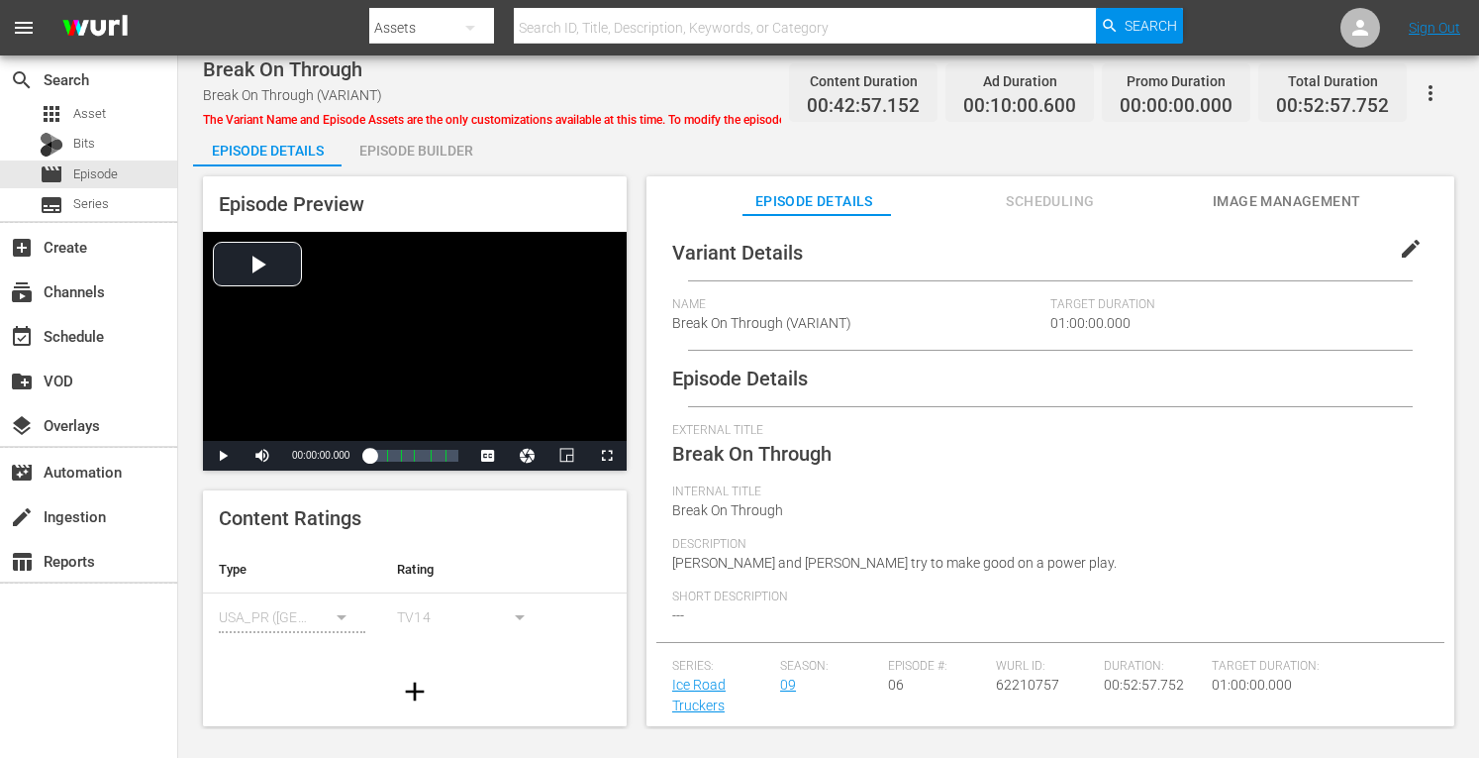
click at [399, 157] on div "Episode Builder" at bounding box center [416, 151] width 149 height 48
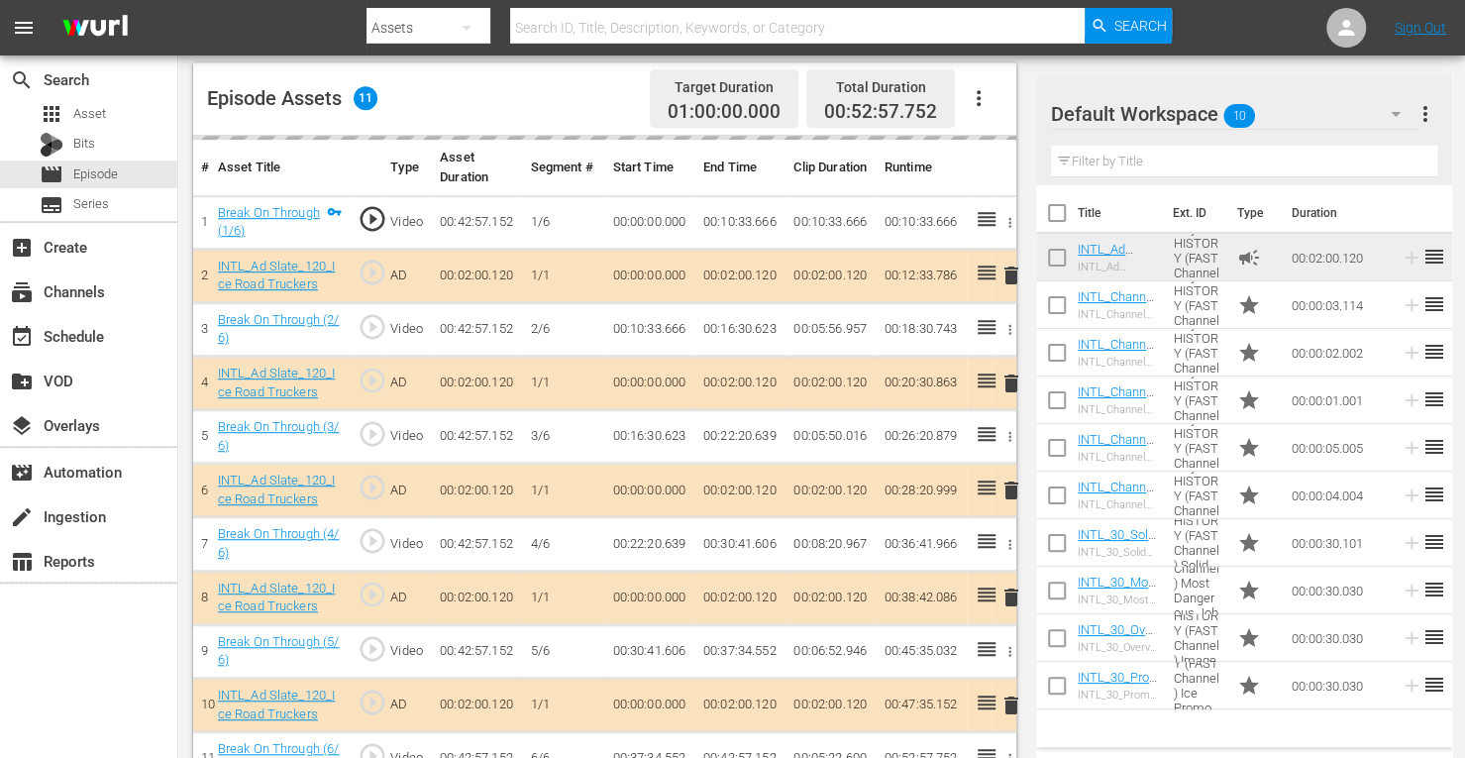
scroll to position [553, 0]
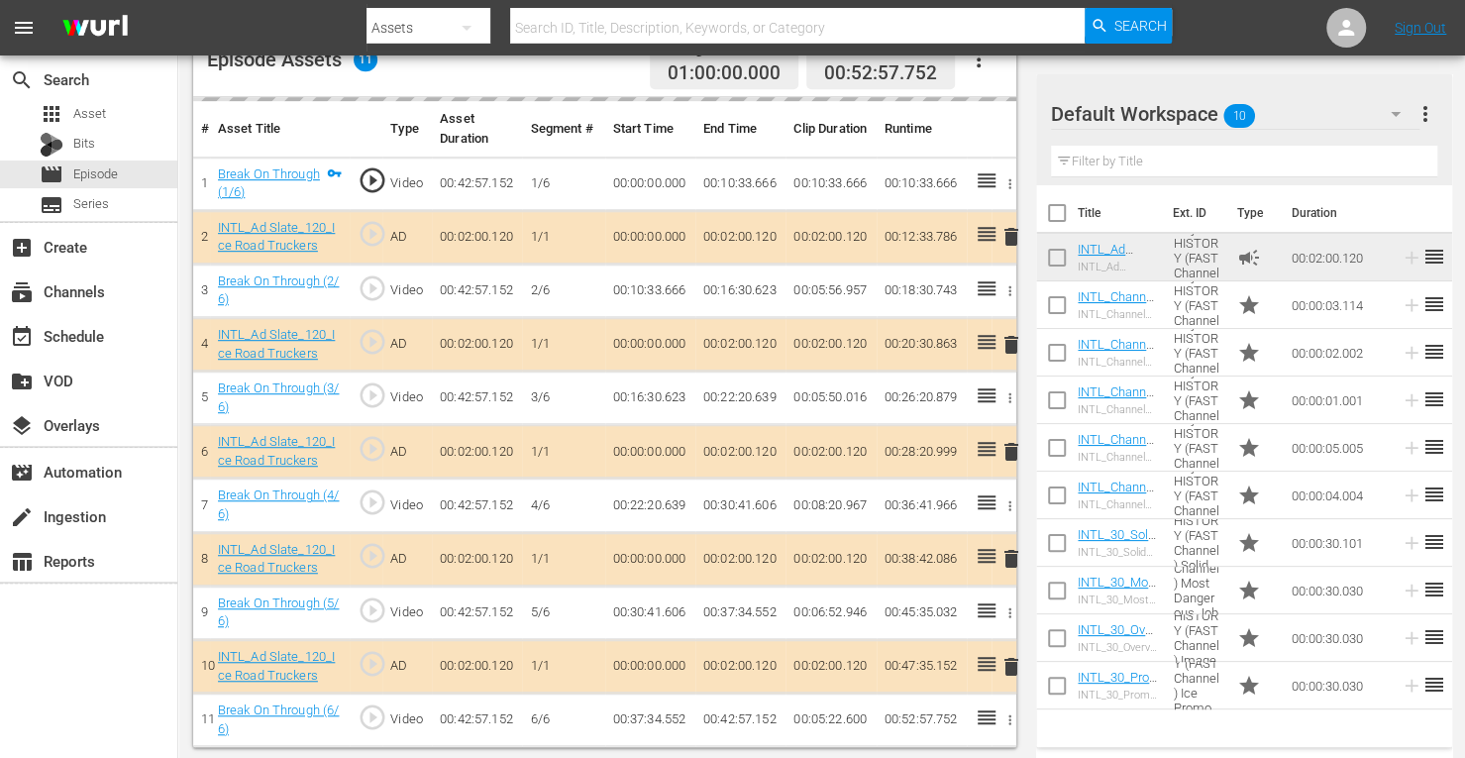
click at [1011, 340] on td "delete" at bounding box center [1003, 344] width 25 height 53
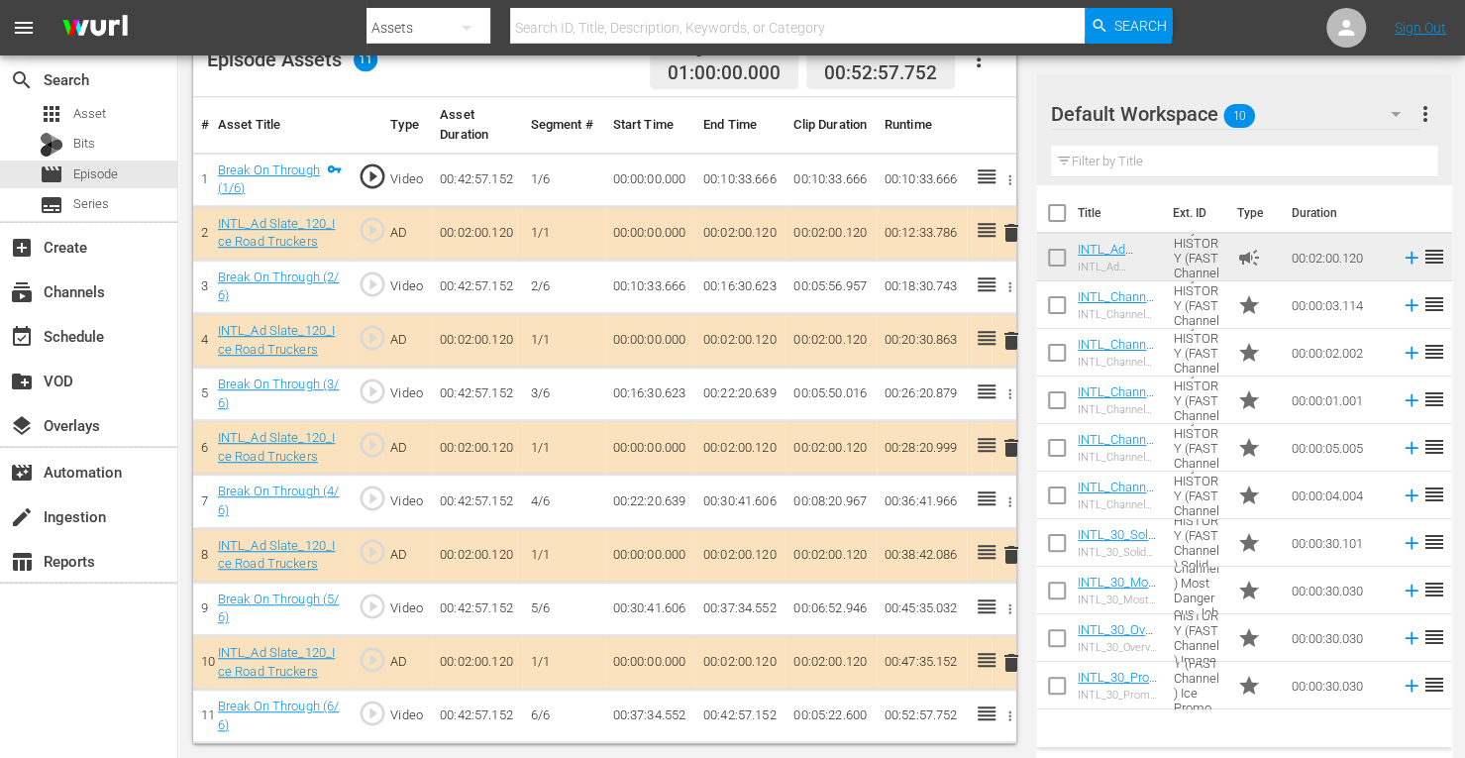
scroll to position [549, 0]
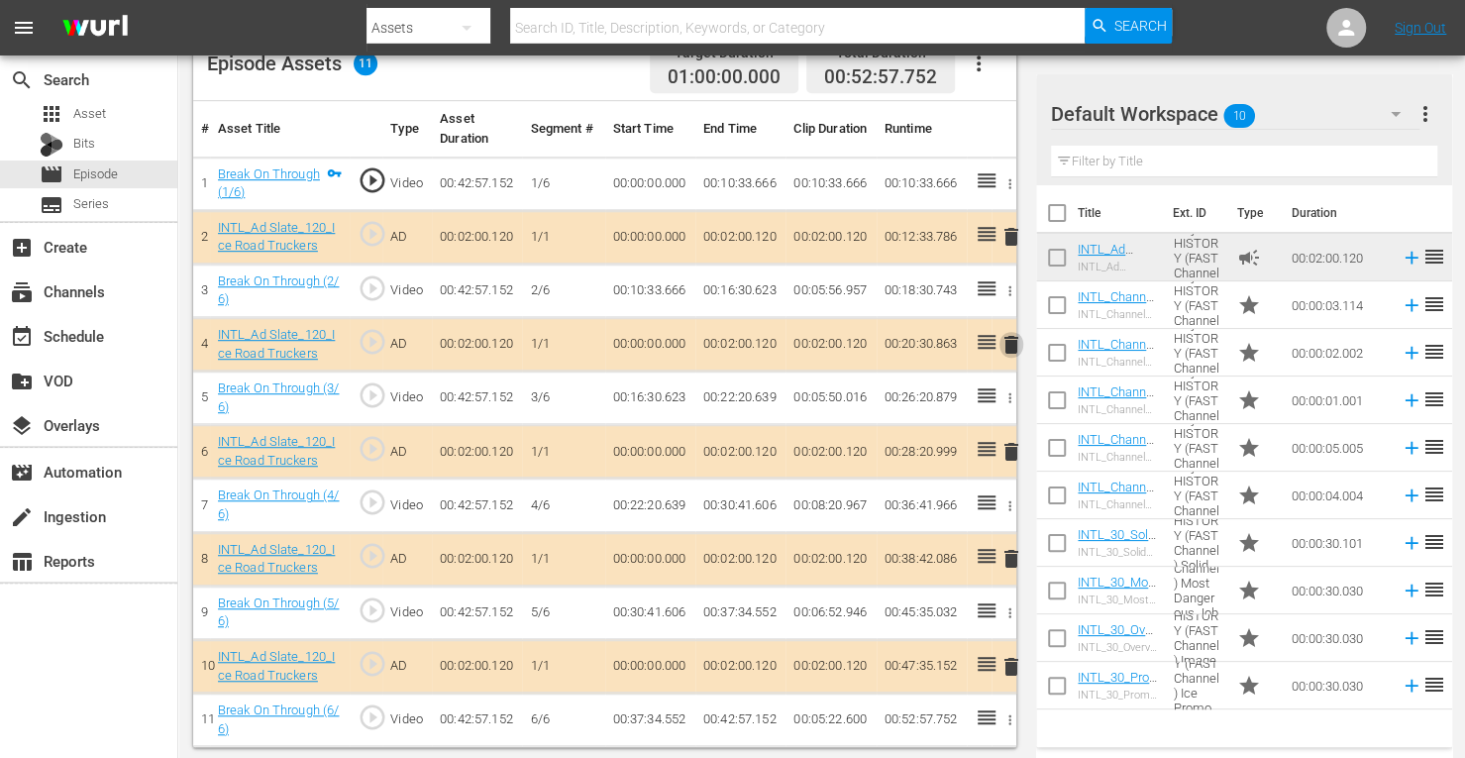
click at [1011, 340] on span "delete" at bounding box center [1011, 345] width 24 height 24
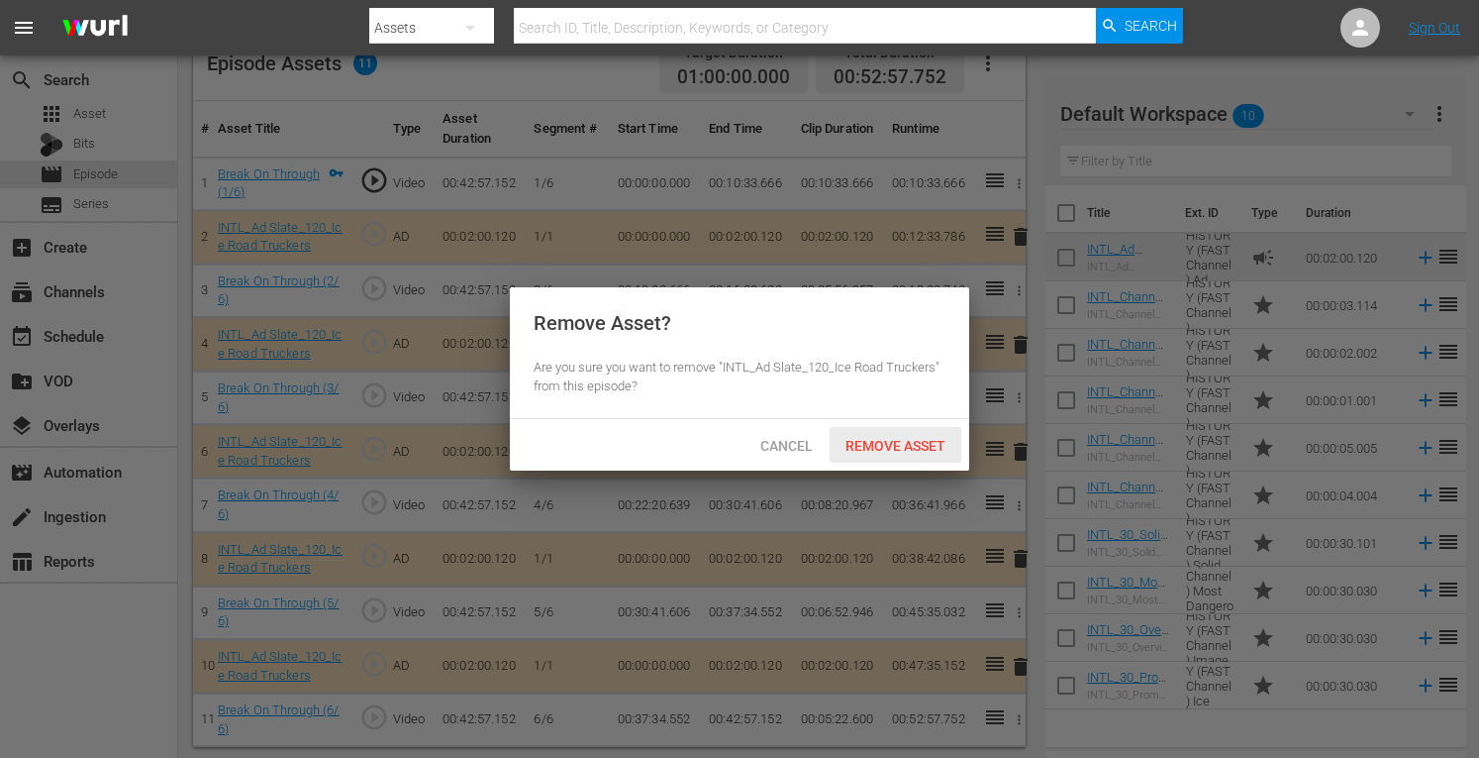
click at [879, 440] on span "Remove Asset" at bounding box center [896, 446] width 132 height 16
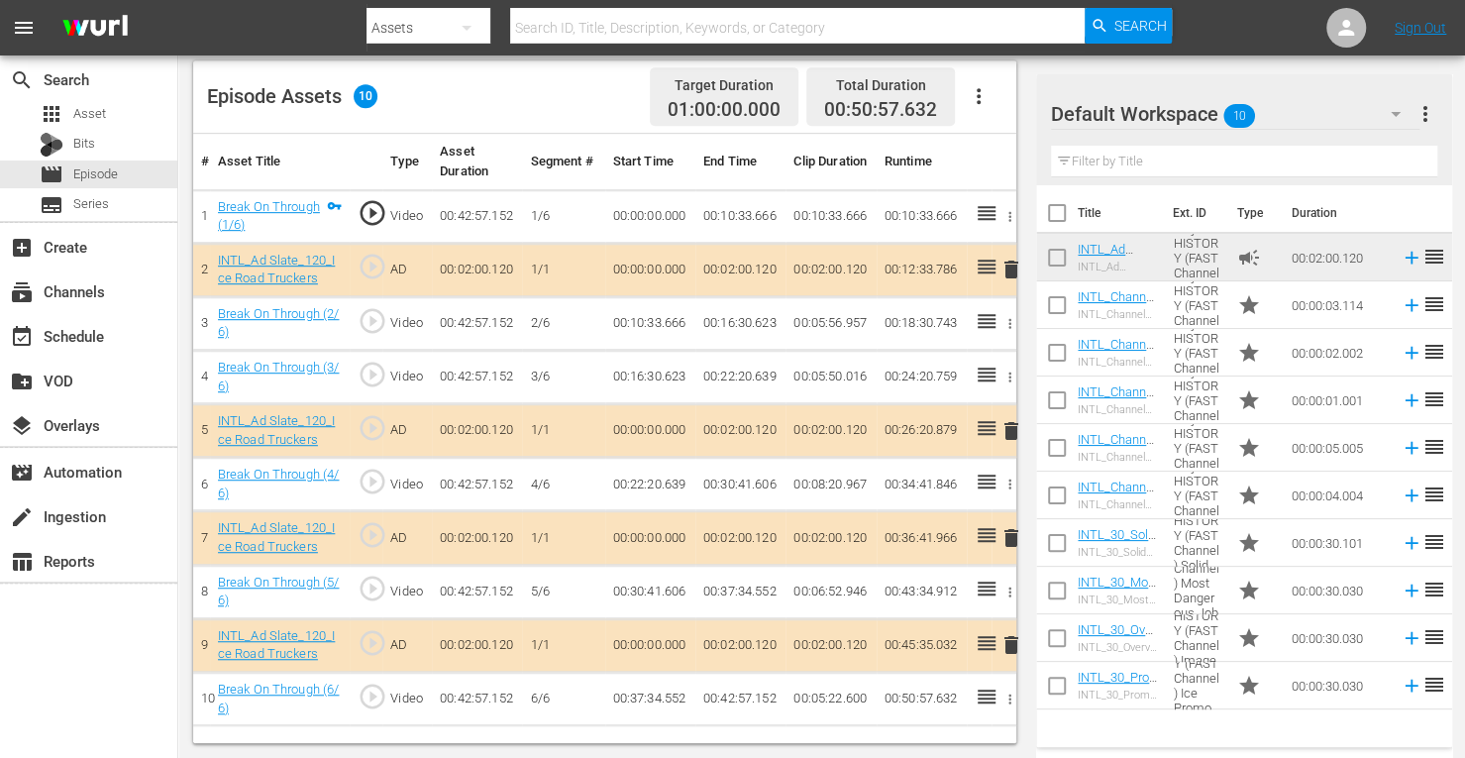
scroll to position [515, 0]
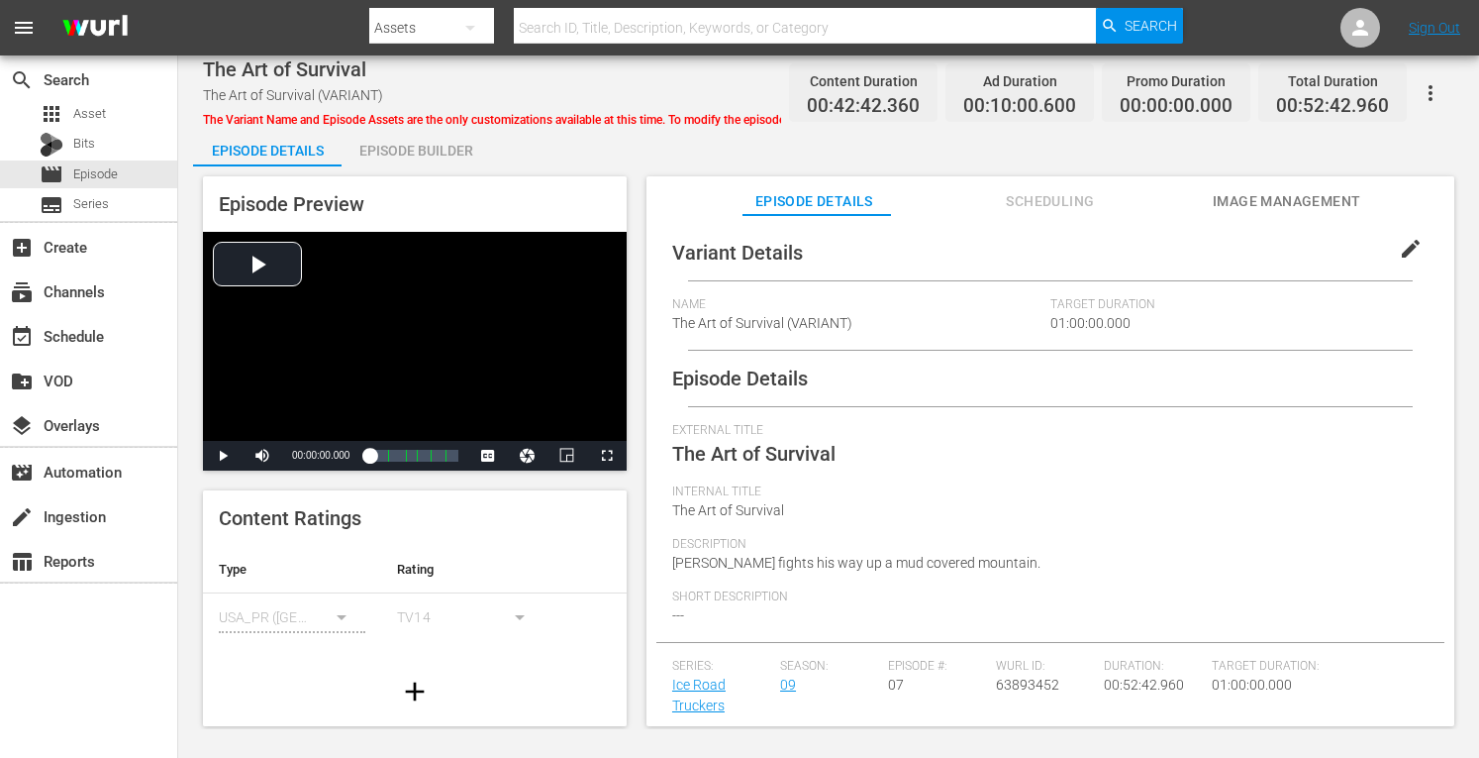
click at [403, 151] on div "Episode Builder" at bounding box center [416, 151] width 149 height 48
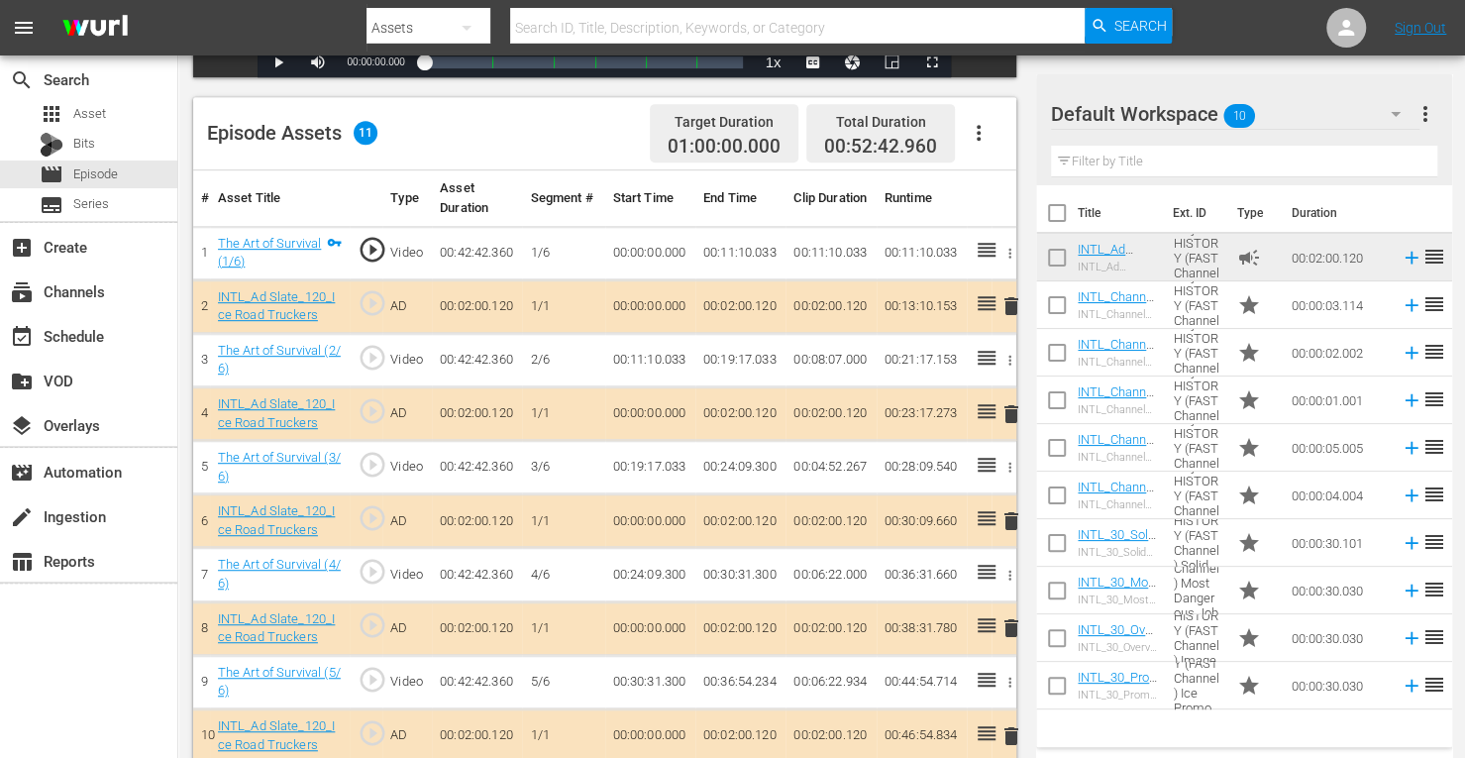
scroll to position [549, 0]
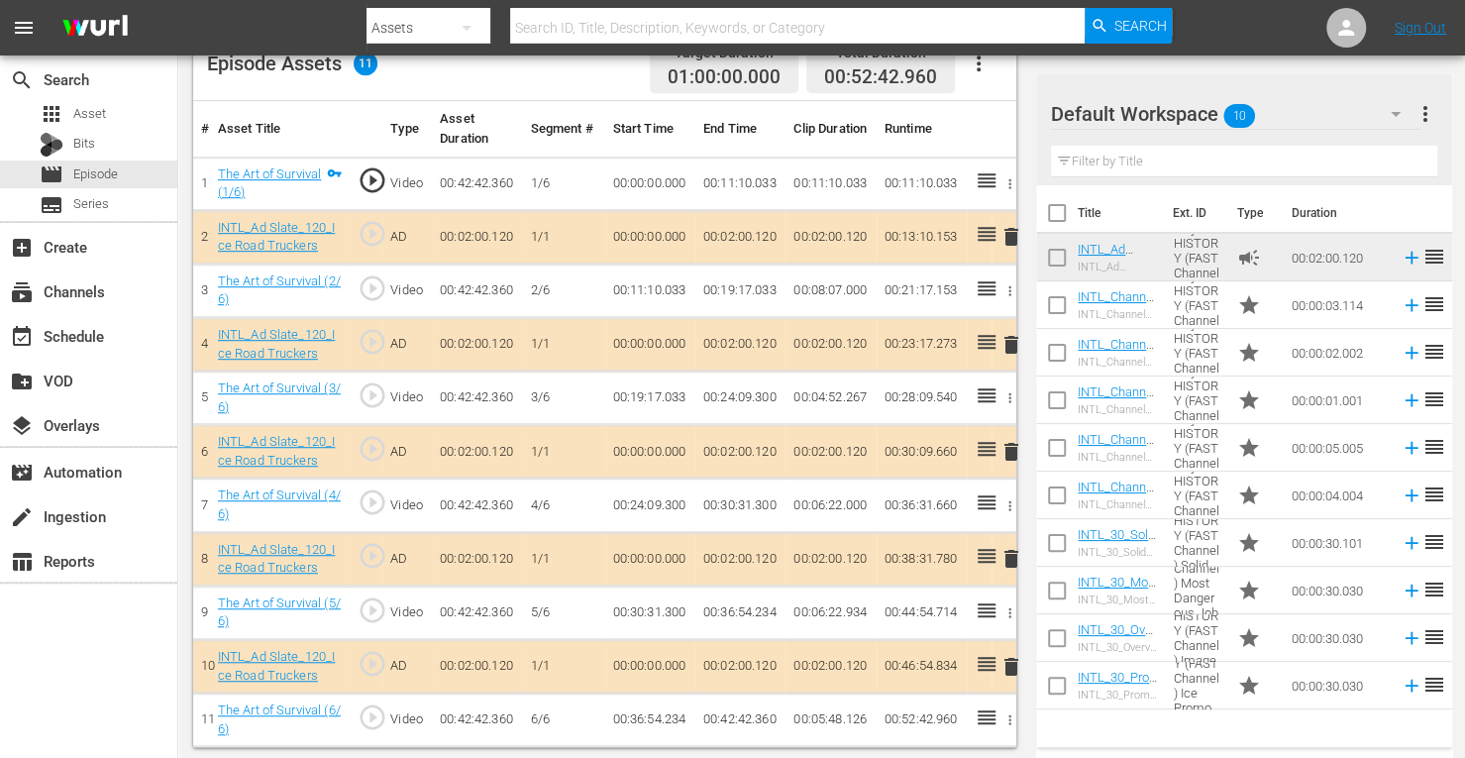
click at [1014, 447] on span "delete" at bounding box center [1011, 452] width 24 height 24
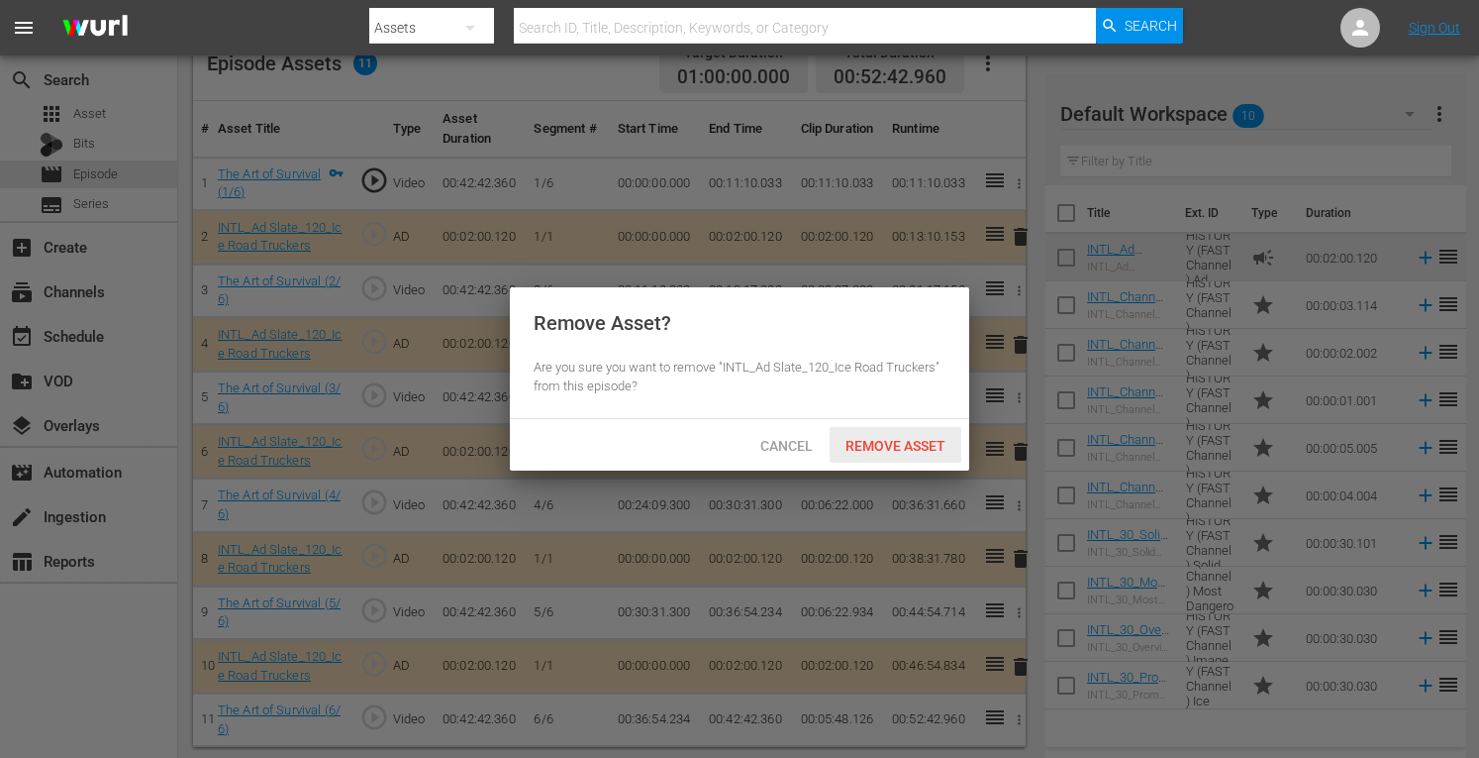
click at [909, 440] on span "Remove Asset" at bounding box center [896, 446] width 132 height 16
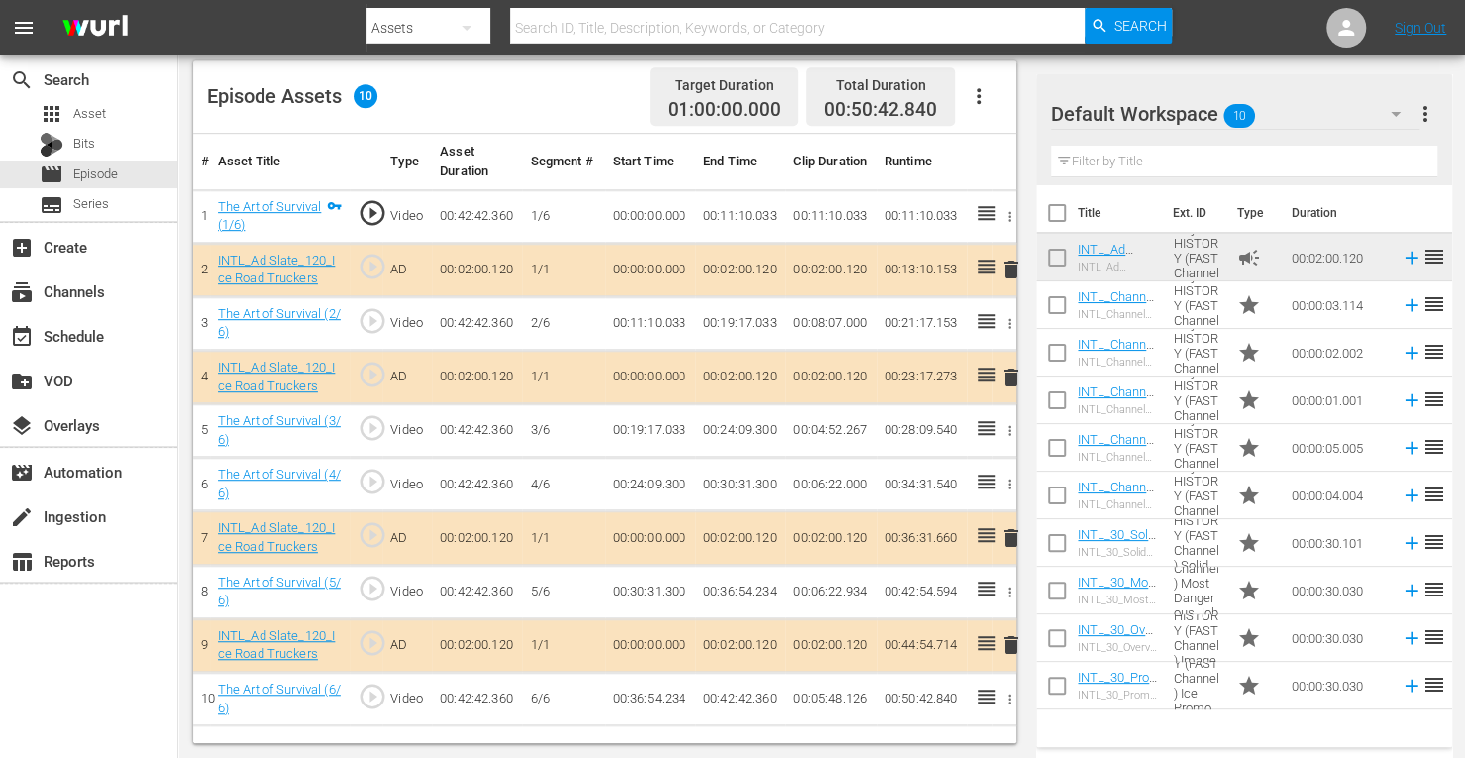
scroll to position [515, 0]
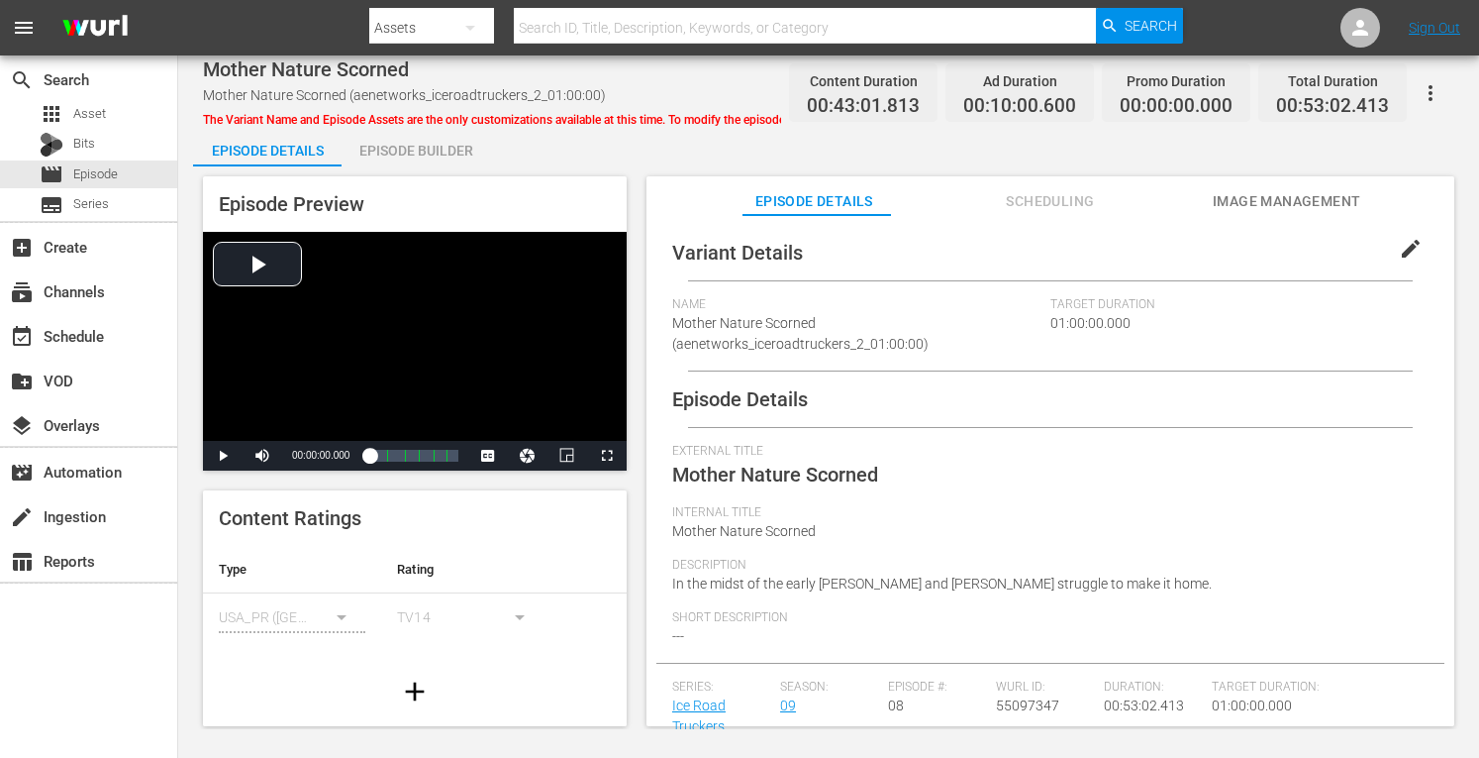
click at [422, 151] on div "Episode Builder" at bounding box center [416, 151] width 149 height 48
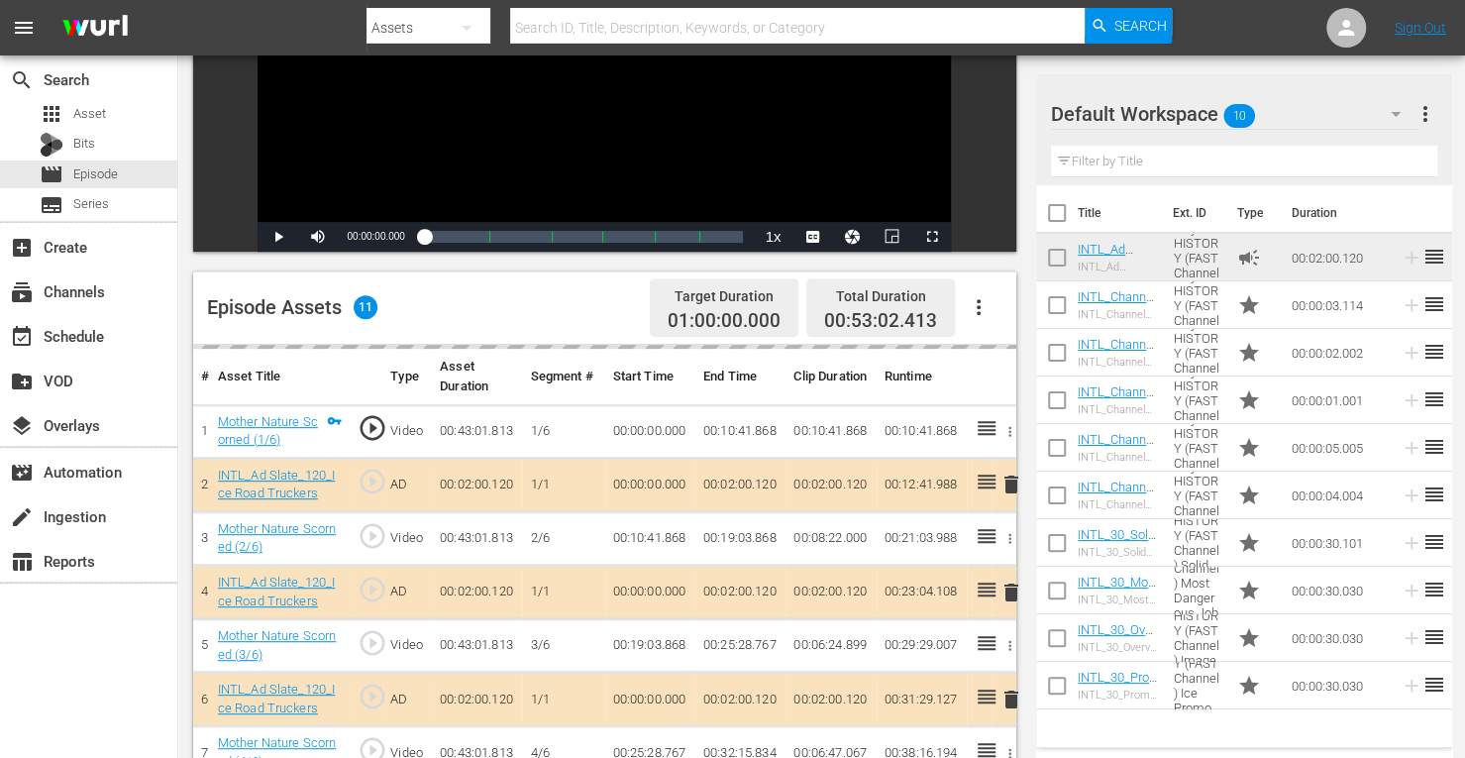
scroll to position [331, 0]
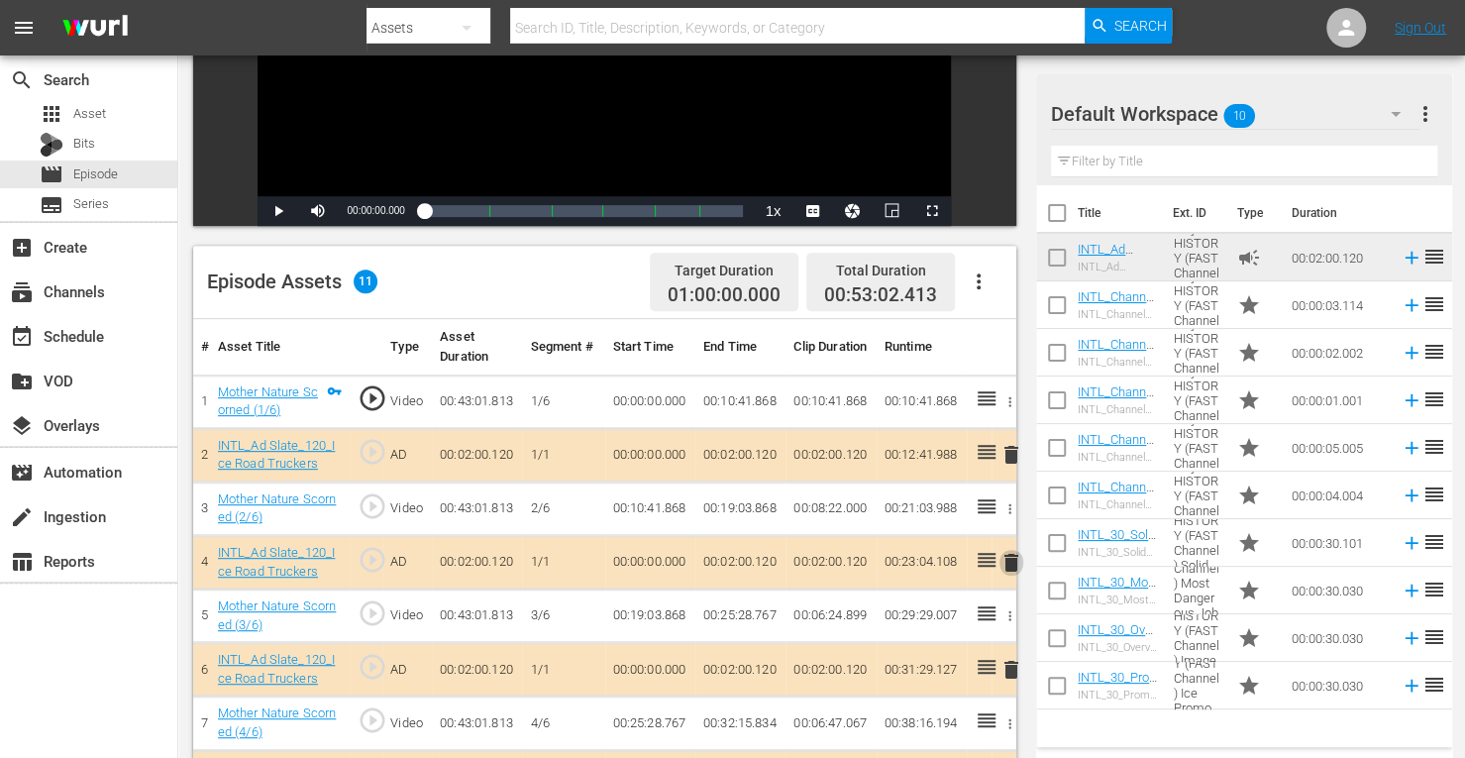
click at [1009, 561] on span "delete" at bounding box center [1011, 563] width 24 height 24
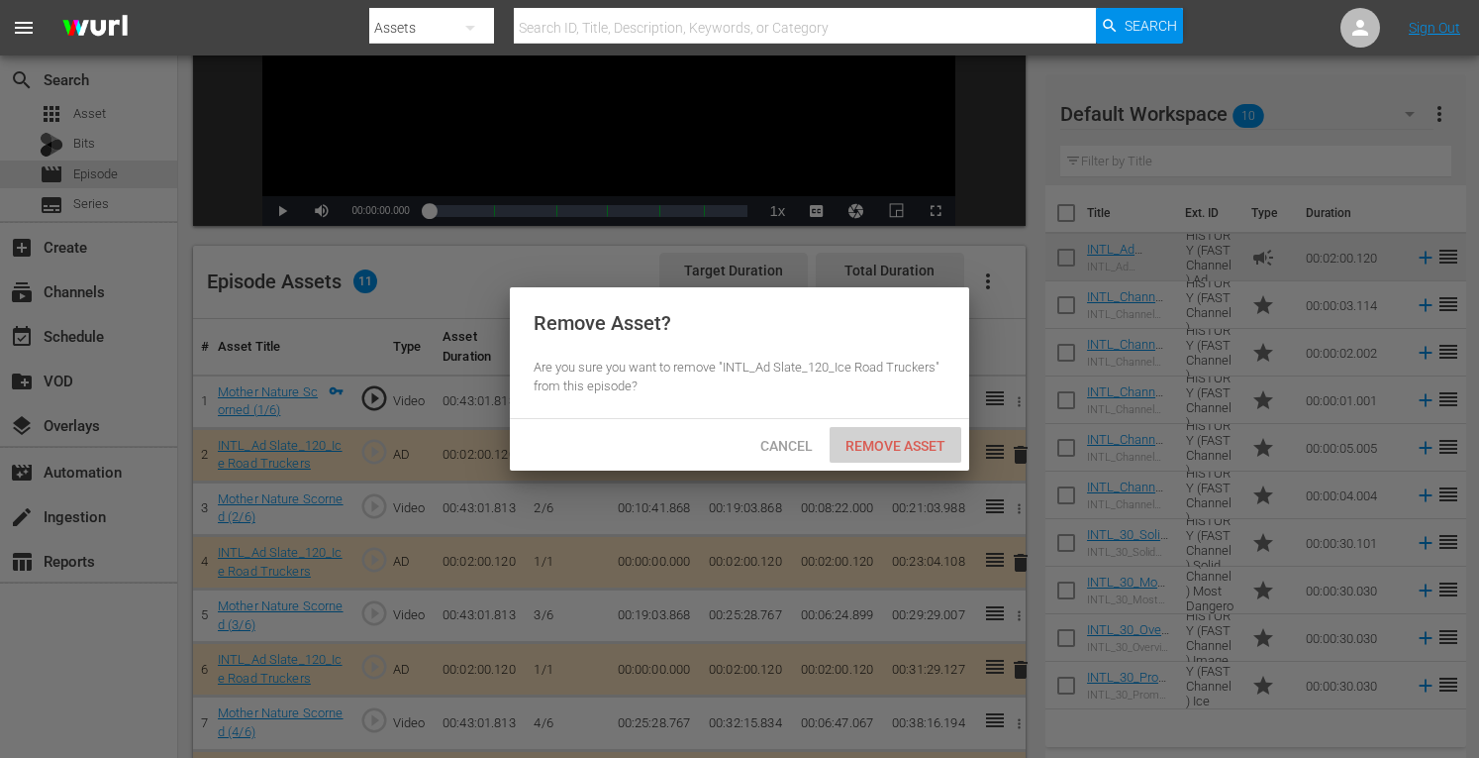
click at [899, 451] on span "Remove Asset" at bounding box center [896, 446] width 132 height 16
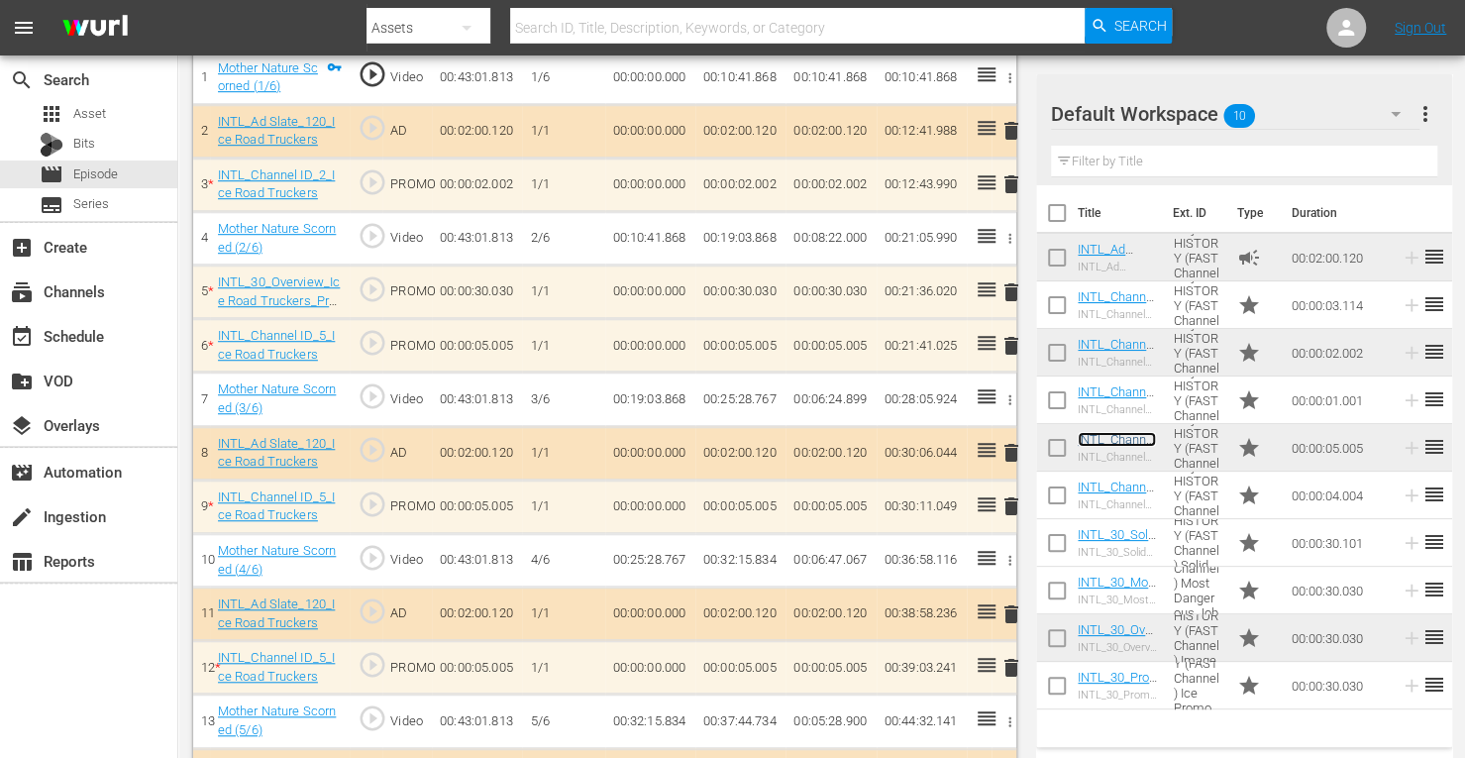
scroll to position [655, 0]
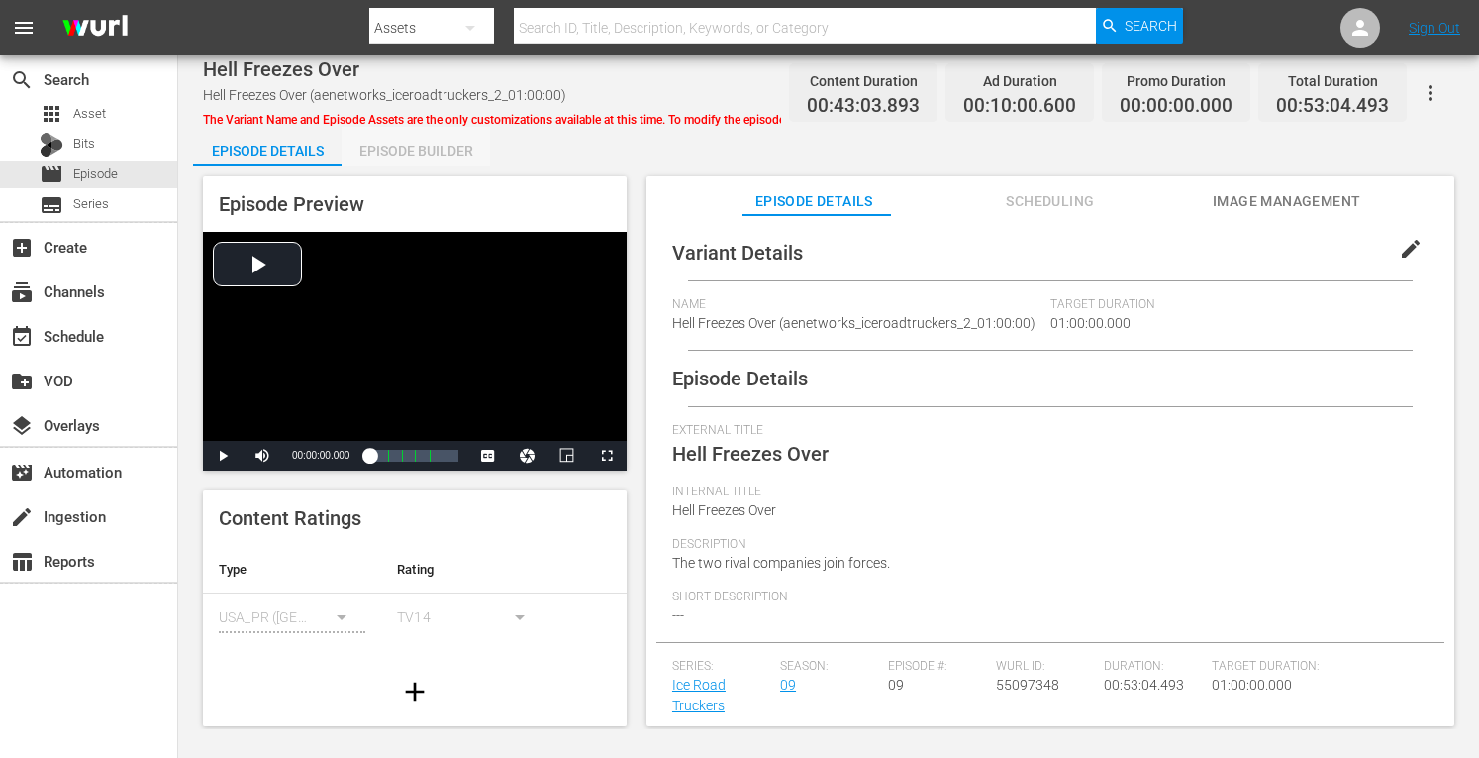
click at [434, 149] on div "Episode Builder" at bounding box center [416, 151] width 149 height 48
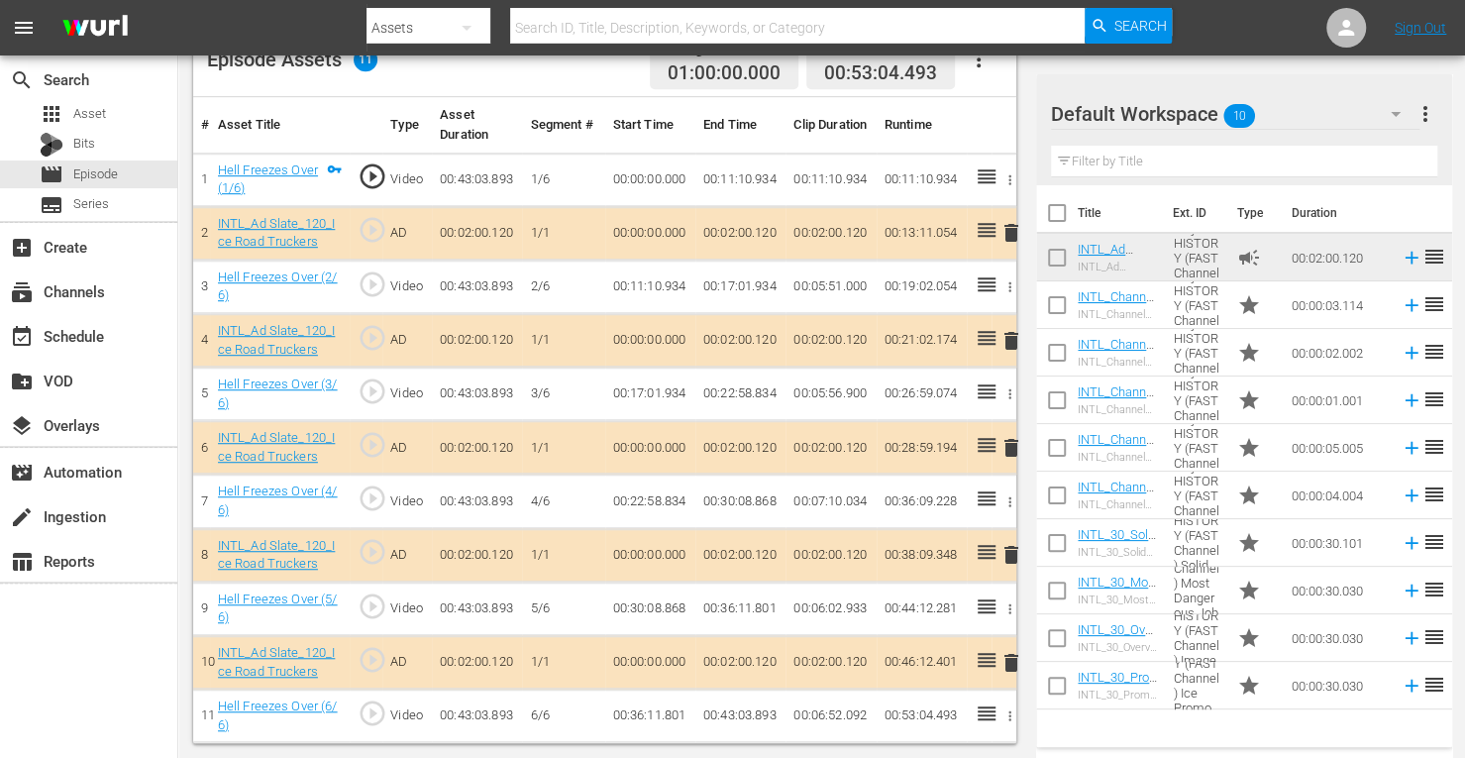
scroll to position [549, 0]
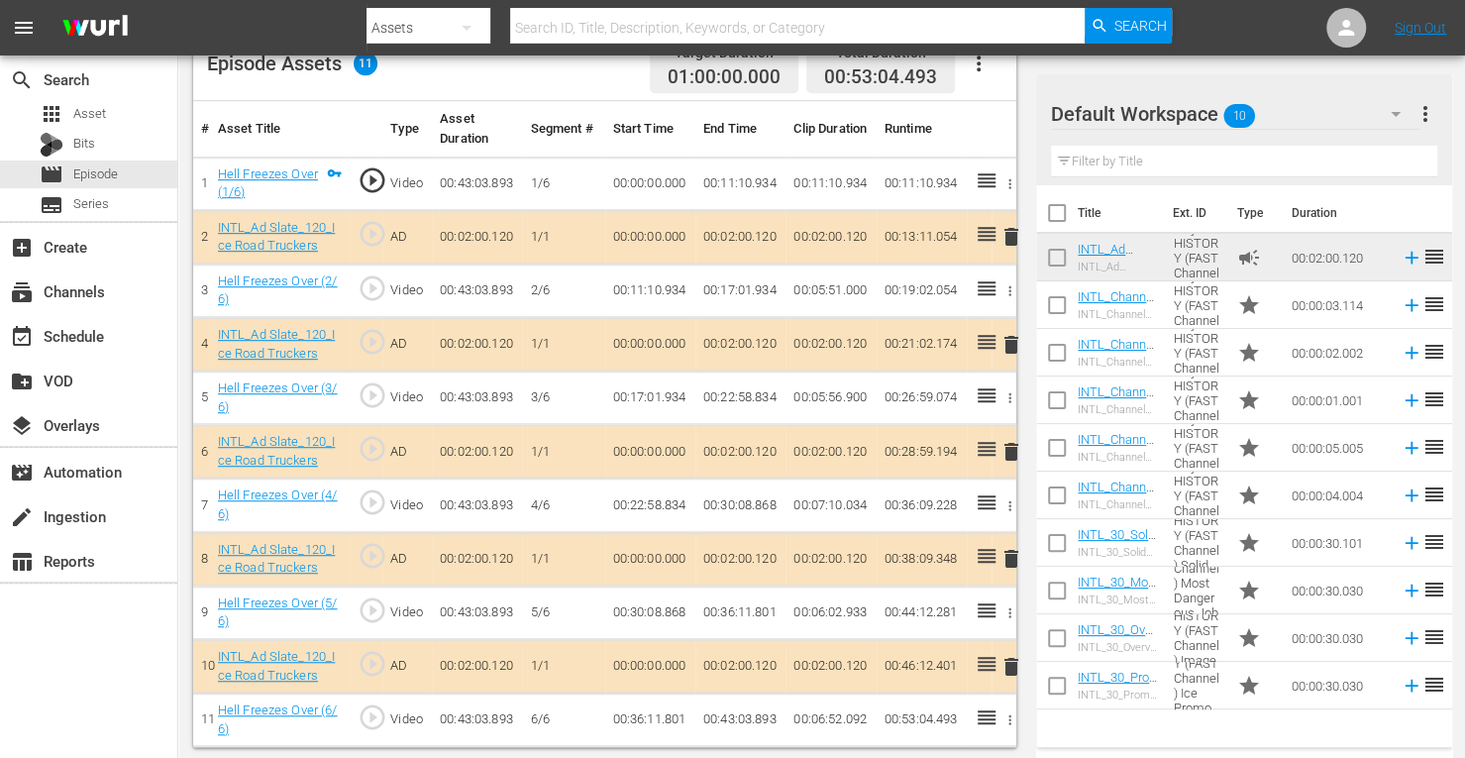
click at [1008, 338] on span "delete" at bounding box center [1011, 345] width 24 height 24
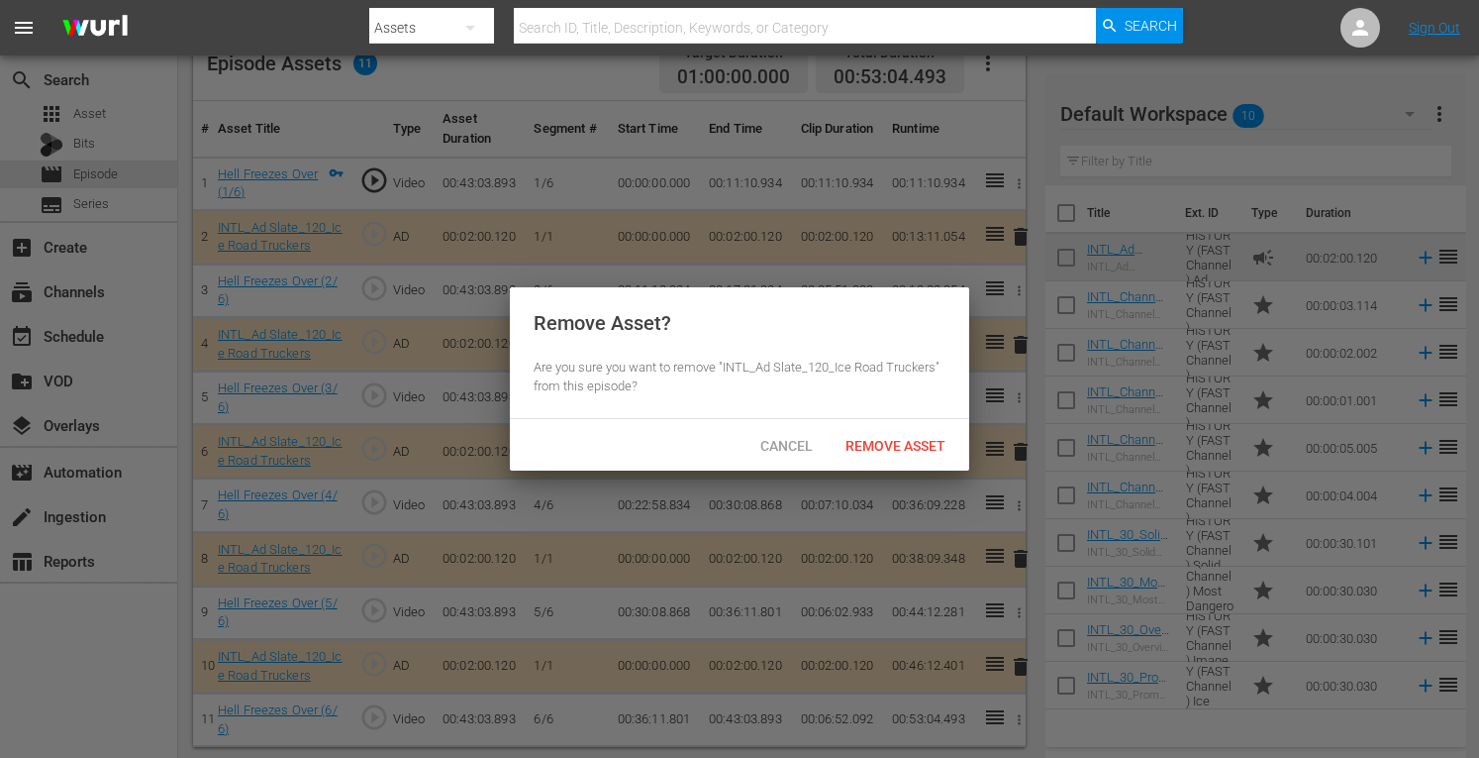
click at [867, 449] on span "Remove Asset" at bounding box center [896, 446] width 132 height 16
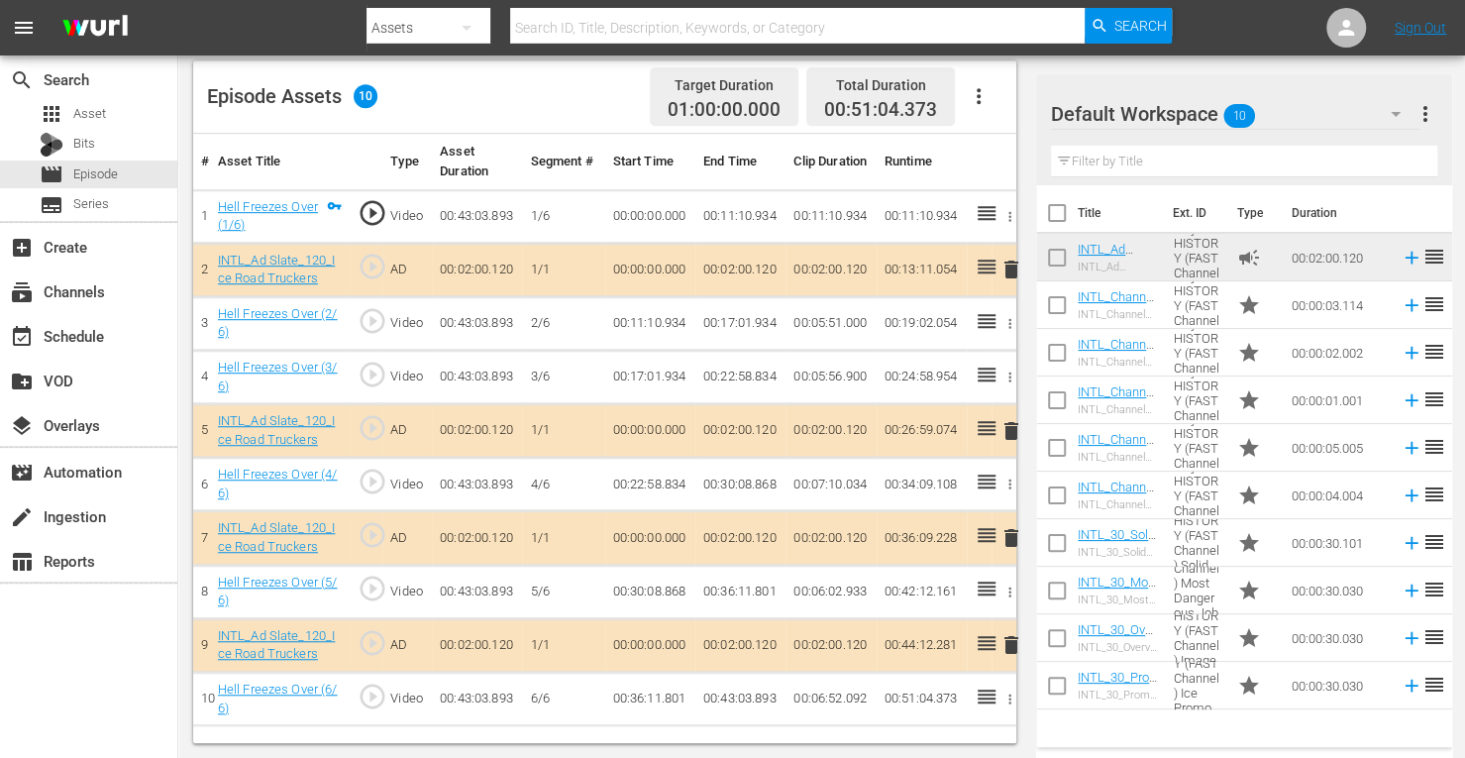
scroll to position [515, 0]
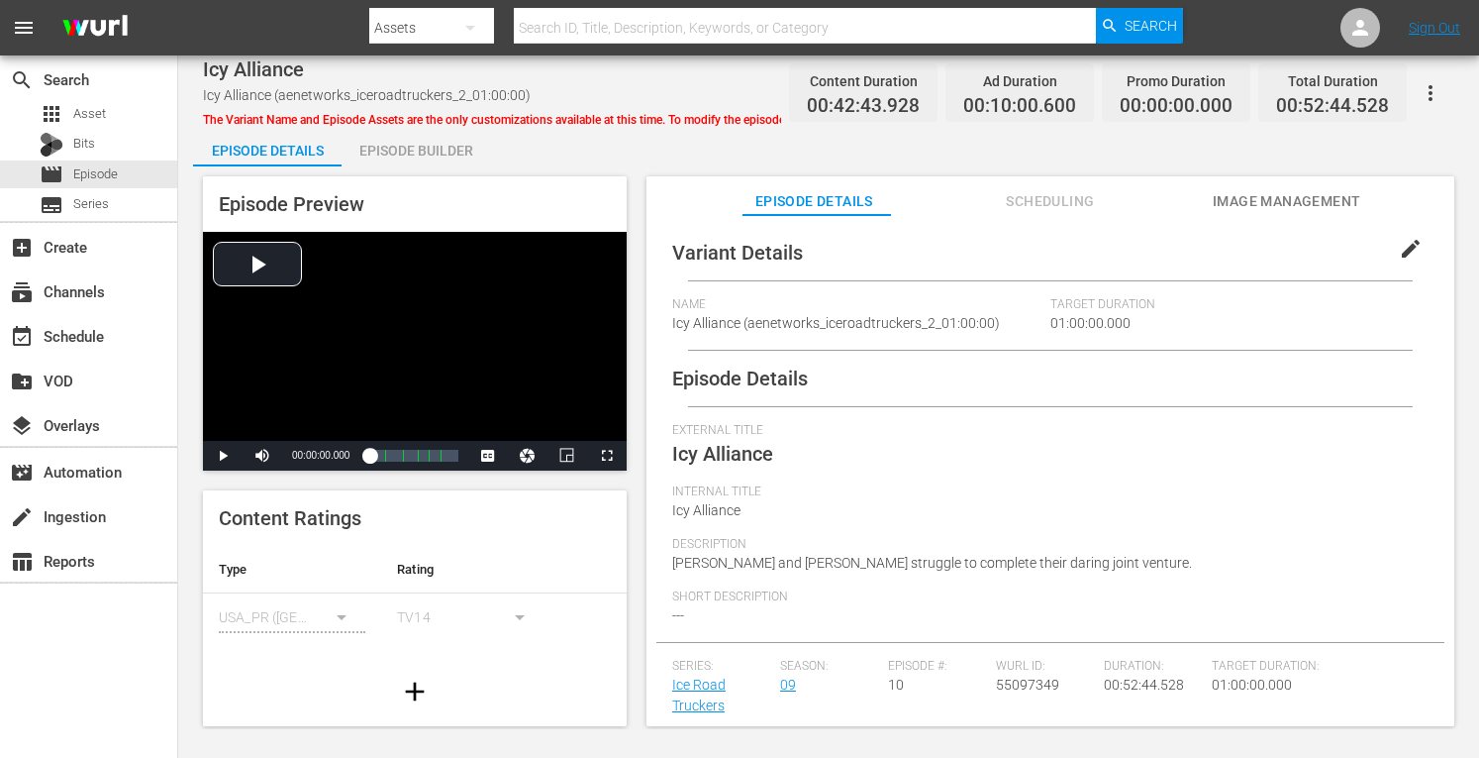
click at [434, 152] on div "Episode Builder" at bounding box center [416, 151] width 149 height 48
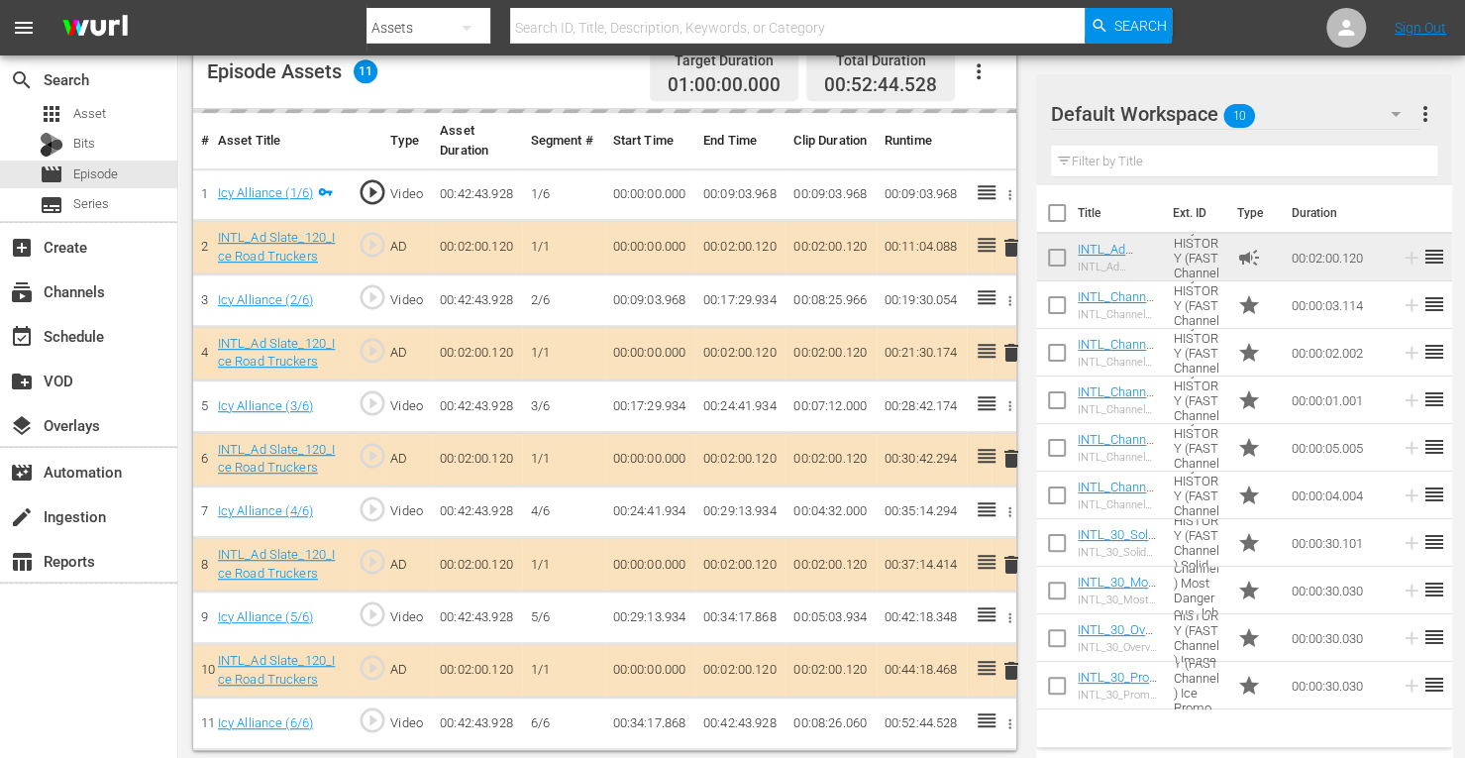
scroll to position [537, 0]
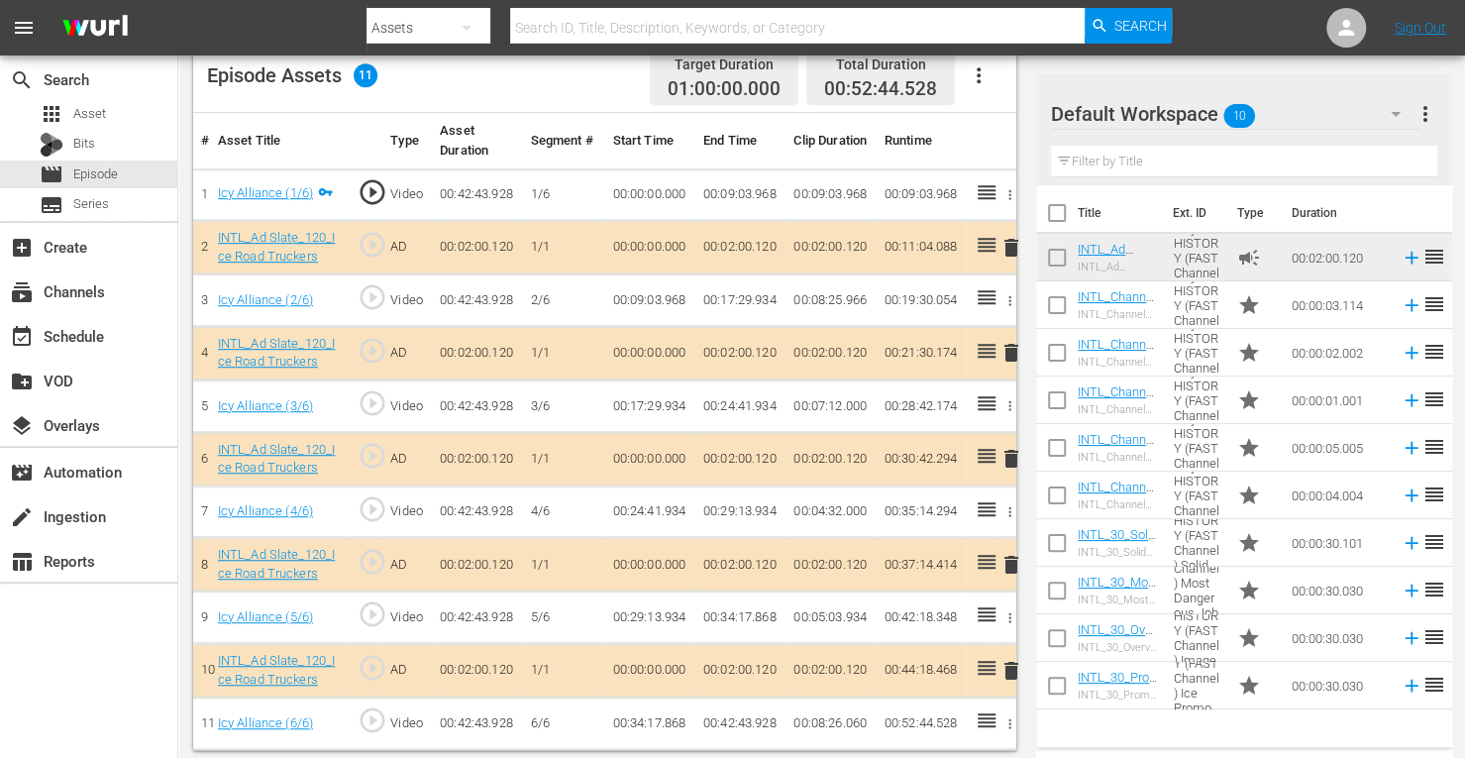
click at [1006, 352] on span "delete" at bounding box center [1011, 353] width 24 height 24
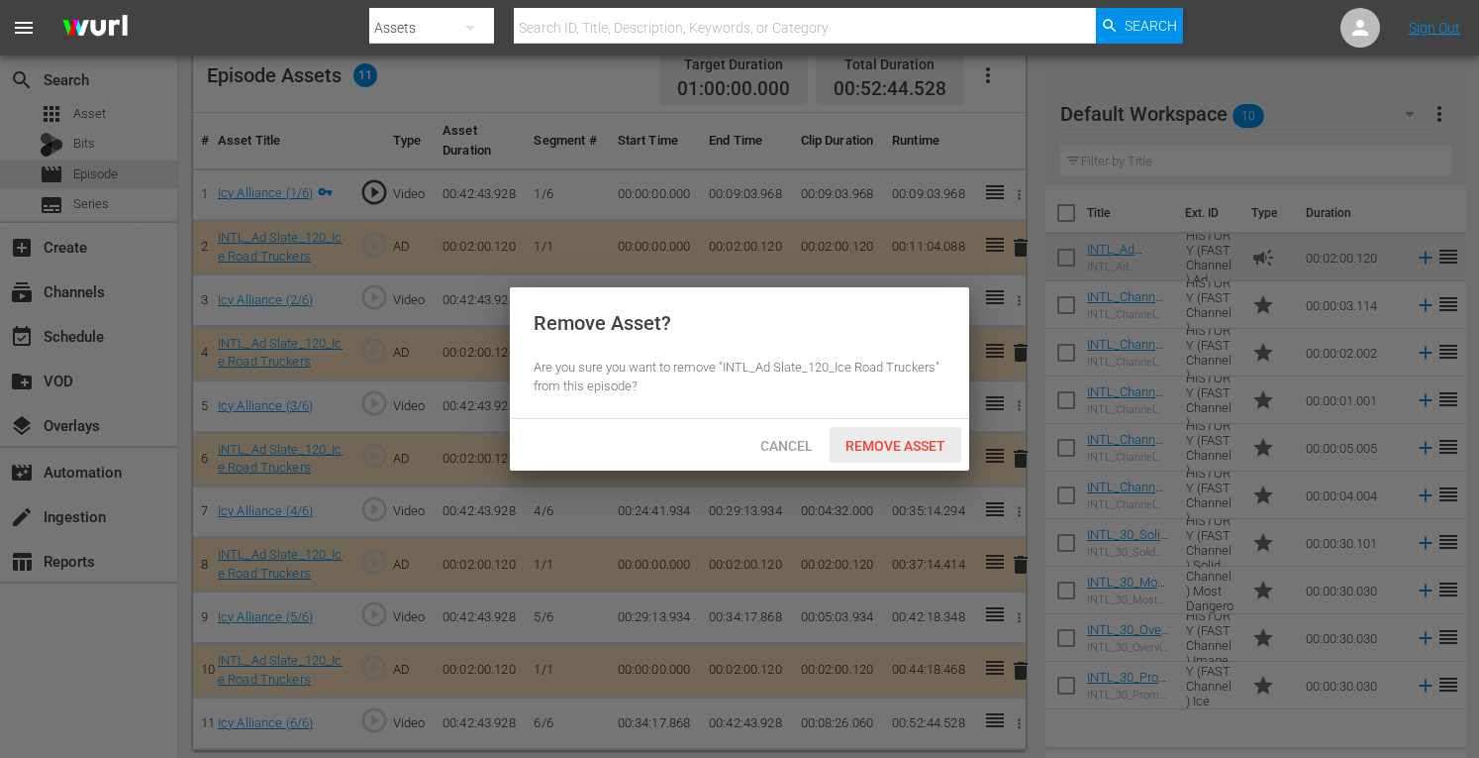
click at [897, 448] on span "Remove Asset" at bounding box center [896, 446] width 132 height 16
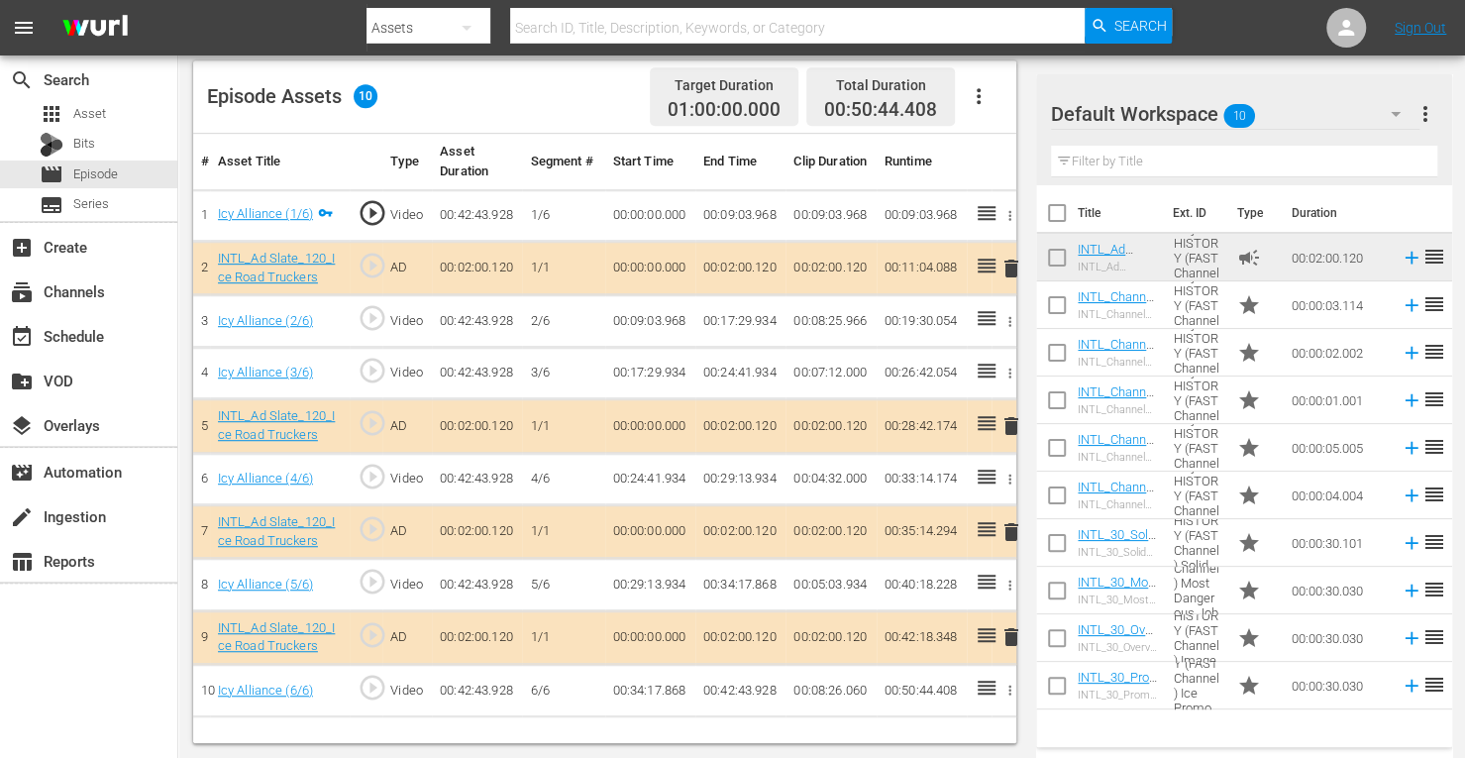
scroll to position [515, 0]
click at [1007, 530] on span "delete" at bounding box center [1011, 533] width 24 height 24
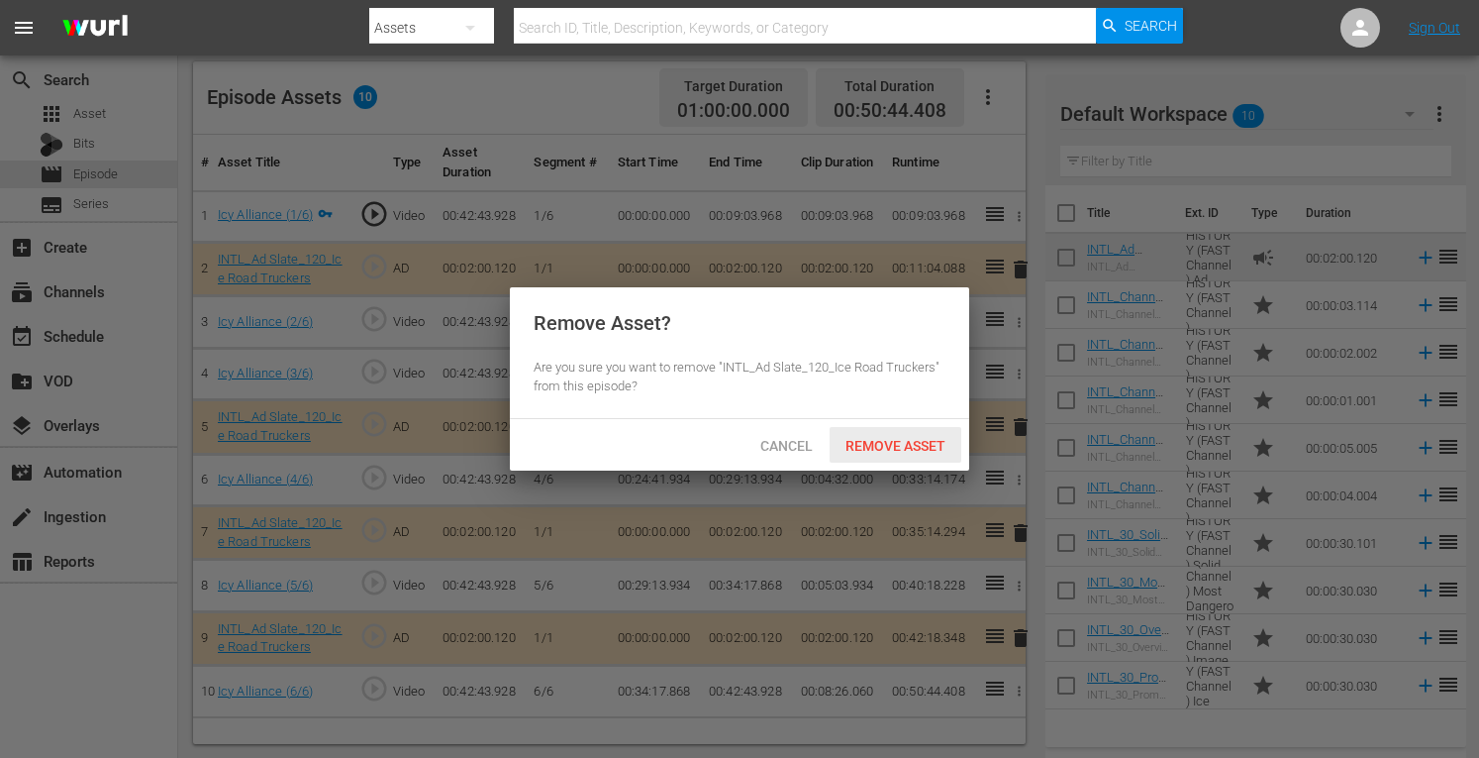
click at [910, 450] on span "Remove Asset" at bounding box center [896, 446] width 132 height 16
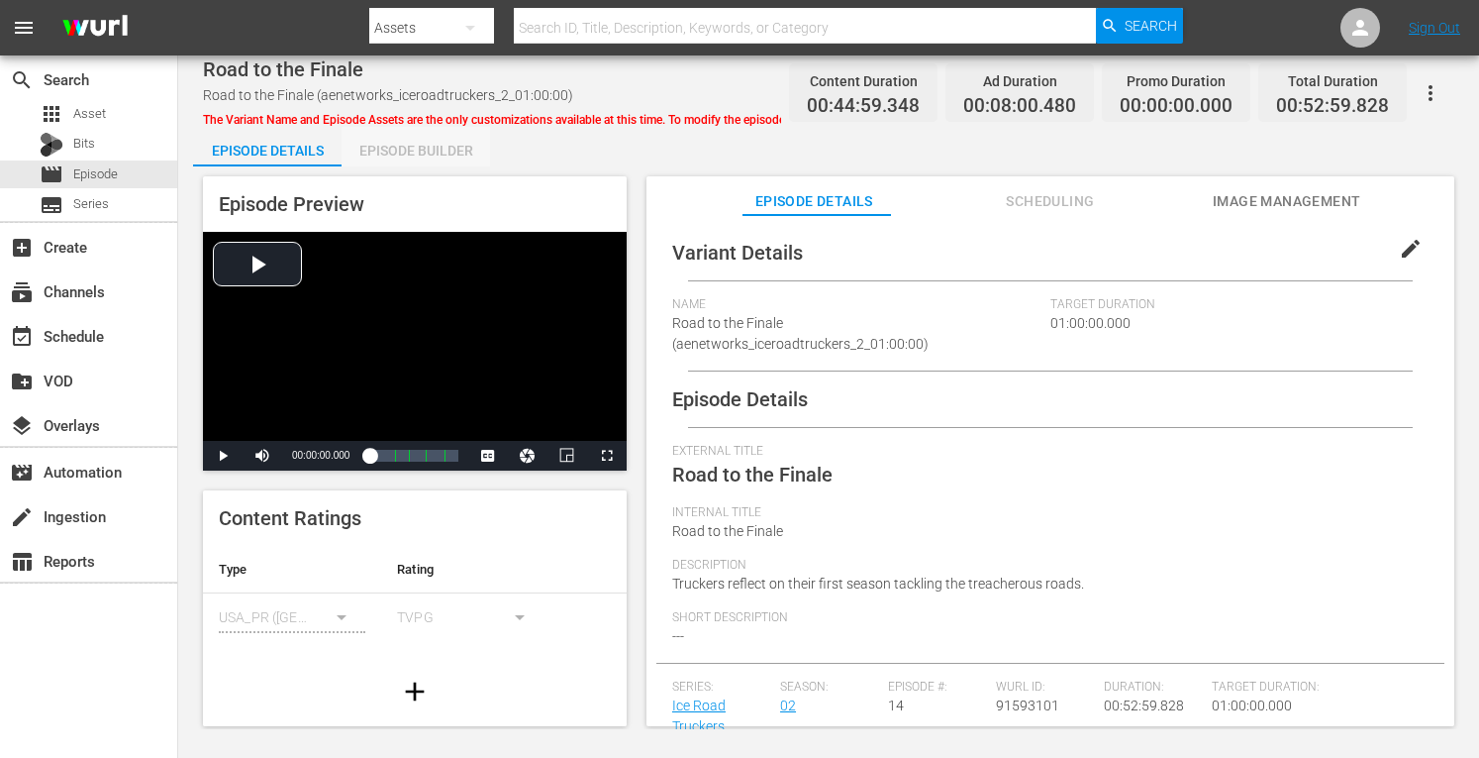
click at [428, 151] on div "Episode Builder" at bounding box center [416, 151] width 149 height 48
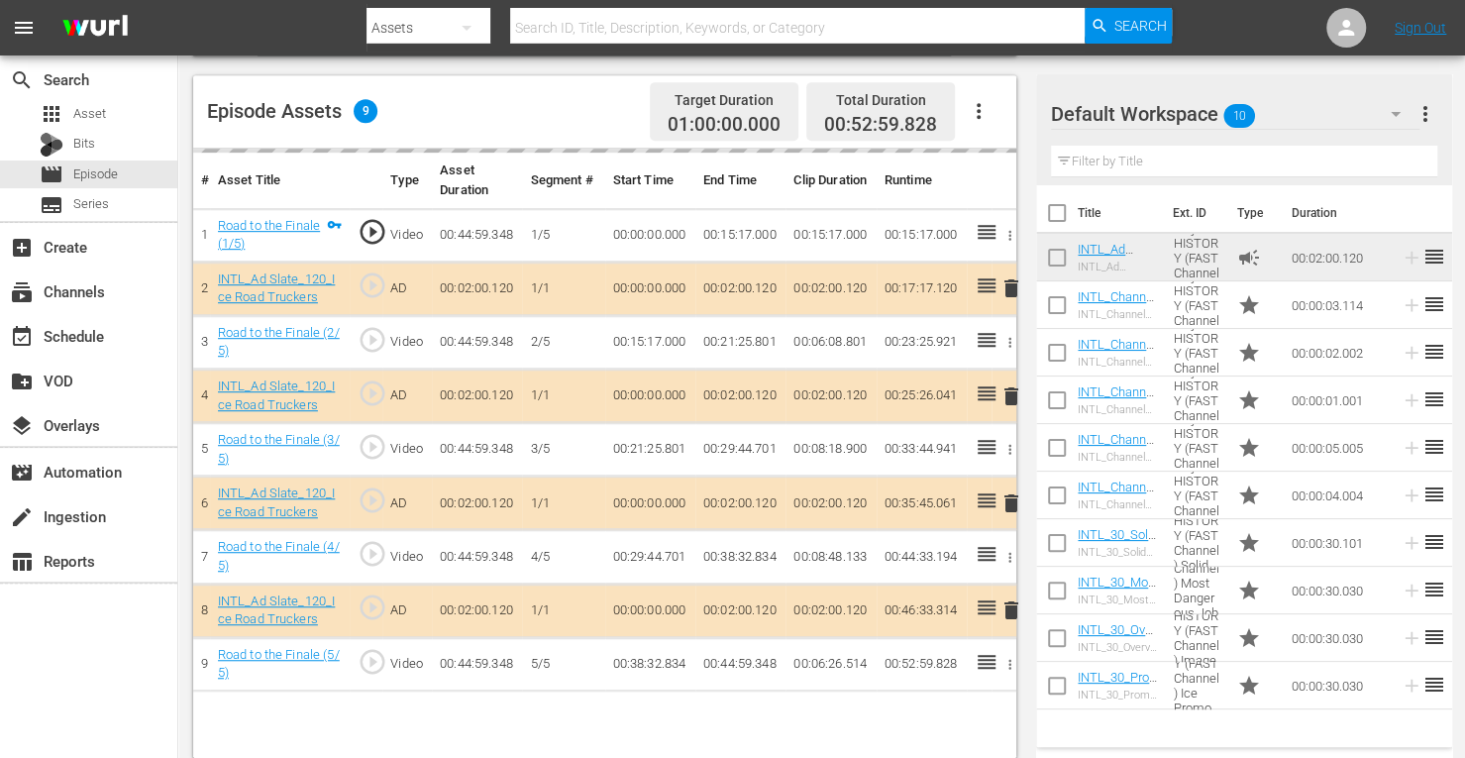
scroll to position [505, 0]
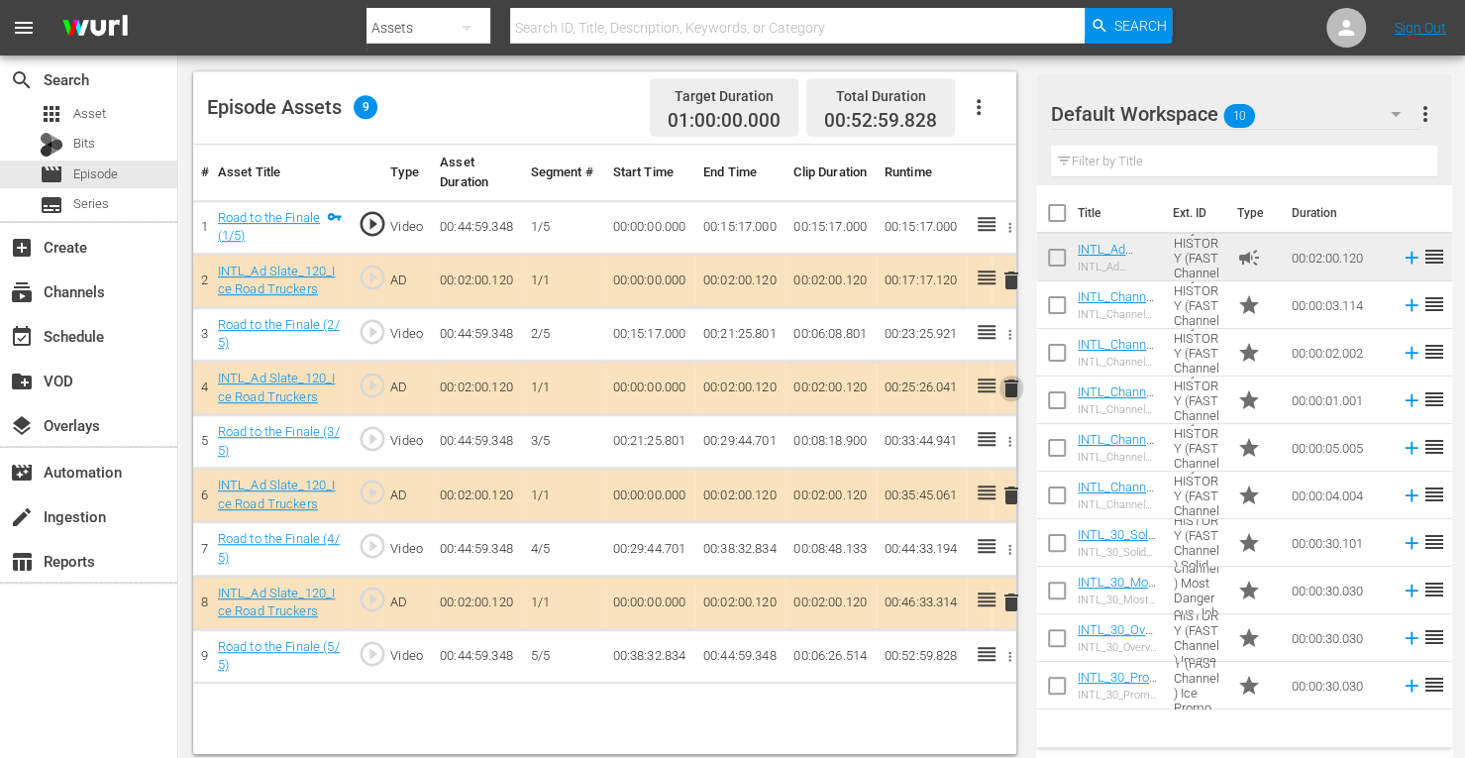
click at [1010, 386] on span "delete" at bounding box center [1011, 388] width 24 height 24
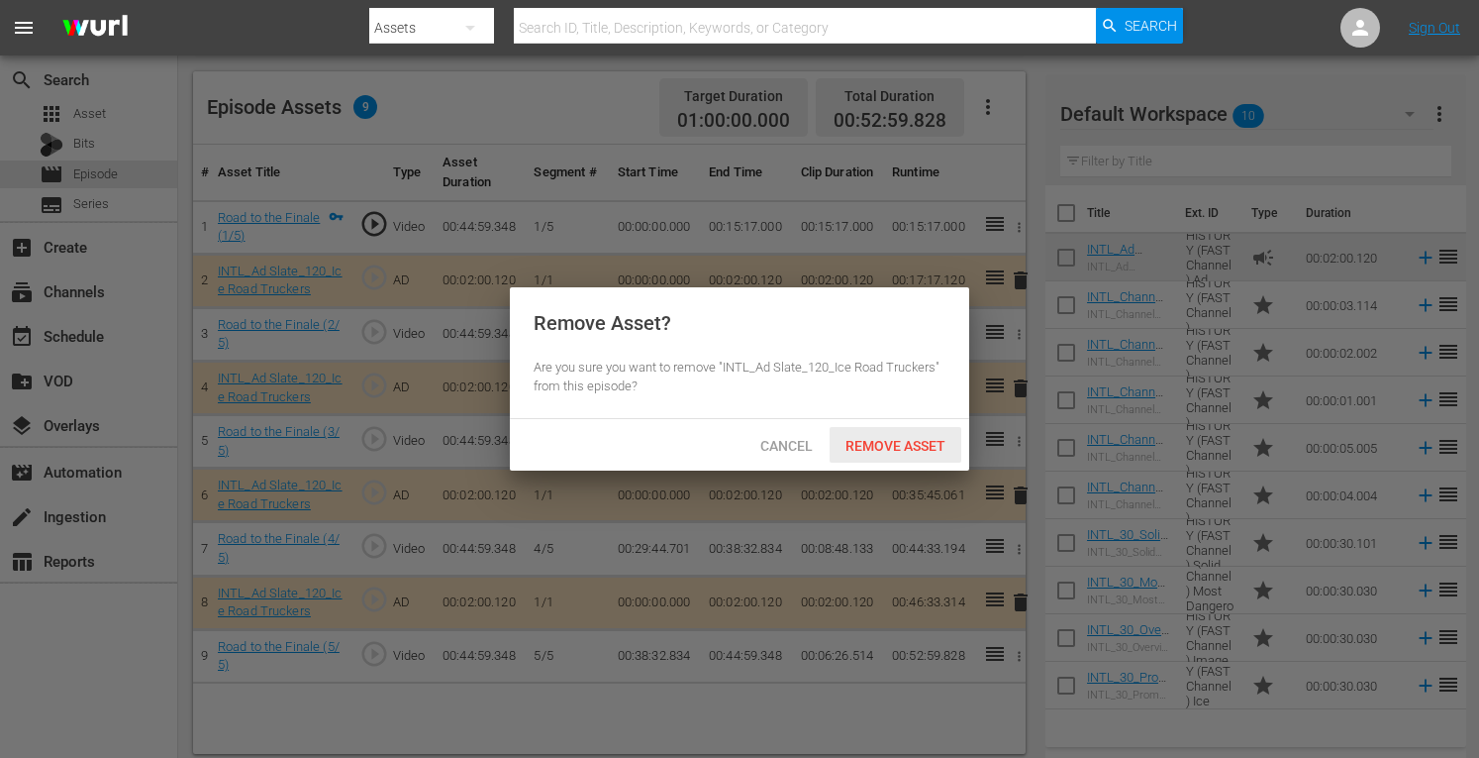
click at [857, 460] on div "Remove Asset" at bounding box center [896, 445] width 132 height 37
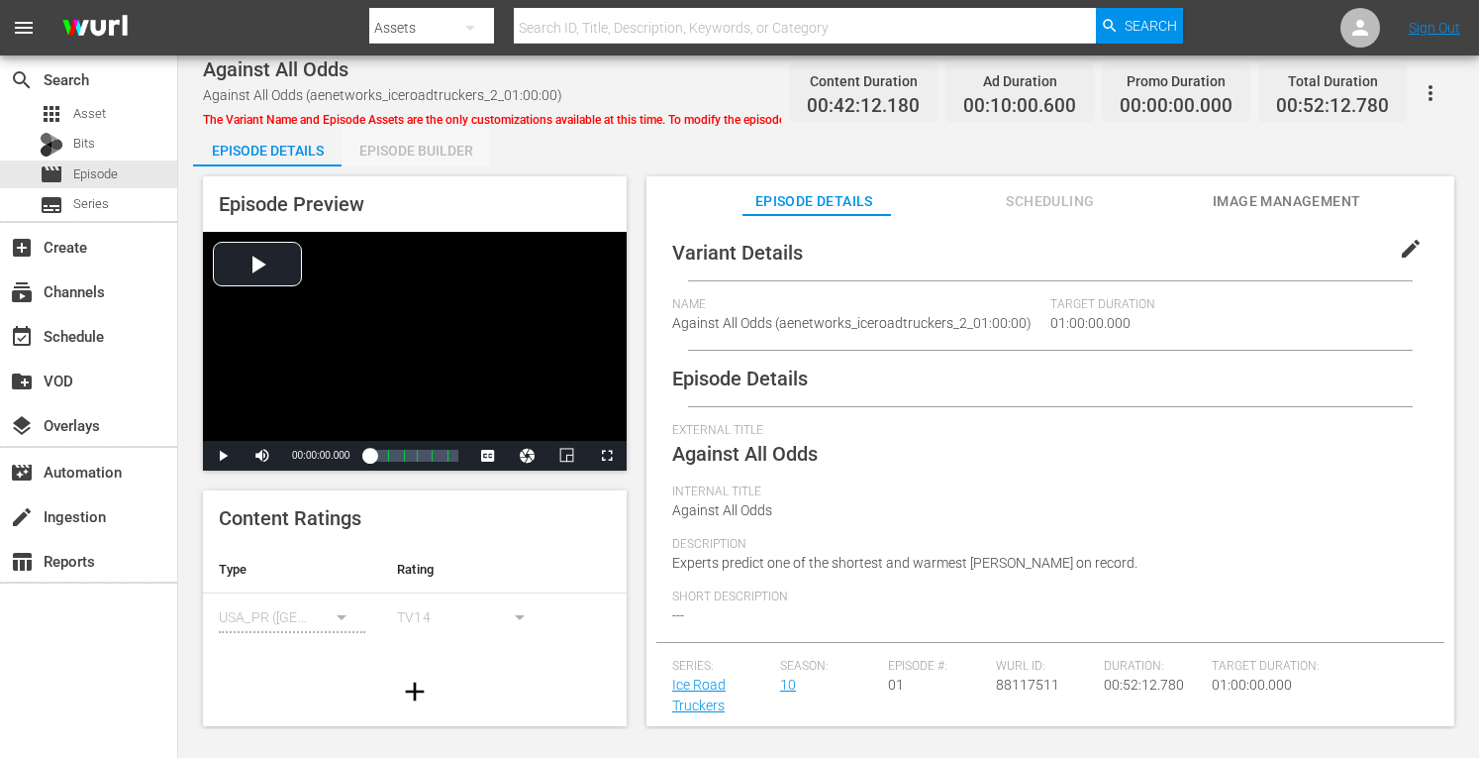
click at [396, 148] on div "Episode Builder" at bounding box center [416, 151] width 149 height 48
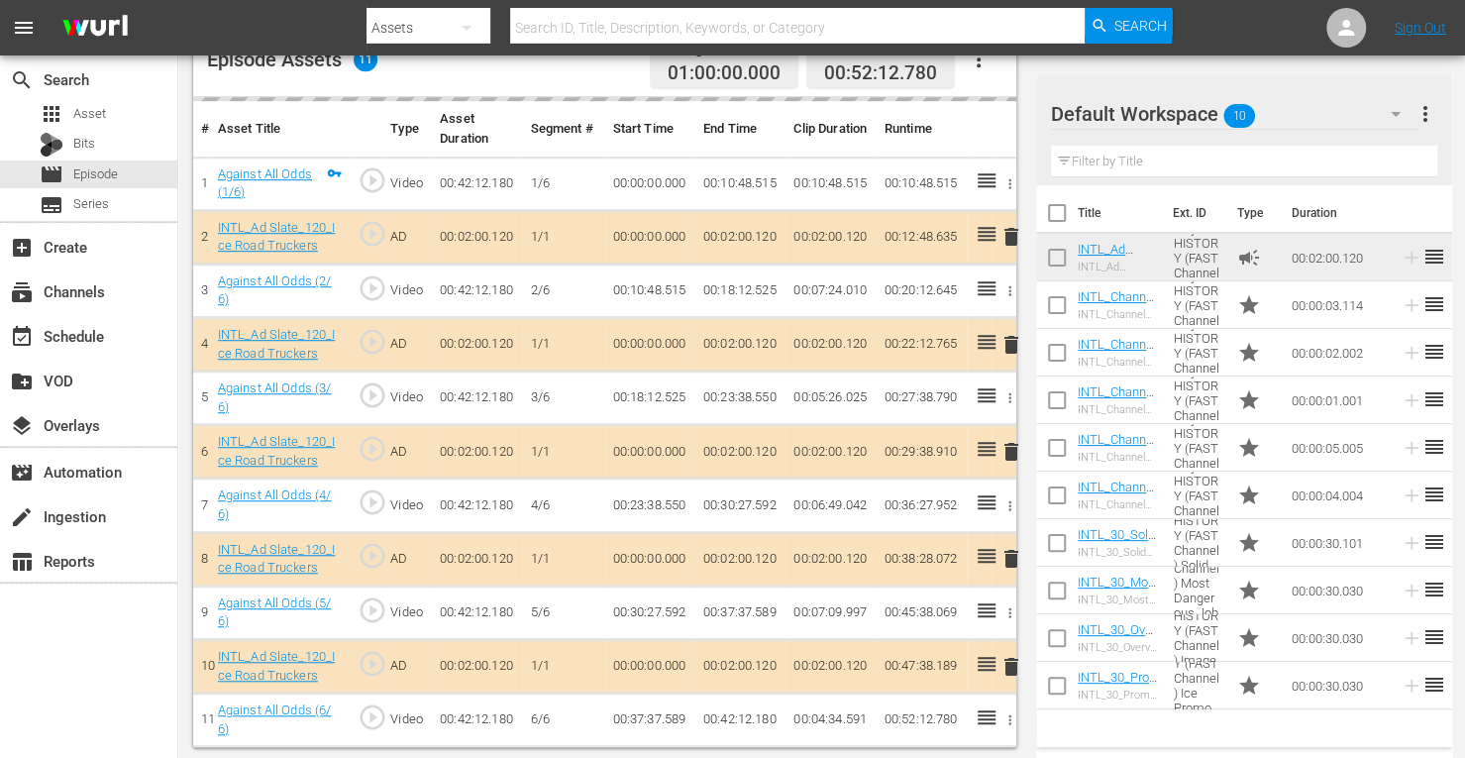
scroll to position [549, 0]
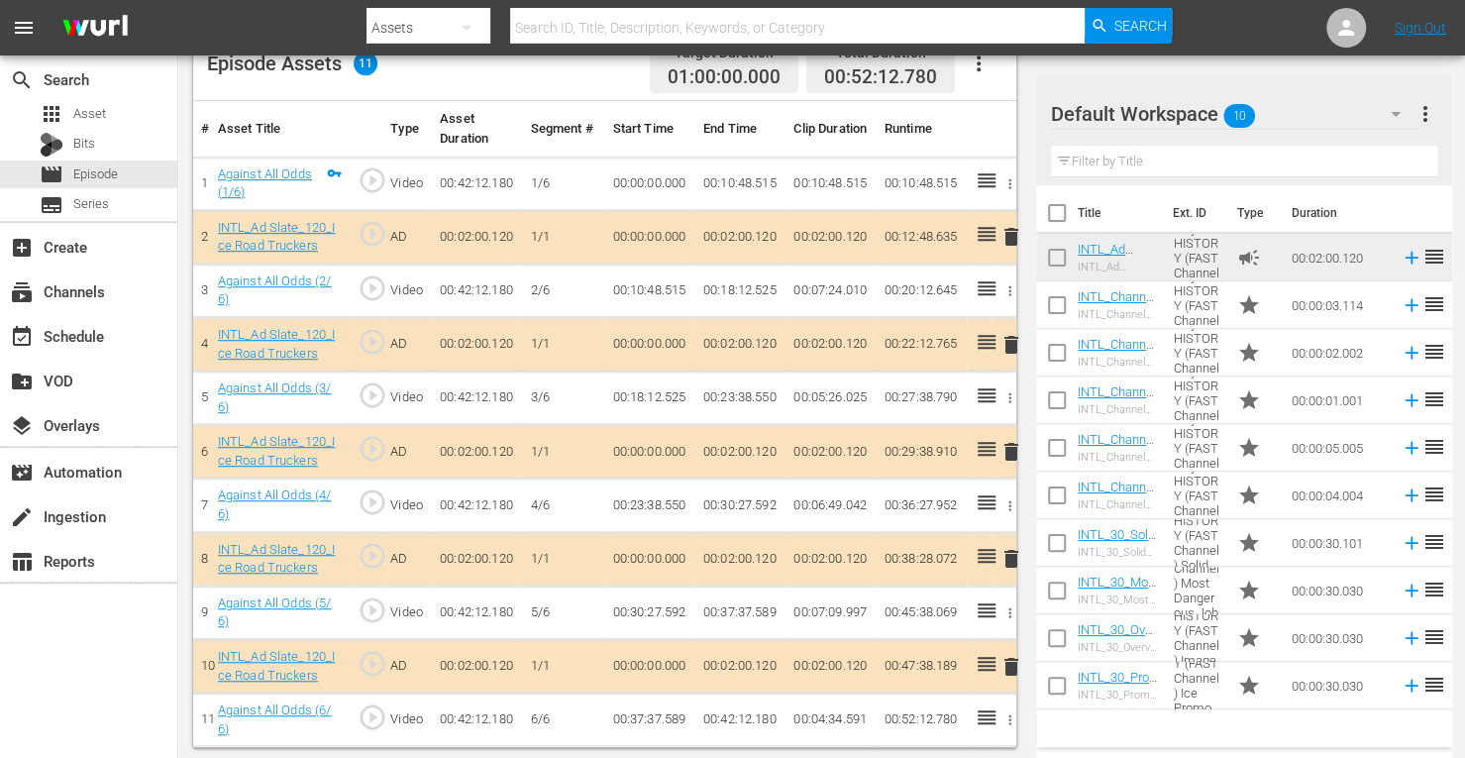
click at [1010, 339] on span "delete" at bounding box center [1011, 345] width 24 height 24
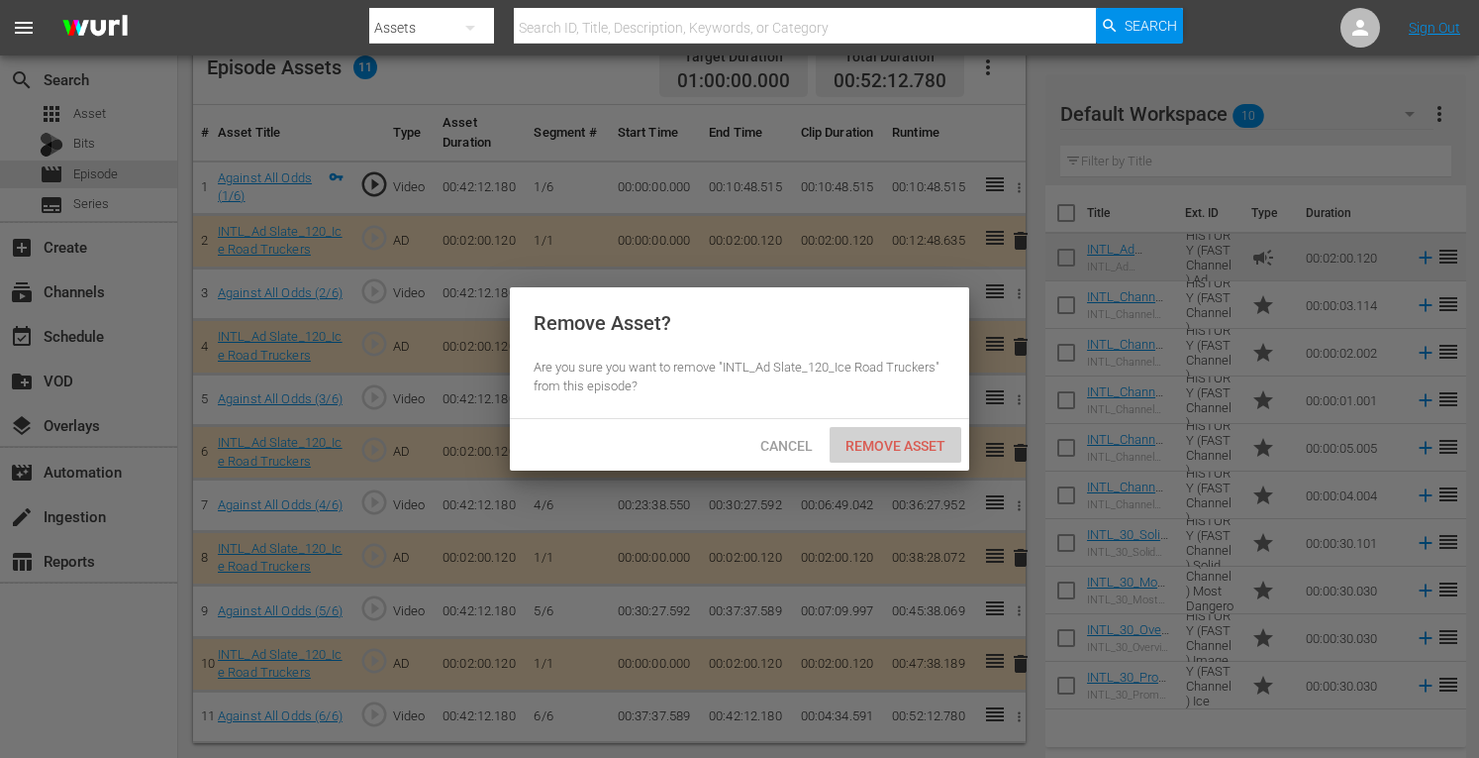
click at [873, 445] on span "Remove Asset" at bounding box center [896, 446] width 132 height 16
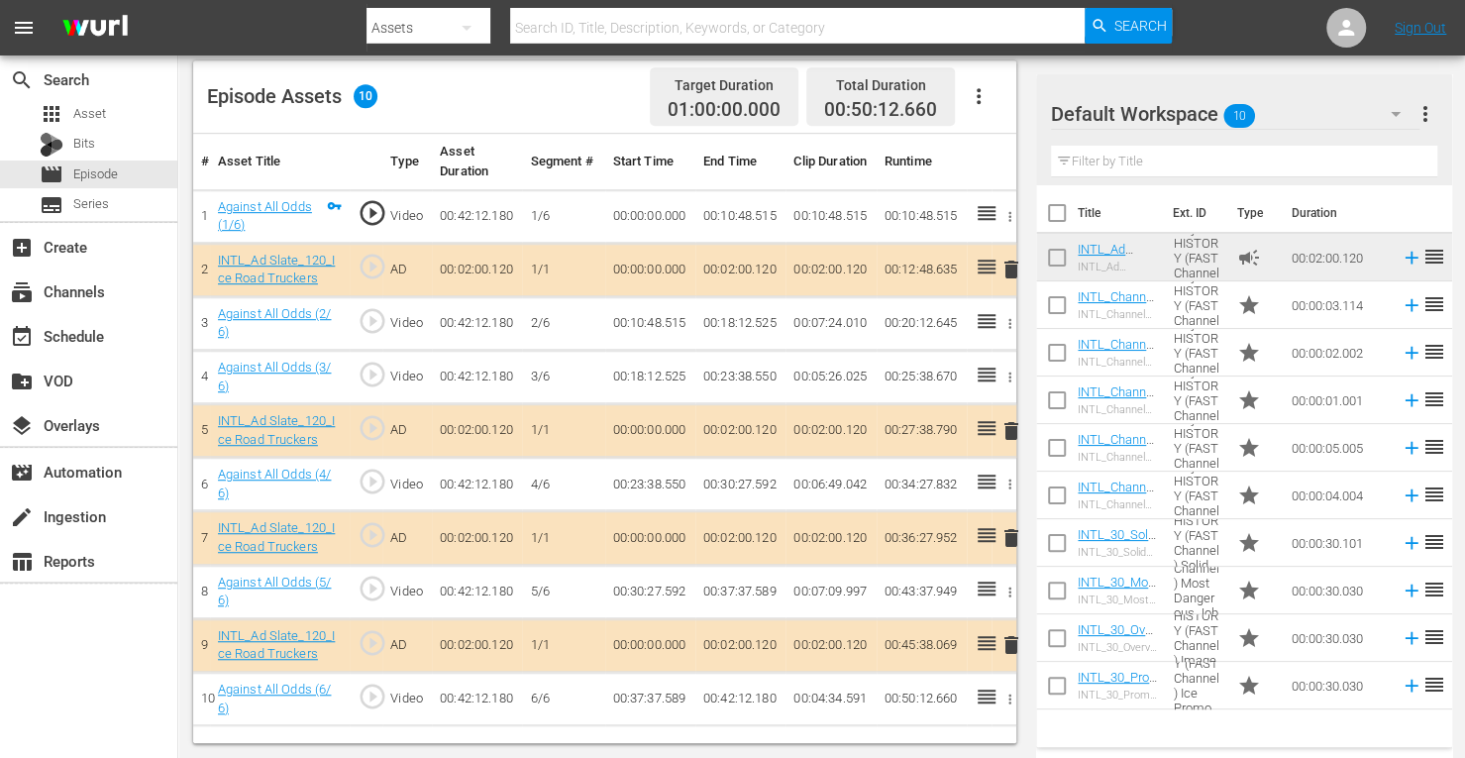
scroll to position [515, 0]
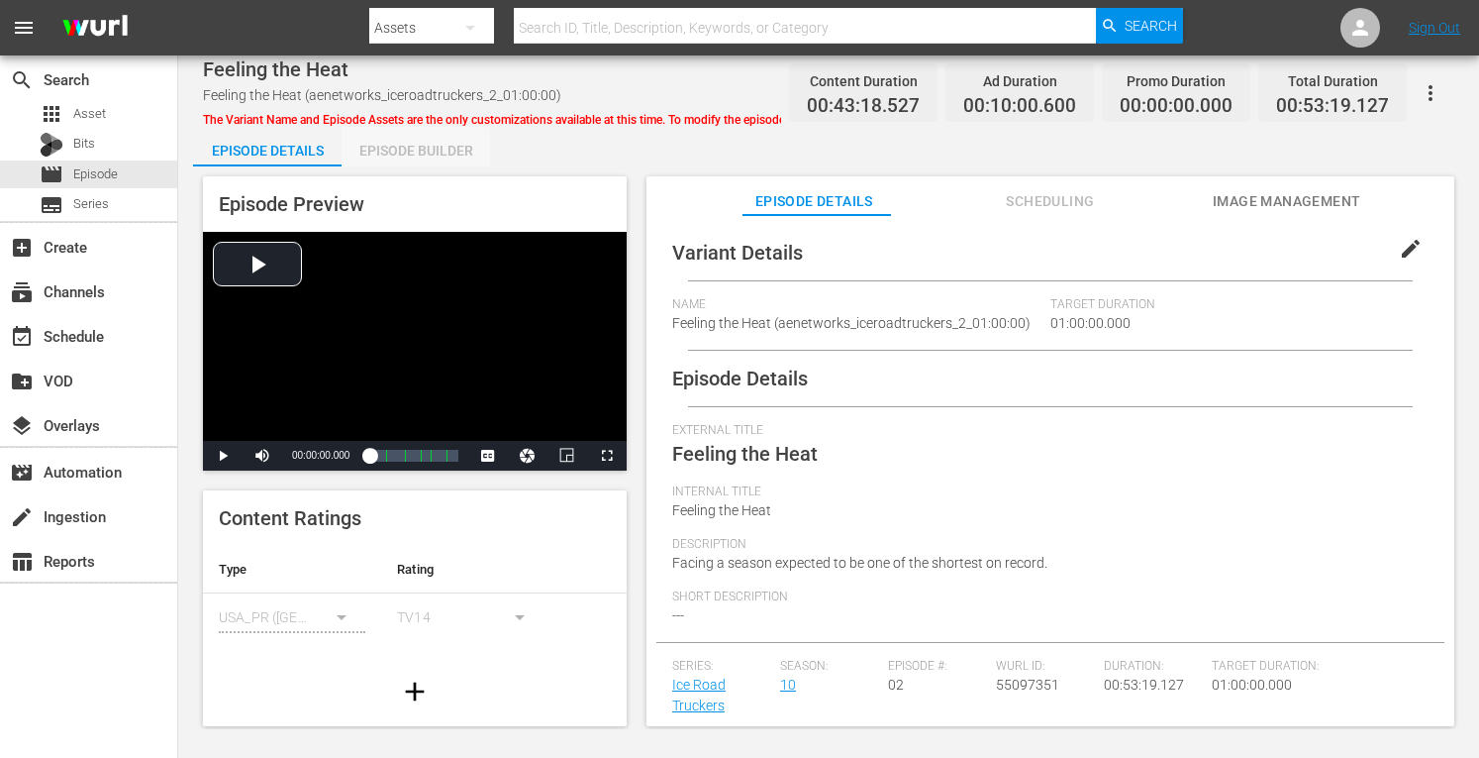
click at [413, 163] on div "Episode Builder" at bounding box center [416, 151] width 149 height 48
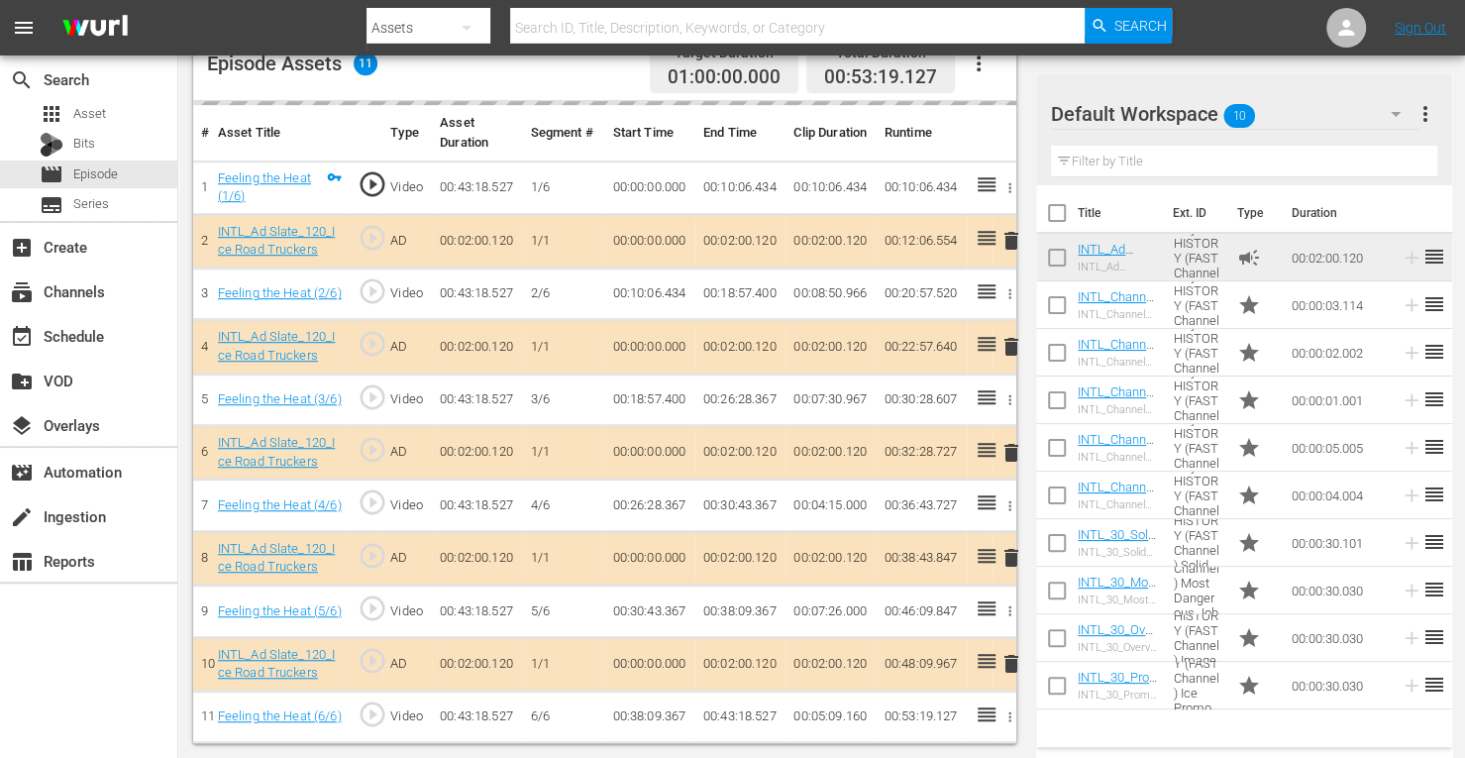
scroll to position [553, 0]
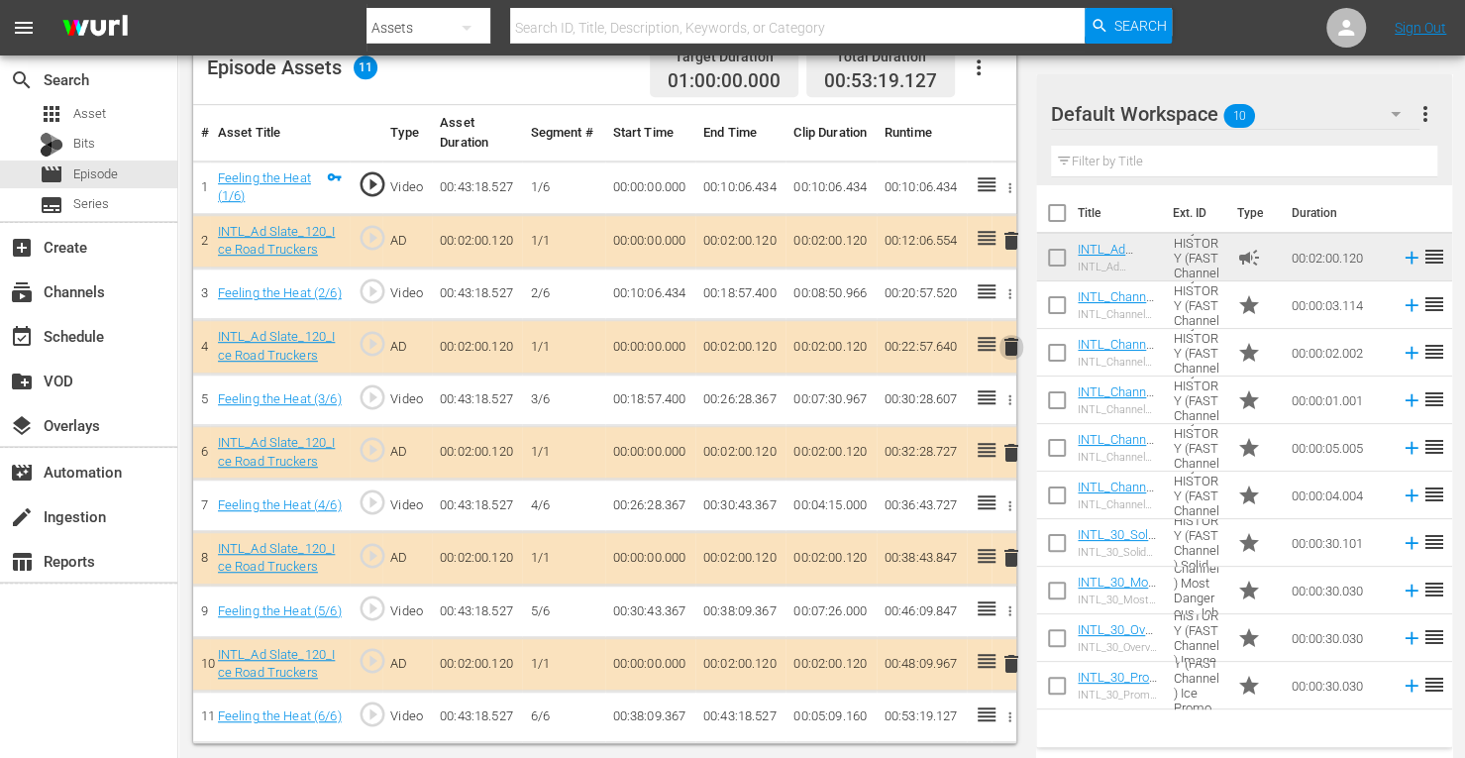
click at [1007, 343] on span "delete" at bounding box center [1011, 347] width 24 height 24
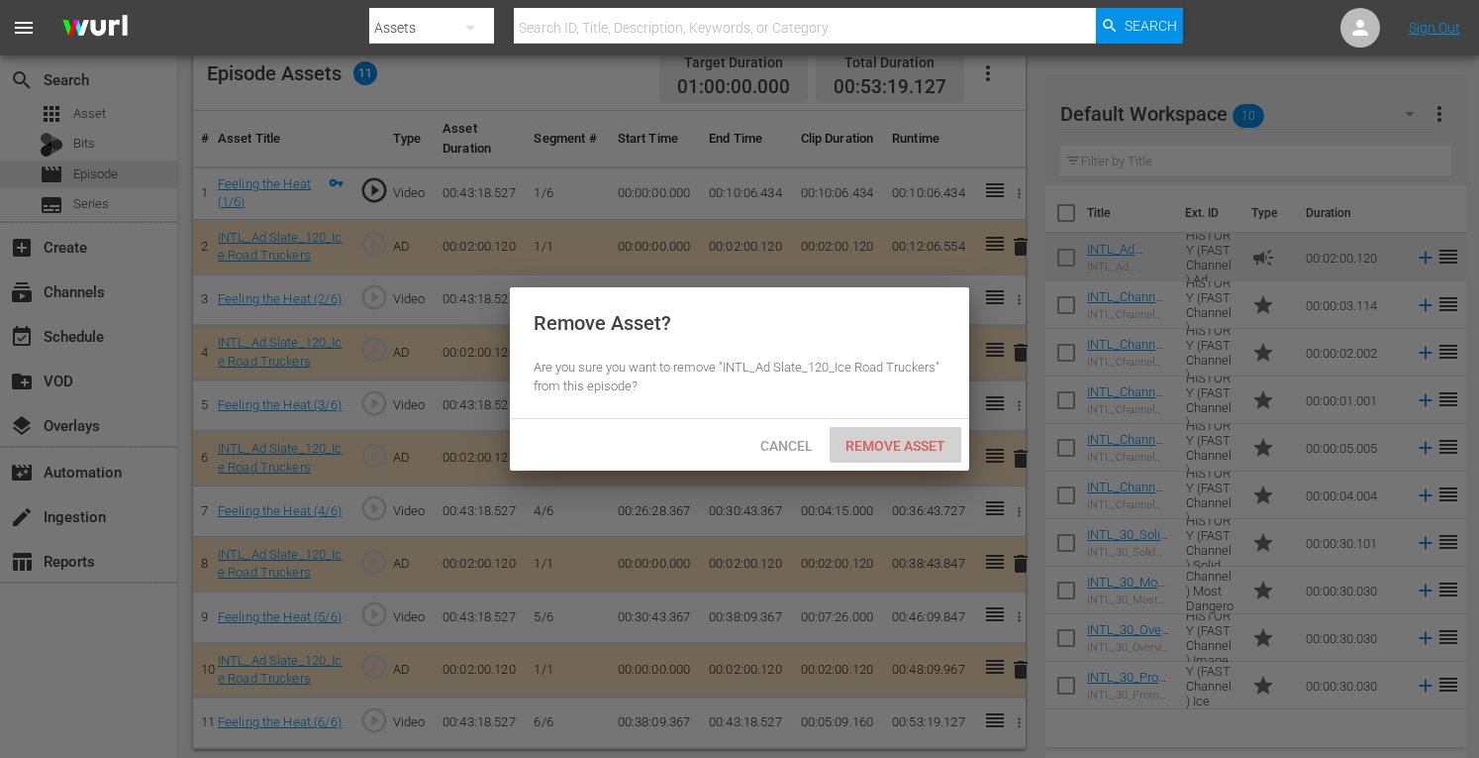
click at [872, 453] on span "Remove Asset" at bounding box center [896, 446] width 132 height 16
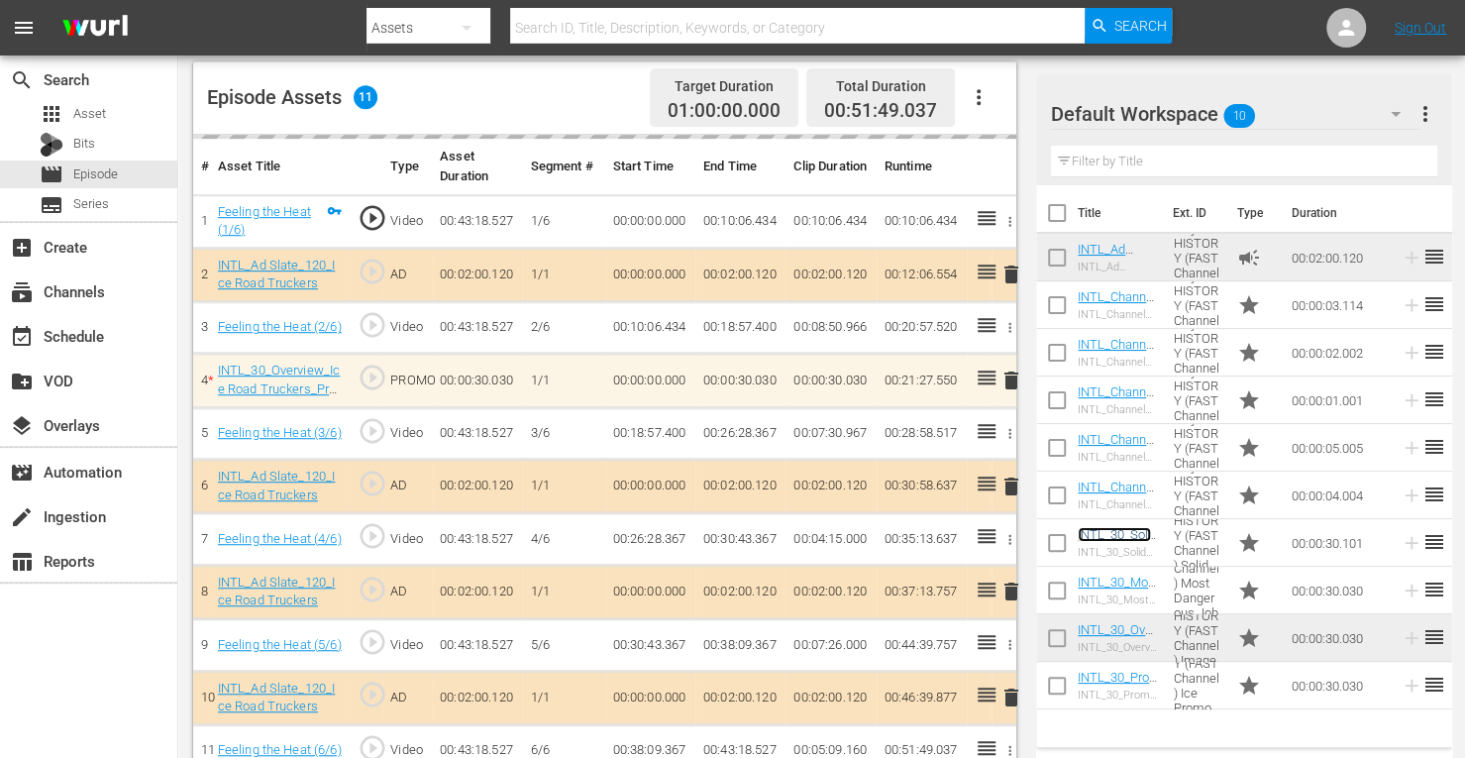
scroll to position [553, 0]
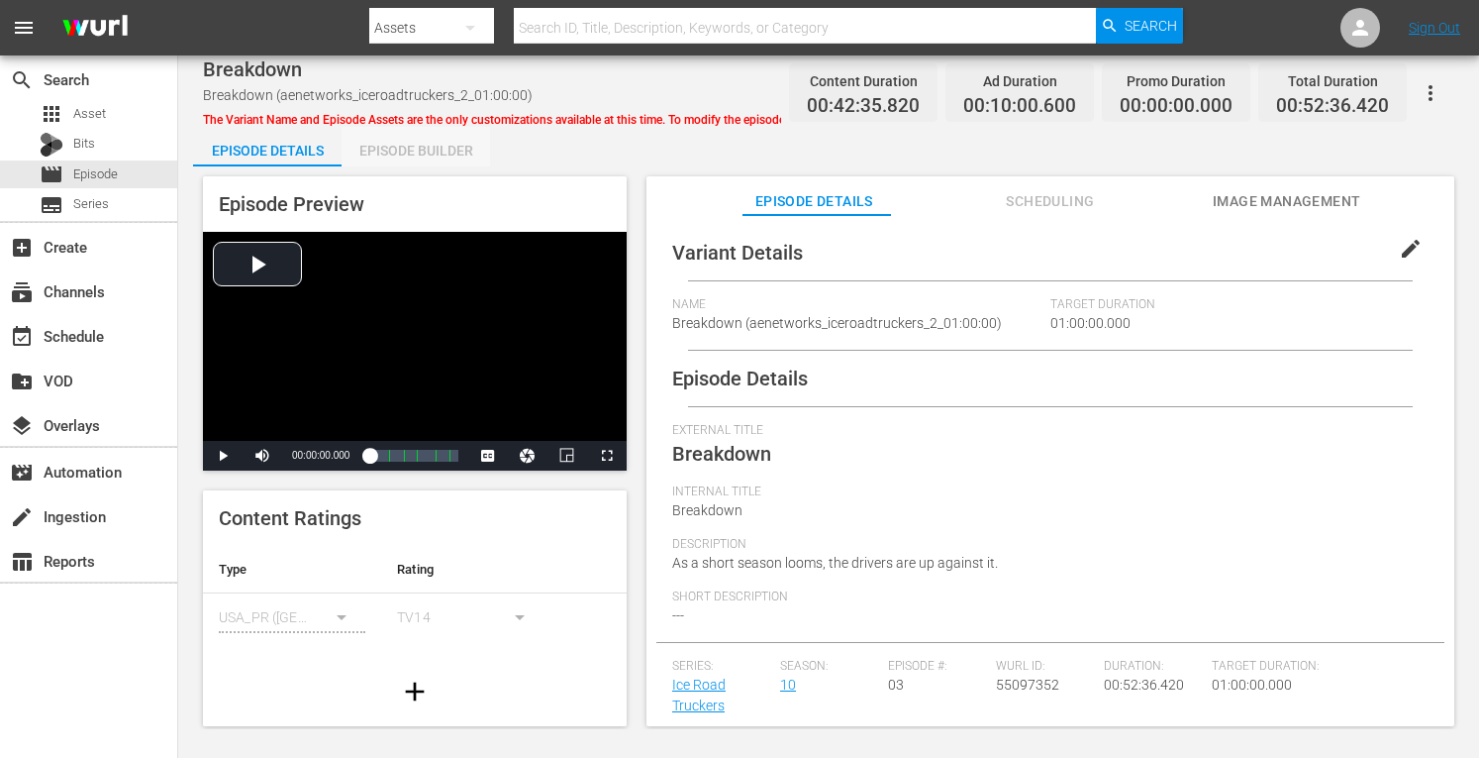
click at [419, 152] on div "Episode Builder" at bounding box center [416, 151] width 149 height 48
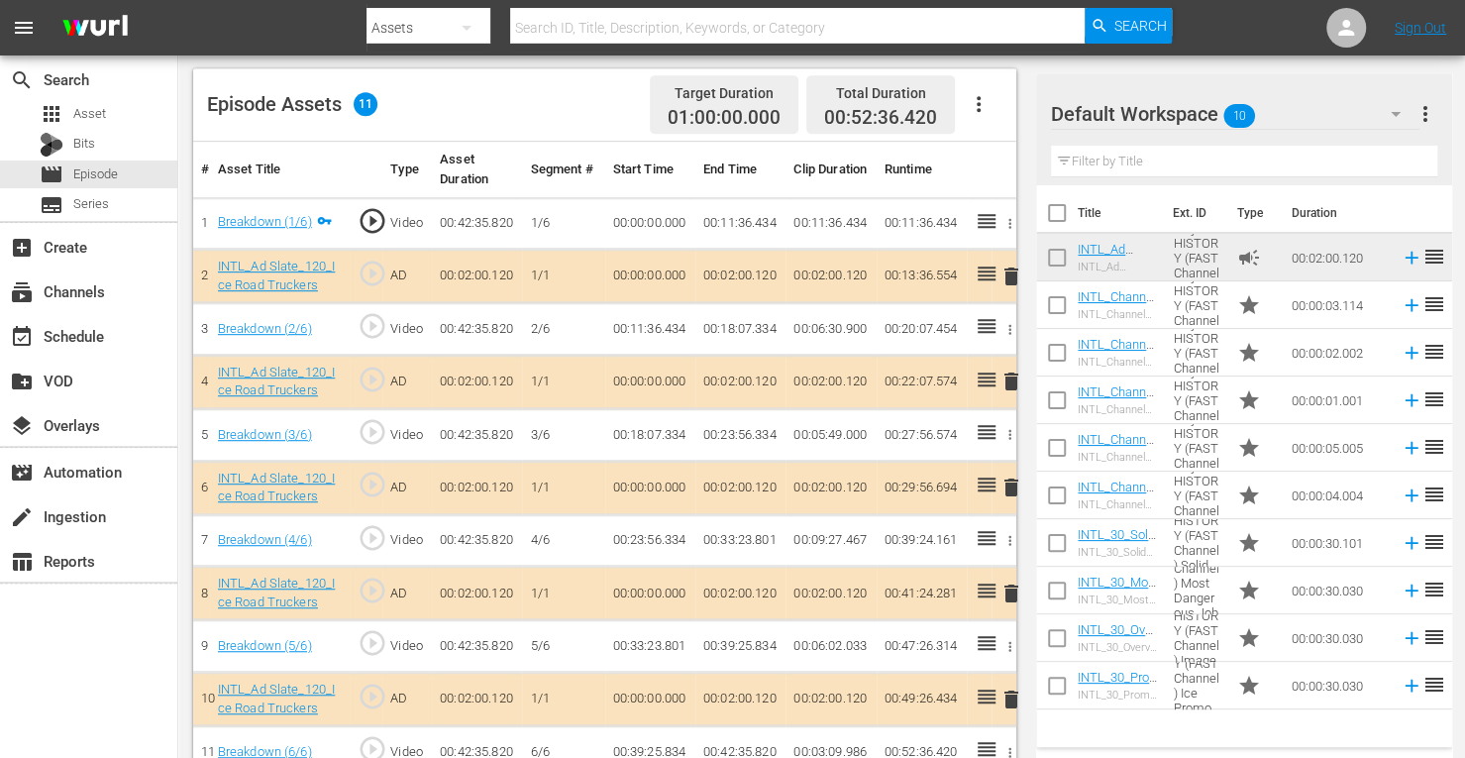
scroll to position [510, 0]
click at [1014, 374] on span "delete" at bounding box center [1011, 379] width 24 height 24
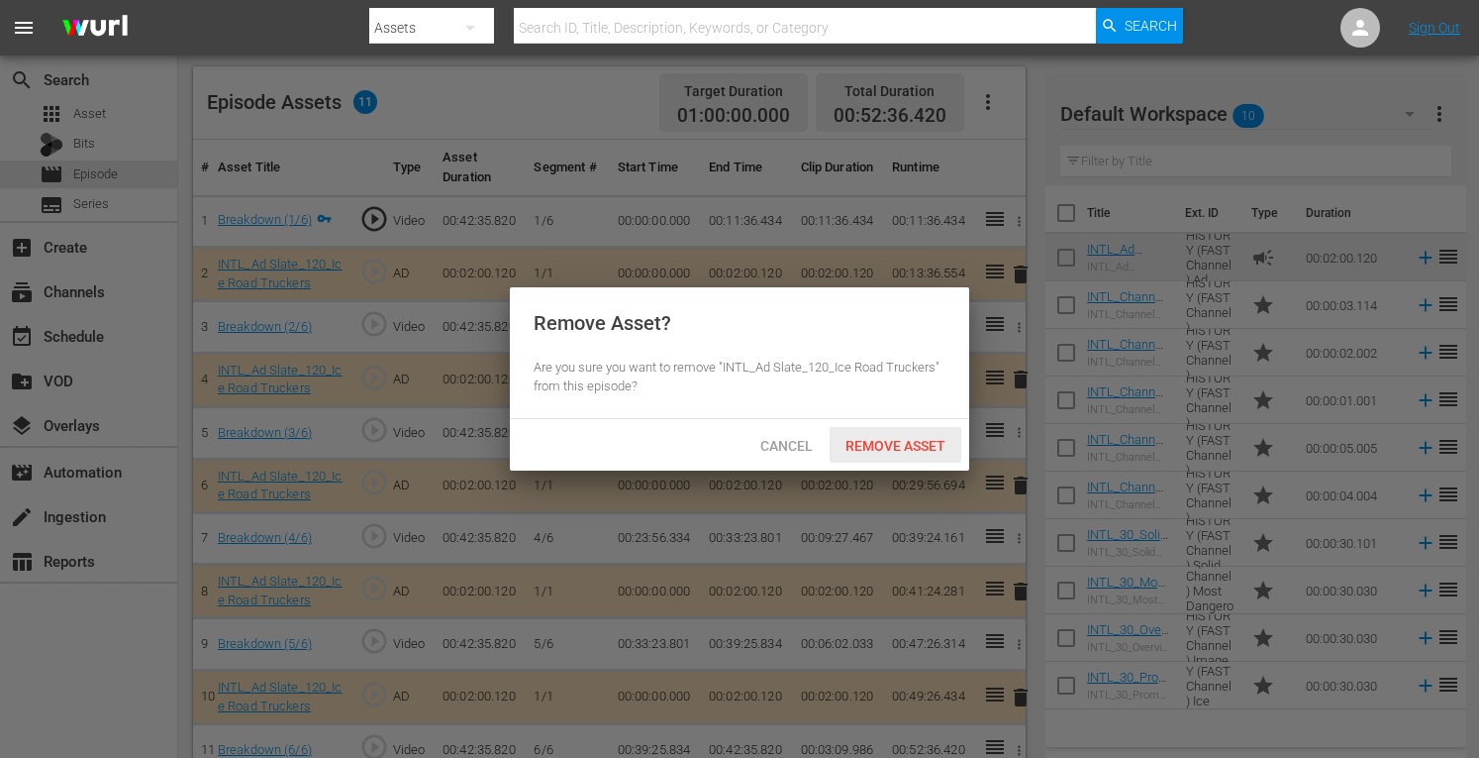
click at [901, 445] on span "Remove Asset" at bounding box center [896, 446] width 132 height 16
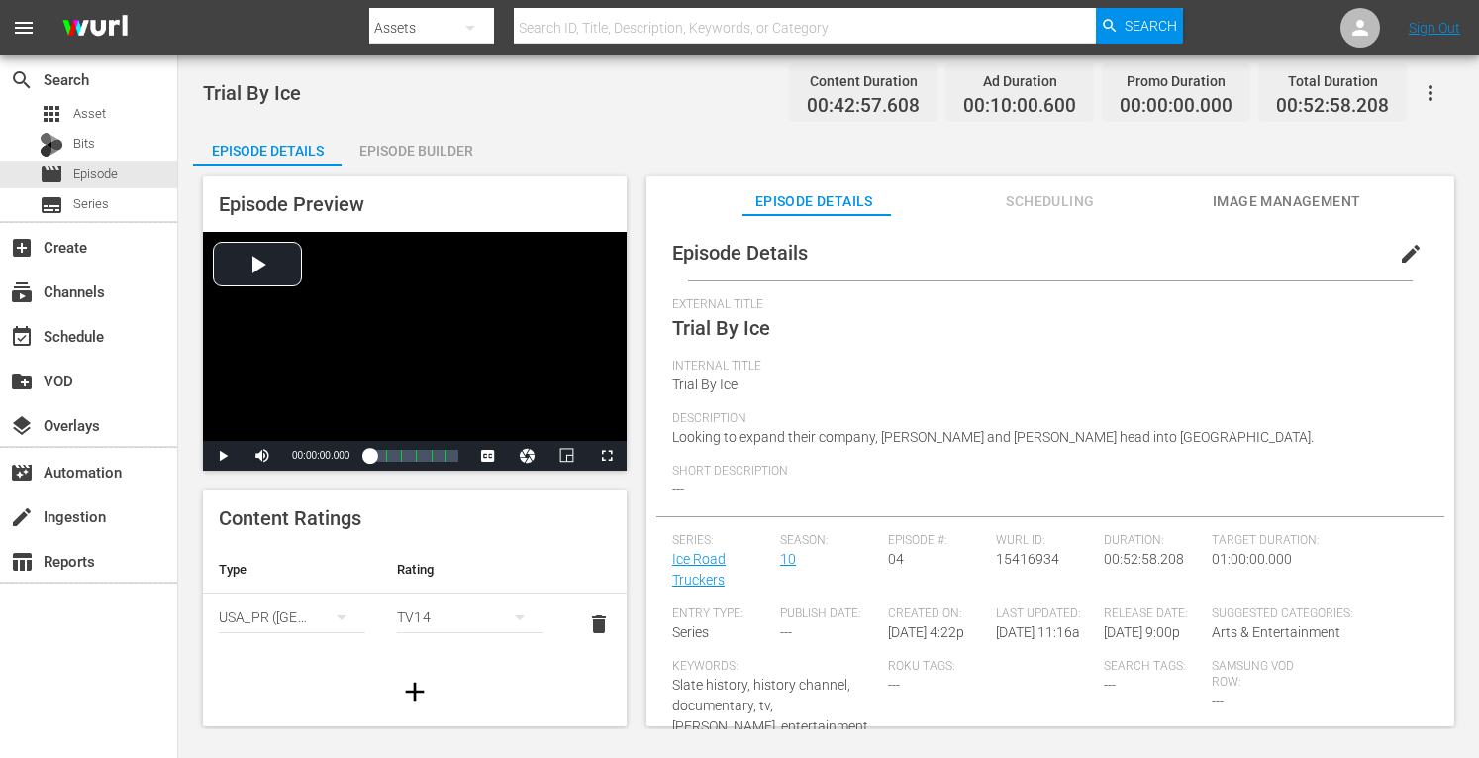
click at [439, 160] on div "Episode Builder" at bounding box center [416, 151] width 149 height 48
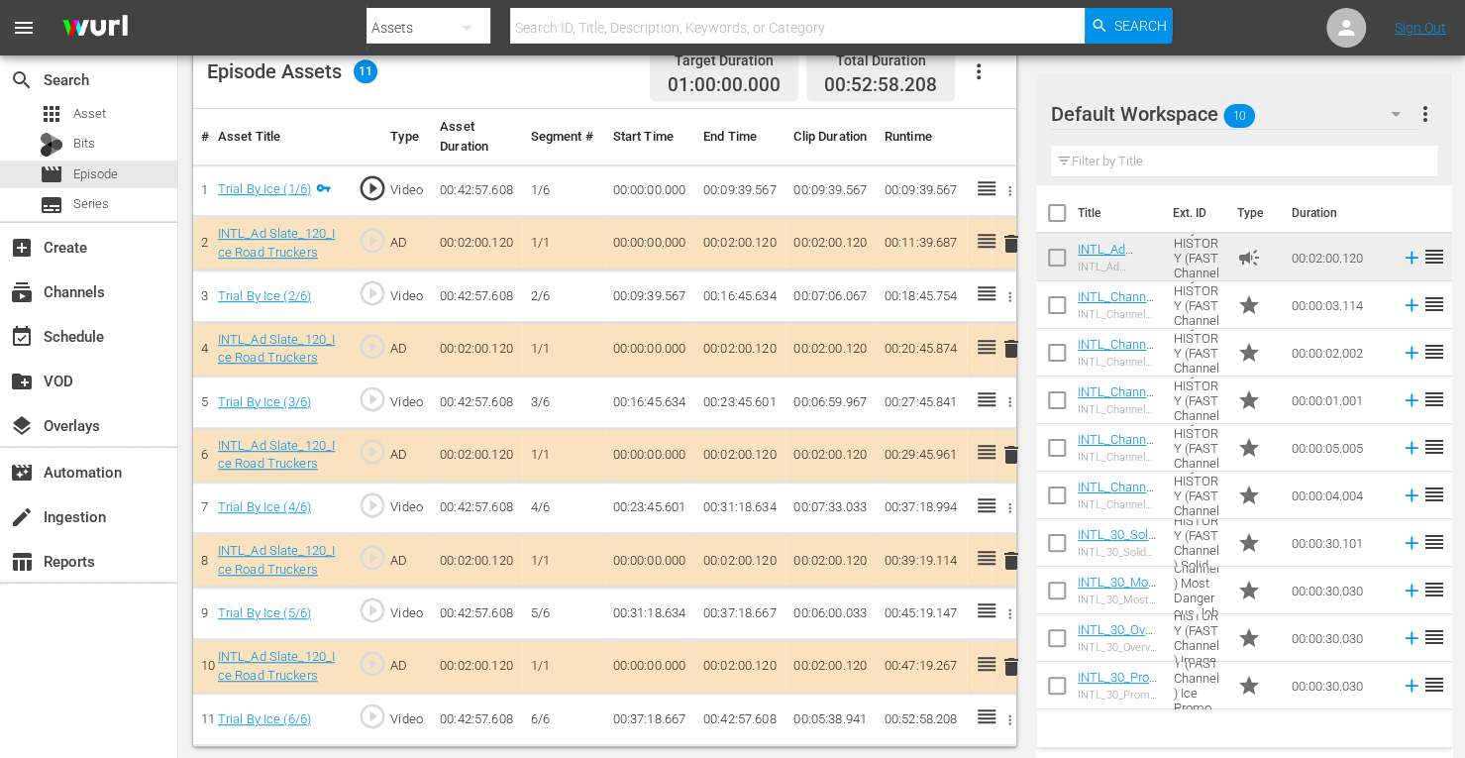
scroll to position [537, 0]
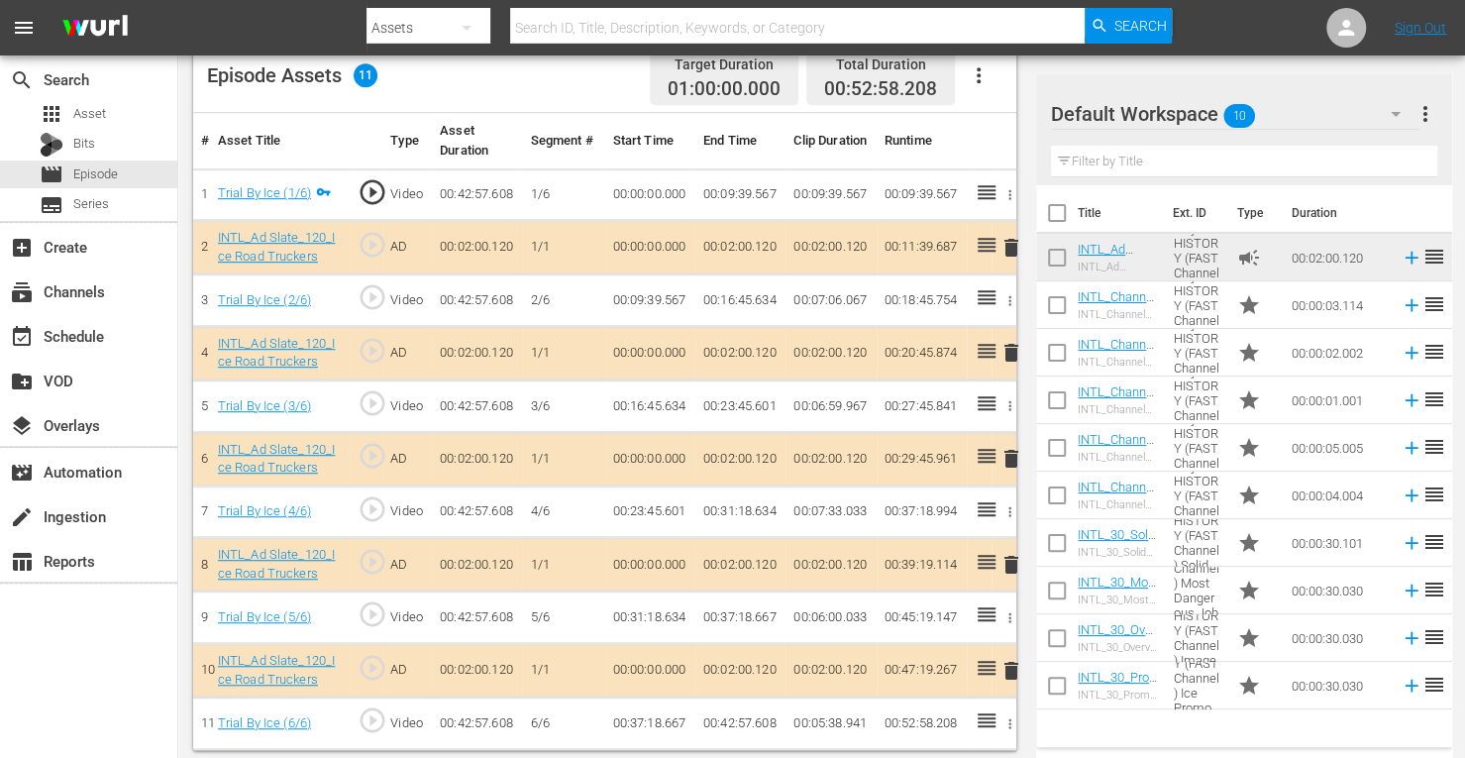
click at [1014, 350] on span "delete" at bounding box center [1011, 353] width 24 height 24
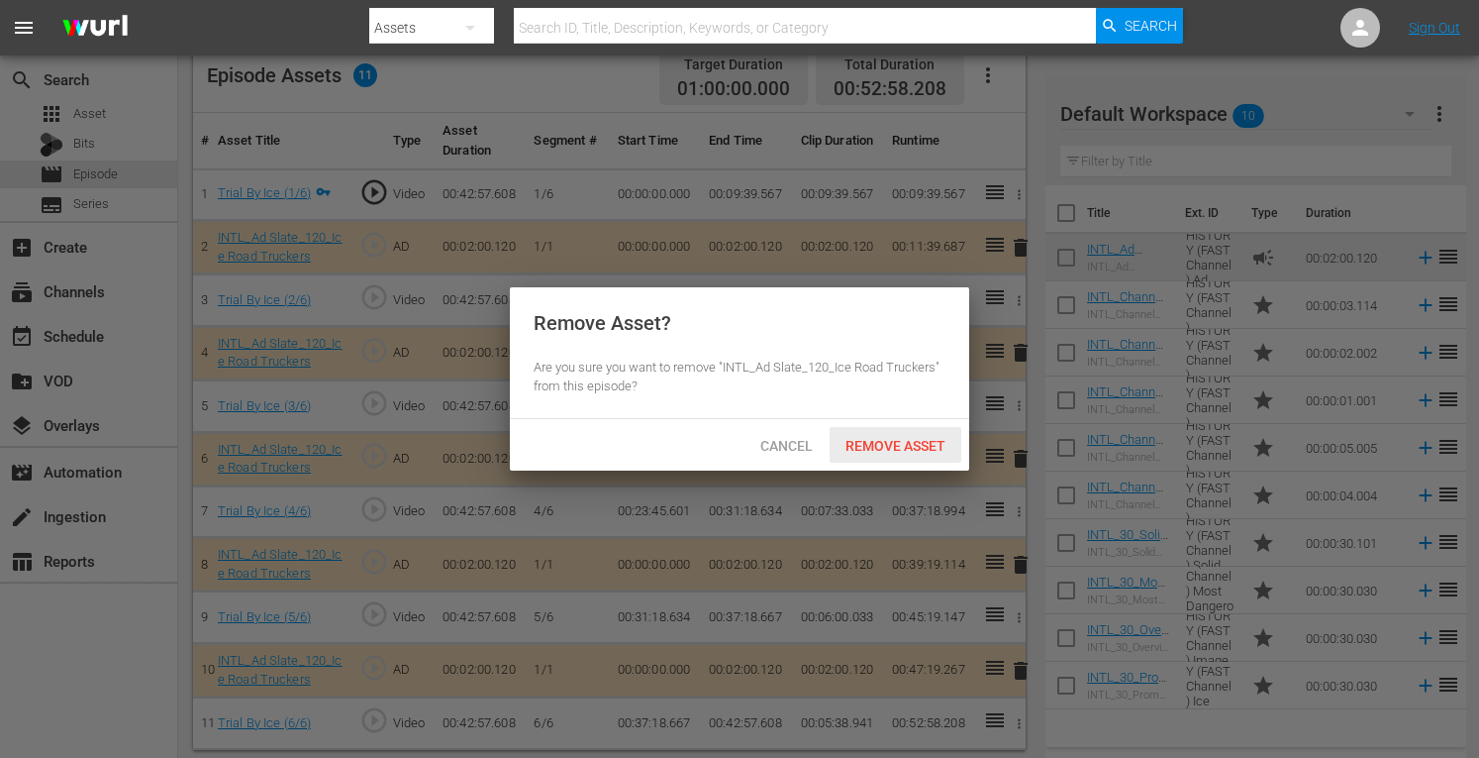
click at [888, 439] on span "Remove Asset" at bounding box center [896, 446] width 132 height 16
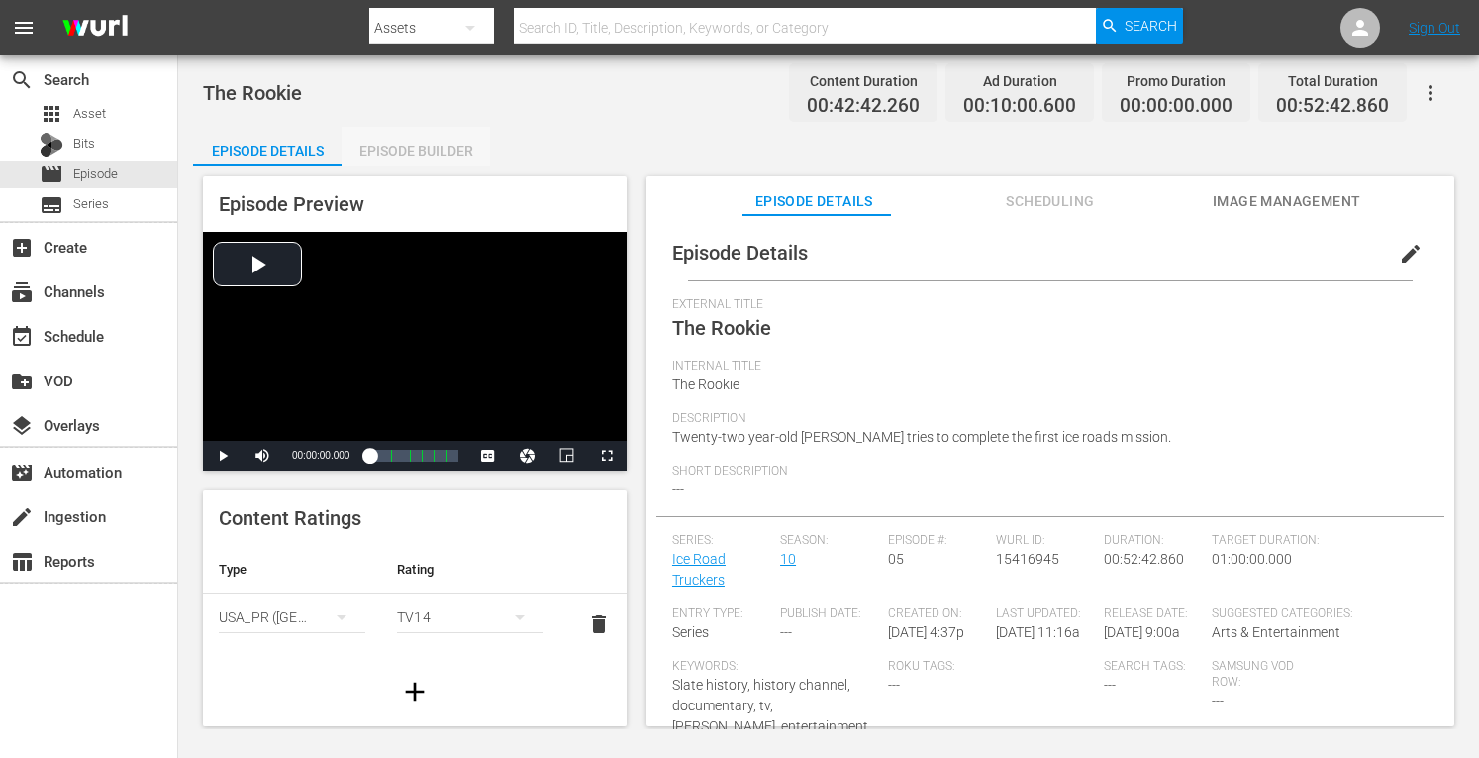
click at [436, 146] on div "Episode Builder" at bounding box center [416, 151] width 149 height 48
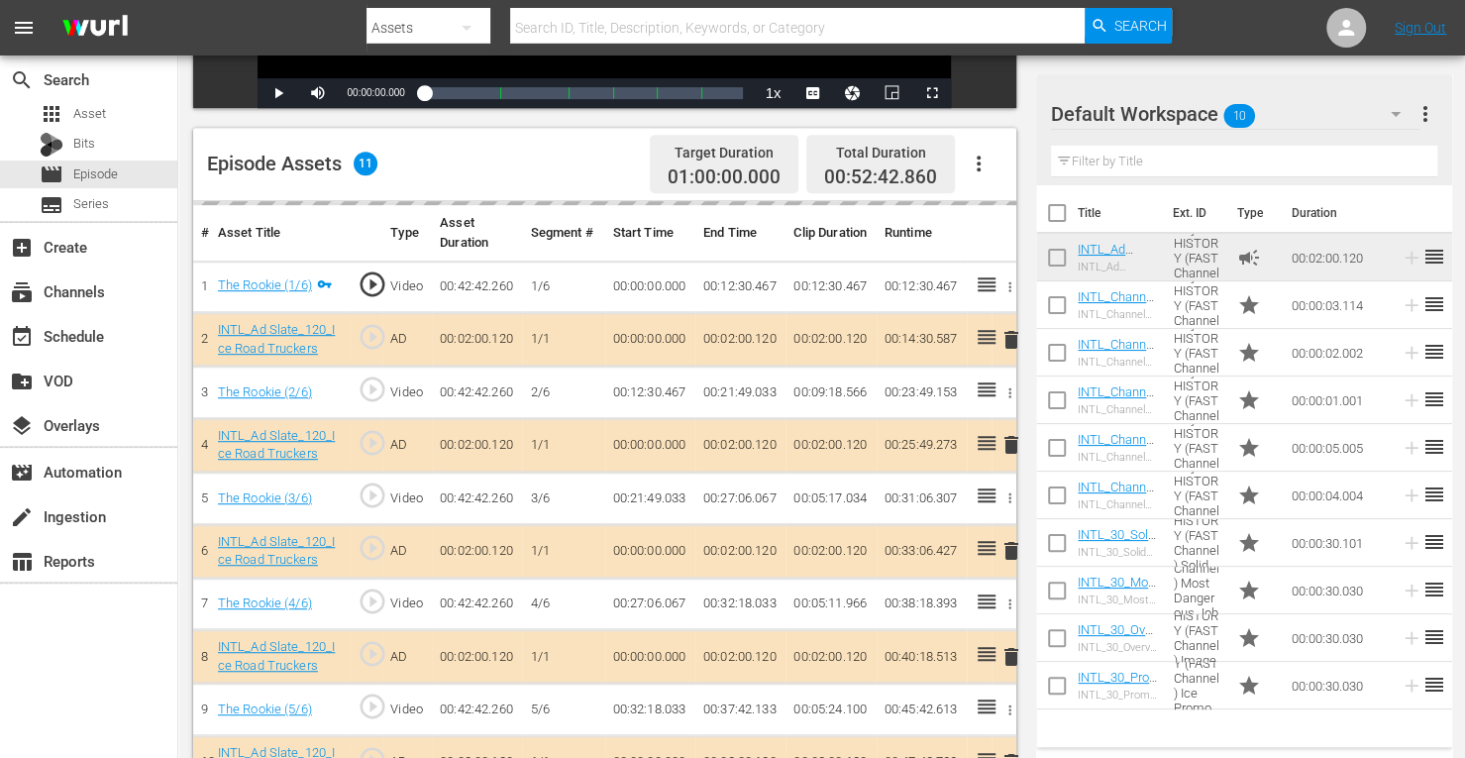
scroll to position [469, 0]
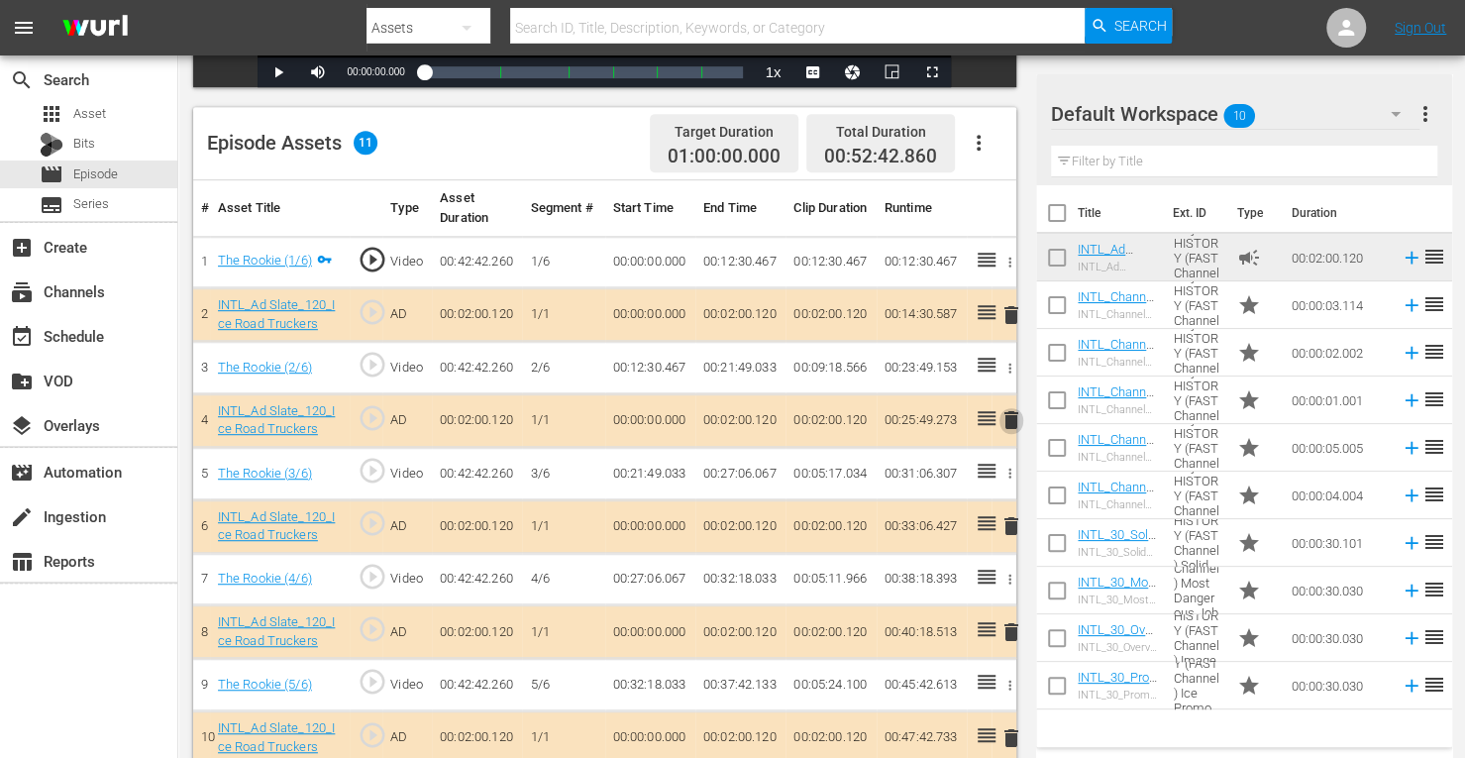
click at [1008, 420] on span "delete" at bounding box center [1011, 420] width 24 height 24
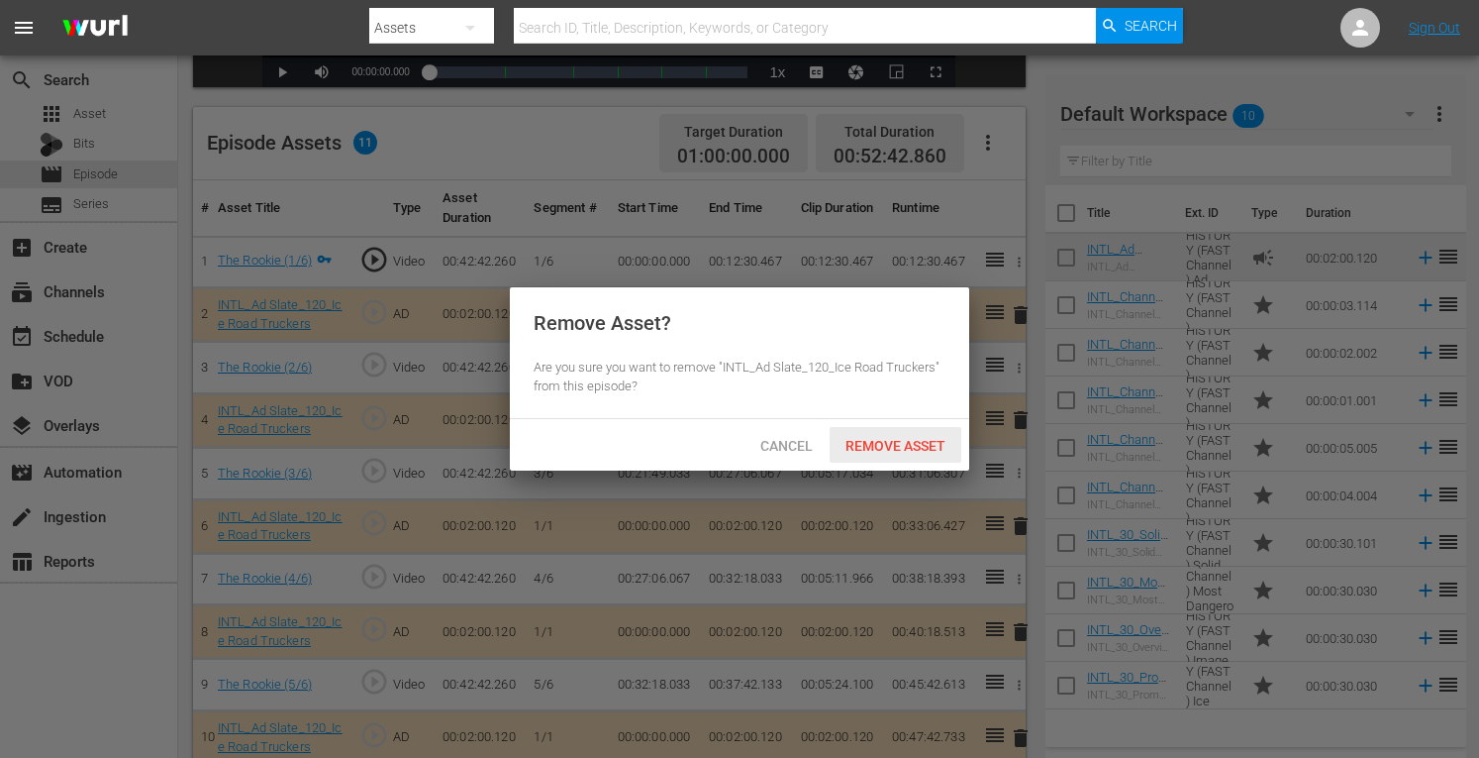
click at [898, 447] on span "Remove Asset" at bounding box center [896, 446] width 132 height 16
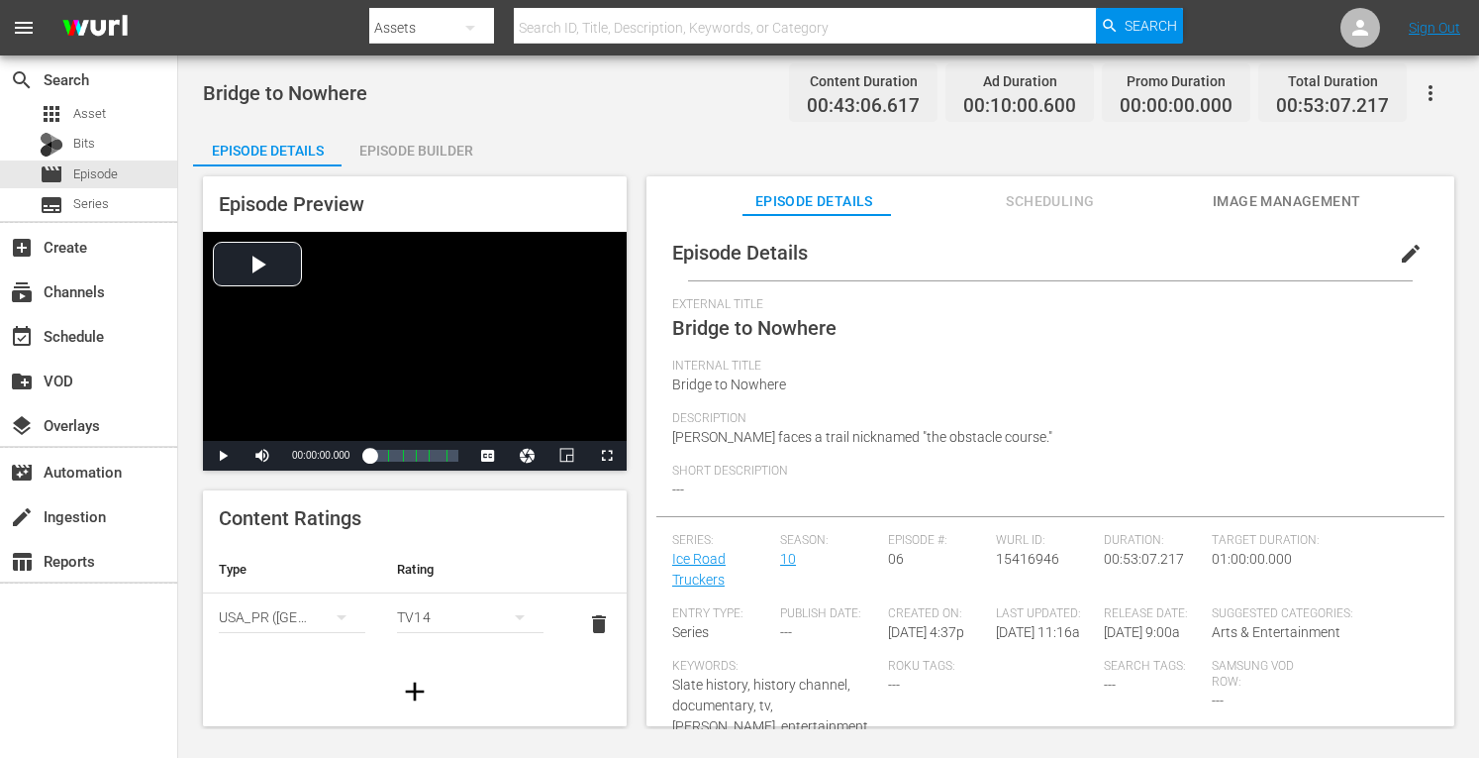
click at [424, 146] on div "Episode Builder" at bounding box center [416, 151] width 149 height 48
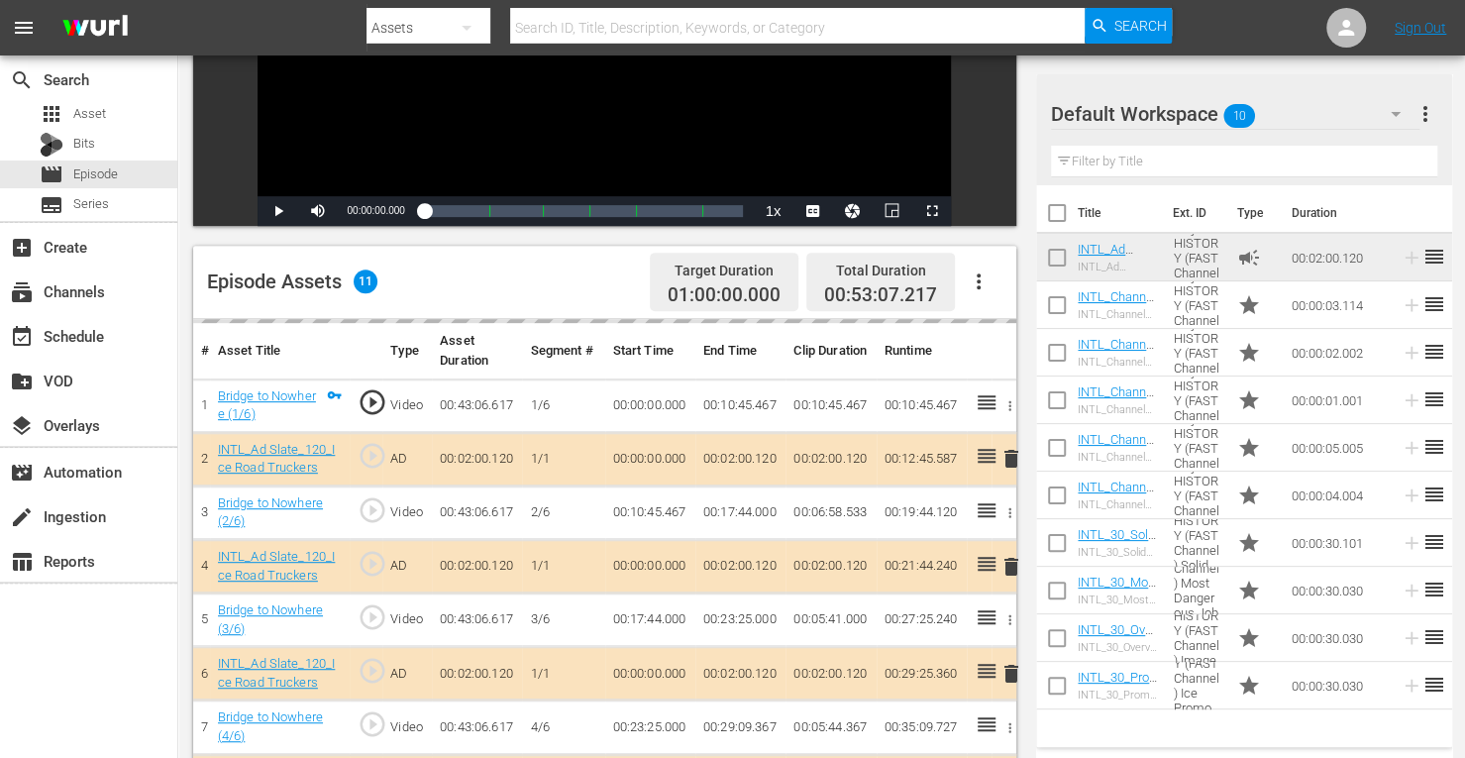
scroll to position [370, 0]
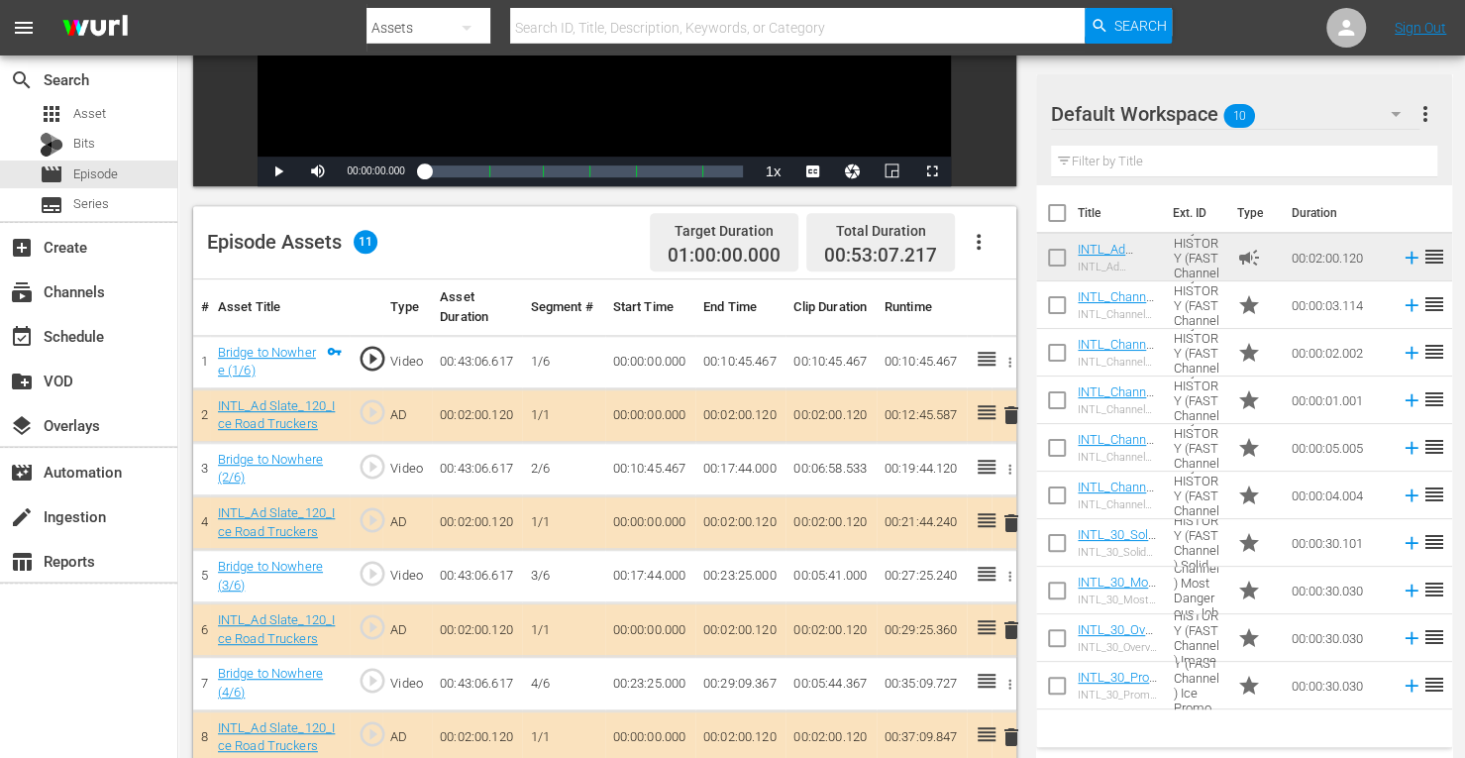
click at [1010, 524] on span "delete" at bounding box center [1011, 523] width 24 height 24
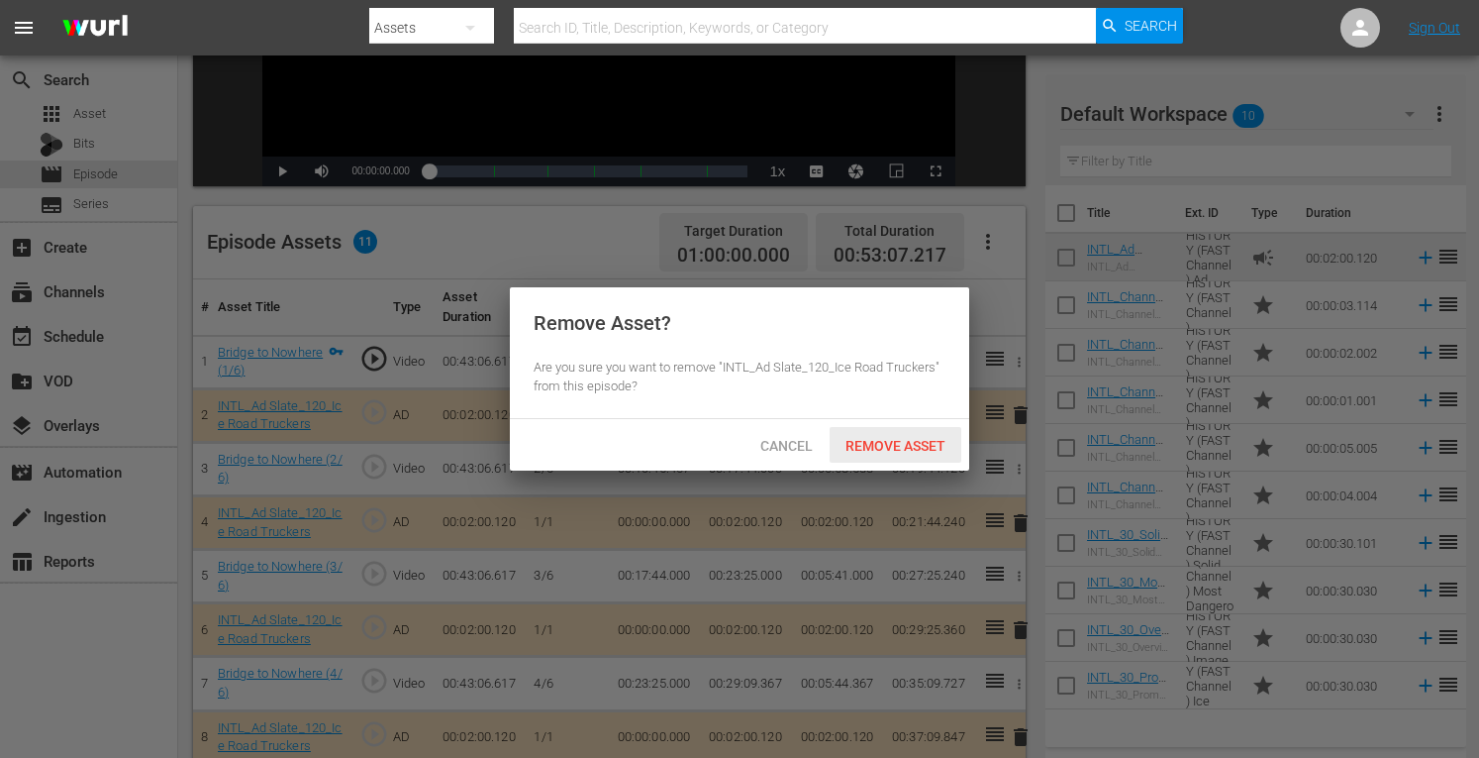
click at [918, 438] on span "Remove Asset" at bounding box center [896, 446] width 132 height 16
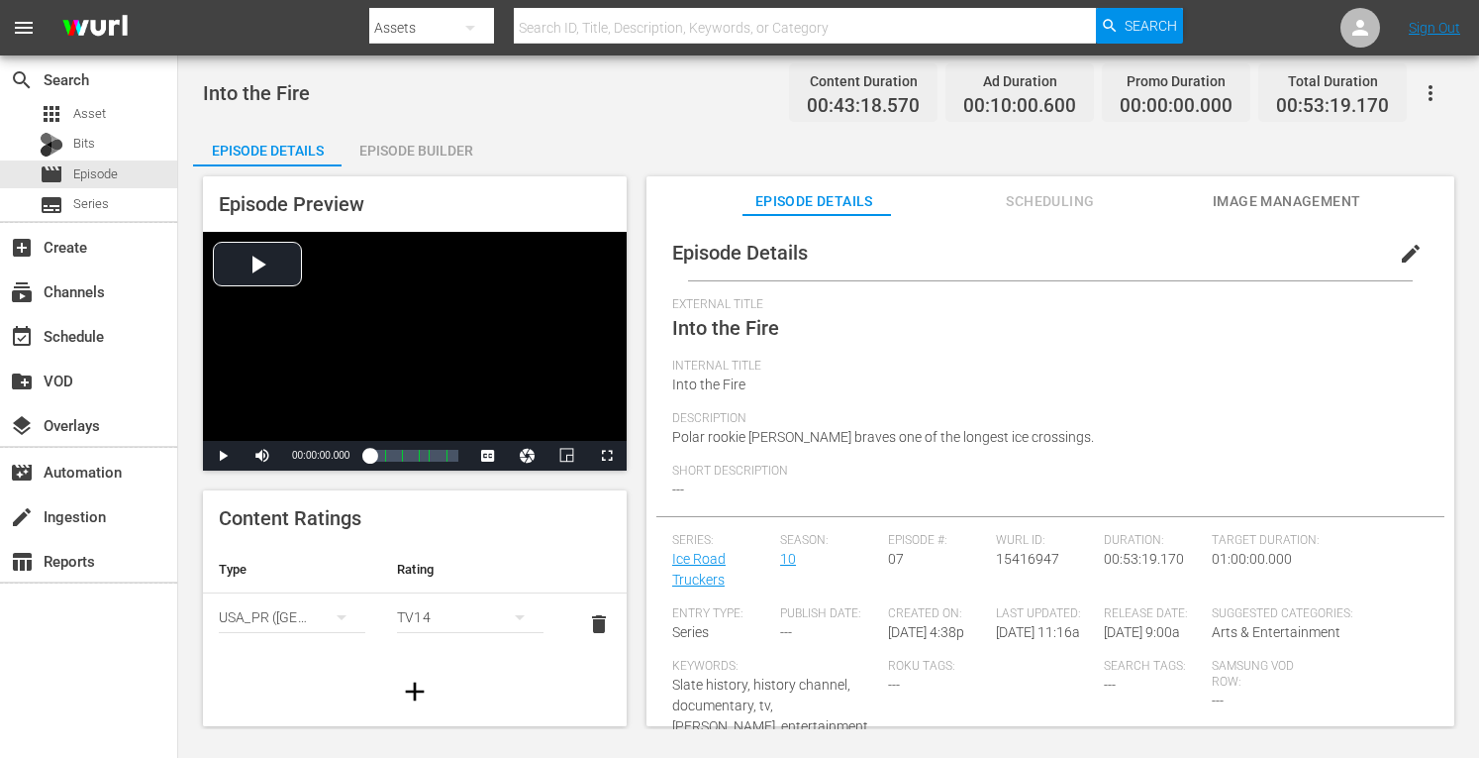
click at [418, 154] on div "Episode Builder" at bounding box center [416, 151] width 149 height 48
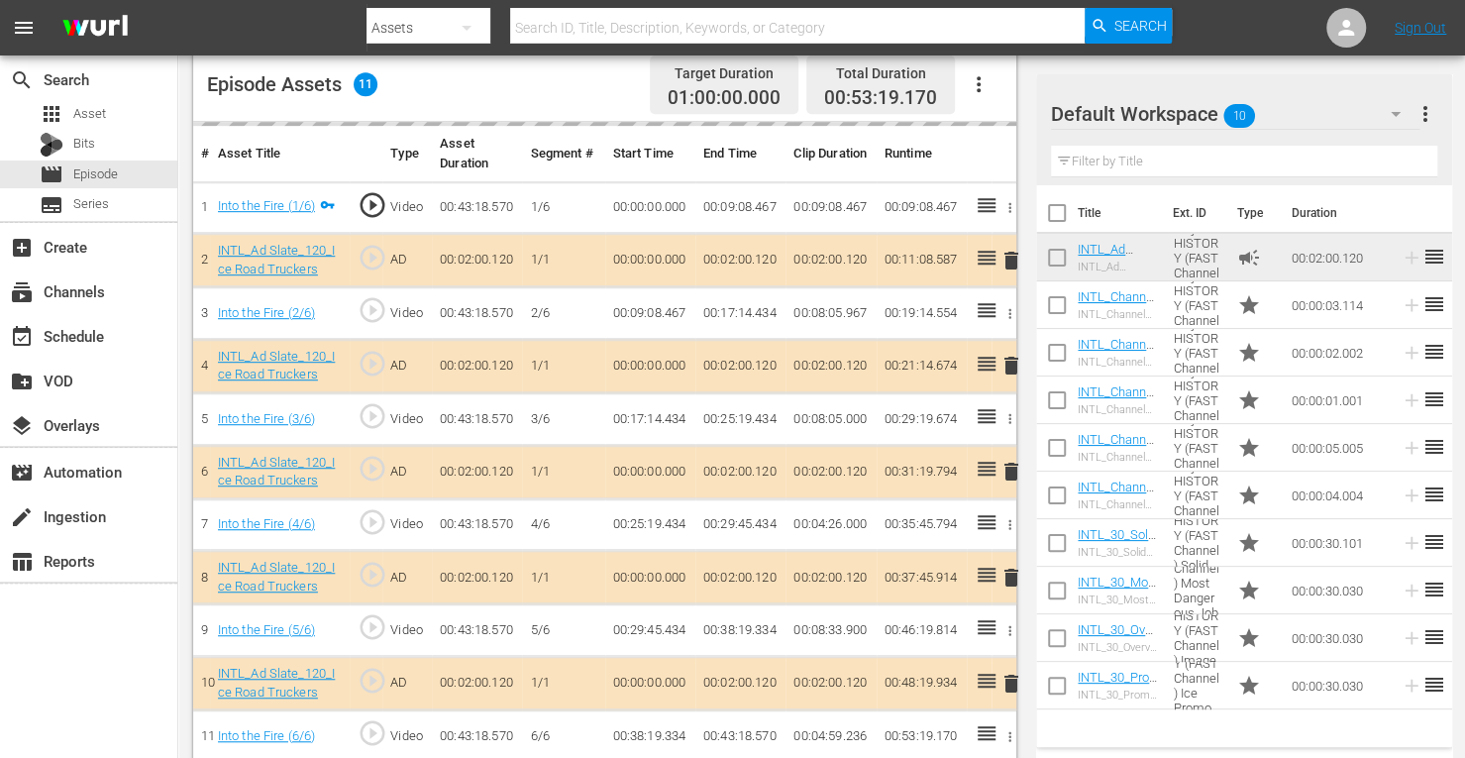
scroll to position [537, 0]
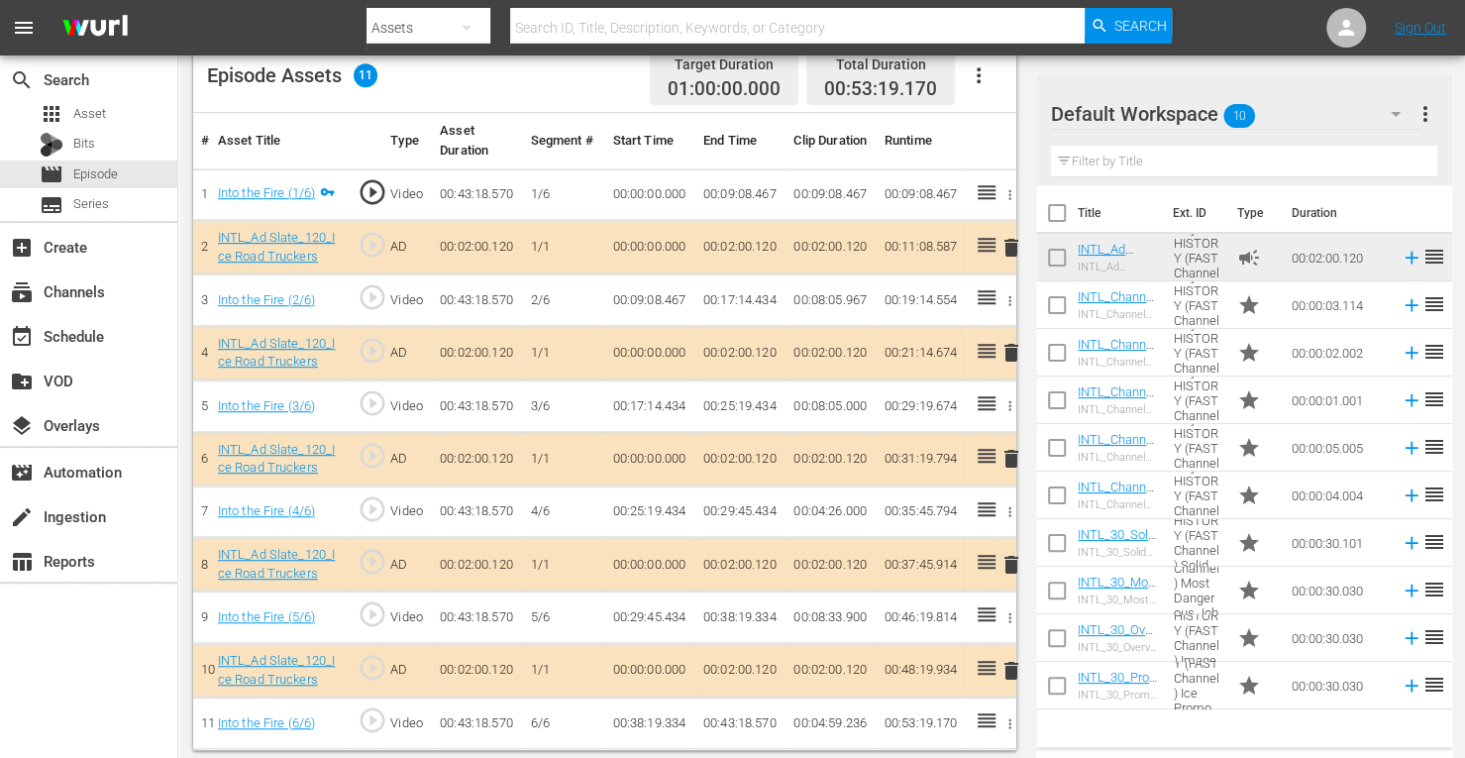
click at [1012, 352] on span "delete" at bounding box center [1011, 353] width 24 height 24
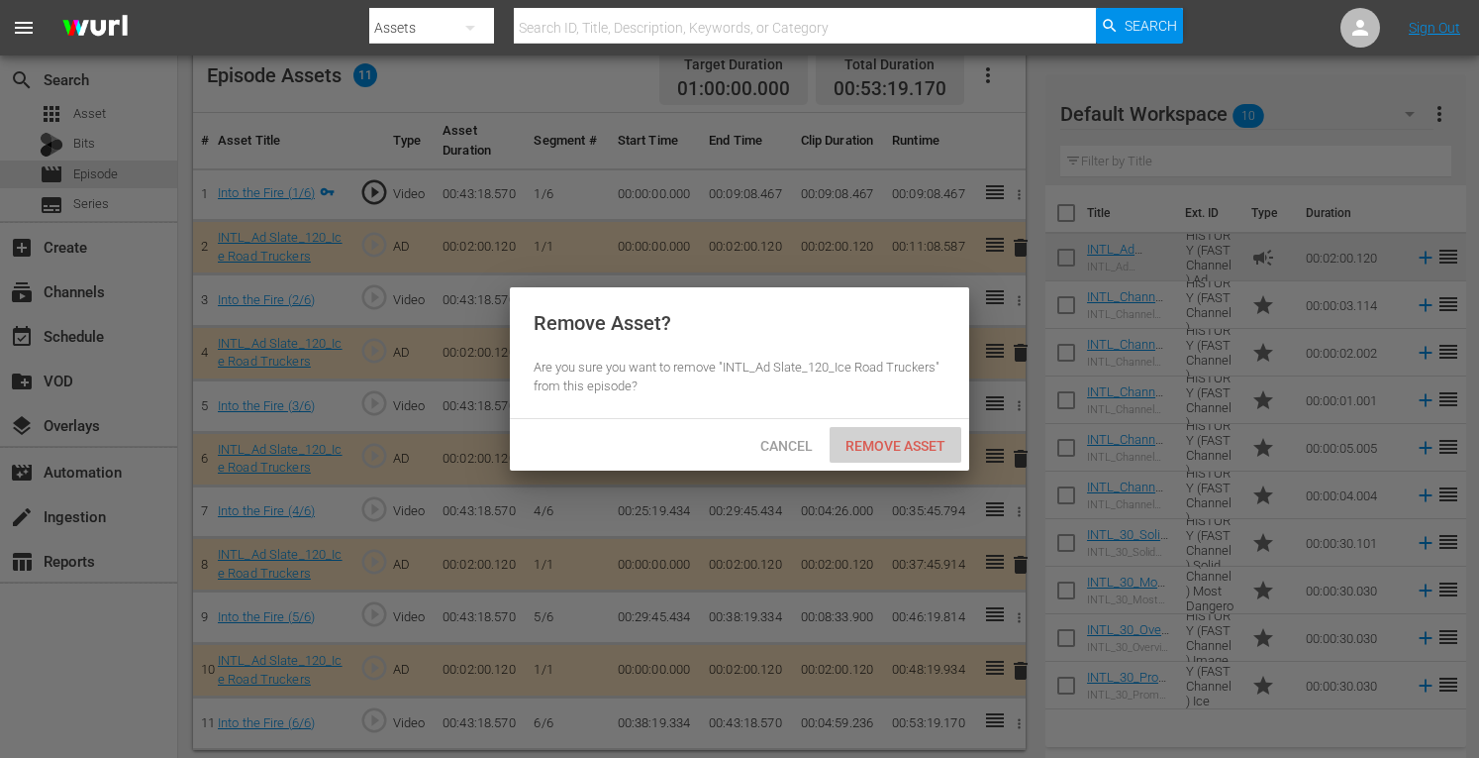
click at [887, 451] on span "Remove Asset" at bounding box center [896, 446] width 132 height 16
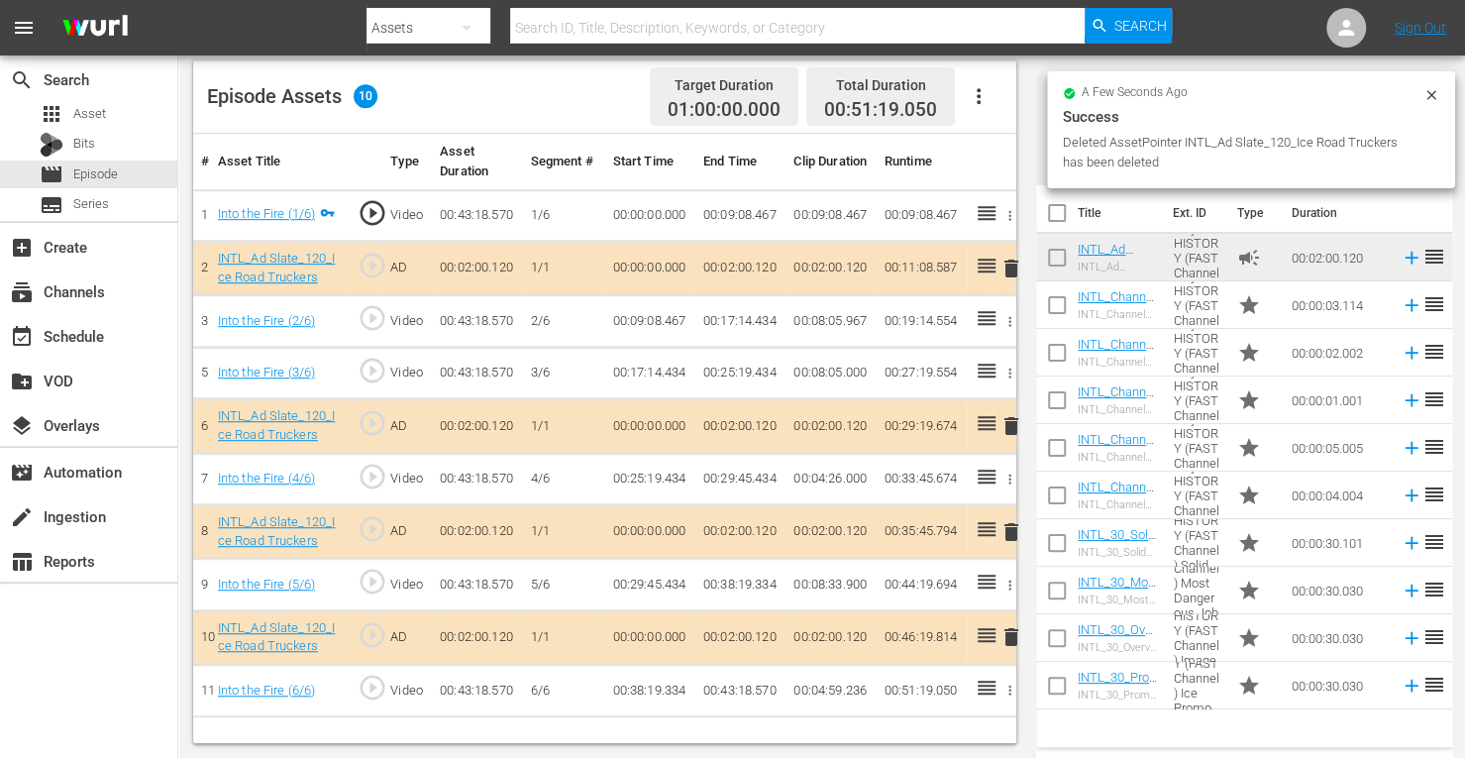
scroll to position [515, 0]
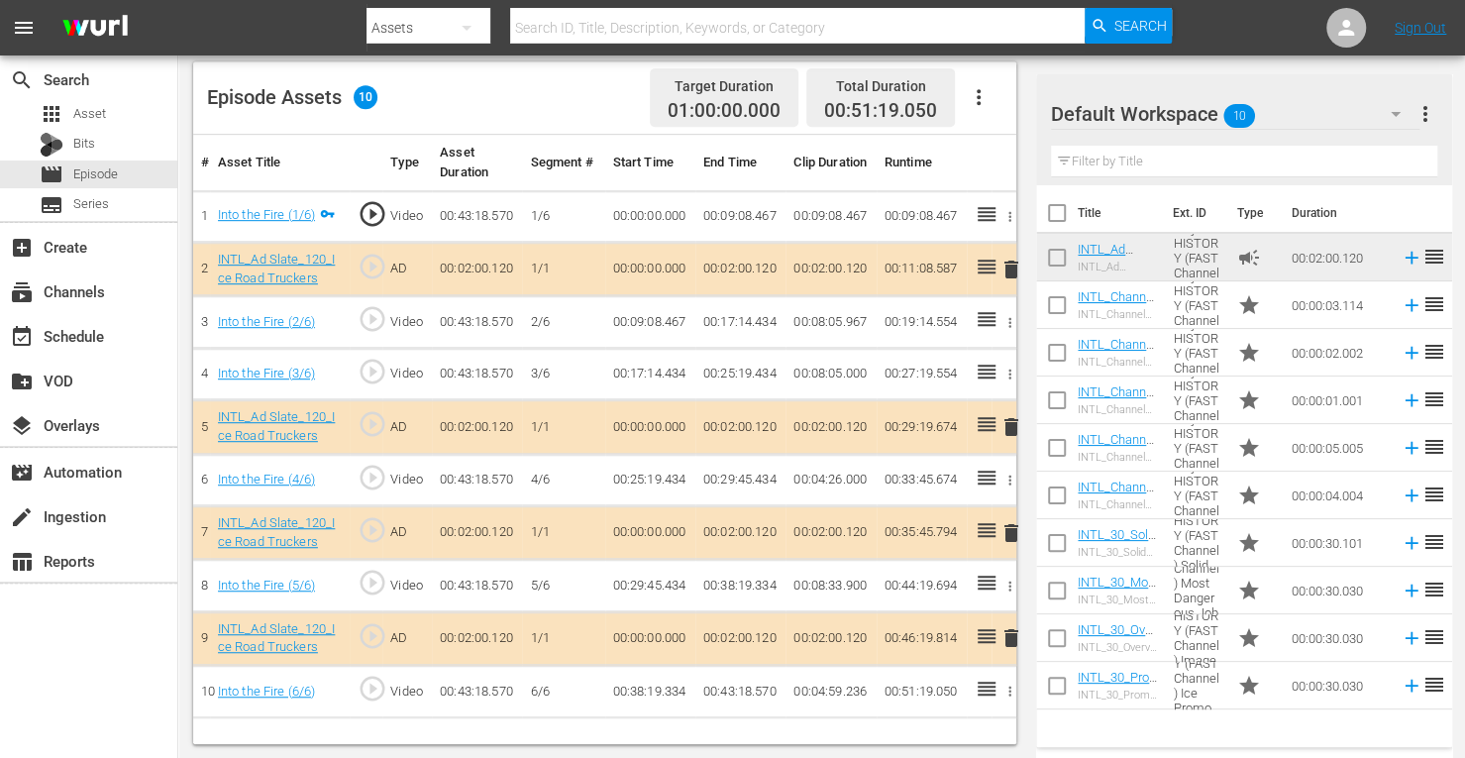
click at [1011, 526] on span "delete" at bounding box center [1011, 533] width 24 height 24
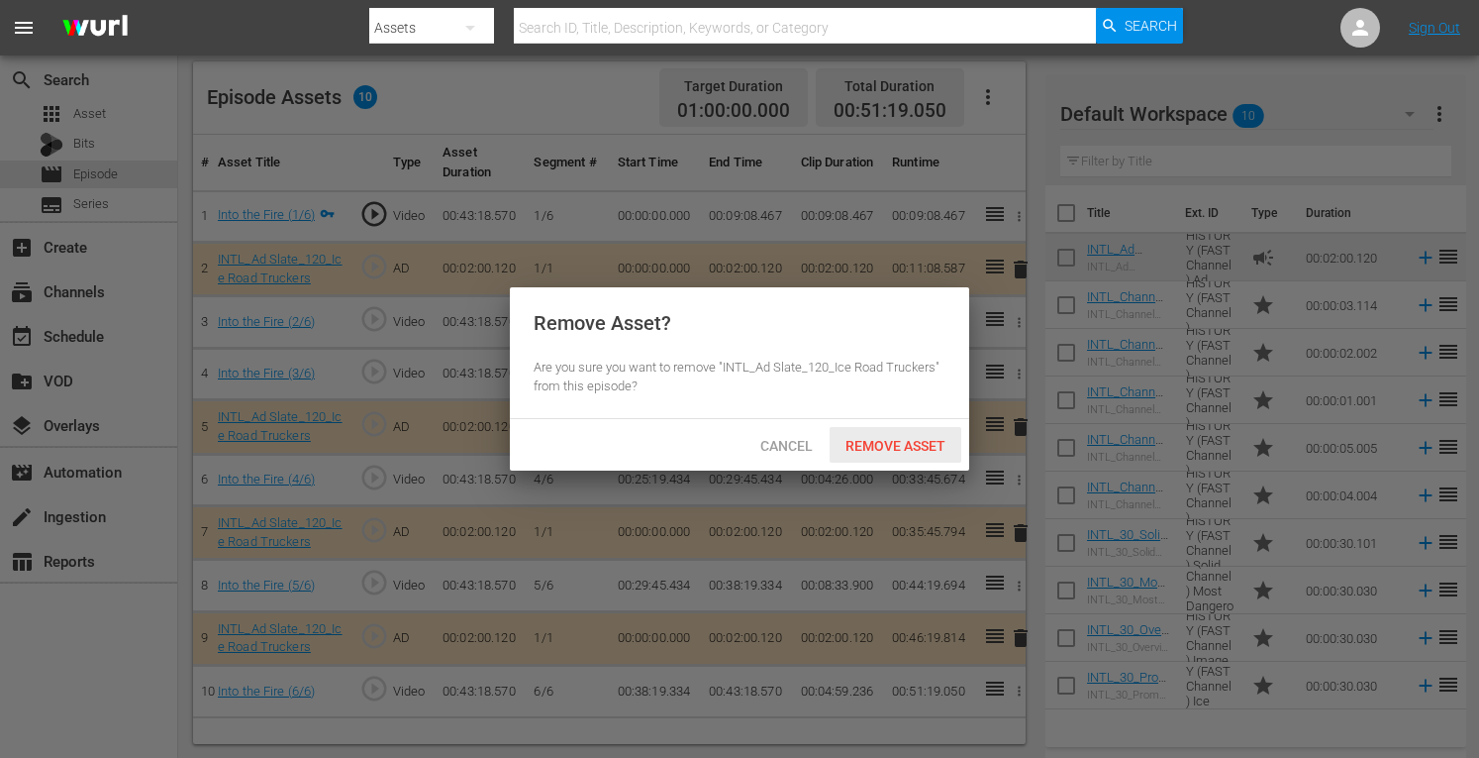
click at [894, 449] on span "Remove Asset" at bounding box center [896, 446] width 132 height 16
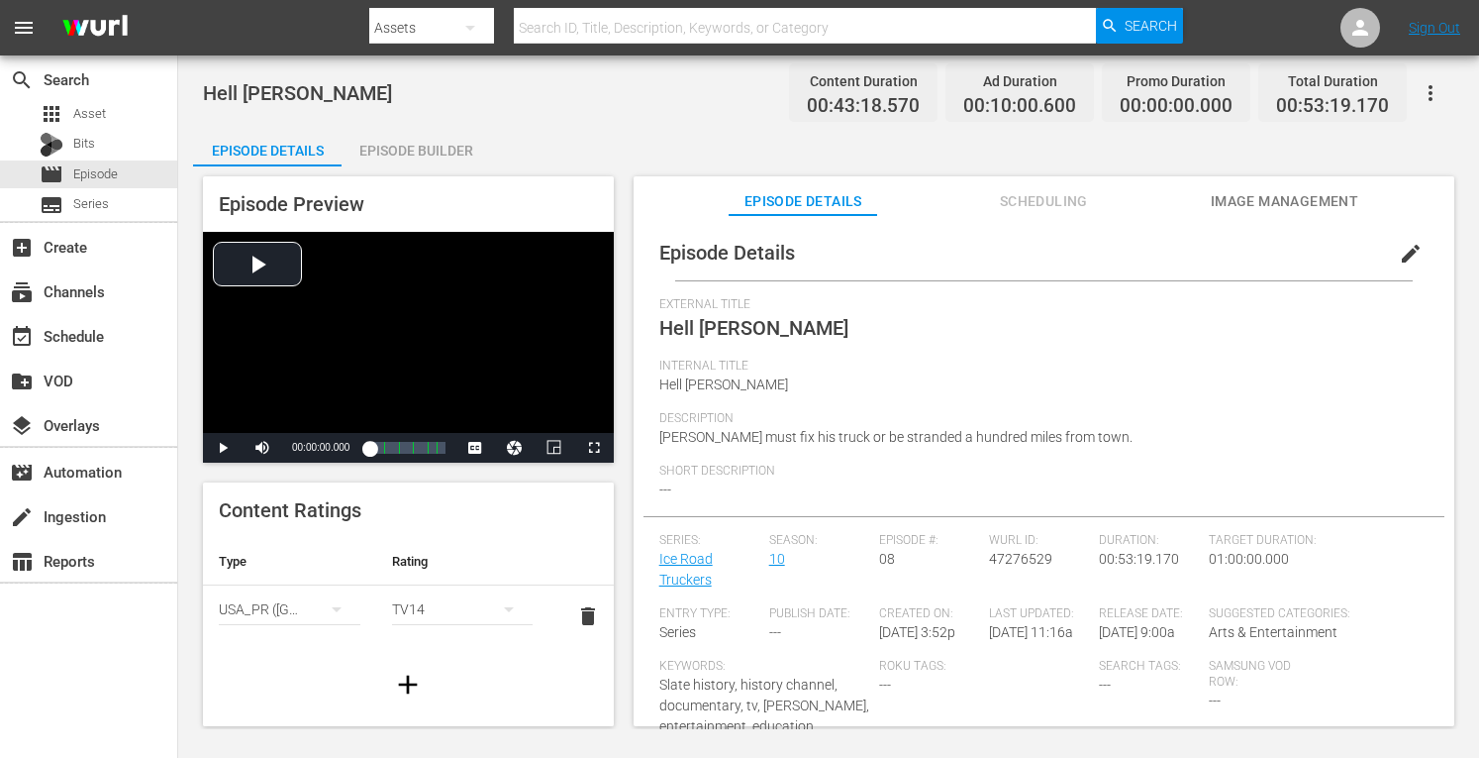
click at [392, 143] on div "Episode Builder" at bounding box center [416, 151] width 149 height 48
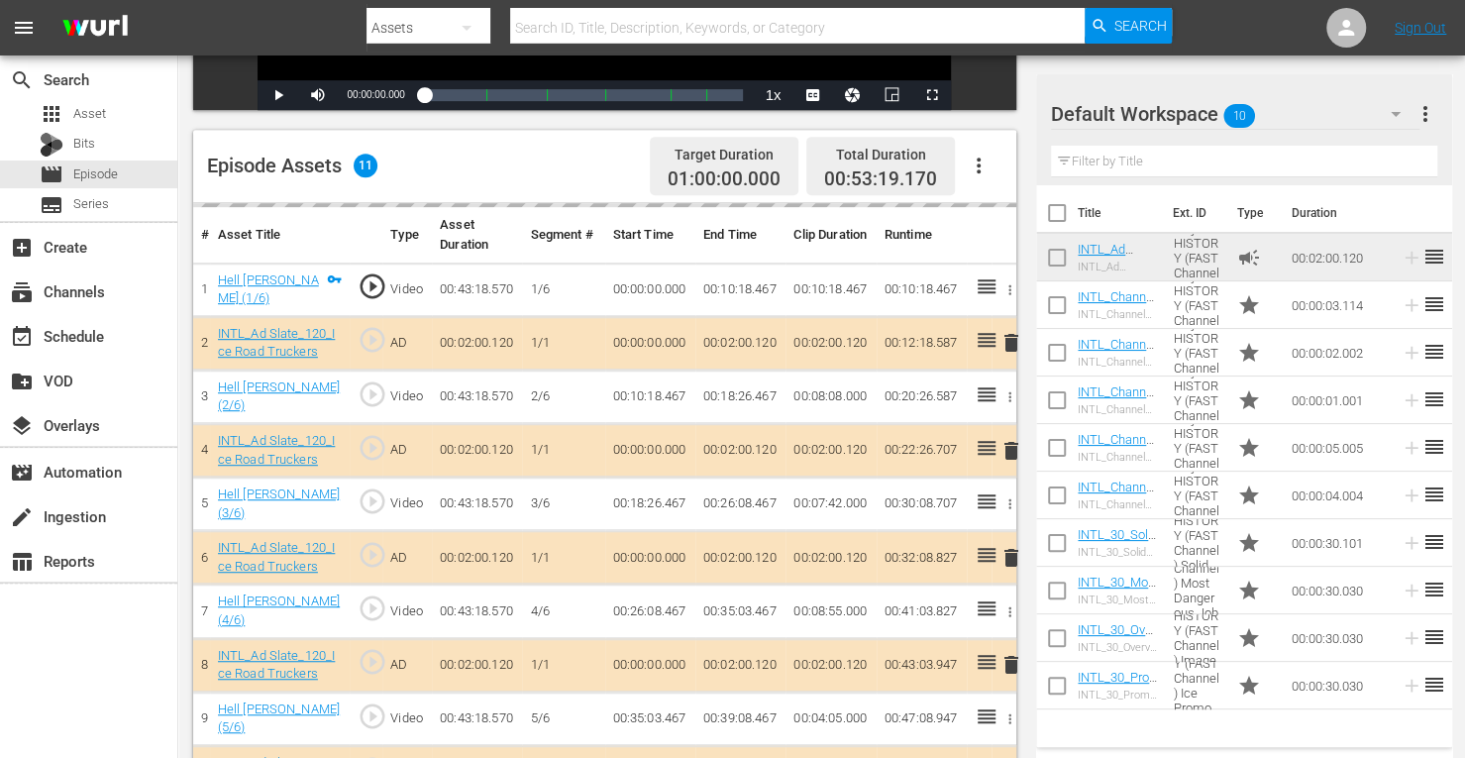
scroll to position [511, 0]
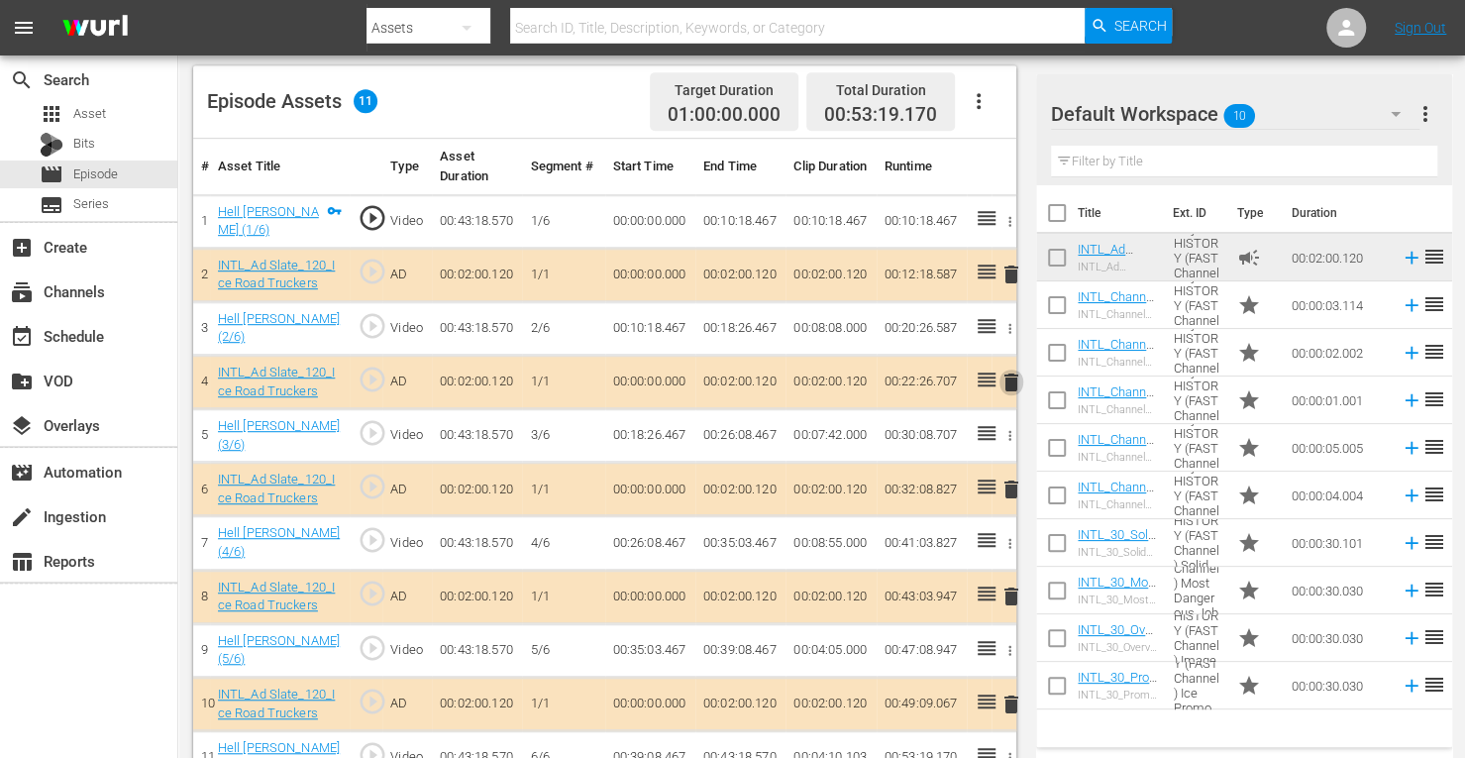
click at [1011, 381] on span "delete" at bounding box center [1011, 382] width 24 height 24
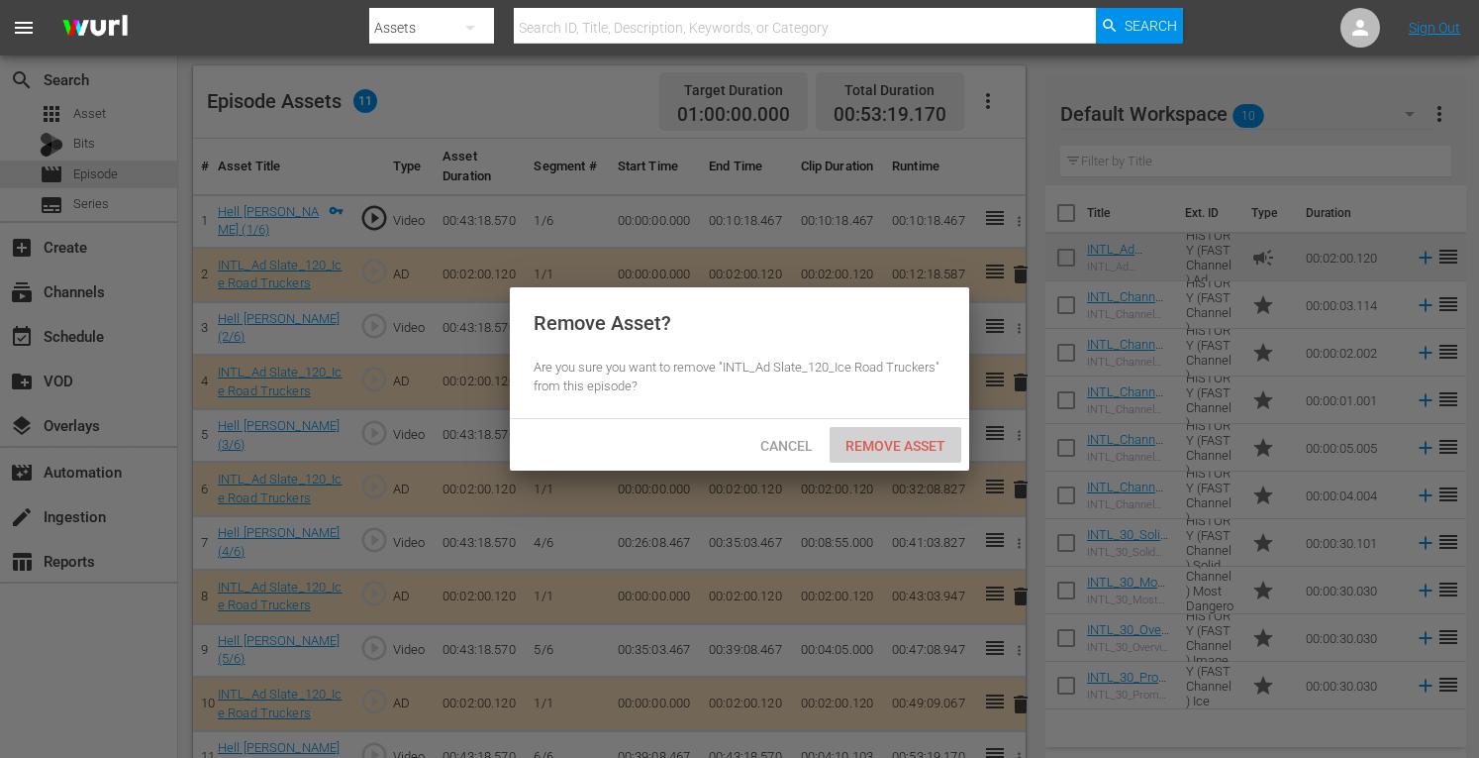
click at [877, 442] on span "Remove Asset" at bounding box center [896, 446] width 132 height 16
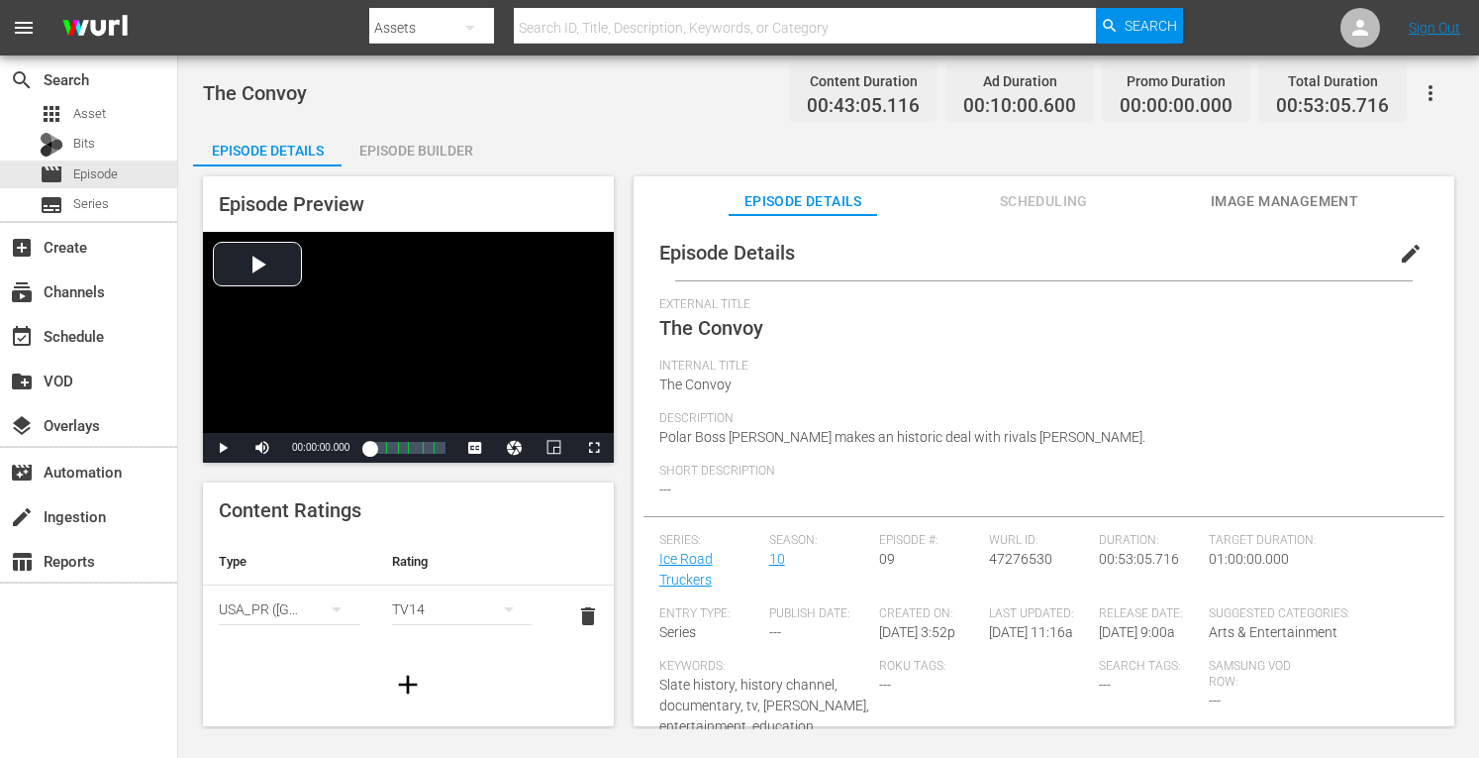
click at [416, 136] on div "Episode Builder" at bounding box center [416, 151] width 149 height 48
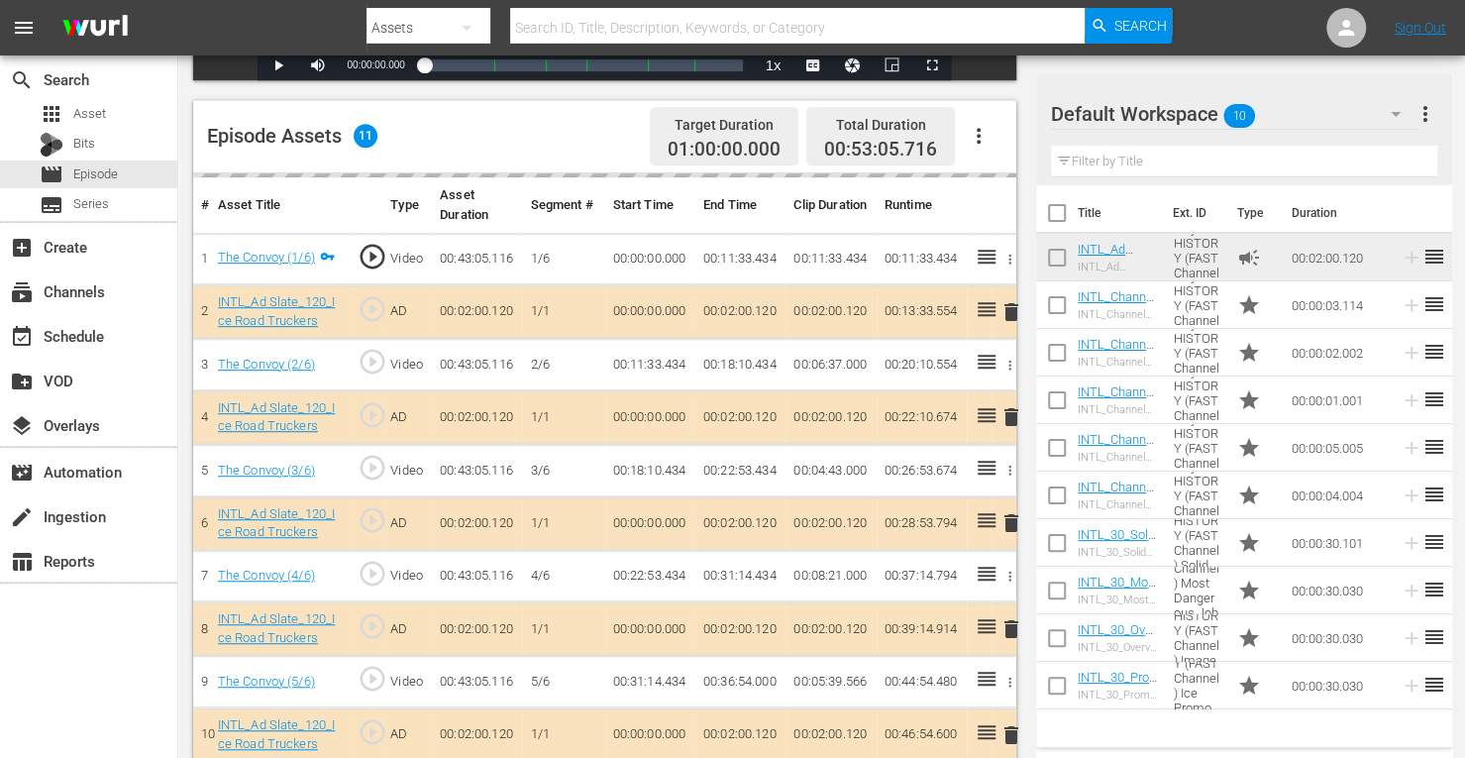
scroll to position [519, 0]
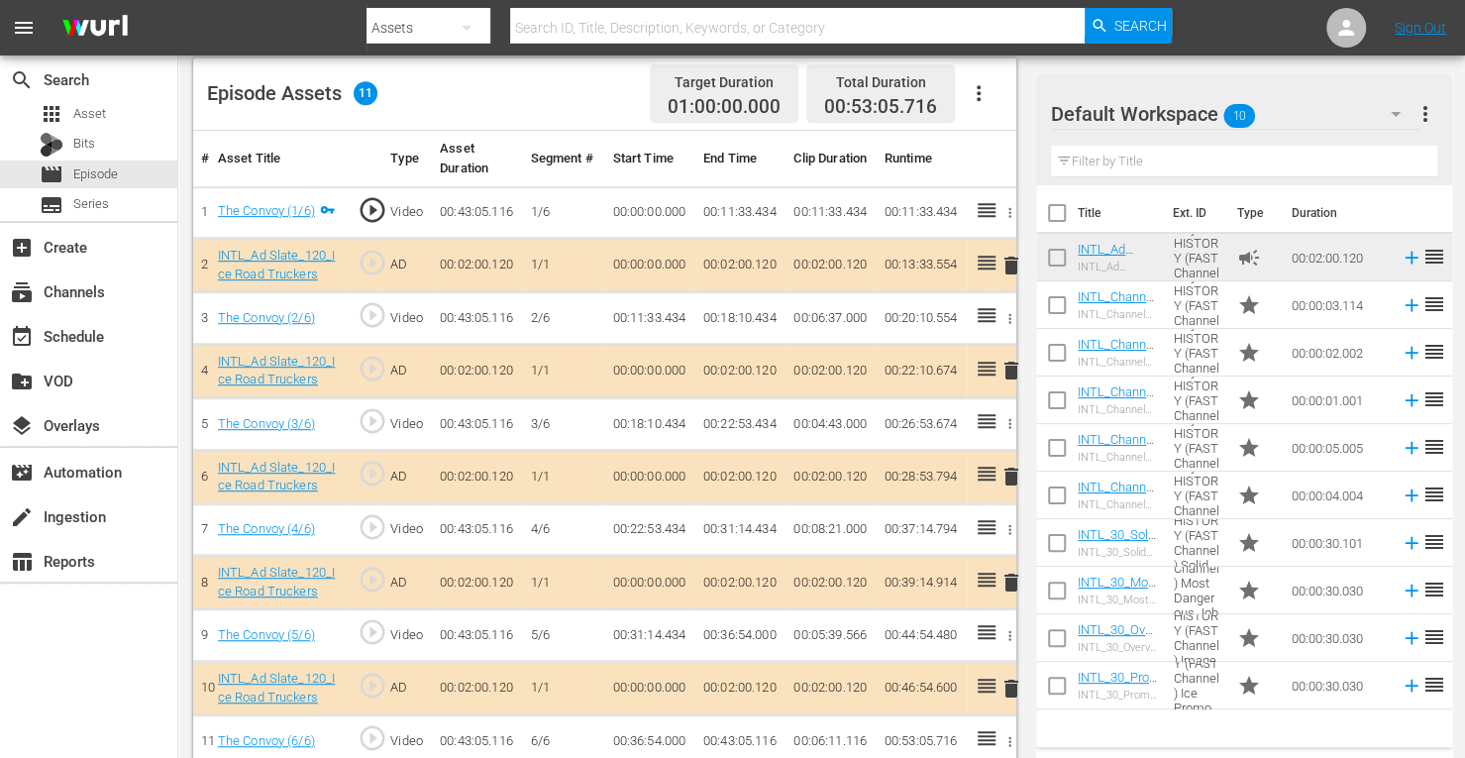
click at [1012, 374] on span "delete" at bounding box center [1011, 370] width 24 height 24
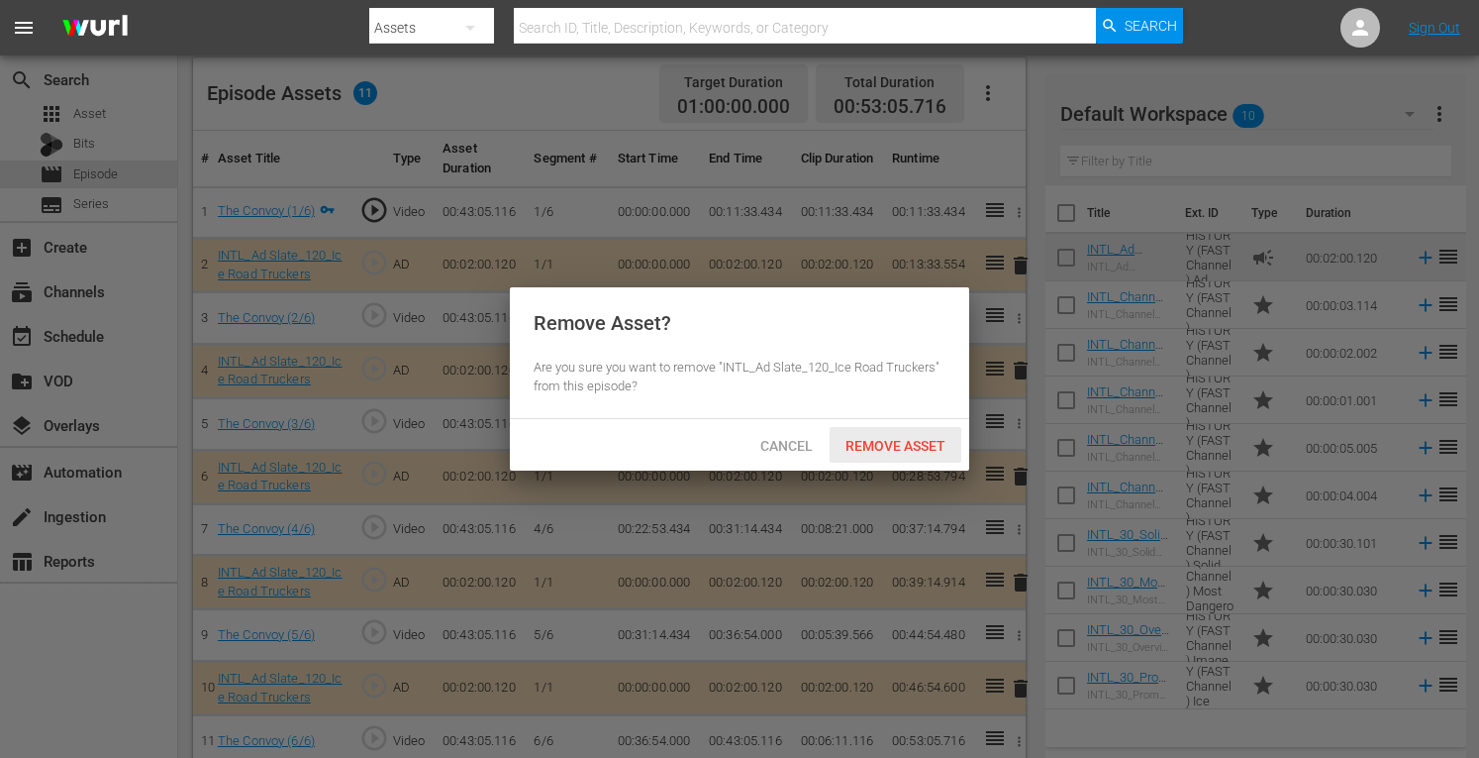
click at [907, 448] on span "Remove Asset" at bounding box center [896, 446] width 132 height 16
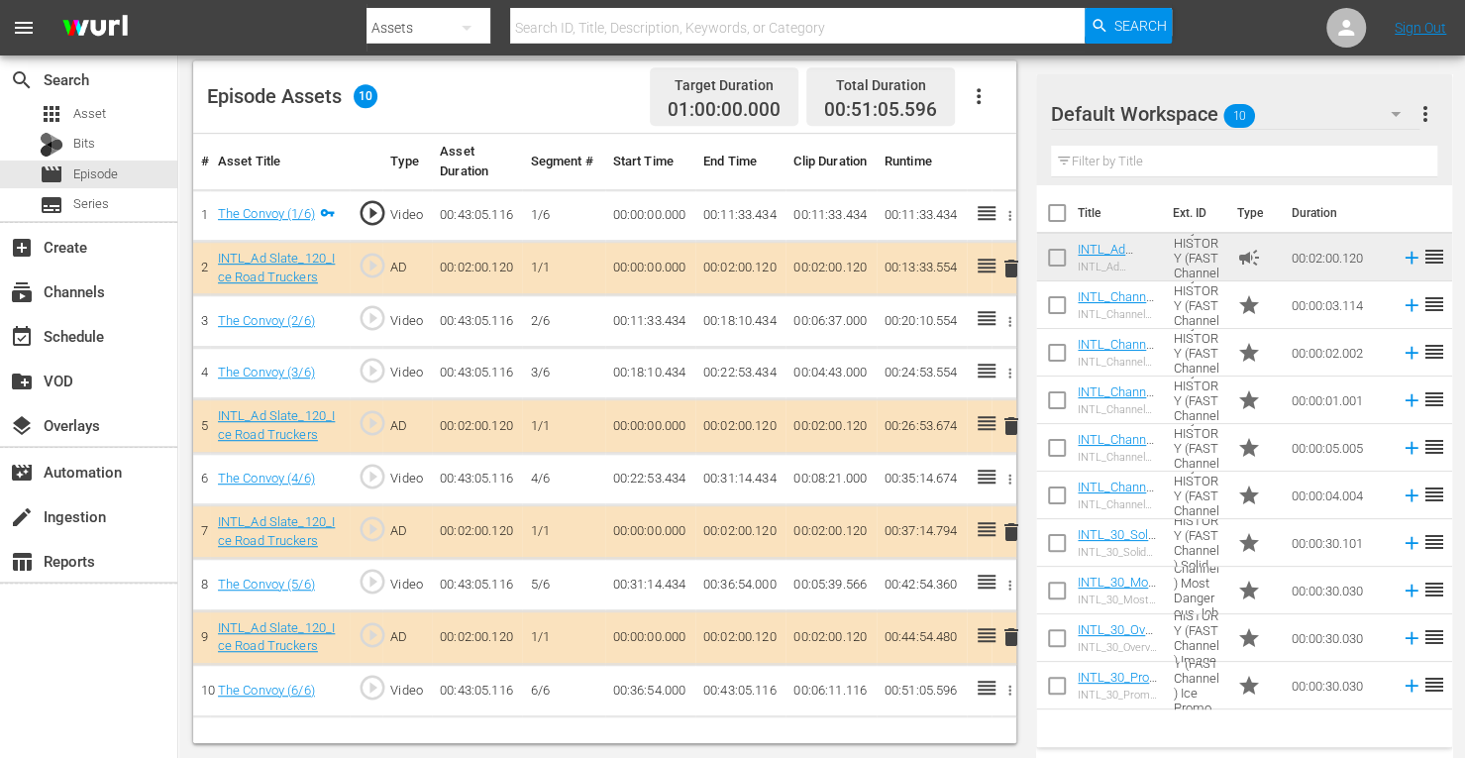
scroll to position [515, 0]
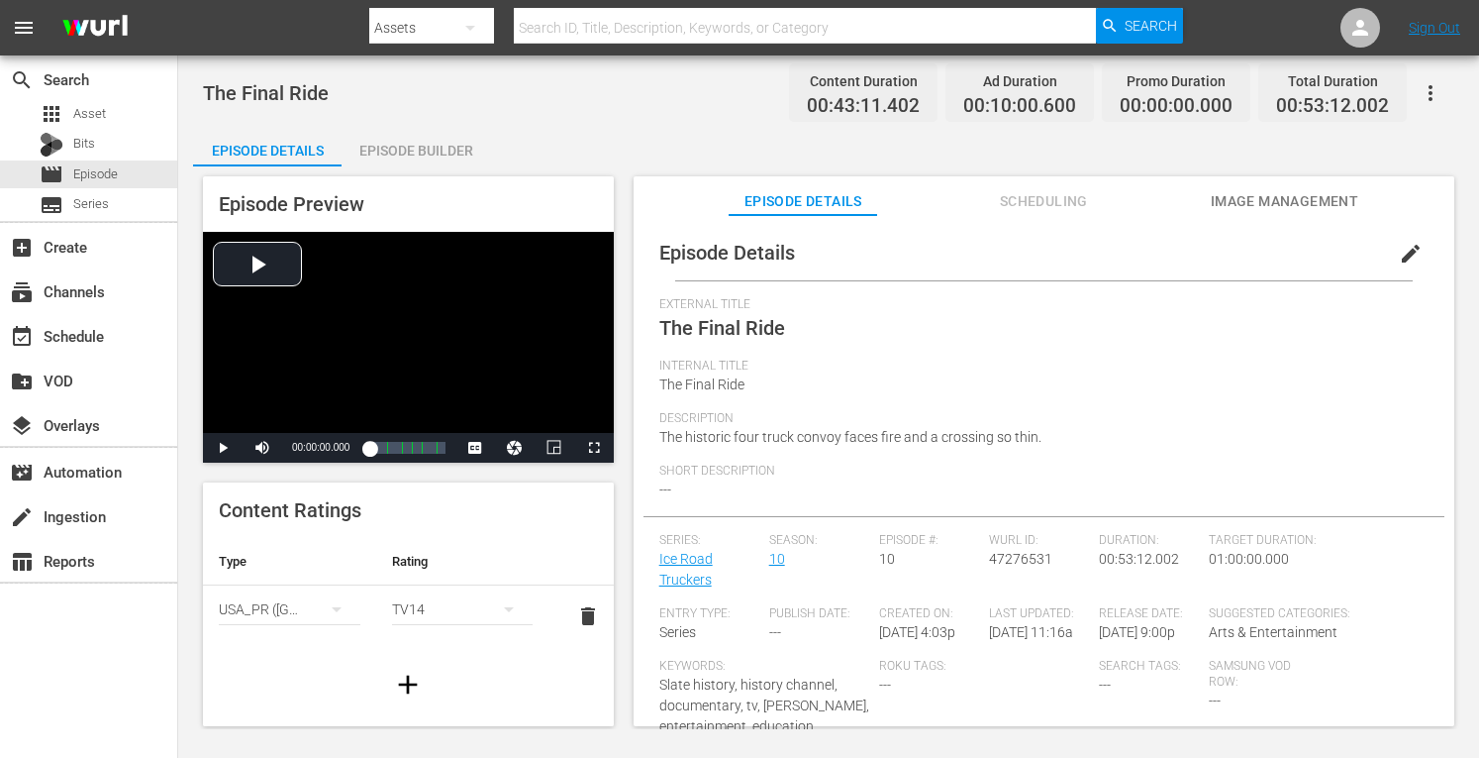
click at [406, 140] on div "Episode Builder" at bounding box center [416, 151] width 149 height 48
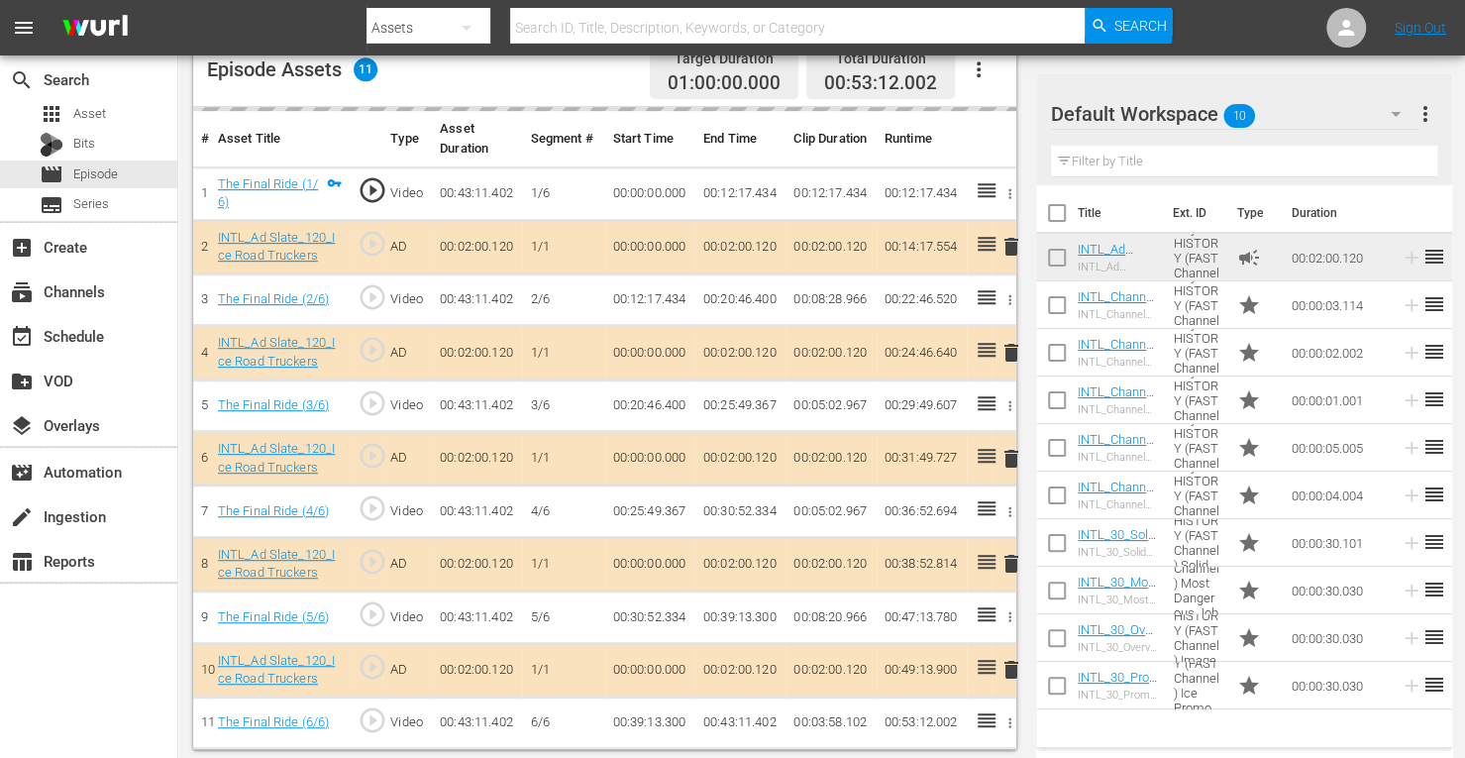
scroll to position [539, 0]
click at [1010, 350] on span "delete" at bounding box center [1011, 353] width 24 height 24
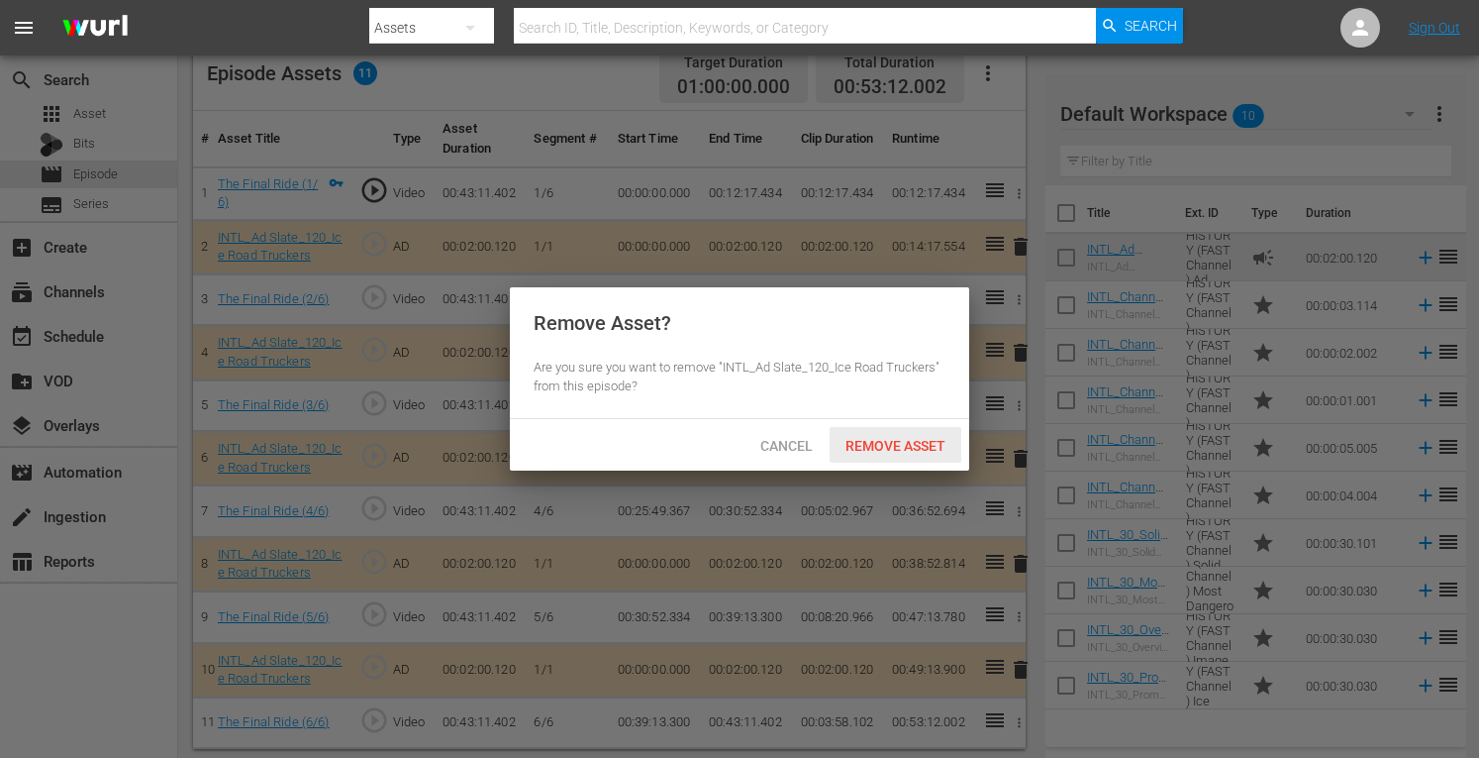
click at [881, 455] on div "Remove Asset" at bounding box center [896, 445] width 132 height 37
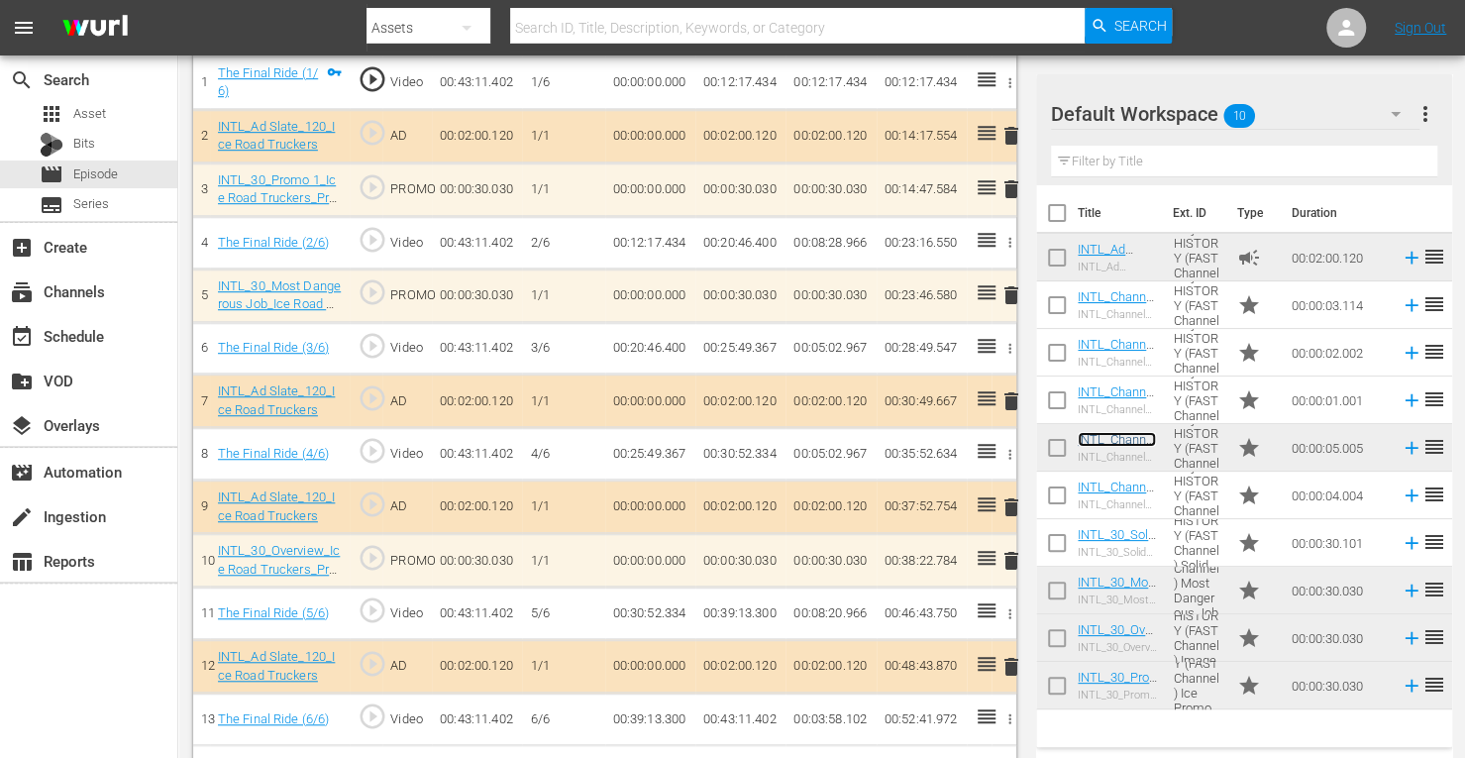
scroll to position [646, 0]
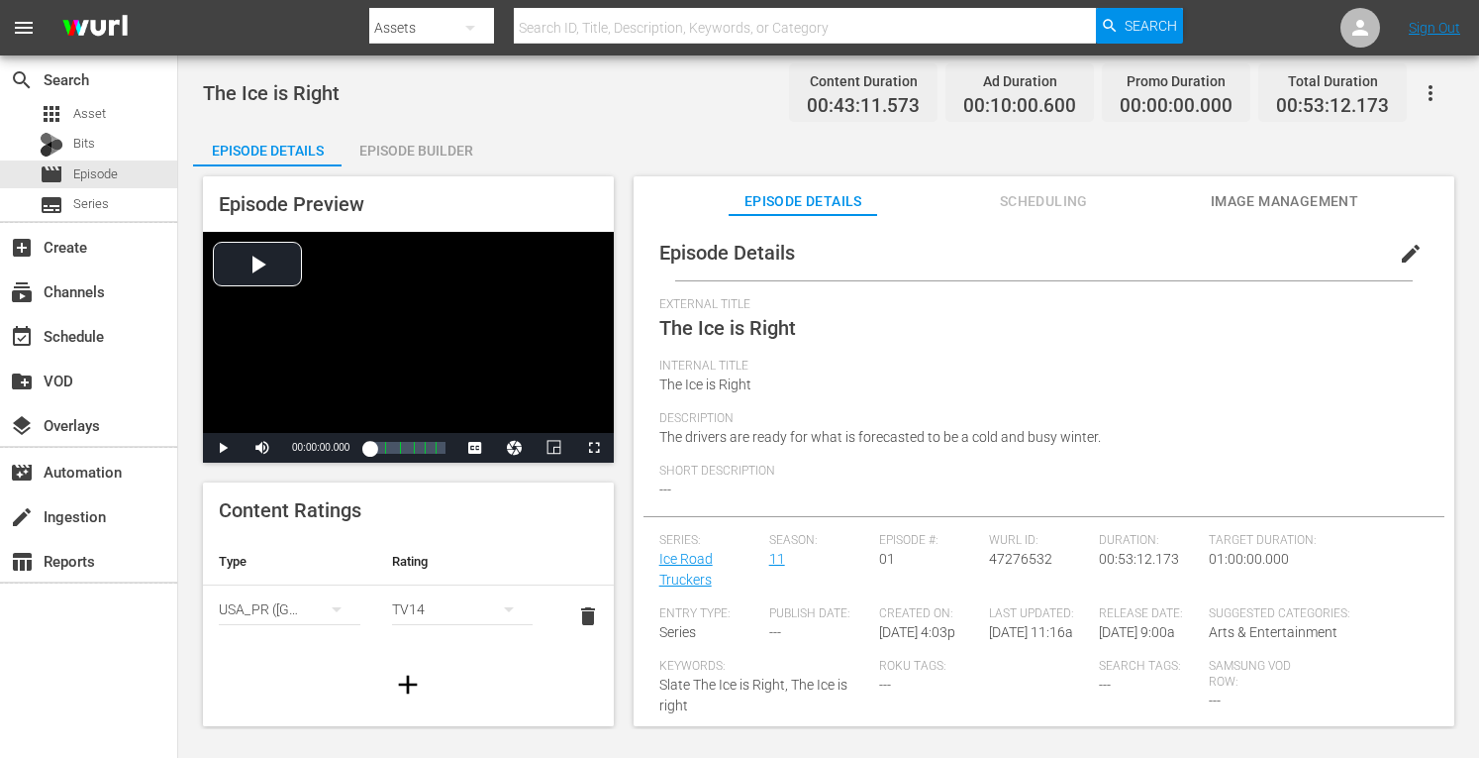
click at [411, 134] on div "Episode Builder" at bounding box center [416, 151] width 149 height 48
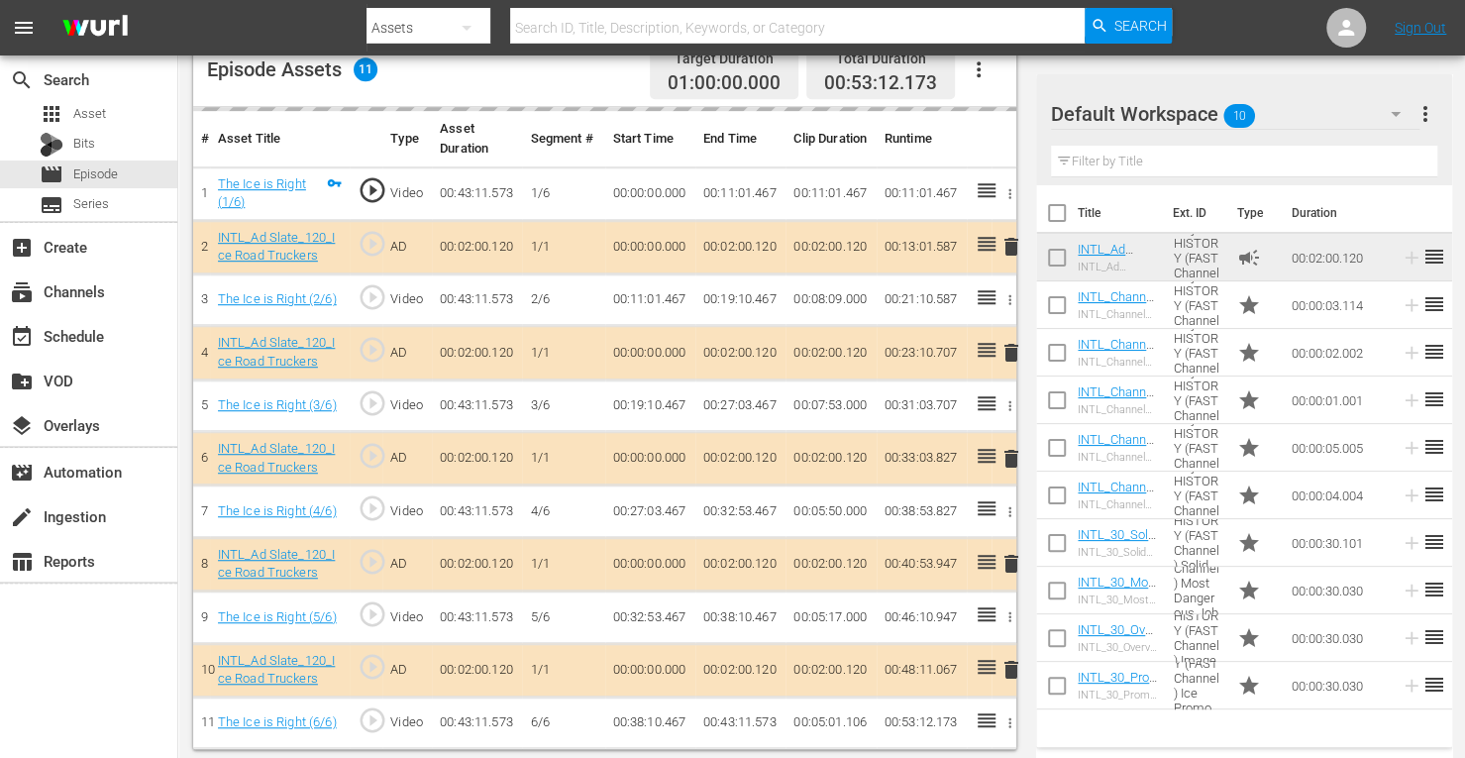
scroll to position [539, 0]
click at [1011, 349] on span "delete" at bounding box center [1011, 353] width 24 height 24
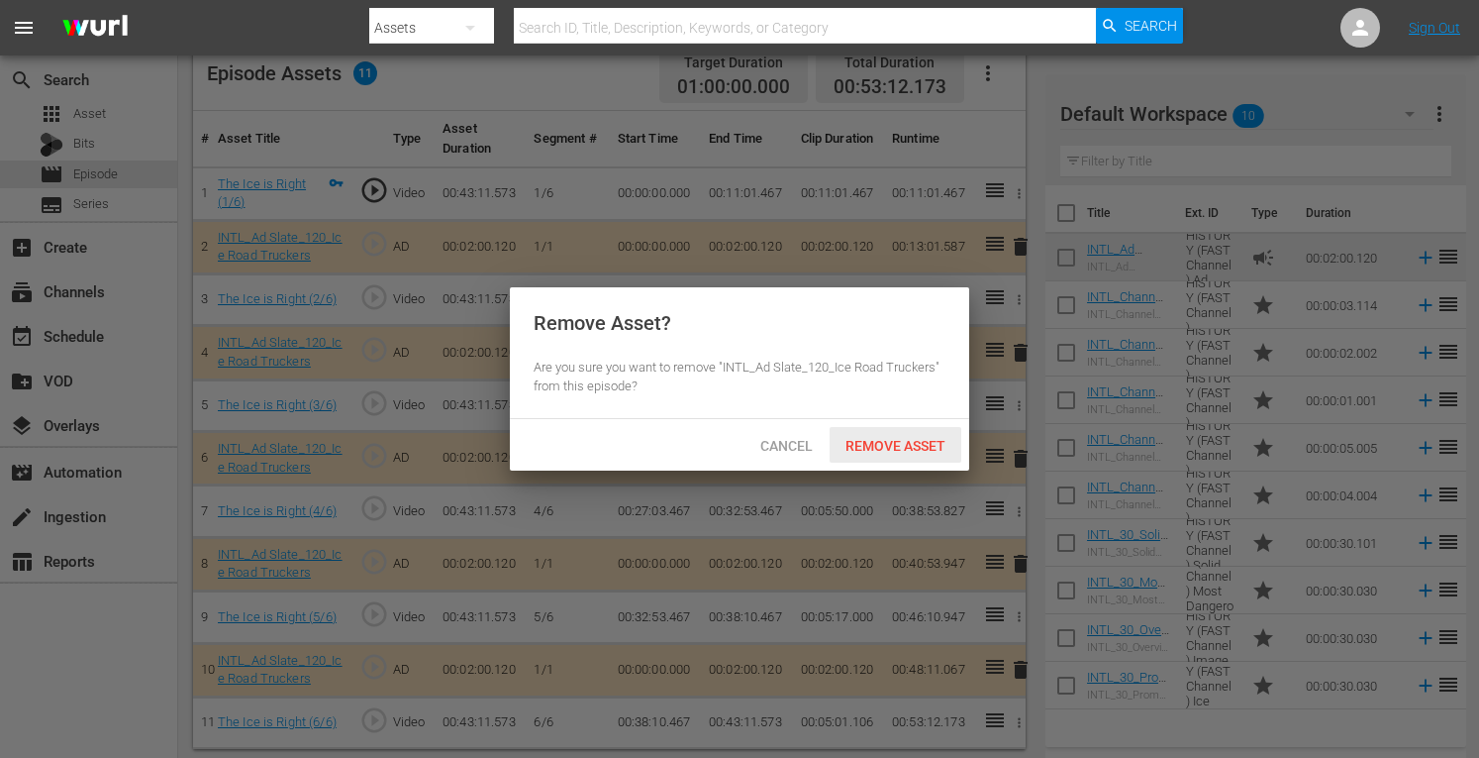
click at [879, 454] on div "Remove Asset" at bounding box center [896, 445] width 132 height 37
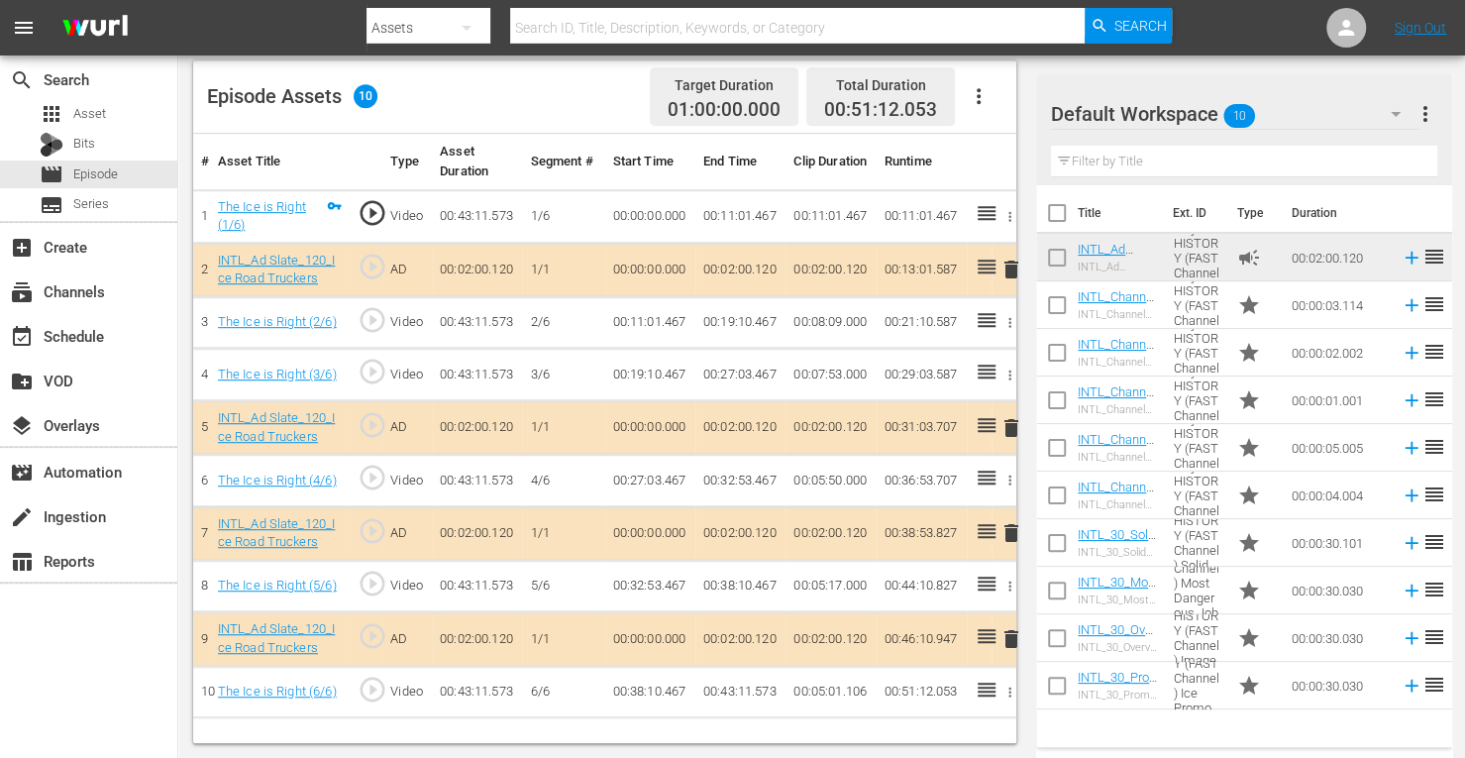
scroll to position [515, 0]
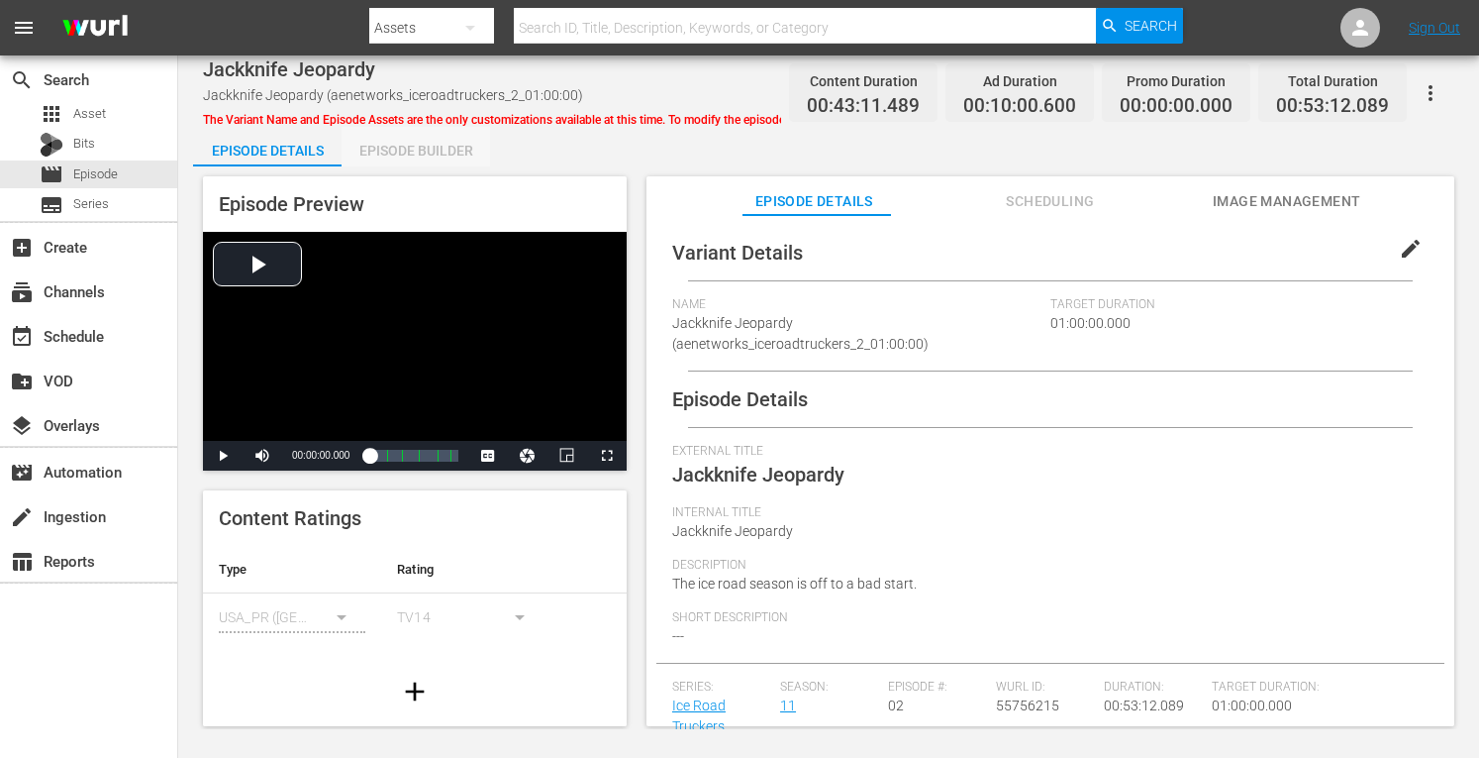
click at [430, 156] on div "Episode Builder" at bounding box center [416, 151] width 149 height 48
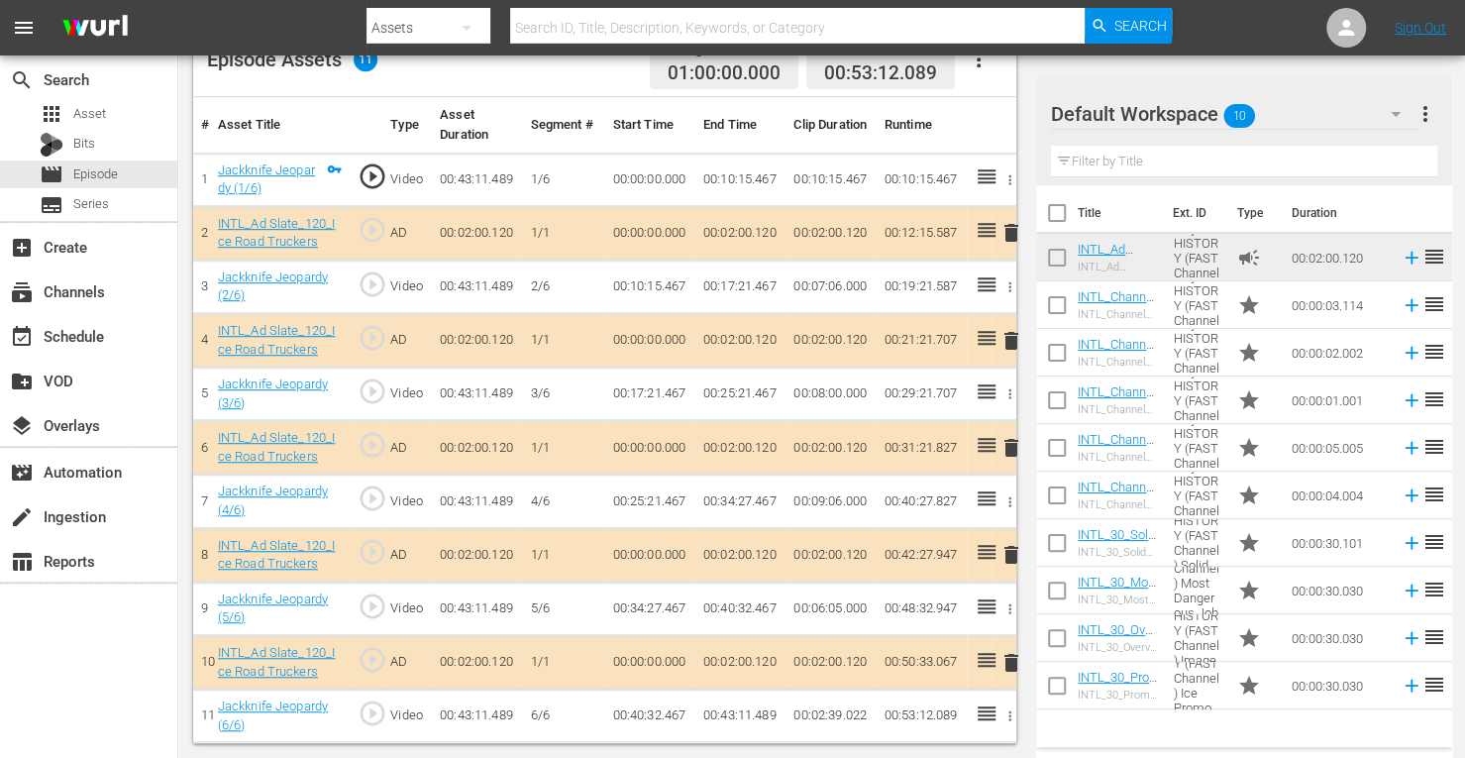
scroll to position [549, 0]
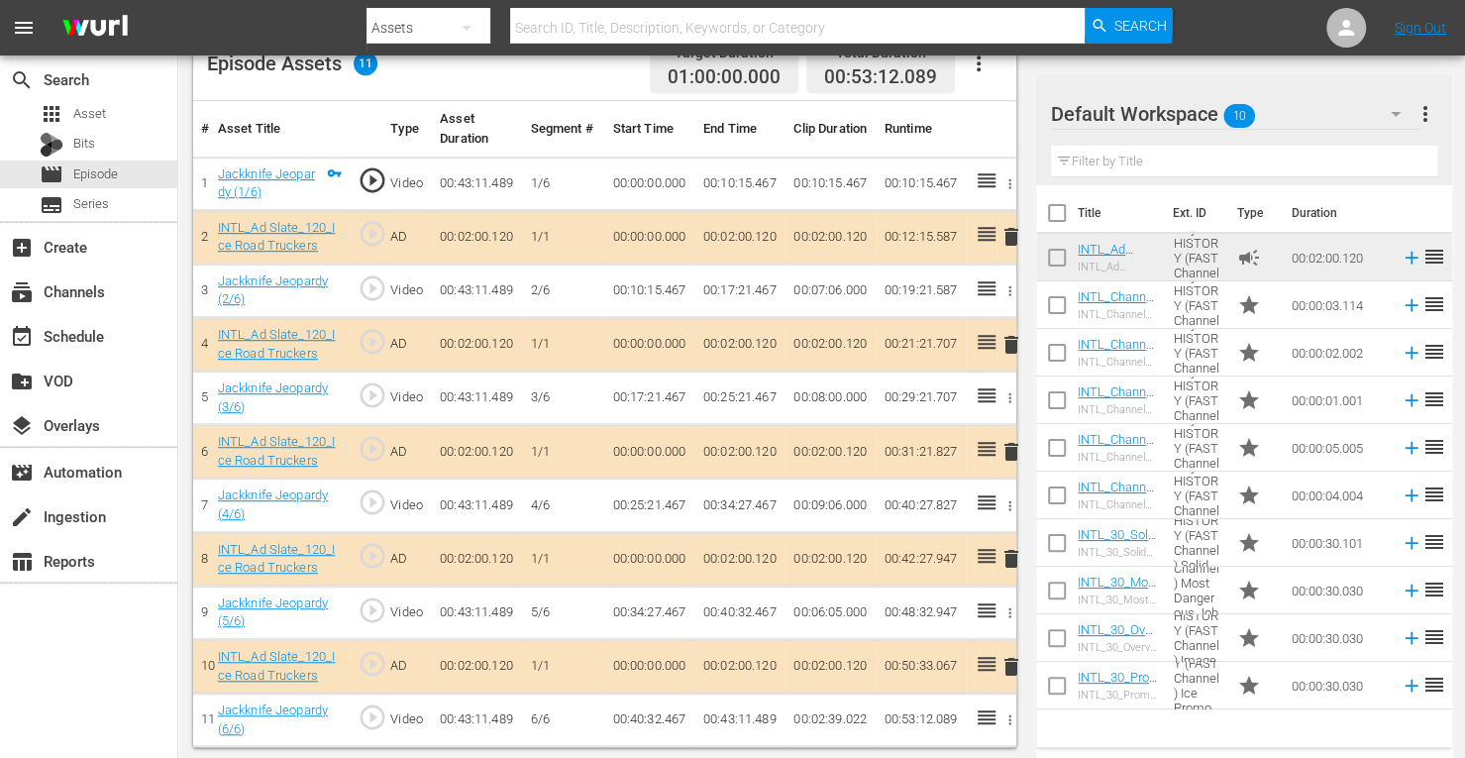
click at [1010, 441] on span "delete" at bounding box center [1011, 452] width 24 height 24
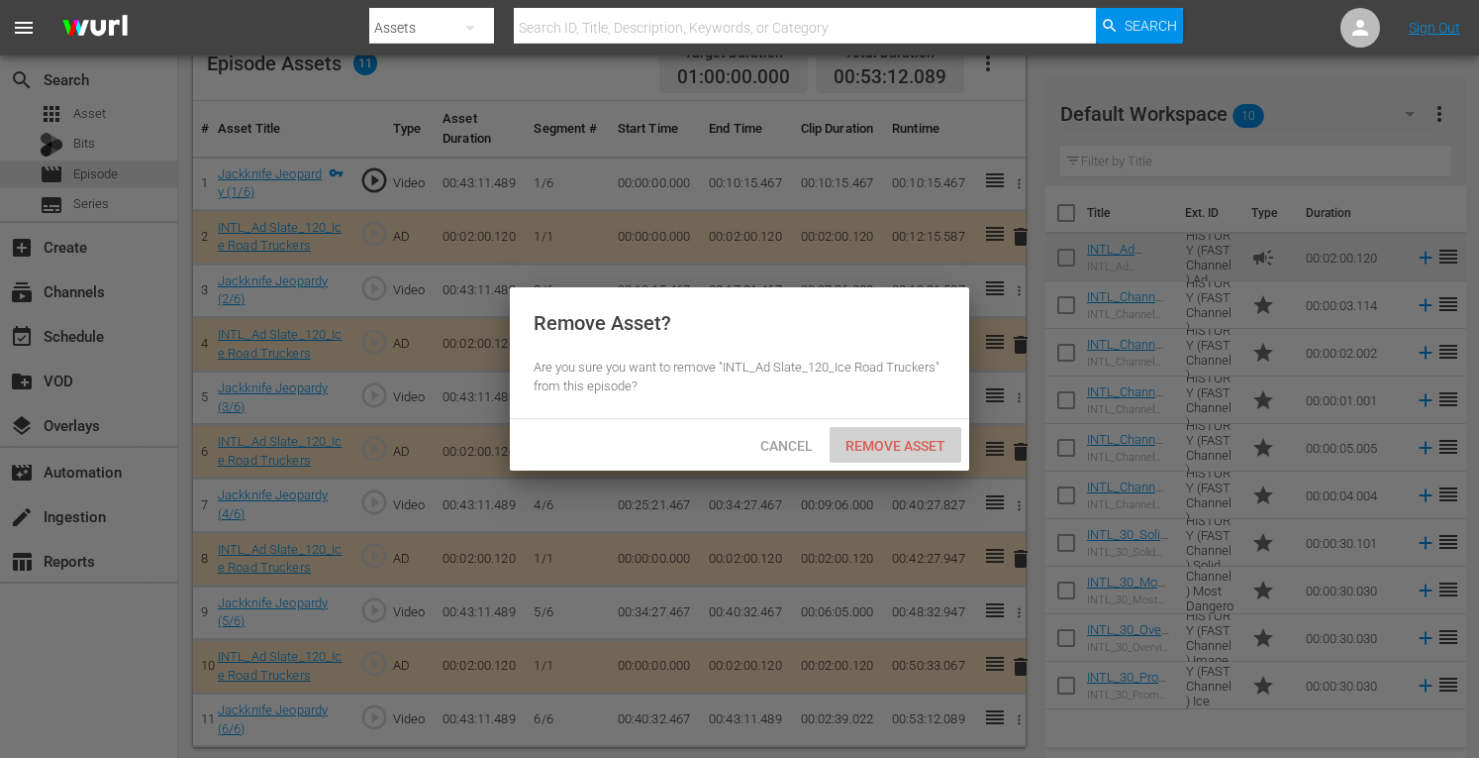
click at [892, 448] on span "Remove Asset" at bounding box center [896, 446] width 132 height 16
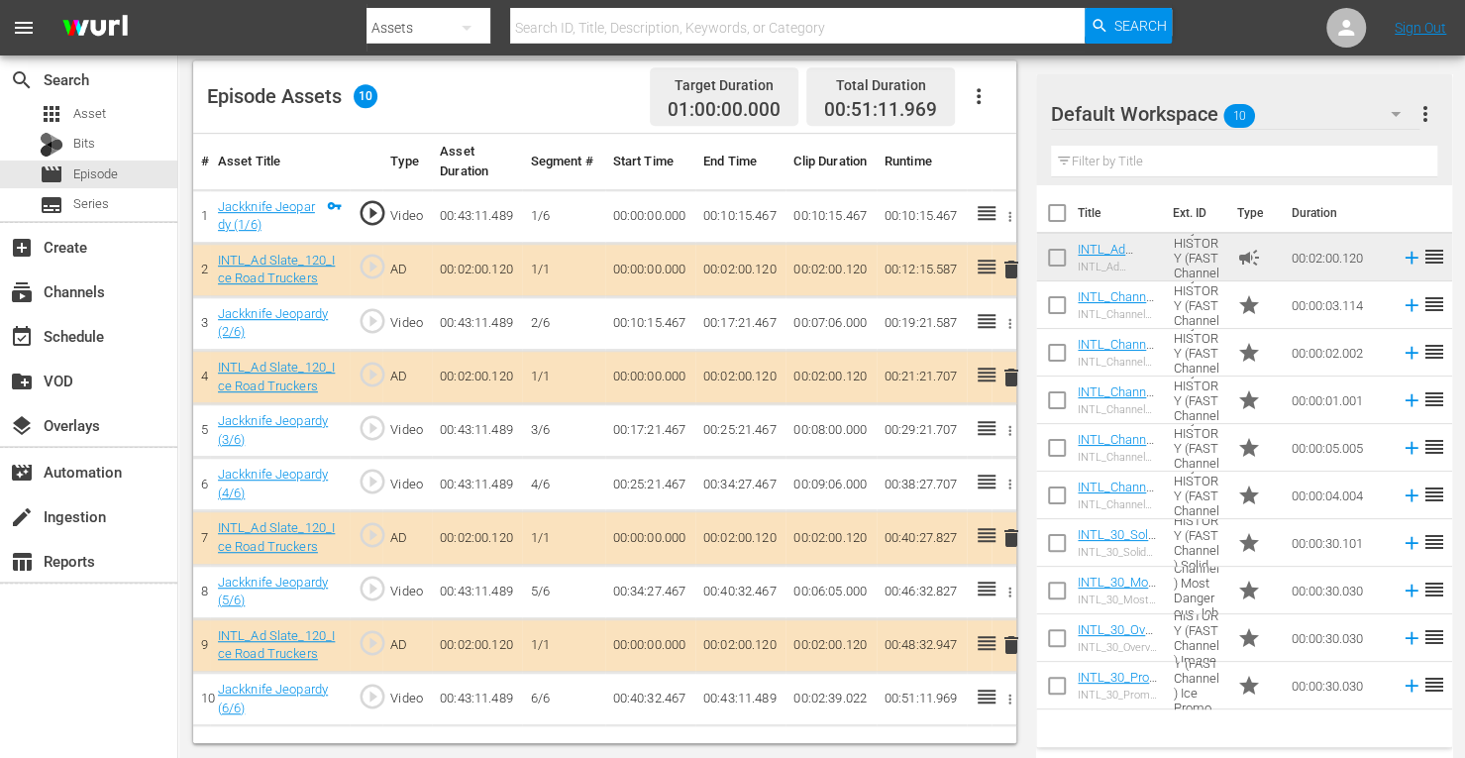
scroll to position [515, 0]
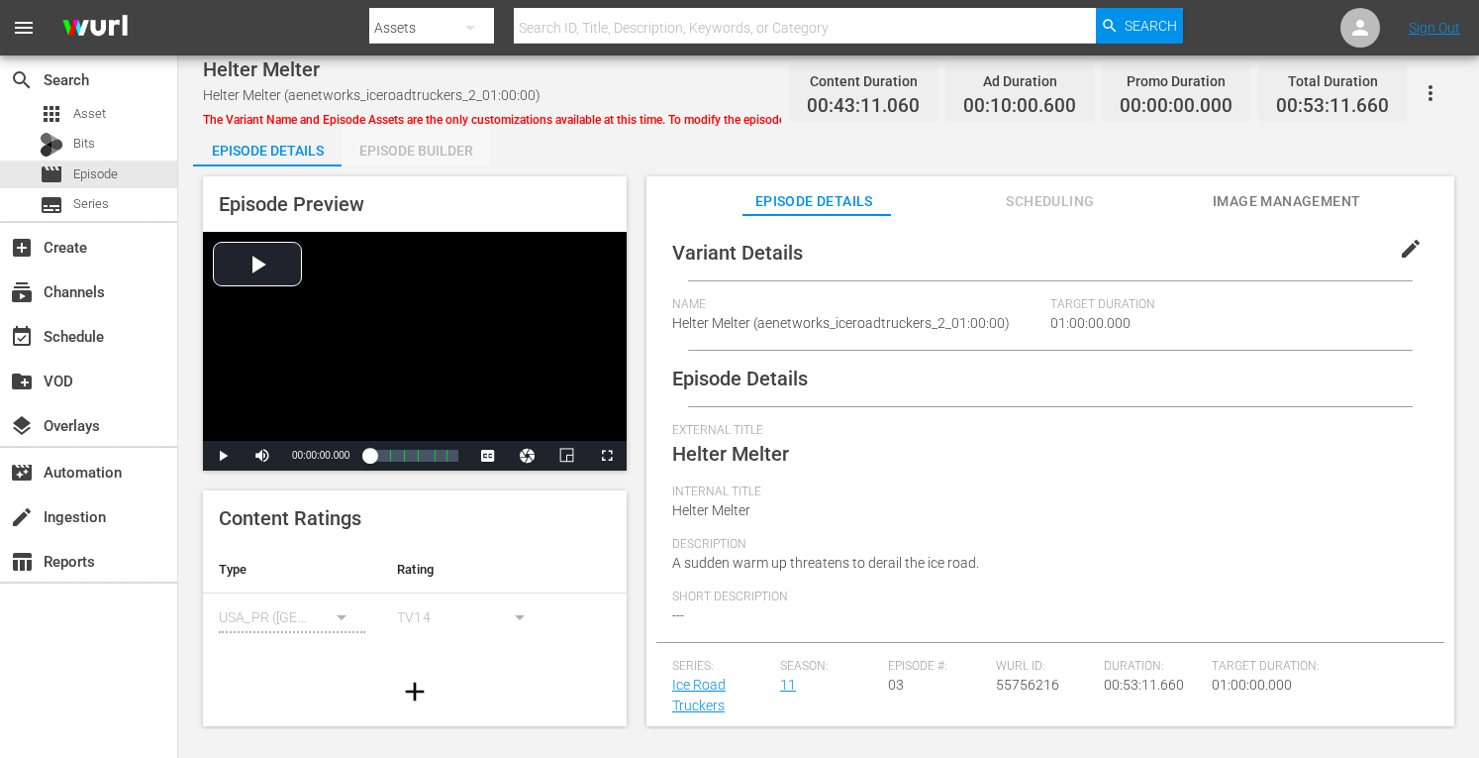
click at [412, 164] on div "Episode Builder" at bounding box center [416, 151] width 149 height 48
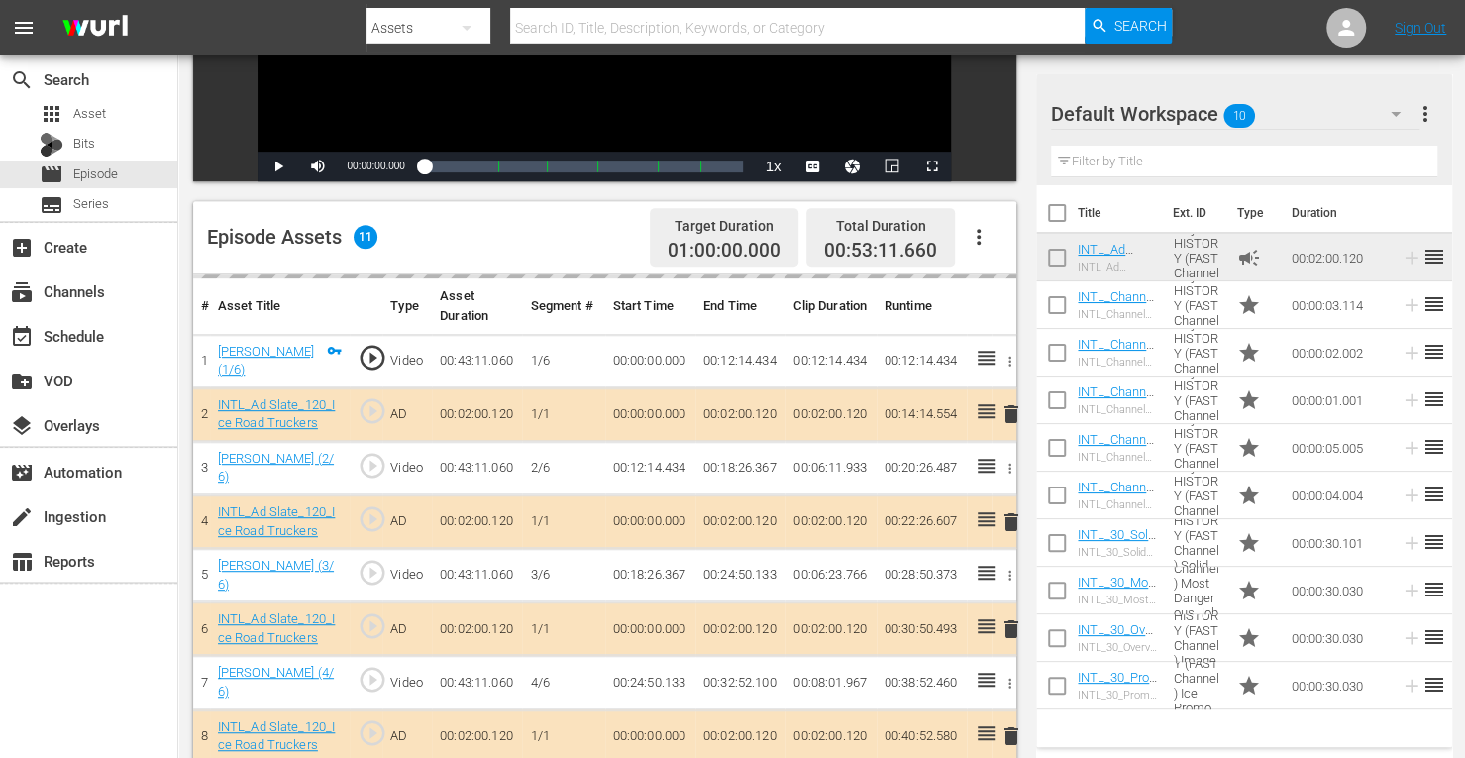
scroll to position [414, 0]
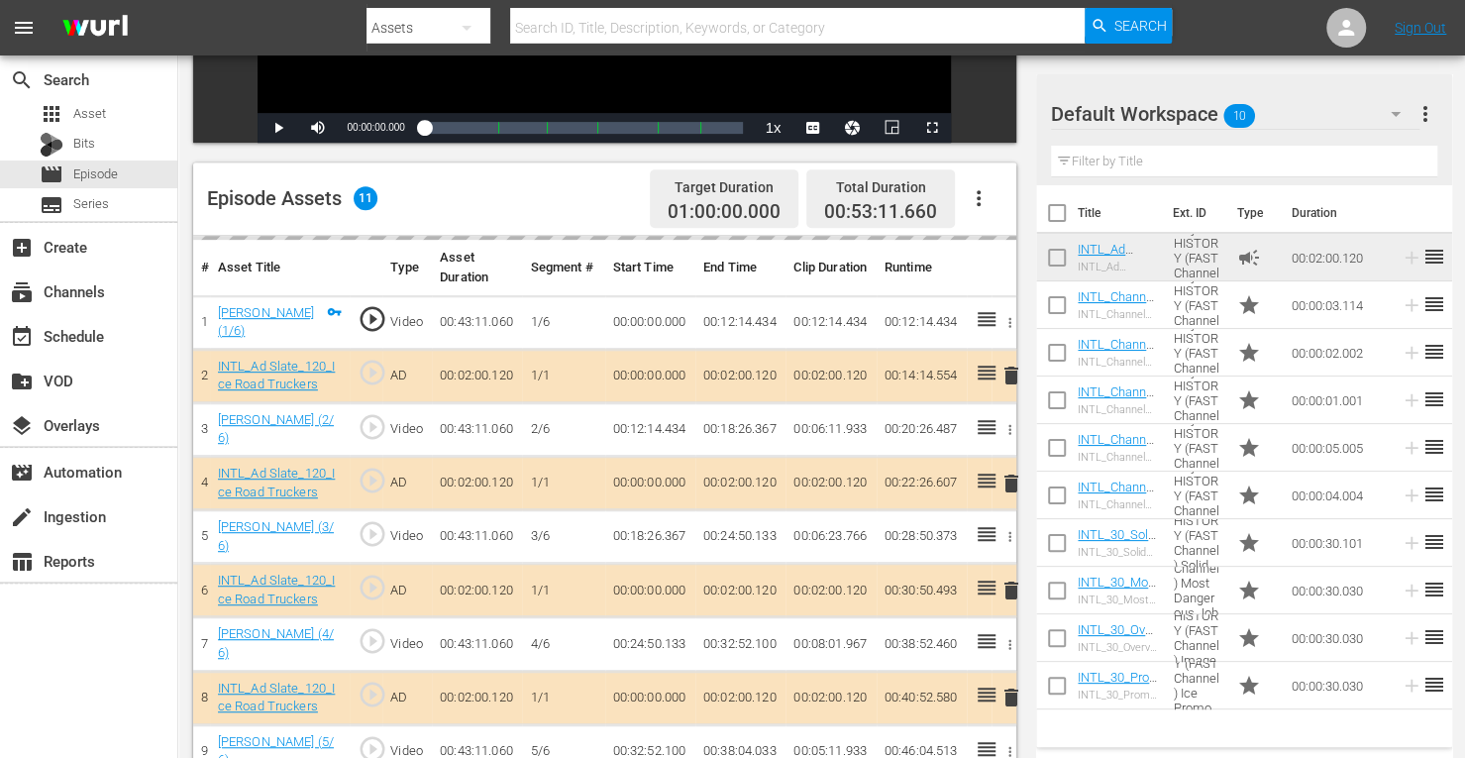
click at [1010, 478] on td "delete" at bounding box center [1003, 482] width 25 height 53
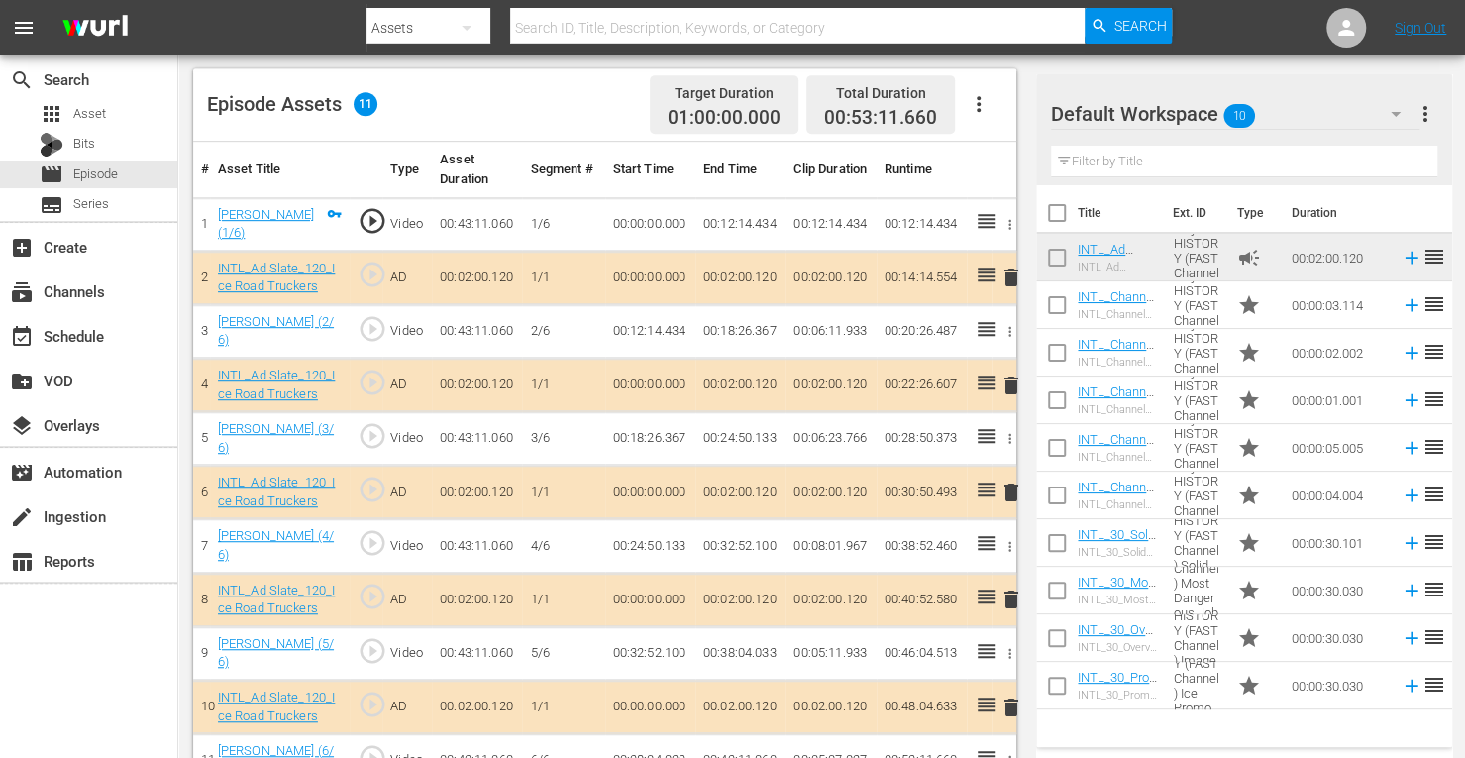
scroll to position [513, 0]
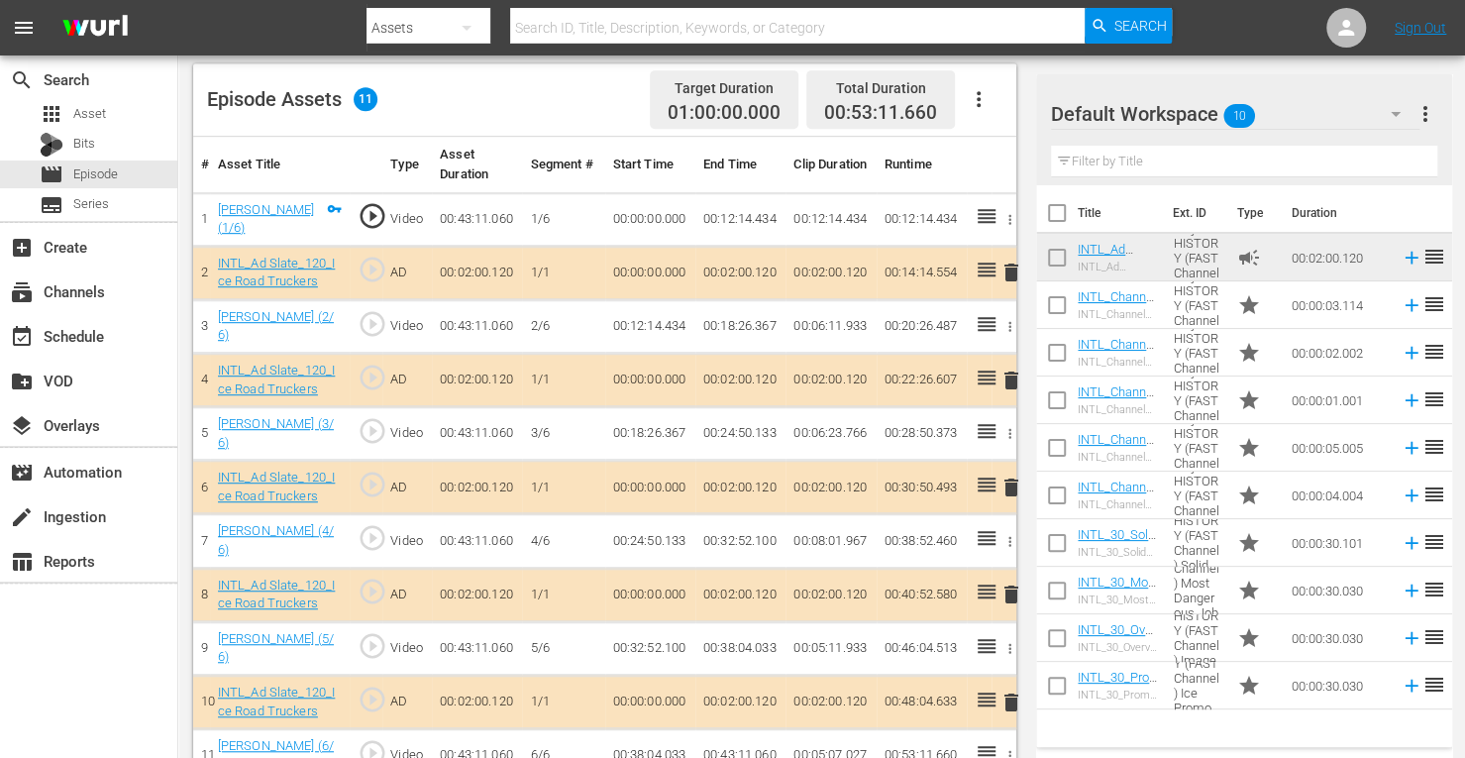
click at [1008, 379] on span "delete" at bounding box center [1011, 380] width 24 height 24
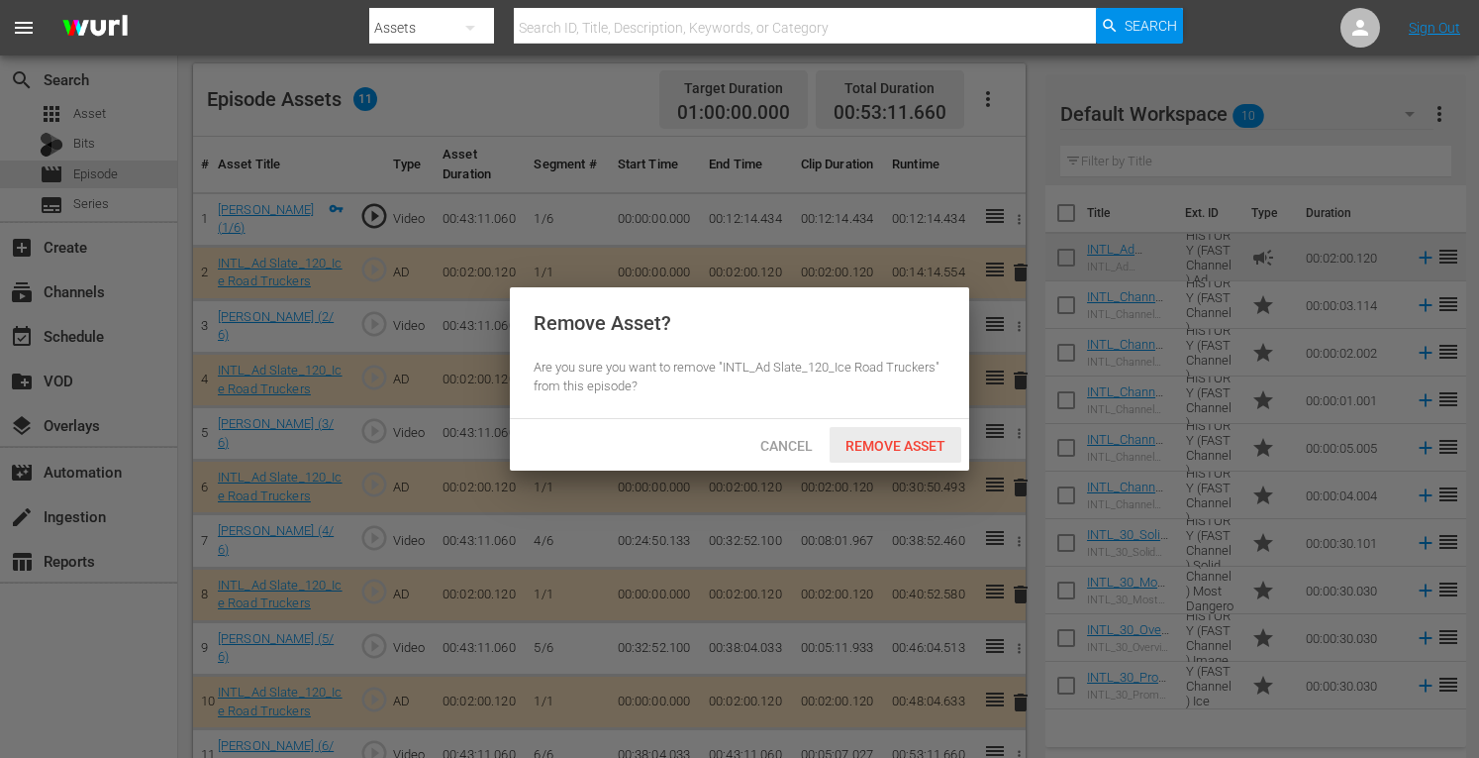
click at [889, 444] on span "Remove Asset" at bounding box center [896, 446] width 132 height 16
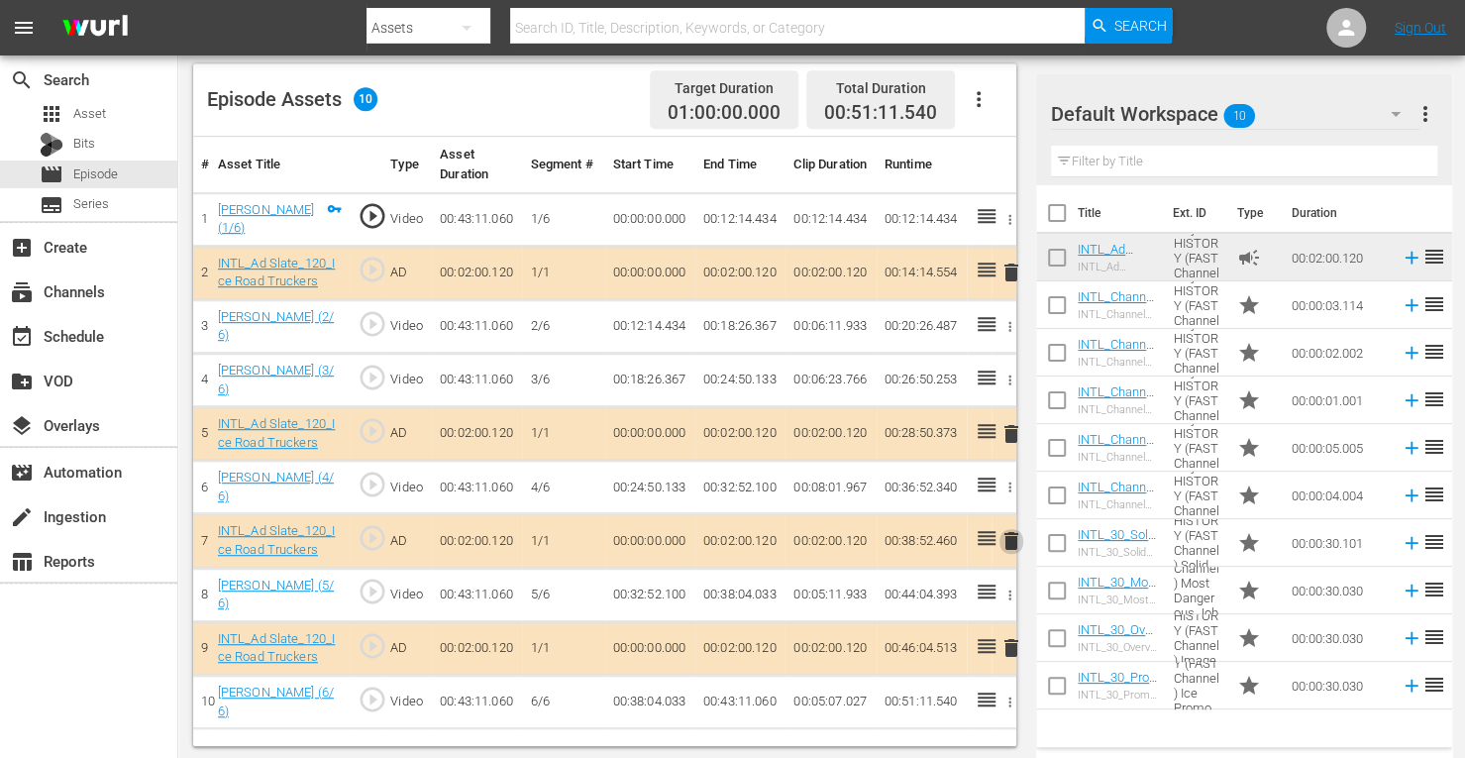
click at [1015, 532] on span "delete" at bounding box center [1011, 541] width 24 height 24
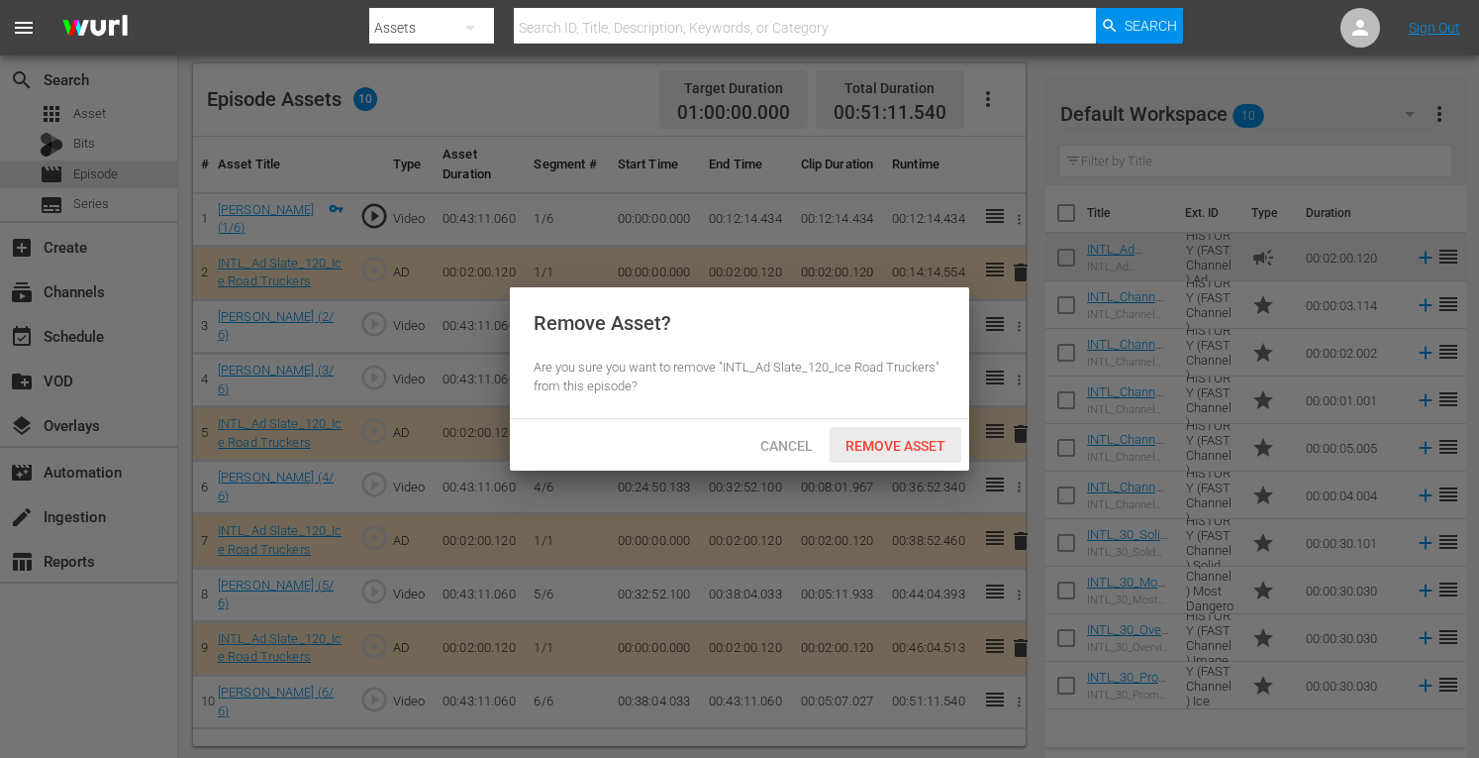
click at [921, 451] on span "Remove Asset" at bounding box center [896, 446] width 132 height 16
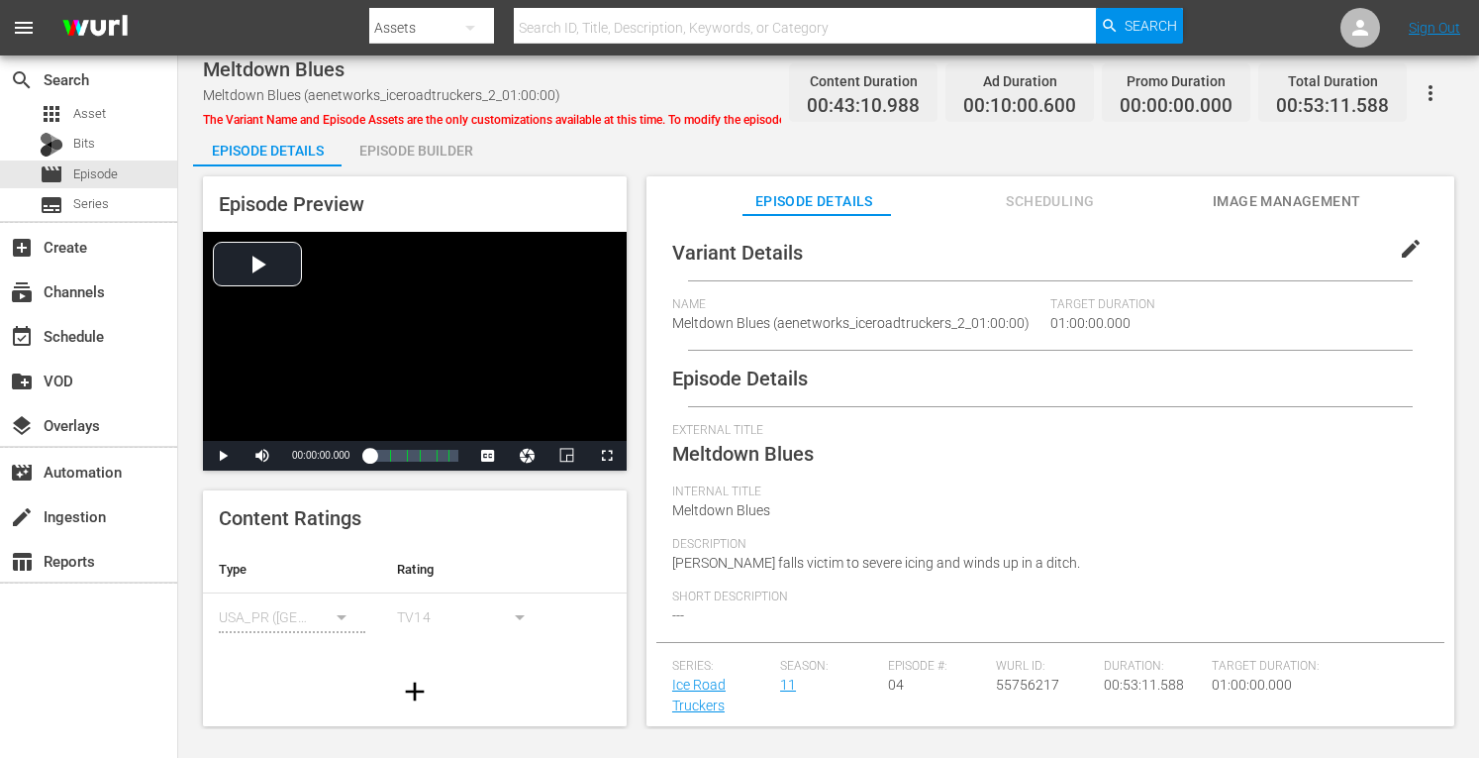
click at [450, 126] on span "The Variant Name and Episode Assets are the only customizations available at th…" at bounding box center [608, 120] width 811 height 14
click at [402, 157] on div "Episode Builder" at bounding box center [416, 151] width 149 height 48
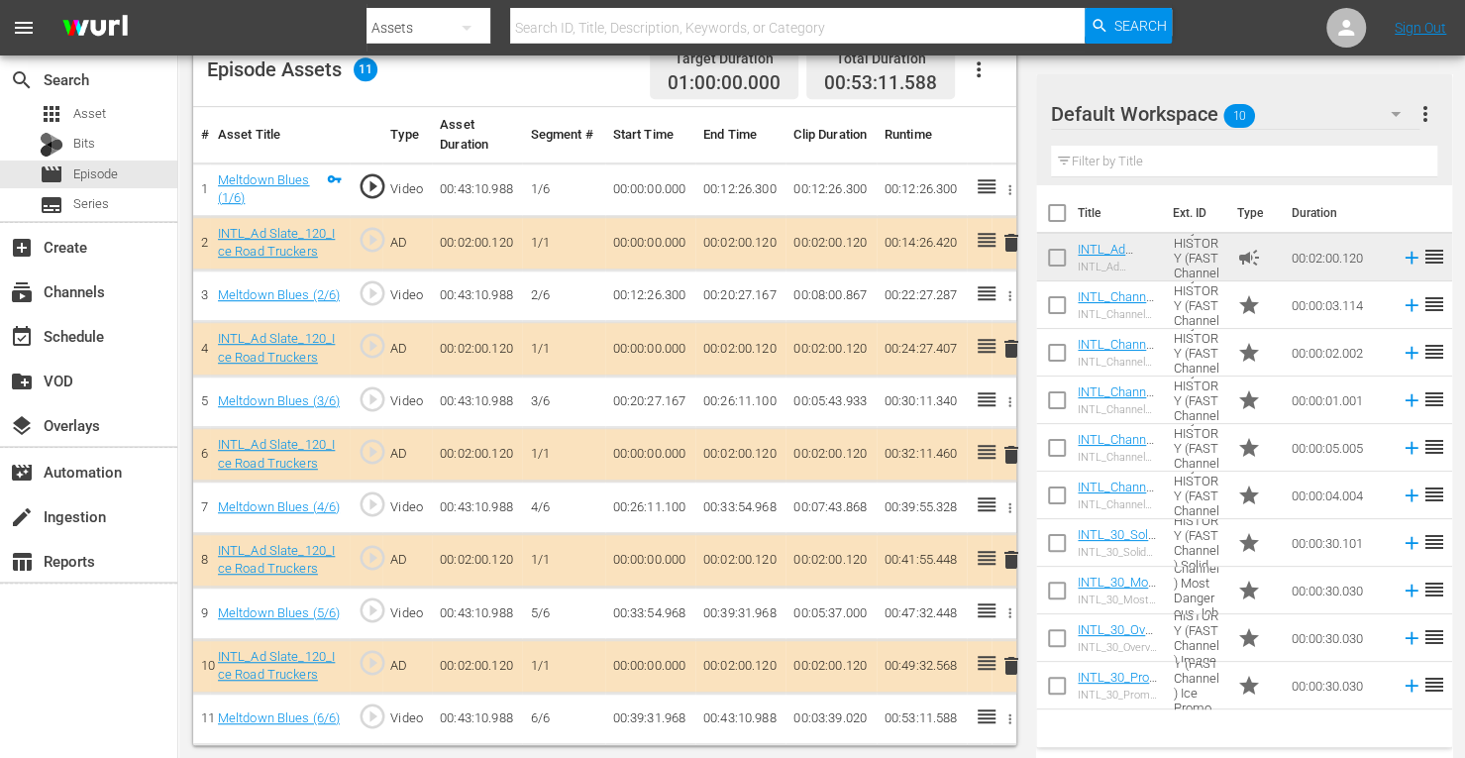
scroll to position [539, 0]
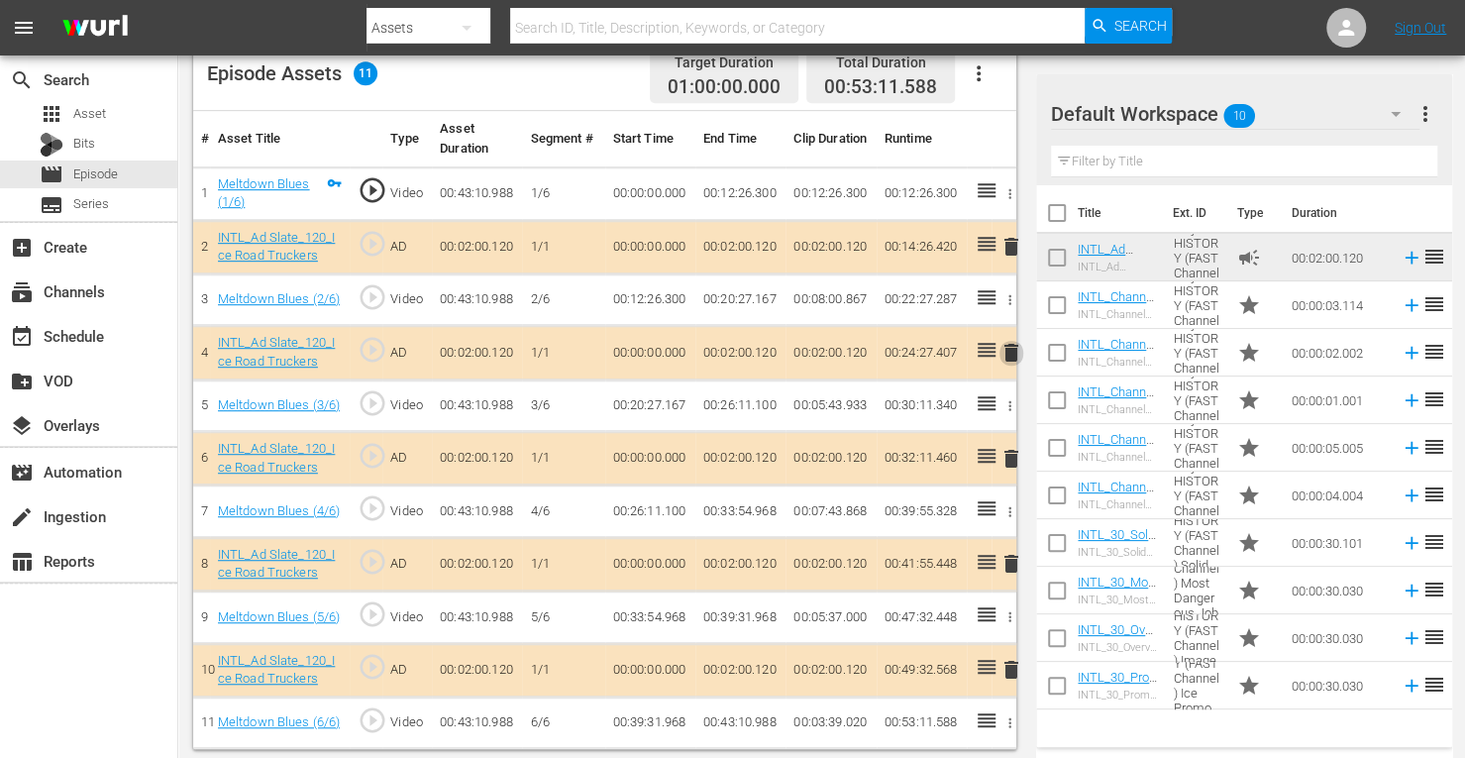
click at [1009, 347] on span "delete" at bounding box center [1011, 353] width 24 height 24
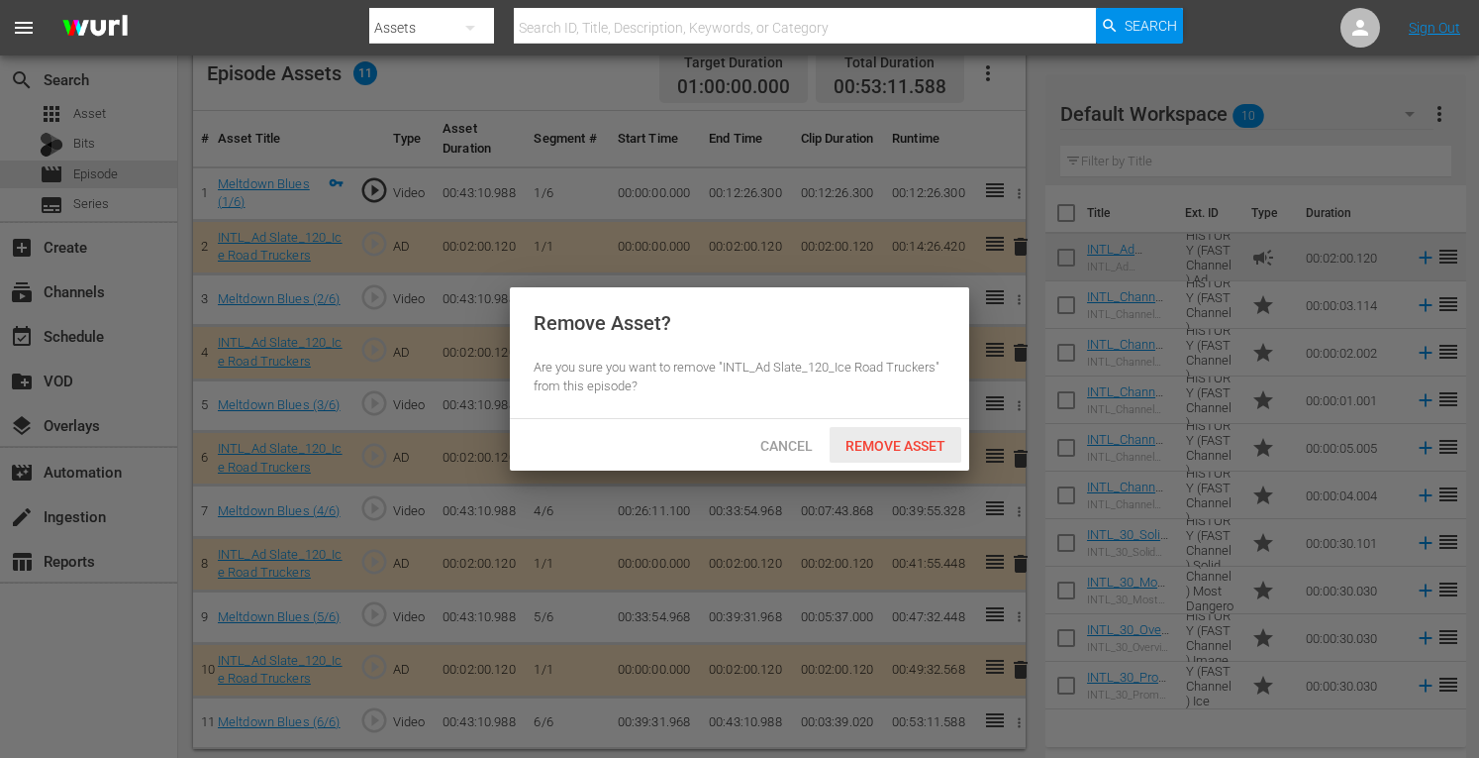
click at [877, 449] on span "Remove Asset" at bounding box center [896, 446] width 132 height 16
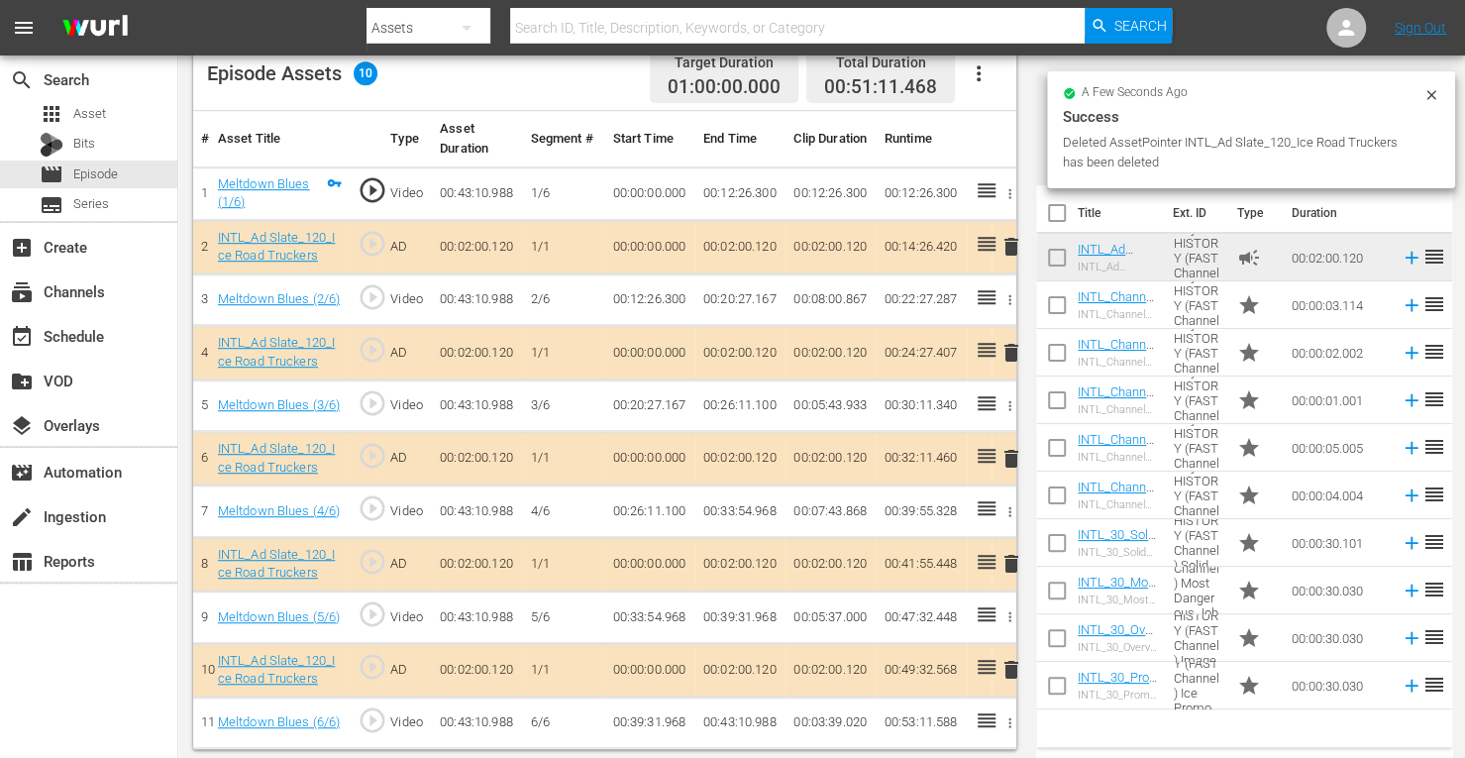
click at [1010, 557] on span "delete" at bounding box center [1011, 564] width 24 height 24
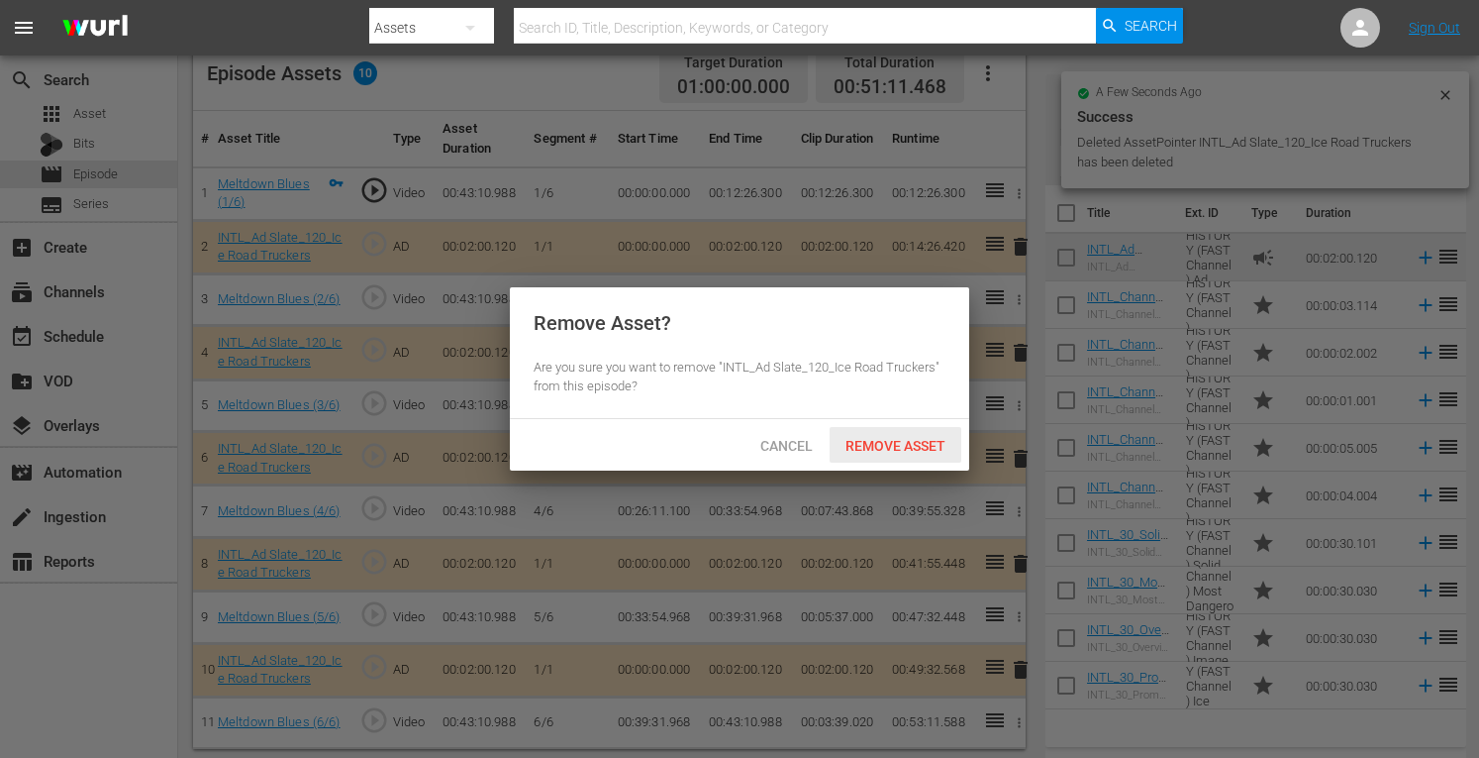
click at [904, 431] on div "Remove Asset" at bounding box center [896, 445] width 132 height 37
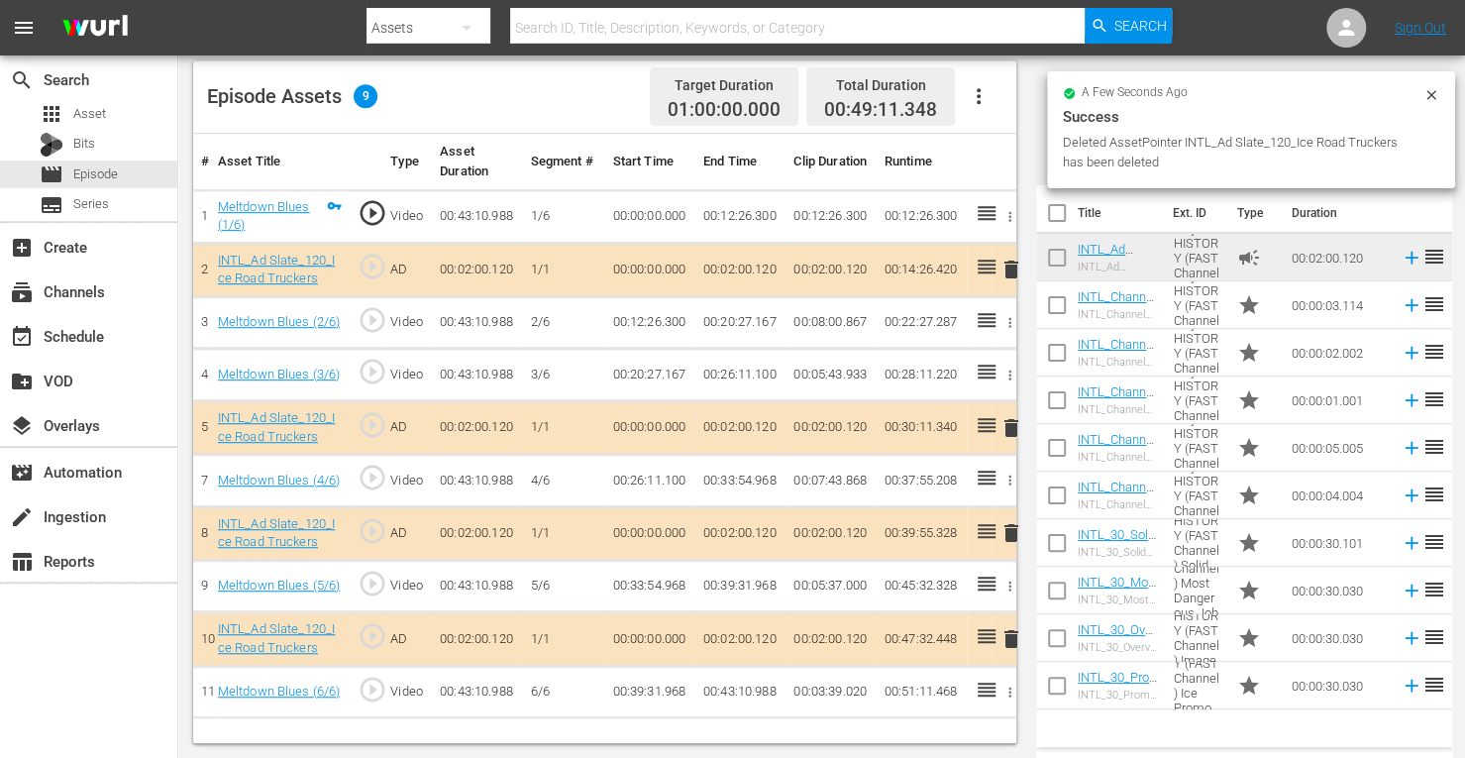
scroll to position [515, 0]
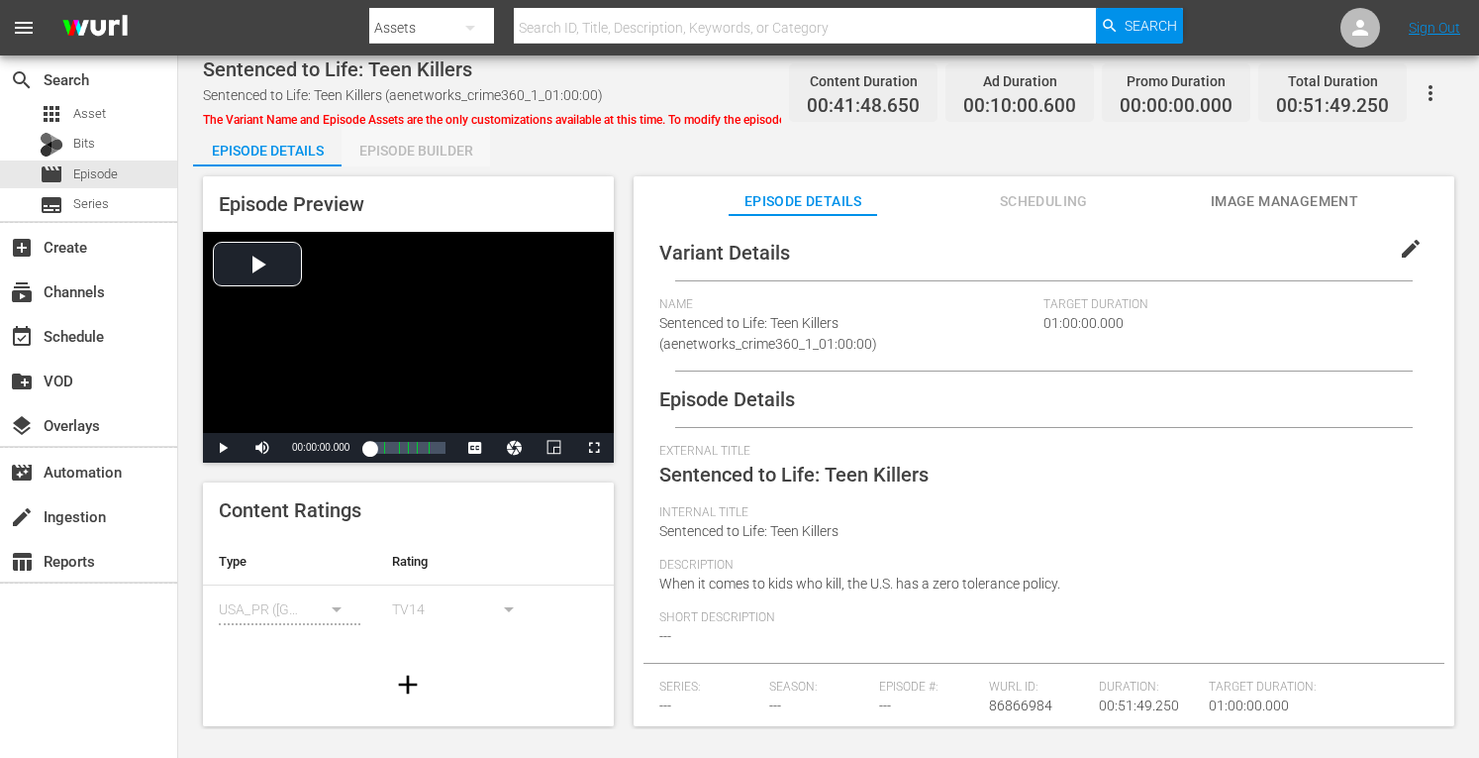
click at [372, 142] on div "Episode Builder" at bounding box center [416, 151] width 149 height 48
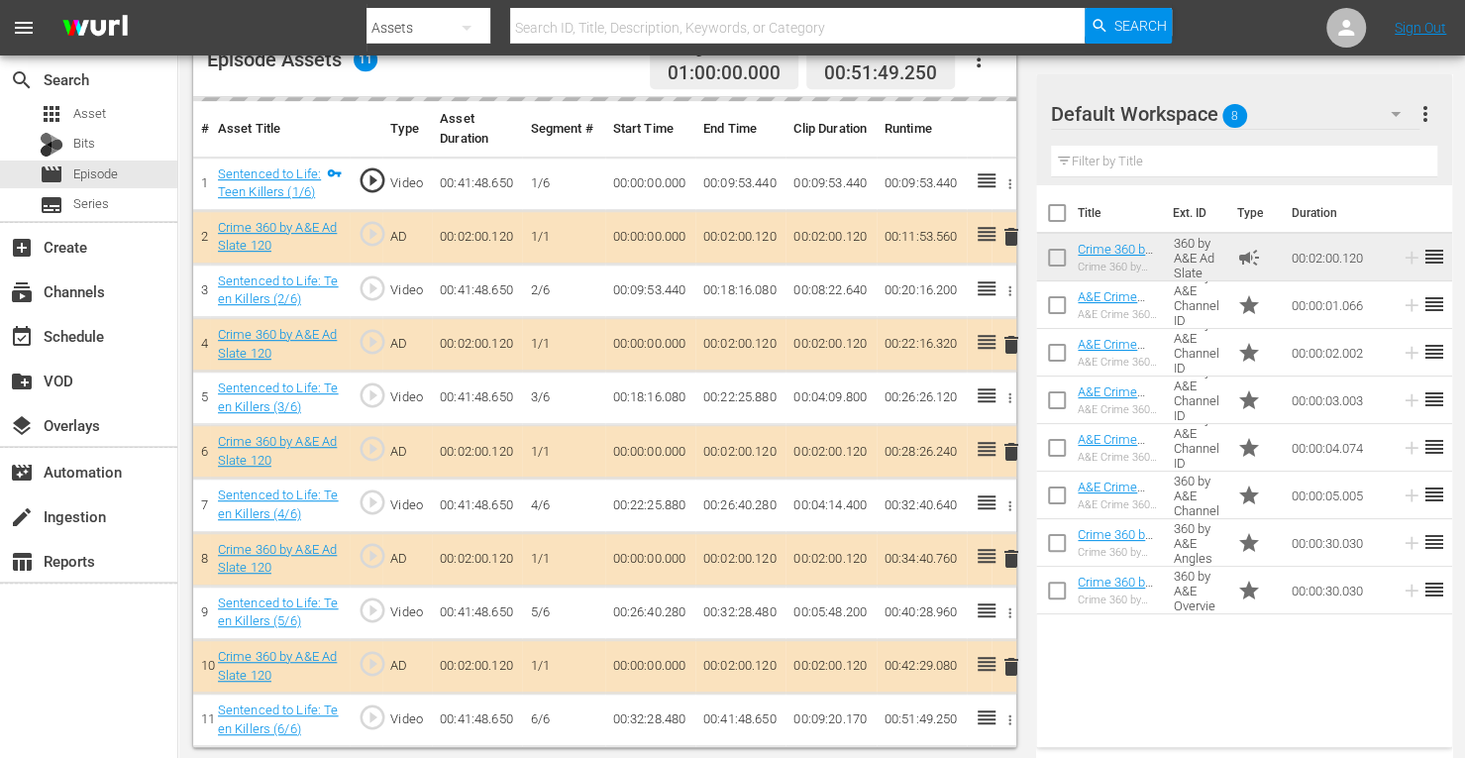
scroll to position [549, 0]
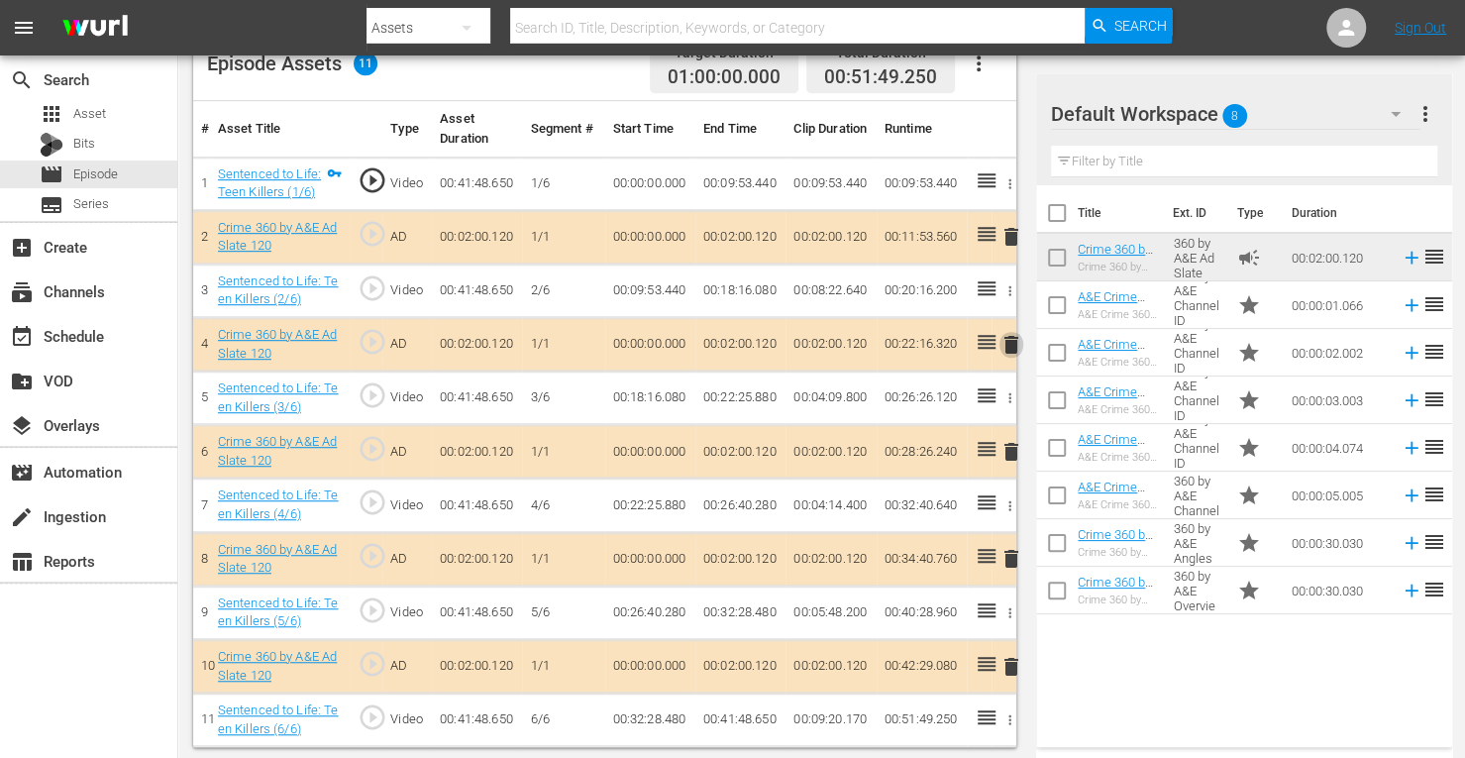
click at [1011, 344] on span "delete" at bounding box center [1011, 345] width 24 height 24
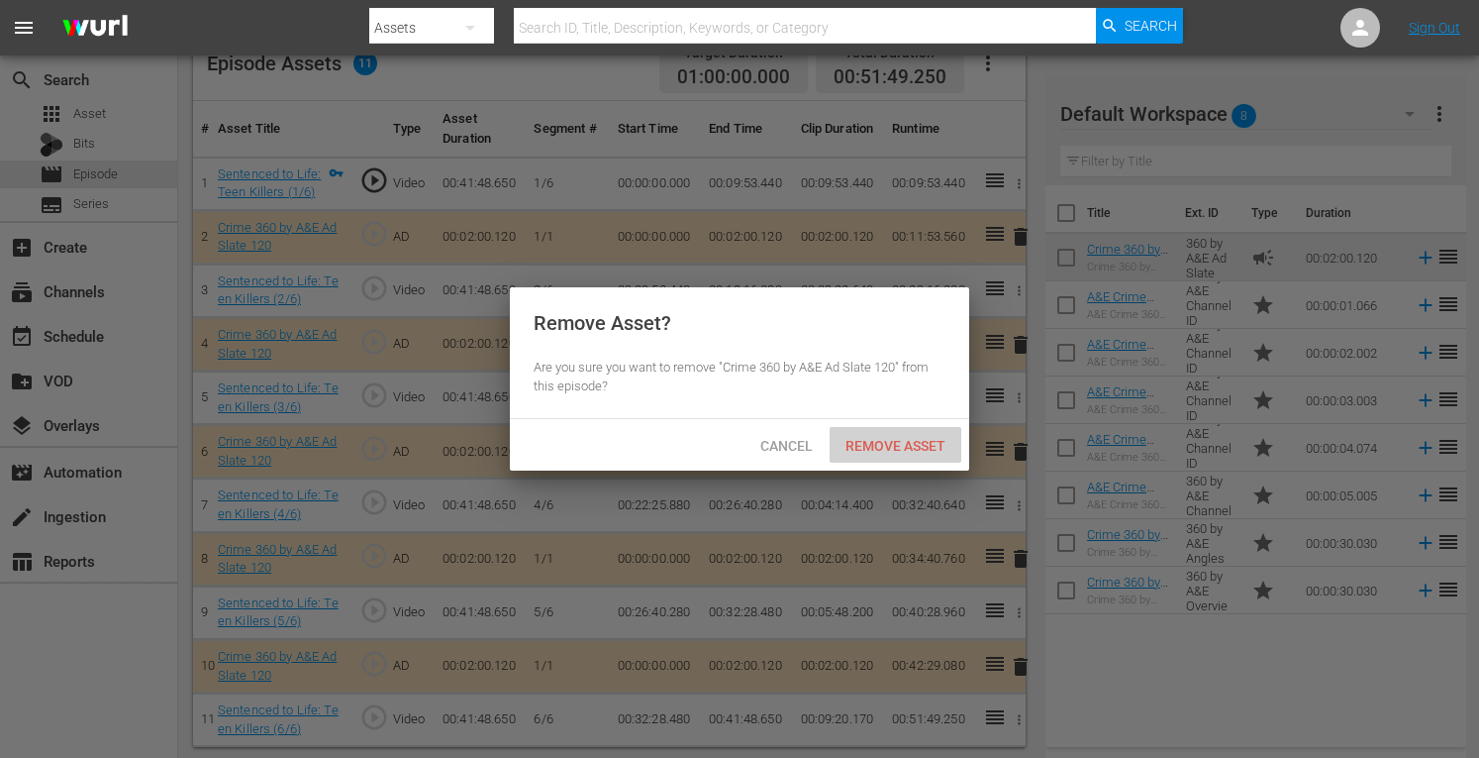
click at [875, 435] on div "Remove Asset" at bounding box center [896, 445] width 132 height 37
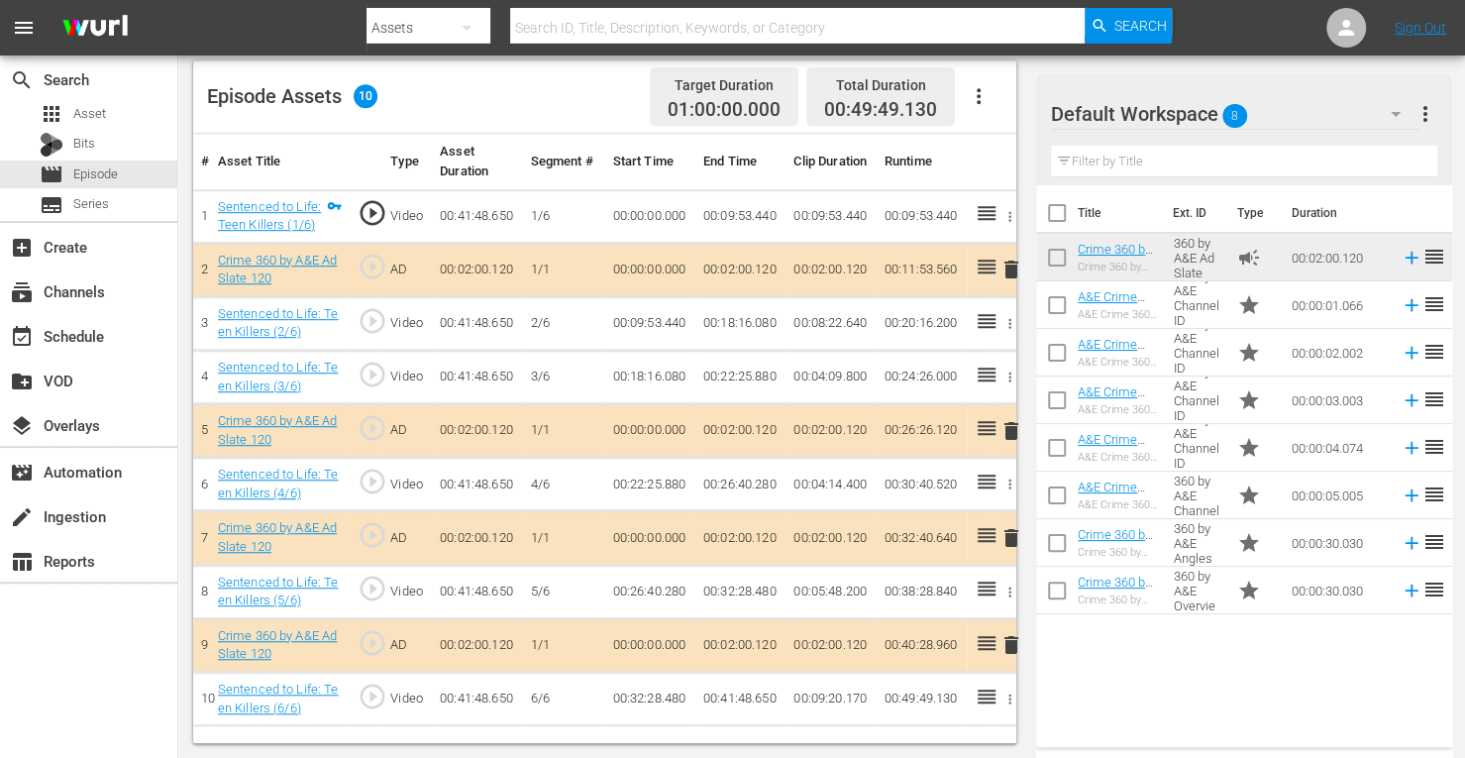
scroll to position [515, 0]
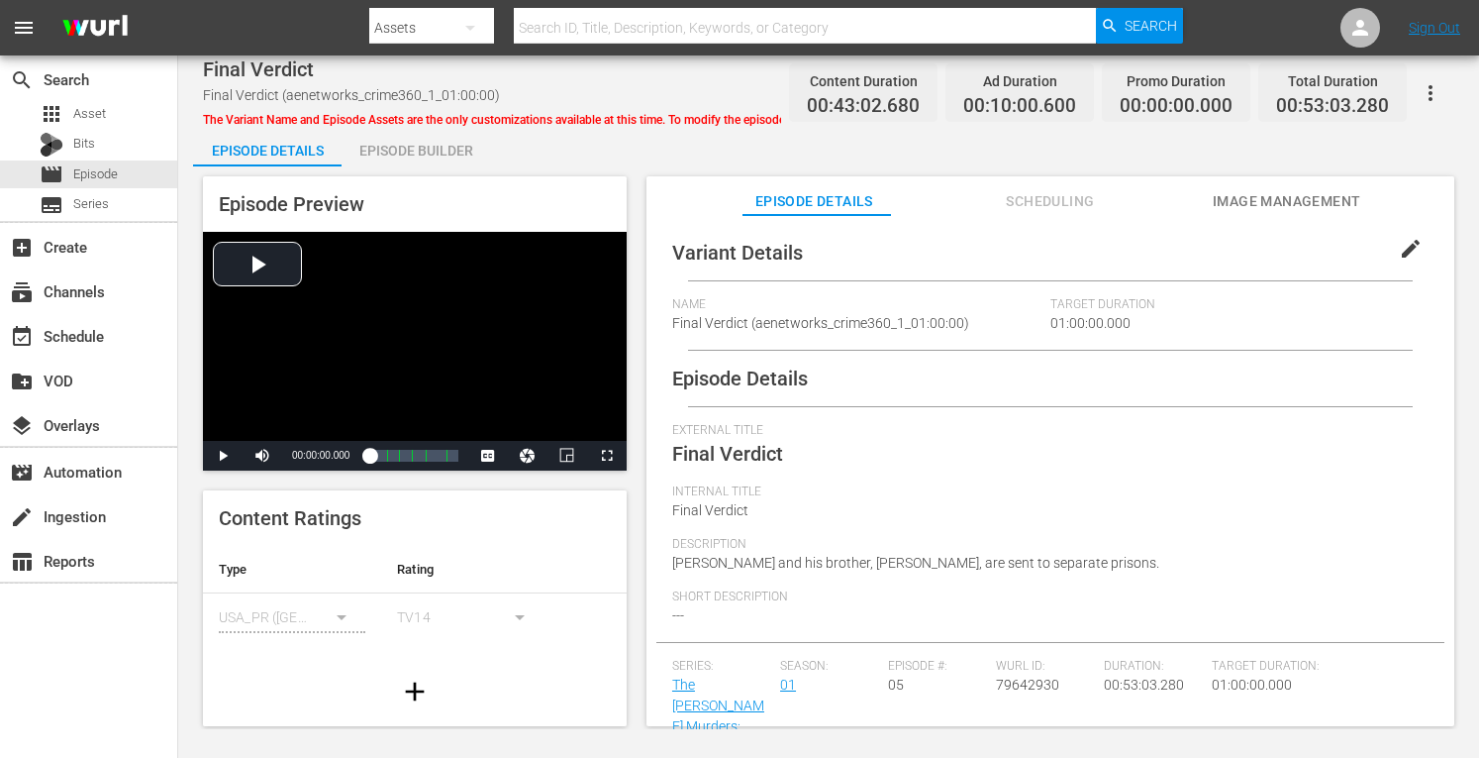
click at [440, 147] on div "Episode Builder" at bounding box center [416, 151] width 149 height 48
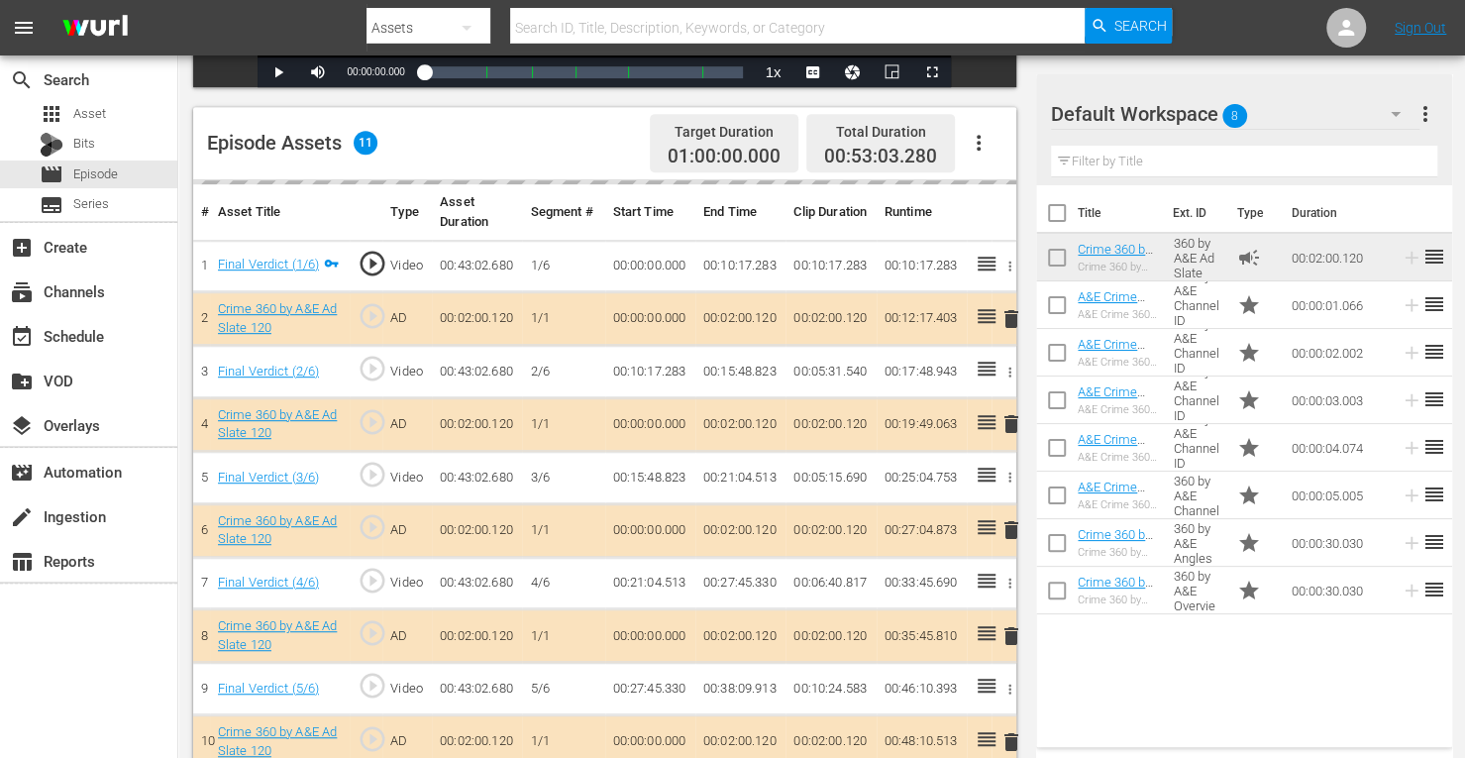
scroll to position [525, 0]
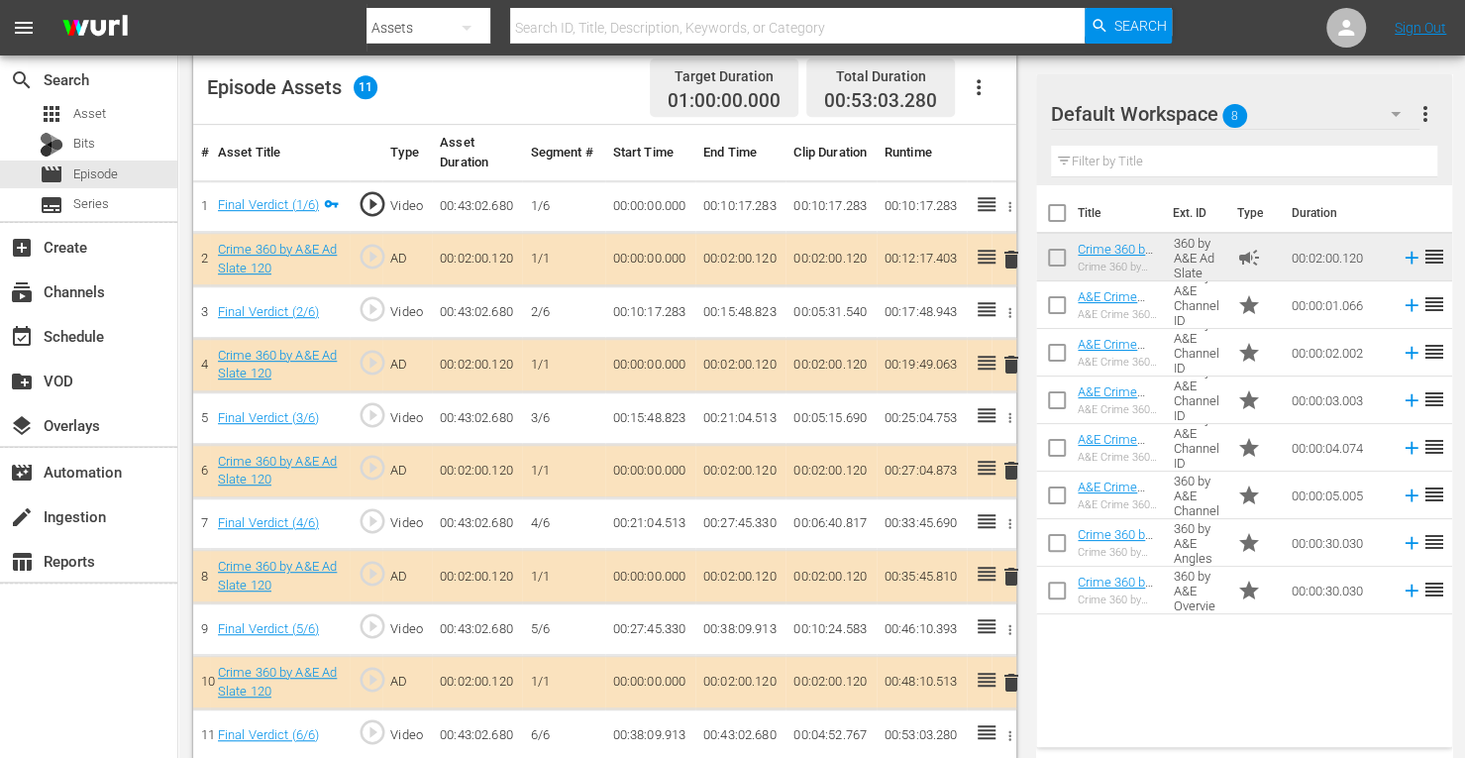
click at [1010, 369] on span "delete" at bounding box center [1011, 365] width 24 height 24
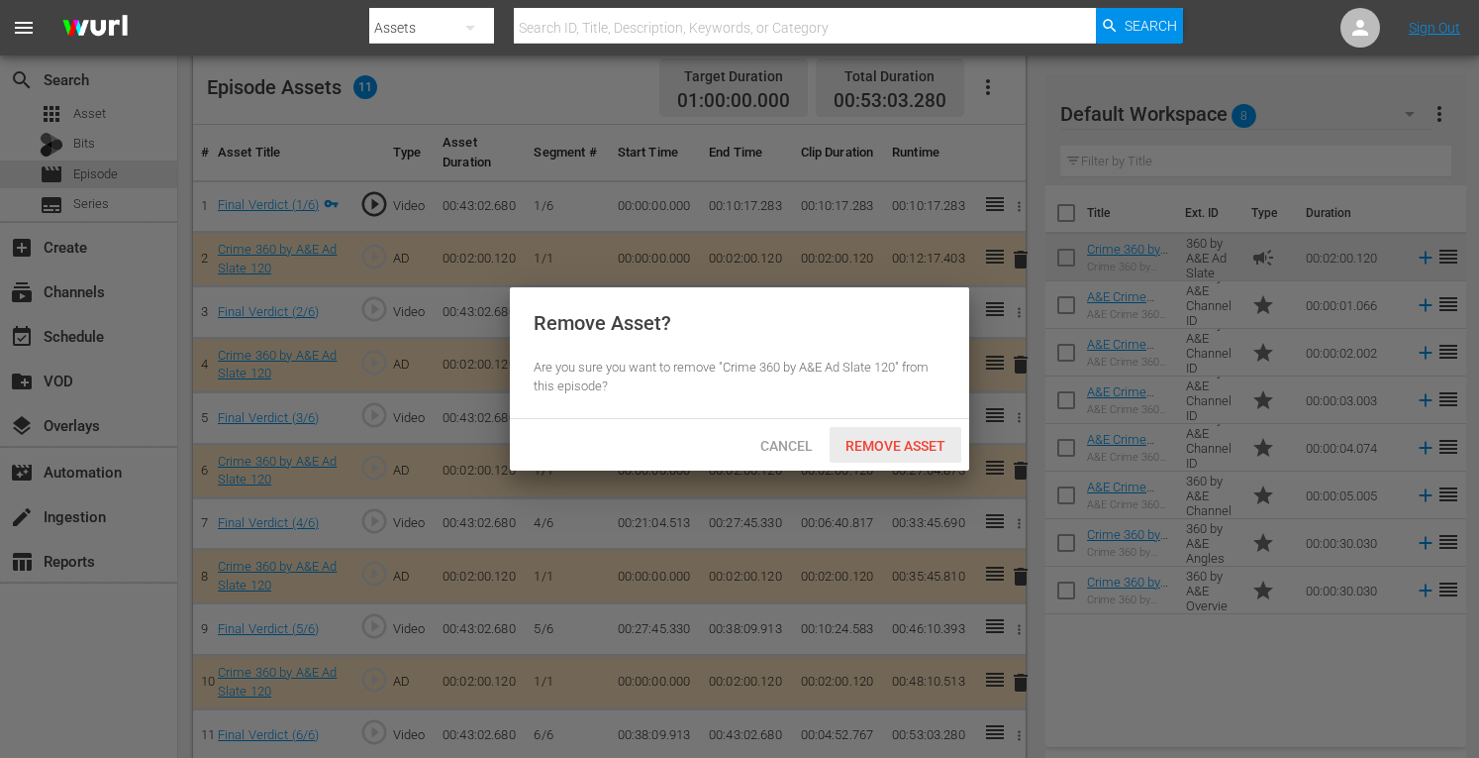
click at [888, 443] on span "Remove Asset" at bounding box center [896, 446] width 132 height 16
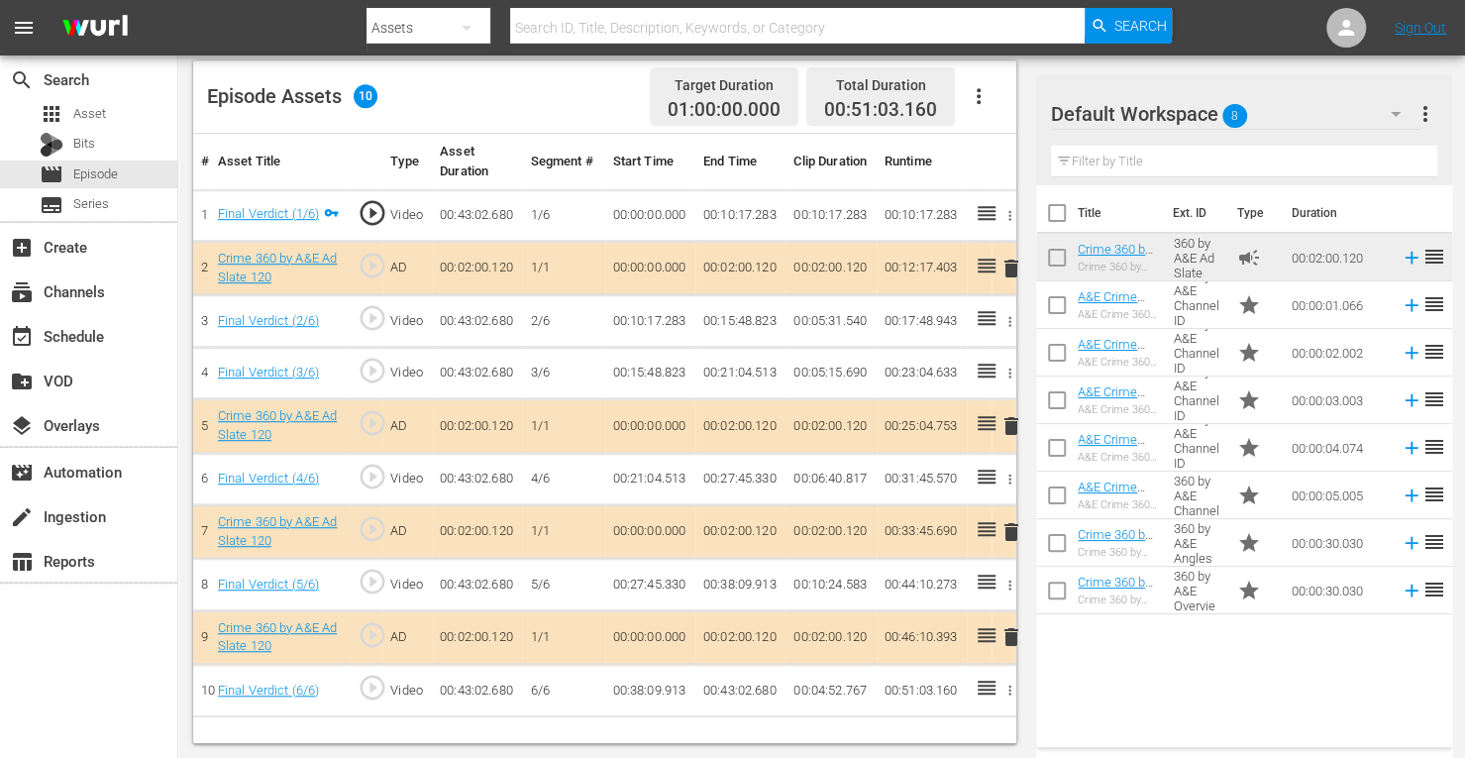
scroll to position [515, 0]
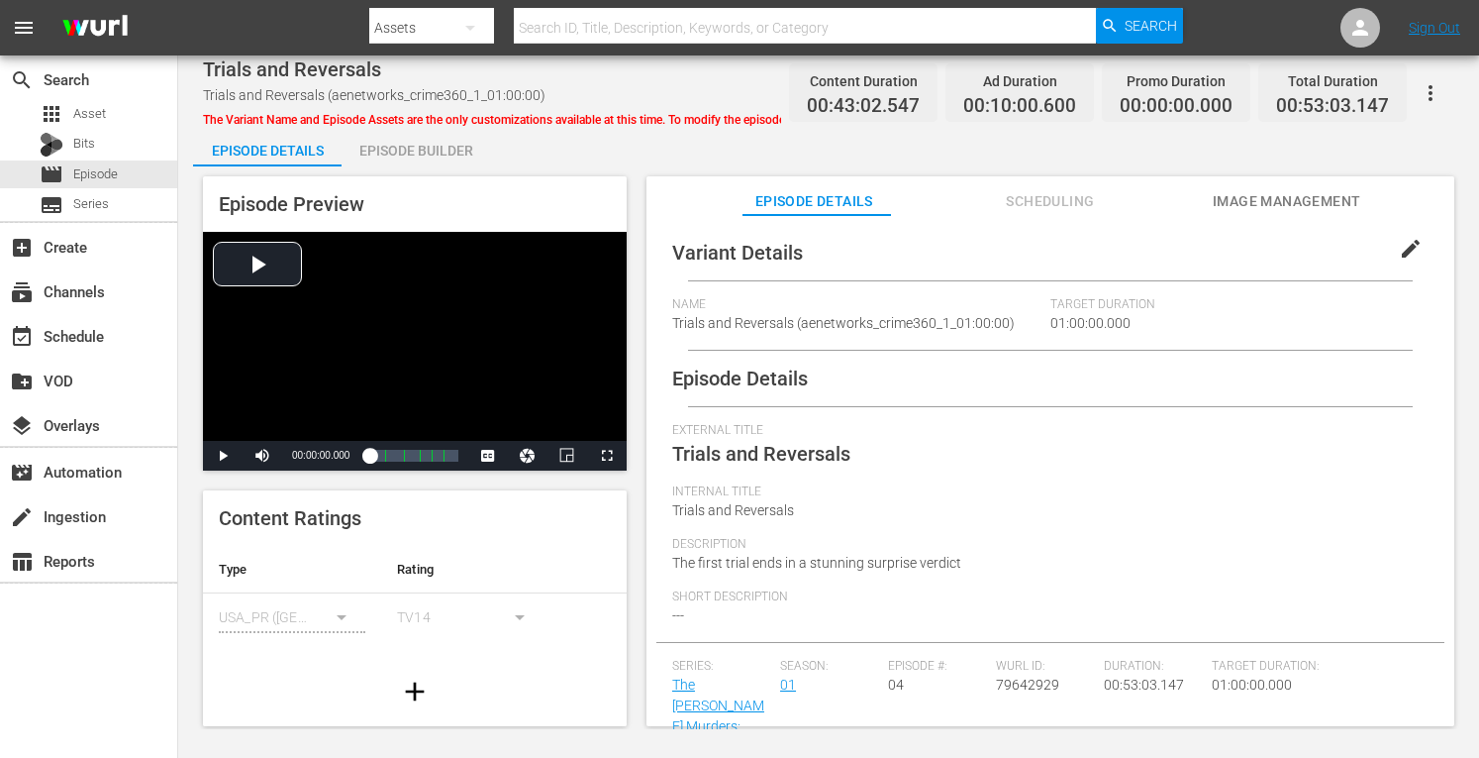
click at [406, 144] on div "Episode Builder" at bounding box center [416, 151] width 149 height 48
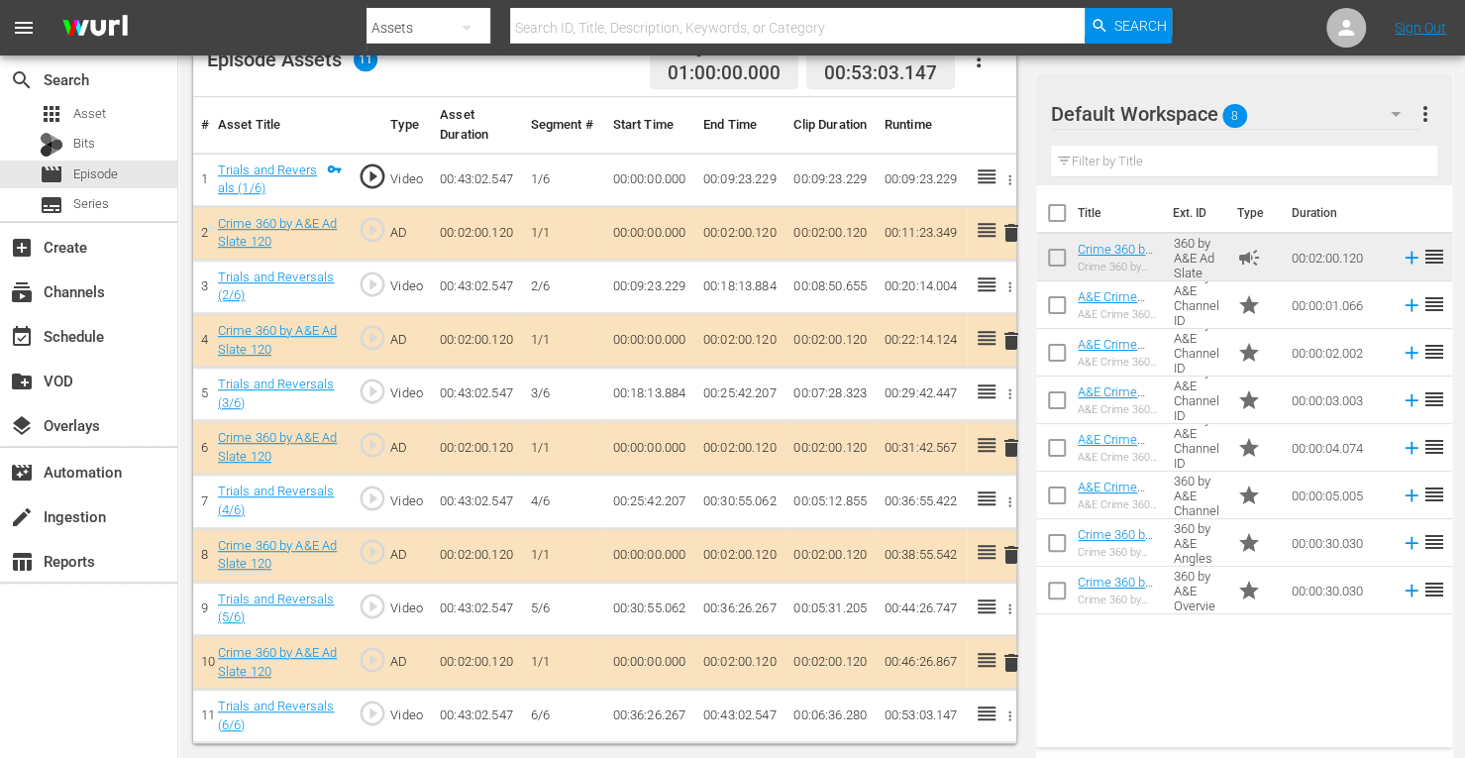
scroll to position [549, 0]
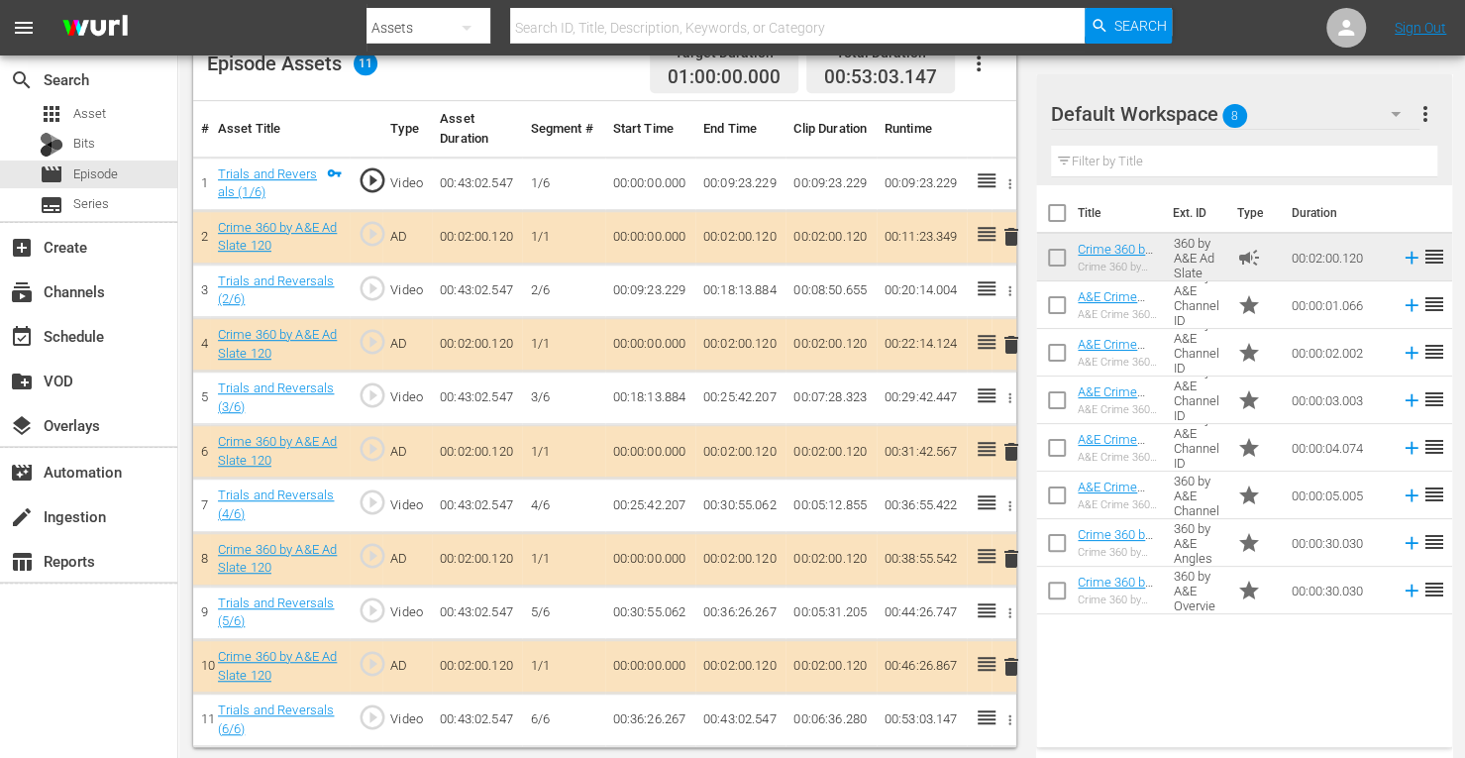
click at [1012, 342] on span "delete" at bounding box center [1011, 345] width 24 height 24
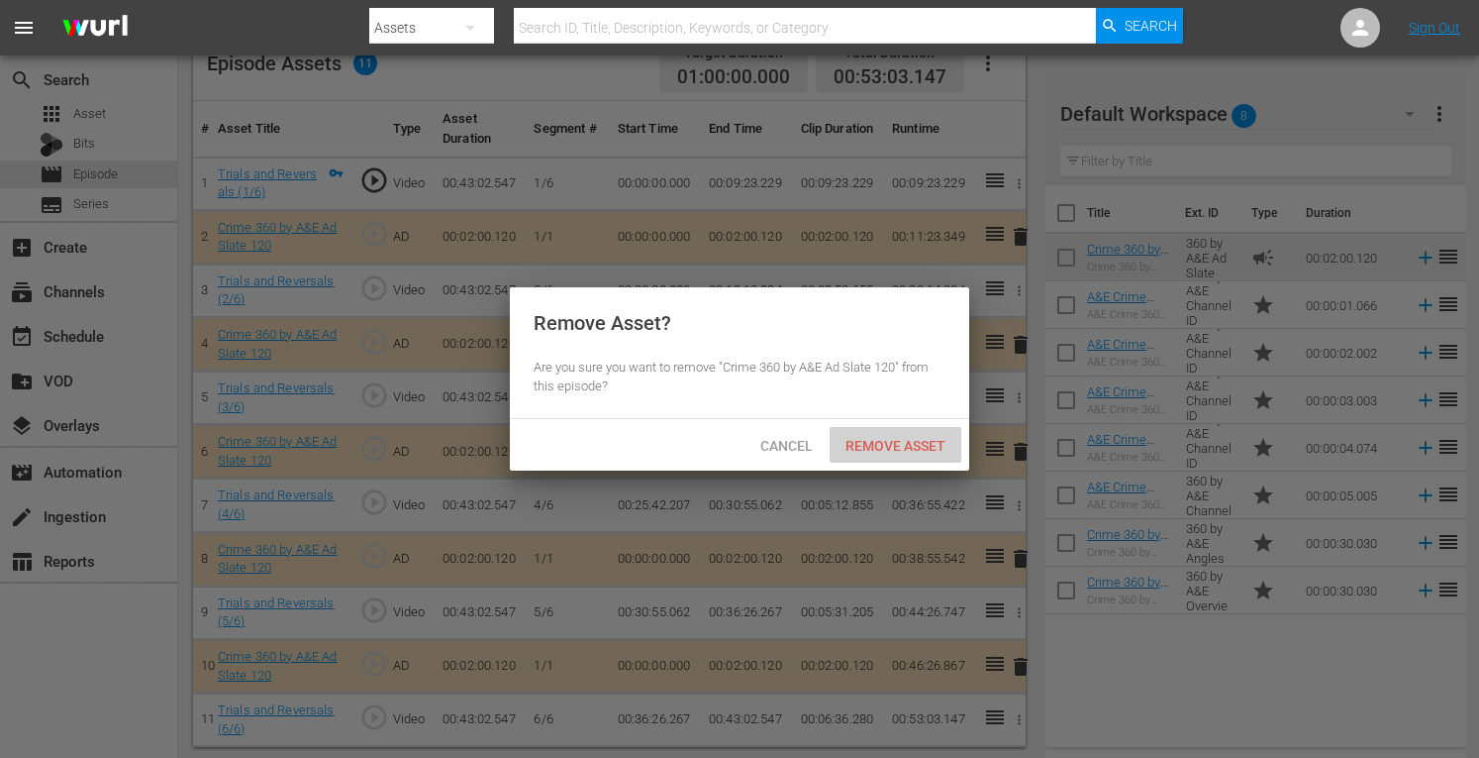
click at [883, 444] on span "Remove Asset" at bounding box center [896, 446] width 132 height 16
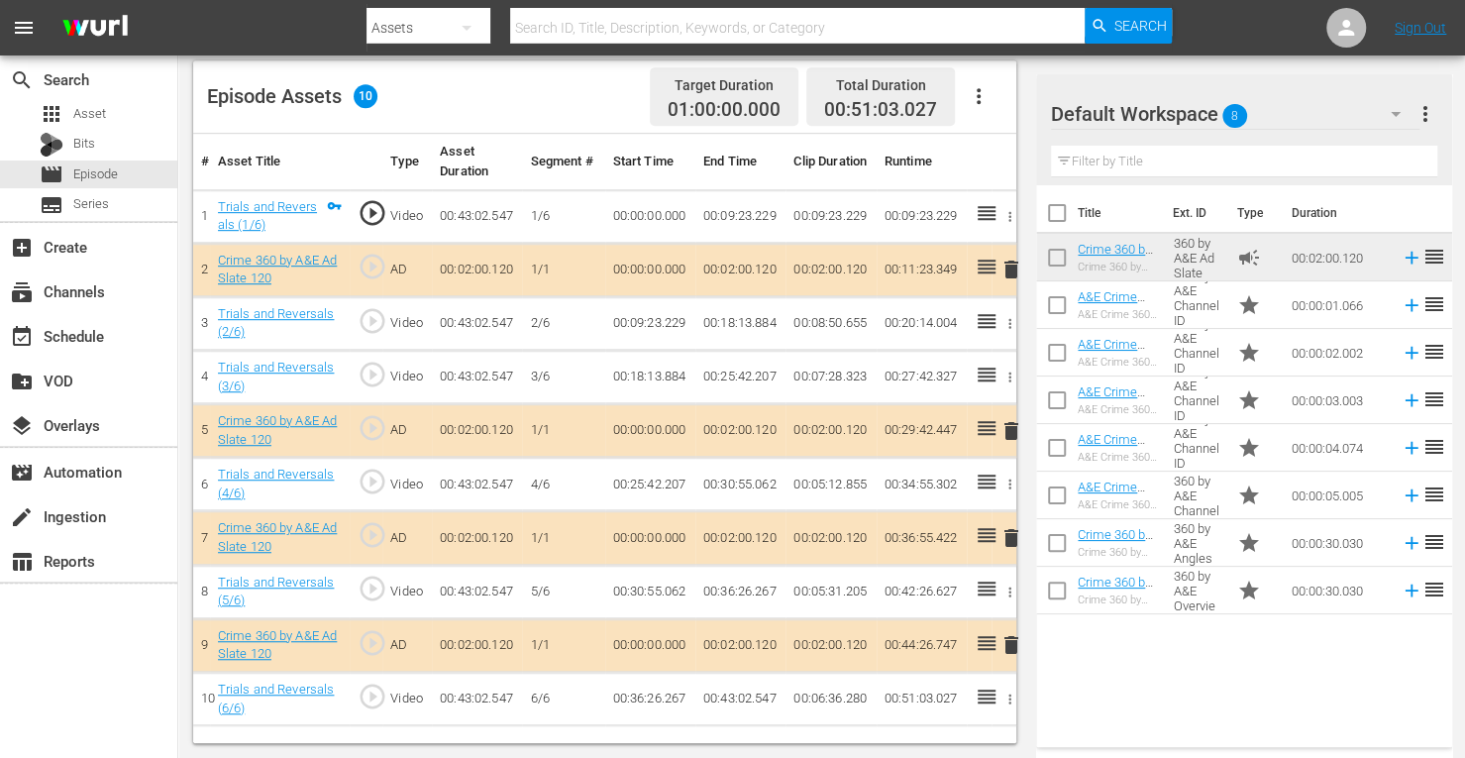
scroll to position [515, 0]
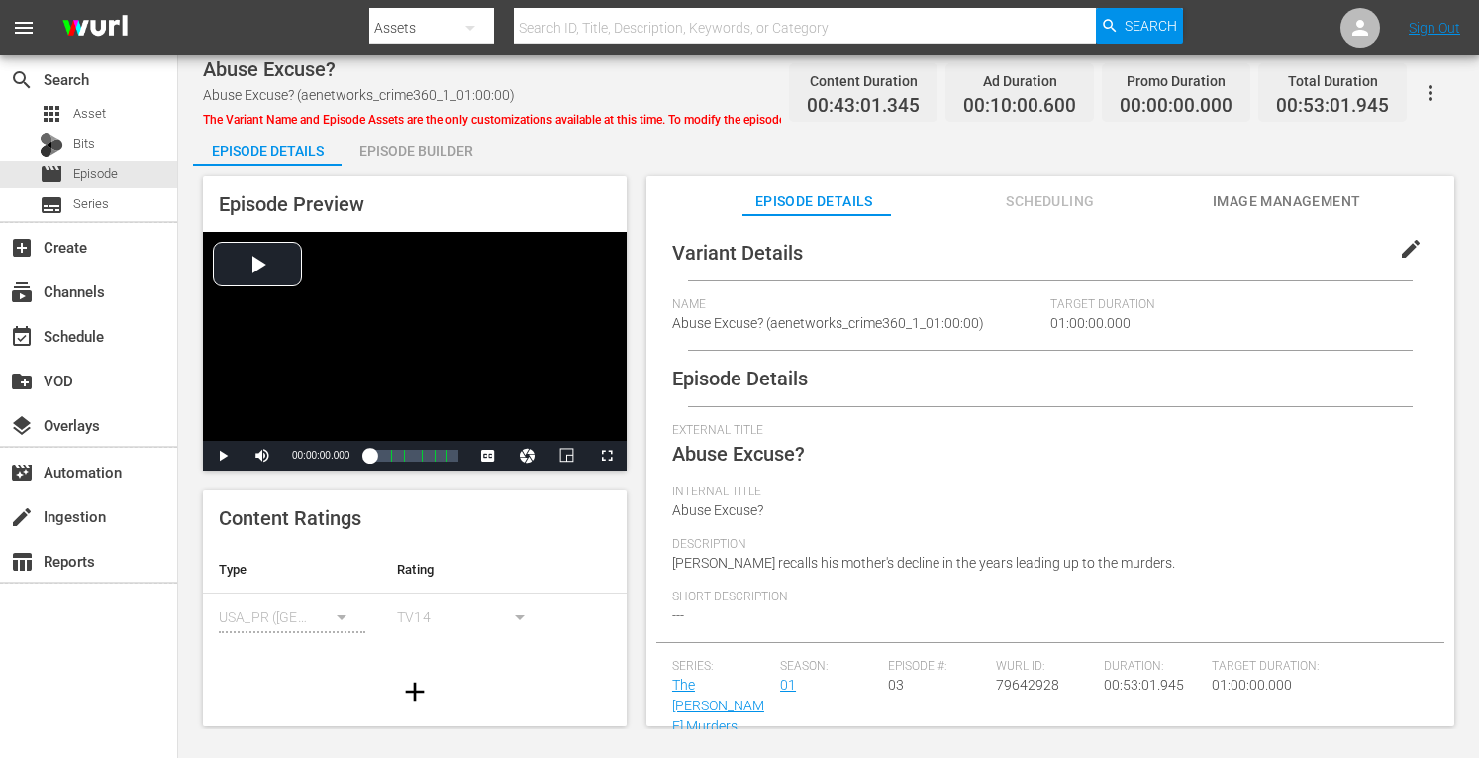
click at [412, 157] on div "Episode Builder" at bounding box center [416, 151] width 149 height 48
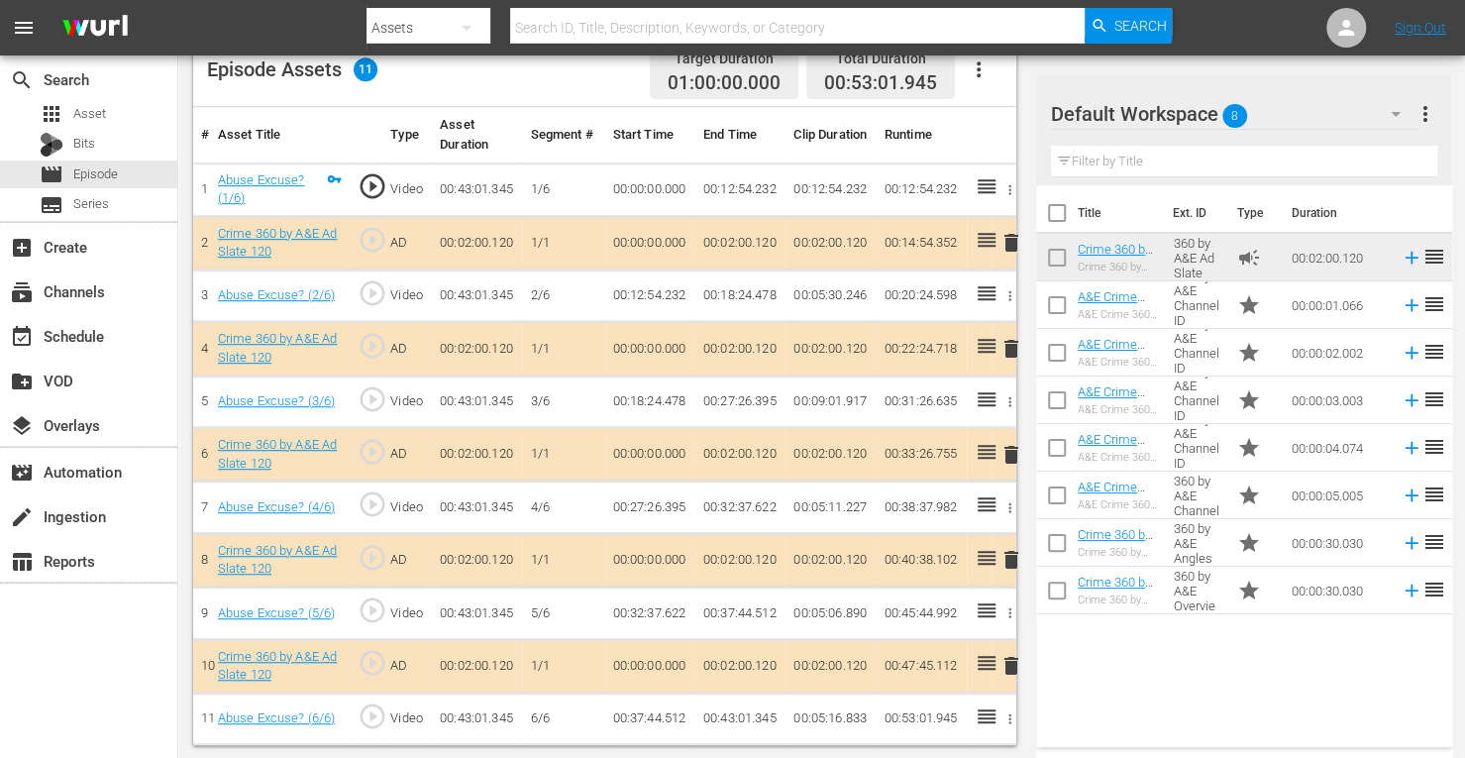
scroll to position [539, 0]
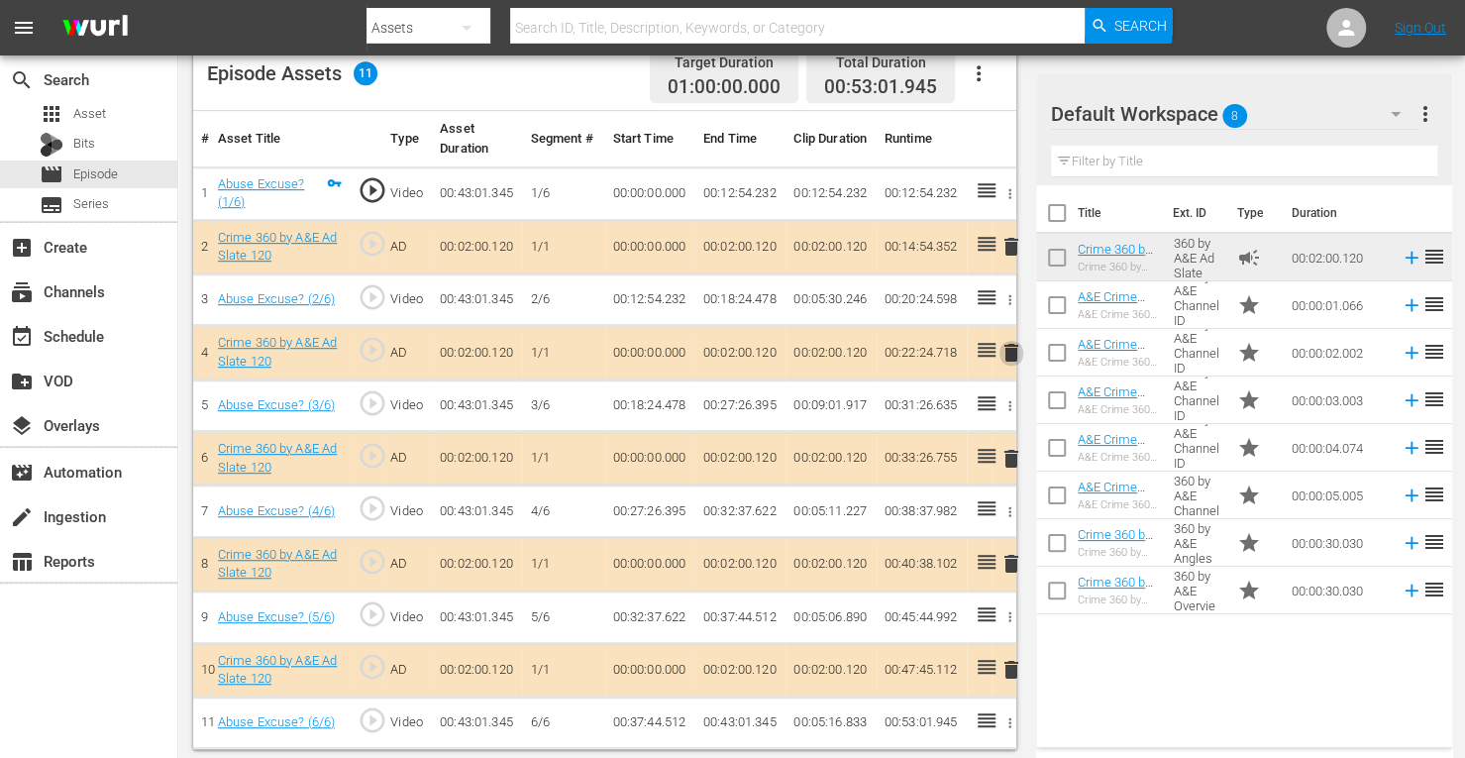
click at [1012, 347] on span "delete" at bounding box center [1011, 353] width 24 height 24
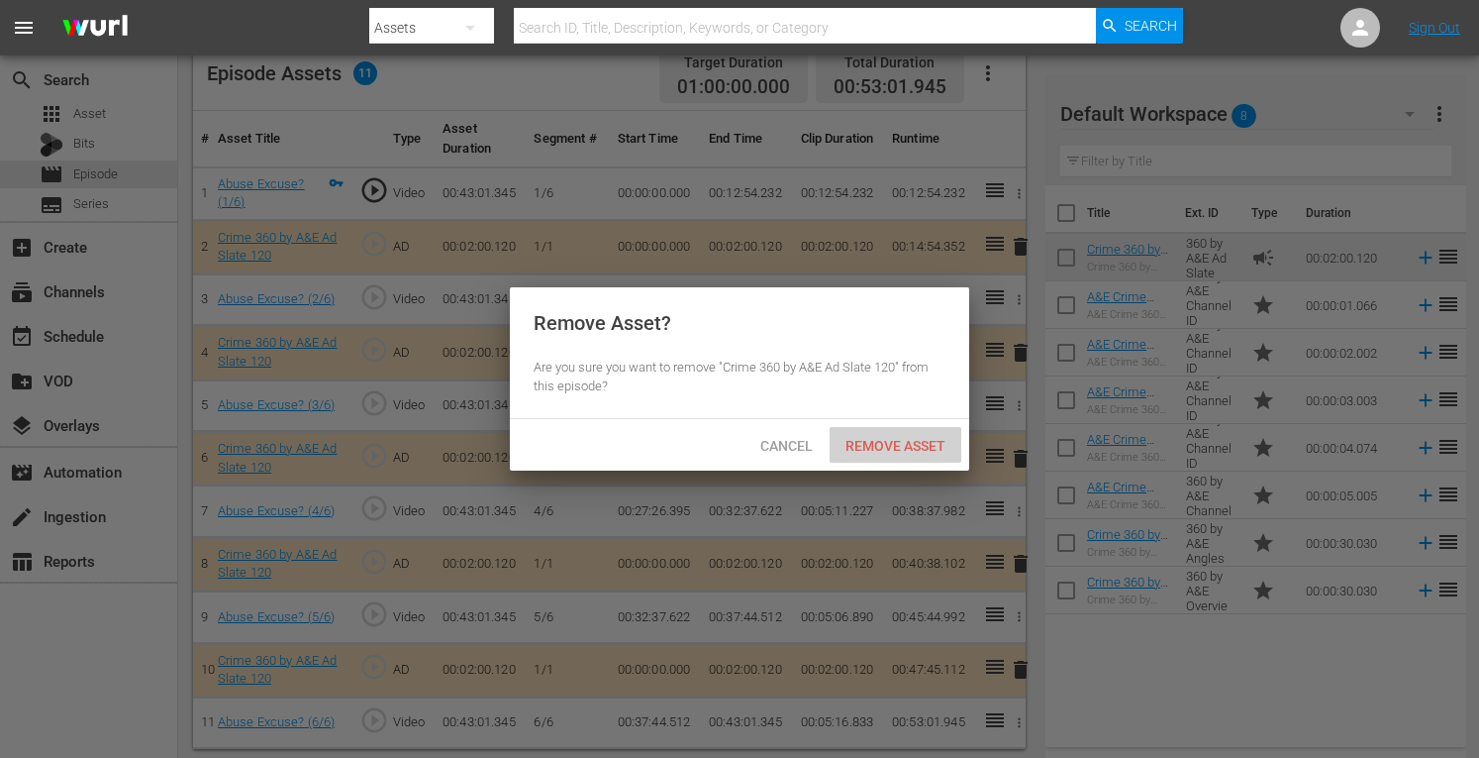
click at [889, 448] on span "Remove Asset" at bounding box center [896, 446] width 132 height 16
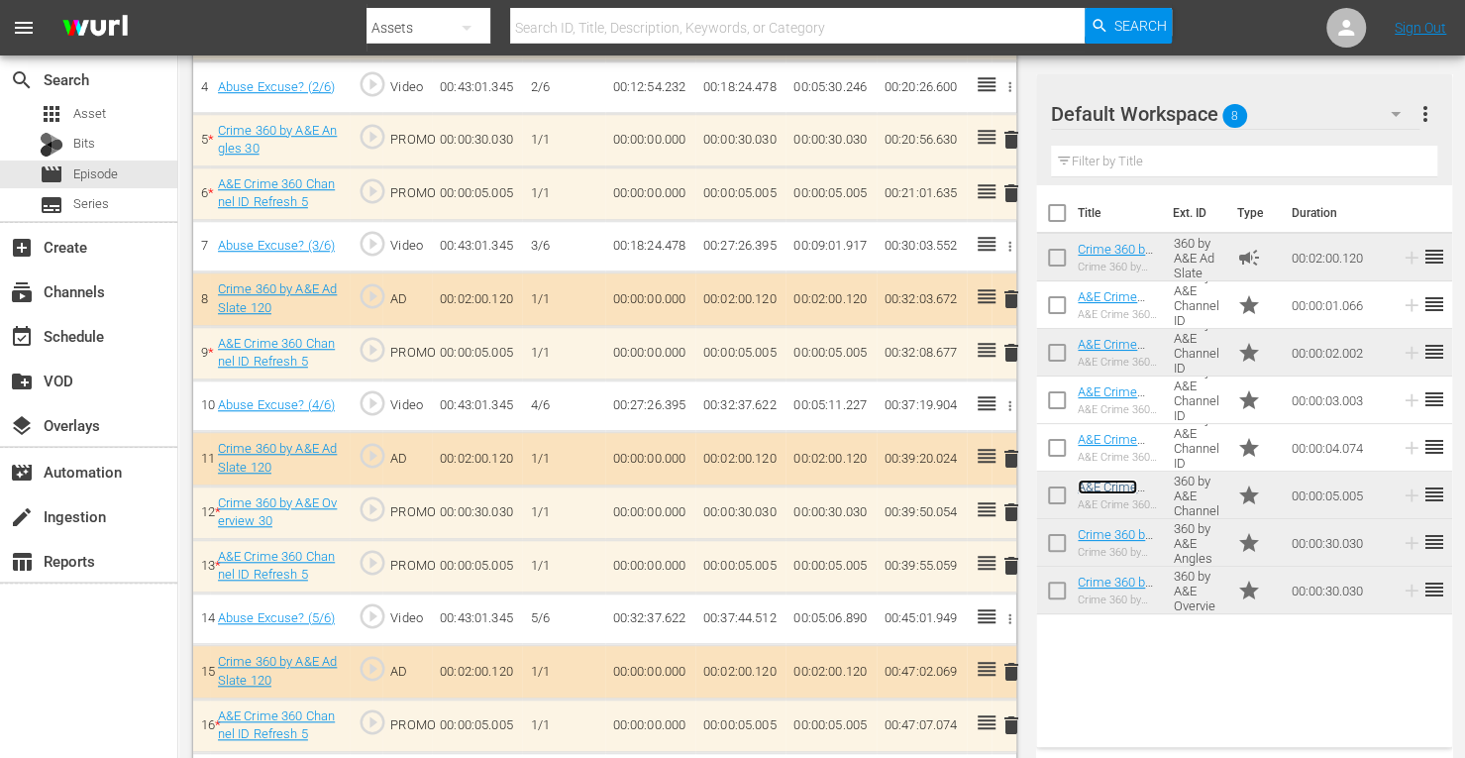
scroll to position [805, 0]
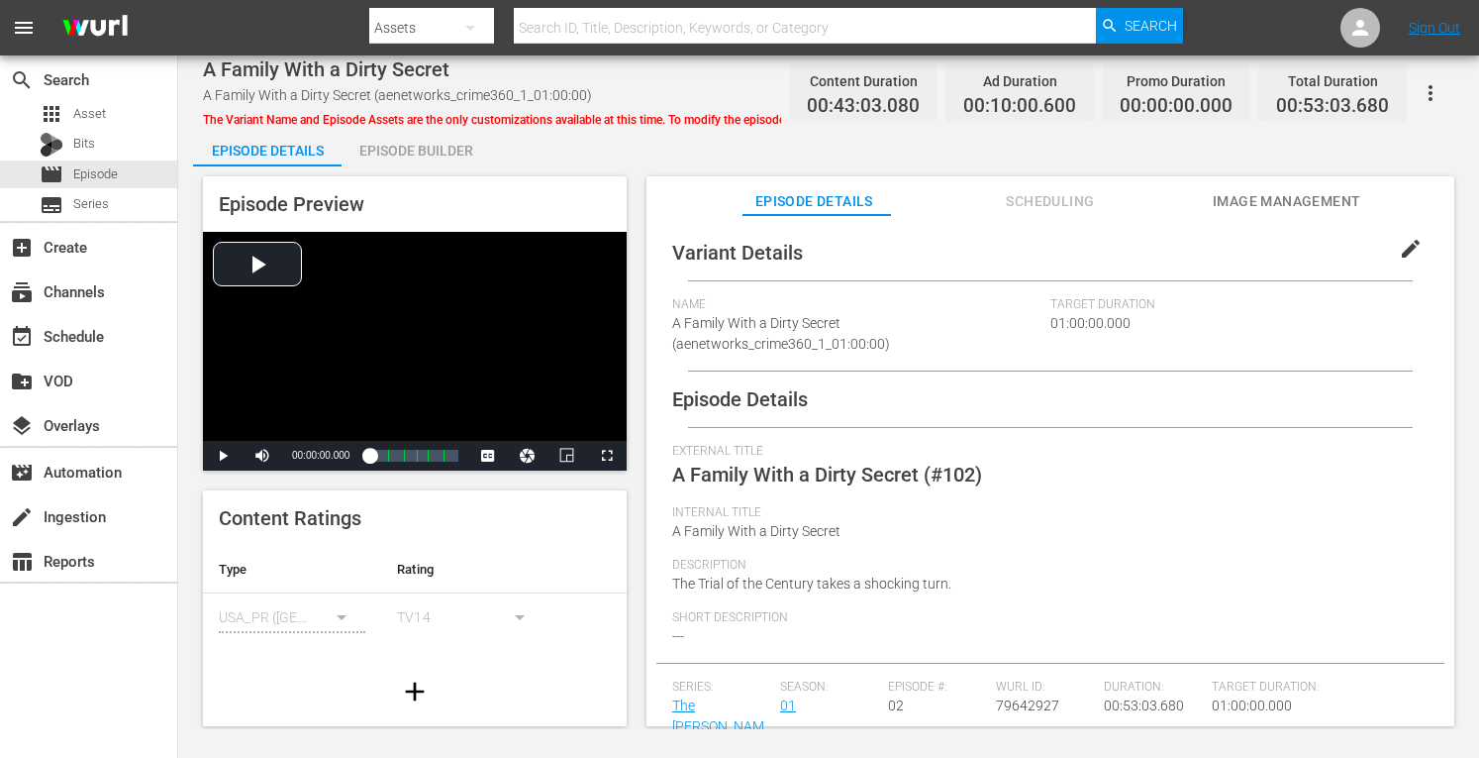
click at [434, 161] on div "Episode Builder" at bounding box center [416, 151] width 149 height 48
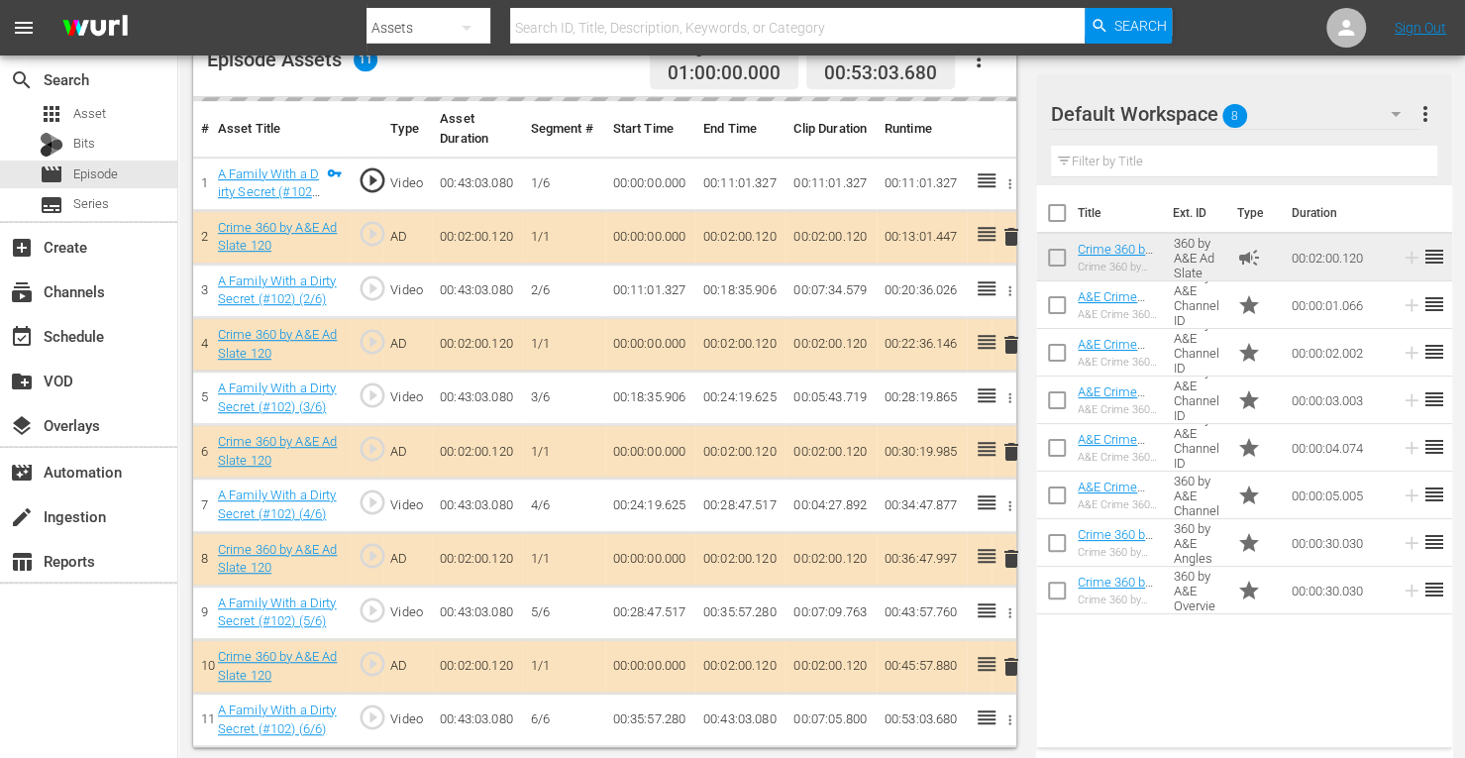
scroll to position [549, 0]
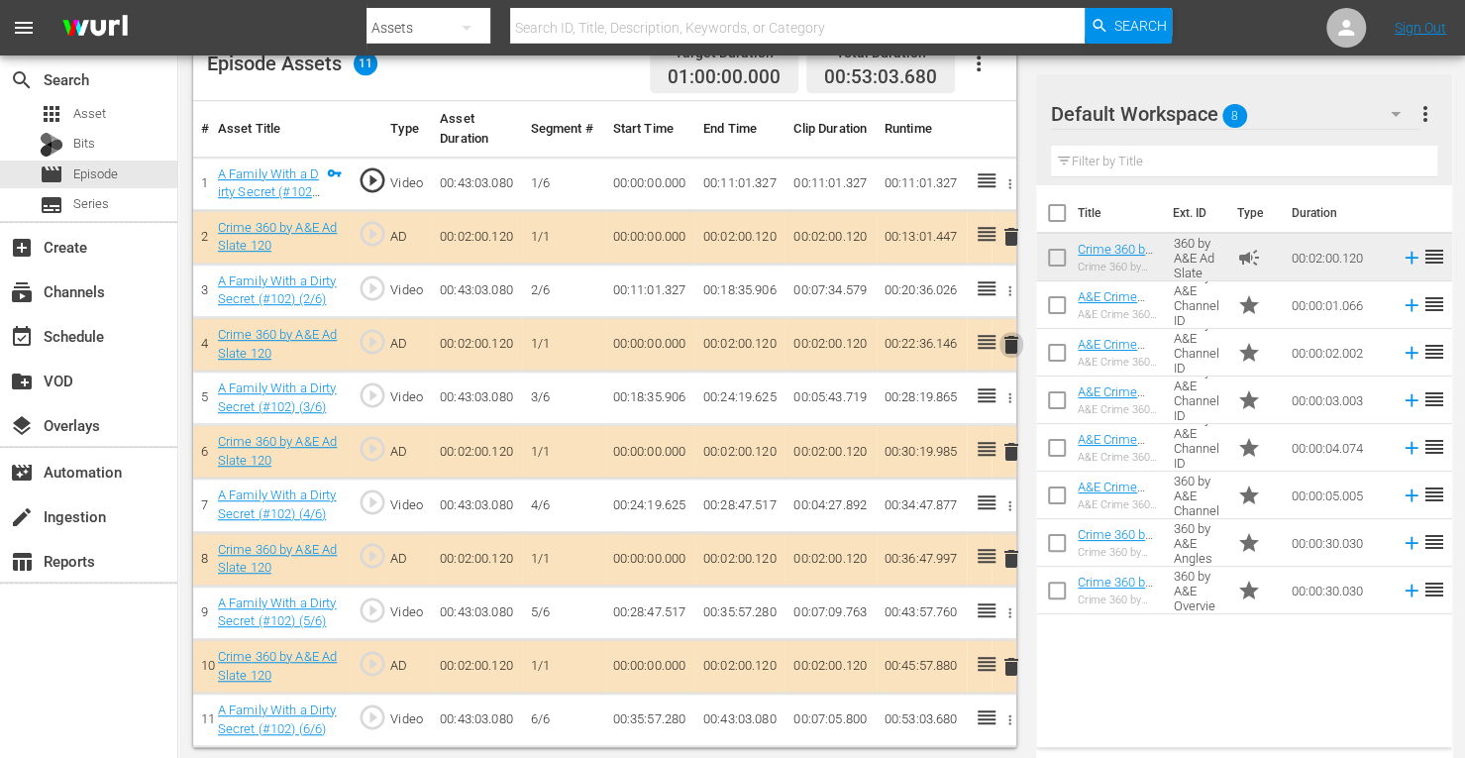
click at [1013, 340] on span "delete" at bounding box center [1011, 345] width 24 height 24
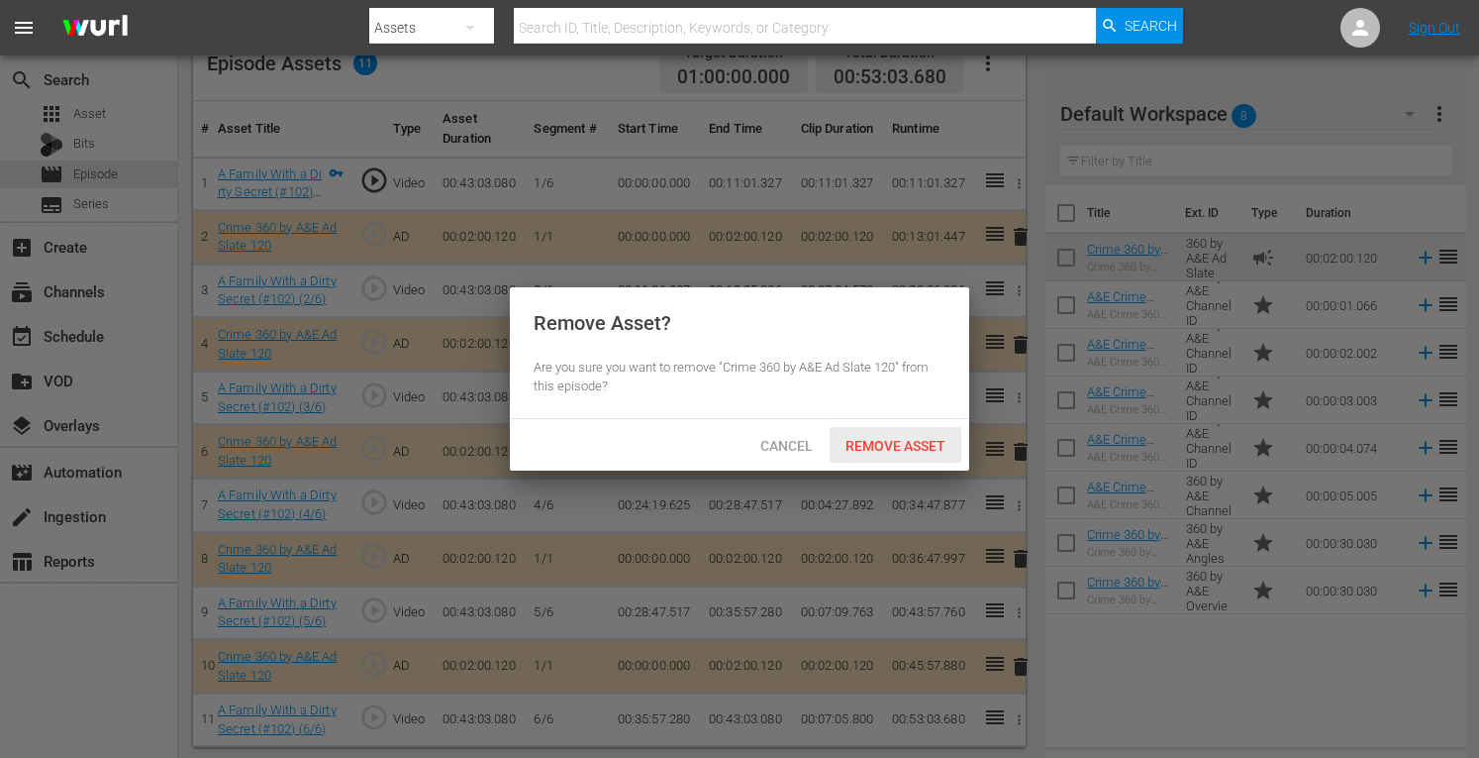
click at [907, 442] on span "Remove Asset" at bounding box center [896, 446] width 132 height 16
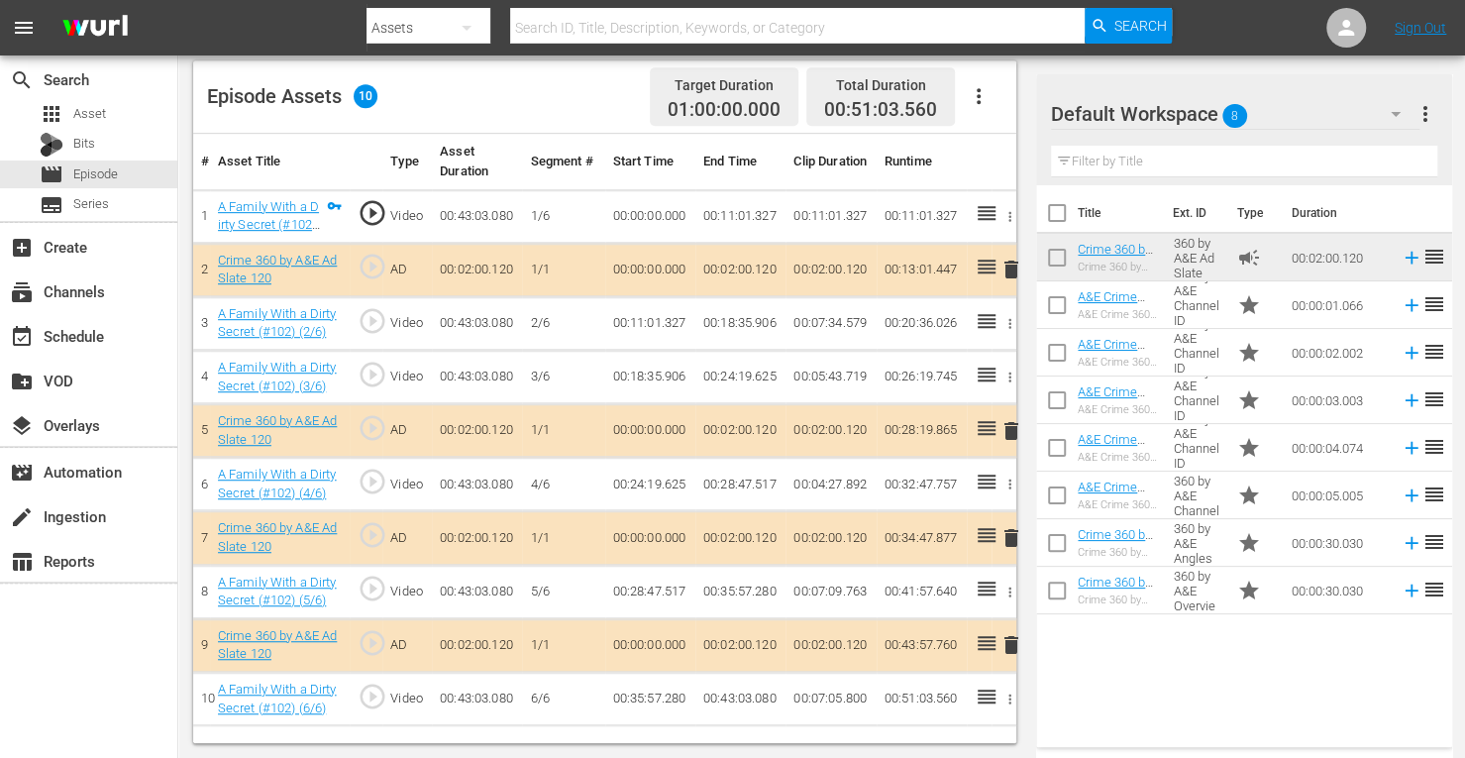
scroll to position [515, 0]
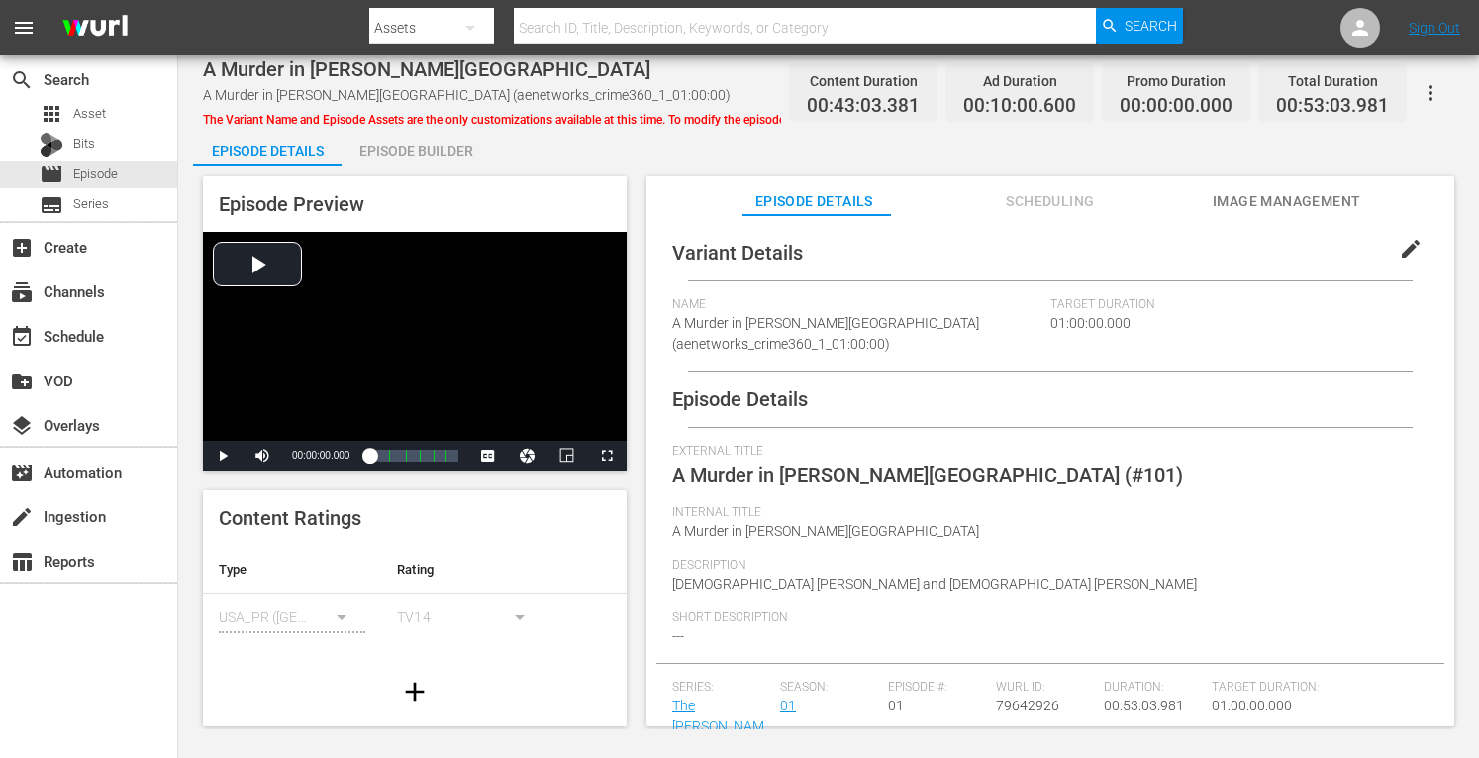
click at [416, 150] on div "Episode Builder" at bounding box center [416, 151] width 149 height 48
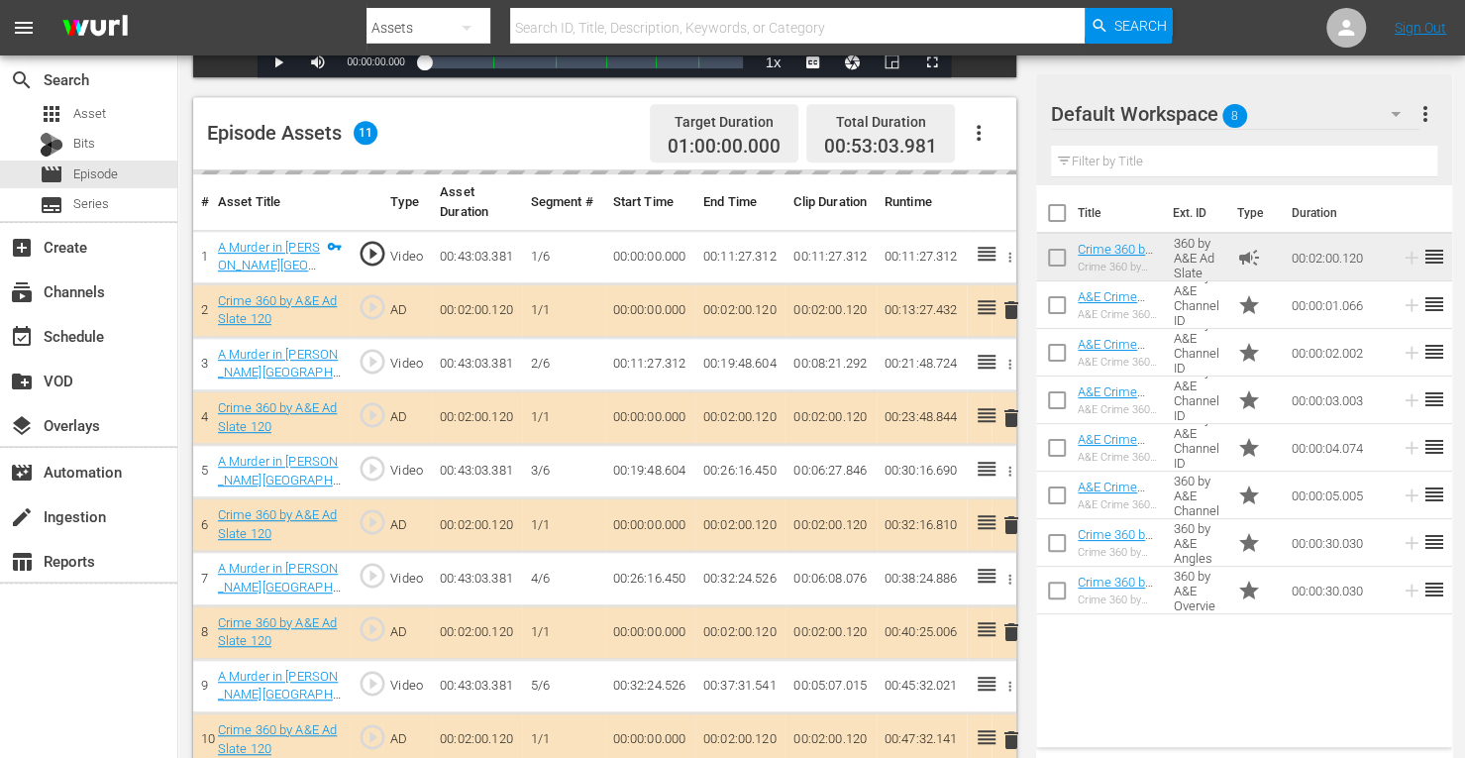
scroll to position [523, 0]
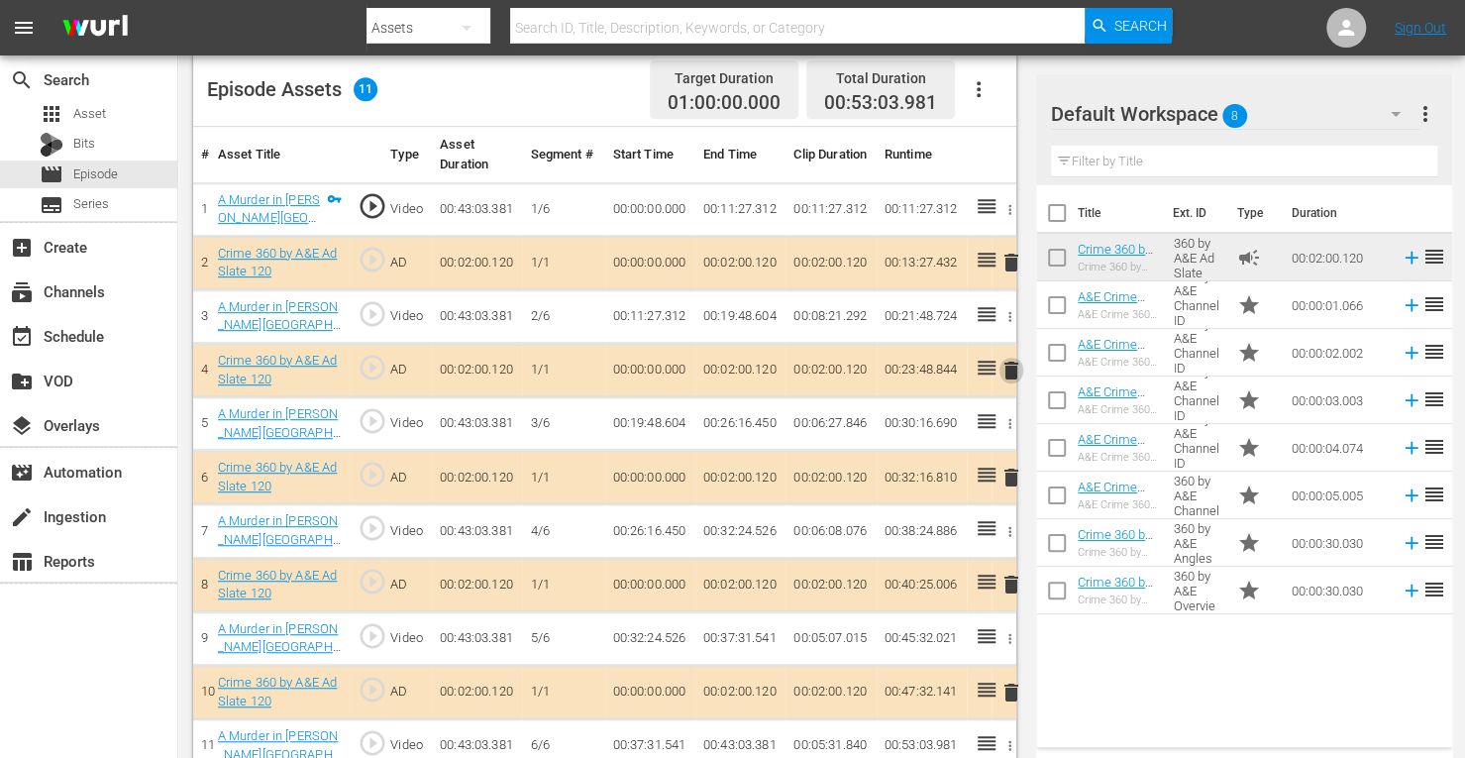
click at [1013, 373] on span "delete" at bounding box center [1011, 370] width 24 height 24
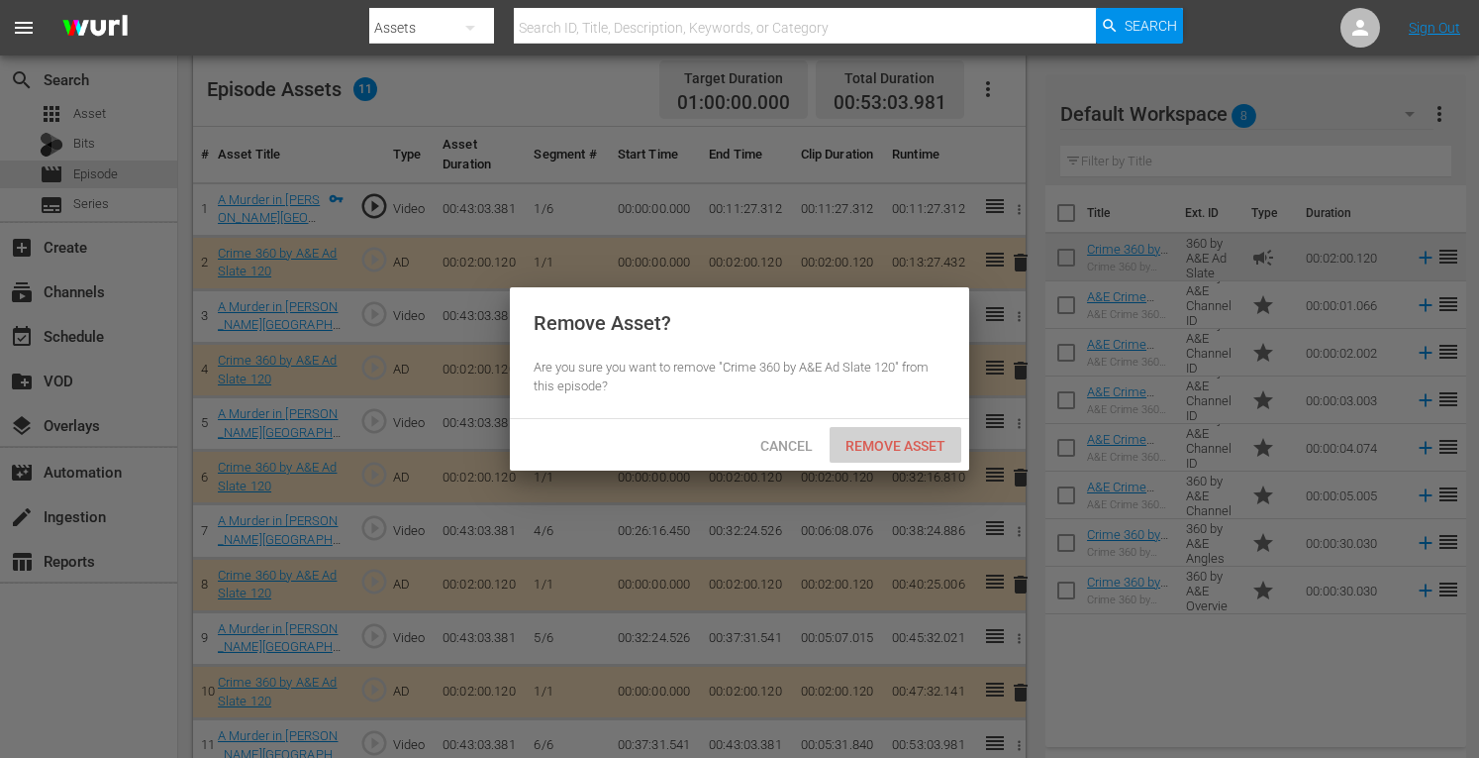
click at [910, 434] on div "Remove Asset" at bounding box center [896, 445] width 132 height 37
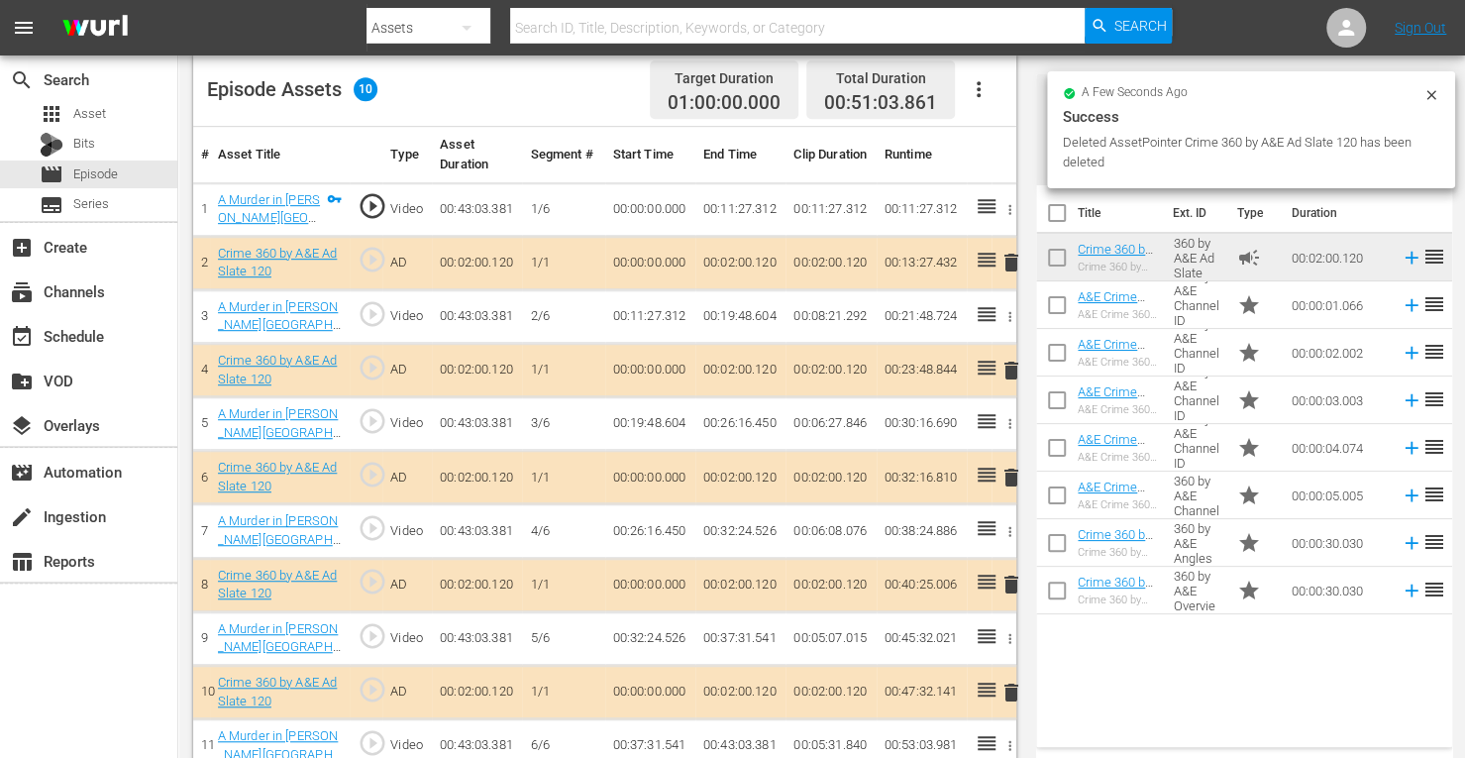
scroll to position [515, 0]
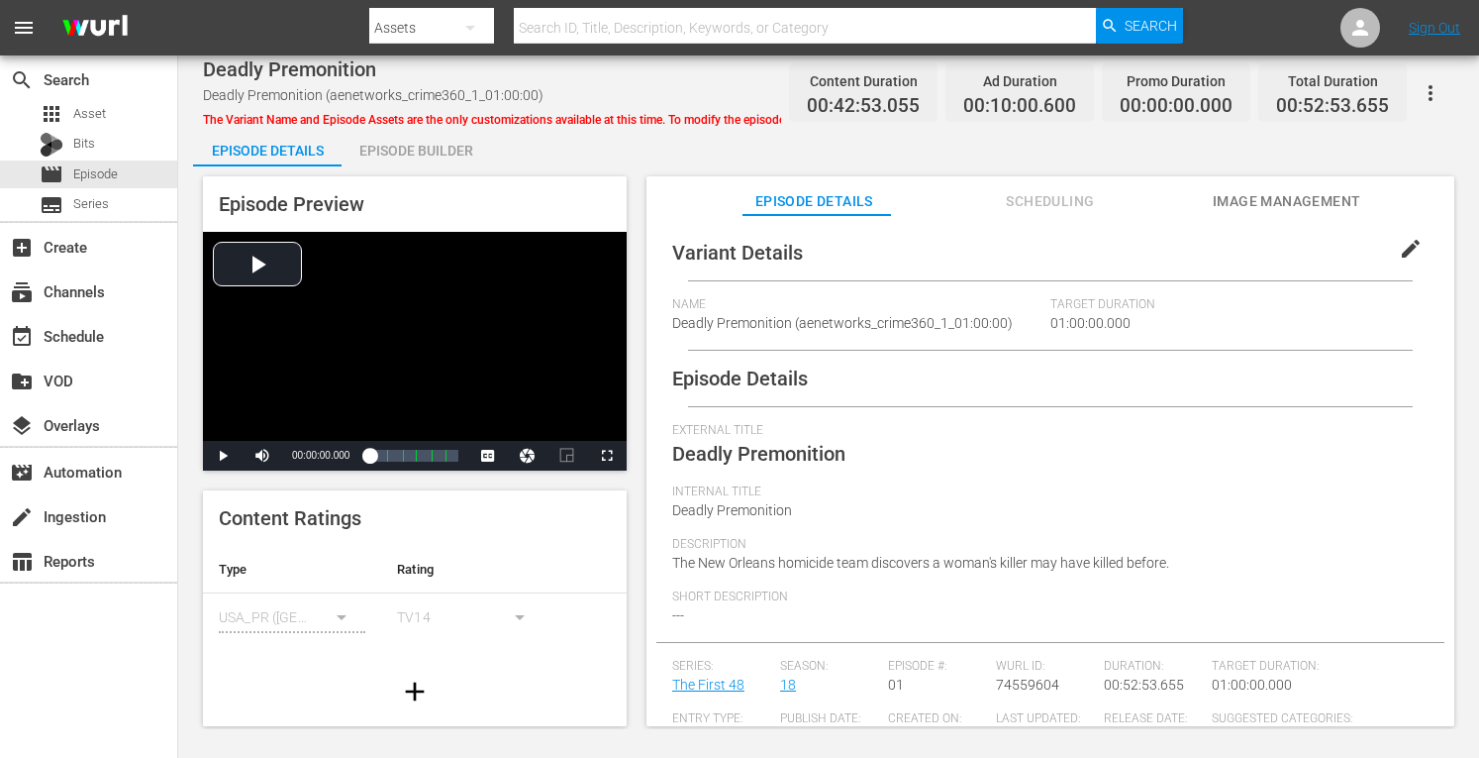
click at [405, 146] on div "Episode Builder" at bounding box center [416, 151] width 149 height 48
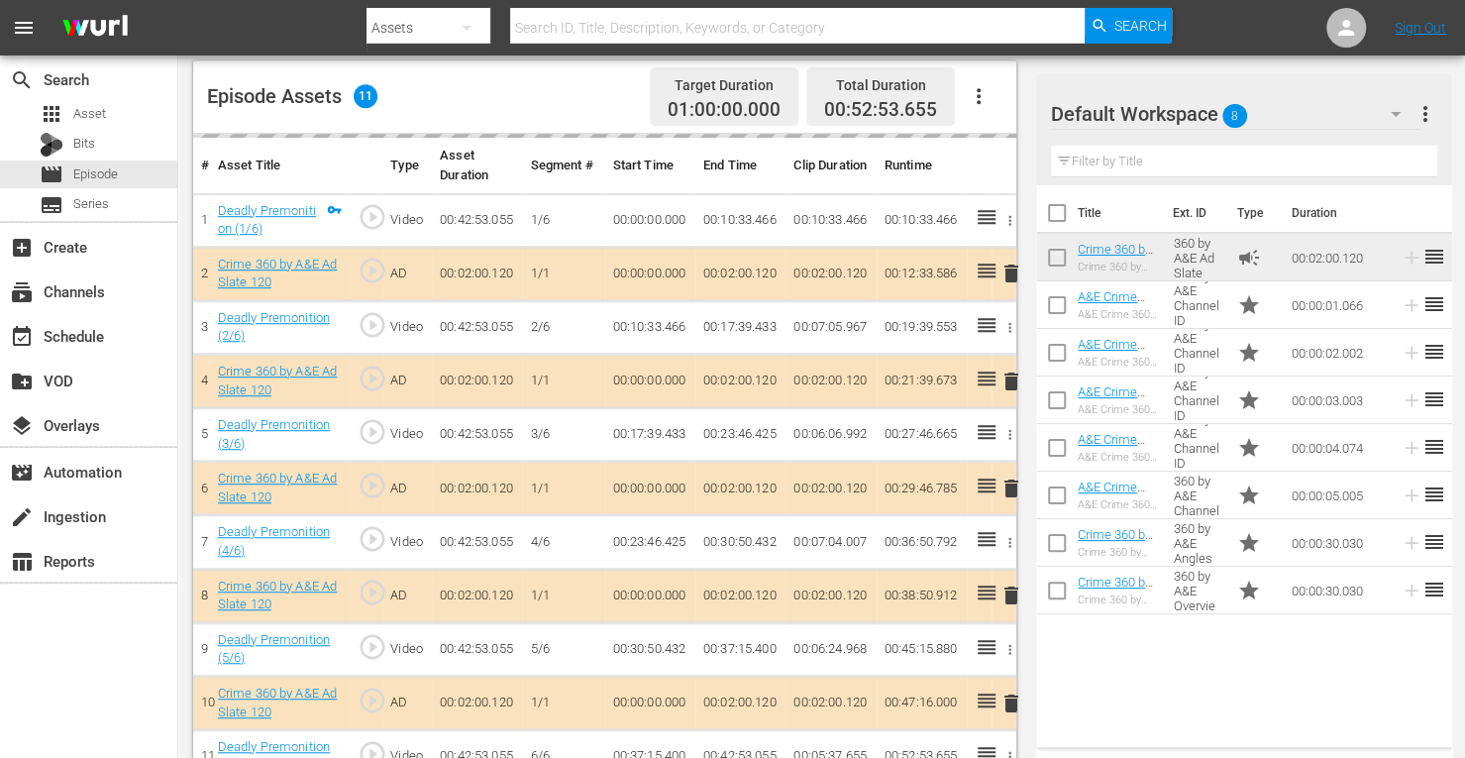
scroll to position [517, 0]
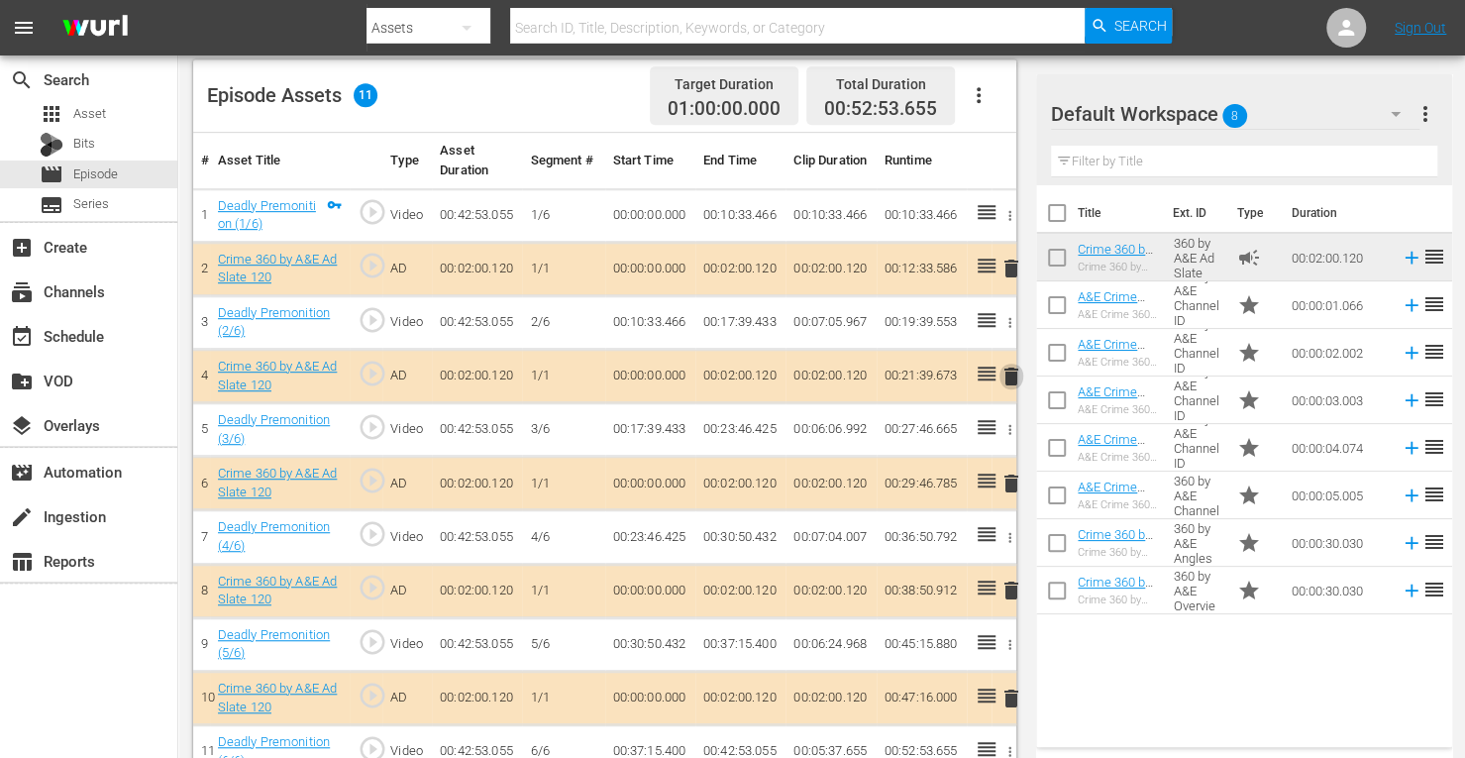
click at [1009, 379] on span "delete" at bounding box center [1011, 376] width 24 height 24
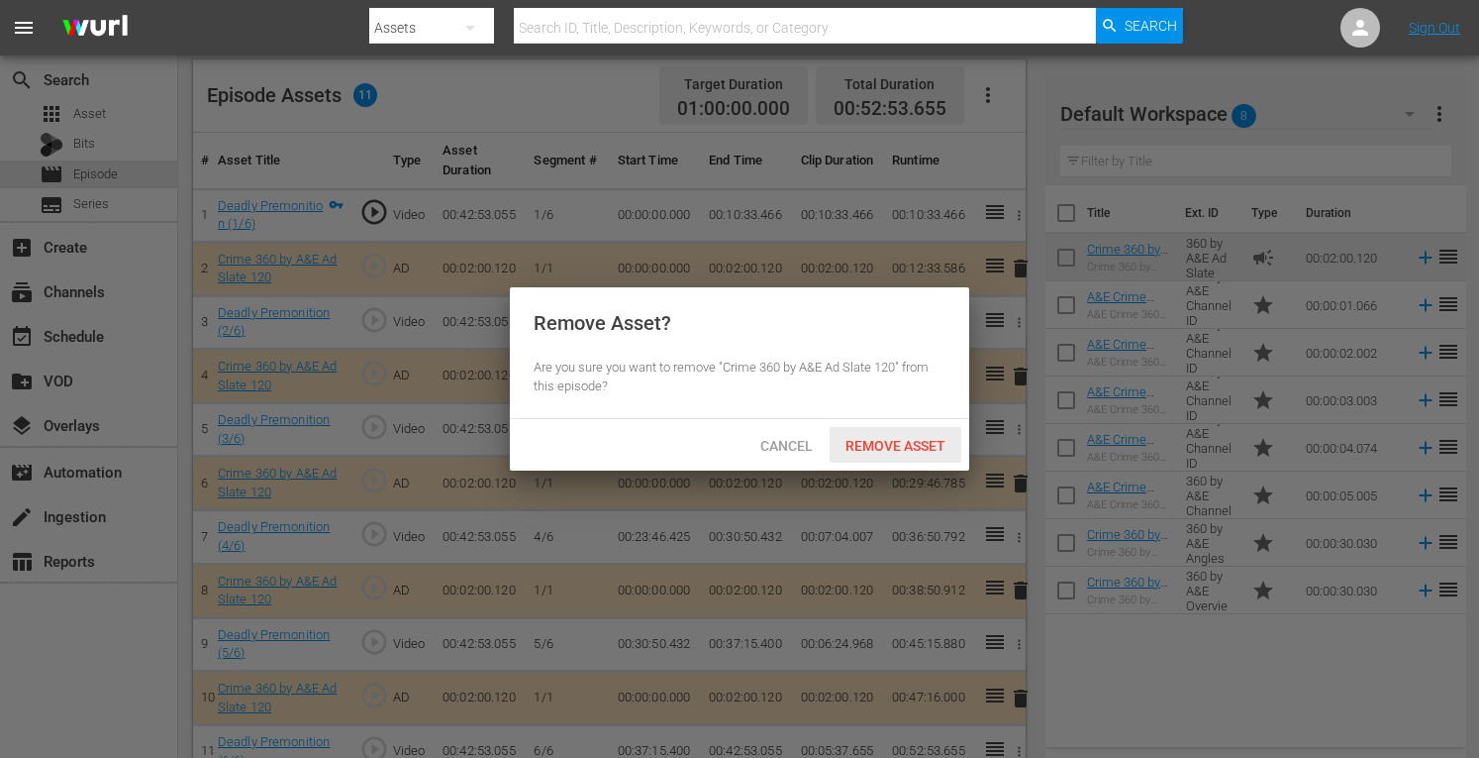
click at [919, 432] on div "Remove Asset" at bounding box center [896, 445] width 132 height 37
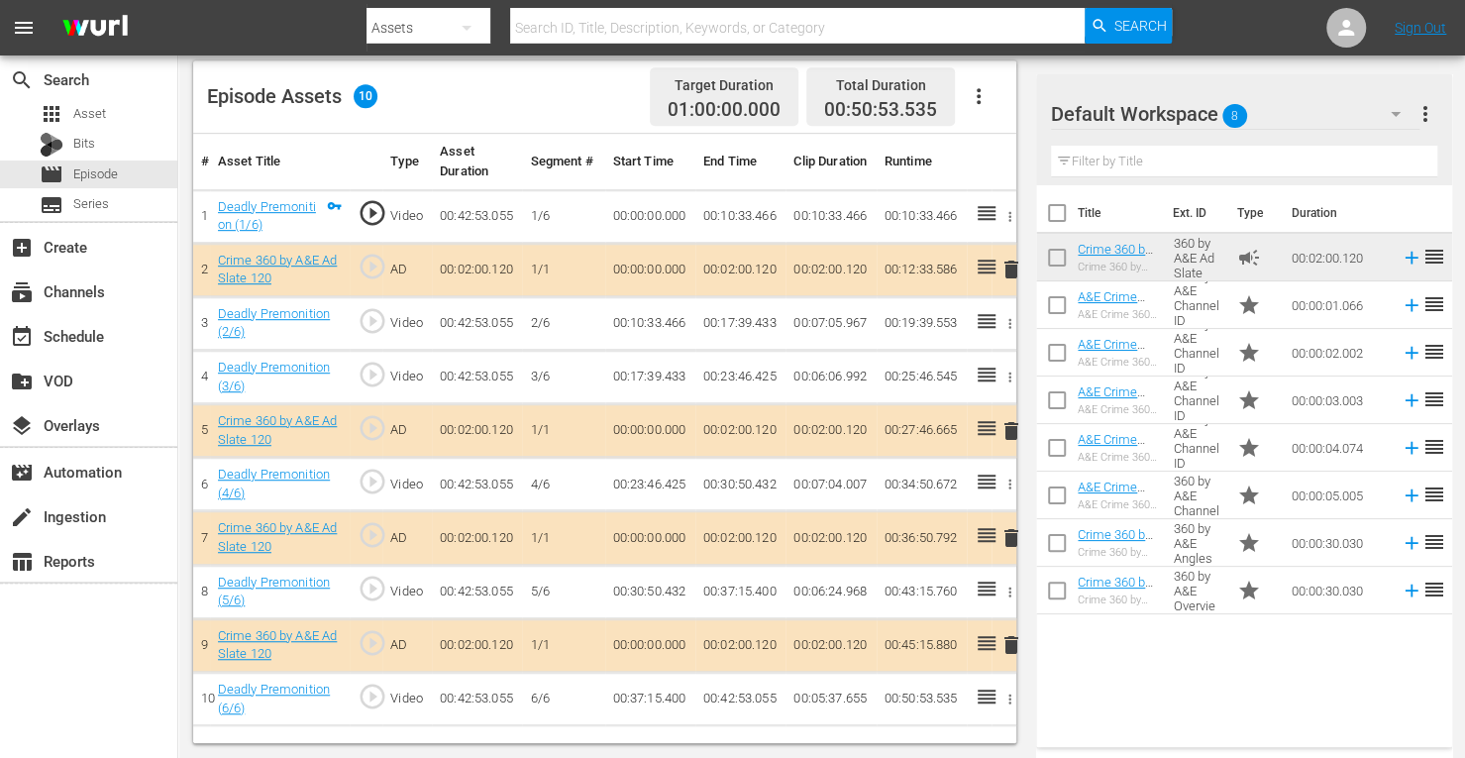
scroll to position [515, 0]
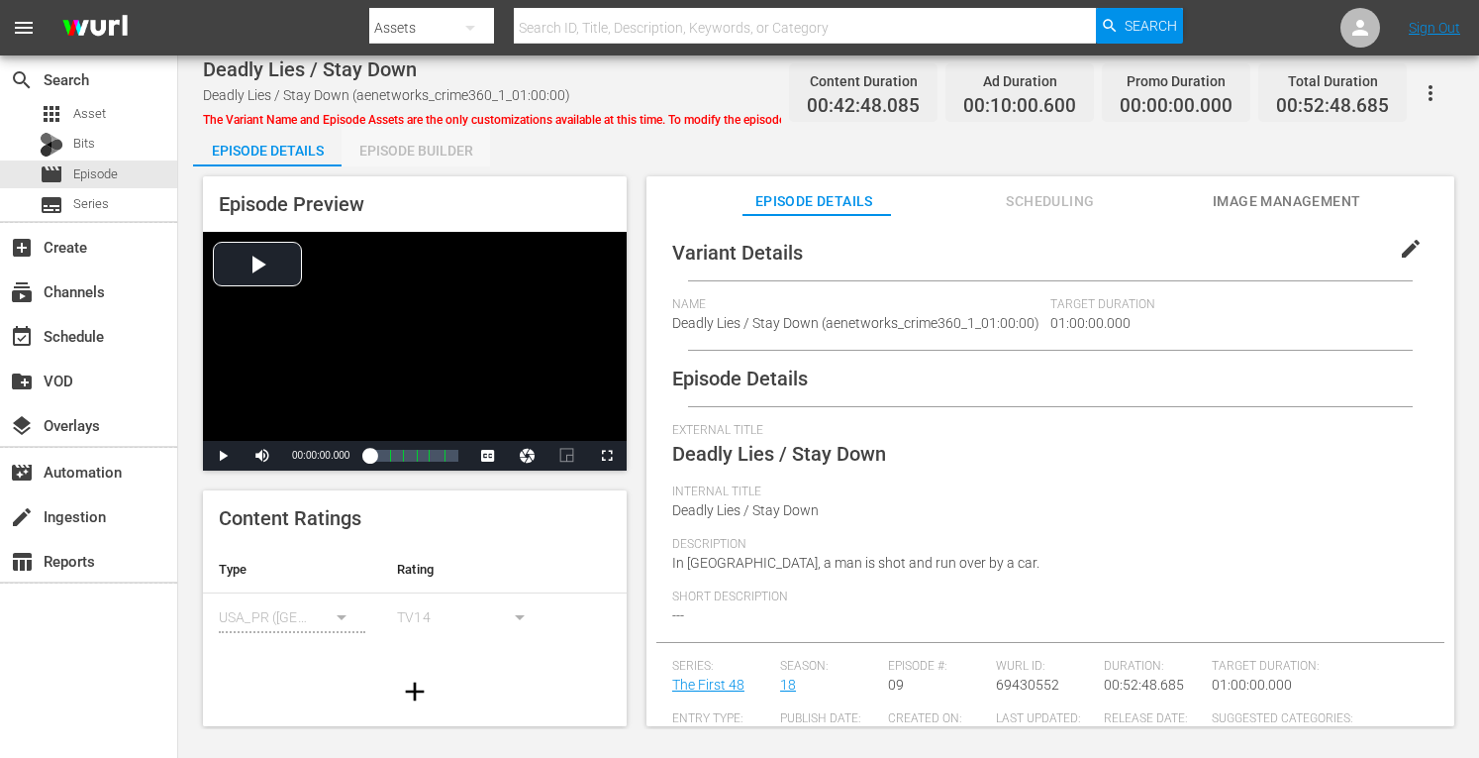
click at [416, 139] on div "Episode Builder" at bounding box center [416, 151] width 149 height 48
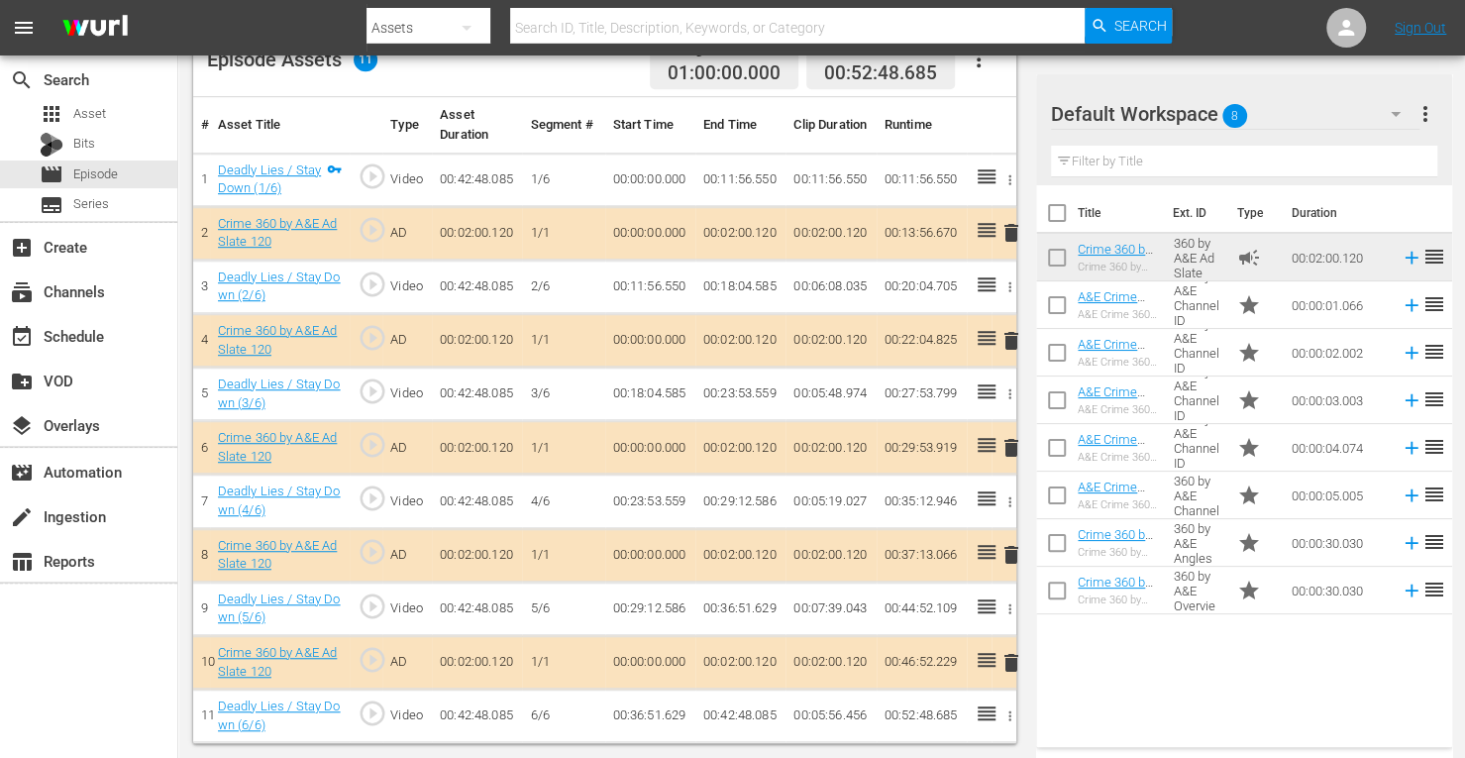
scroll to position [549, 0]
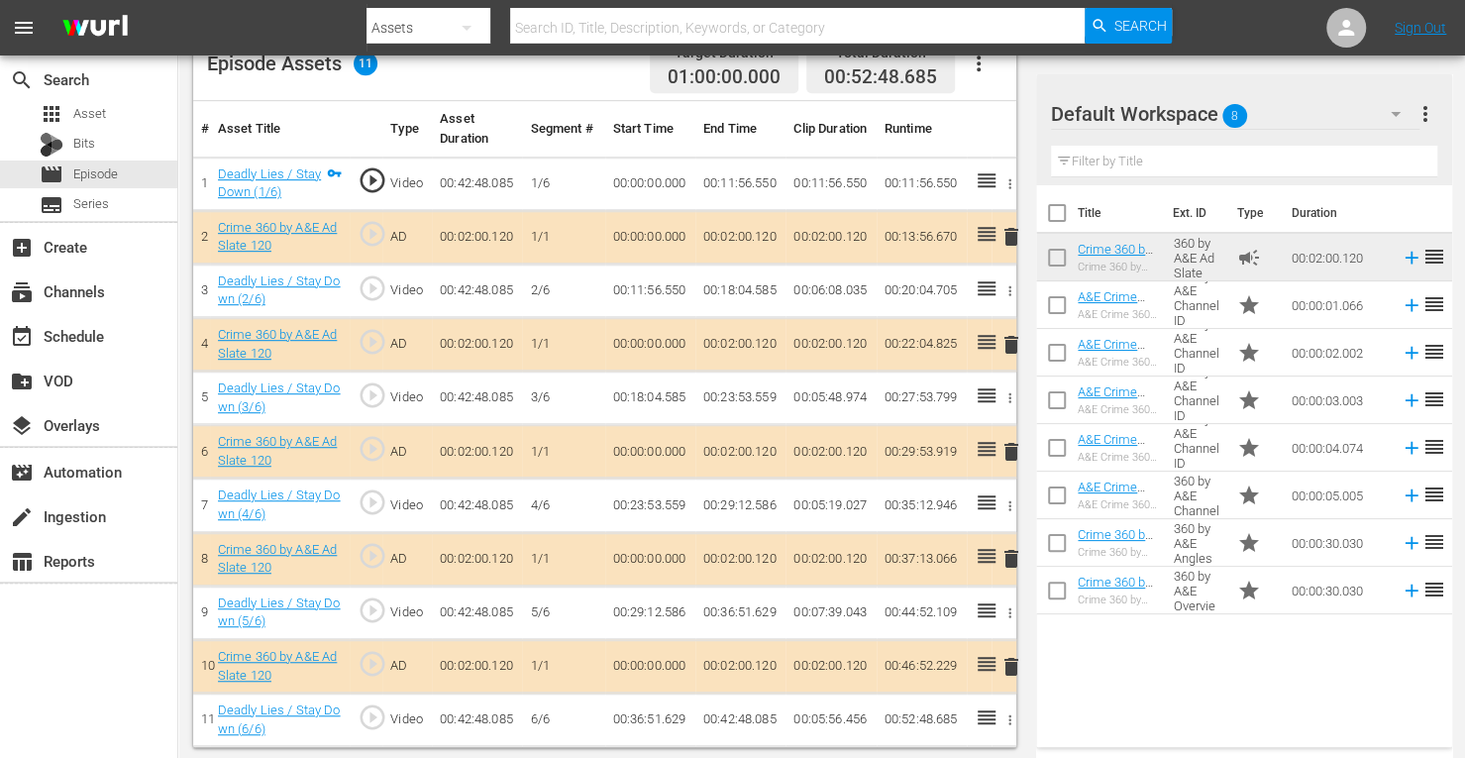
click at [1008, 340] on span "delete" at bounding box center [1011, 345] width 24 height 24
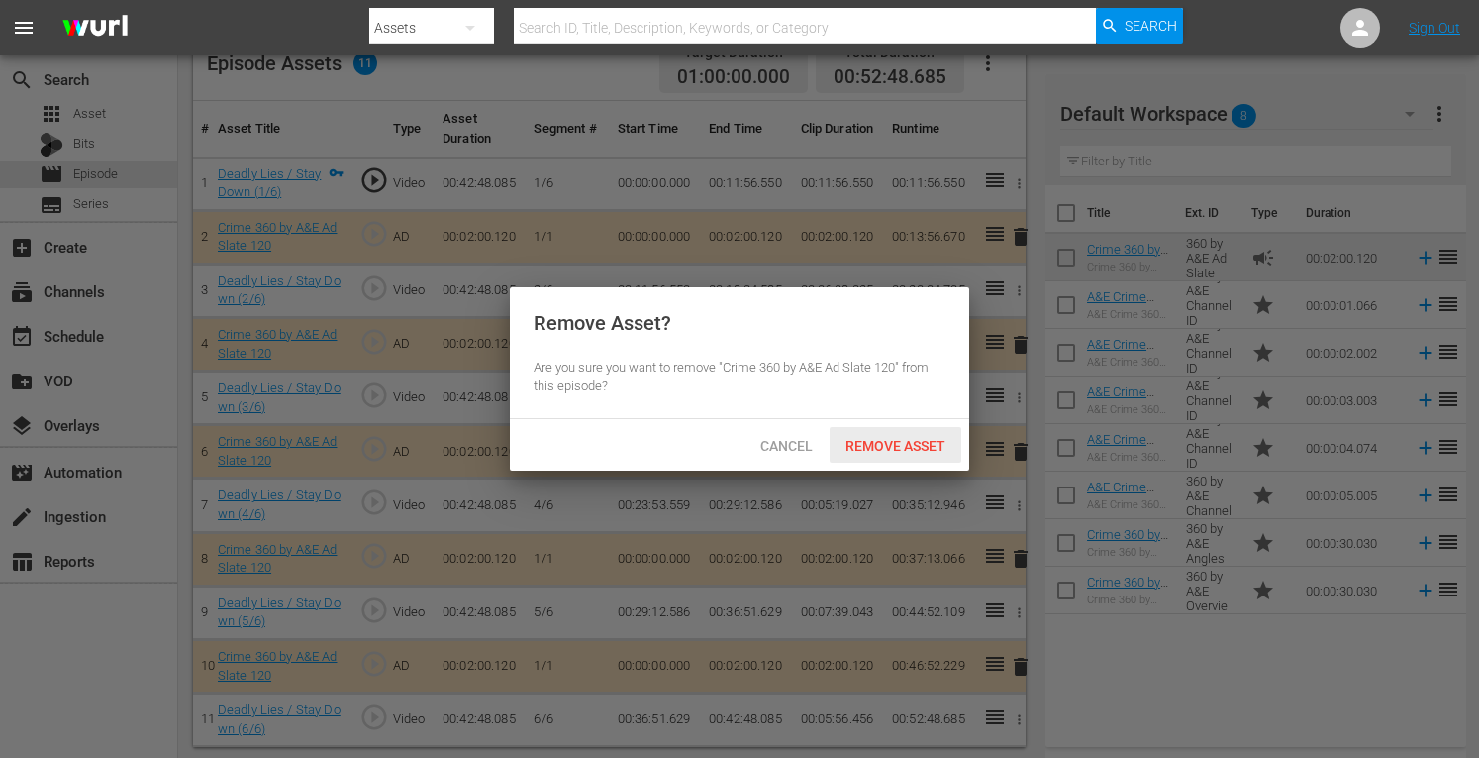
click at [897, 453] on span "Remove Asset" at bounding box center [896, 446] width 132 height 16
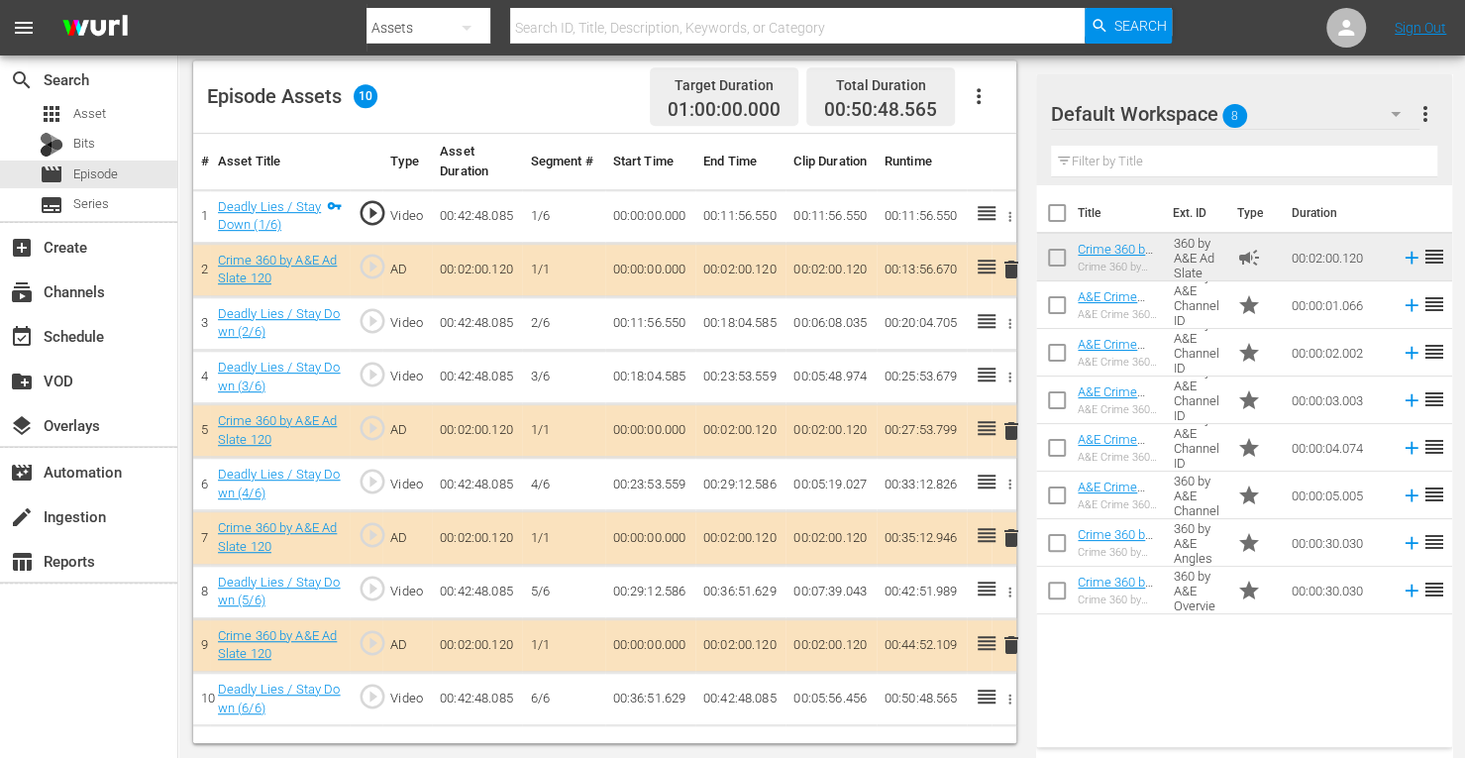
scroll to position [515, 0]
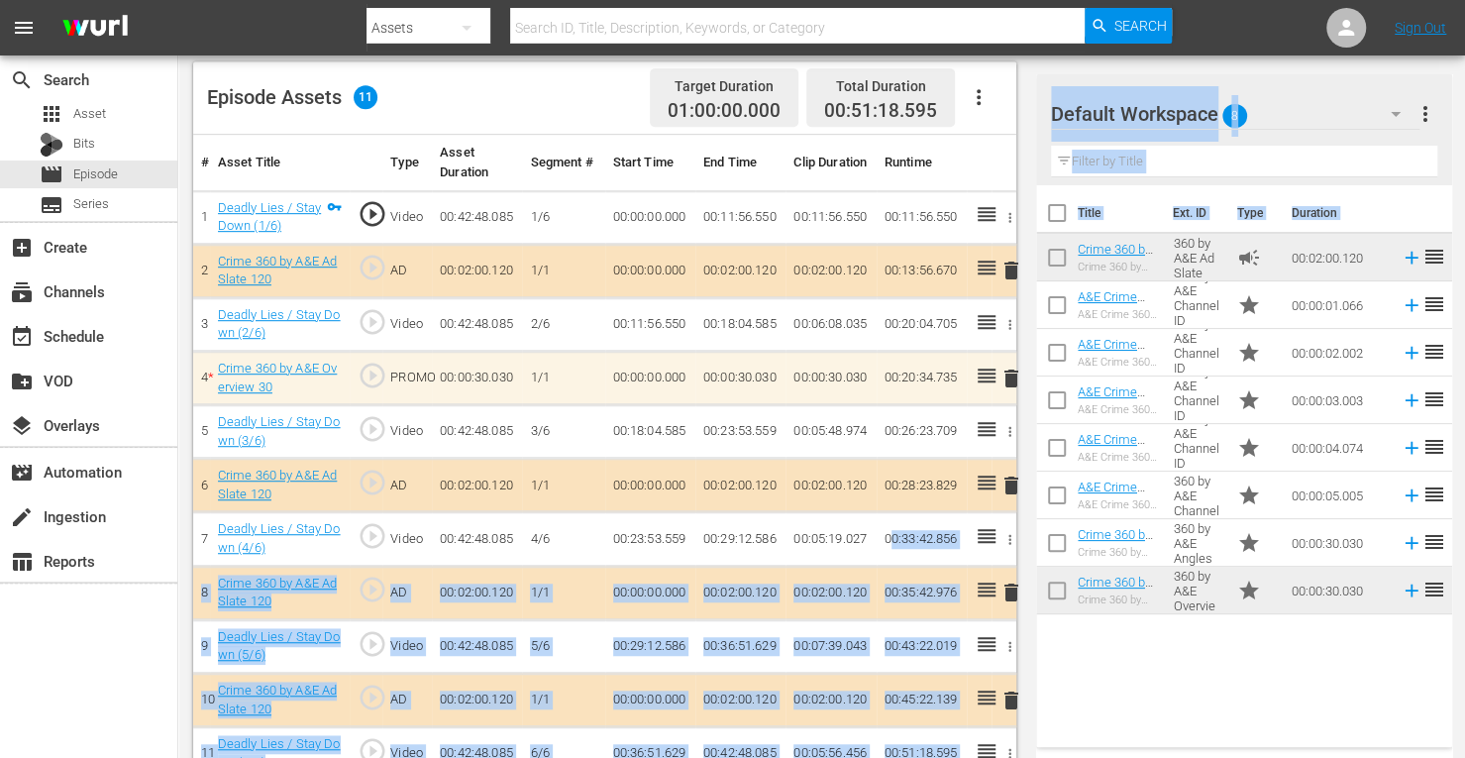
drag, startPoint x: 1101, startPoint y: 539, endPoint x: 891, endPoint y: 524, distance: 210.5
click at [1258, 686] on div "Title Ext. ID Type Duration Crime 360 by A&E Ad Slate 120 Crime 360 by A&E Ad S…" at bounding box center [1244, 462] width 416 height 554
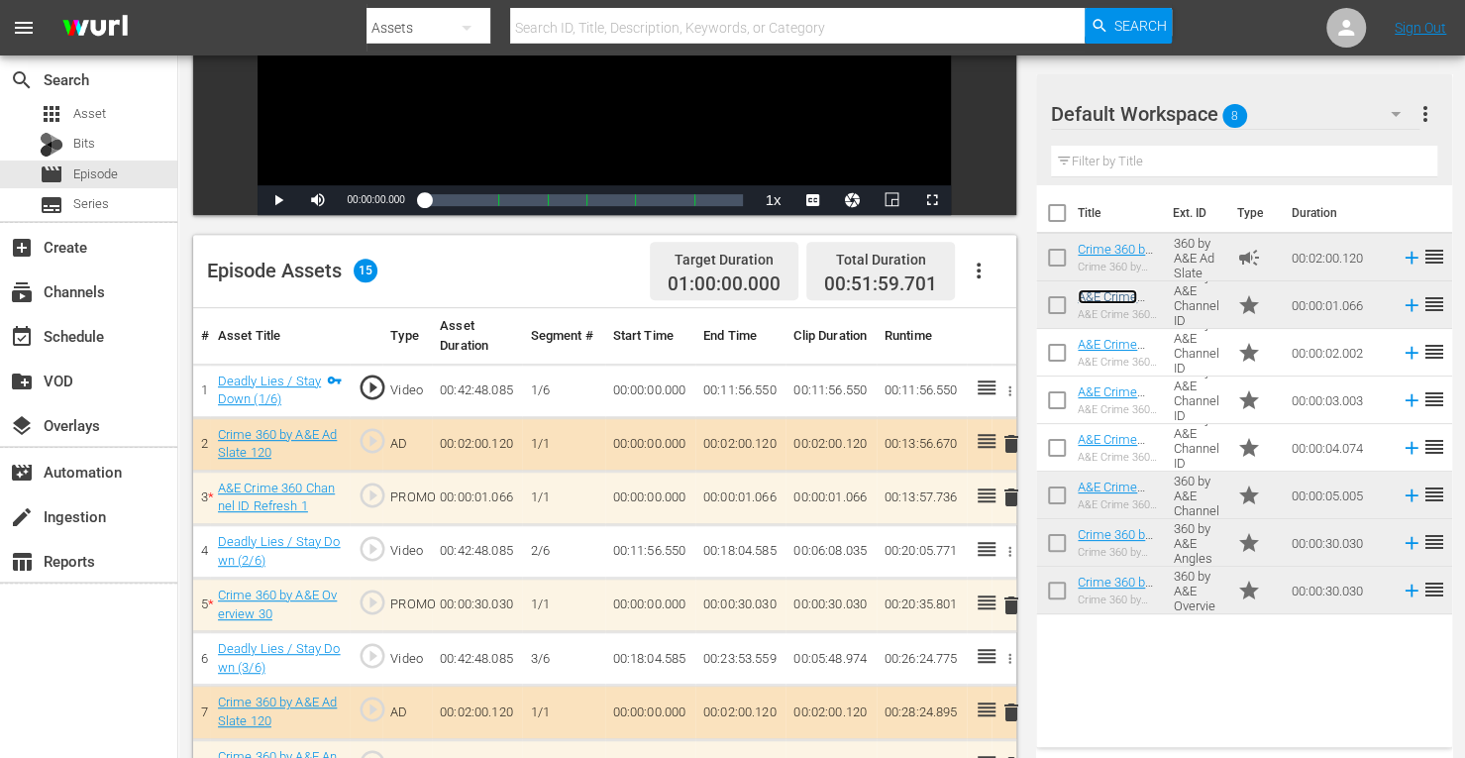
scroll to position [330, 0]
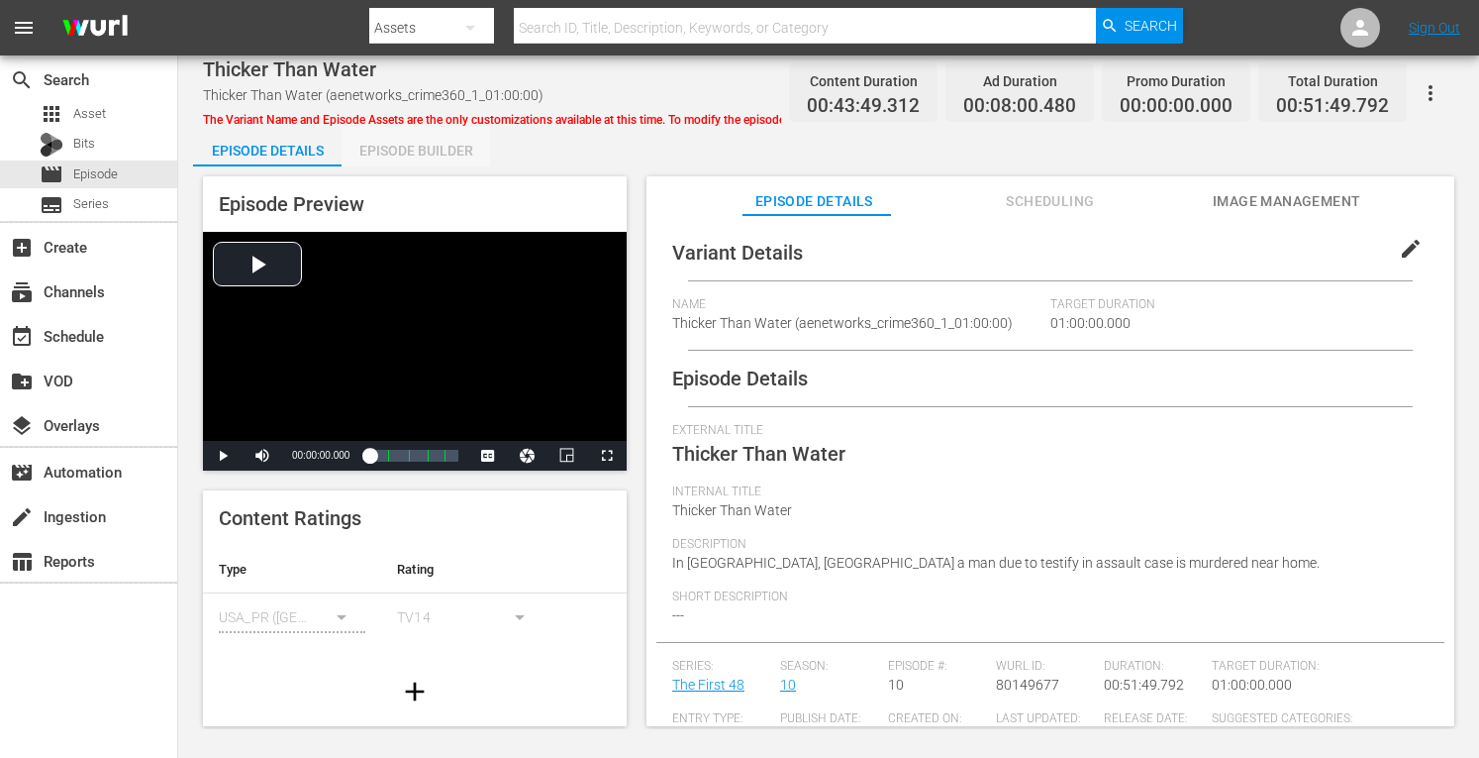
click at [403, 148] on div "Episode Builder" at bounding box center [416, 151] width 149 height 48
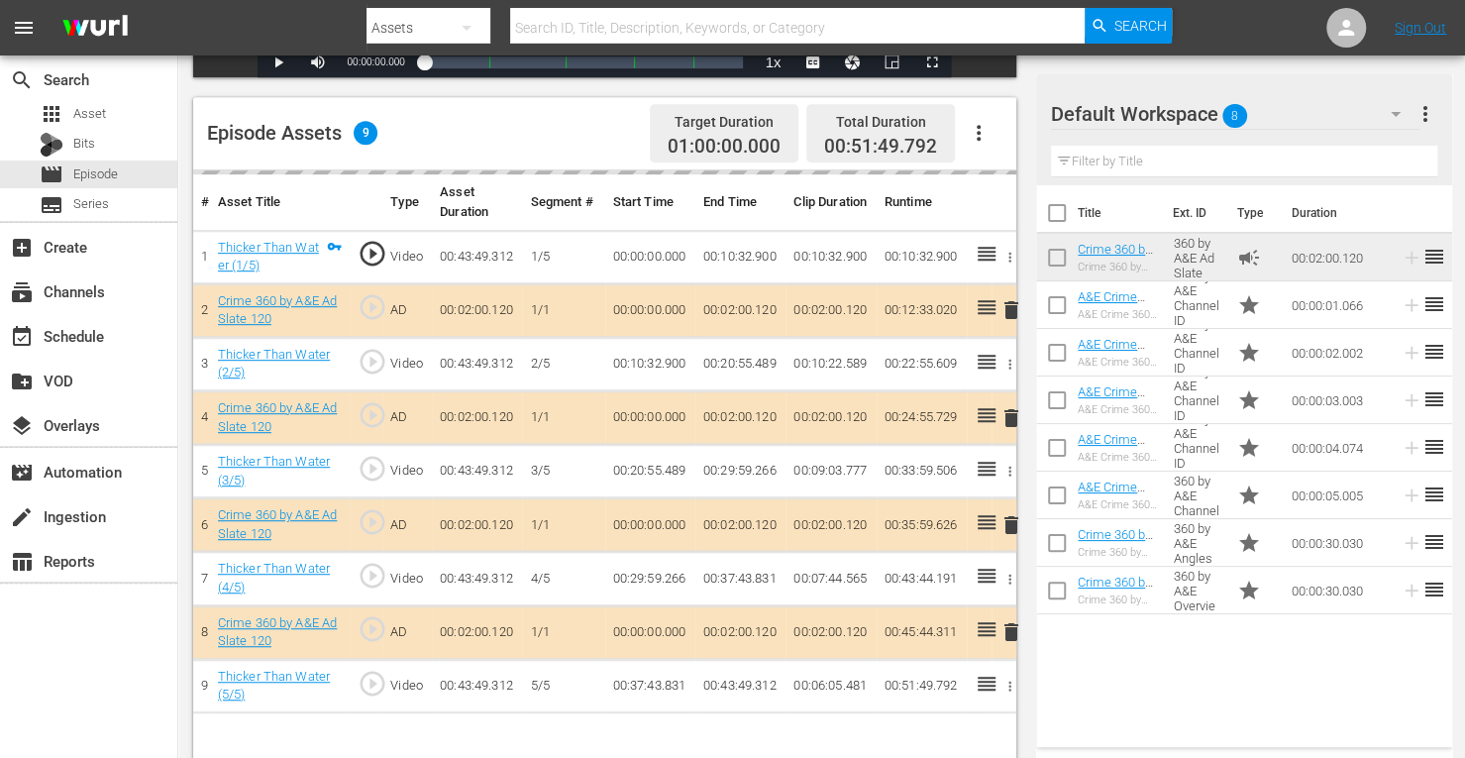
scroll to position [515, 0]
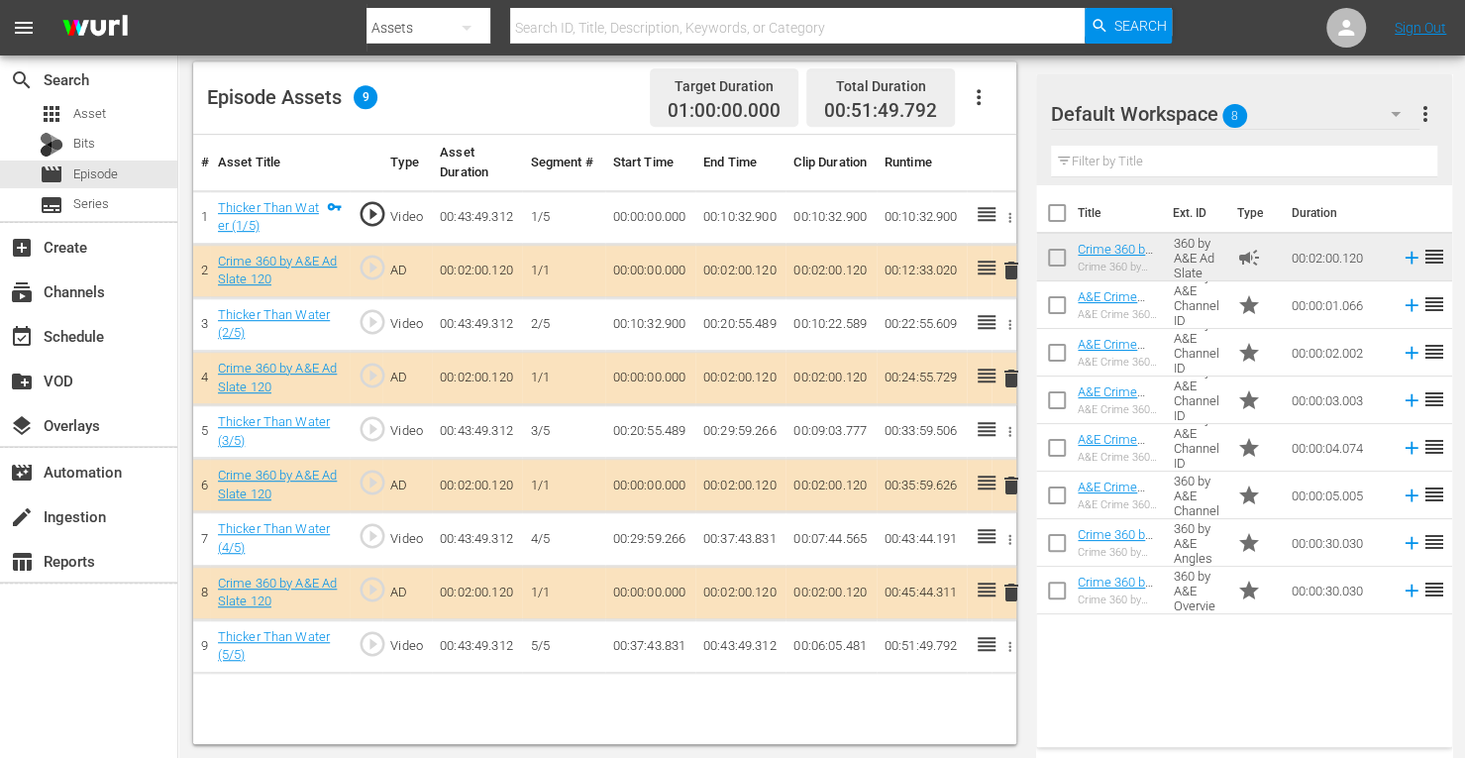
click at [1010, 377] on span "delete" at bounding box center [1011, 378] width 24 height 24
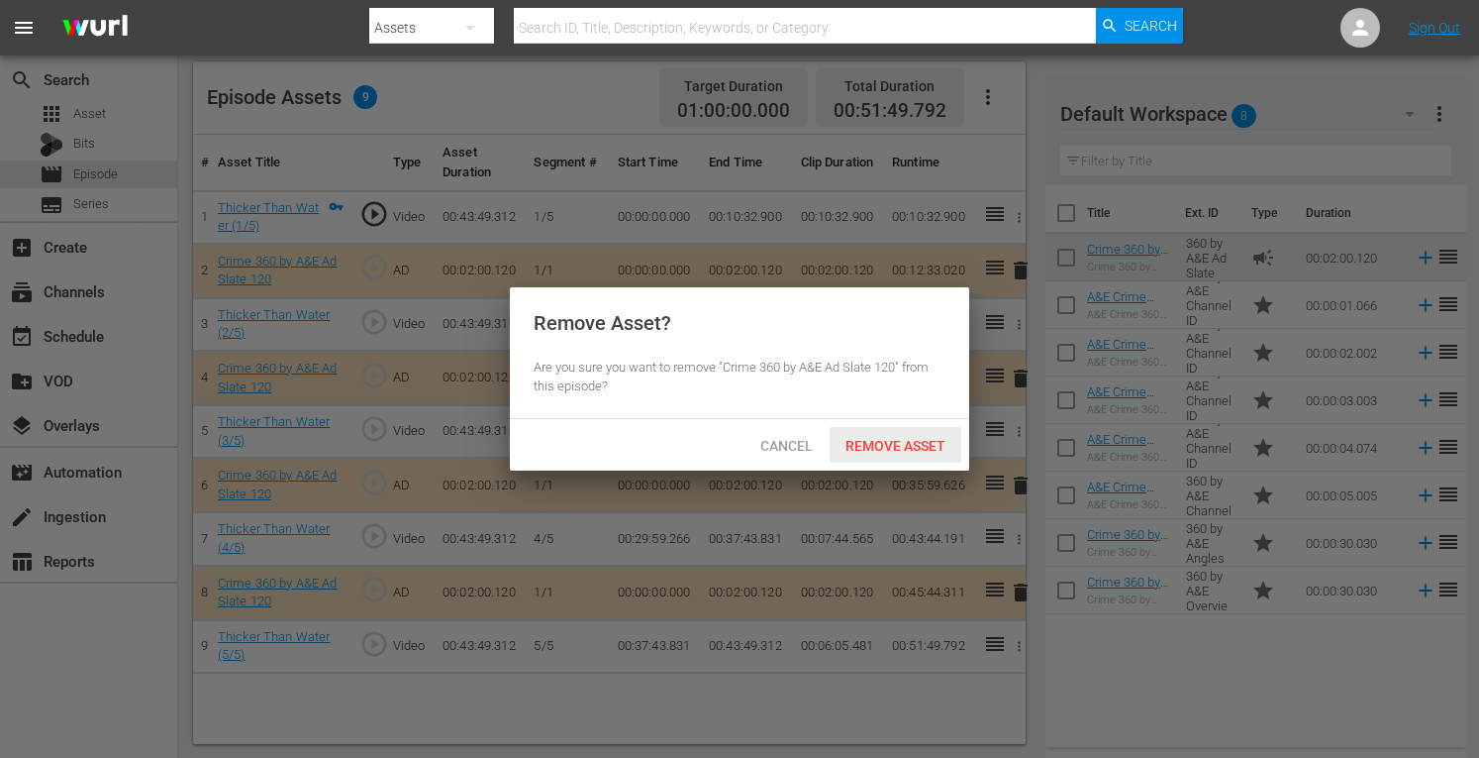
click at [875, 455] on div "Remove Asset" at bounding box center [896, 445] width 132 height 37
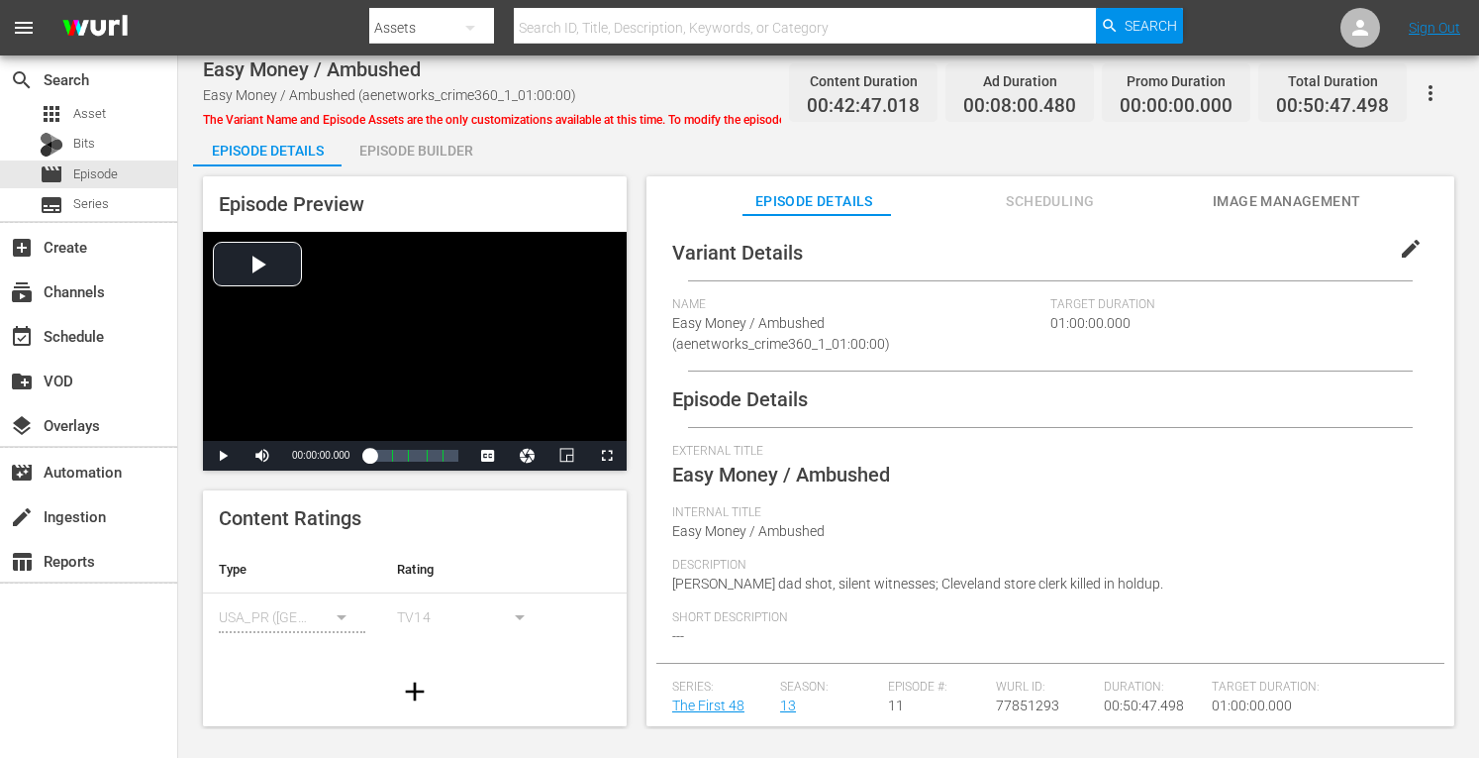
click at [440, 142] on div "Episode Builder" at bounding box center [416, 151] width 149 height 48
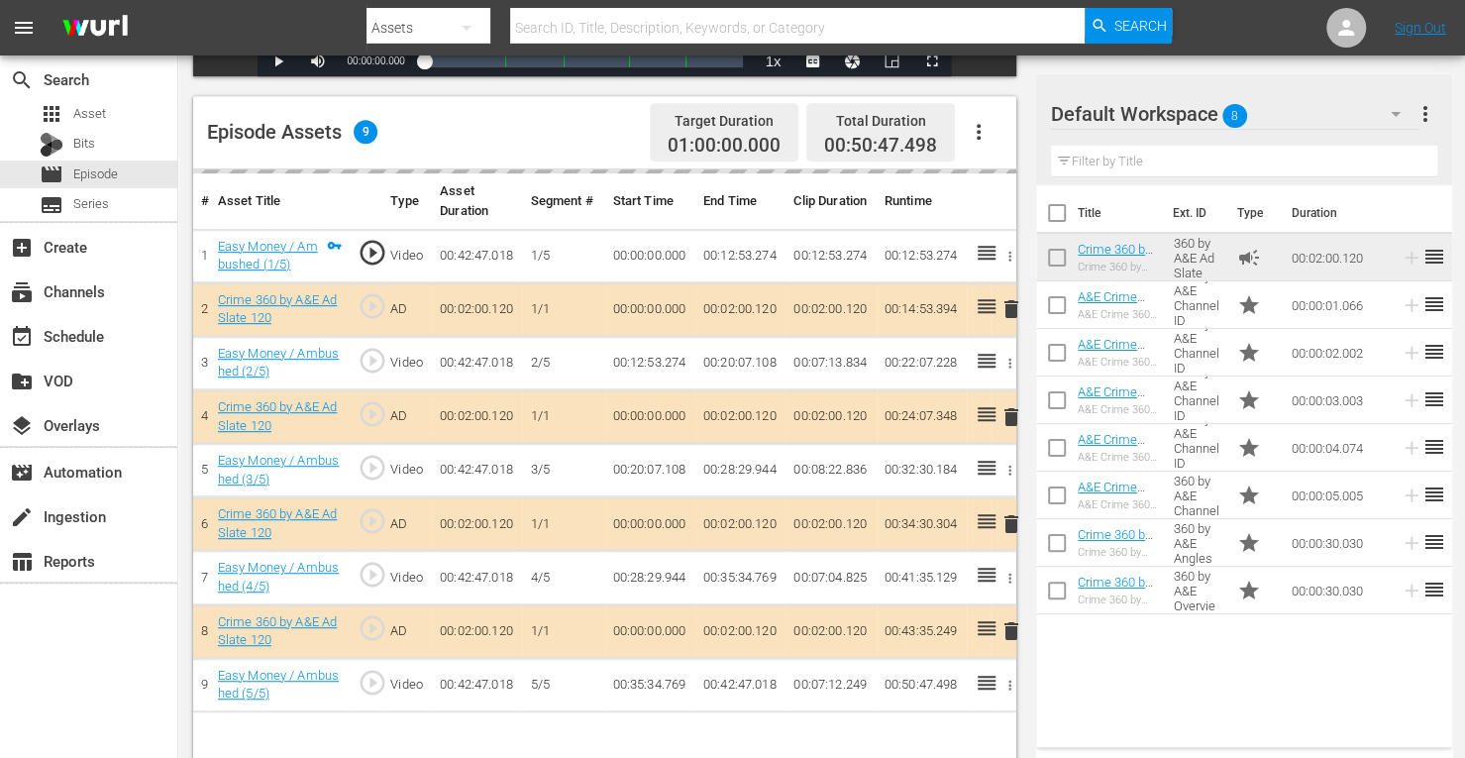
scroll to position [515, 0]
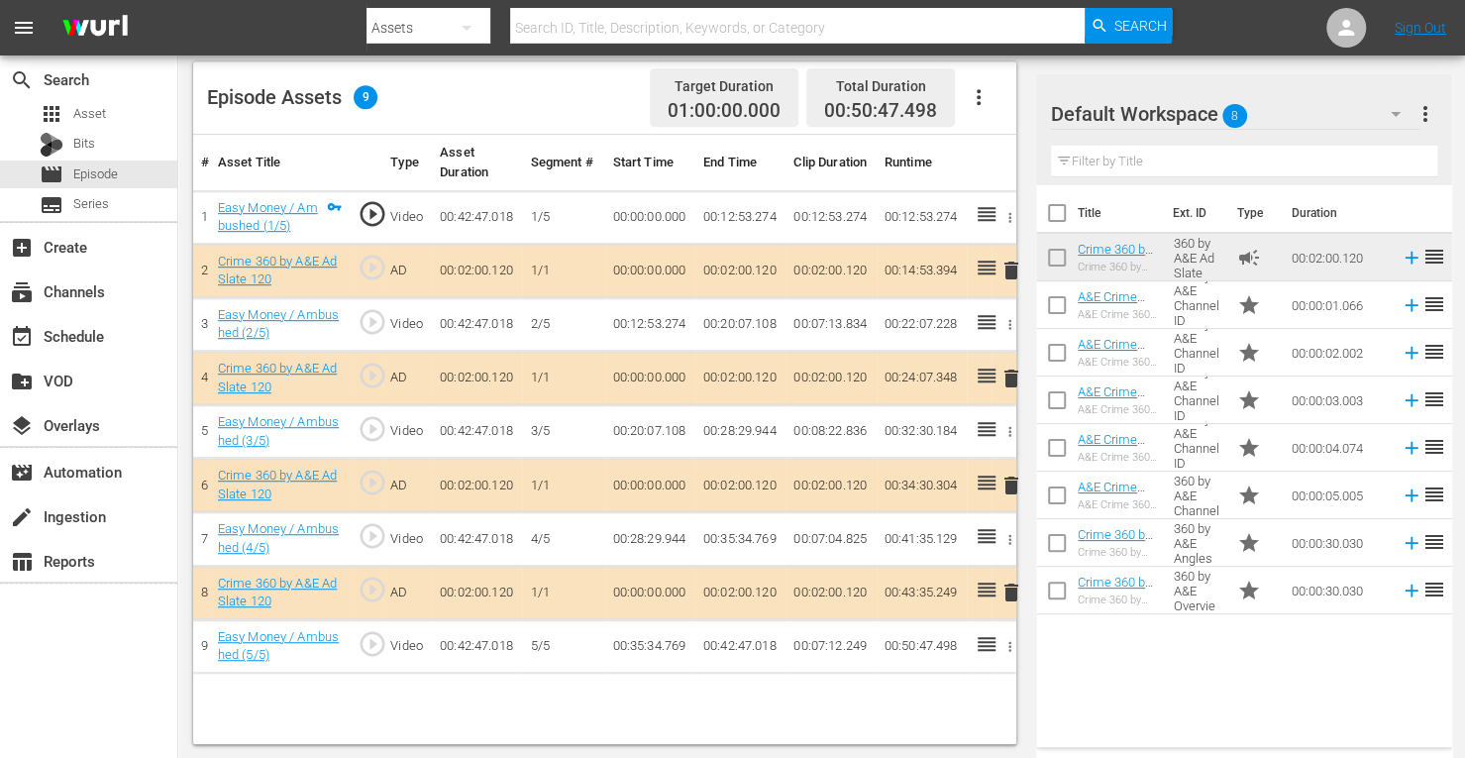
click at [1014, 375] on span "delete" at bounding box center [1011, 378] width 24 height 24
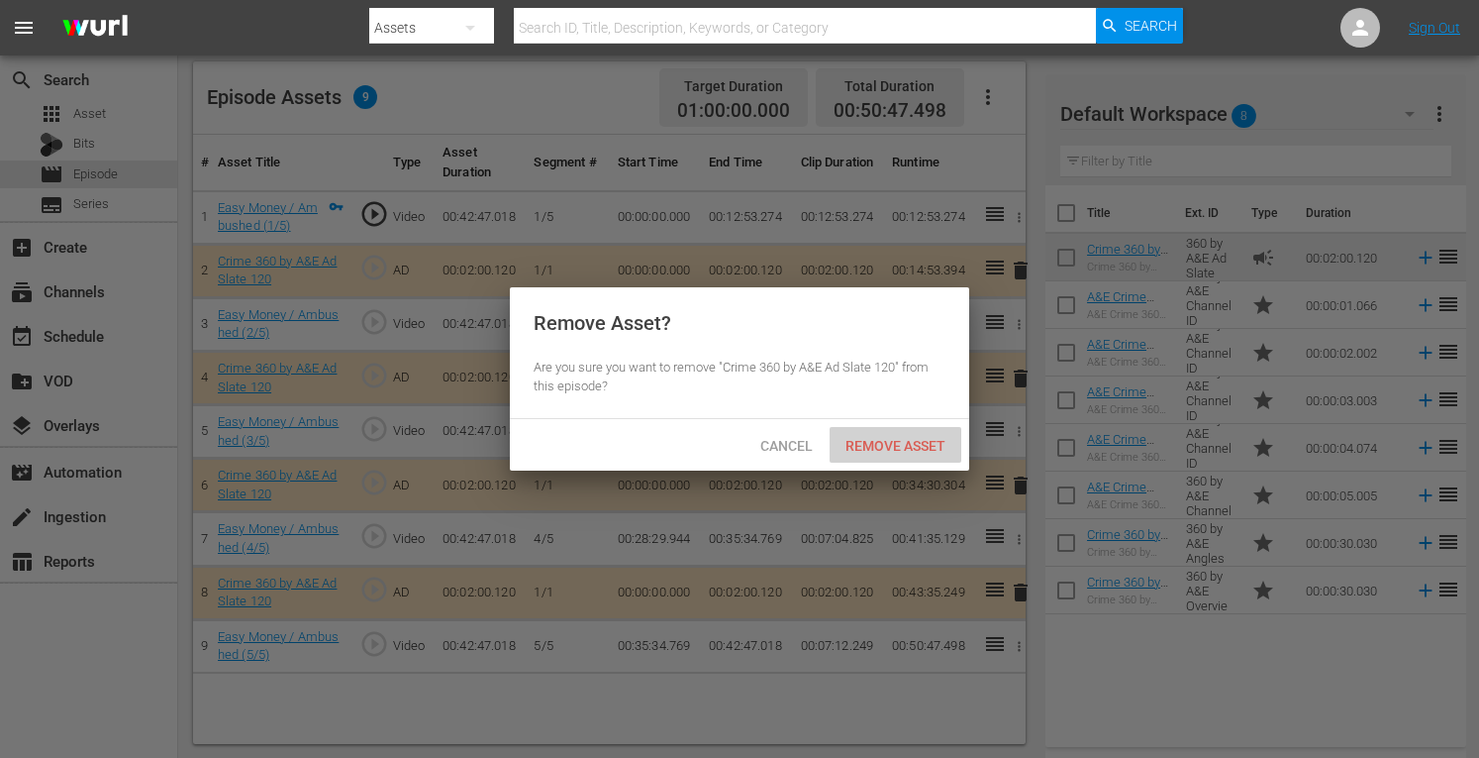
click at [901, 447] on span "Remove Asset" at bounding box center [896, 446] width 132 height 16
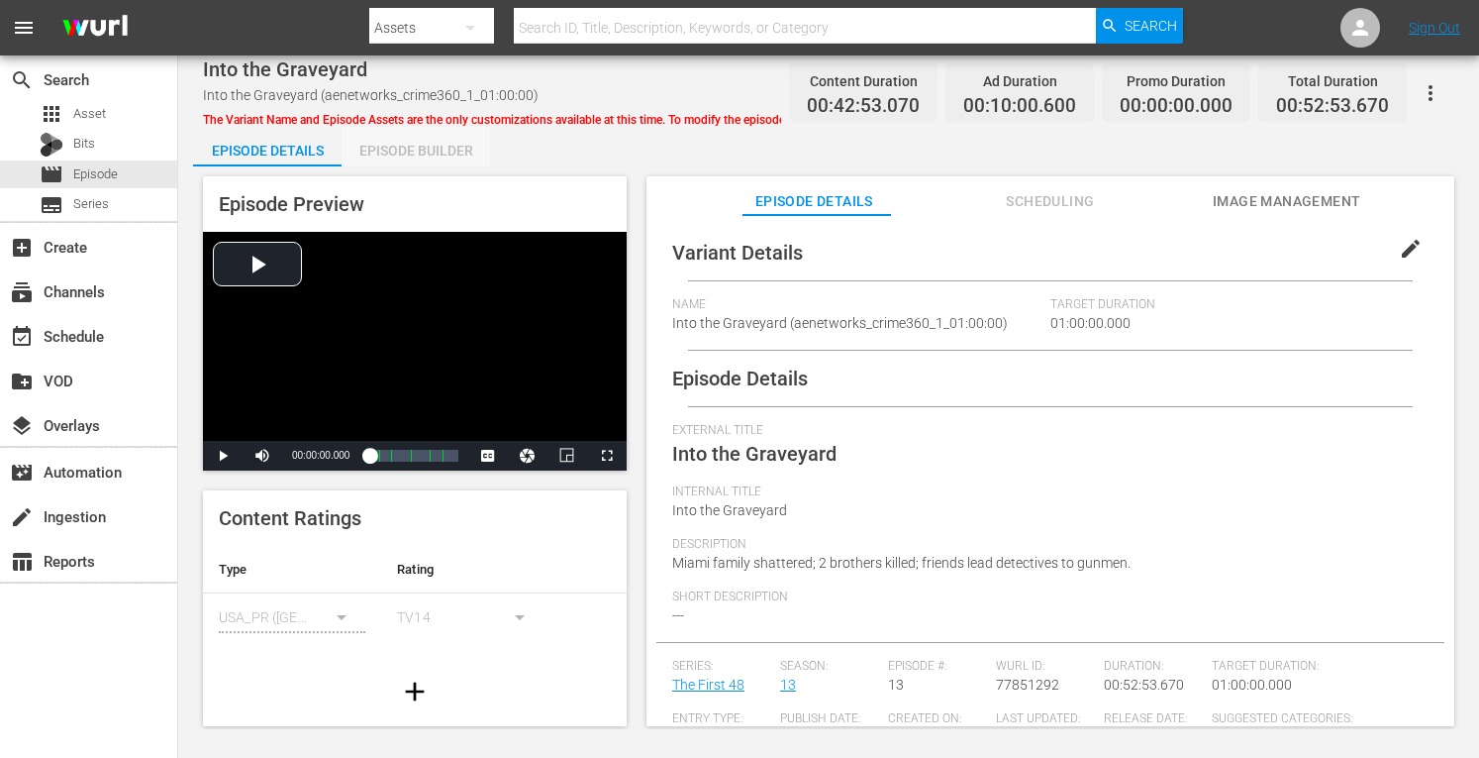
click at [414, 150] on div "Episode Builder" at bounding box center [416, 151] width 149 height 48
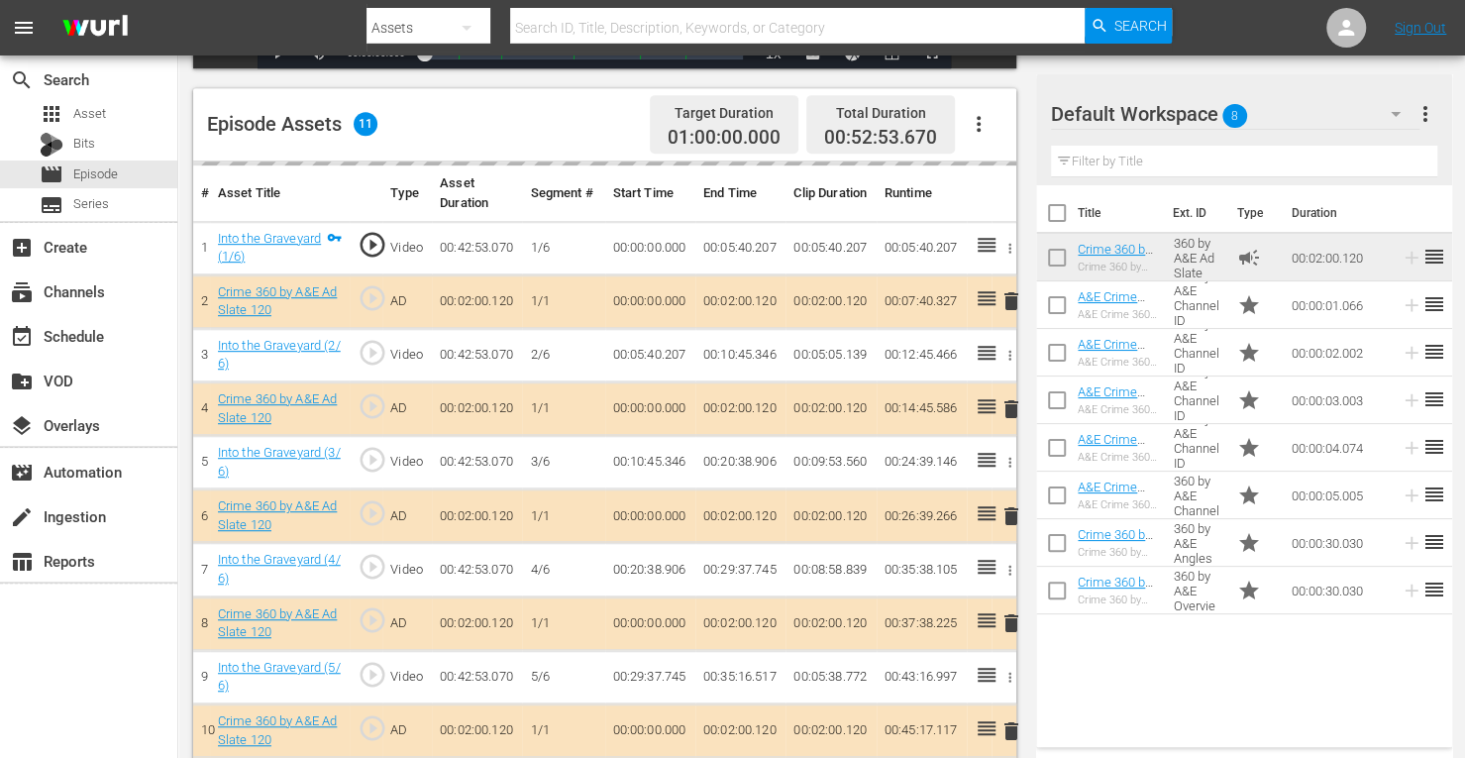
scroll to position [539, 0]
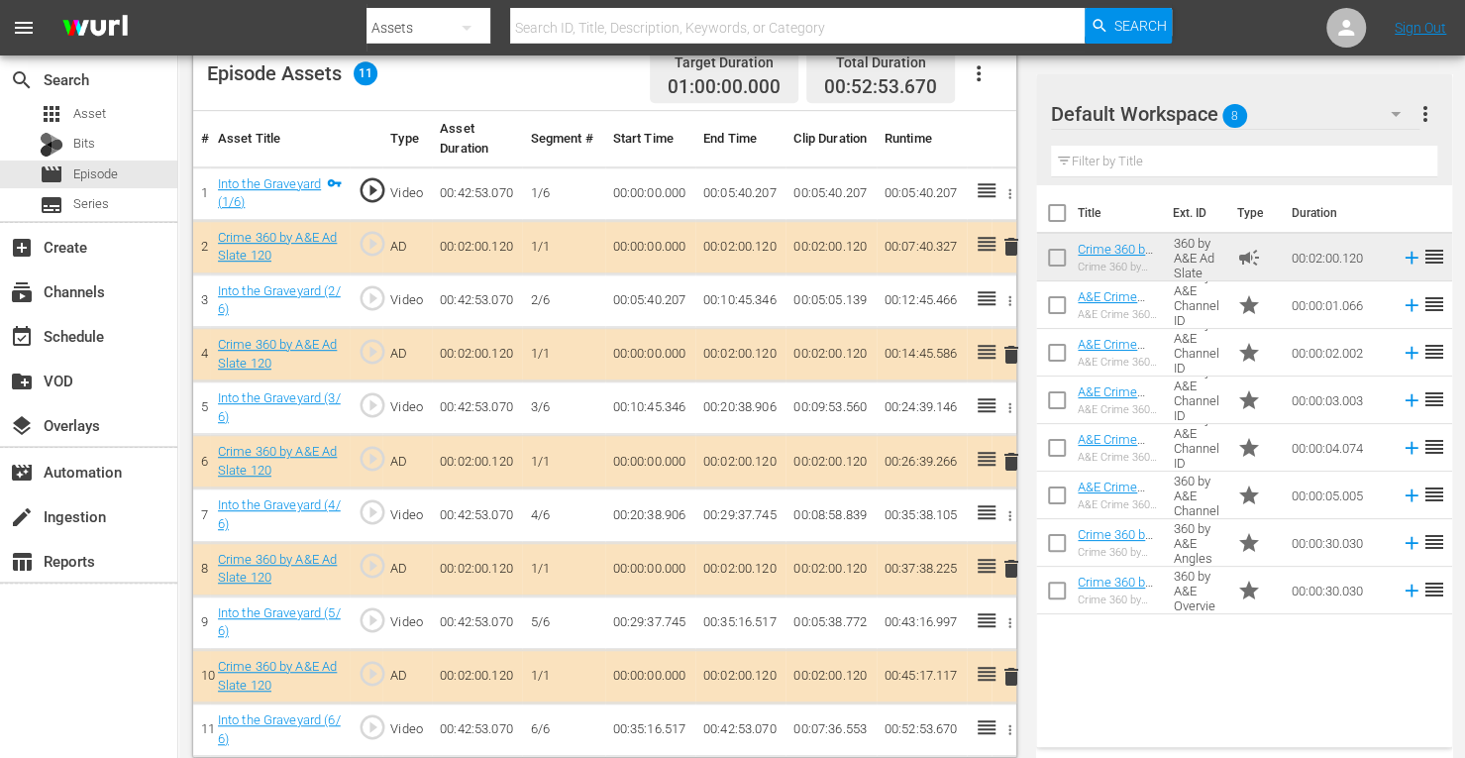
click at [1011, 359] on span "delete" at bounding box center [1011, 355] width 24 height 24
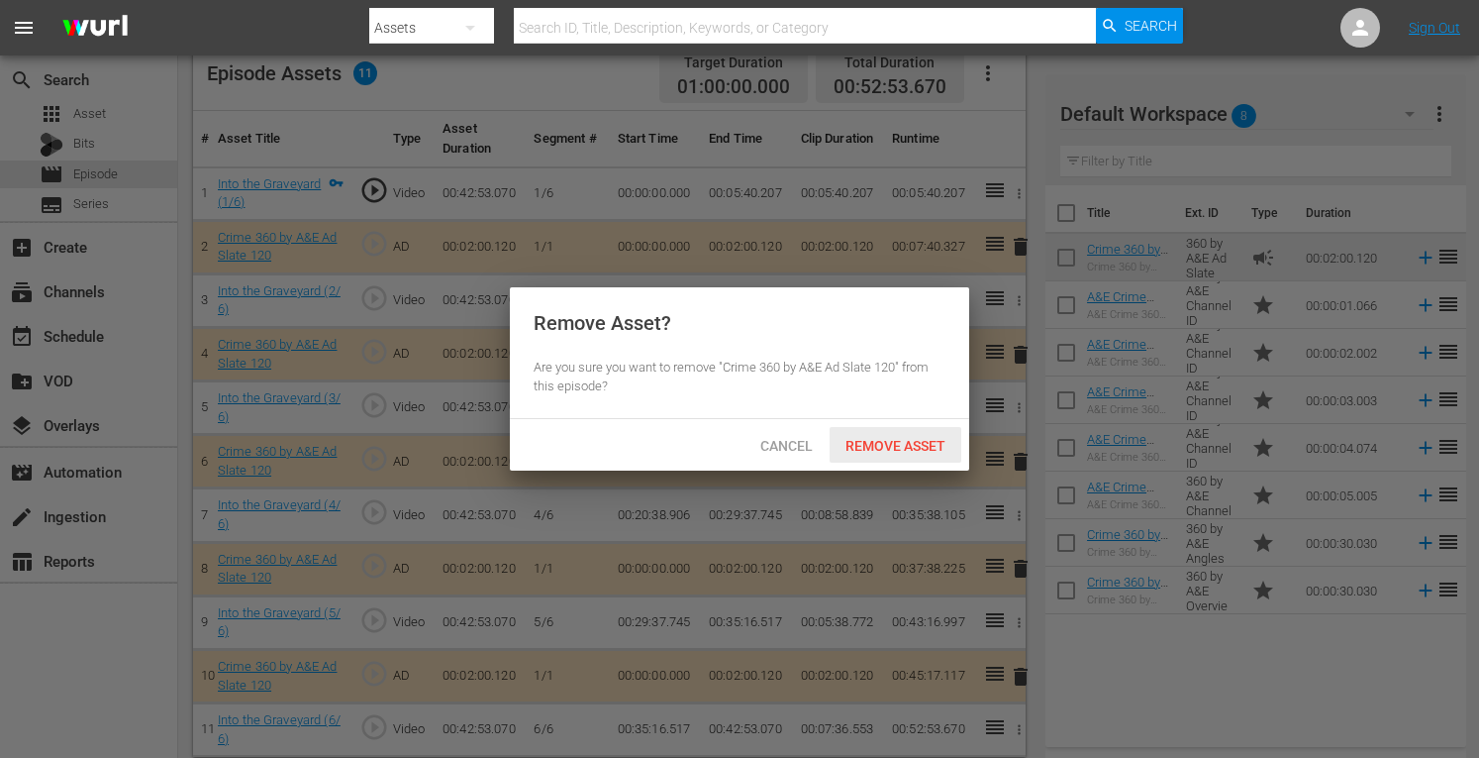
click at [895, 438] on span "Remove Asset" at bounding box center [896, 446] width 132 height 16
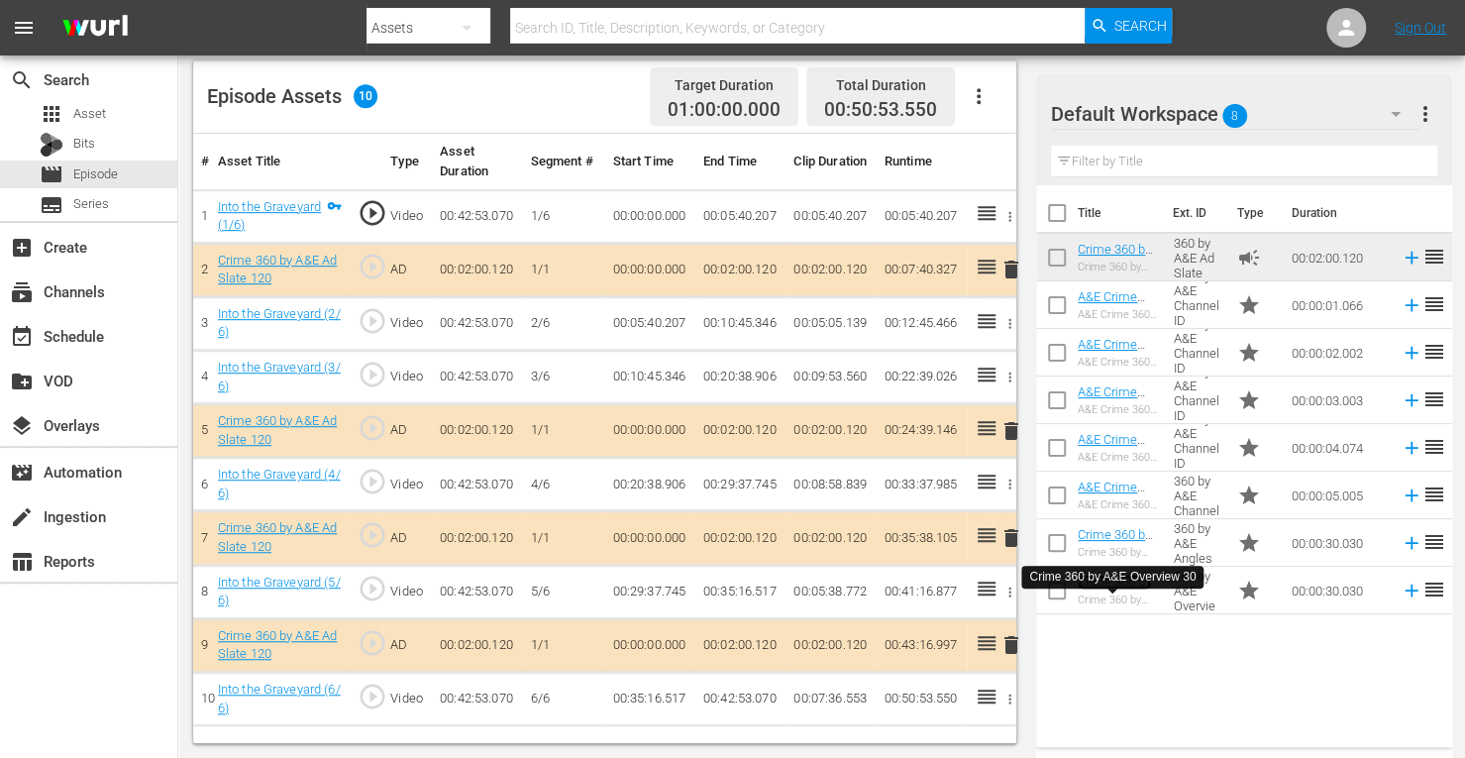
scroll to position [515, 0]
drag, startPoint x: 1117, startPoint y: 581, endPoint x: 884, endPoint y: 396, distance: 297.4
click at [884, 396] on div "Video Player is loading. Play Video Play Mute Current Time 00:00:00.000 / Durat…" at bounding box center [821, 197] width 1257 height 1092
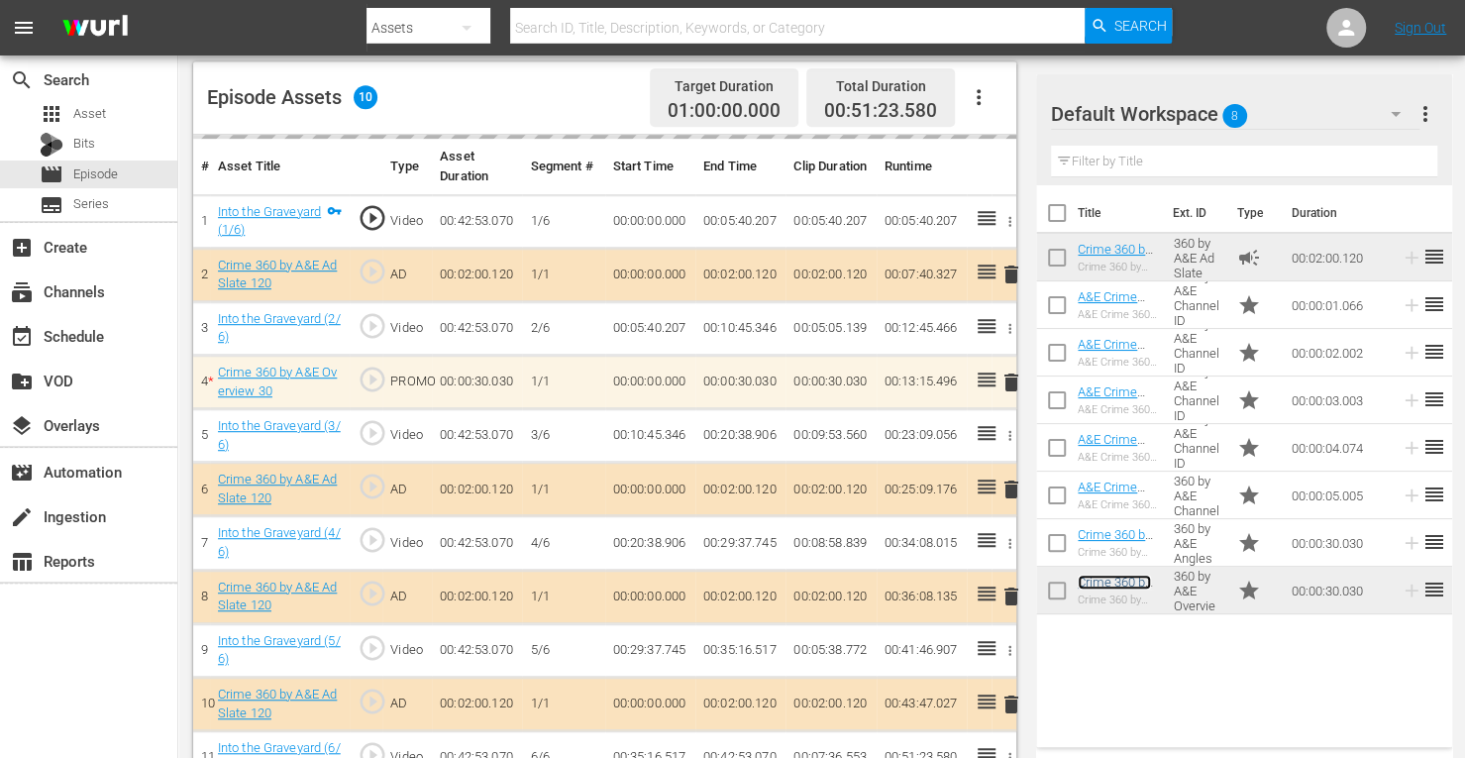
scroll to position [539, 0]
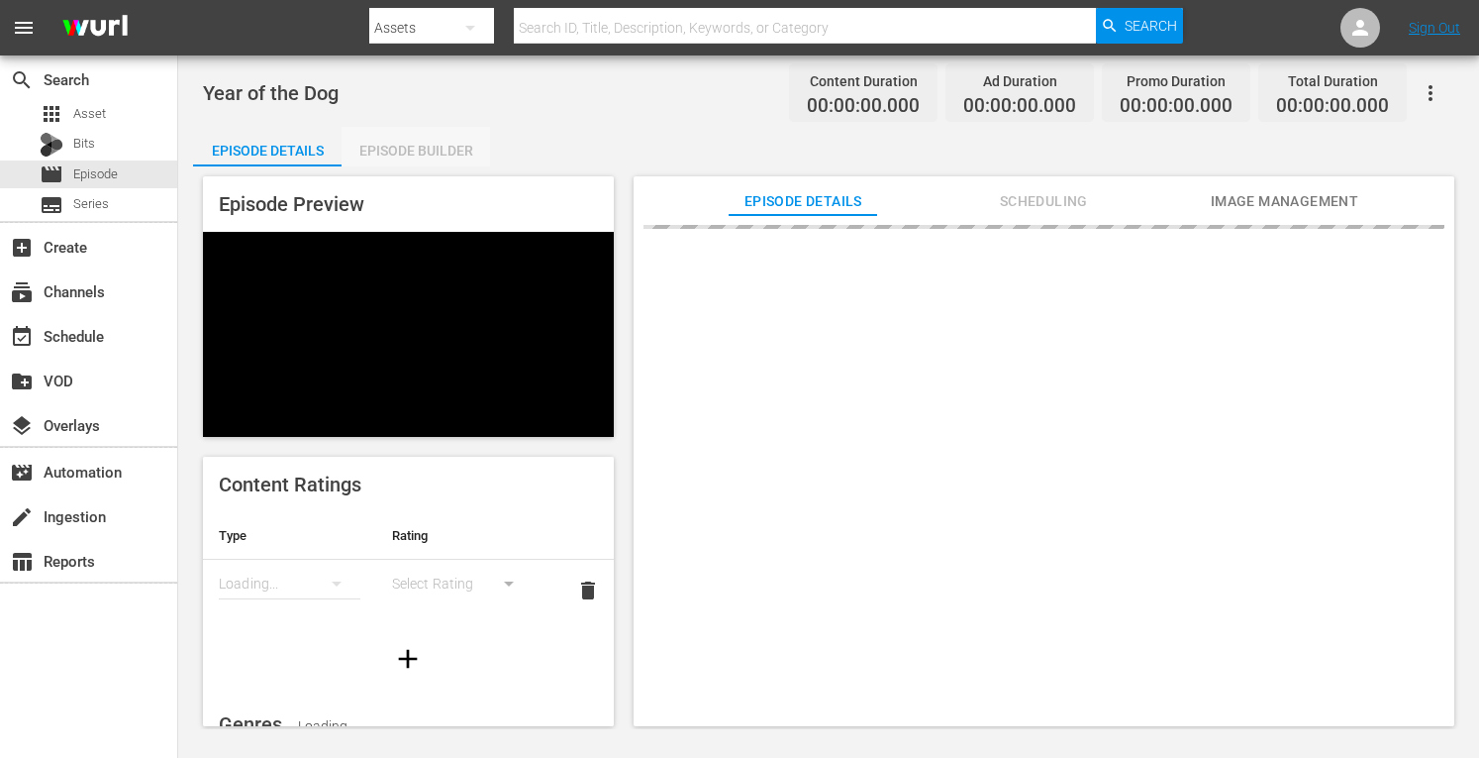
click at [455, 150] on div "Episode Builder" at bounding box center [416, 151] width 149 height 48
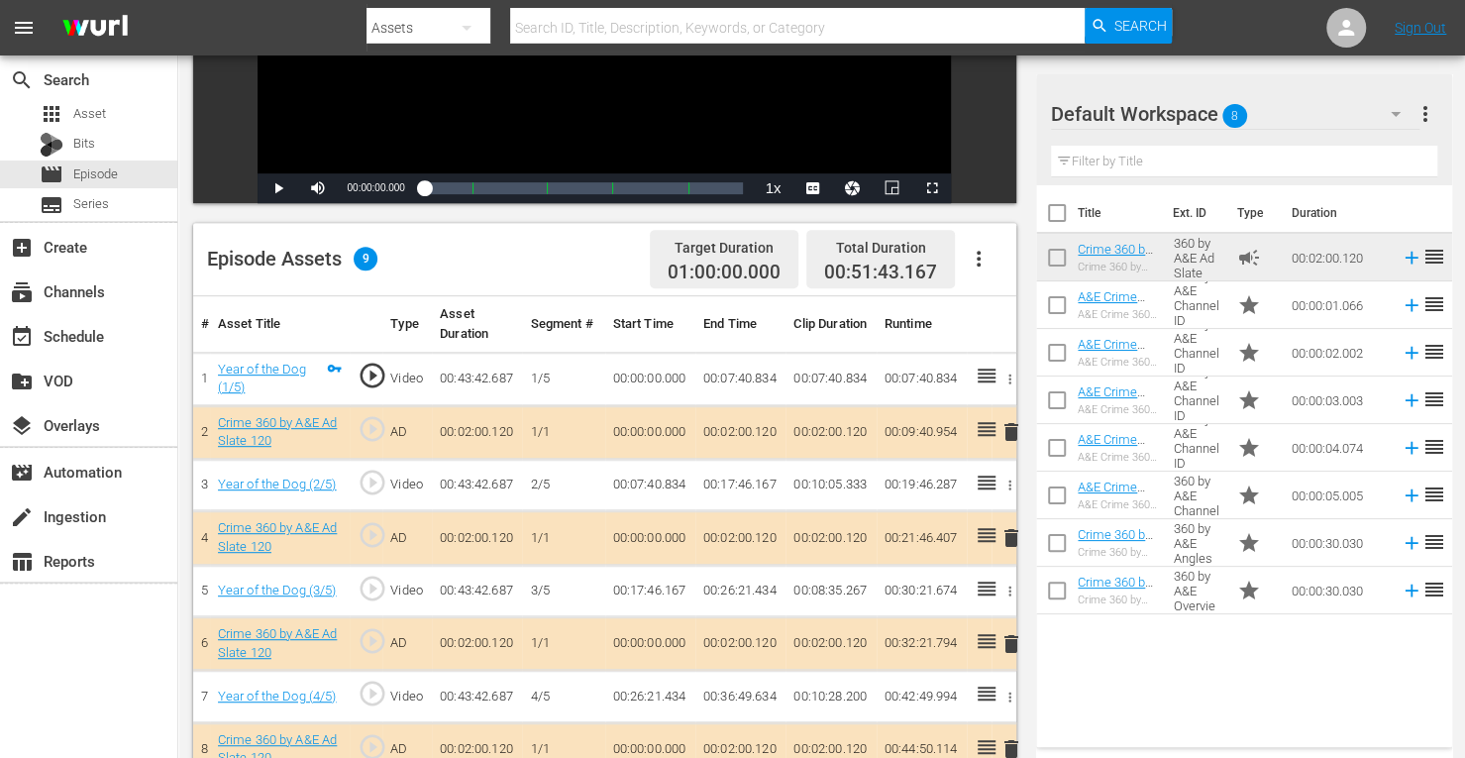
scroll to position [355, 0]
click at [1008, 534] on span "delete" at bounding box center [1011, 537] width 24 height 24
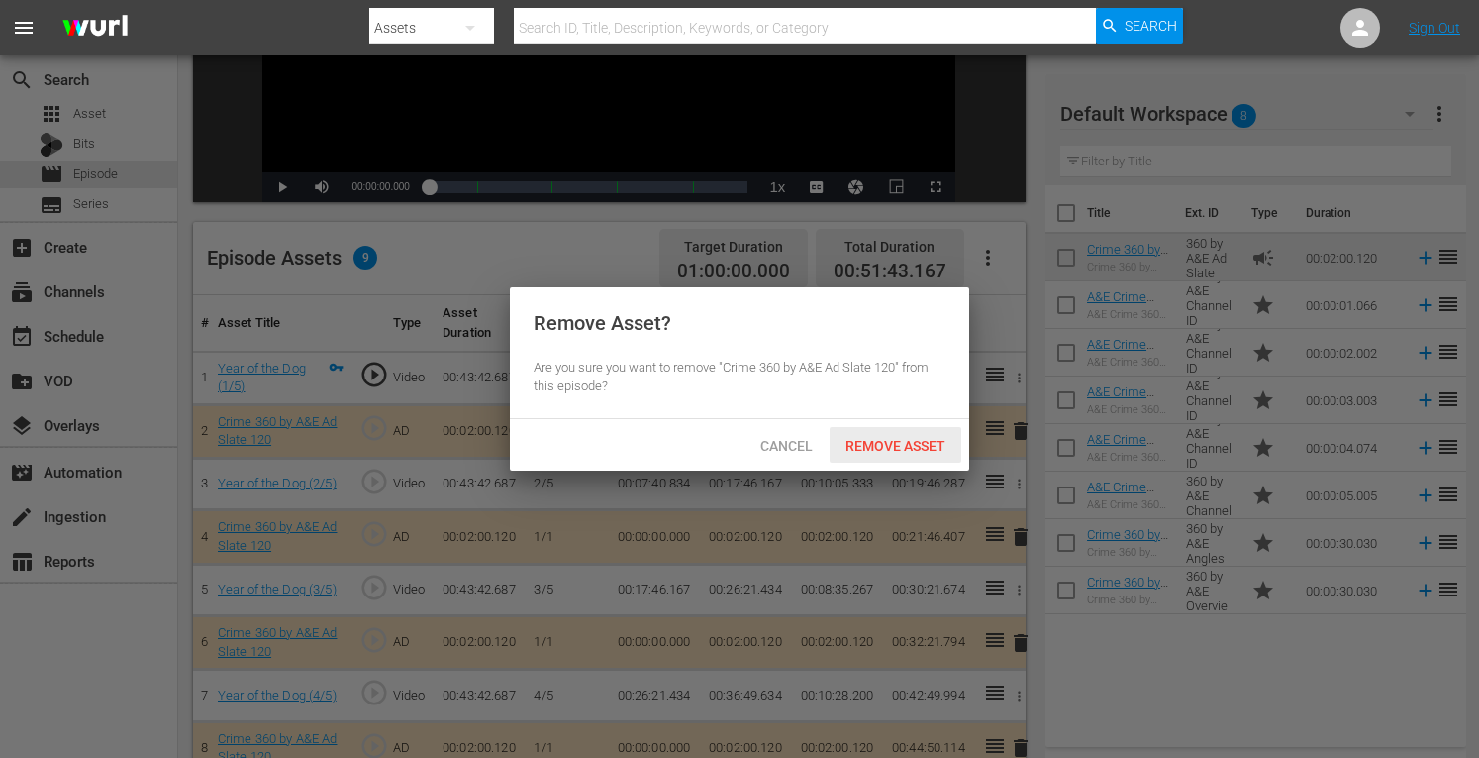
click at [895, 451] on span "Remove Asset" at bounding box center [896, 446] width 132 height 16
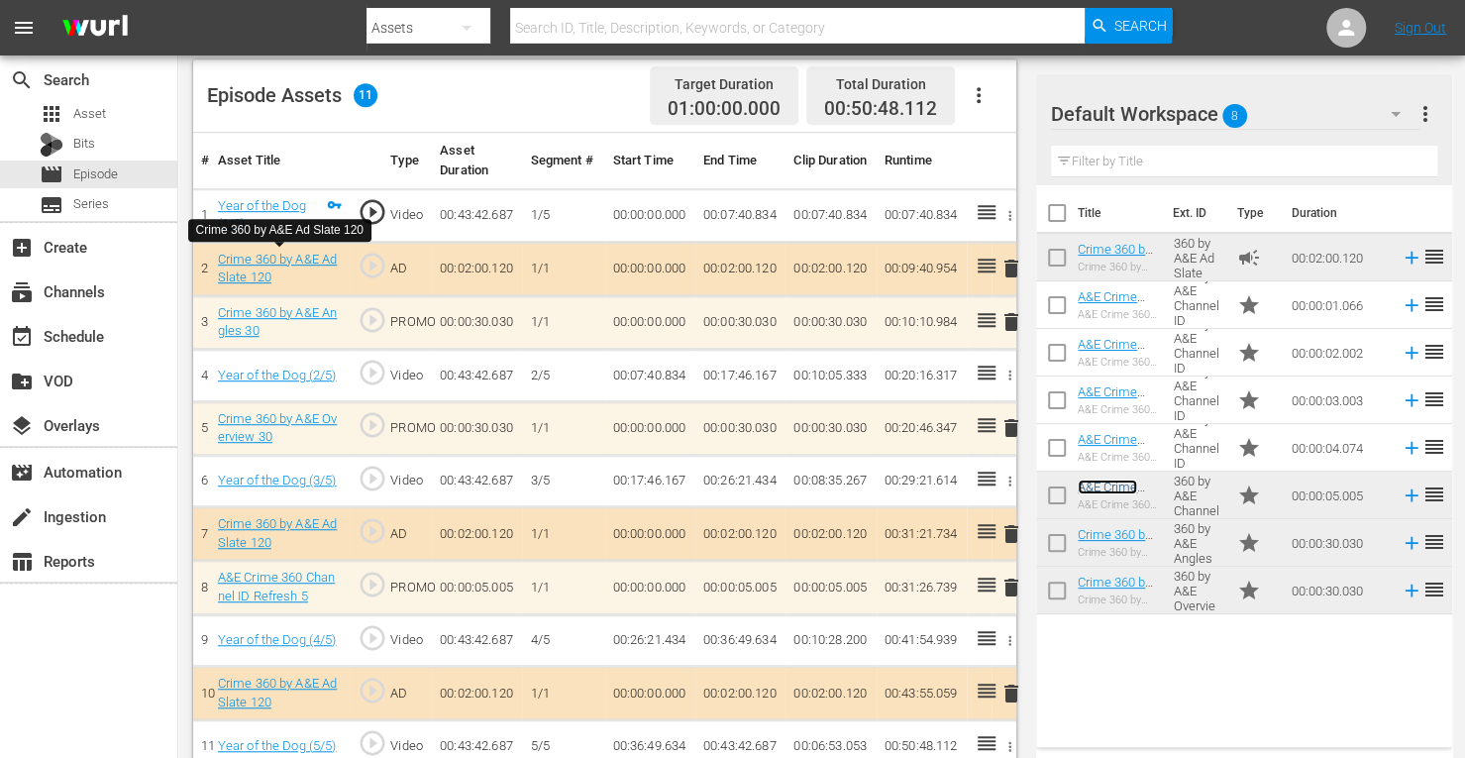
scroll to position [541, 0]
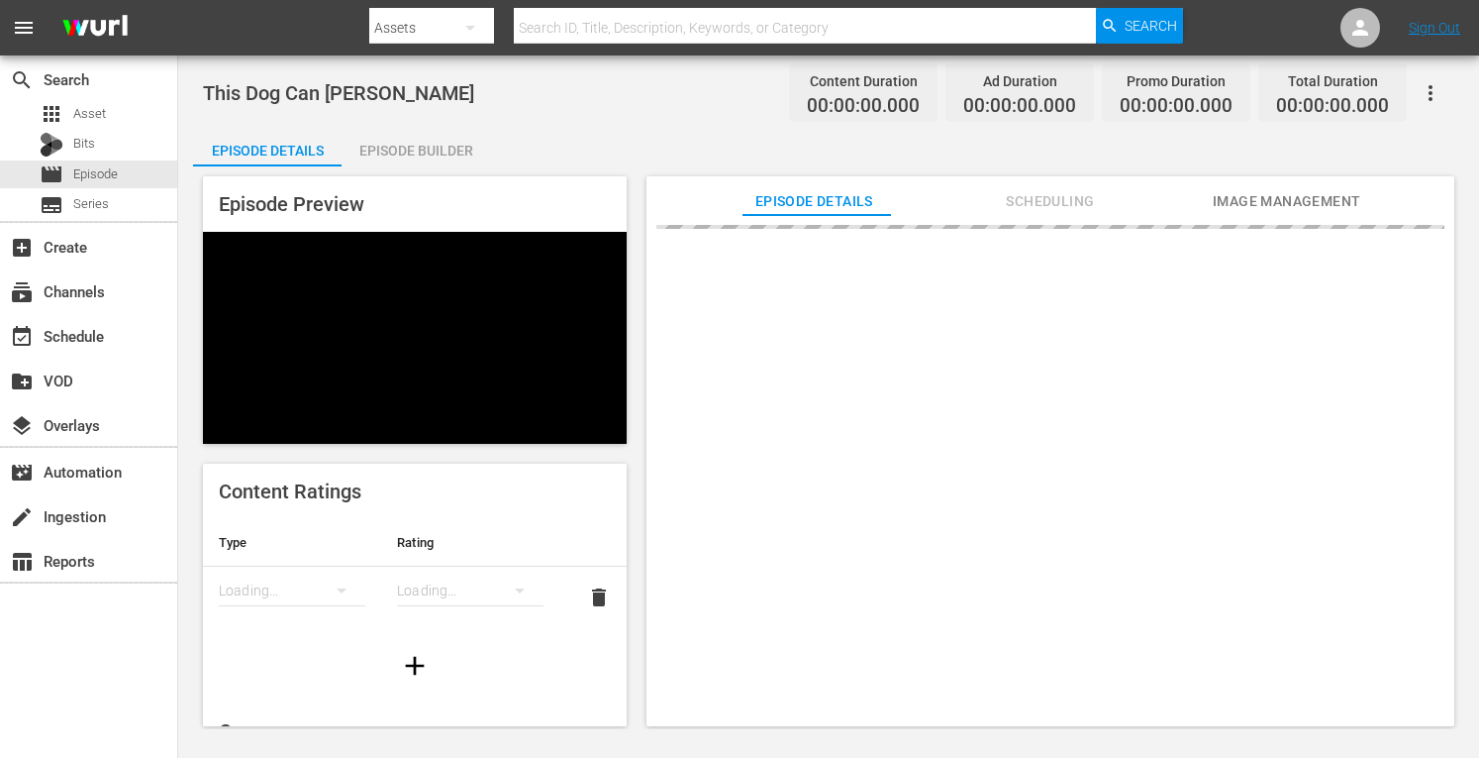
click at [414, 147] on div "Episode Builder" at bounding box center [416, 151] width 149 height 48
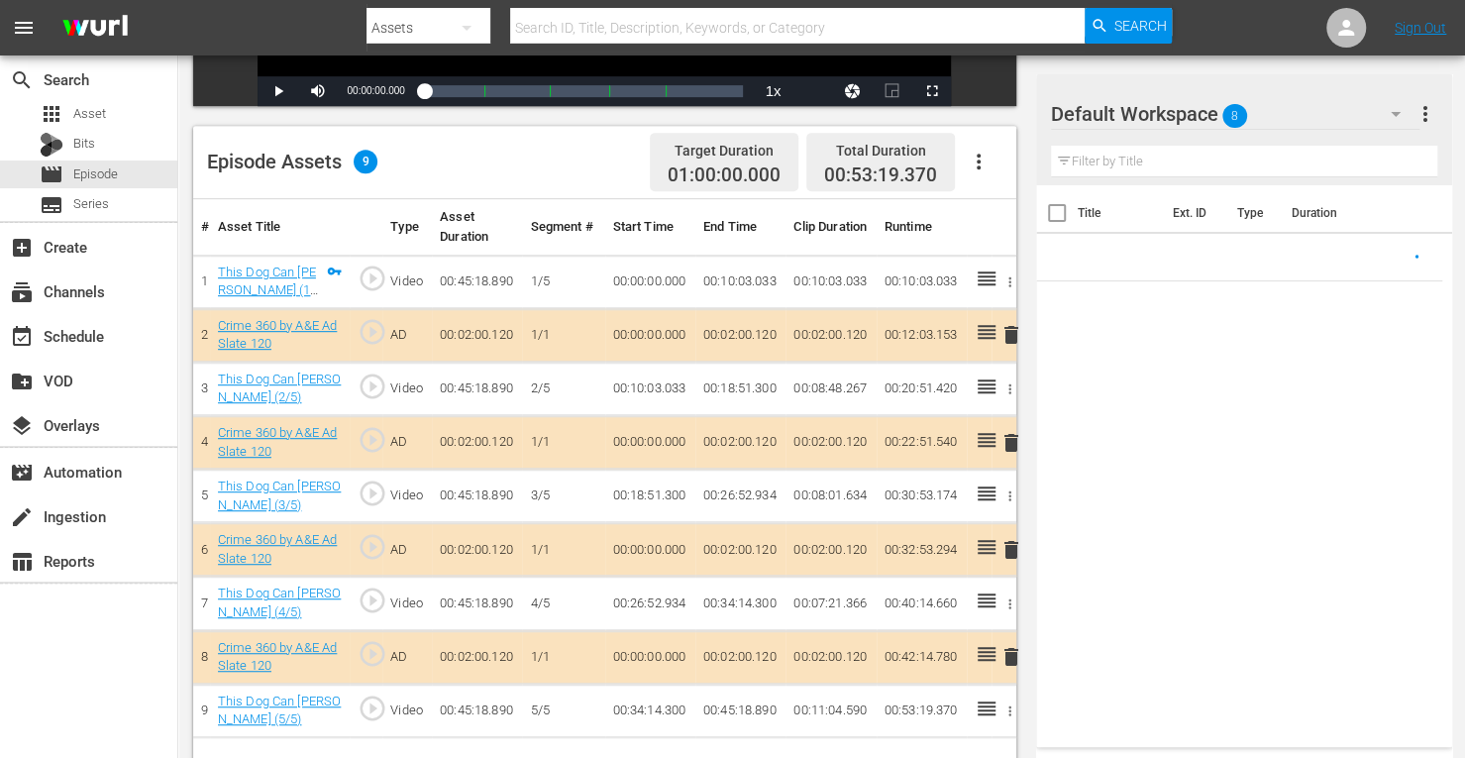
scroll to position [452, 0]
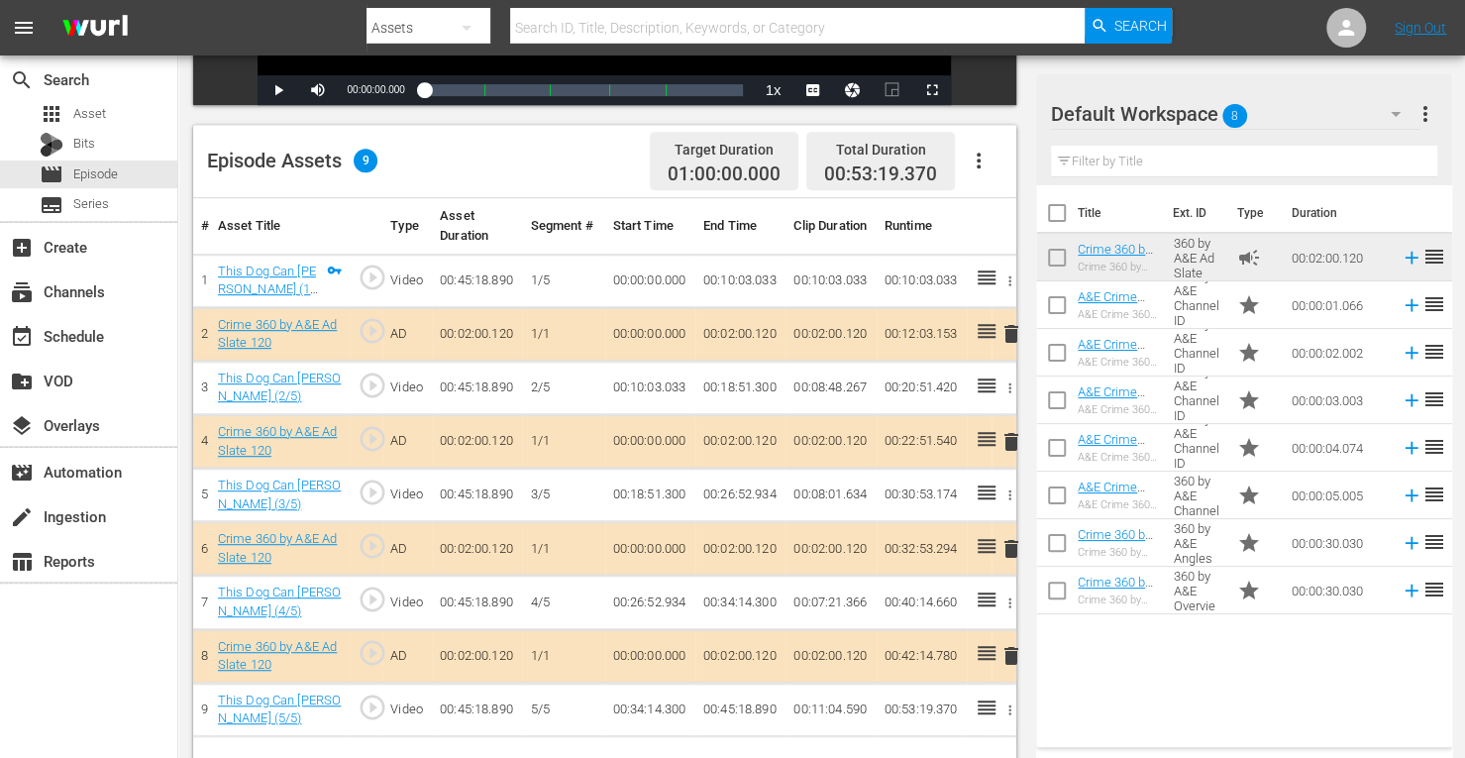
click at [1003, 440] on span "delete" at bounding box center [1011, 442] width 24 height 24
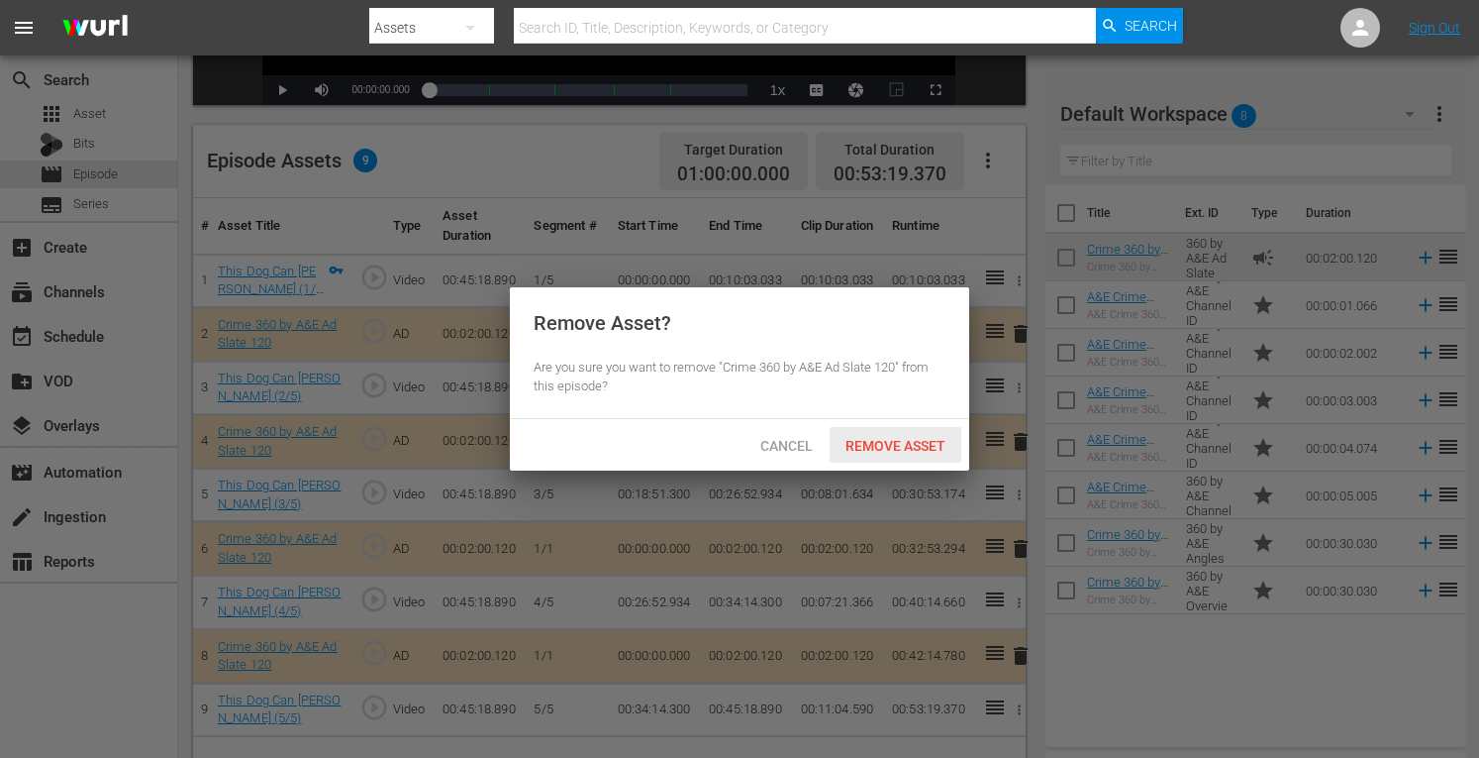
click at [926, 439] on span "Remove Asset" at bounding box center [896, 446] width 132 height 16
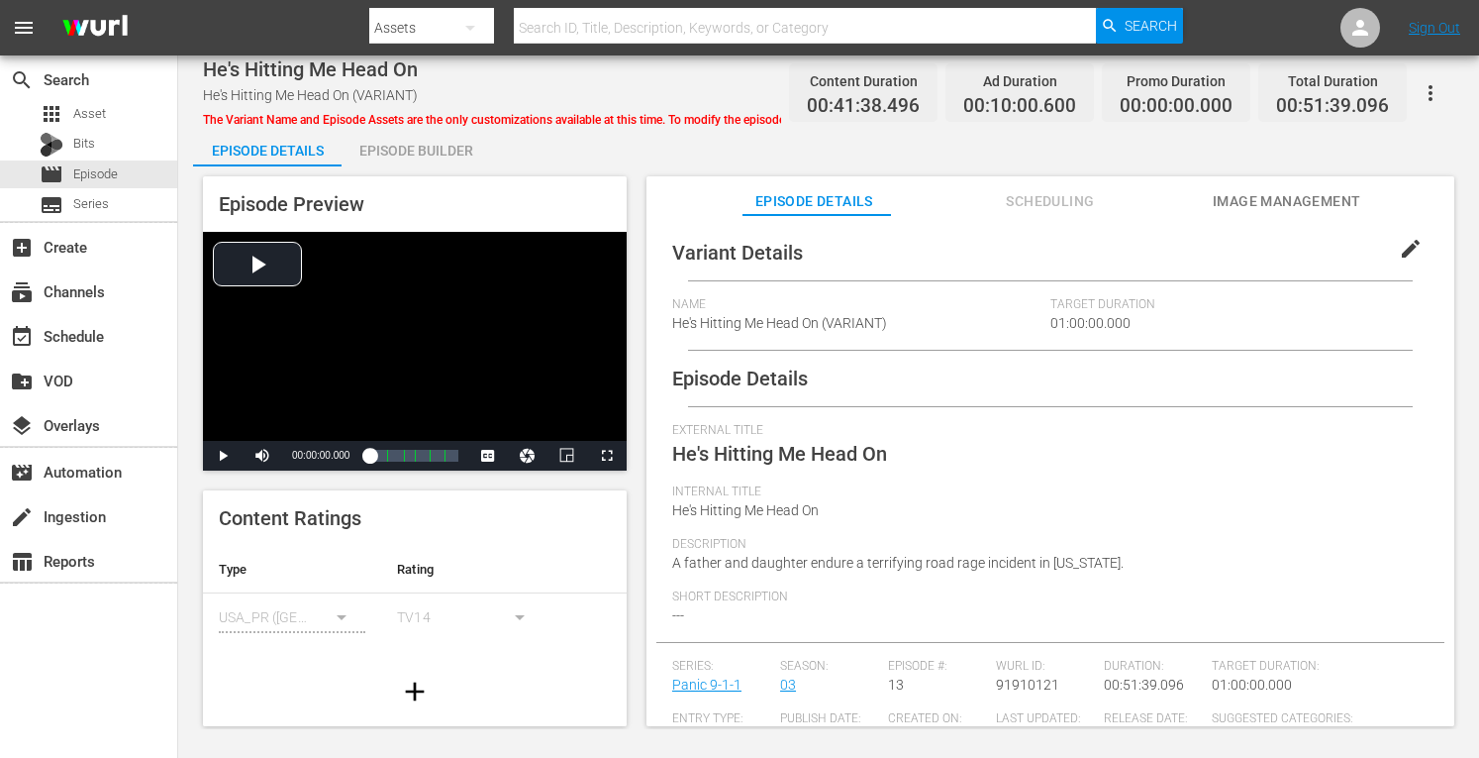
click at [417, 140] on div "Episode Builder" at bounding box center [416, 151] width 149 height 48
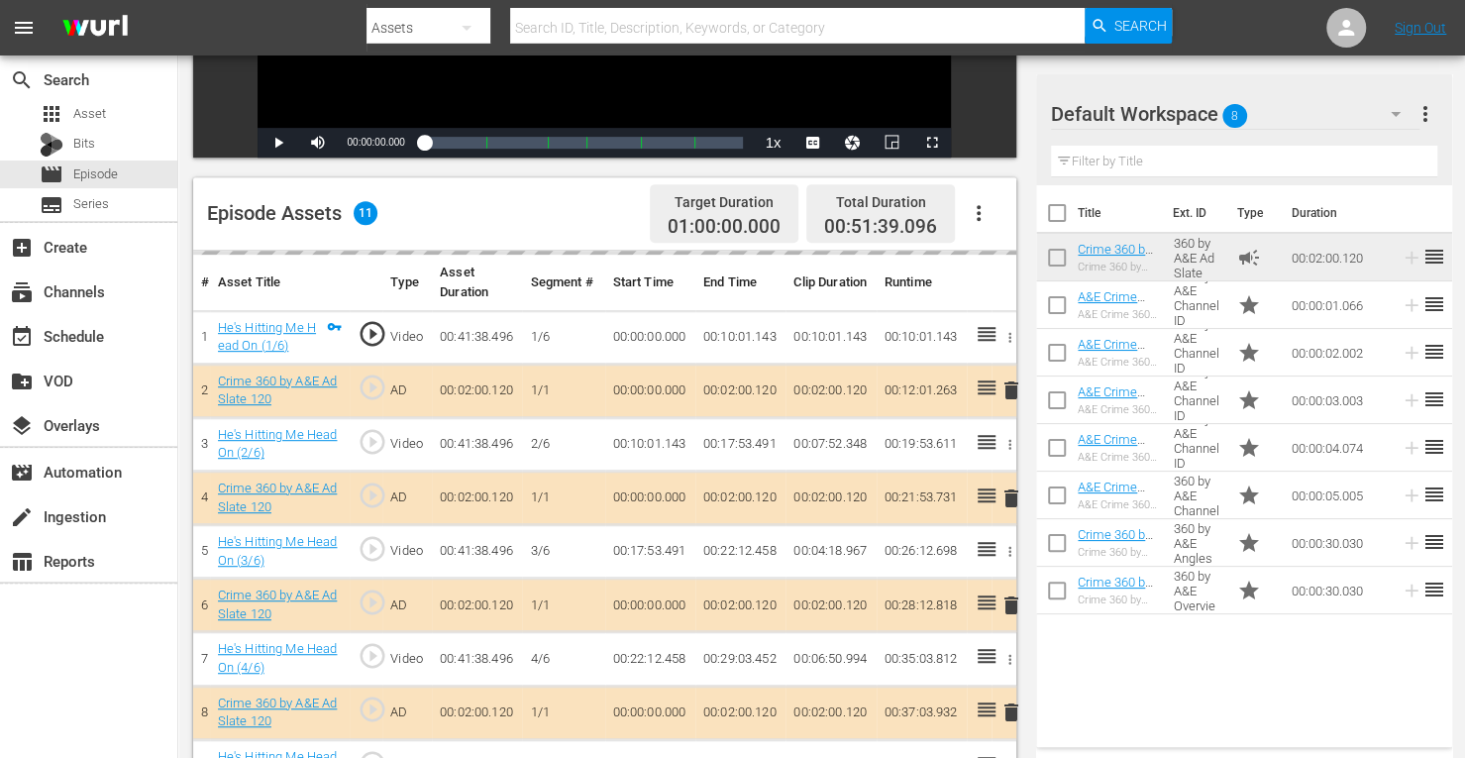
scroll to position [450, 0]
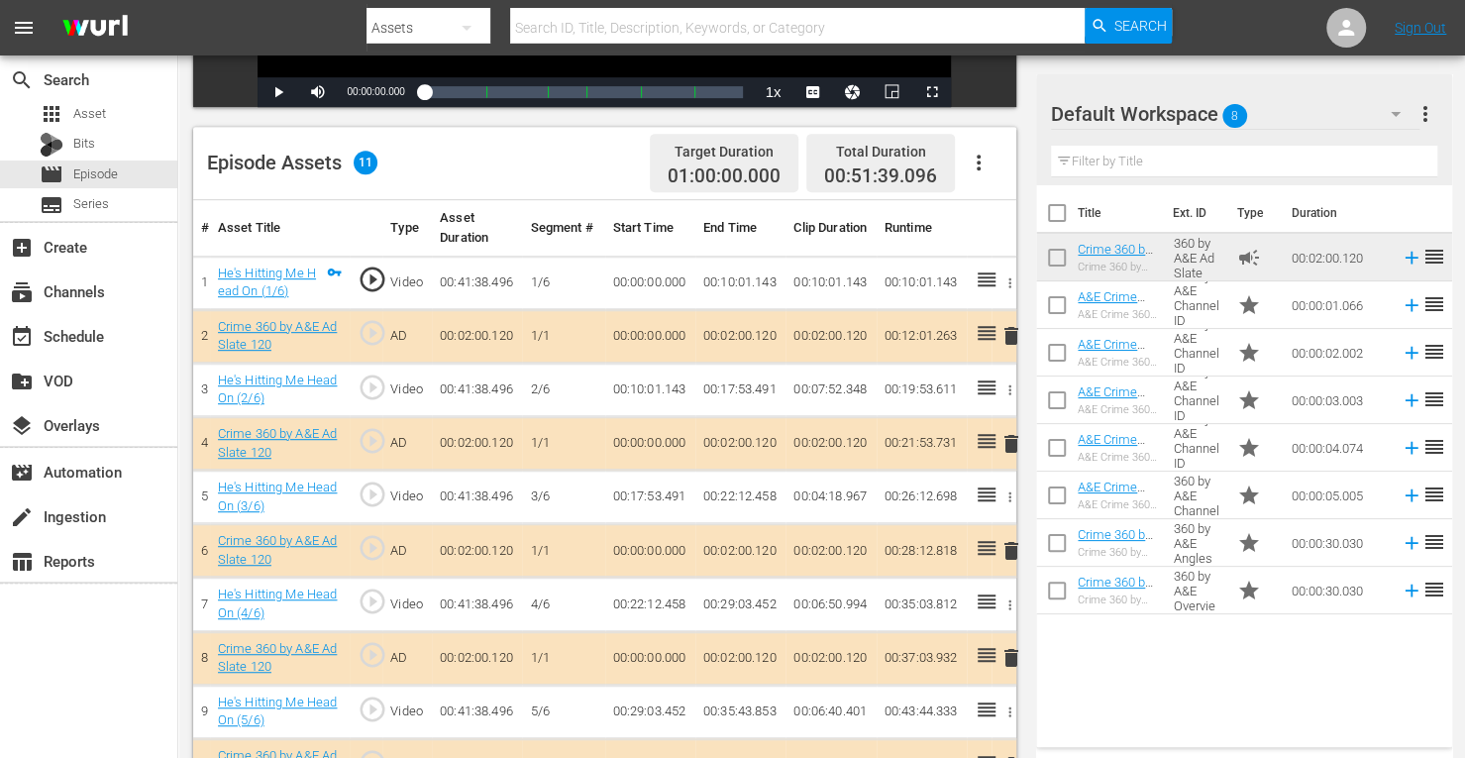
click at [1010, 447] on span "delete" at bounding box center [1011, 444] width 24 height 24
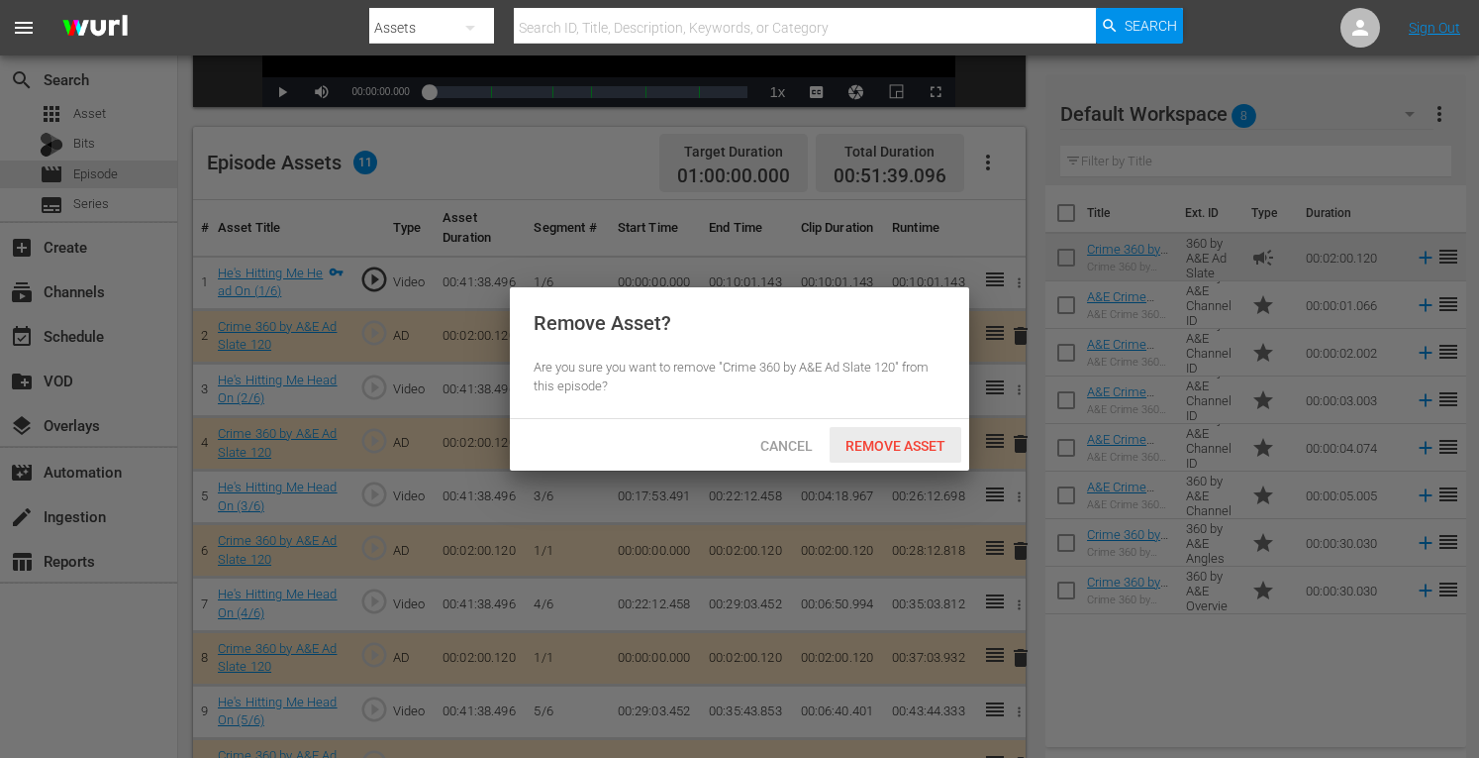
click at [919, 449] on span "Remove Asset" at bounding box center [896, 446] width 132 height 16
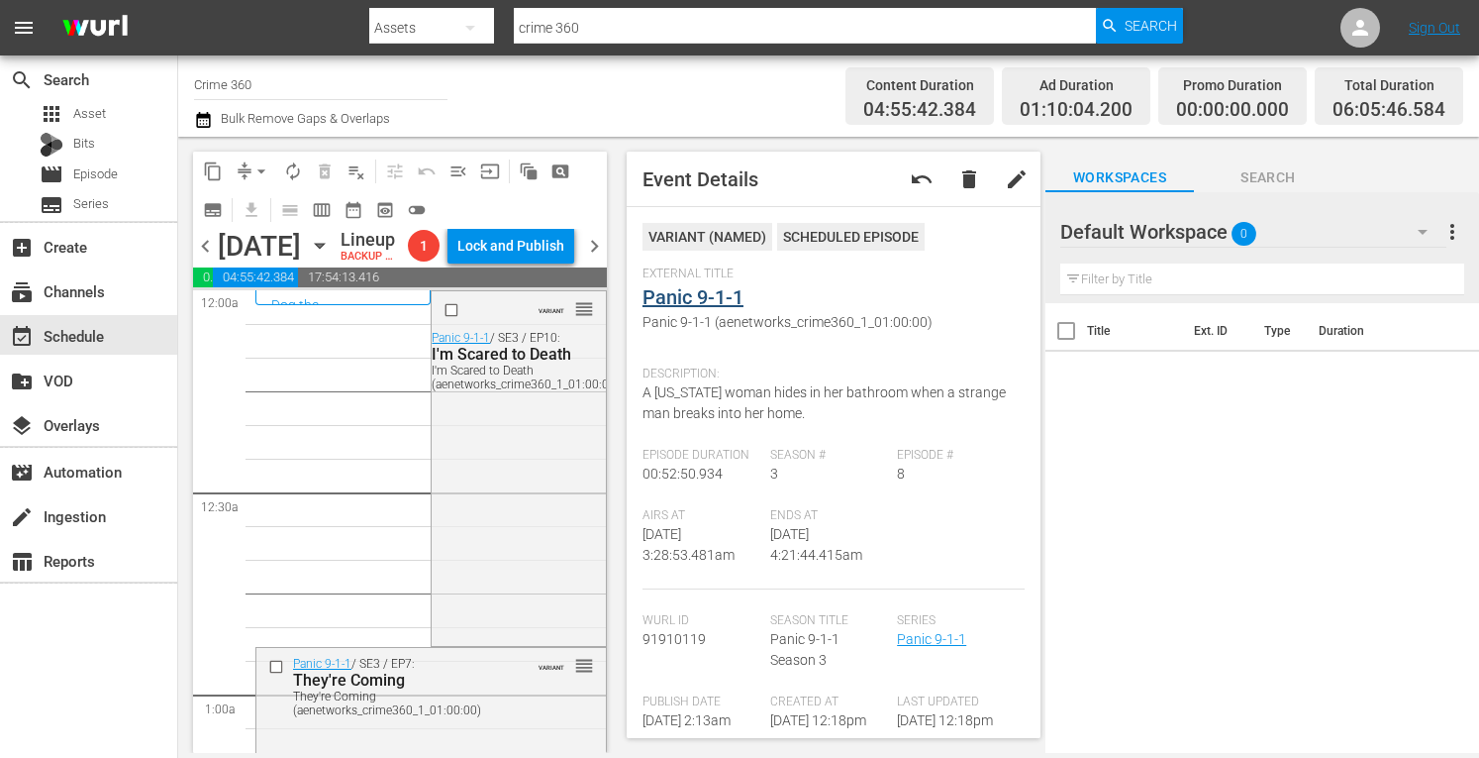
scroll to position [1685, 0]
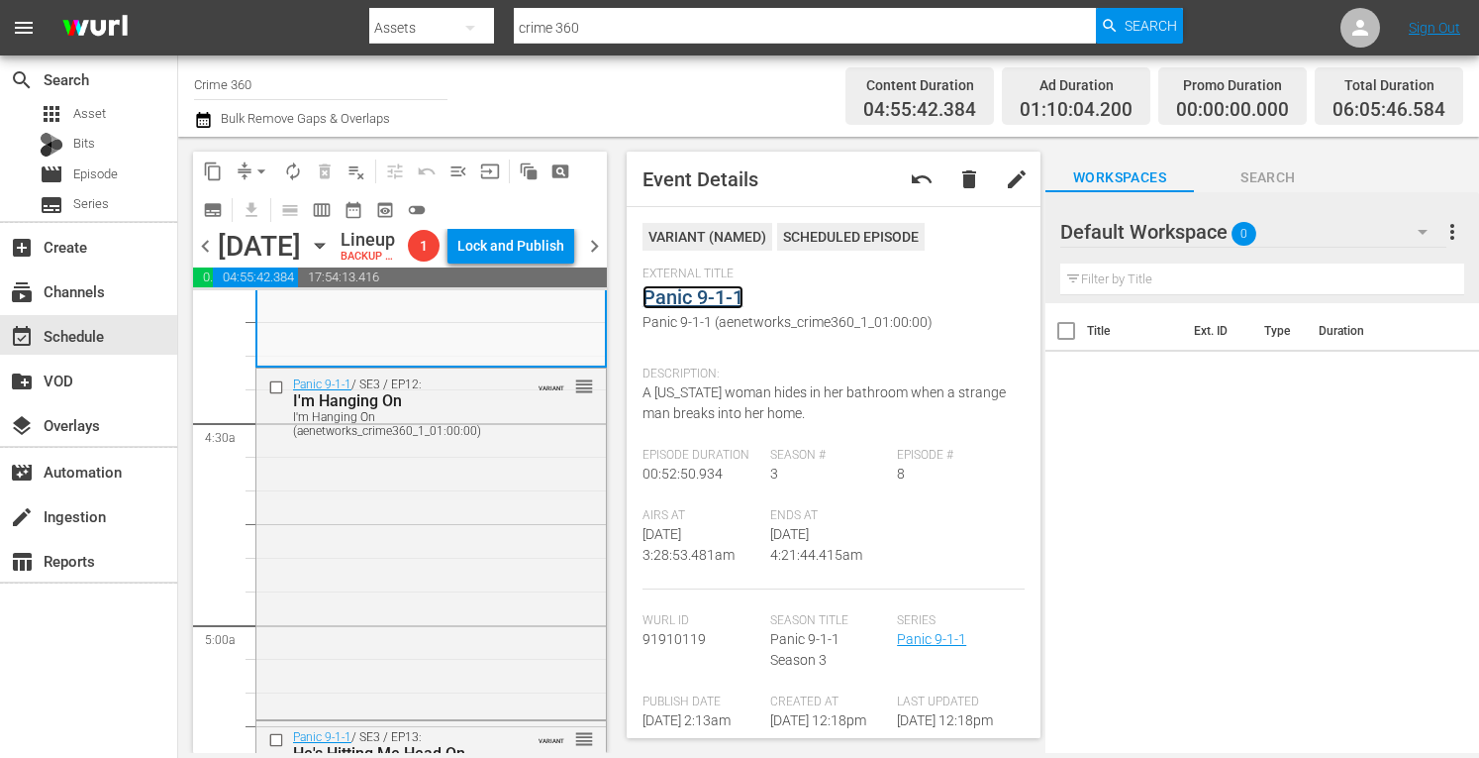
click at [693, 293] on link "Panic 9-1-1" at bounding box center [693, 297] width 101 height 24
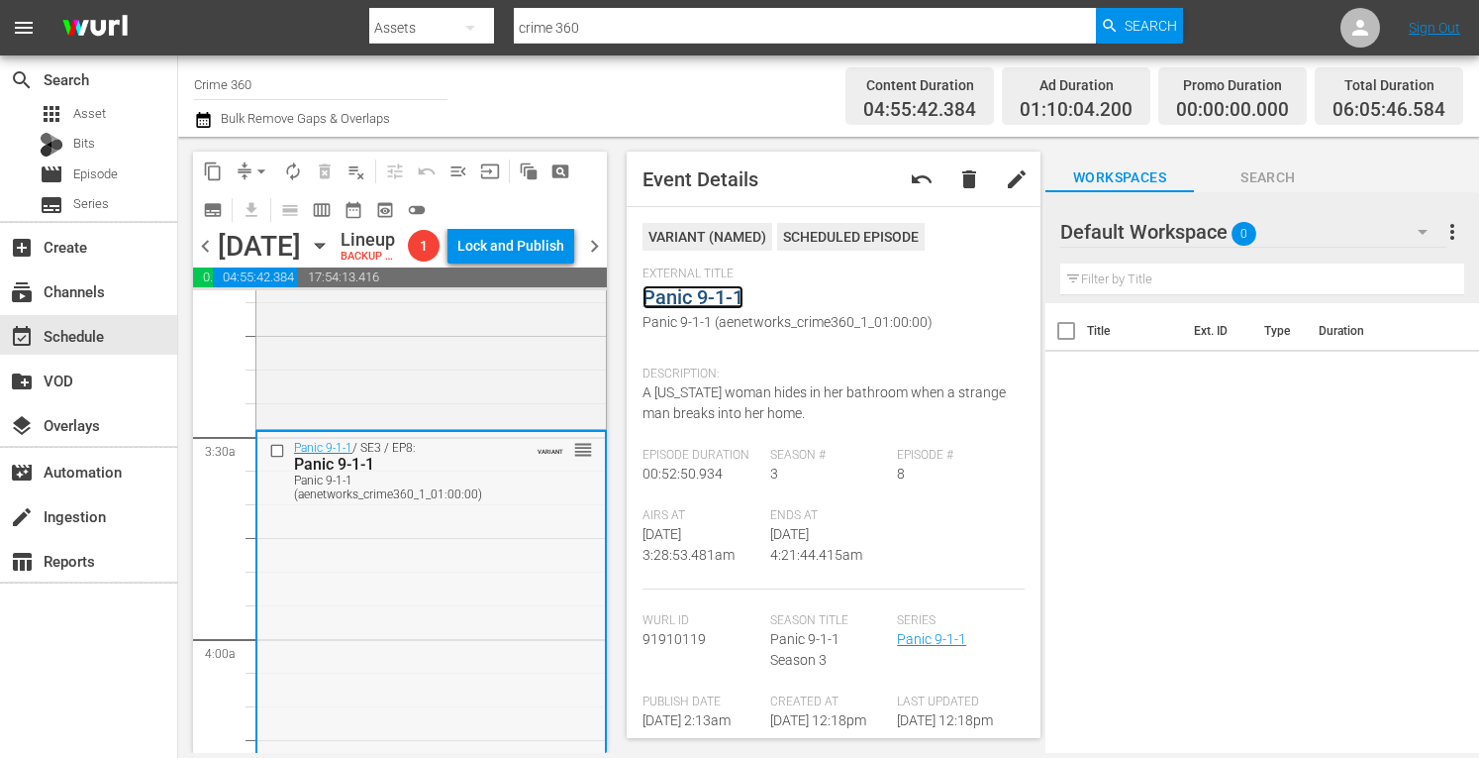
scroll to position [1192, 0]
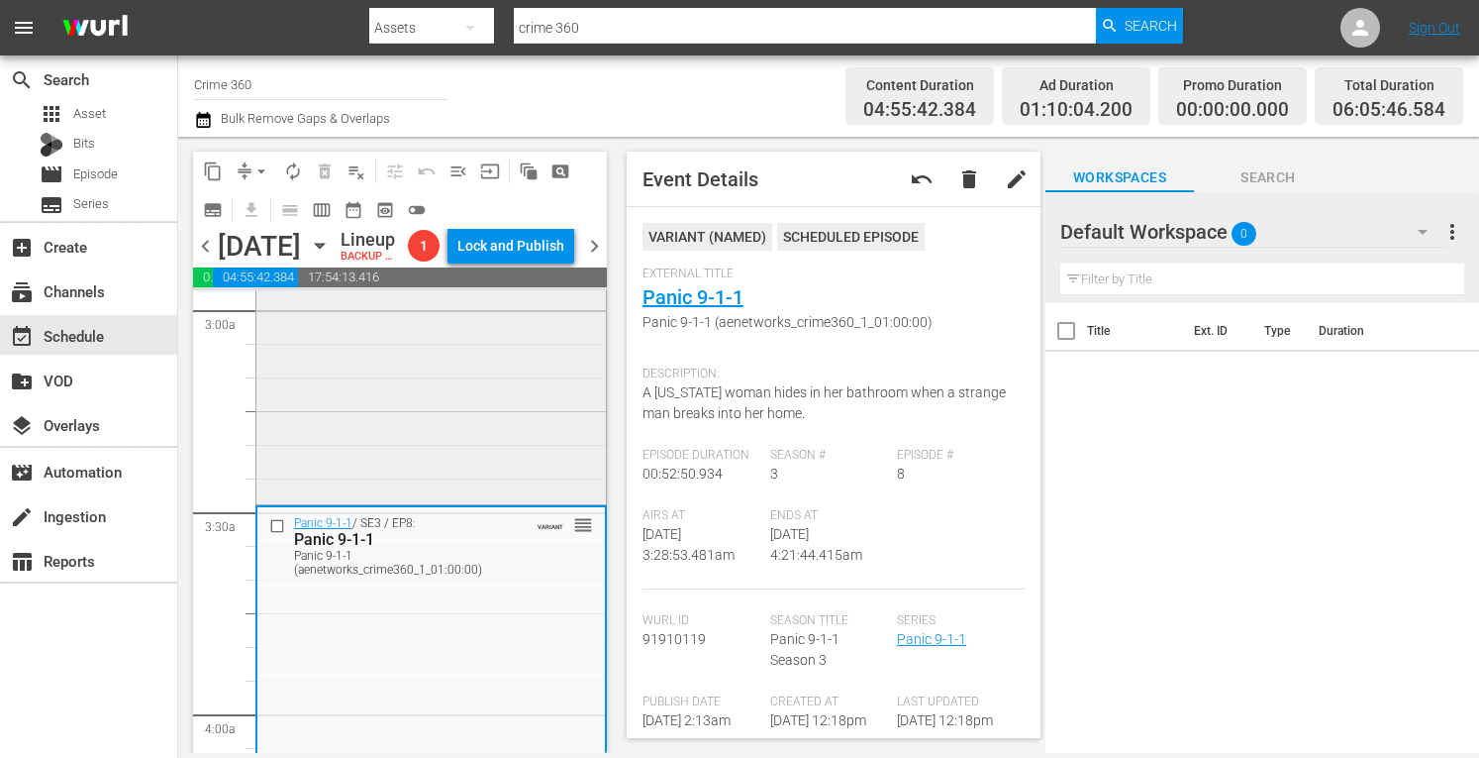
click at [391, 421] on div "Panic 9-1-1 / SE3 / EP11: He's Standing in Front of Me He's Standing in Front o…" at bounding box center [431, 327] width 350 height 345
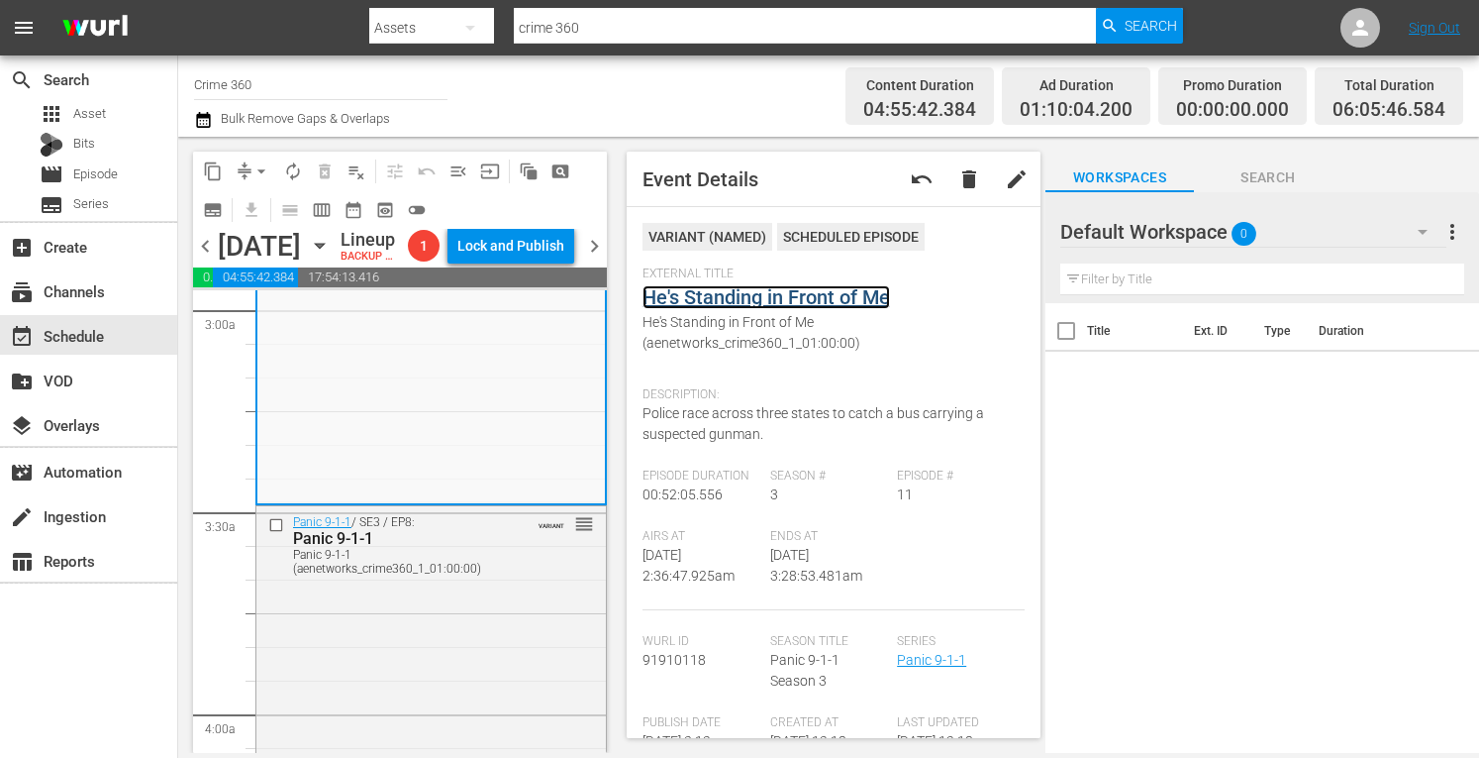
click at [691, 300] on link "He's Standing in Front of Me" at bounding box center [767, 297] width 248 height 24
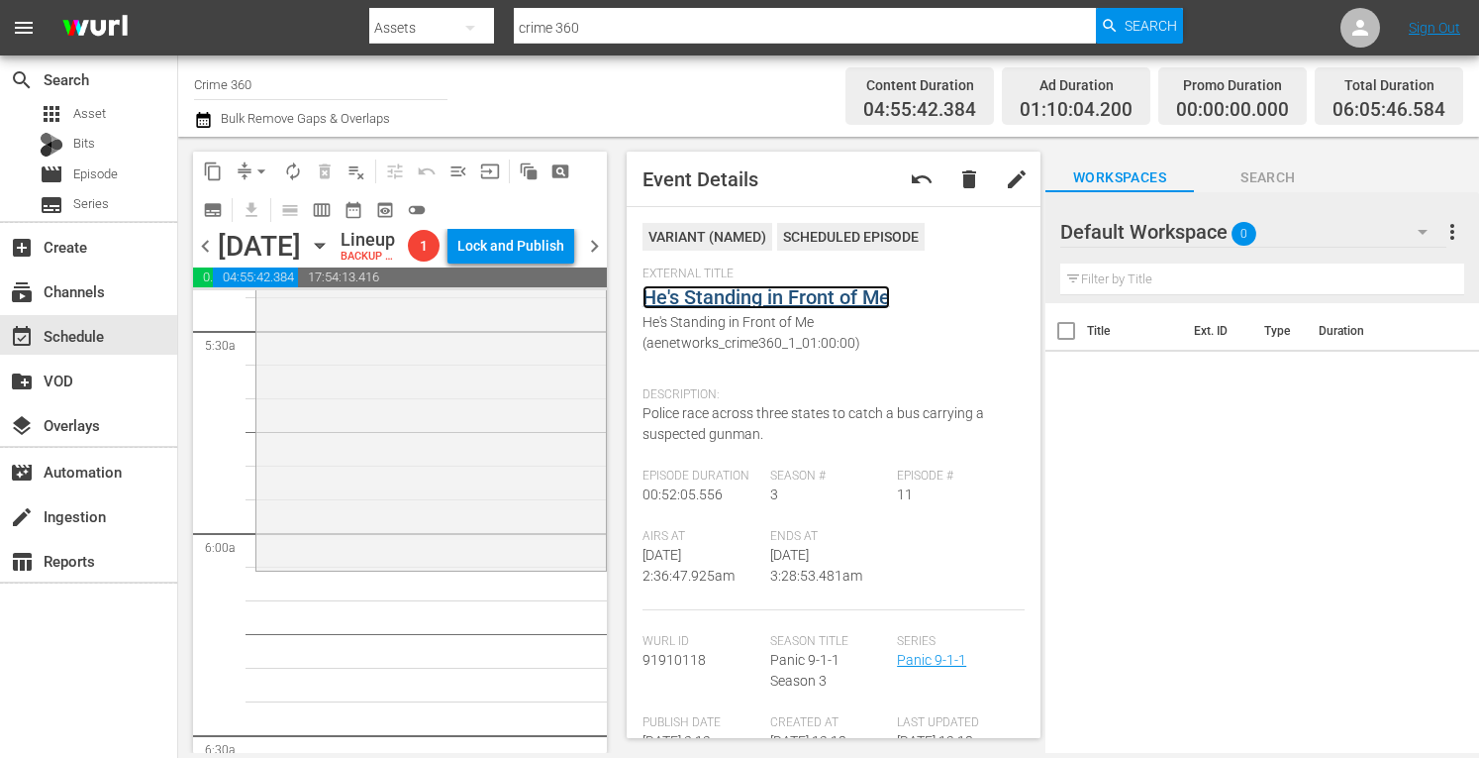
scroll to position [2195, 0]
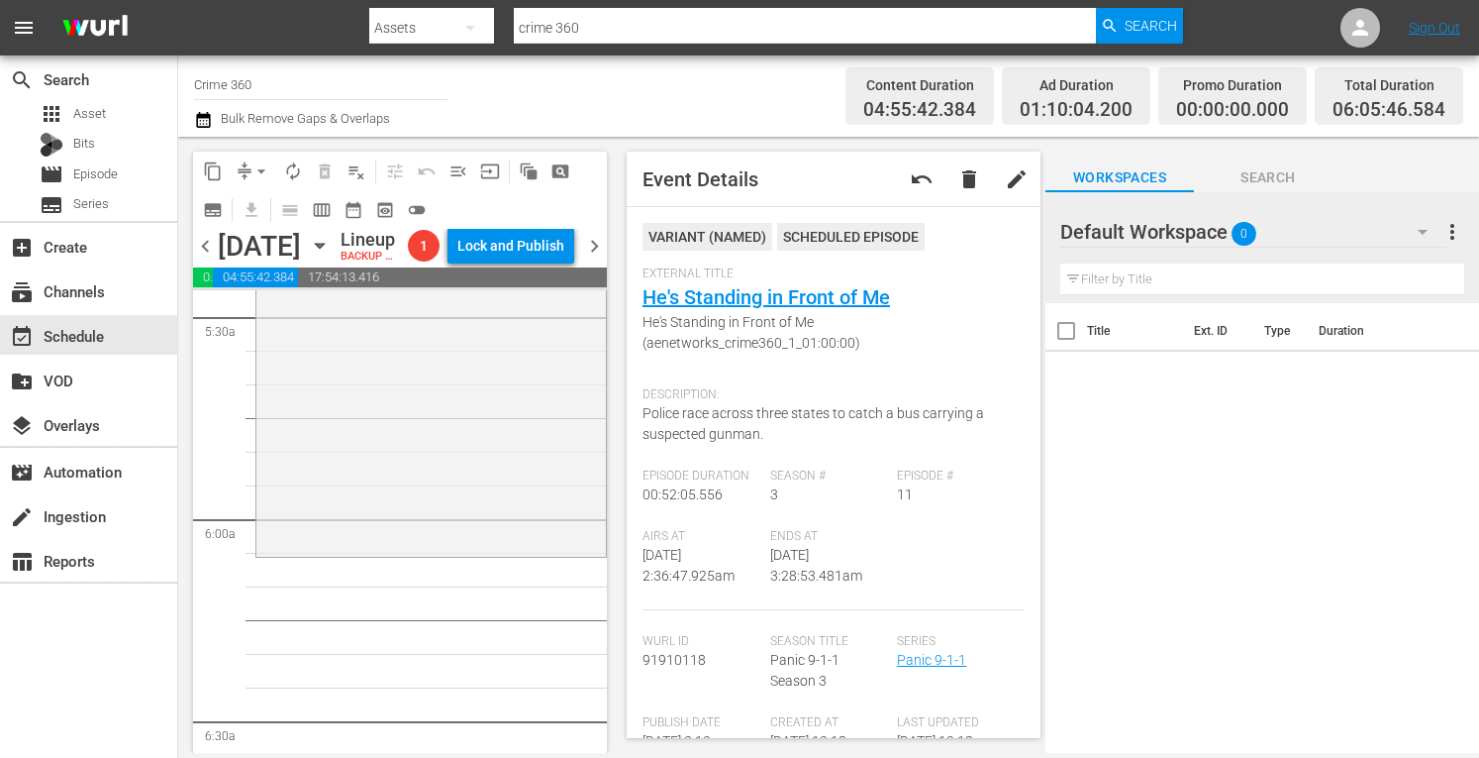
click at [444, 497] on div "Panic 9-1-1 / SE3 / EP13: He's Hitting Me Head On He's Hitting Me Head On (VARI…" at bounding box center [431, 382] width 350 height 342
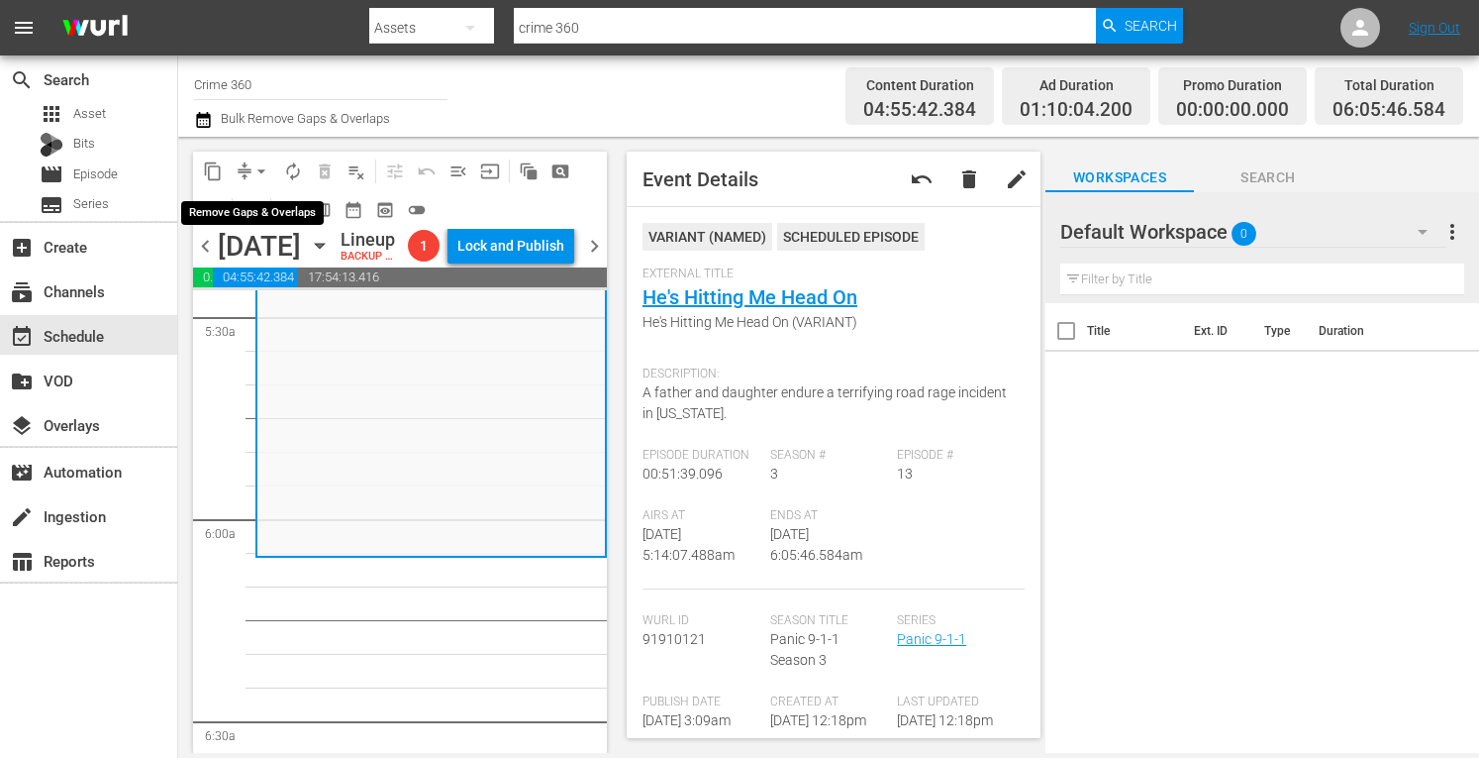
click at [263, 169] on span "arrow_drop_down" at bounding box center [262, 171] width 20 height 20
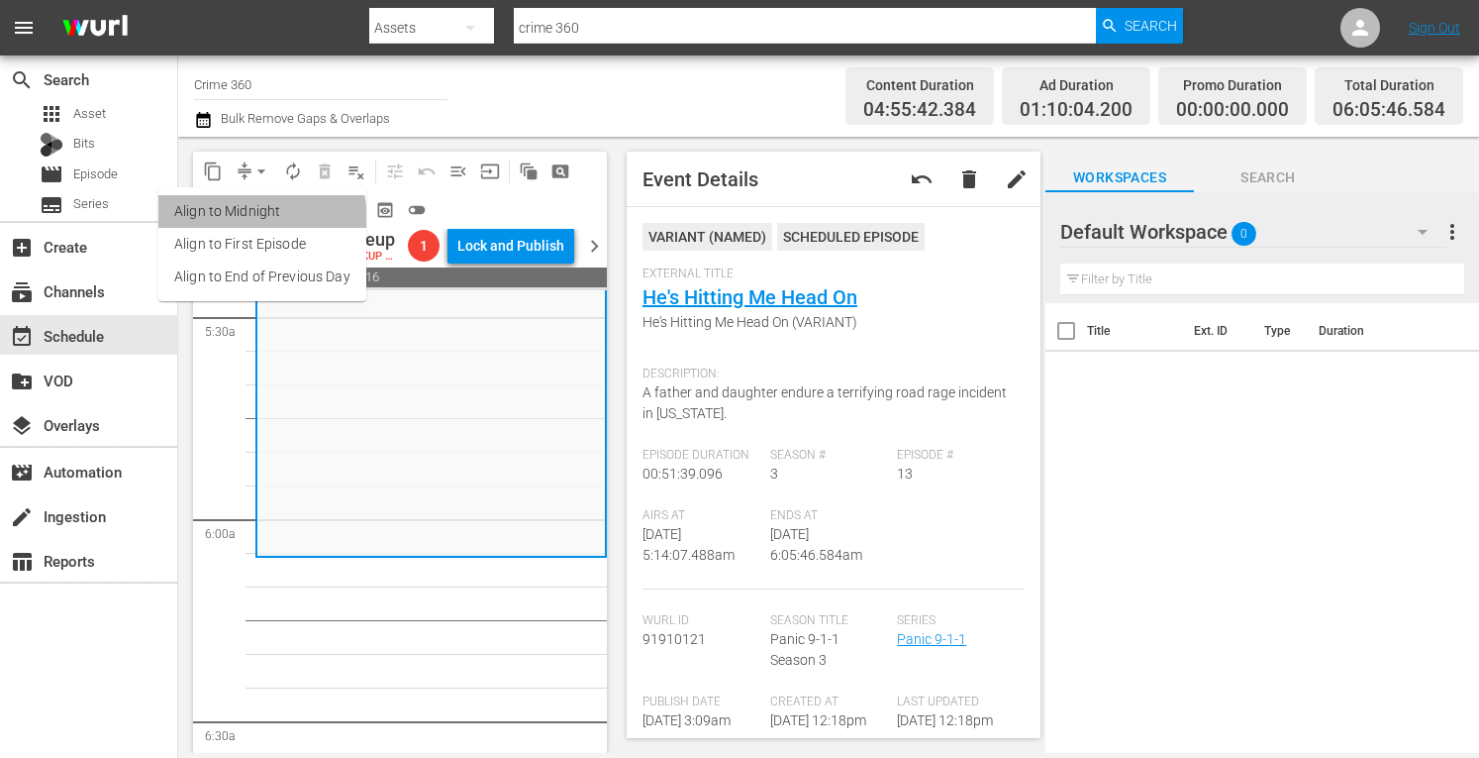
click at [214, 223] on li "Align to Midnight" at bounding box center [262, 211] width 208 height 33
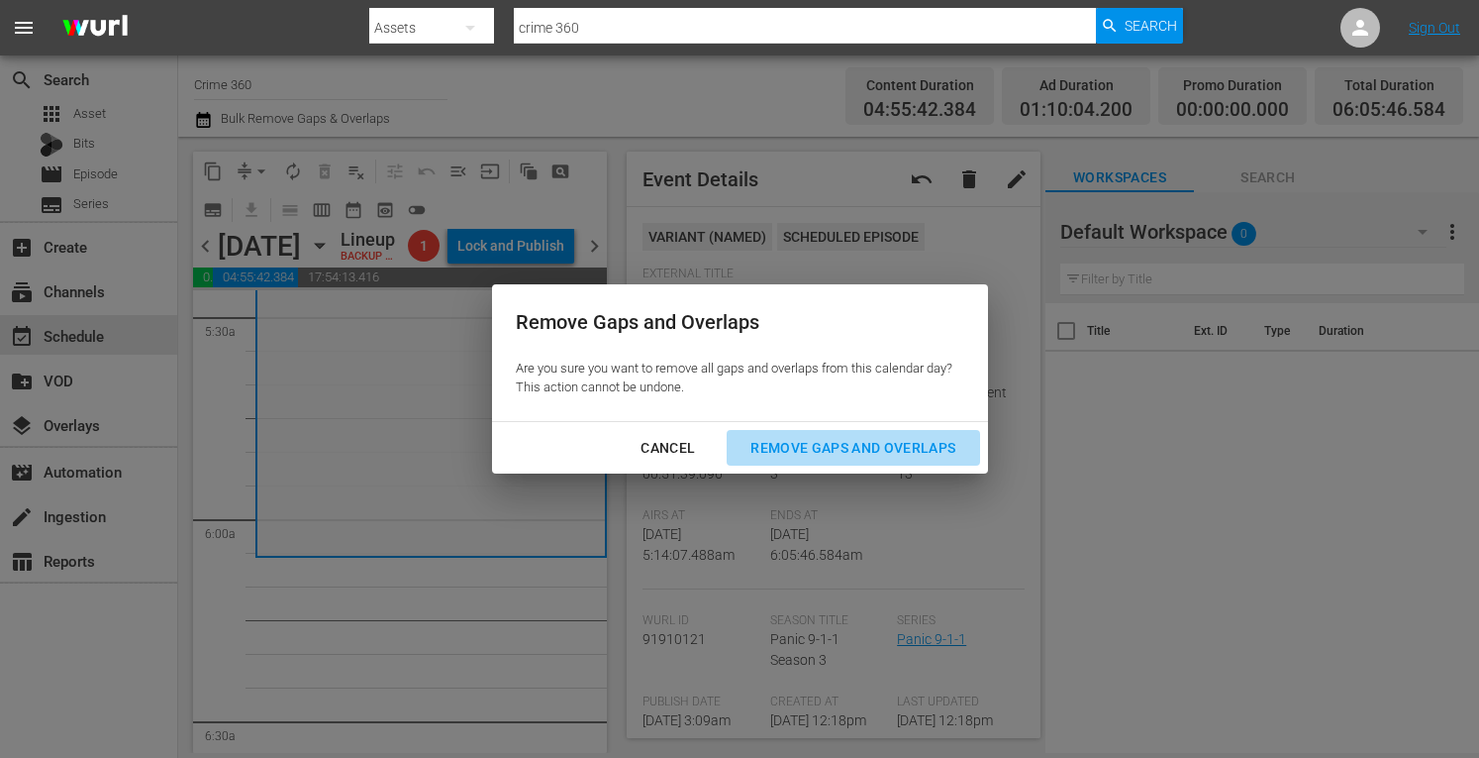
click at [856, 444] on div "Remove Gaps and Overlaps" at bounding box center [853, 448] width 237 height 25
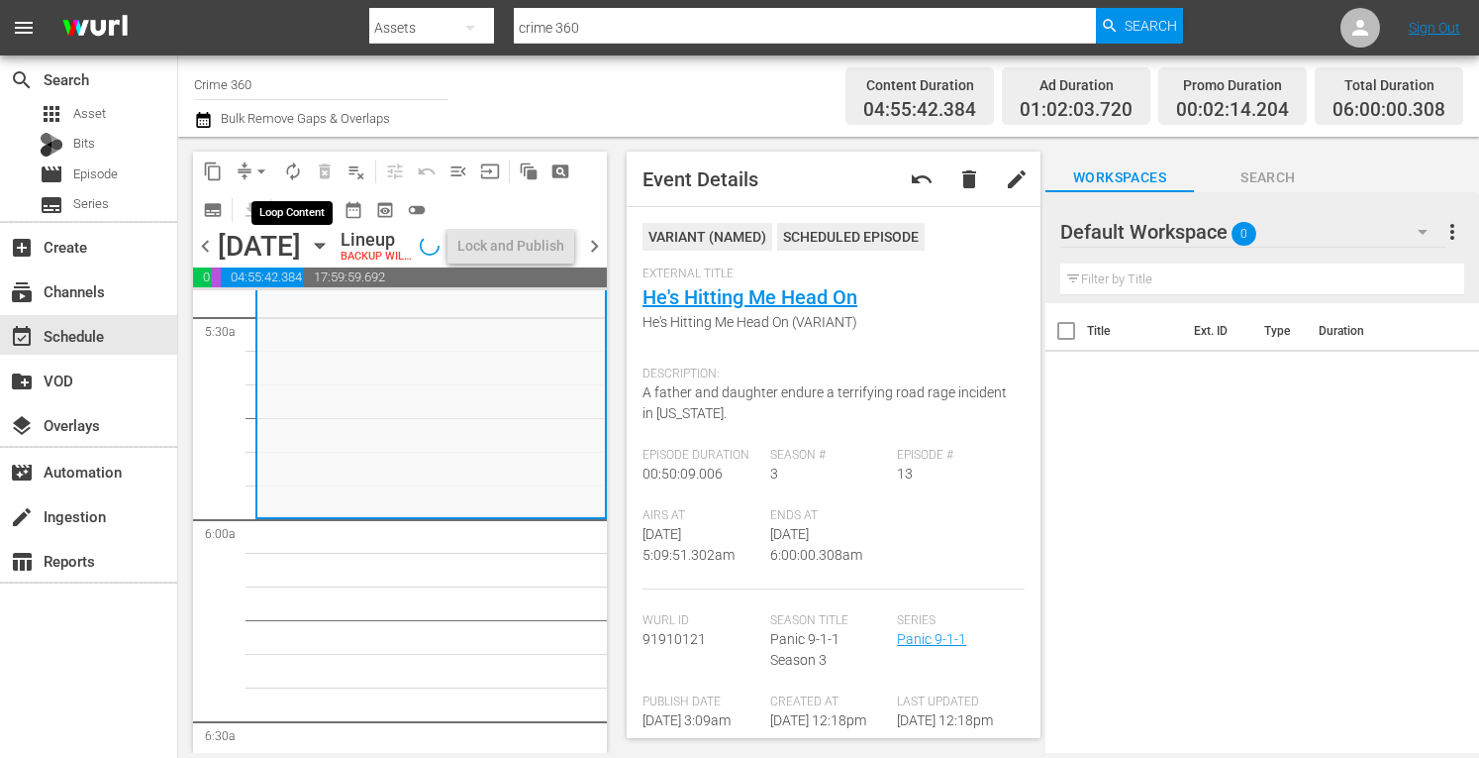
click at [293, 175] on span "autorenew_outlined" at bounding box center [293, 171] width 20 height 20
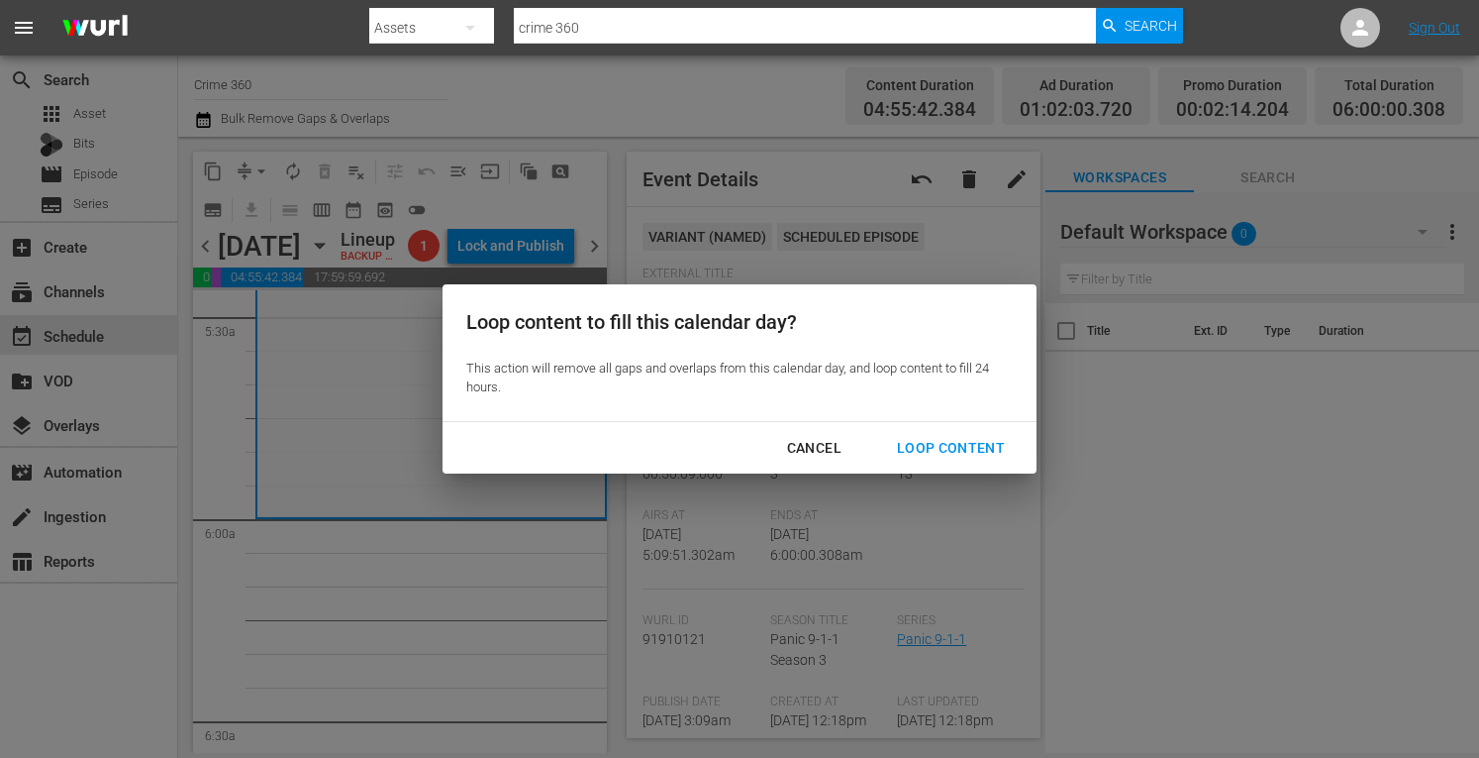
click at [936, 439] on div "Loop Content" at bounding box center [951, 448] width 140 height 25
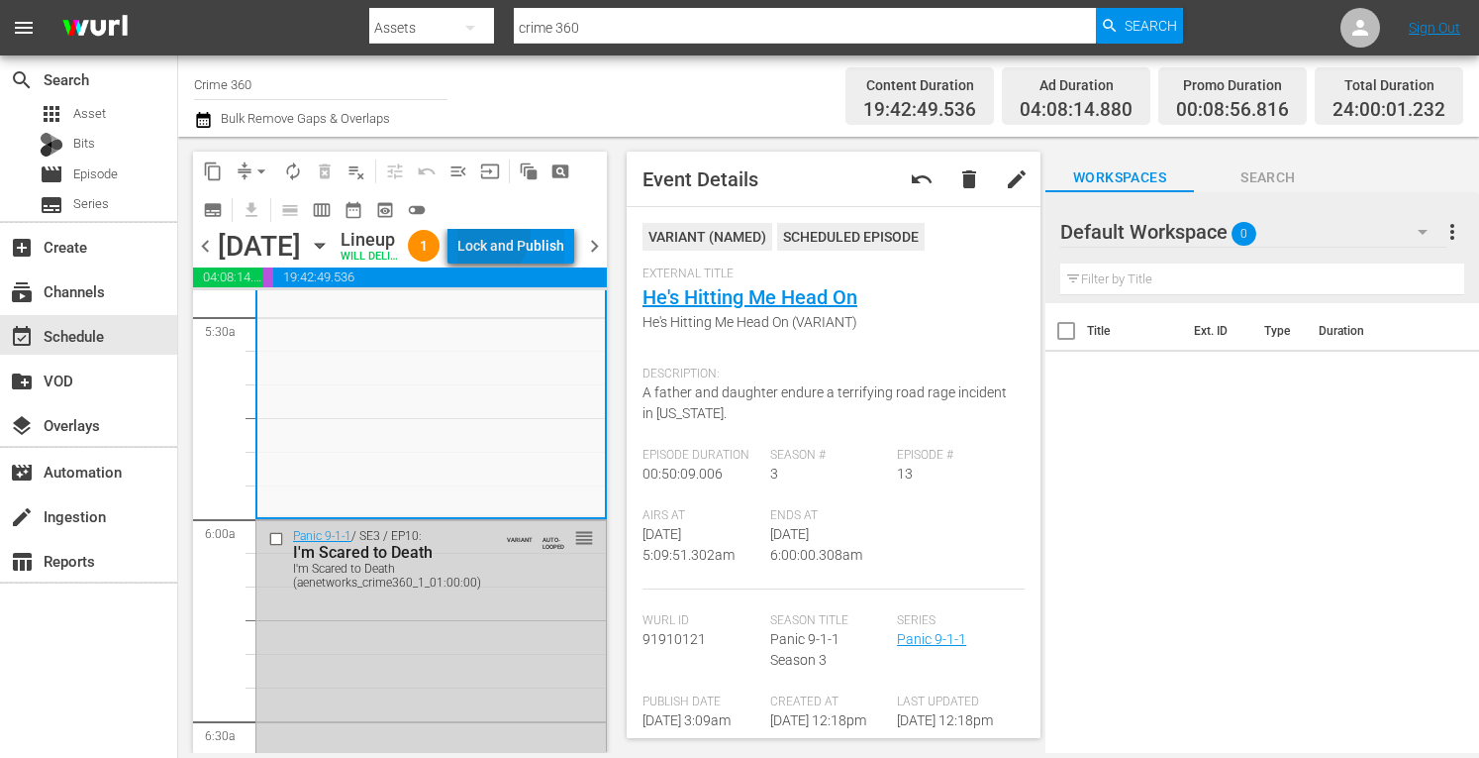
click at [533, 237] on div "Lock and Publish" at bounding box center [510, 246] width 107 height 36
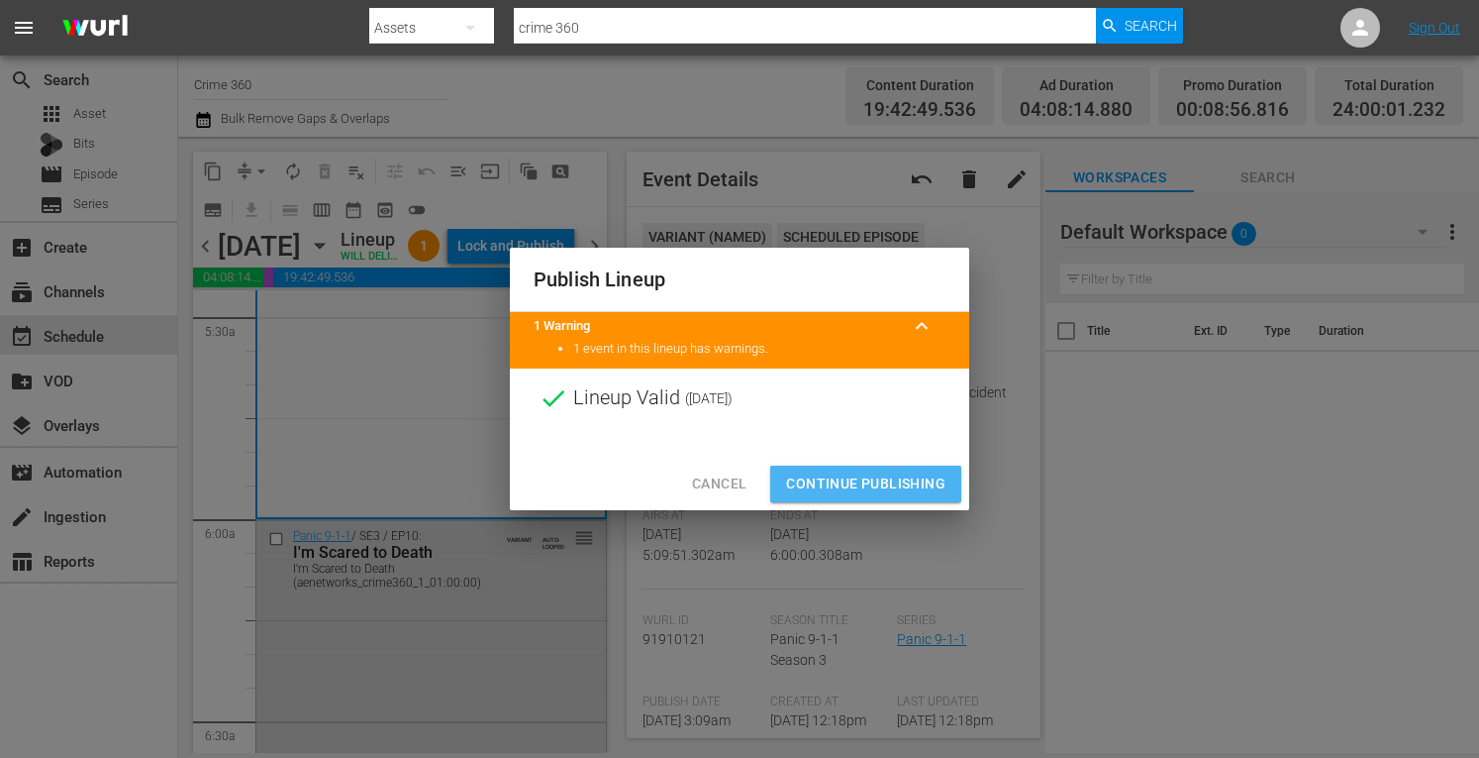
click at [887, 485] on span "Continue Publishing" at bounding box center [865, 483] width 159 height 25
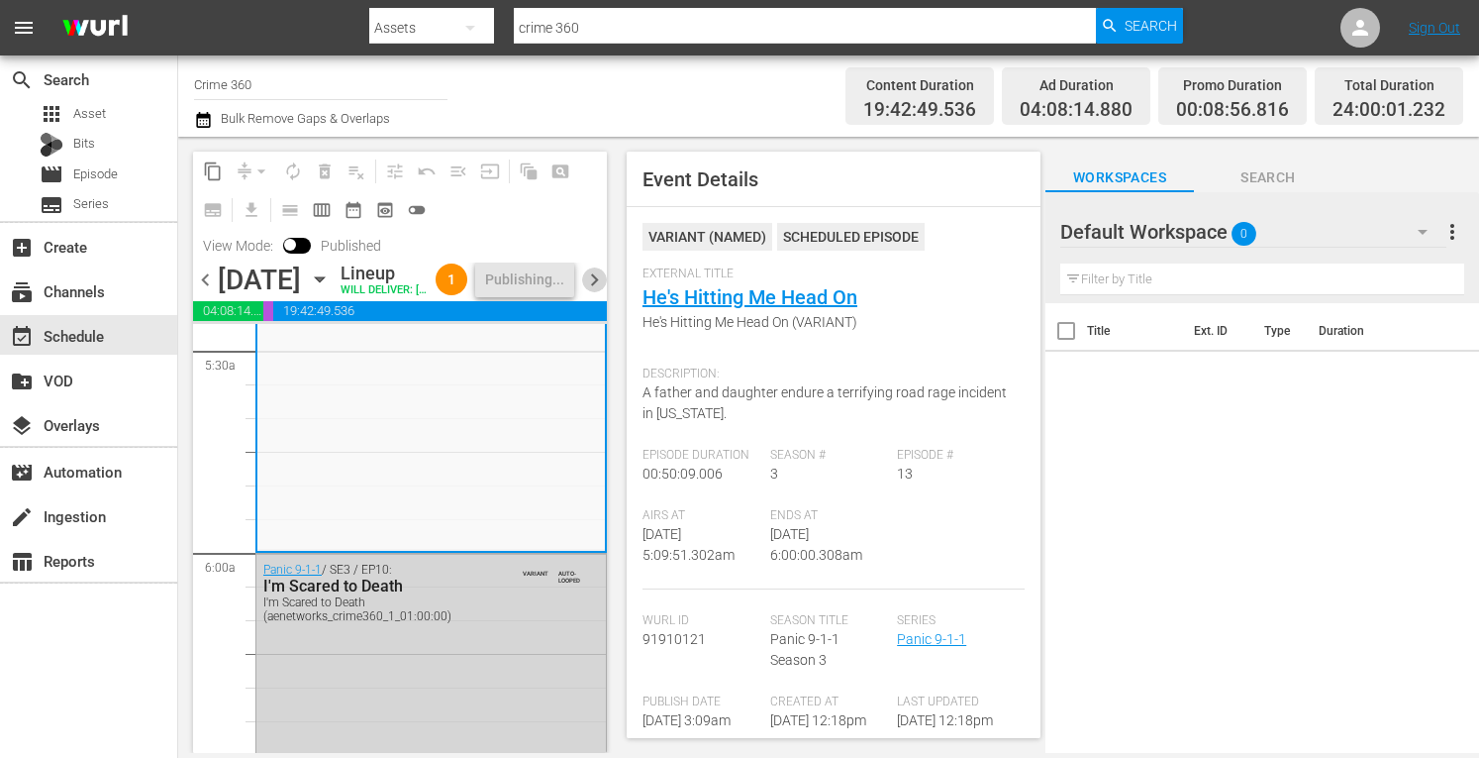
click at [600, 290] on span "chevron_right" at bounding box center [594, 279] width 25 height 25
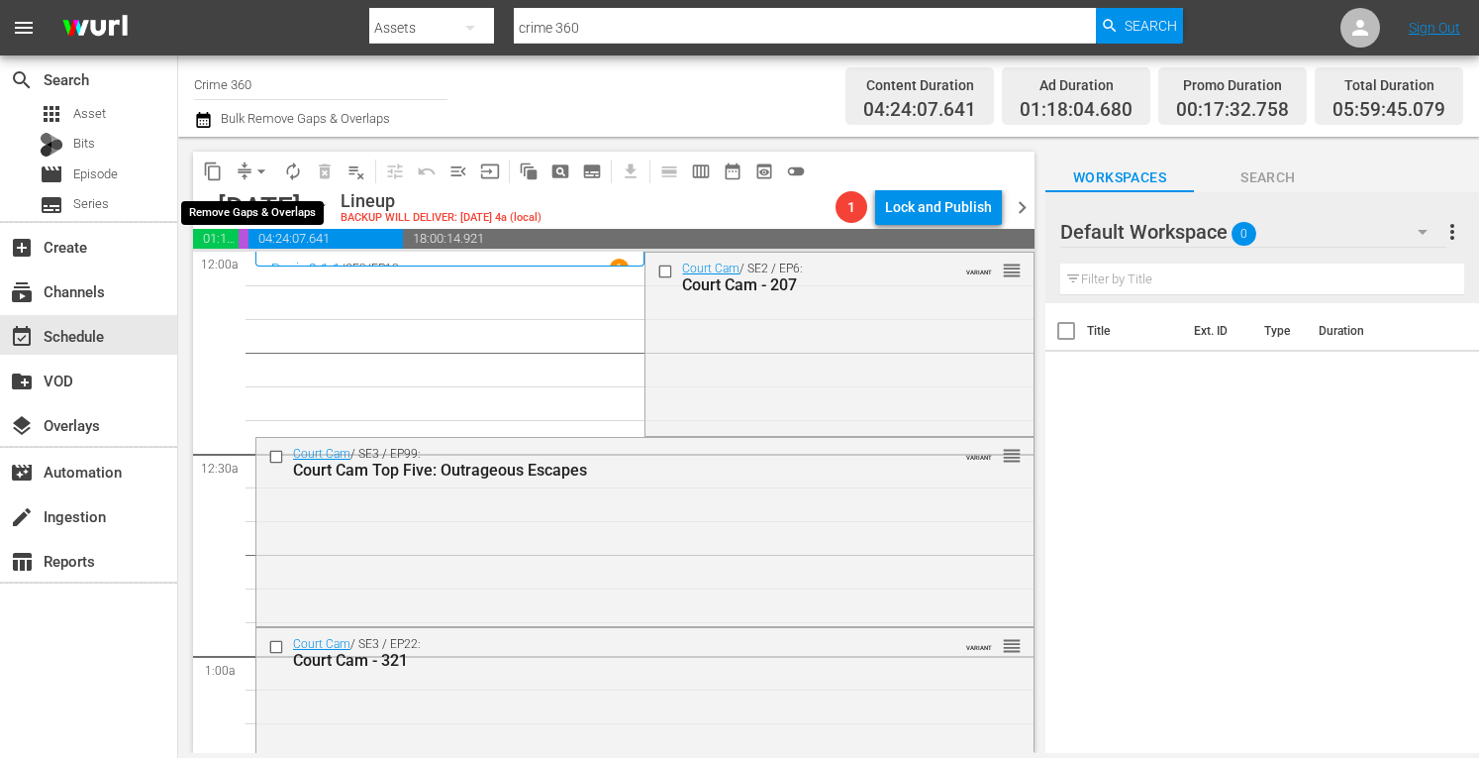
click at [267, 178] on span "arrow_drop_down" at bounding box center [262, 171] width 20 height 20
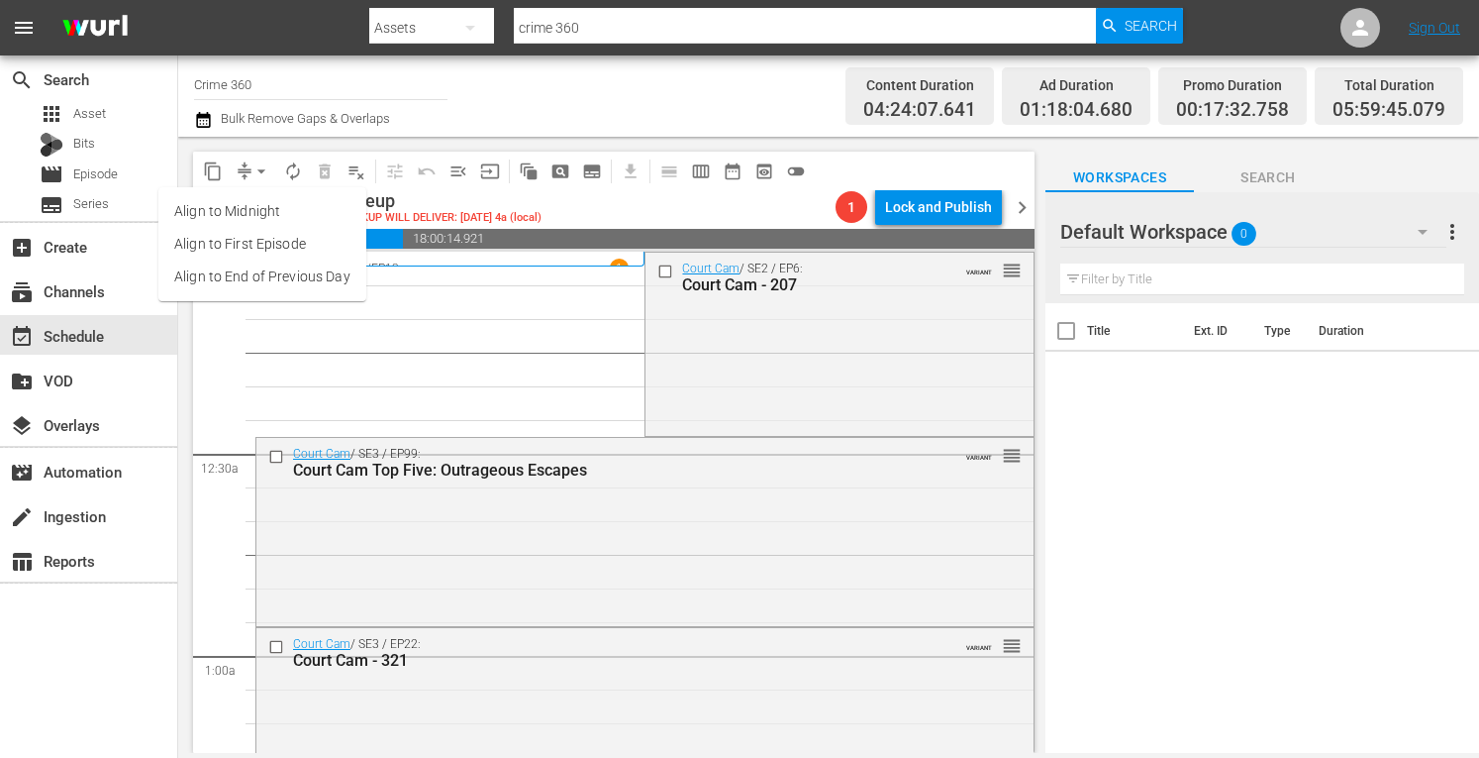
click at [224, 209] on li "Align to Midnight" at bounding box center [262, 211] width 208 height 33
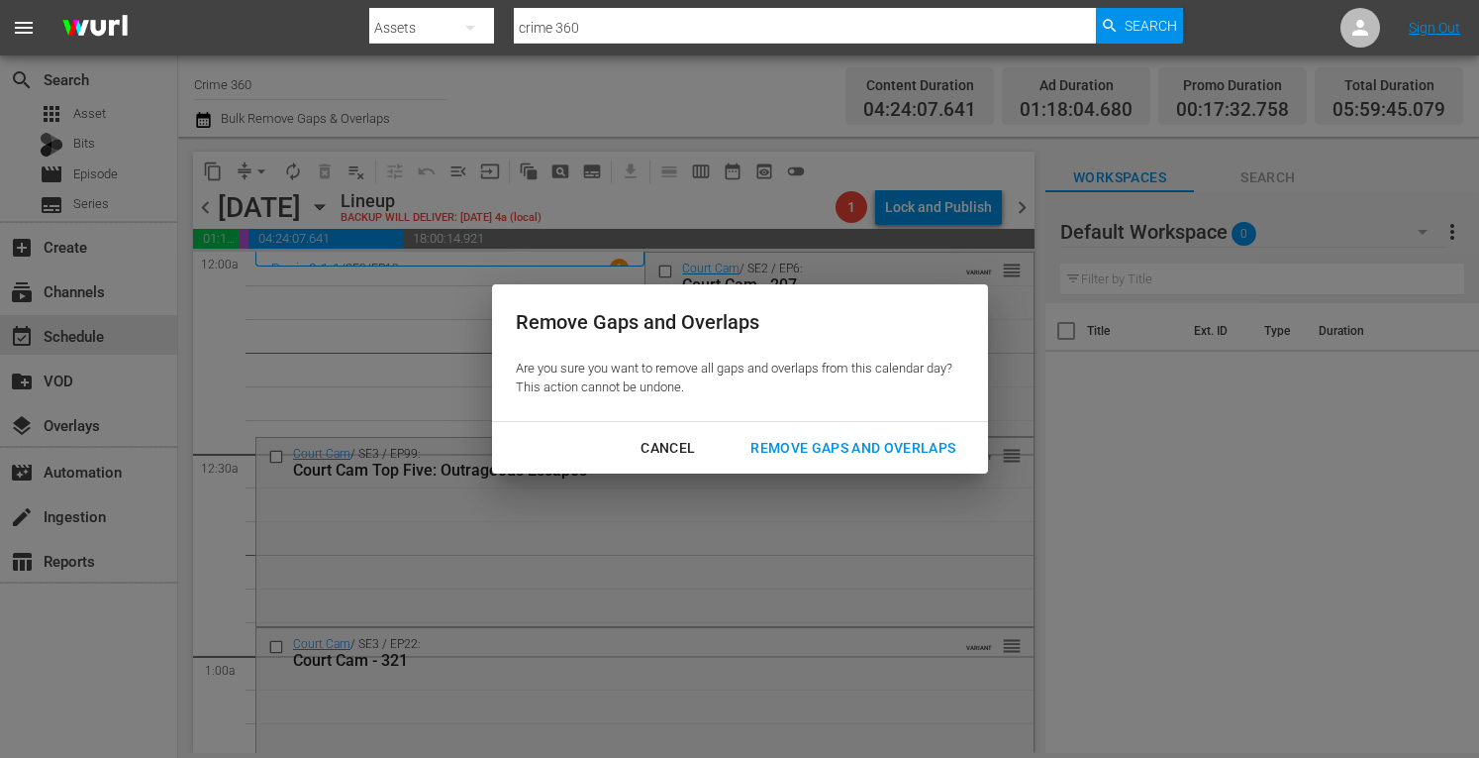
click at [786, 456] on div "Remove Gaps and Overlaps" at bounding box center [853, 448] width 237 height 25
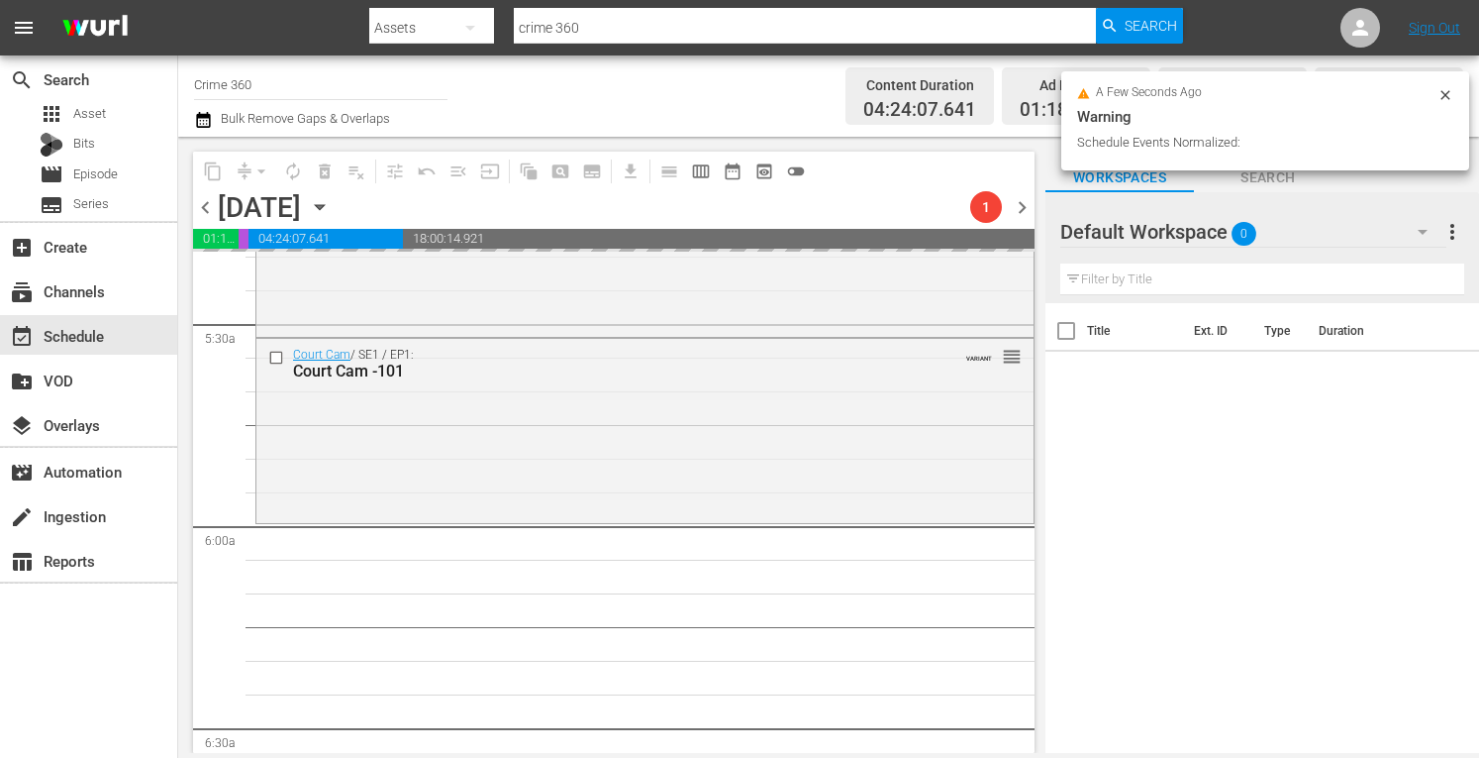
scroll to position [2151, 0]
click at [430, 480] on div "Court Cam / SE1 / EP1: Court Cam -101 VARIANT reorder" at bounding box center [644, 428] width 777 height 180
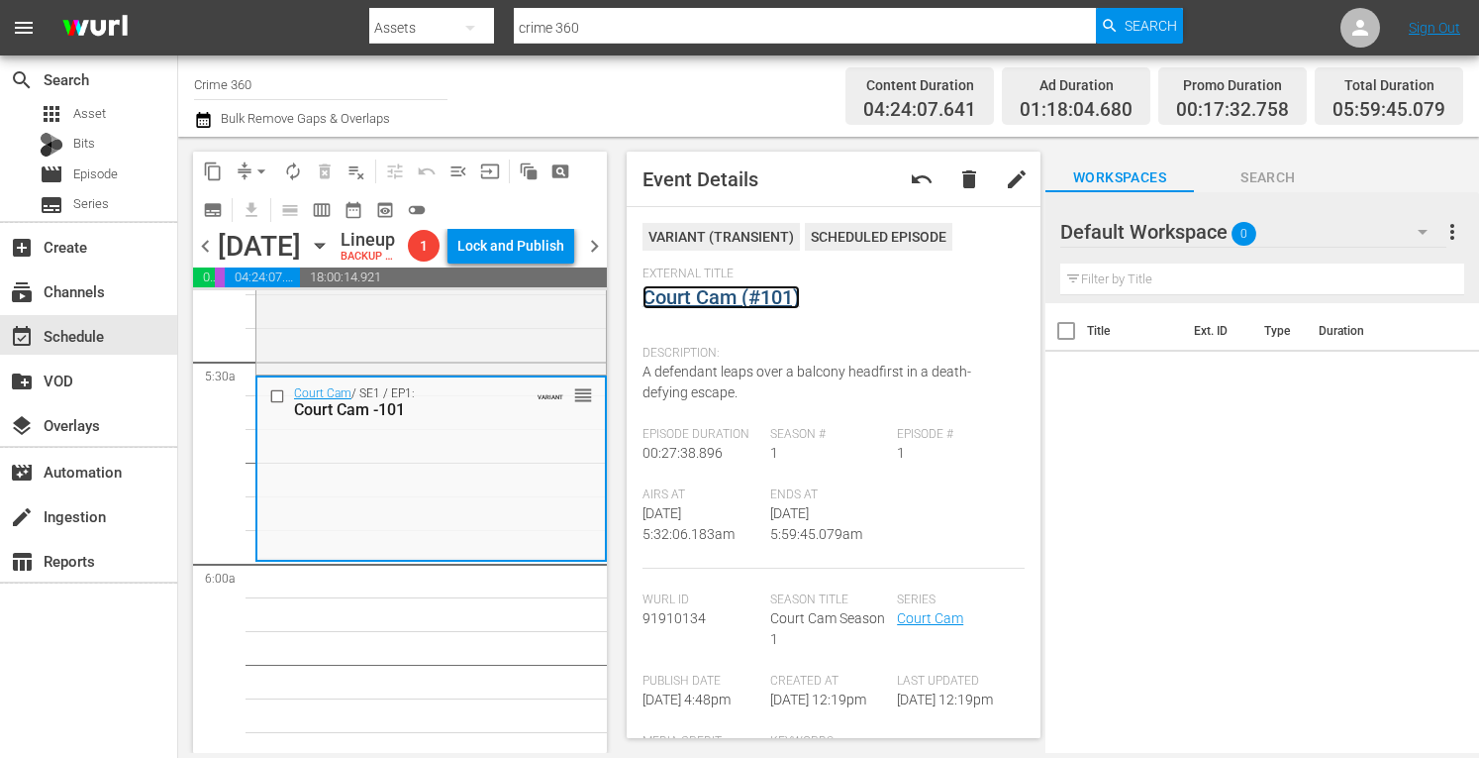
click at [731, 298] on link "Court Cam (#101)" at bounding box center [721, 297] width 157 height 24
click at [253, 169] on span "arrow_drop_down" at bounding box center [262, 171] width 20 height 20
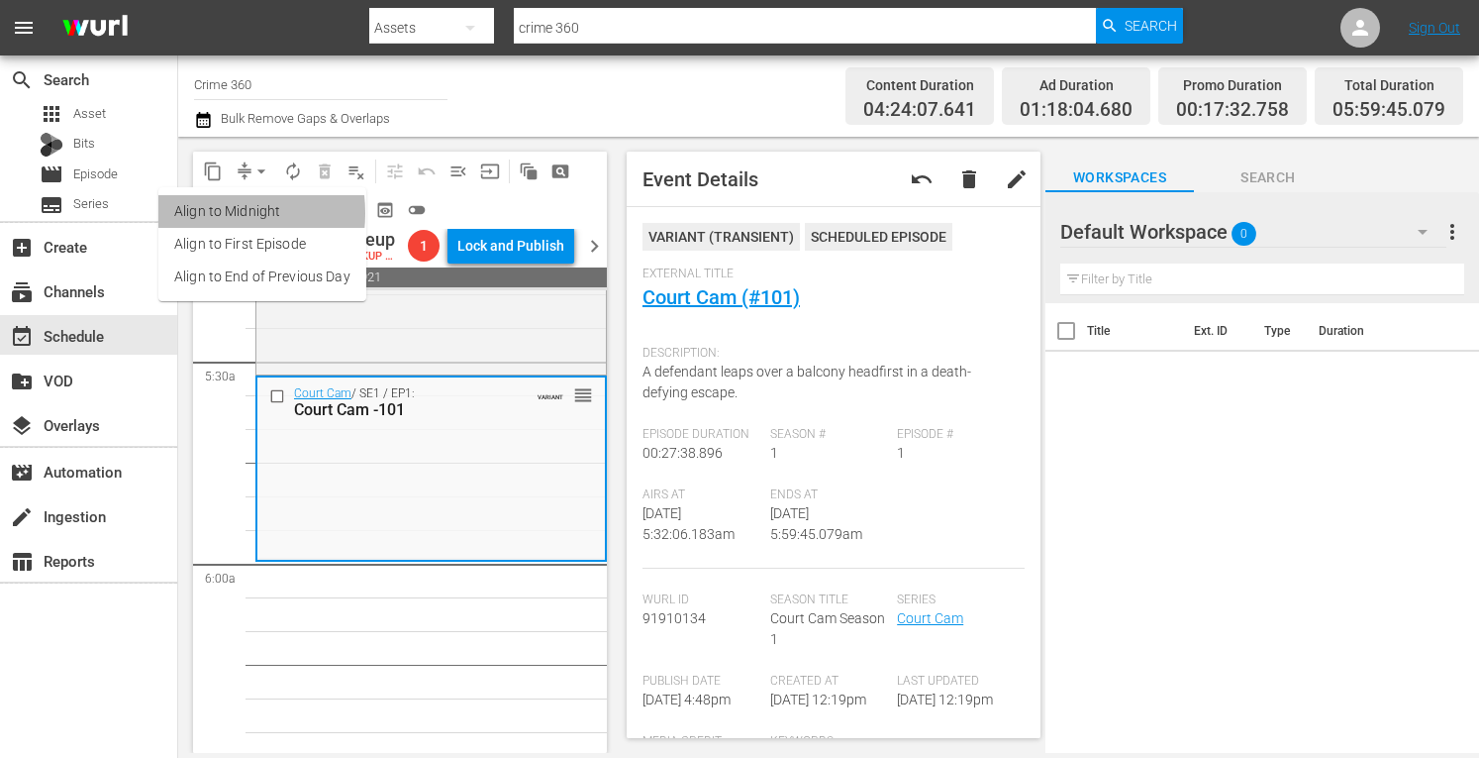
click at [203, 213] on li "Align to Midnight" at bounding box center [262, 211] width 208 height 33
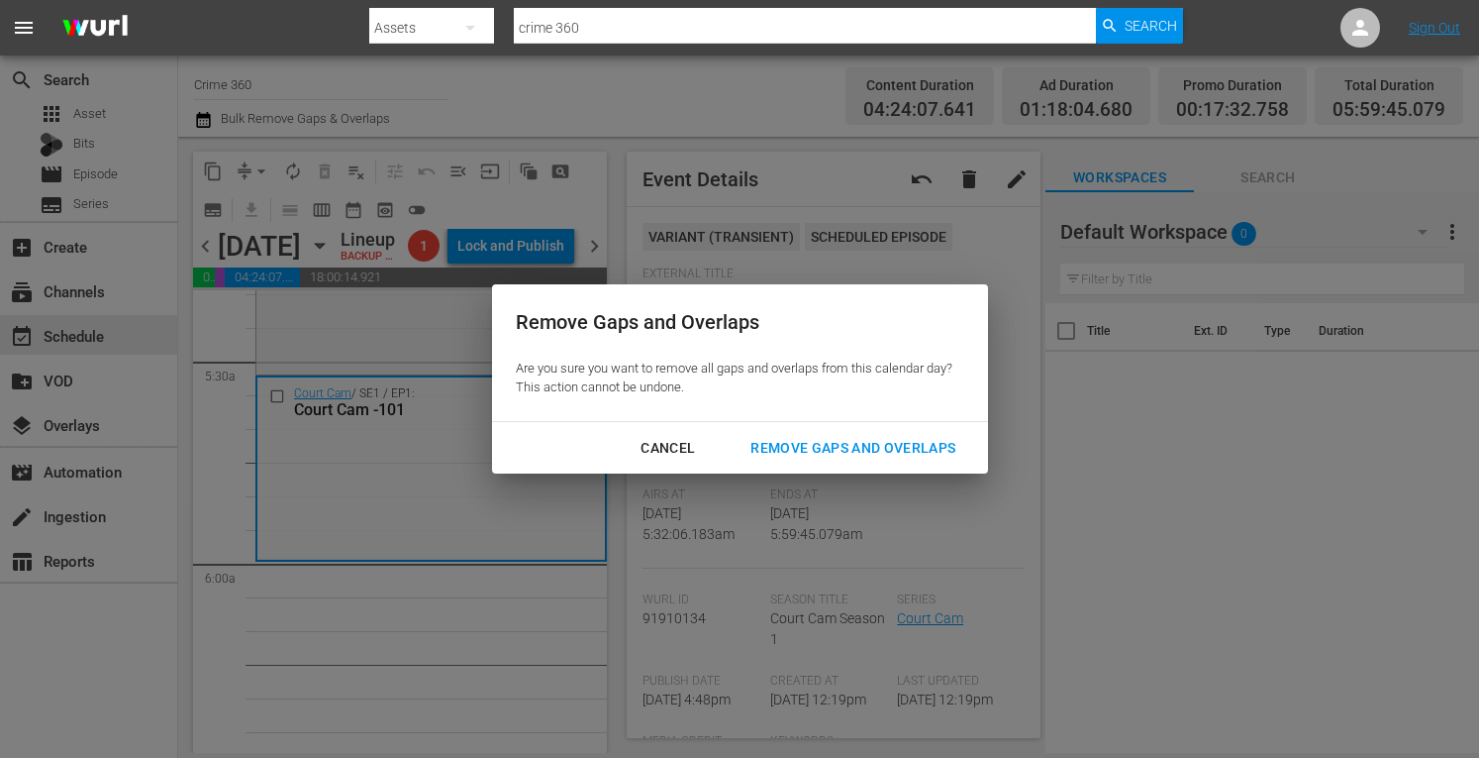
click at [827, 443] on div "Remove Gaps and Overlaps" at bounding box center [853, 448] width 237 height 25
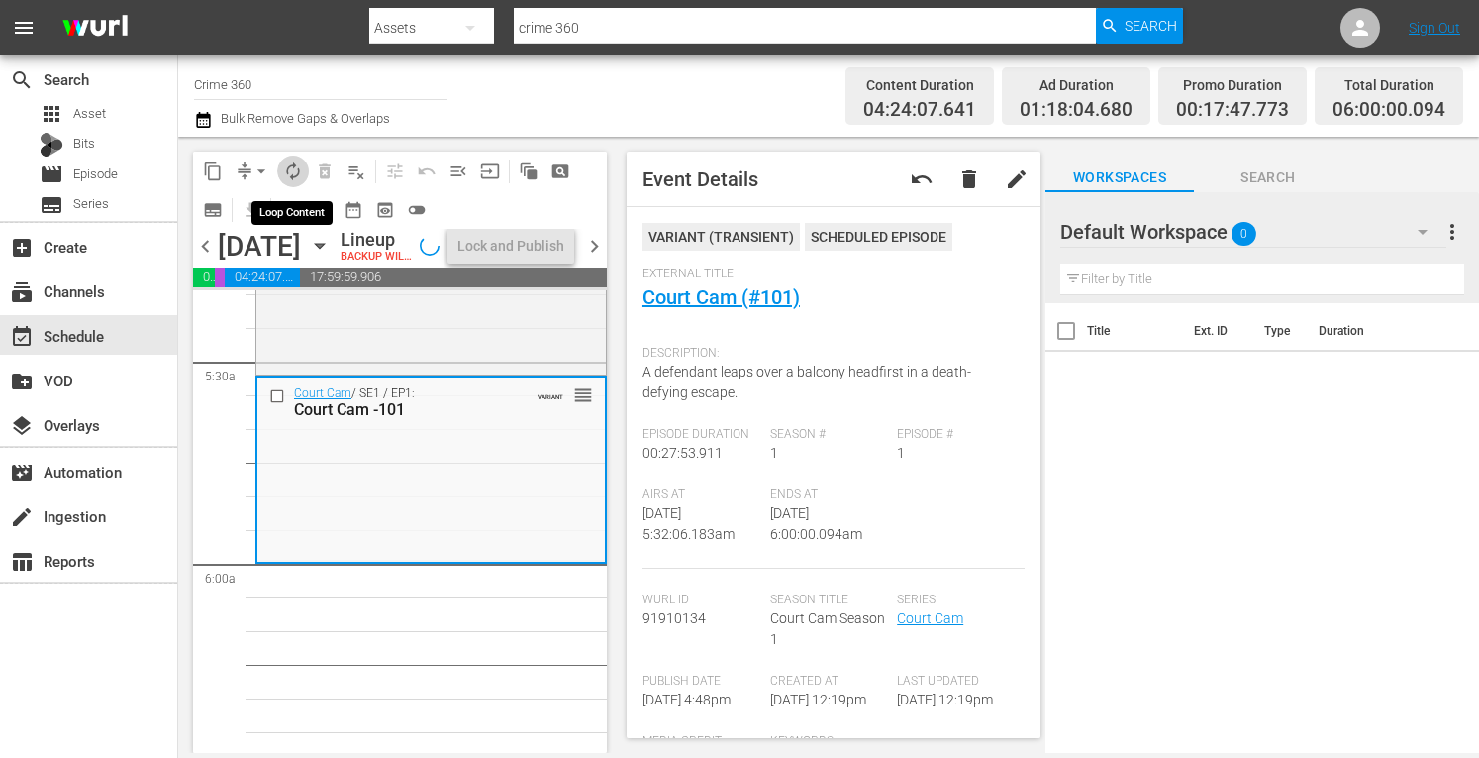
click at [293, 163] on span "autorenew_outlined" at bounding box center [293, 171] width 20 height 20
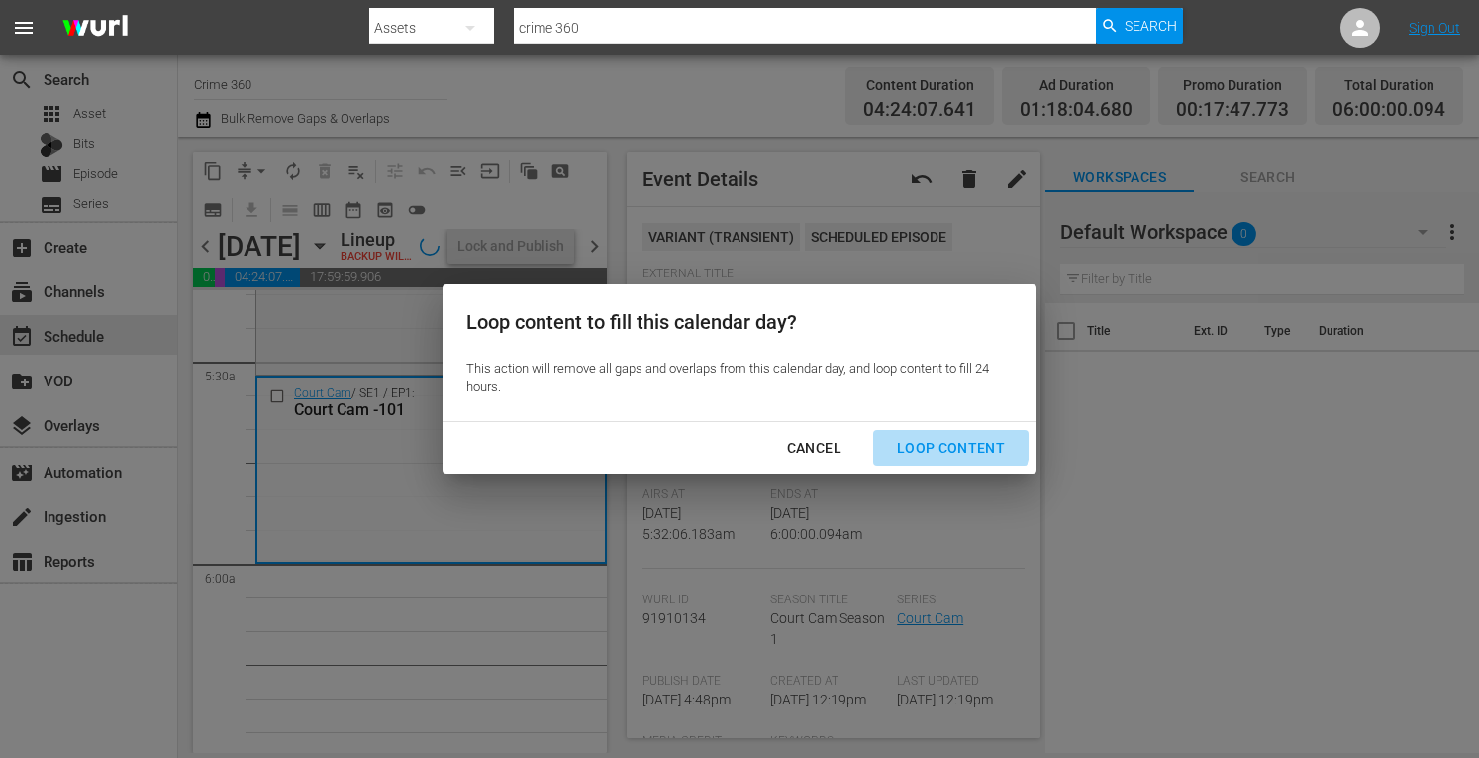
click at [932, 435] on button "Loop Content" at bounding box center [950, 448] width 155 height 37
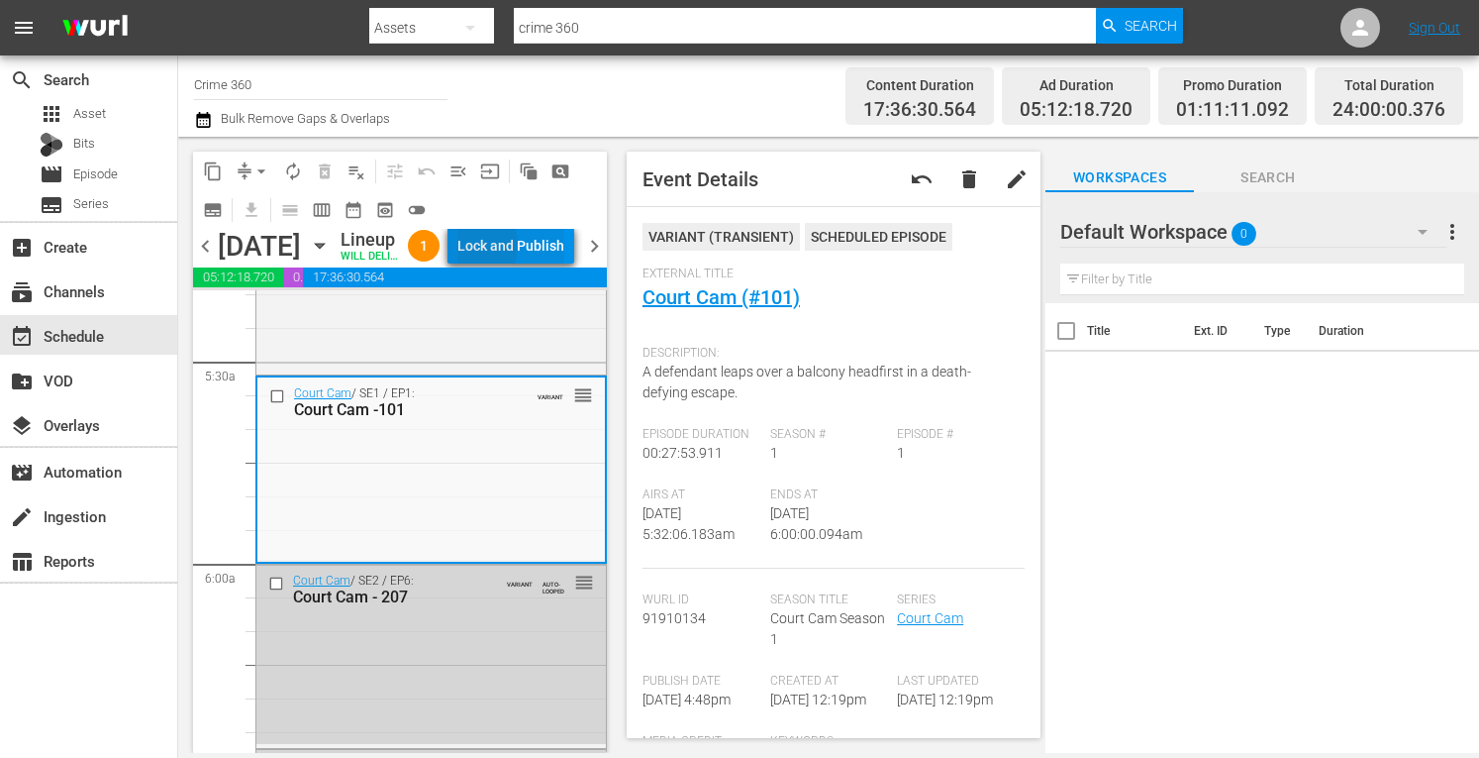
click at [506, 249] on div "Lock and Publish" at bounding box center [510, 246] width 107 height 36
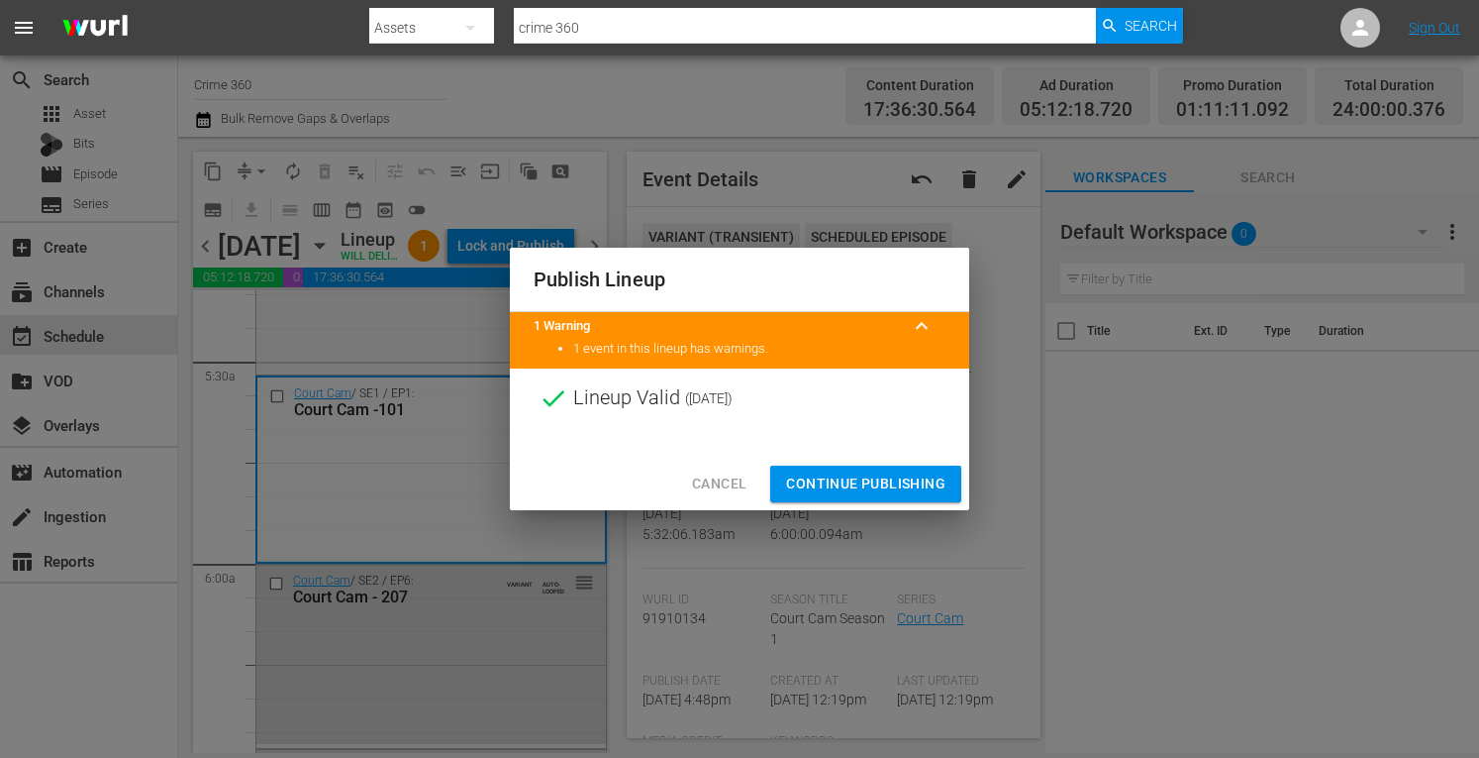
click at [825, 488] on span "Continue Publishing" at bounding box center [865, 483] width 159 height 25
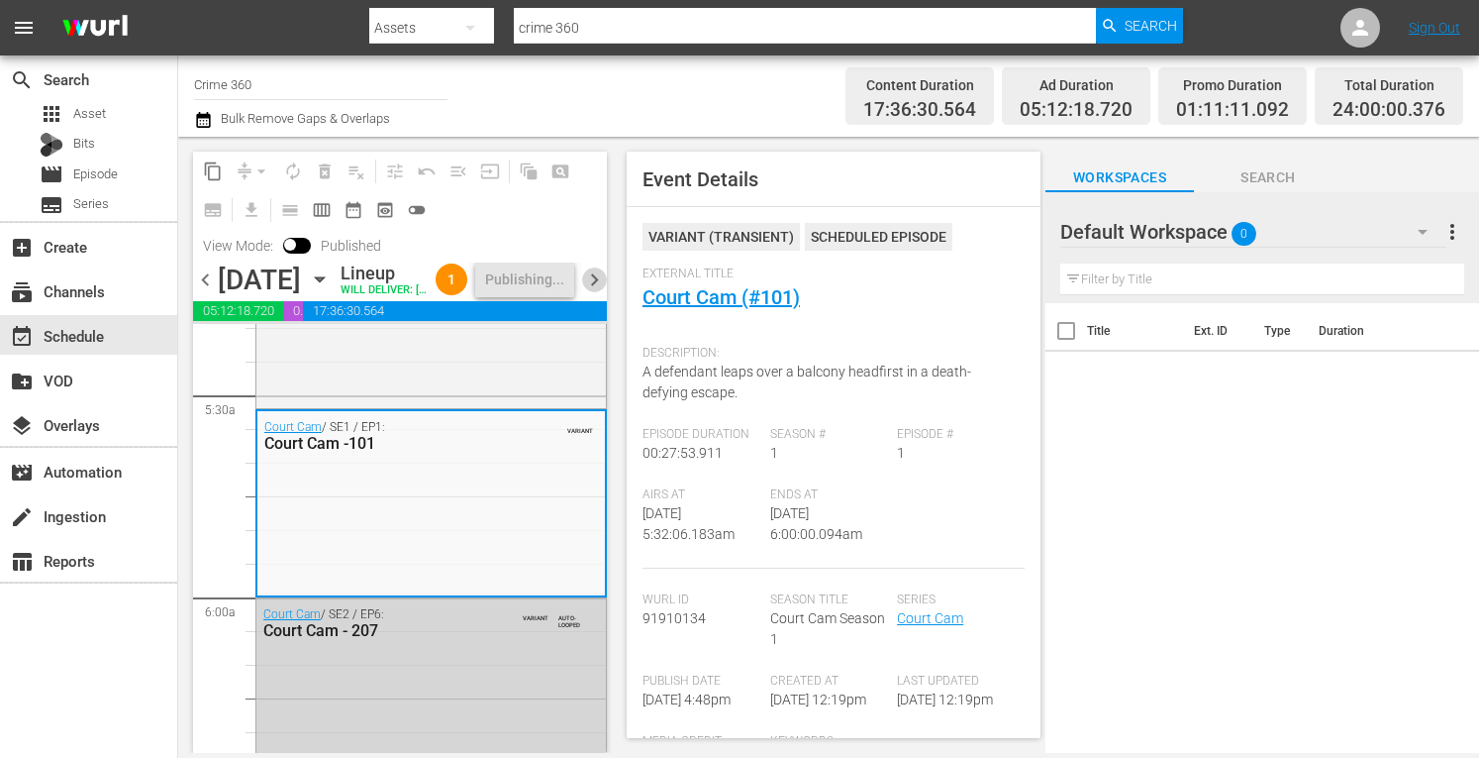
click at [590, 292] on span "chevron_right" at bounding box center [594, 279] width 25 height 25
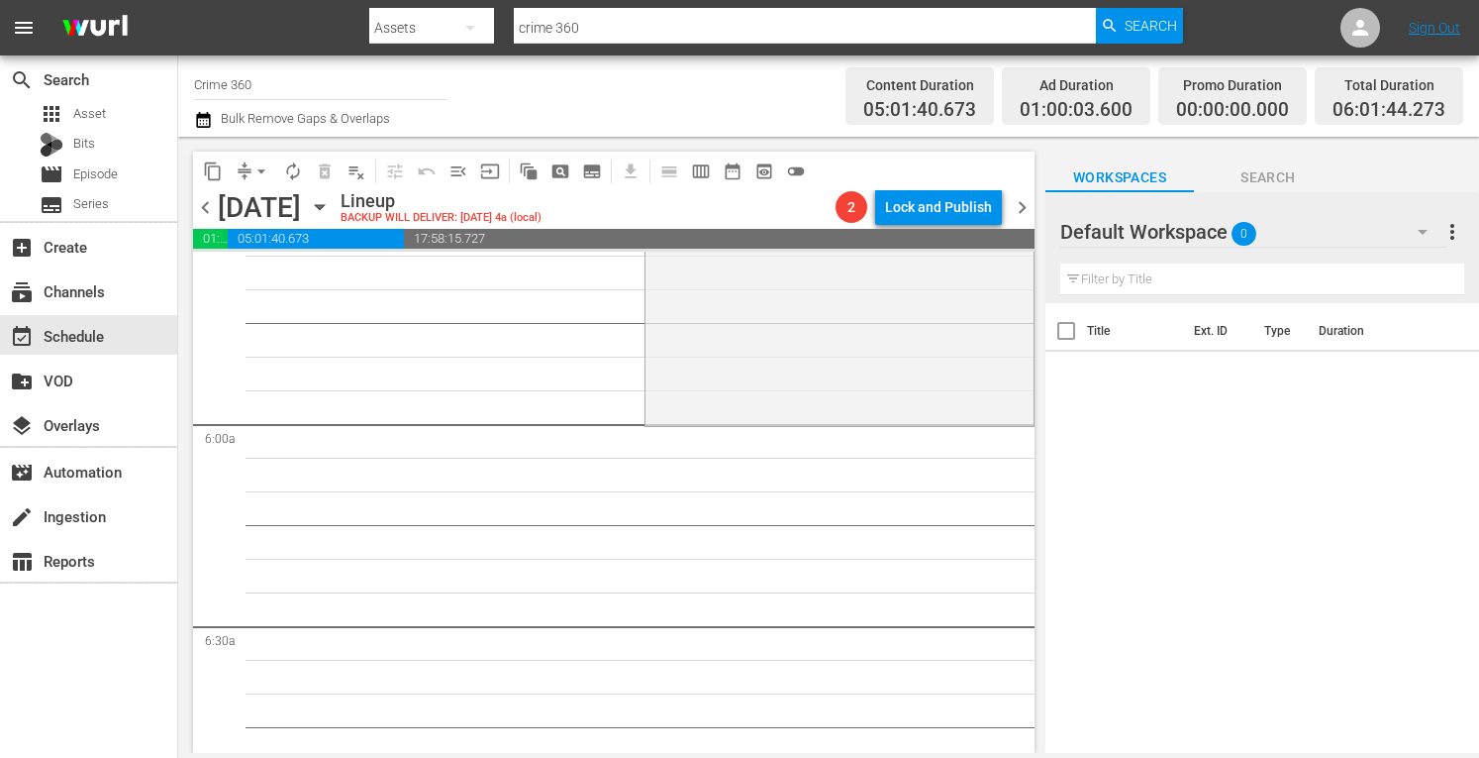
scroll to position [2060, 0]
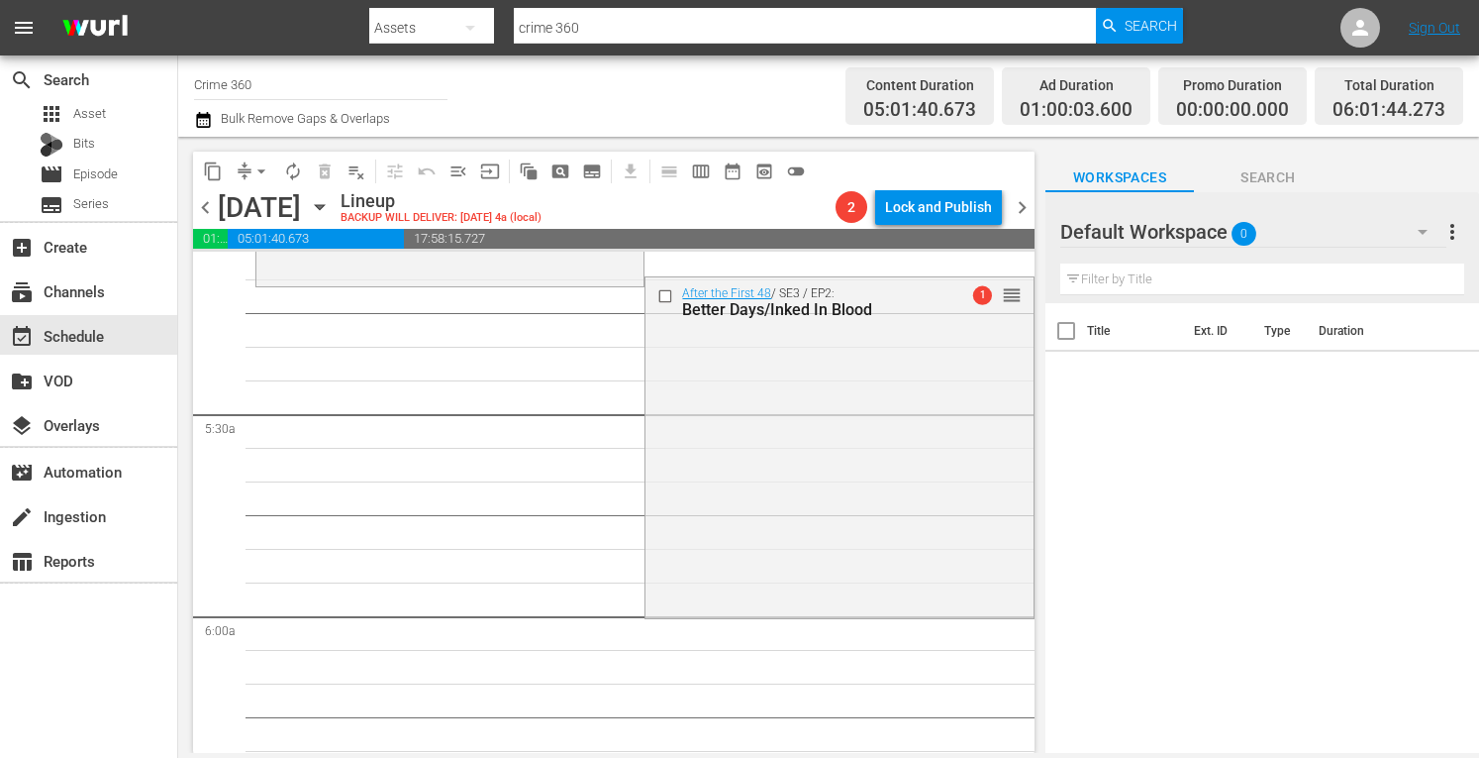
click at [253, 168] on span "arrow_drop_down" at bounding box center [262, 171] width 20 height 20
click at [232, 211] on li "Align to Midnight" at bounding box center [261, 211] width 163 height 33
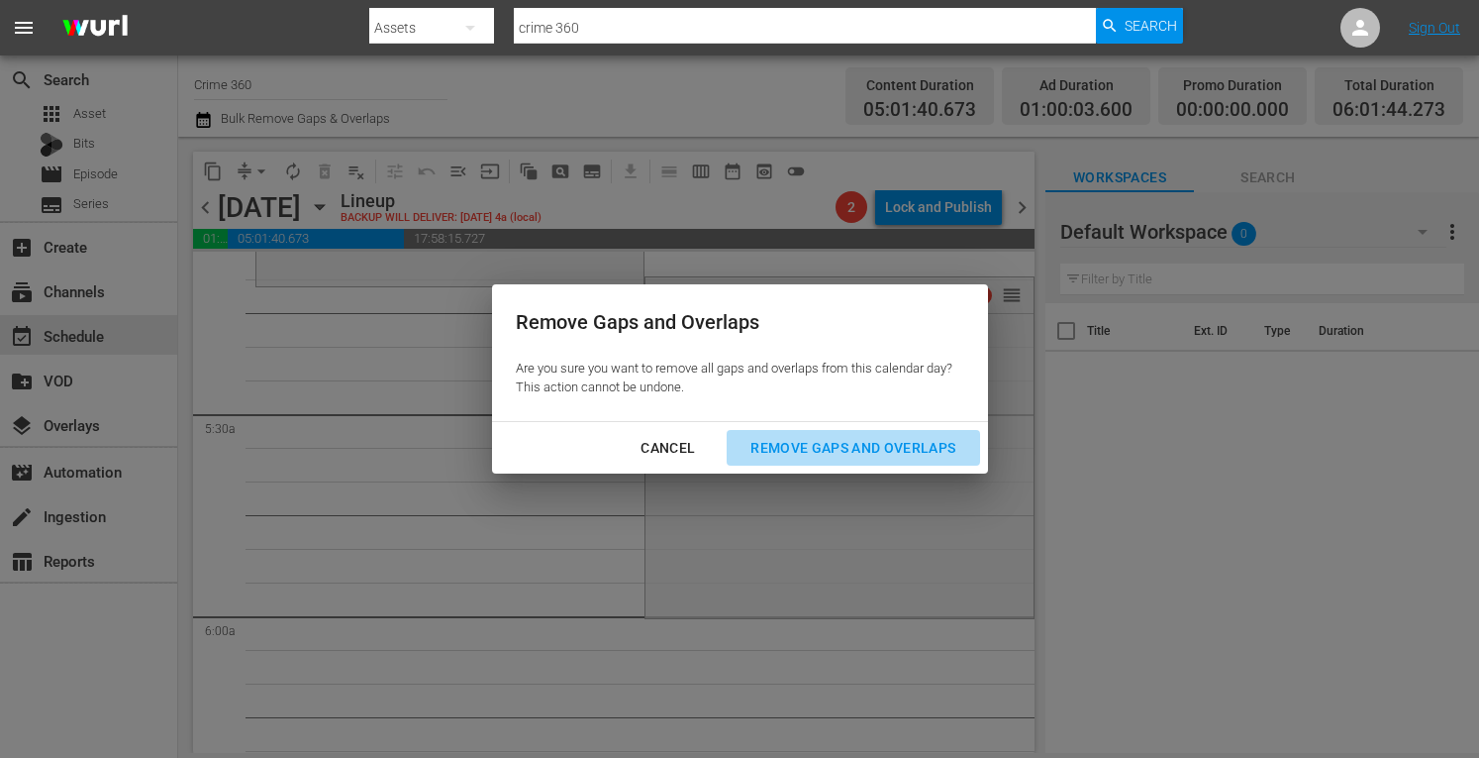
click at [810, 446] on div "Remove Gaps and Overlaps" at bounding box center [853, 448] width 237 height 25
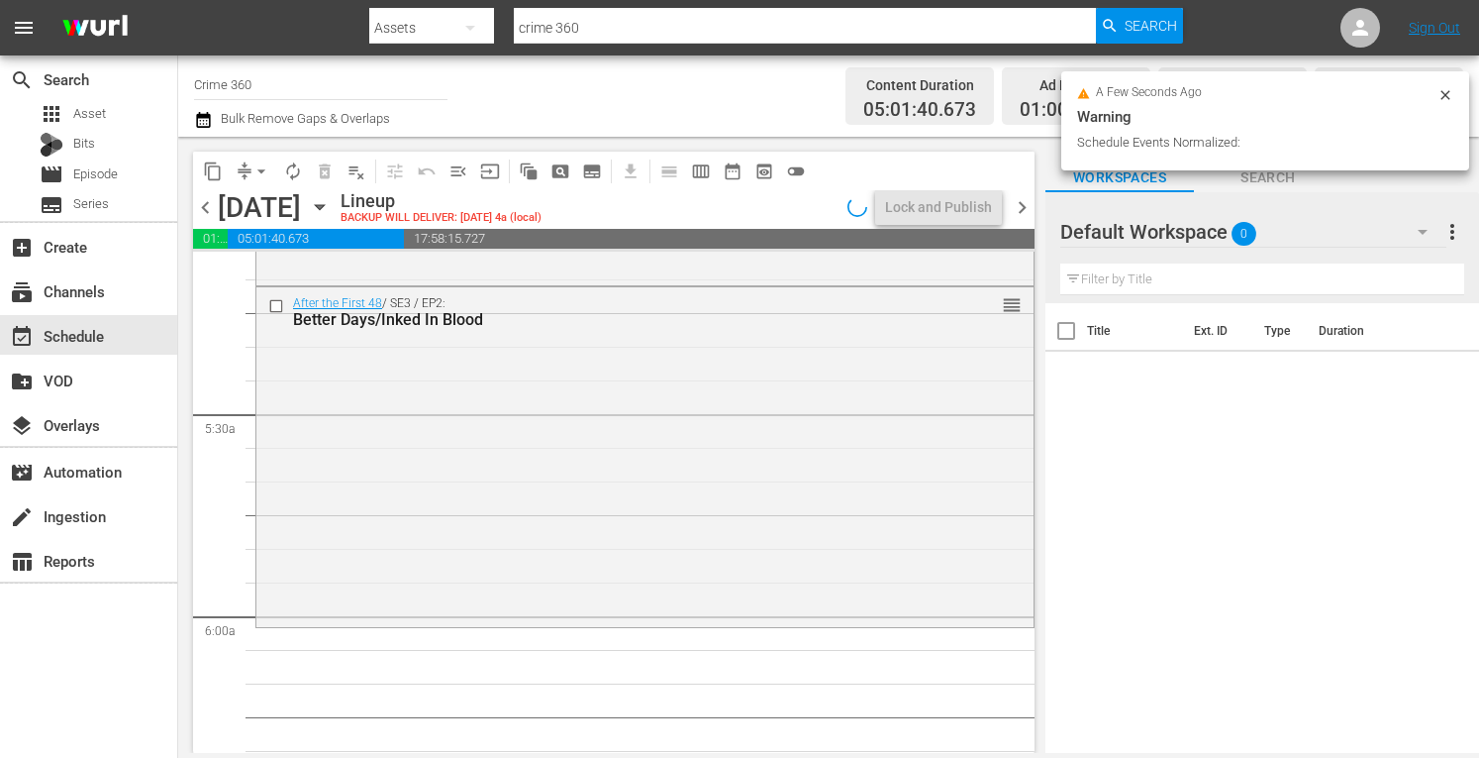
scroll to position [2026, 0]
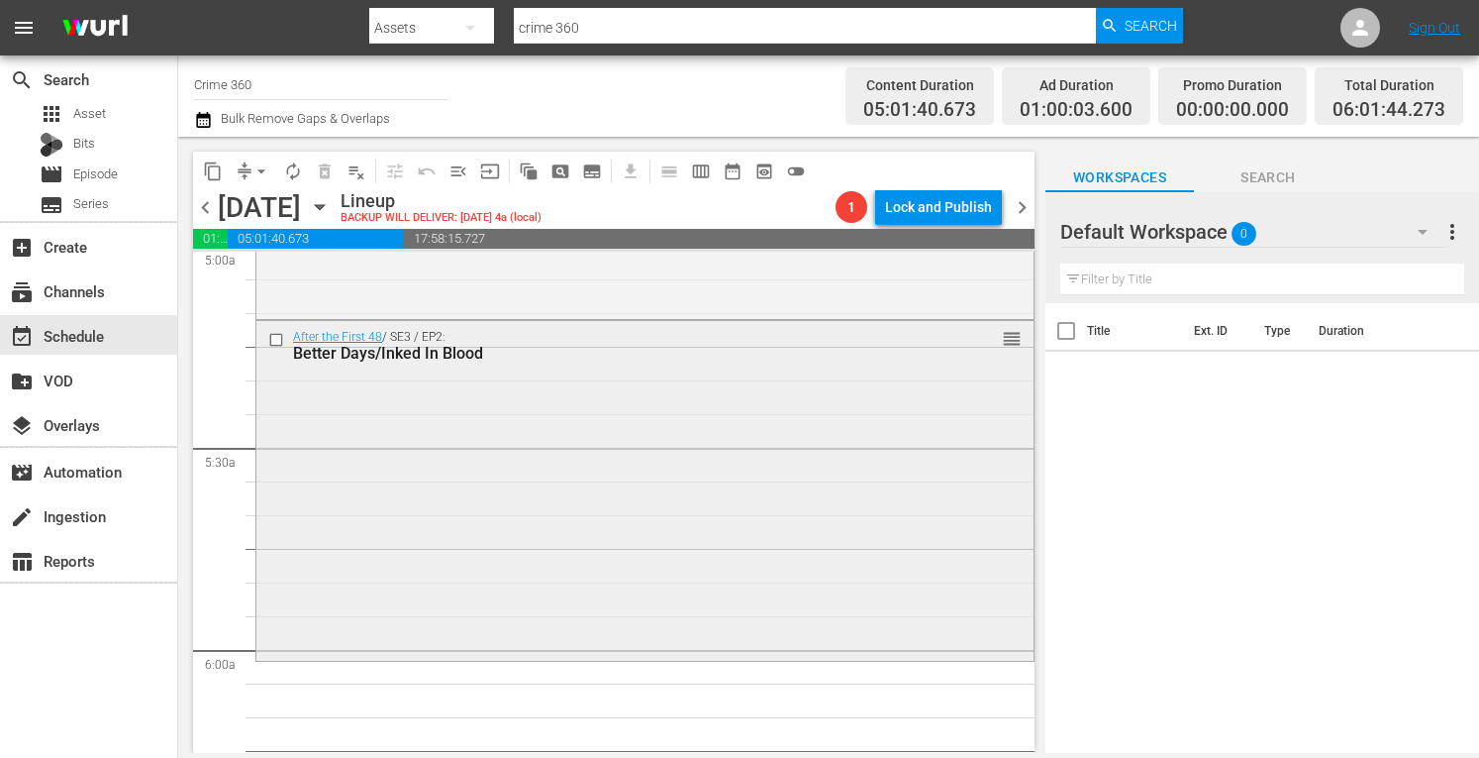
click at [472, 453] on div "After the First 48 / SE3 / EP2: Better Days/Inked In Blood reorder" at bounding box center [644, 489] width 777 height 337
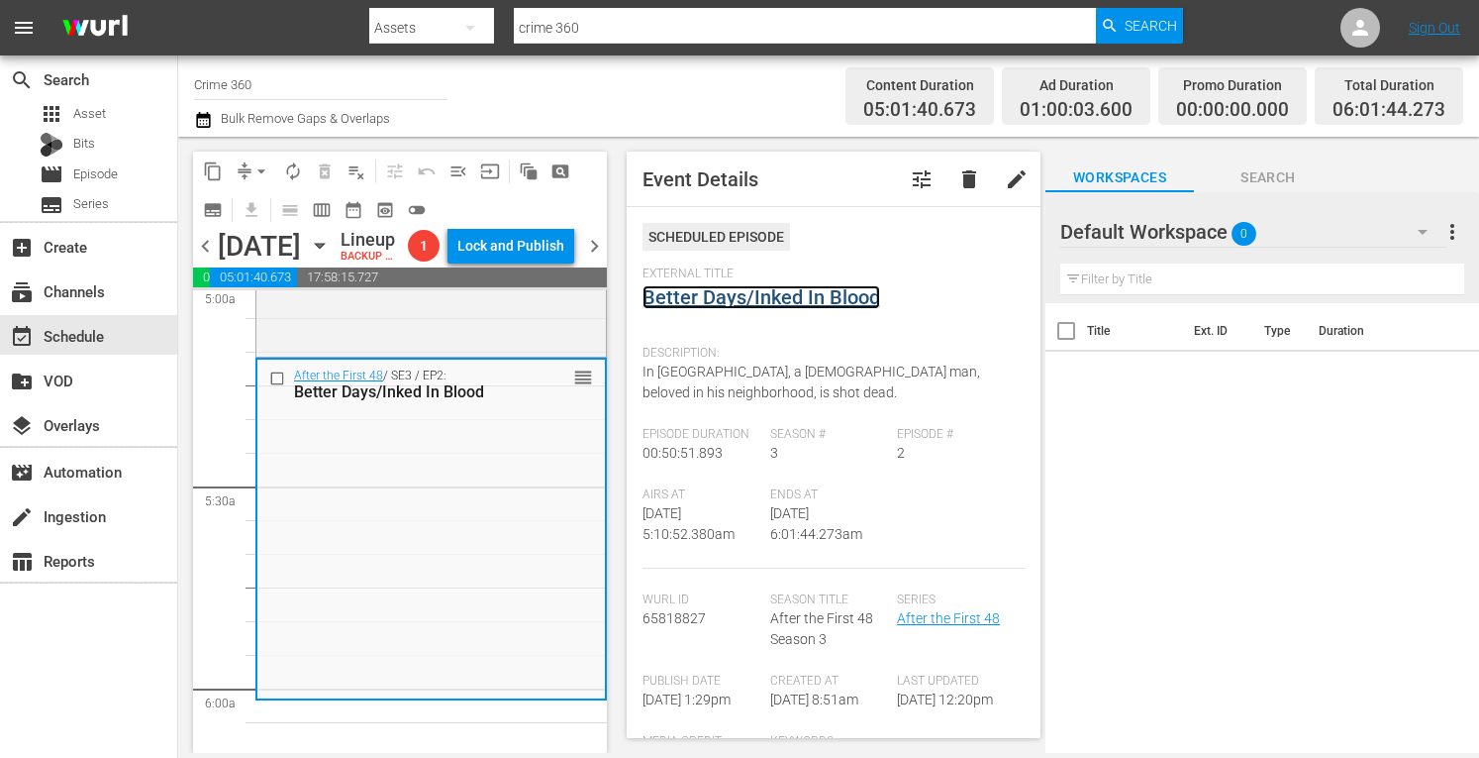
click at [739, 294] on link "Better Days/Inked In Blood" at bounding box center [762, 297] width 238 height 24
click at [388, 353] on div "After the First 48 / SE1 / EP2: Silenced / Downstream Drifter reorder" at bounding box center [431, 178] width 350 height 350
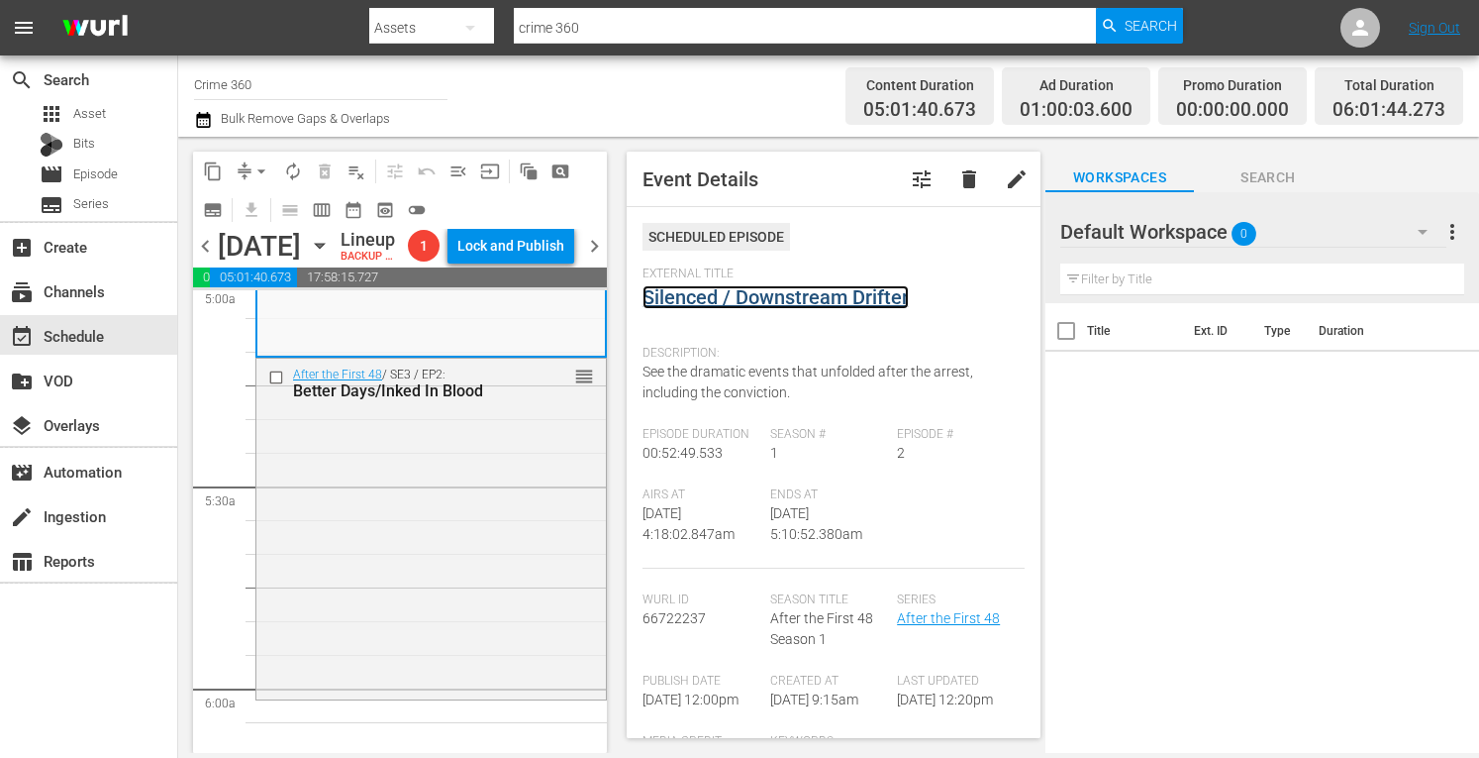
click at [770, 296] on link "Silenced / Downstream Drifter" at bounding box center [776, 297] width 266 height 24
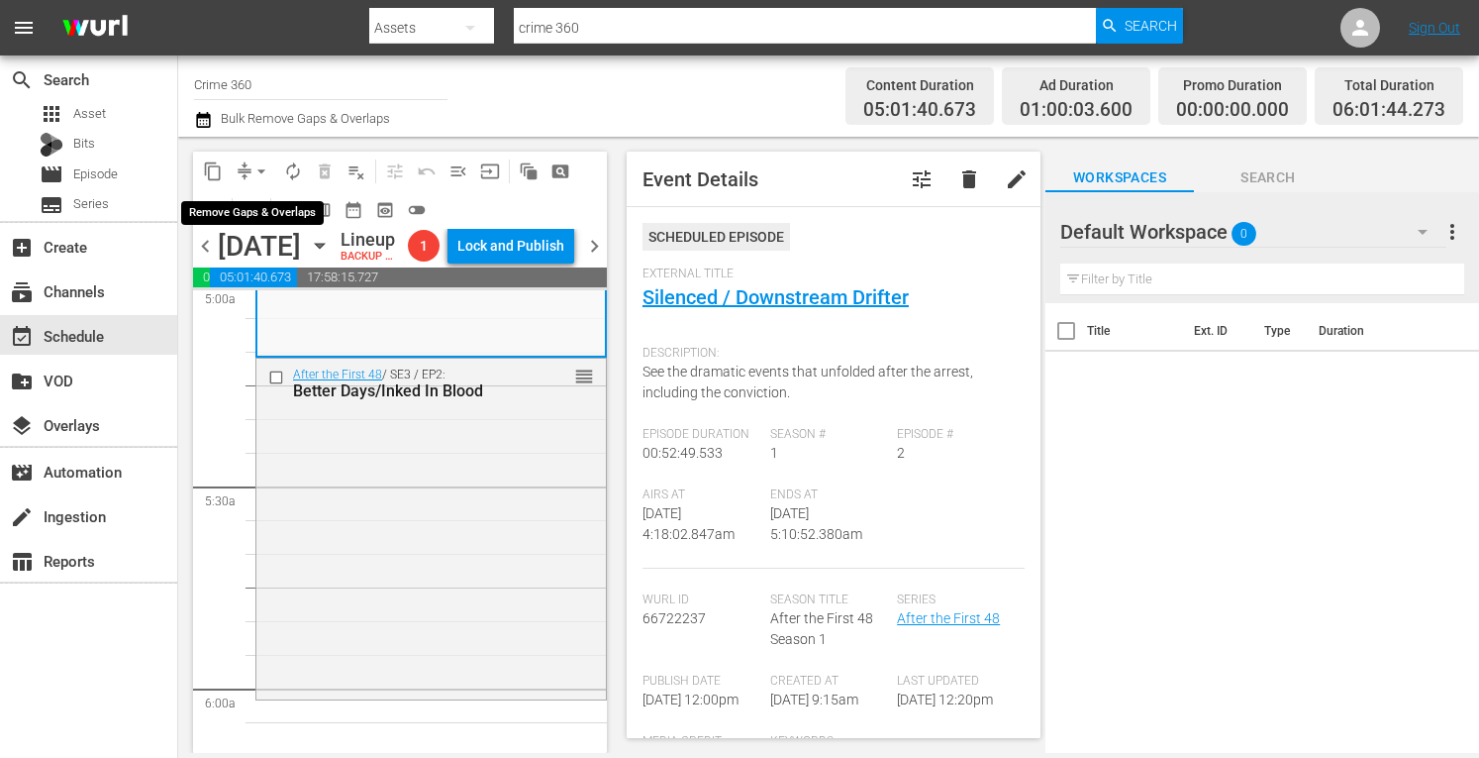
click at [261, 169] on span "arrow_drop_down" at bounding box center [262, 171] width 20 height 20
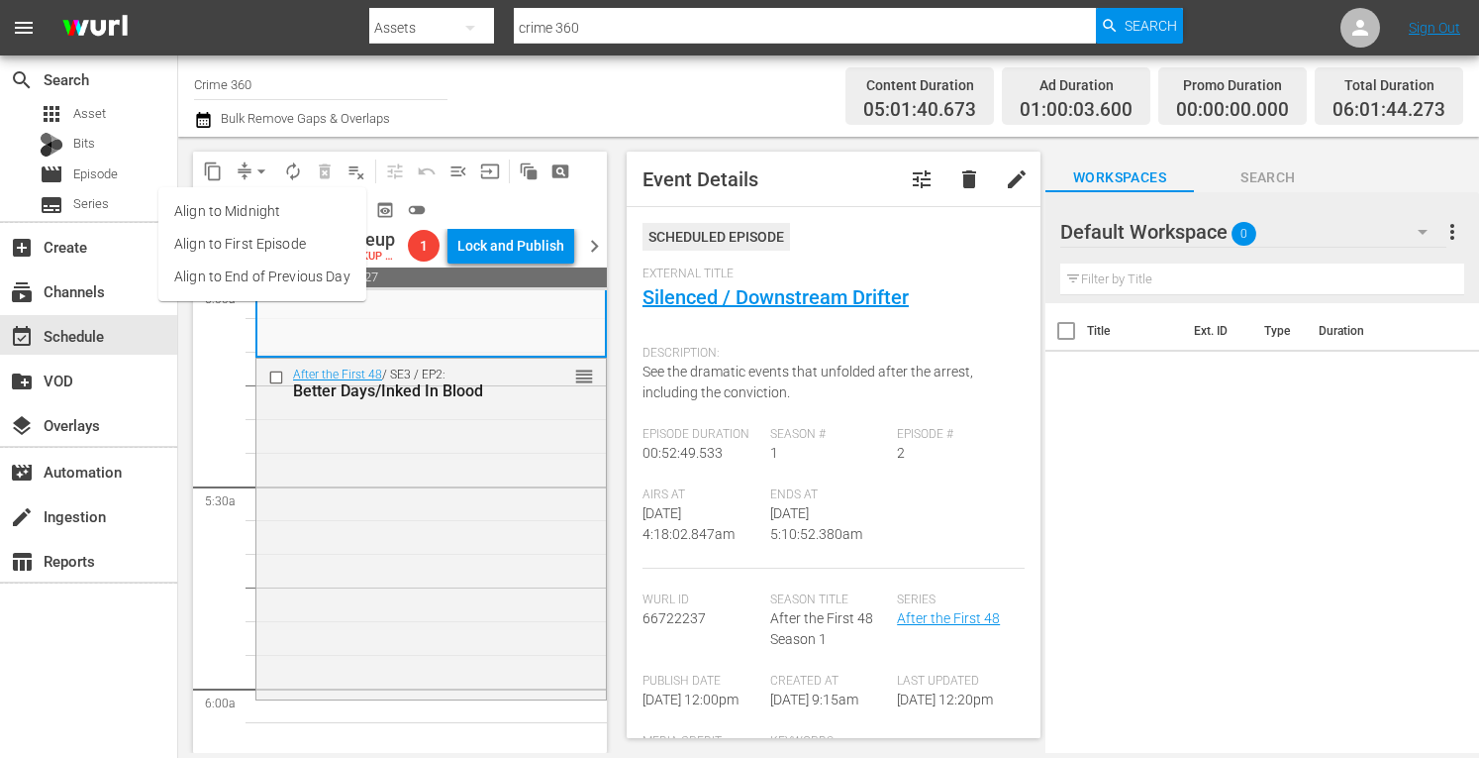
click at [227, 203] on li "Align to Midnight" at bounding box center [262, 211] width 208 height 33
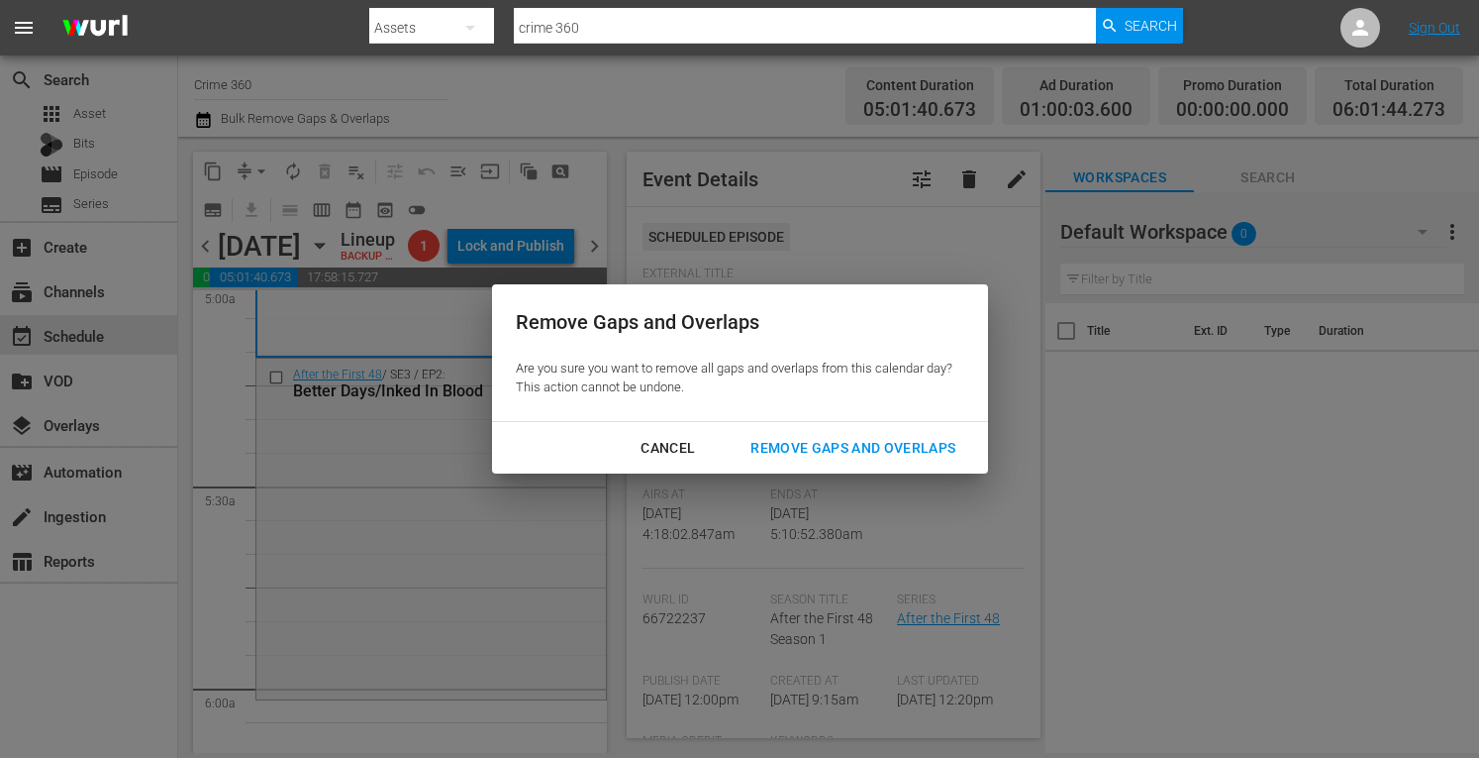
click at [817, 453] on div "Remove Gaps and Overlaps" at bounding box center [853, 448] width 237 height 25
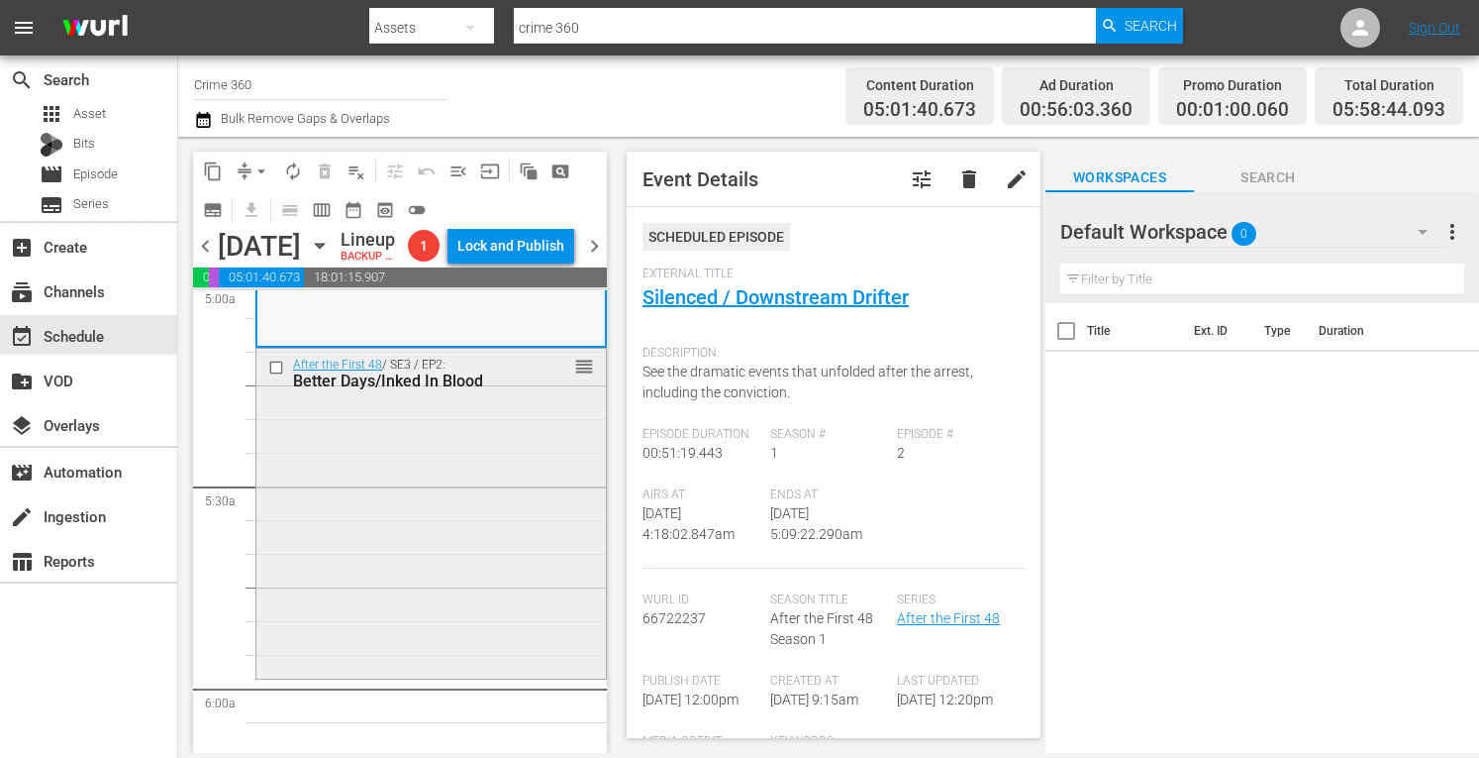
click at [423, 390] on div "Better Days/Inked In Blood" at bounding box center [403, 380] width 220 height 19
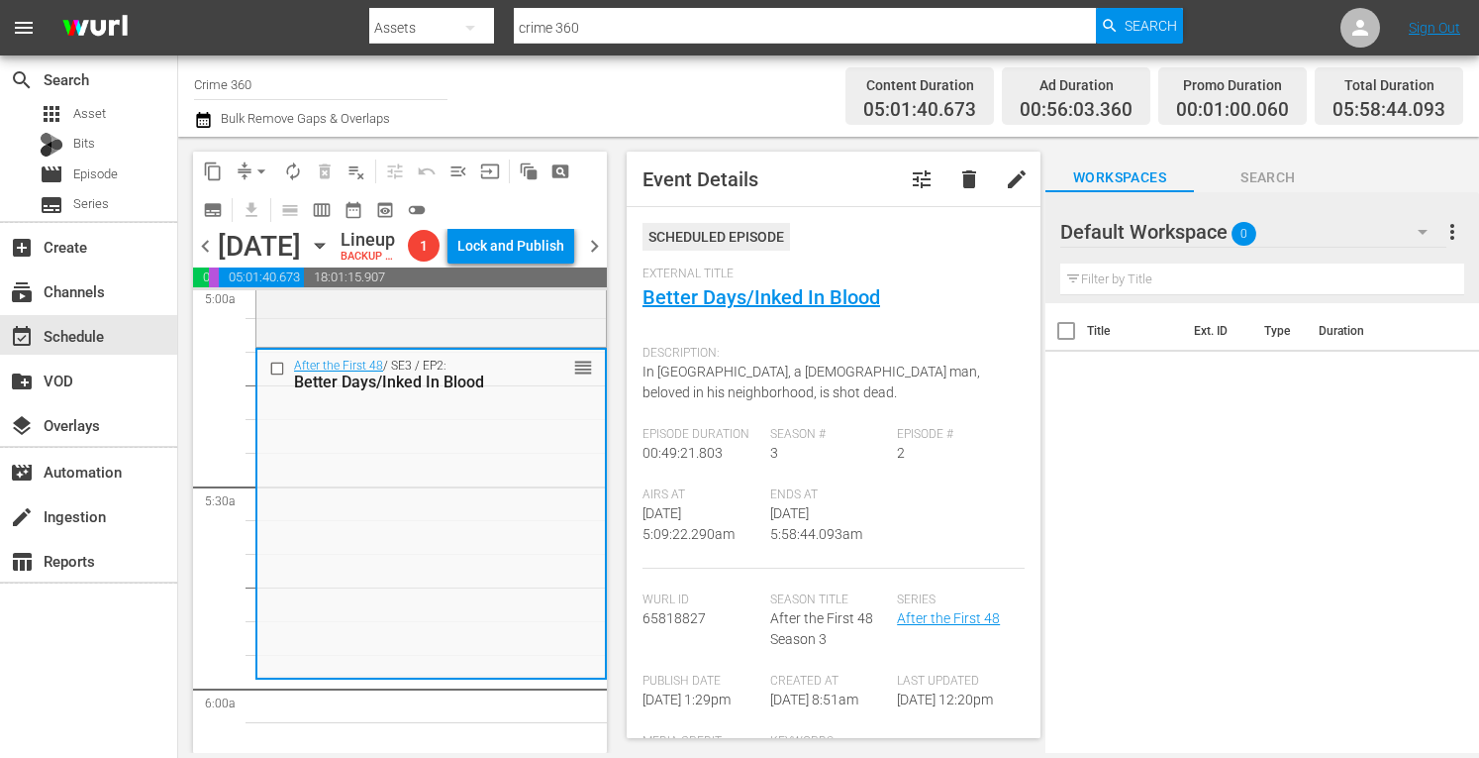
click at [255, 162] on span "arrow_drop_down" at bounding box center [262, 171] width 20 height 20
click at [224, 201] on li "Align to Midnight" at bounding box center [262, 211] width 208 height 33
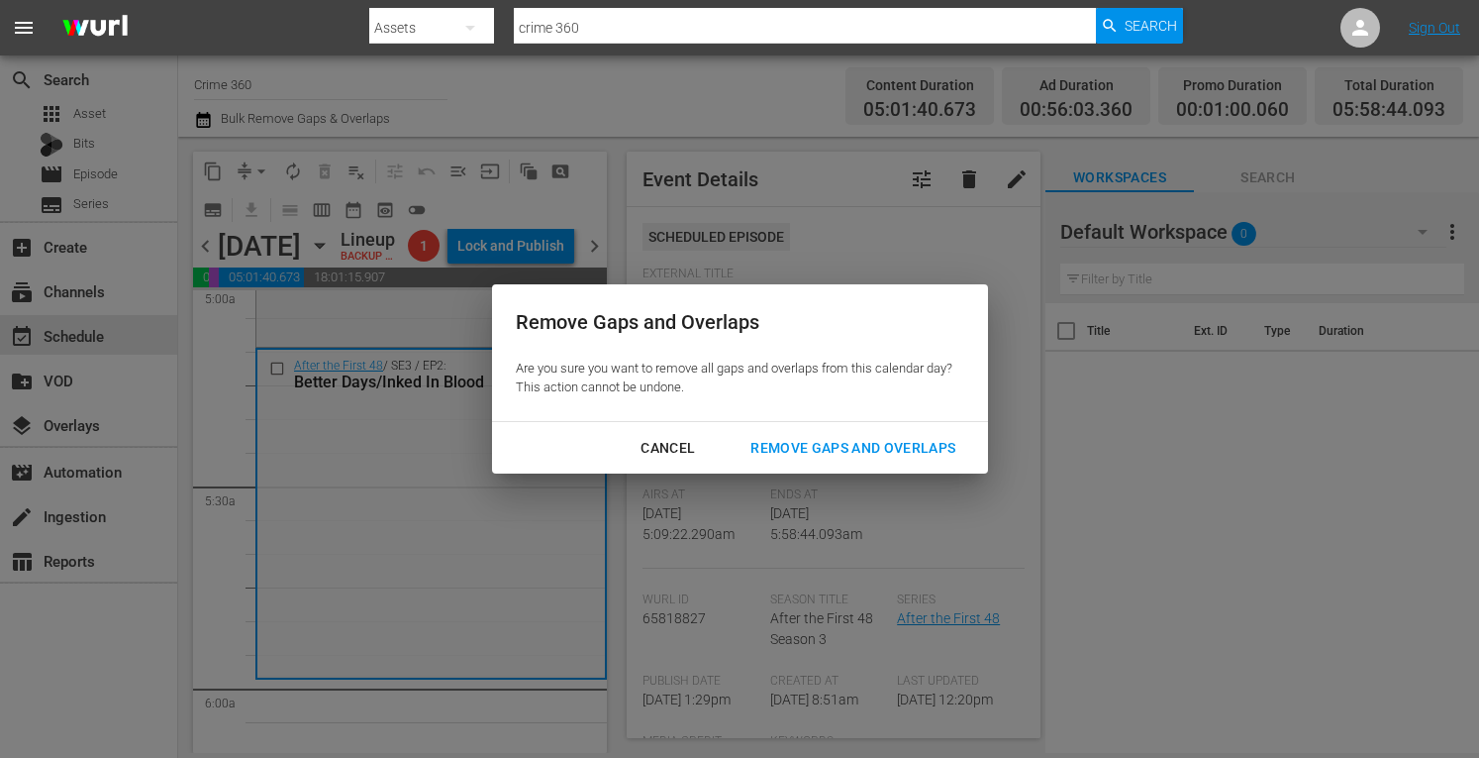
click at [814, 453] on div "Remove Gaps and Overlaps" at bounding box center [853, 448] width 237 height 25
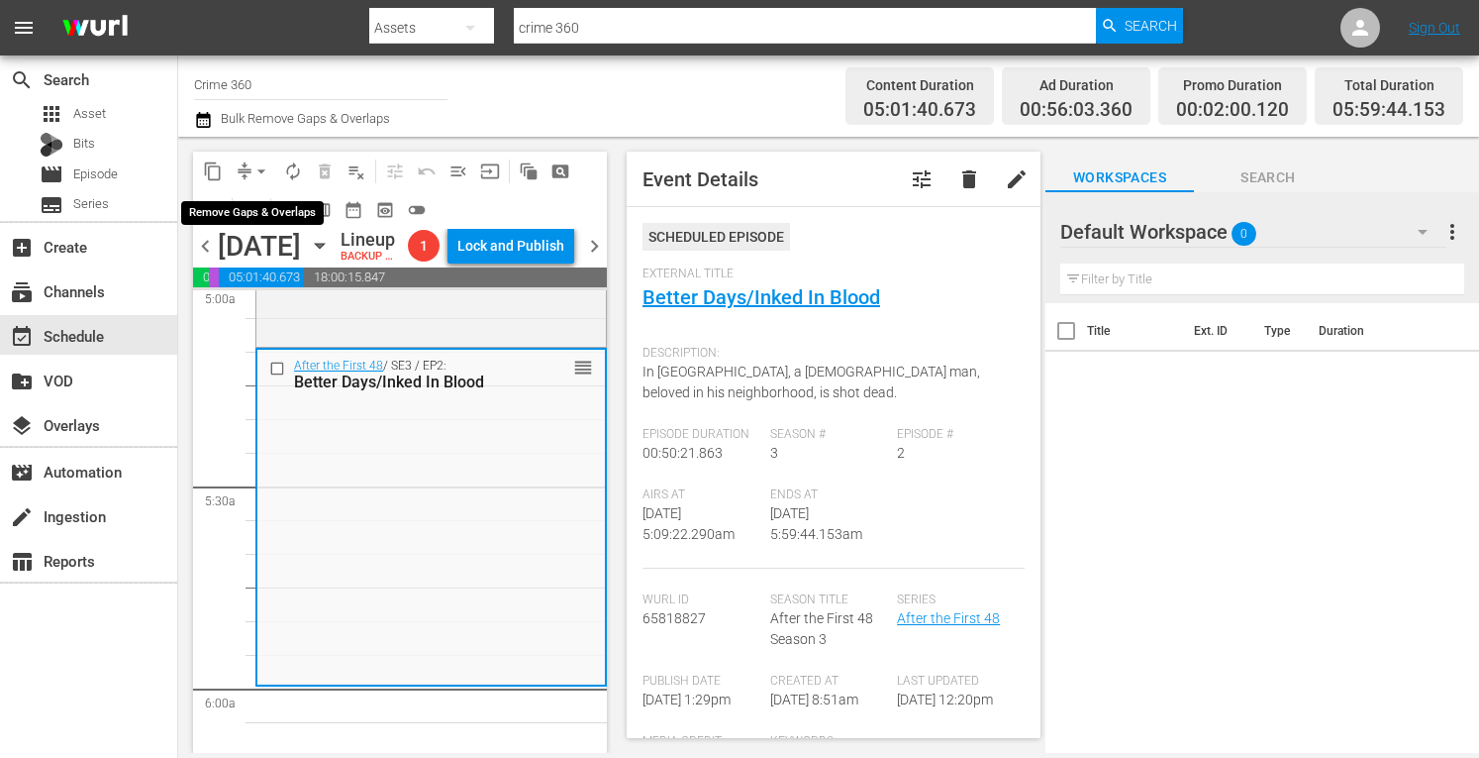
click at [259, 169] on span "arrow_drop_down" at bounding box center [262, 171] width 20 height 20
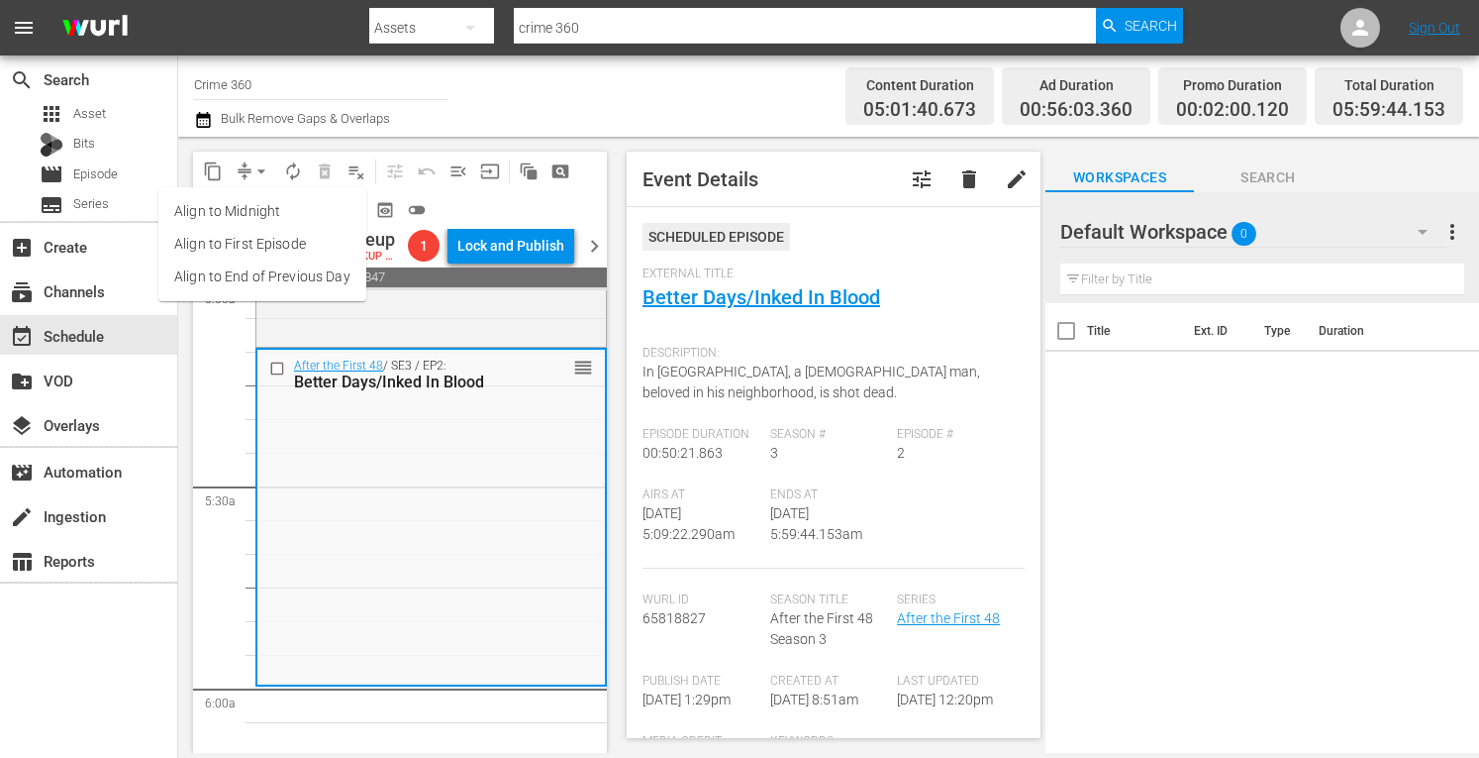
click at [219, 217] on li "Align to Midnight" at bounding box center [262, 211] width 208 height 33
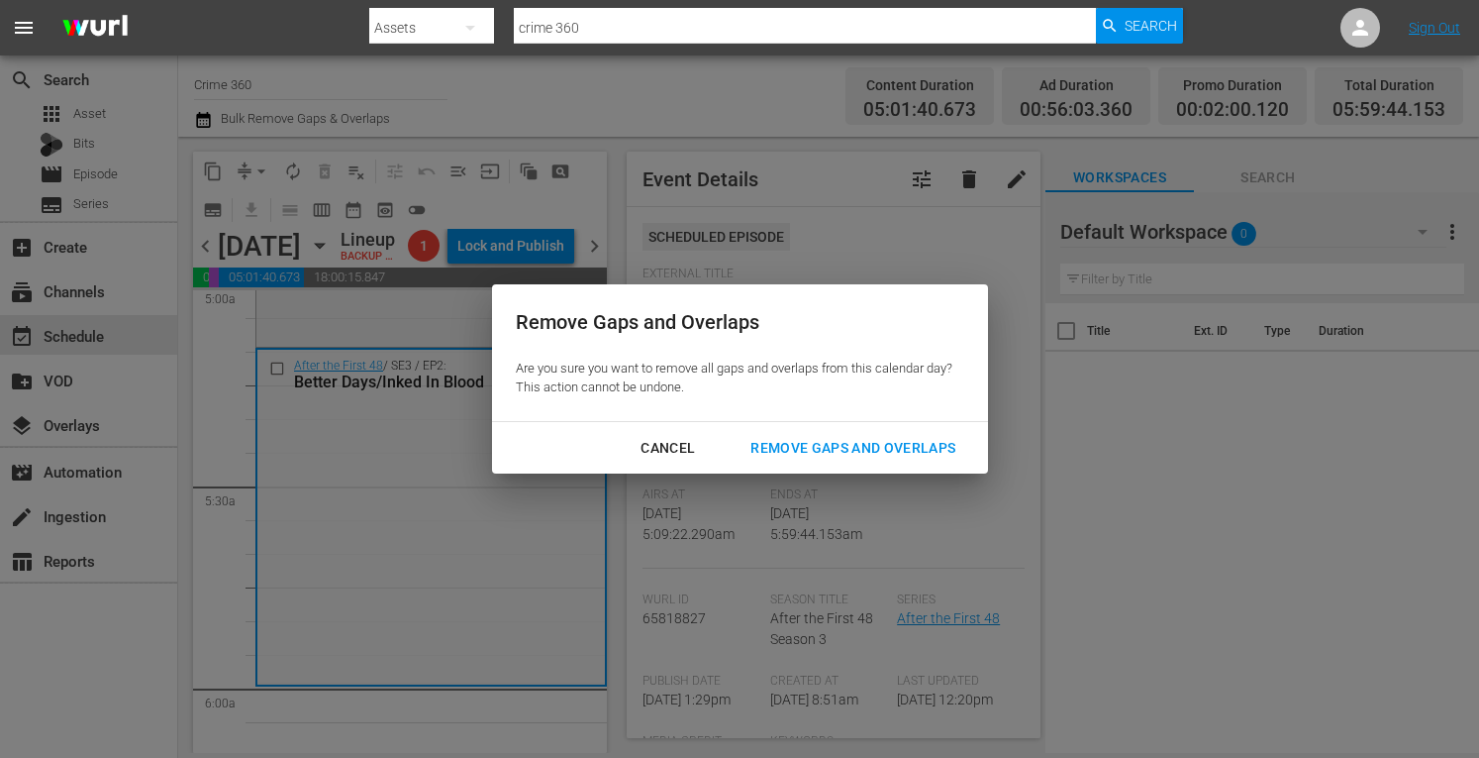
click at [832, 448] on div "Remove Gaps and Overlaps" at bounding box center [853, 448] width 237 height 25
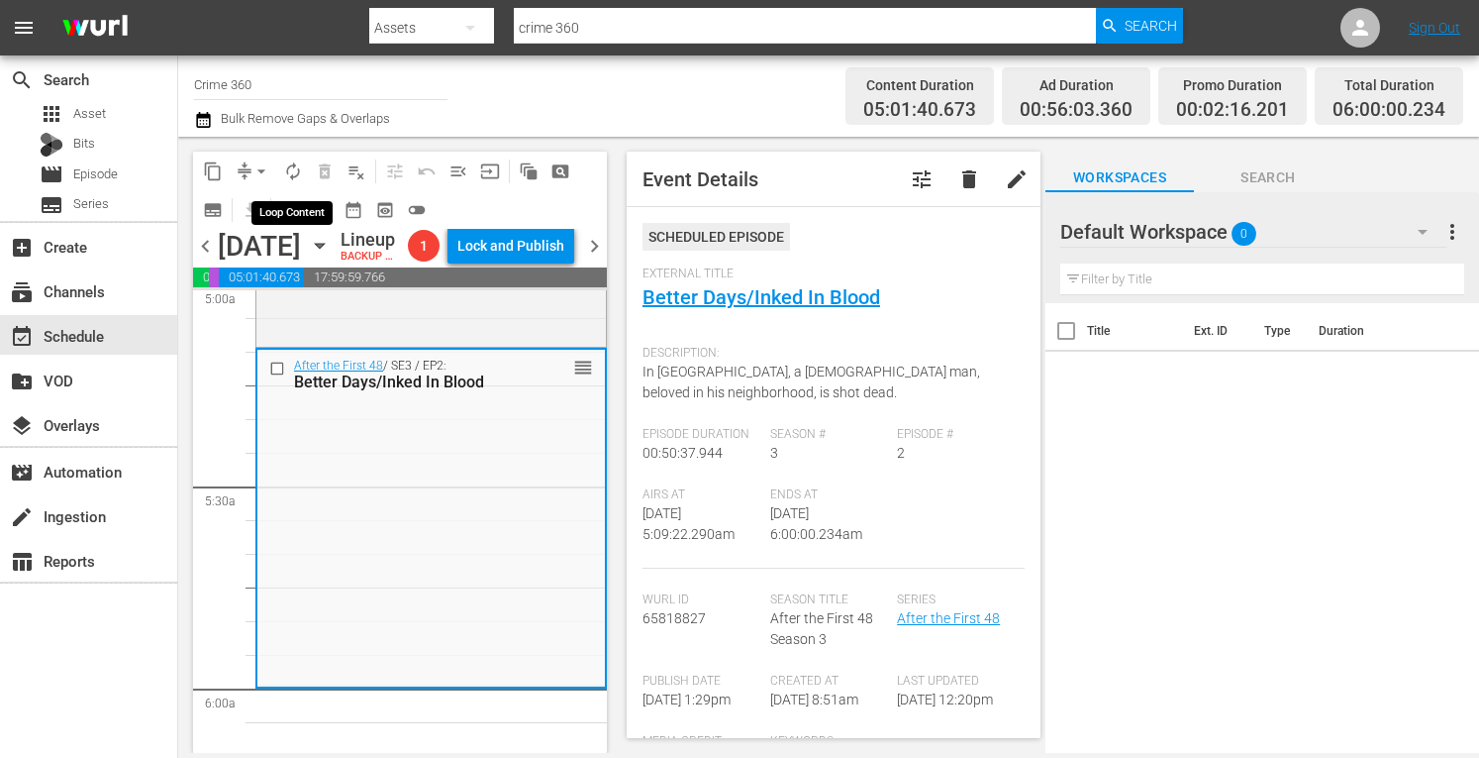
click at [291, 174] on span "autorenew_outlined" at bounding box center [293, 171] width 20 height 20
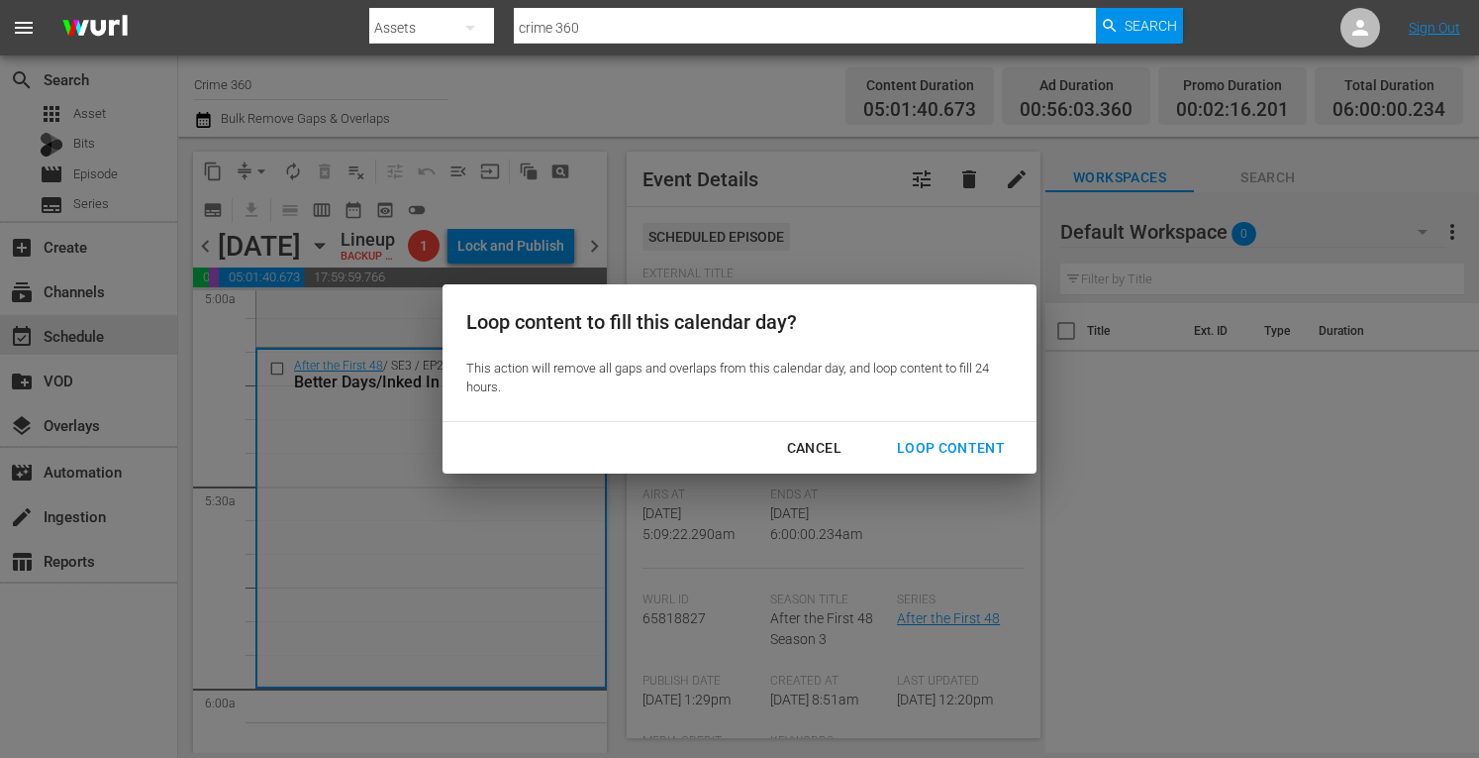
click at [934, 451] on div "Loop Content" at bounding box center [951, 448] width 140 height 25
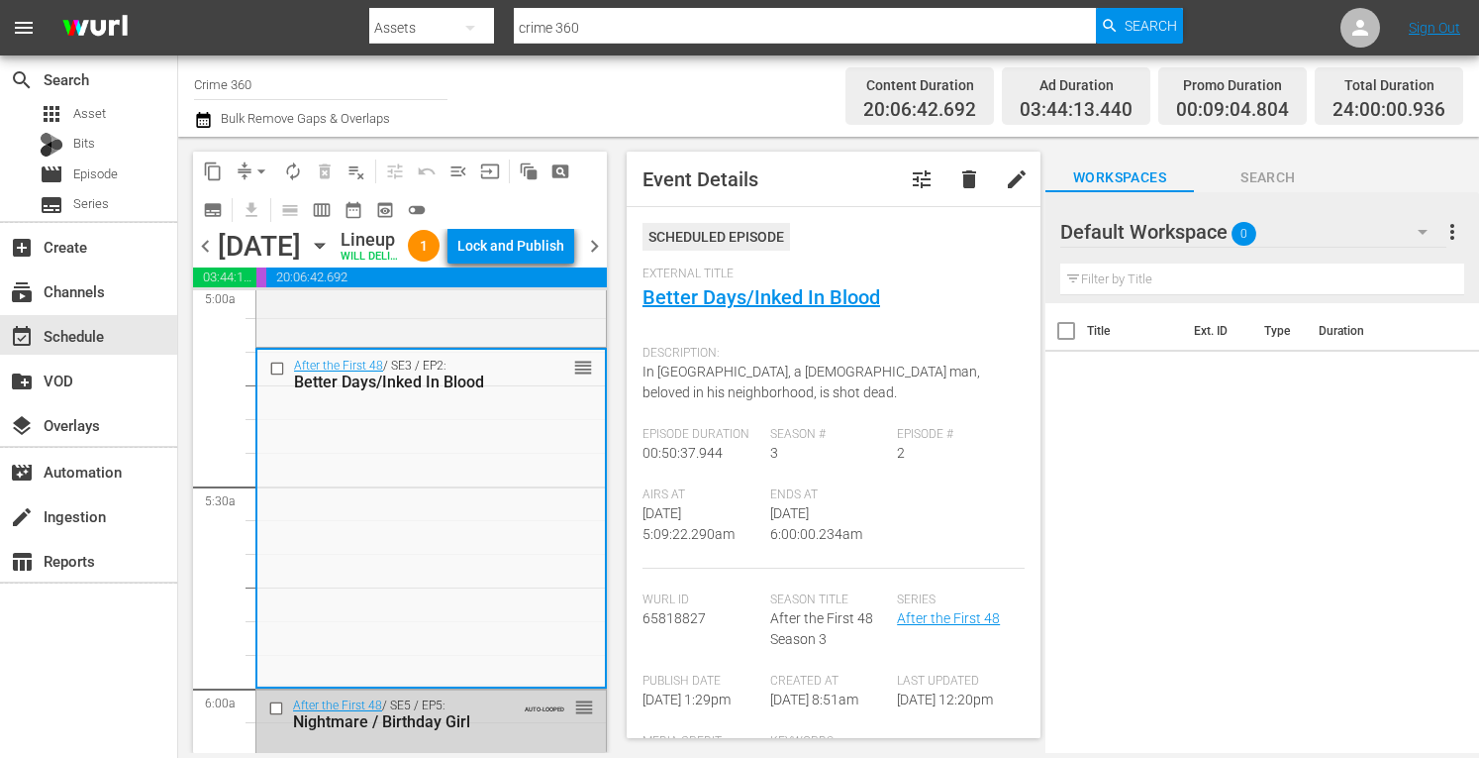
click at [524, 253] on div "Lock and Publish" at bounding box center [510, 246] width 107 height 36
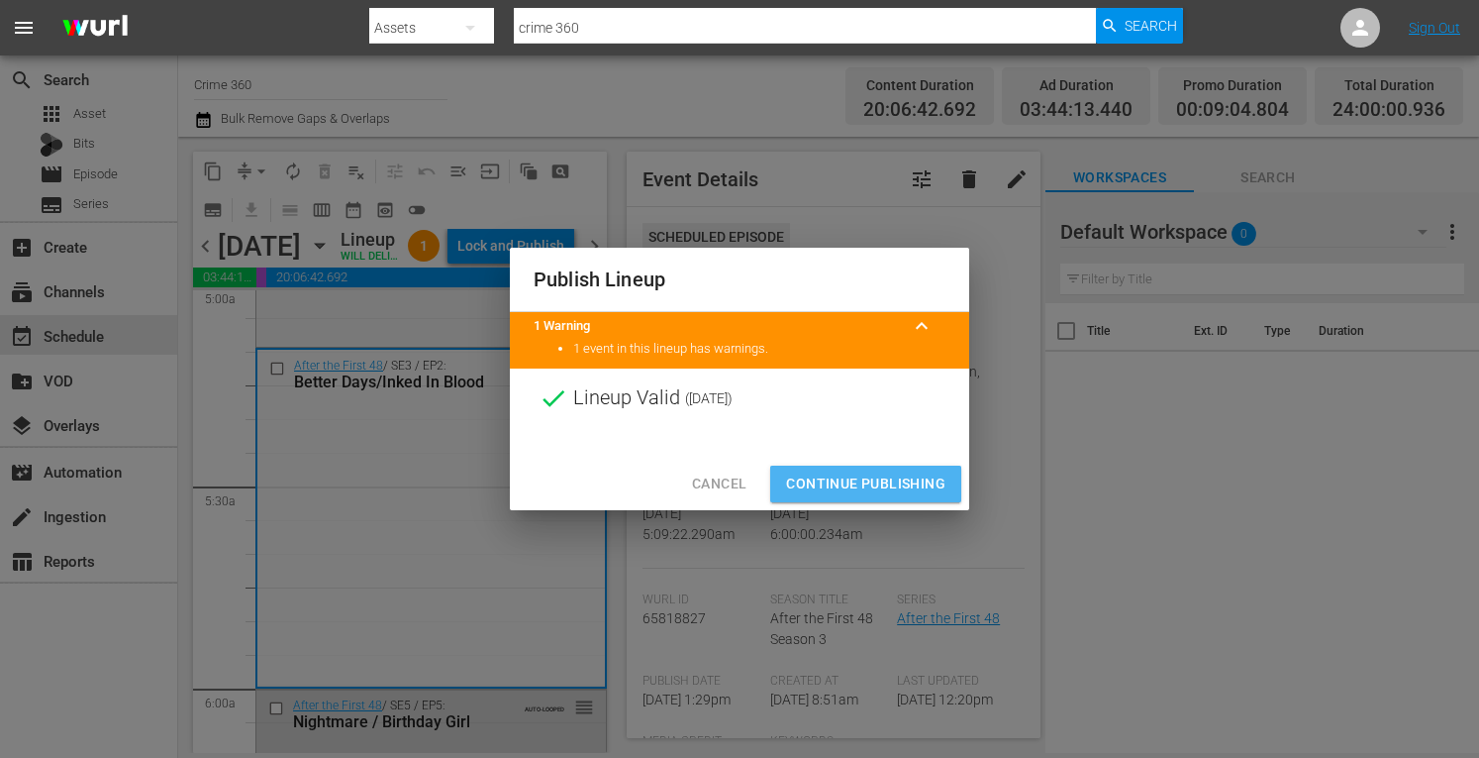
click at [849, 488] on span "Continue Publishing" at bounding box center [865, 483] width 159 height 25
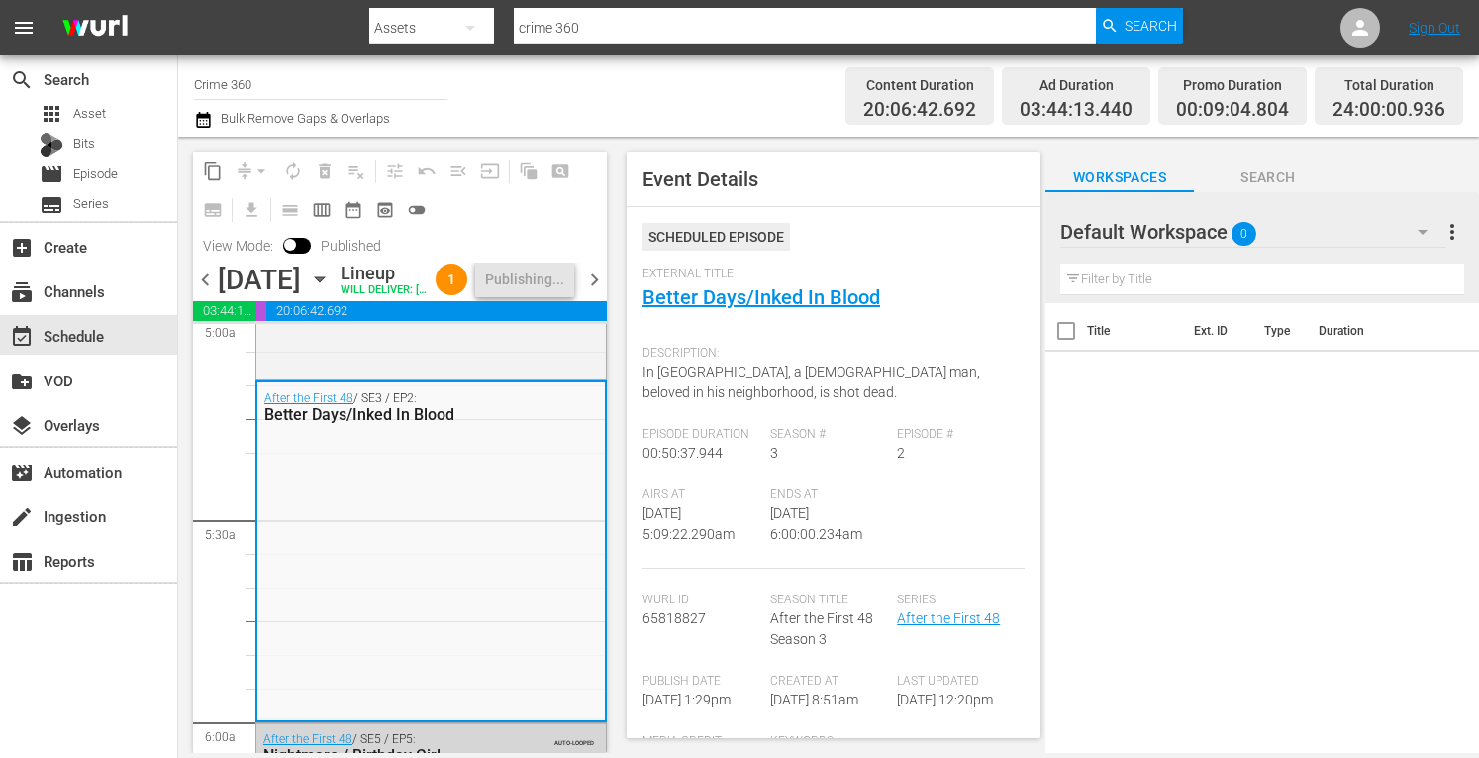
click at [588, 292] on span "chevron_right" at bounding box center [594, 279] width 25 height 25
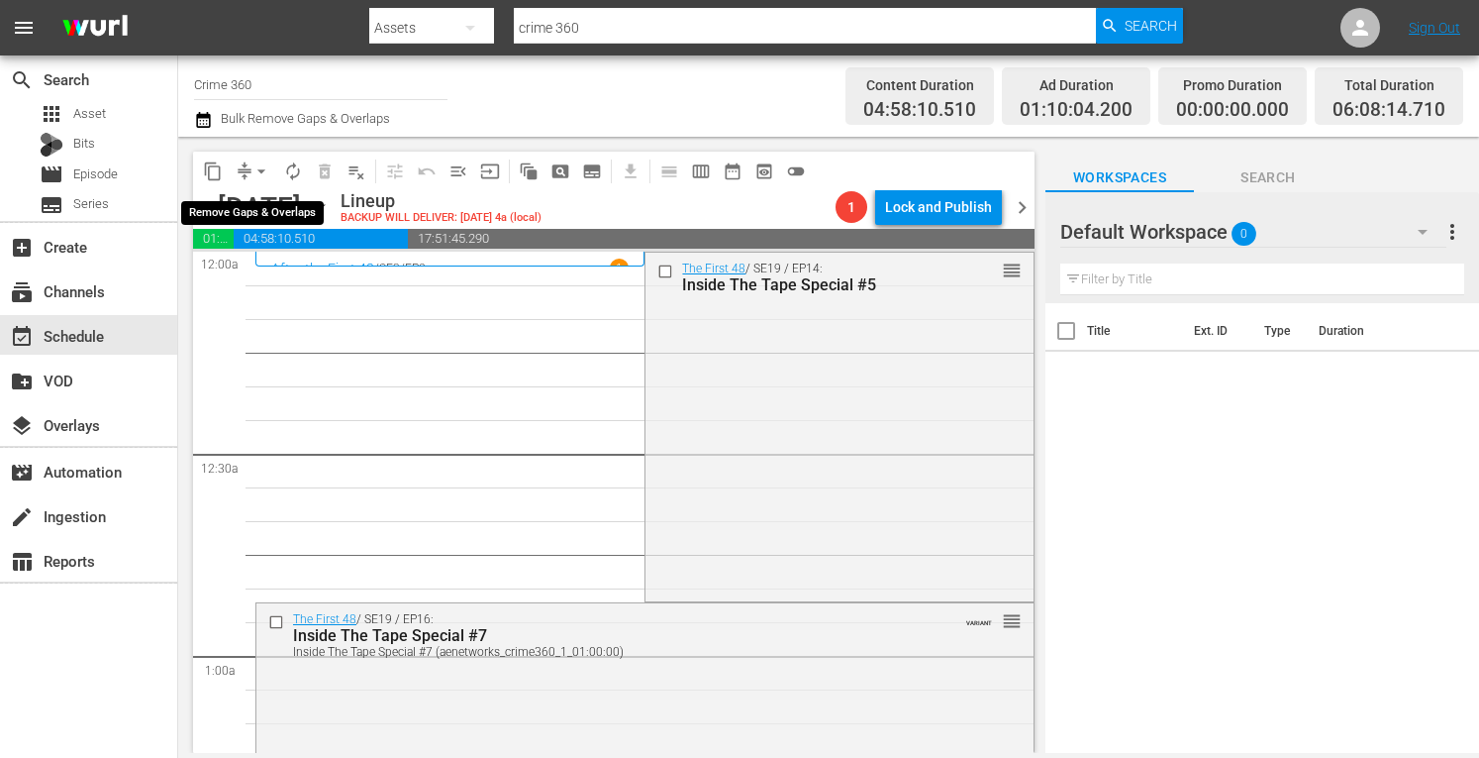
click at [255, 171] on span "arrow_drop_down" at bounding box center [262, 171] width 20 height 20
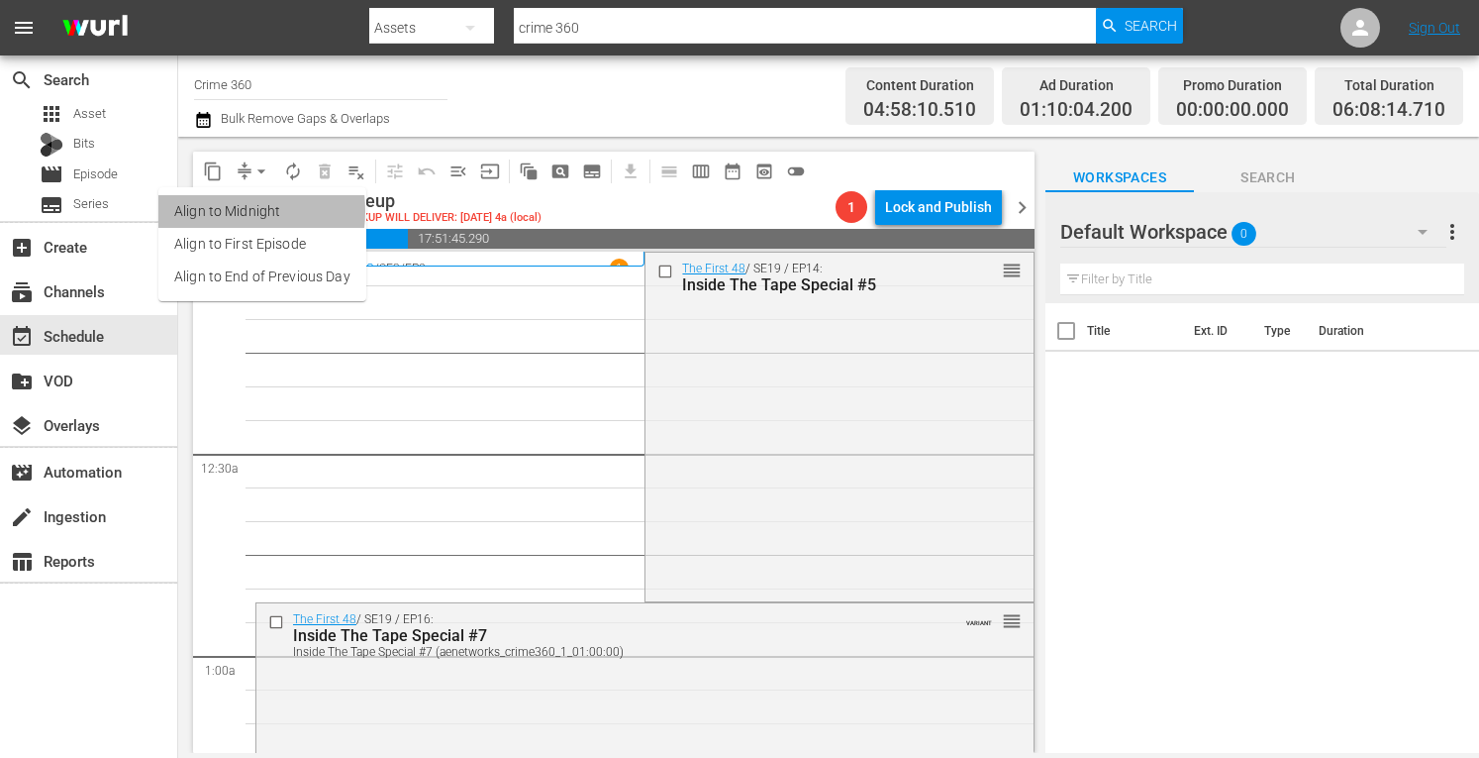
click at [220, 211] on li "Align to Midnight" at bounding box center [262, 211] width 208 height 33
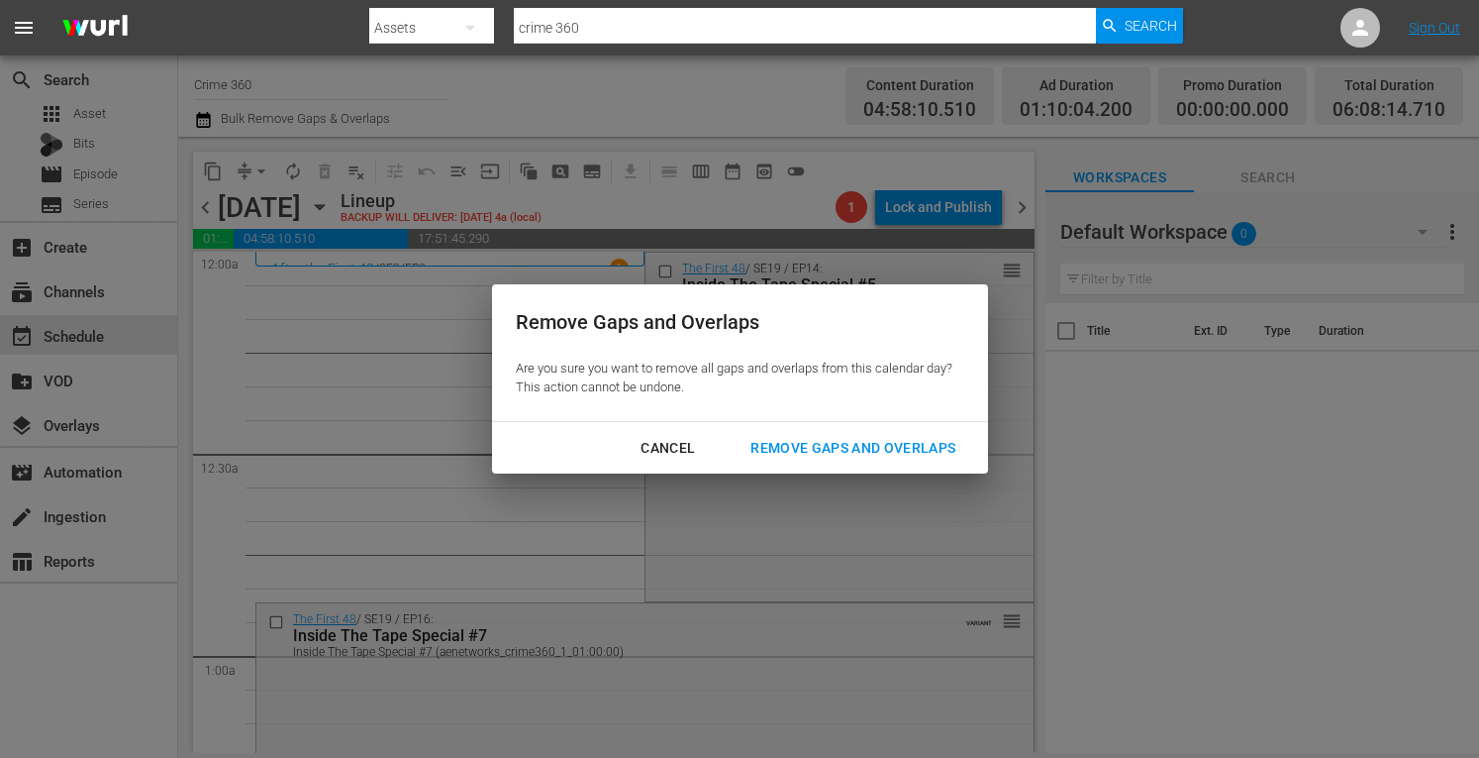
click at [835, 451] on div "Remove Gaps and Overlaps" at bounding box center [853, 448] width 237 height 25
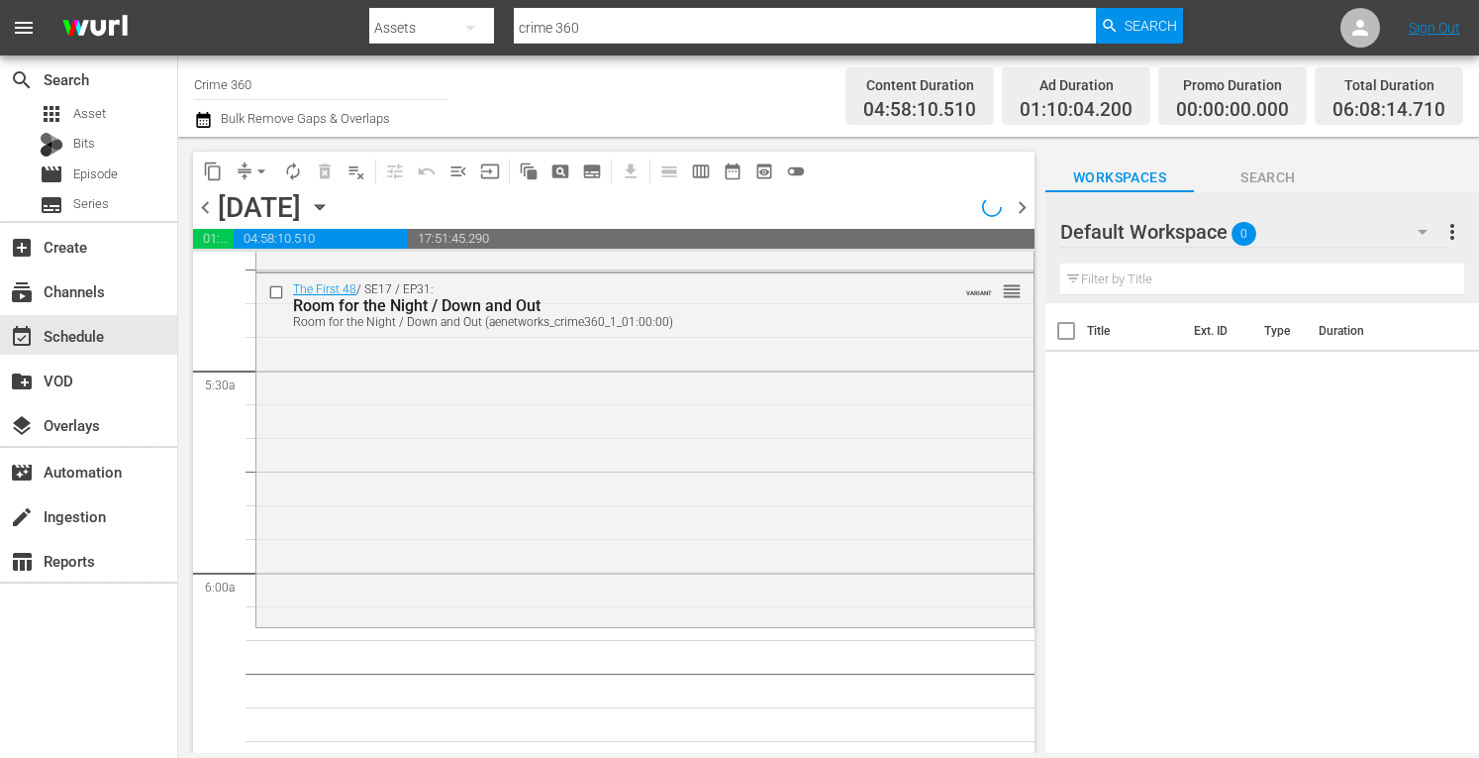
scroll to position [2104, 0]
click at [505, 478] on div "The First 48 / SE17 / EP31: Room for the Night / Down and Out Room for the Nigh…" at bounding box center [644, 447] width 777 height 351
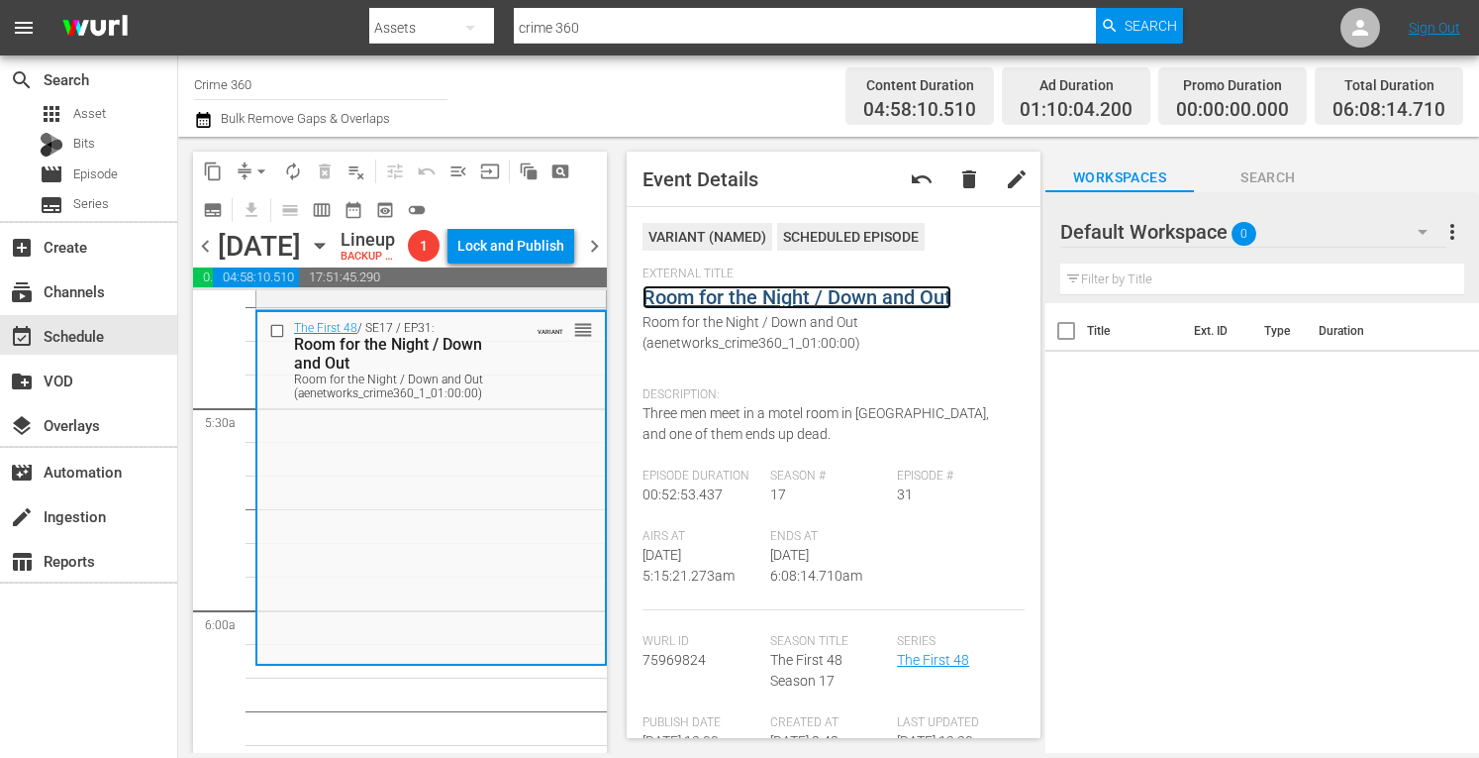
click at [747, 301] on link "Room for the Night / Down and Out" at bounding box center [797, 297] width 309 height 24
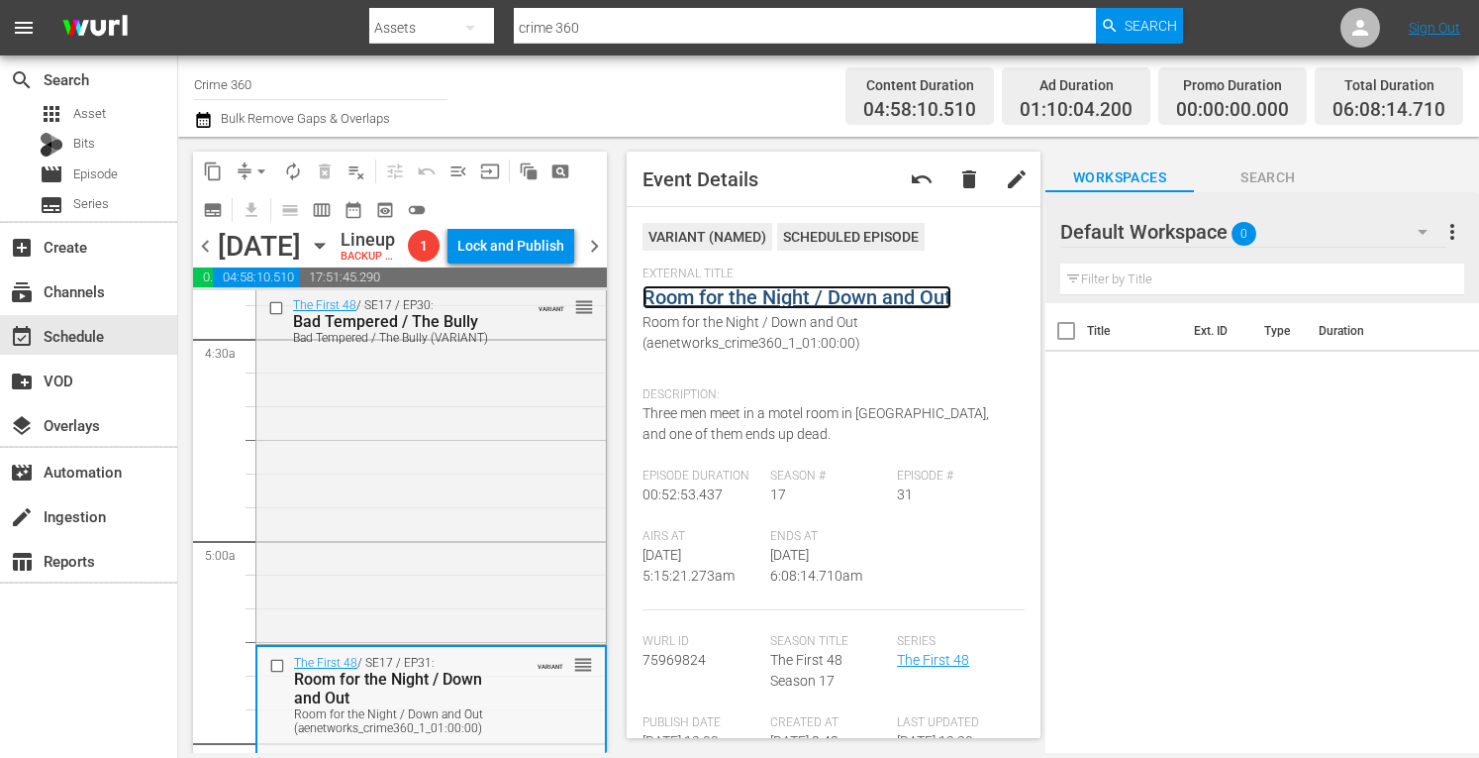
scroll to position [1749, 0]
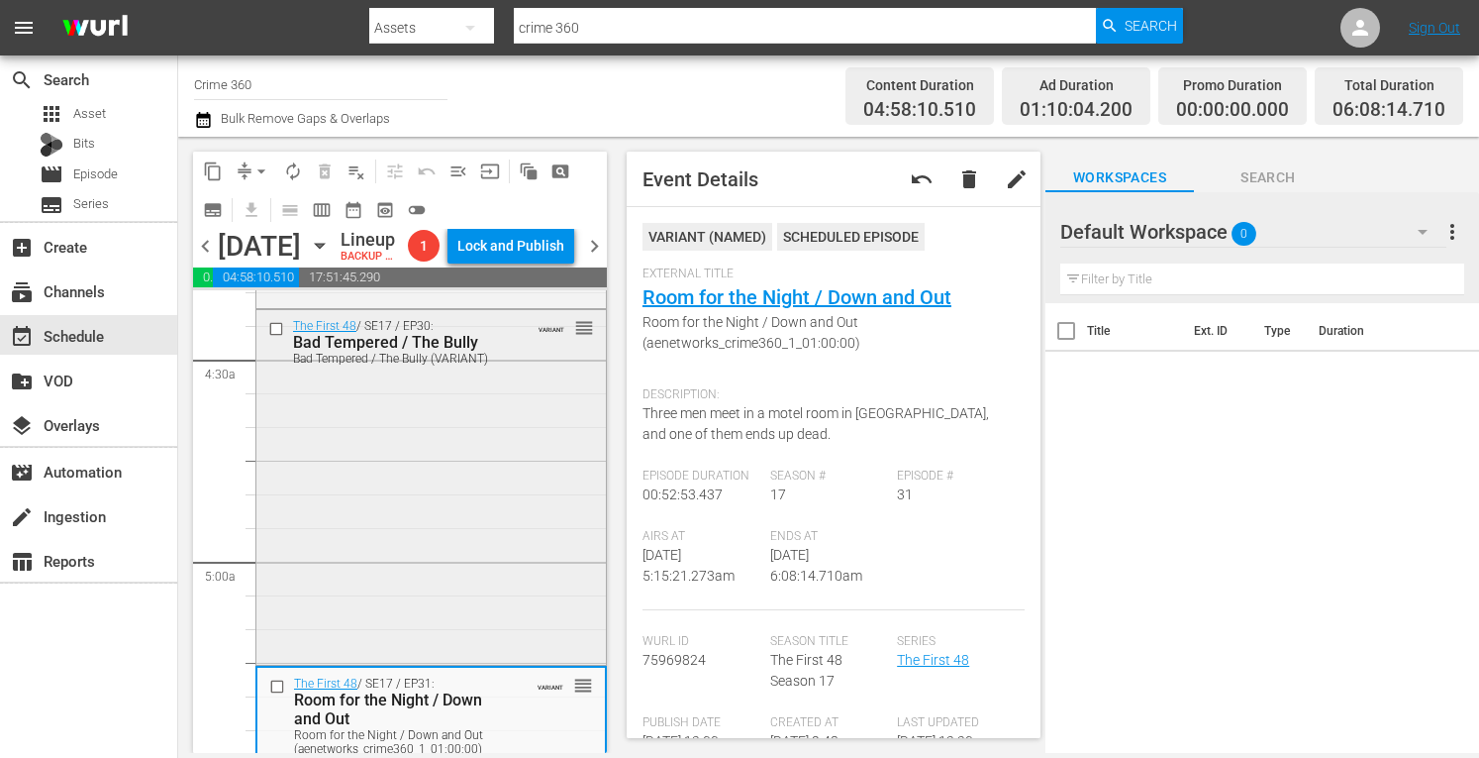
click at [329, 501] on div "The First 48 / SE17 / EP30: Bad Tempered / The Bully Bad Tempered / The Bully (…" at bounding box center [431, 485] width 350 height 351
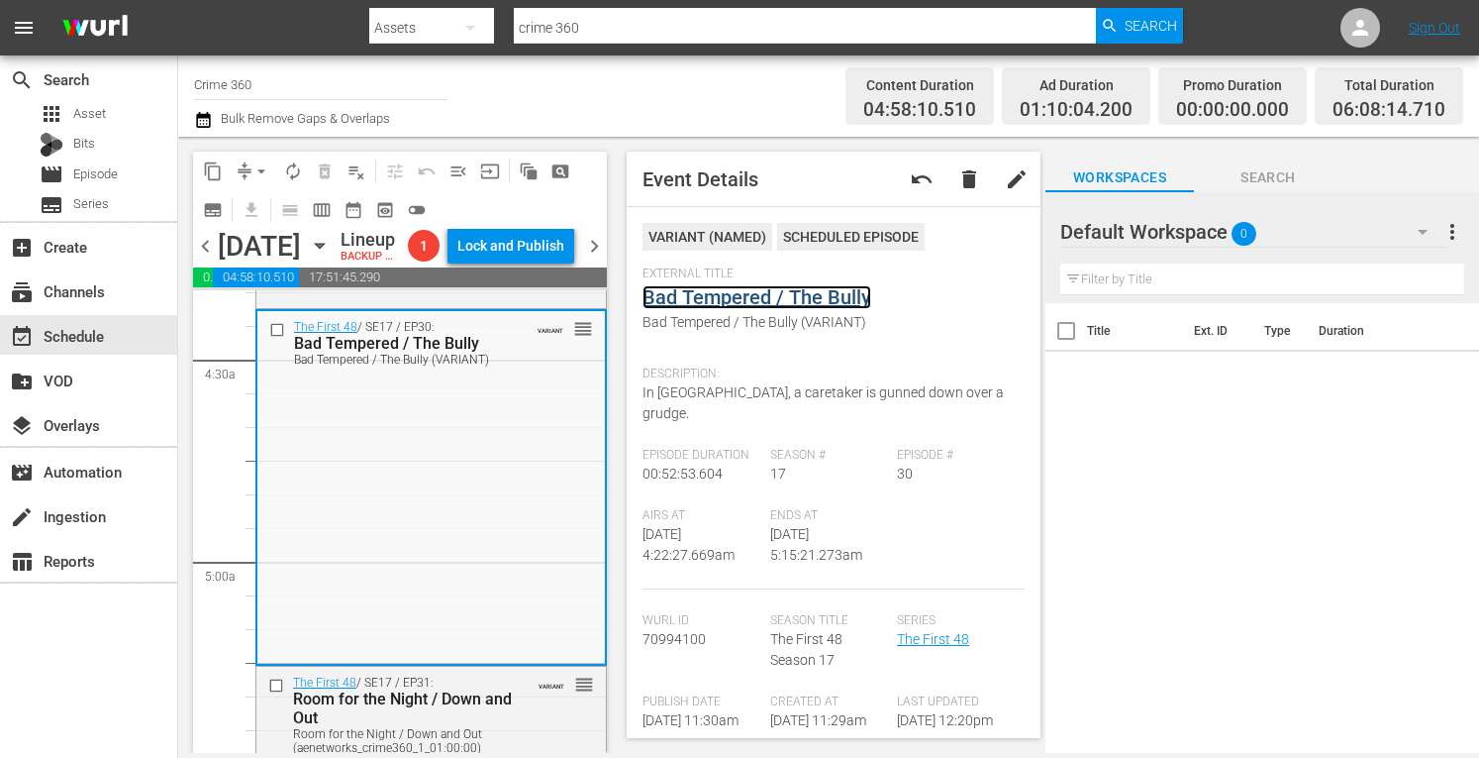
click at [758, 298] on link "Bad Tempered / The Bully" at bounding box center [757, 297] width 229 height 24
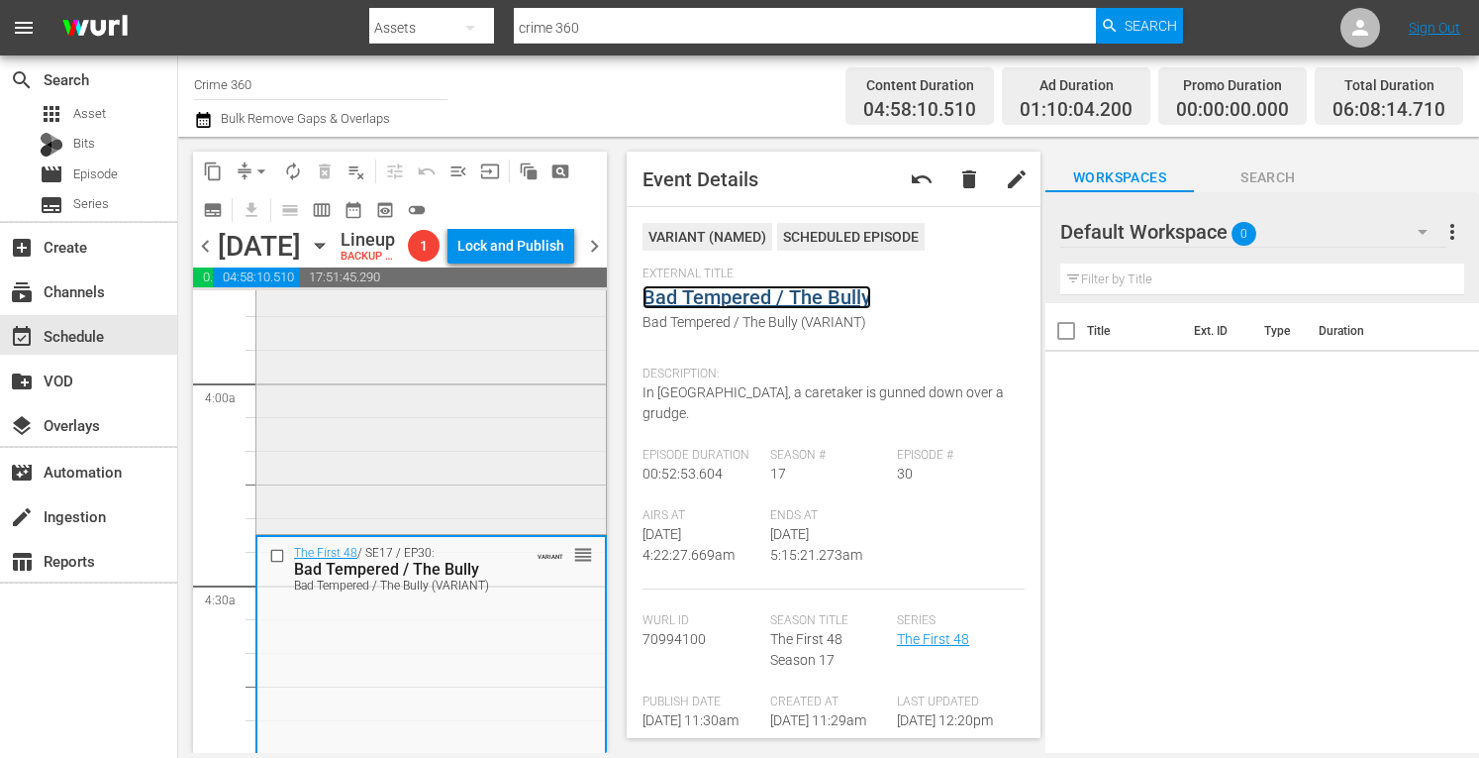
scroll to position [1518, 0]
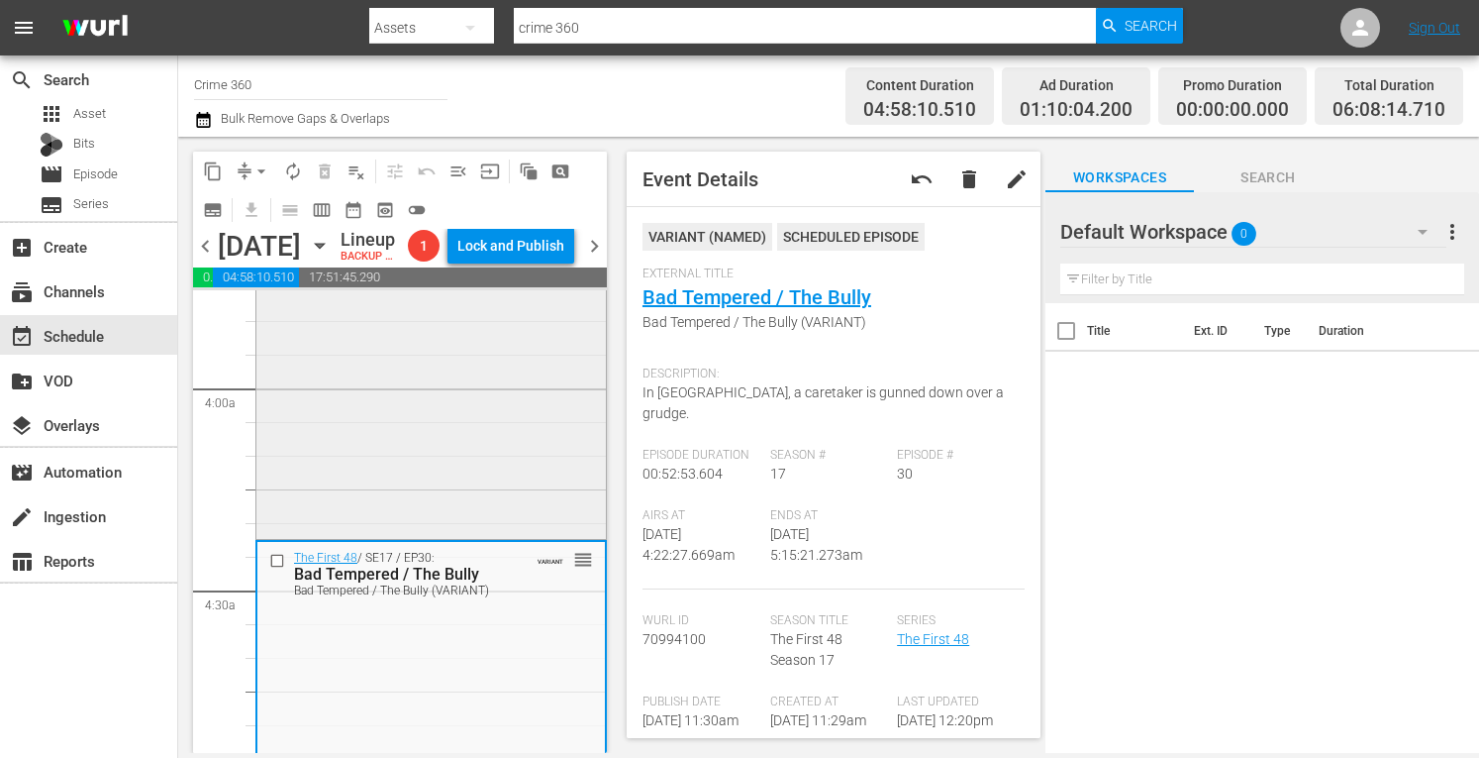
click at [314, 476] on div "The First 48 / SE17 / EP28: Sudden Death / Devil at the Door Sudden Death / Dev…" at bounding box center [431, 359] width 350 height 351
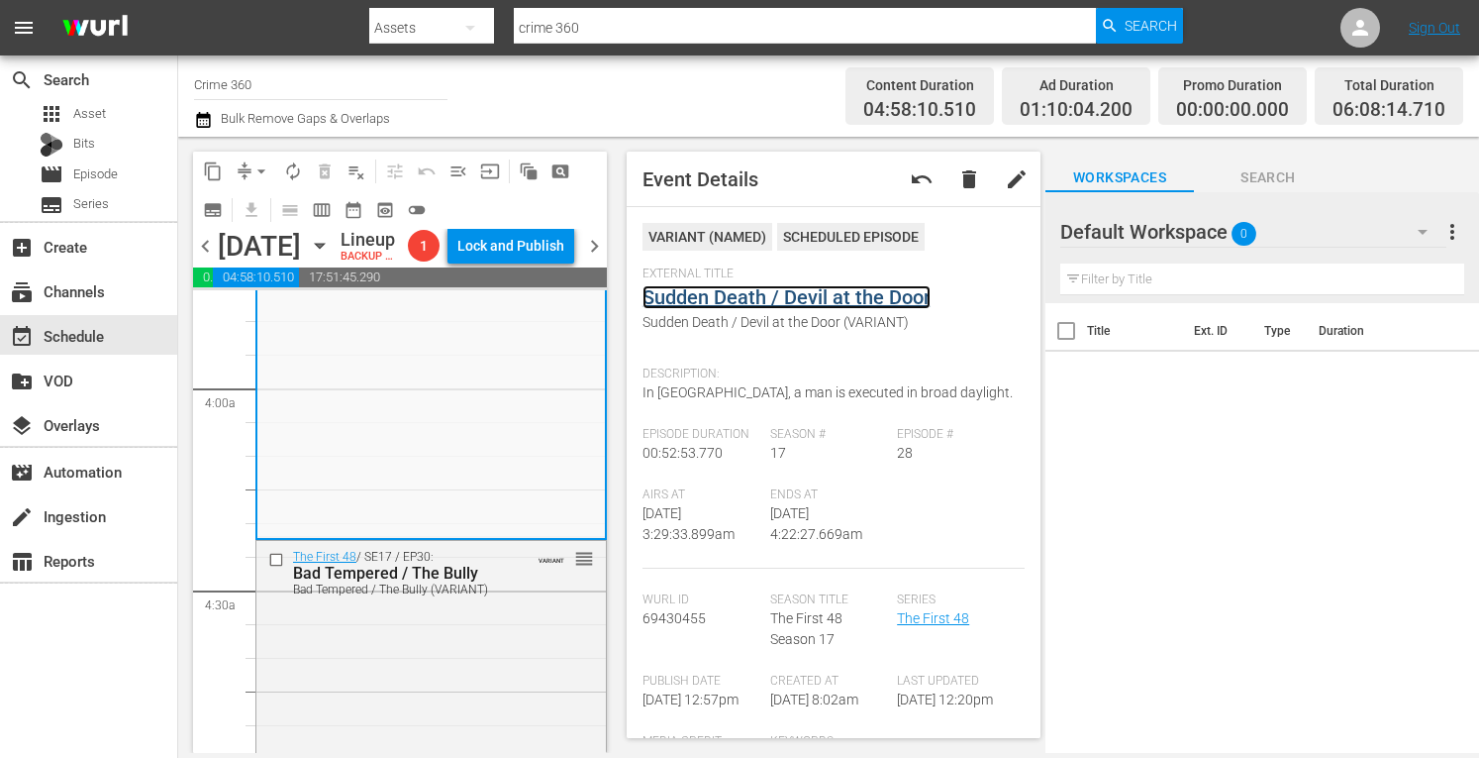
click at [778, 299] on link "Sudden Death / Devil at the Door" at bounding box center [787, 297] width 288 height 24
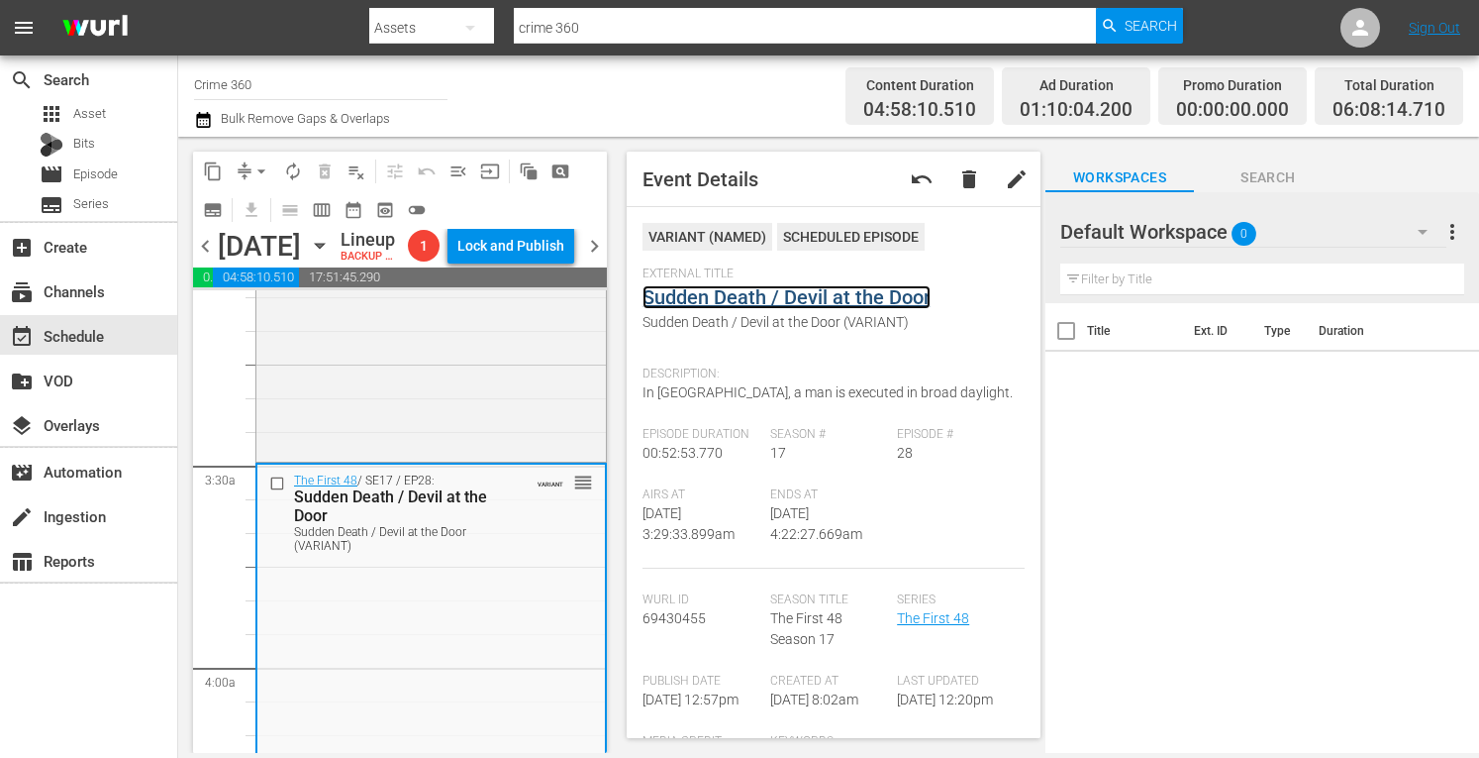
scroll to position [1237, 0]
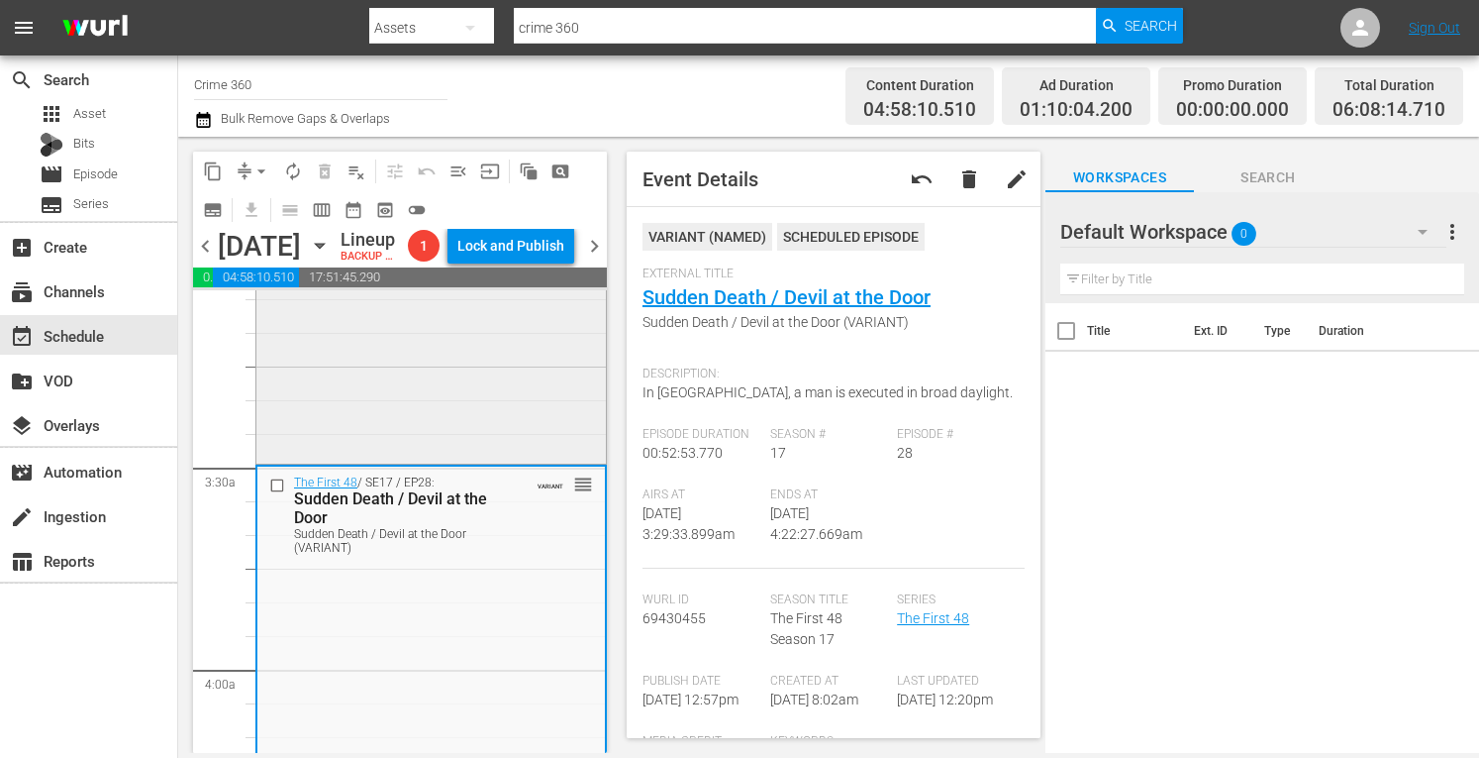
click at [362, 410] on div "The First 48 / SE17 / EP25: Mother of Two Mother of Two (aenetworks_crime360_1_…" at bounding box center [431, 286] width 350 height 350
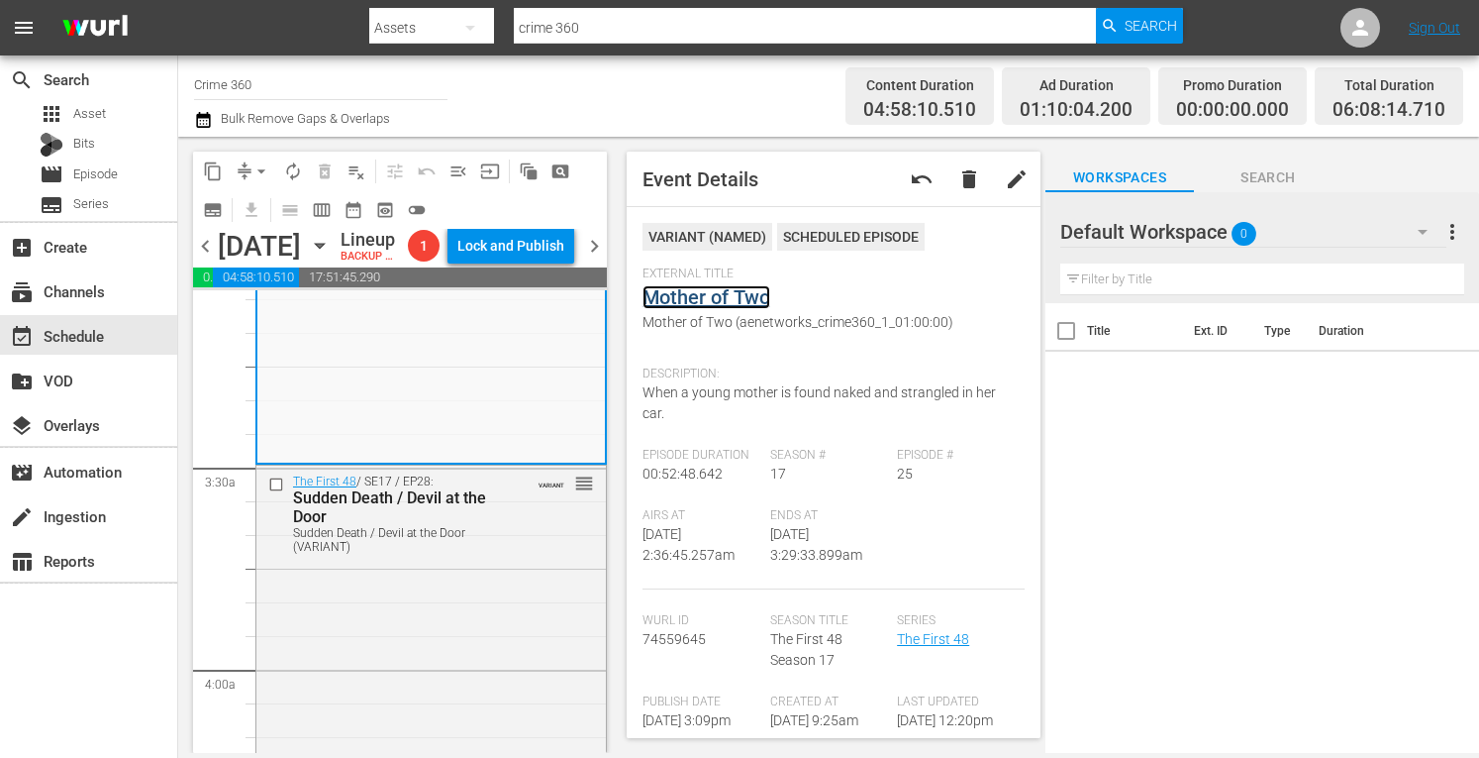
click at [739, 302] on link "Mother of Two" at bounding box center [707, 297] width 128 height 24
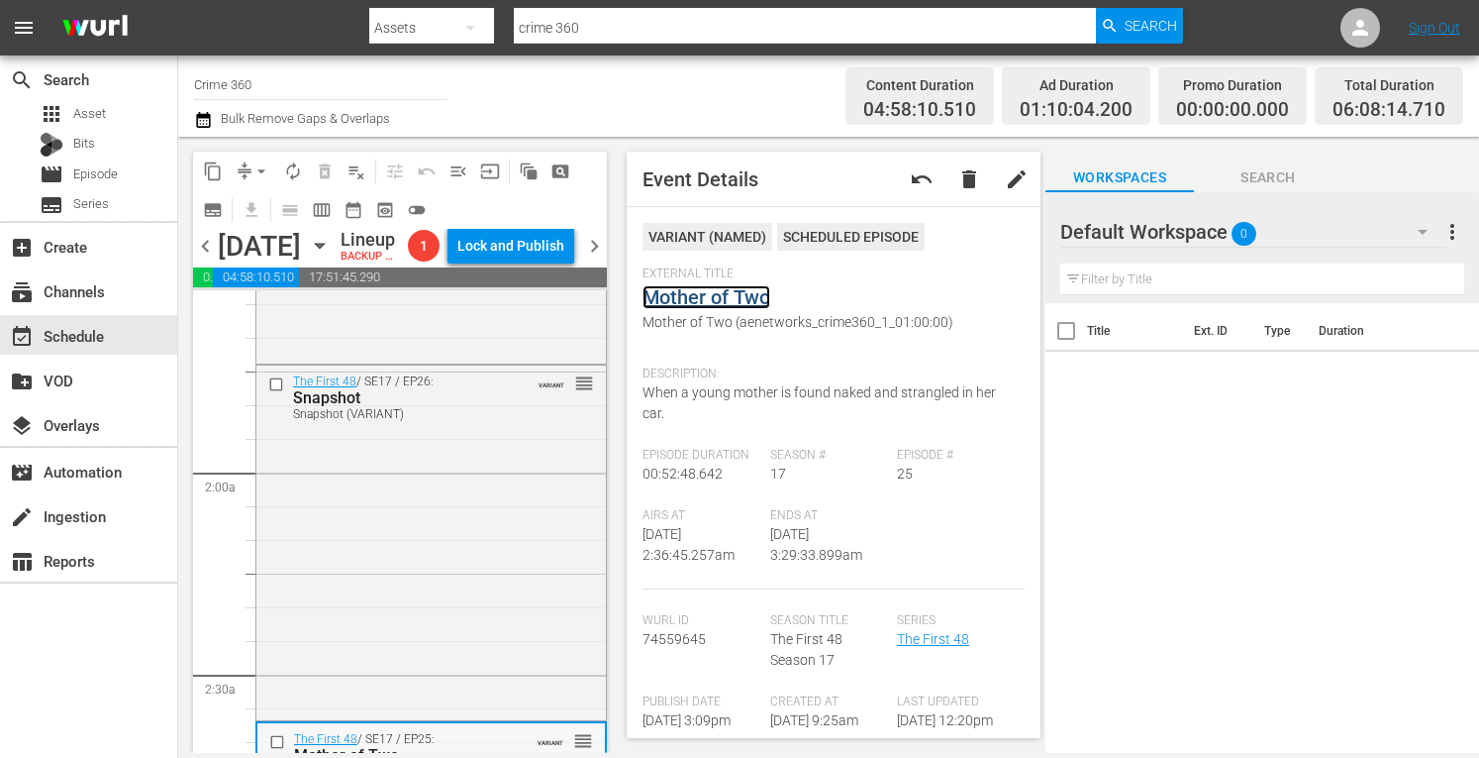
scroll to position [625, 0]
click at [321, 557] on div "The First 48 / SE17 / EP26: Snapshot Snapshot (VARIANT) VARIANT reorder" at bounding box center [431, 541] width 350 height 350
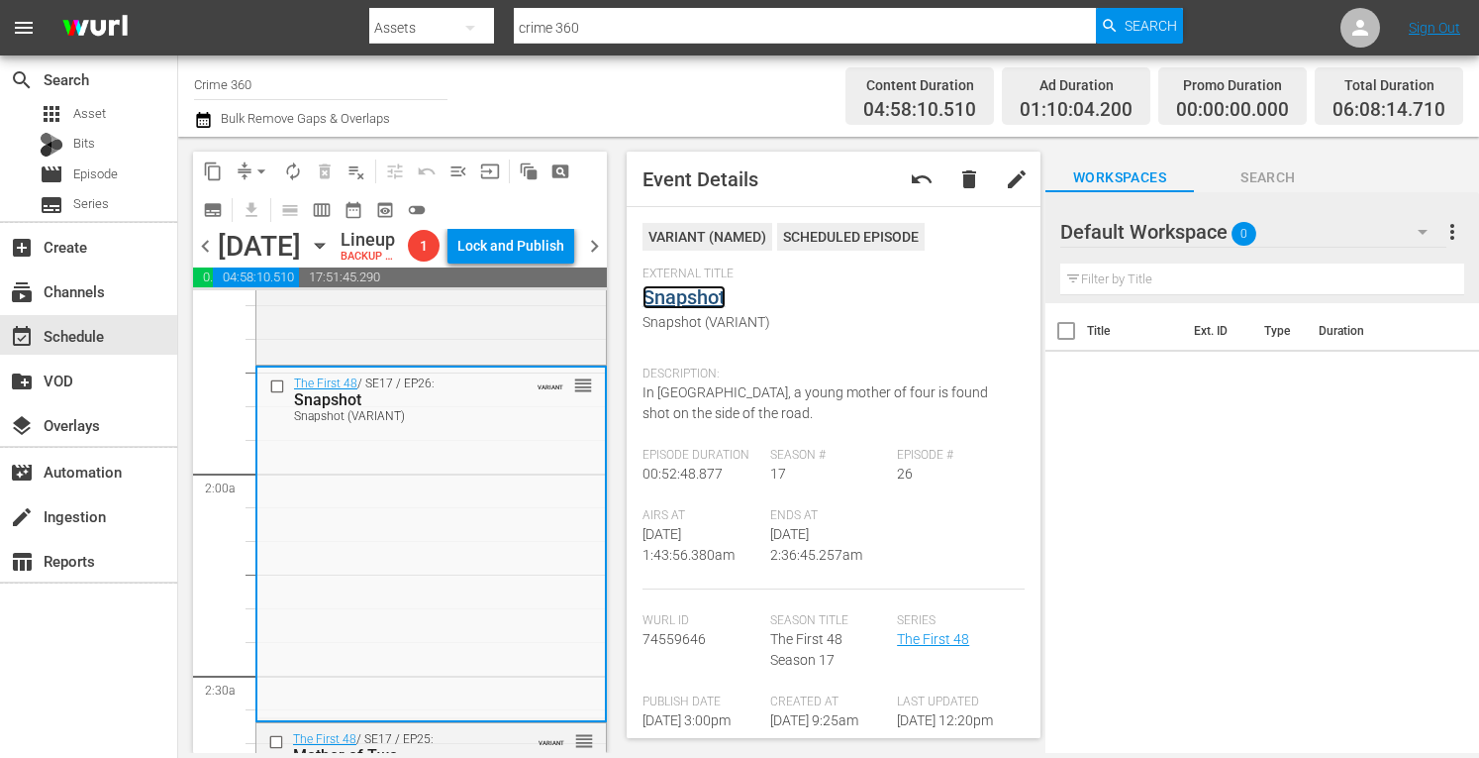
click at [685, 299] on link "Snapshot" at bounding box center [684, 297] width 83 height 24
click at [424, 361] on div "The First 48 / SE19 / EP16: Inside The Tape Special #7 Inside The Tape Special …" at bounding box center [431, 189] width 350 height 345
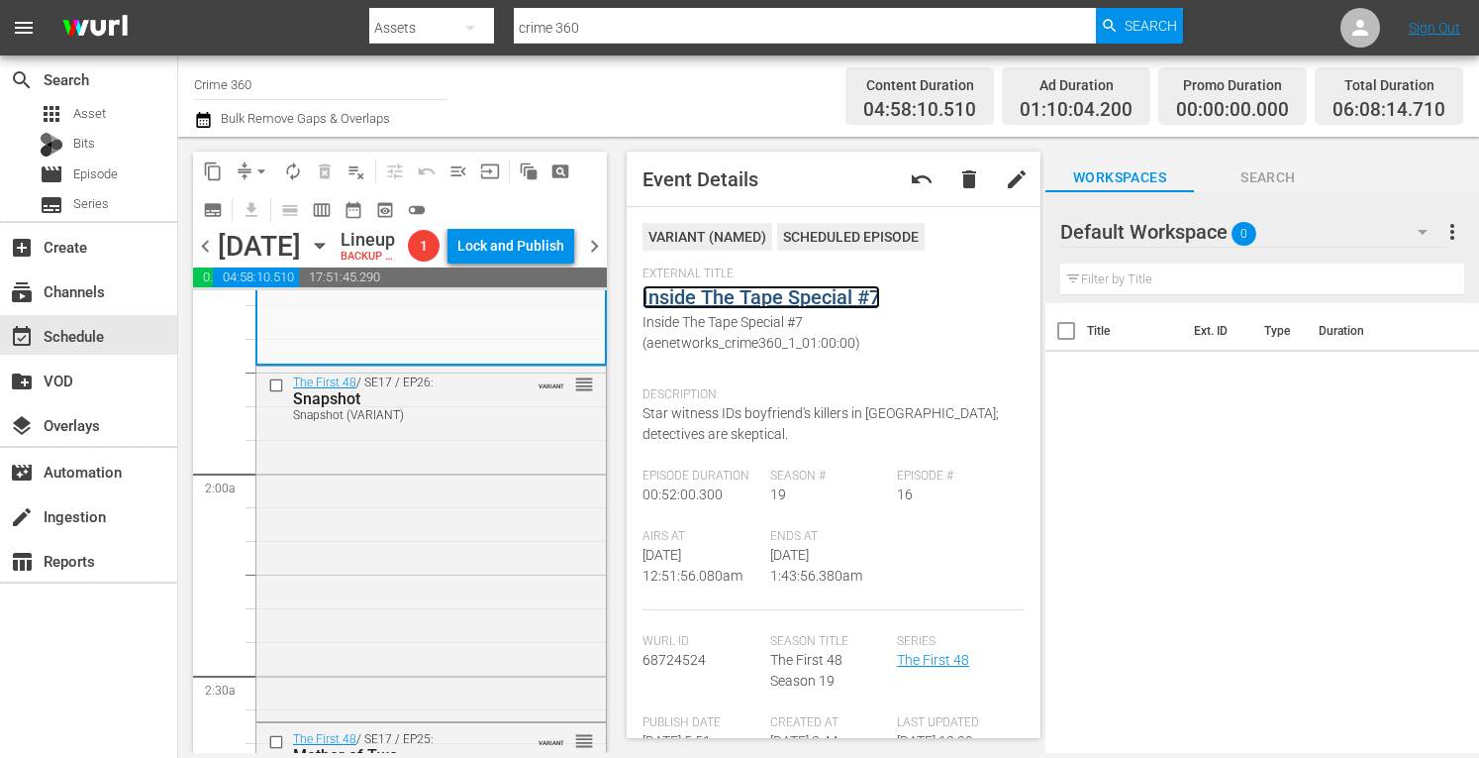
click at [777, 290] on link "Inside The Tape Special #7" at bounding box center [762, 297] width 238 height 24
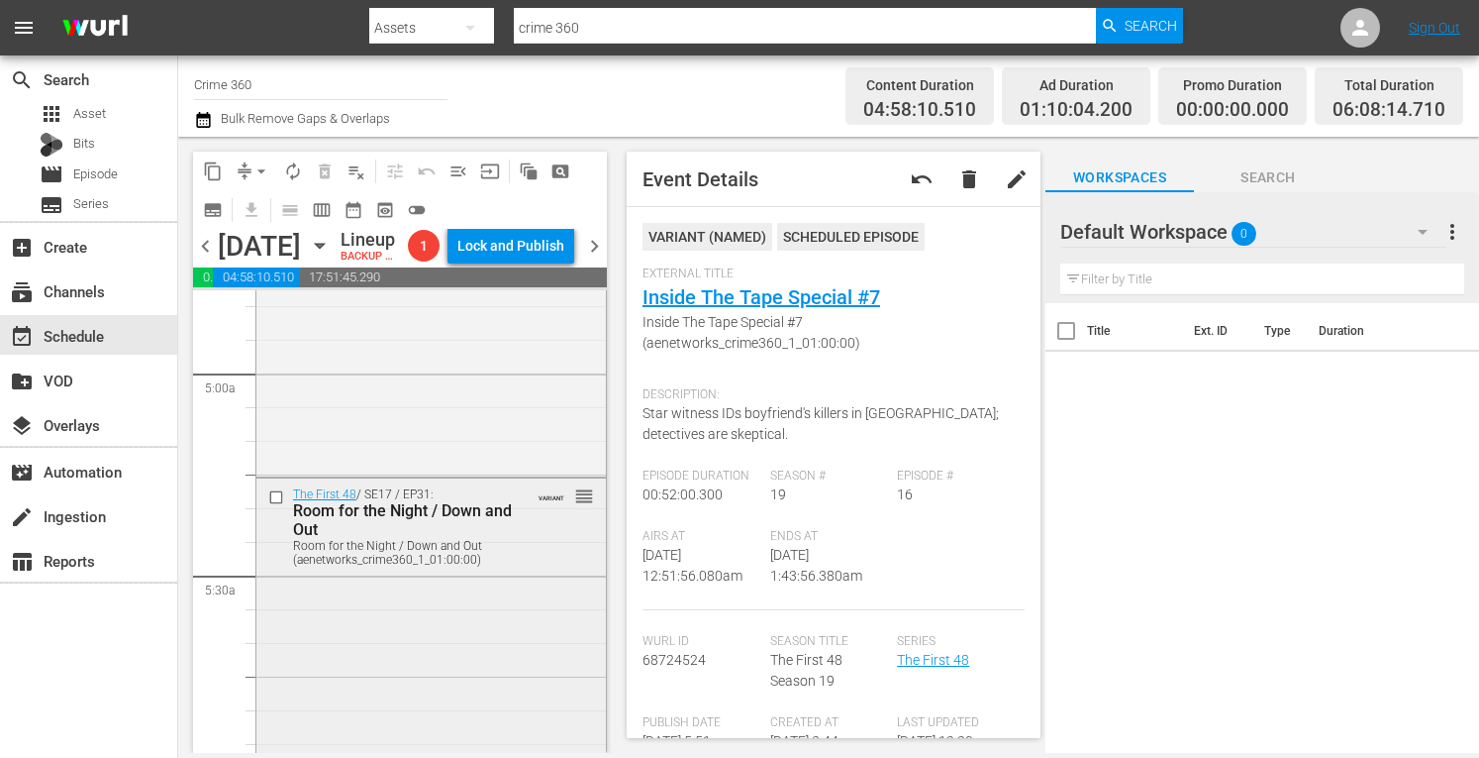
click at [311, 662] on div "The First 48 / SE17 / EP31: Room for the Night / Down and Out Room for the Nigh…" at bounding box center [431, 653] width 350 height 351
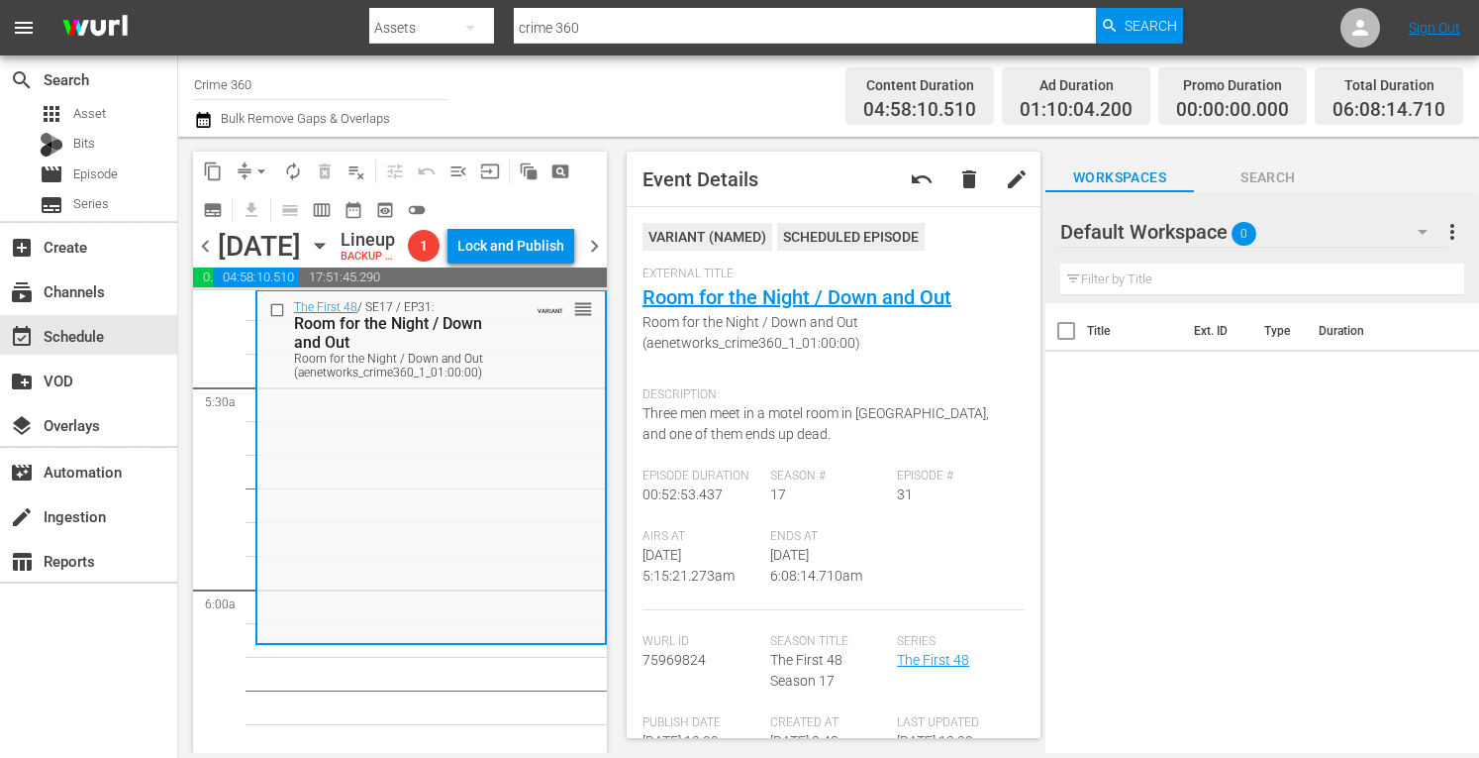
scroll to position [2127, 0]
click at [255, 168] on span "arrow_drop_down" at bounding box center [262, 171] width 20 height 20
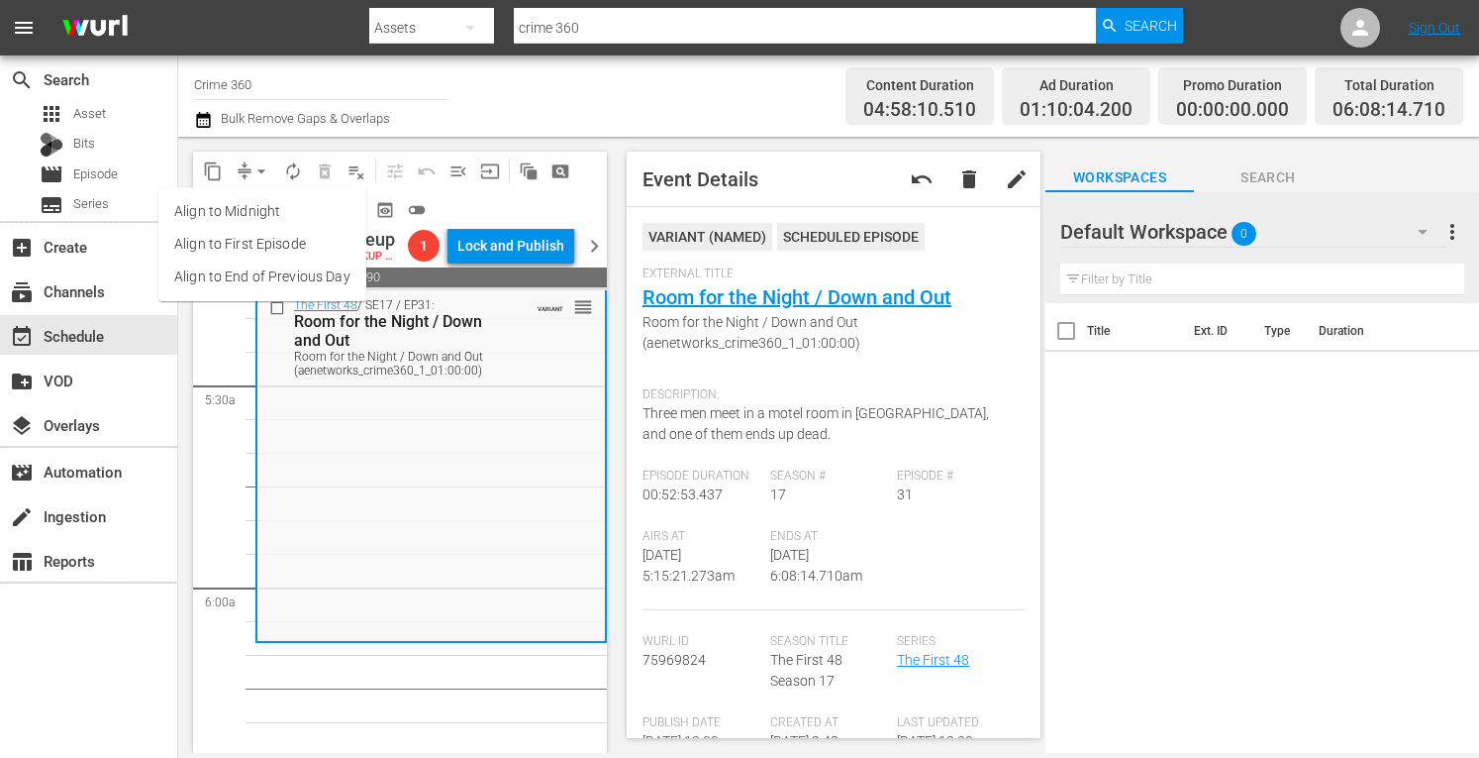
click at [196, 210] on li "Align to Midnight" at bounding box center [262, 211] width 208 height 33
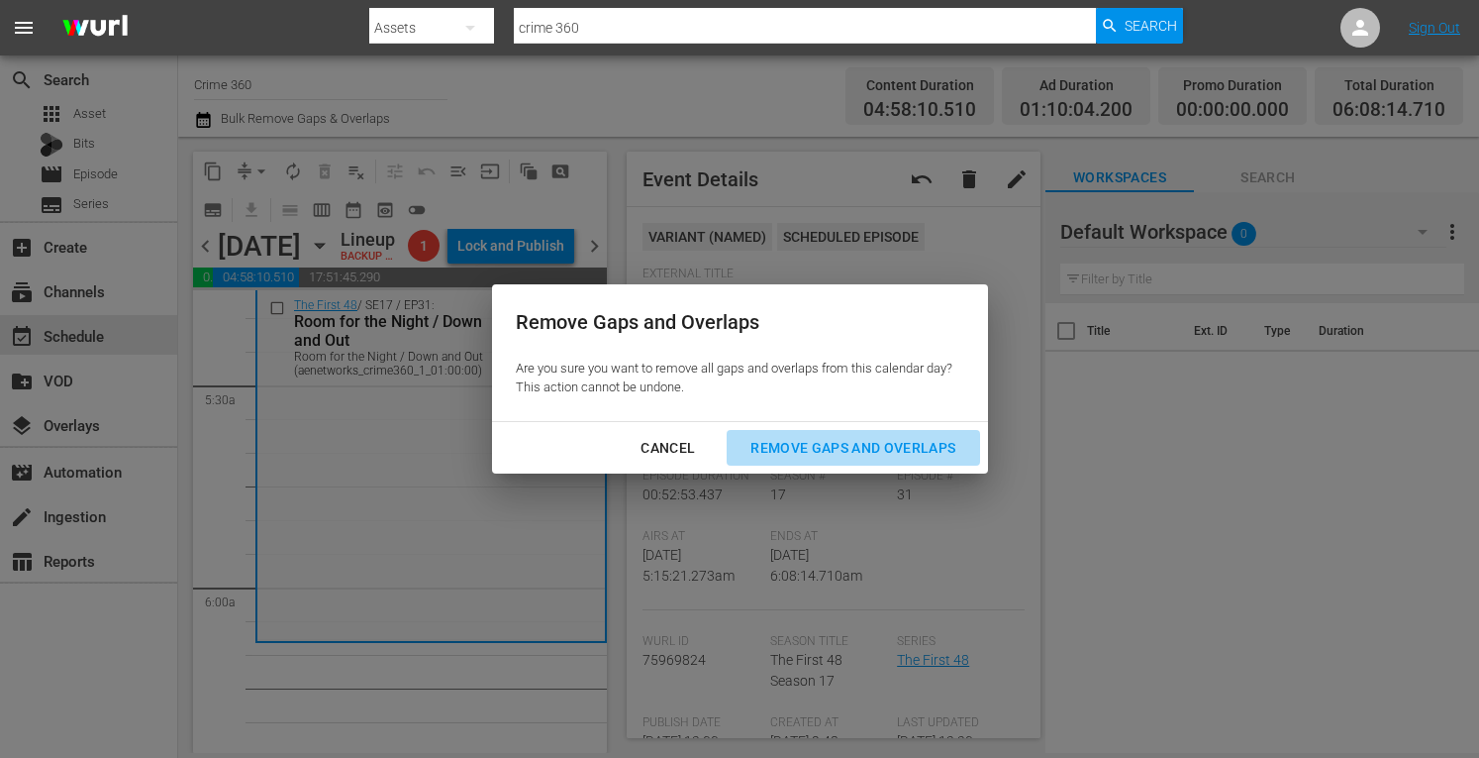
click at [818, 447] on div "Remove Gaps and Overlaps" at bounding box center [853, 448] width 237 height 25
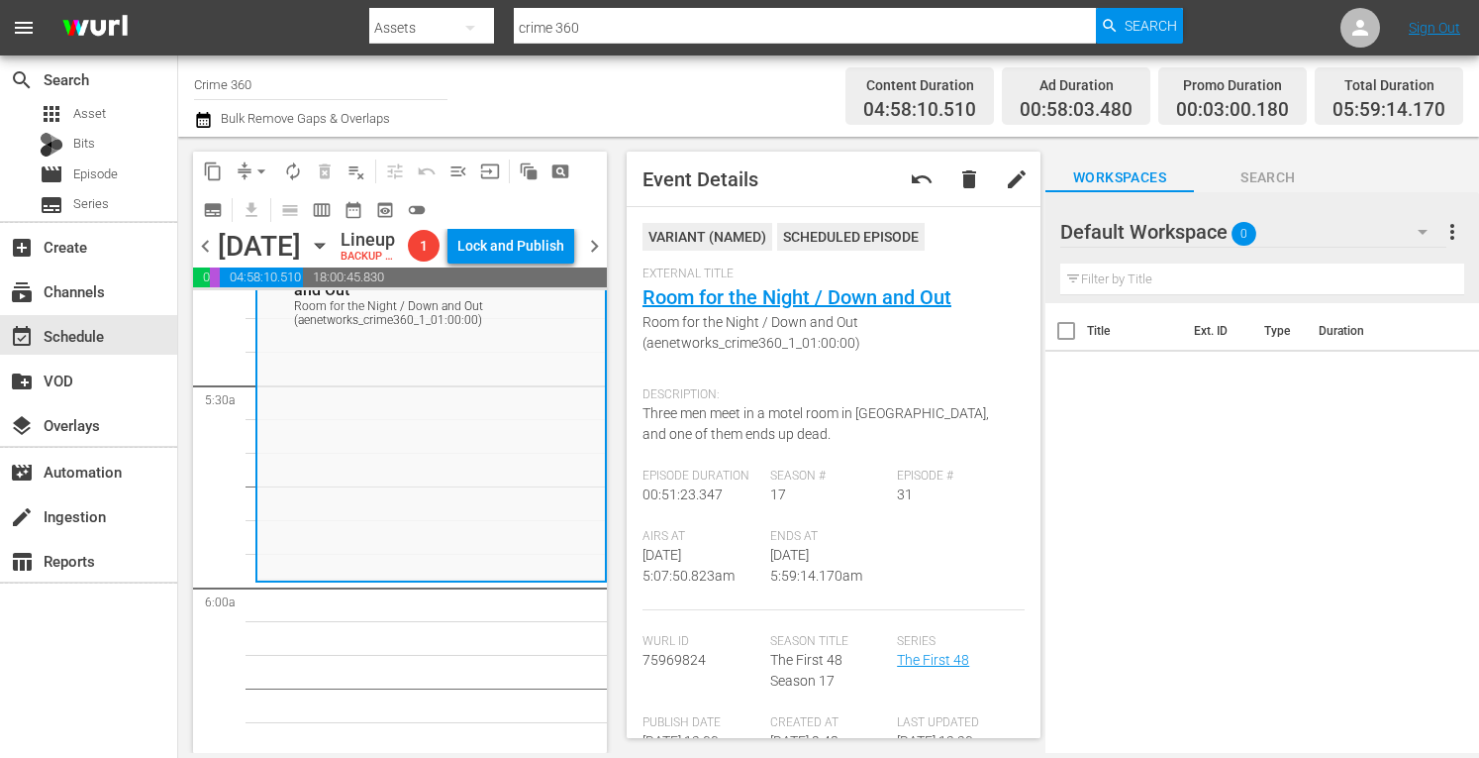
click at [254, 163] on span "arrow_drop_down" at bounding box center [262, 171] width 20 height 20
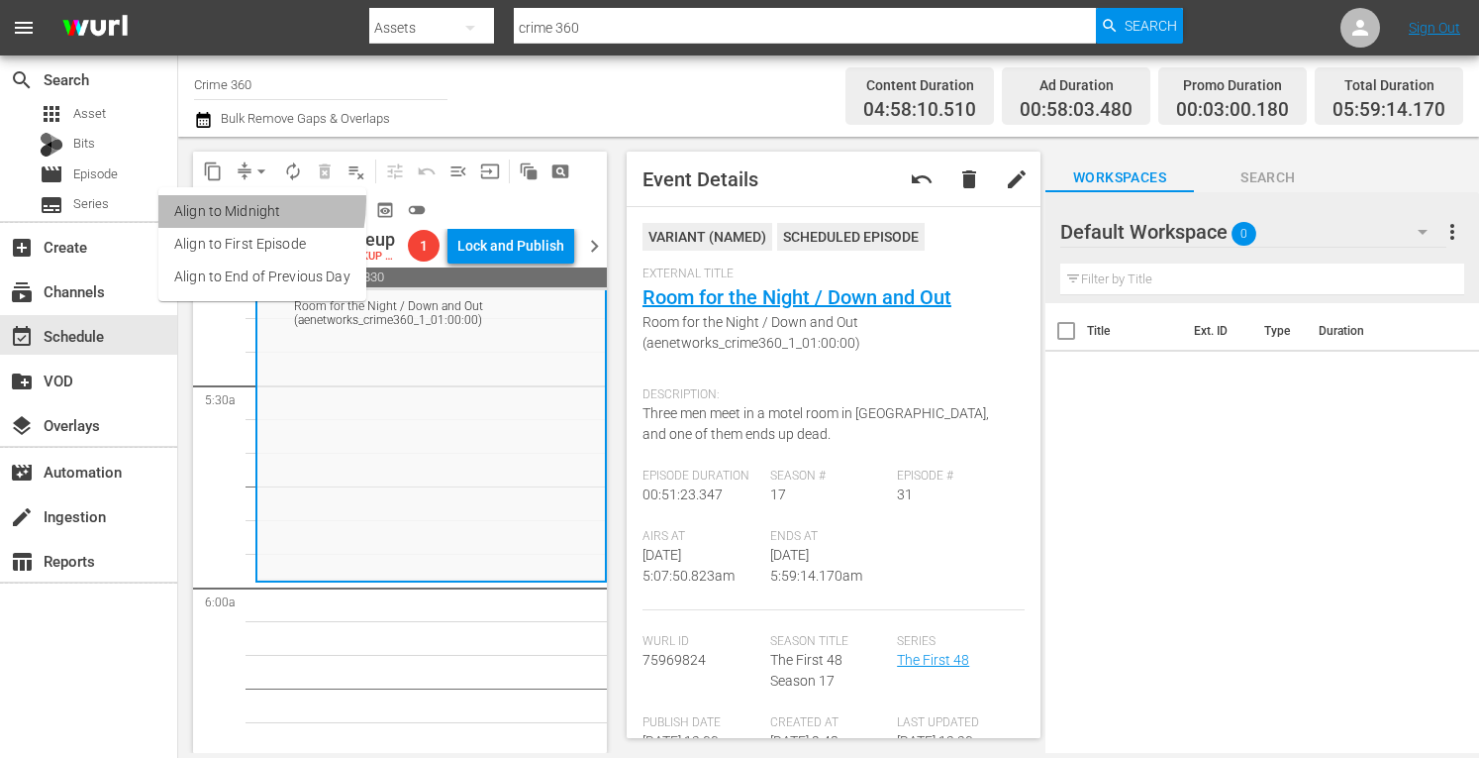
click at [209, 201] on li "Align to Midnight" at bounding box center [262, 211] width 208 height 33
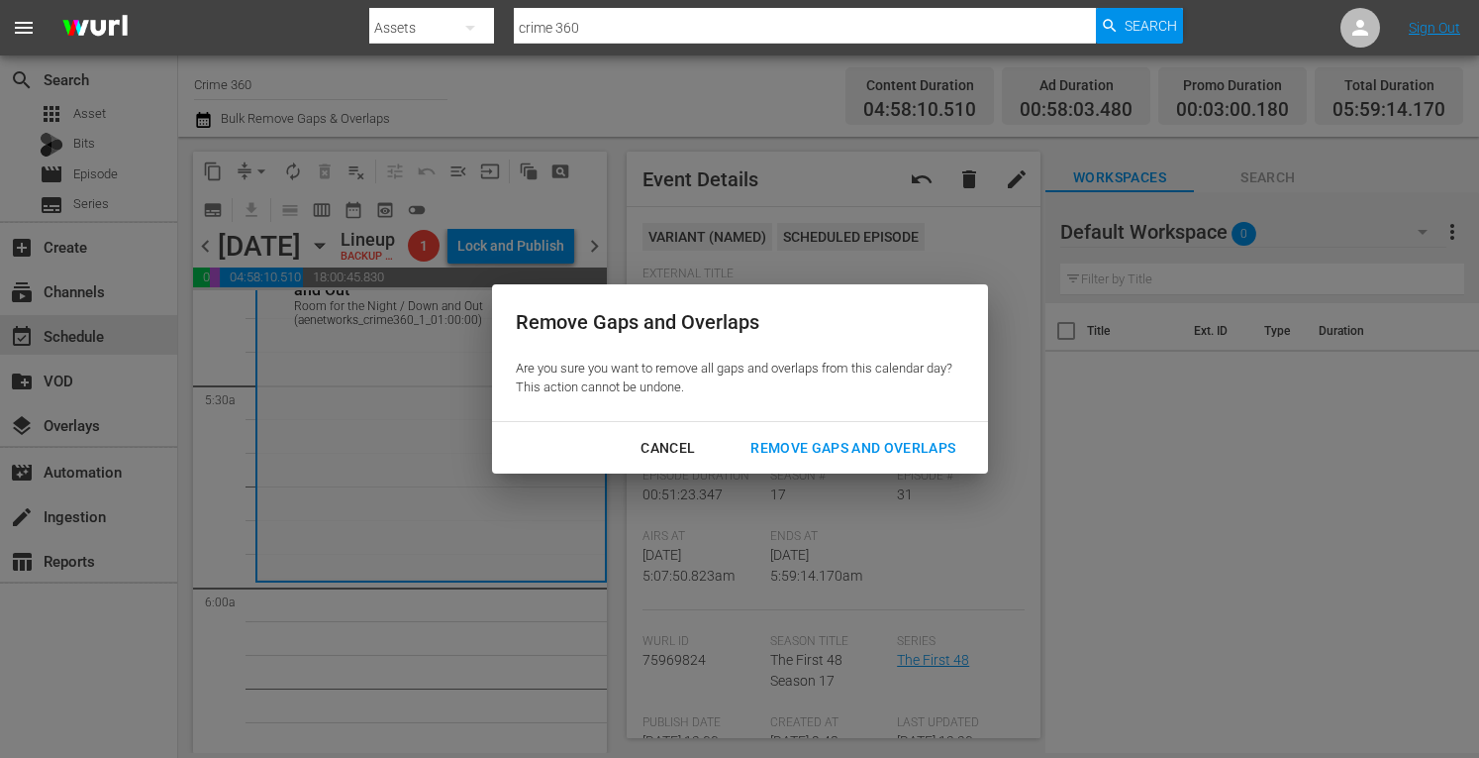
click at [819, 439] on div "Remove Gaps and Overlaps" at bounding box center [853, 448] width 237 height 25
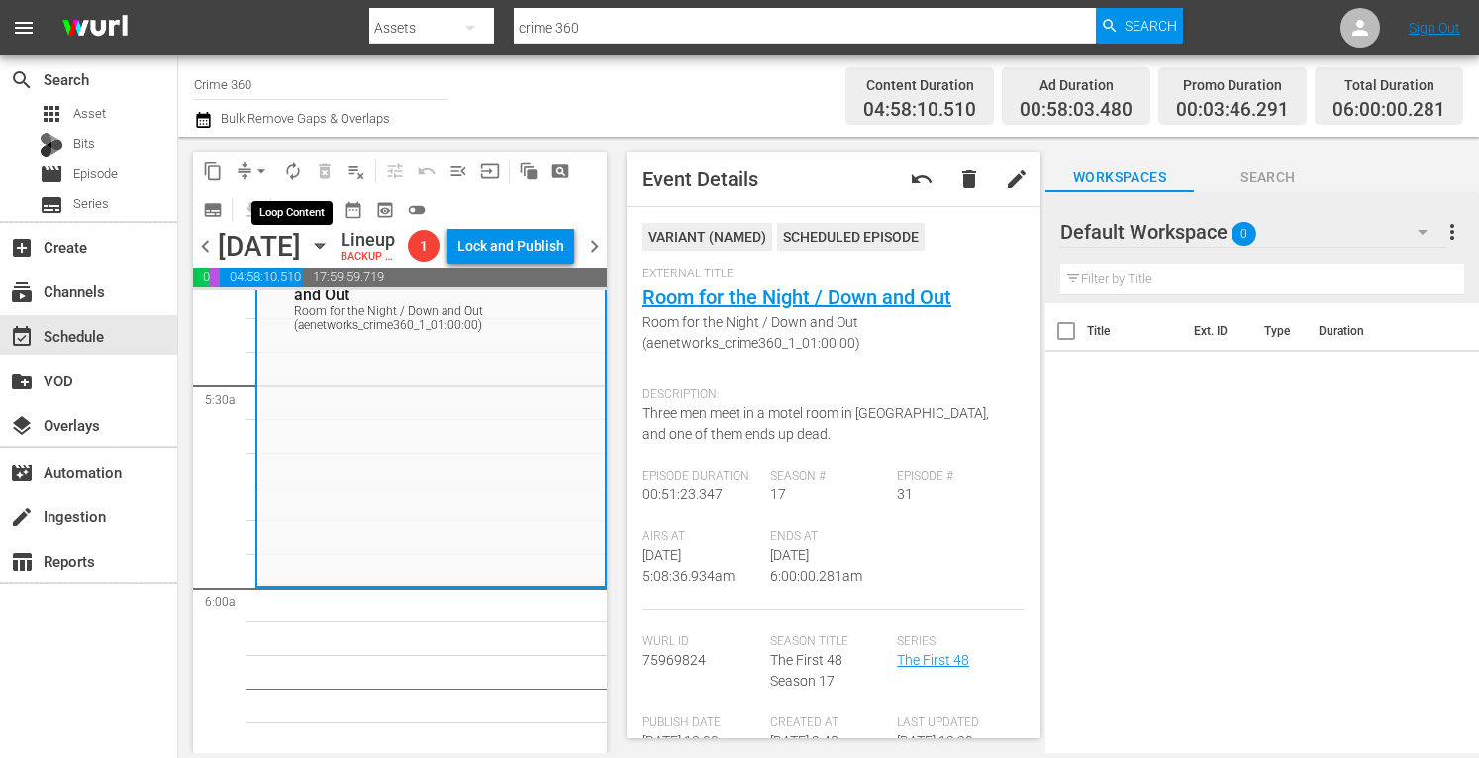
click at [283, 161] on span "autorenew_outlined" at bounding box center [293, 171] width 20 height 20
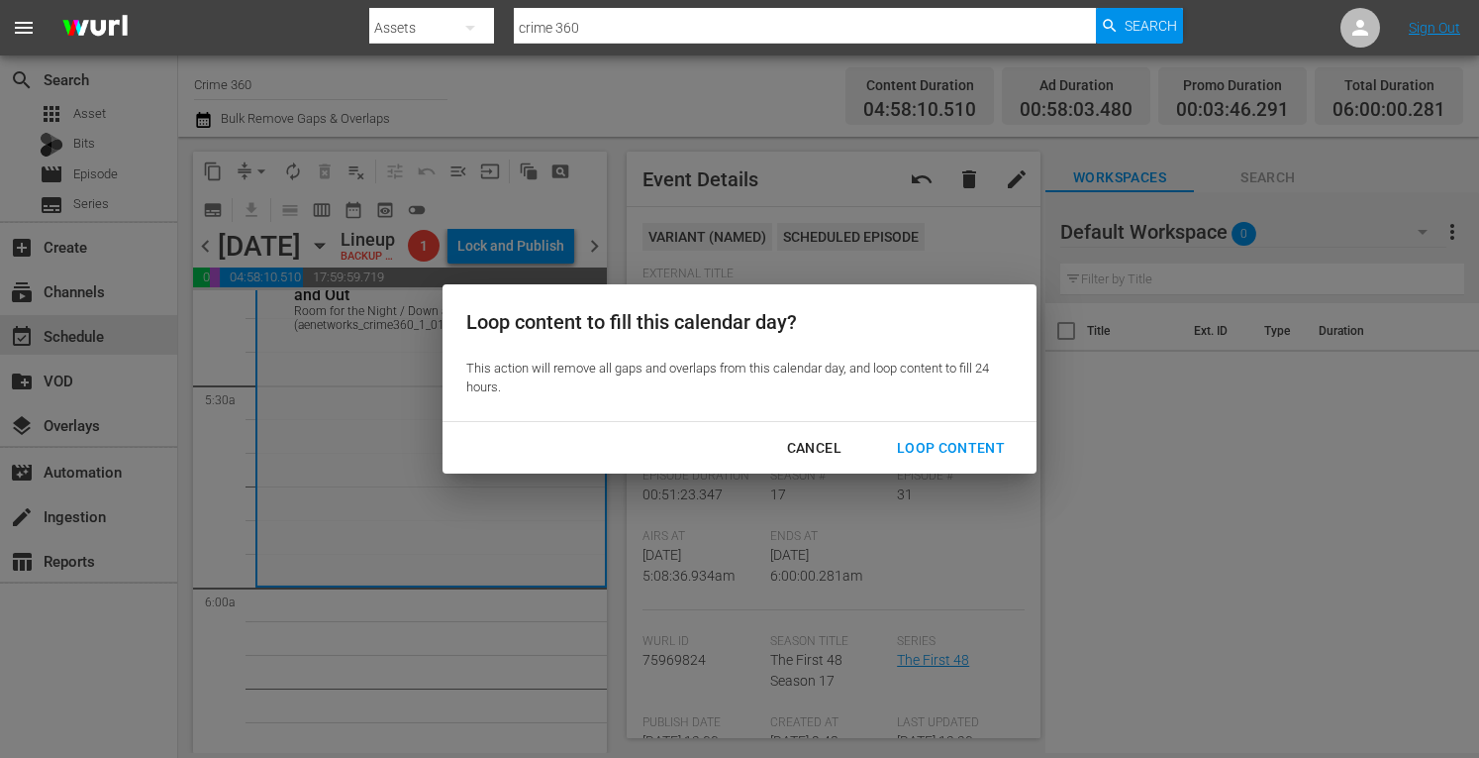
click at [936, 437] on div "Loop Content" at bounding box center [951, 448] width 140 height 25
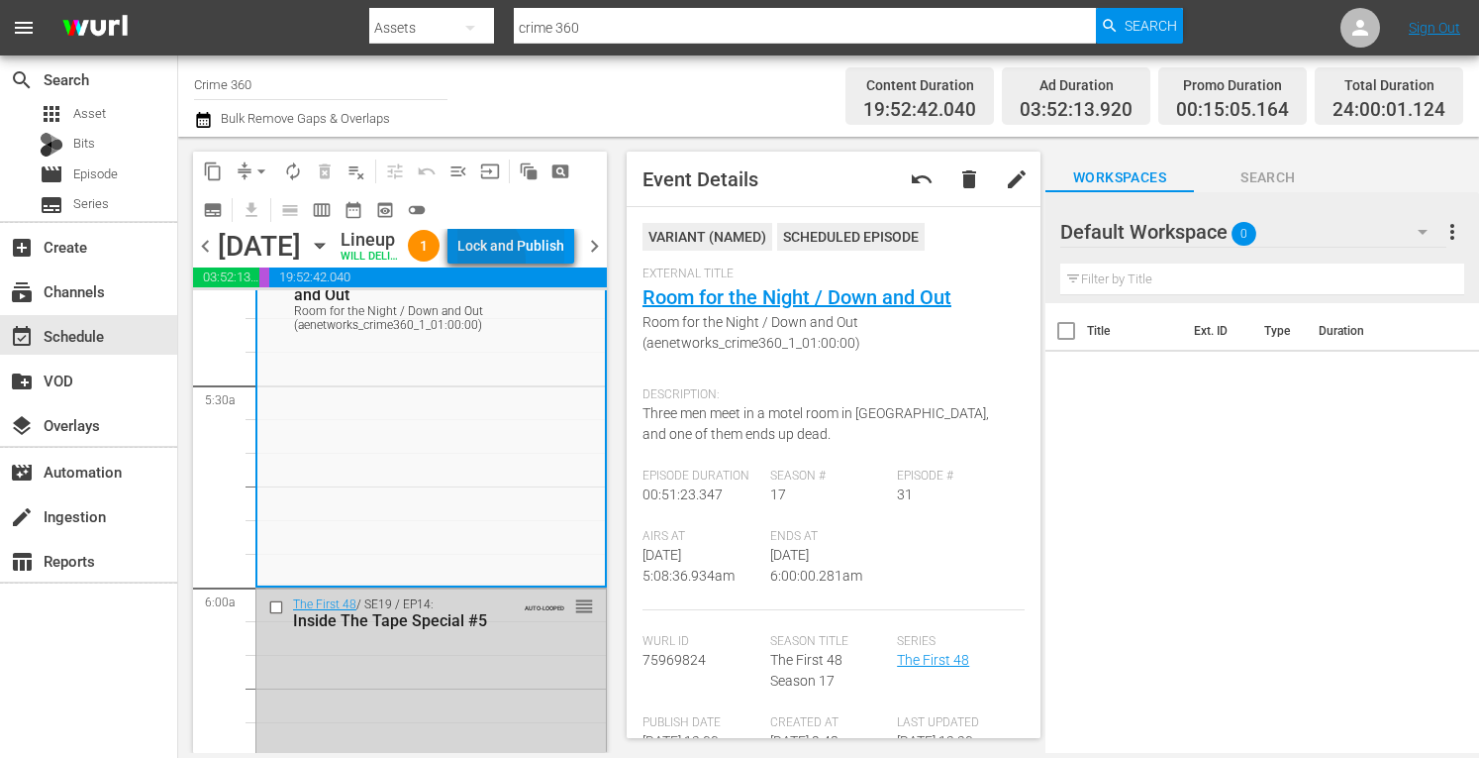
click at [519, 263] on div "Lock and Publish" at bounding box center [510, 246] width 107 height 36
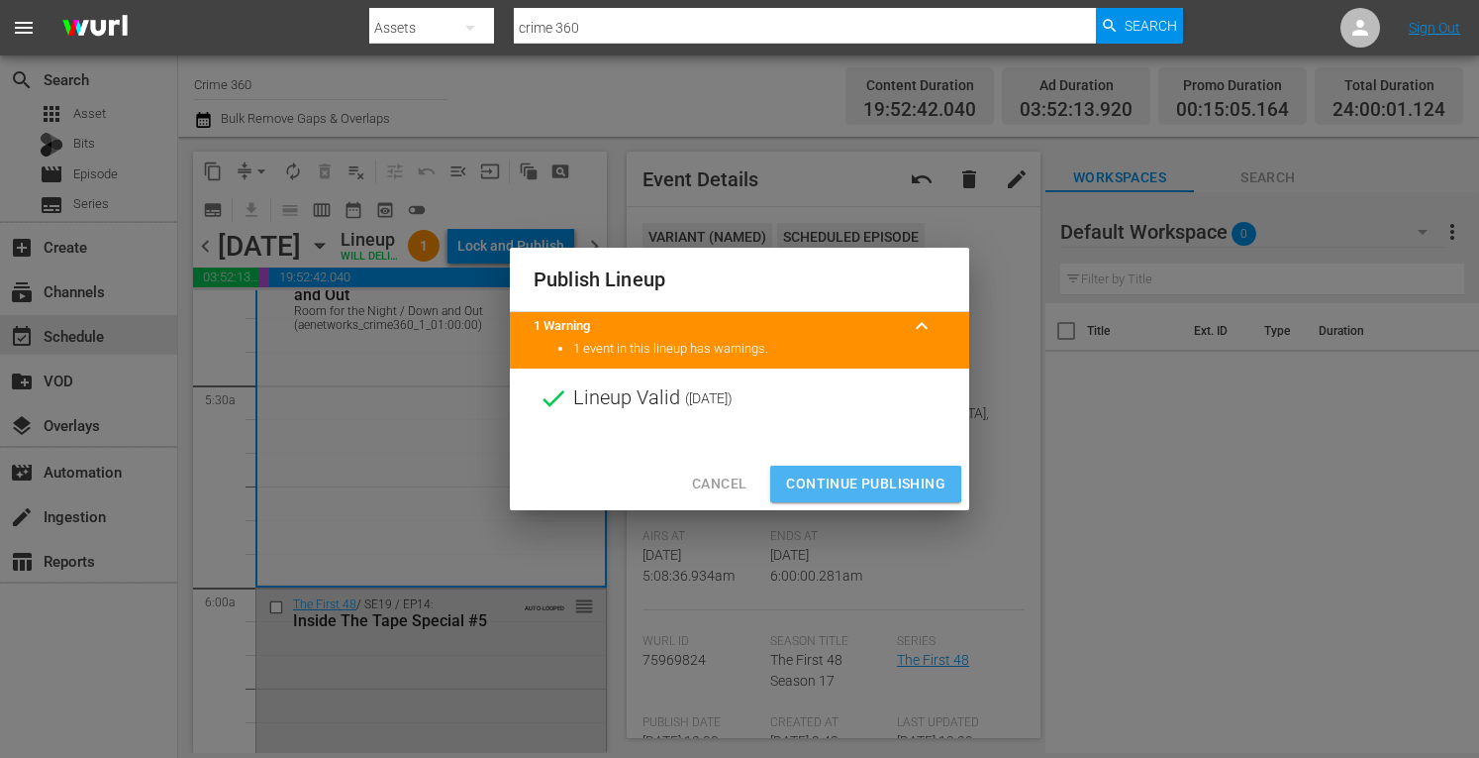
click at [864, 483] on span "Continue Publishing" at bounding box center [865, 483] width 159 height 25
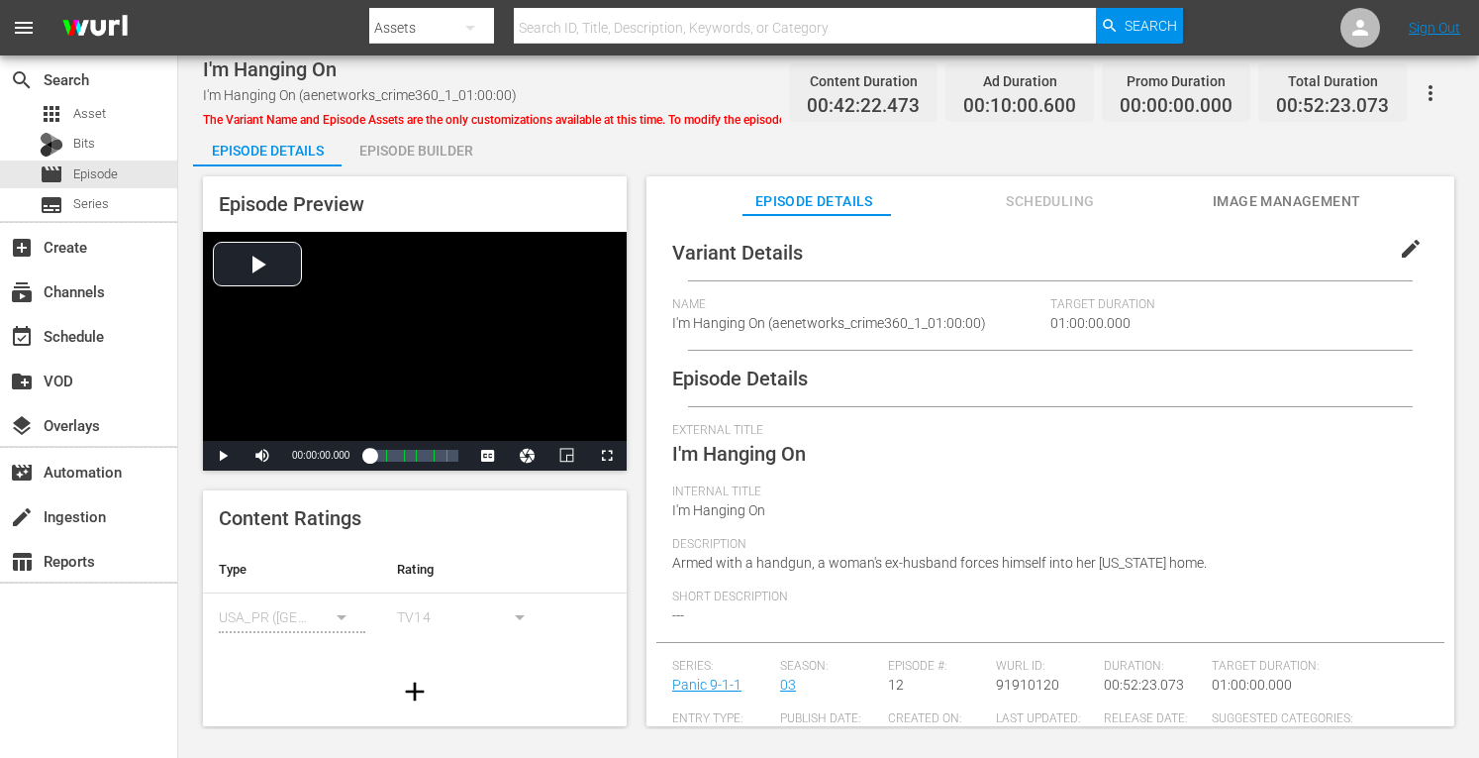
click at [386, 166] on div "Episode Preview Video Player is loading. Play Video Play Mute Current Time 00:0…" at bounding box center [828, 453] width 1271 height 575
click at [417, 137] on div "Episode Builder" at bounding box center [416, 151] width 149 height 48
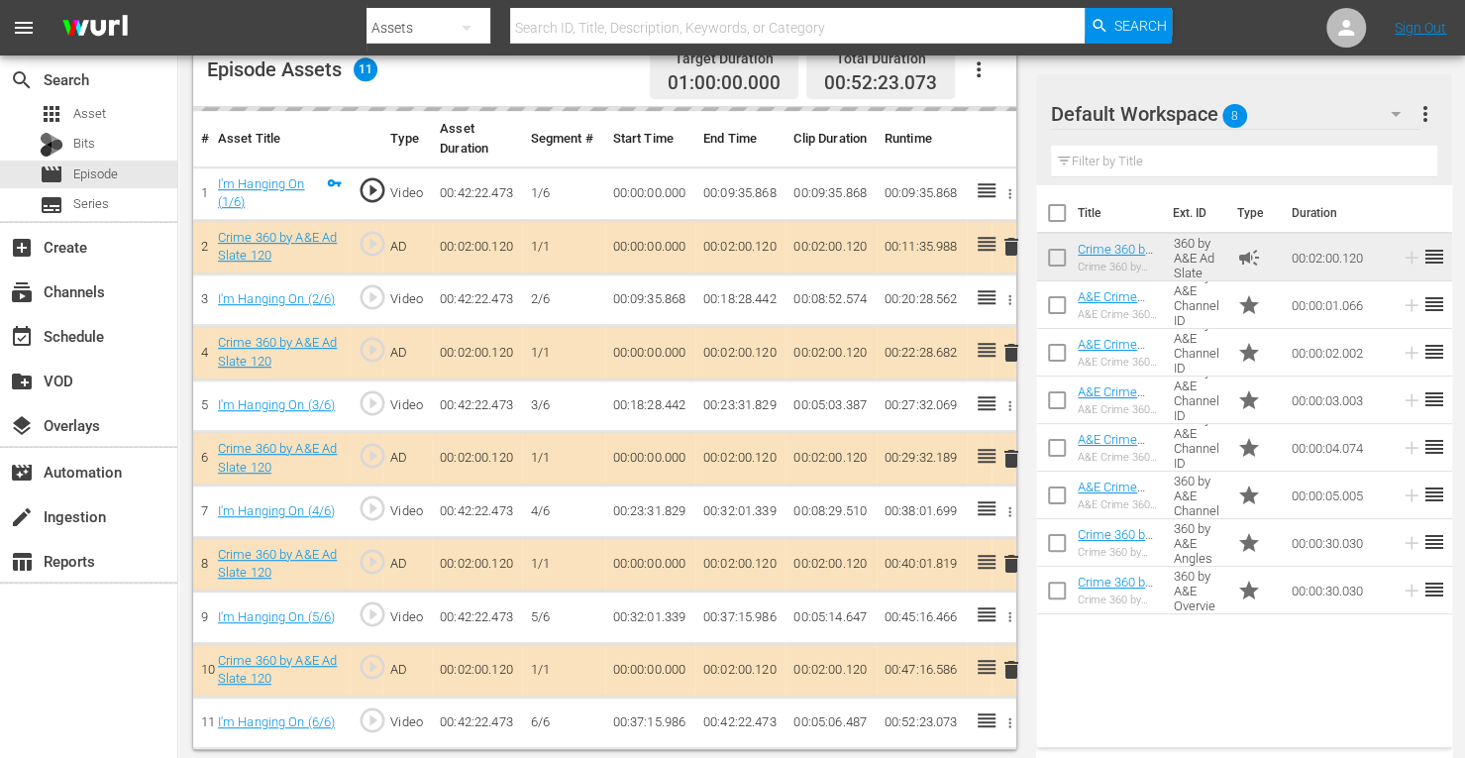
scroll to position [539, 0]
click at [1012, 352] on span "delete" at bounding box center [1011, 353] width 24 height 24
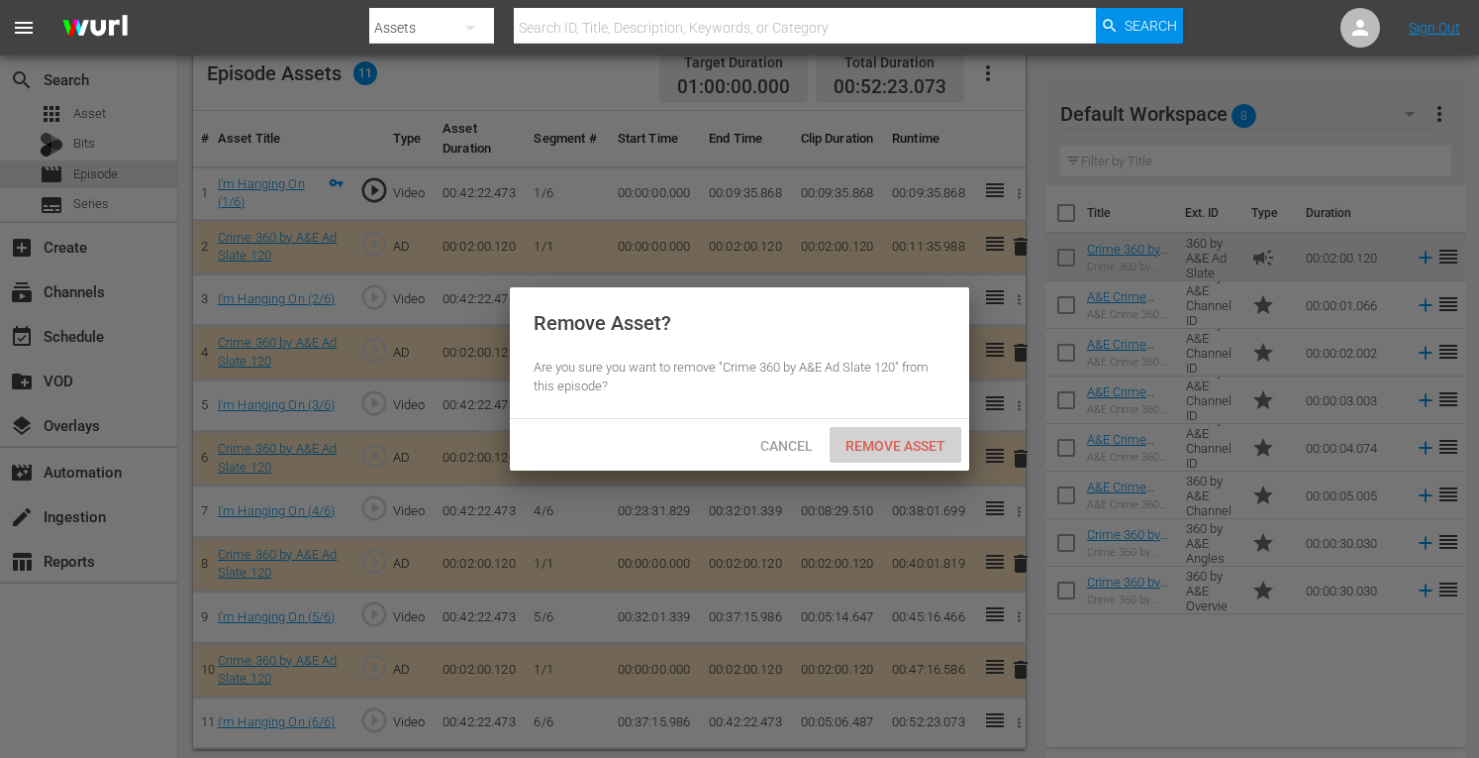
click at [904, 445] on span "Remove Asset" at bounding box center [896, 446] width 132 height 16
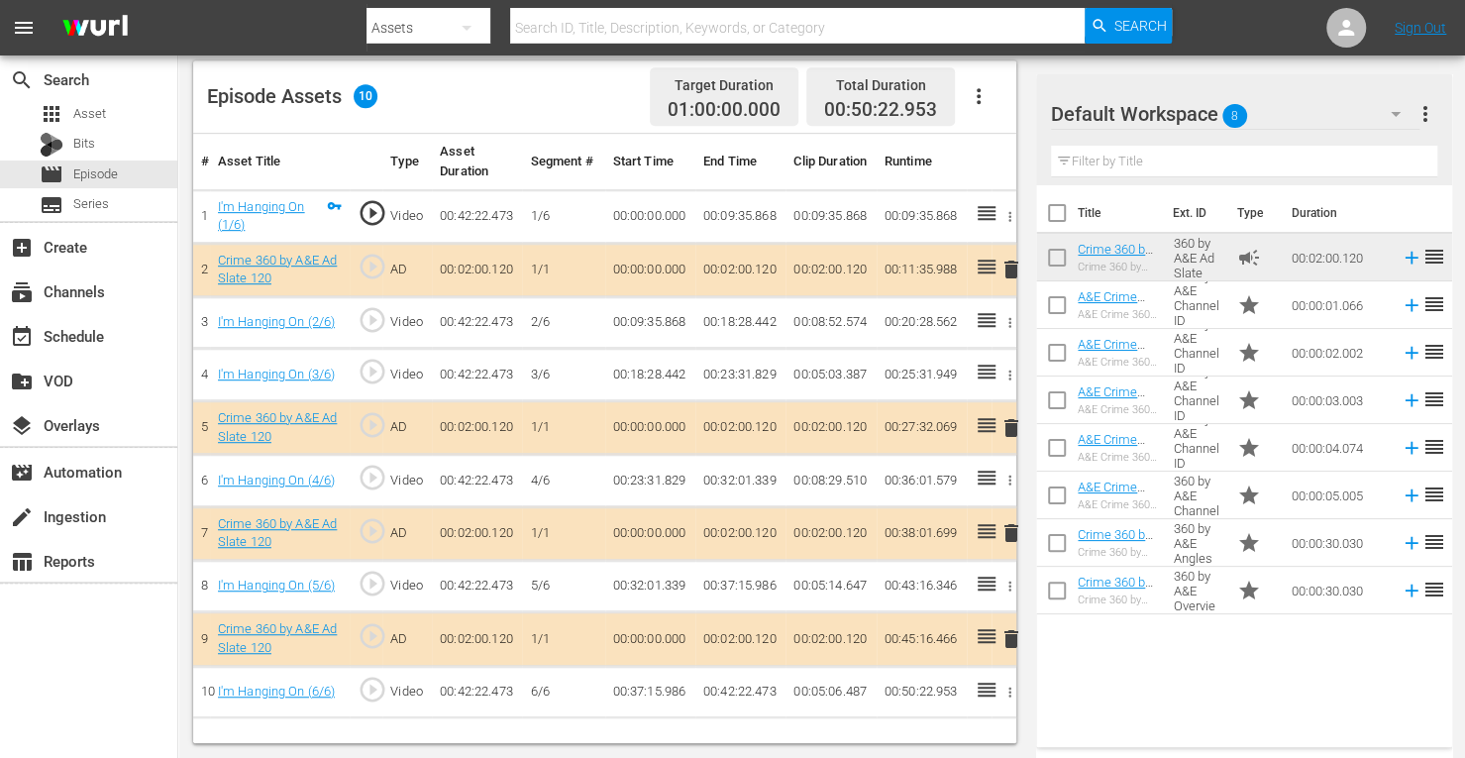
scroll to position [515, 0]
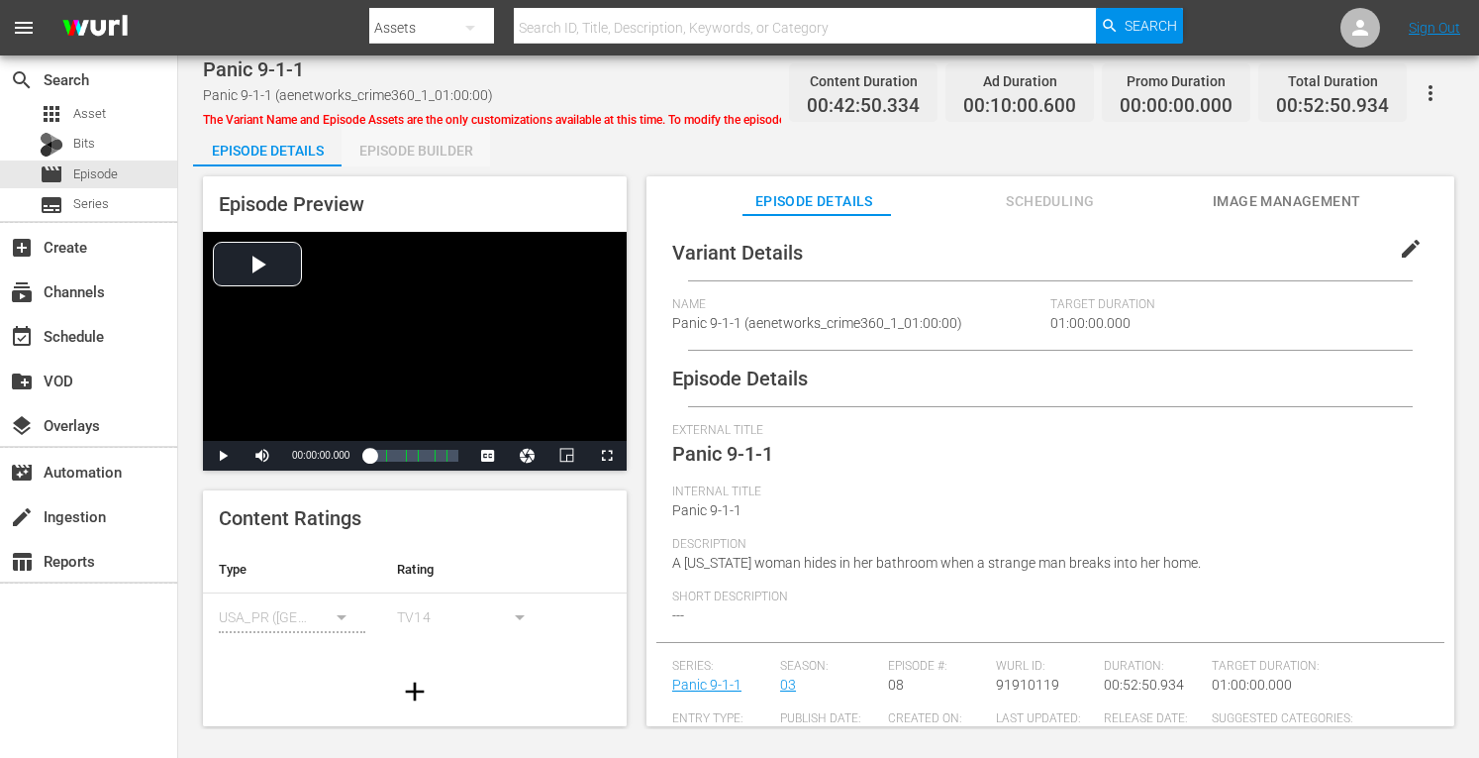
click at [436, 151] on div "Episode Builder" at bounding box center [416, 151] width 149 height 48
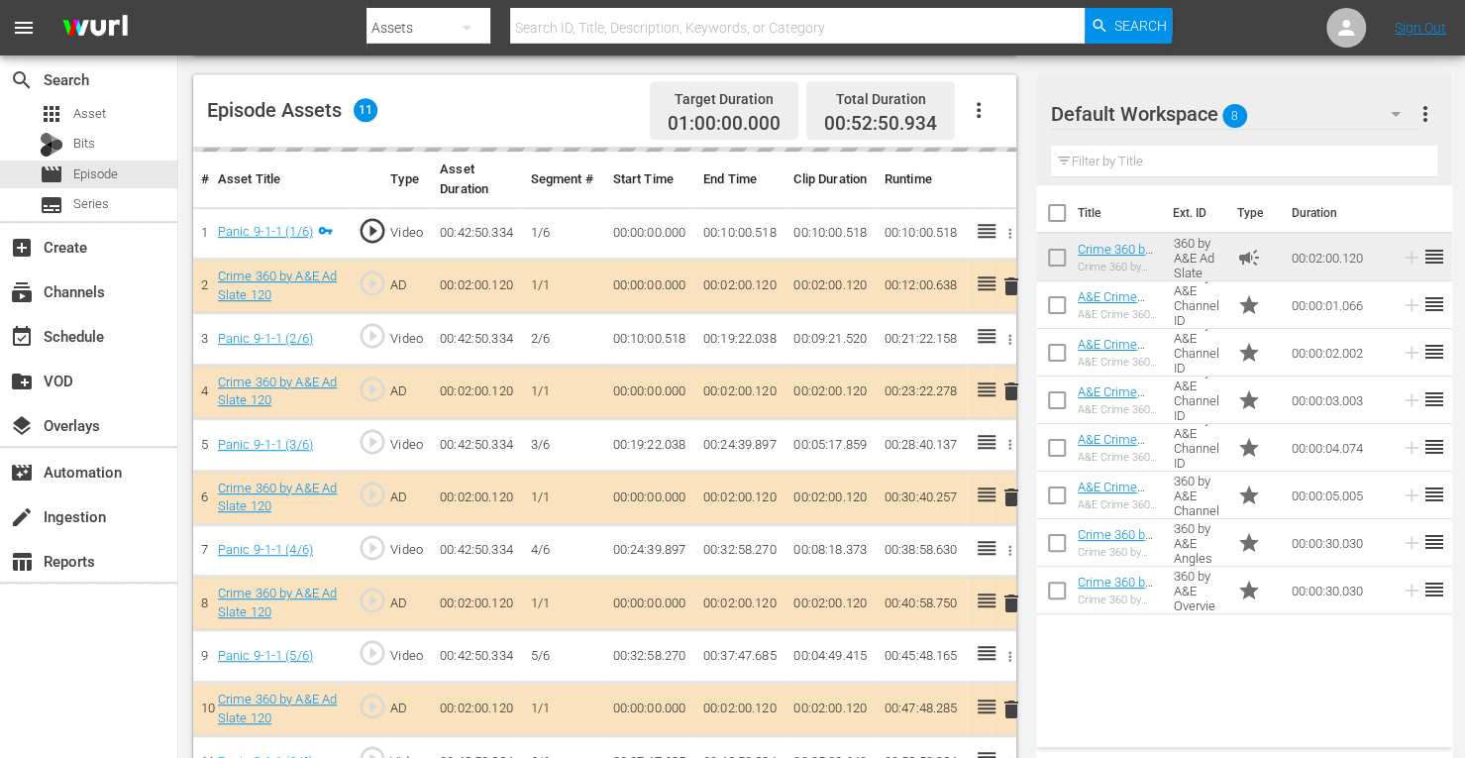
scroll to position [517, 0]
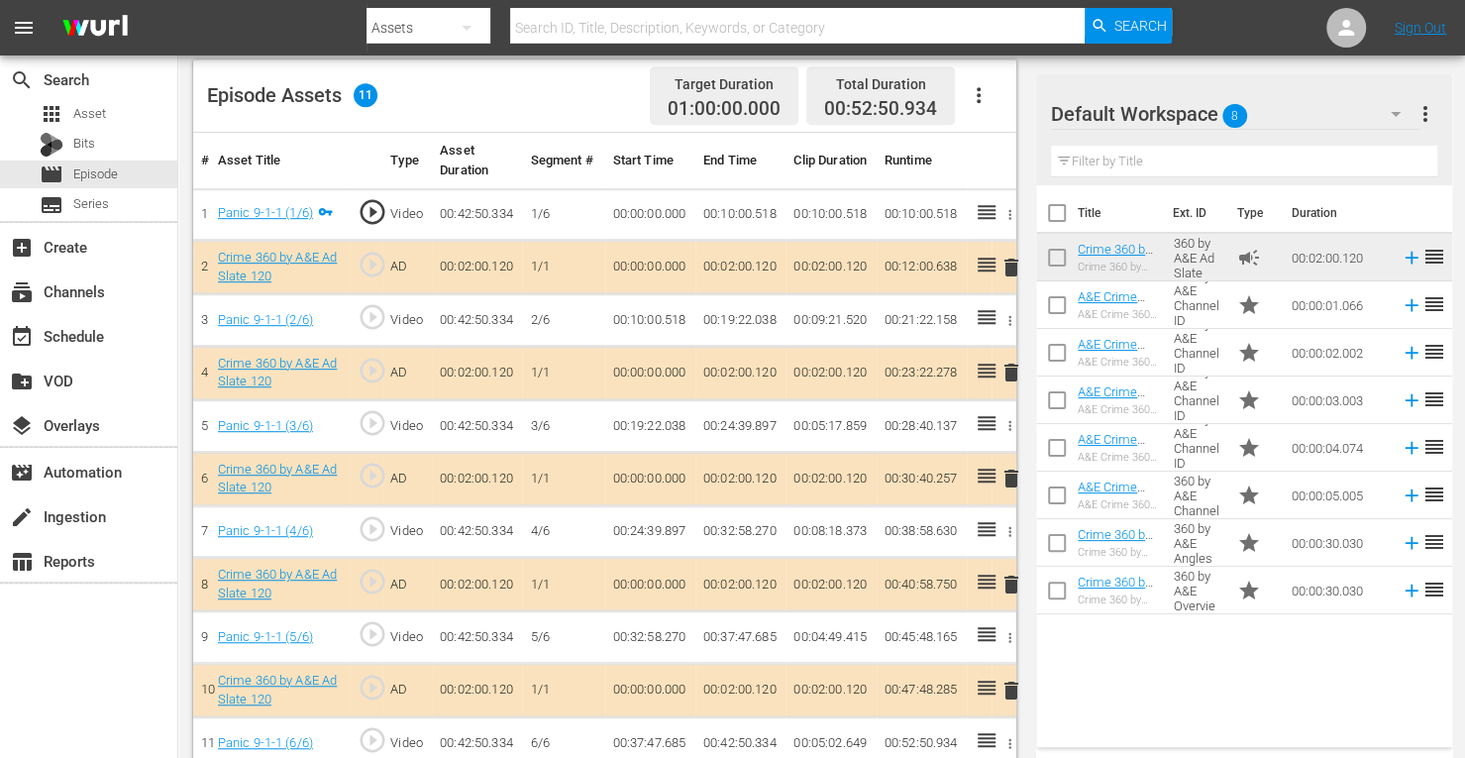
click at [1010, 374] on span "delete" at bounding box center [1011, 372] width 24 height 24
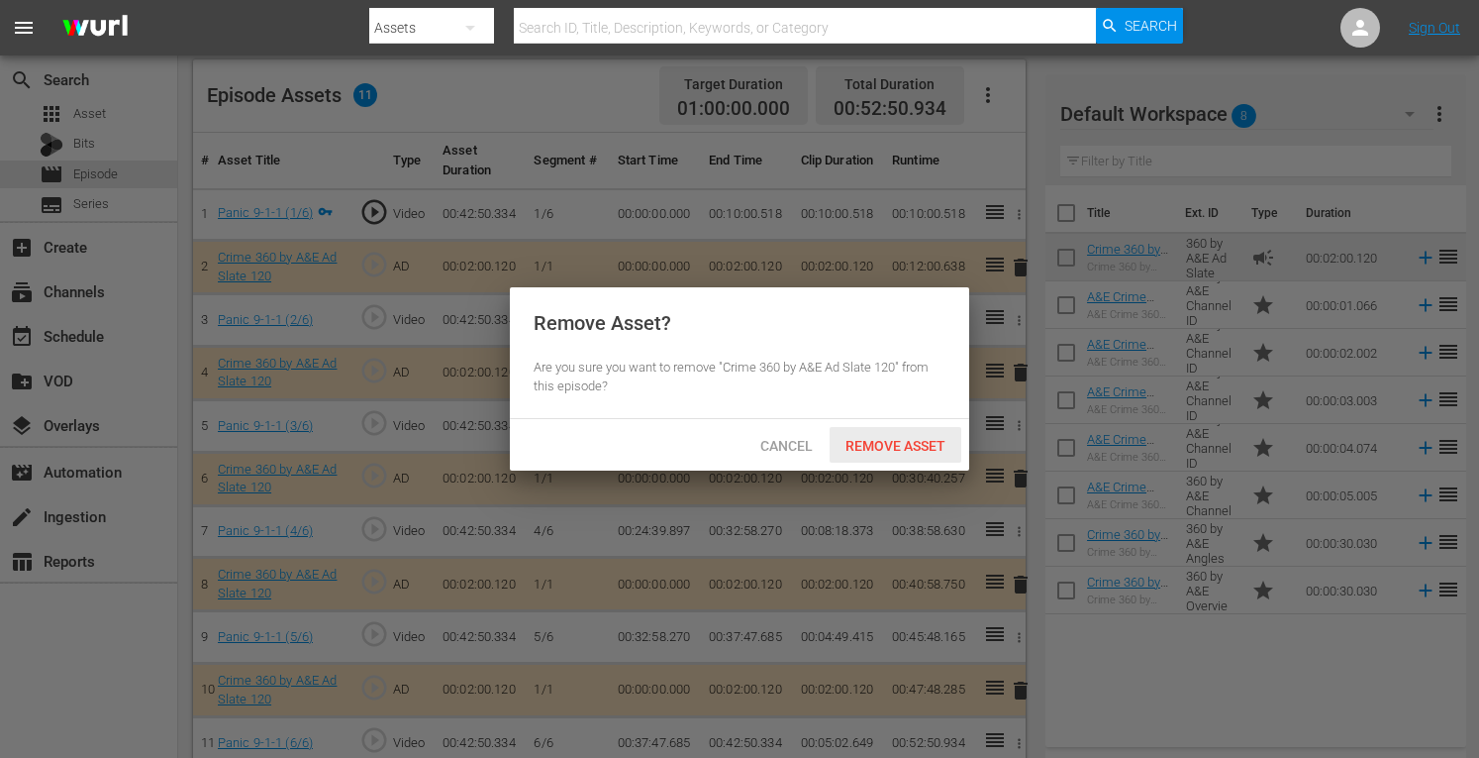
click at [905, 444] on span "Remove Asset" at bounding box center [896, 446] width 132 height 16
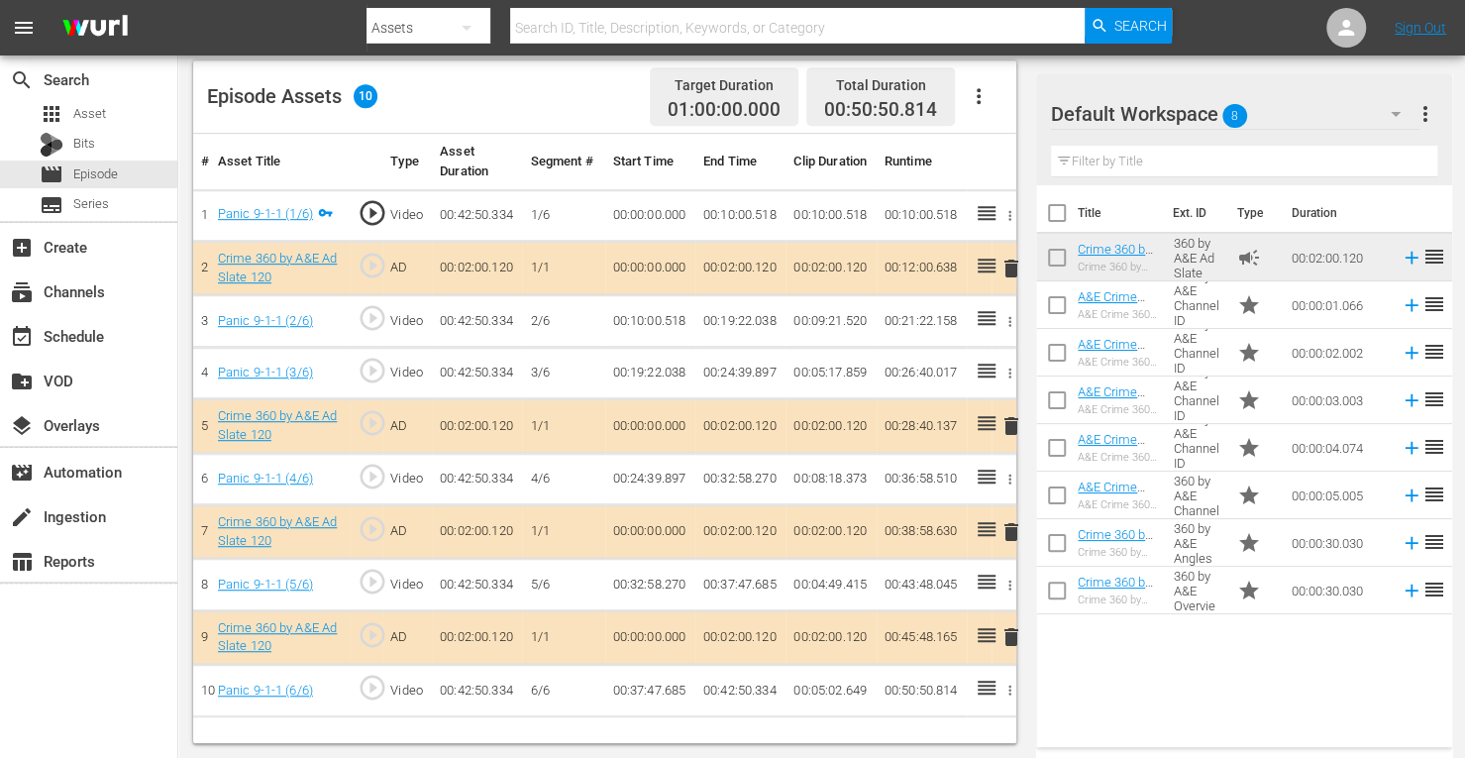
scroll to position [515, 0]
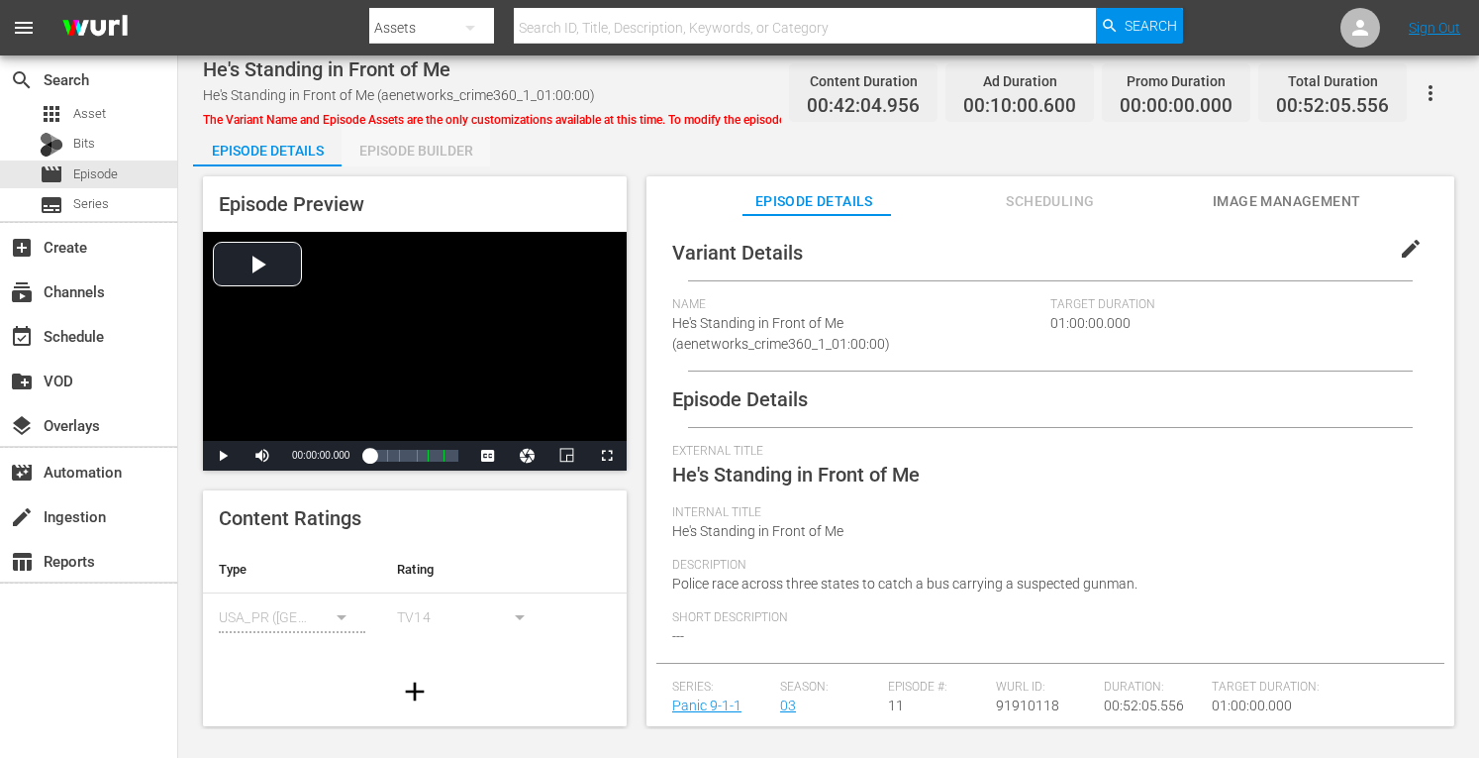
click at [433, 146] on div "Episode Builder" at bounding box center [416, 151] width 149 height 48
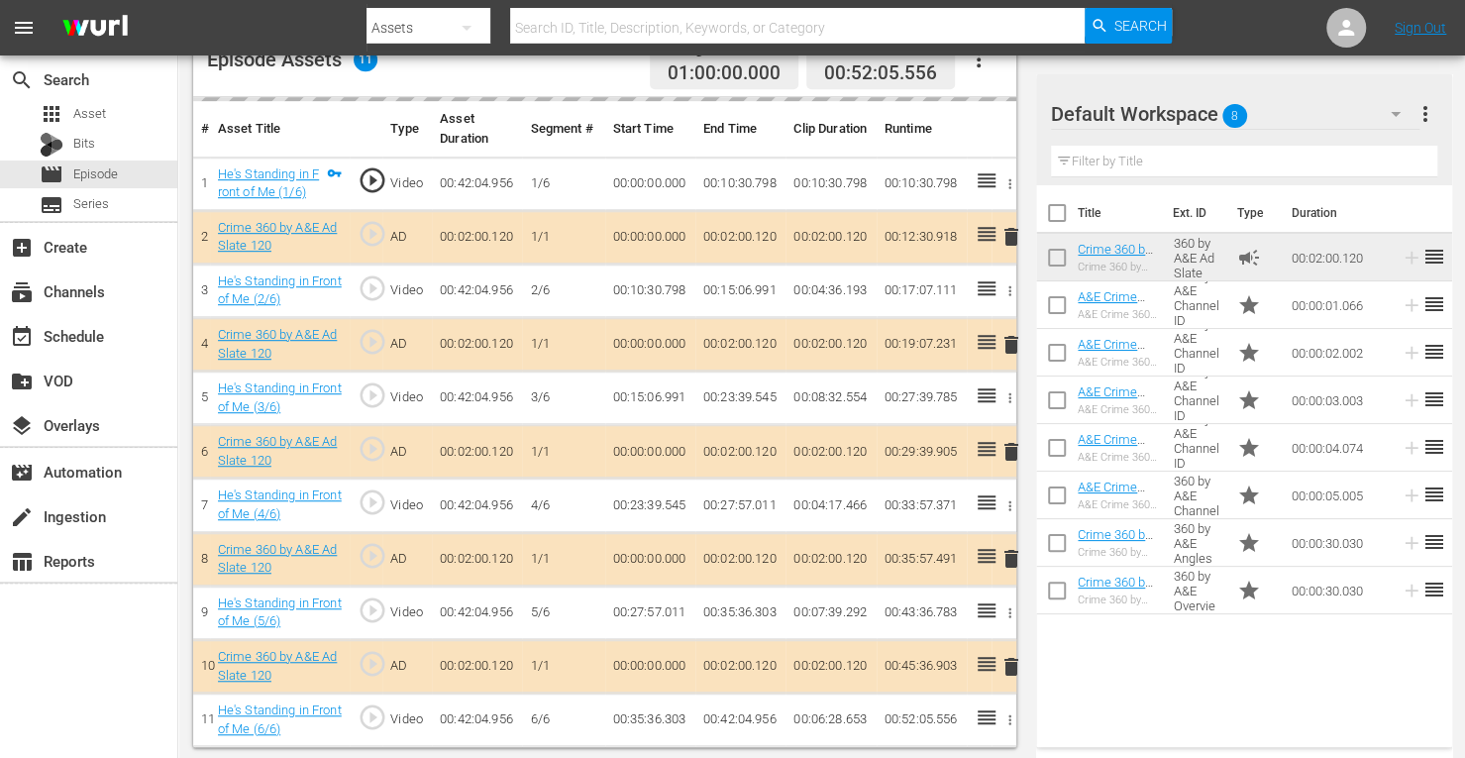
scroll to position [549, 0]
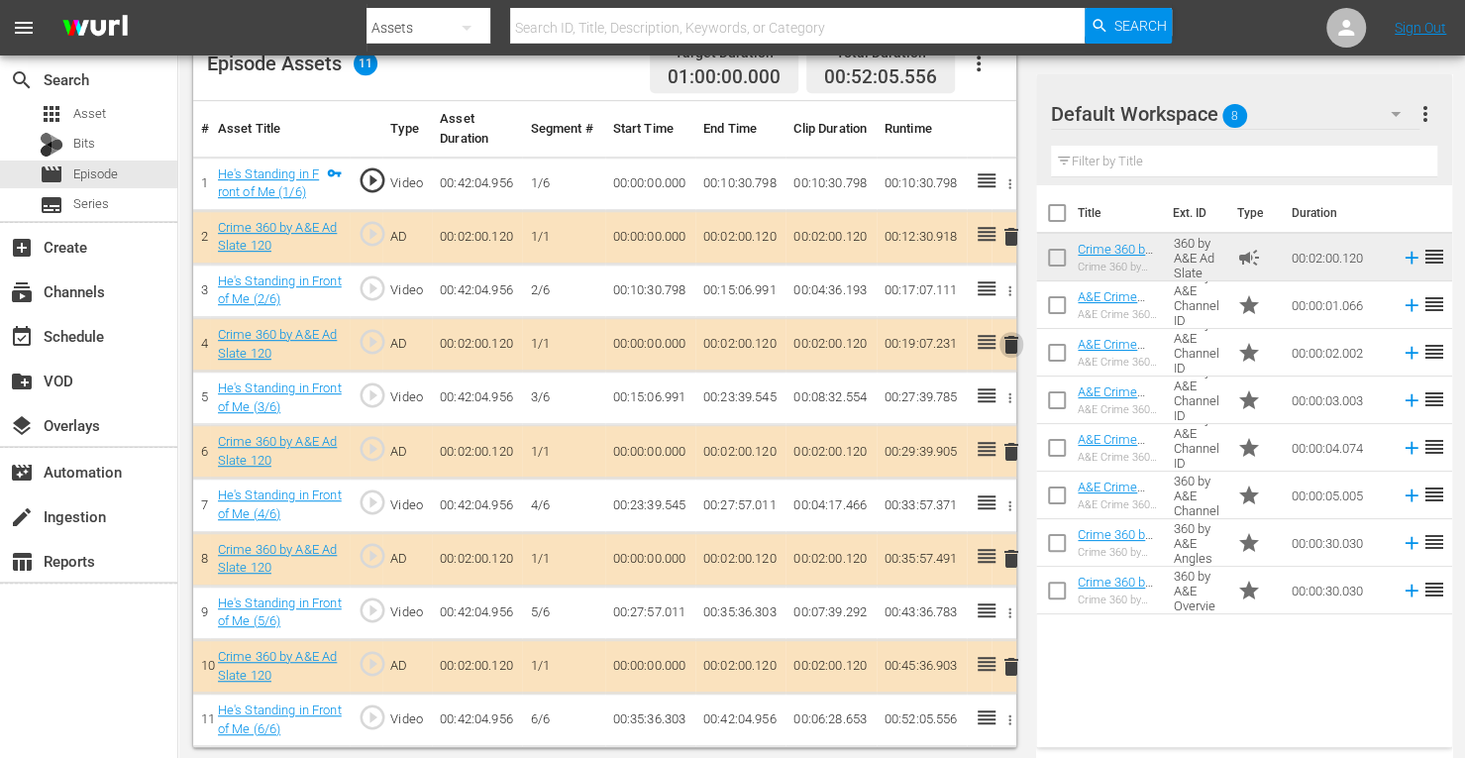
click at [1010, 346] on span "delete" at bounding box center [1011, 345] width 24 height 24
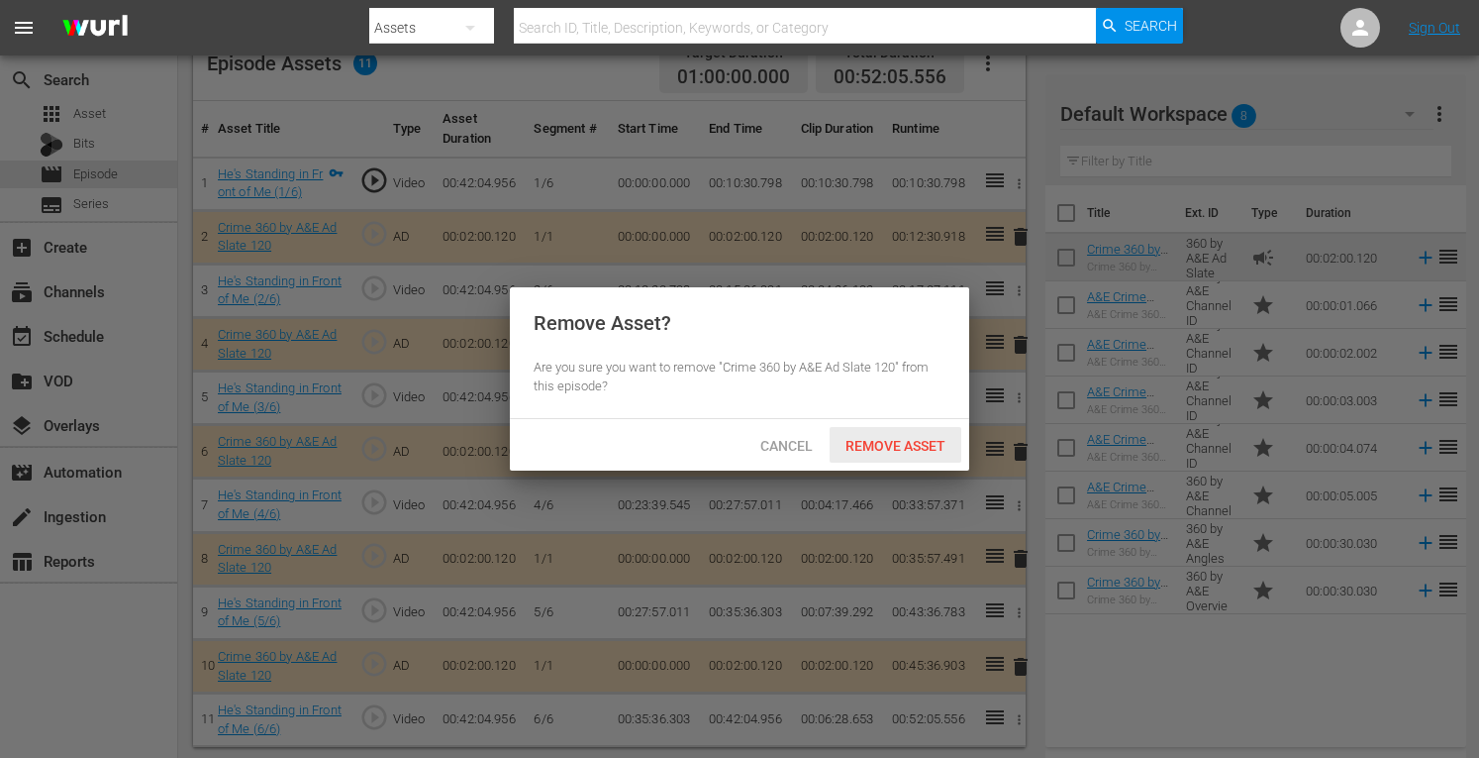
click at [891, 438] on span "Remove Asset" at bounding box center [896, 446] width 132 height 16
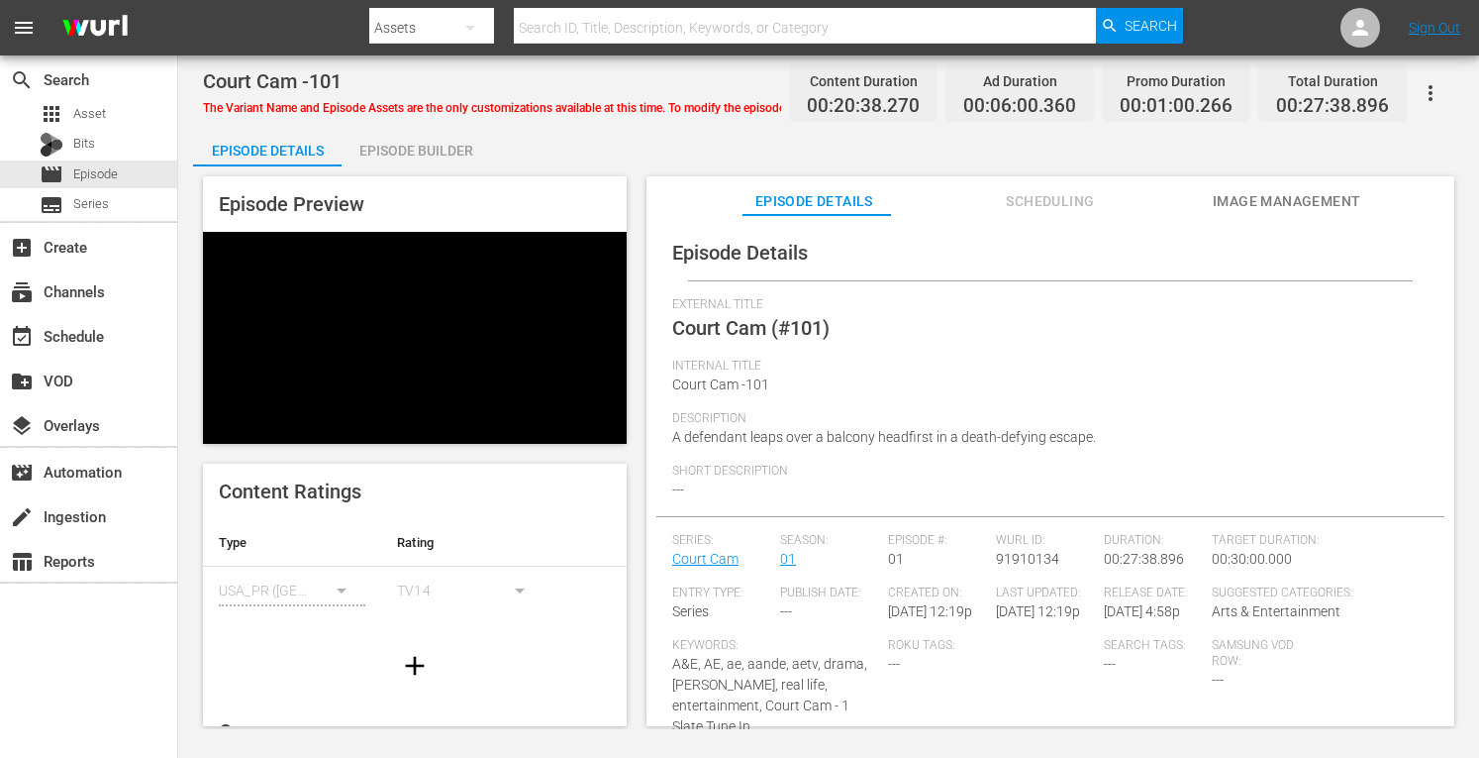
click at [429, 153] on div "Episode Builder" at bounding box center [416, 151] width 149 height 48
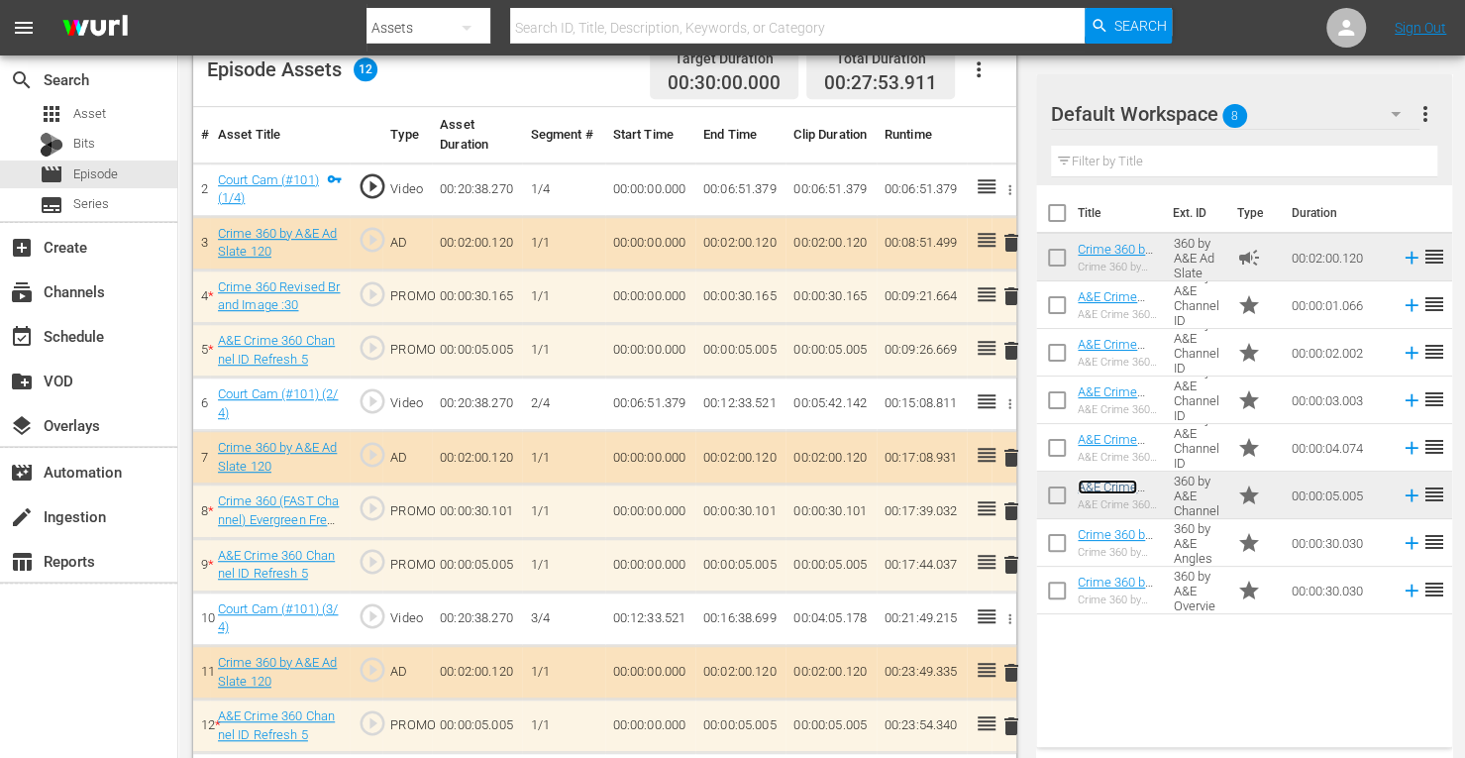
scroll to position [601, 0]
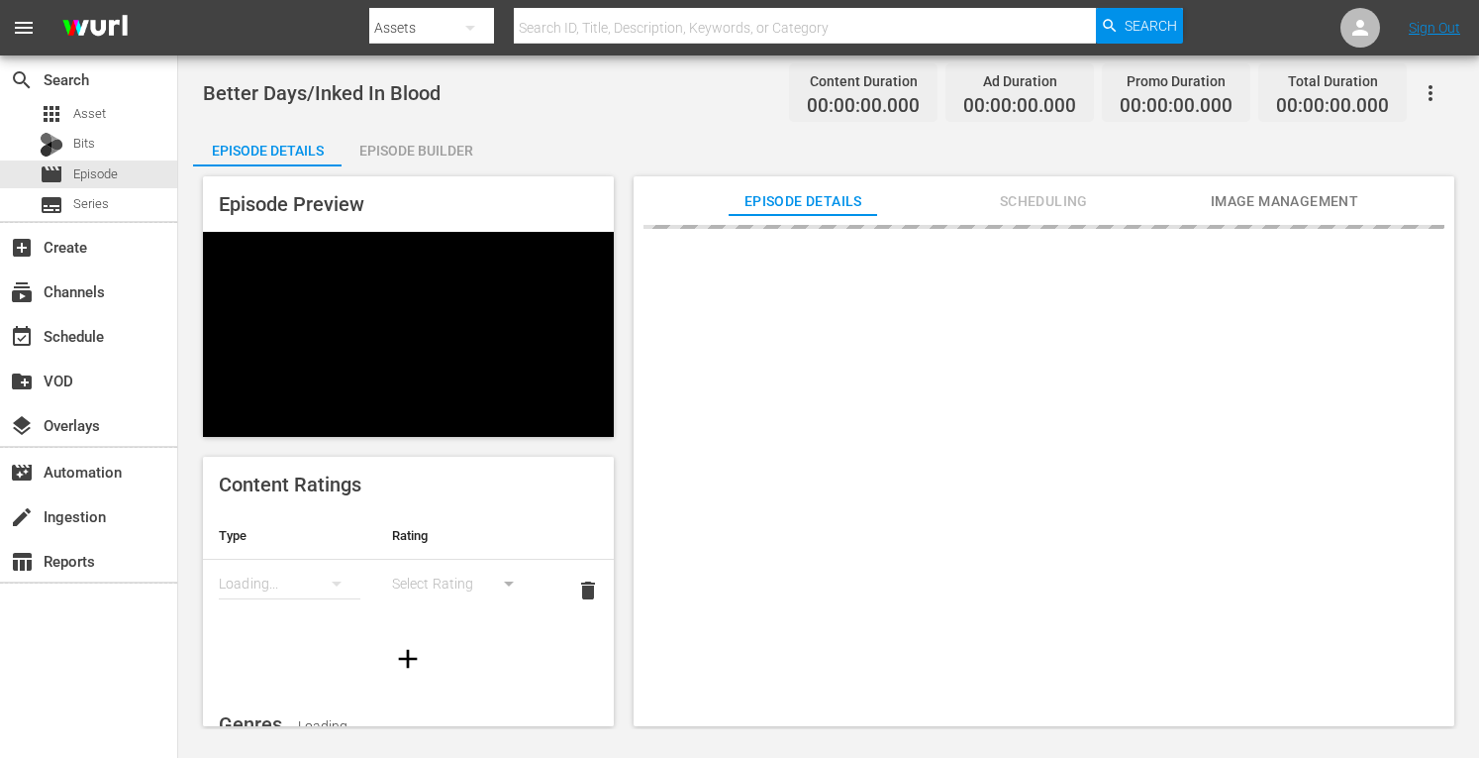
click at [403, 152] on div "Episode Builder" at bounding box center [416, 151] width 149 height 48
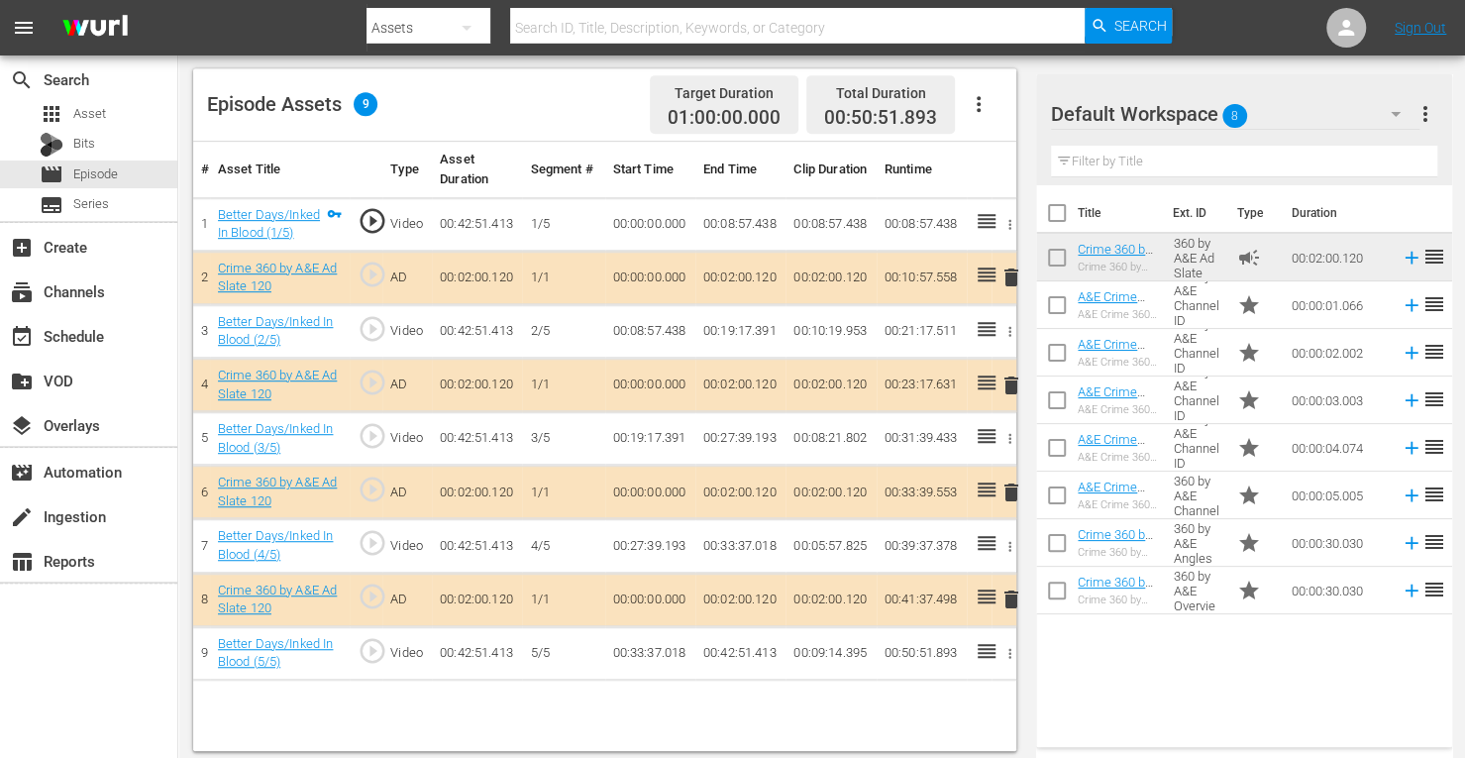
scroll to position [515, 0]
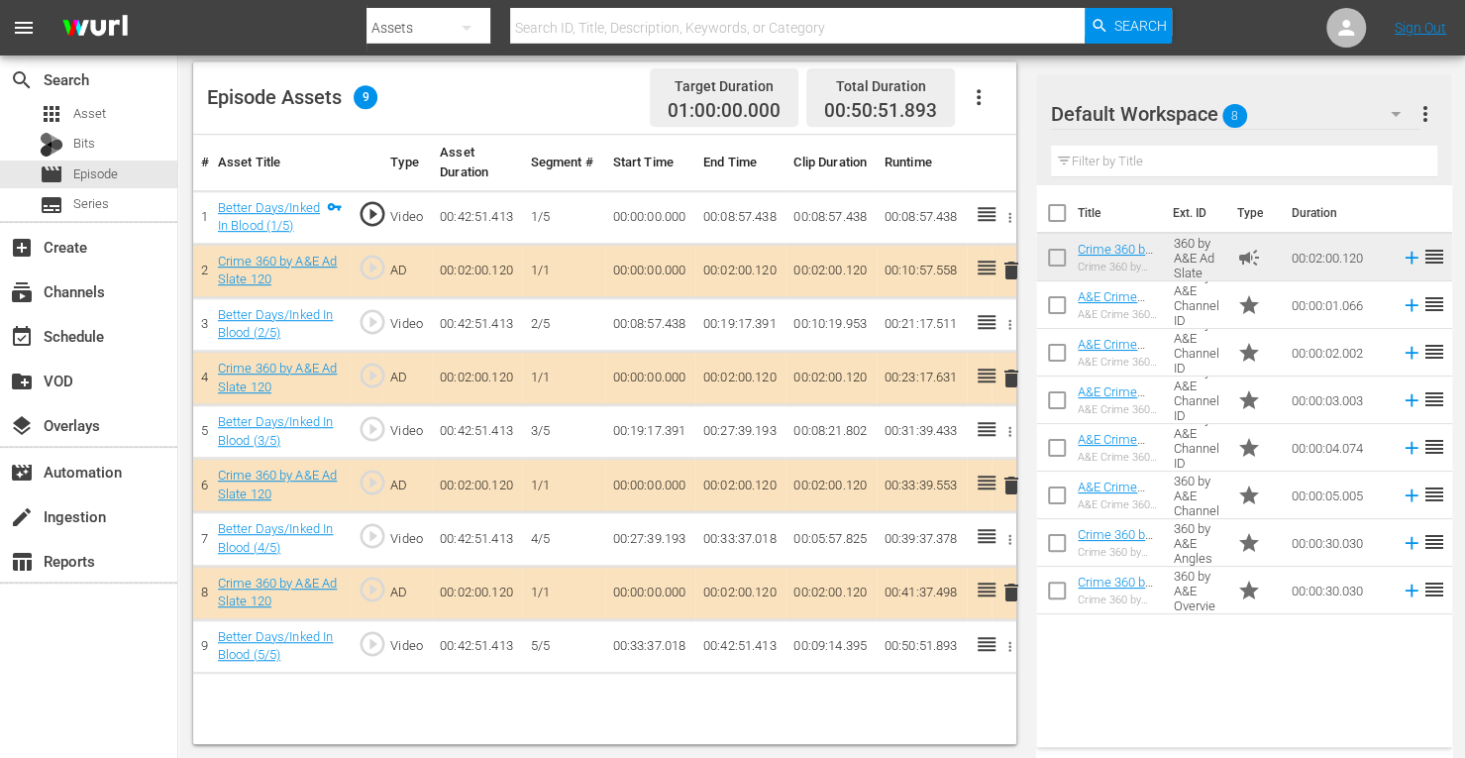
click at [1014, 372] on span "delete" at bounding box center [1011, 378] width 24 height 24
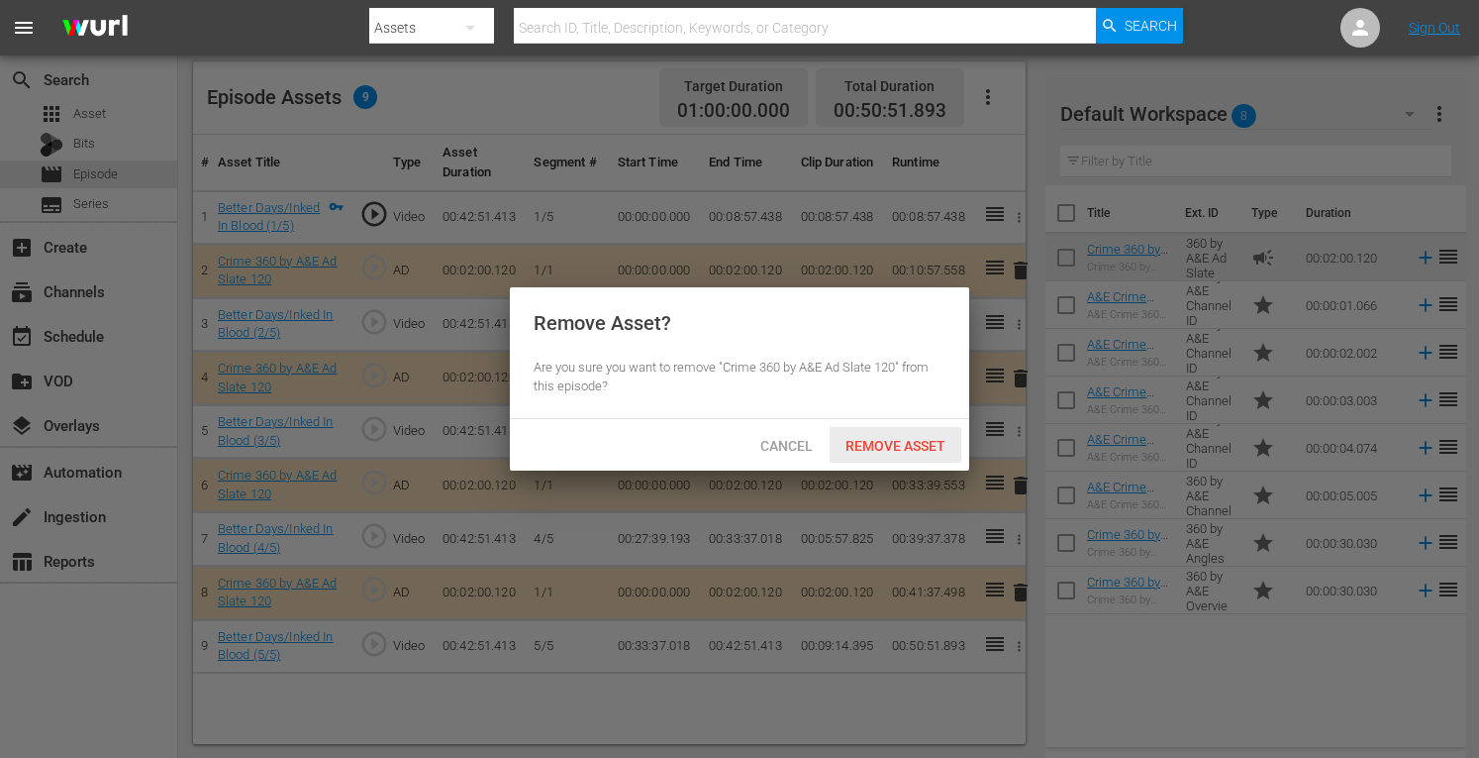
click at [895, 448] on span "Remove Asset" at bounding box center [896, 446] width 132 height 16
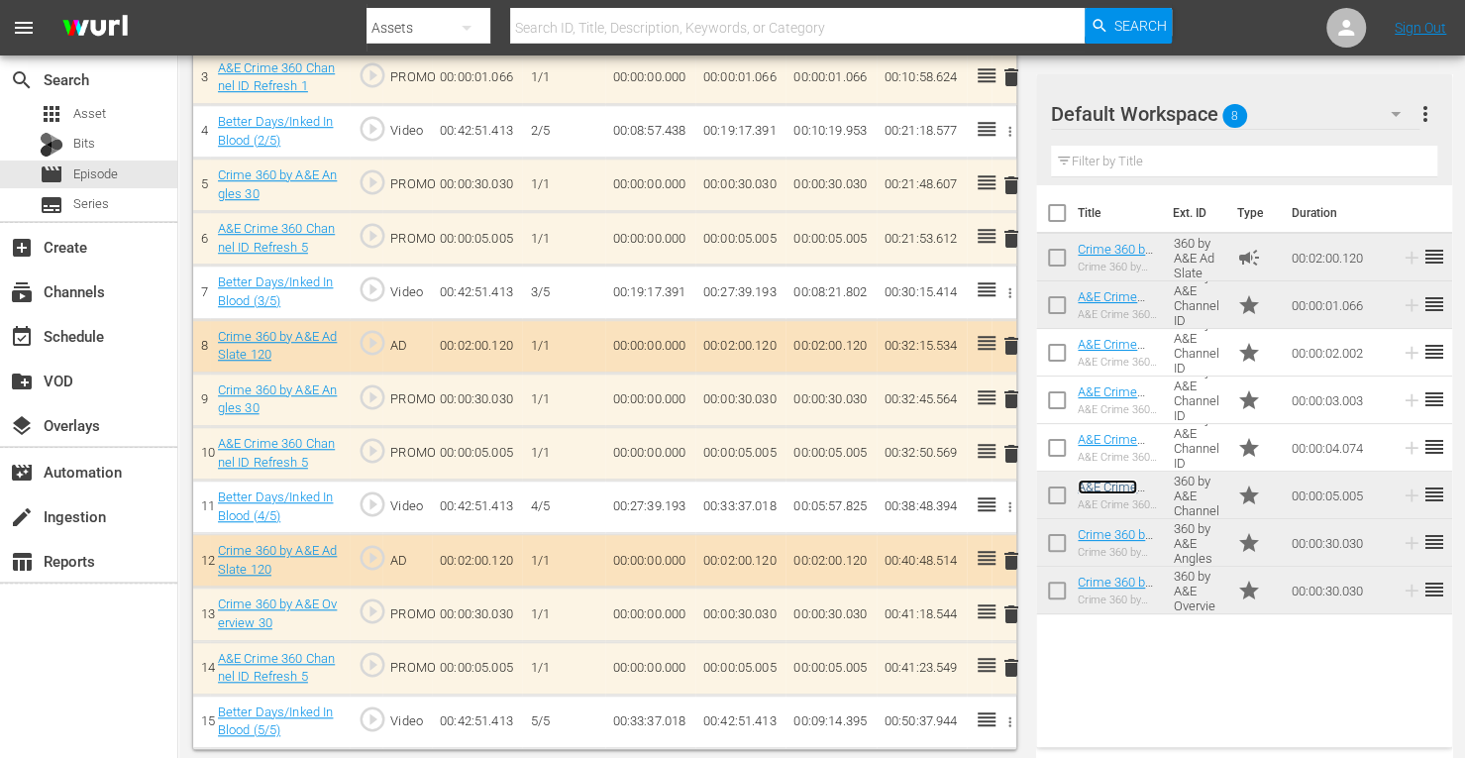
scroll to position [761, 0]
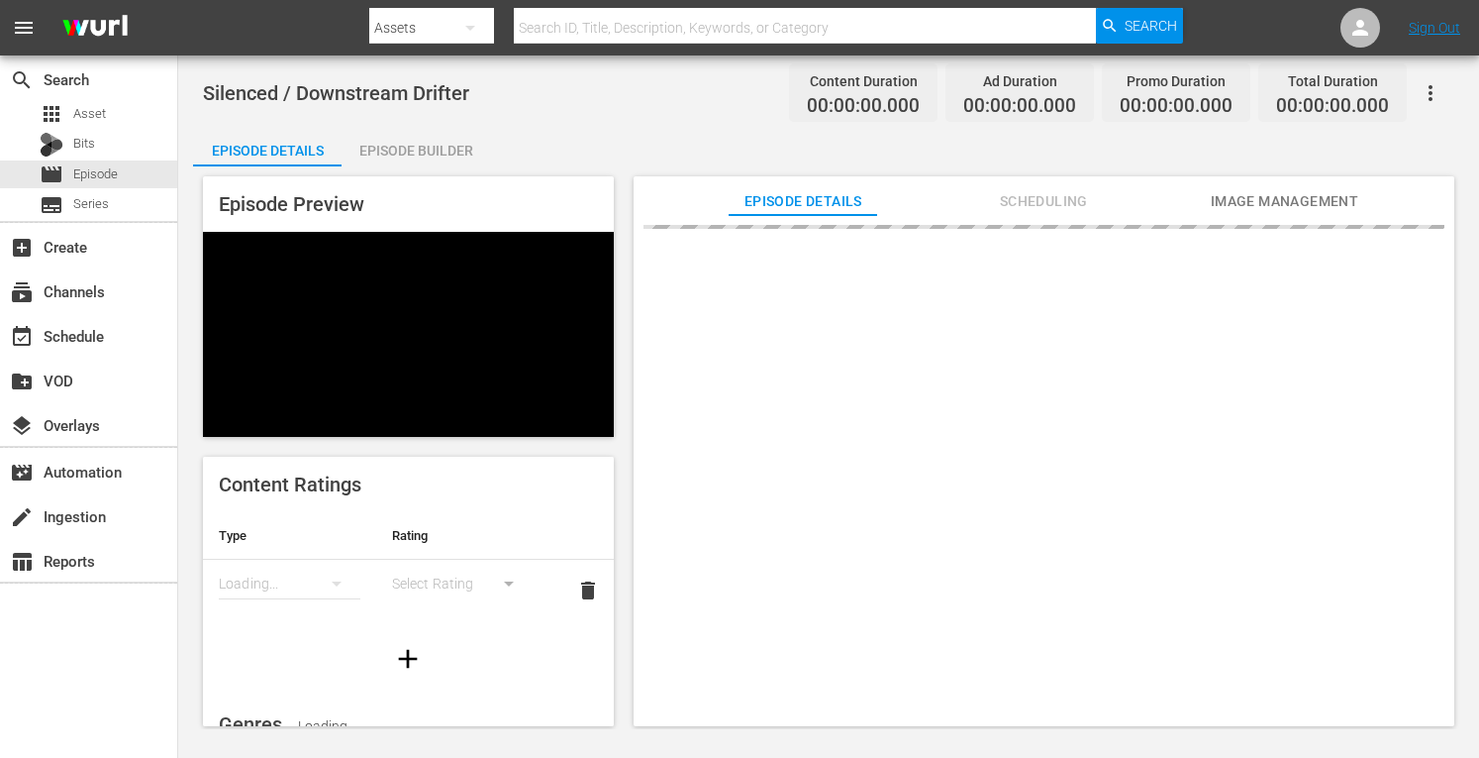
click at [382, 156] on div "Episode Builder" at bounding box center [416, 151] width 149 height 48
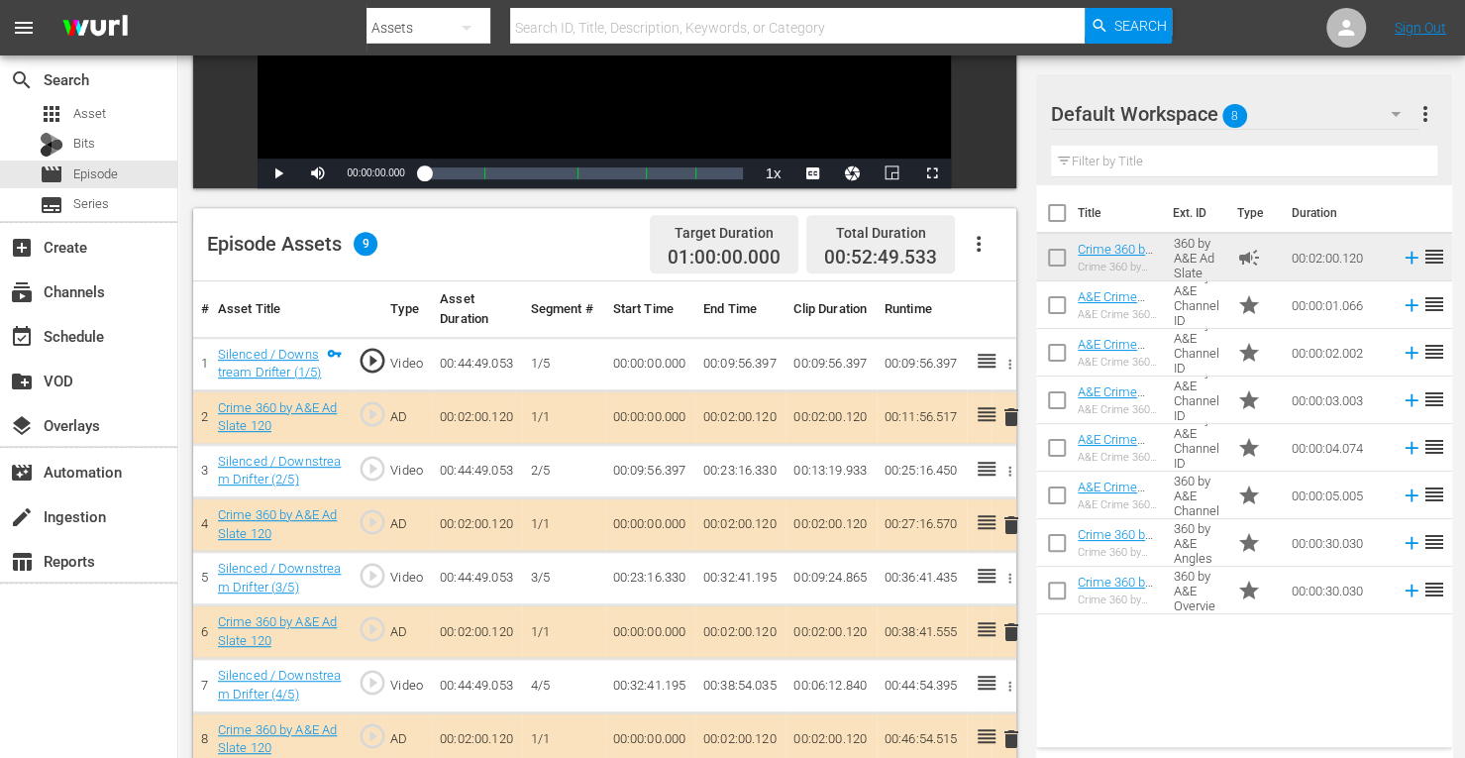
scroll to position [372, 0]
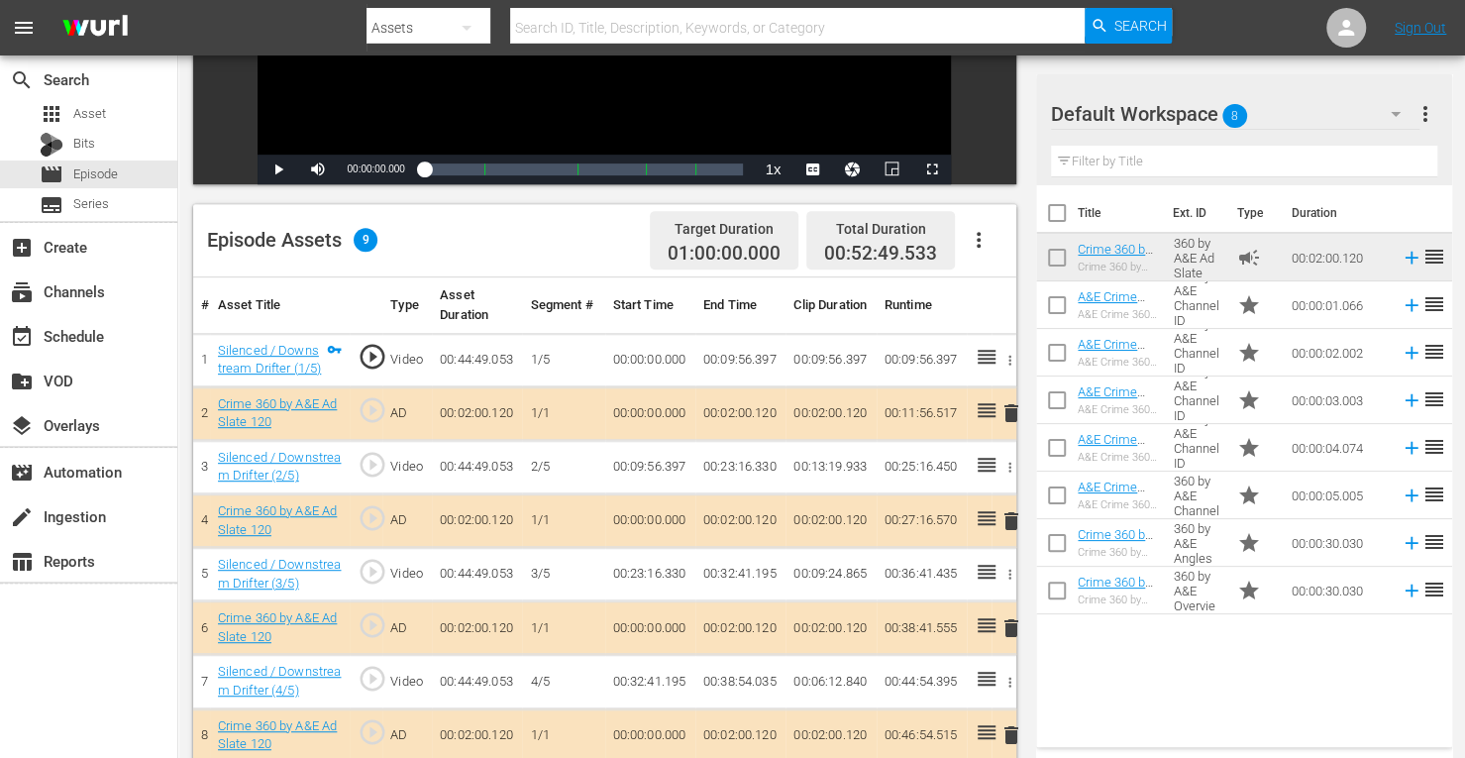
click at [1012, 520] on span "delete" at bounding box center [1011, 521] width 24 height 24
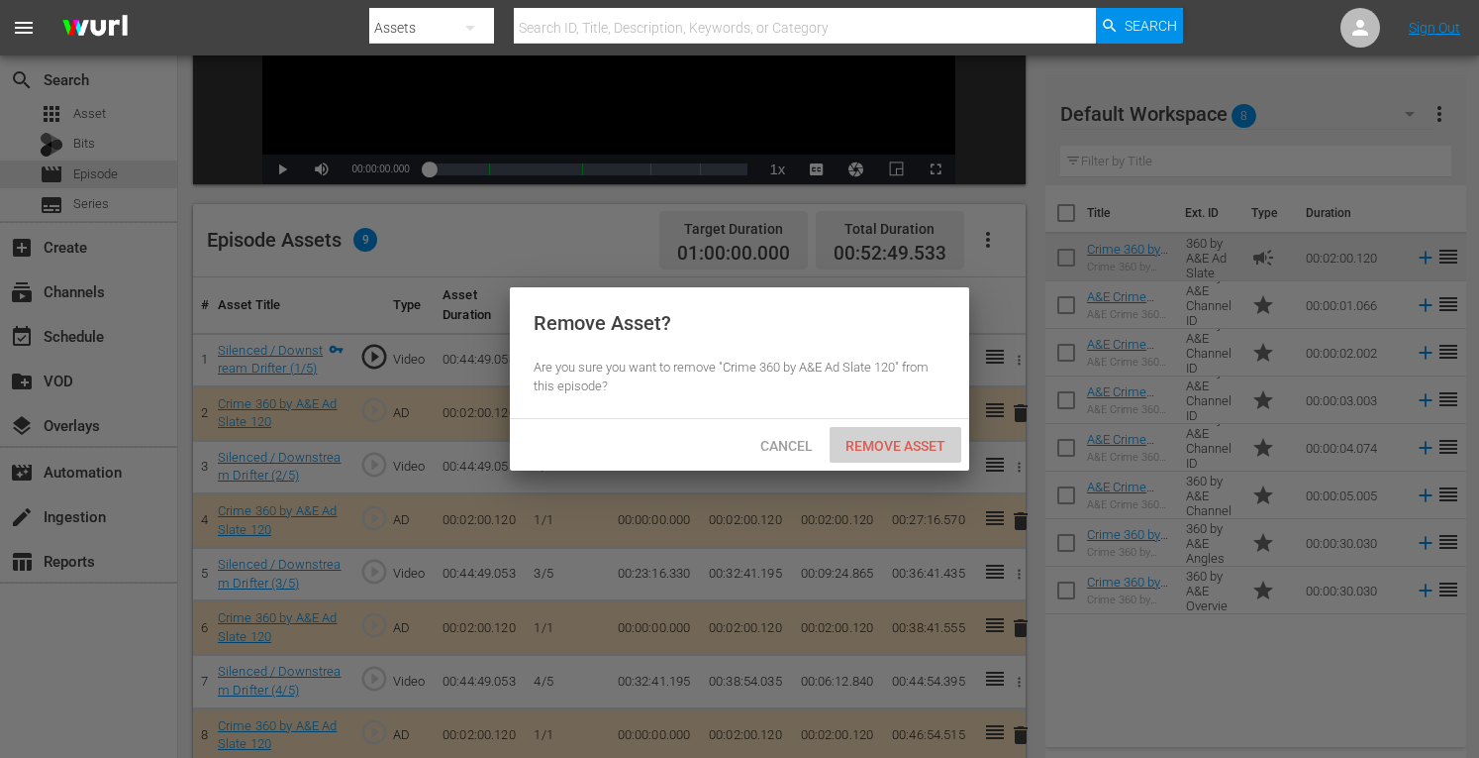
click at [913, 446] on span "Remove Asset" at bounding box center [896, 446] width 132 height 16
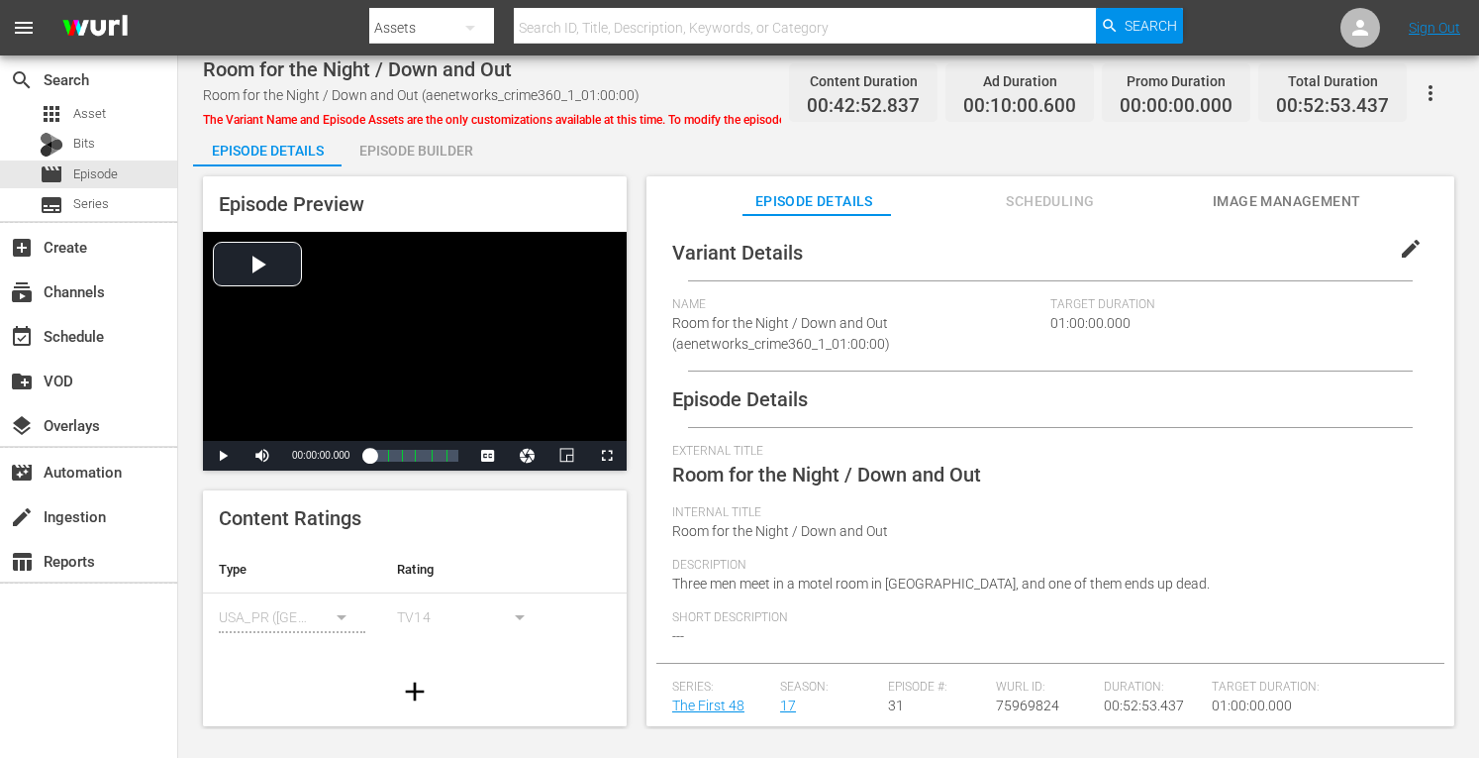
click at [426, 149] on div "Episode Builder" at bounding box center [416, 151] width 149 height 48
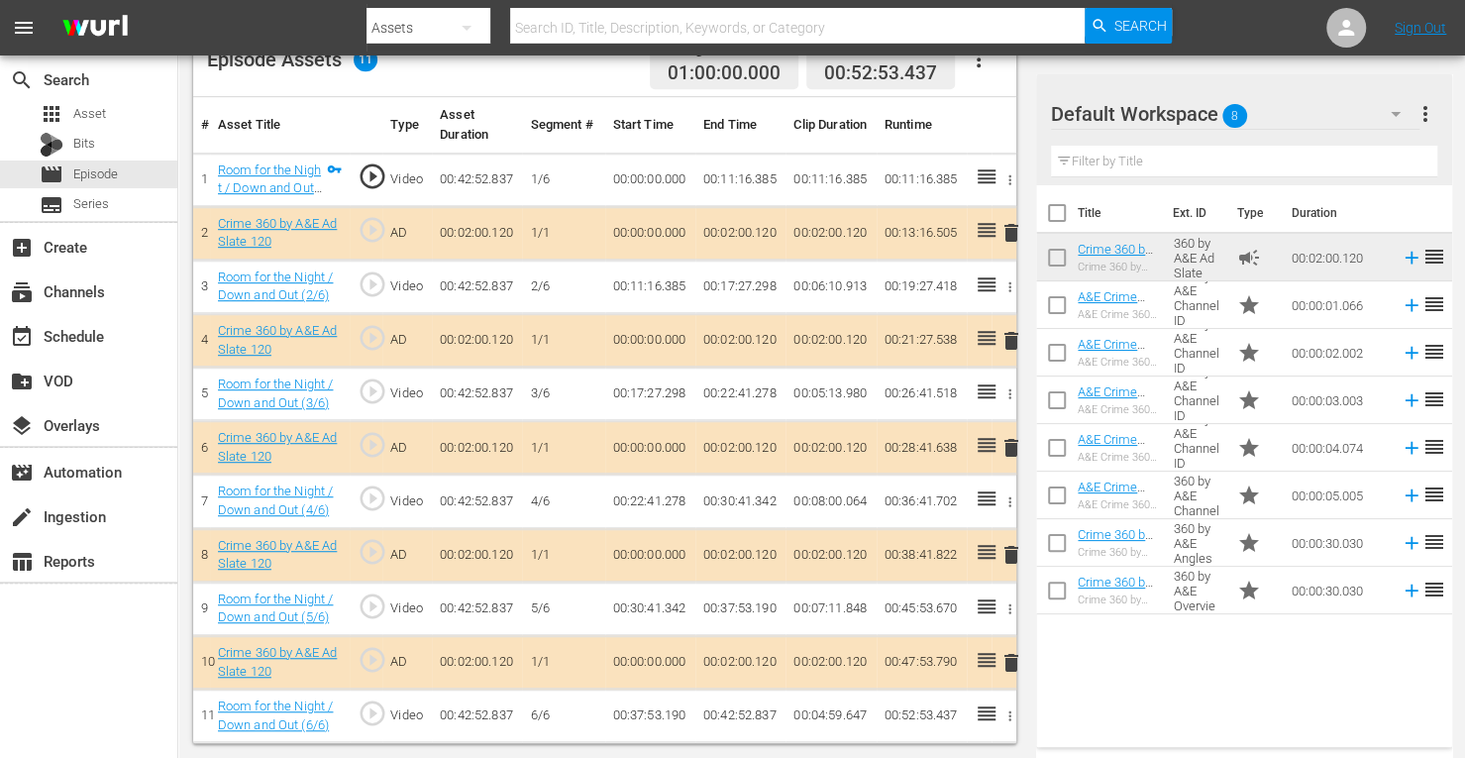
scroll to position [549, 0]
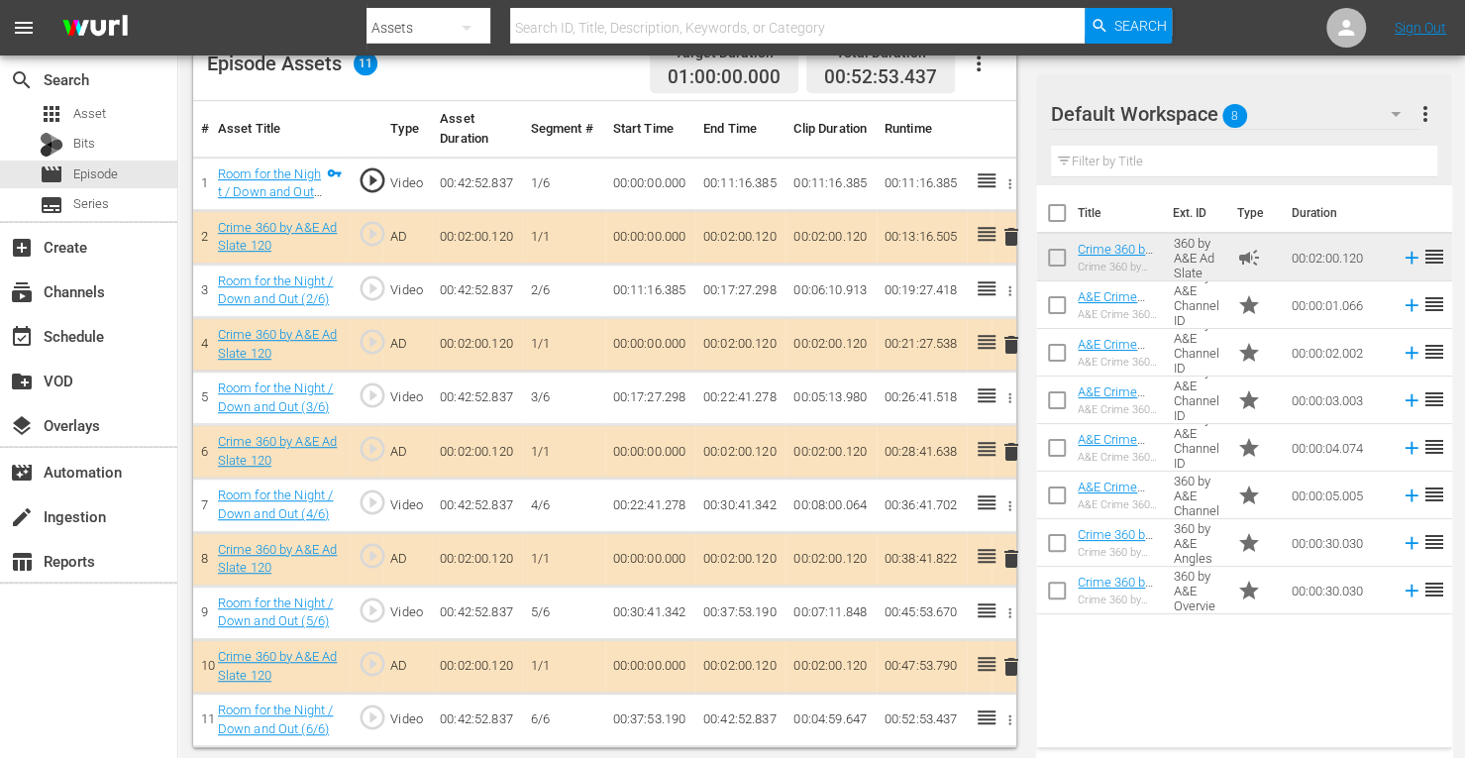
click at [1011, 342] on span "delete" at bounding box center [1011, 345] width 24 height 24
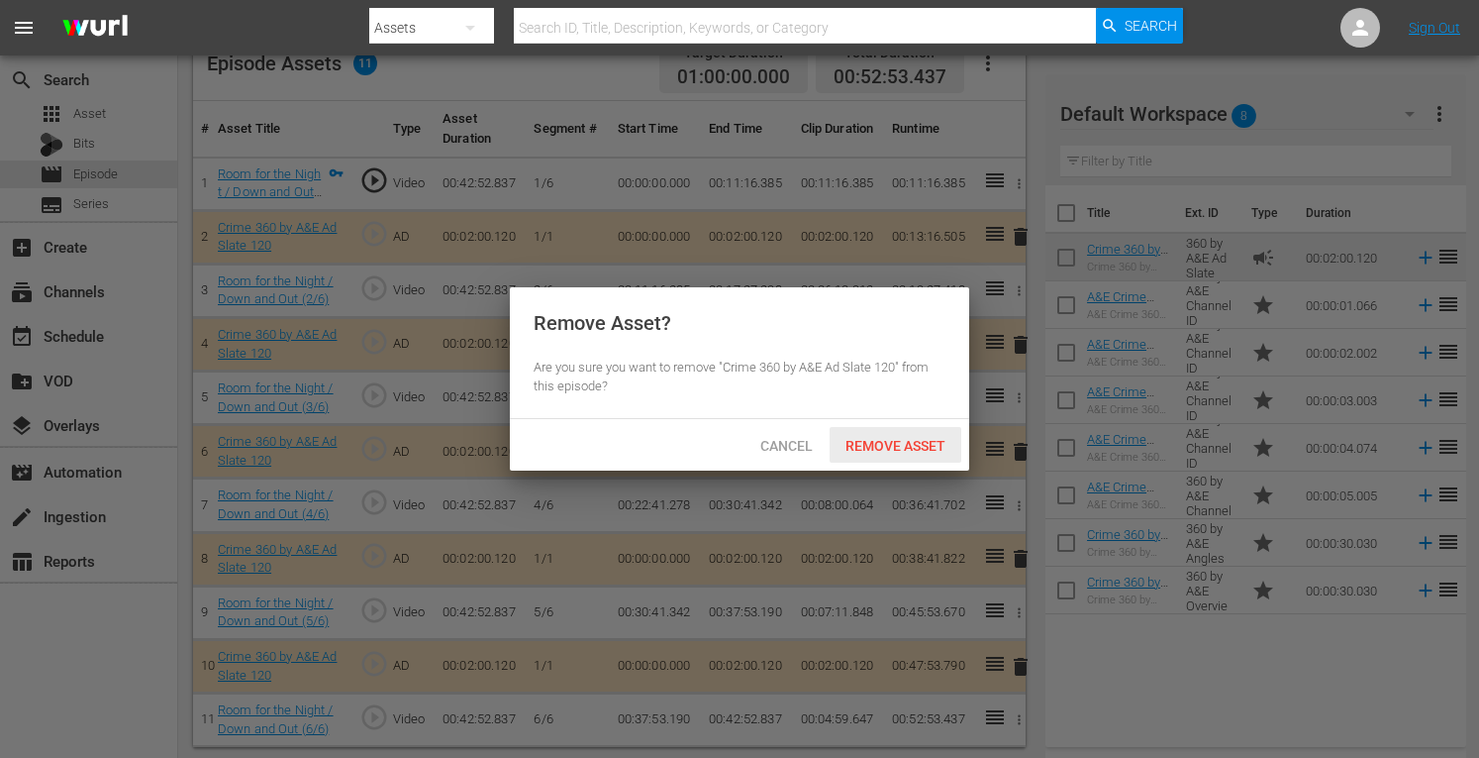
click at [903, 454] on div "Remove Asset" at bounding box center [896, 445] width 132 height 37
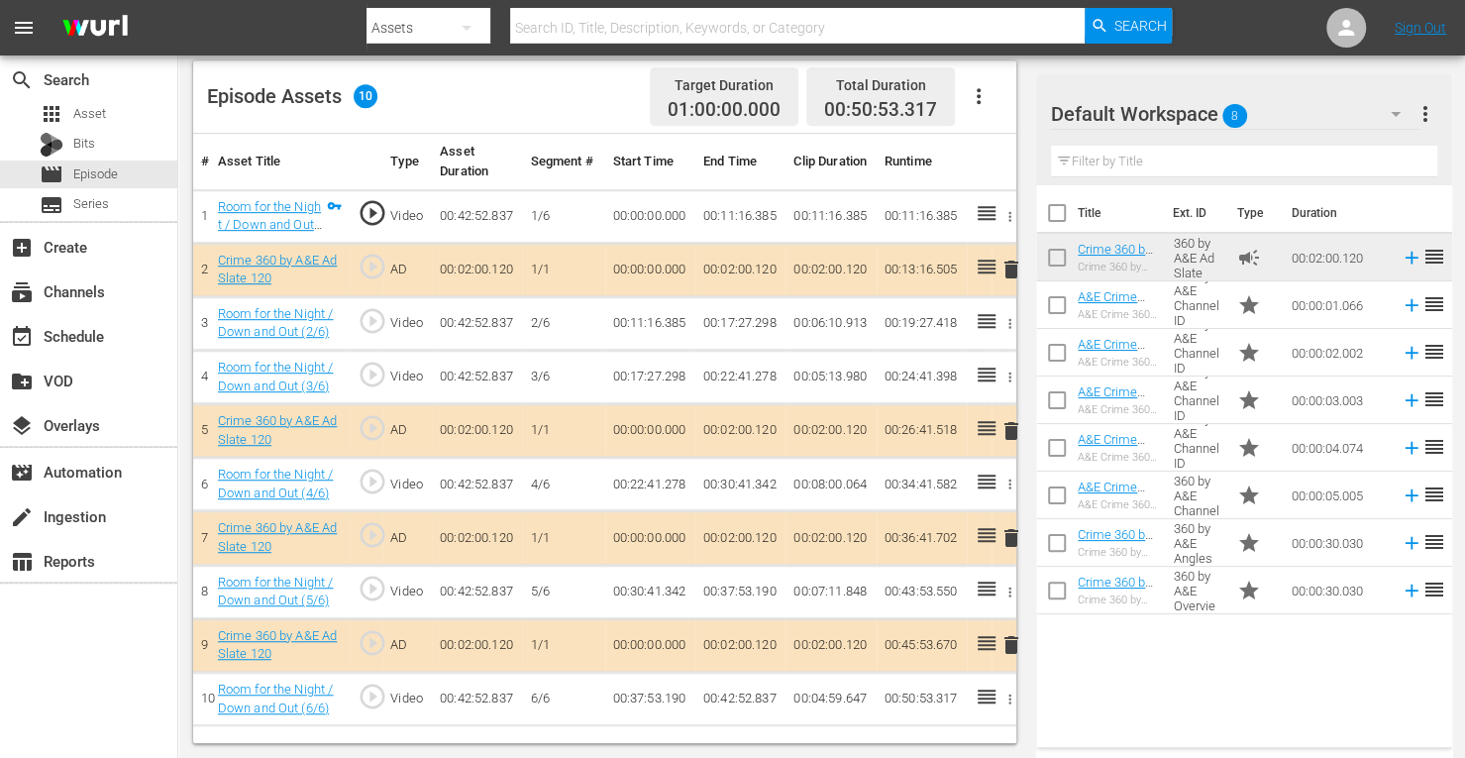
scroll to position [515, 0]
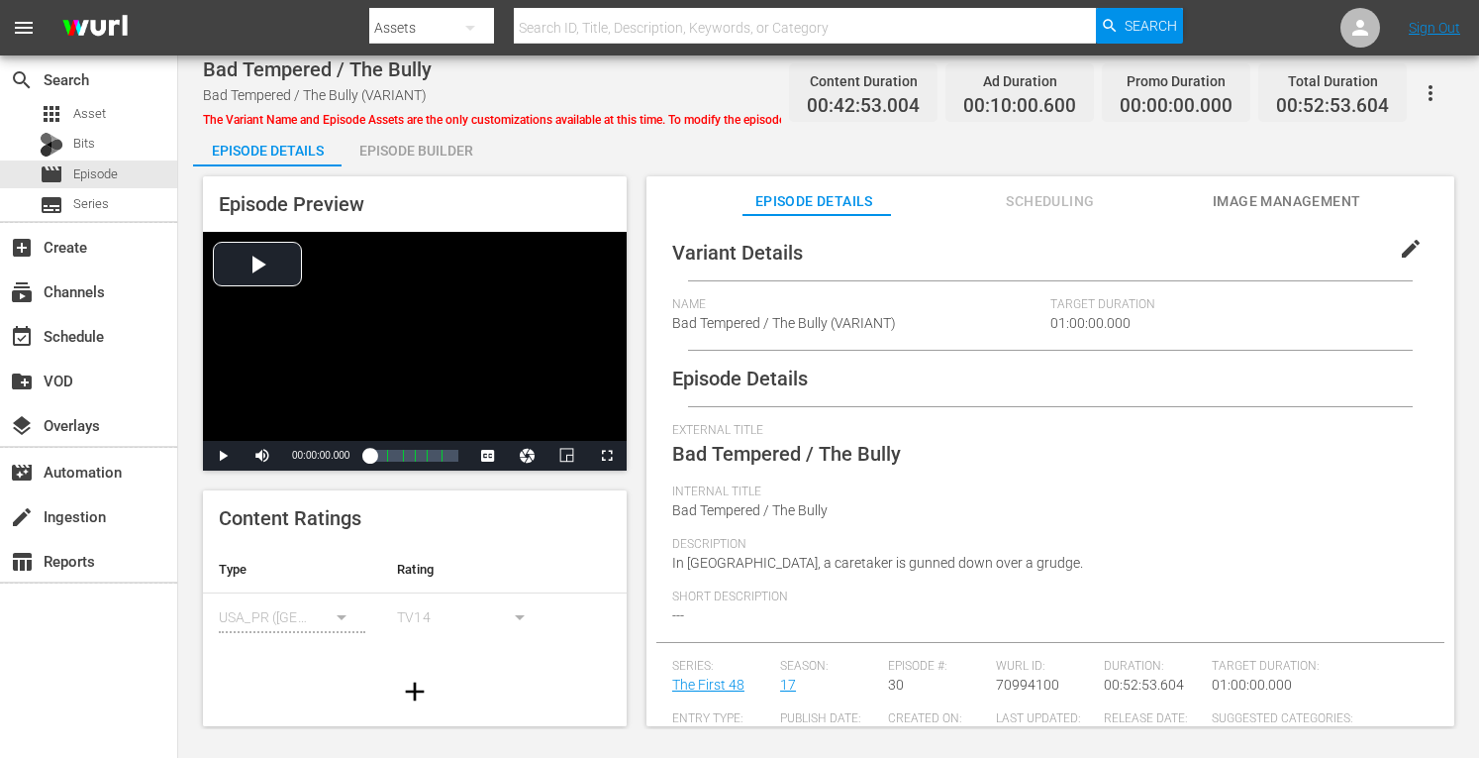
click at [383, 138] on div "Episode Builder" at bounding box center [416, 151] width 149 height 48
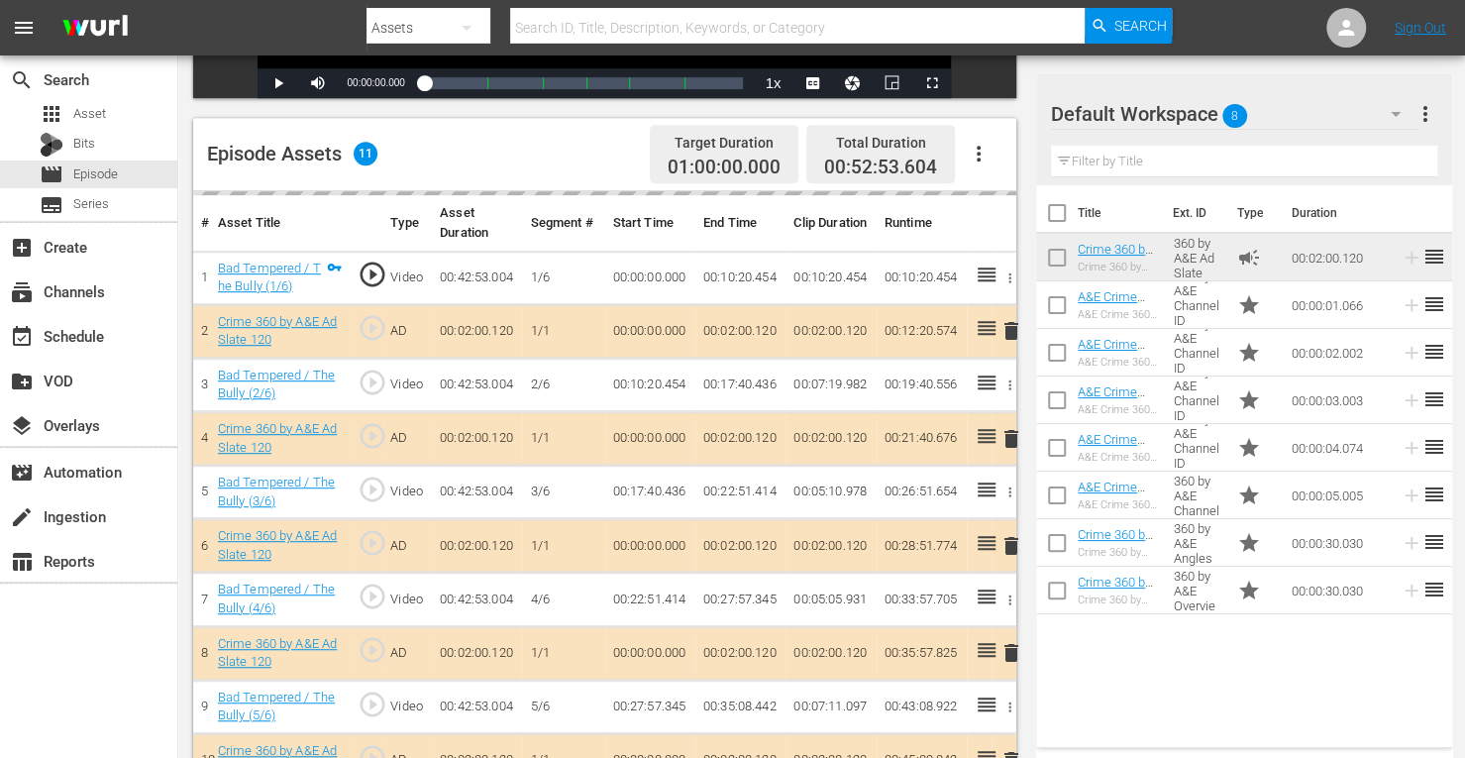
scroll to position [519, 0]
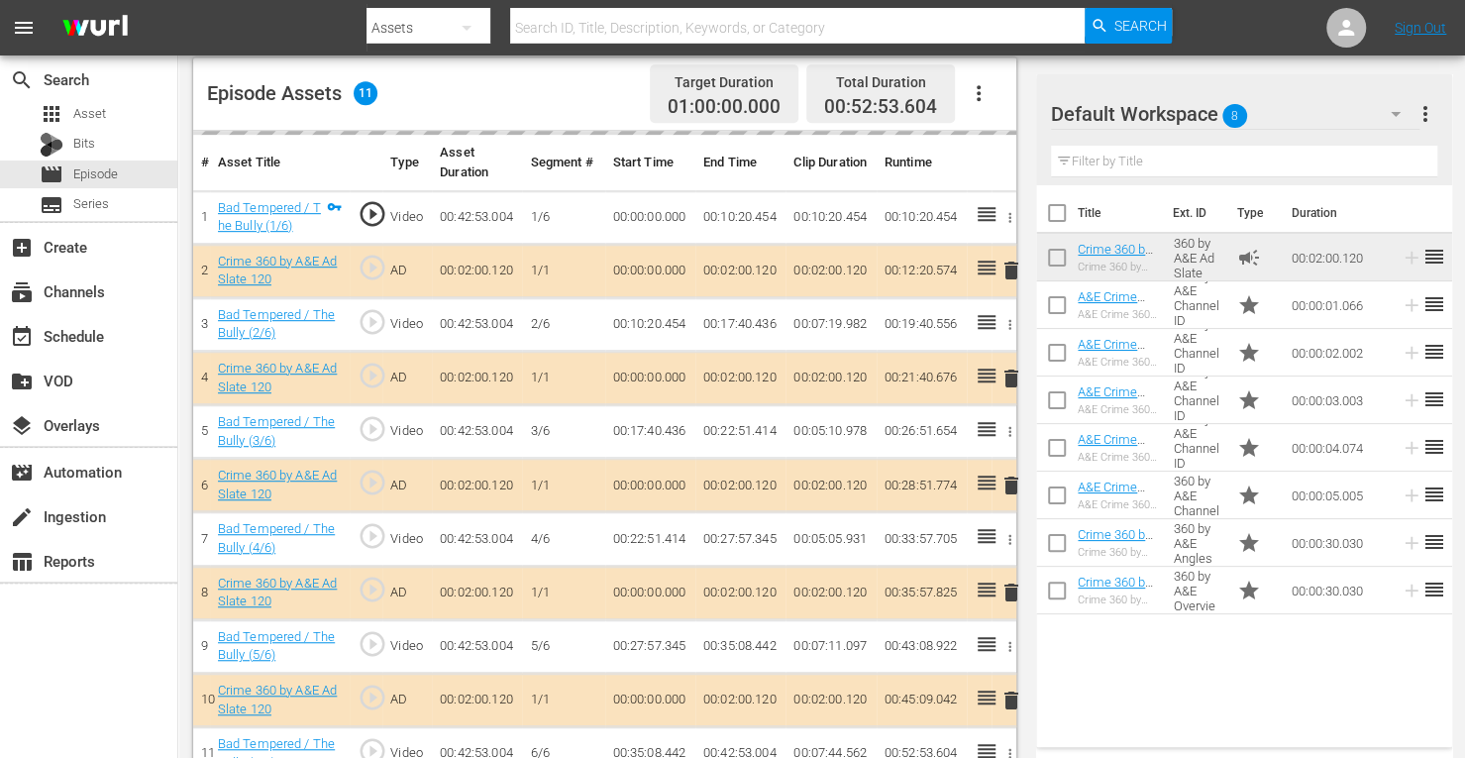
click at [1011, 374] on td "delete" at bounding box center [1003, 378] width 25 height 53
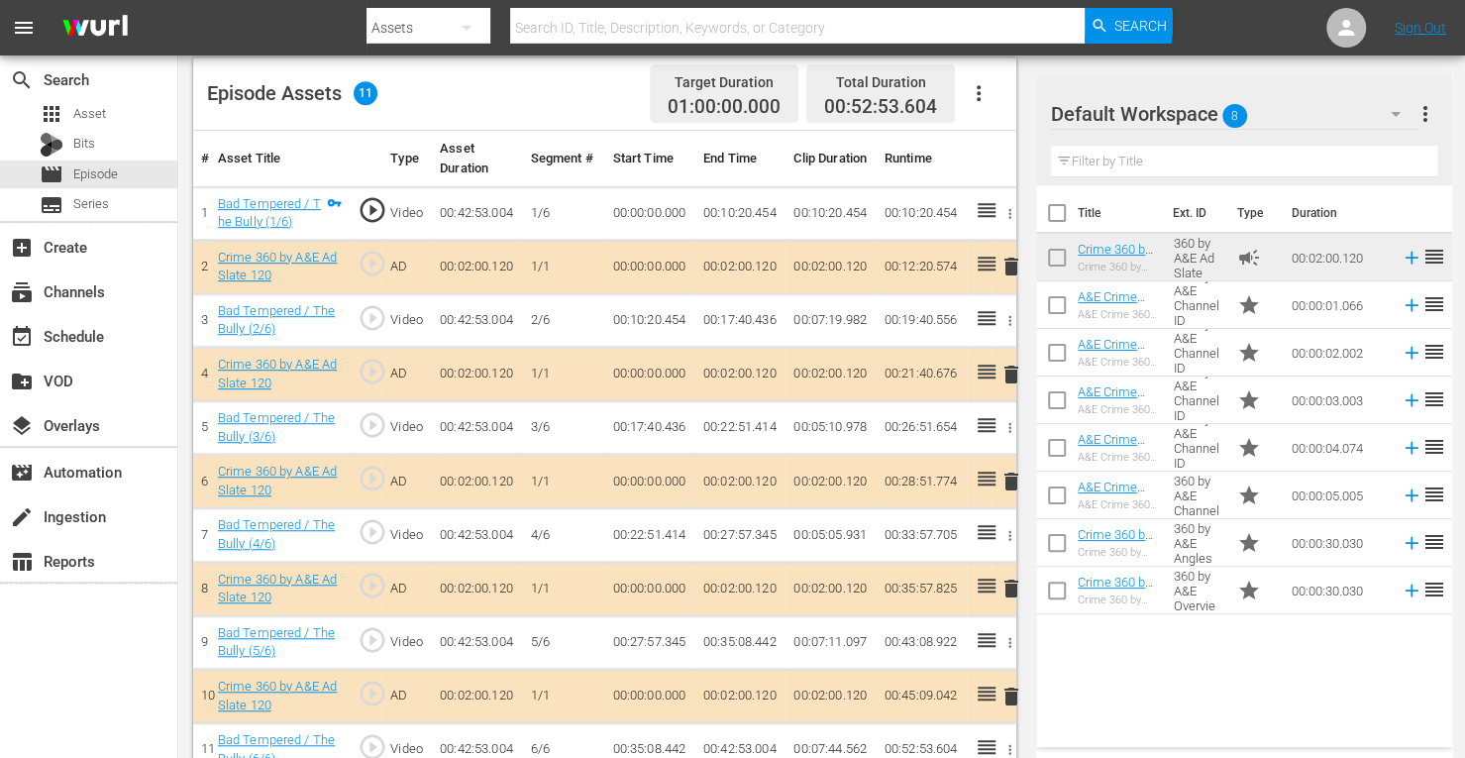
click at [1010, 478] on span "delete" at bounding box center [1011, 481] width 24 height 24
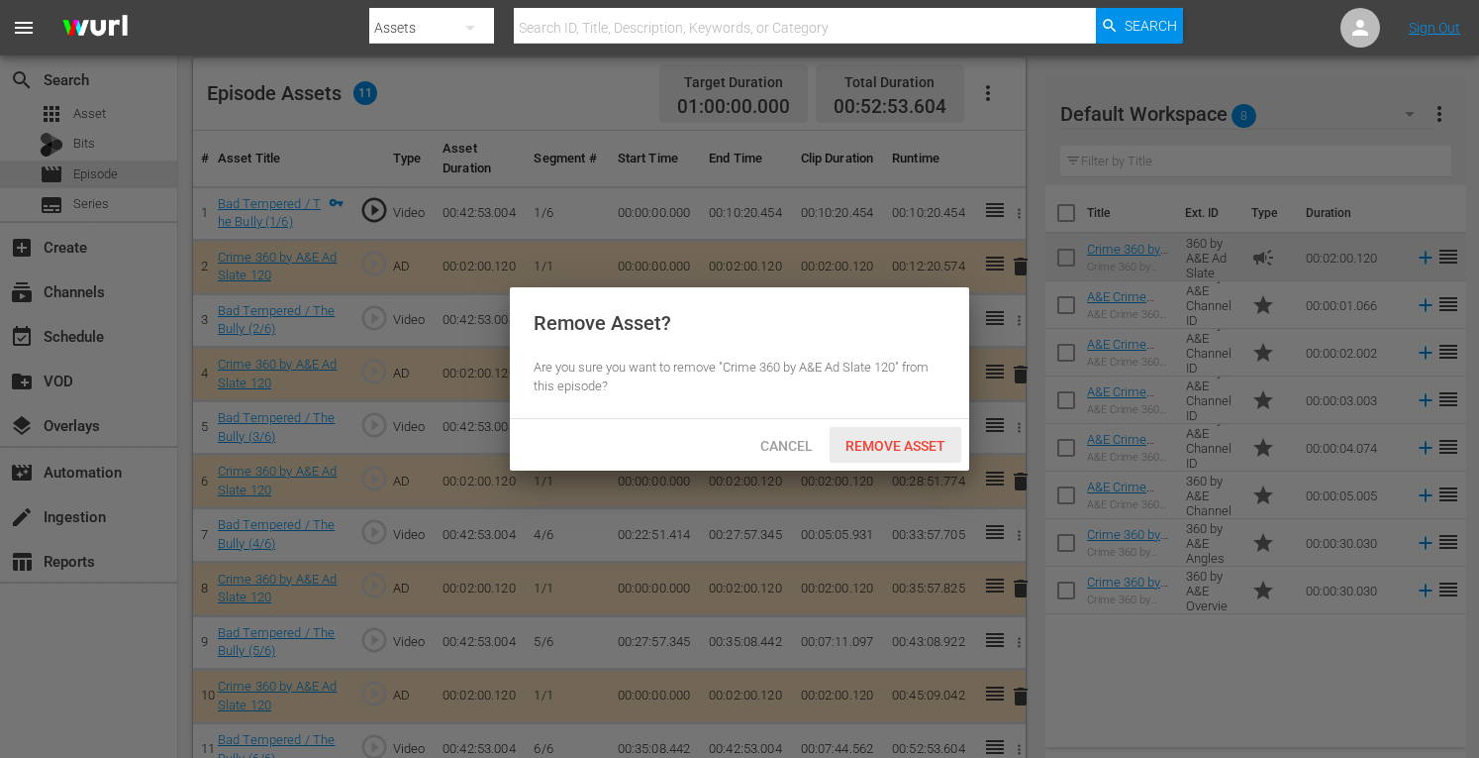
click at [903, 438] on span "Remove Asset" at bounding box center [896, 446] width 132 height 16
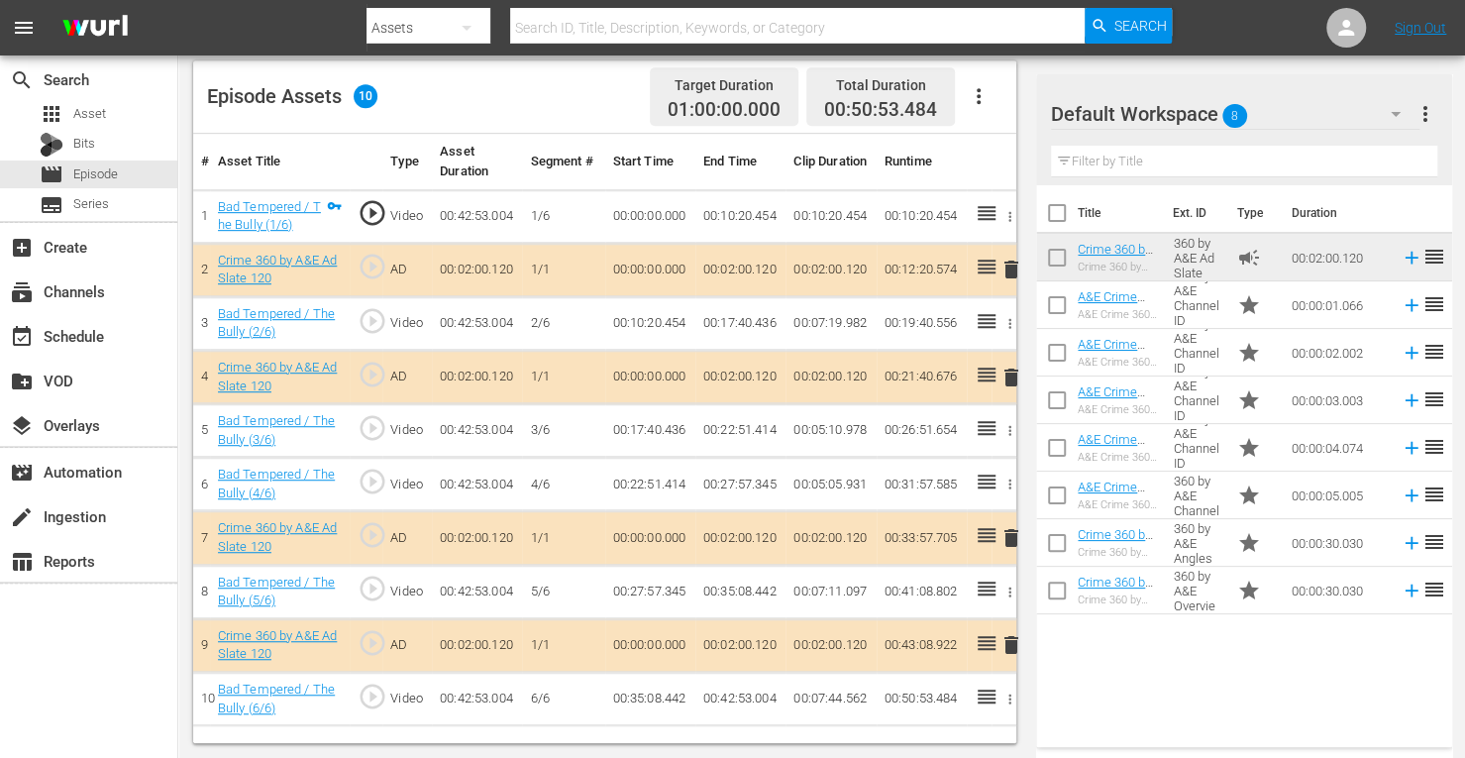
scroll to position [515, 0]
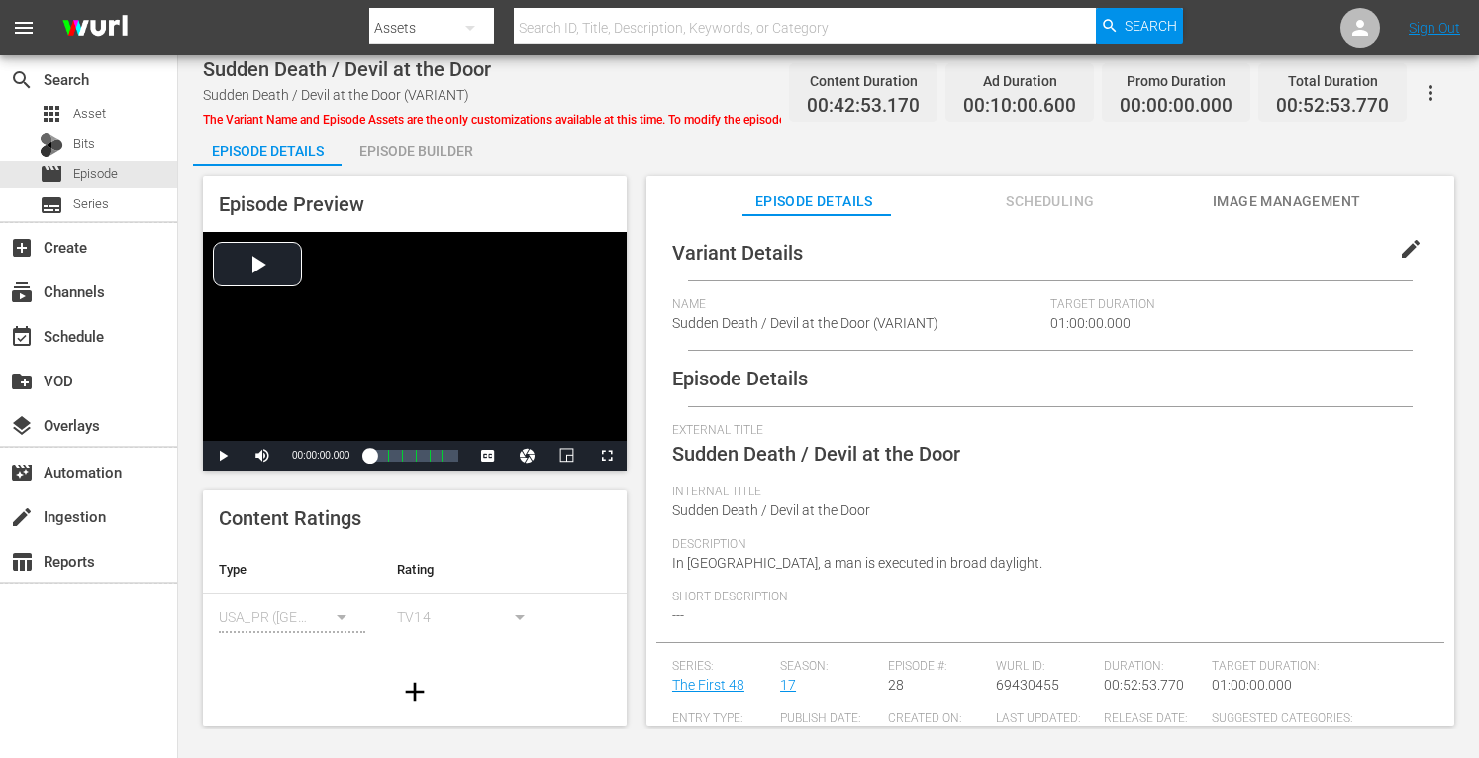
click at [426, 149] on div "Episode Builder" at bounding box center [416, 151] width 149 height 48
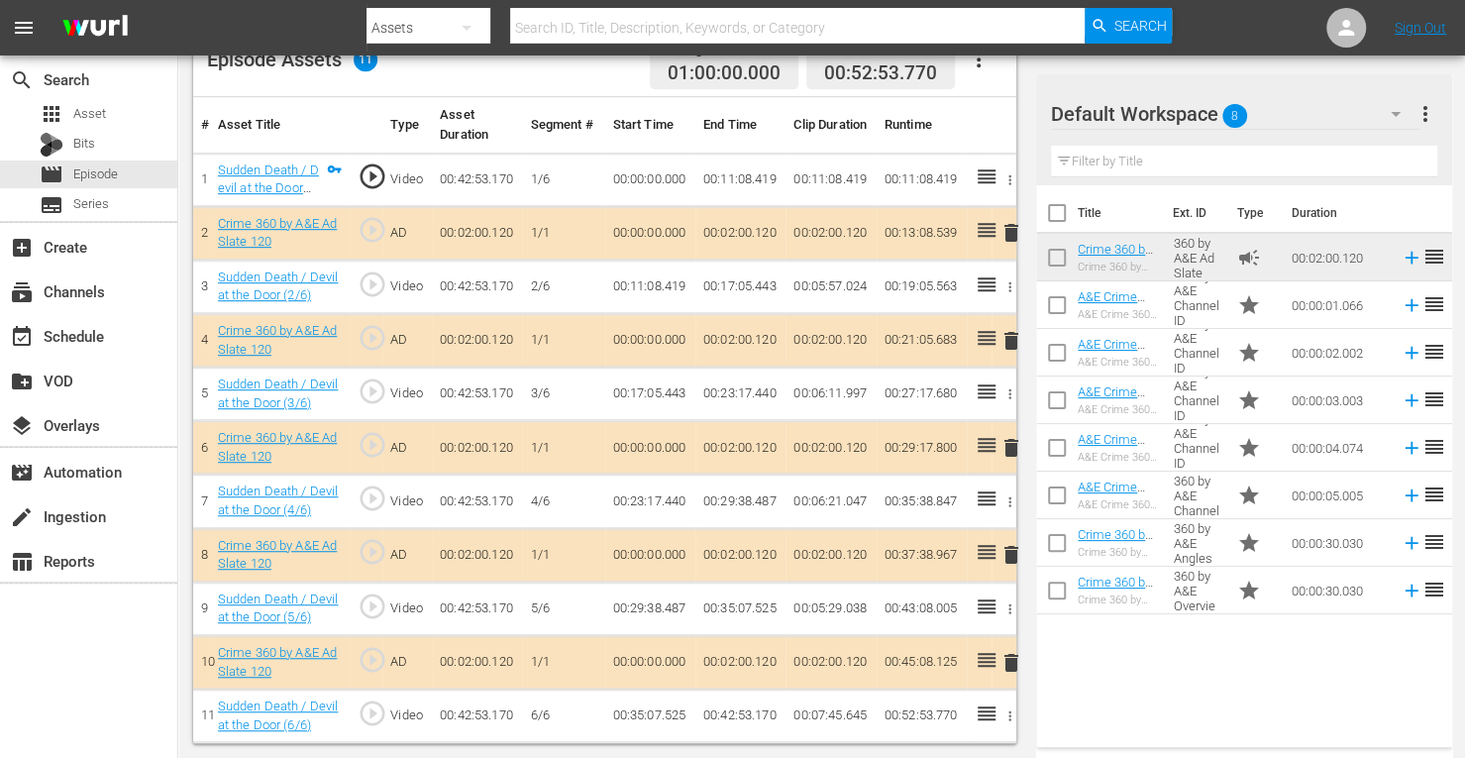
scroll to position [549, 0]
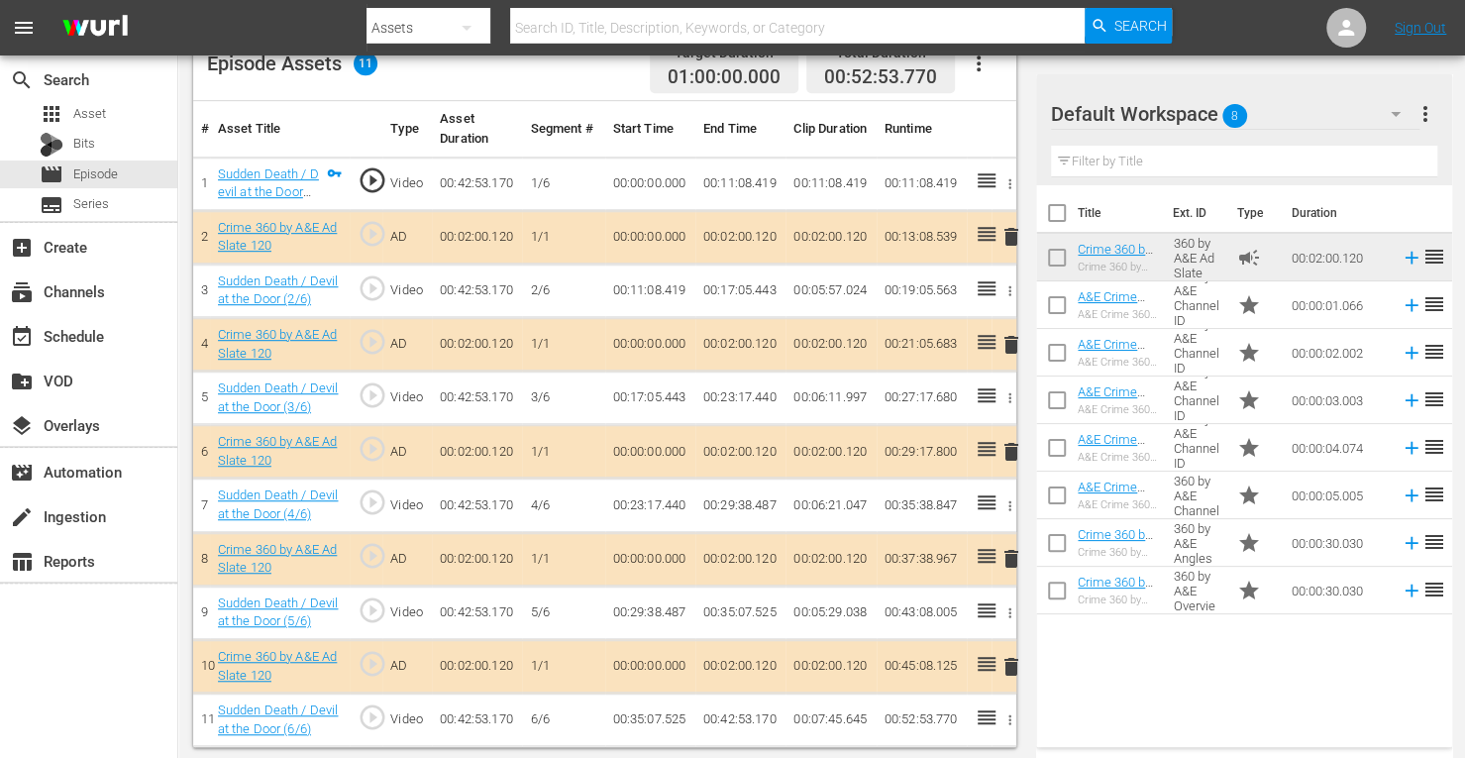
click at [1010, 341] on span "delete" at bounding box center [1011, 345] width 24 height 24
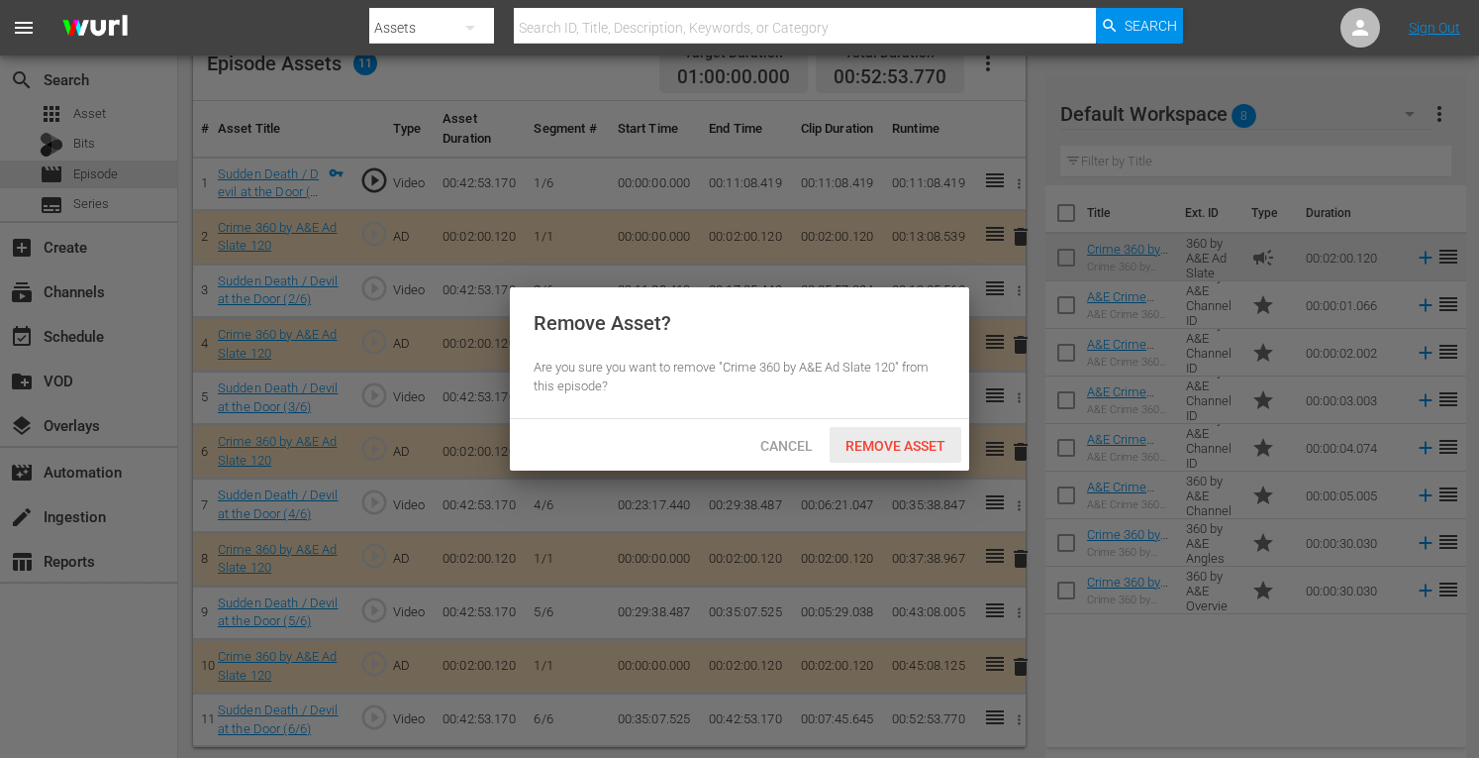
click at [893, 447] on span "Remove Asset" at bounding box center [896, 446] width 132 height 16
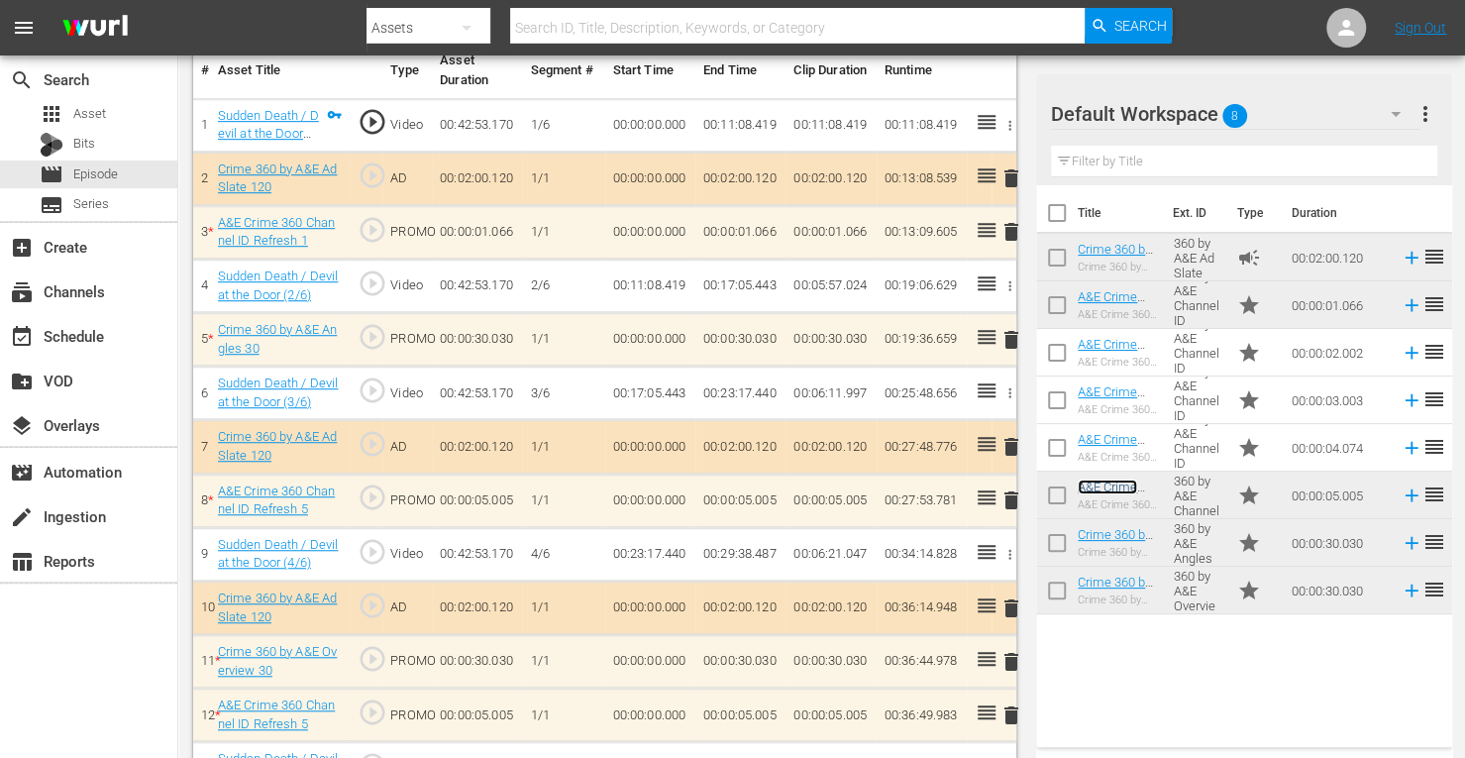
scroll to position [814, 0]
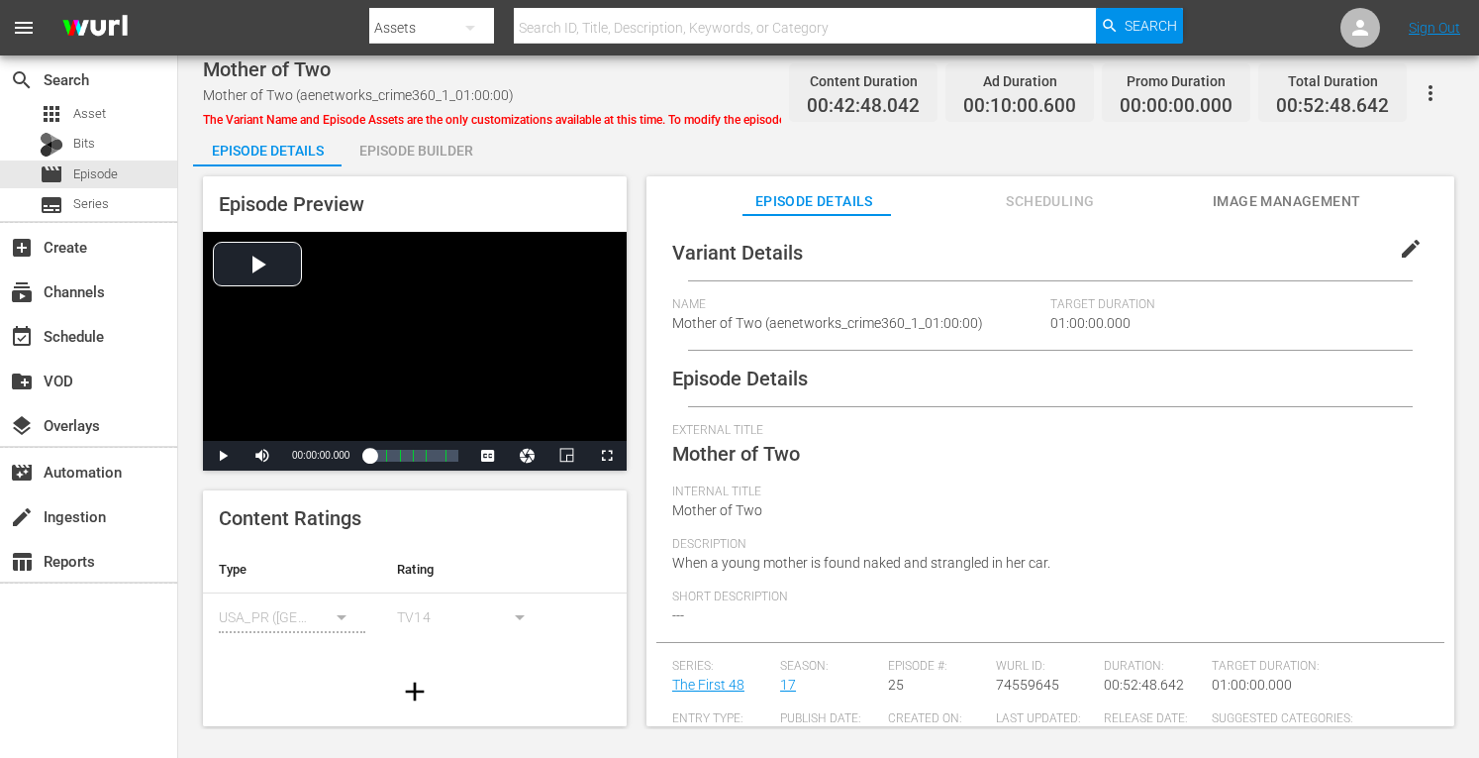
click at [410, 147] on div "Episode Builder" at bounding box center [416, 151] width 149 height 48
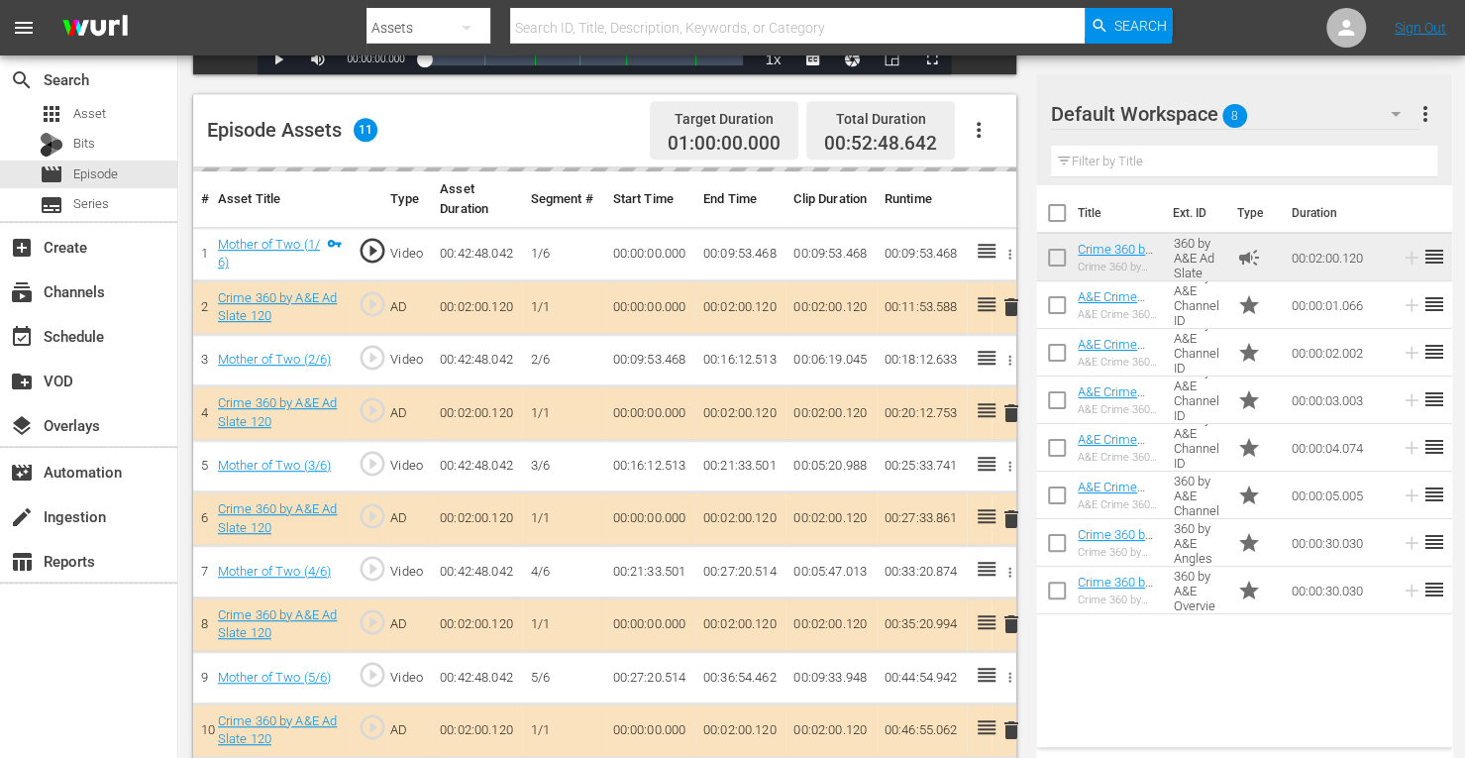
scroll to position [491, 0]
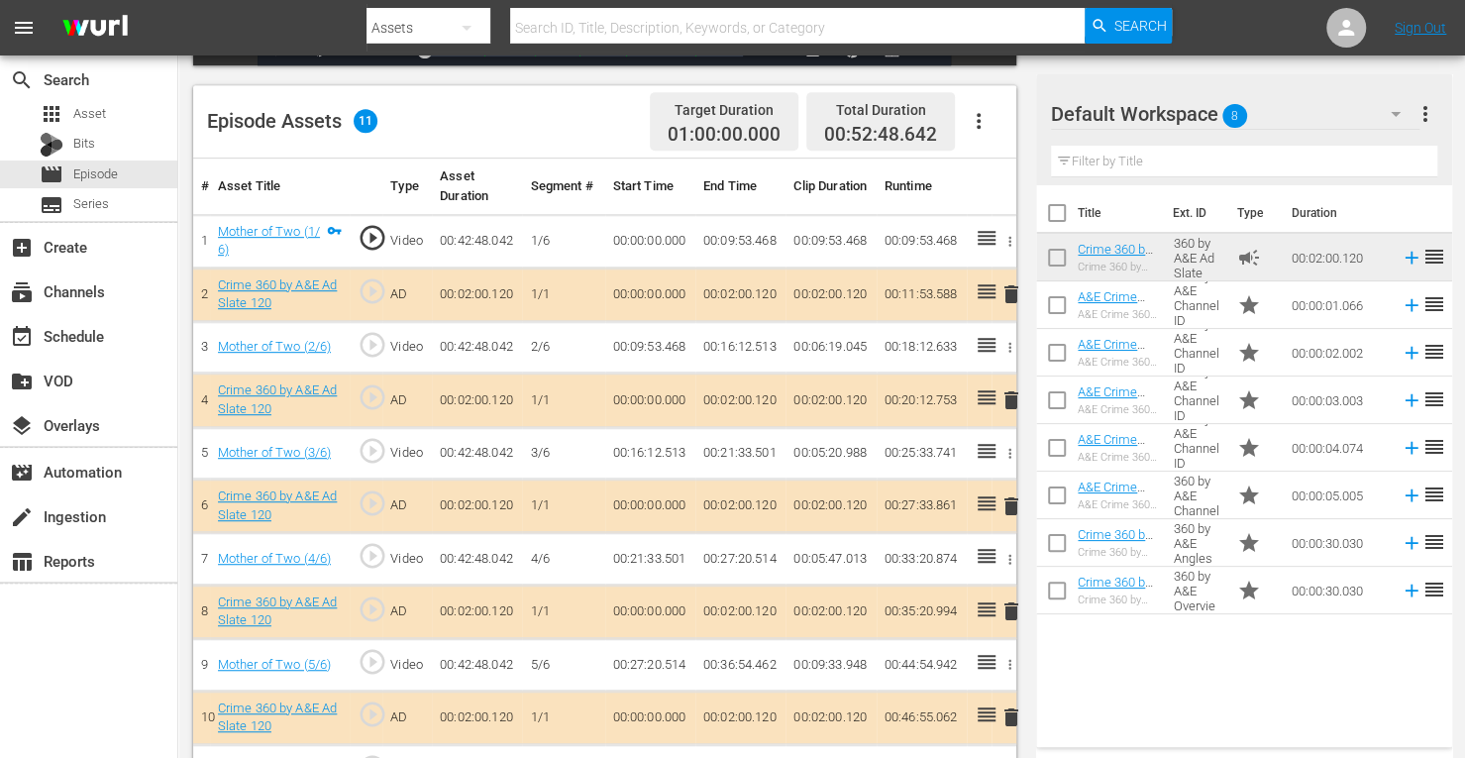
click at [1008, 508] on span "delete" at bounding box center [1011, 506] width 24 height 24
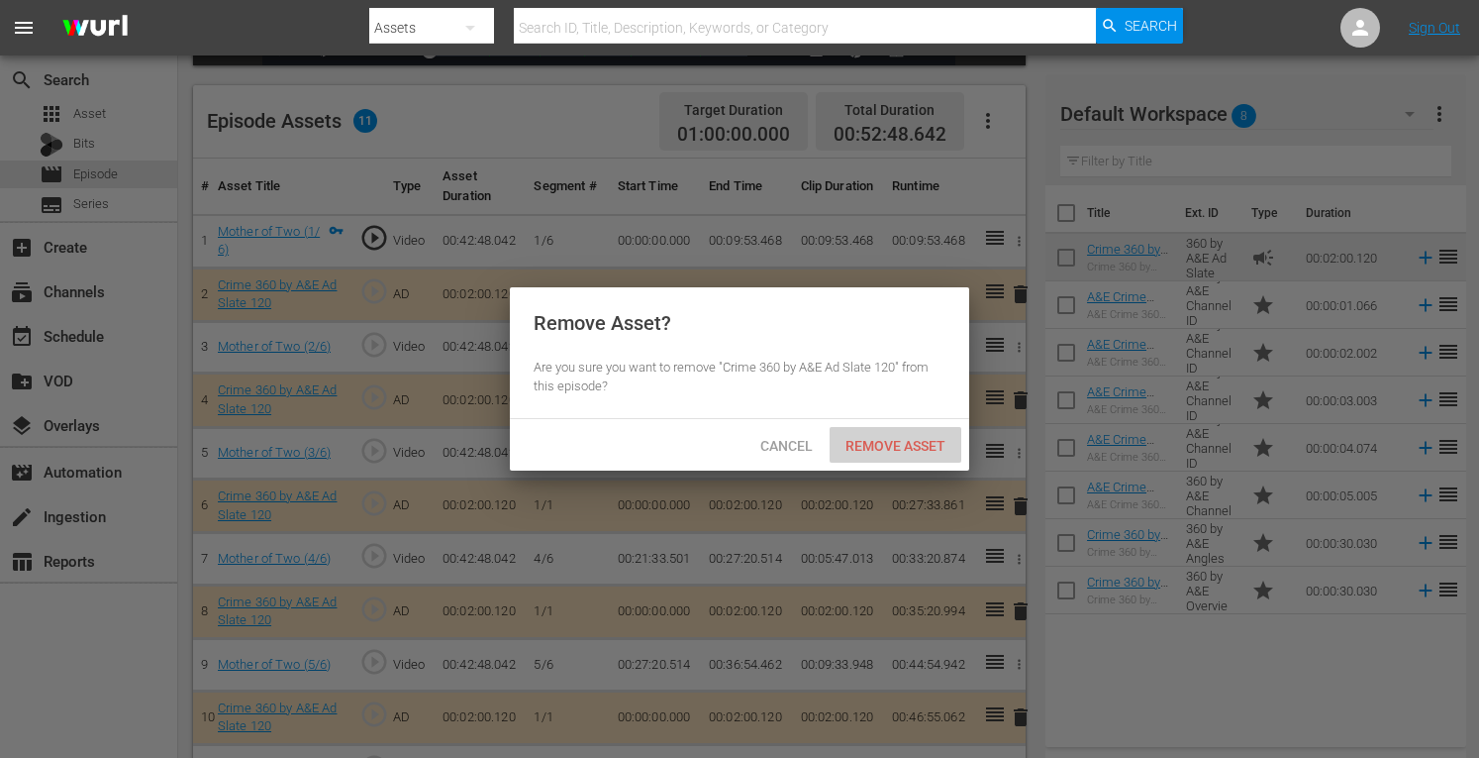
click at [900, 455] on div "Remove Asset" at bounding box center [896, 445] width 132 height 37
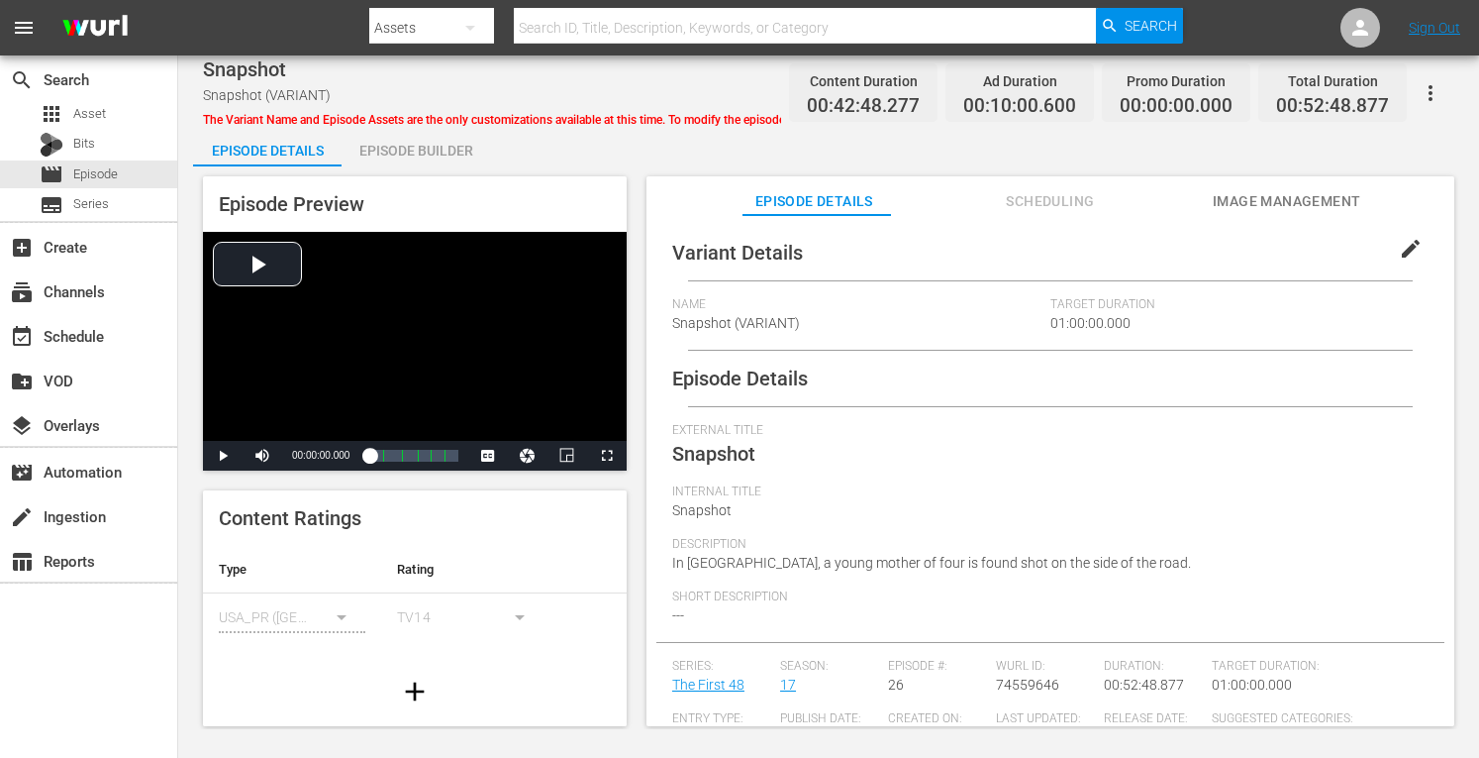
click at [413, 163] on div "Episode Builder" at bounding box center [416, 151] width 149 height 48
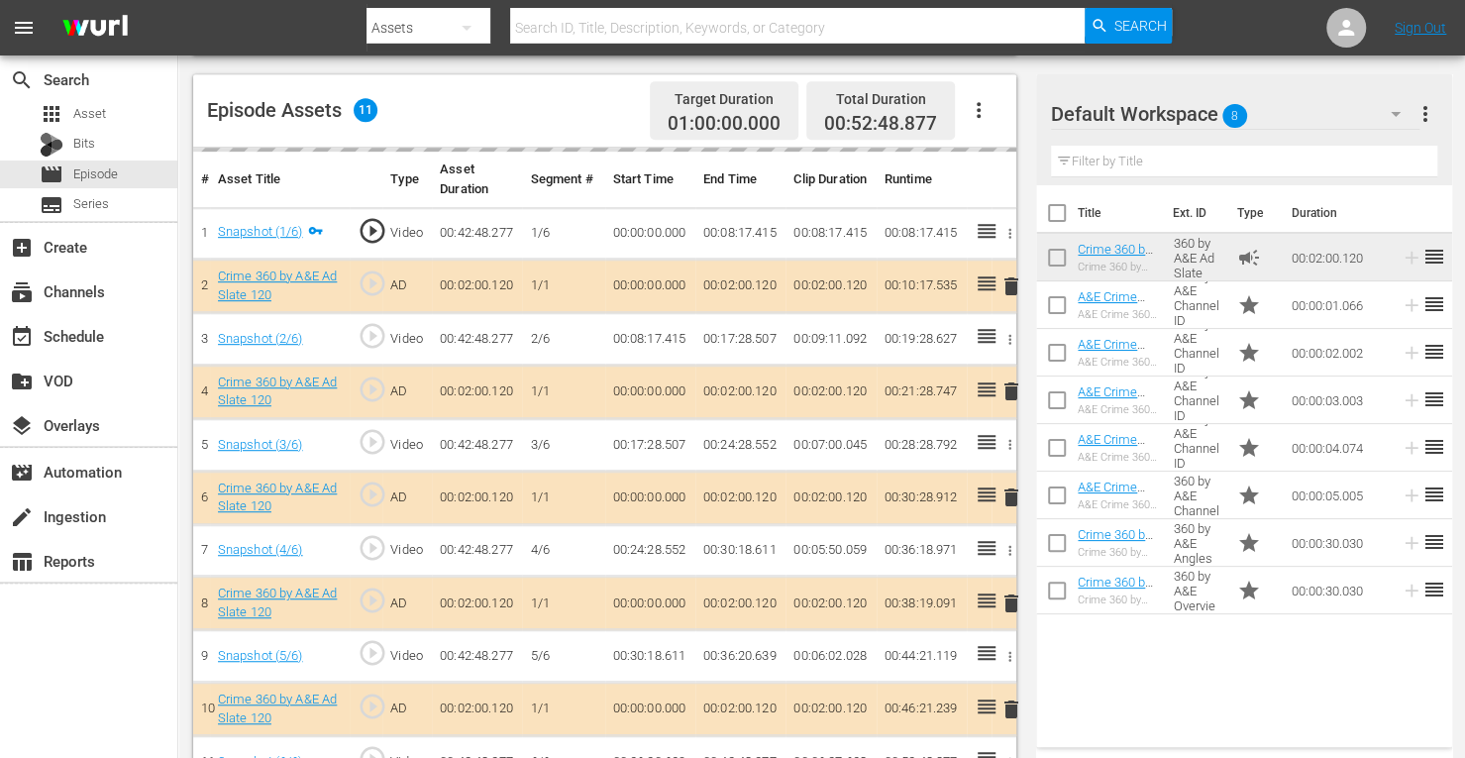
scroll to position [509, 0]
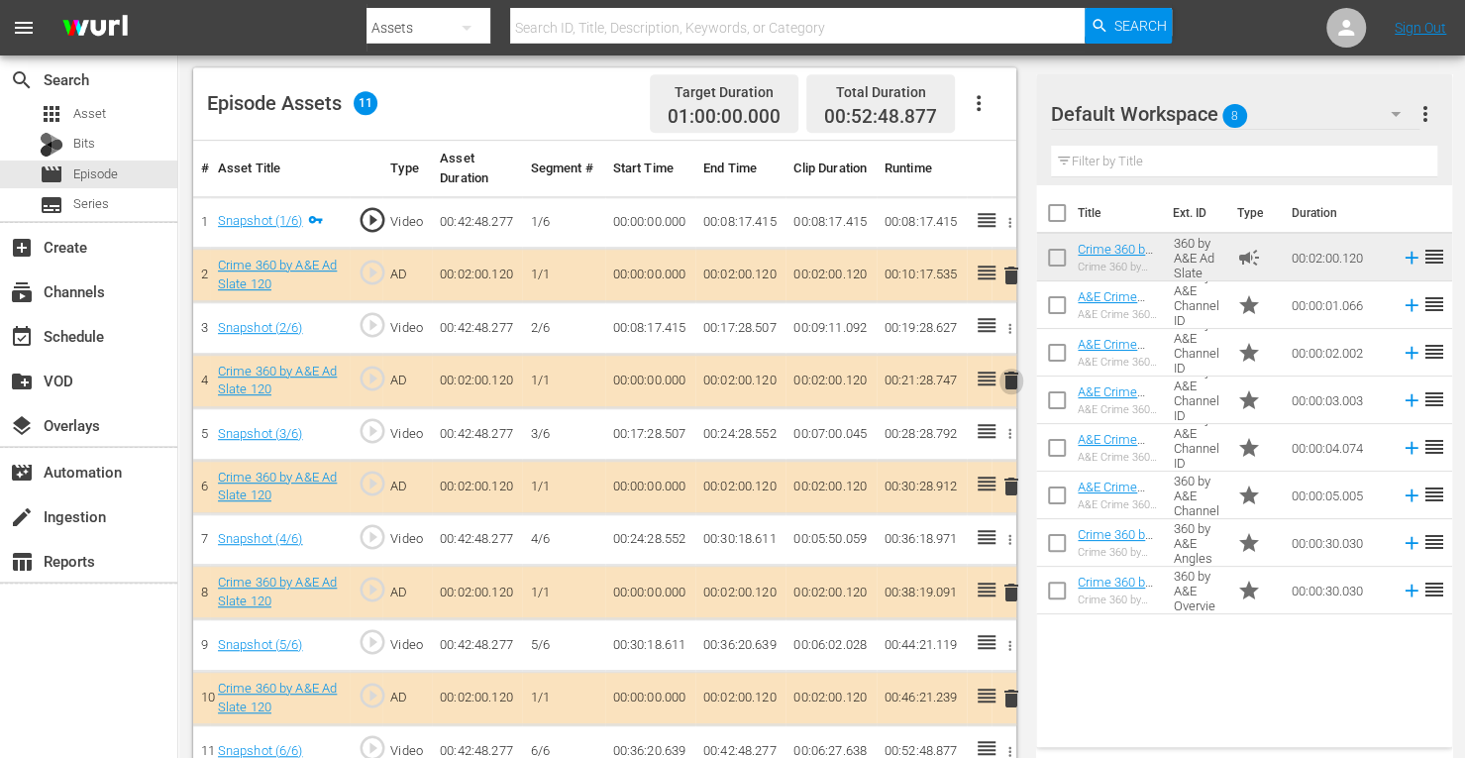
click at [1006, 379] on span "delete" at bounding box center [1011, 380] width 24 height 24
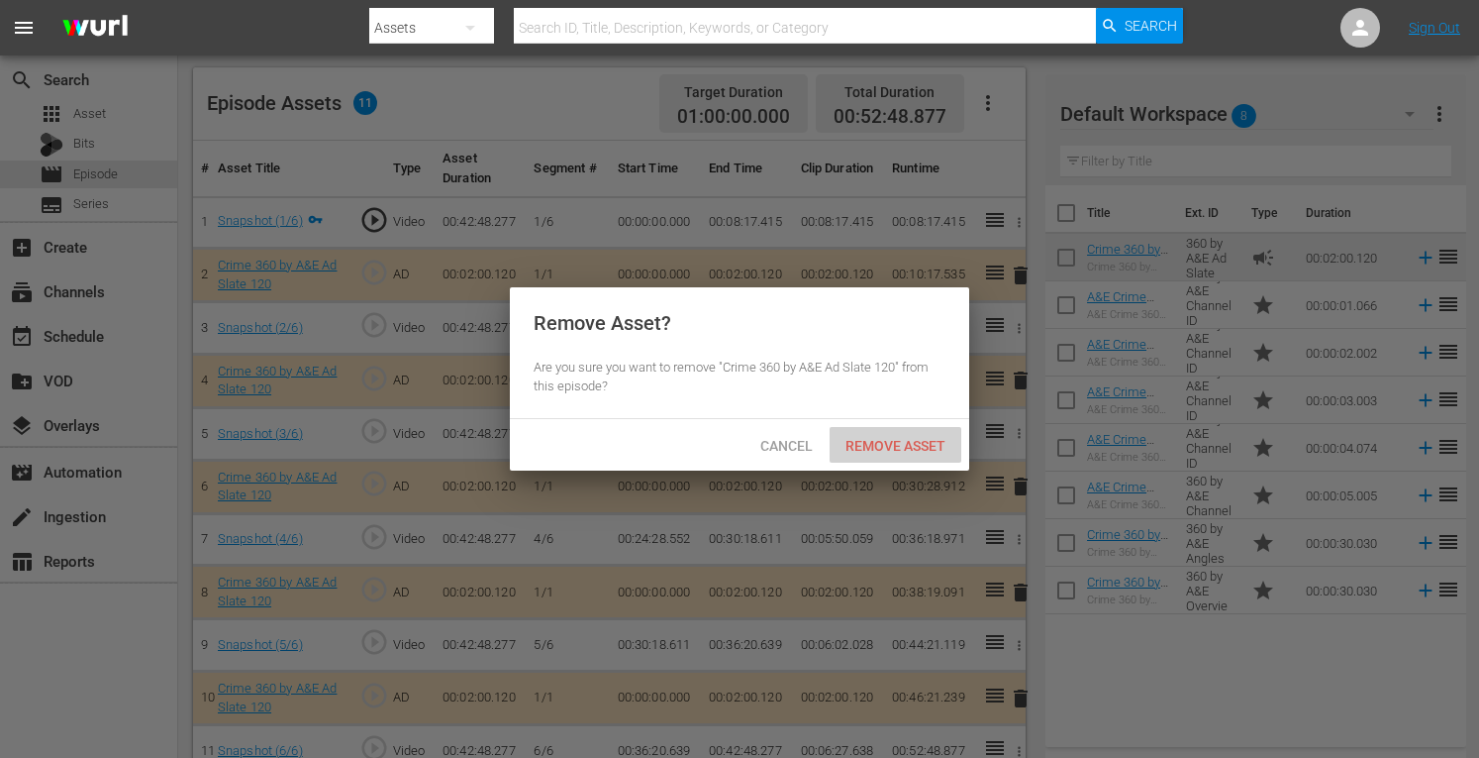
click at [871, 445] on span "Remove Asset" at bounding box center [896, 446] width 132 height 16
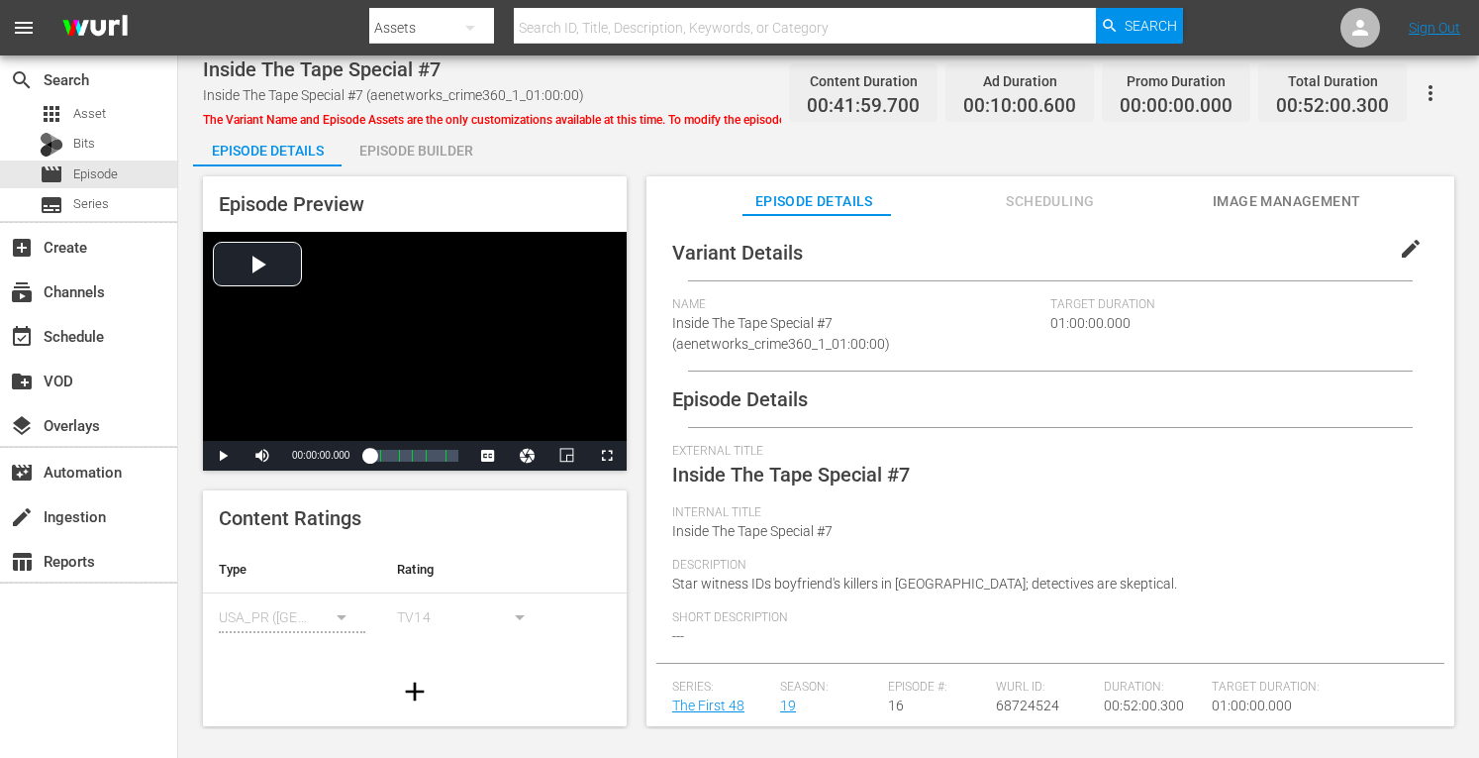
click at [414, 156] on div "Episode Builder" at bounding box center [416, 151] width 149 height 48
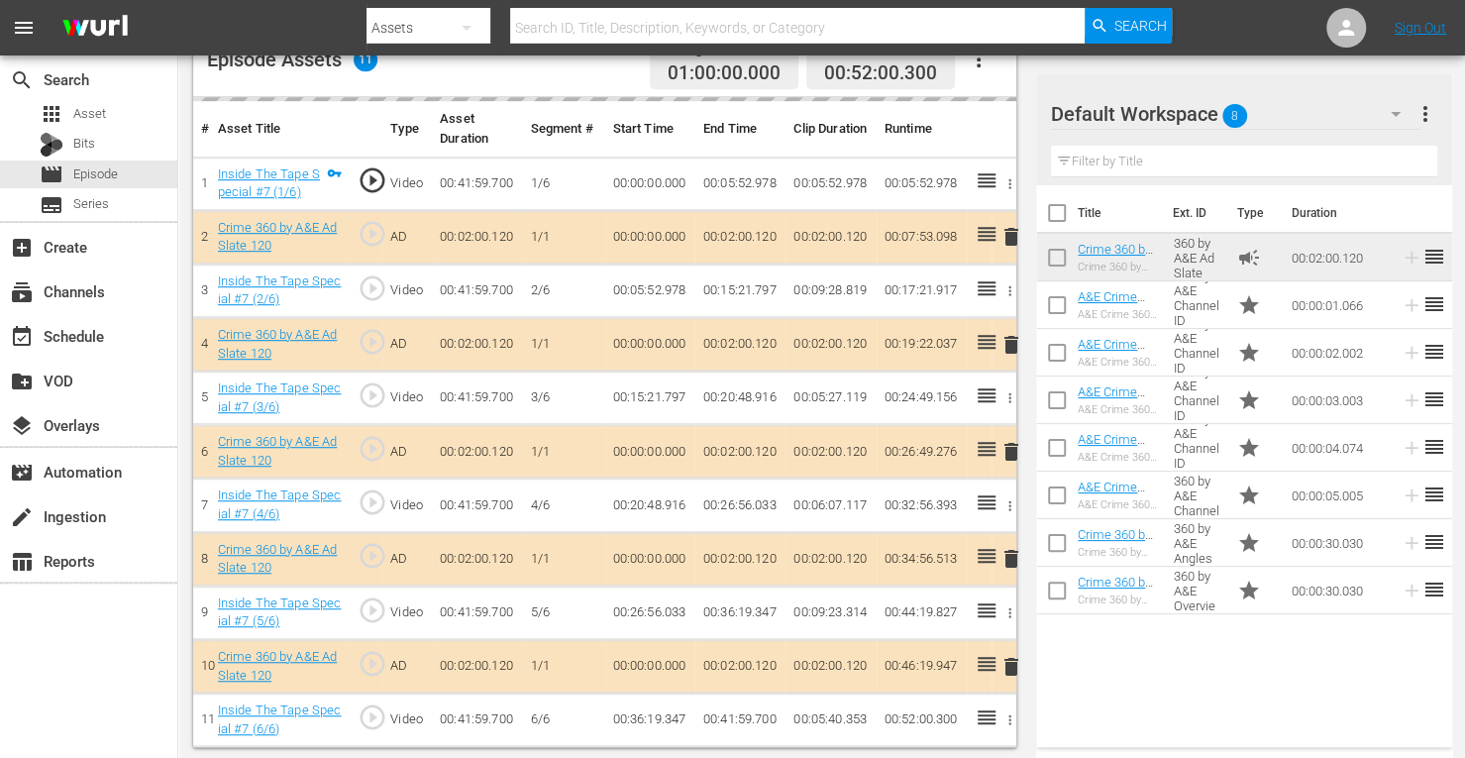
scroll to position [549, 0]
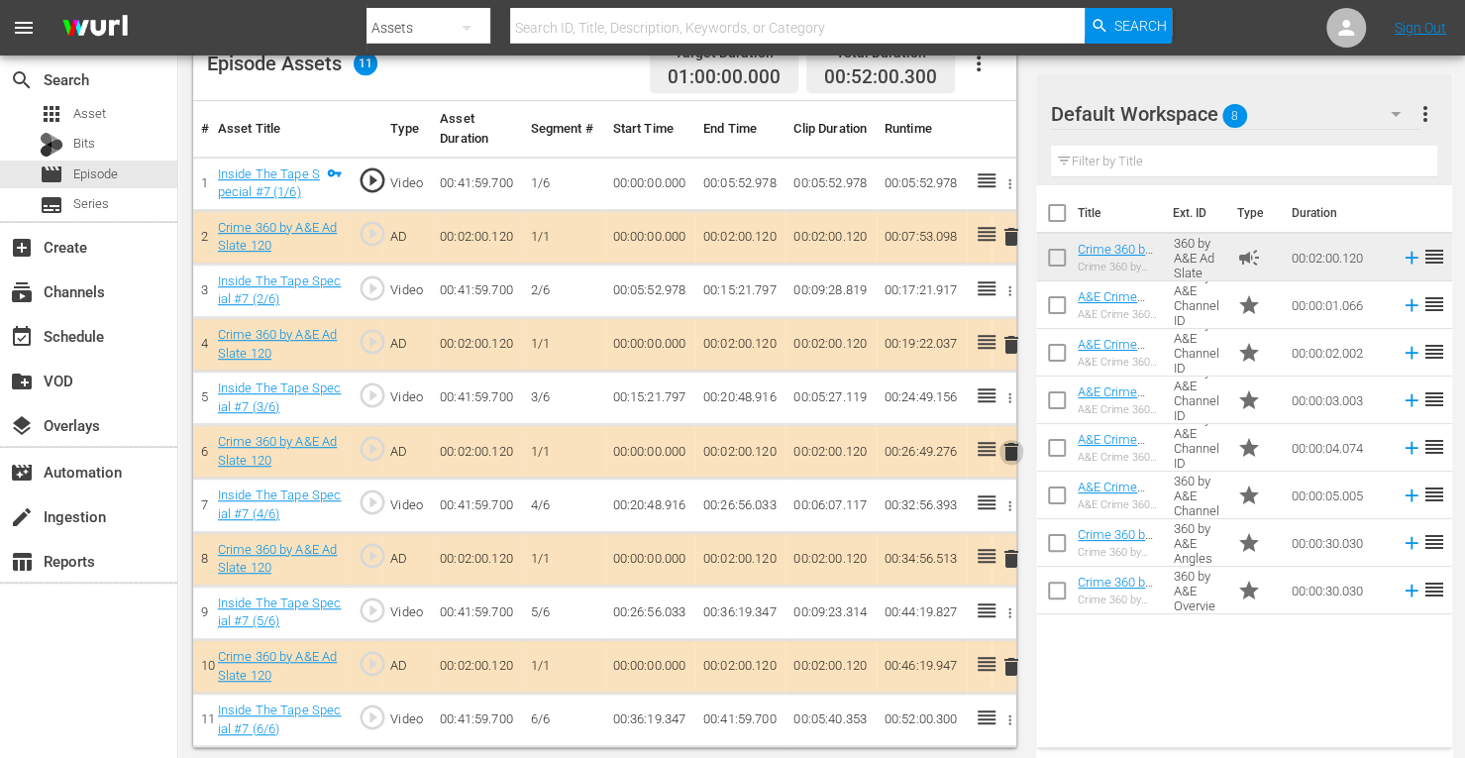
click at [1010, 445] on span "delete" at bounding box center [1011, 452] width 24 height 24
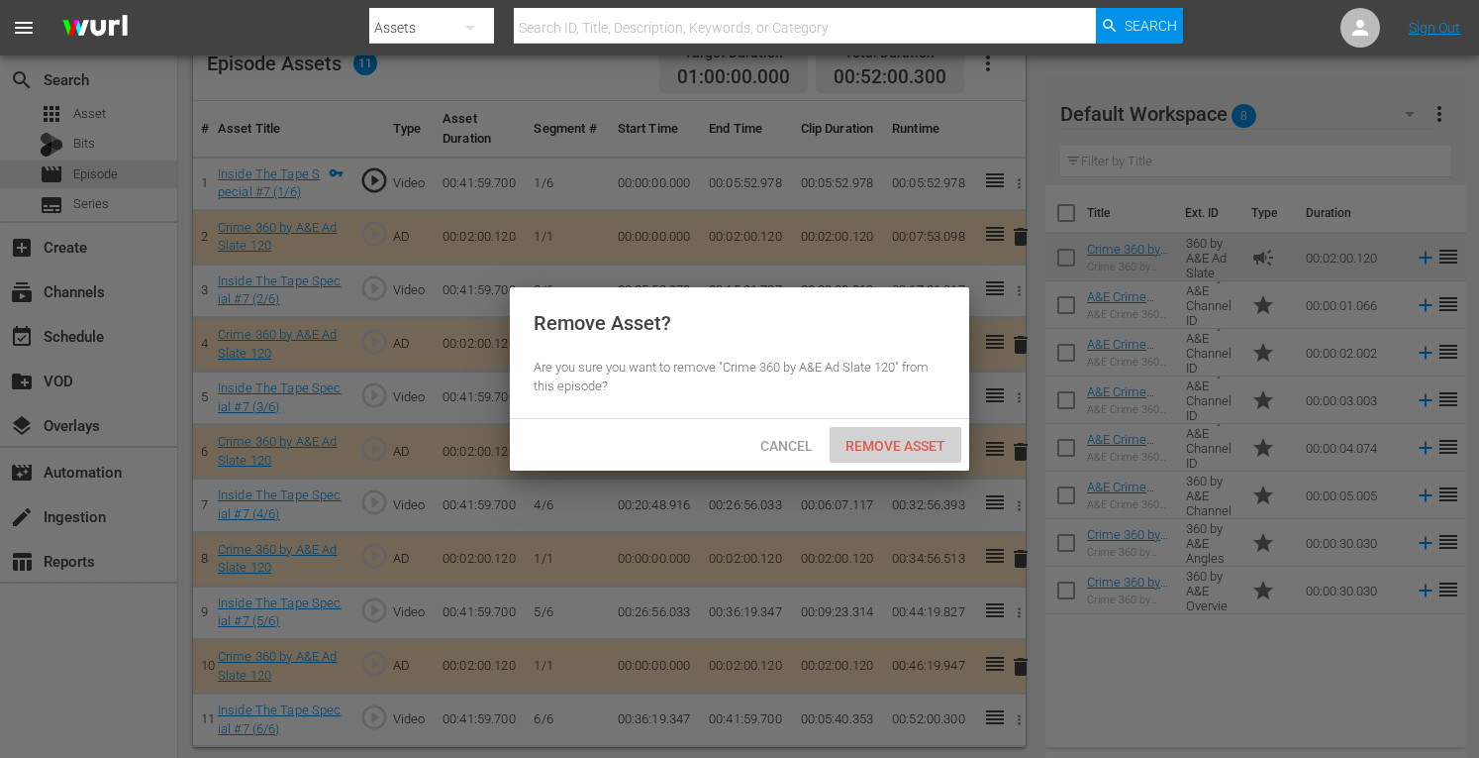
click at [922, 445] on span "Remove Asset" at bounding box center [896, 446] width 132 height 16
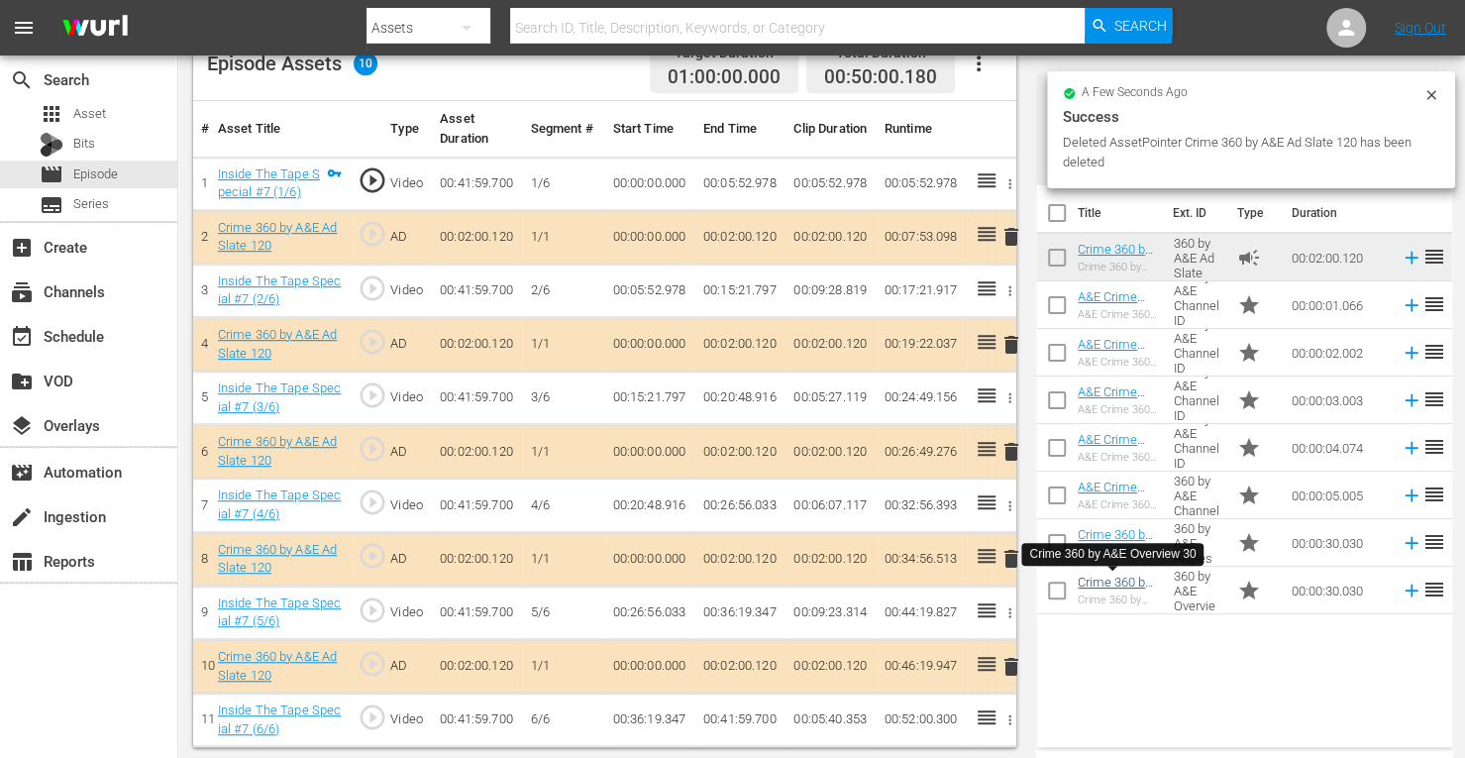
scroll to position [515, 0]
